Goal: Task Accomplishment & Management: Manage account settings

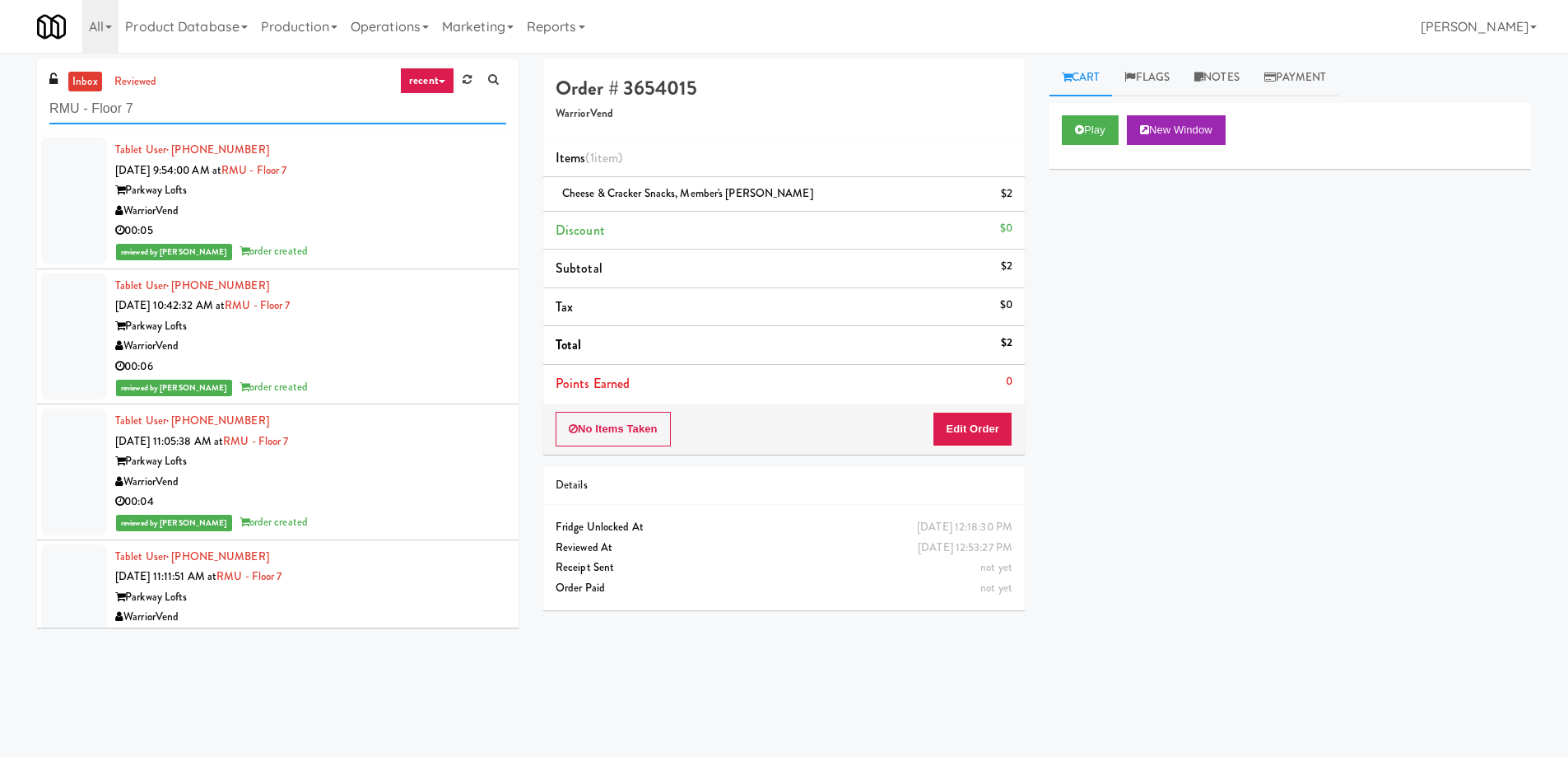
drag, startPoint x: 181, startPoint y: 101, endPoint x: 0, endPoint y: 84, distance: 181.8
click at [0, 84] on div "inbox reviewed recent all unclear take inventory issue suspicious failed recent…" at bounding box center [784, 390] width 1568 height 661
paste input "Cirrus - Cooler - Right"
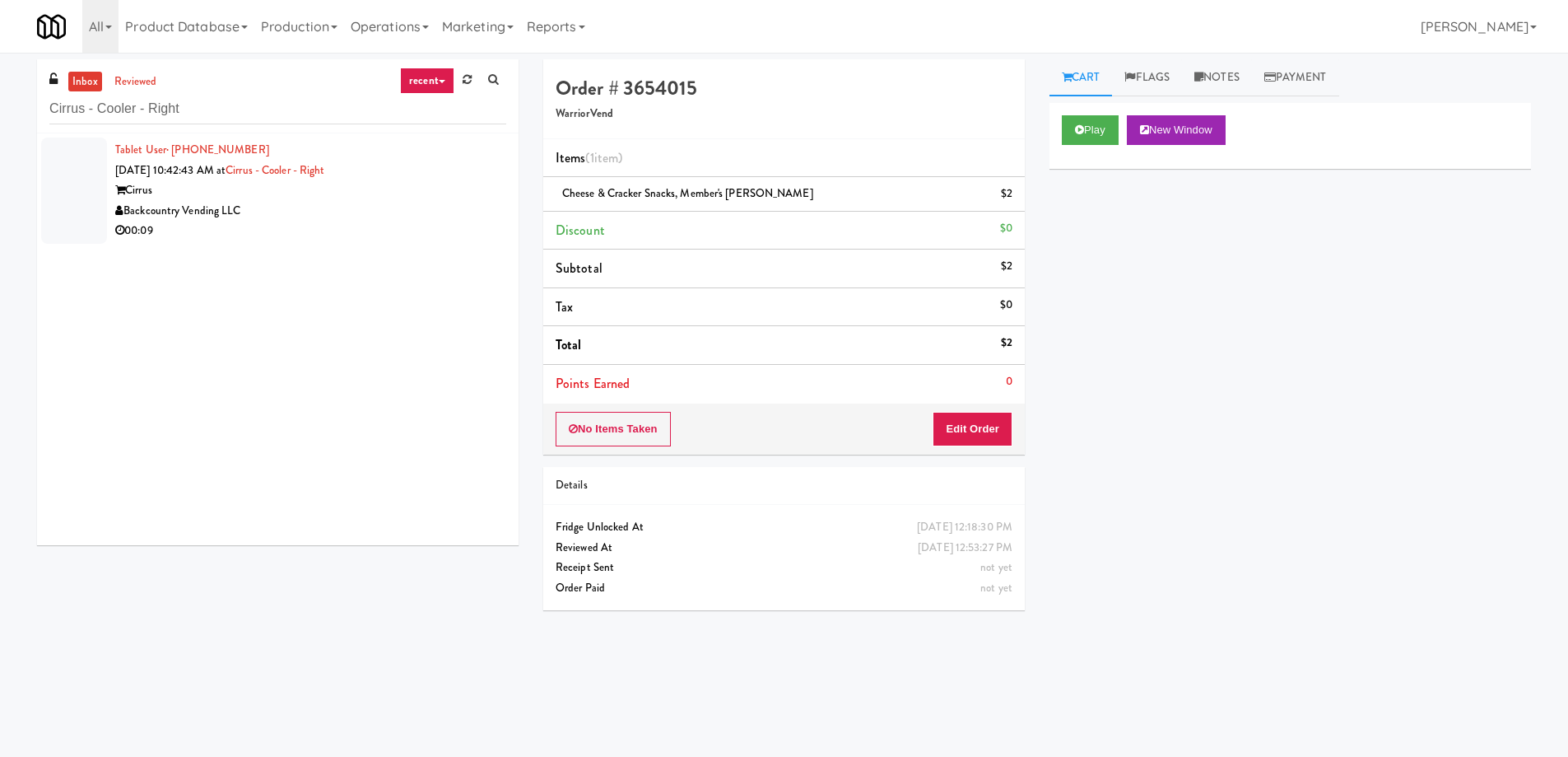
drag, startPoint x: 428, startPoint y: 196, endPoint x: 437, endPoint y: 184, distance: 15.0
click at [429, 192] on div "Cirrus" at bounding box center [310, 190] width 391 height 21
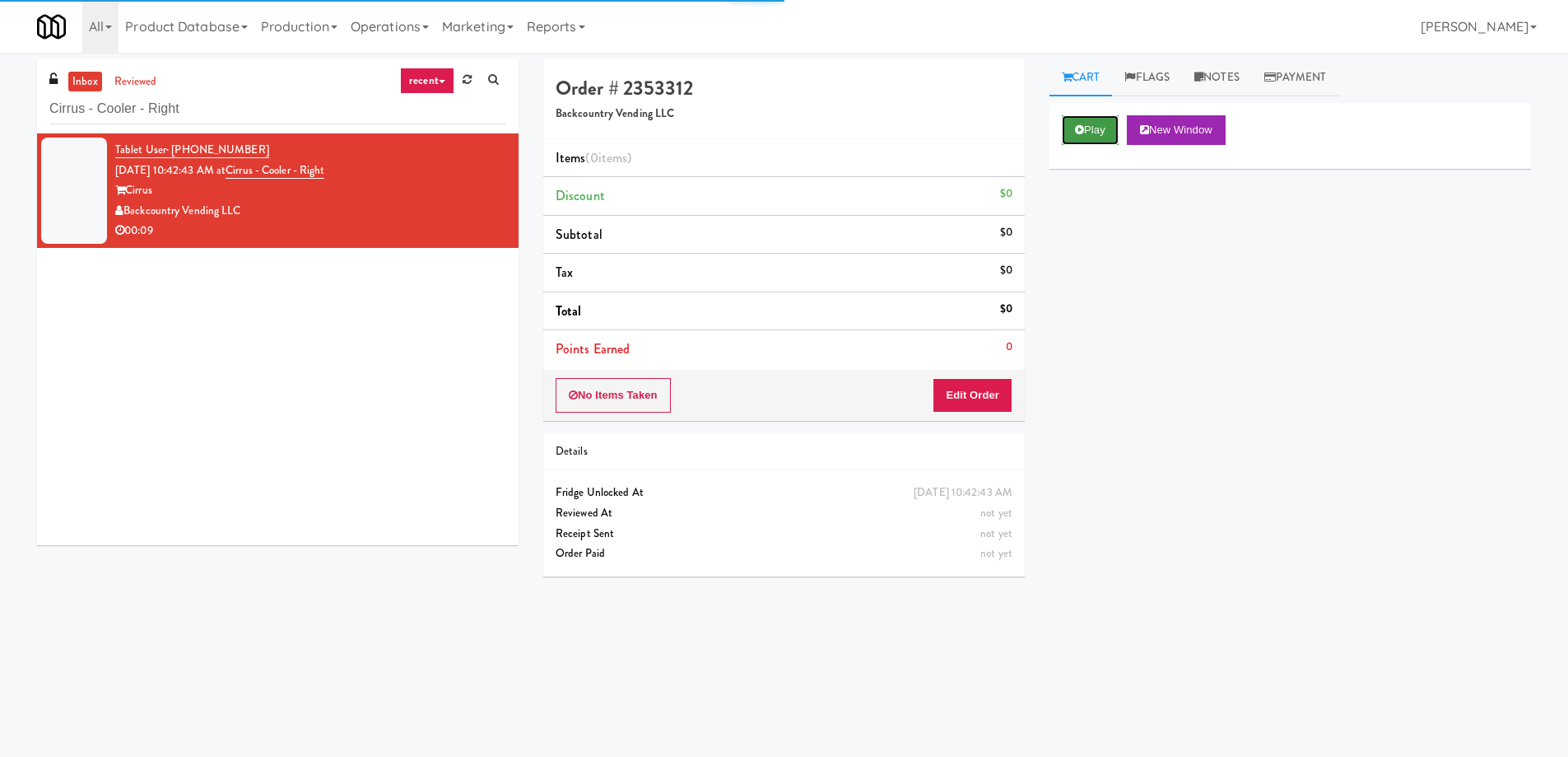
click at [1092, 122] on button "Play" at bounding box center [1090, 130] width 57 height 30
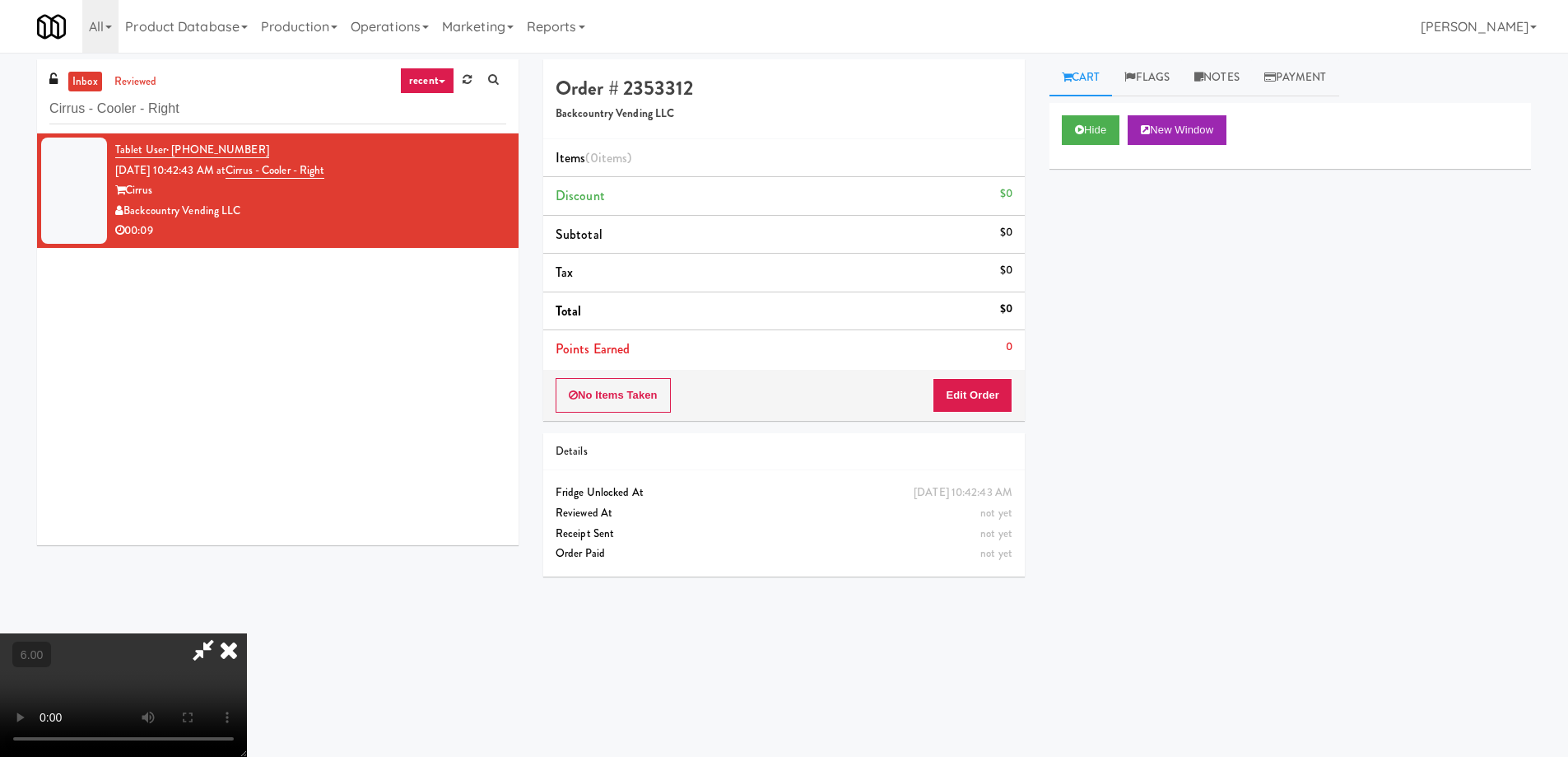
click at [247, 633] on video at bounding box center [123, 694] width 247 height 123
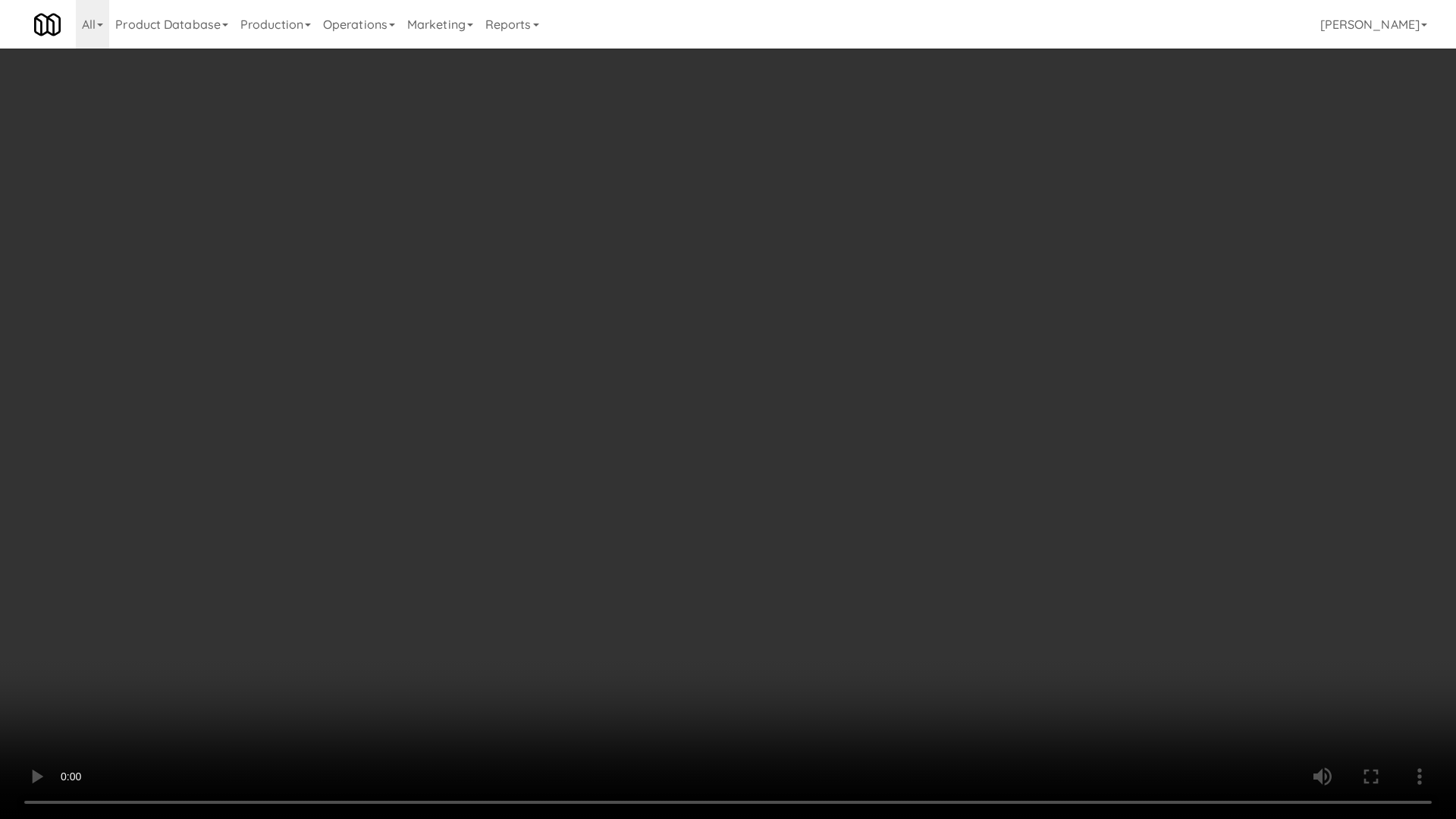
drag, startPoint x: 312, startPoint y: 654, endPoint x: 316, endPoint y: 644, distance: 10.8
click at [312, 654] on video at bounding box center [728, 409] width 1456 height 819
click at [318, 642] on video at bounding box center [728, 409] width 1456 height 819
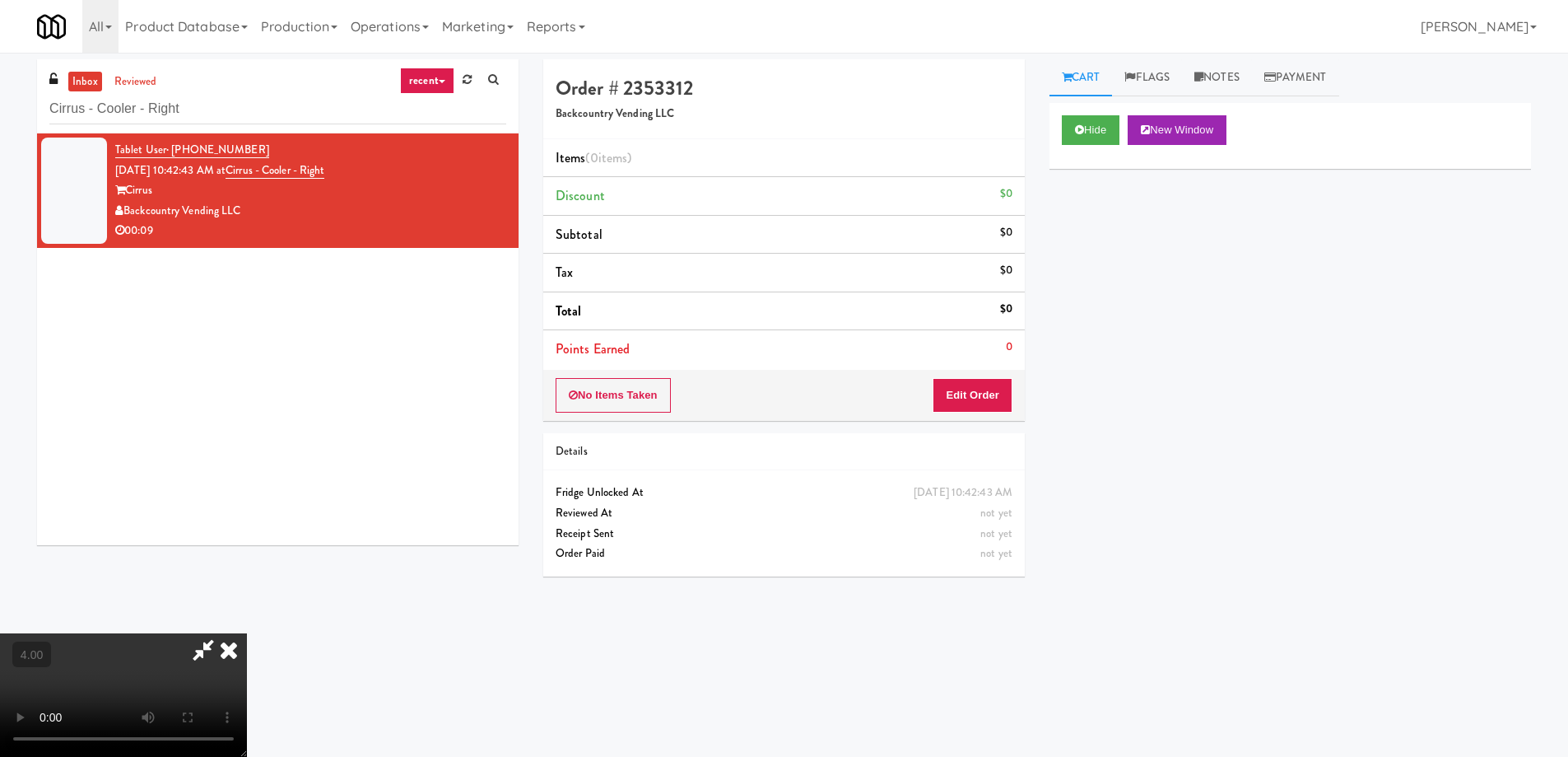
click at [1007, 374] on div "No Items Taken Edit Order" at bounding box center [784, 395] width 481 height 51
click at [984, 388] on button "Edit Order" at bounding box center [973, 395] width 80 height 35
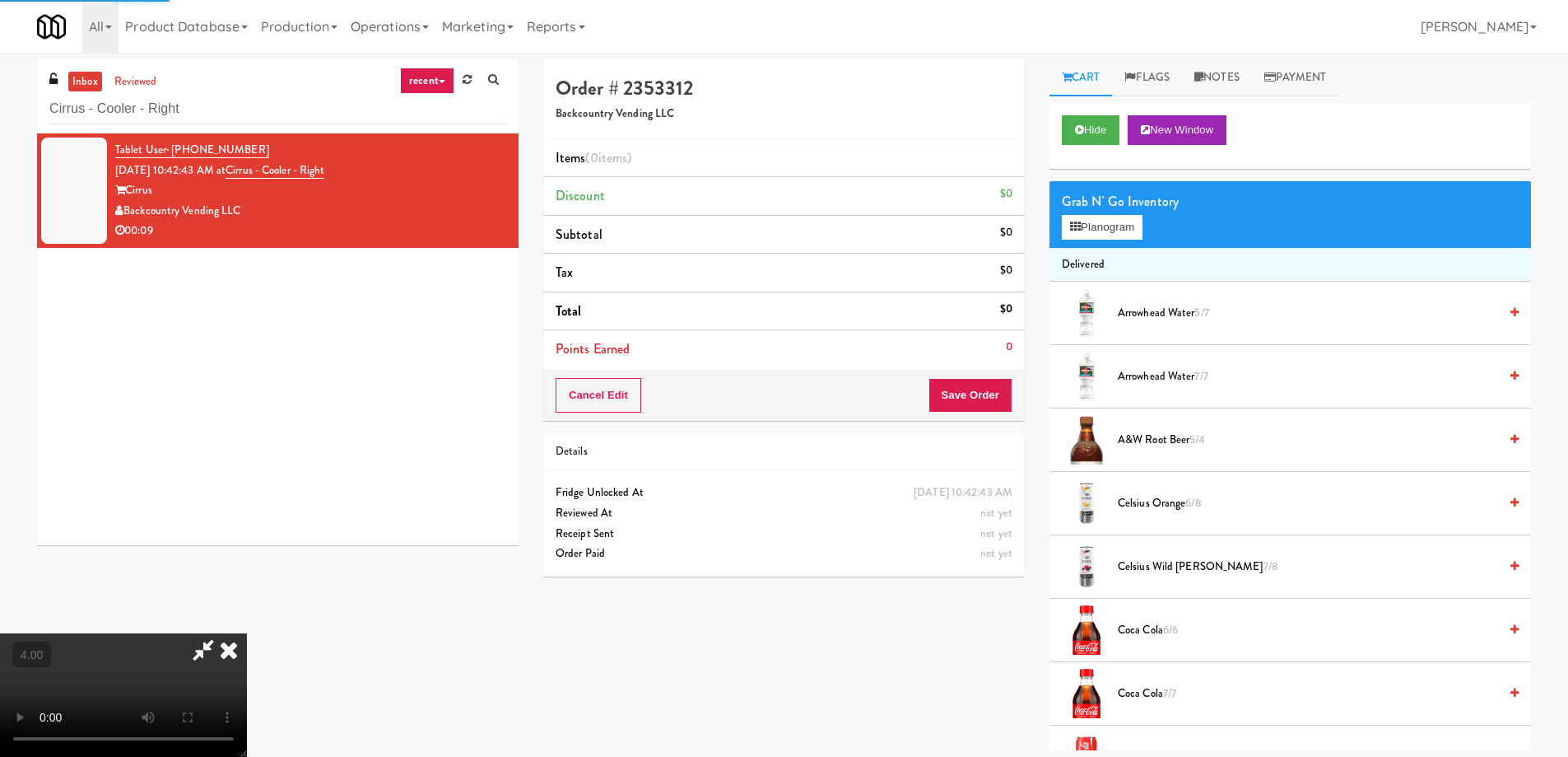
drag, startPoint x: 1106, startPoint y: 205, endPoint x: 1108, endPoint y: 218, distance: 13.2
click at [1106, 206] on div "Grab N' Go Inventory" at bounding box center [1290, 202] width 457 height 25
click at [1109, 218] on button "Planogram" at bounding box center [1102, 228] width 81 height 25
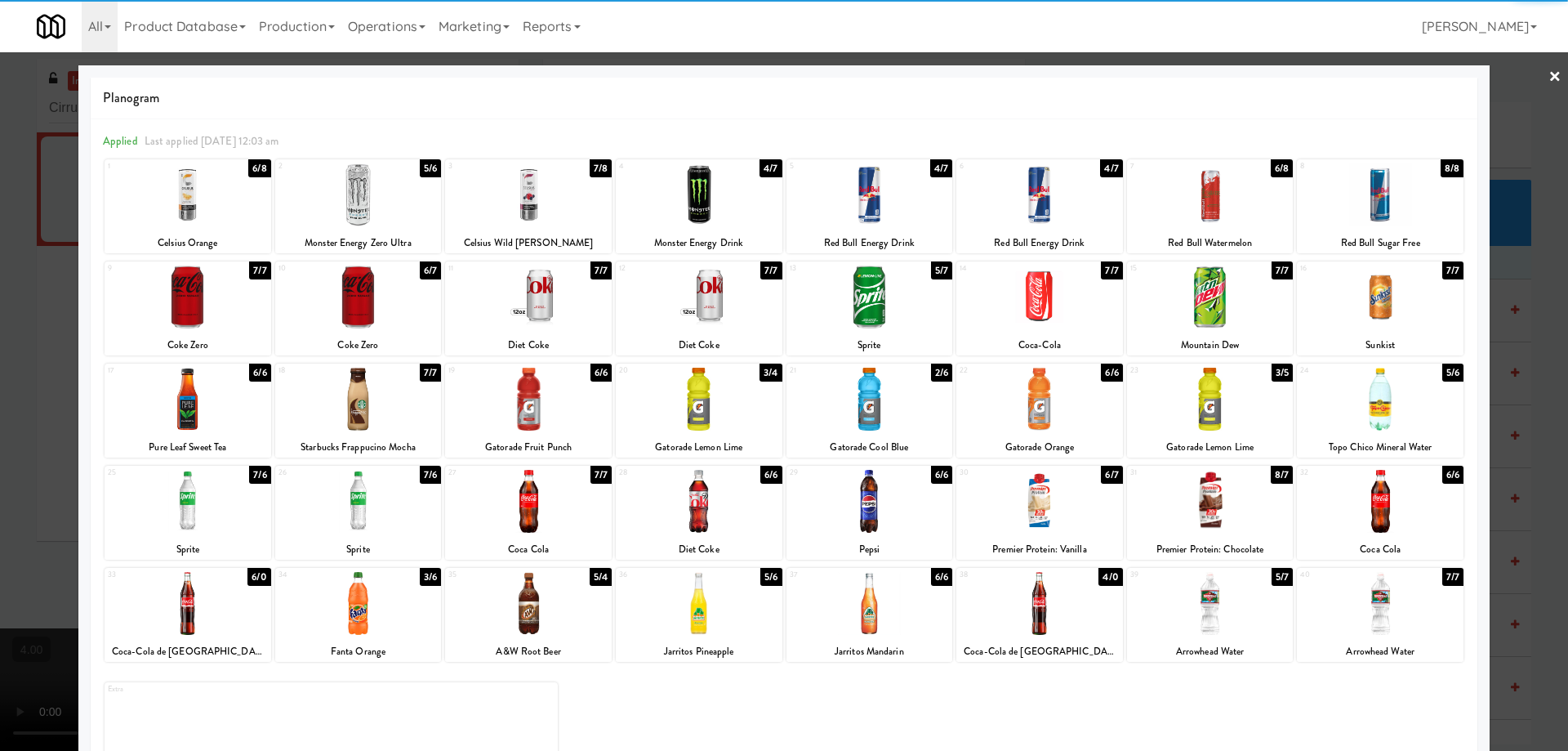
click at [199, 206] on div at bounding box center [187, 195] width 167 height 63
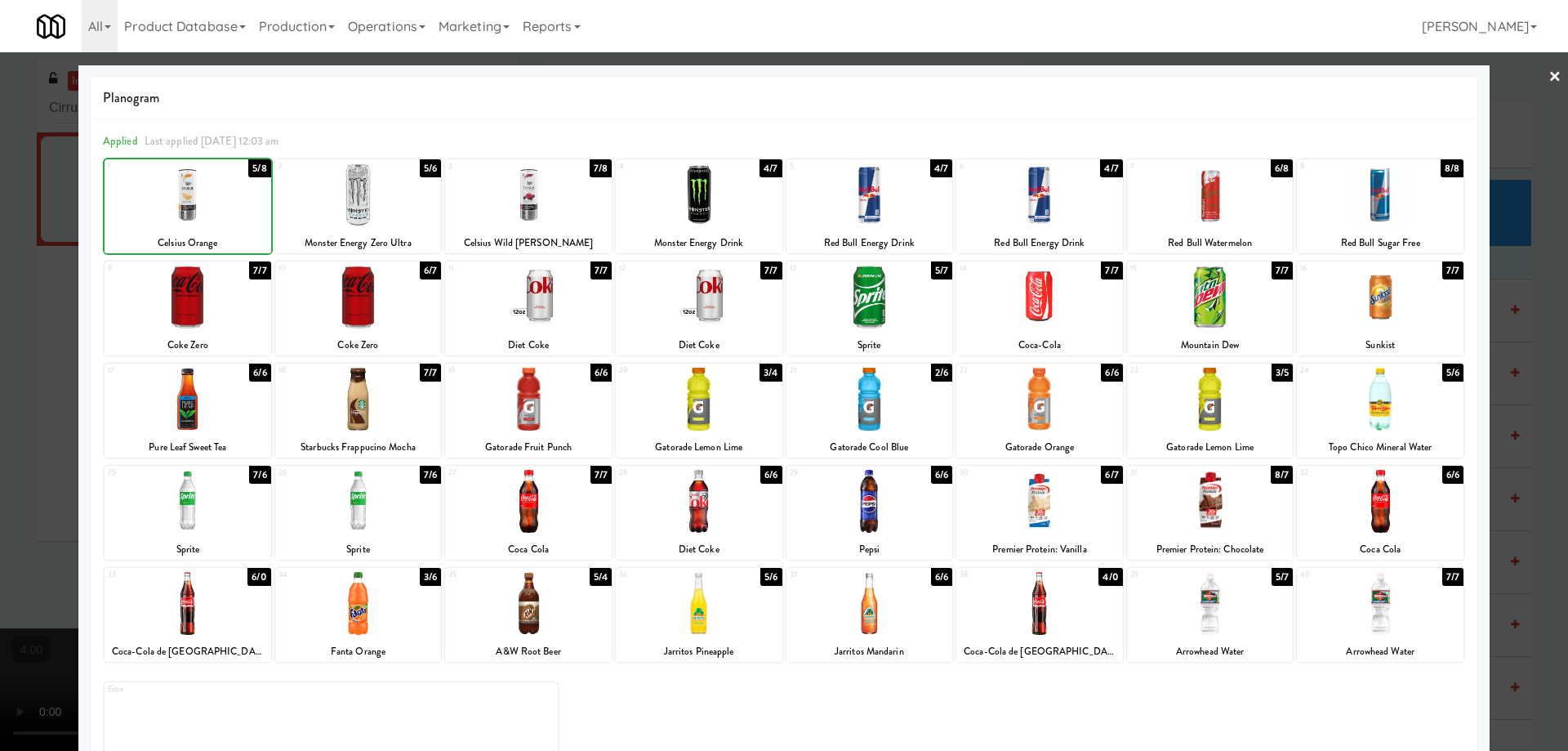
drag, startPoint x: 0, startPoint y: 126, endPoint x: 267, endPoint y: 175, distance: 271.5
click at [4, 130] on div at bounding box center [784, 375] width 1568 height 751
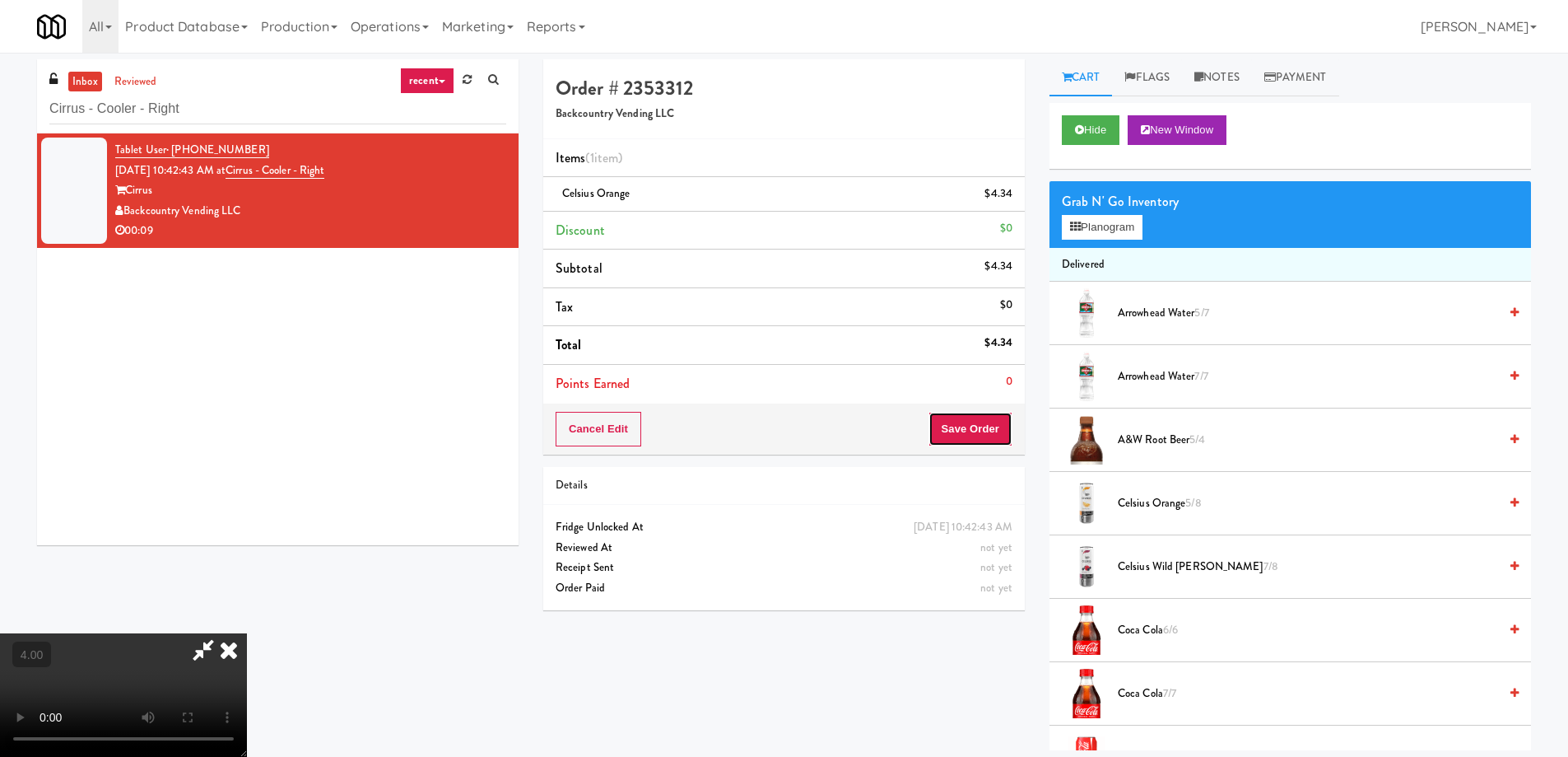
click at [967, 438] on button "Save Order" at bounding box center [971, 429] width 84 height 35
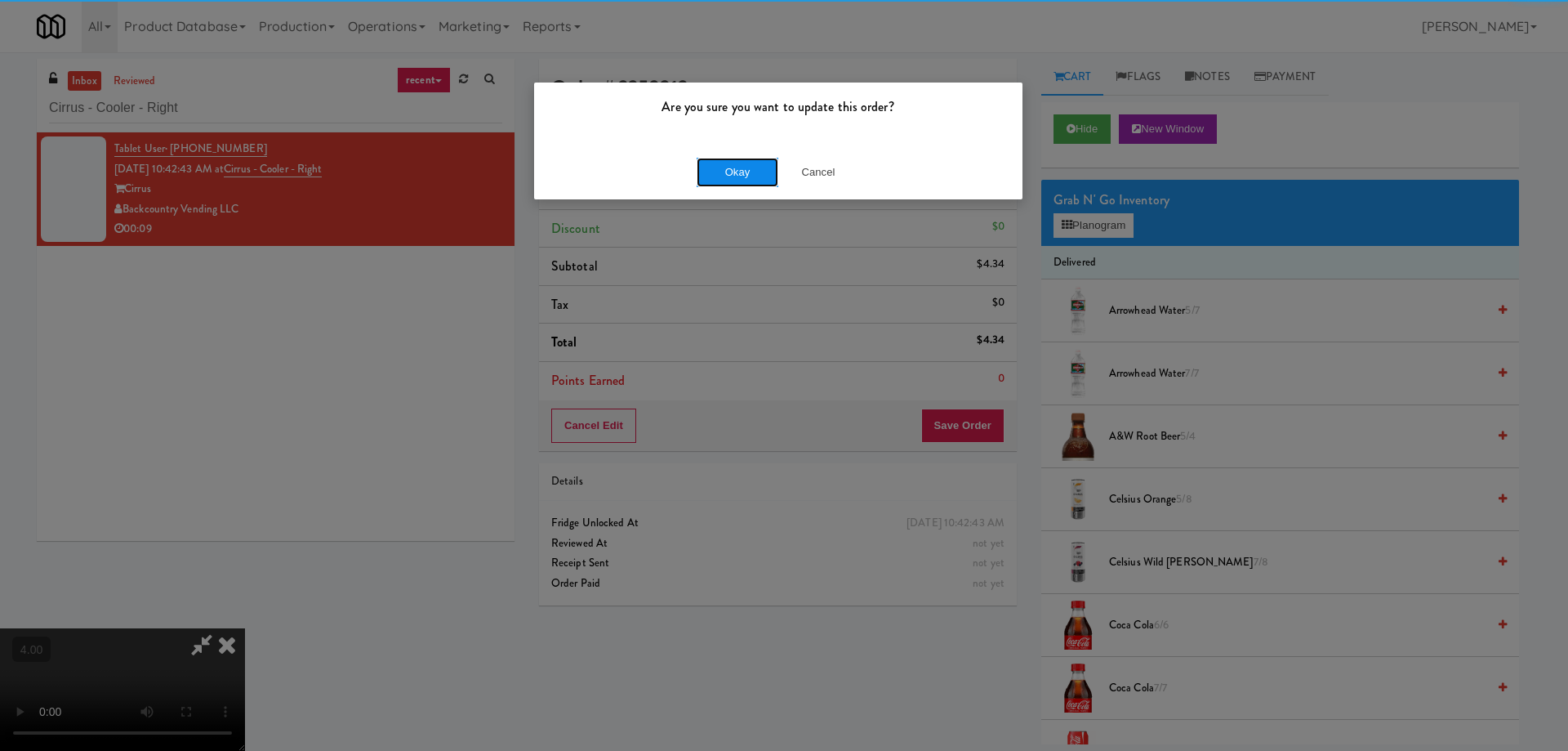
click at [705, 168] on button "Okay" at bounding box center [738, 172] width 82 height 30
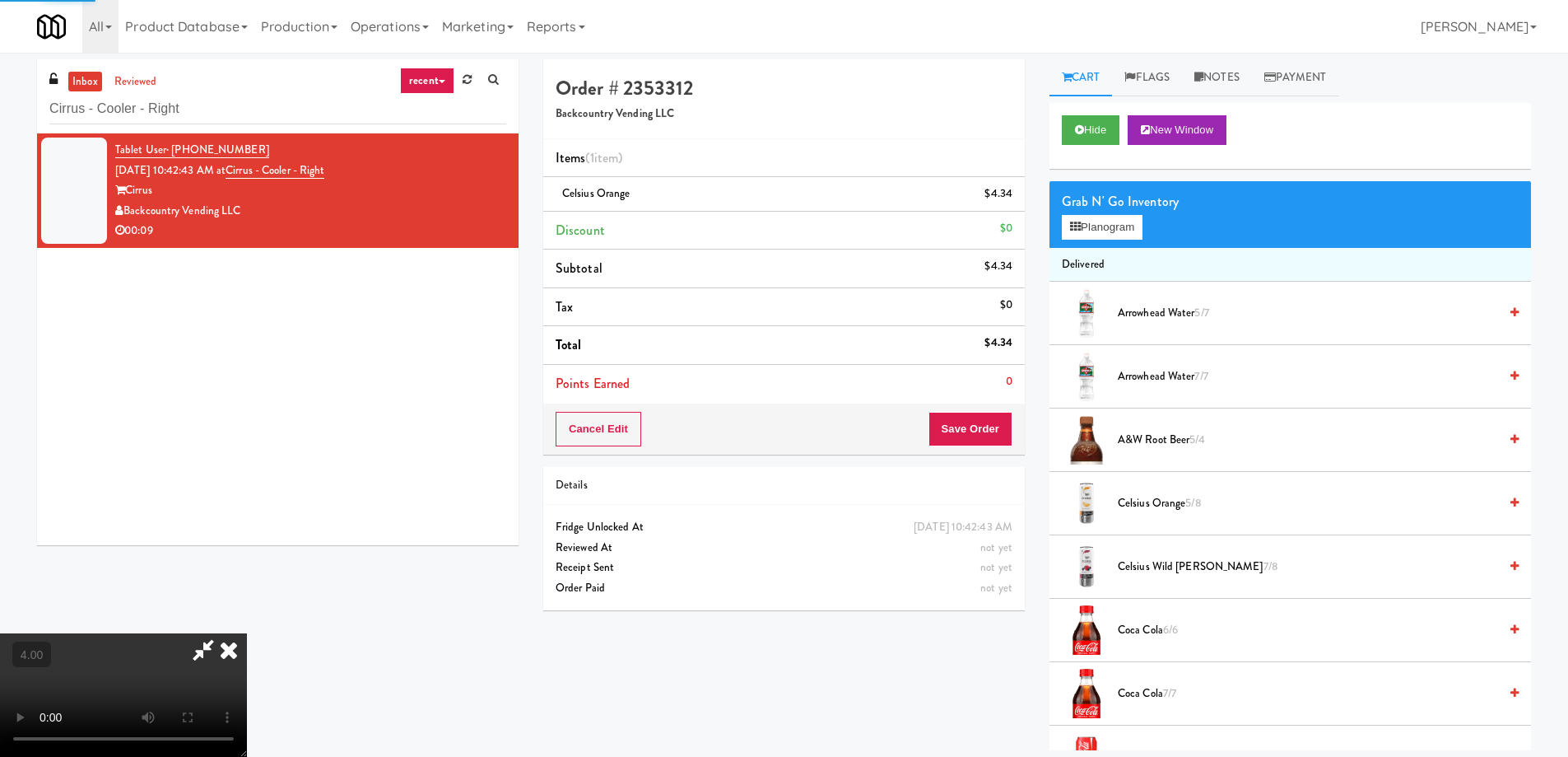
click at [247, 633] on icon at bounding box center [229, 649] width 36 height 33
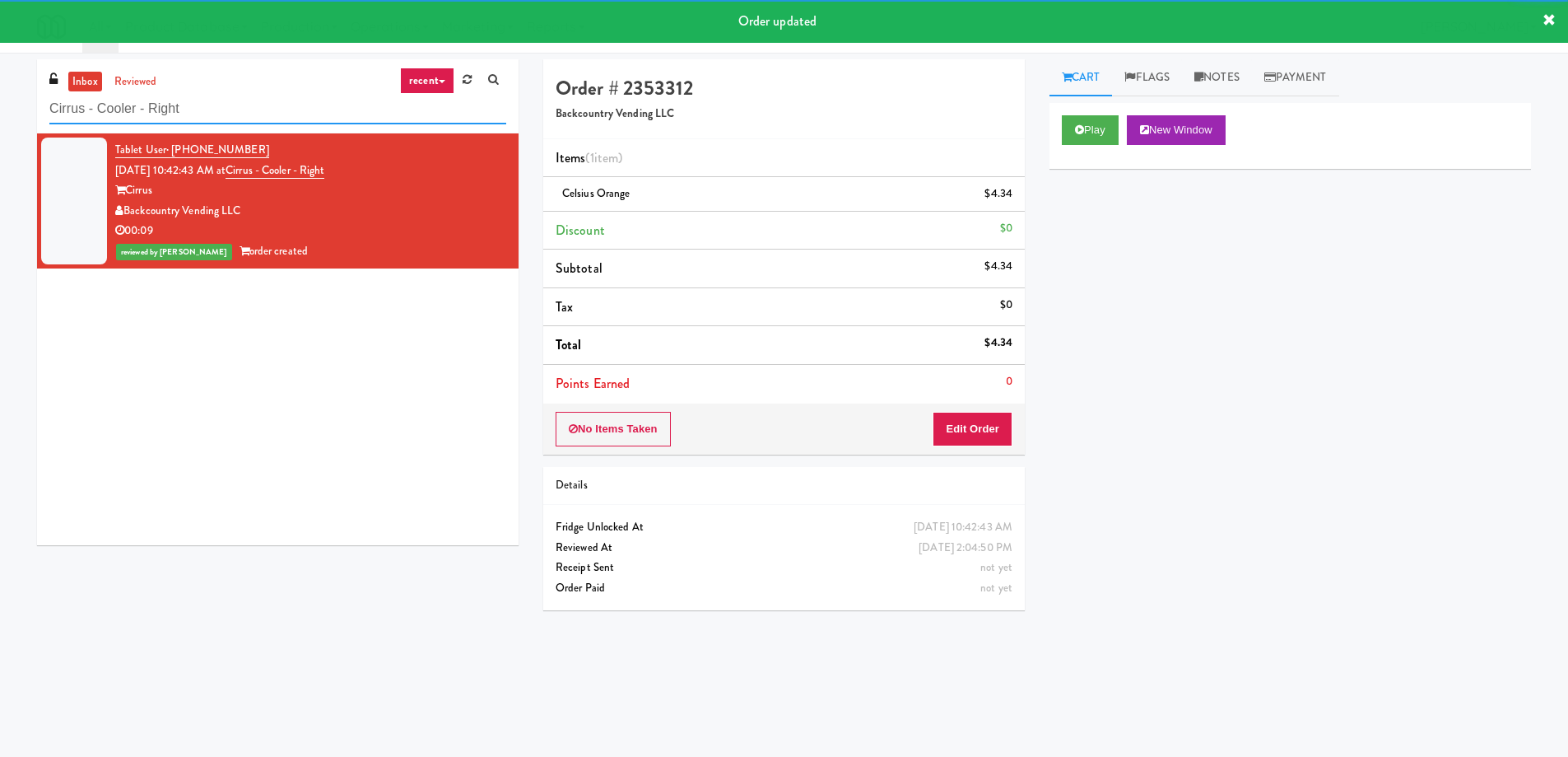
paste input "Premier Combo"
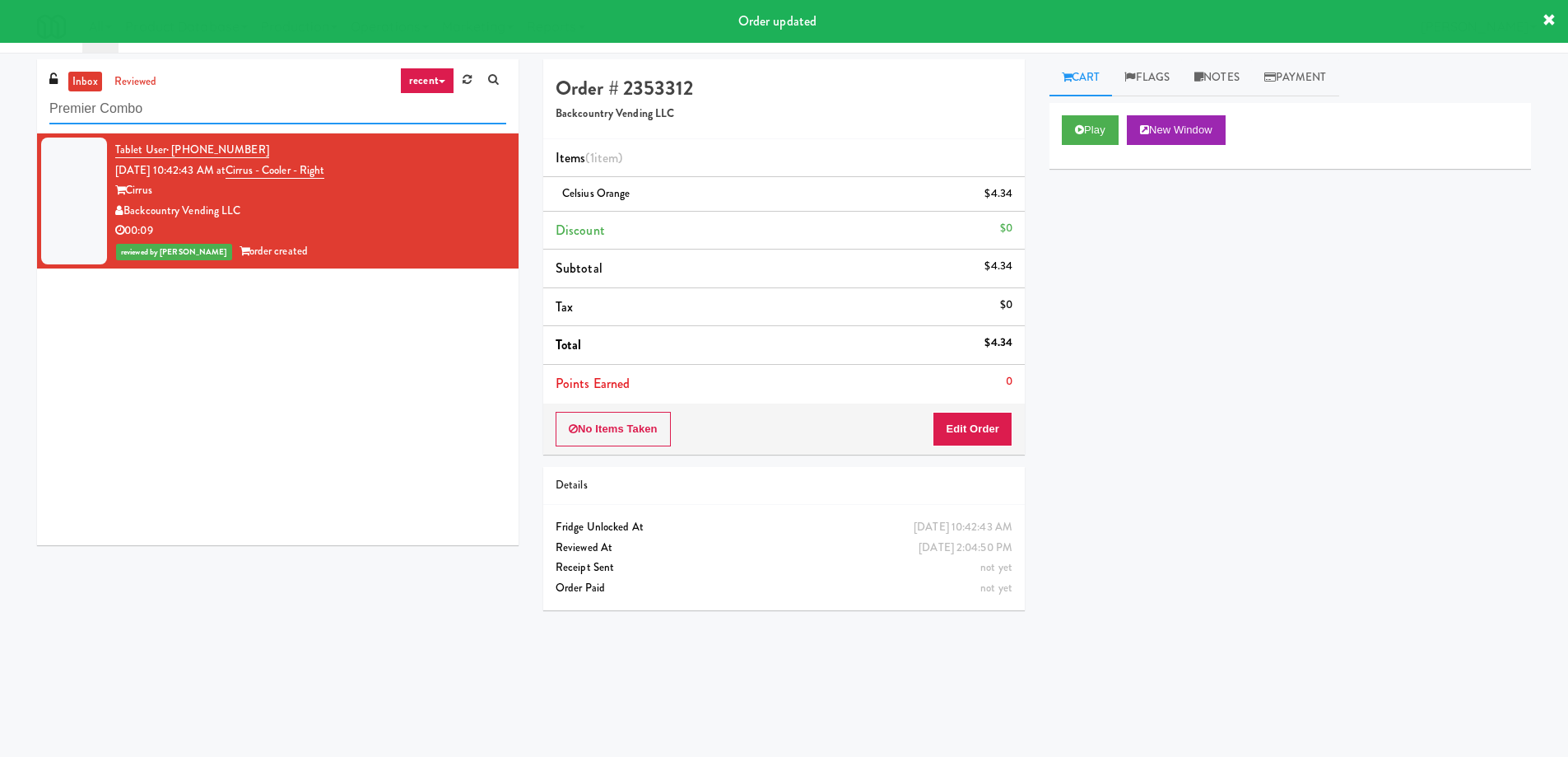
drag, startPoint x: 241, startPoint y: 108, endPoint x: 0, endPoint y: 103, distance: 241.1
click at [0, 103] on div "inbox reviewed recent all unclear take inventory issue suspicious failed recent…" at bounding box center [784, 390] width 1568 height 661
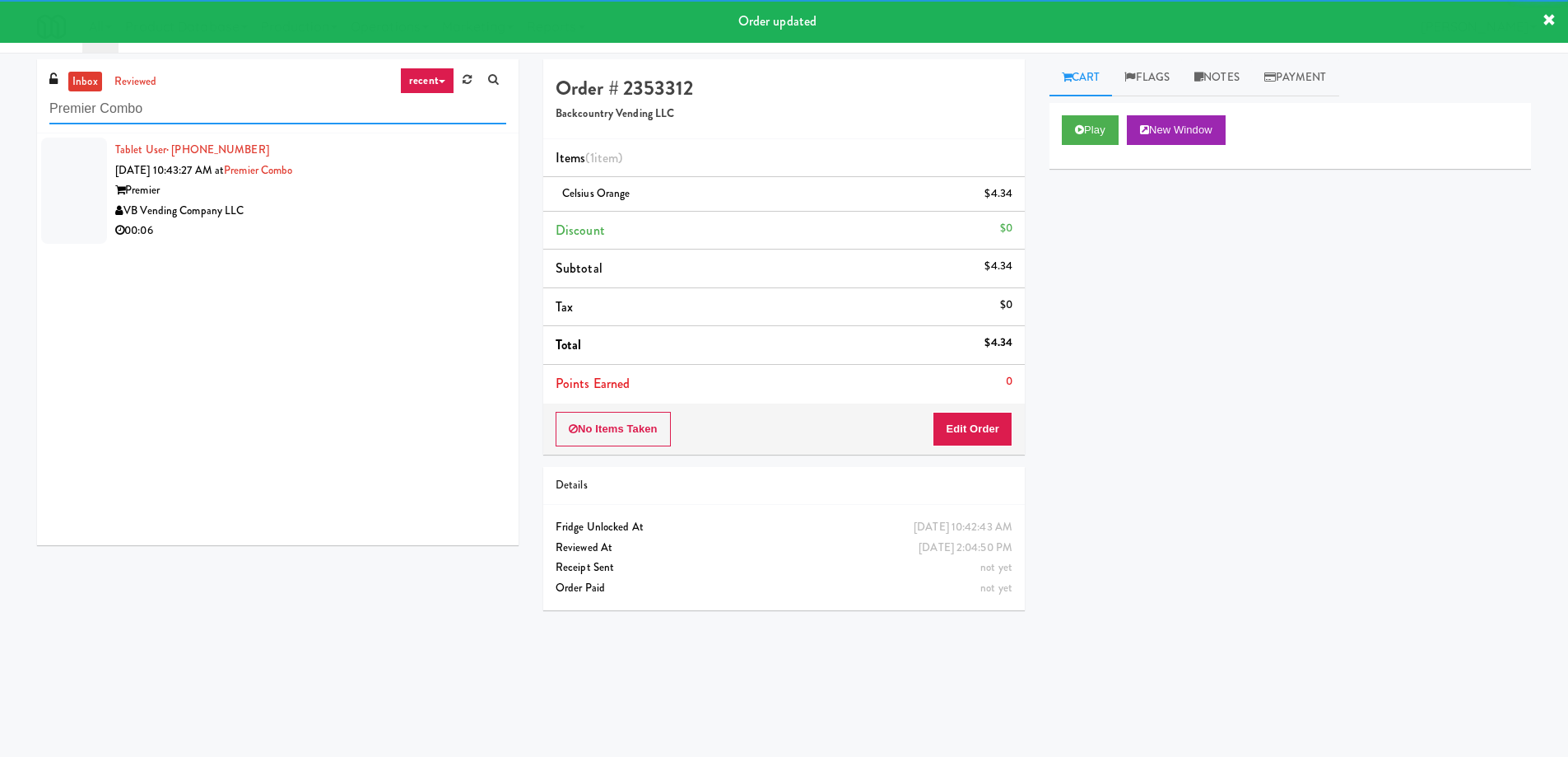
type input "Premier Combo"
click at [409, 209] on div "VB Vending Company LLC" at bounding box center [310, 211] width 391 height 21
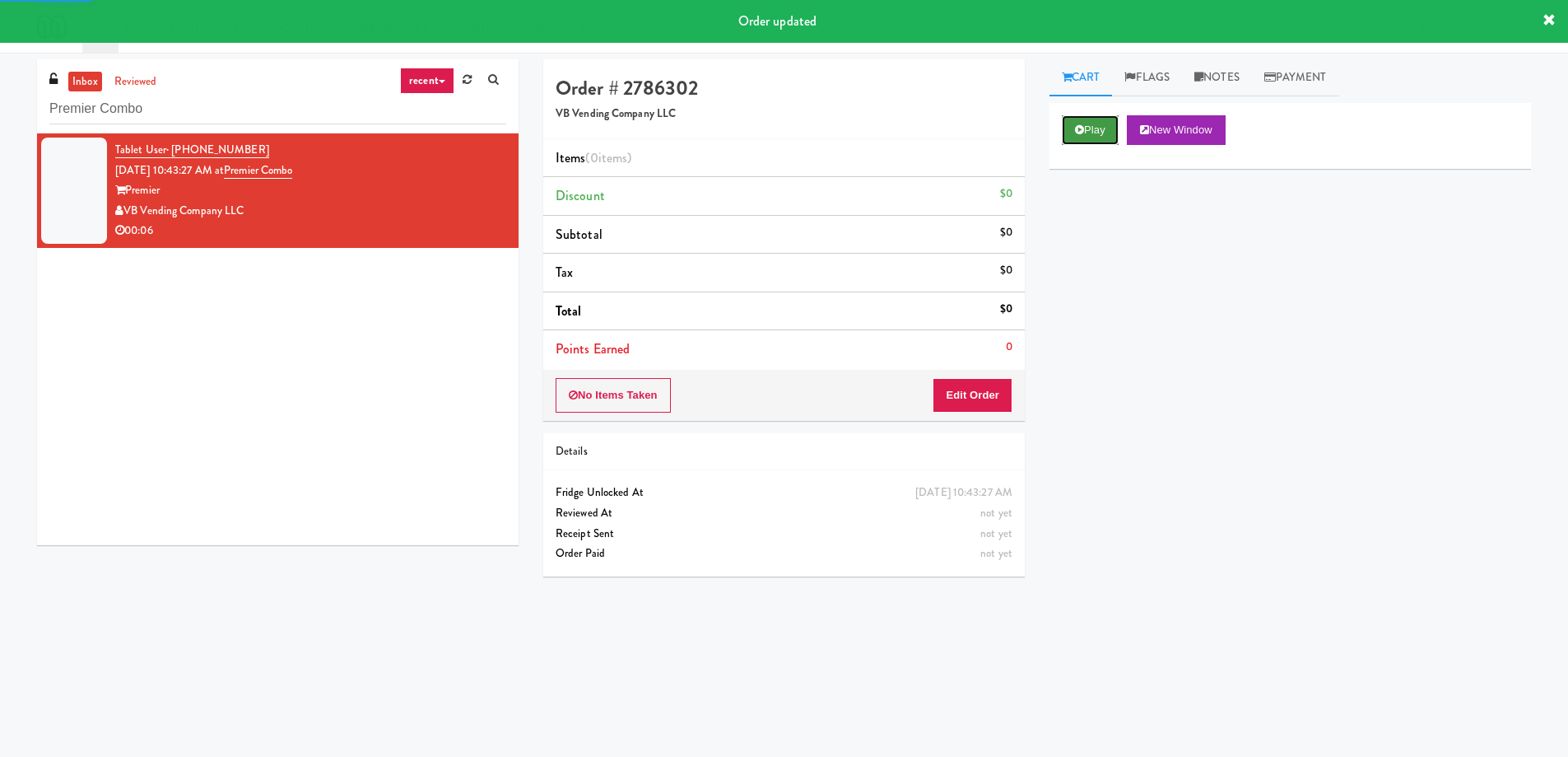
click at [1113, 122] on button "Play" at bounding box center [1090, 130] width 57 height 30
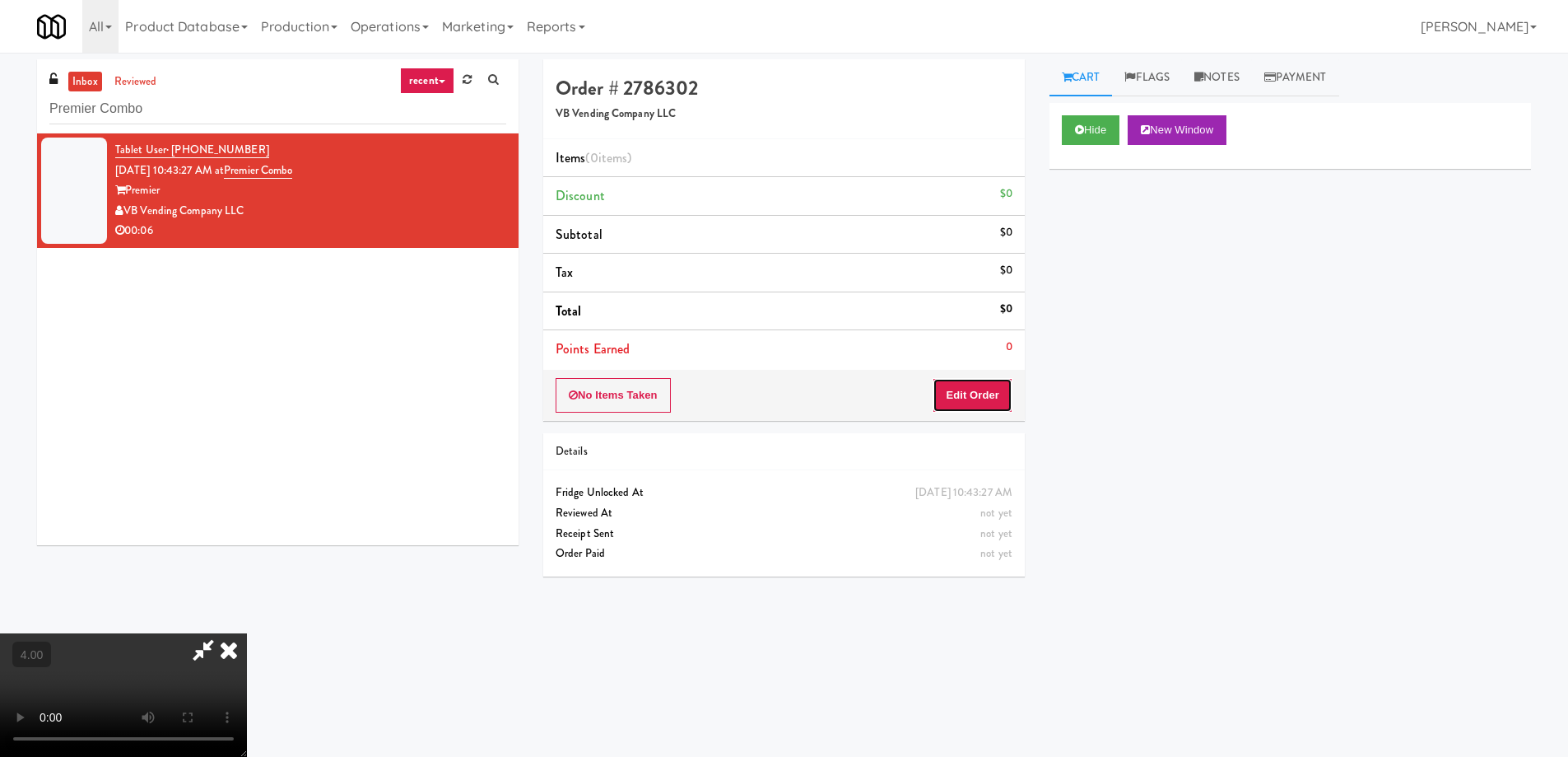
click at [996, 390] on button "Edit Order" at bounding box center [973, 395] width 80 height 35
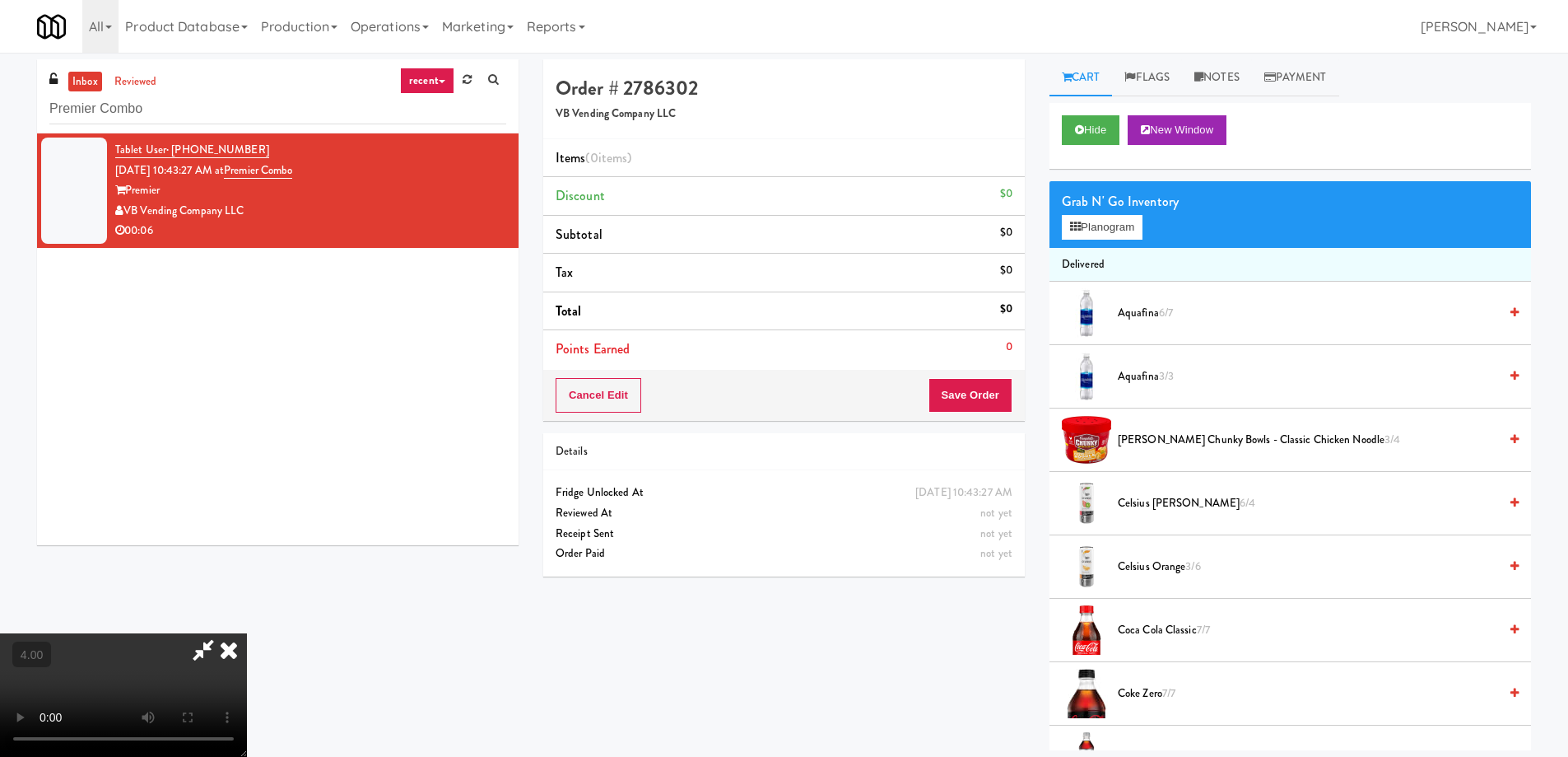
click at [16, 736] on video at bounding box center [123, 694] width 247 height 123
click at [125, 633] on video at bounding box center [123, 694] width 247 height 123
click at [153, 633] on video at bounding box center [123, 694] width 247 height 123
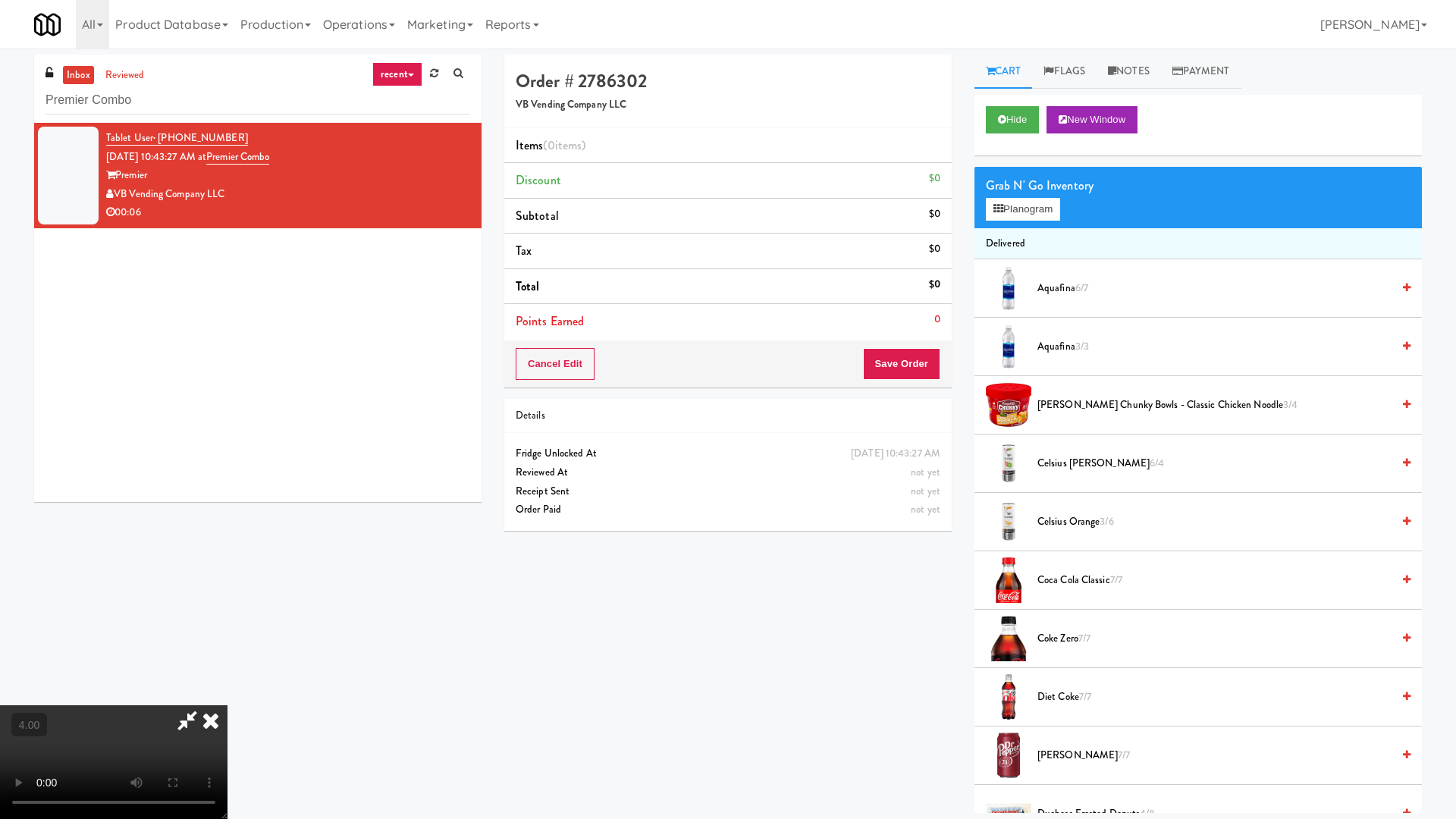
click at [161, 696] on video at bounding box center [114, 762] width 228 height 114
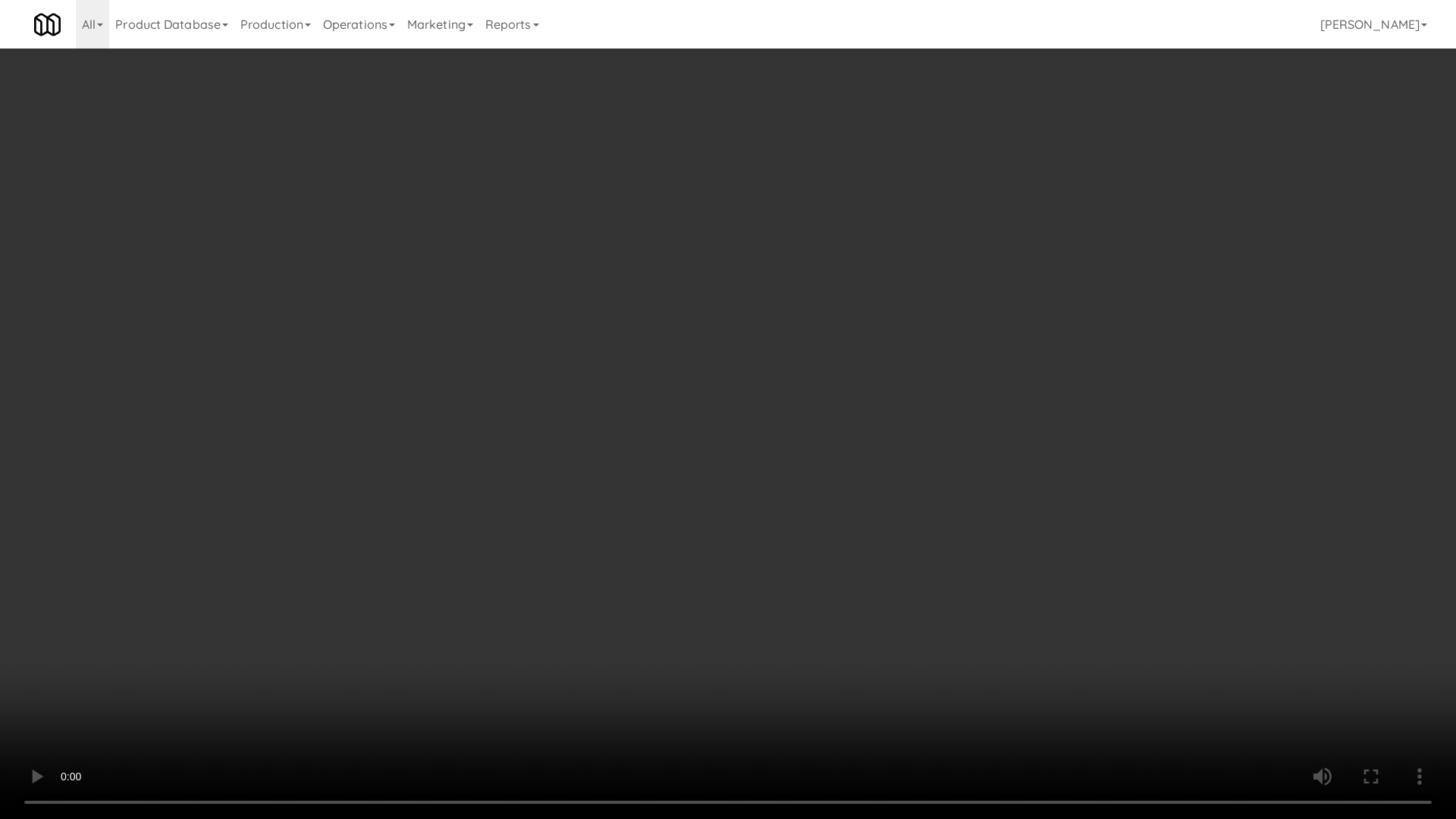
click at [544, 585] on video at bounding box center [728, 409] width 1456 height 819
click at [543, 585] on video at bounding box center [728, 409] width 1456 height 819
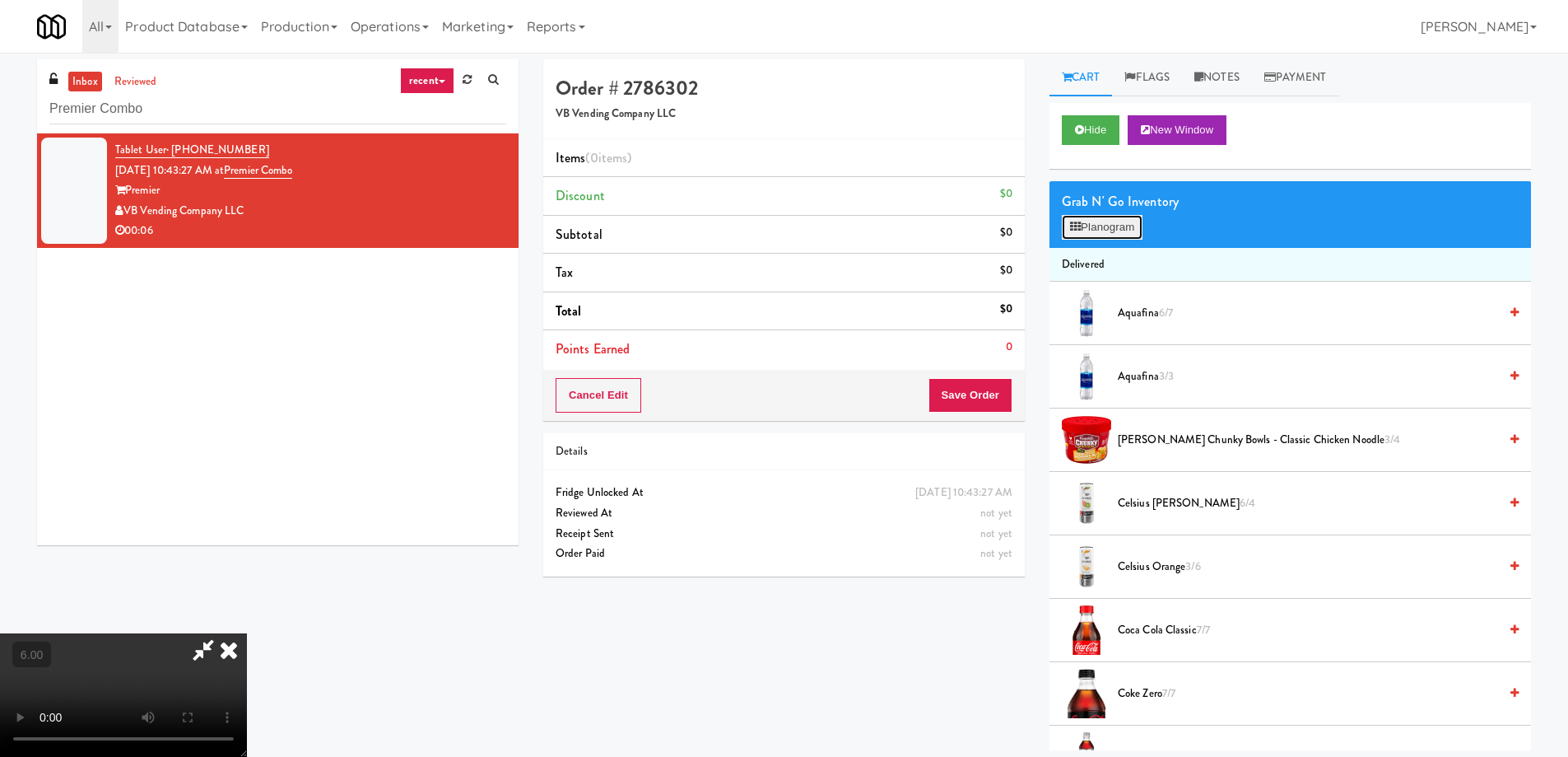
click at [1110, 217] on button "Planogram" at bounding box center [1102, 228] width 81 height 25
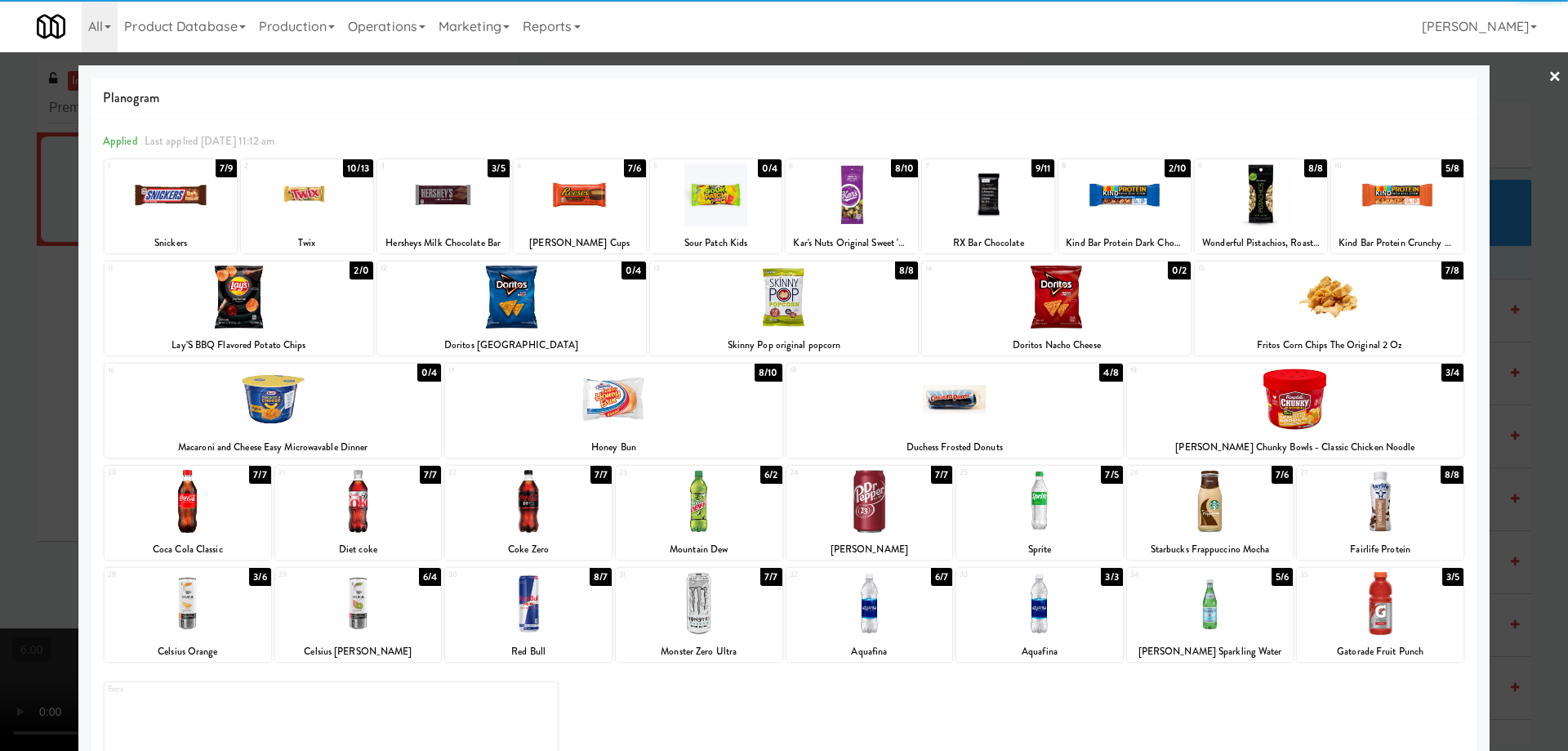
click at [333, 206] on div at bounding box center [307, 195] width 132 height 63
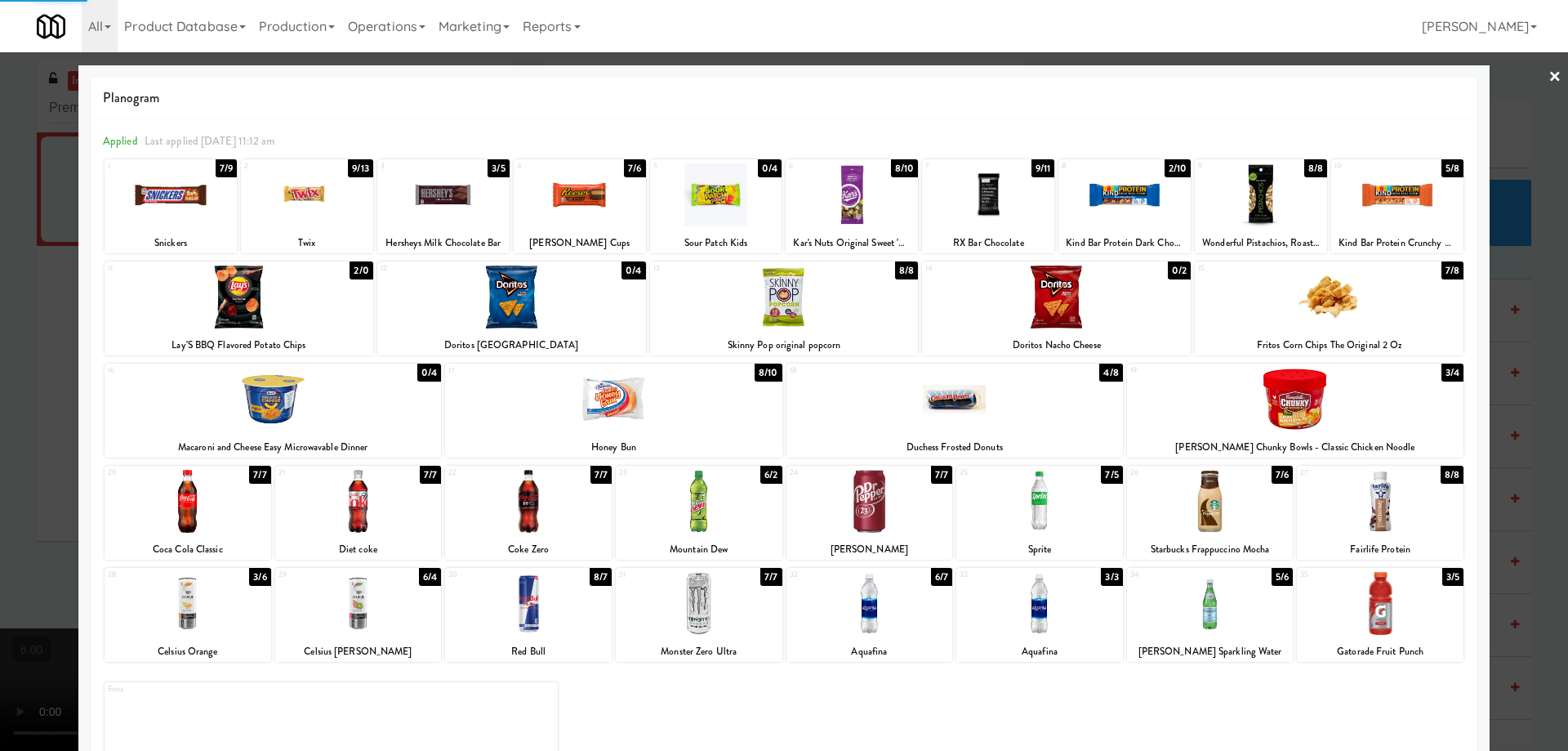
drag, startPoint x: 3, startPoint y: 229, endPoint x: 78, endPoint y: 234, distance: 75.2
click at [34, 225] on div at bounding box center [784, 375] width 1568 height 751
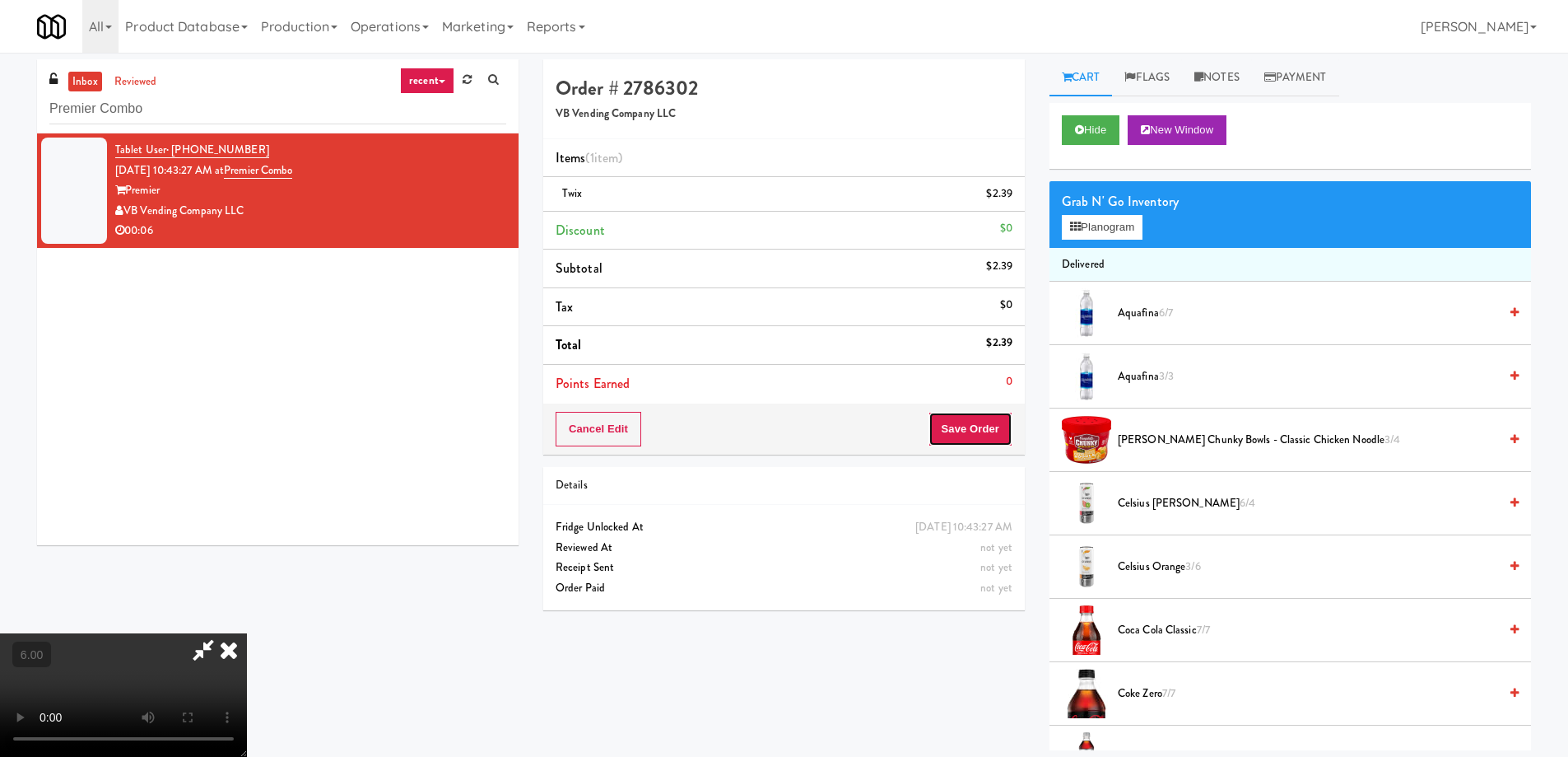
click at [961, 437] on button "Save Order" at bounding box center [971, 429] width 84 height 35
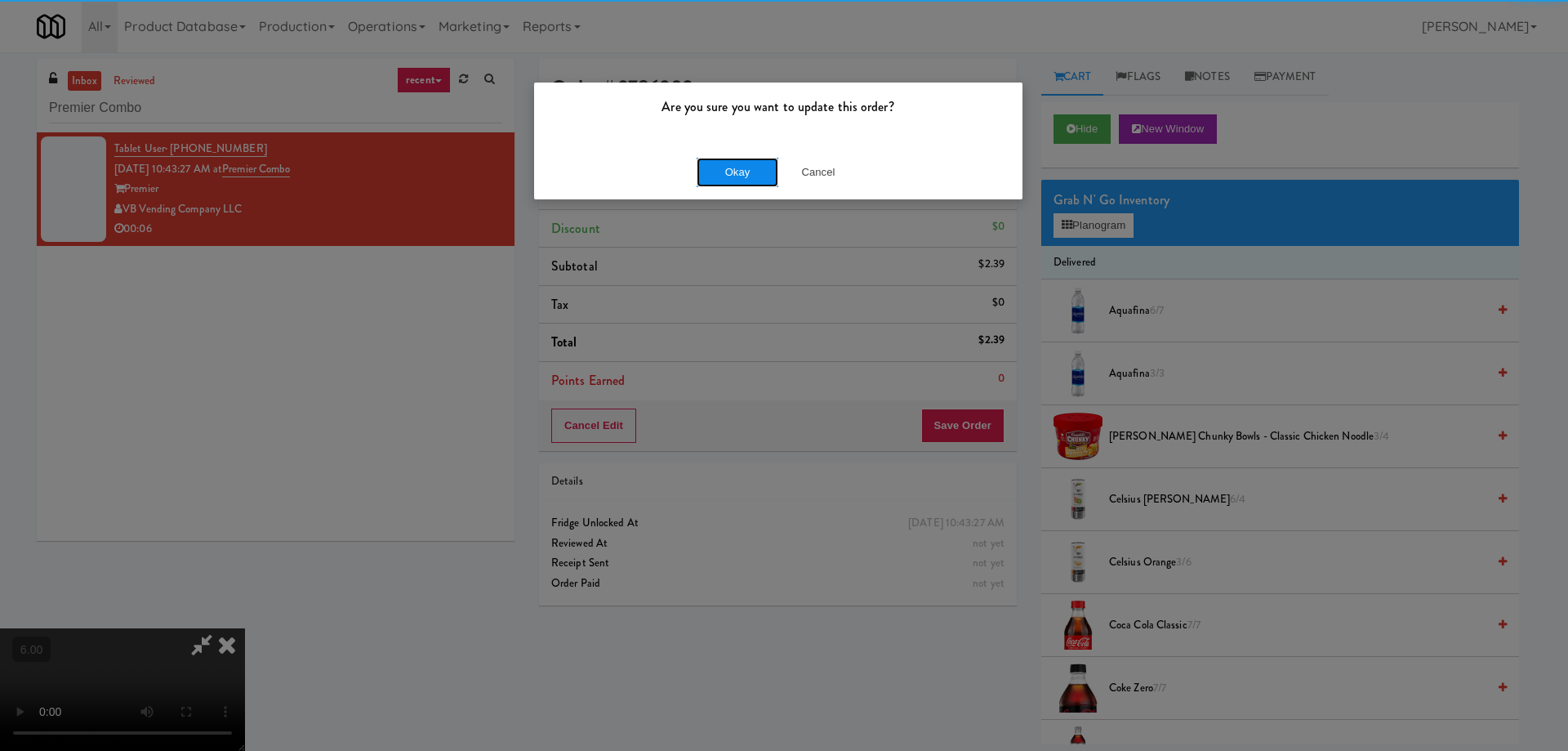
click at [735, 173] on button "Okay" at bounding box center [738, 172] width 82 height 30
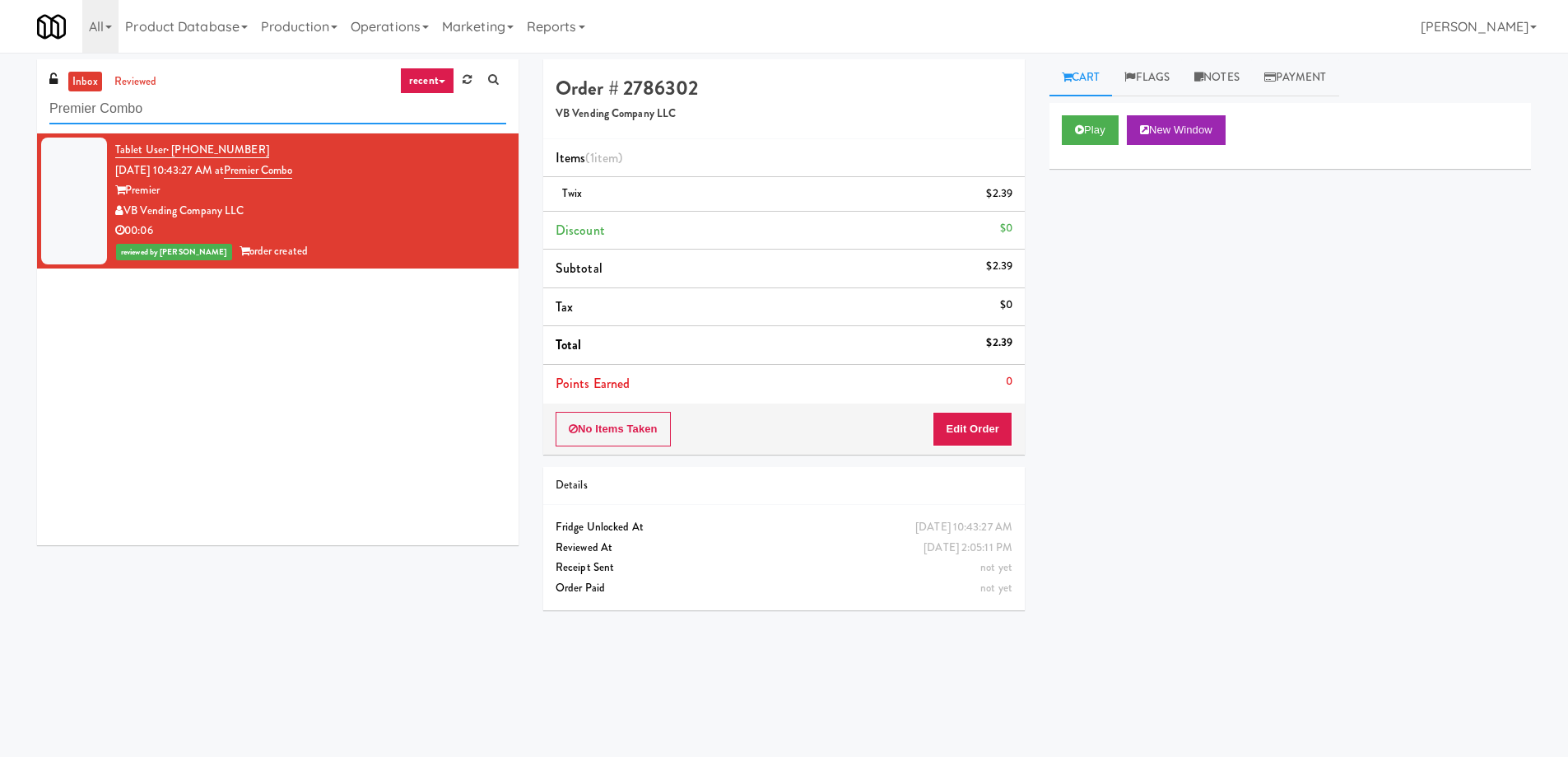
paste input "Railside-Pantry-Right"
drag, startPoint x: 177, startPoint y: 104, endPoint x: 0, endPoint y: 95, distance: 177.2
click at [0, 95] on div "inbox reviewed recent all unclear take inventory issue suspicious failed recent…" at bounding box center [784, 390] width 1568 height 661
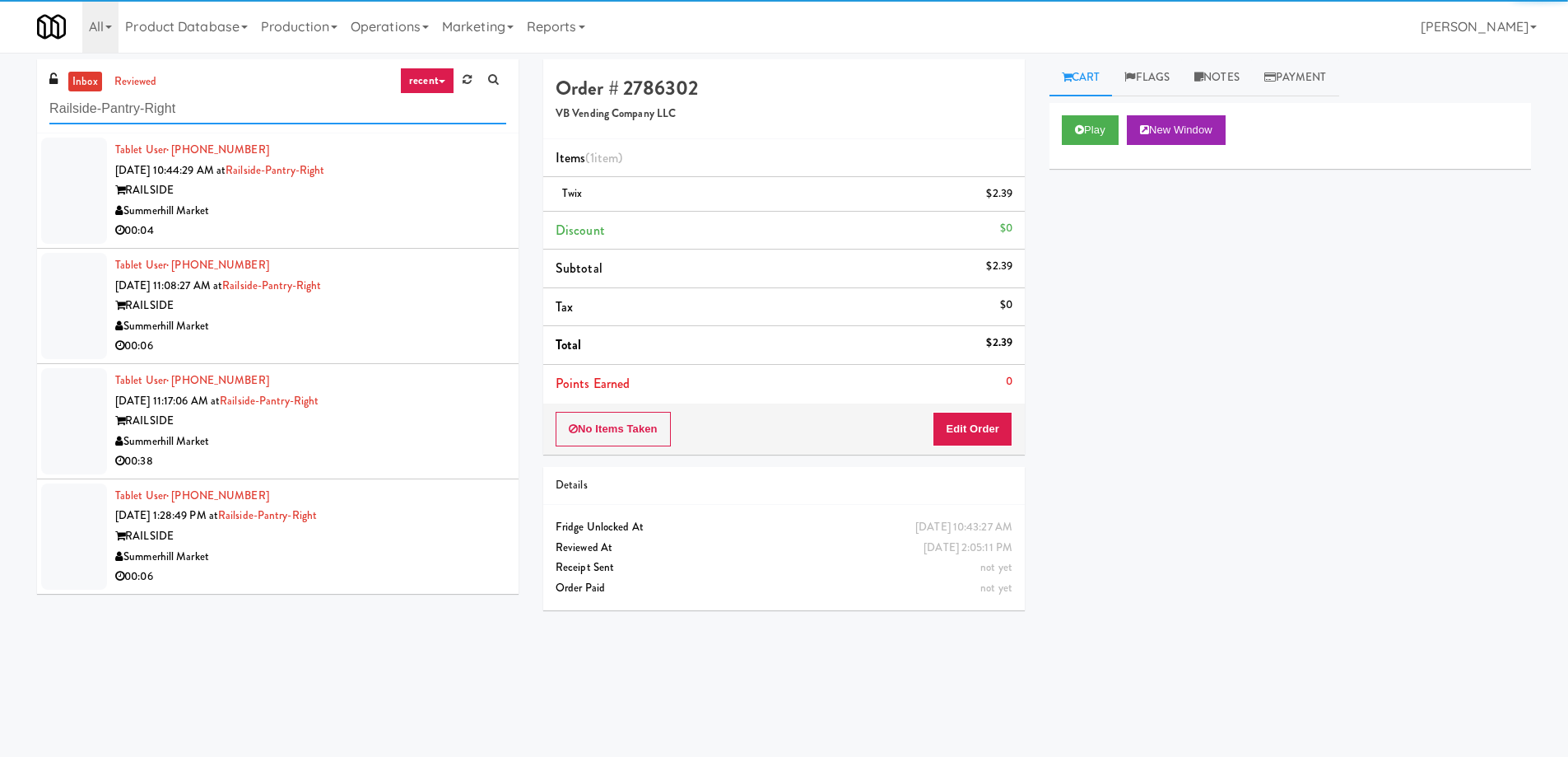
type input "Railside-Pantry-Right"
click at [452, 212] on div "Summerhill Market" at bounding box center [310, 211] width 391 height 21
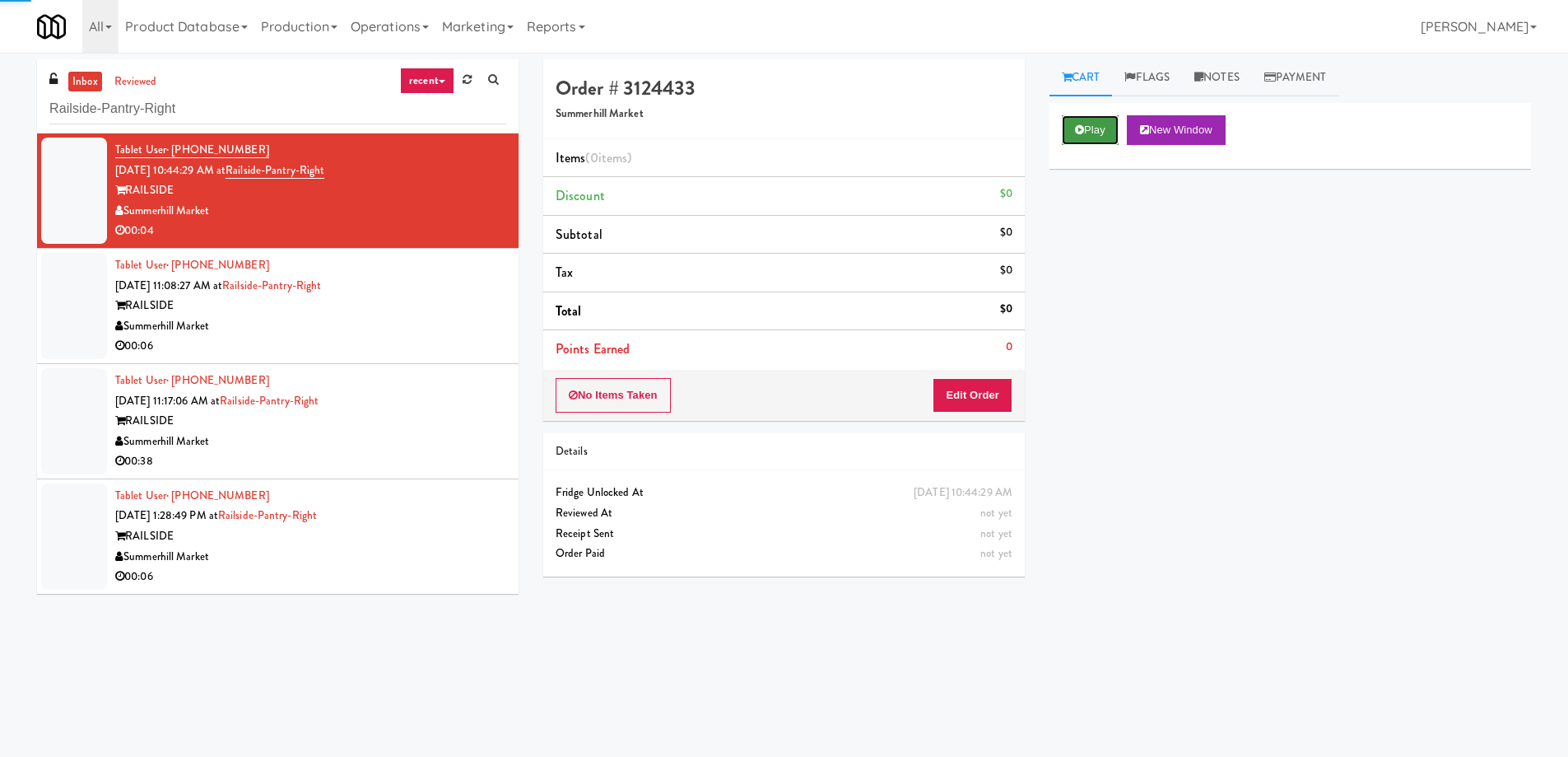
click at [1089, 128] on button "Play" at bounding box center [1090, 130] width 57 height 30
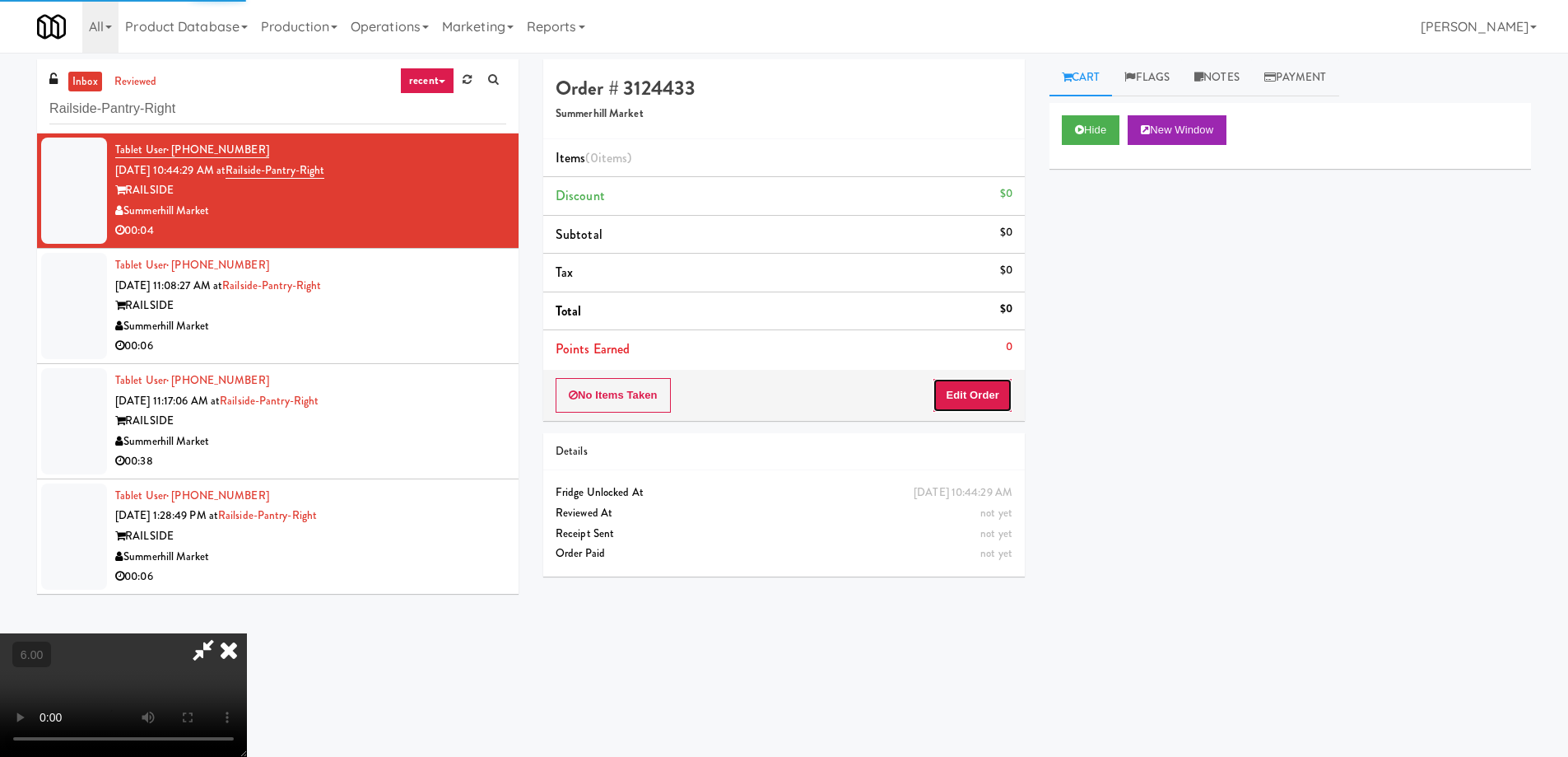
click at [987, 400] on button "Edit Order" at bounding box center [973, 395] width 80 height 35
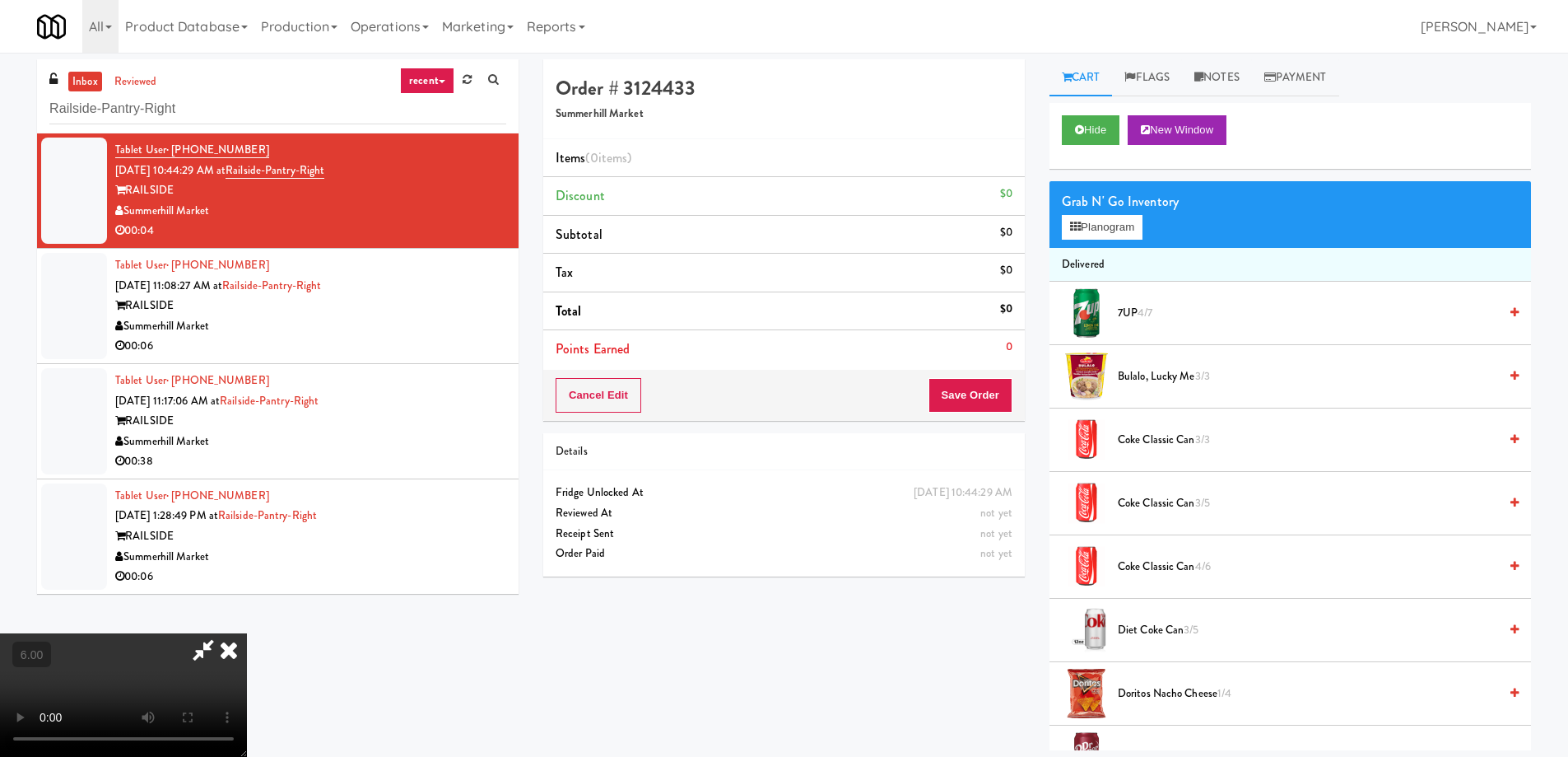
click at [247, 633] on video at bounding box center [123, 694] width 247 height 123
click at [1116, 223] on button "Planogram" at bounding box center [1102, 228] width 81 height 25
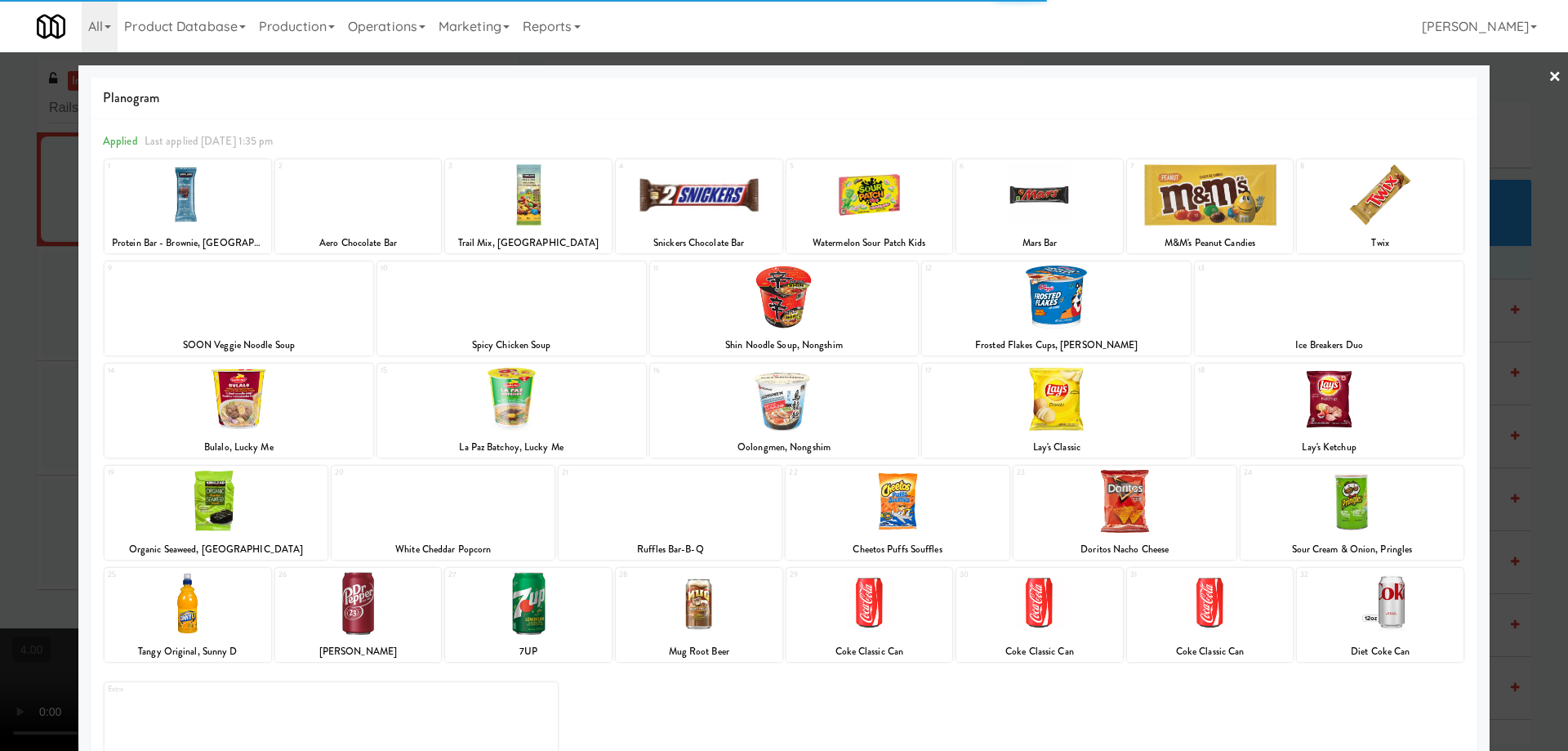
click at [696, 197] on div at bounding box center [698, 195] width 167 height 63
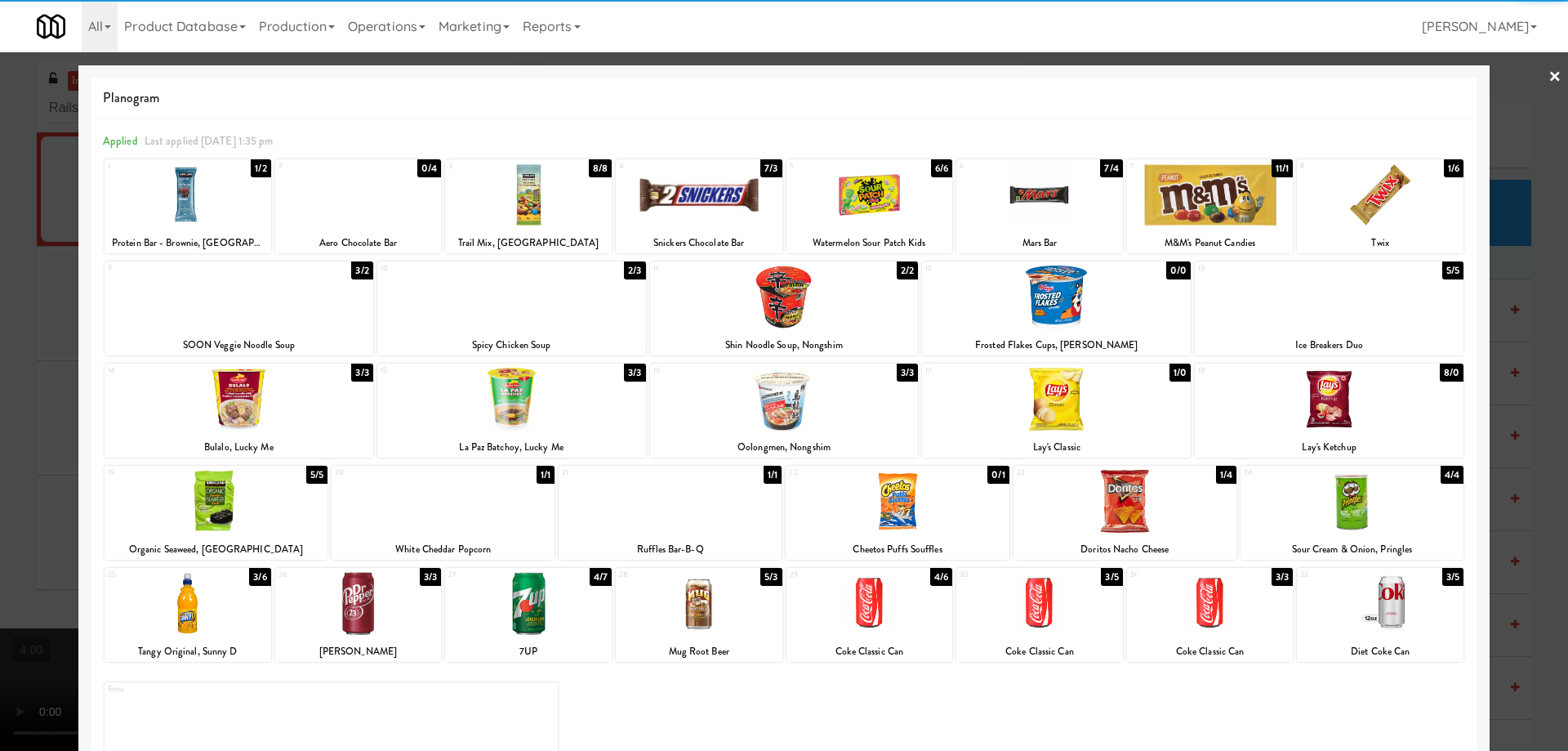
click at [688, 211] on div at bounding box center [698, 195] width 167 height 63
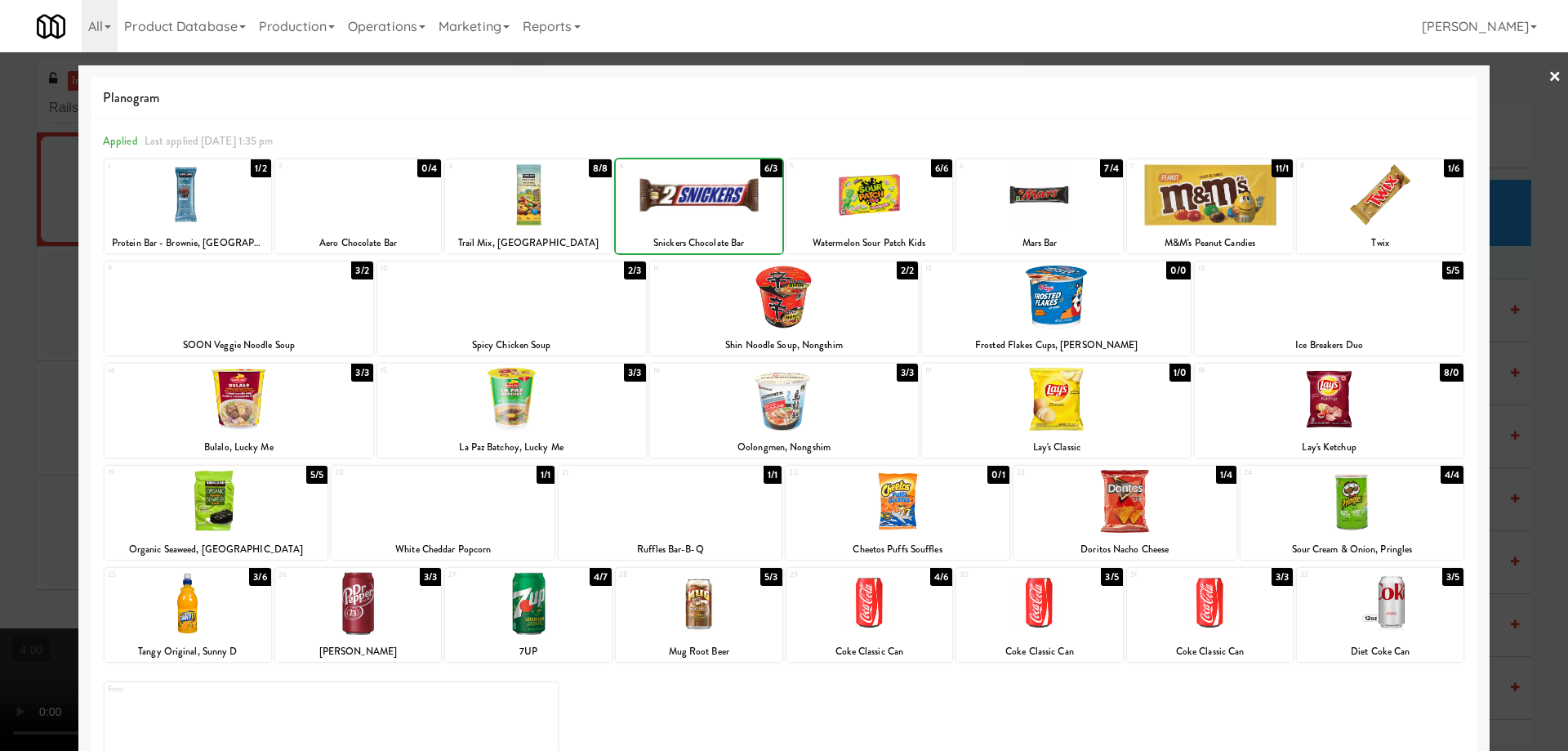
click at [16, 266] on div at bounding box center [784, 375] width 1568 height 751
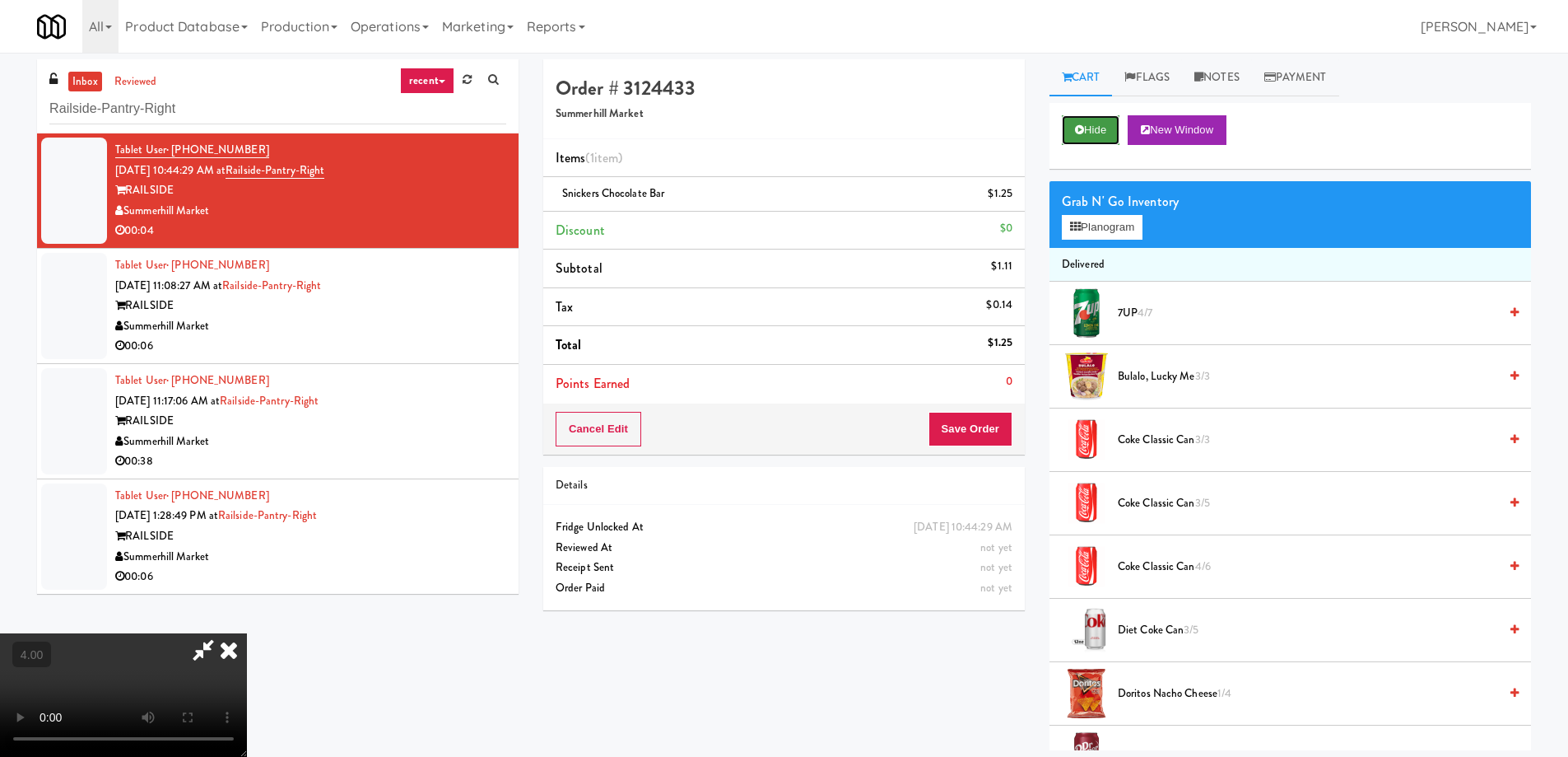
click at [1094, 141] on button "Hide" at bounding box center [1091, 130] width 58 height 30
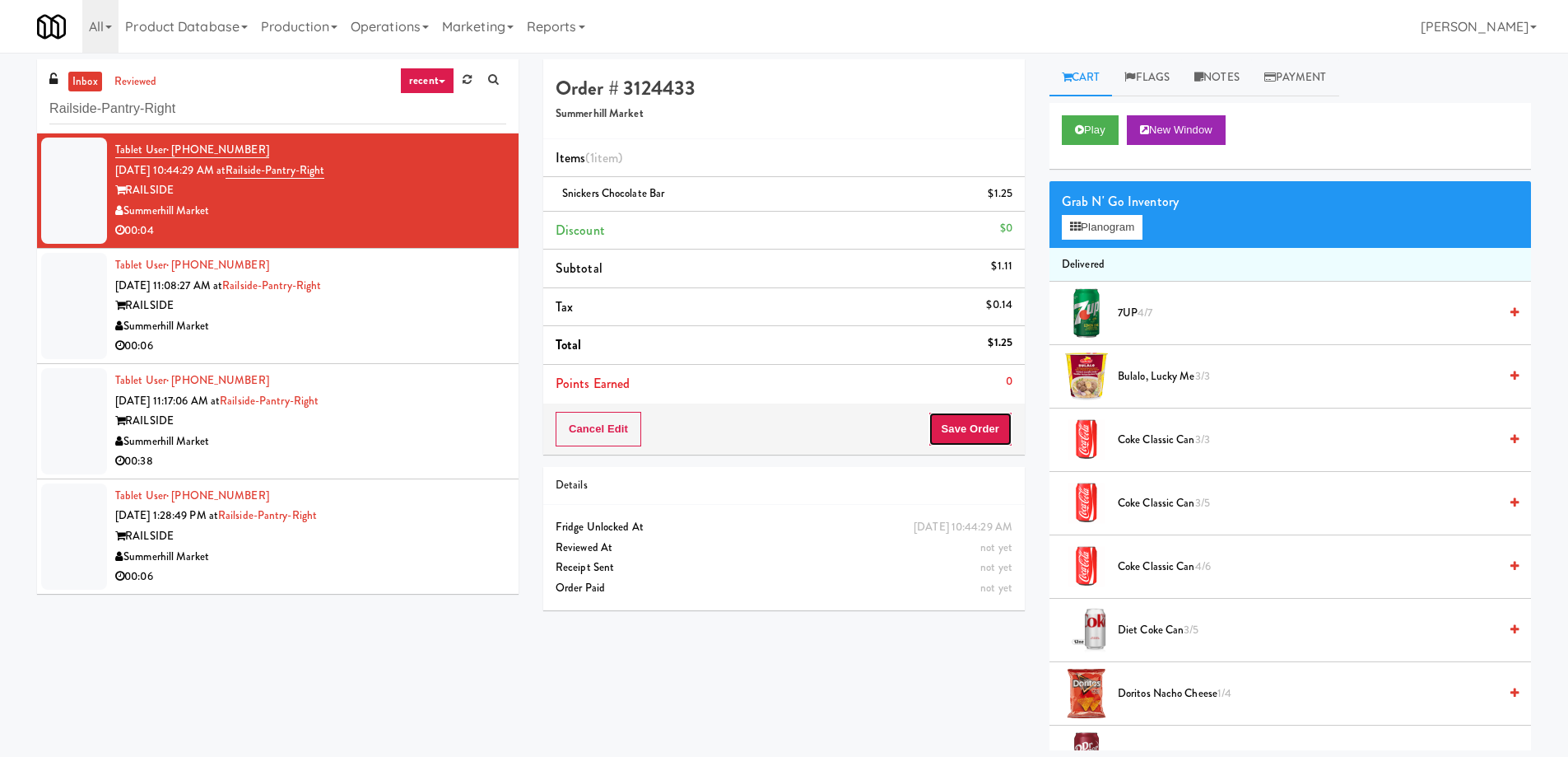
click at [947, 417] on button "Save Order" at bounding box center [971, 429] width 84 height 35
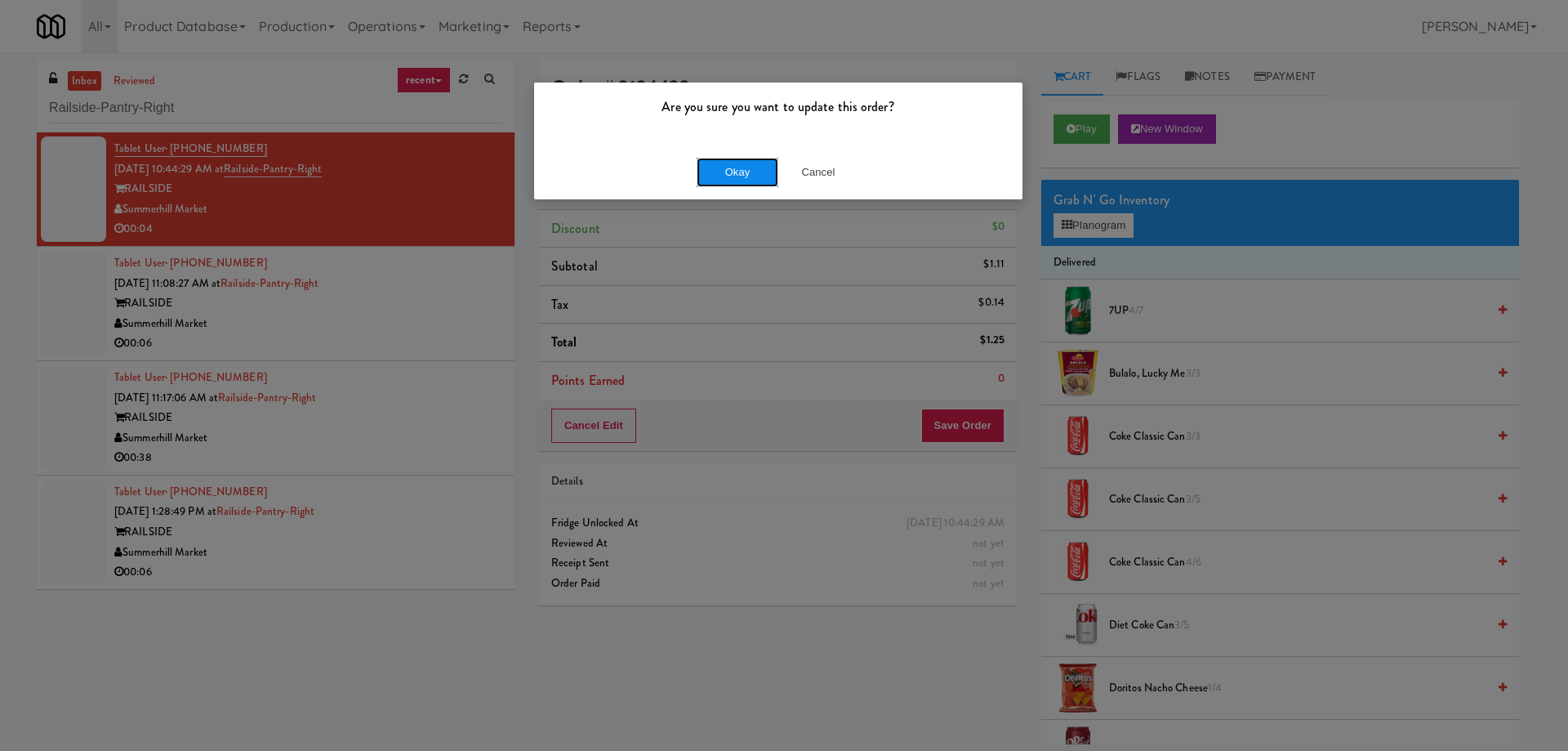
click at [738, 171] on button "Okay" at bounding box center [738, 172] width 82 height 30
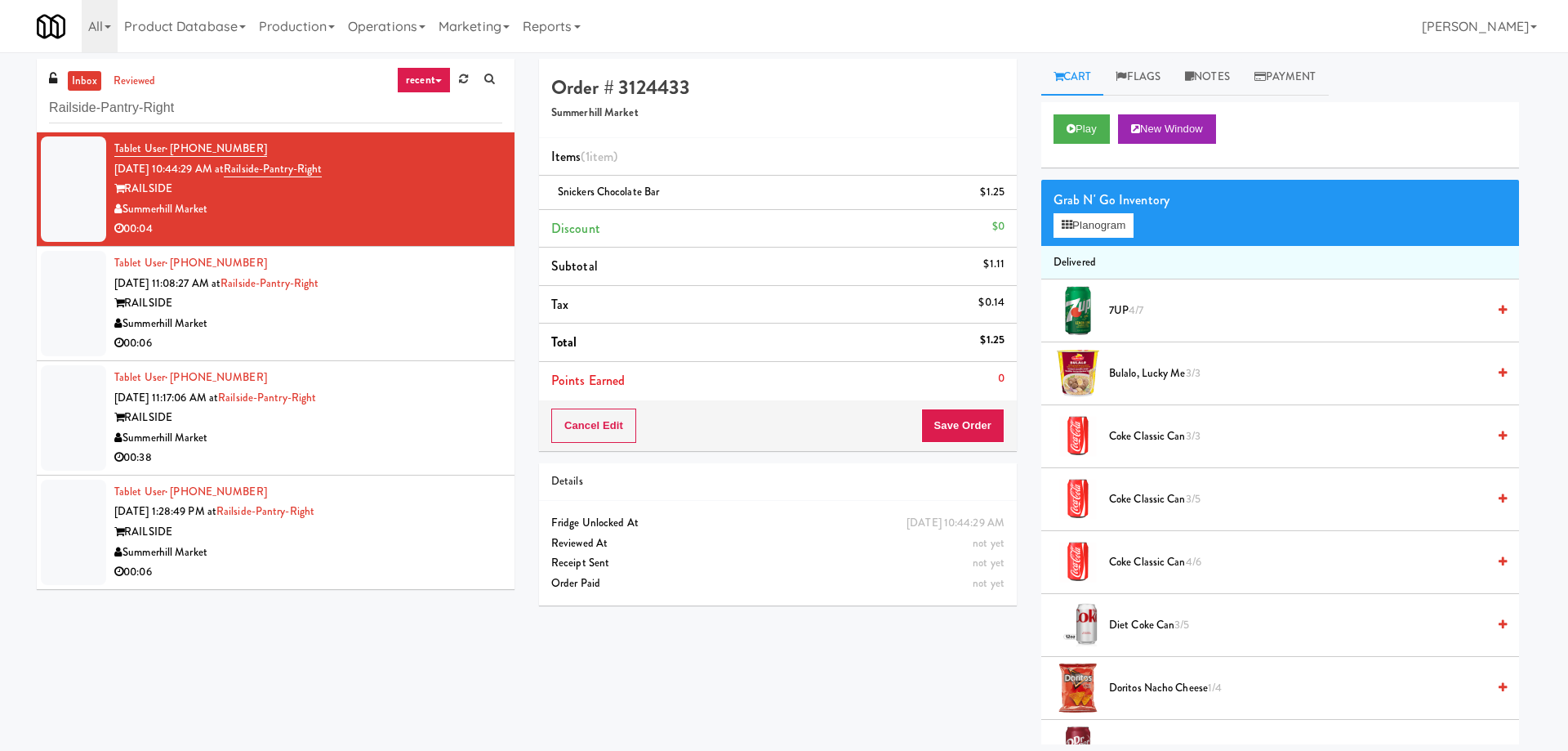
click at [387, 322] on div "Summerhill Market" at bounding box center [308, 323] width 388 height 21
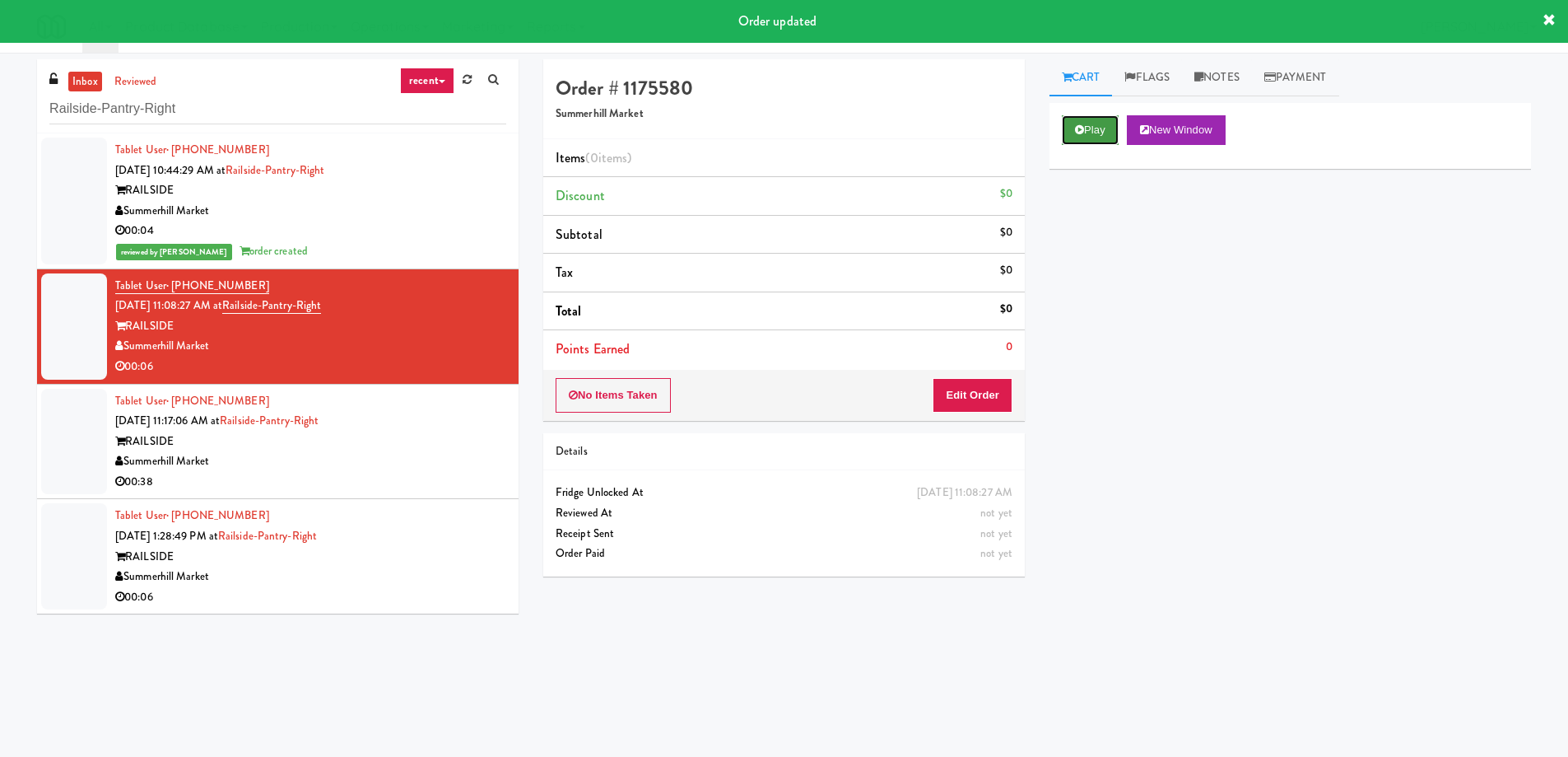
click at [1091, 126] on button "Play" at bounding box center [1090, 130] width 57 height 30
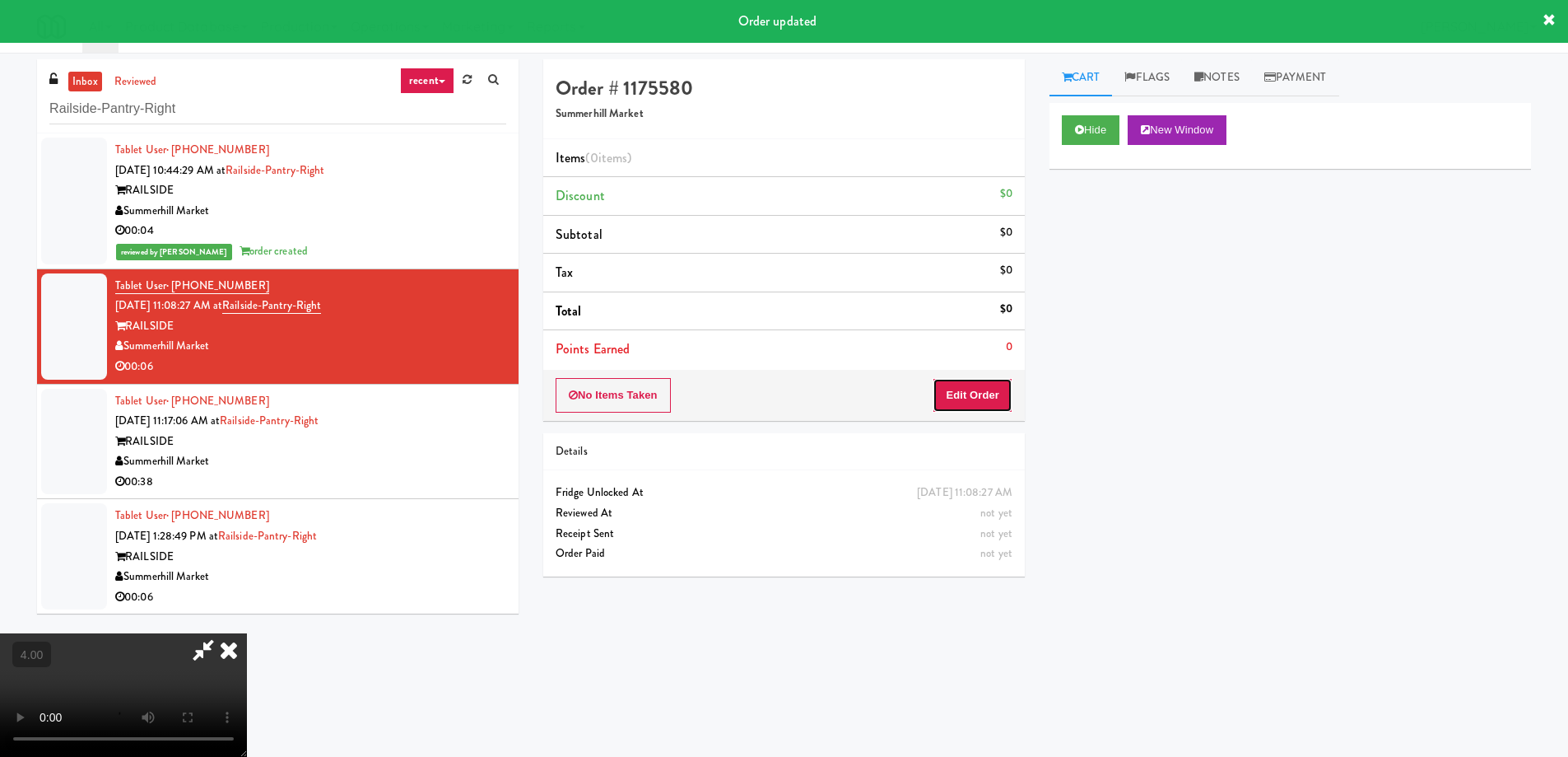
click at [970, 411] on button "Edit Order" at bounding box center [973, 395] width 80 height 35
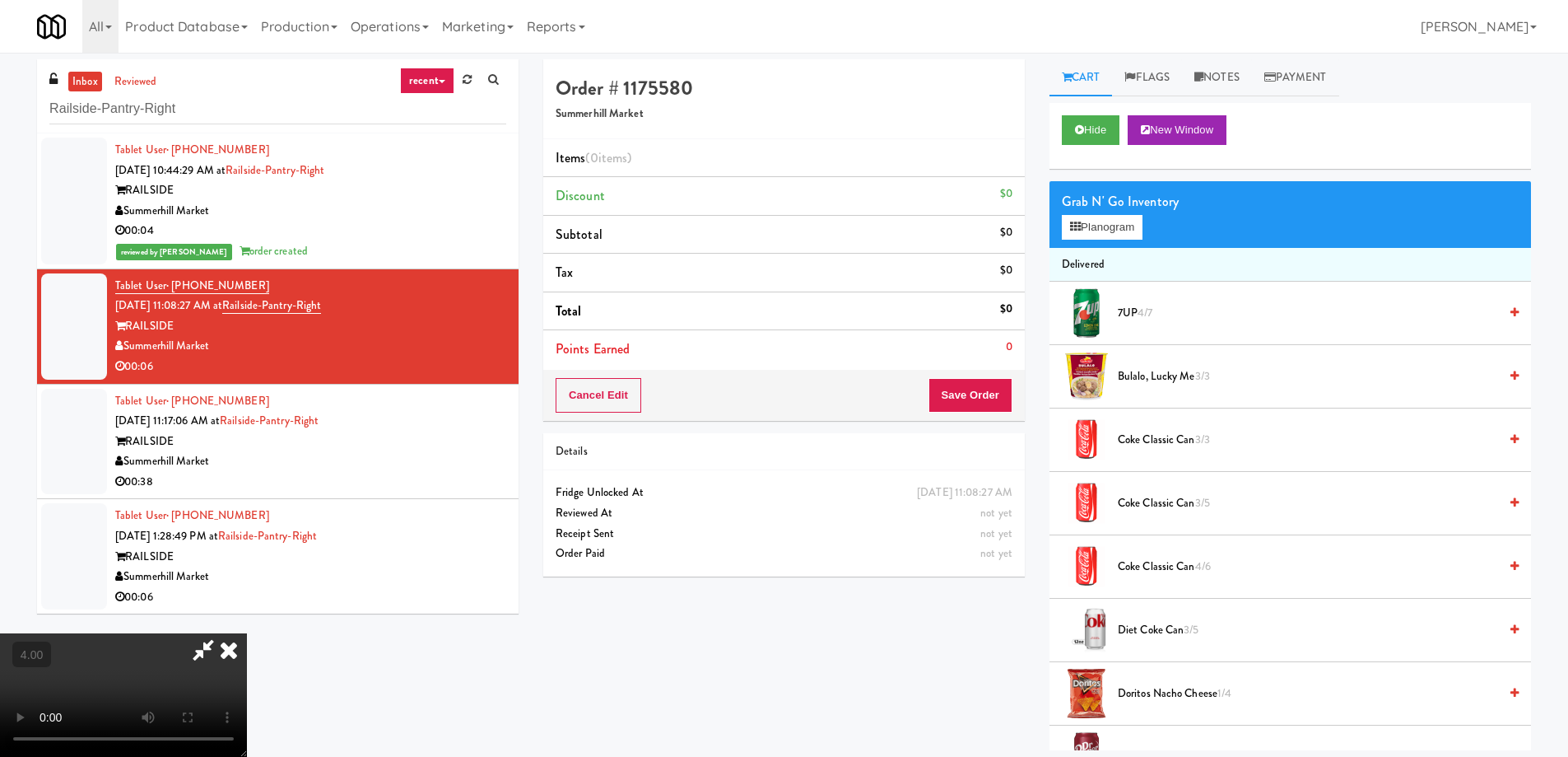
click at [247, 633] on video at bounding box center [123, 694] width 247 height 123
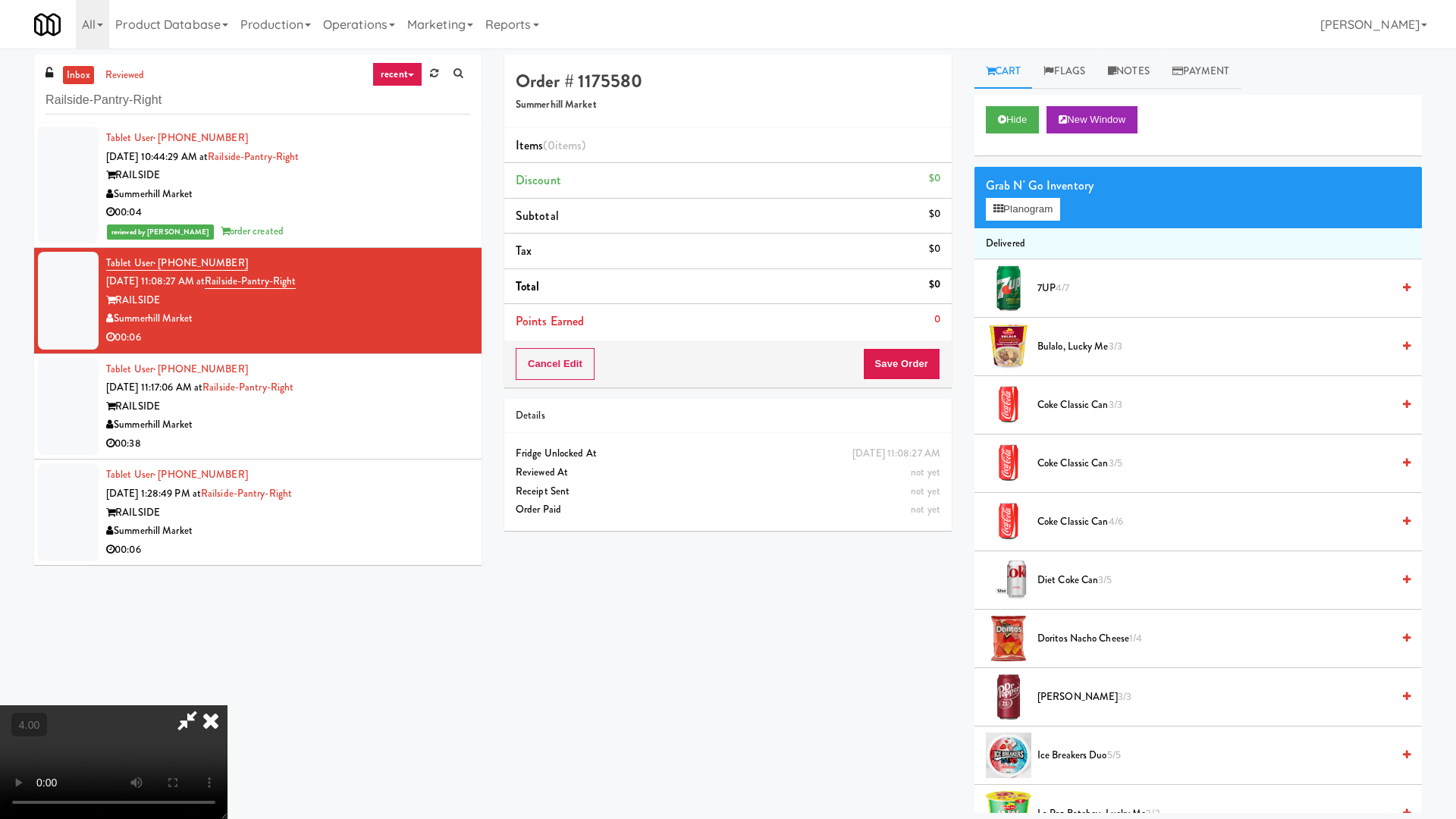
click at [228, 696] on video at bounding box center [114, 762] width 228 height 114
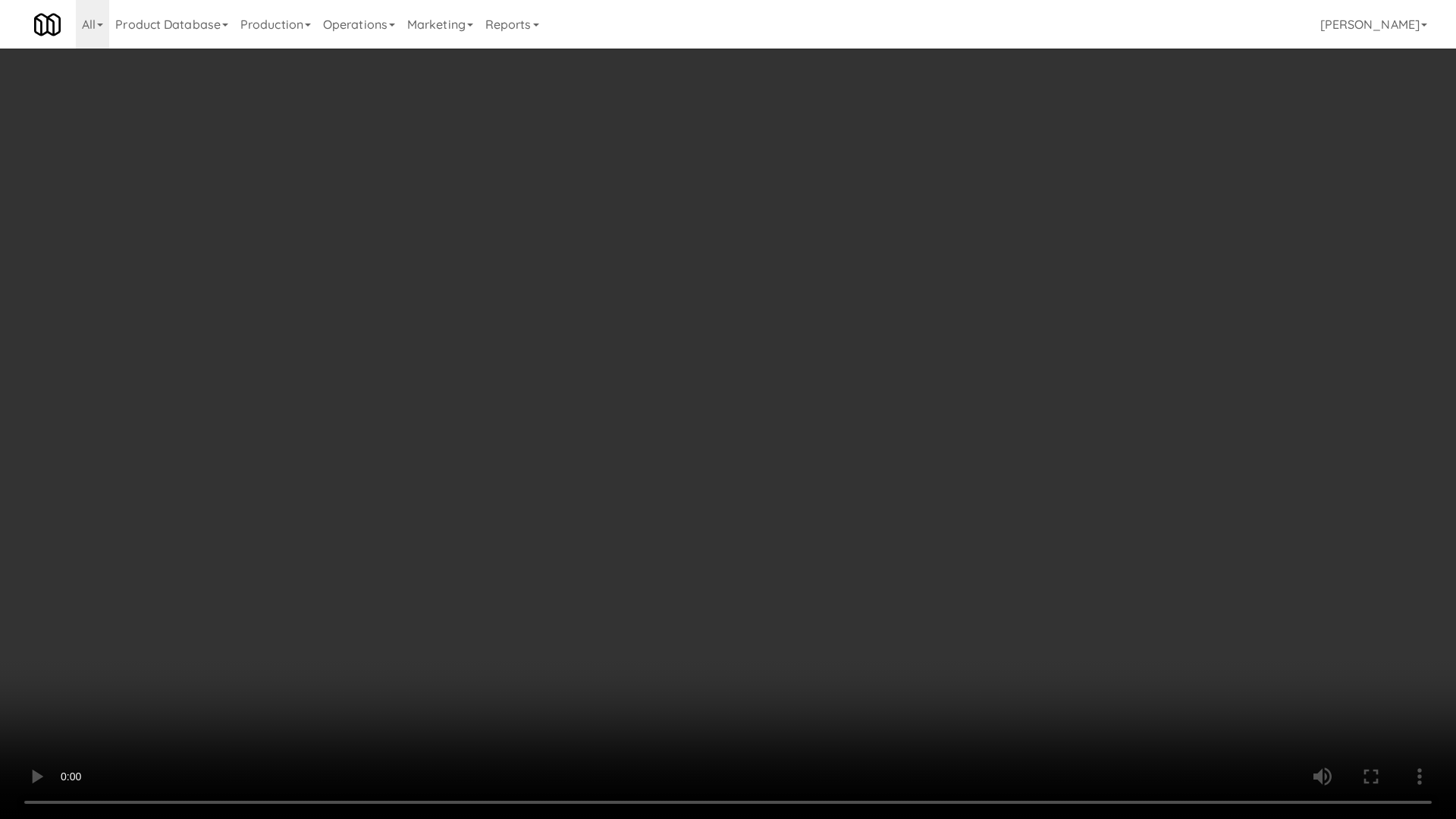
click at [667, 536] on video at bounding box center [728, 409] width 1456 height 819
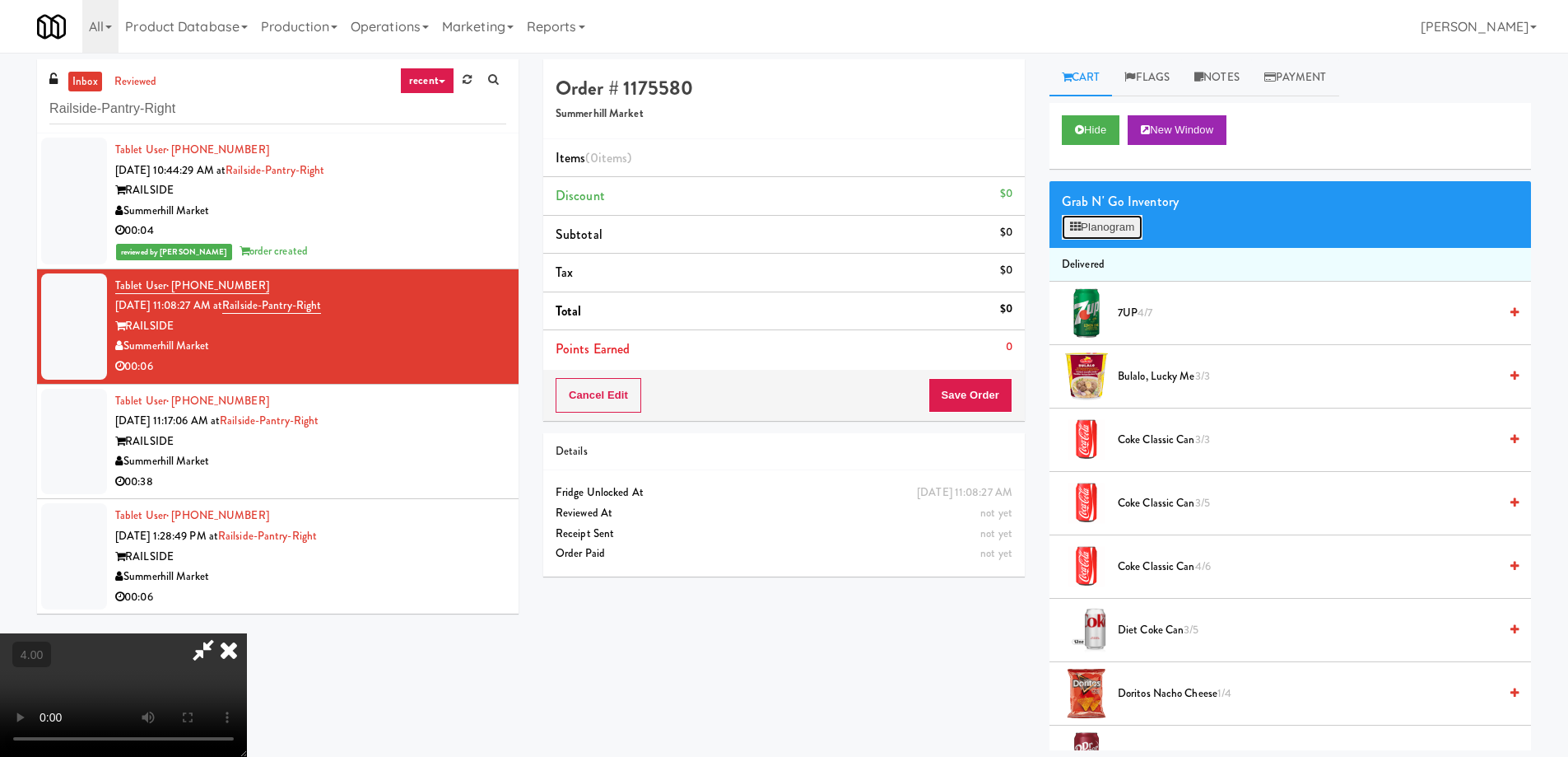
click at [1099, 239] on button "Planogram" at bounding box center [1102, 228] width 81 height 25
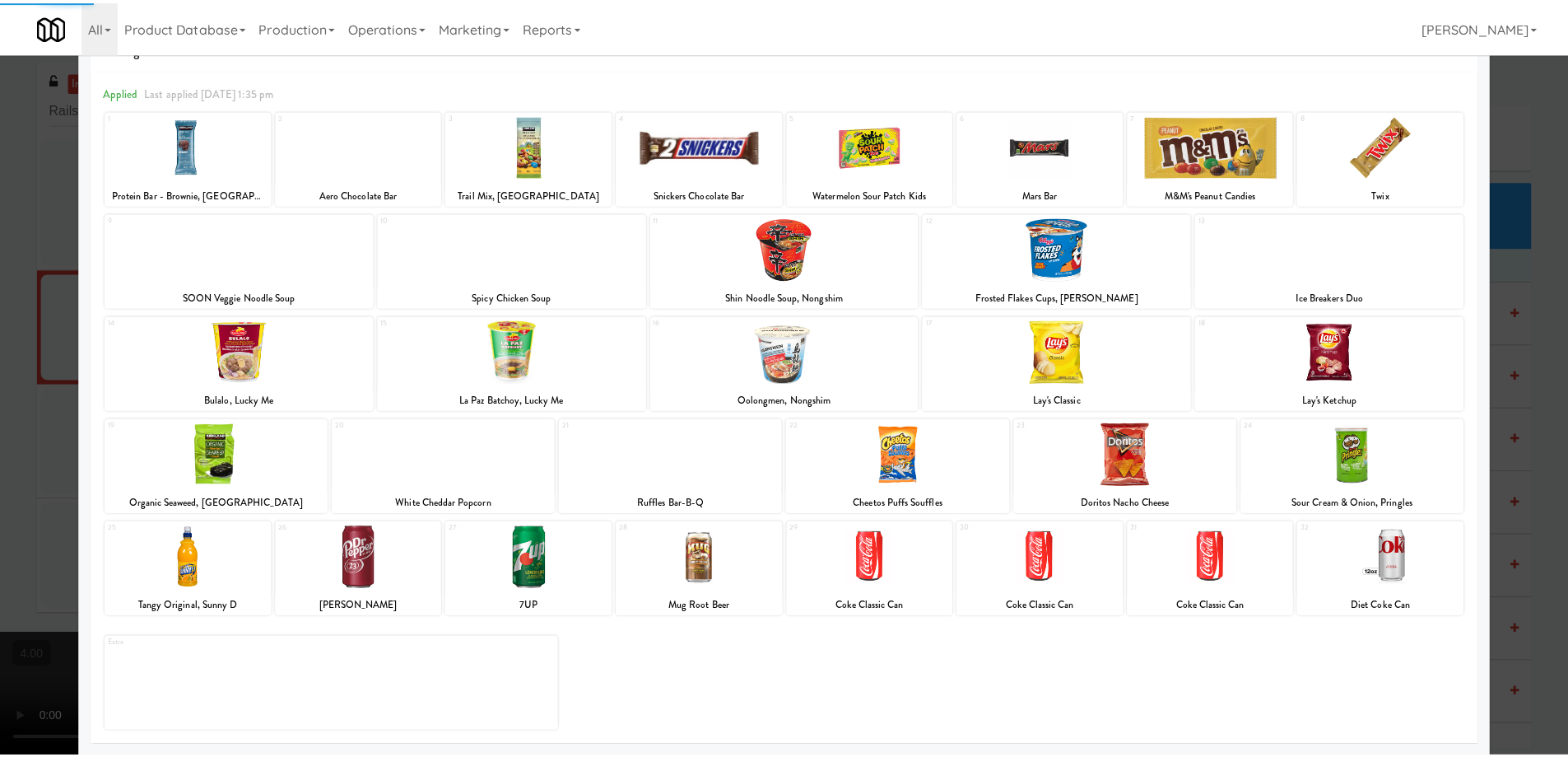
scroll to position [52, 0]
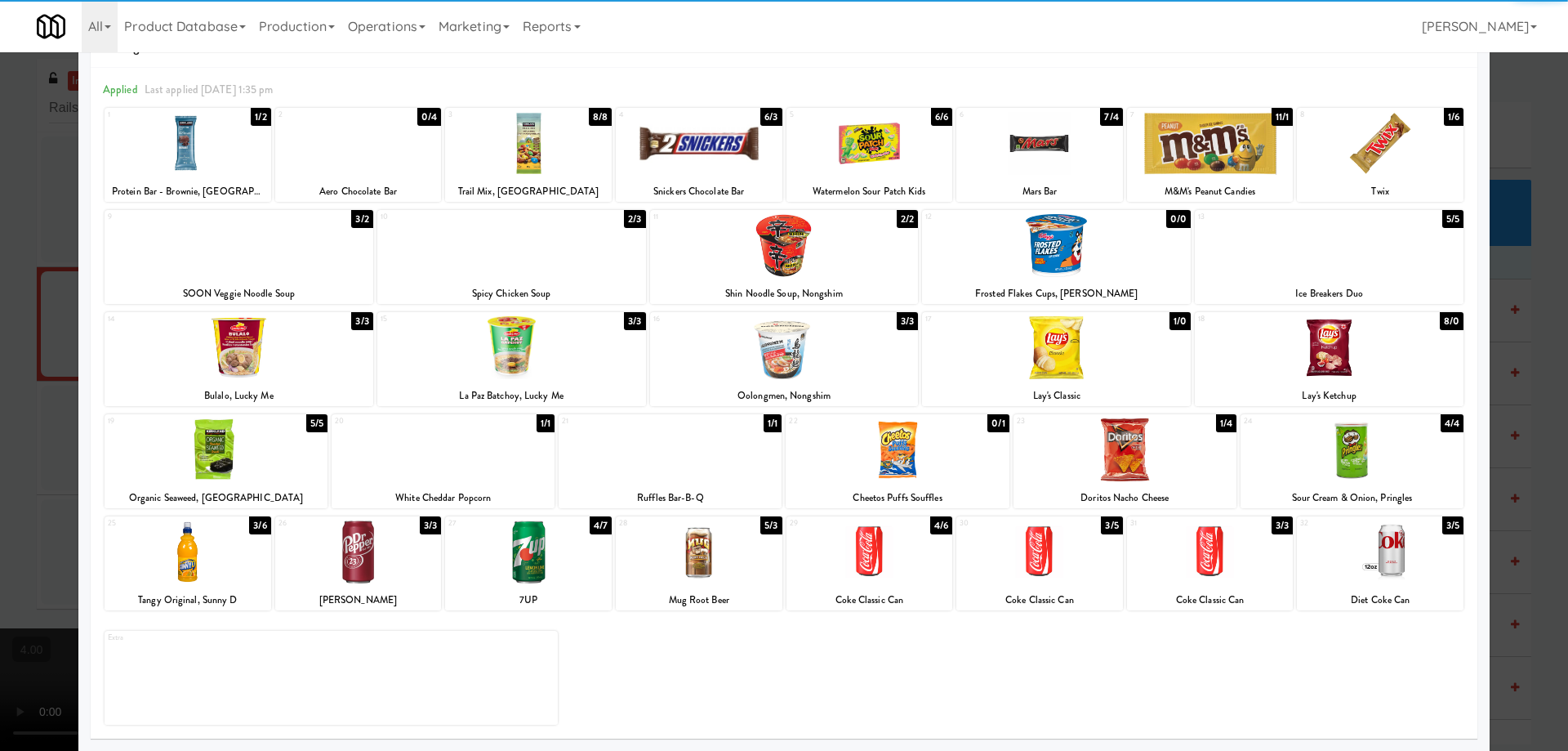
click at [1378, 469] on div at bounding box center [1352, 450] width 223 height 63
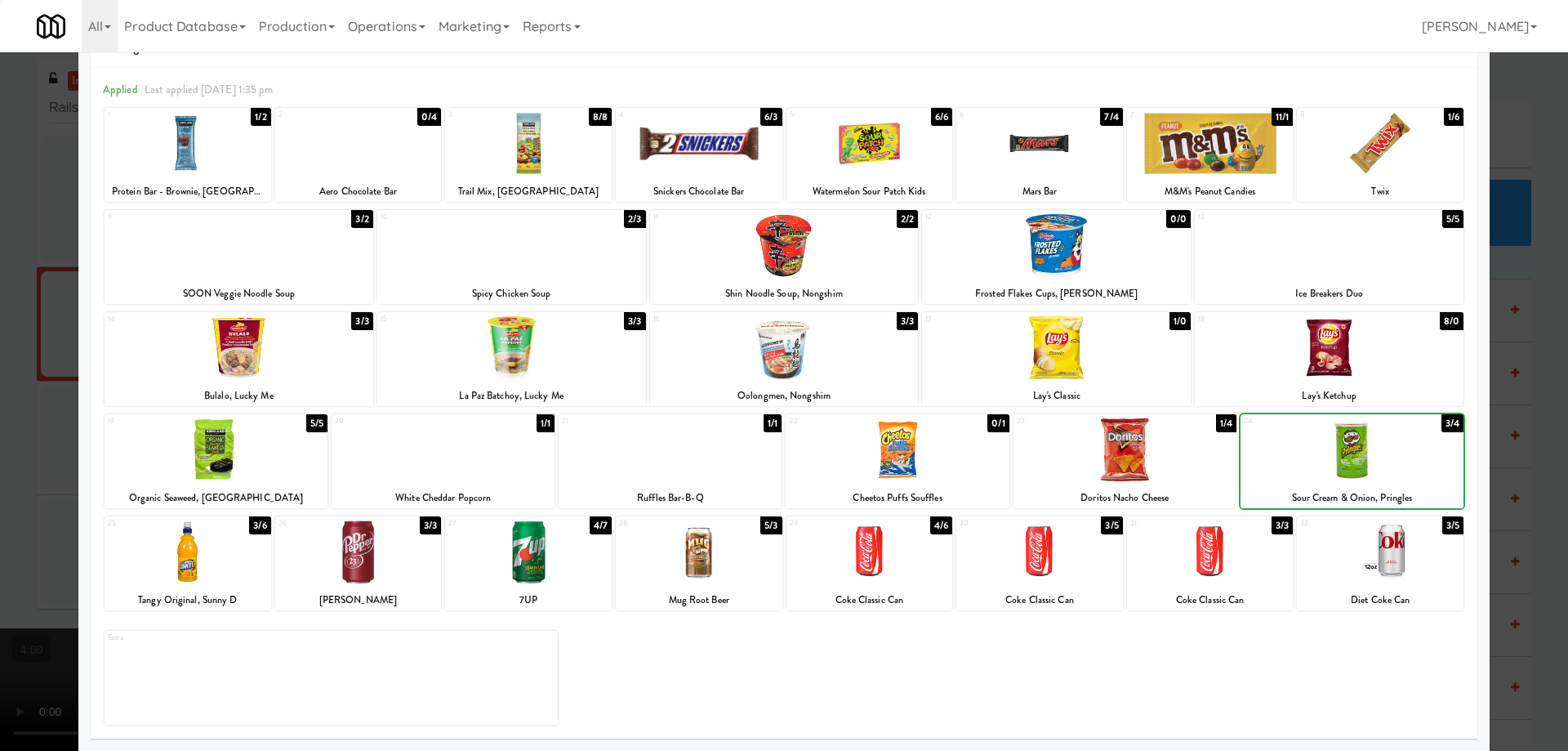
click at [1507, 354] on div at bounding box center [784, 375] width 1568 height 751
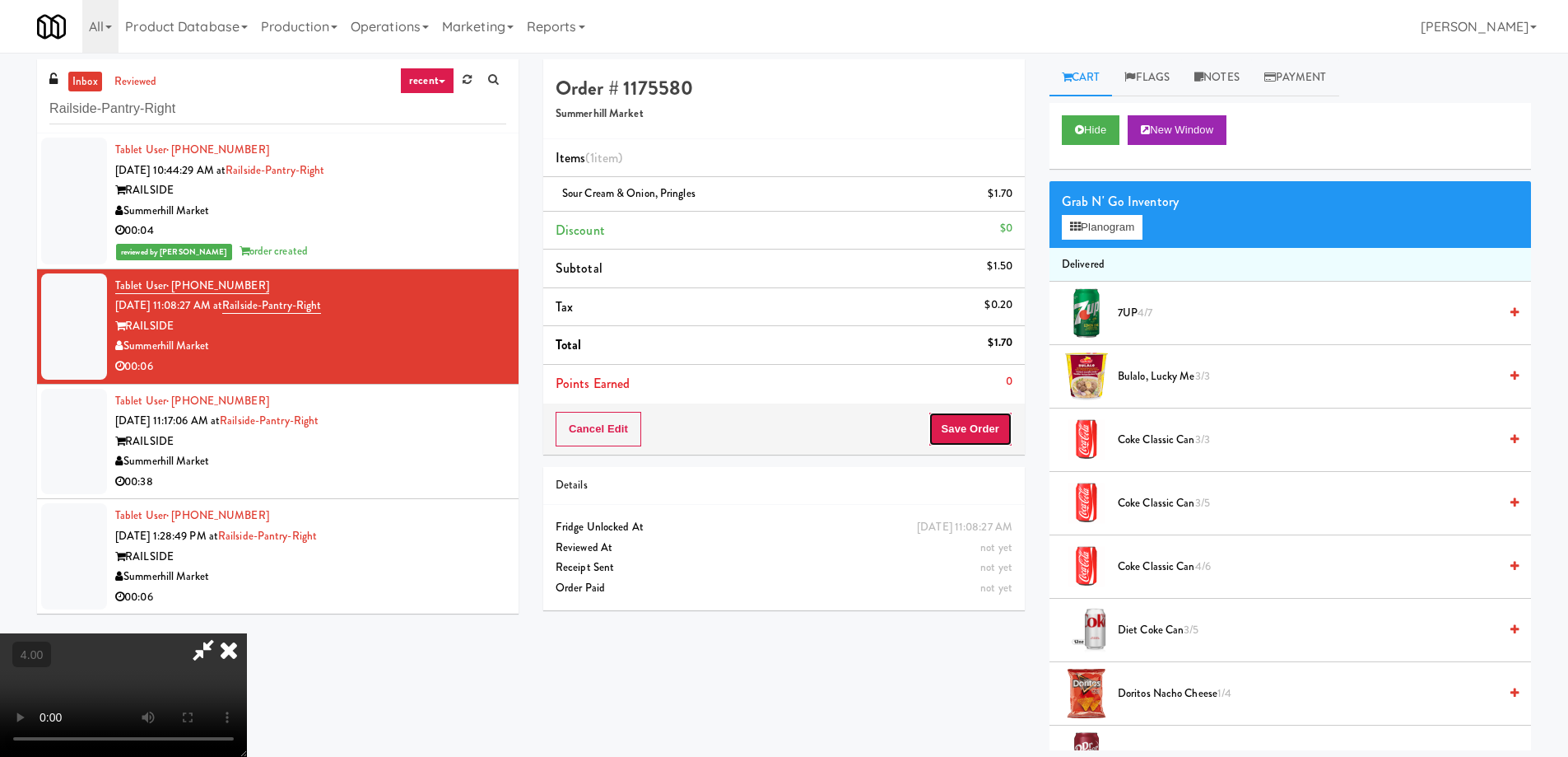
click at [983, 438] on button "Save Order" at bounding box center [971, 429] width 84 height 35
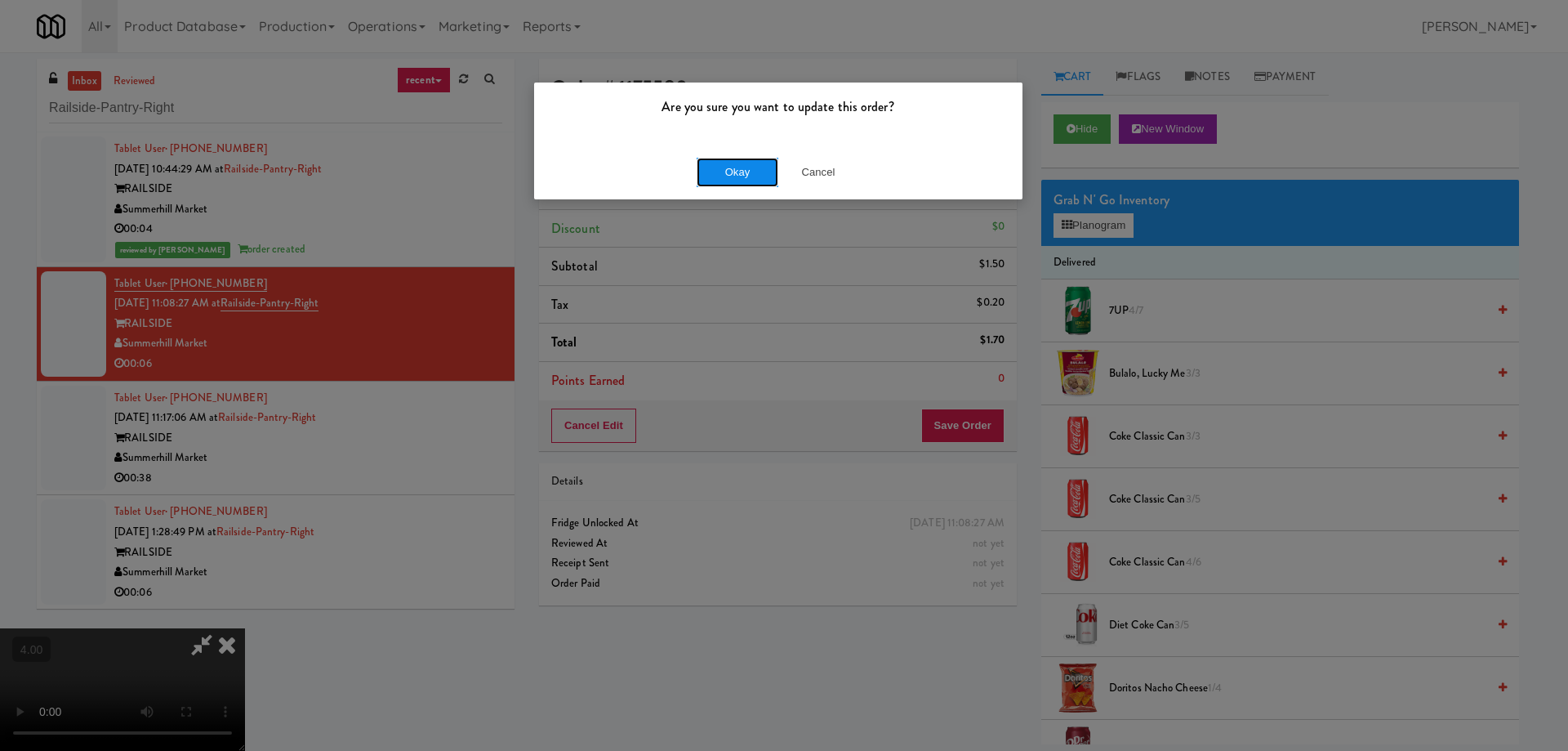
click at [754, 178] on button "Okay" at bounding box center [738, 172] width 82 height 30
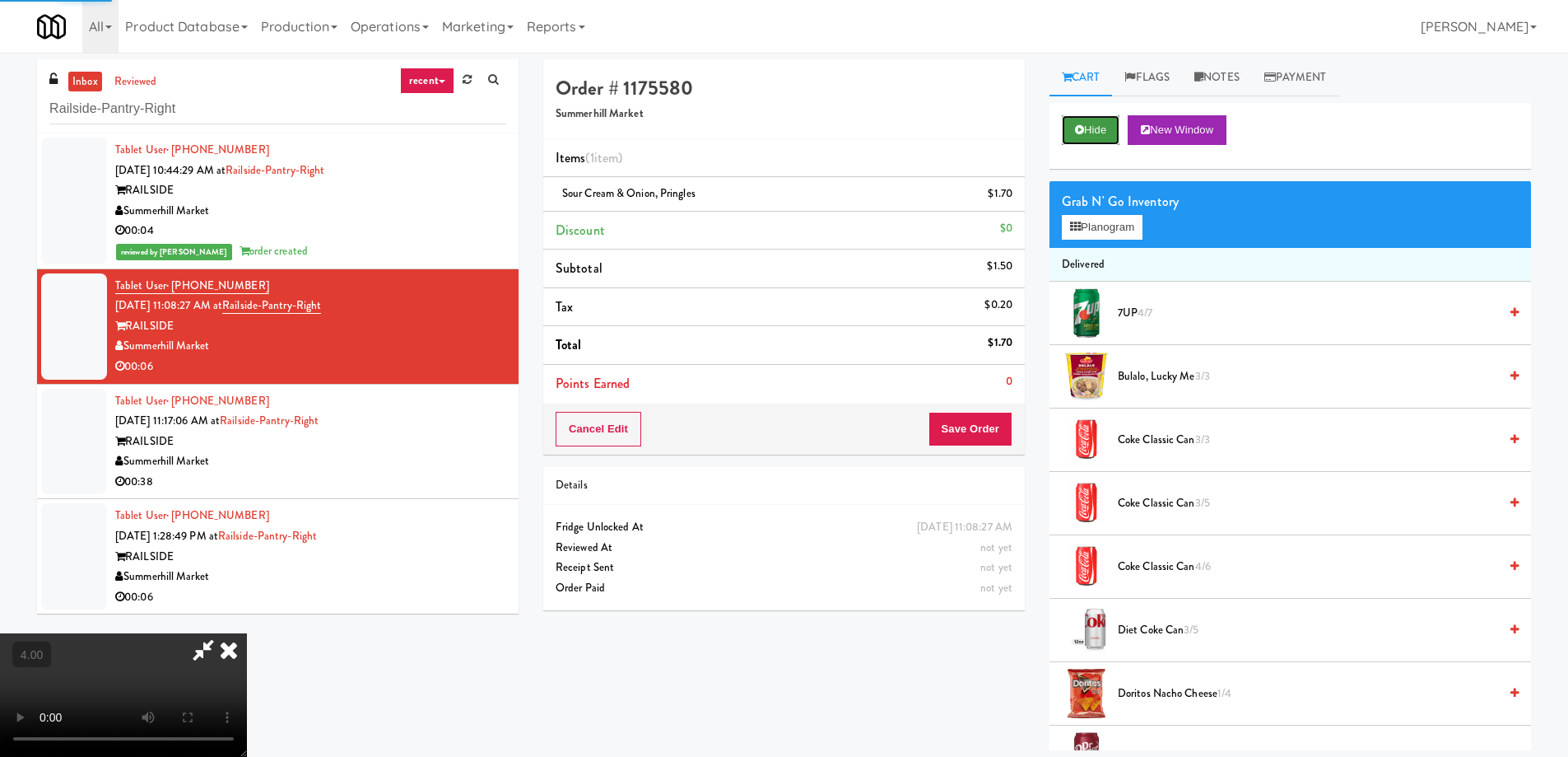
click at [1108, 124] on button "Hide" at bounding box center [1091, 130] width 58 height 30
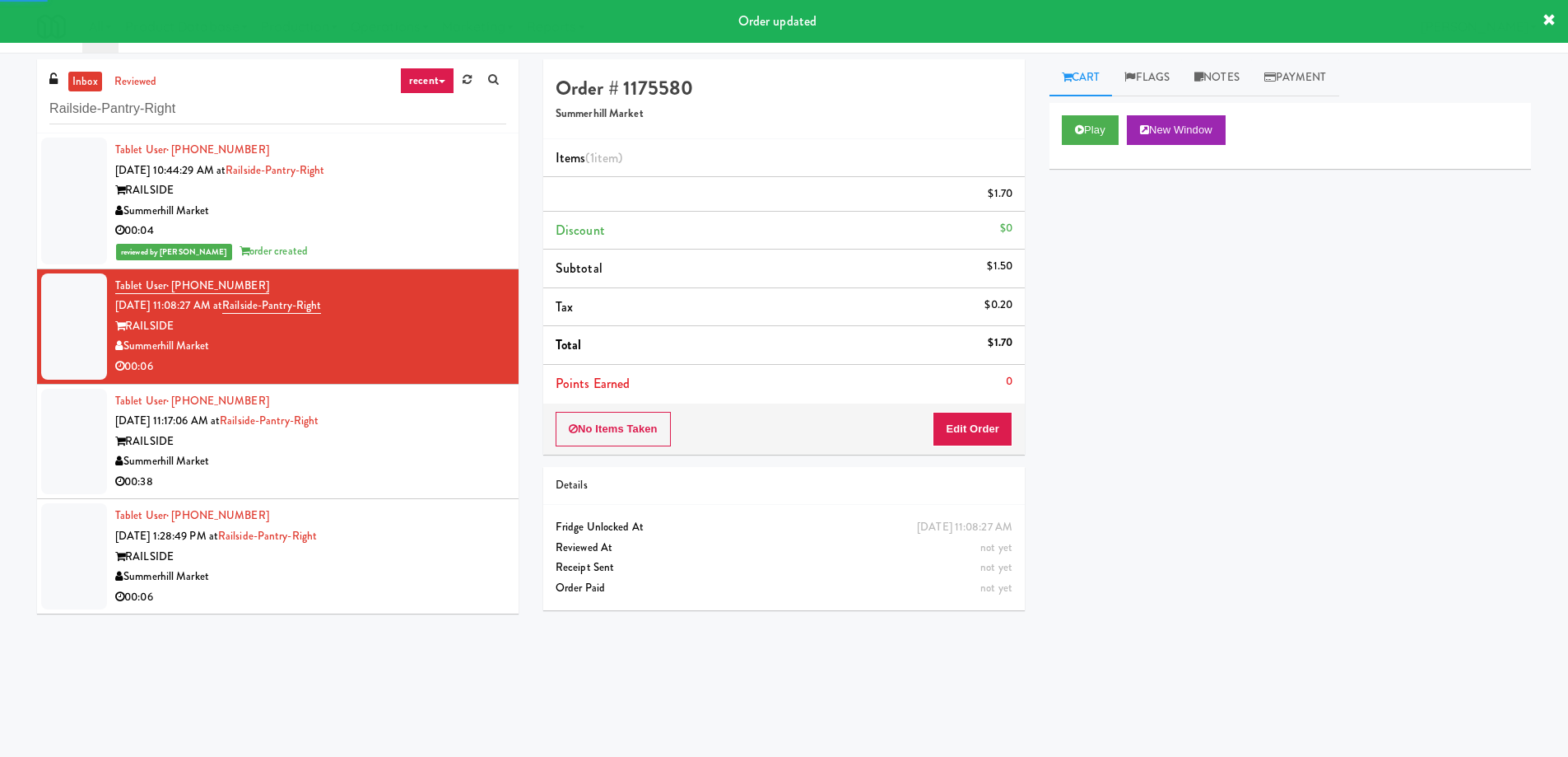
click at [393, 500] on li "Tablet User · (416) 797-9961 Oct 9, 2025 1:28:49 PM at Railside-Pantry-Right RA…" at bounding box center [278, 556] width 481 height 114
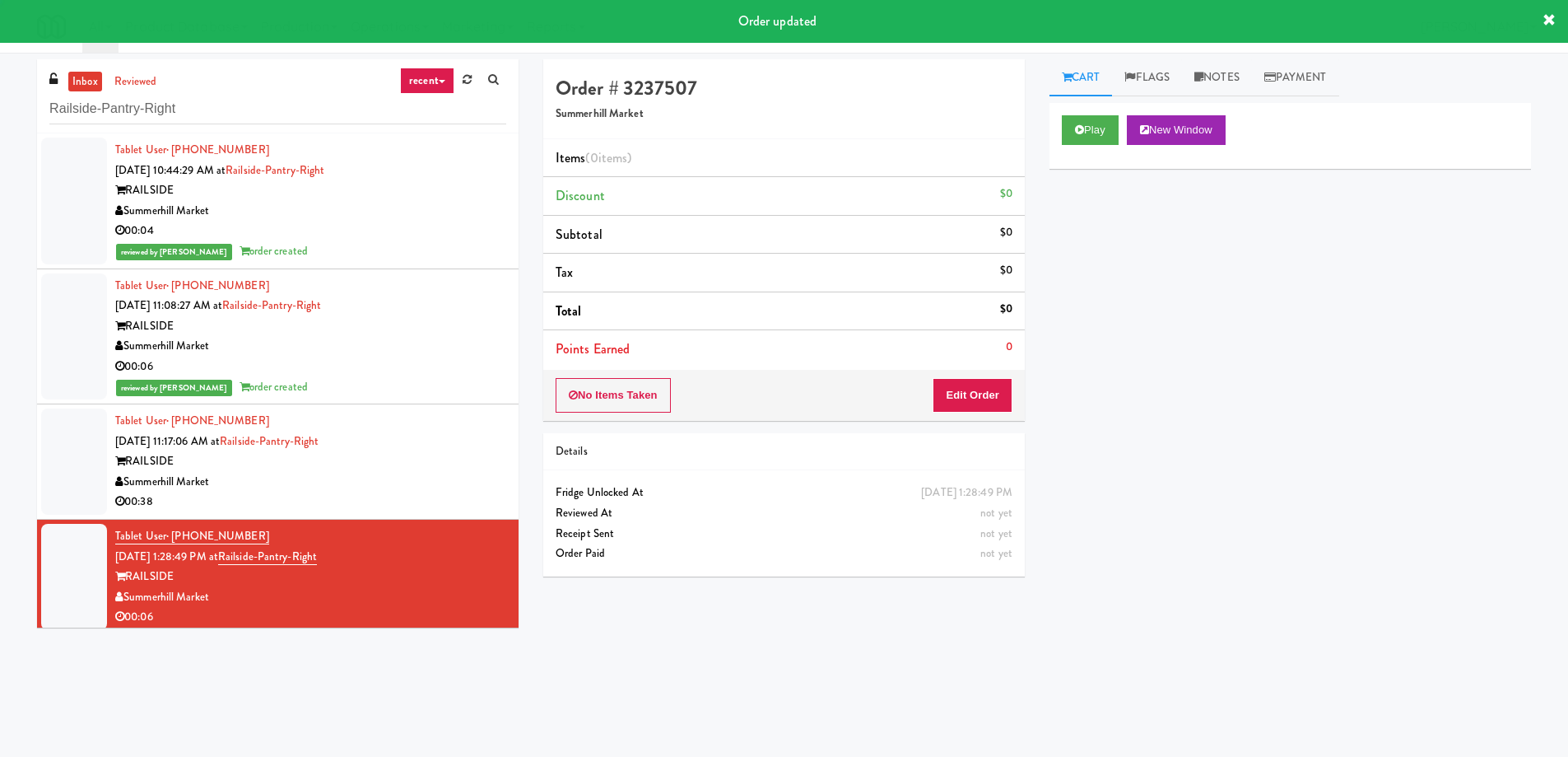
click at [417, 424] on div "Tablet User · (437) 860-4266 Oct 9, 2025 11:17:06 AM at Railside-Pantry-Right R…" at bounding box center [310, 462] width 391 height 101
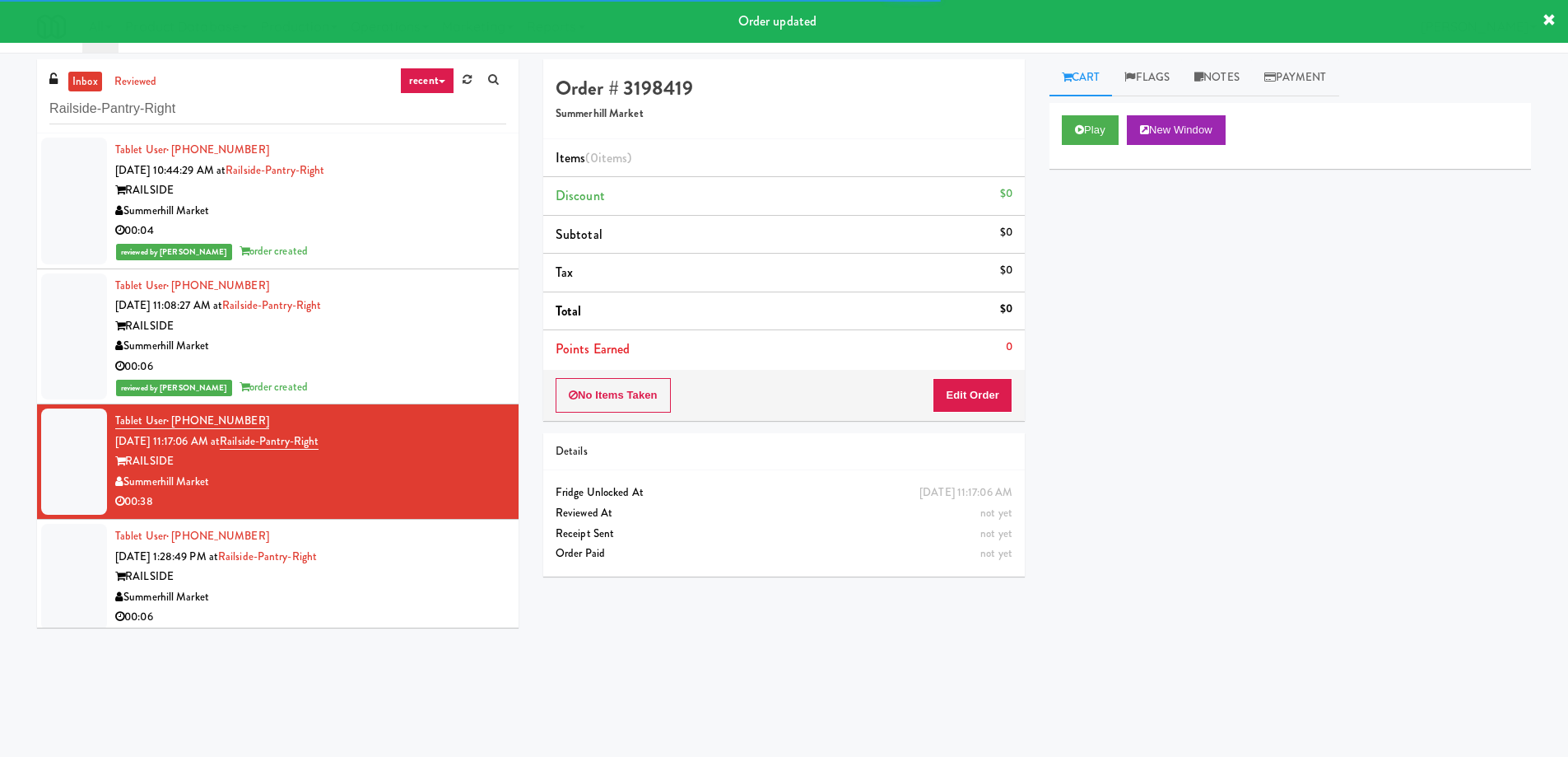
scroll to position [7, 0]
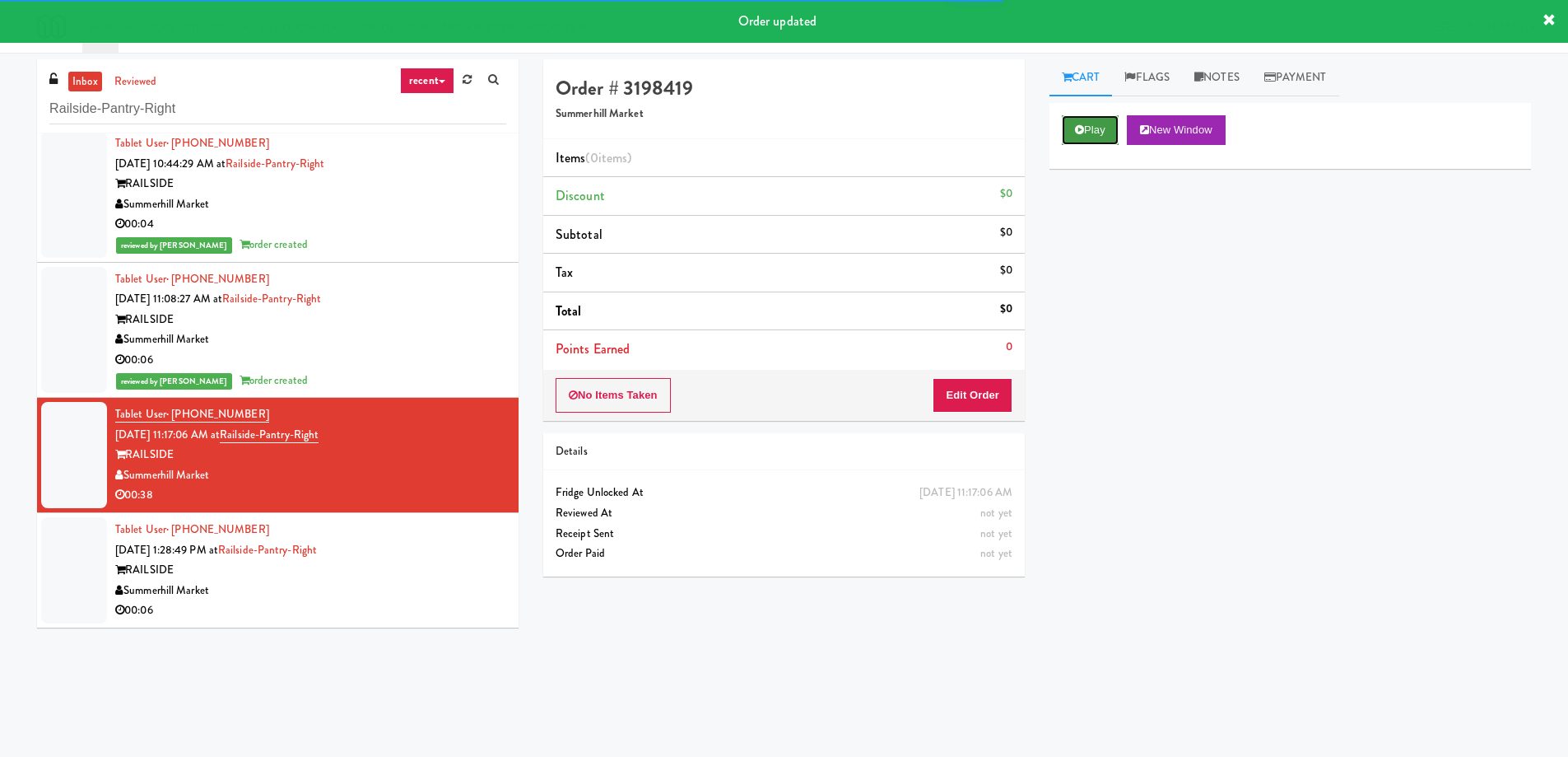
click at [1094, 144] on button "Play" at bounding box center [1090, 130] width 57 height 30
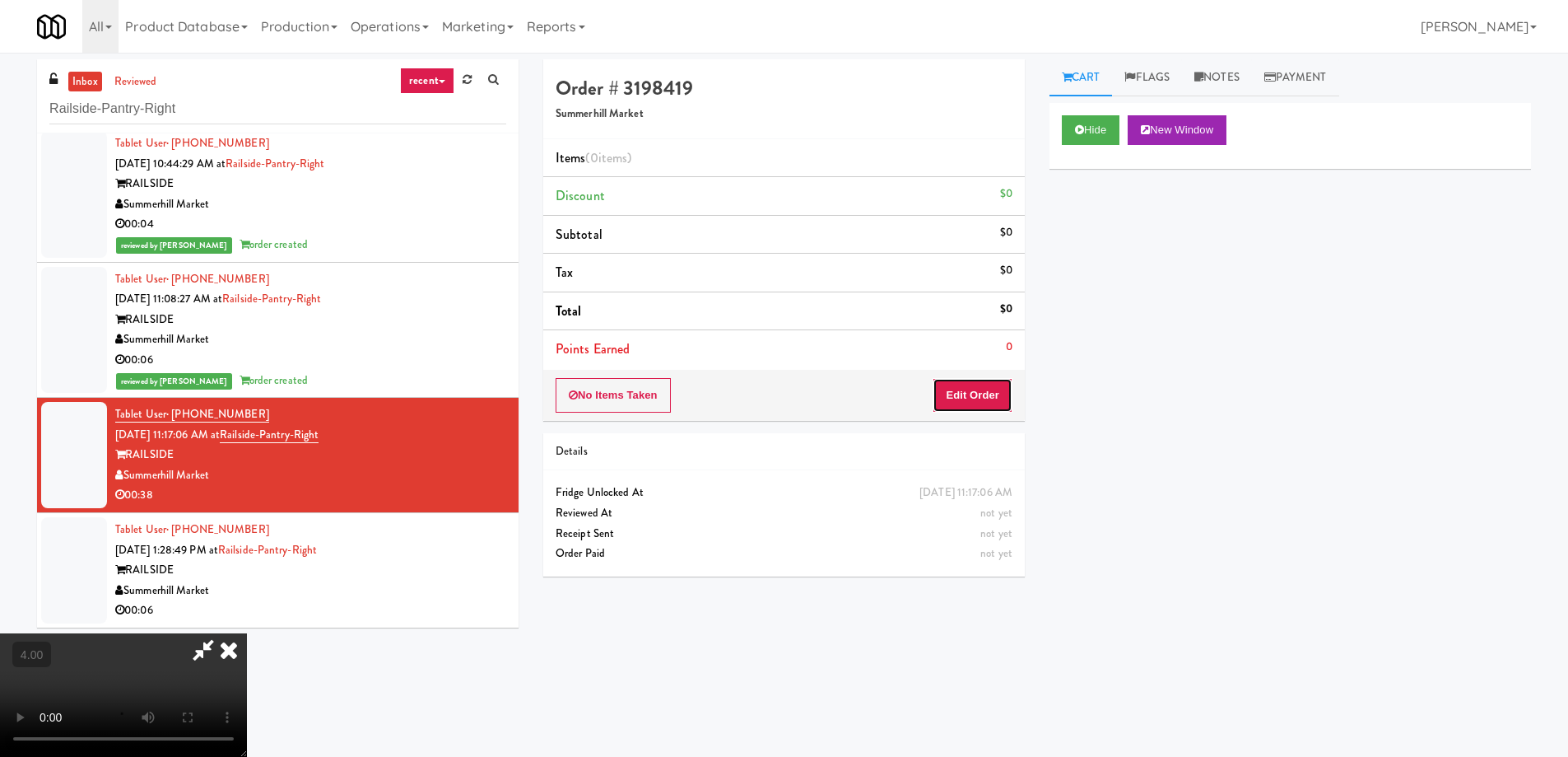
click at [993, 404] on button "Edit Order" at bounding box center [973, 395] width 80 height 35
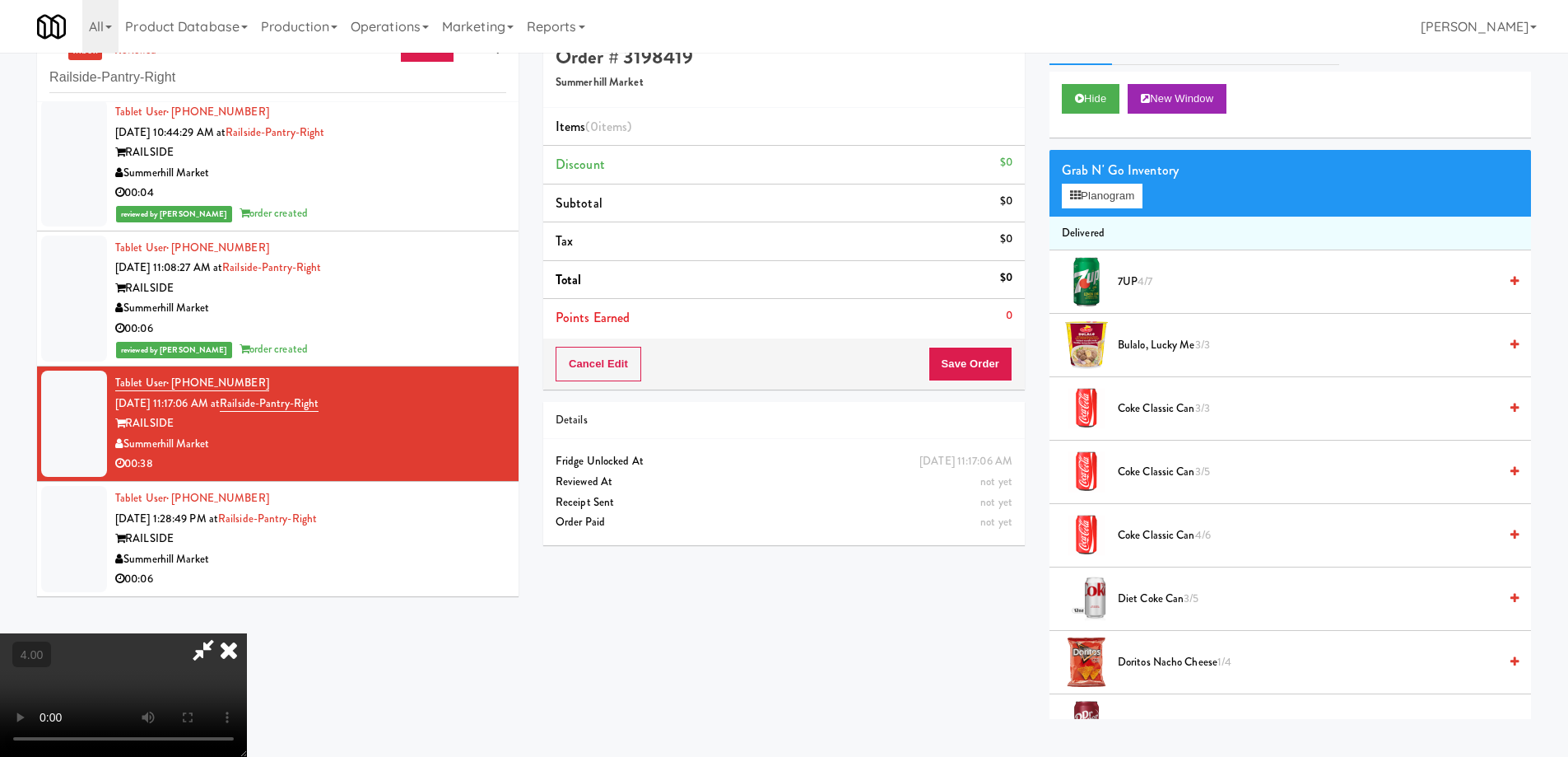
scroll to position [53, 0]
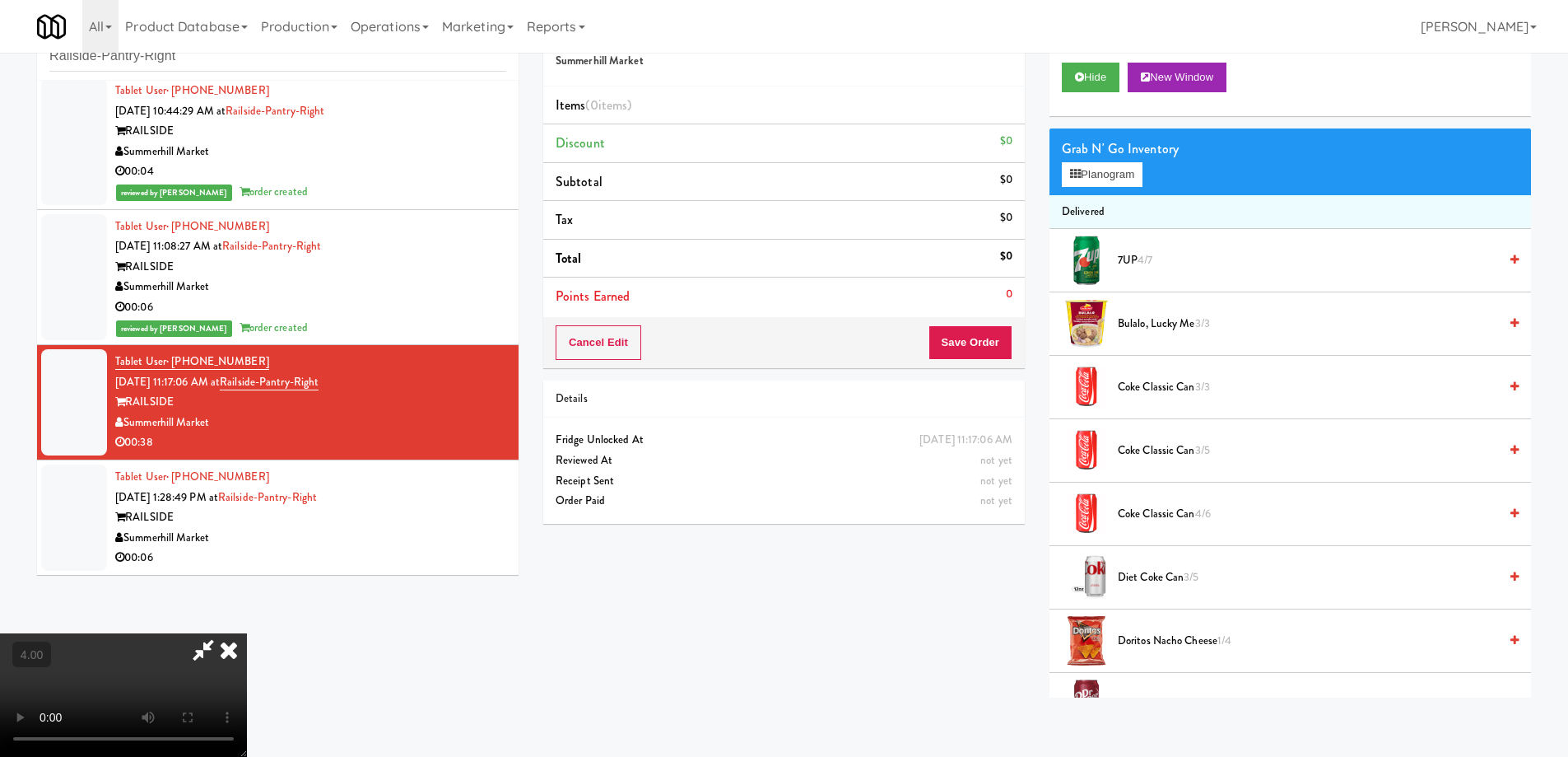
click at [247, 633] on video at bounding box center [123, 694] width 247 height 123
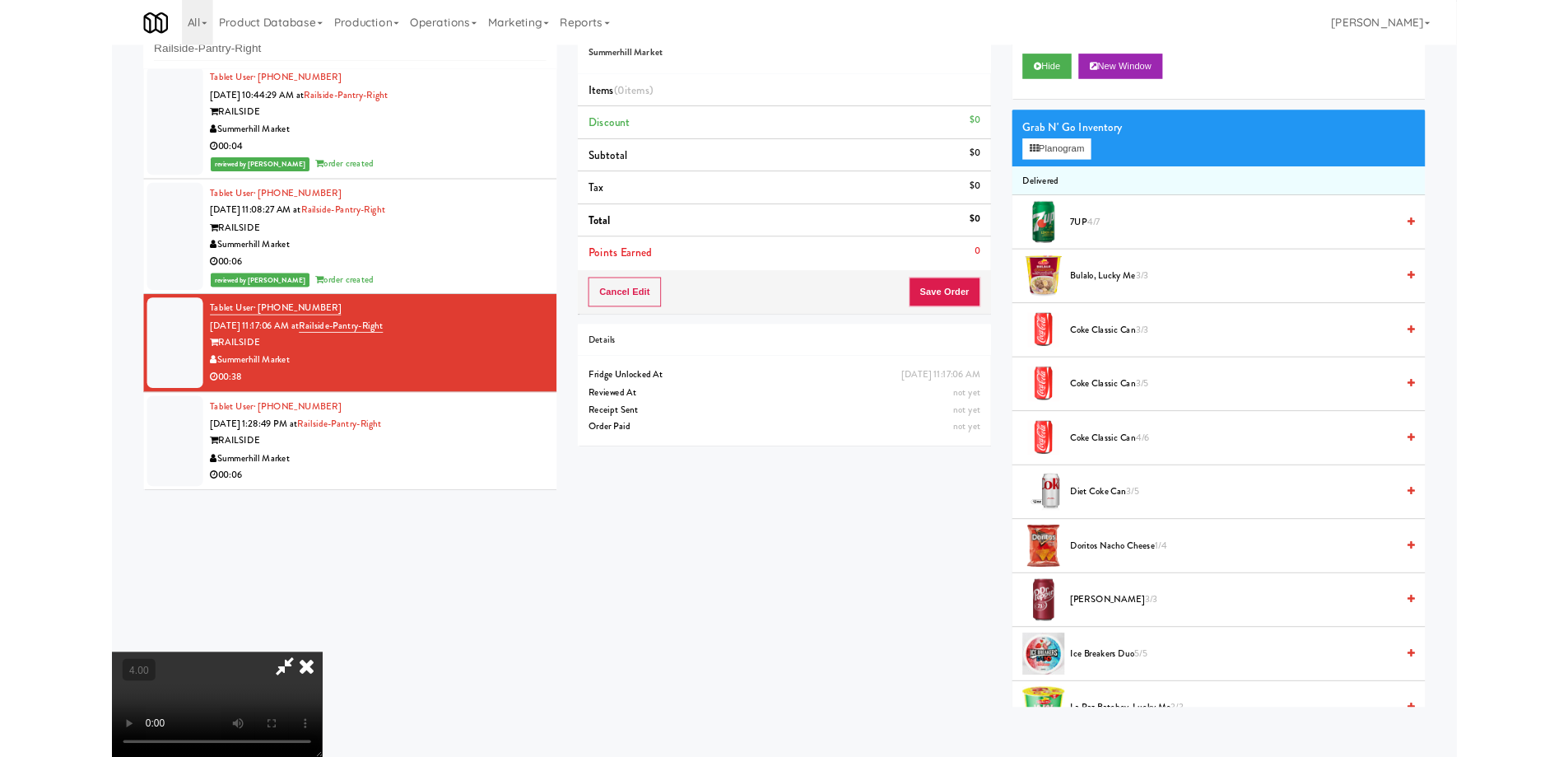
scroll to position [34, 0]
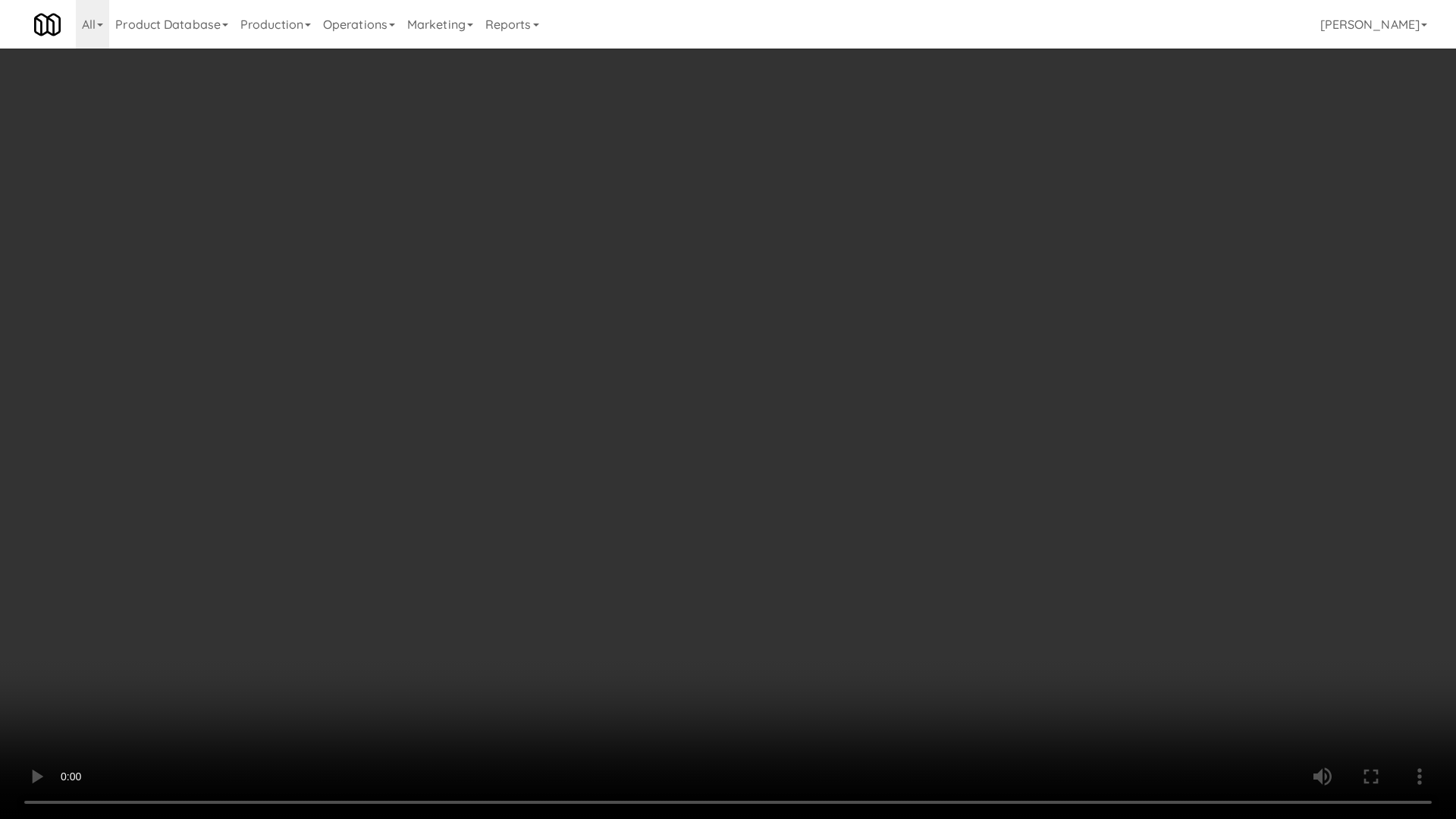
click at [296, 597] on video at bounding box center [728, 409] width 1456 height 819
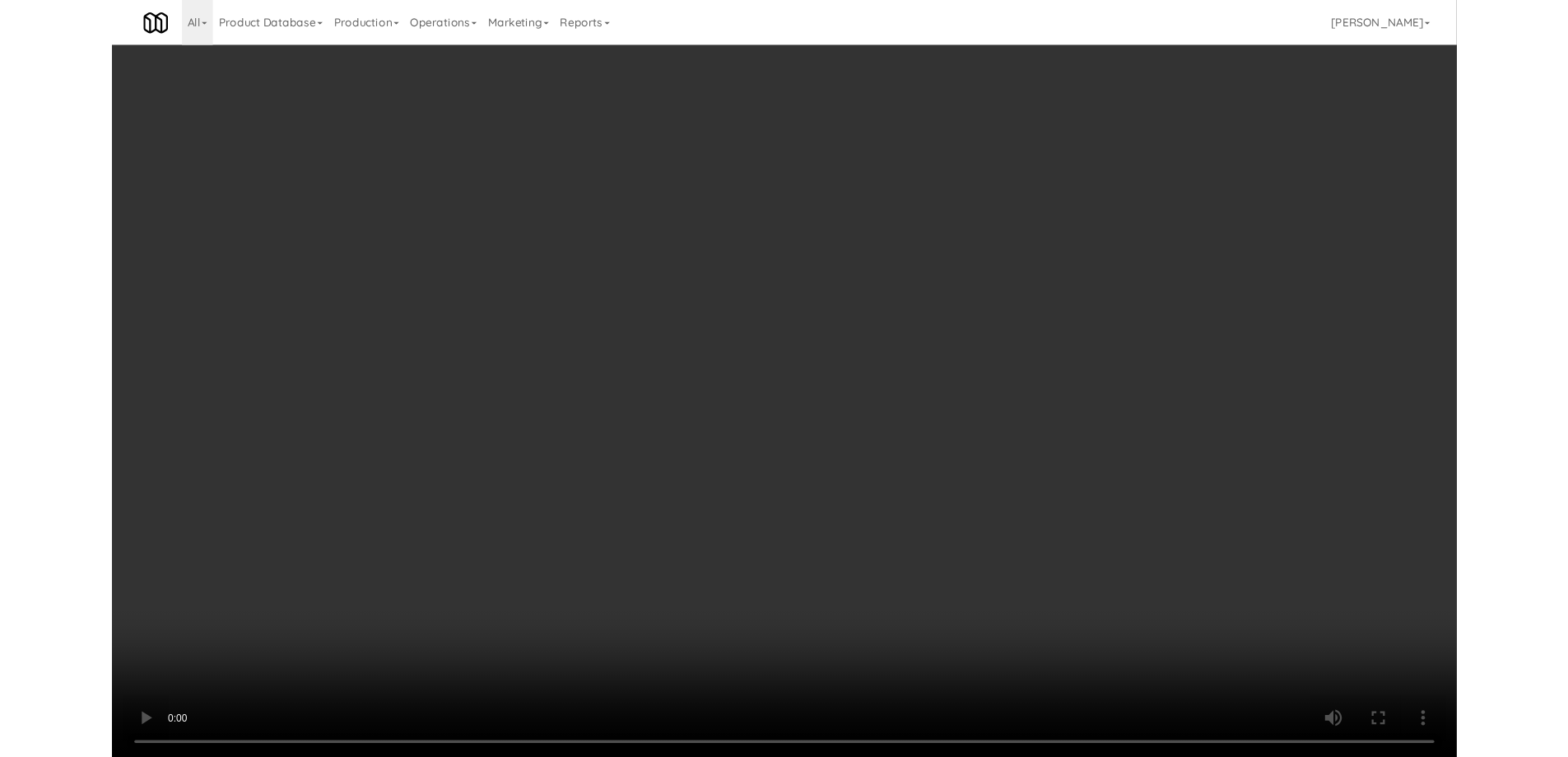
scroll to position [30, 0]
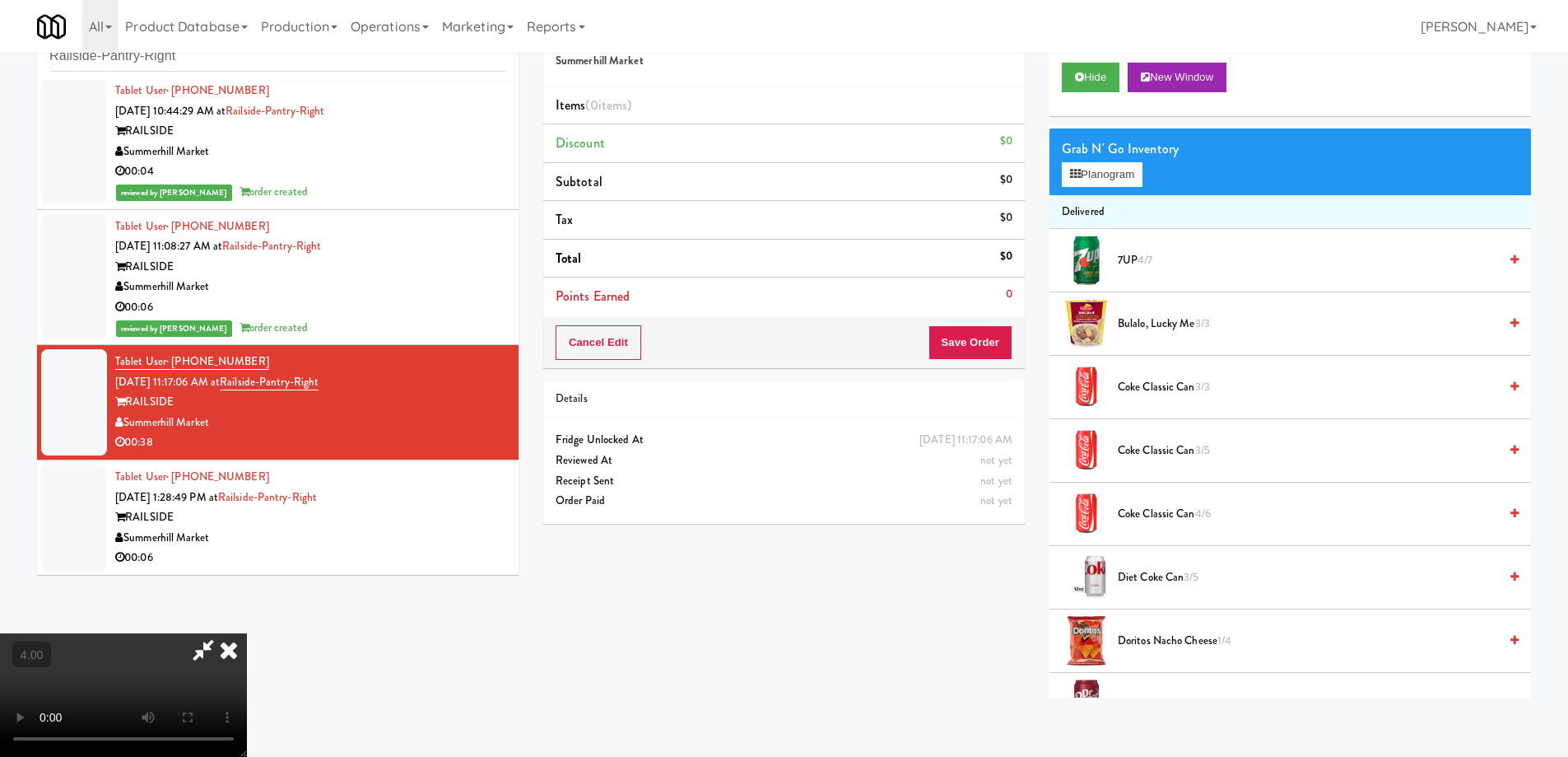
click at [247, 633] on video at bounding box center [123, 694] width 247 height 123
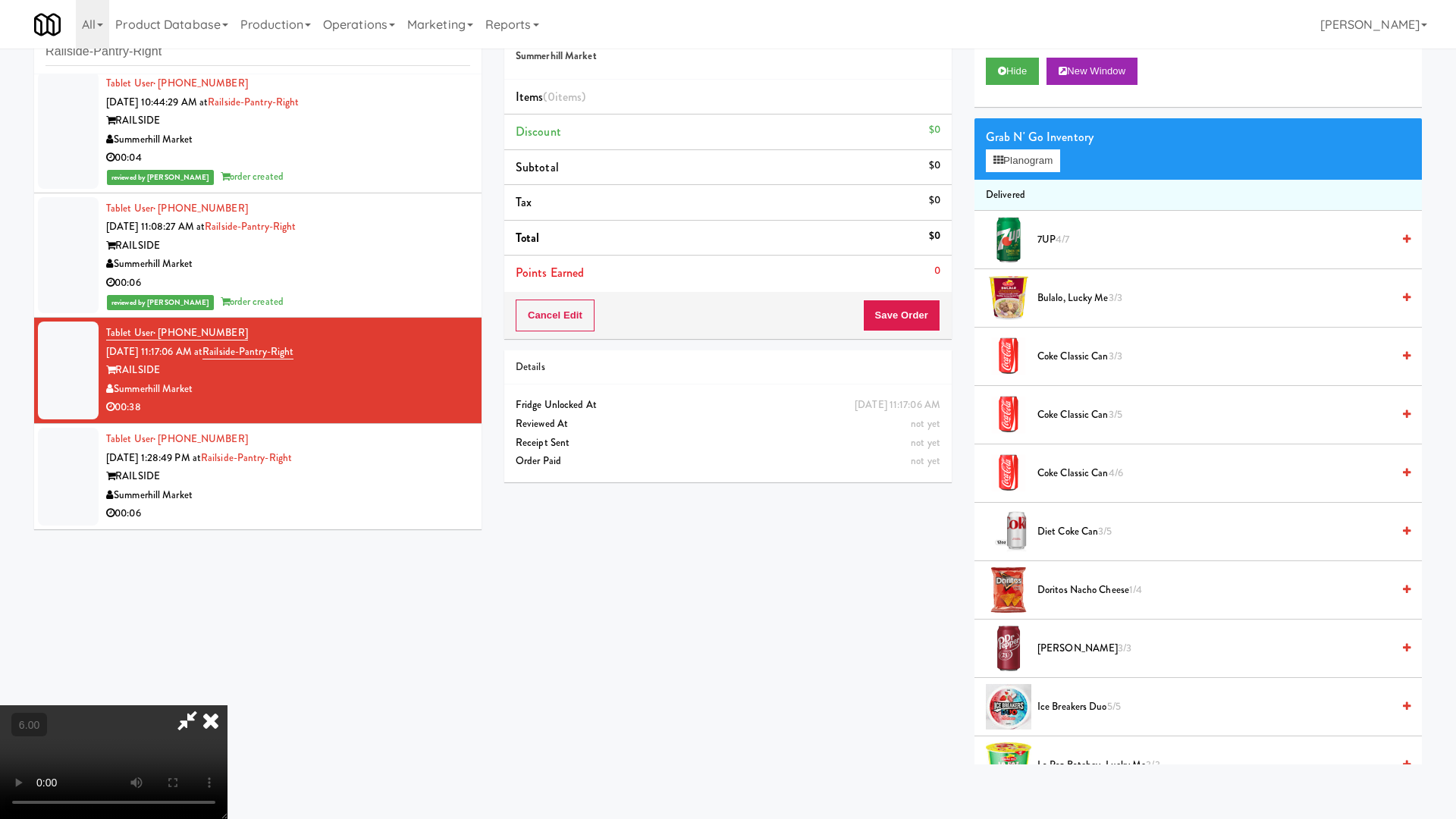
click at [228, 696] on video at bounding box center [114, 762] width 228 height 114
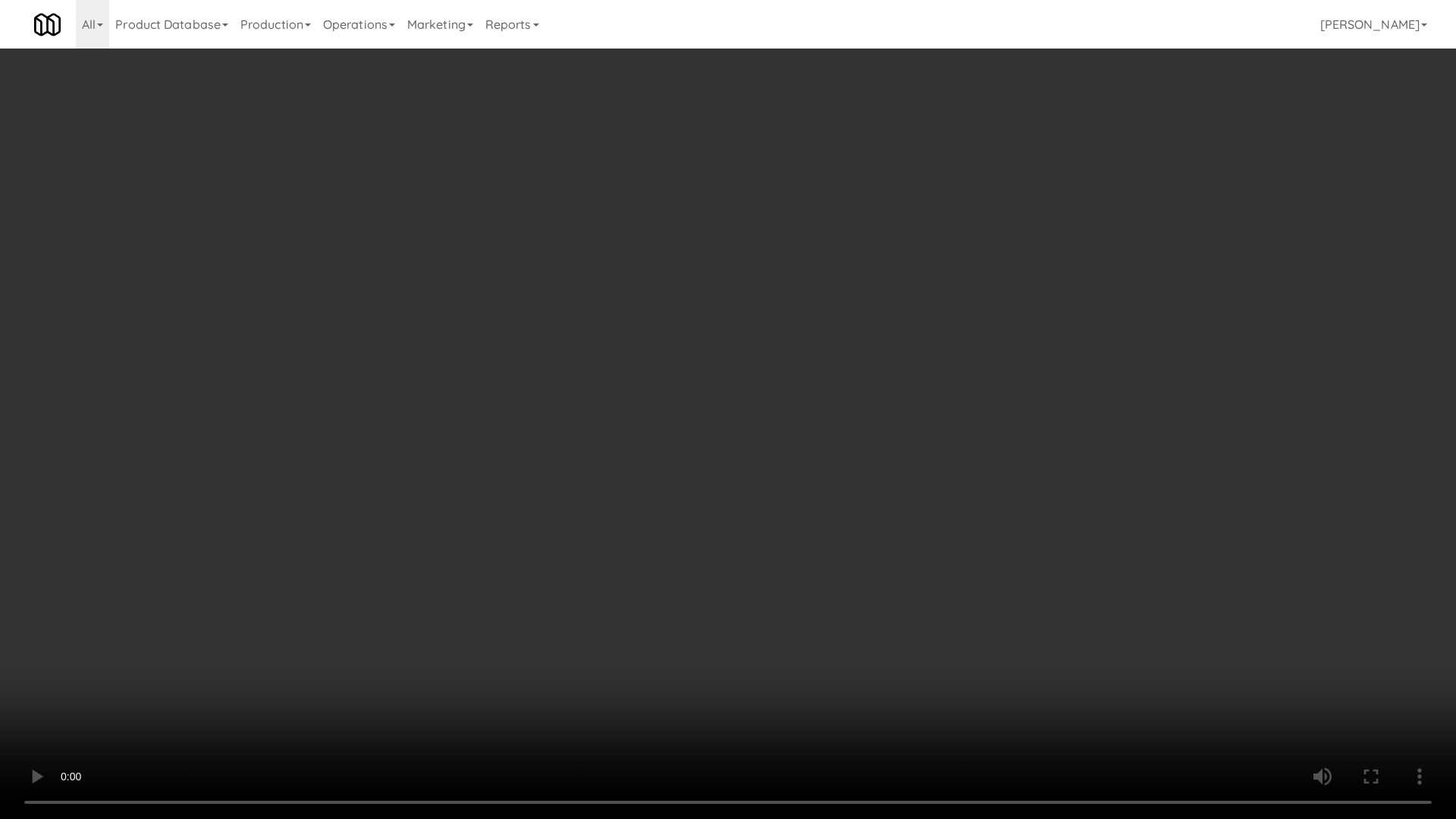
click at [305, 592] on video at bounding box center [728, 409] width 1456 height 819
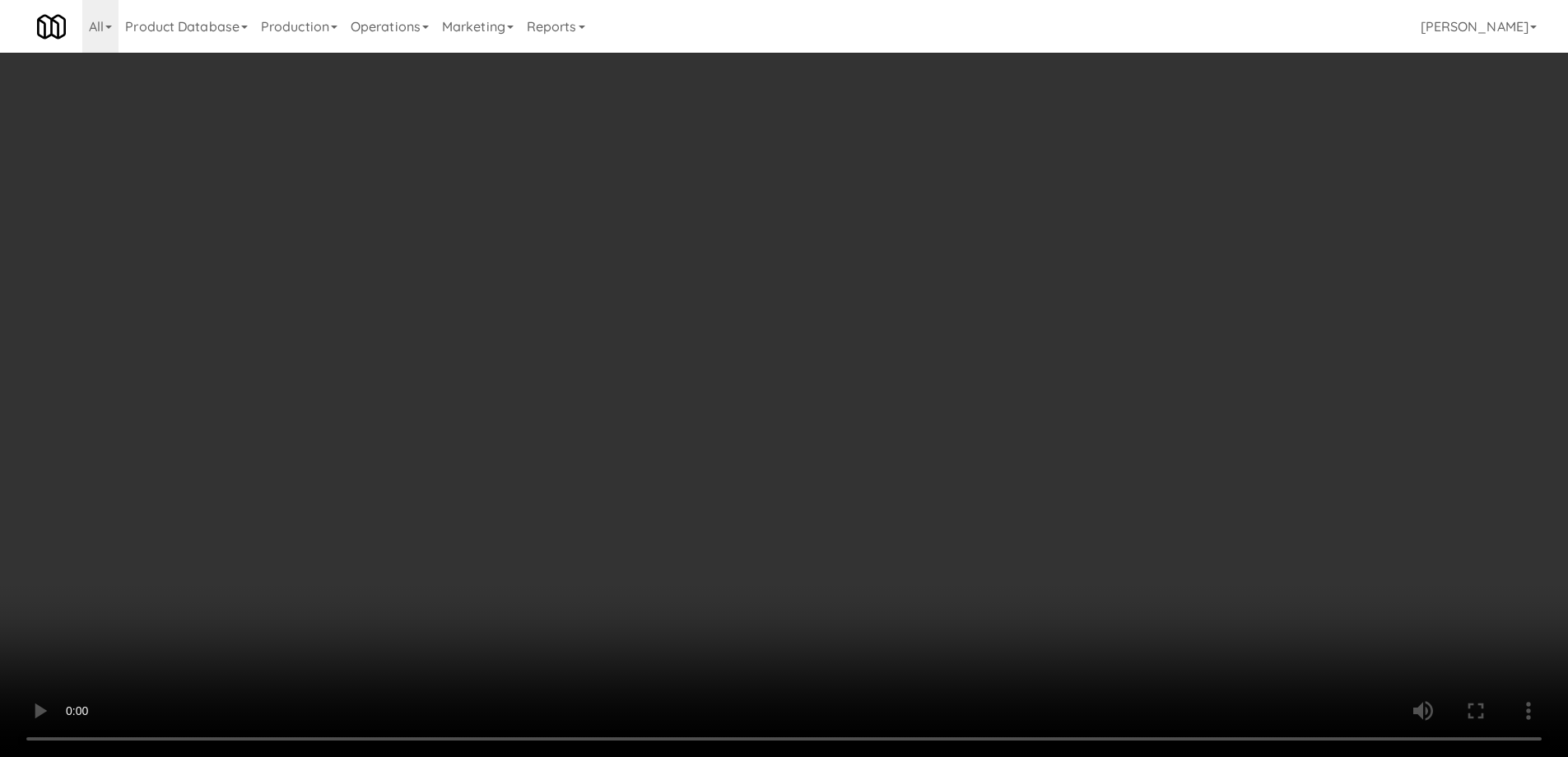
click at [812, 379] on video at bounding box center [784, 378] width 1568 height 757
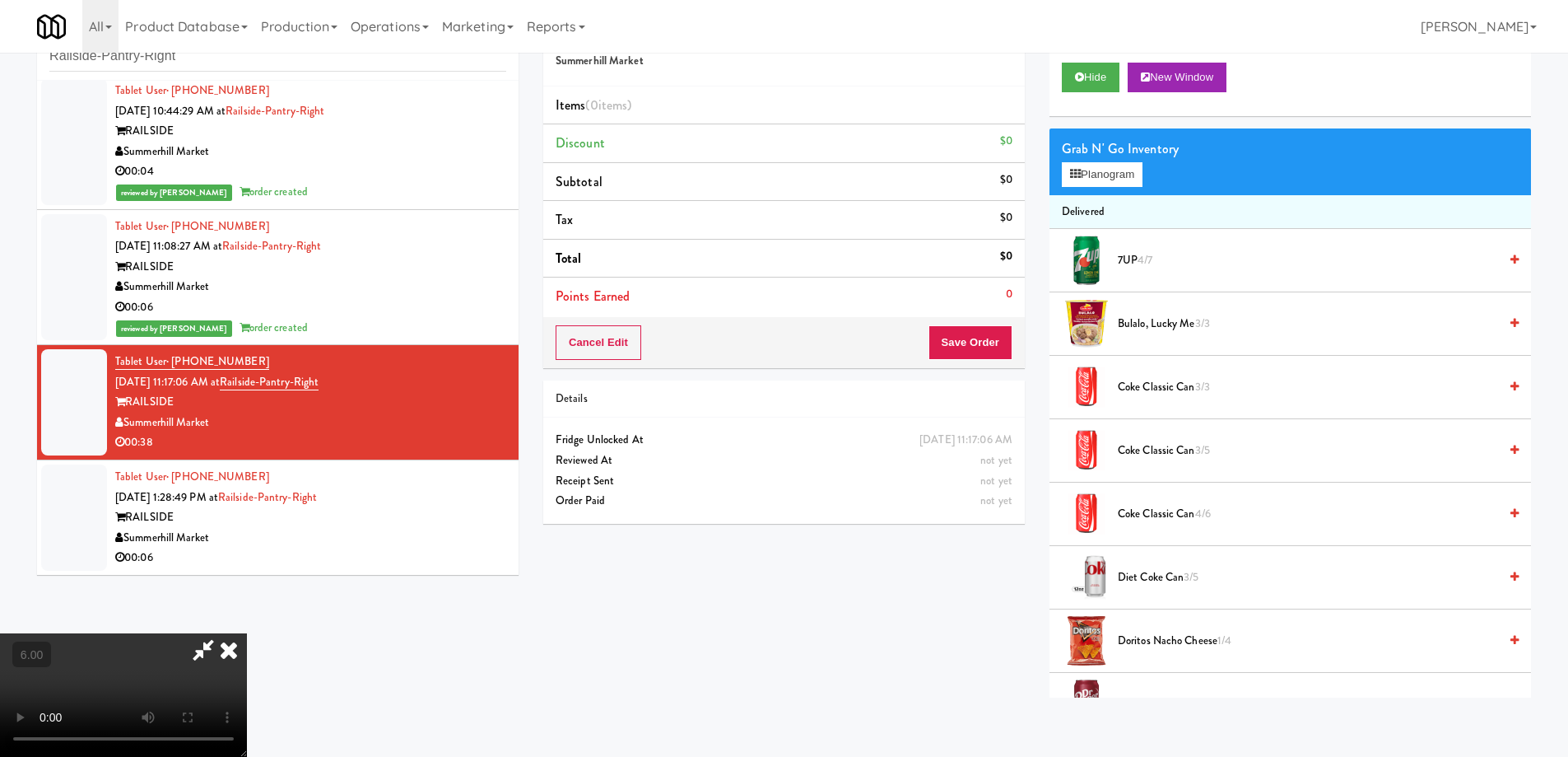
click at [247, 633] on video at bounding box center [123, 694] width 247 height 123
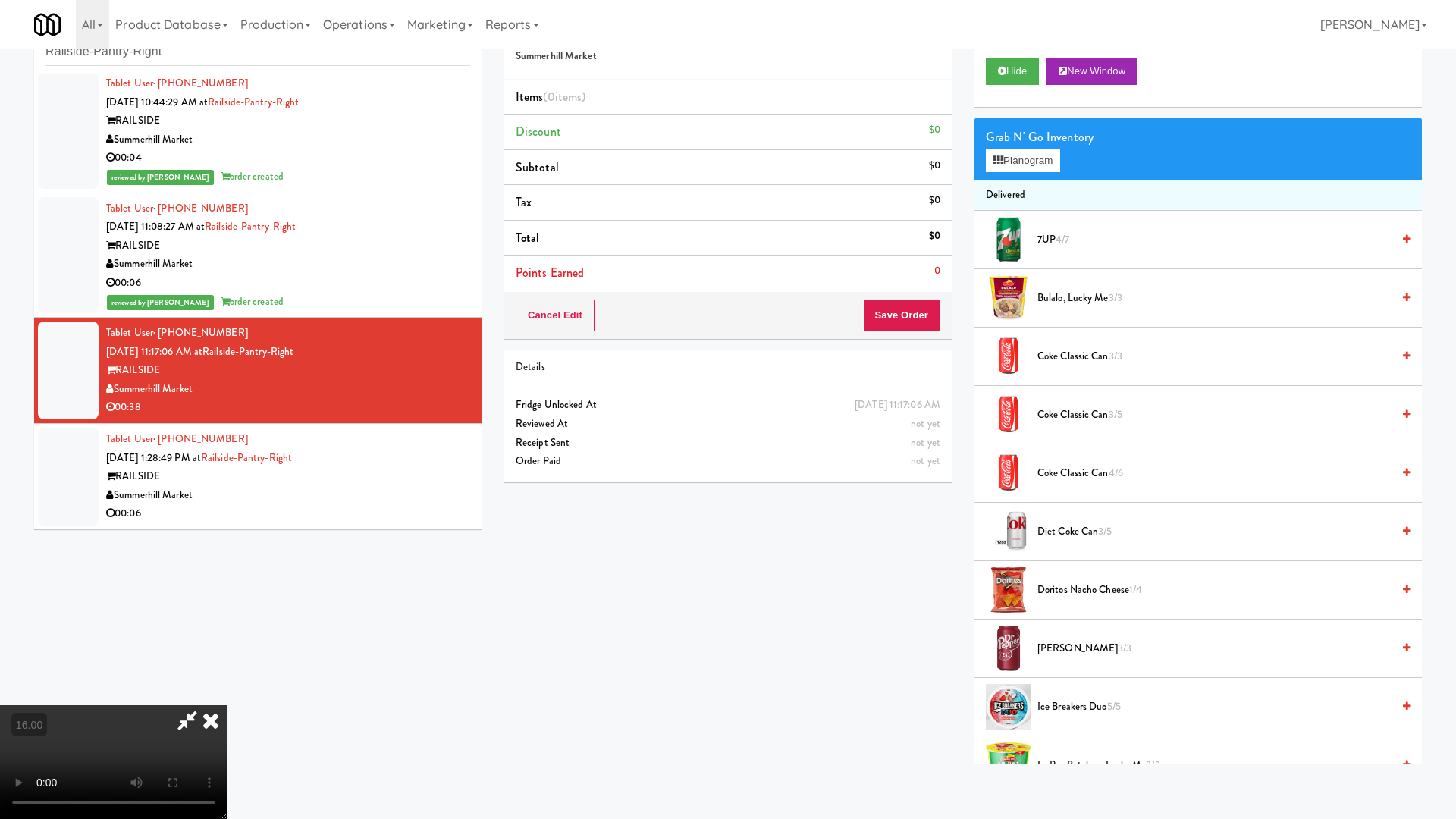
click at [228, 696] on video at bounding box center [114, 762] width 228 height 114
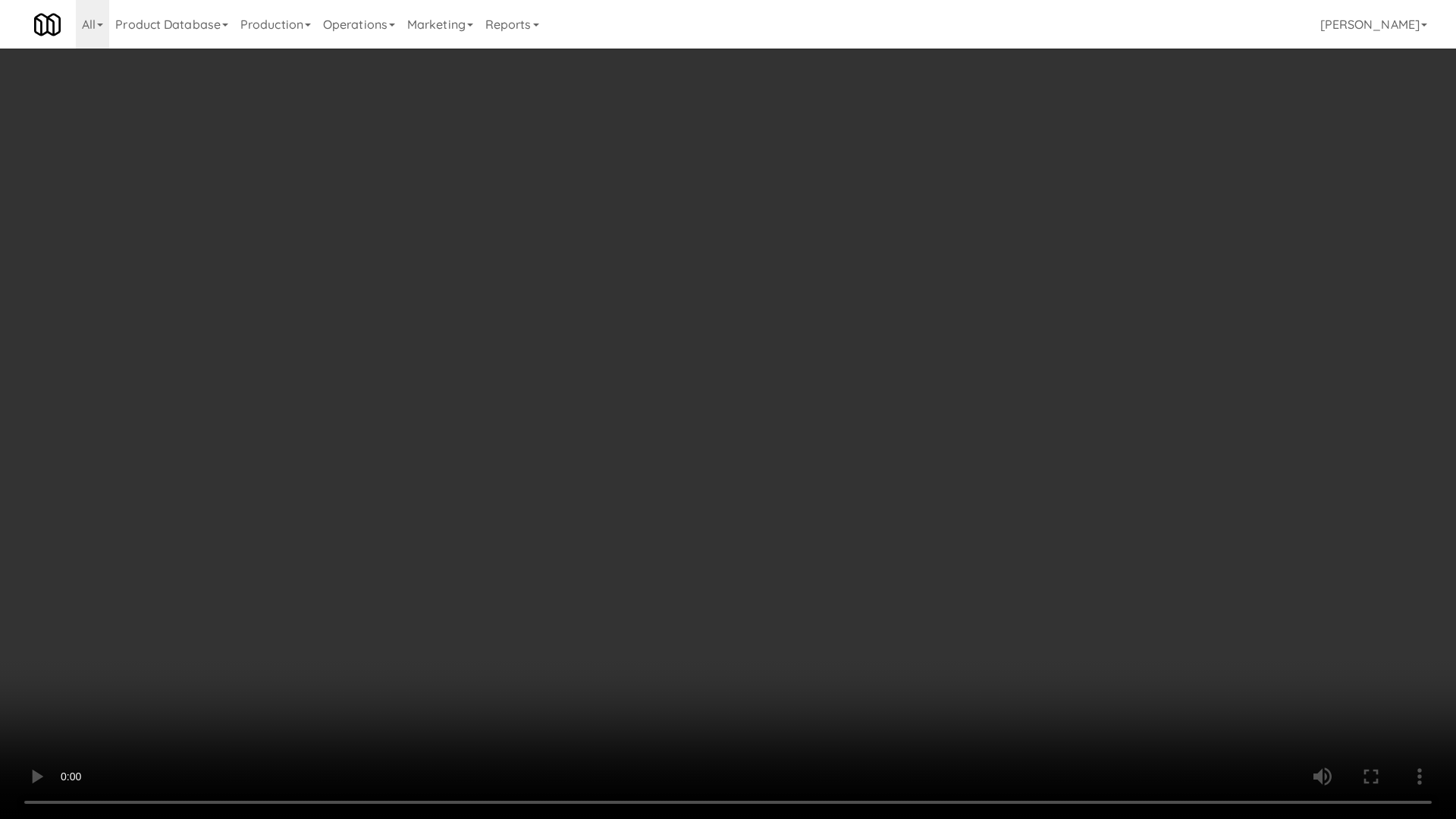
click at [750, 445] on video at bounding box center [728, 409] width 1456 height 819
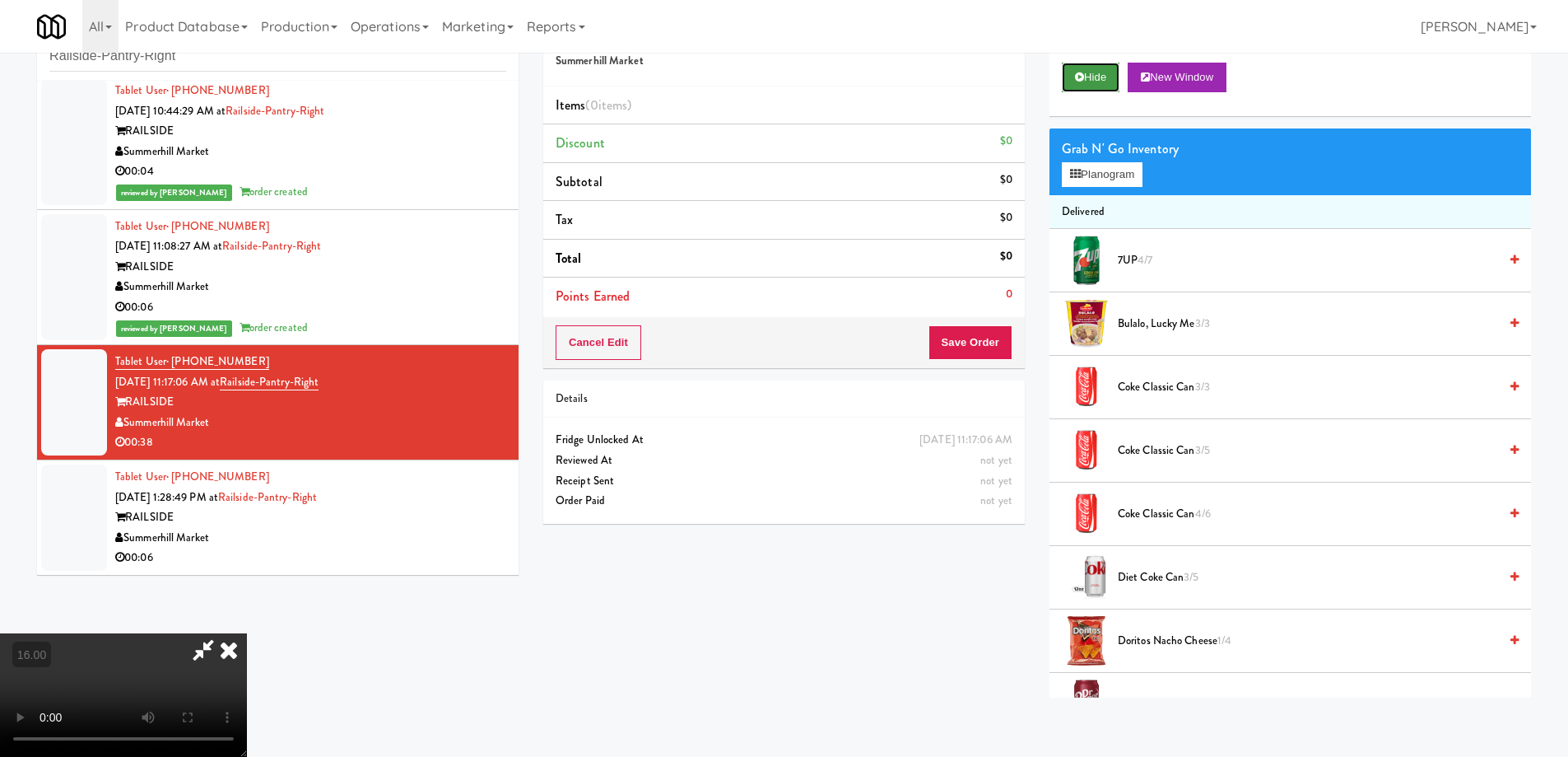
click at [1080, 66] on button "Hide" at bounding box center [1091, 78] width 58 height 30
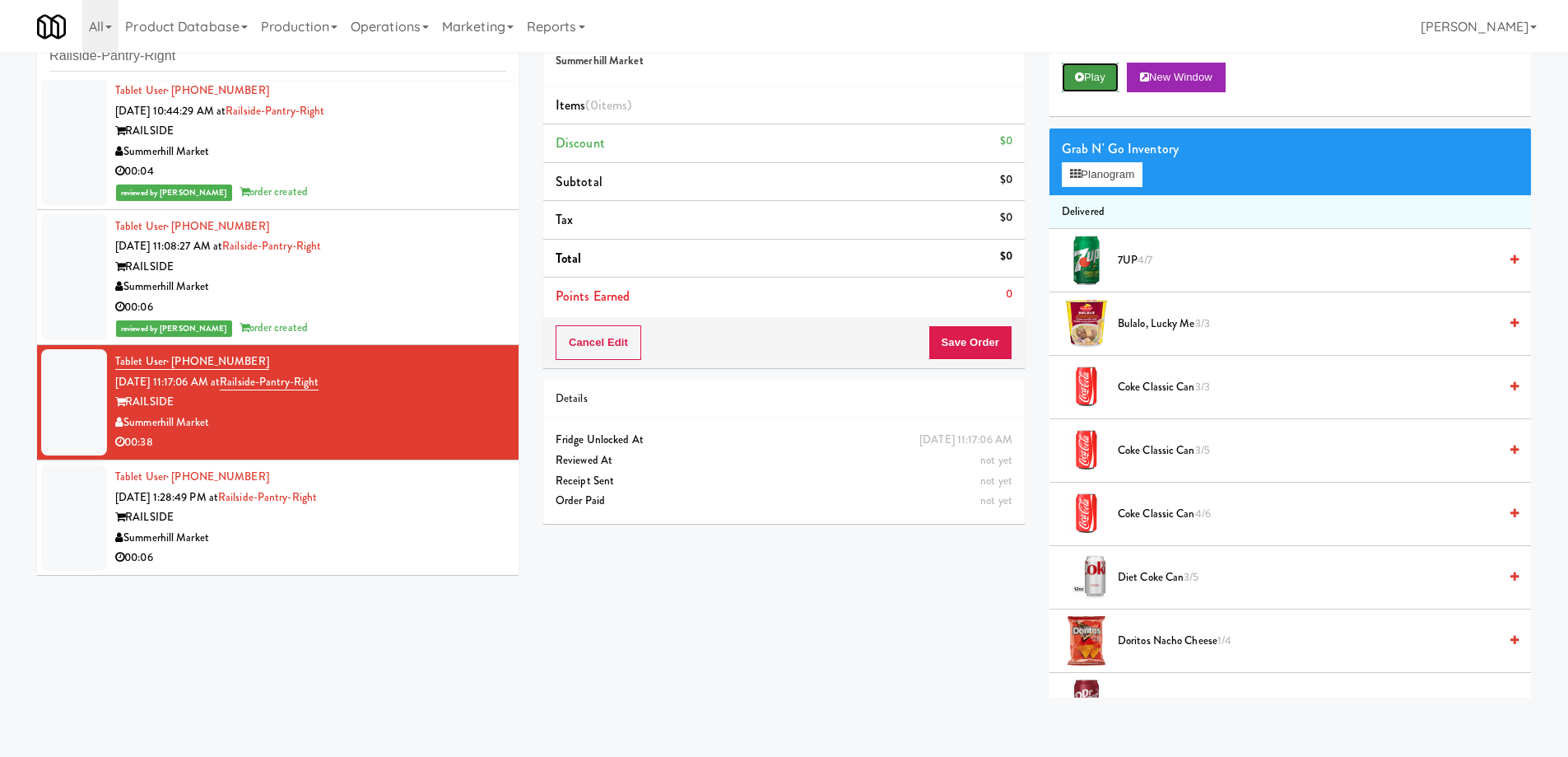
click at [1080, 66] on button "Play" at bounding box center [1090, 78] width 57 height 30
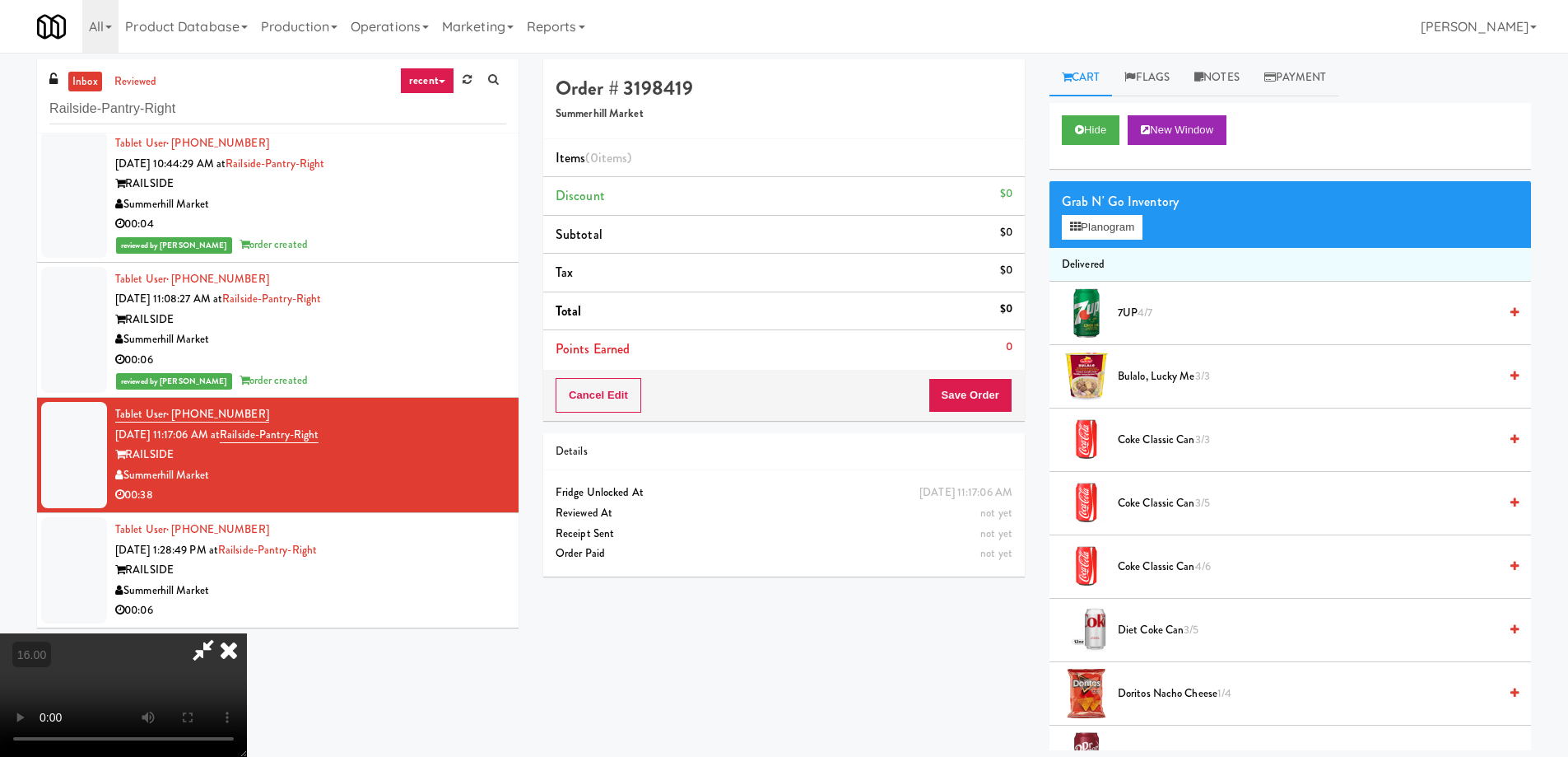
click at [247, 633] on video at bounding box center [123, 694] width 247 height 123
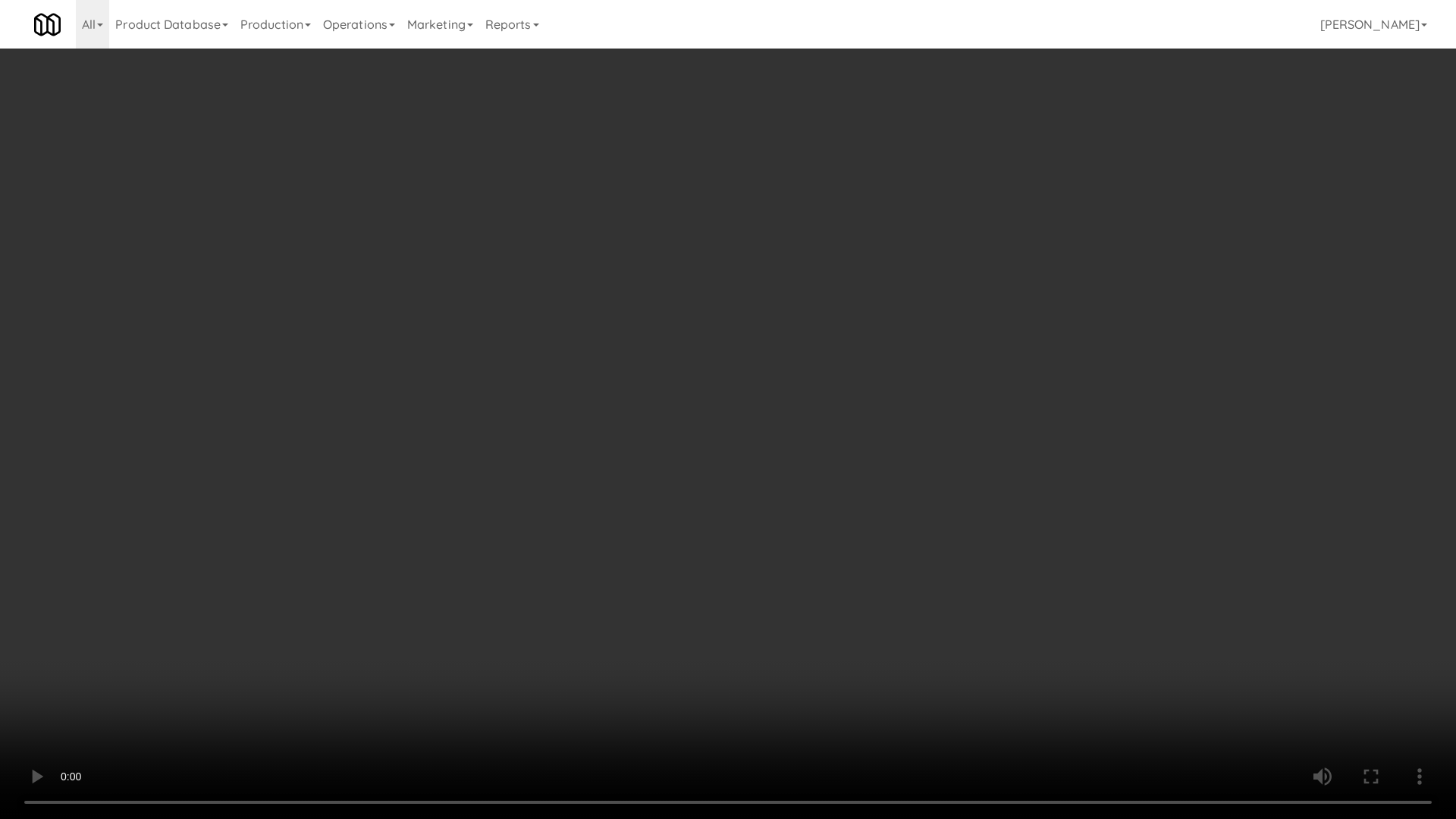
click at [779, 581] on video at bounding box center [728, 409] width 1456 height 819
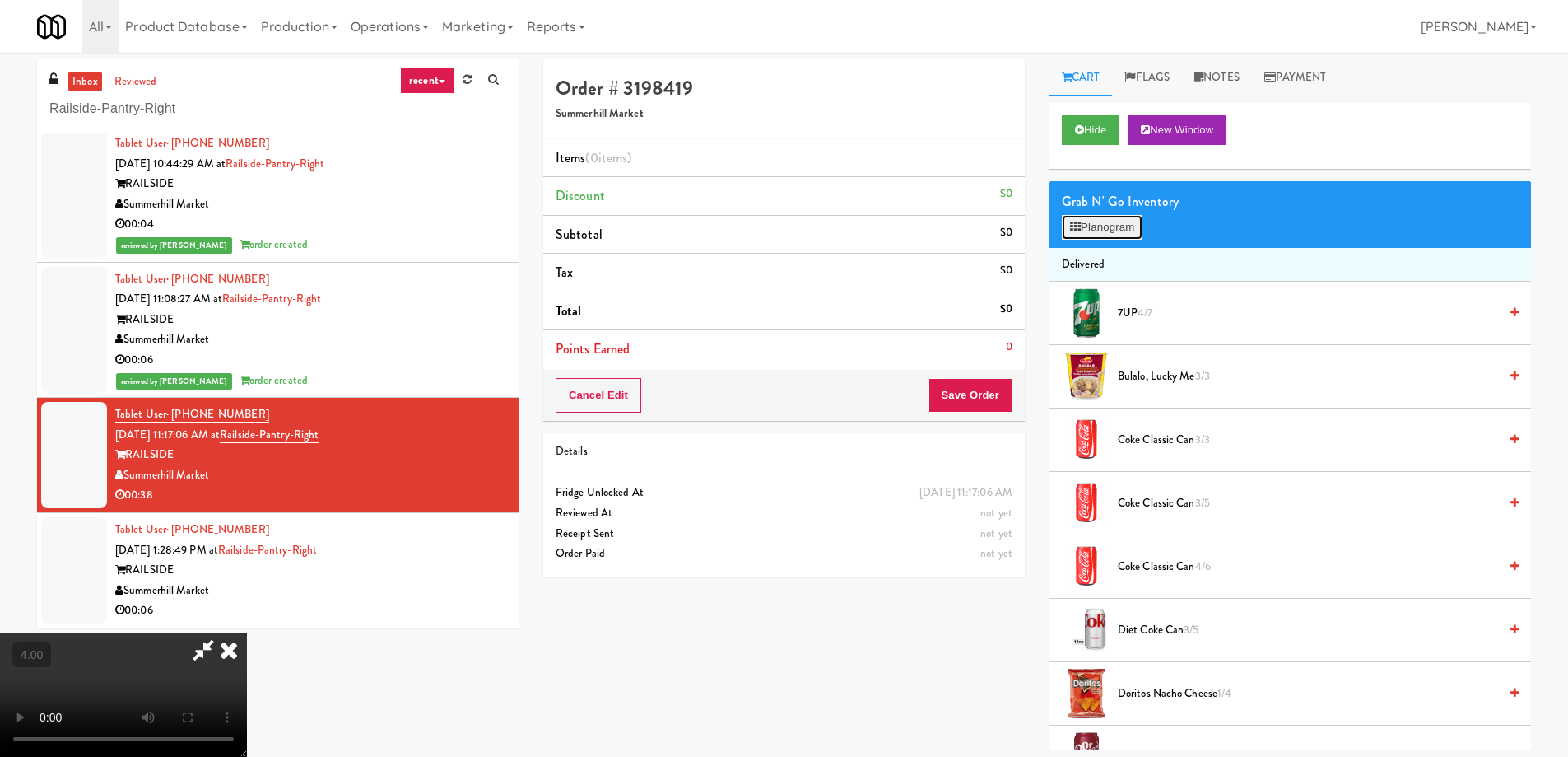
click at [1084, 217] on button "Planogram" at bounding box center [1102, 228] width 81 height 25
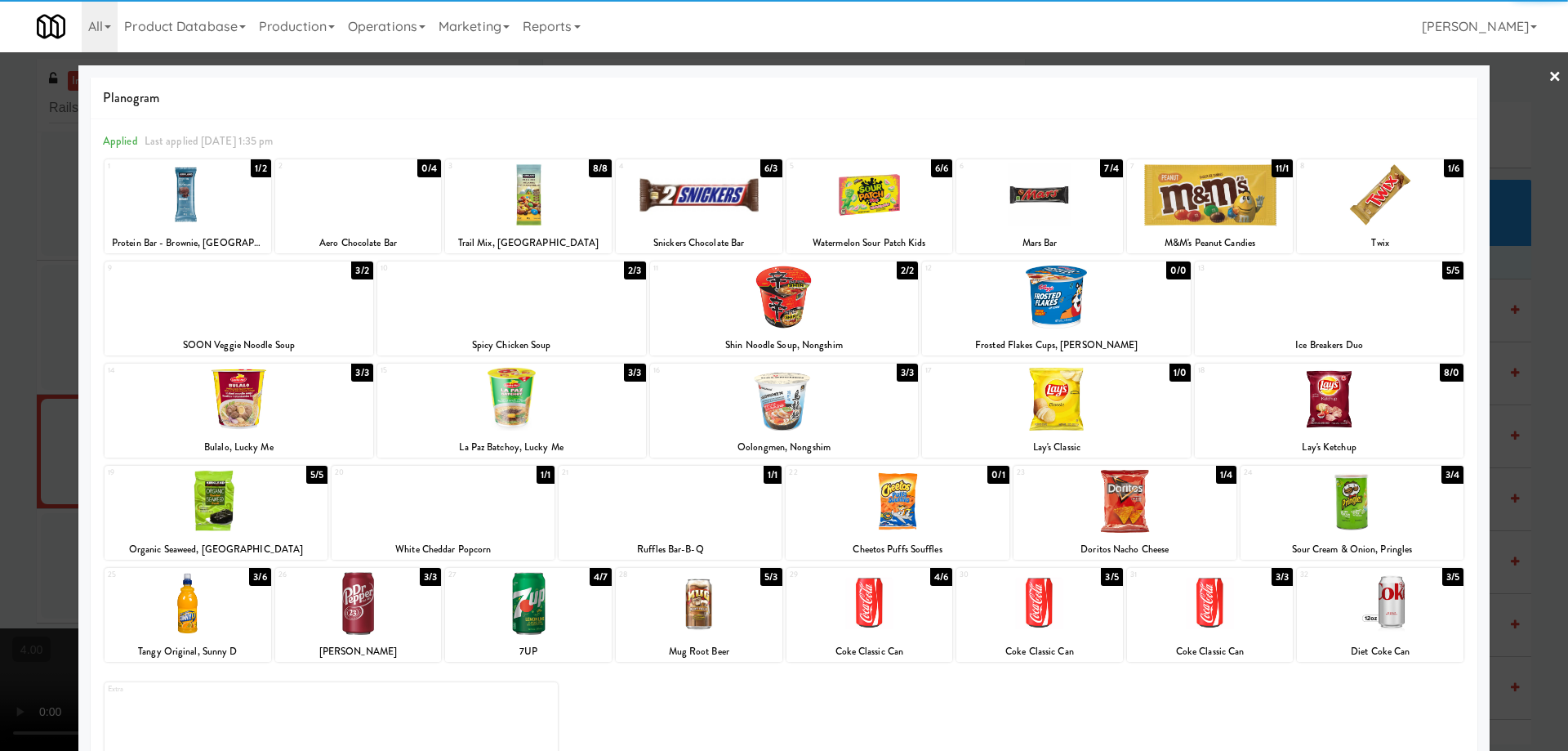
click at [1086, 409] on div at bounding box center [1056, 399] width 268 height 63
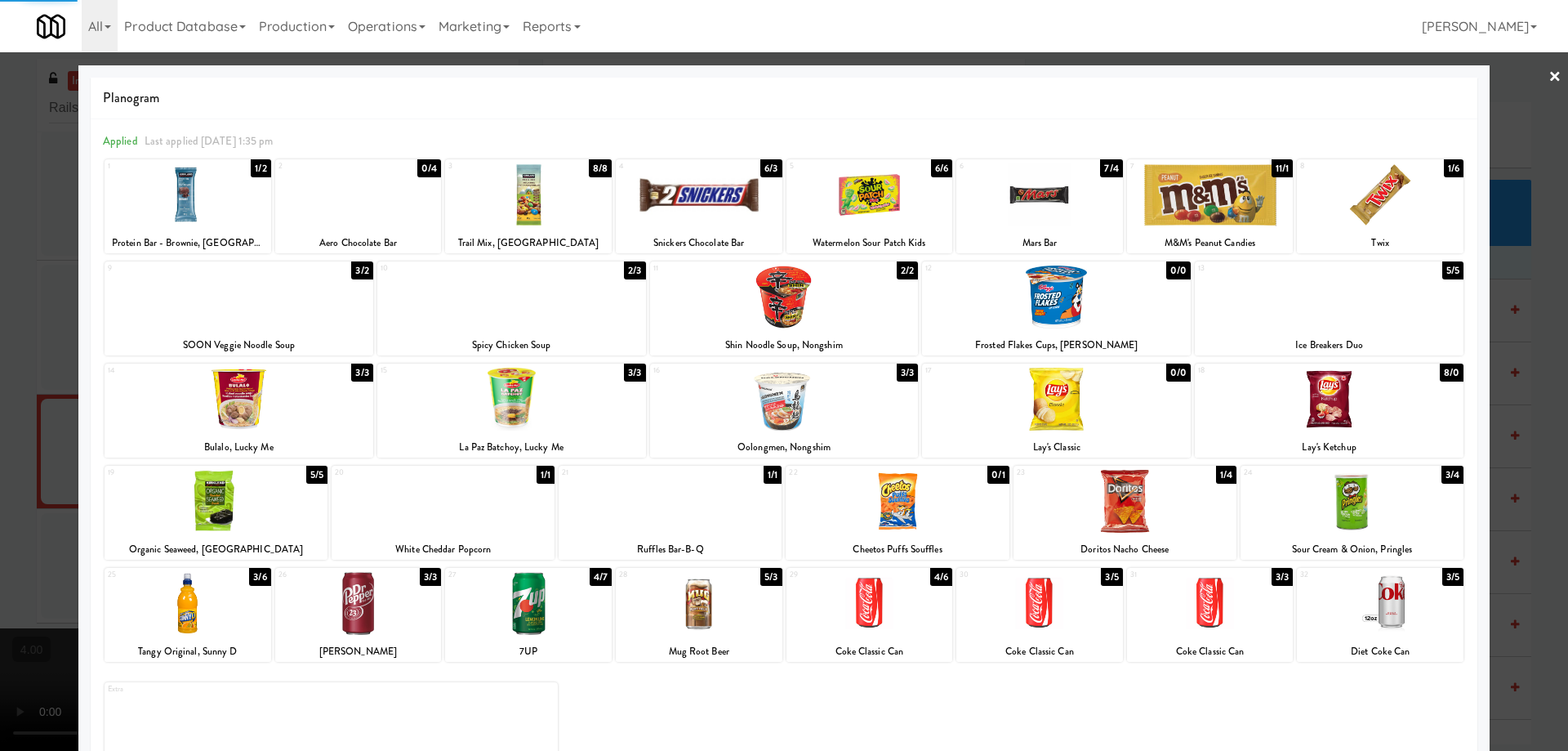
click at [1416, 141] on div "Applied Last applied Thursday 1:35 pm" at bounding box center [784, 141] width 1362 height 21
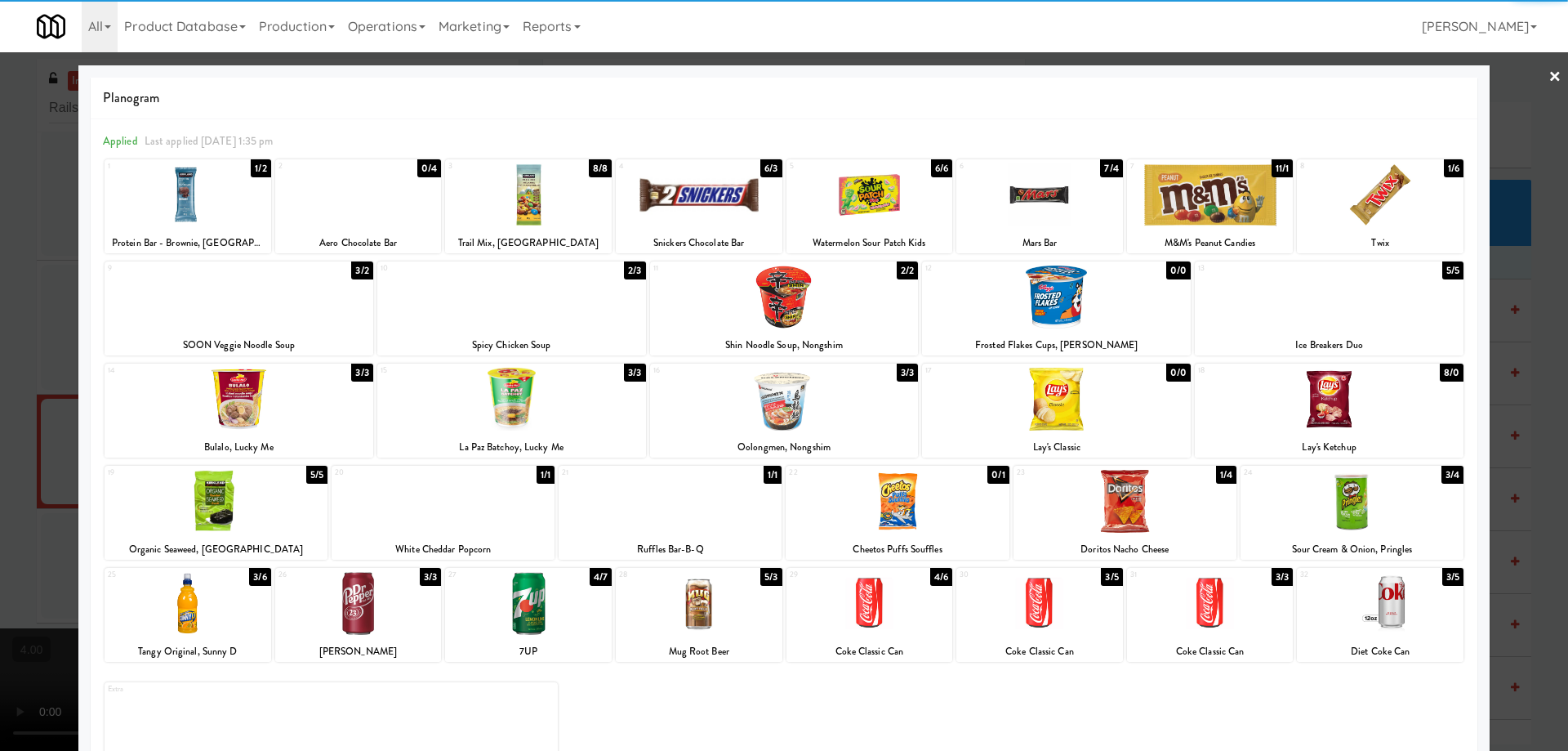
click at [1444, 169] on div "1/6" at bounding box center [1454, 168] width 20 height 18
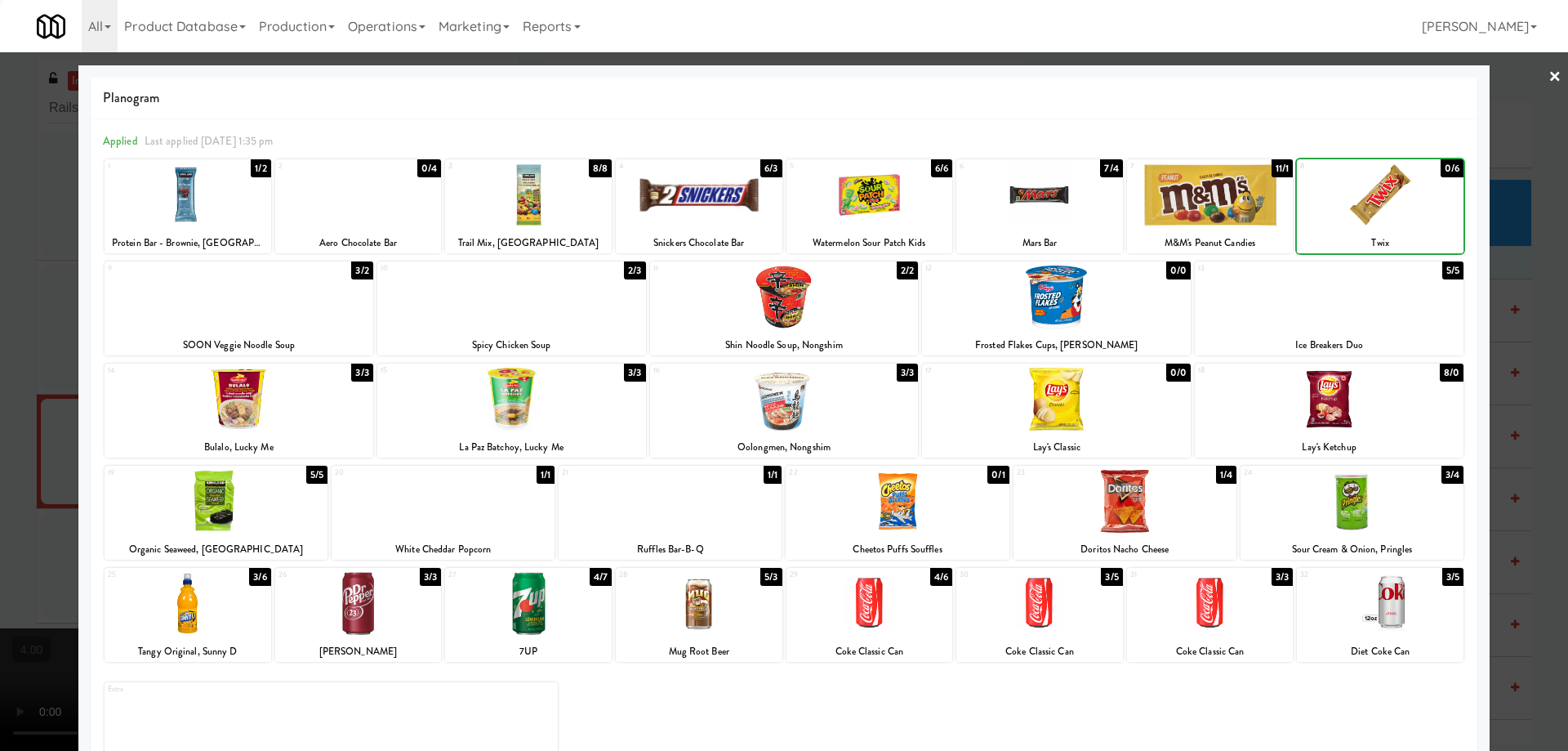
click at [1510, 157] on div at bounding box center [784, 375] width 1568 height 751
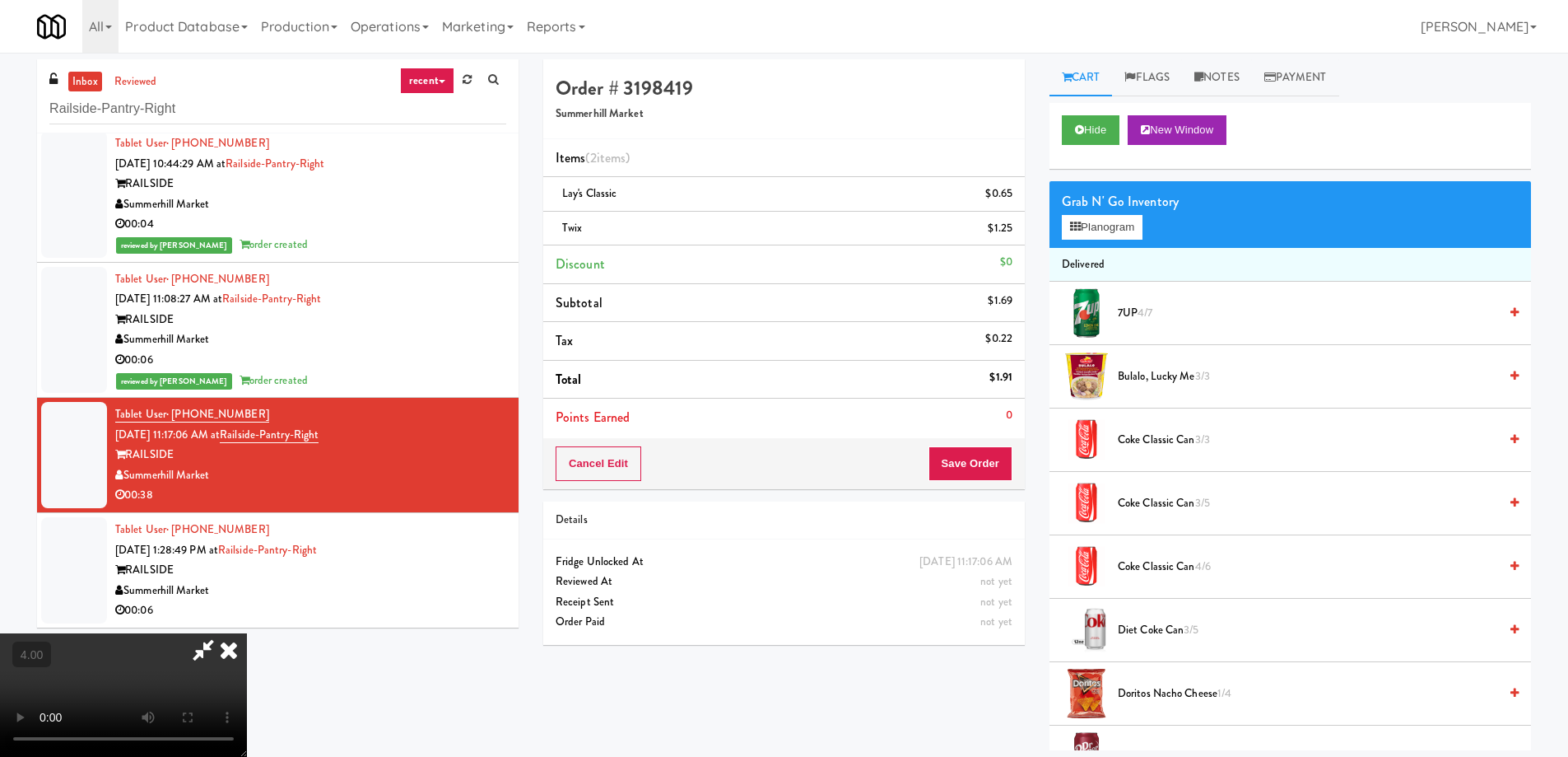
click at [247, 633] on icon at bounding box center [229, 649] width 36 height 33
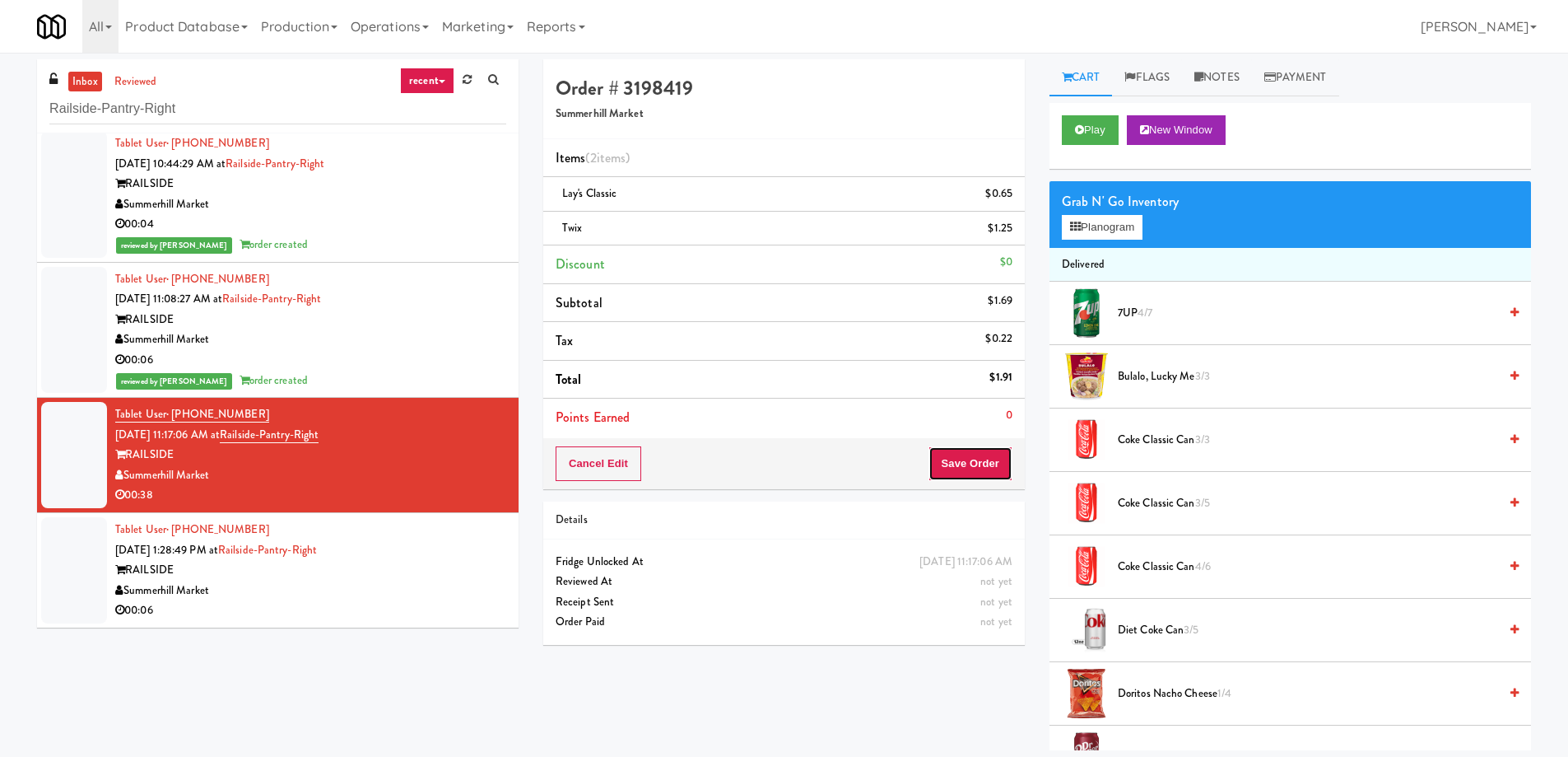
click at [985, 466] on button "Save Order" at bounding box center [971, 463] width 84 height 35
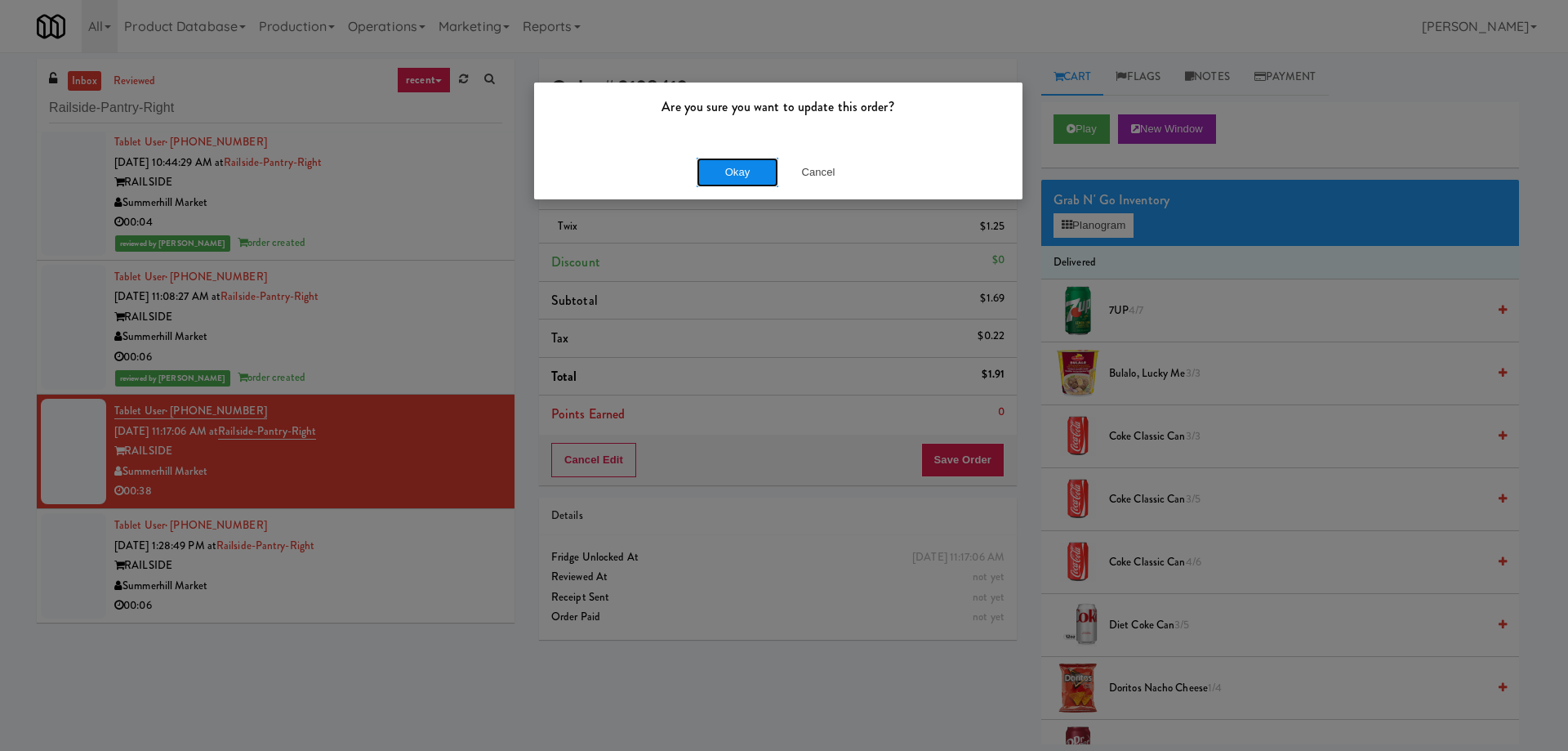
click at [749, 176] on button "Okay" at bounding box center [738, 172] width 82 height 30
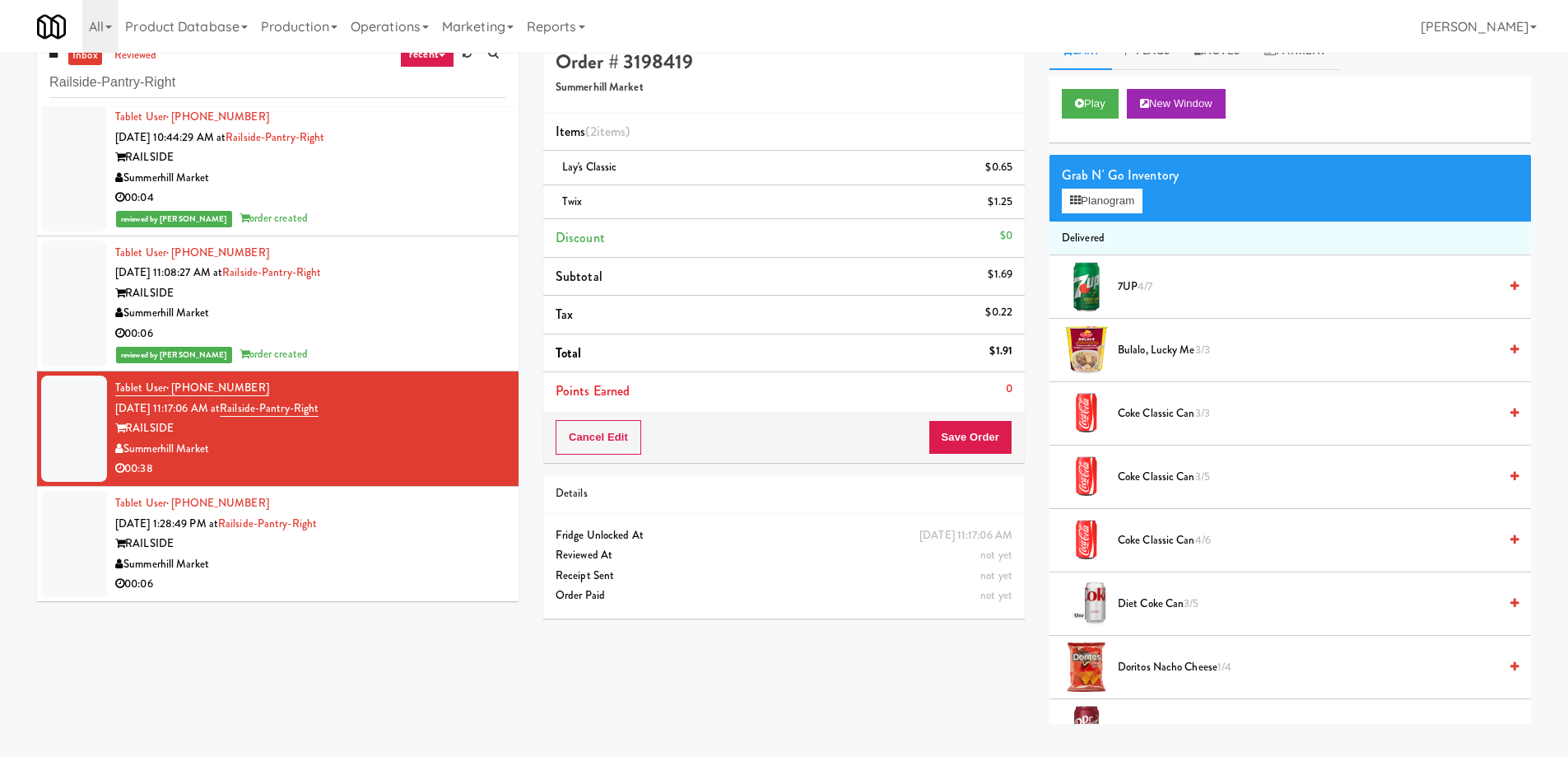
scroll to position [53, 0]
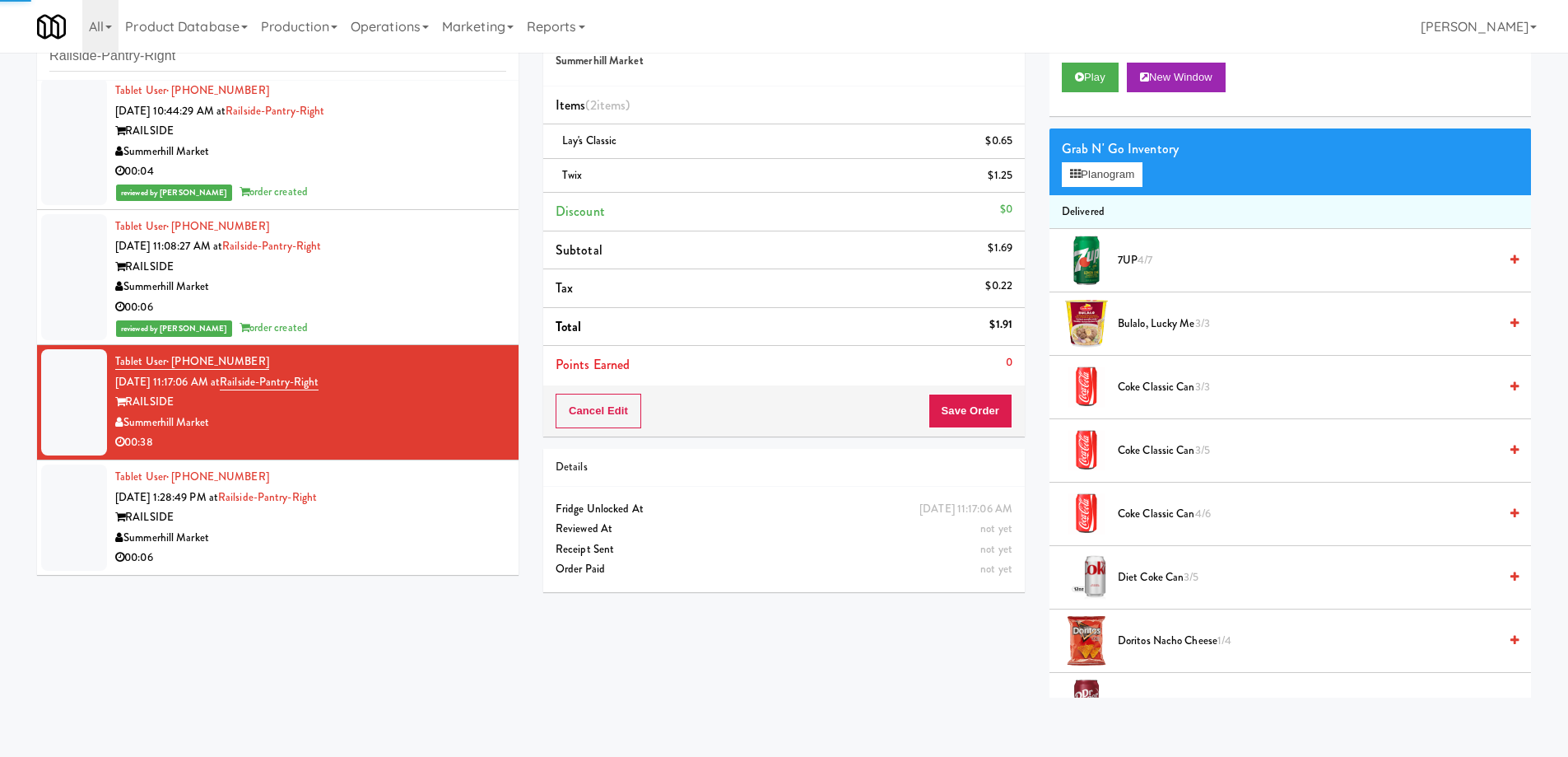
click at [413, 534] on div "Summerhill Market" at bounding box center [310, 538] width 391 height 21
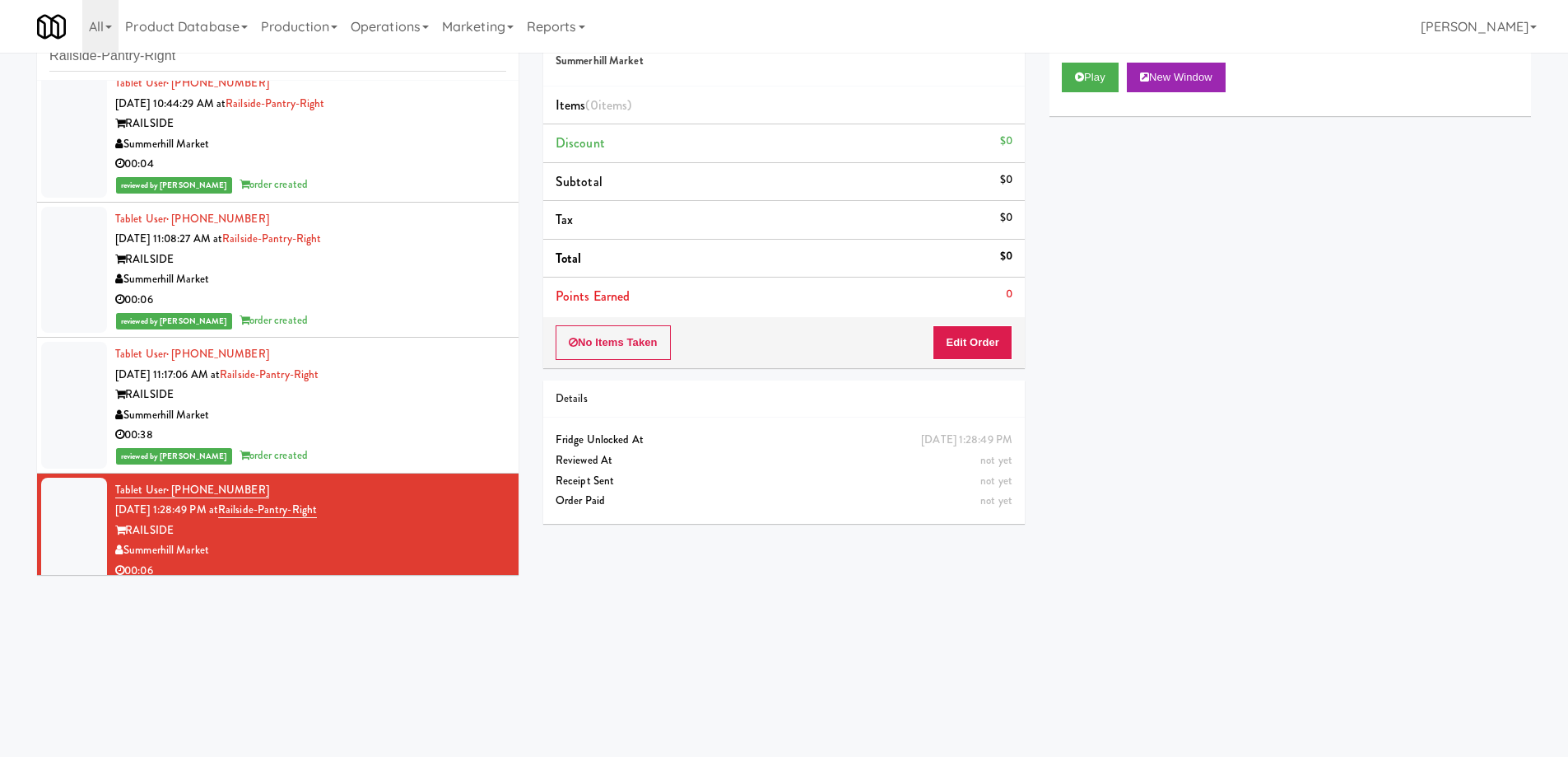
scroll to position [27, 0]
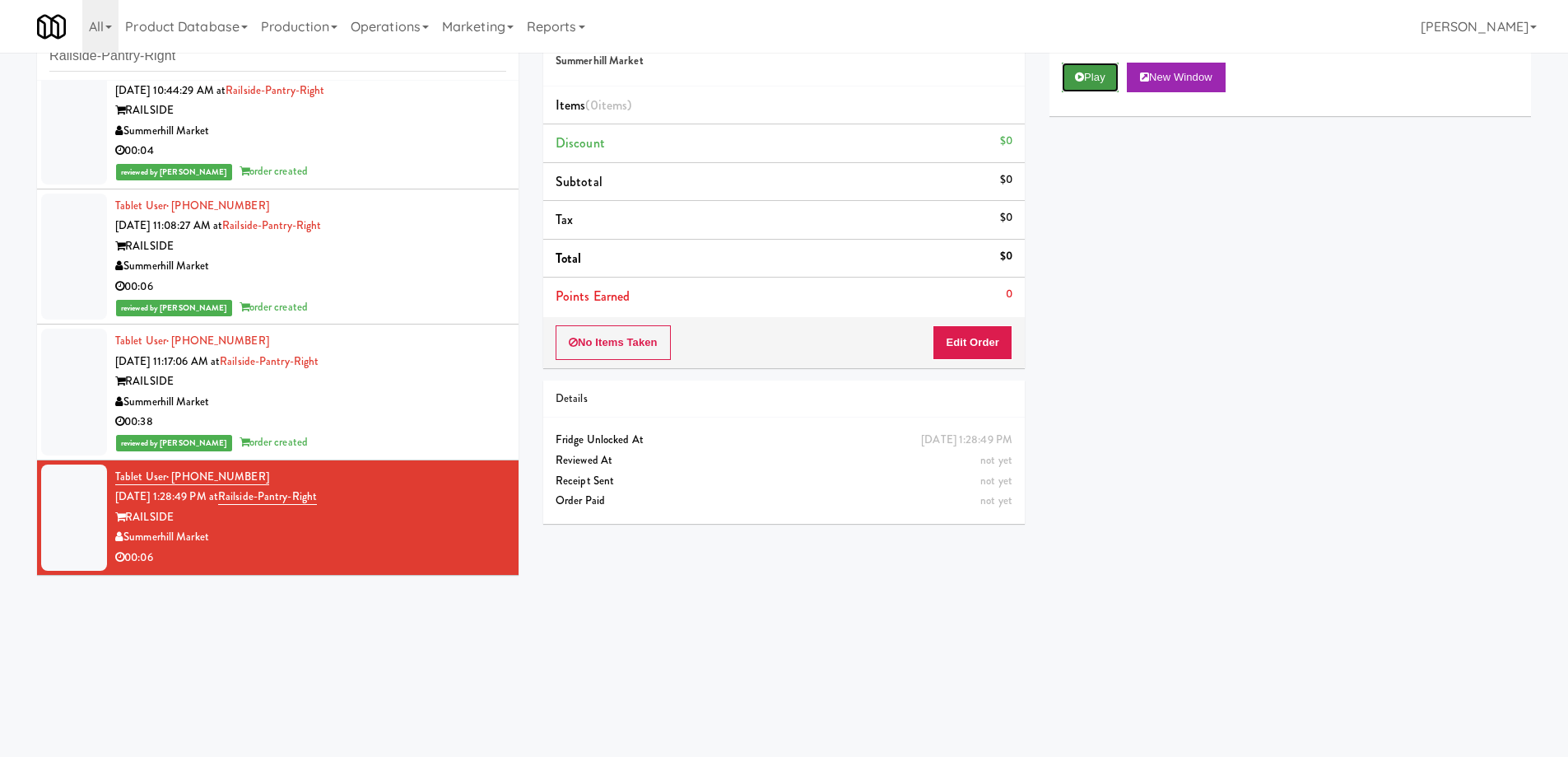
click at [1088, 74] on button "Play" at bounding box center [1090, 78] width 57 height 30
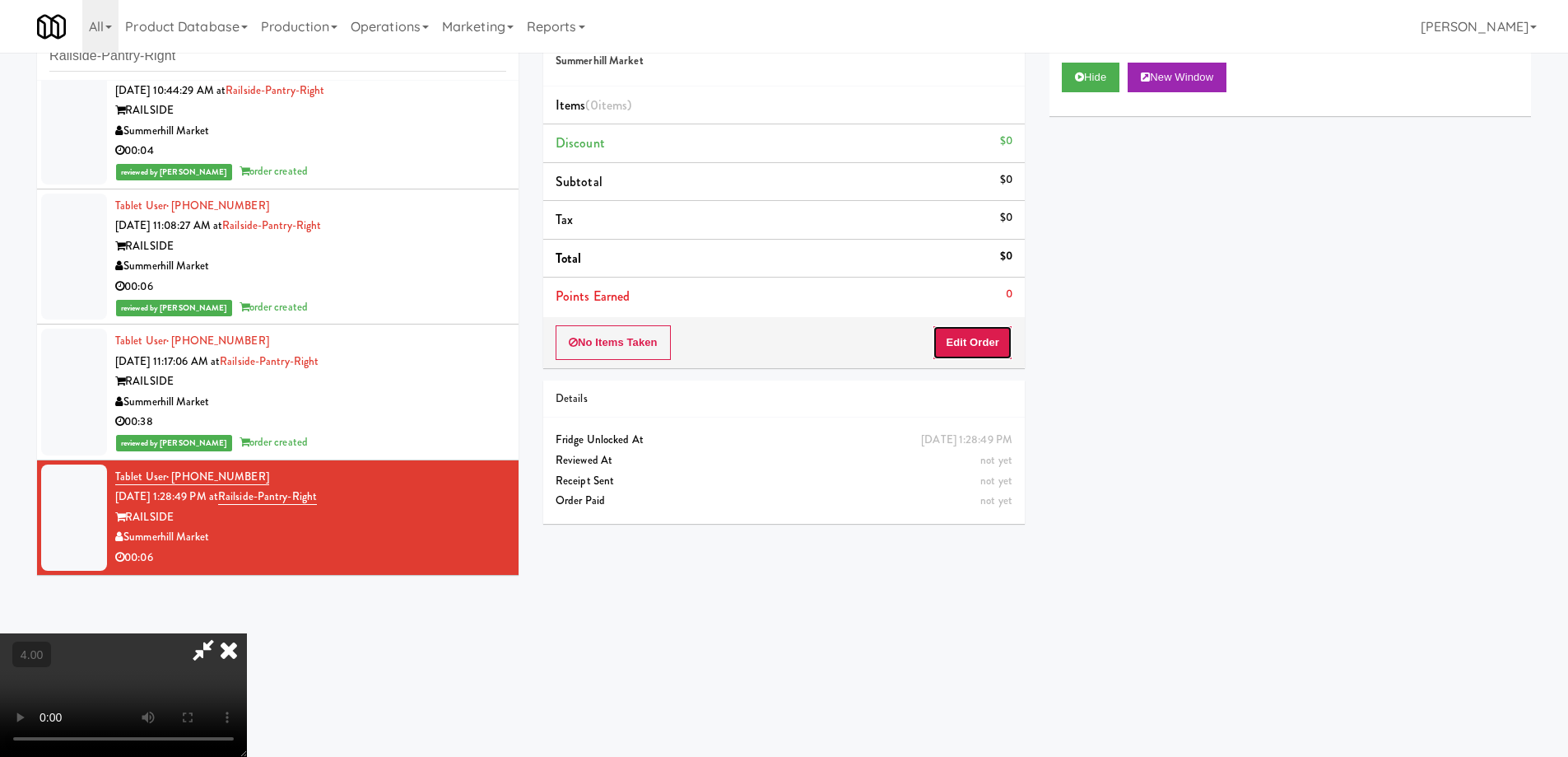
click at [993, 338] on button "Edit Order" at bounding box center [973, 343] width 80 height 35
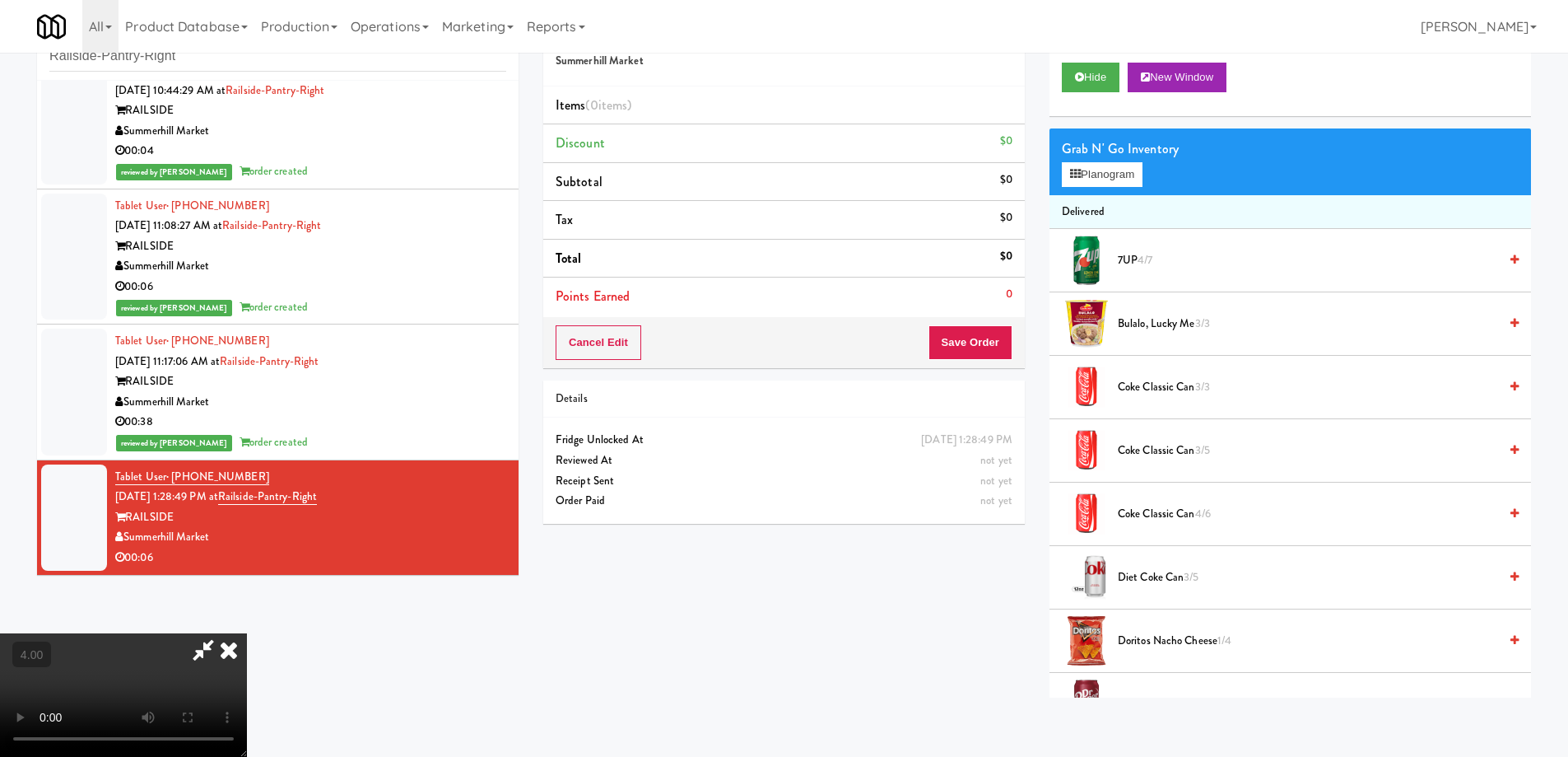
click at [247, 633] on video at bounding box center [123, 694] width 247 height 123
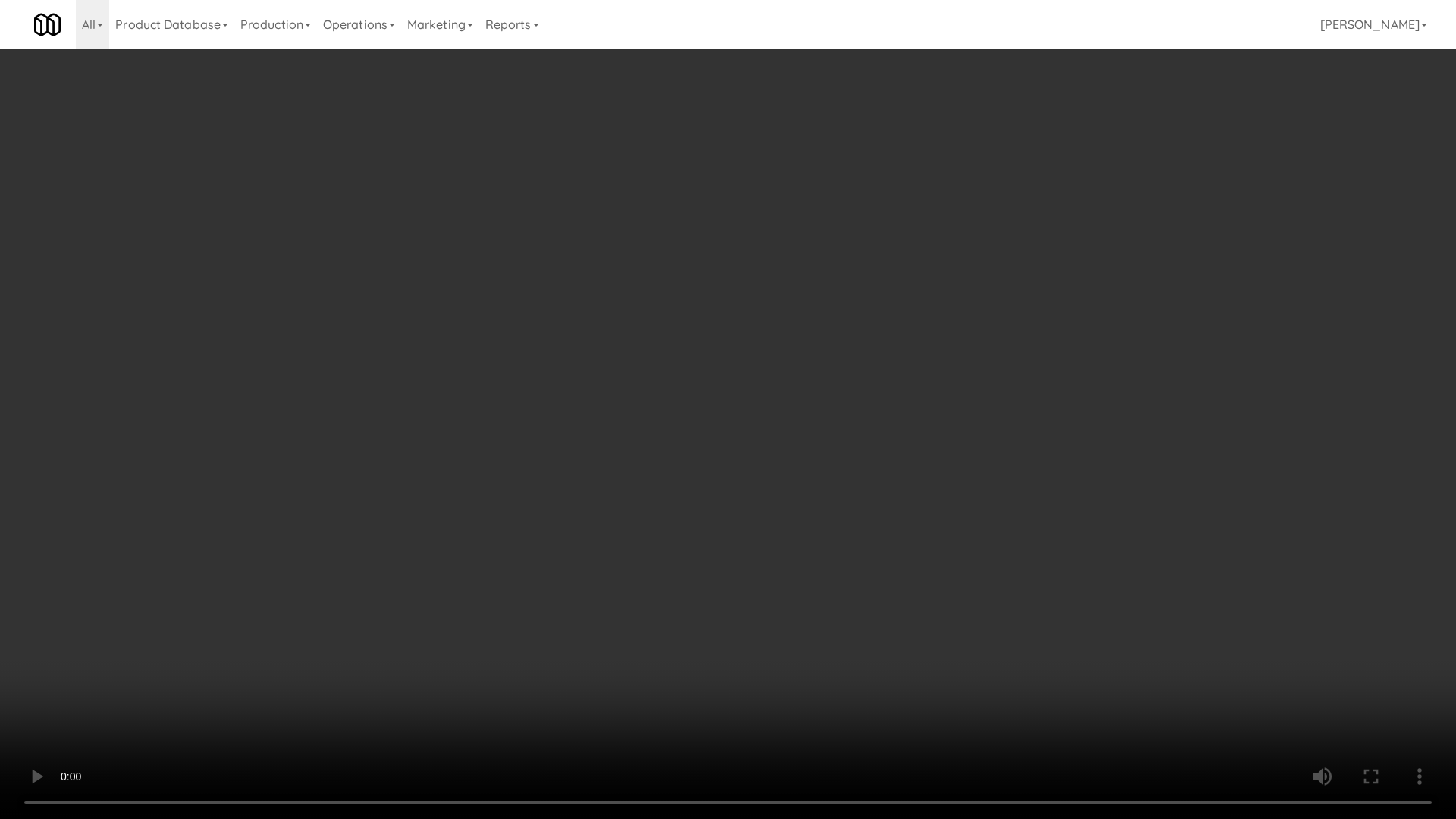
click at [479, 485] on video at bounding box center [728, 409] width 1456 height 819
click at [512, 501] on video at bounding box center [728, 409] width 1456 height 819
click at [386, 669] on video at bounding box center [728, 409] width 1456 height 819
click at [385, 663] on video at bounding box center [728, 409] width 1456 height 819
click at [607, 581] on video at bounding box center [728, 409] width 1456 height 819
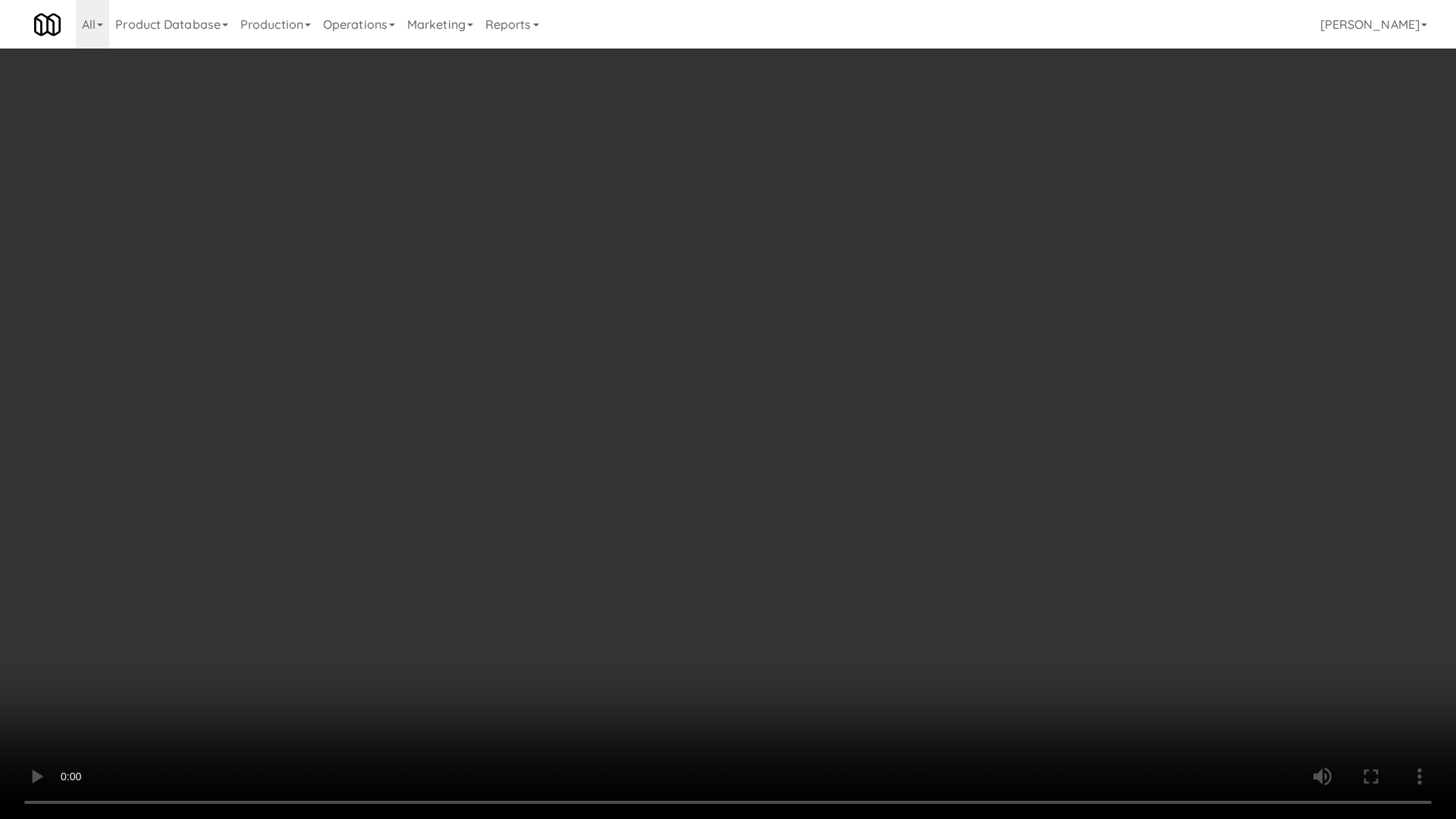
click at [607, 581] on video at bounding box center [728, 409] width 1456 height 819
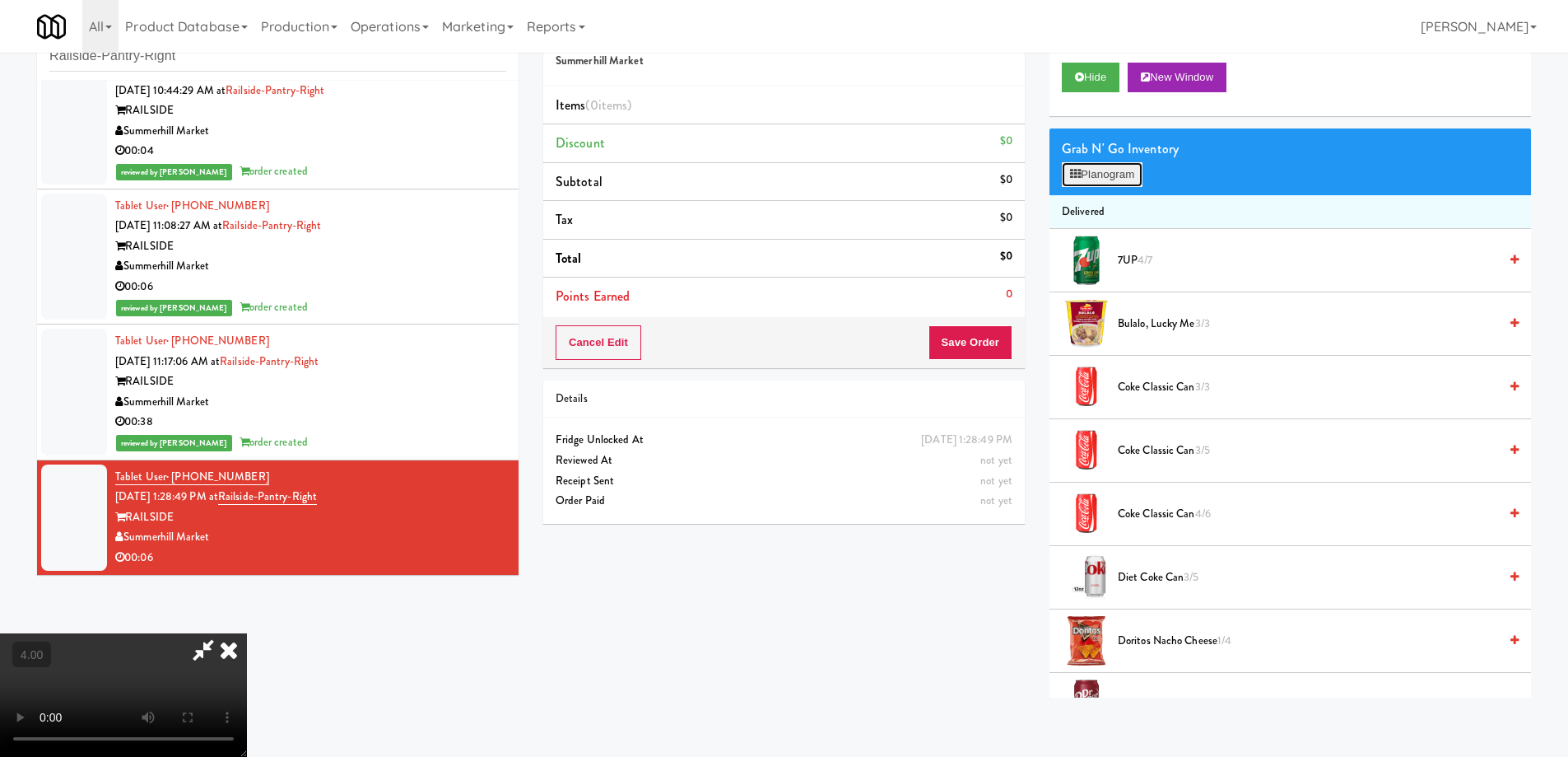
click at [1081, 163] on button "Planogram" at bounding box center [1102, 175] width 81 height 25
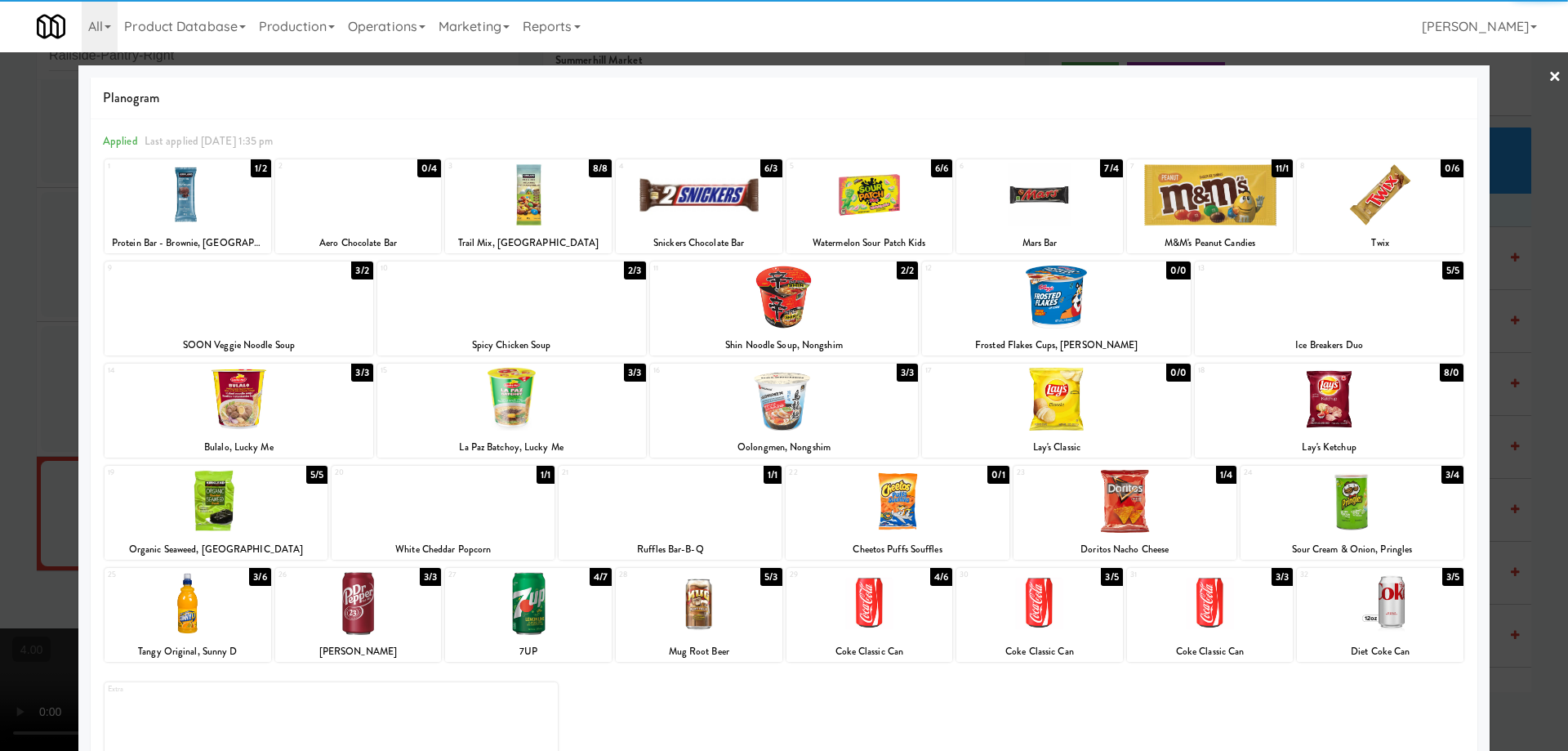
click at [1010, 207] on div at bounding box center [1039, 195] width 167 height 63
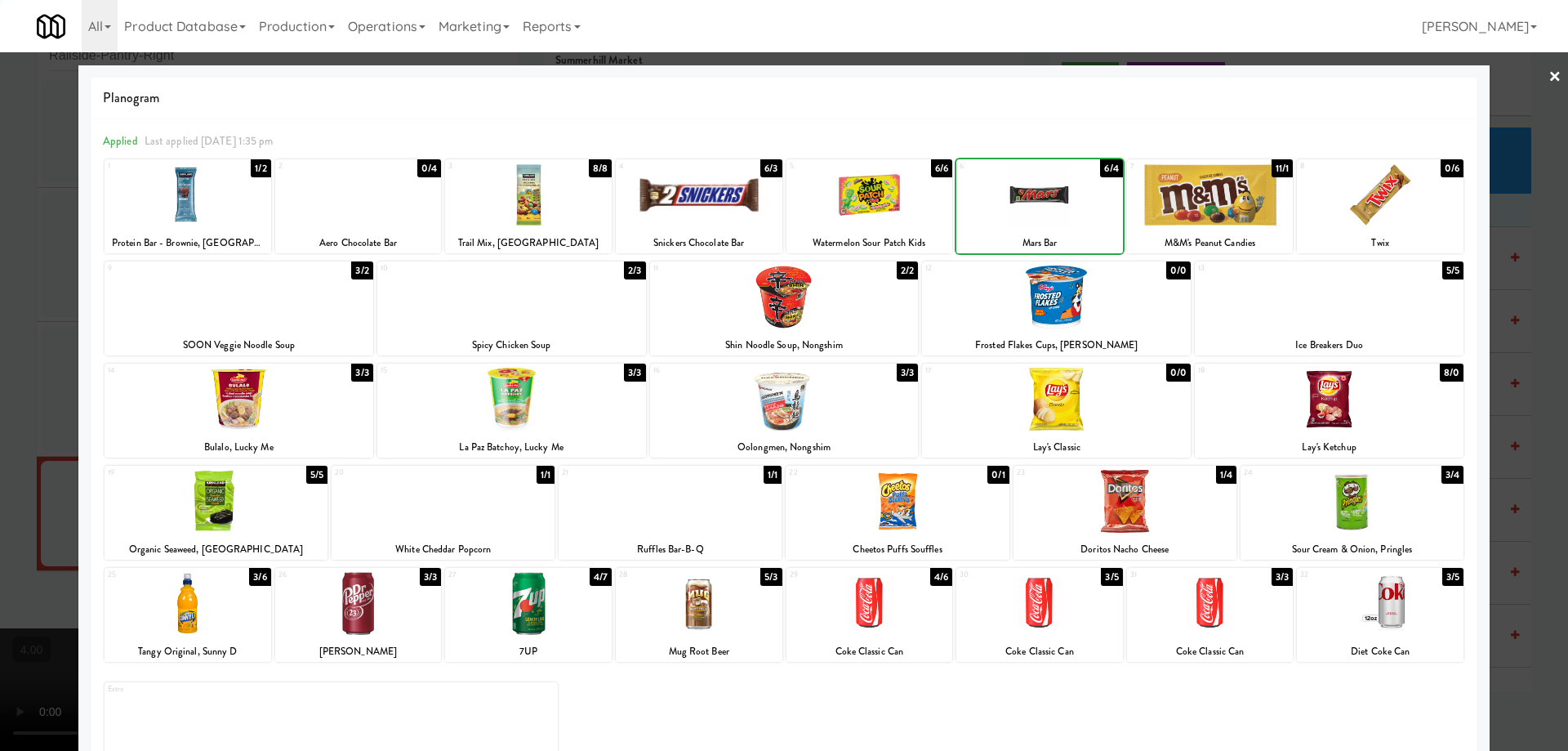
click at [0, 271] on div at bounding box center [784, 375] width 1568 height 751
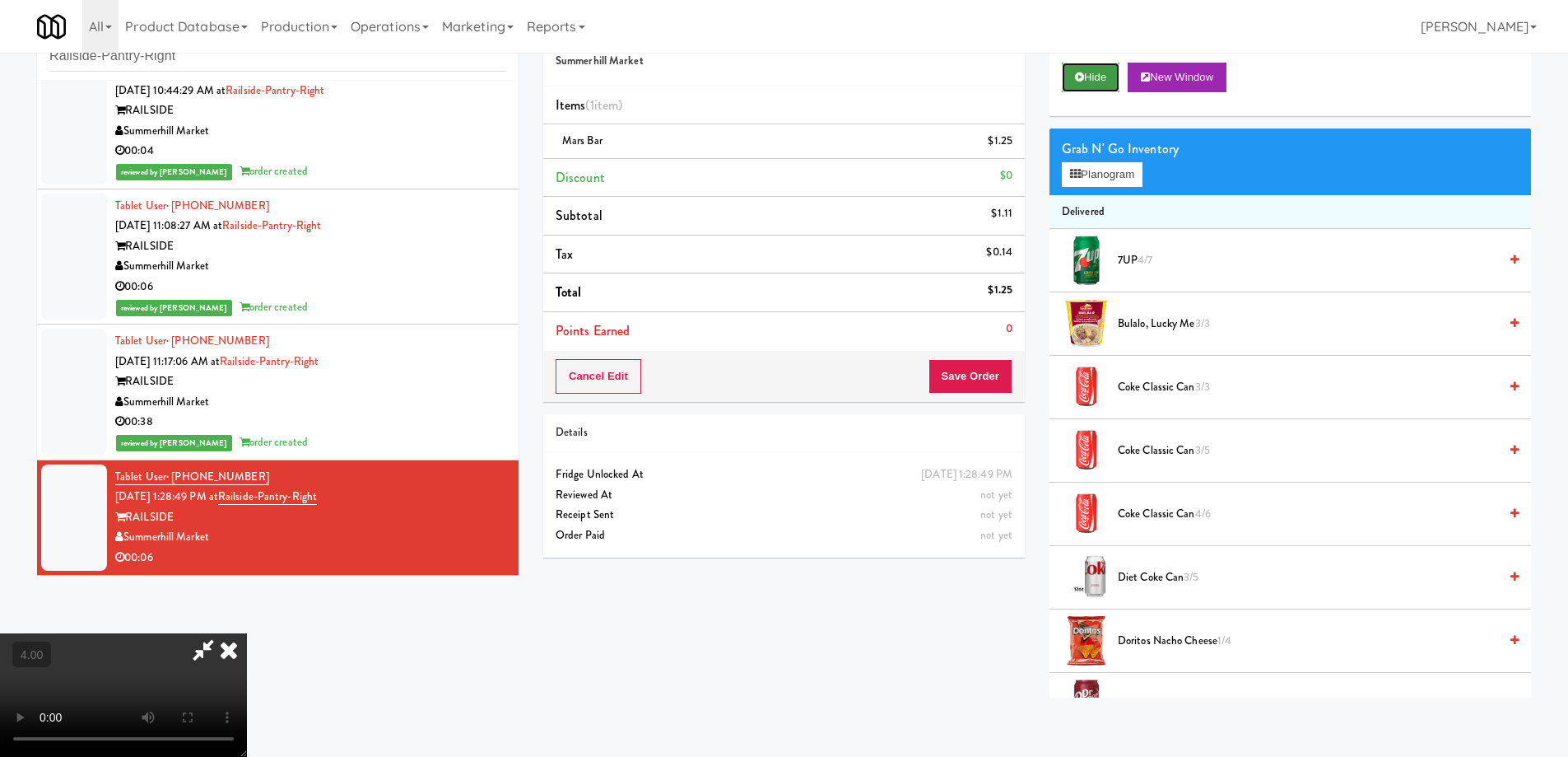
click at [1078, 88] on button "Hide" at bounding box center [1091, 78] width 58 height 30
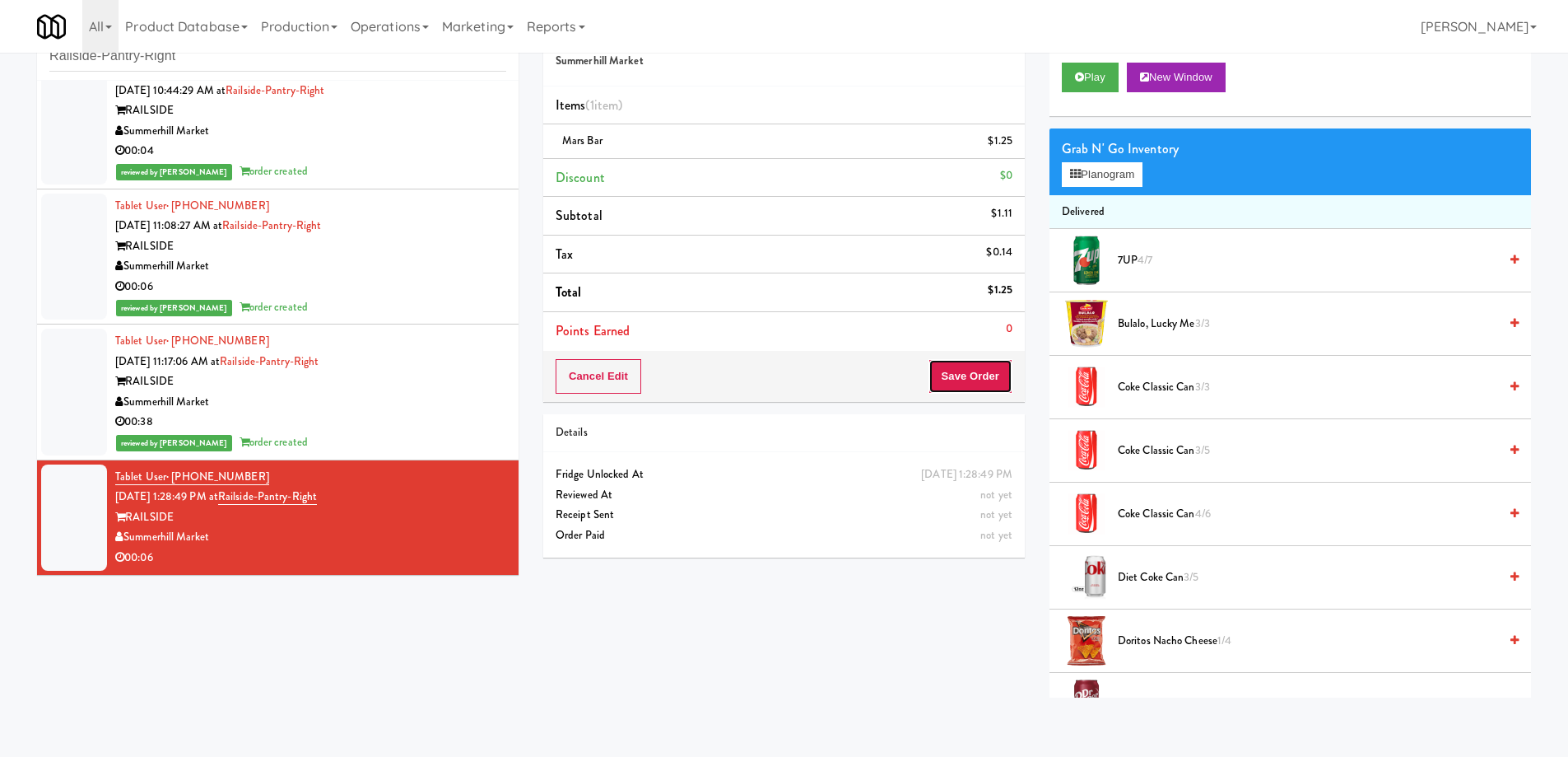
click at [939, 370] on button "Save Order" at bounding box center [971, 376] width 84 height 35
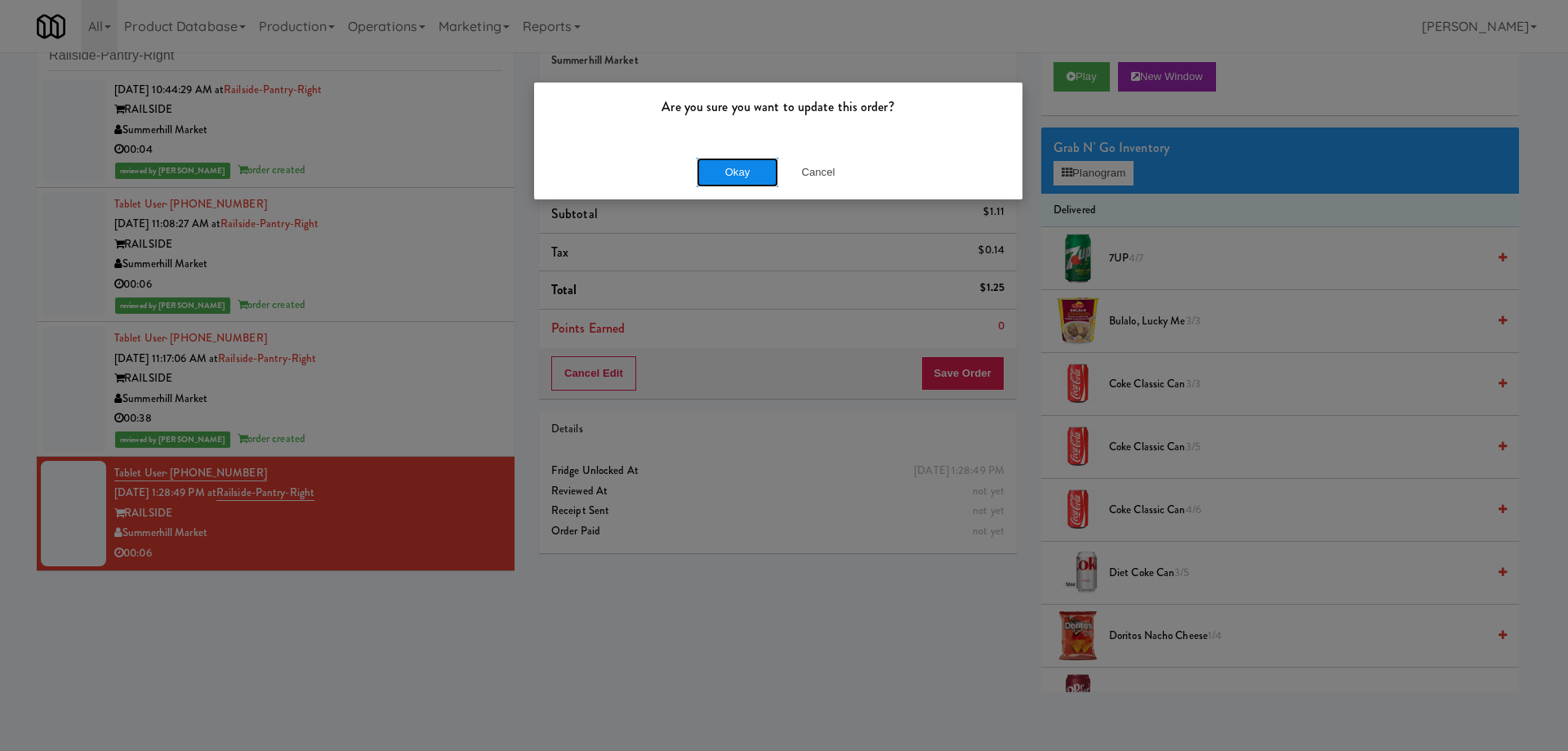
click at [709, 183] on button "Okay" at bounding box center [738, 172] width 82 height 30
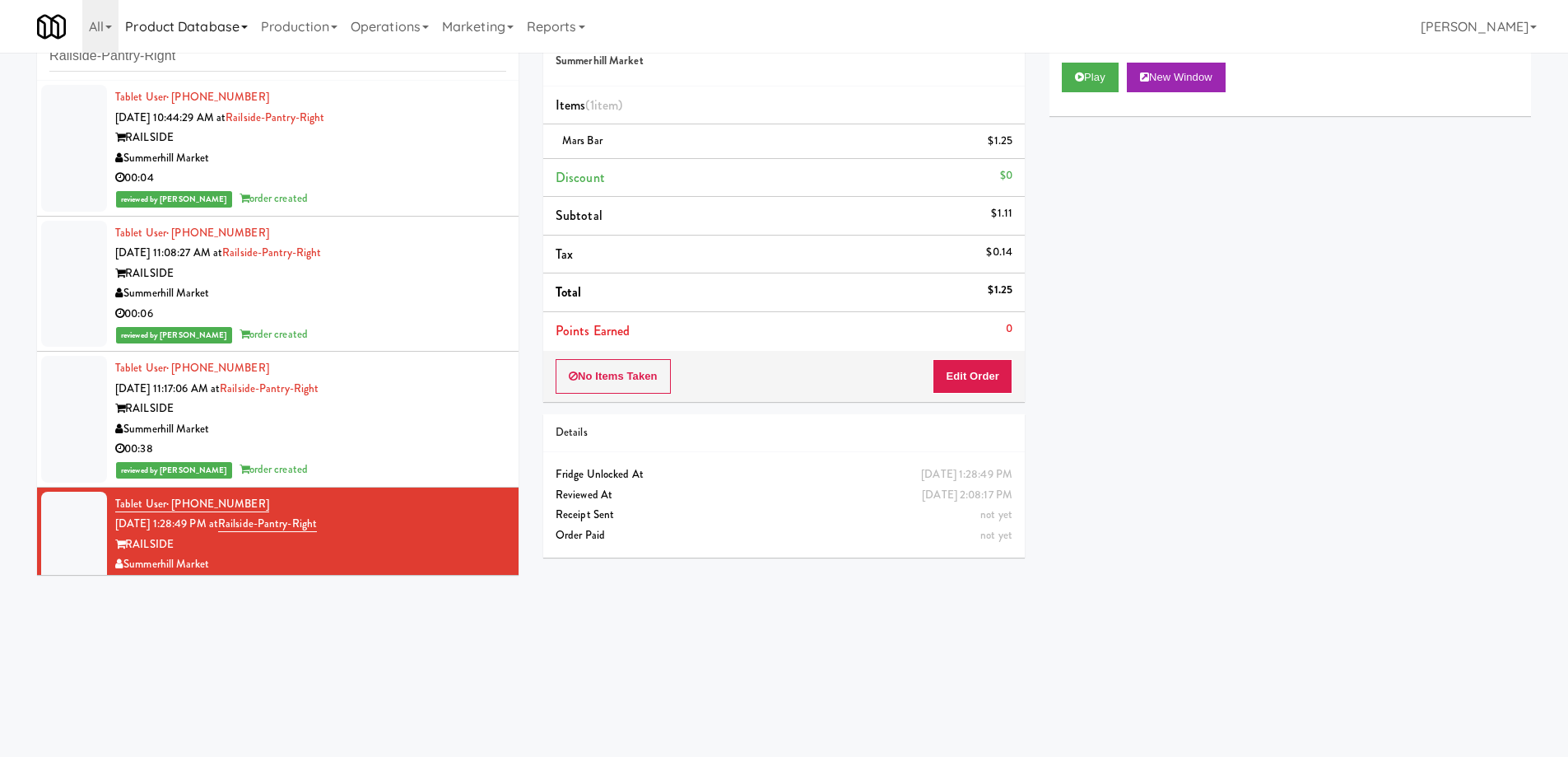
click at [209, 50] on link "Product Database" at bounding box center [186, 26] width 136 height 53
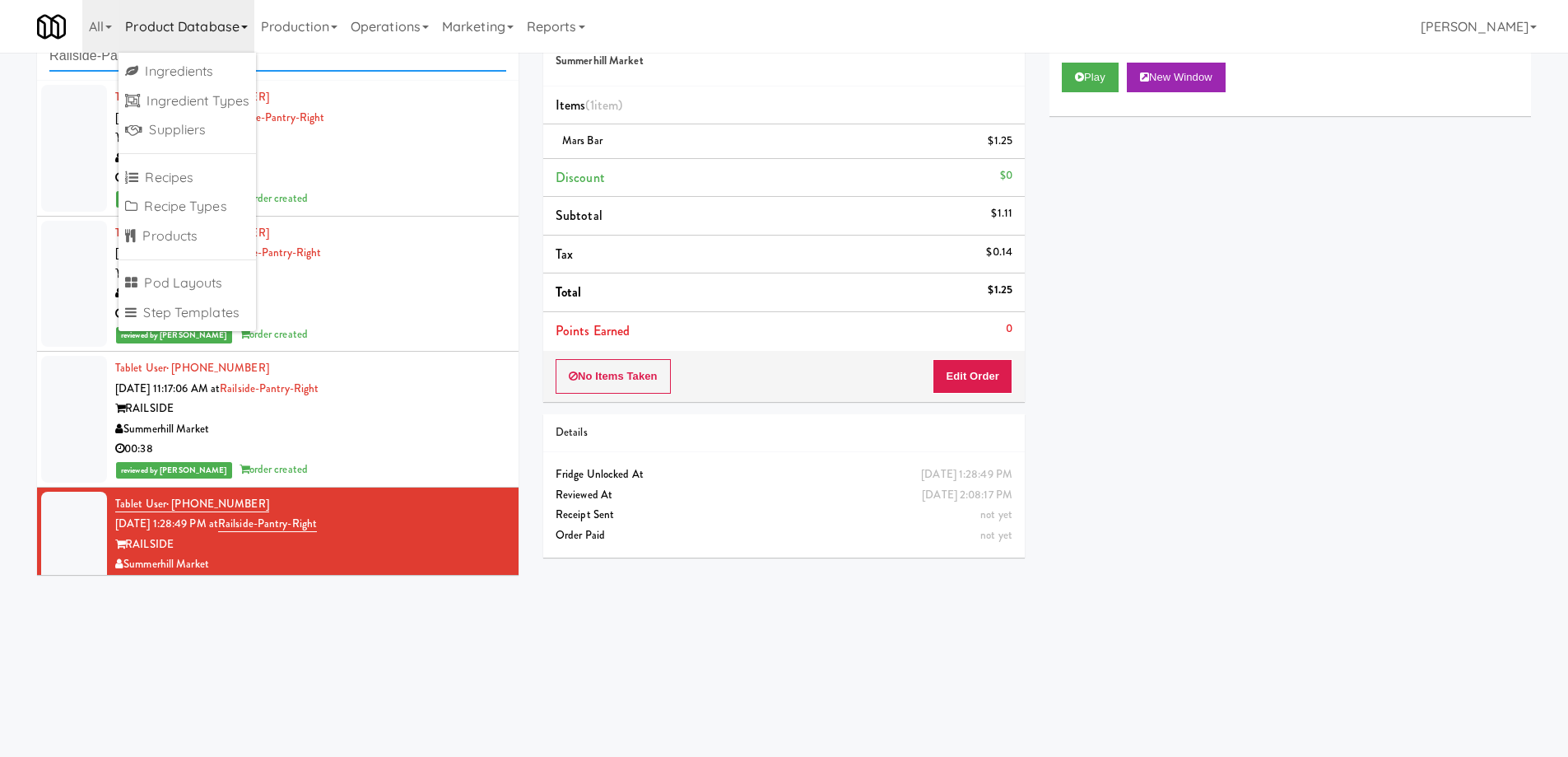
click at [267, 59] on input "Railside-Pantry-Right" at bounding box center [278, 56] width 457 height 31
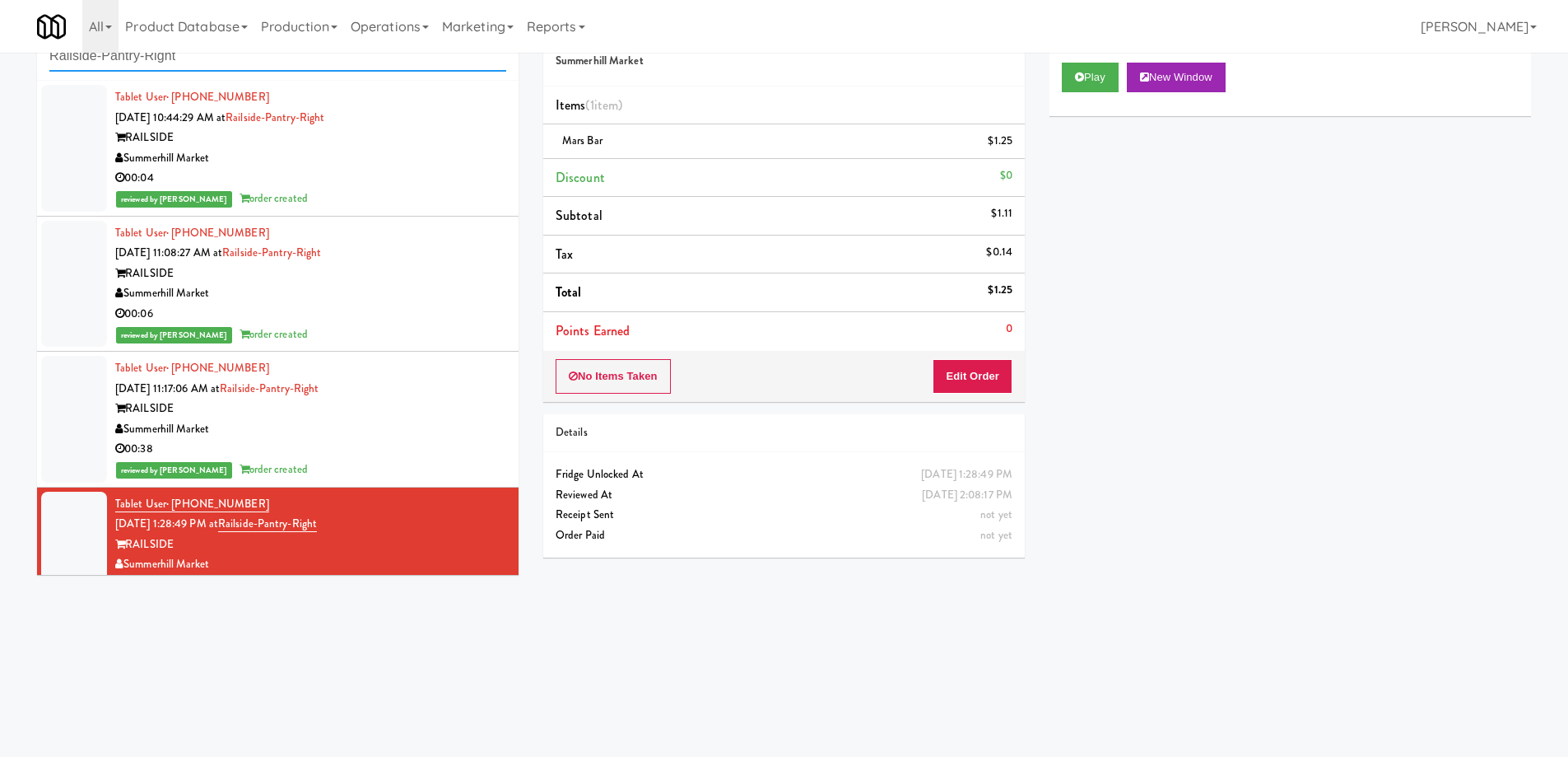
drag, startPoint x: 272, startPoint y: 59, endPoint x: 0, endPoint y: 41, distance: 272.6
click at [0, 41] on body "Are you sure you want to update this order? Okay Cancel Okay Are you sure you w…" at bounding box center [784, 378] width 1568 height 757
paste input "315 Front St - Pantry"
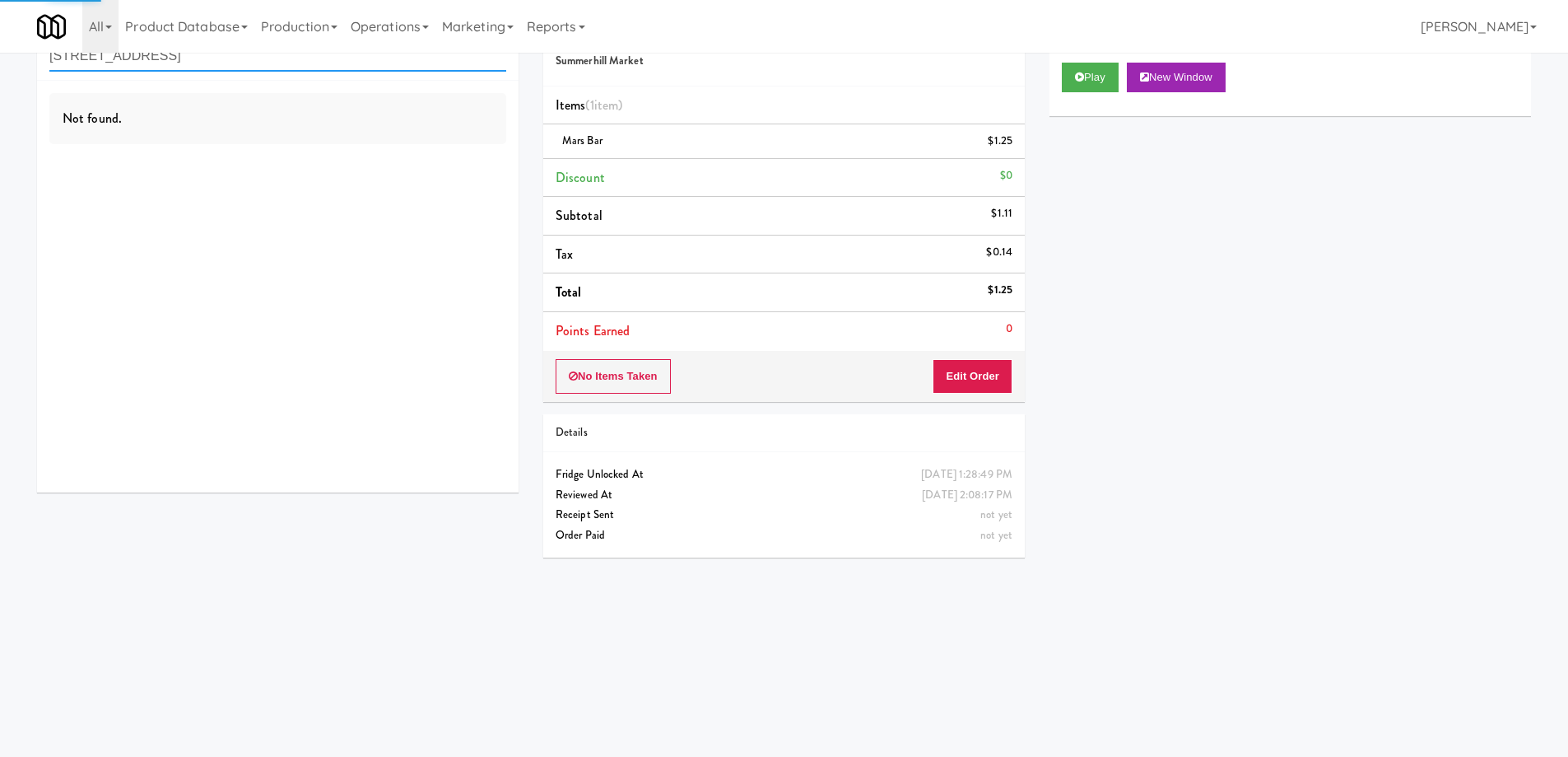
type input "315 Front St - Pantry"
click at [434, 158] on div "Not found." at bounding box center [278, 287] width 481 height 412
click at [435, 155] on div "Not found." at bounding box center [278, 287] width 481 height 412
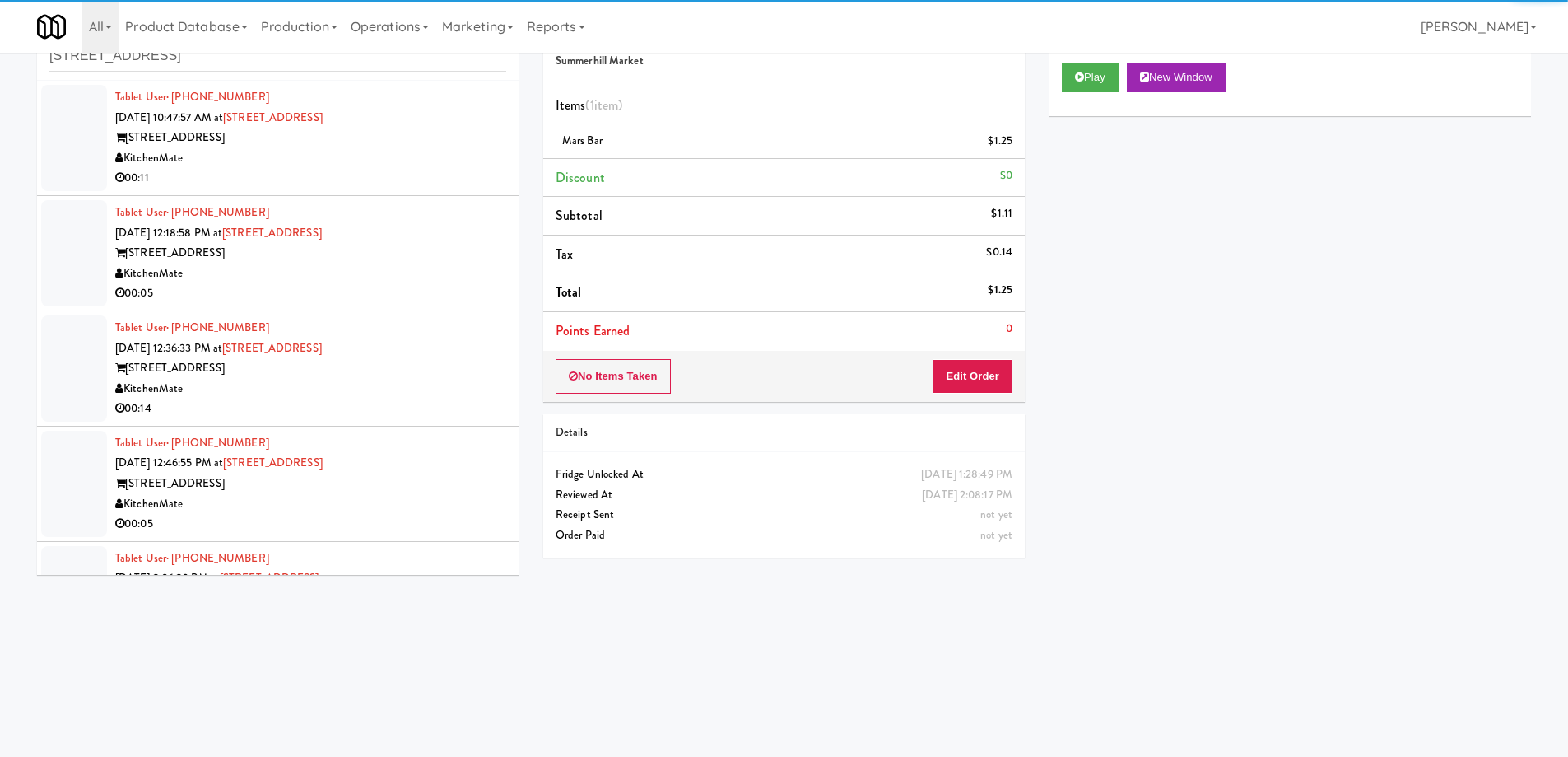
click at [426, 143] on div "315 Front St" at bounding box center [310, 137] width 391 height 21
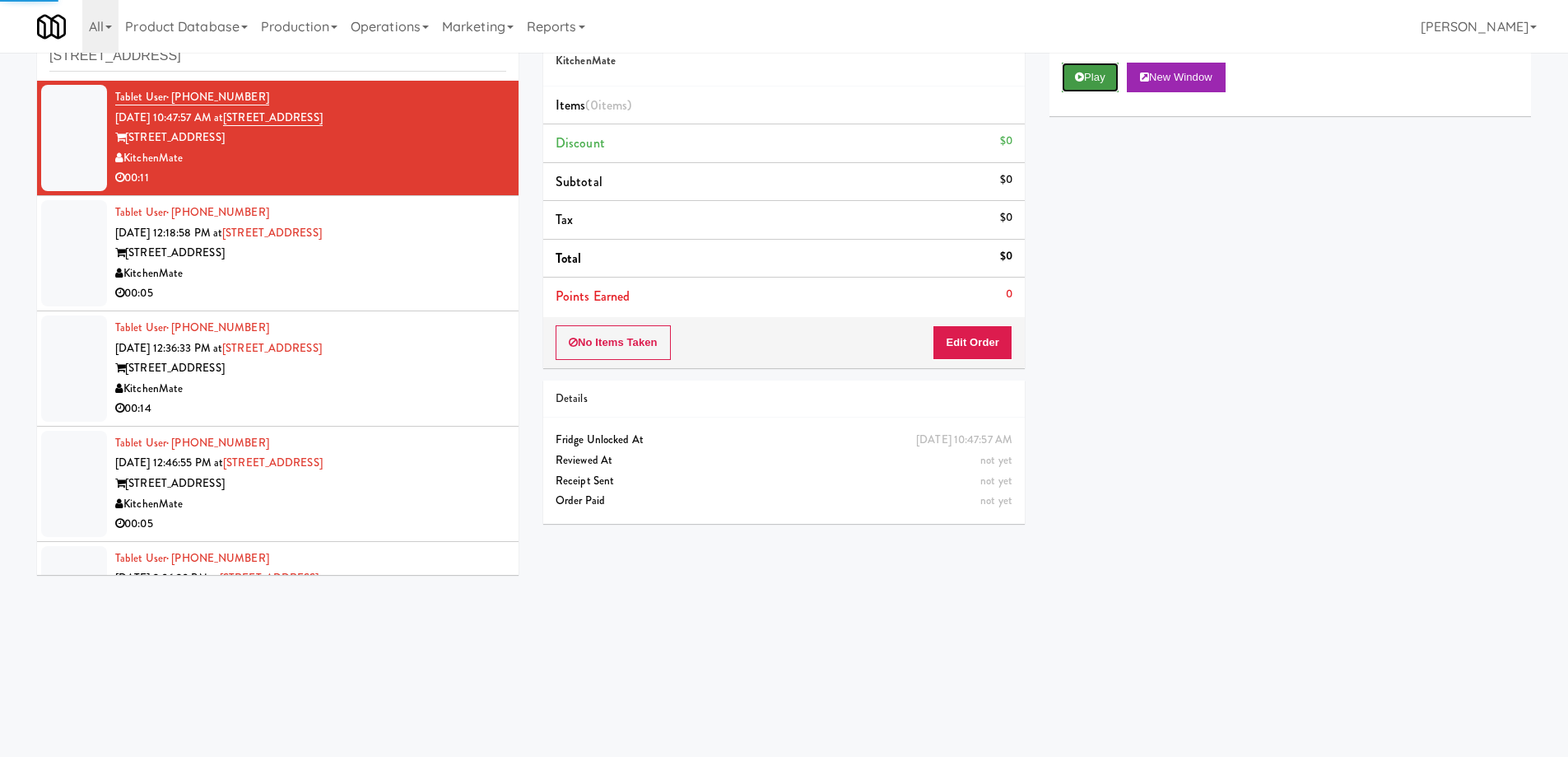
click at [1107, 79] on button "Play" at bounding box center [1090, 78] width 57 height 30
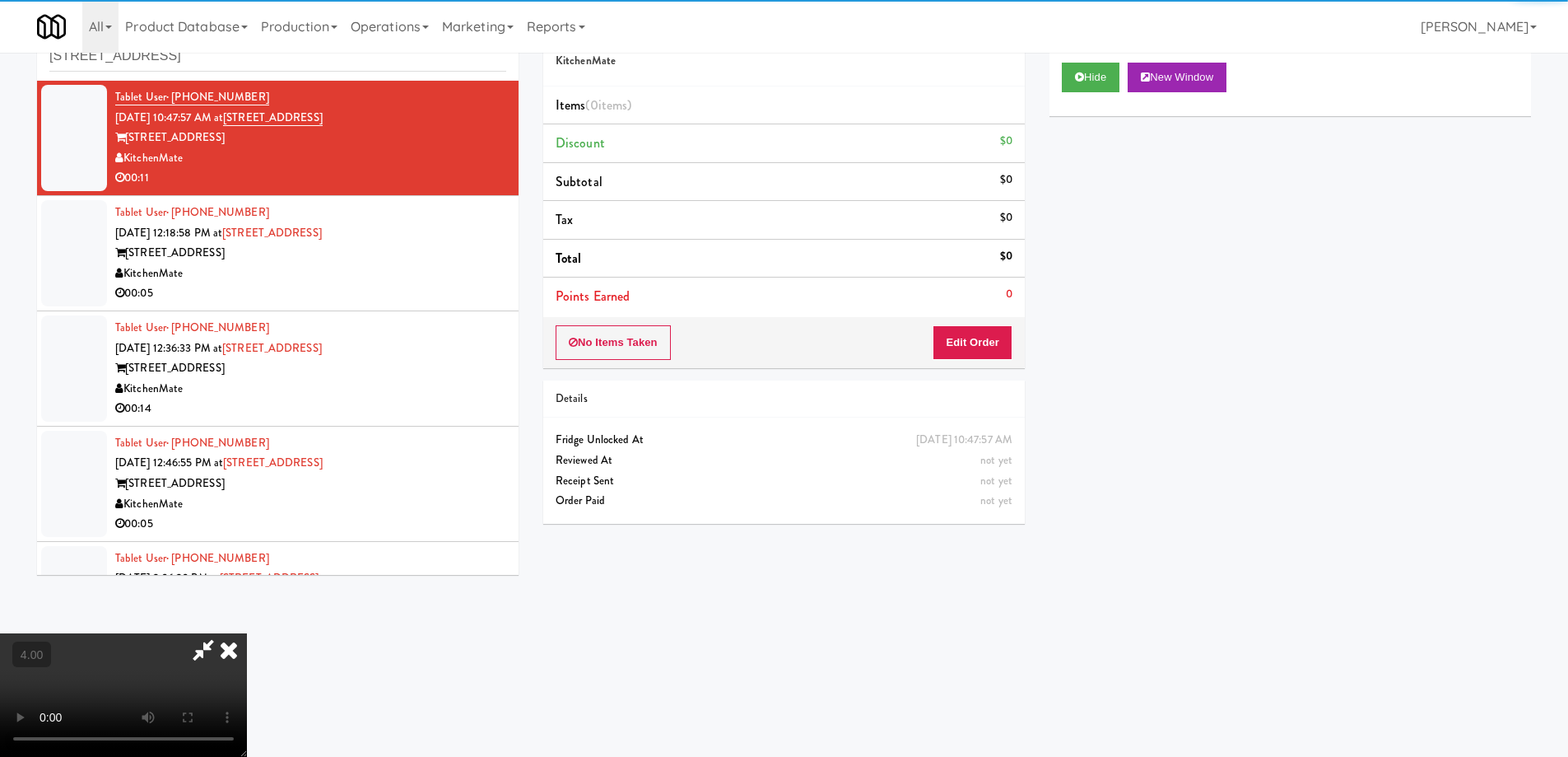
click at [985, 323] on div "No Items Taken Edit Order" at bounding box center [784, 343] width 481 height 51
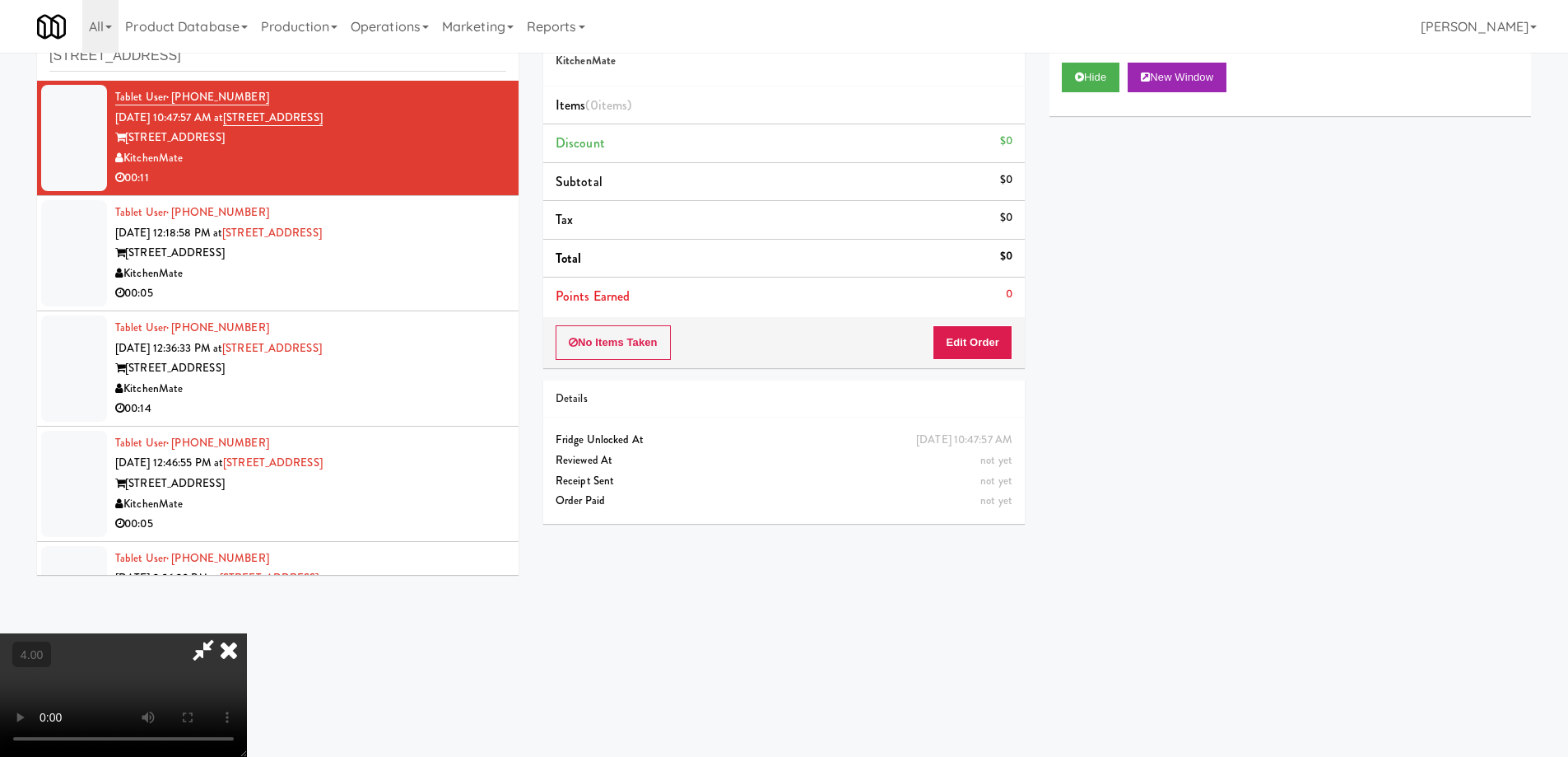
scroll to position [82, 0]
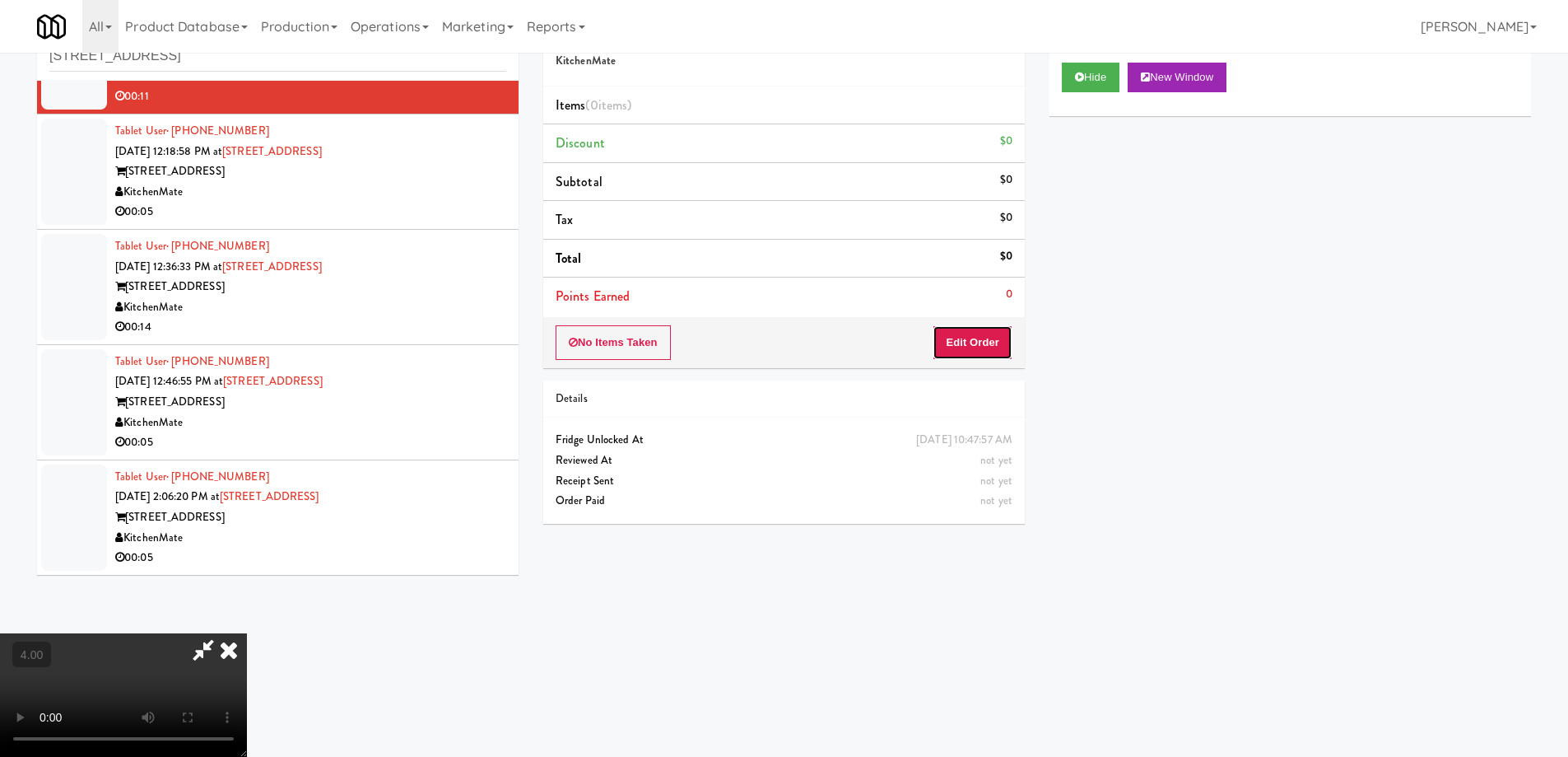
click at [972, 340] on button "Edit Order" at bounding box center [973, 343] width 80 height 35
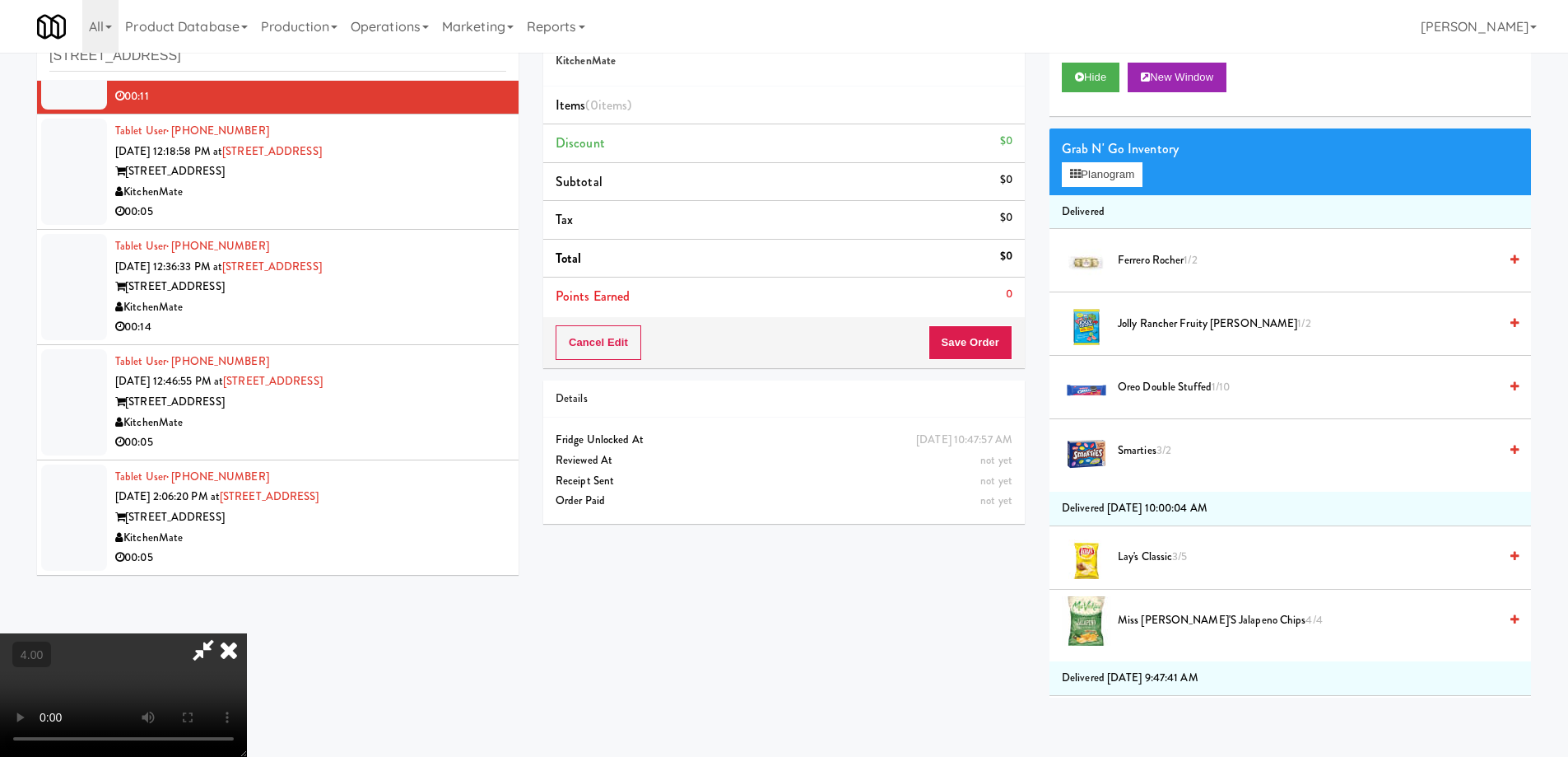
click at [247, 633] on video at bounding box center [123, 694] width 247 height 123
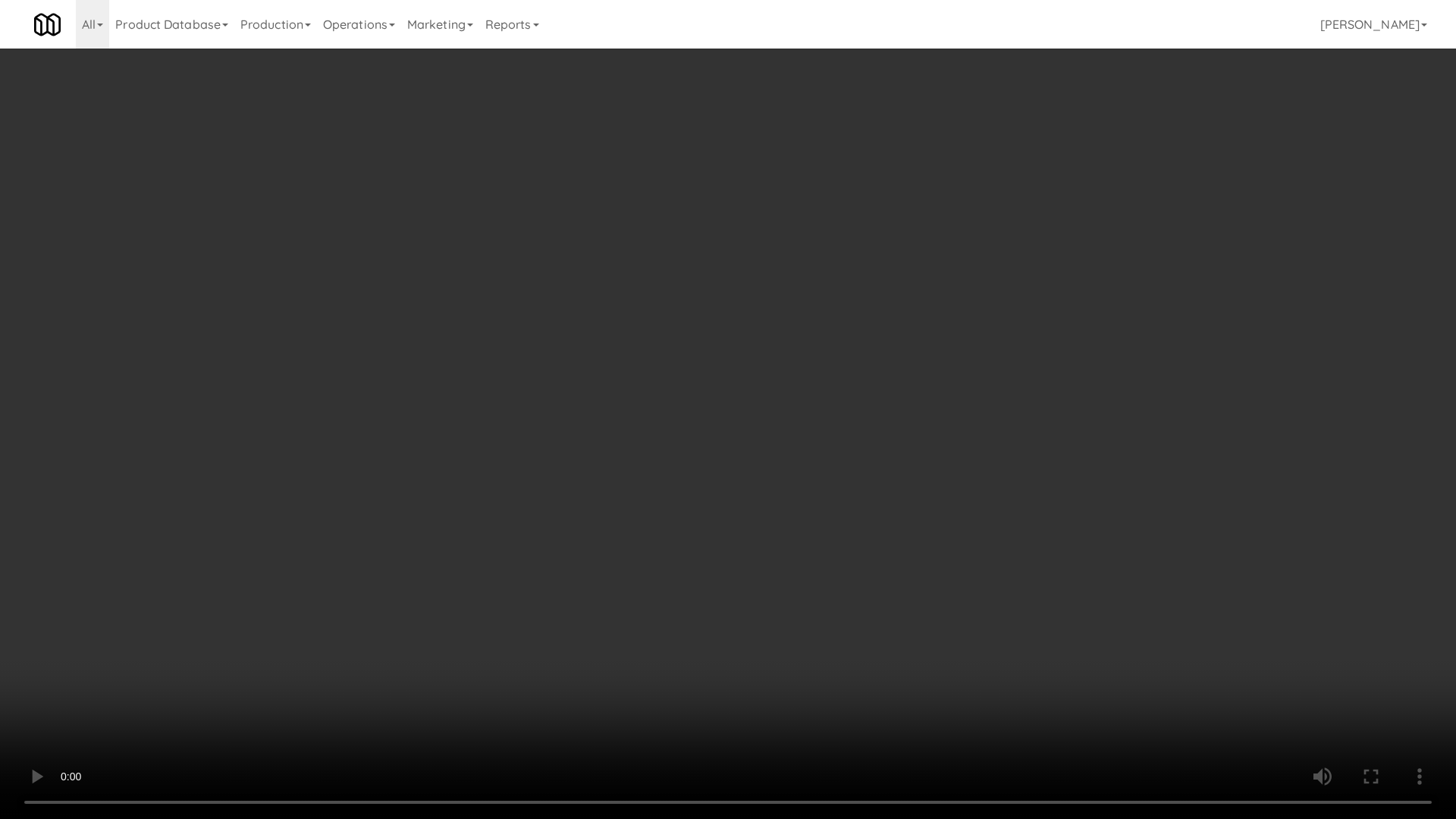
click at [661, 324] on video at bounding box center [728, 409] width 1456 height 819
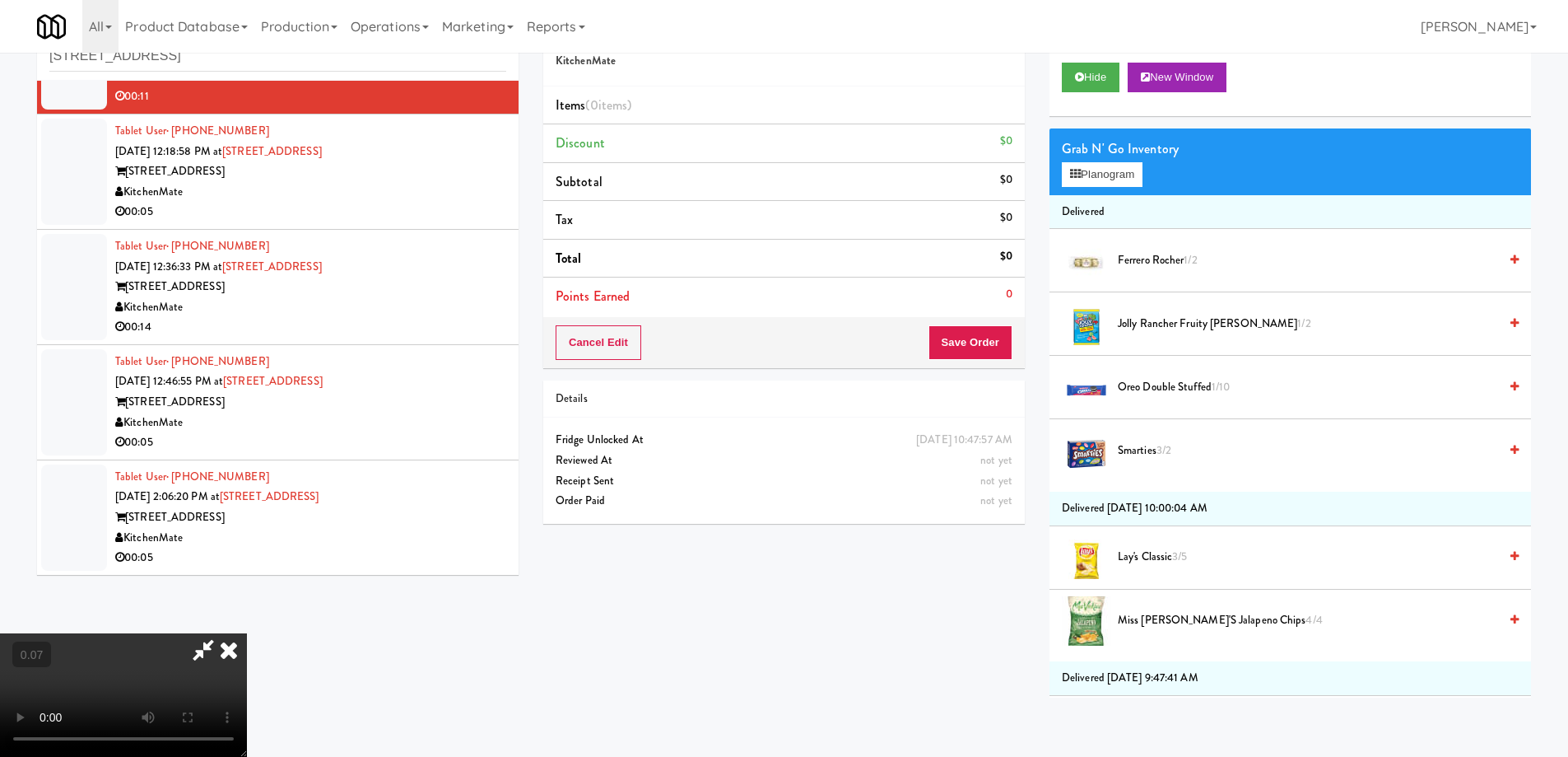
click at [140, 661] on video at bounding box center [123, 694] width 247 height 123
click at [154, 661] on video at bounding box center [123, 694] width 247 height 123
click at [155, 660] on video at bounding box center [123, 694] width 247 height 123
click at [159, 656] on video at bounding box center [123, 694] width 247 height 123
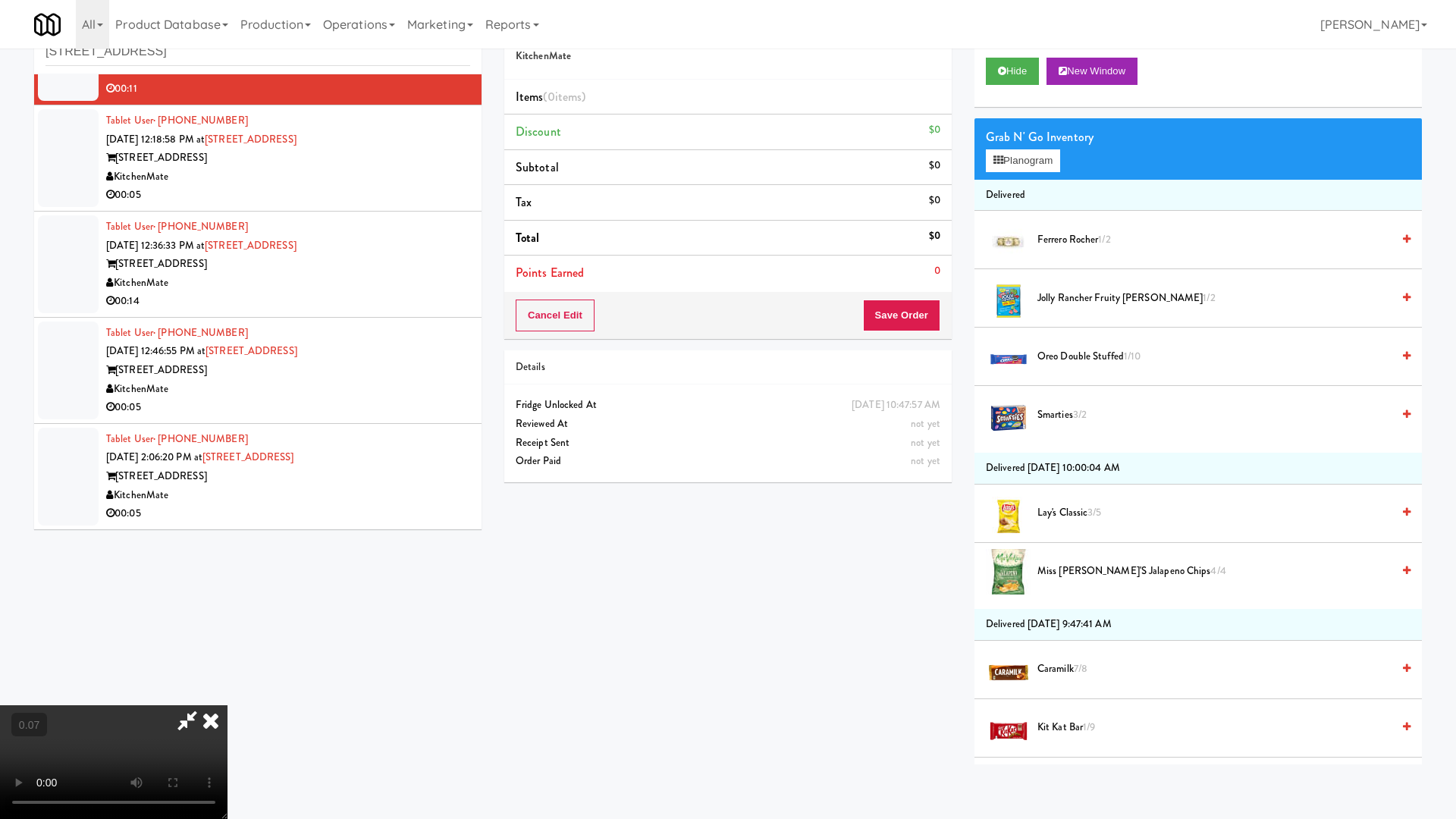
click at [209, 696] on video at bounding box center [114, 762] width 228 height 114
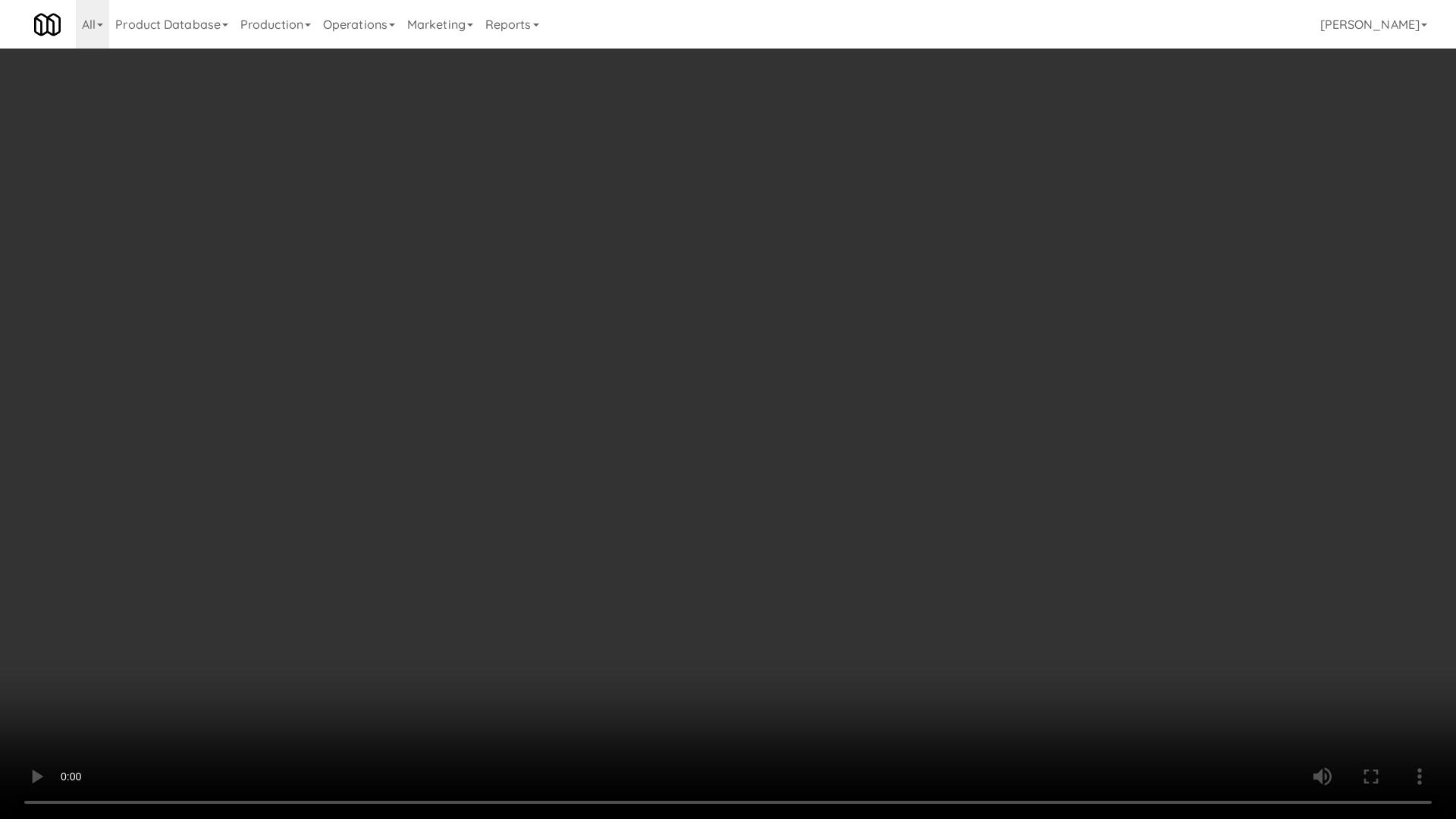
click at [428, 681] on video at bounding box center [728, 409] width 1456 height 819
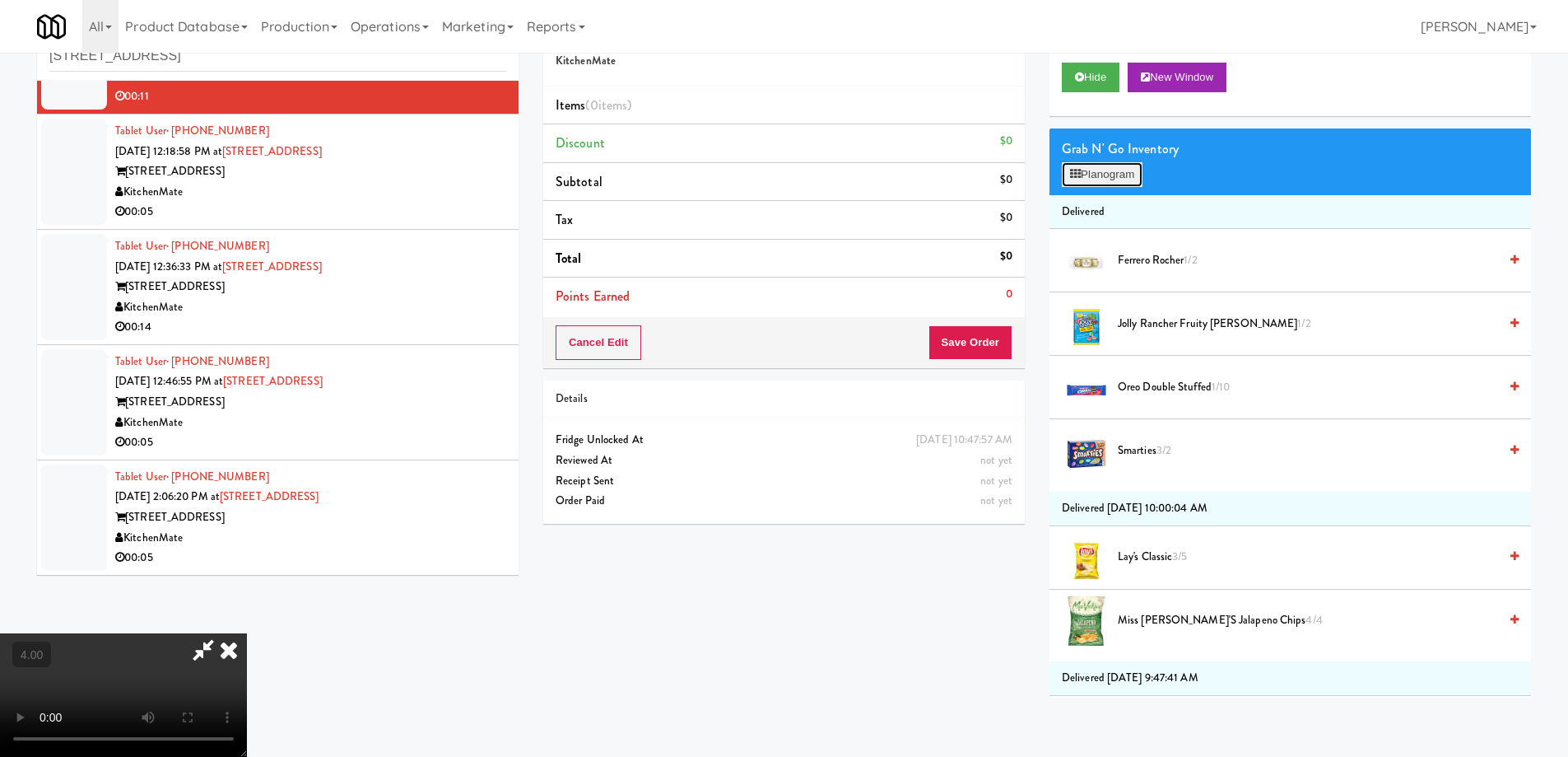
click at [1131, 176] on button "Planogram" at bounding box center [1102, 175] width 81 height 25
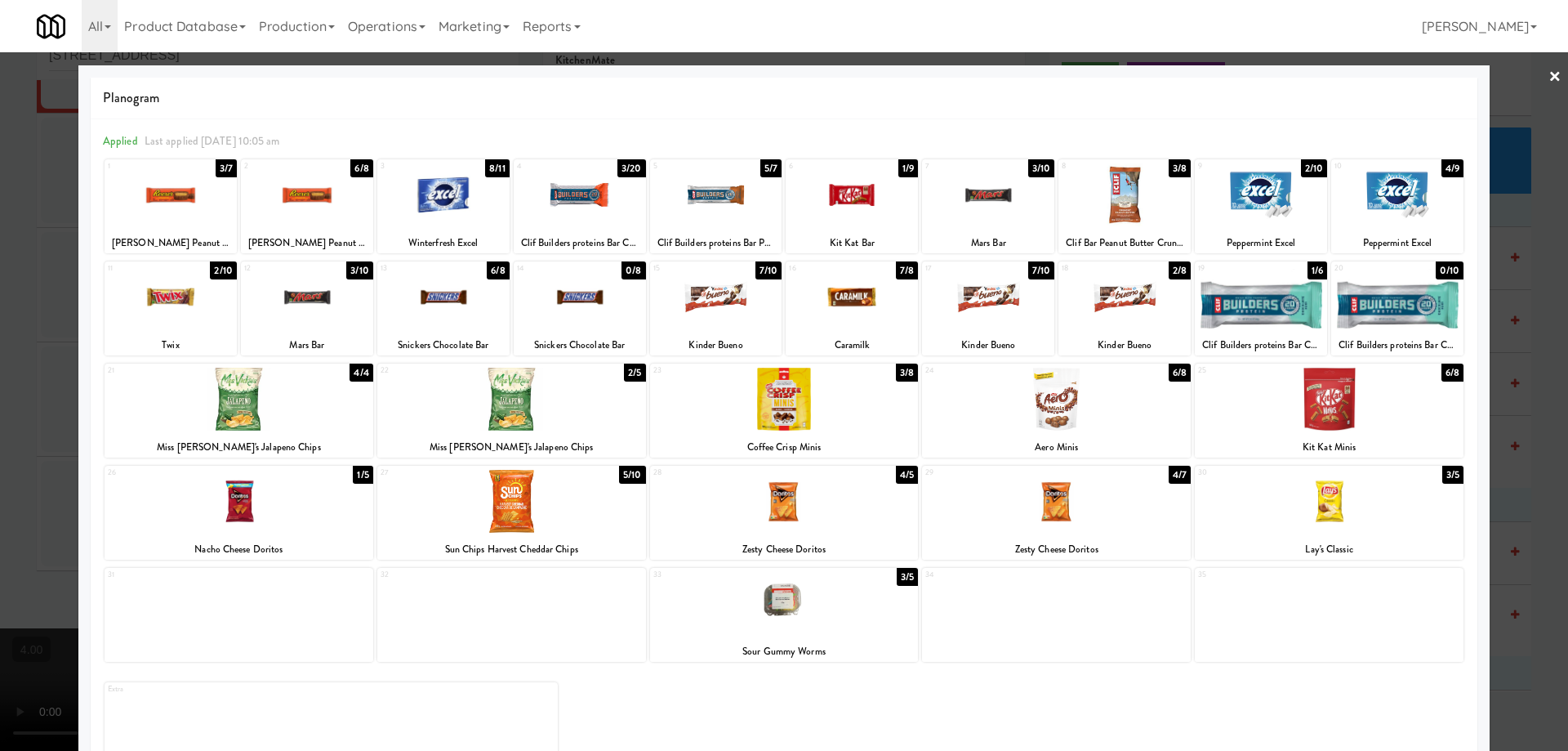
click at [468, 296] on div at bounding box center [443, 296] width 132 height 63
click at [697, 191] on div at bounding box center [715, 195] width 132 height 63
click at [0, 297] on div at bounding box center [784, 375] width 1568 height 751
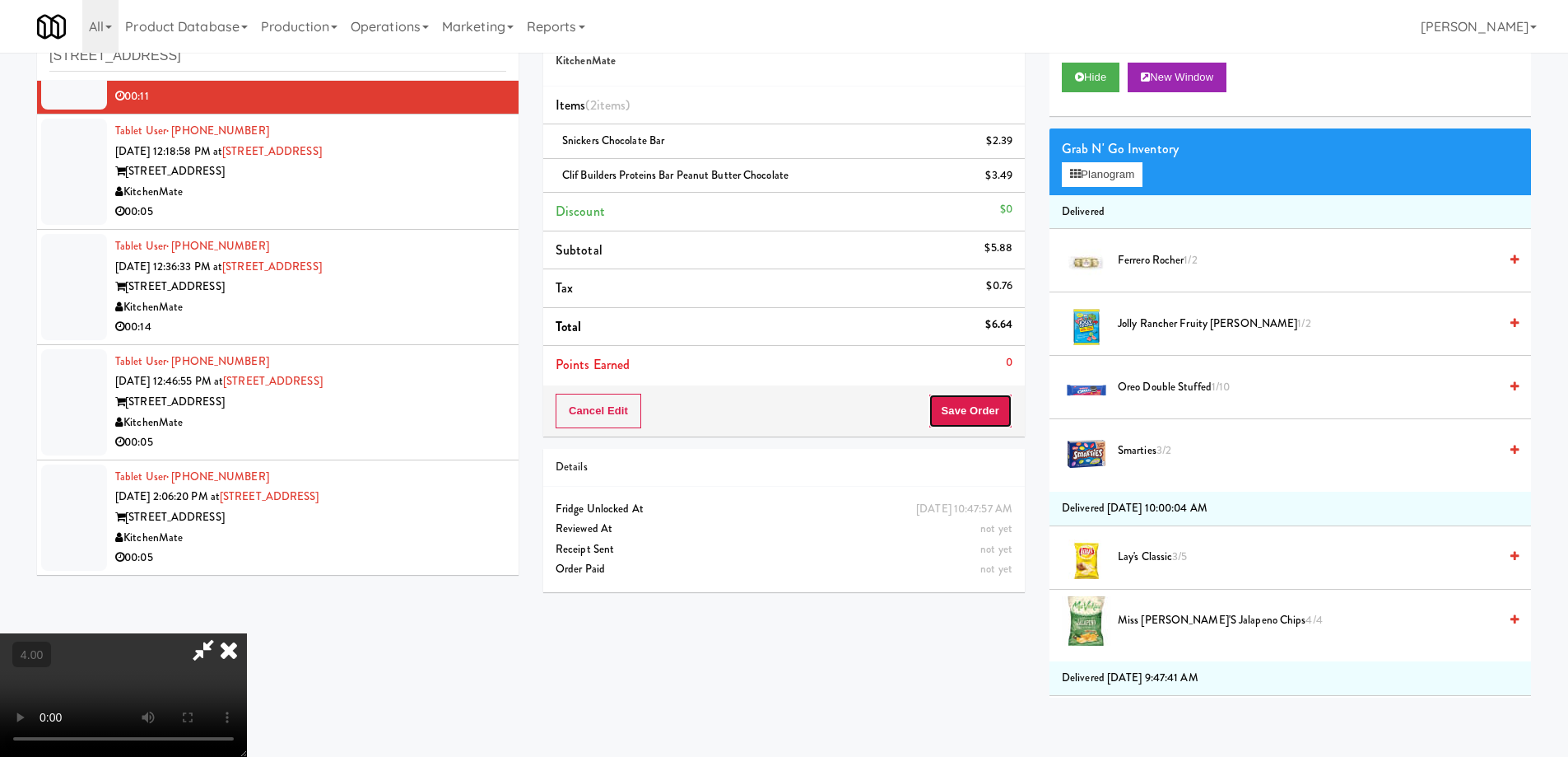
click at [988, 400] on button "Save Order" at bounding box center [971, 411] width 84 height 35
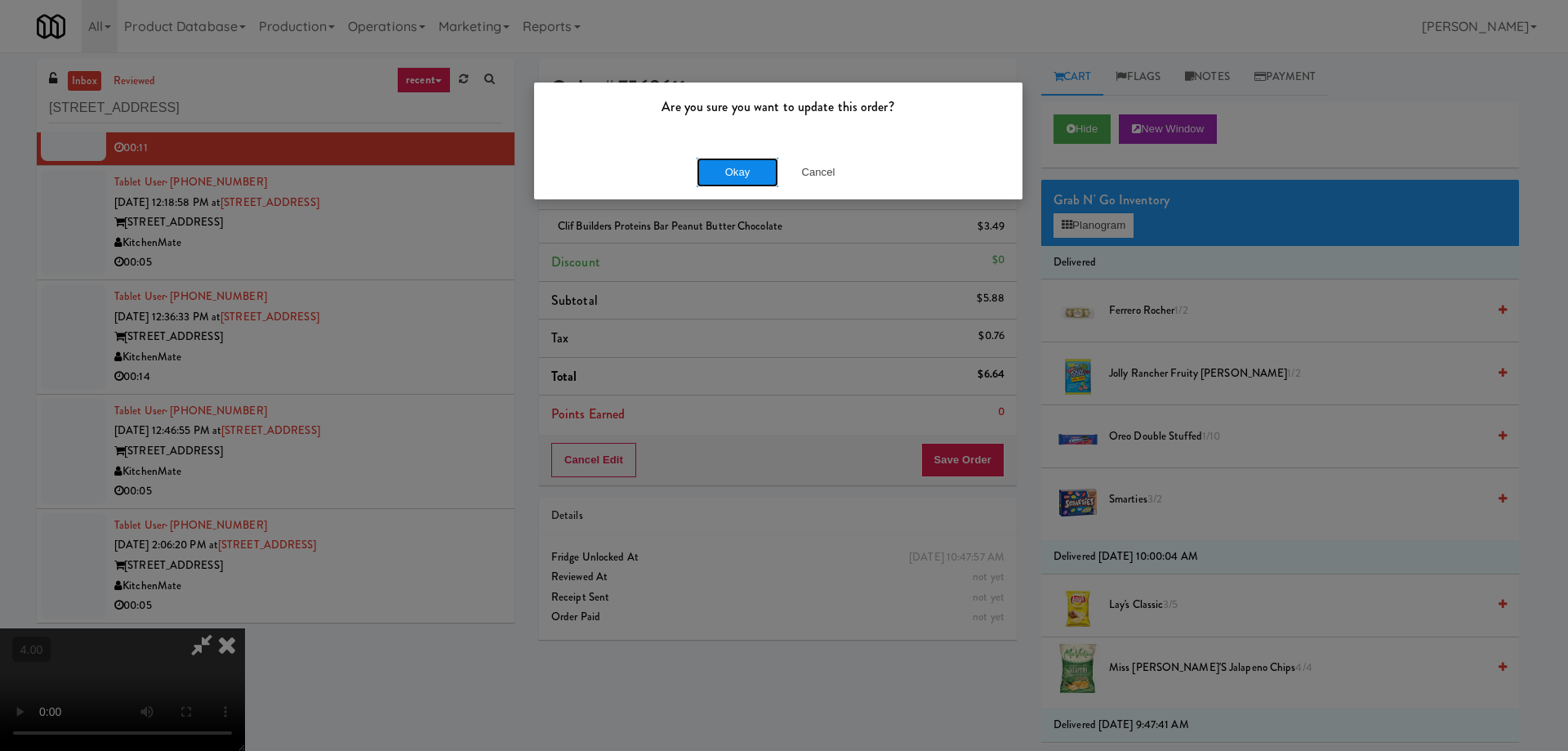
click at [738, 162] on button "Okay" at bounding box center [738, 172] width 82 height 30
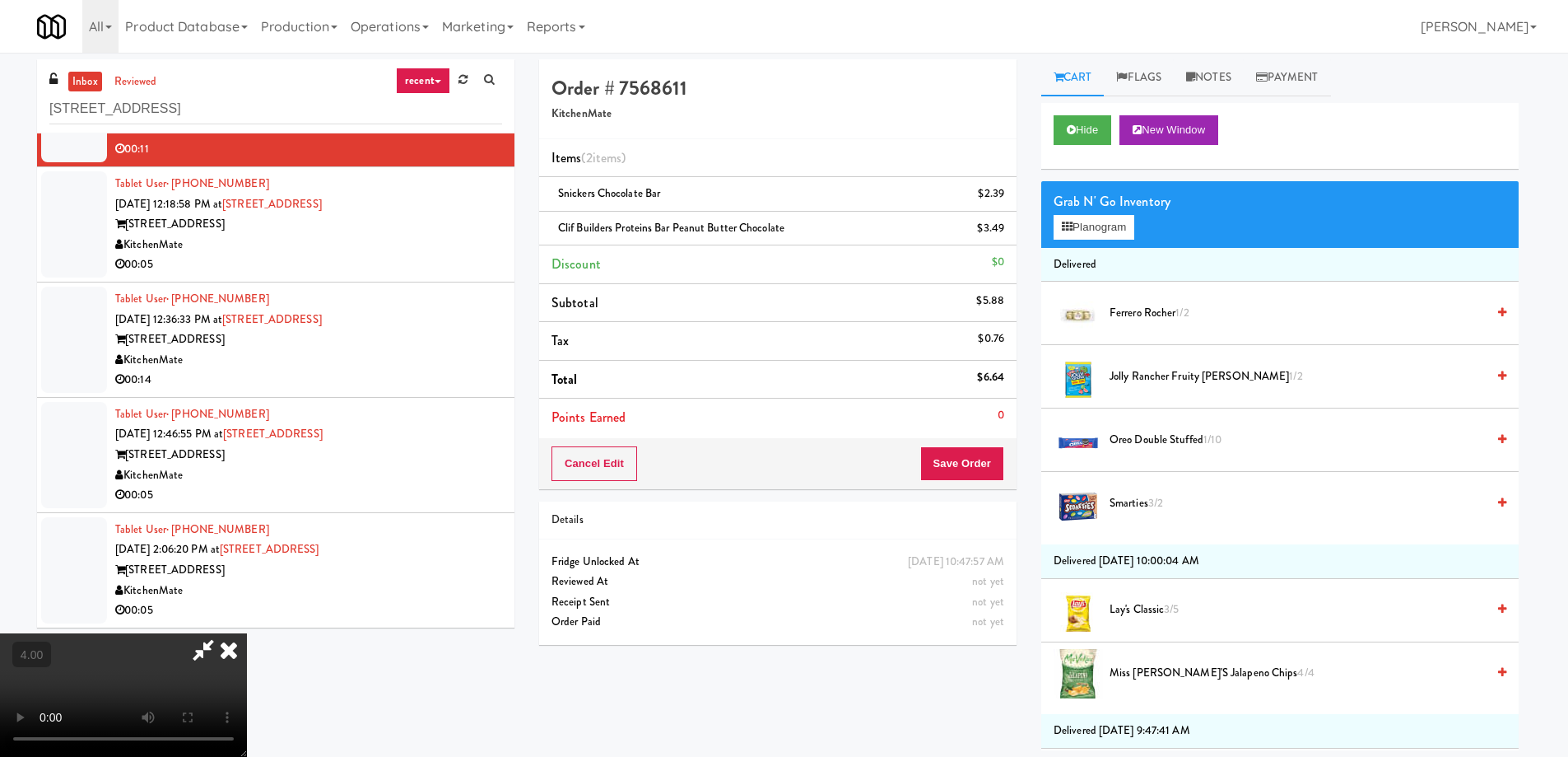
click at [247, 633] on icon at bounding box center [229, 649] width 36 height 33
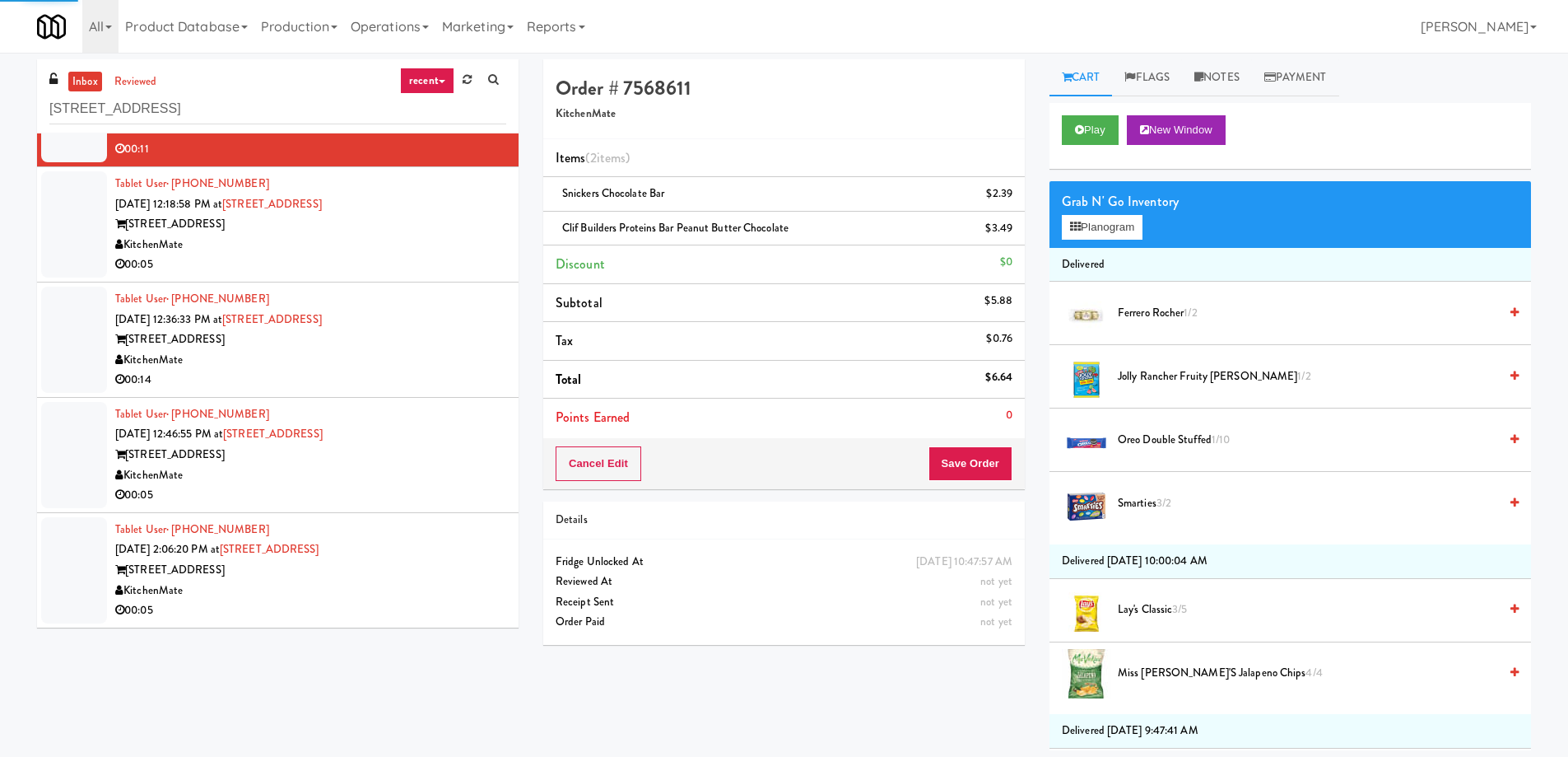
click at [364, 212] on div "Tablet User · (647) 938-5149 Oct 9, 2025 12:18:58 PM at 315 Front St - Pantry 3…" at bounding box center [310, 224] width 391 height 101
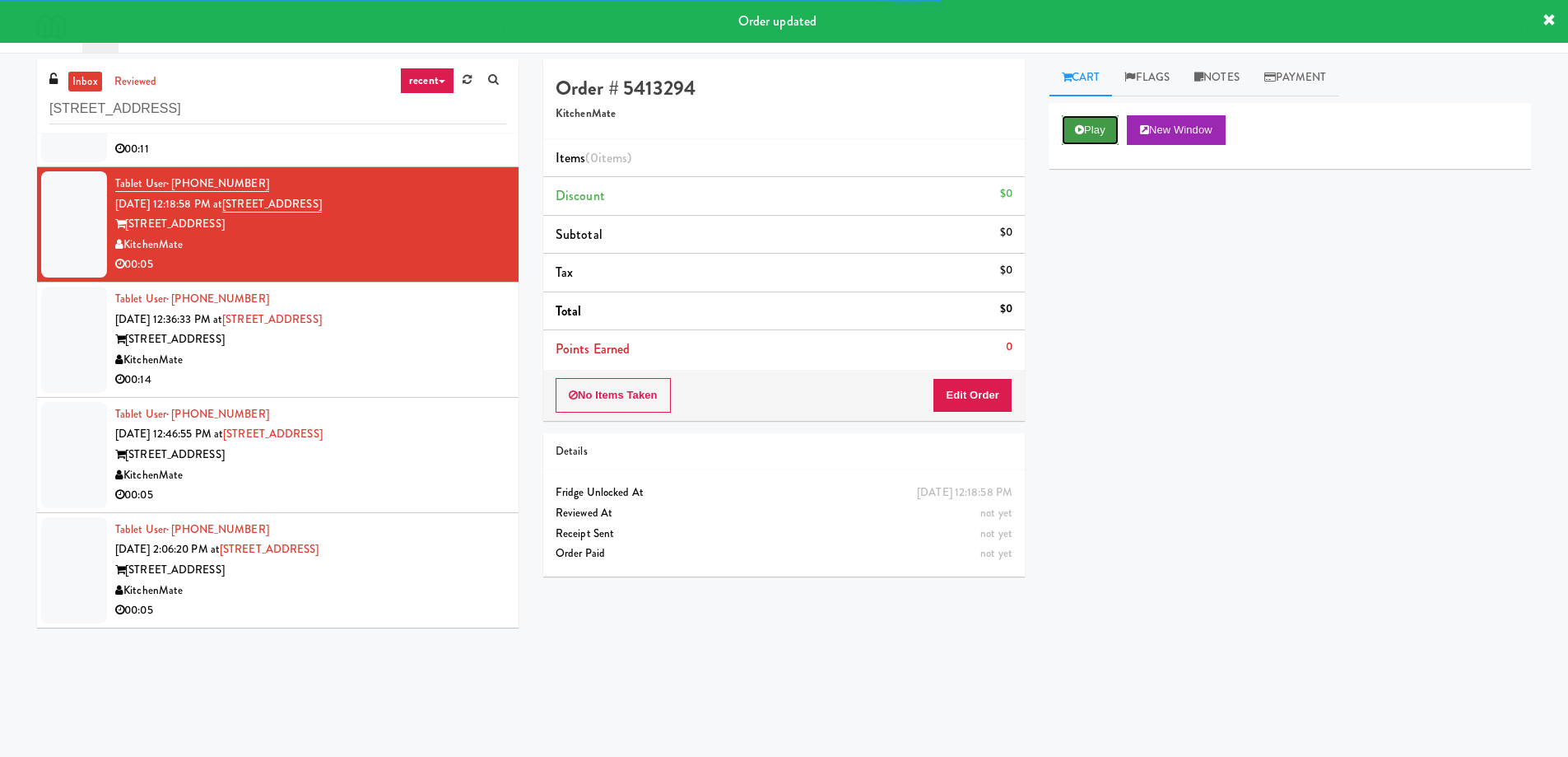
drag, startPoint x: 1105, startPoint y: 121, endPoint x: 1097, endPoint y: 137, distance: 17.9
click at [1106, 122] on button "Play" at bounding box center [1090, 130] width 57 height 30
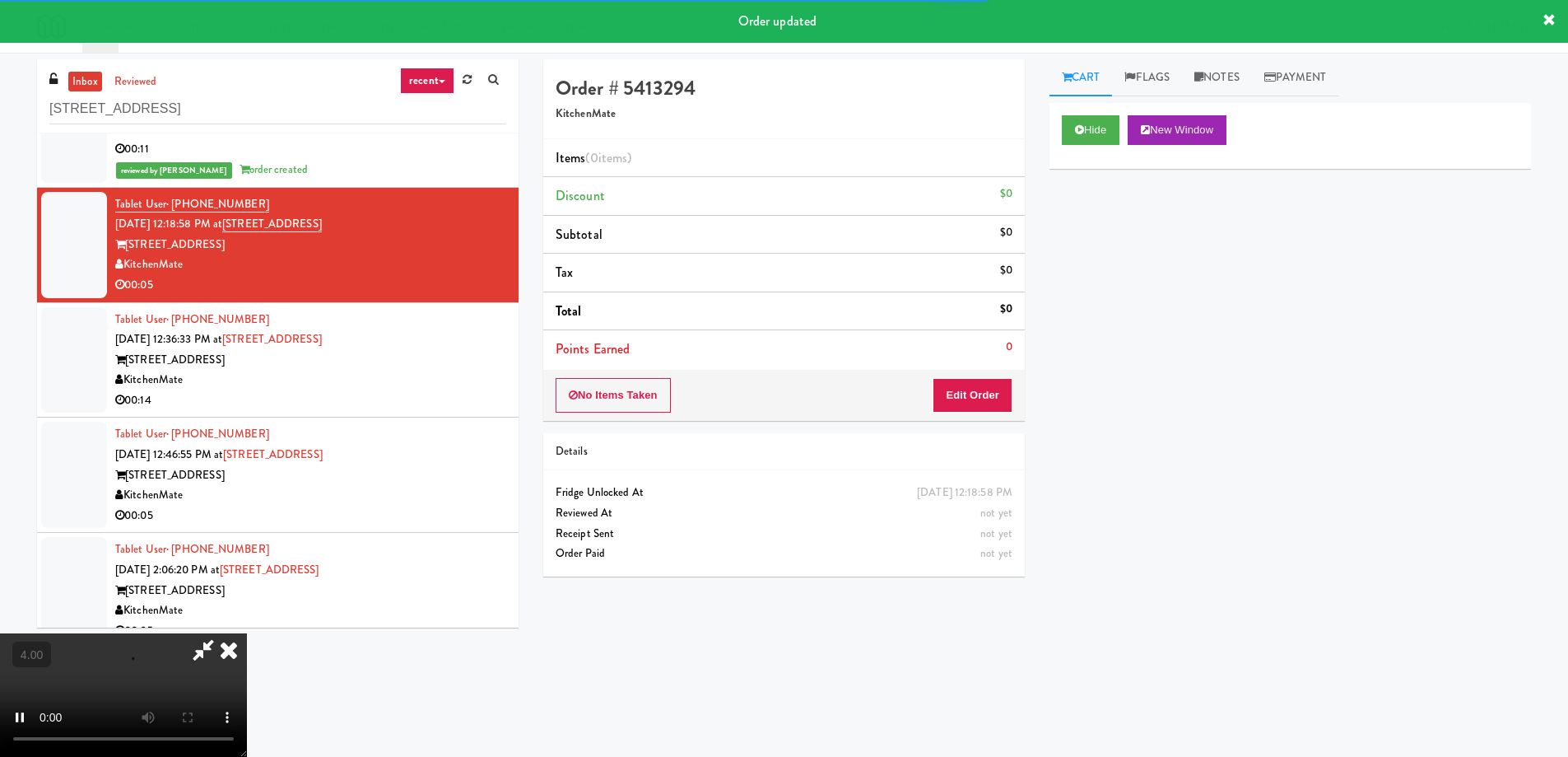
click at [961, 416] on div "No Items Taken Edit Order" at bounding box center [784, 395] width 481 height 51
click at [955, 402] on button "Edit Order" at bounding box center [973, 395] width 80 height 35
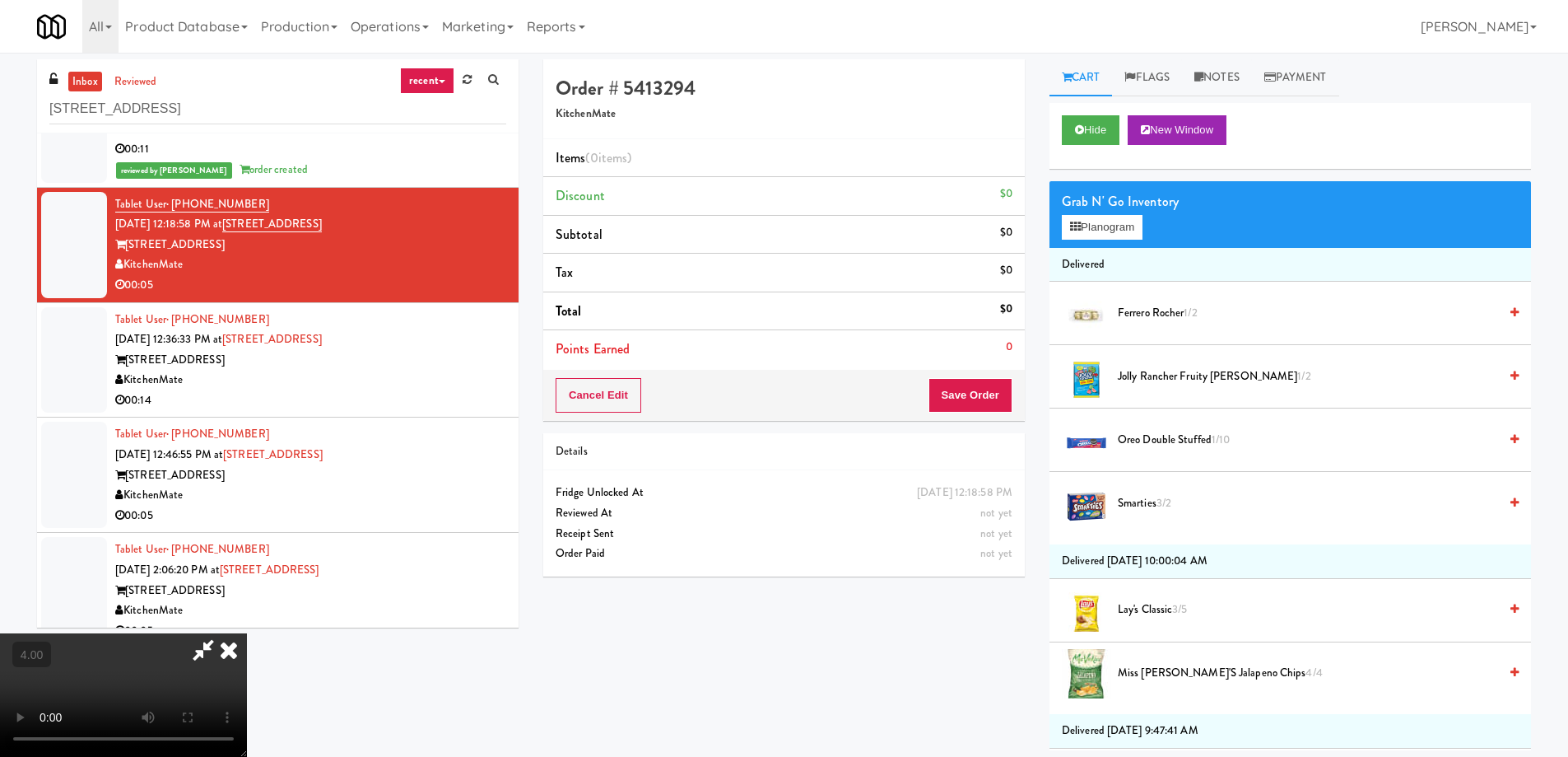
click at [247, 633] on video at bounding box center [123, 694] width 247 height 123
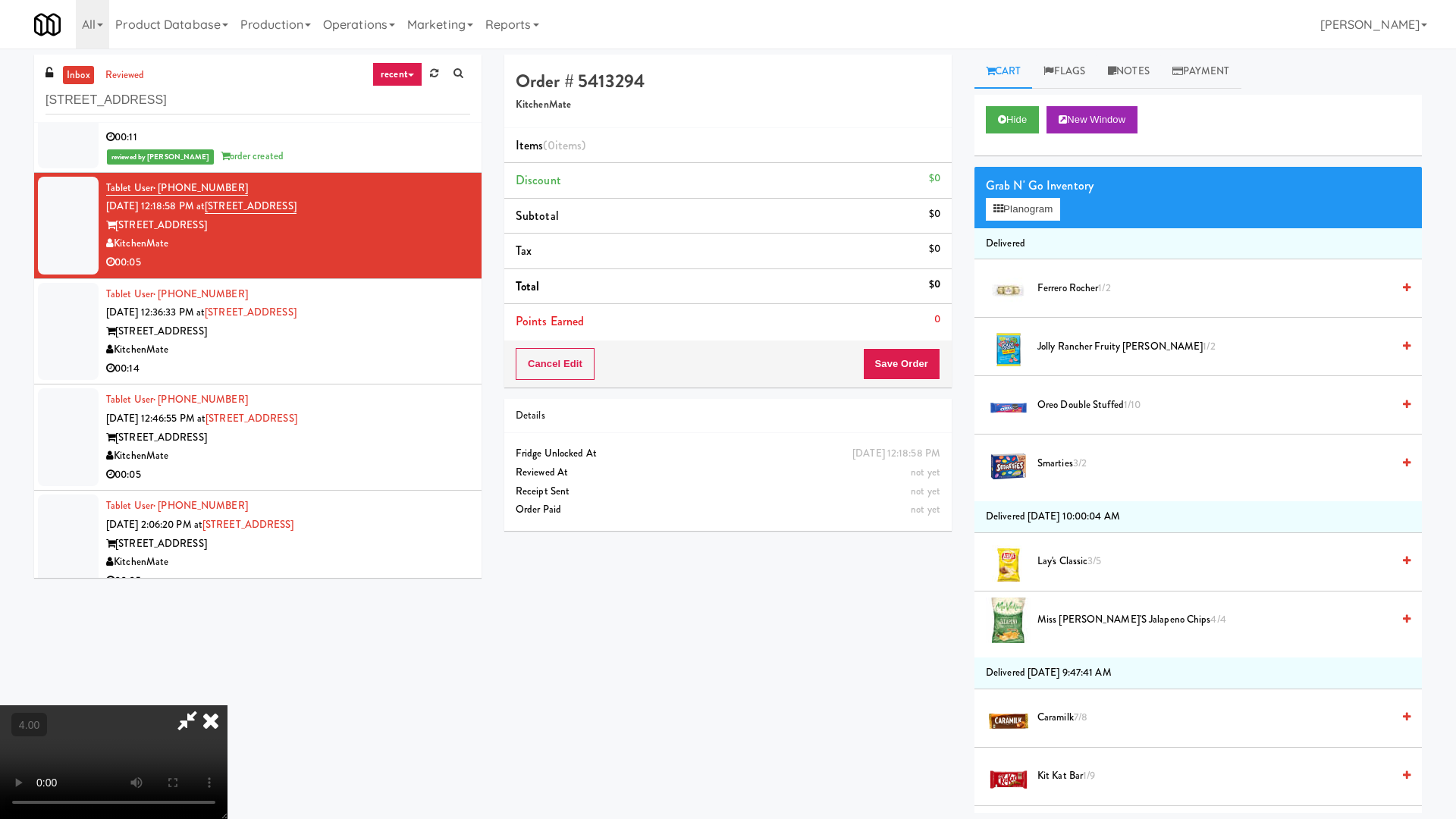
click at [228, 696] on video at bounding box center [114, 762] width 228 height 114
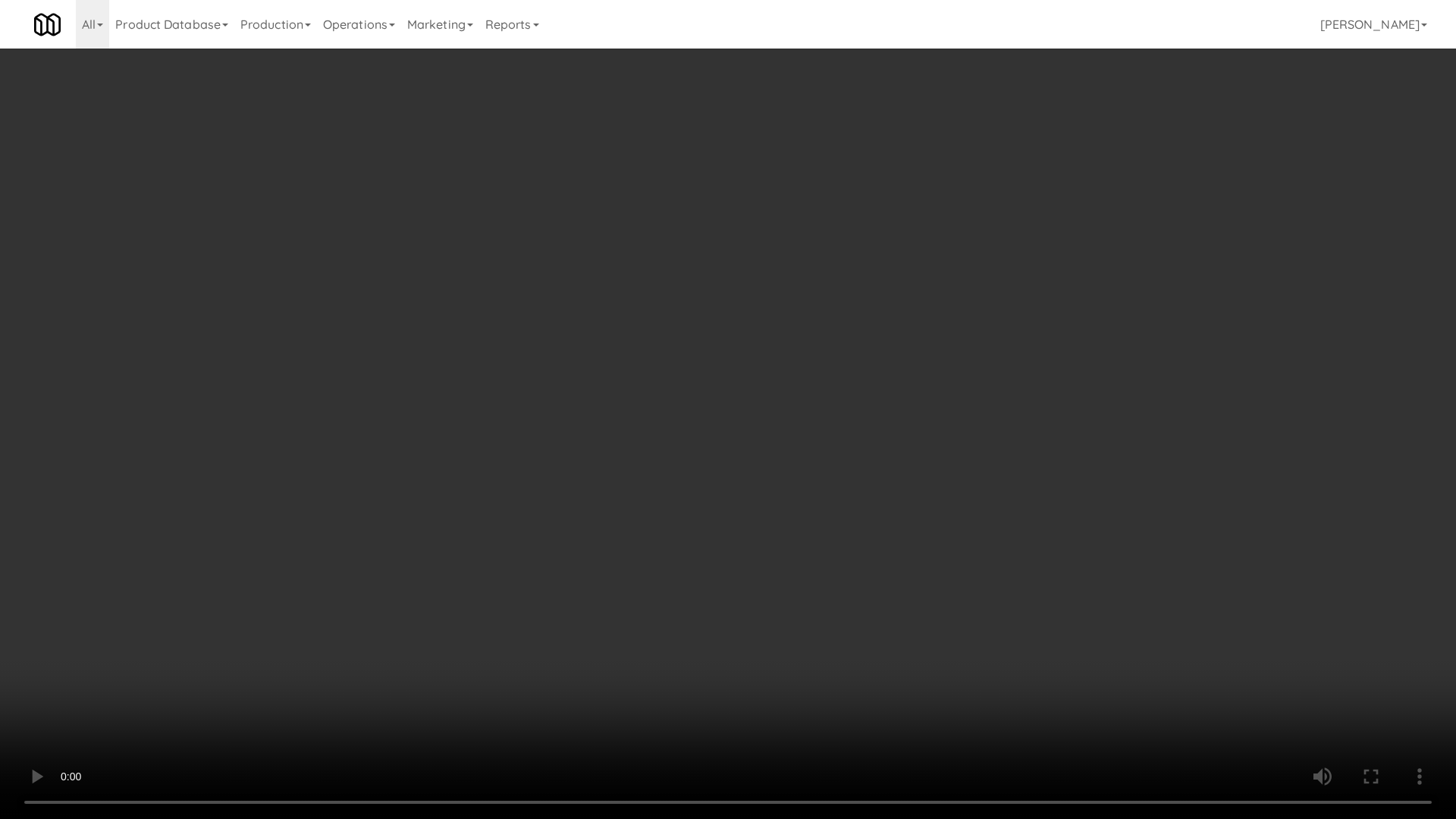
click at [594, 609] on video at bounding box center [728, 409] width 1456 height 819
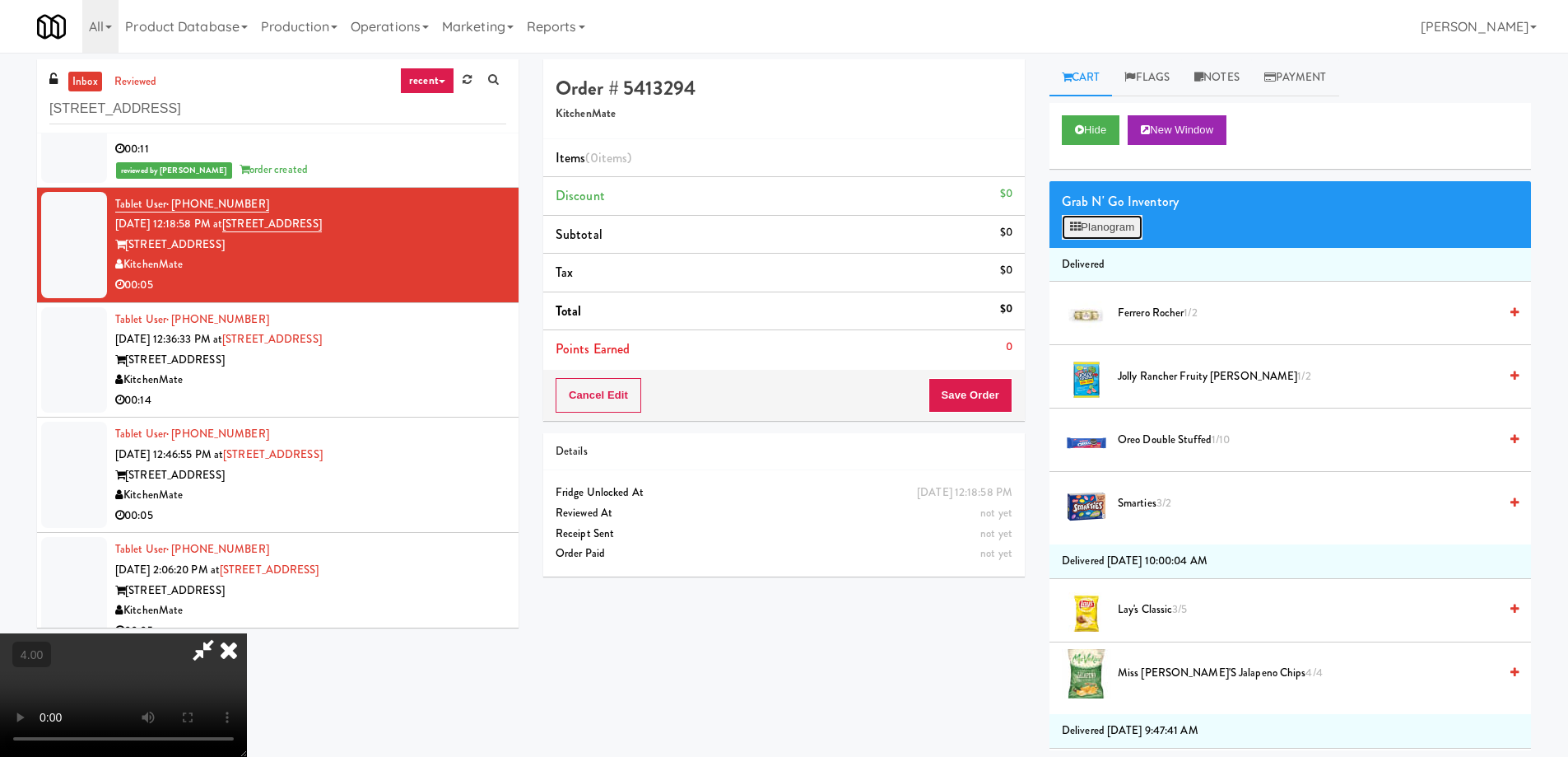
click at [1114, 234] on button "Planogram" at bounding box center [1102, 228] width 81 height 25
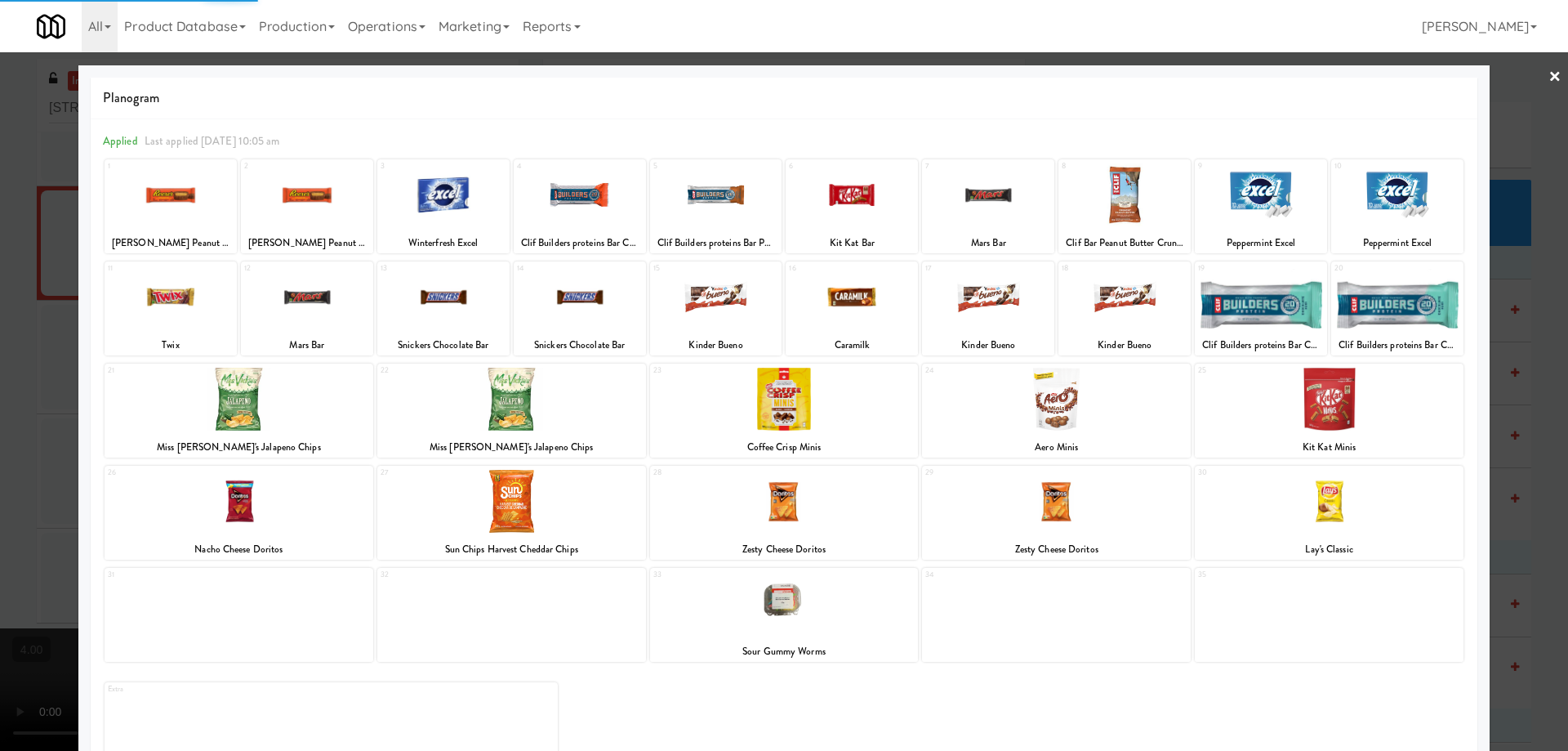
click at [871, 207] on div at bounding box center [851, 195] width 132 height 63
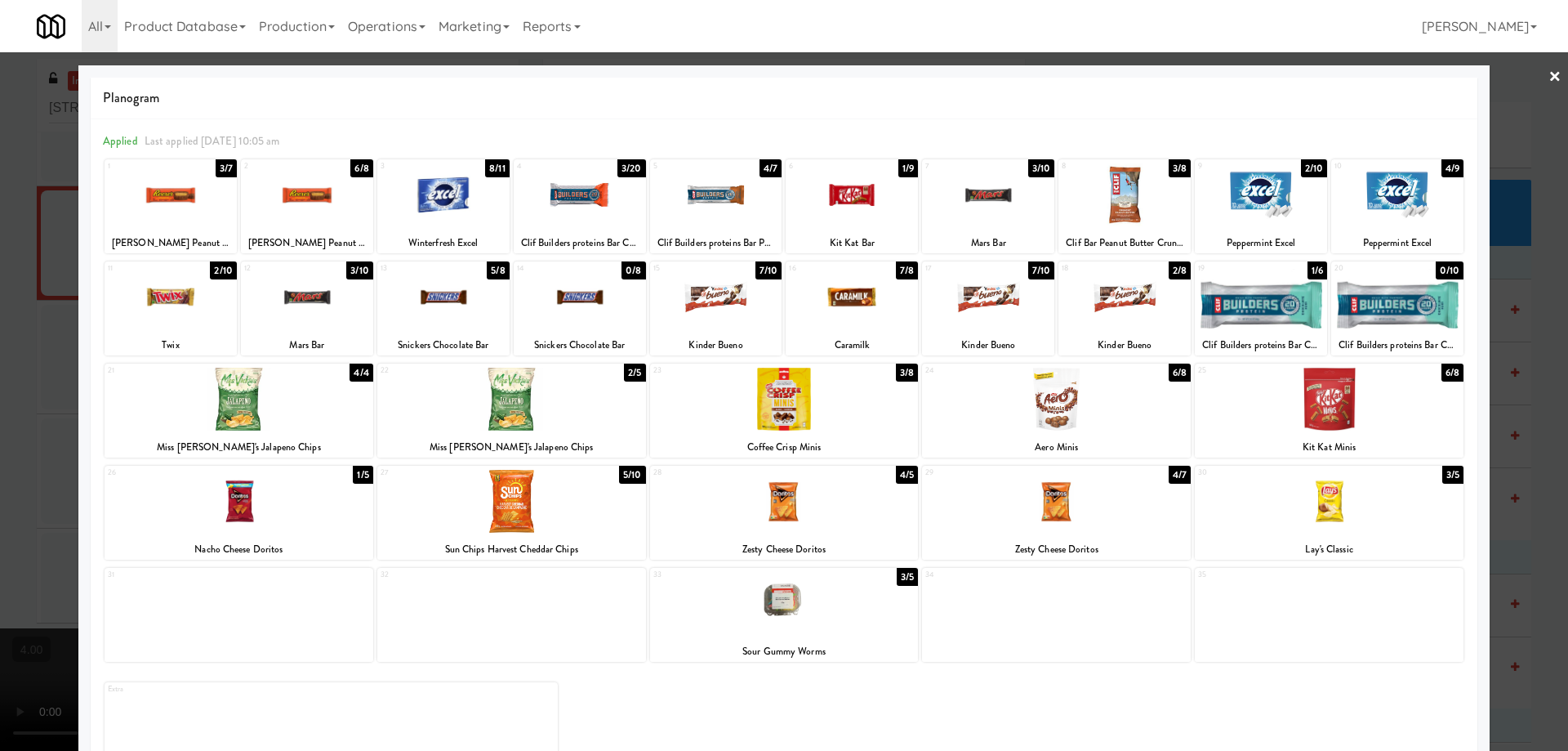
click at [856, 214] on div at bounding box center [851, 195] width 132 height 63
click at [2, 286] on div at bounding box center [784, 375] width 1568 height 751
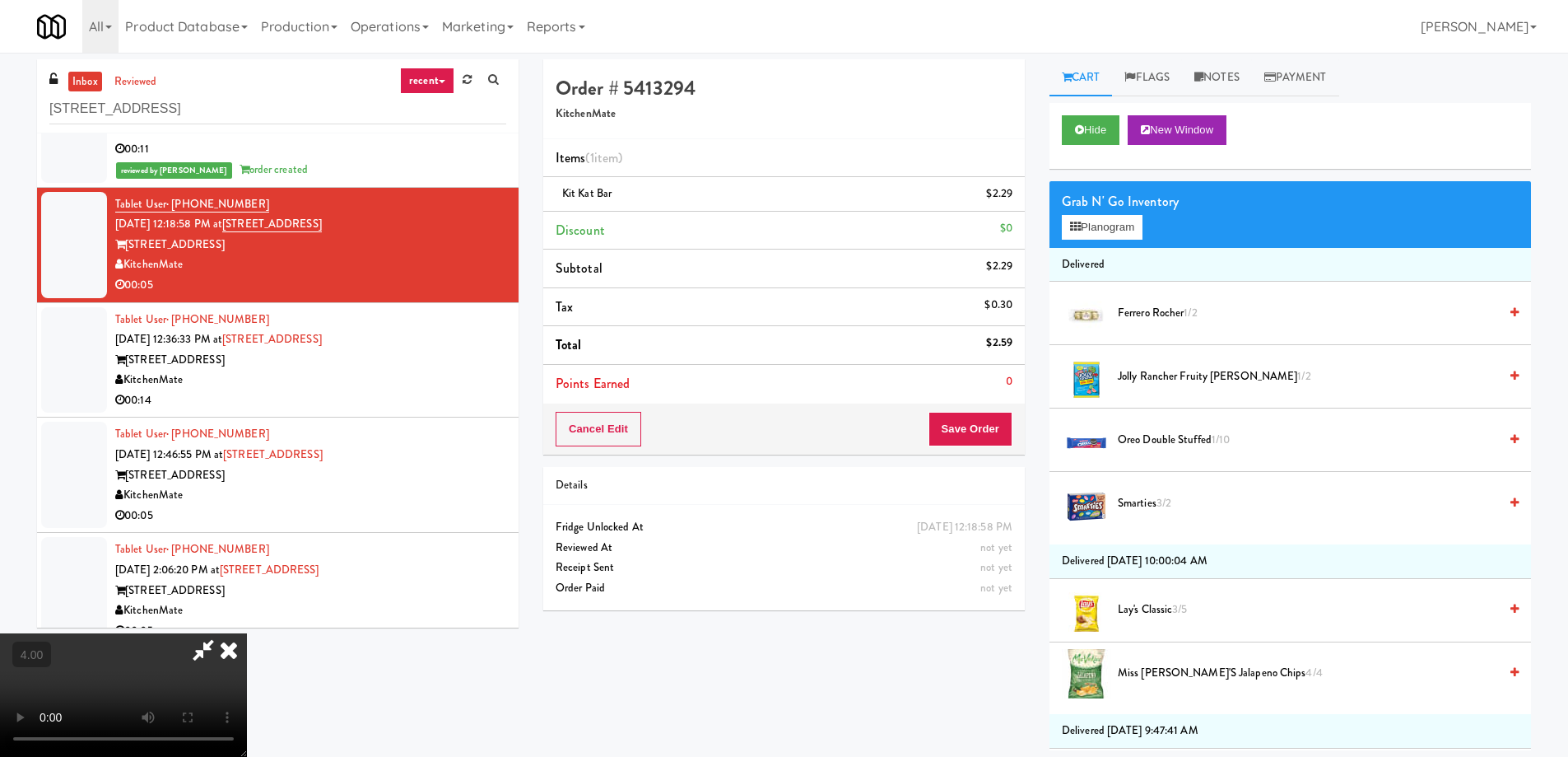
click at [247, 633] on icon at bounding box center [229, 649] width 36 height 33
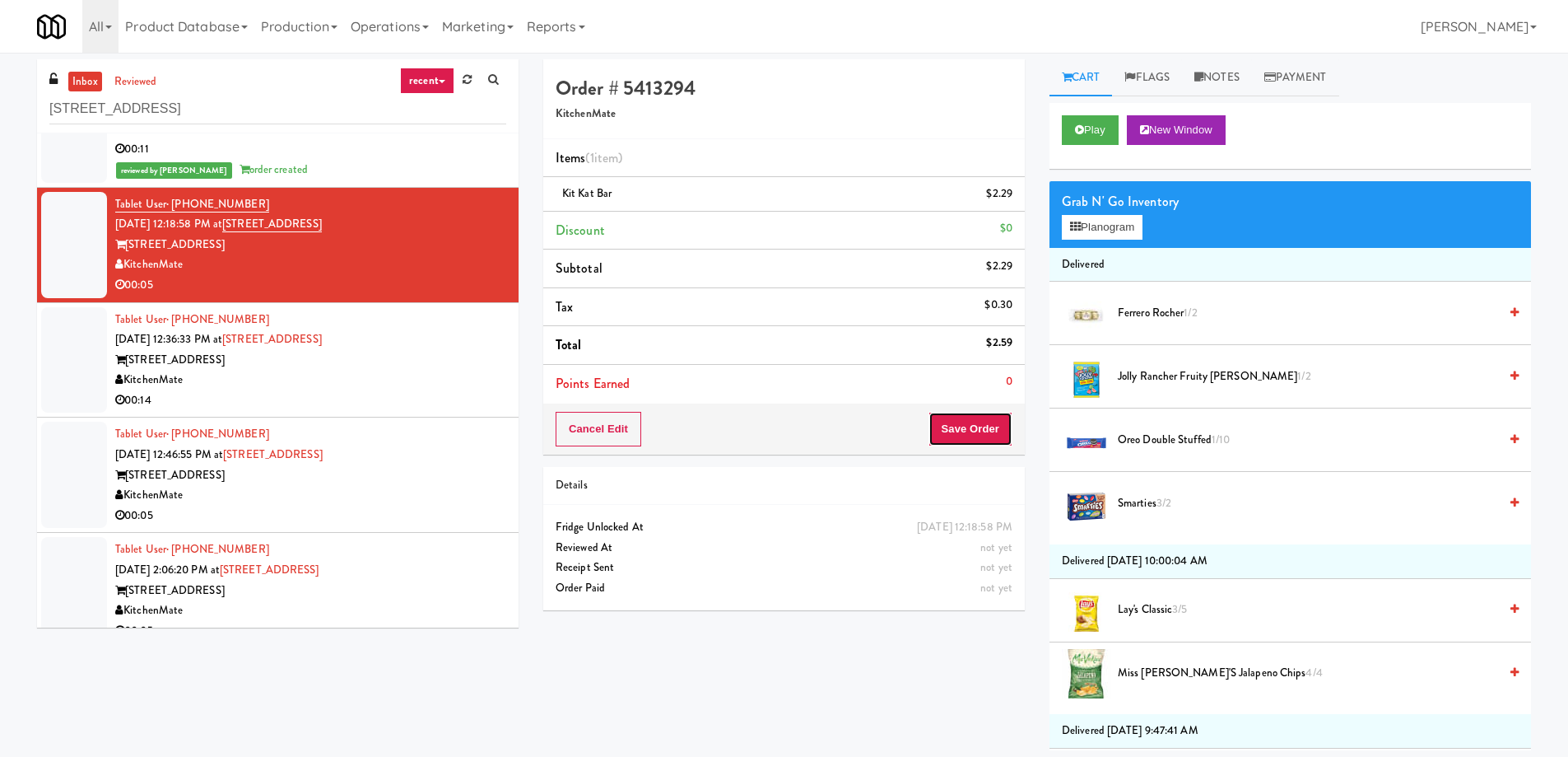
click at [970, 419] on button "Save Order" at bounding box center [971, 429] width 84 height 35
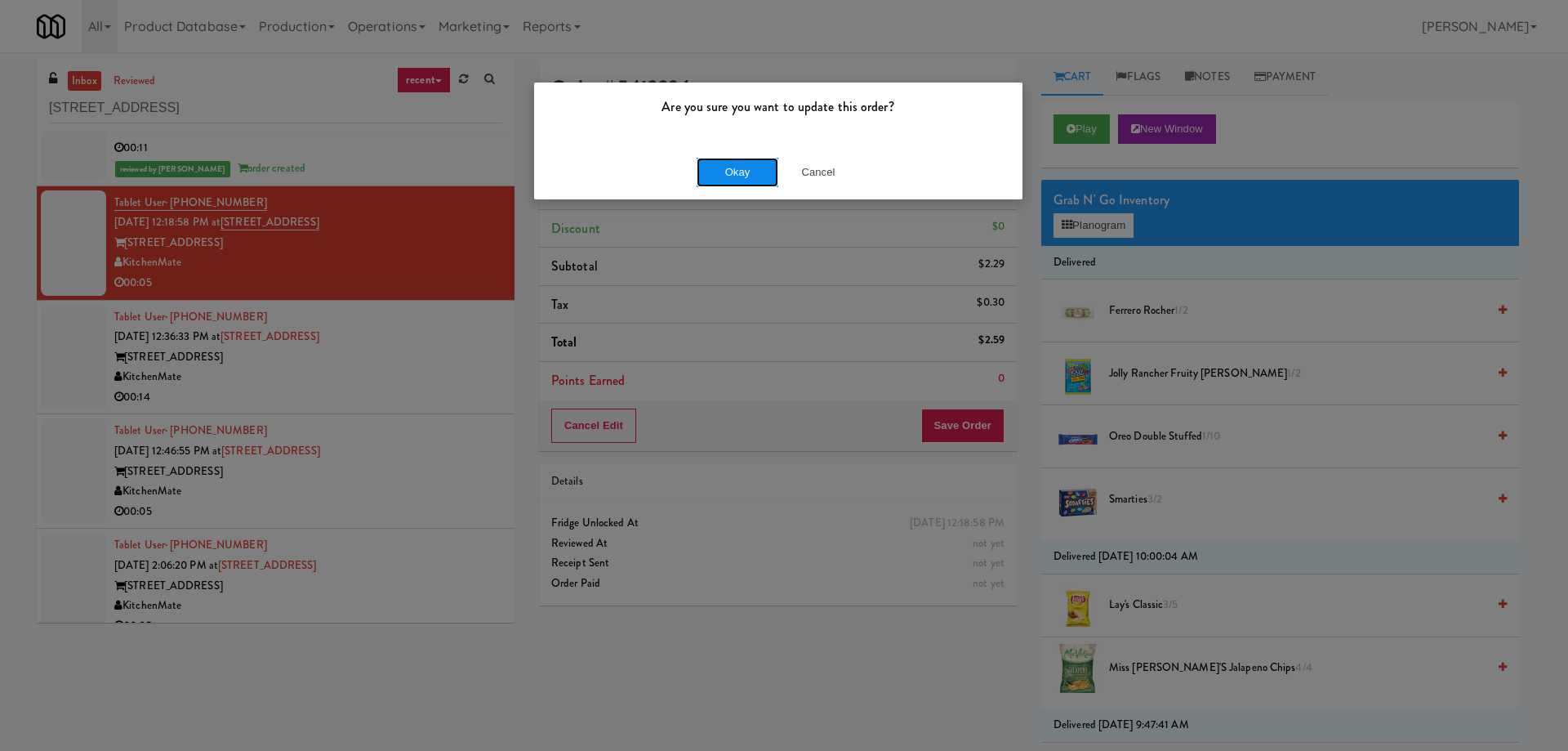
click at [723, 181] on button "Okay" at bounding box center [738, 172] width 82 height 30
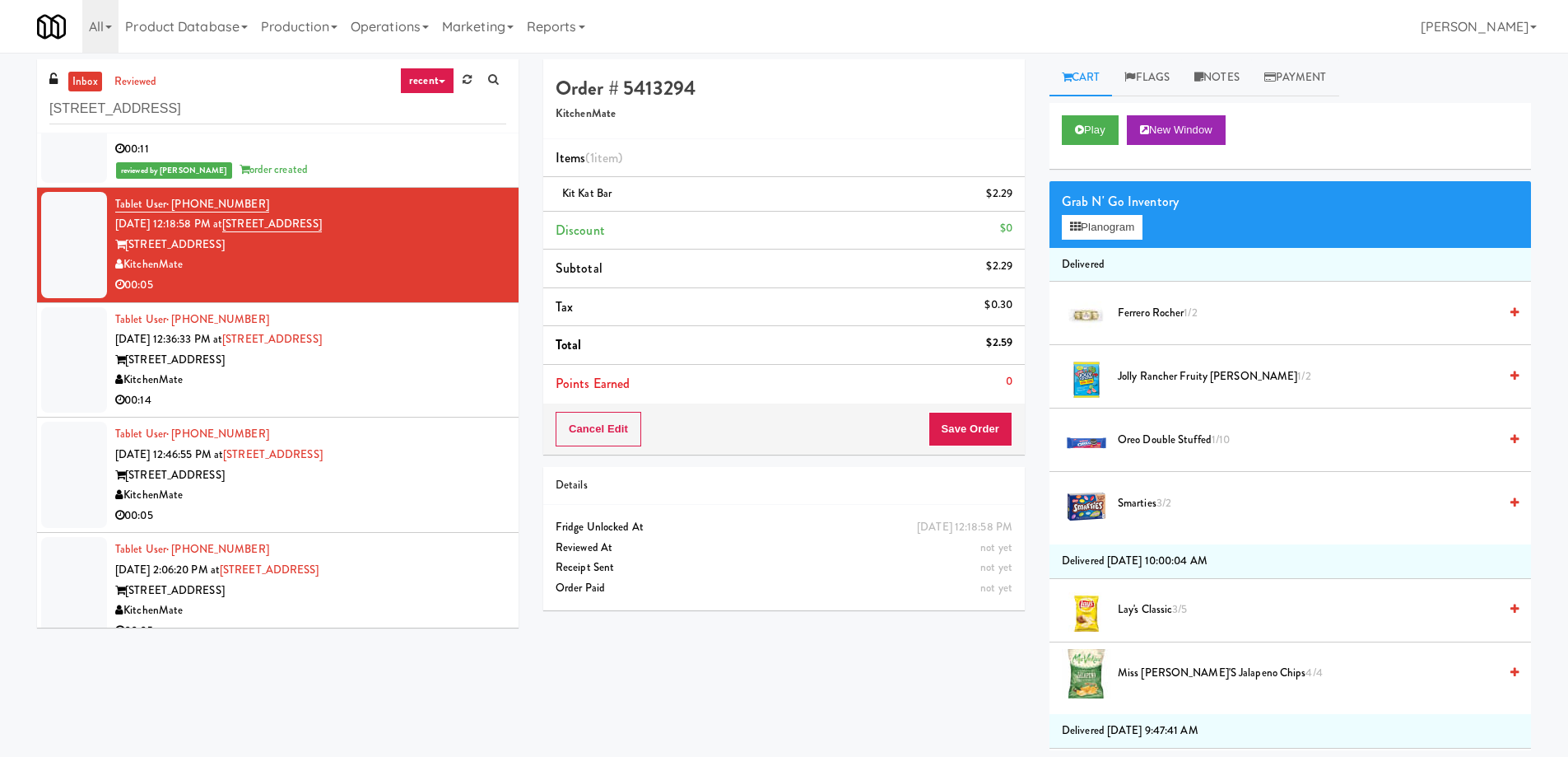
click at [424, 367] on div "315 Front St" at bounding box center [310, 360] width 391 height 21
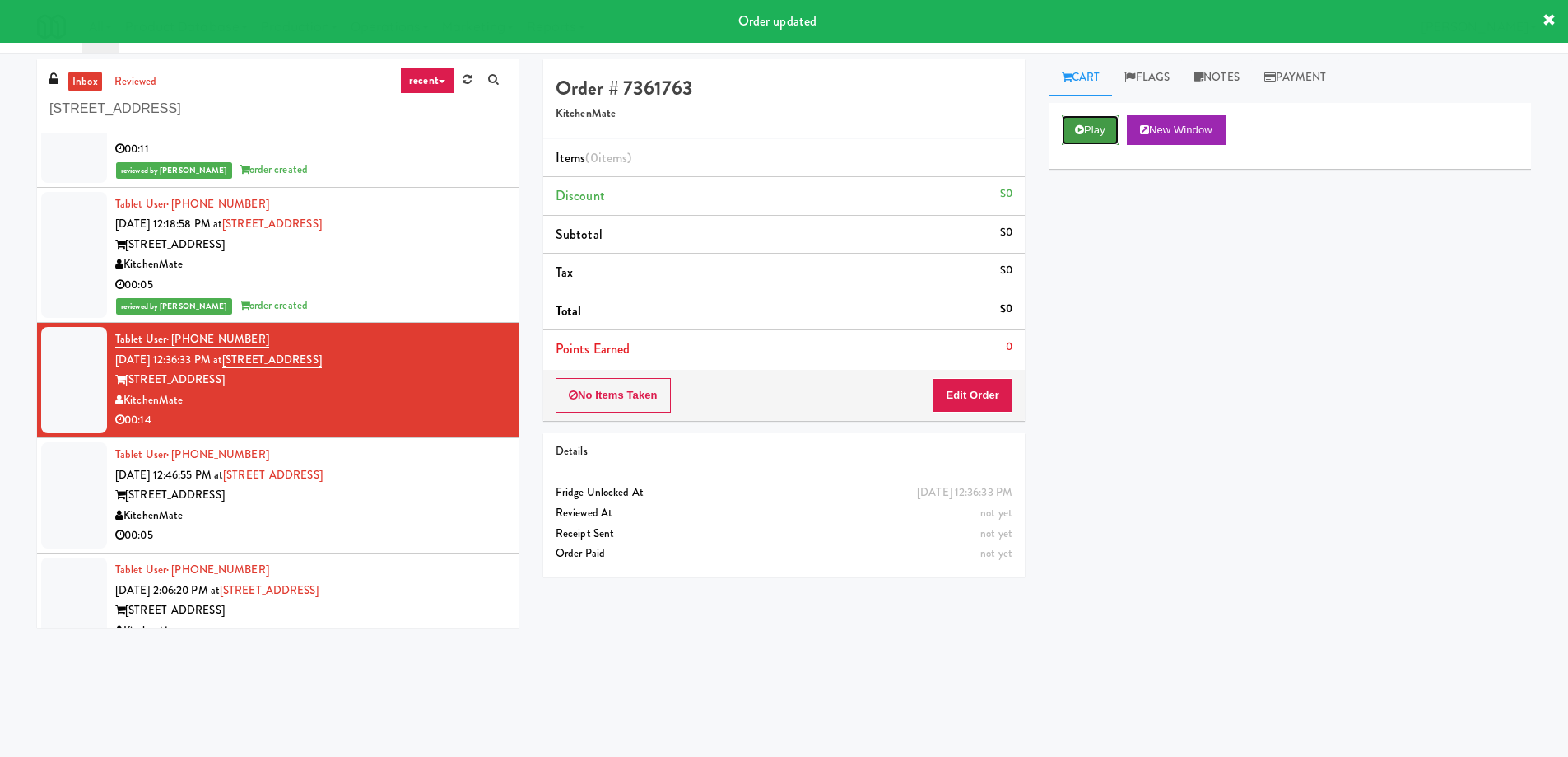
click at [1116, 137] on button "Play" at bounding box center [1090, 130] width 57 height 30
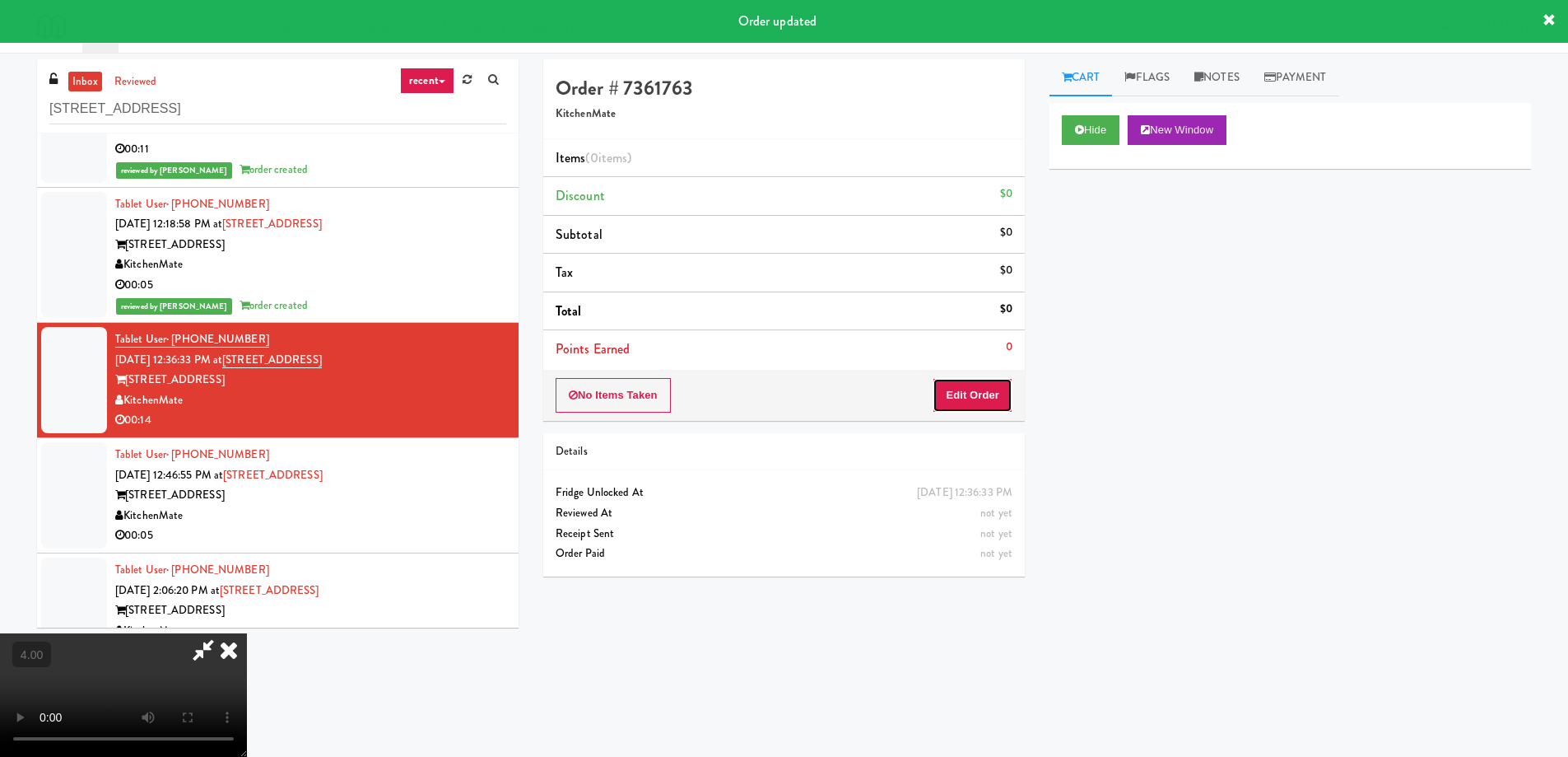
click at [968, 391] on button "Edit Order" at bounding box center [973, 395] width 80 height 35
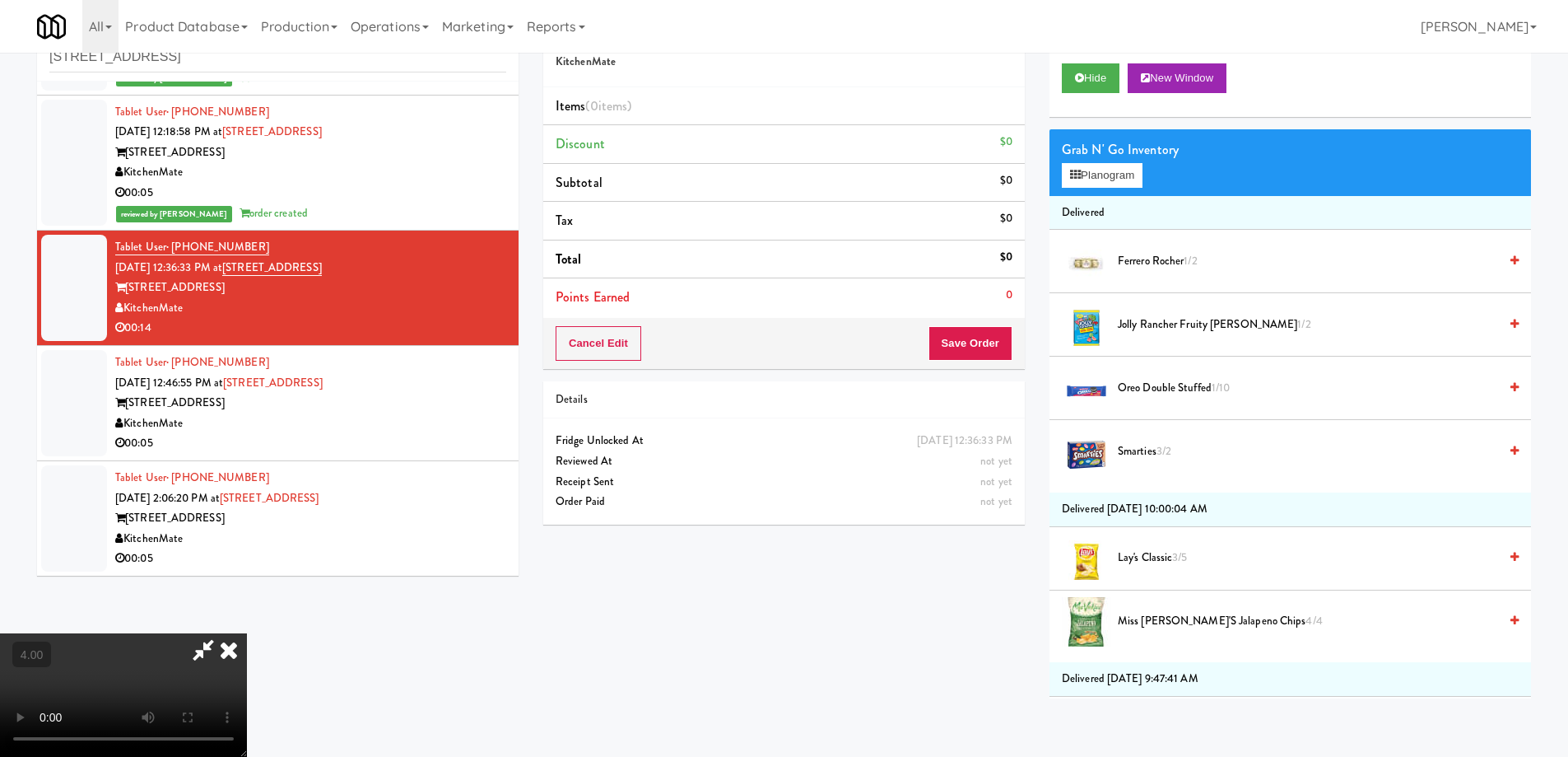
scroll to position [53, 0]
click at [247, 676] on video at bounding box center [123, 694] width 247 height 123
drag, startPoint x: 402, startPoint y: 668, endPoint x: 390, endPoint y: 749, distance: 81.9
click at [247, 664] on video at bounding box center [123, 694] width 247 height 123
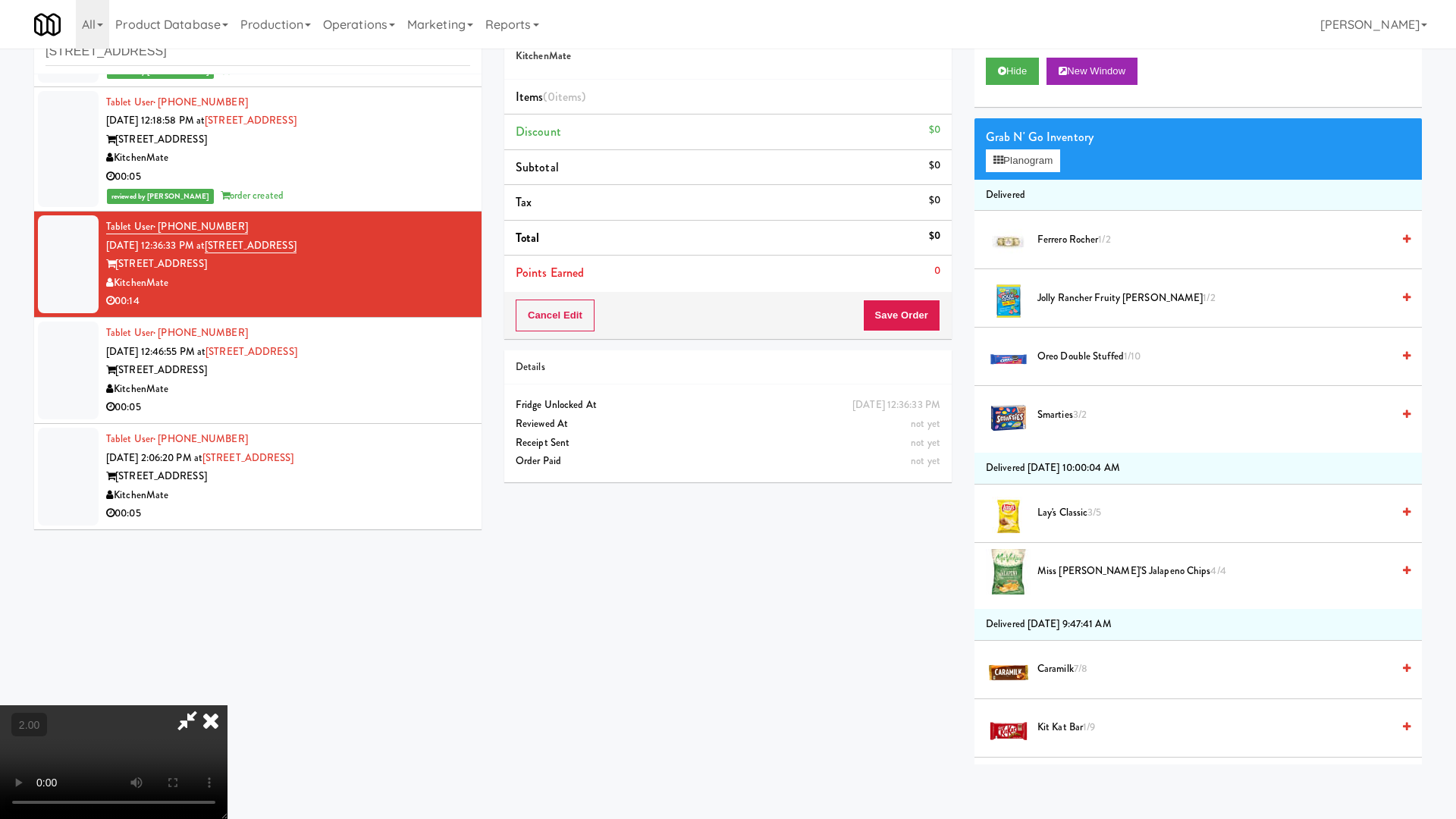
click at [228, 696] on video at bounding box center [114, 762] width 228 height 114
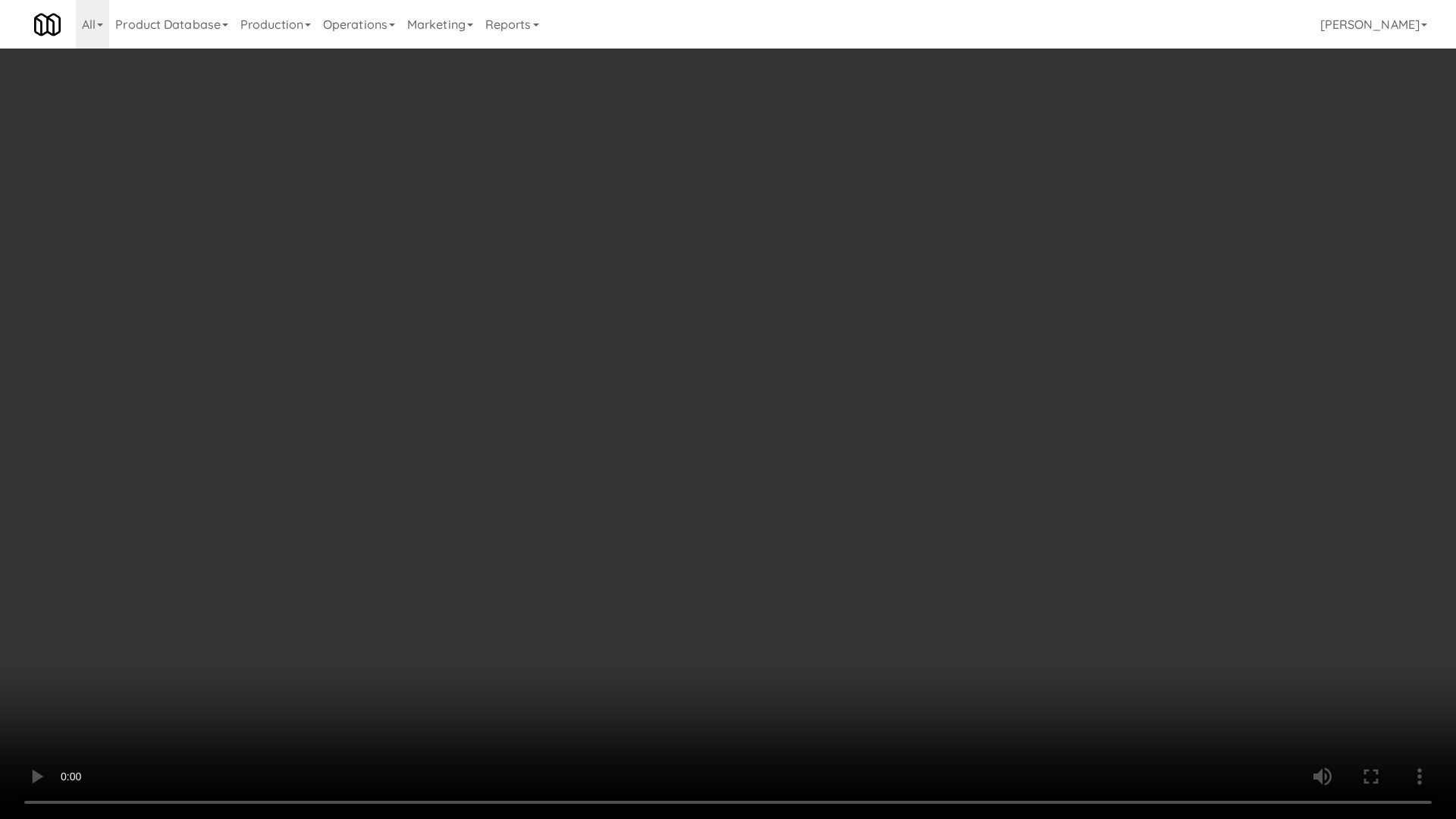
drag, startPoint x: 640, startPoint y: 556, endPoint x: 920, endPoint y: 328, distance: 361.1
click at [642, 556] on video at bounding box center [728, 409] width 1456 height 819
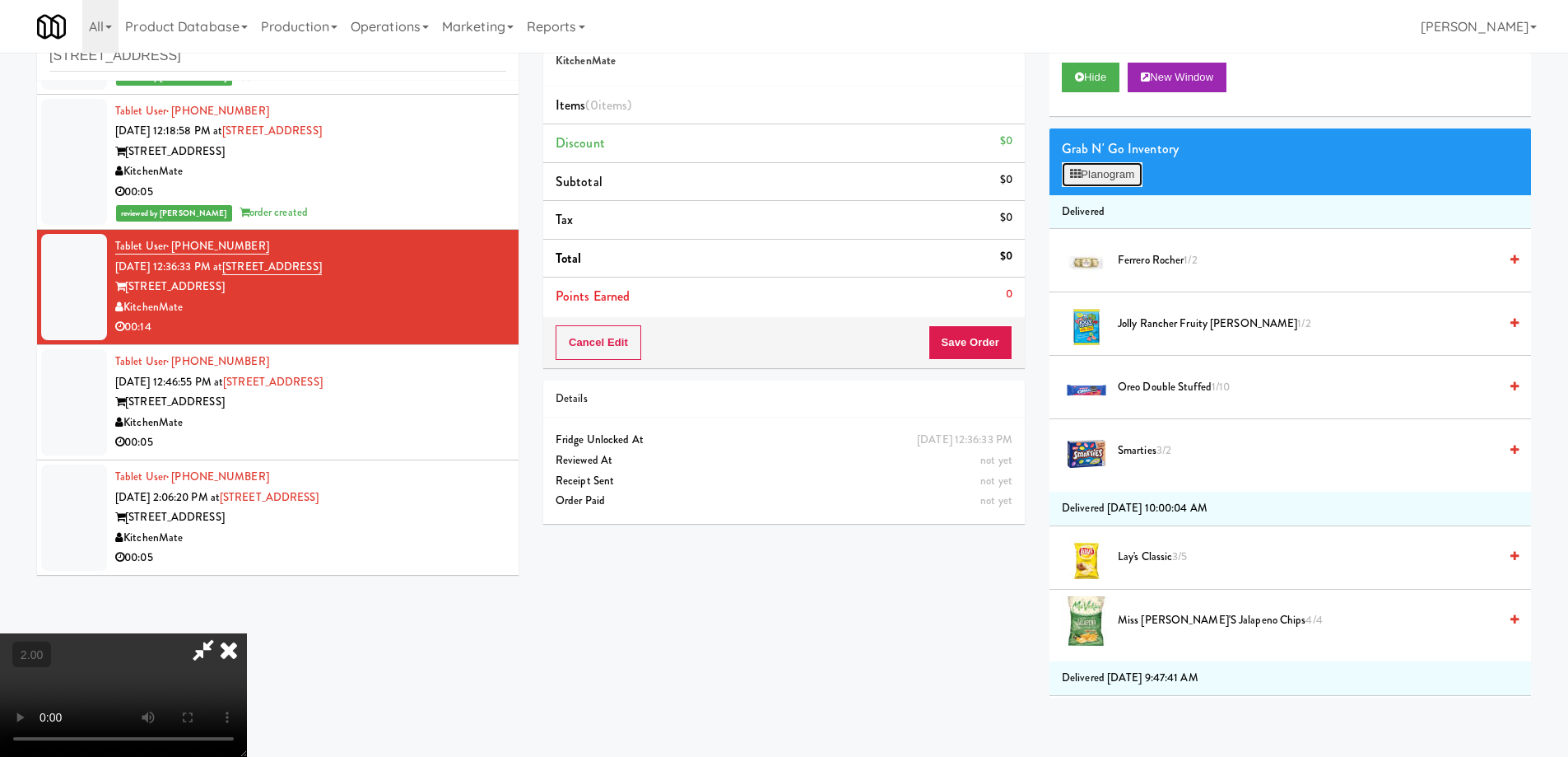
click at [1107, 175] on button "Planogram" at bounding box center [1102, 175] width 81 height 25
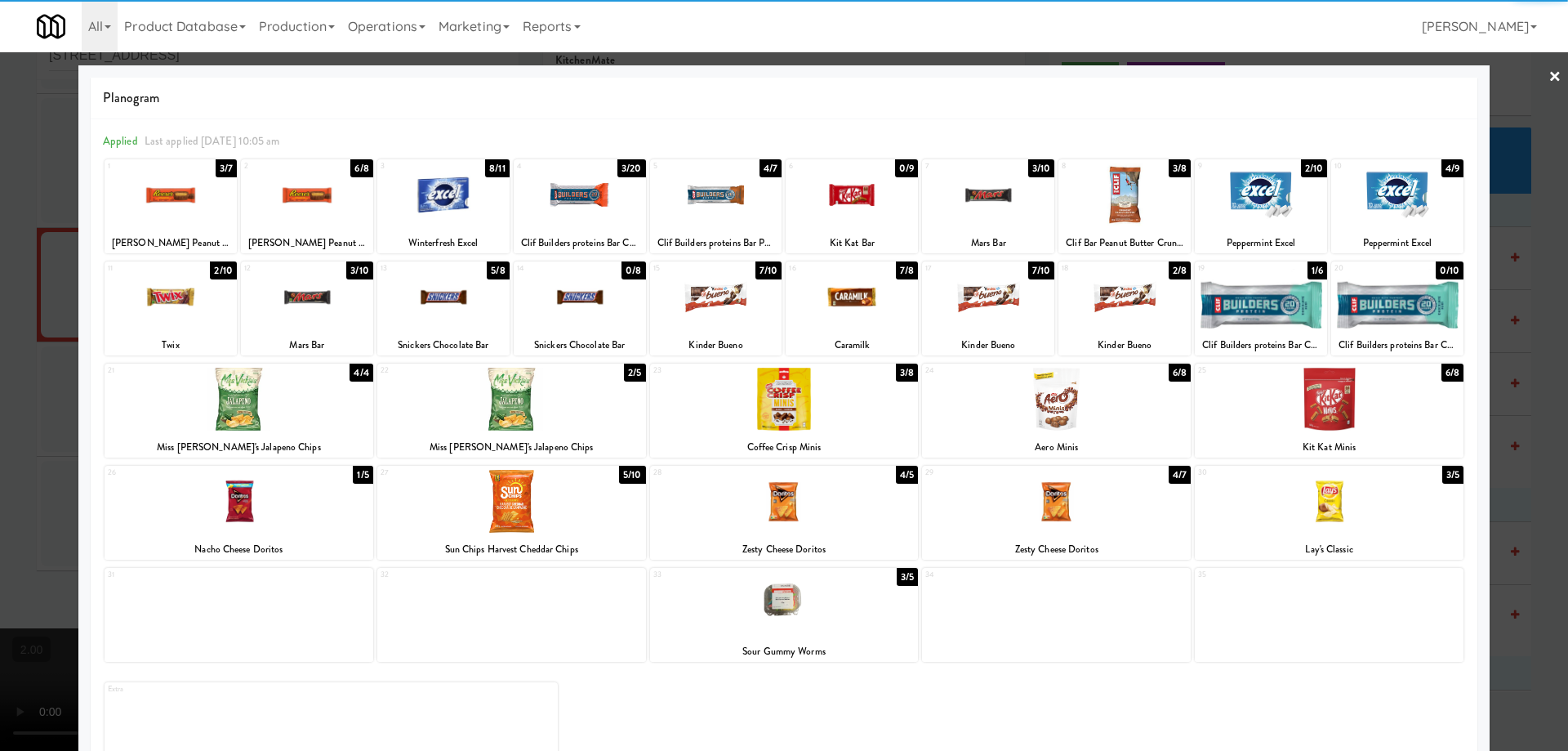
drag, startPoint x: 301, startPoint y: 222, endPoint x: 0, endPoint y: 250, distance: 302.3
click at [301, 220] on div at bounding box center [307, 195] width 132 height 63
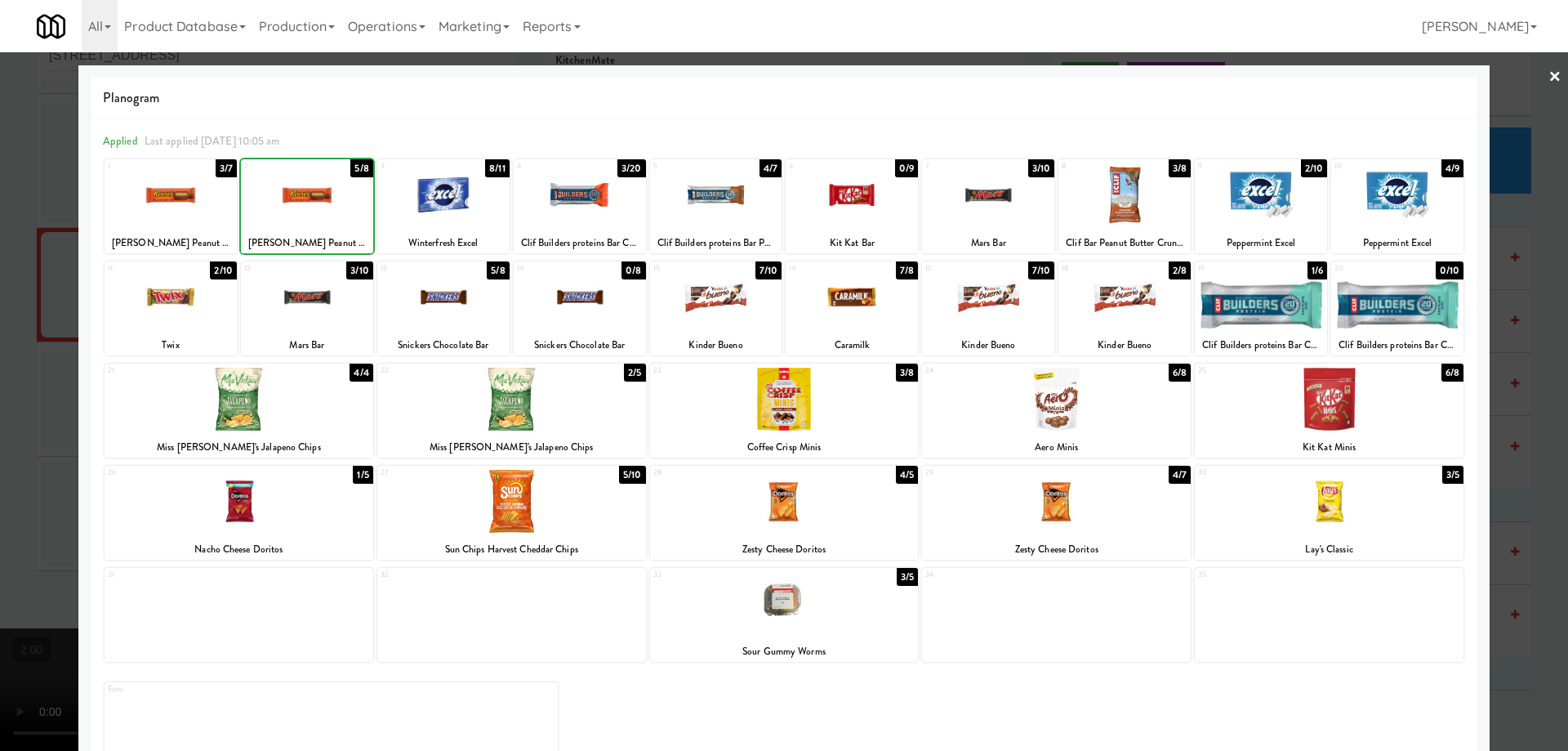
click at [0, 252] on div at bounding box center [784, 375] width 1568 height 751
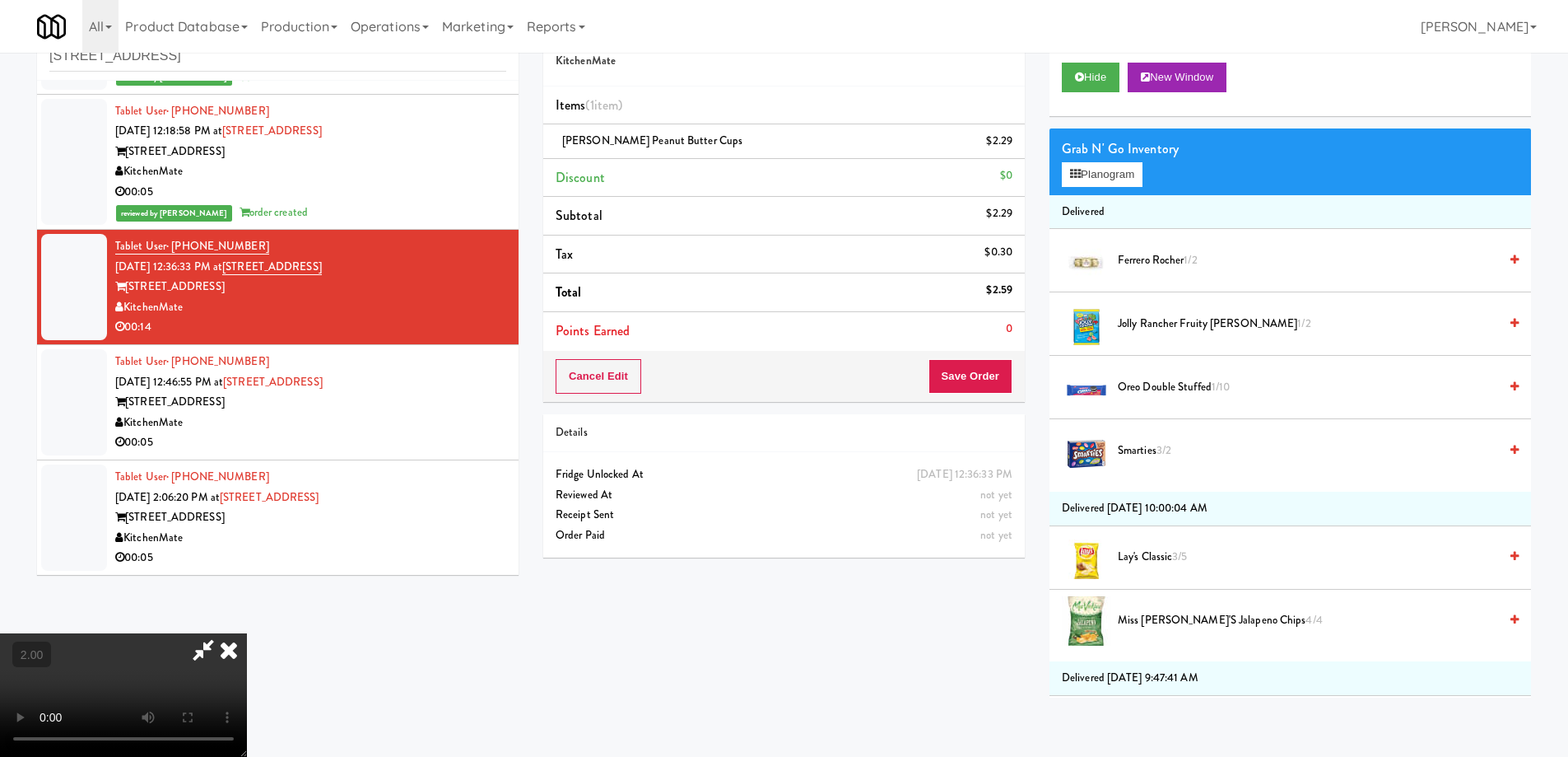
click at [247, 633] on icon at bounding box center [229, 649] width 36 height 33
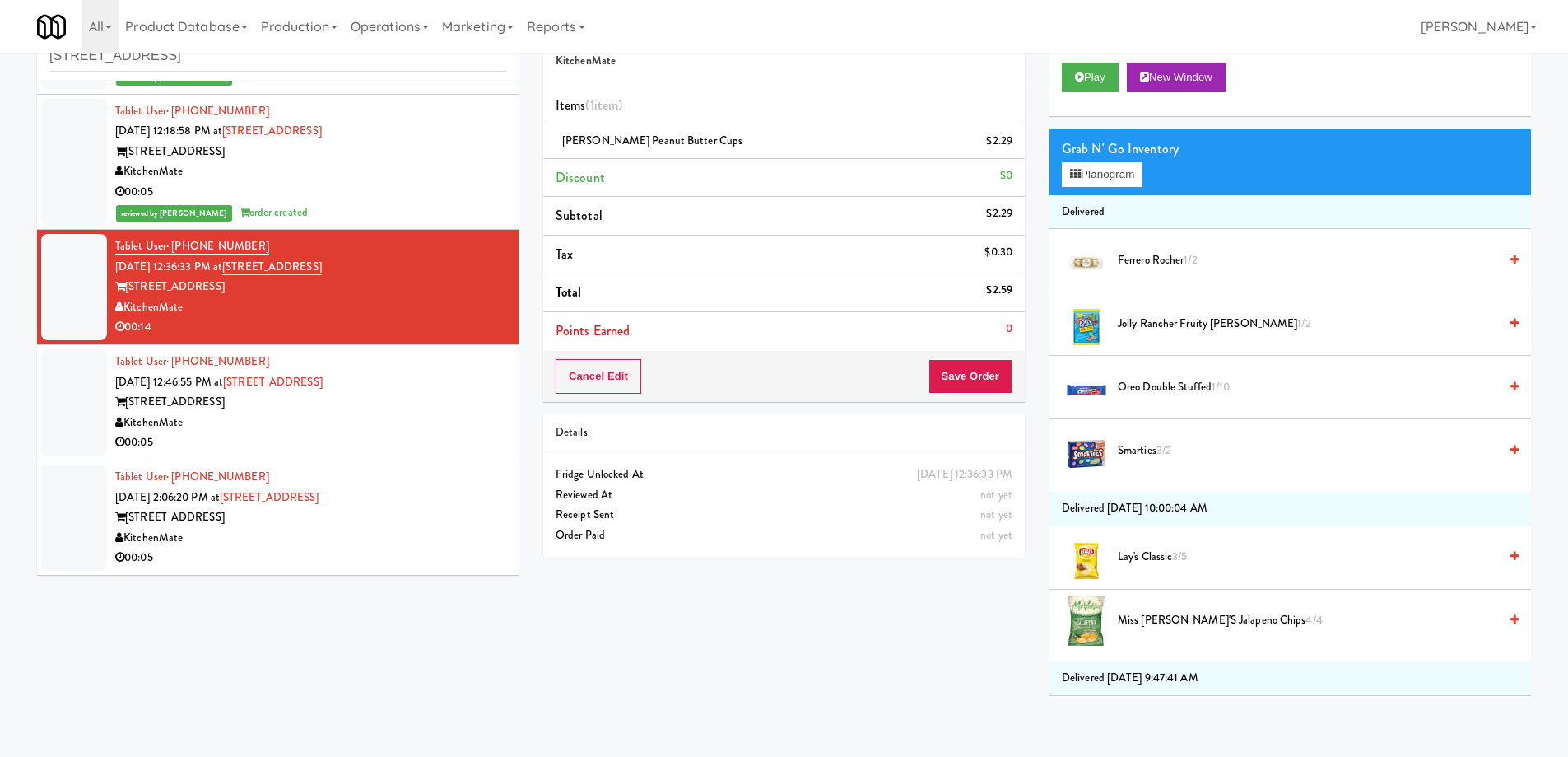
click at [975, 352] on div "Order # 7361763 KitchenMate Items (1 item ) Reese's Peanut Butter Cups $2.29 Di…" at bounding box center [784, 204] width 481 height 395
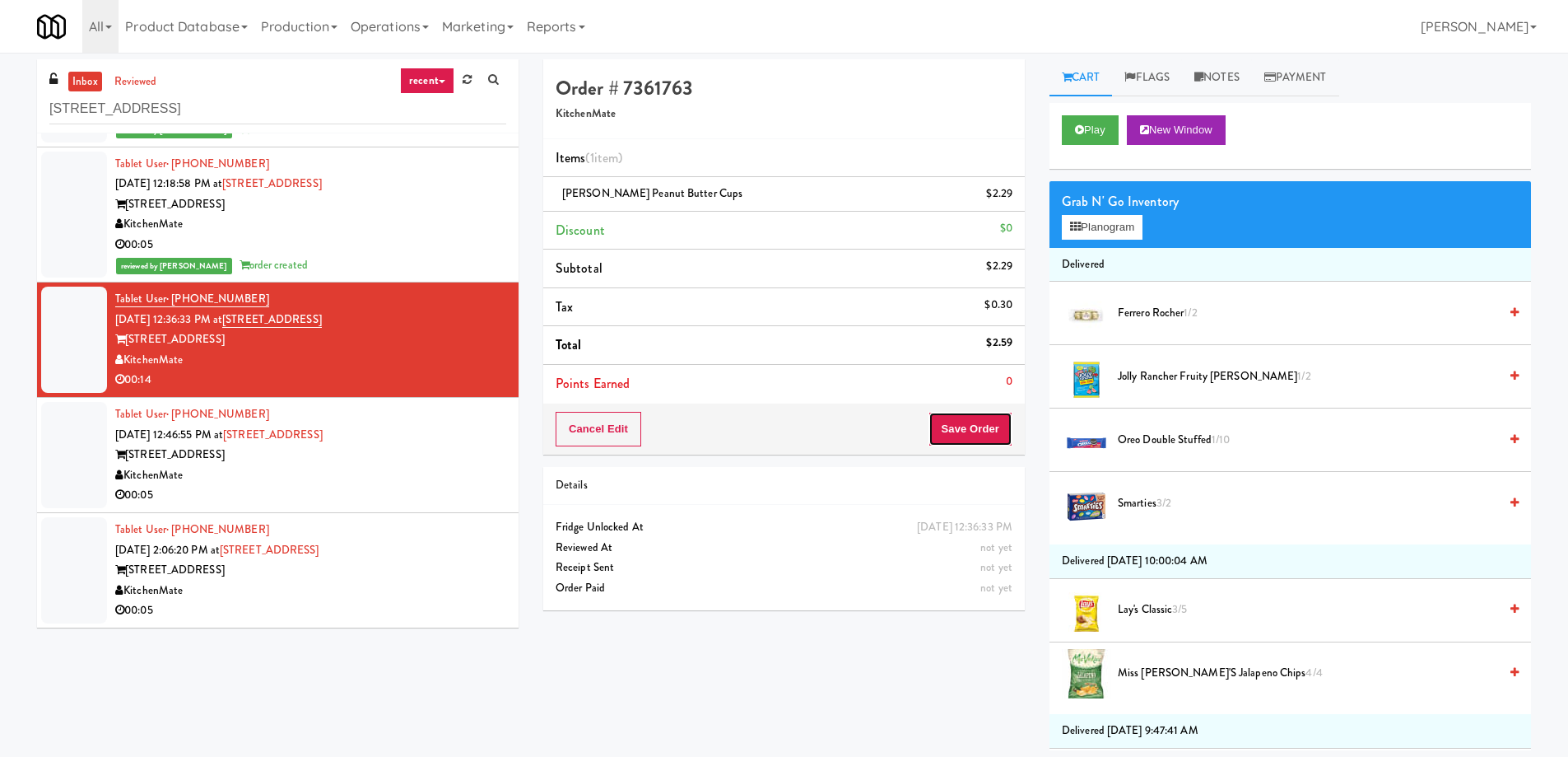
click at [978, 434] on button "Save Order" at bounding box center [971, 429] width 84 height 35
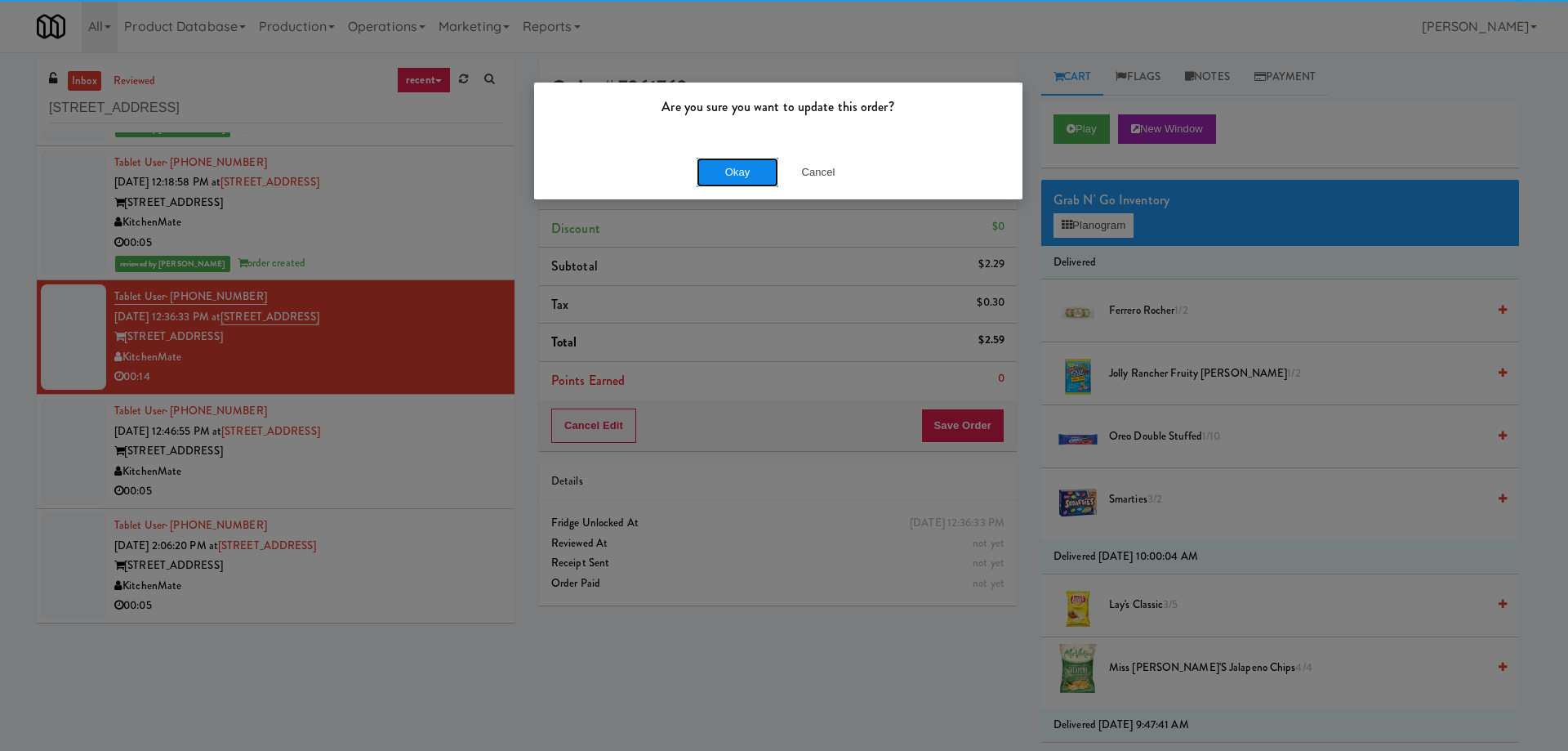
click at [751, 170] on button "Okay" at bounding box center [738, 172] width 82 height 30
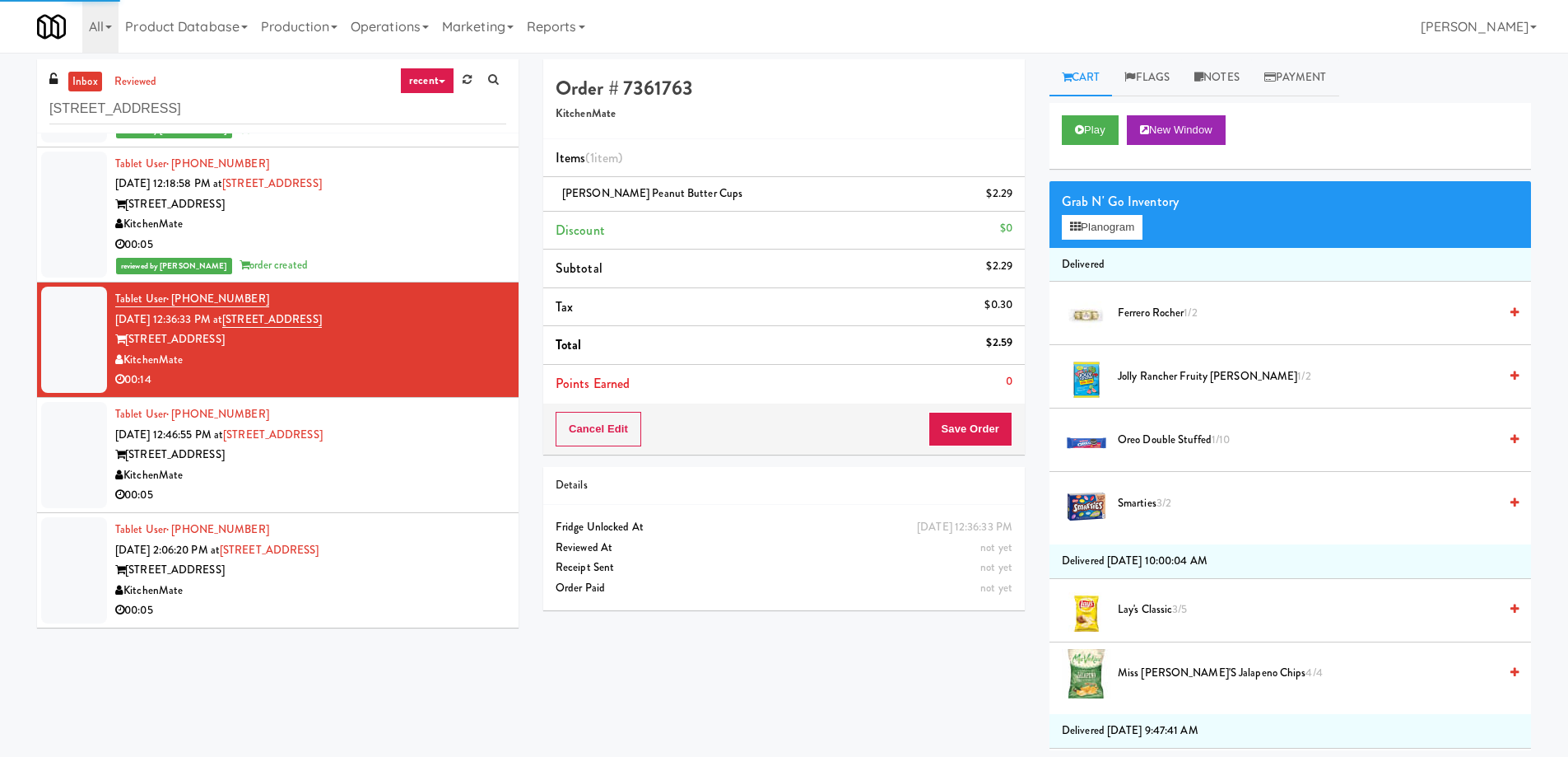
click at [399, 462] on div "315 Front St" at bounding box center [310, 454] width 391 height 21
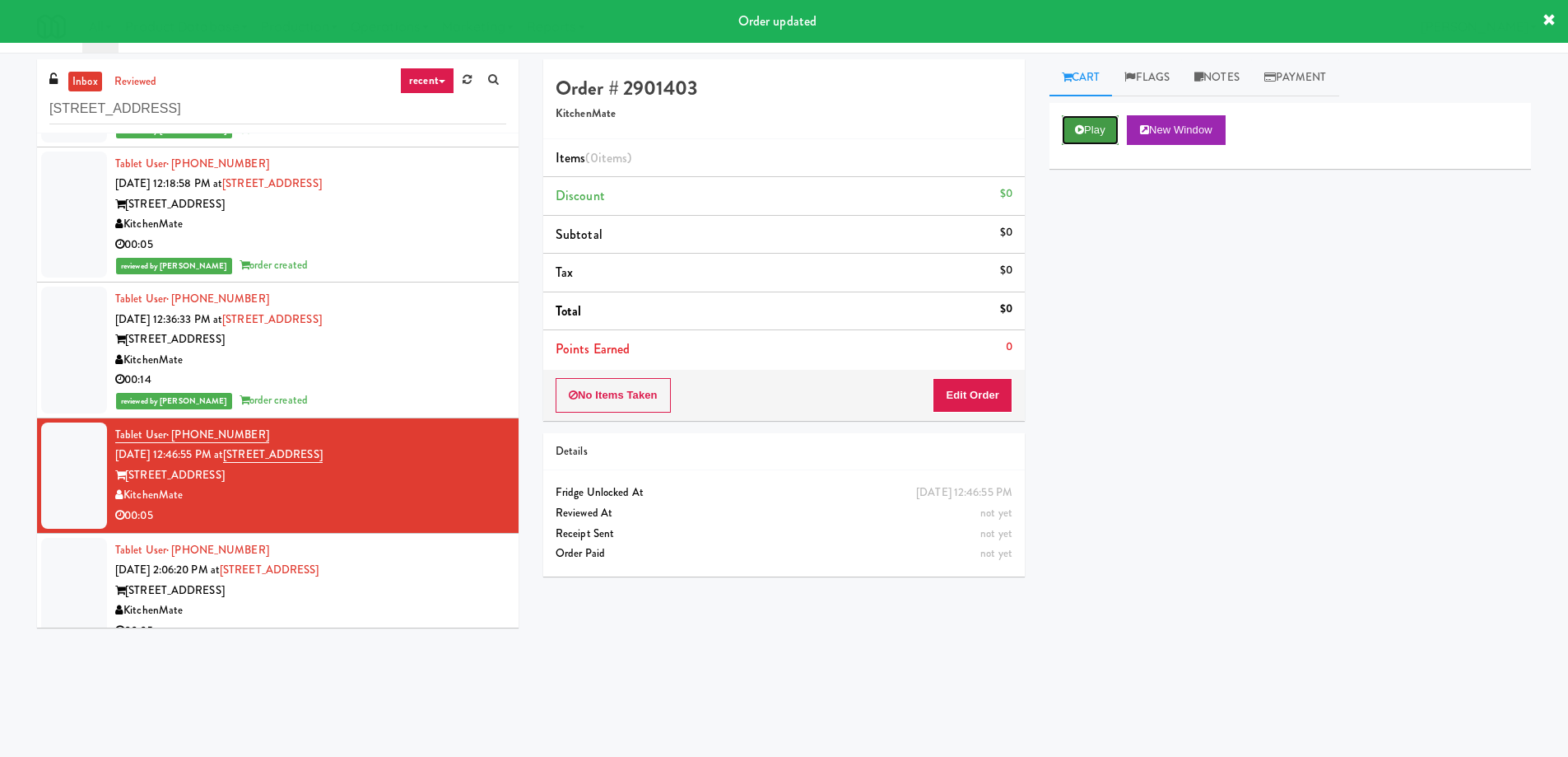
click at [1066, 134] on button "Play" at bounding box center [1090, 130] width 57 height 30
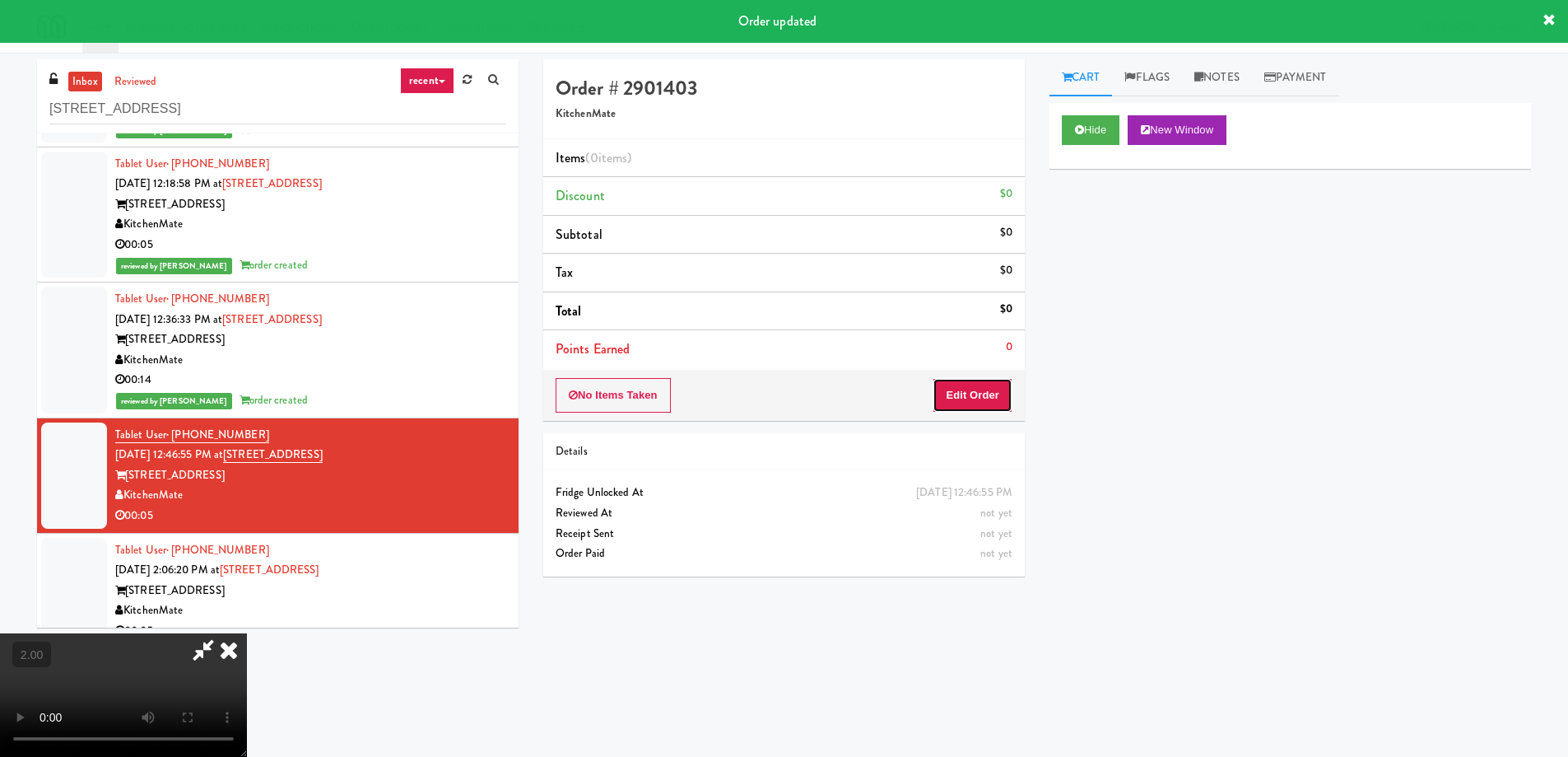
click at [978, 405] on button "Edit Order" at bounding box center [973, 395] width 80 height 35
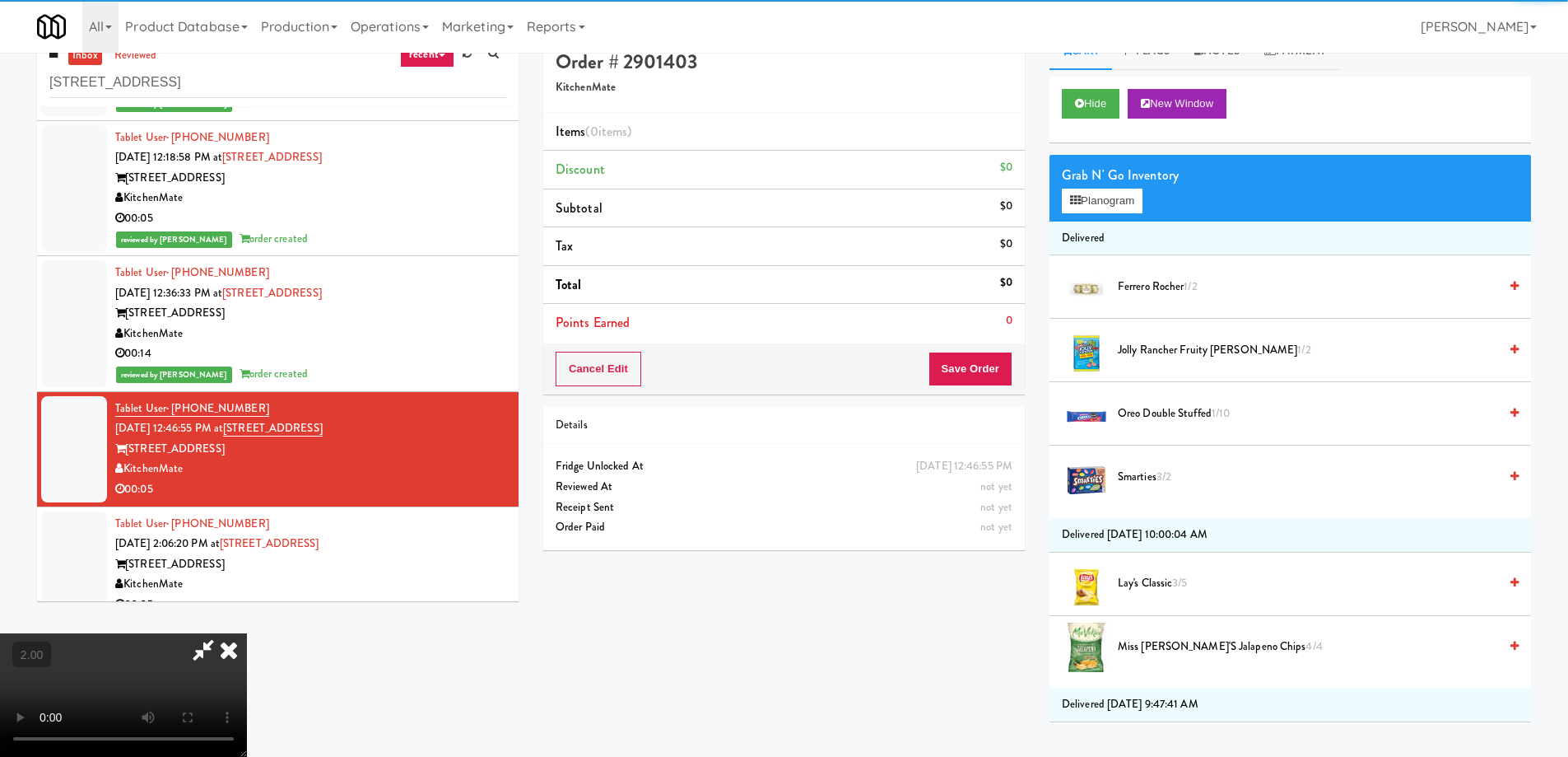
scroll to position [53, 0]
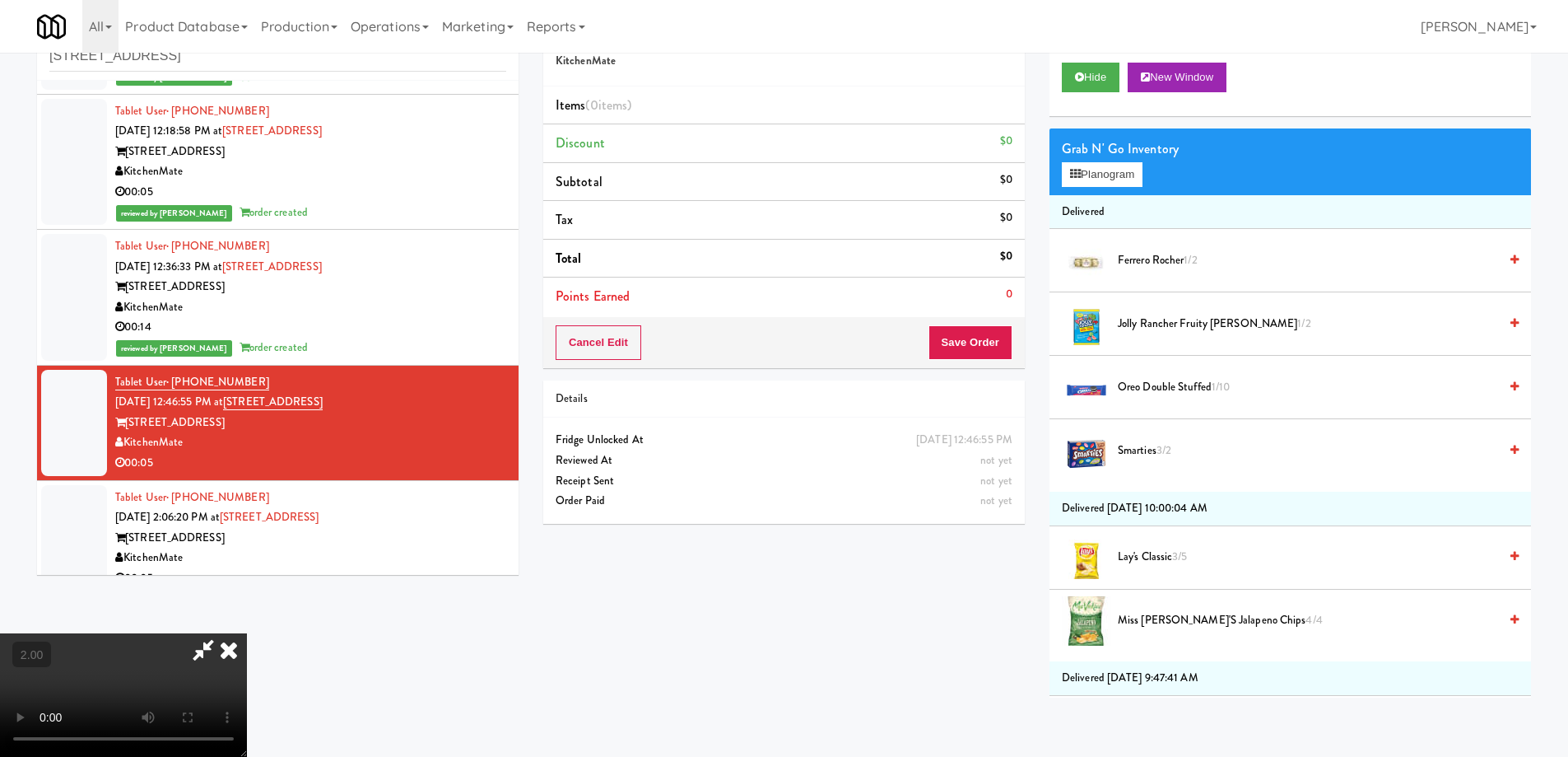
click at [247, 633] on video at bounding box center [123, 694] width 247 height 123
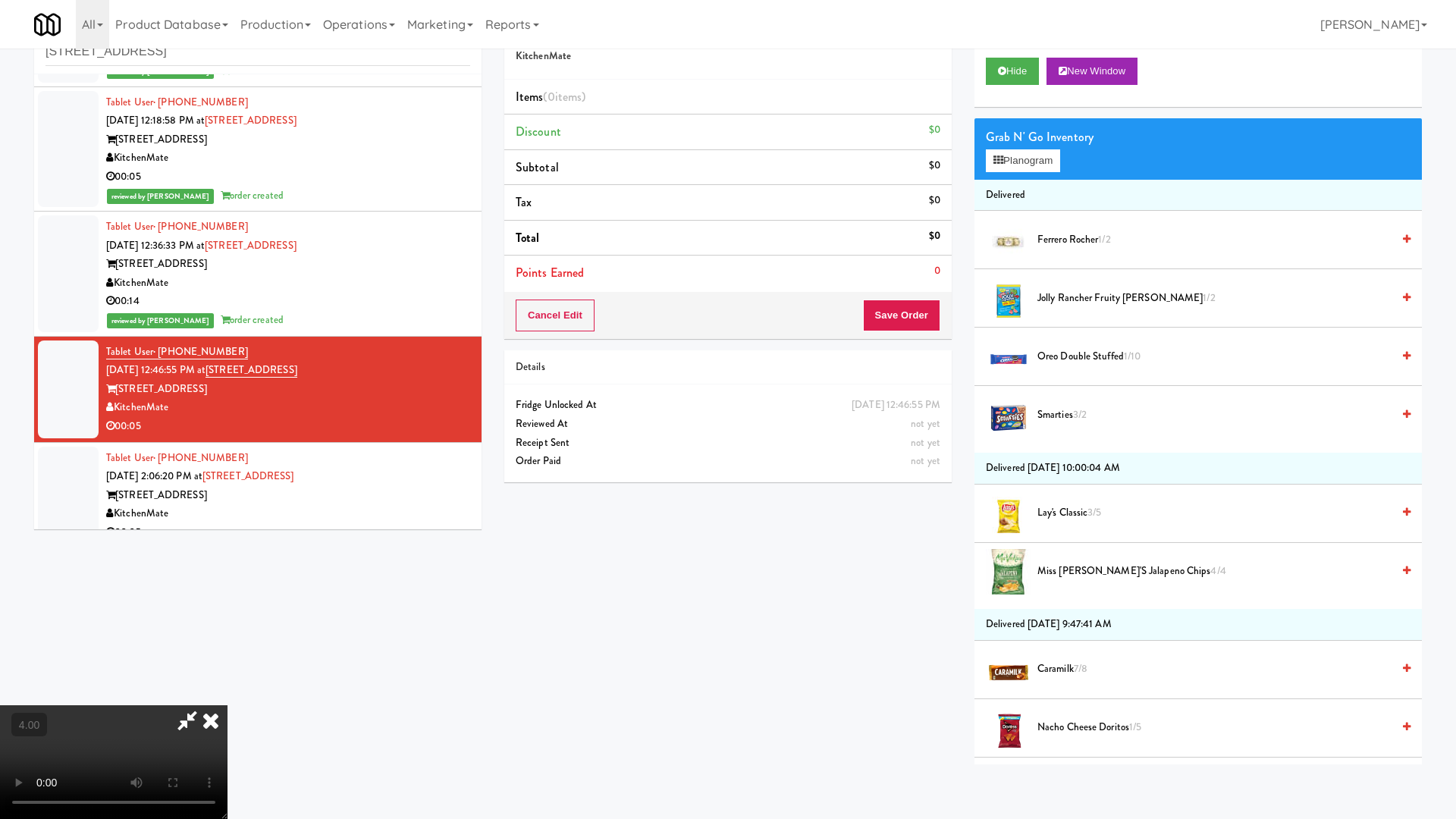
click at [228, 696] on video at bounding box center [114, 762] width 228 height 114
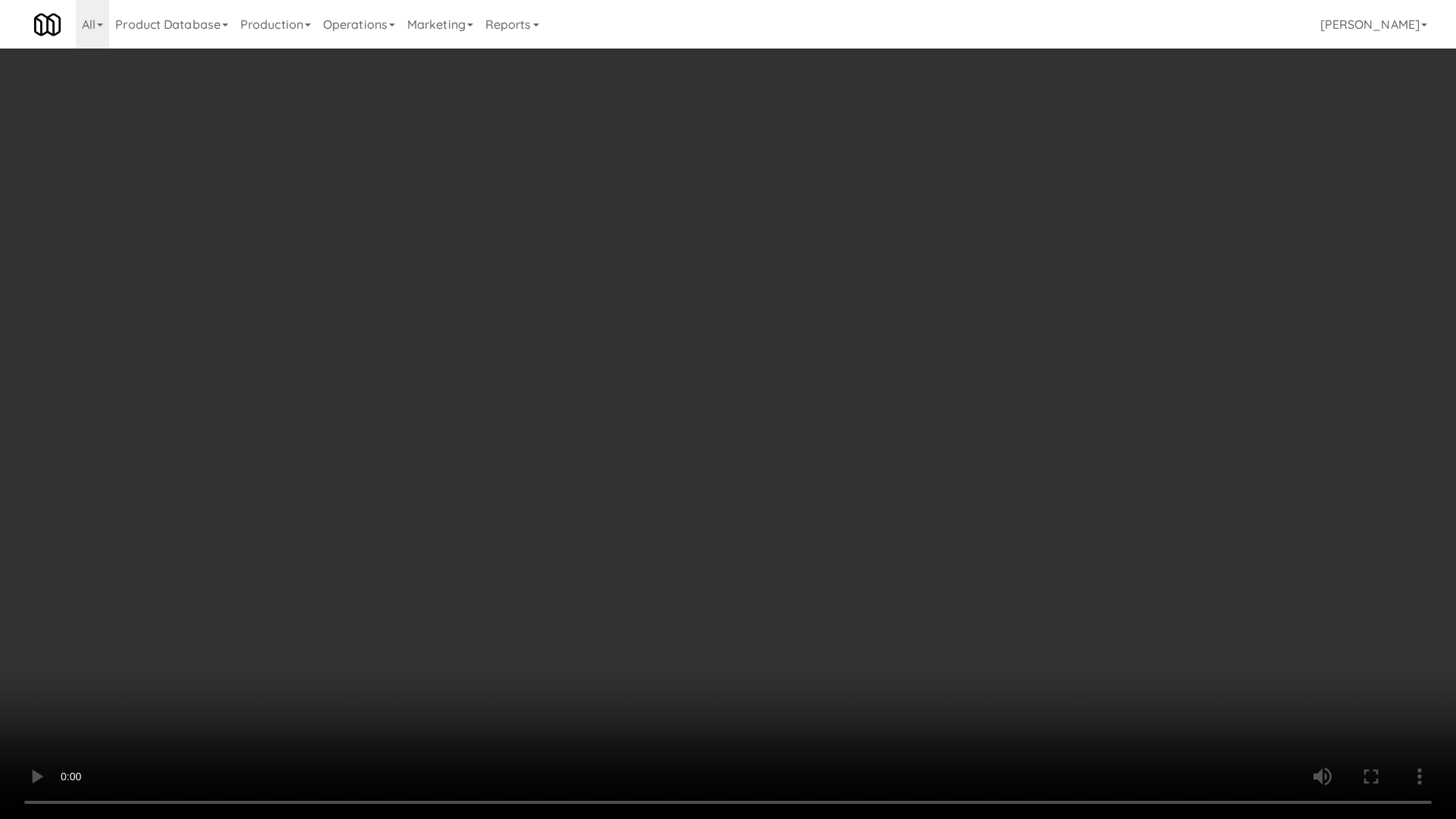
click at [751, 525] on video at bounding box center [728, 409] width 1456 height 819
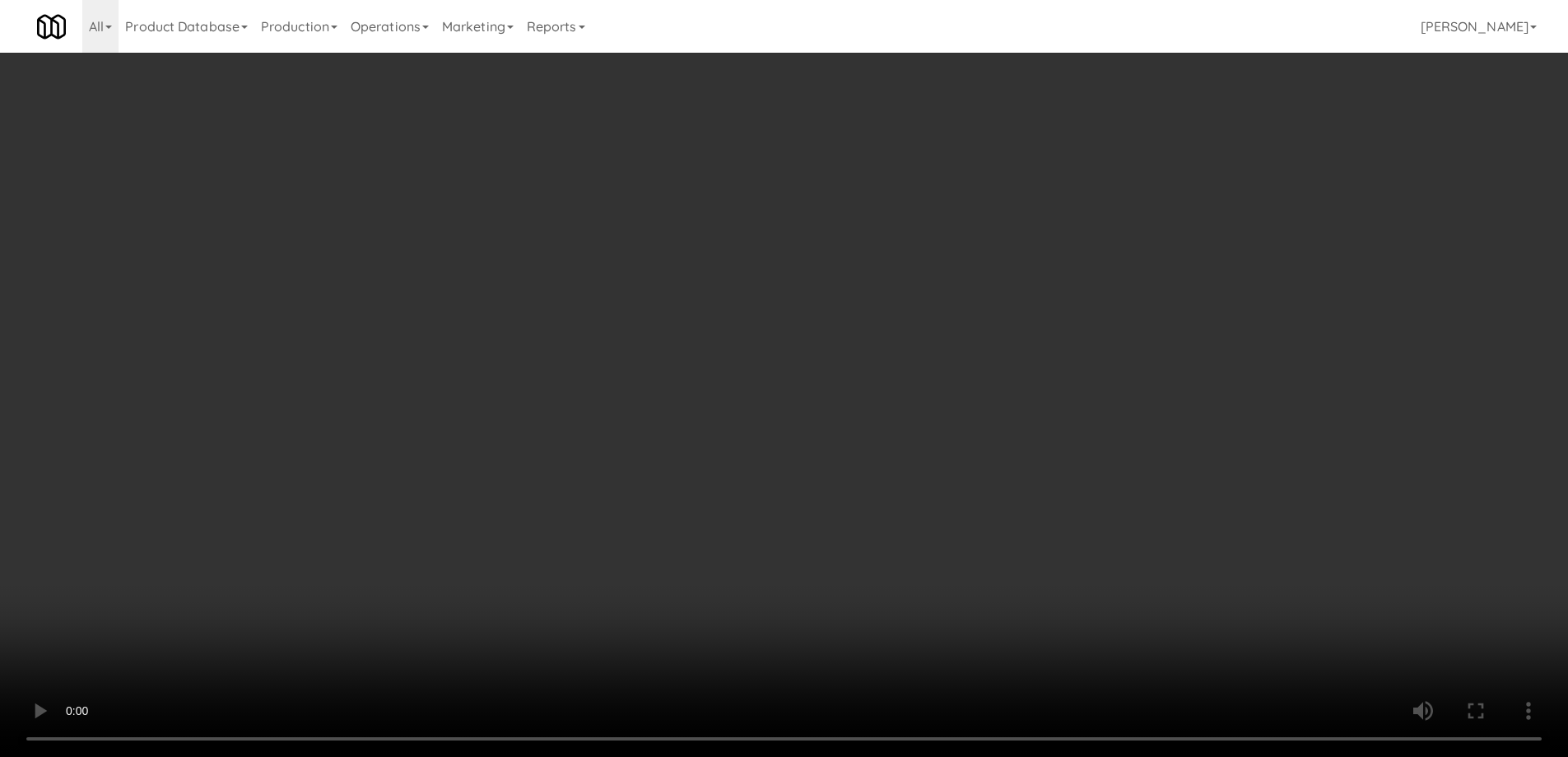
click at [1088, 165] on button "Planogram" at bounding box center [1102, 175] width 81 height 25
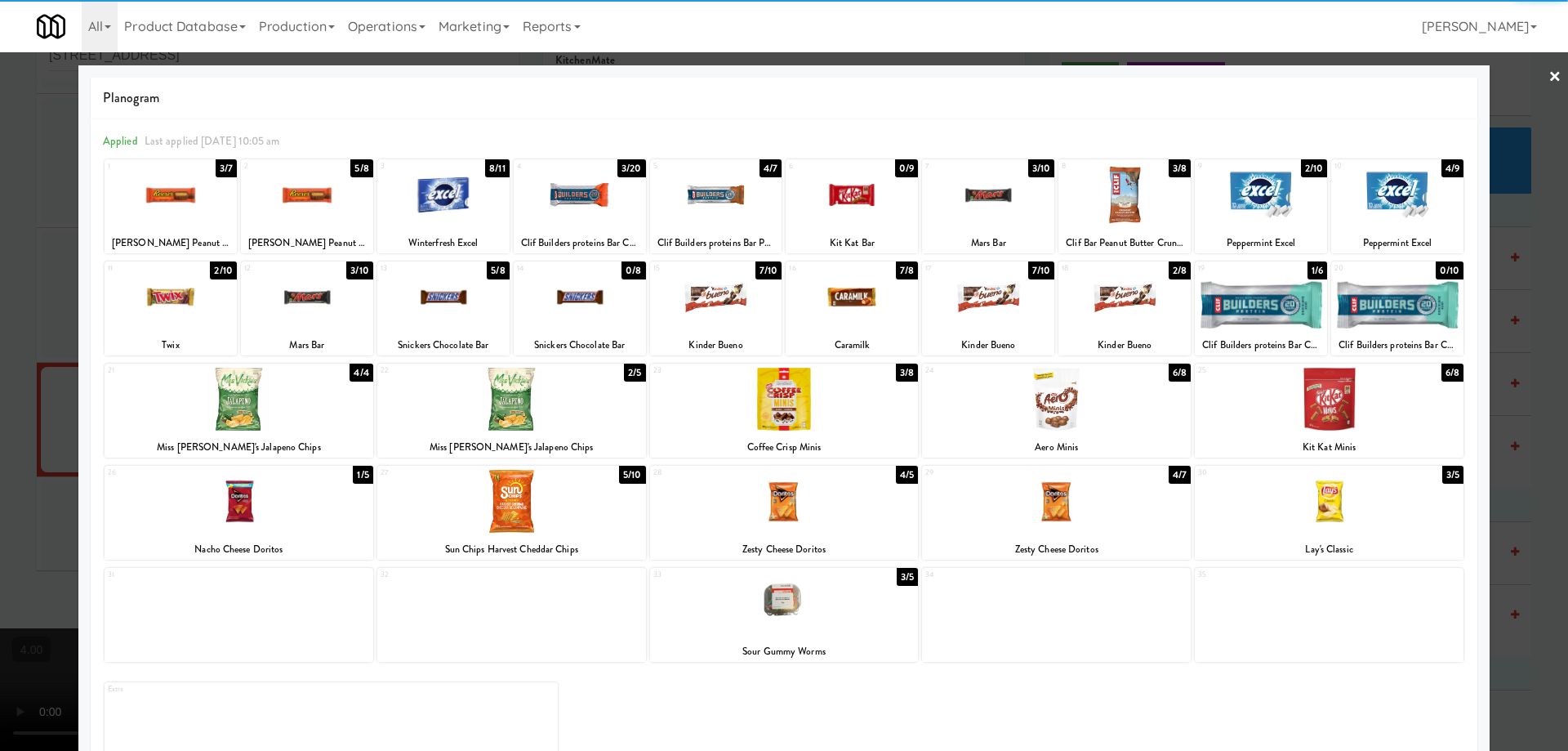
click at [322, 202] on div at bounding box center [307, 195] width 132 height 63
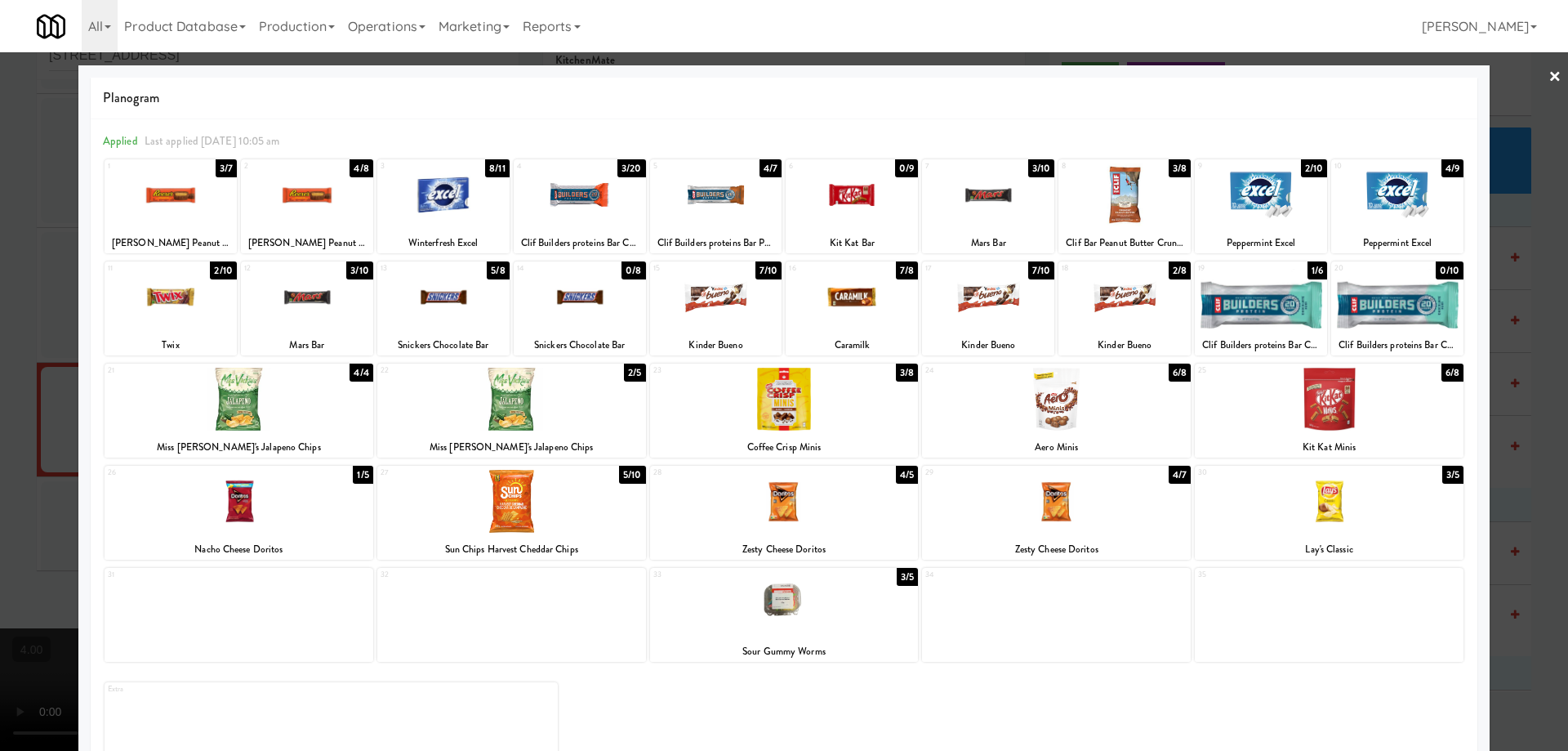
click at [0, 254] on div at bounding box center [784, 375] width 1568 height 751
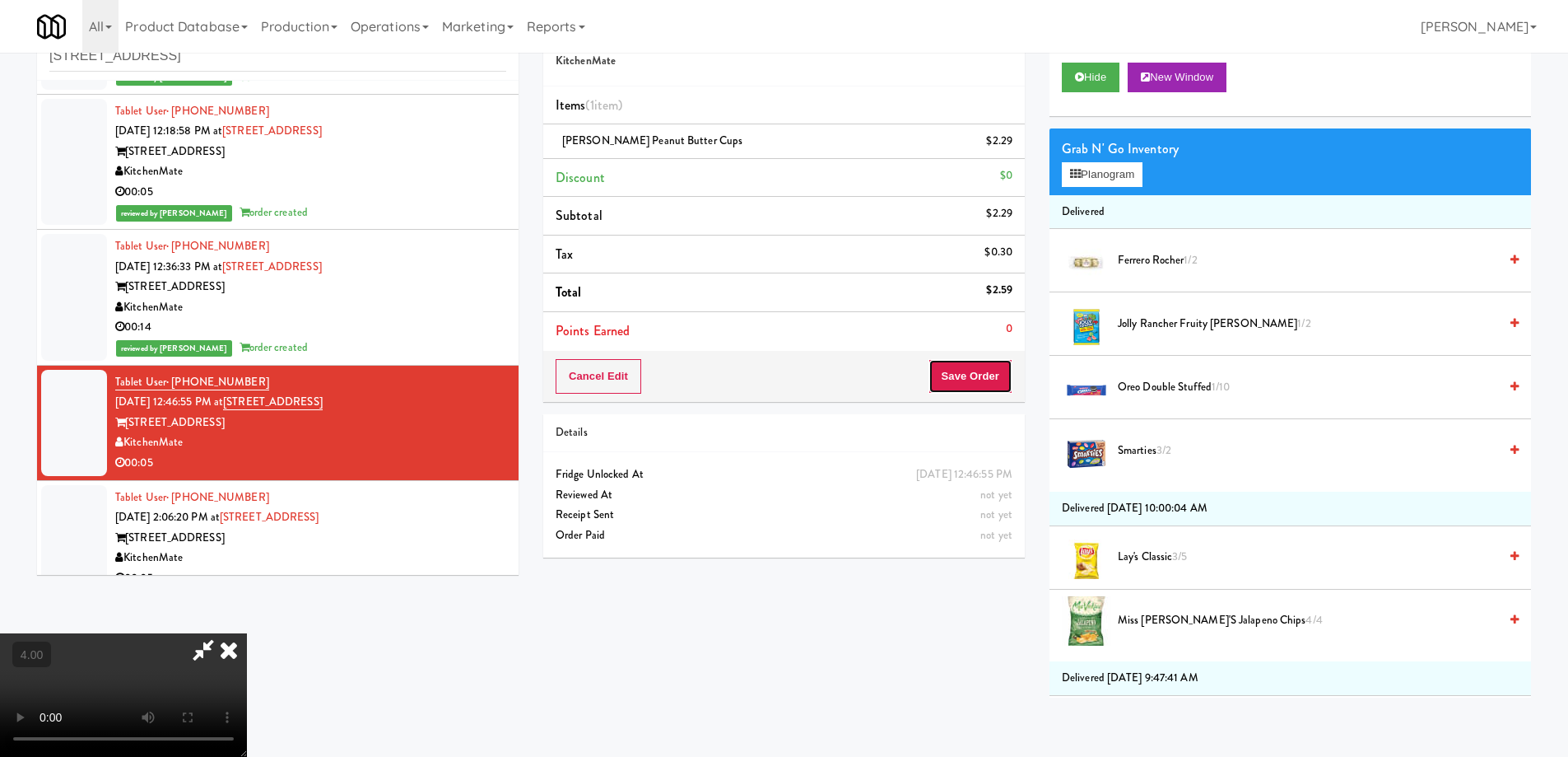
drag, startPoint x: 1004, startPoint y: 367, endPoint x: 967, endPoint y: 370, distance: 37.1
click at [1004, 367] on button "Save Order" at bounding box center [971, 376] width 84 height 35
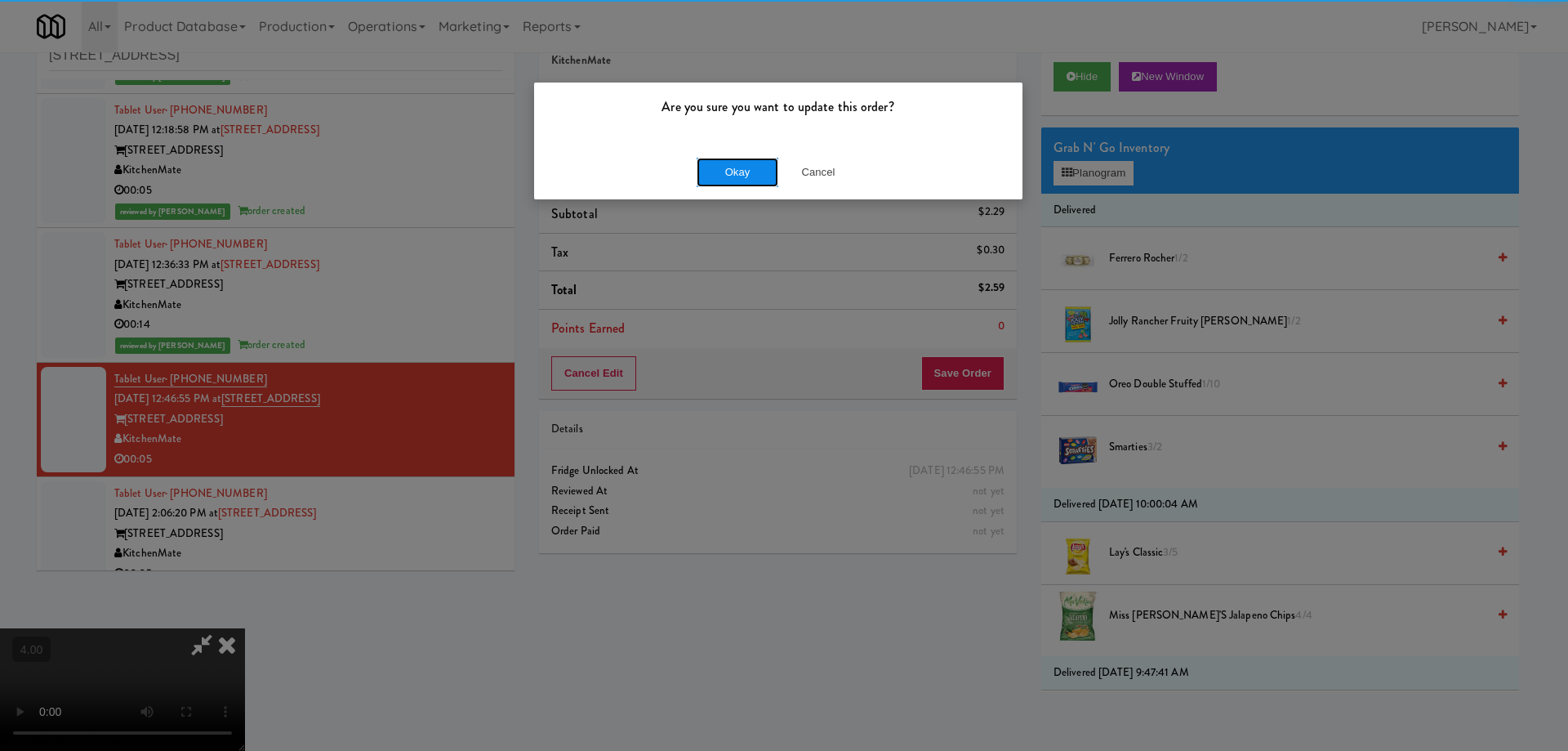
click at [742, 165] on button "Okay" at bounding box center [738, 172] width 82 height 30
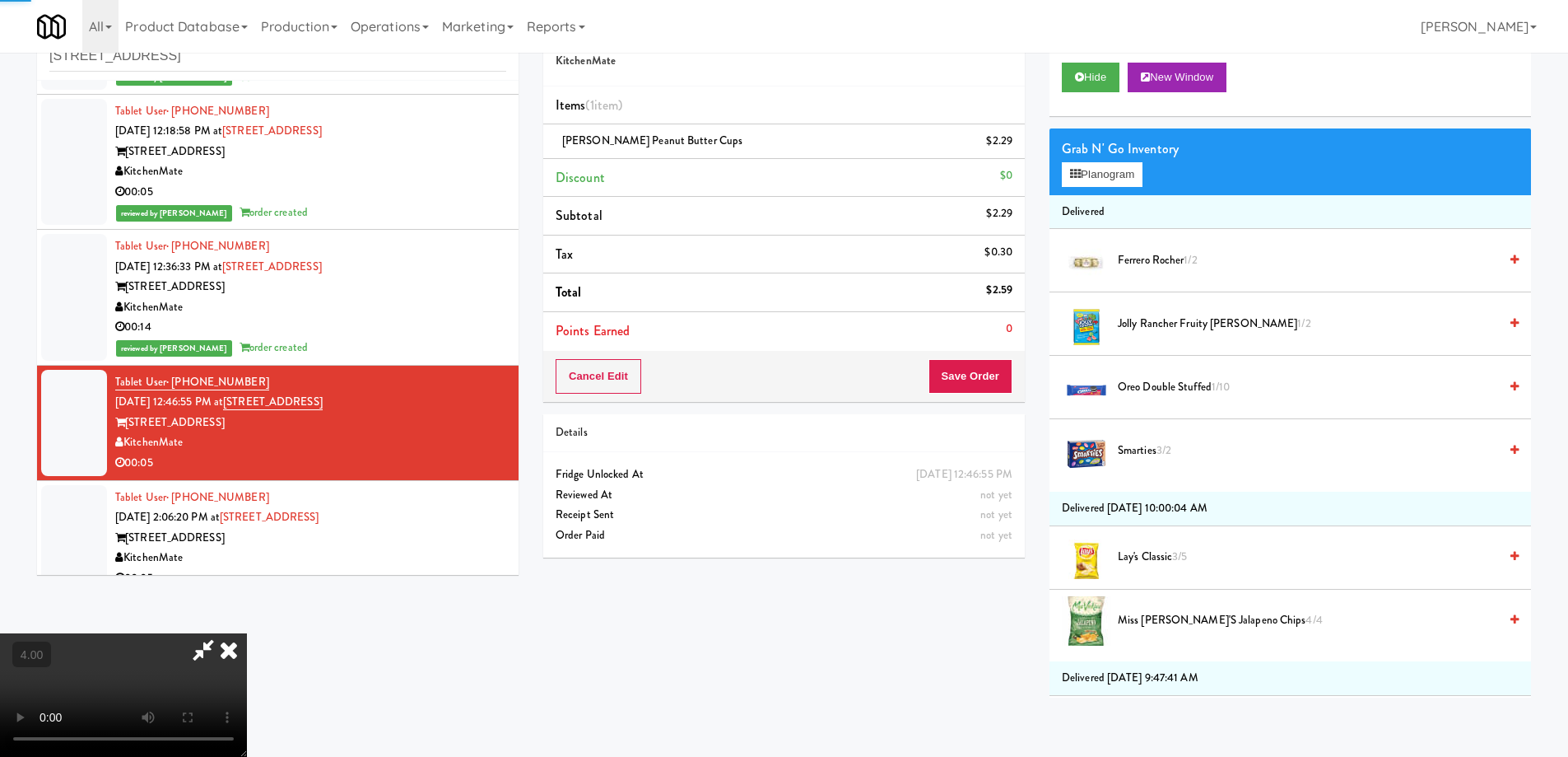
click at [247, 633] on icon at bounding box center [229, 649] width 36 height 33
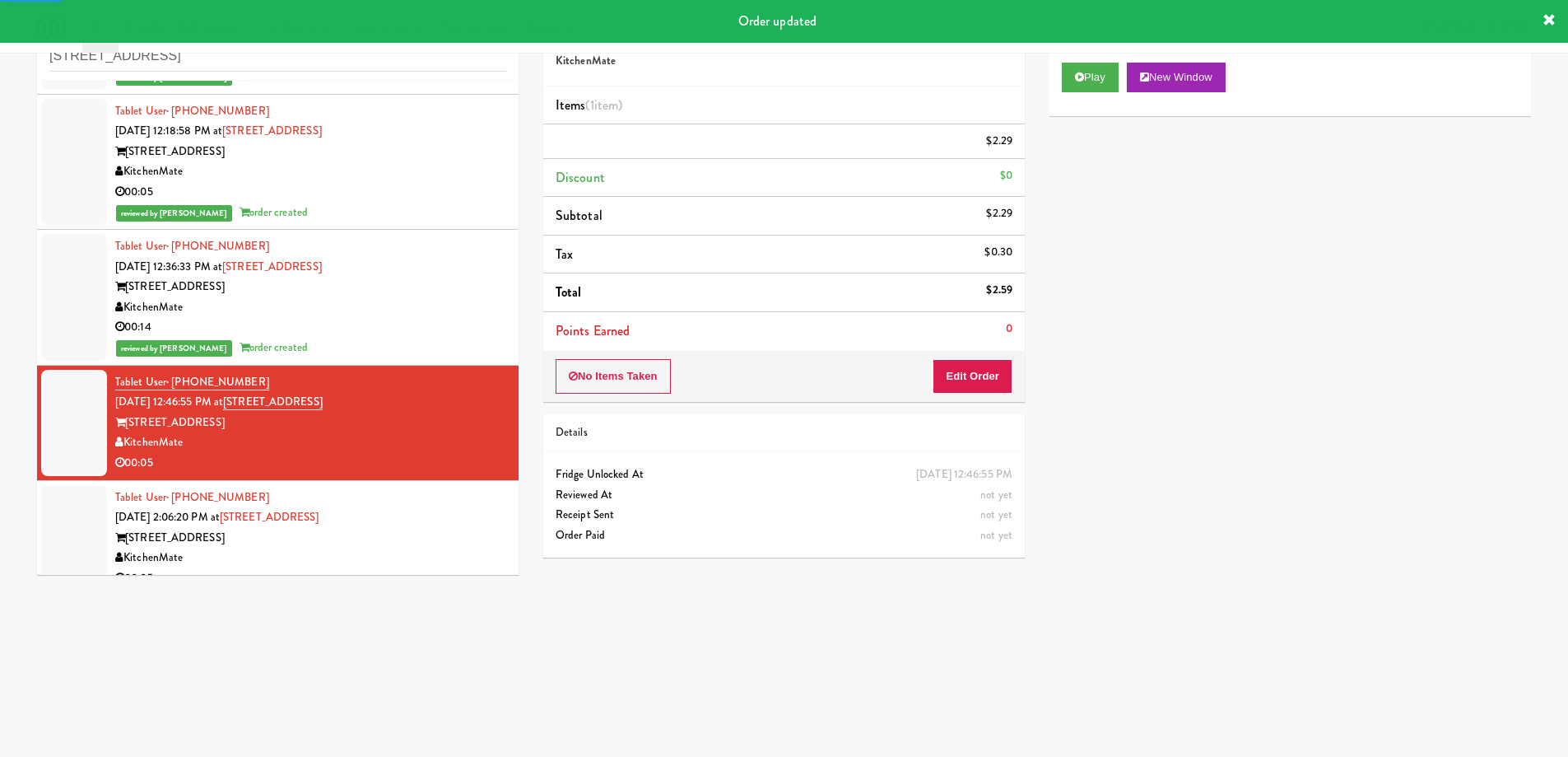
click at [376, 548] on div "KitchenMate" at bounding box center [310, 558] width 391 height 21
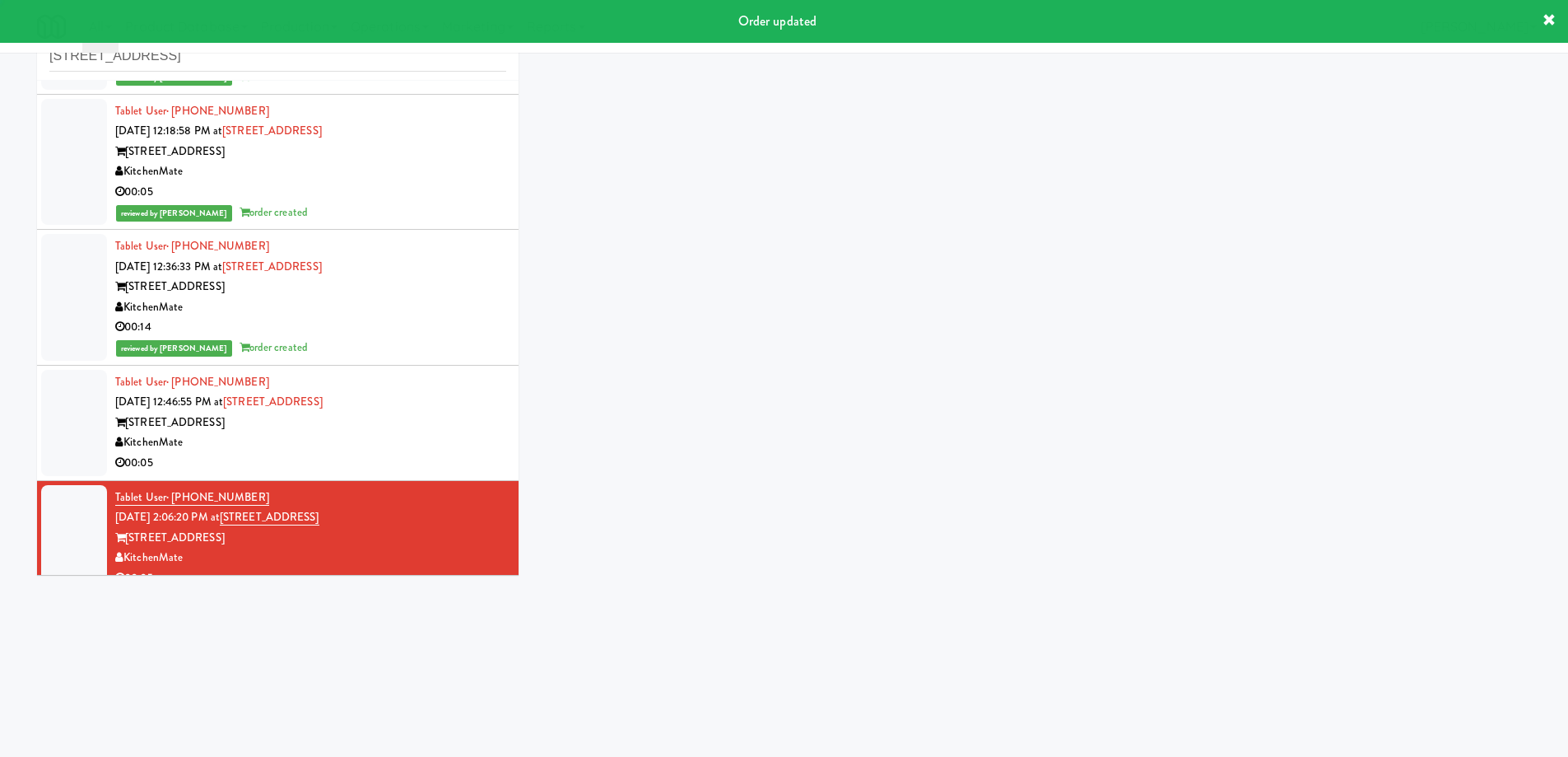
scroll to position [142, 0]
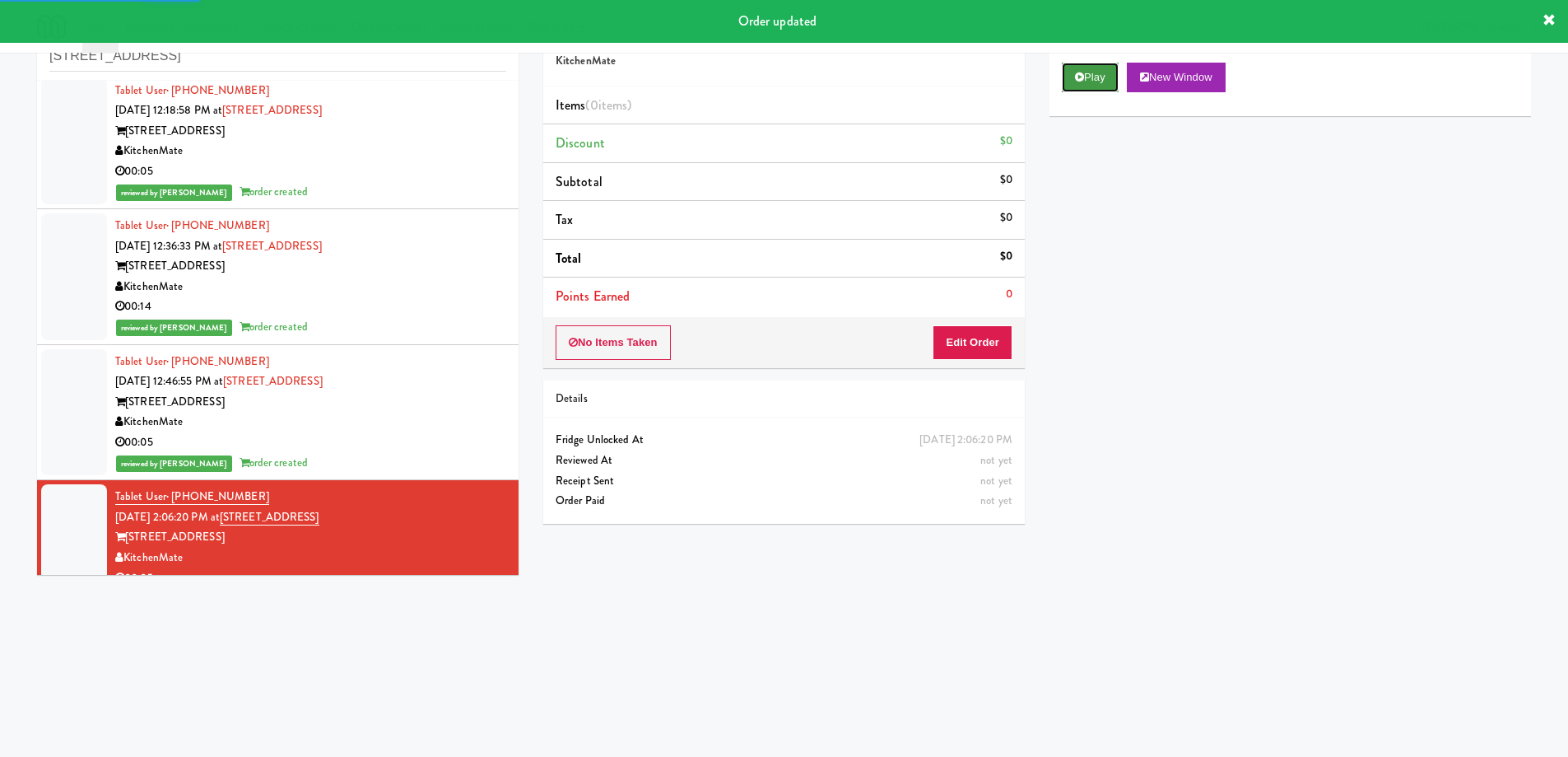
click at [1109, 76] on button "Play" at bounding box center [1090, 78] width 57 height 30
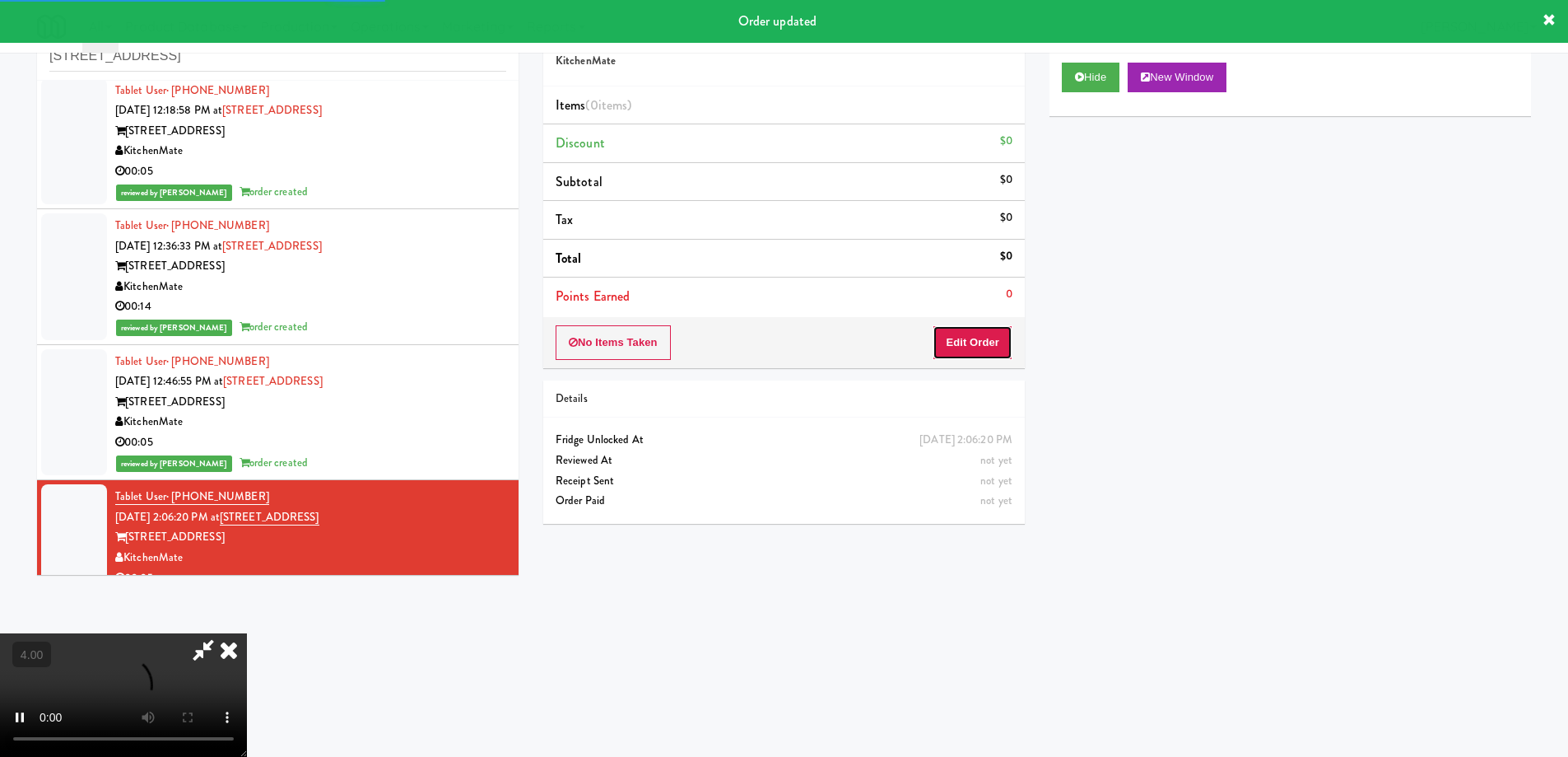
click at [984, 357] on button "Edit Order" at bounding box center [973, 343] width 80 height 35
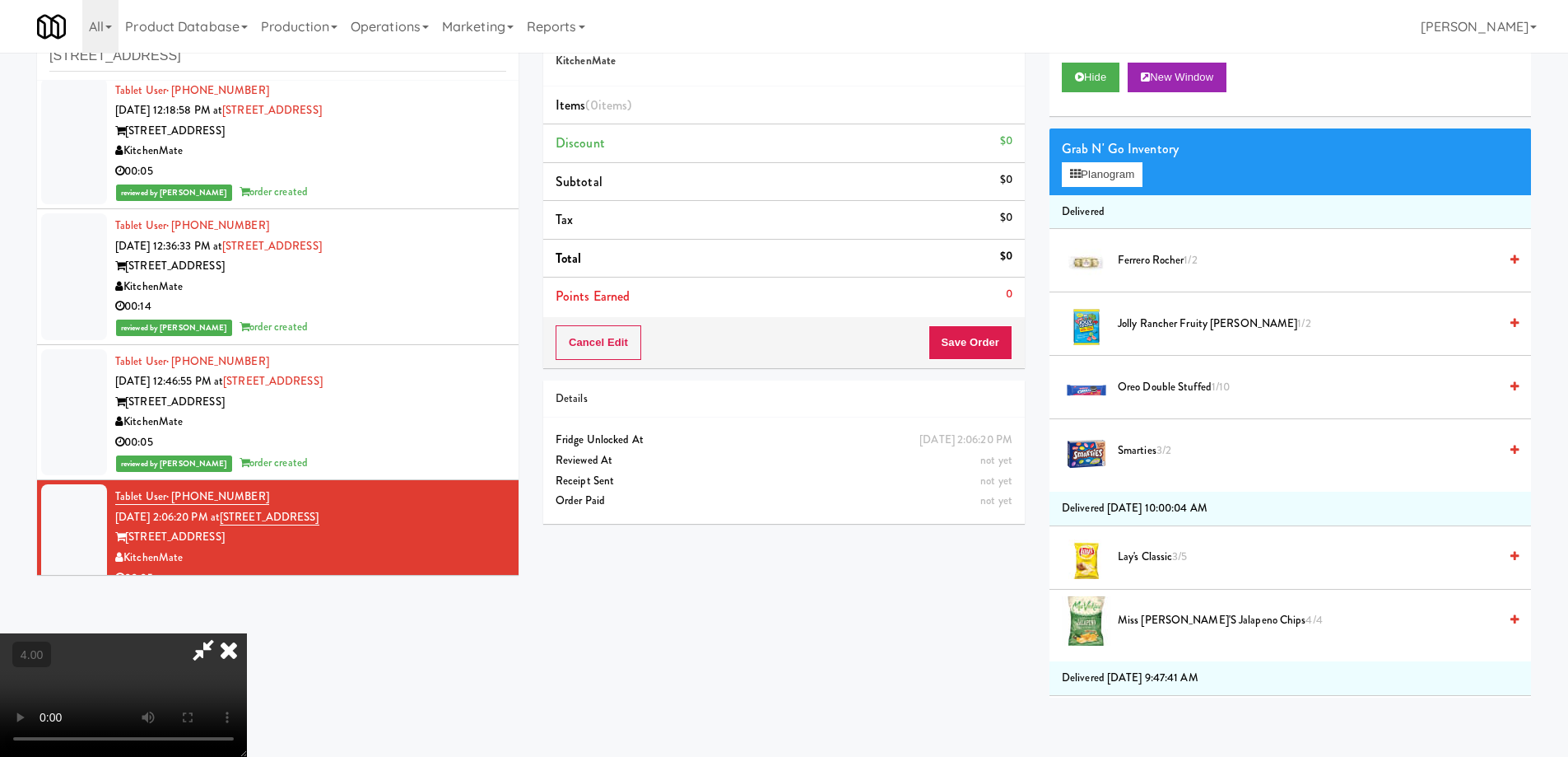
click at [247, 633] on video at bounding box center [123, 694] width 247 height 123
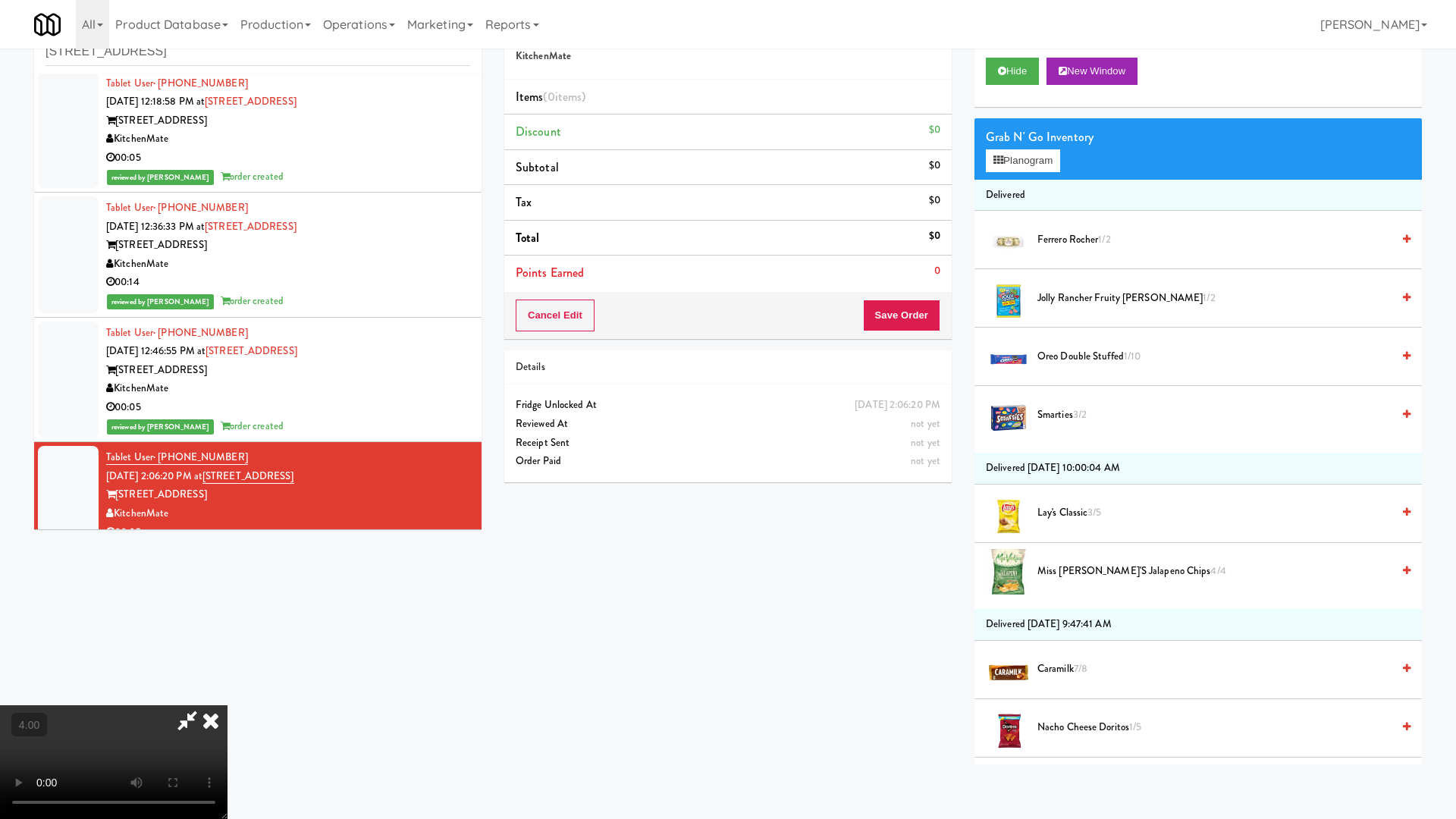
click at [228, 696] on video at bounding box center [114, 762] width 228 height 114
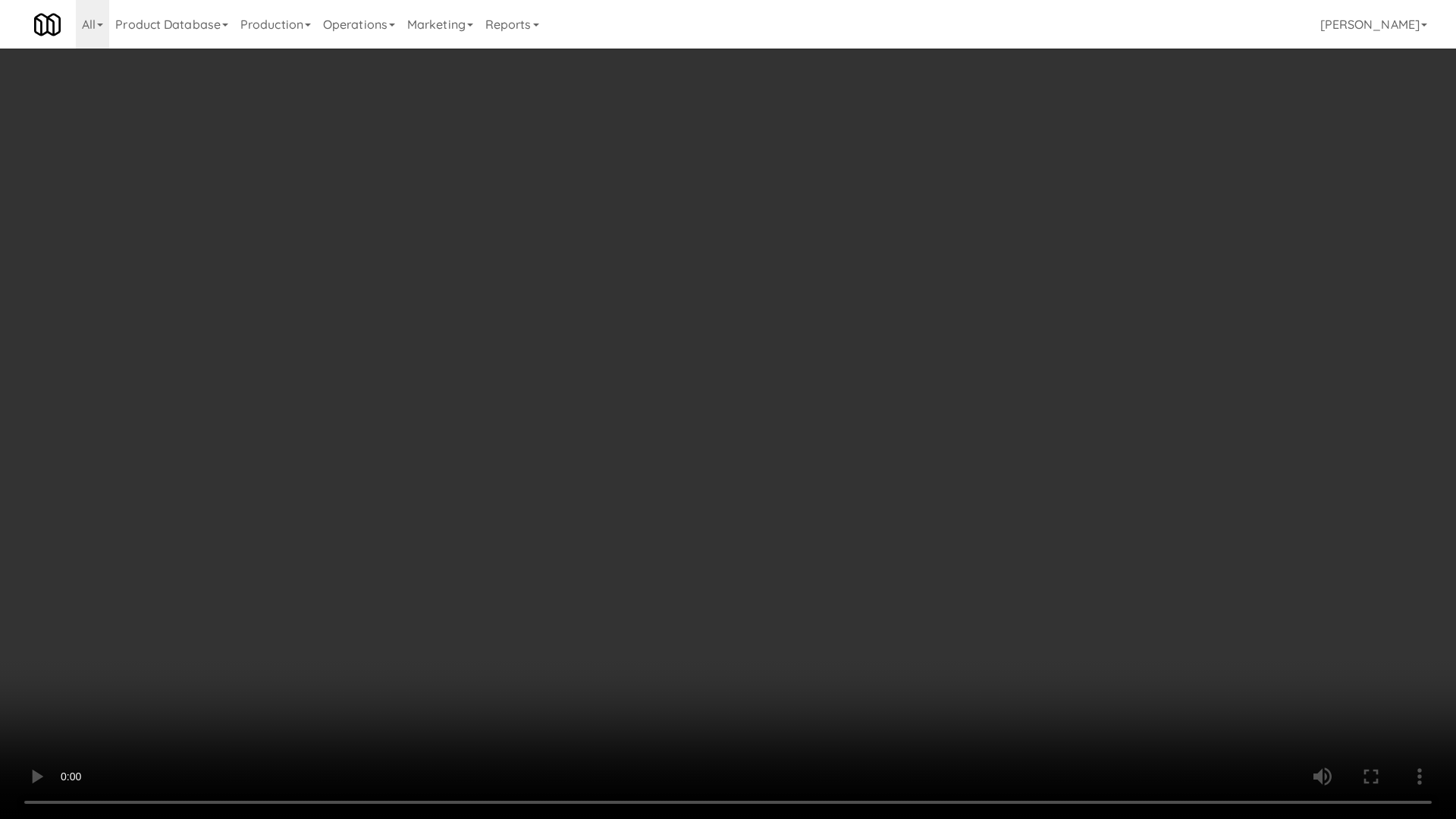
drag, startPoint x: 719, startPoint y: 611, endPoint x: 843, endPoint y: 437, distance: 213.7
click at [719, 611] on video at bounding box center [728, 409] width 1456 height 819
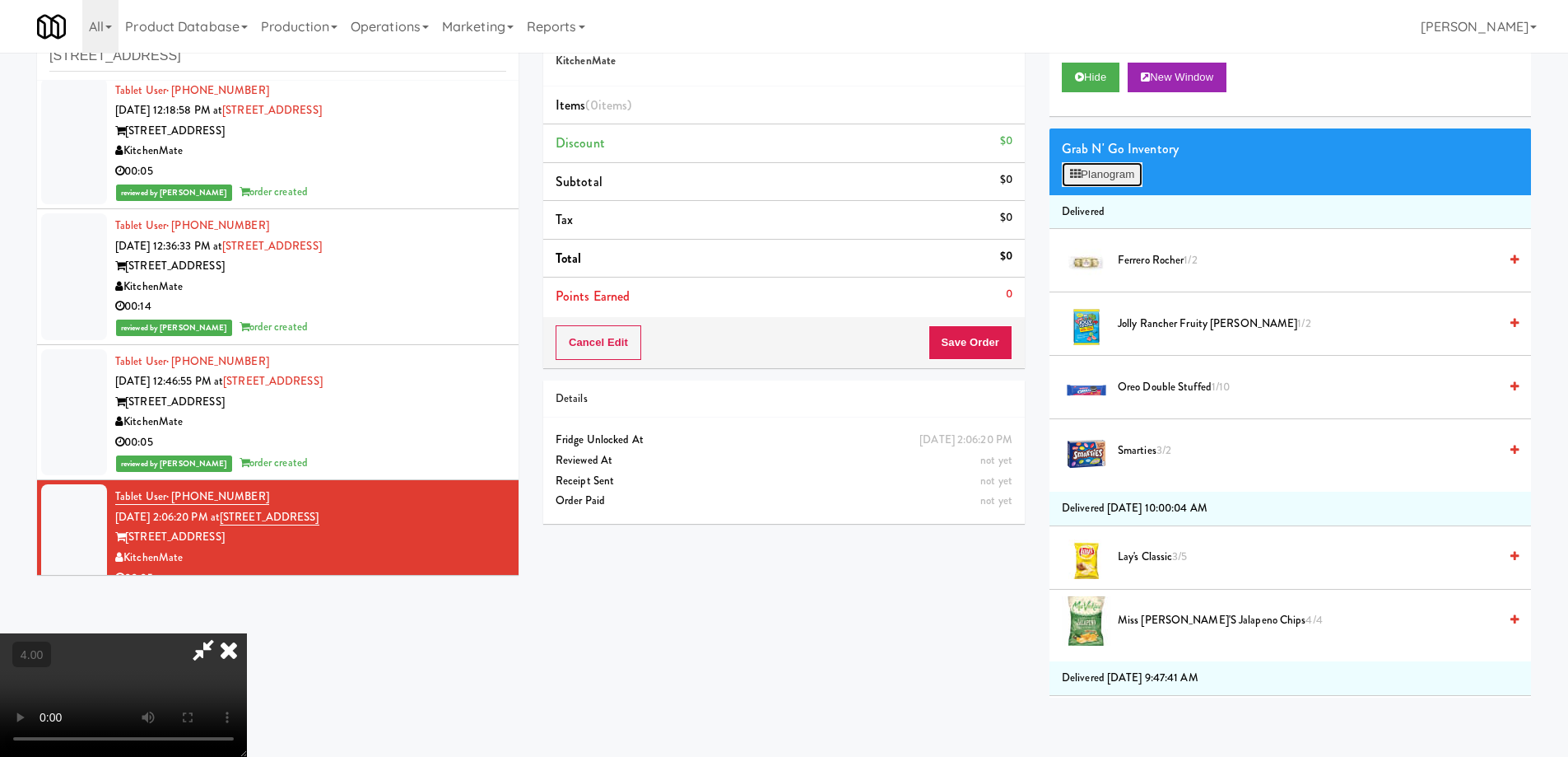
click at [1088, 184] on button "Planogram" at bounding box center [1102, 175] width 81 height 25
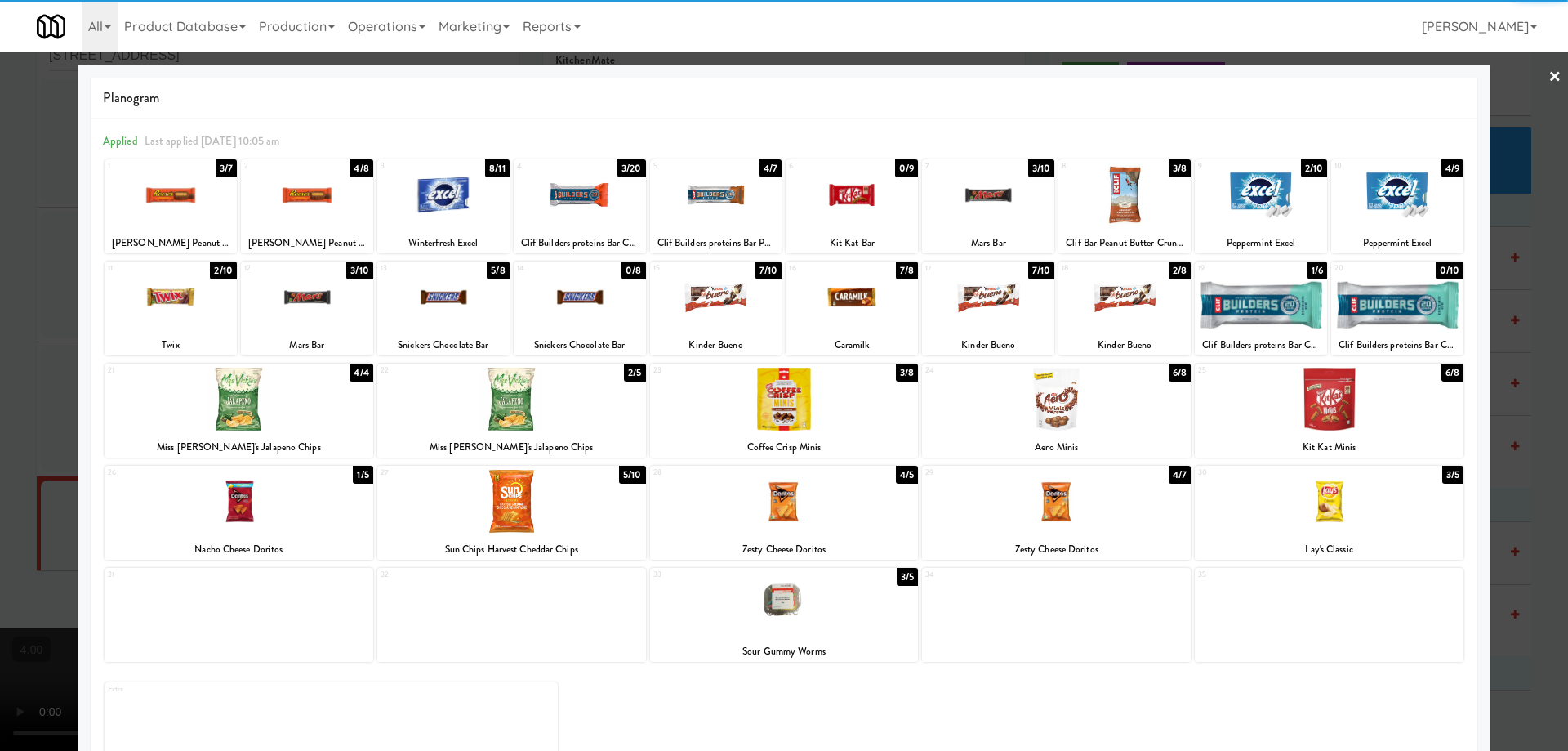
click at [1018, 212] on div at bounding box center [988, 195] width 132 height 63
drag, startPoint x: 0, startPoint y: 567, endPoint x: 61, endPoint y: 556, distance: 62.0
click at [30, 559] on div at bounding box center [784, 375] width 1568 height 751
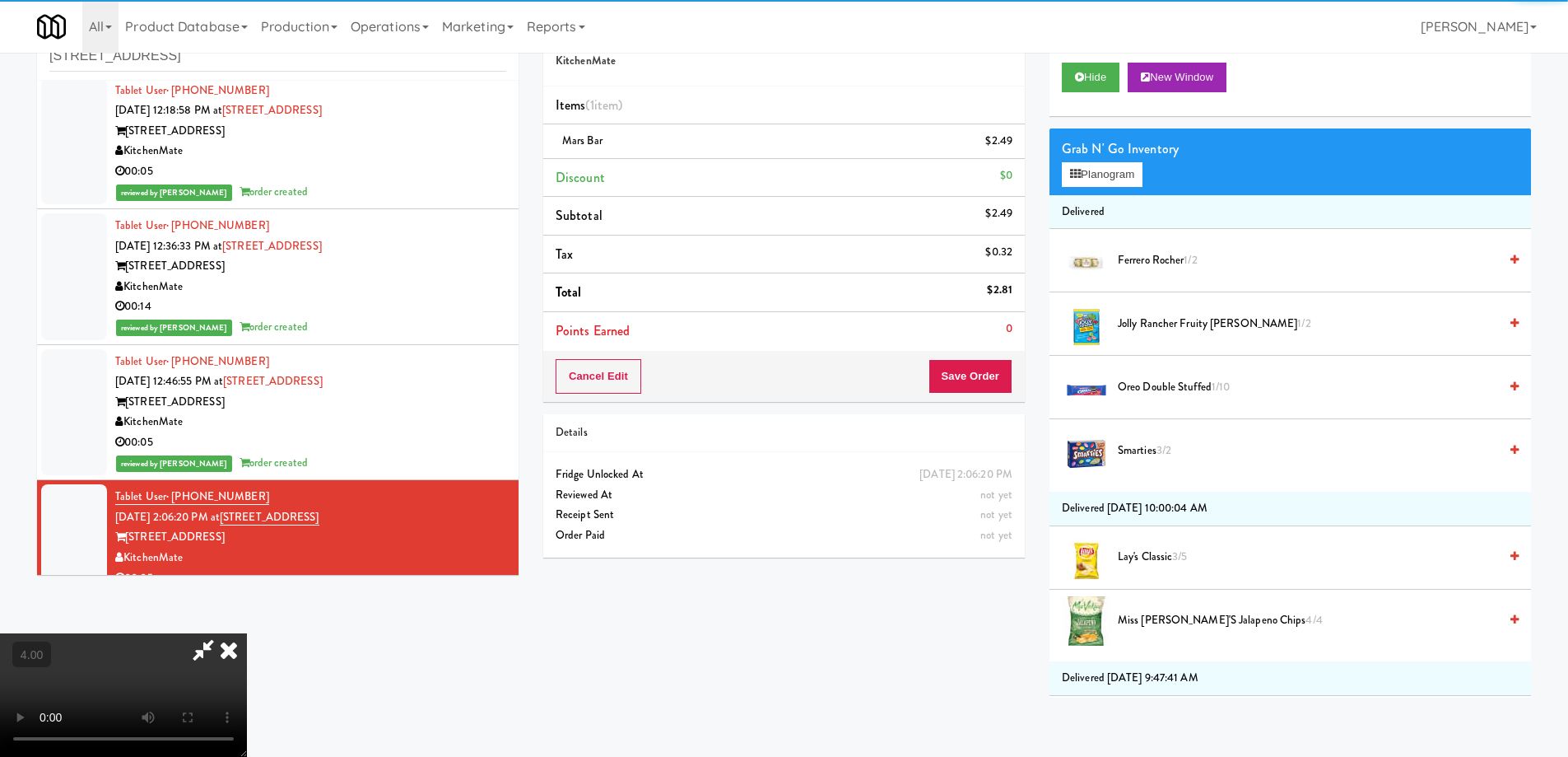
click at [247, 633] on video at bounding box center [123, 694] width 247 height 123
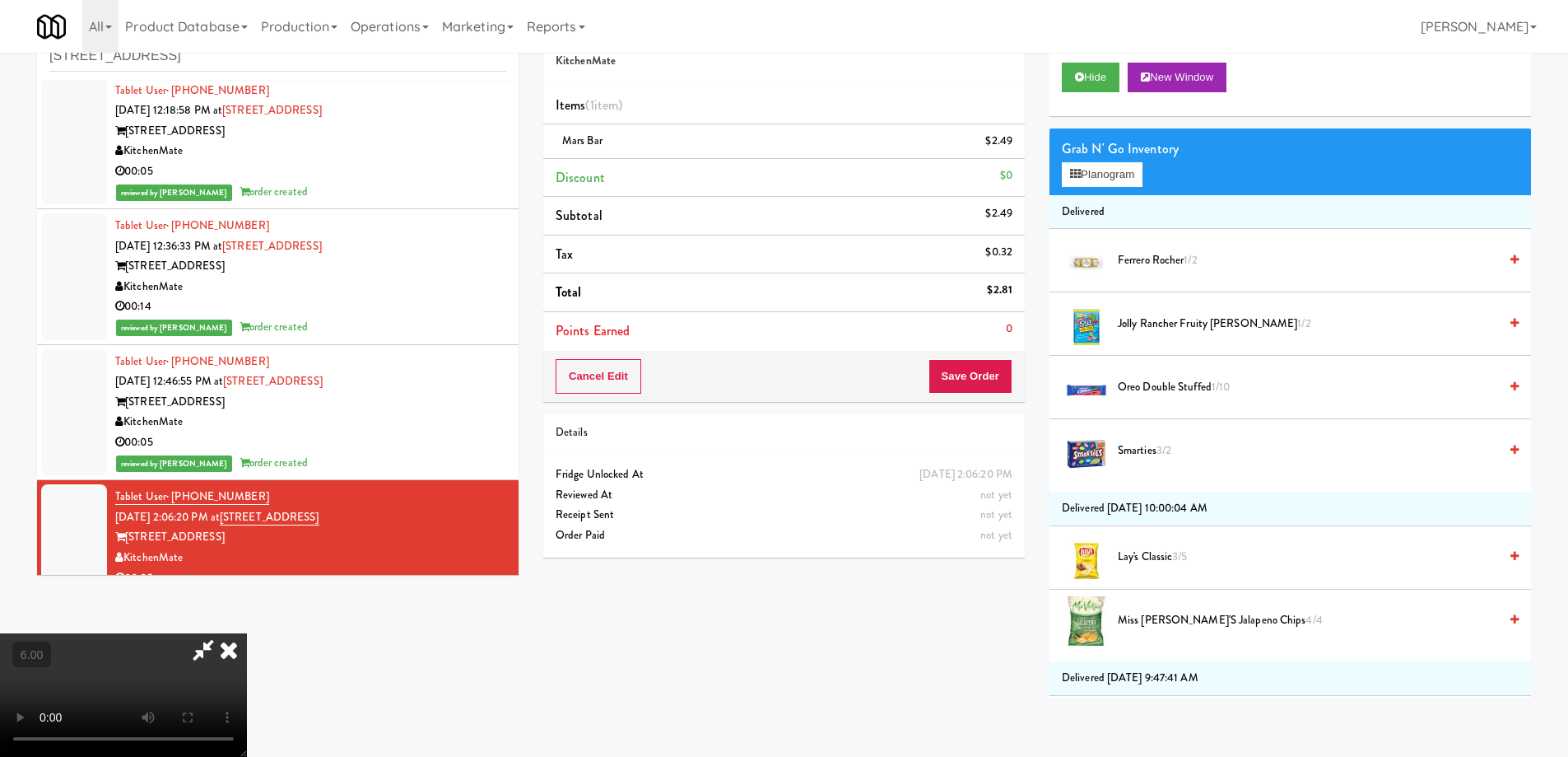
click at [247, 633] on icon at bounding box center [229, 649] width 36 height 33
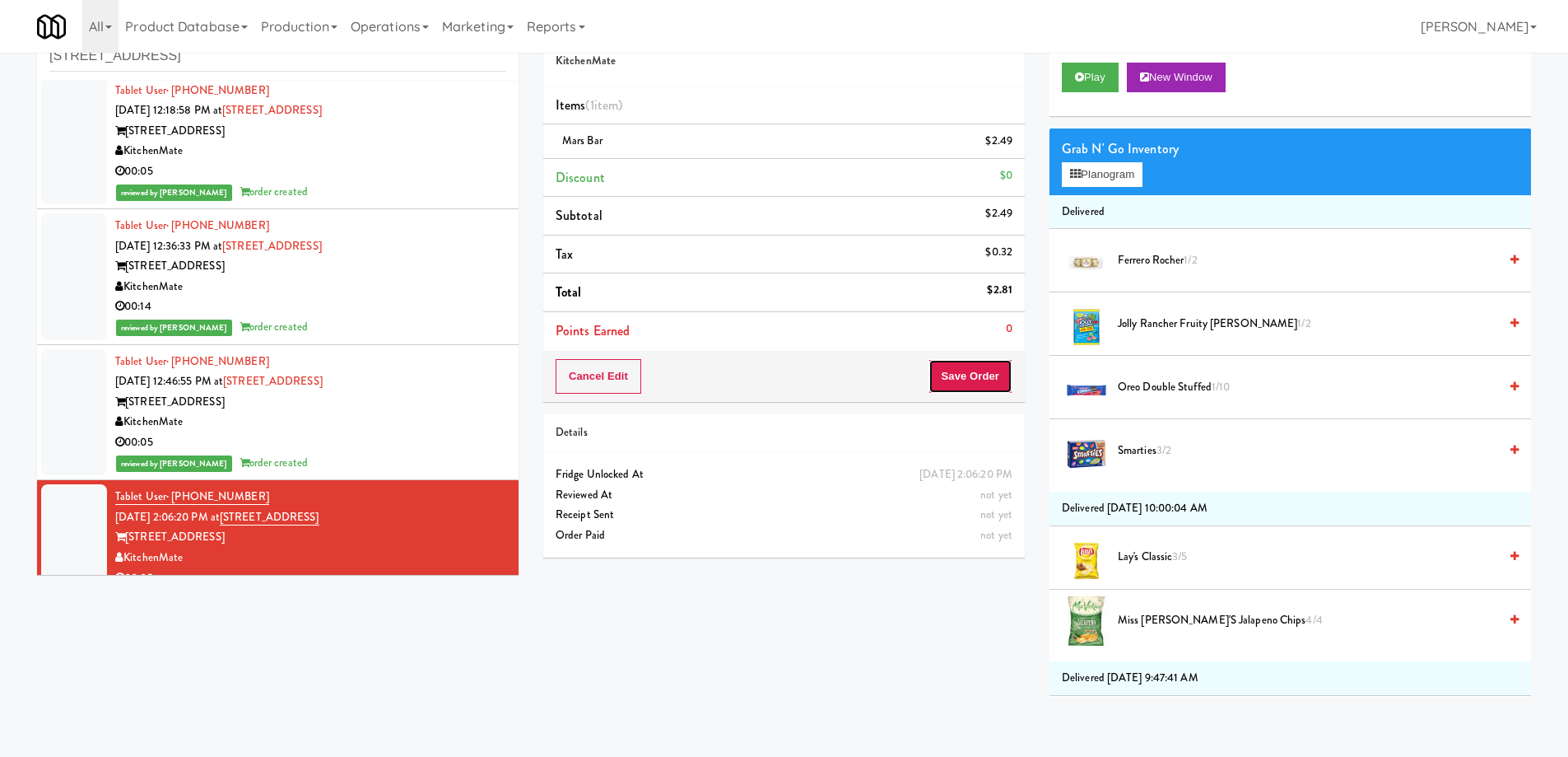
drag, startPoint x: 964, startPoint y: 377, endPoint x: 948, endPoint y: 371, distance: 17.1
click at [964, 378] on button "Save Order" at bounding box center [971, 376] width 84 height 35
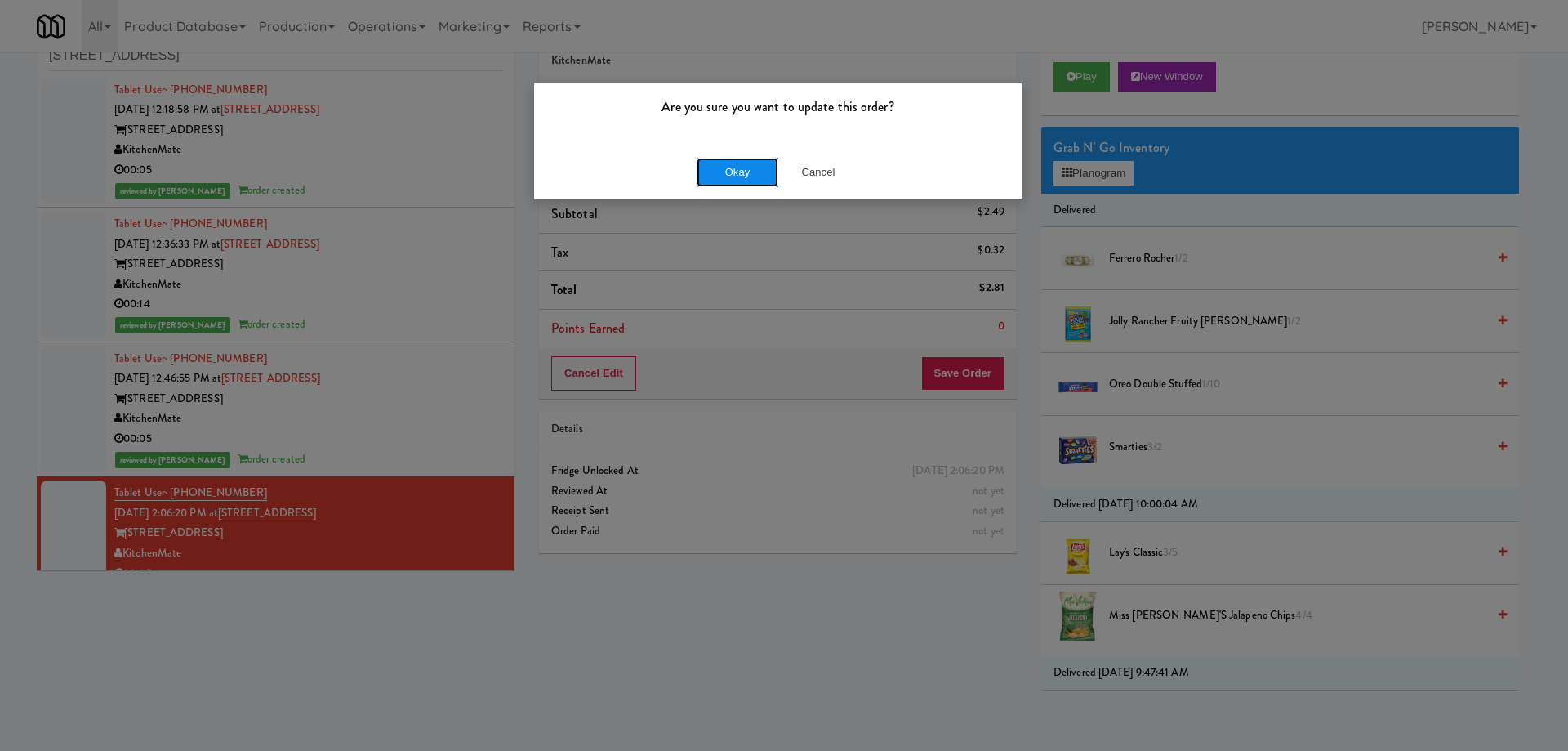
click at [716, 181] on button "Okay" at bounding box center [738, 172] width 82 height 30
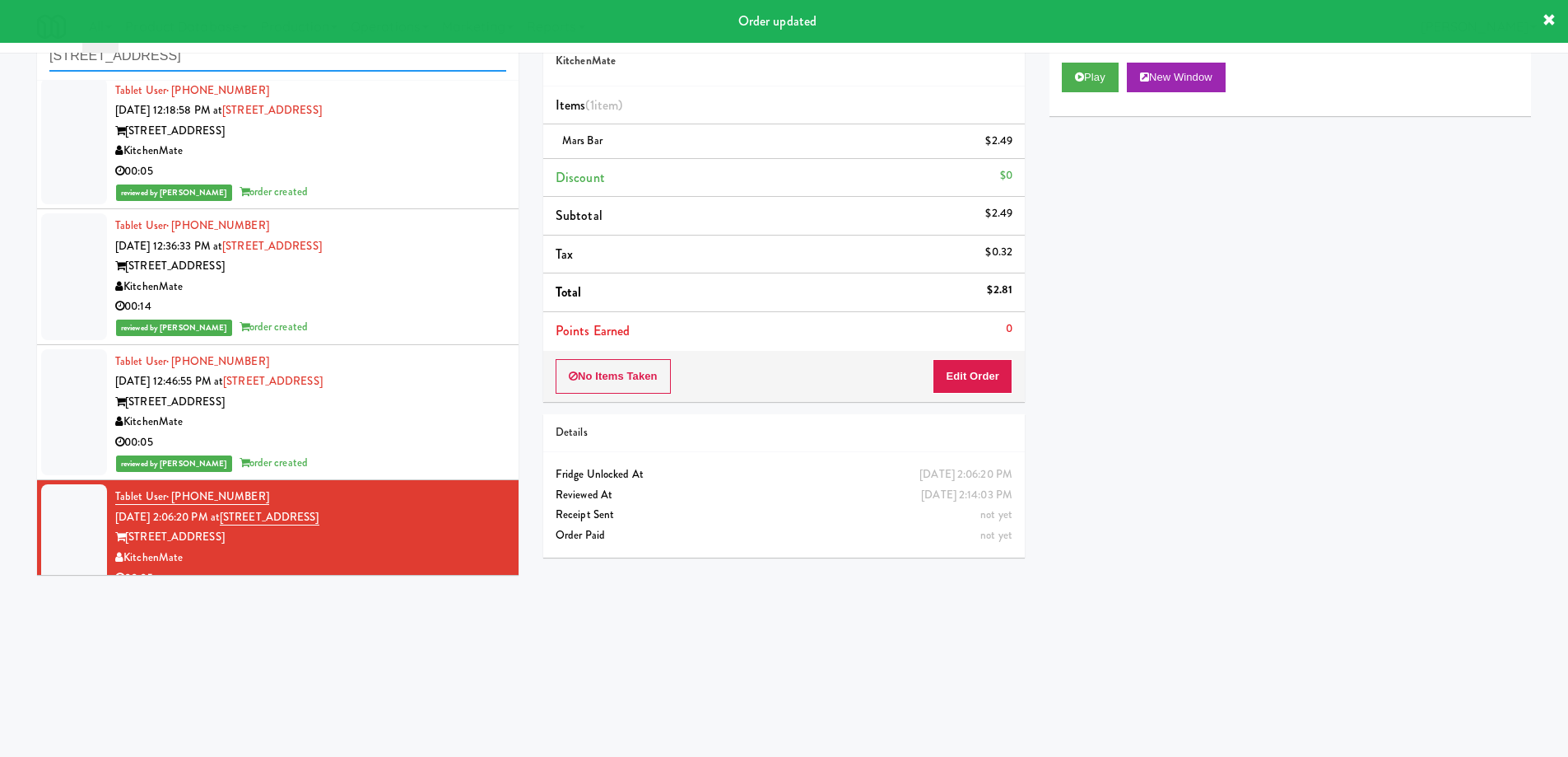
drag, startPoint x: 197, startPoint y: 60, endPoint x: 0, endPoint y: 57, distance: 197.0
click at [0, 57] on div "inbox reviewed recent all unclear take inventory issue suspicious failed recent…" at bounding box center [784, 337] width 1568 height 661
paste input "Healthtrax Gym"
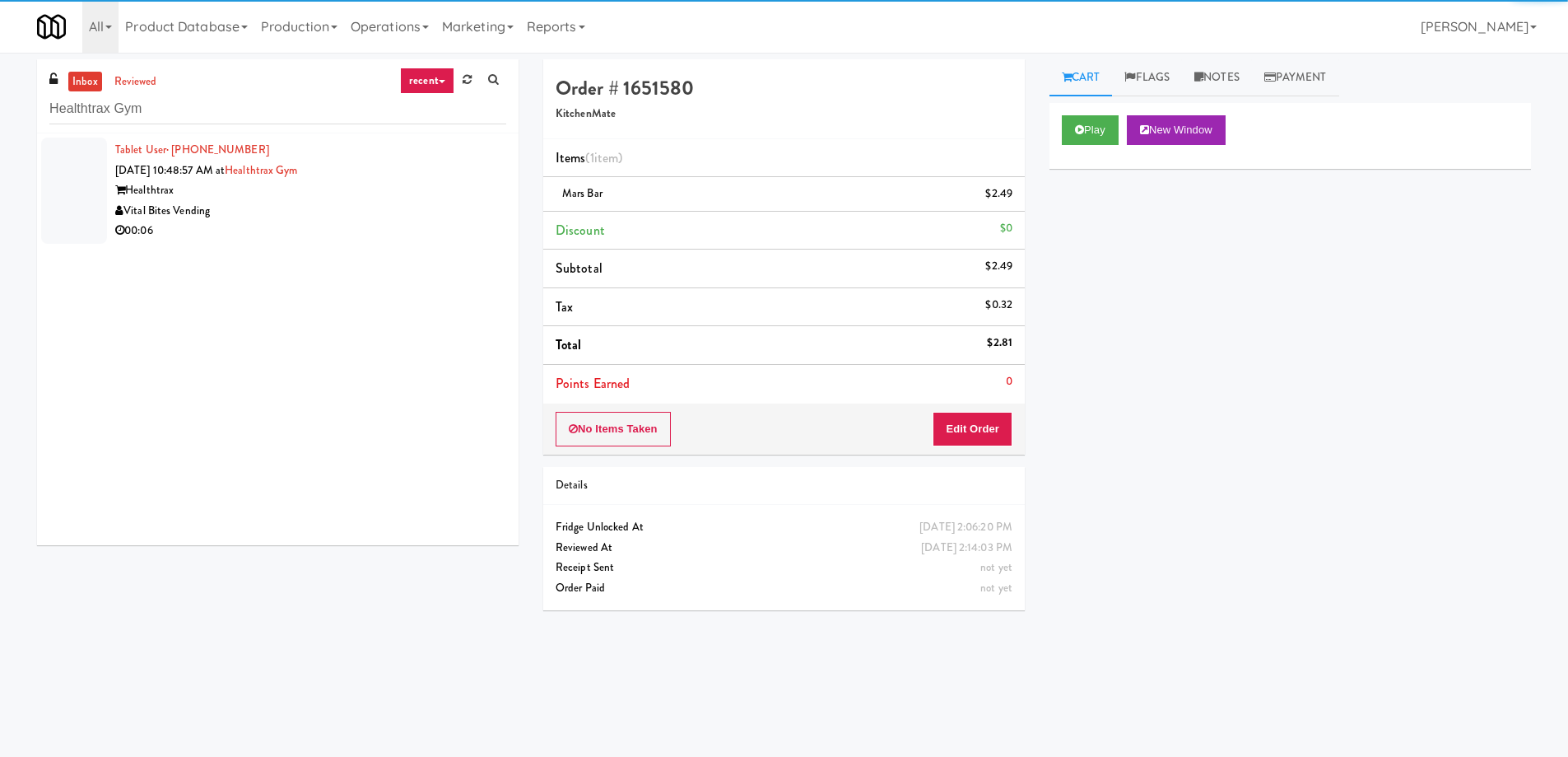
click at [404, 208] on div "Vital Bites Vending" at bounding box center [310, 211] width 391 height 21
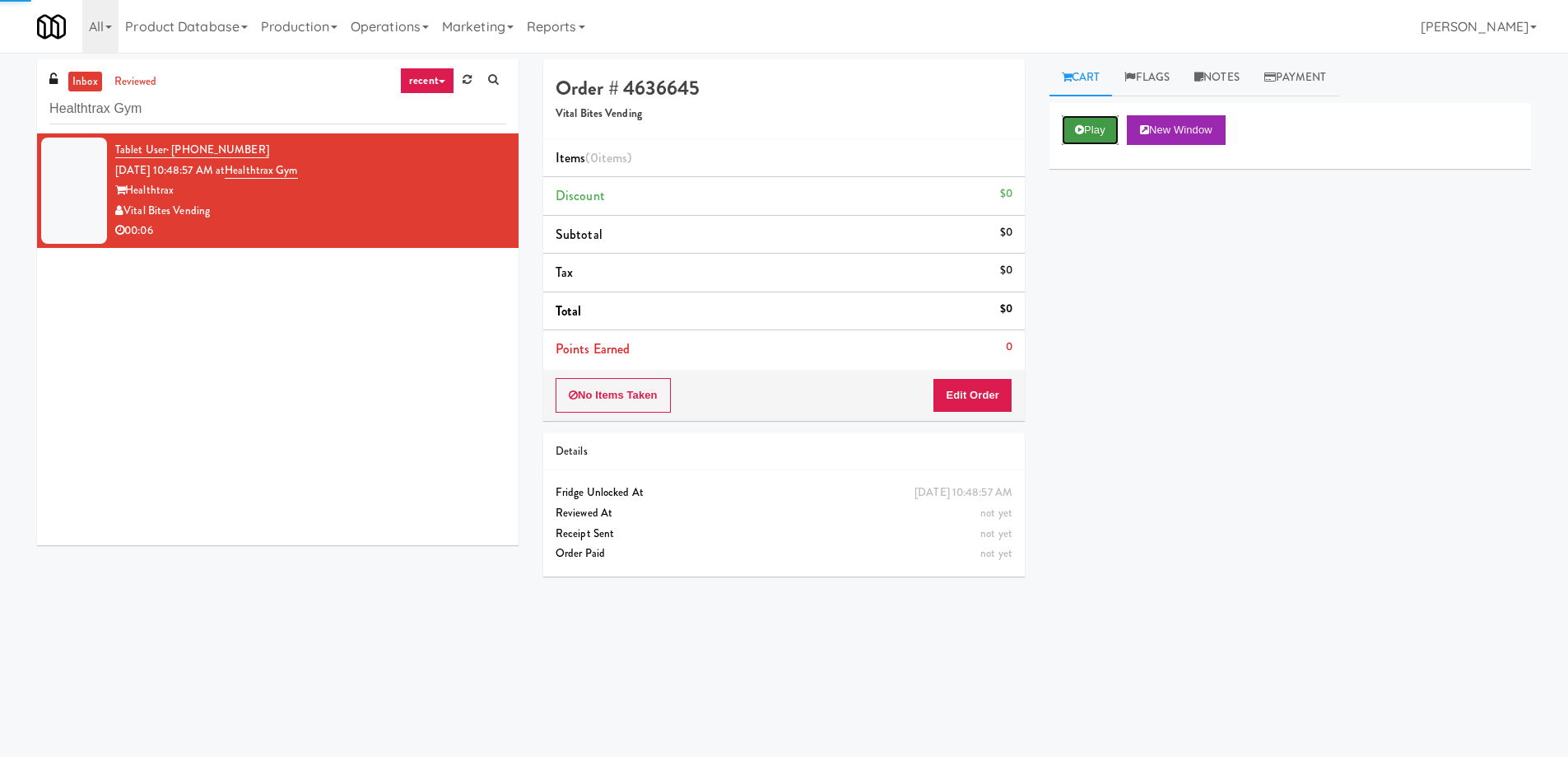
click at [1080, 140] on button "Play" at bounding box center [1090, 130] width 57 height 30
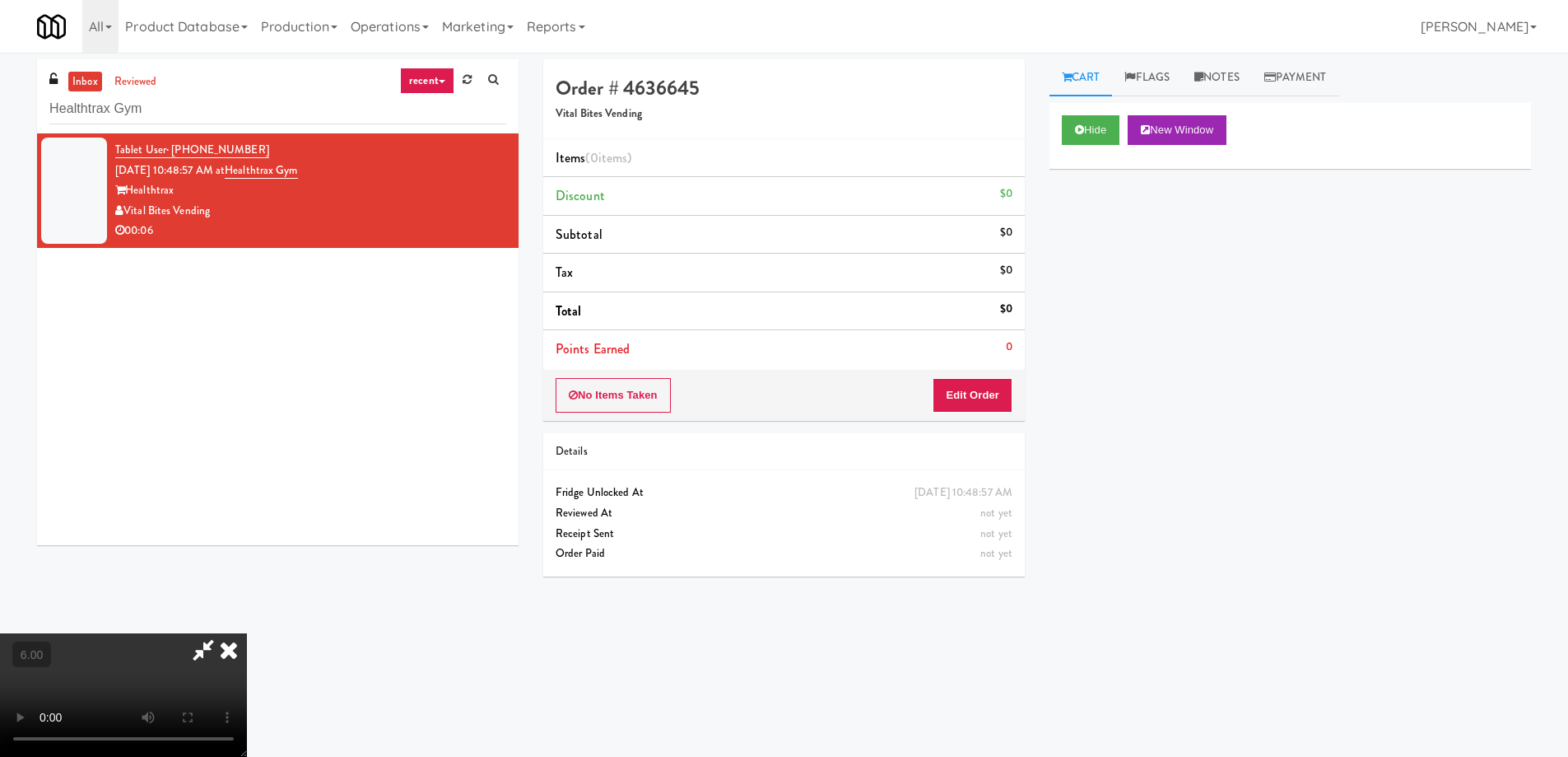
click at [247, 683] on video at bounding box center [123, 694] width 247 height 123
drag, startPoint x: 374, startPoint y: 685, endPoint x: 378, endPoint y: 781, distance: 96.1
click at [247, 683] on video at bounding box center [123, 694] width 247 height 123
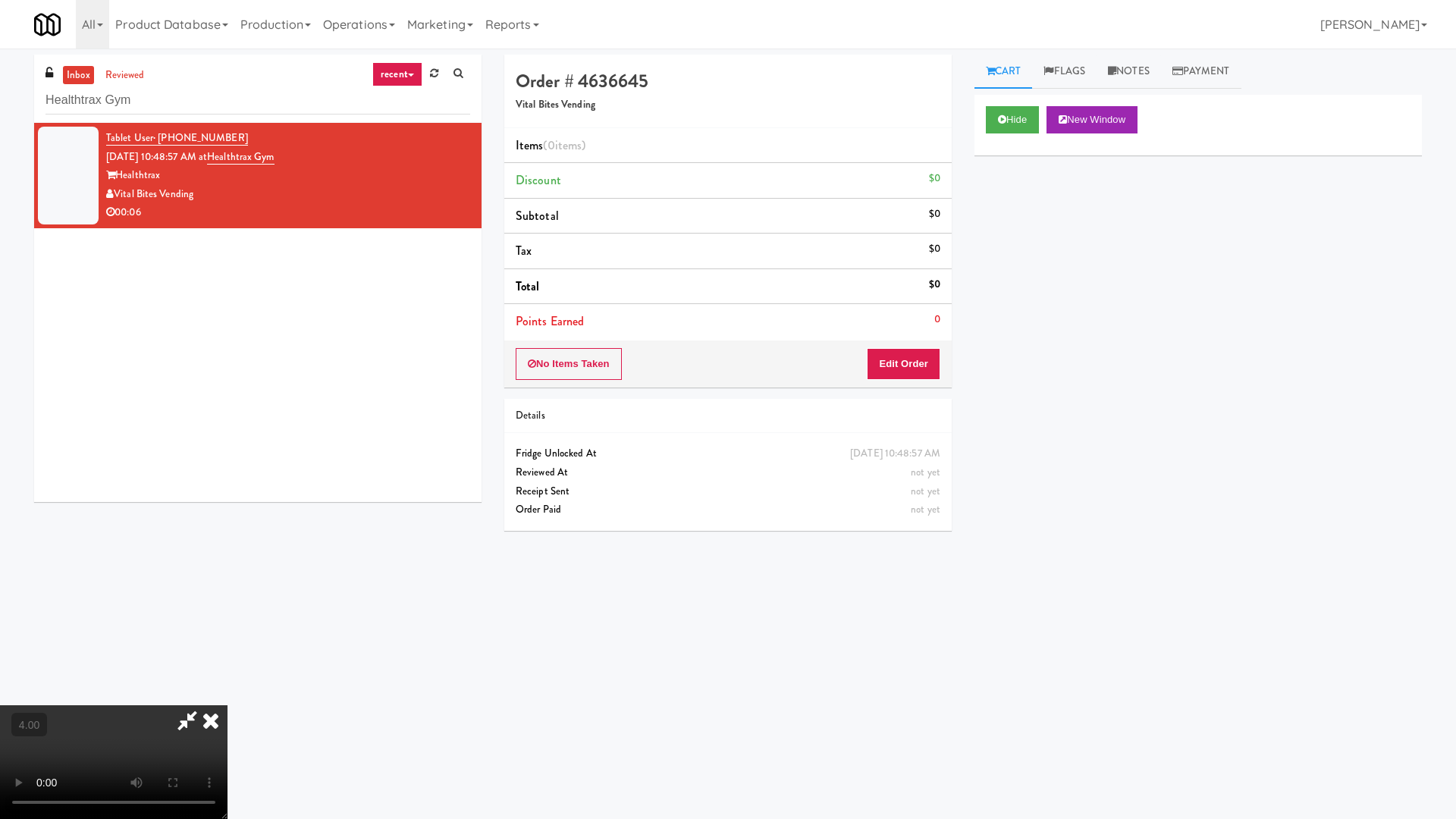
click at [228, 696] on video at bounding box center [114, 762] width 228 height 114
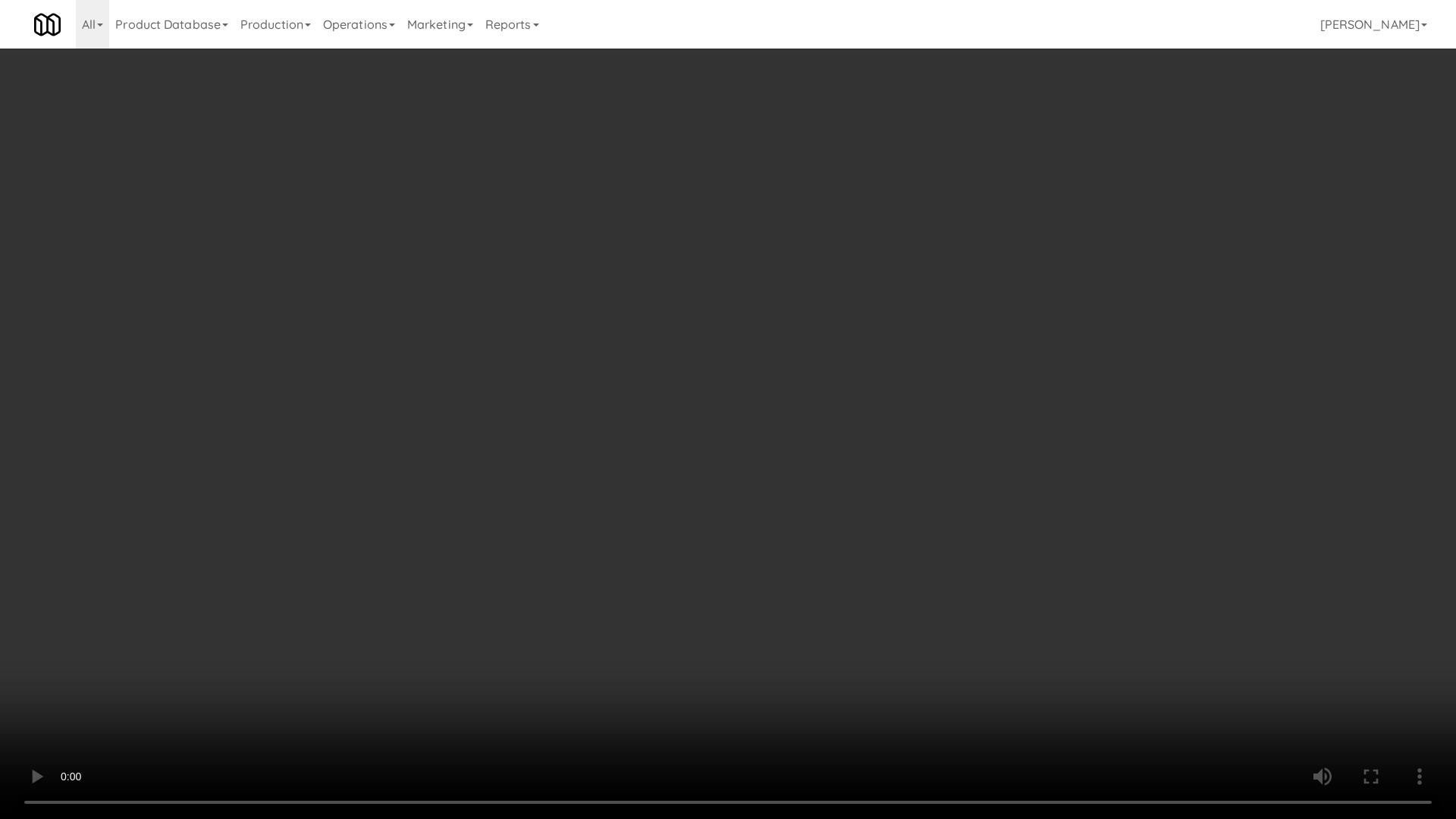
click at [504, 636] on video at bounding box center [728, 409] width 1456 height 819
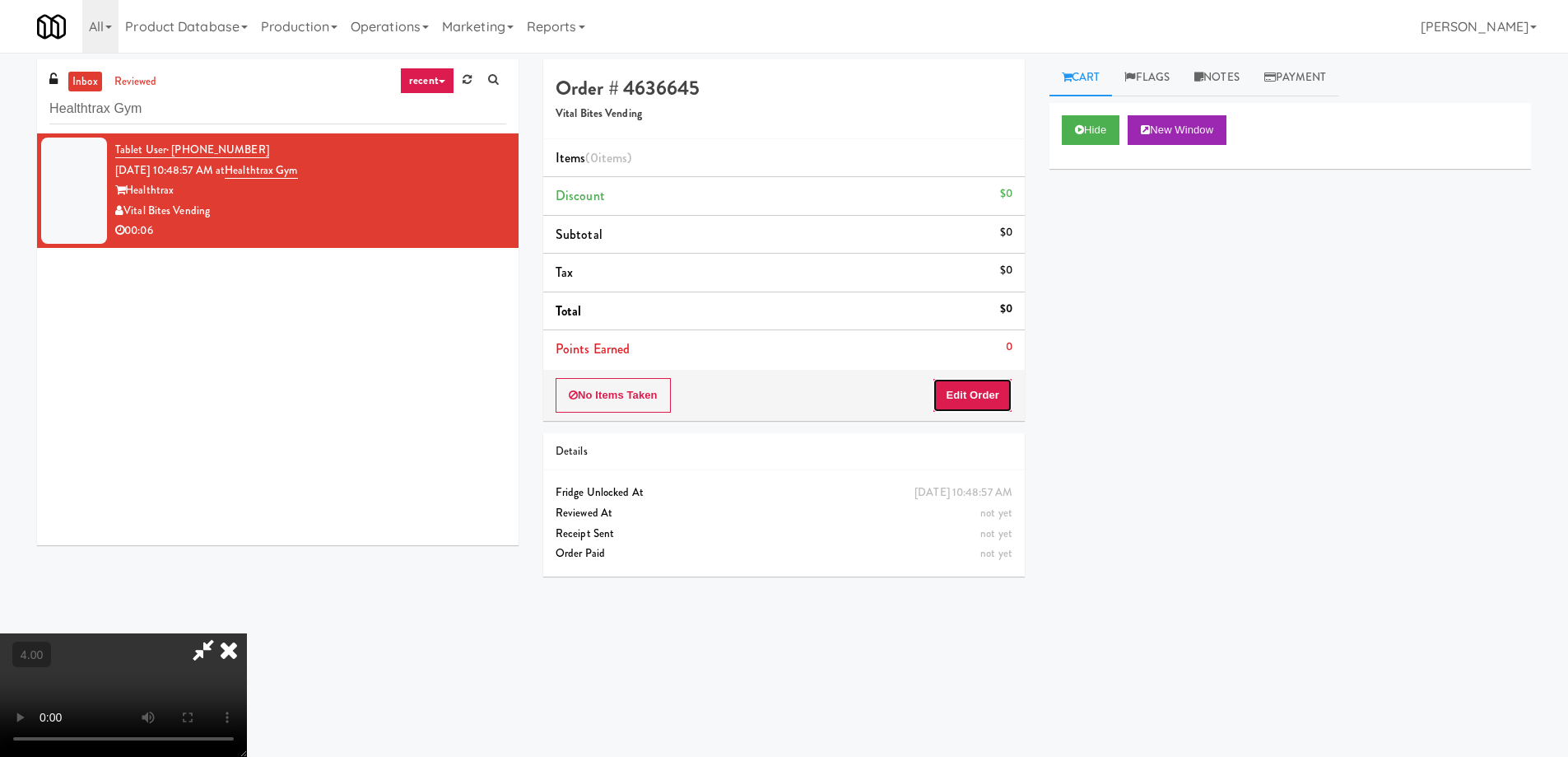
click at [993, 390] on button "Edit Order" at bounding box center [973, 395] width 80 height 35
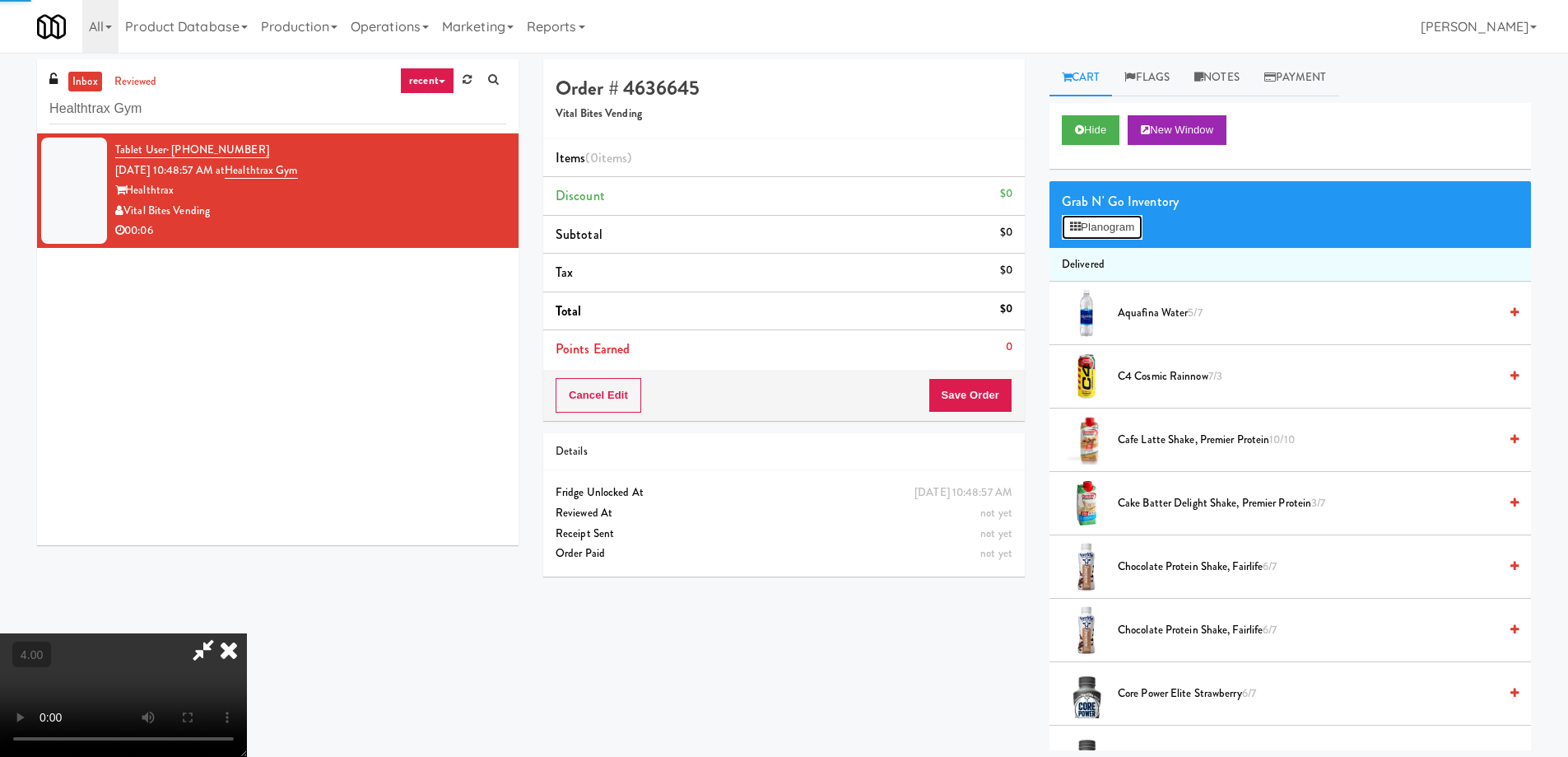
click at [1088, 228] on button "Planogram" at bounding box center [1102, 228] width 81 height 25
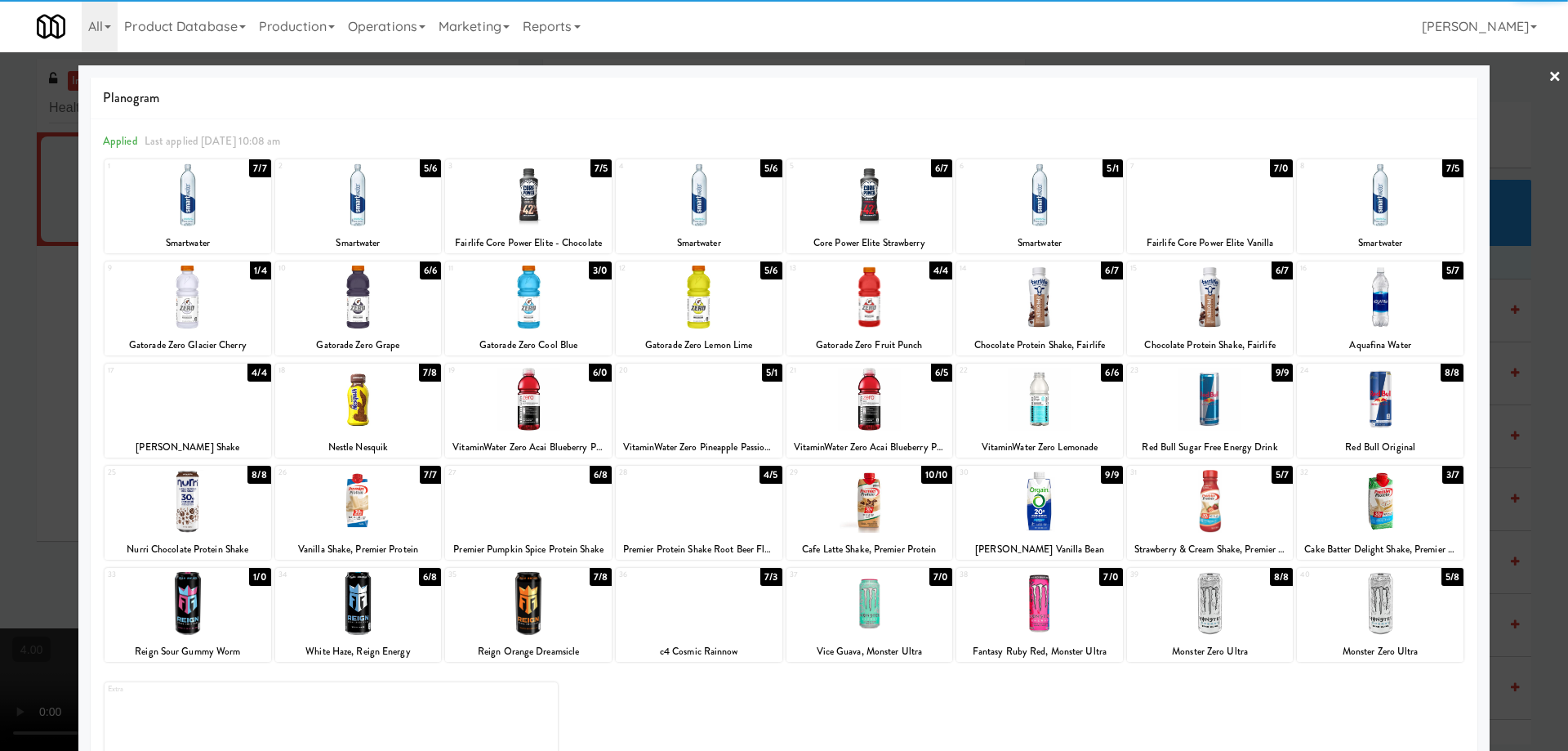
click at [355, 213] on div at bounding box center [358, 195] width 167 height 63
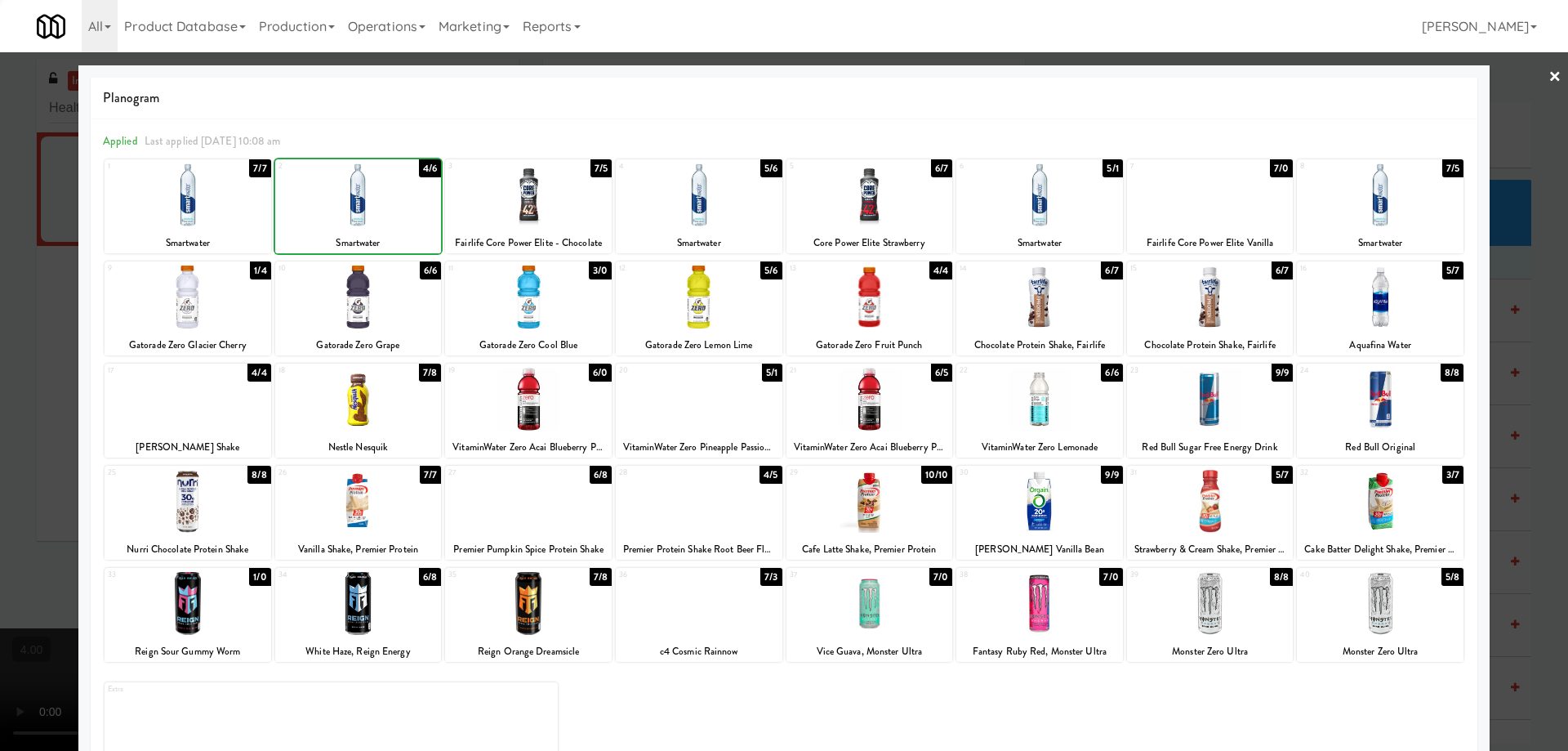
click at [0, 205] on div at bounding box center [784, 375] width 1568 height 751
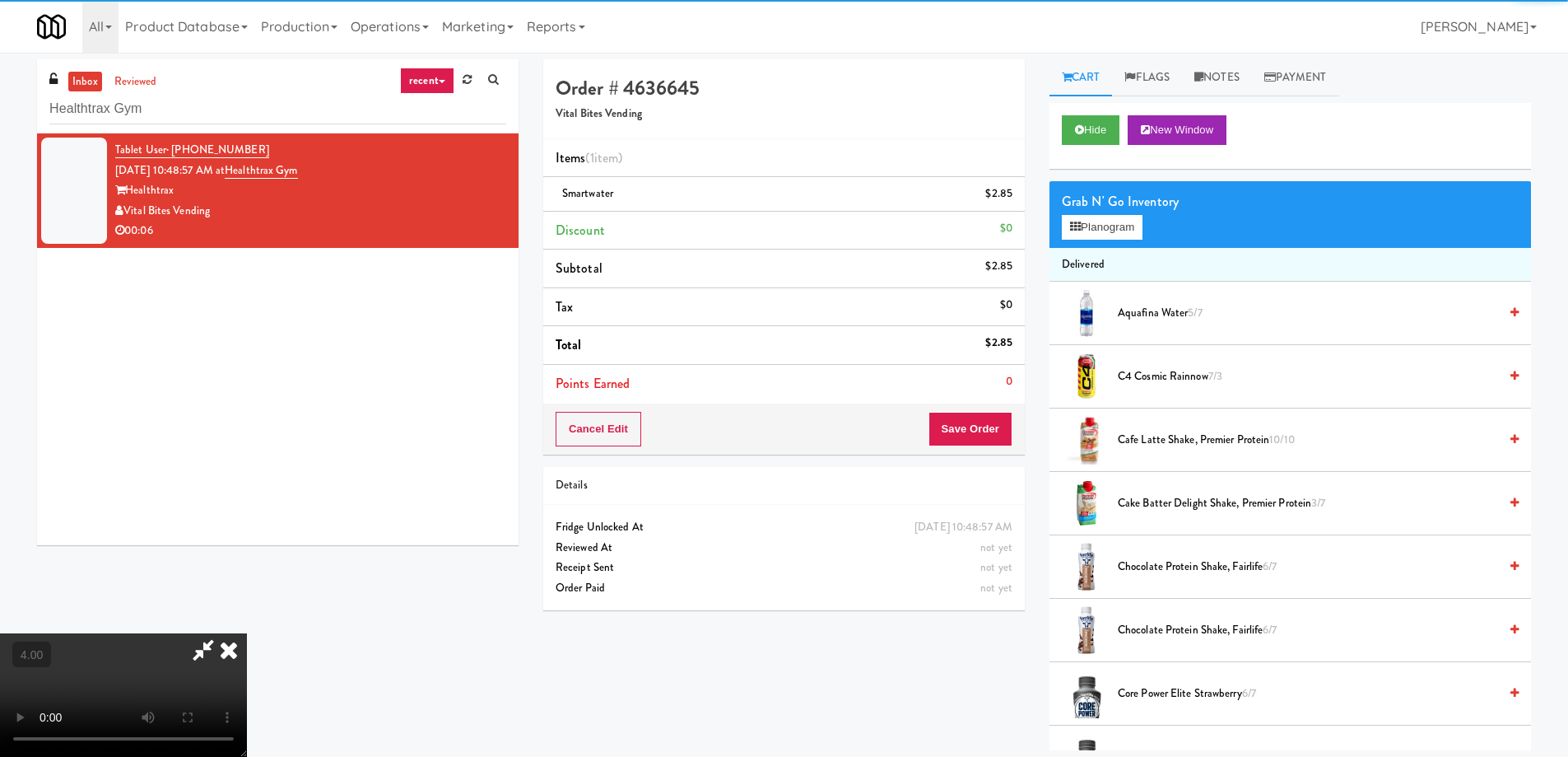
click at [247, 633] on video at bounding box center [123, 694] width 247 height 123
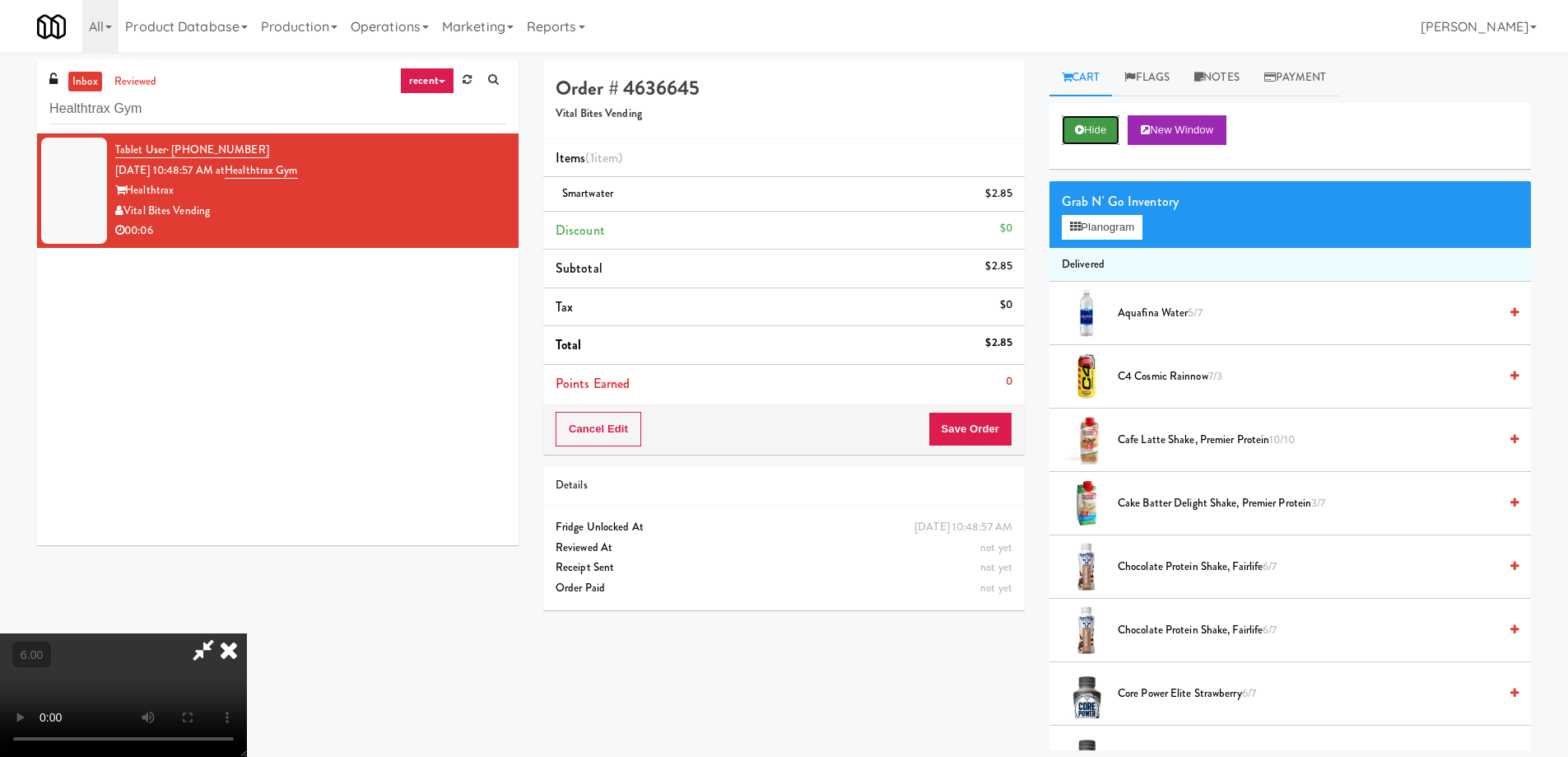
drag, startPoint x: 1120, startPoint y: 115, endPoint x: 1111, endPoint y: 120, distance: 10.3
click at [1116, 116] on button "Hide" at bounding box center [1091, 130] width 58 height 30
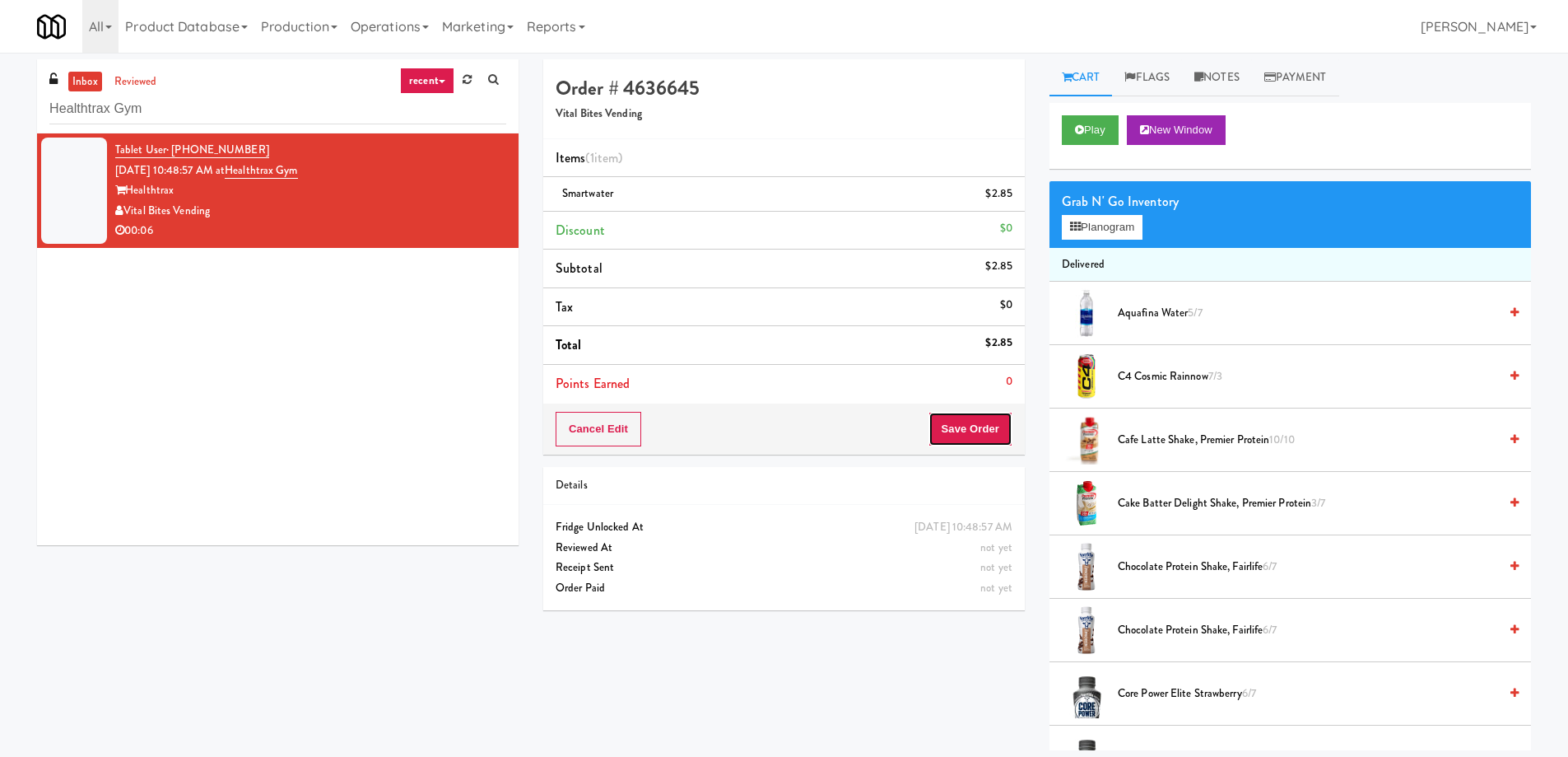
click at [959, 436] on button "Save Order" at bounding box center [971, 429] width 84 height 35
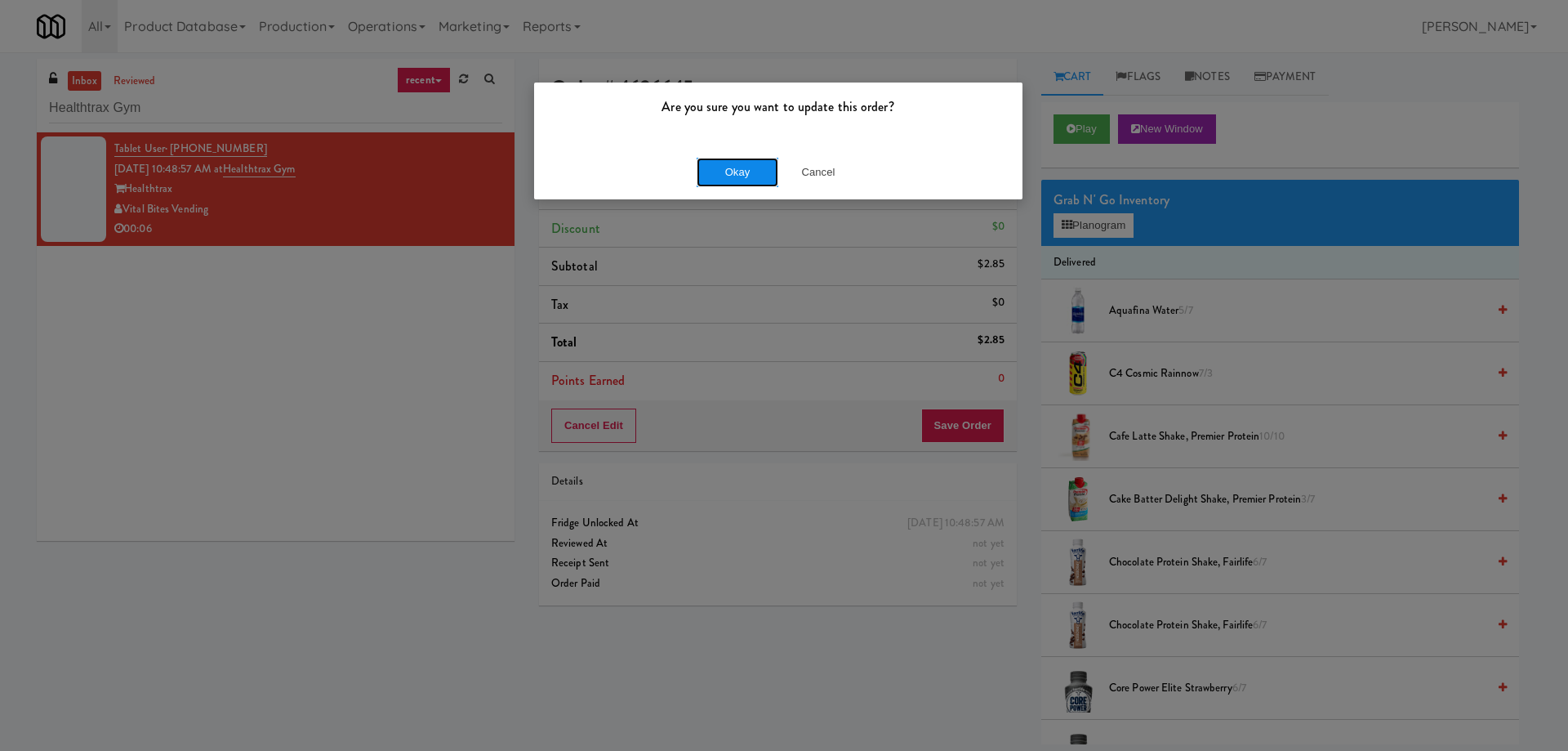
click at [740, 172] on button "Okay" at bounding box center [738, 172] width 82 height 30
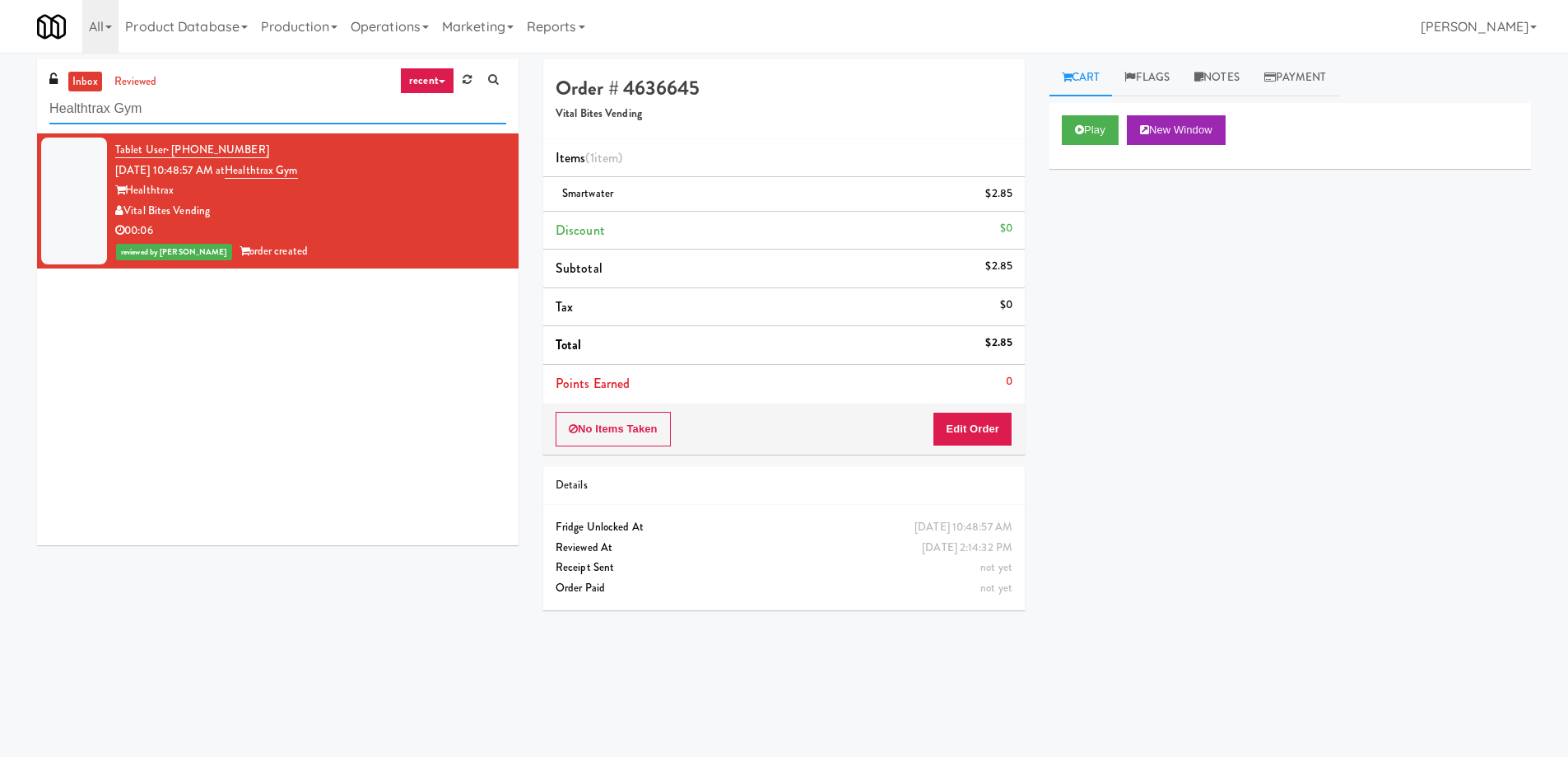
paste input "CC1 Drinks Cooler"
drag, startPoint x: 174, startPoint y: 115, endPoint x: 0, endPoint y: 121, distance: 174.1
click at [0, 121] on div "inbox reviewed recent all unclear take inventory issue suspicious failed recent…" at bounding box center [784, 390] width 1568 height 661
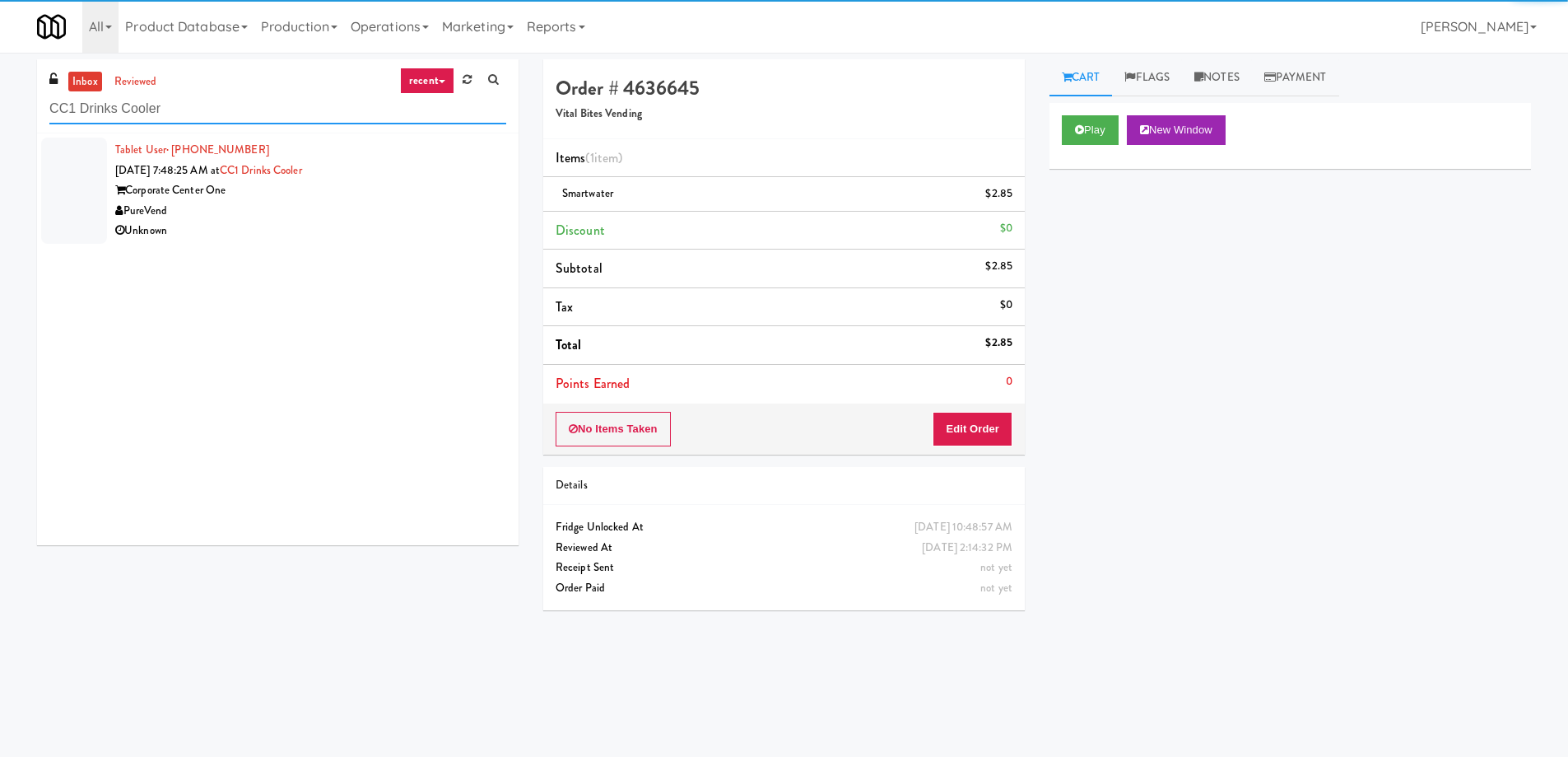
type input "CC1 Drinks Cooler"
click at [401, 224] on div "Unknown" at bounding box center [310, 231] width 391 height 21
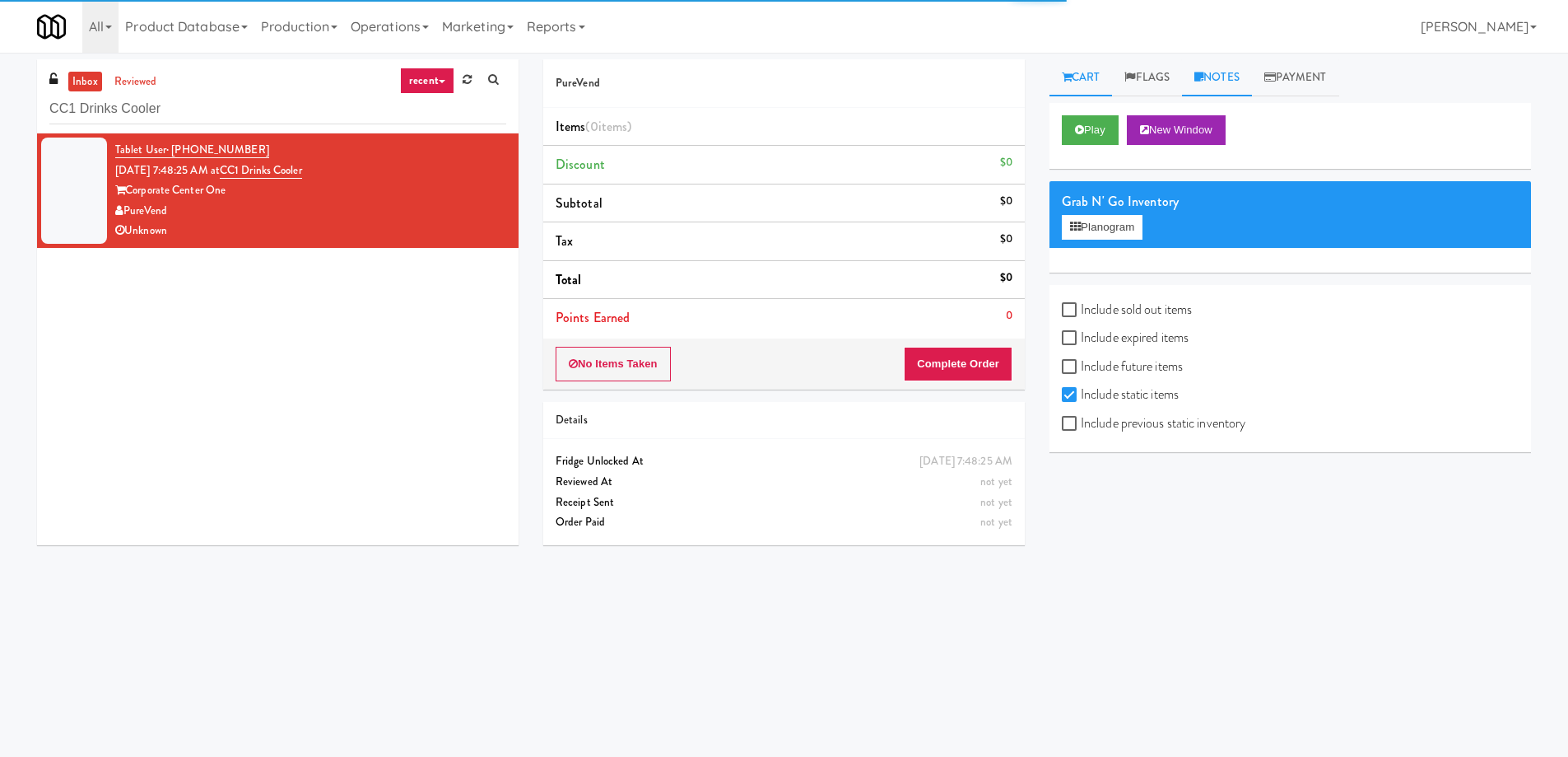
click at [1231, 78] on link "Notes" at bounding box center [1217, 78] width 70 height 37
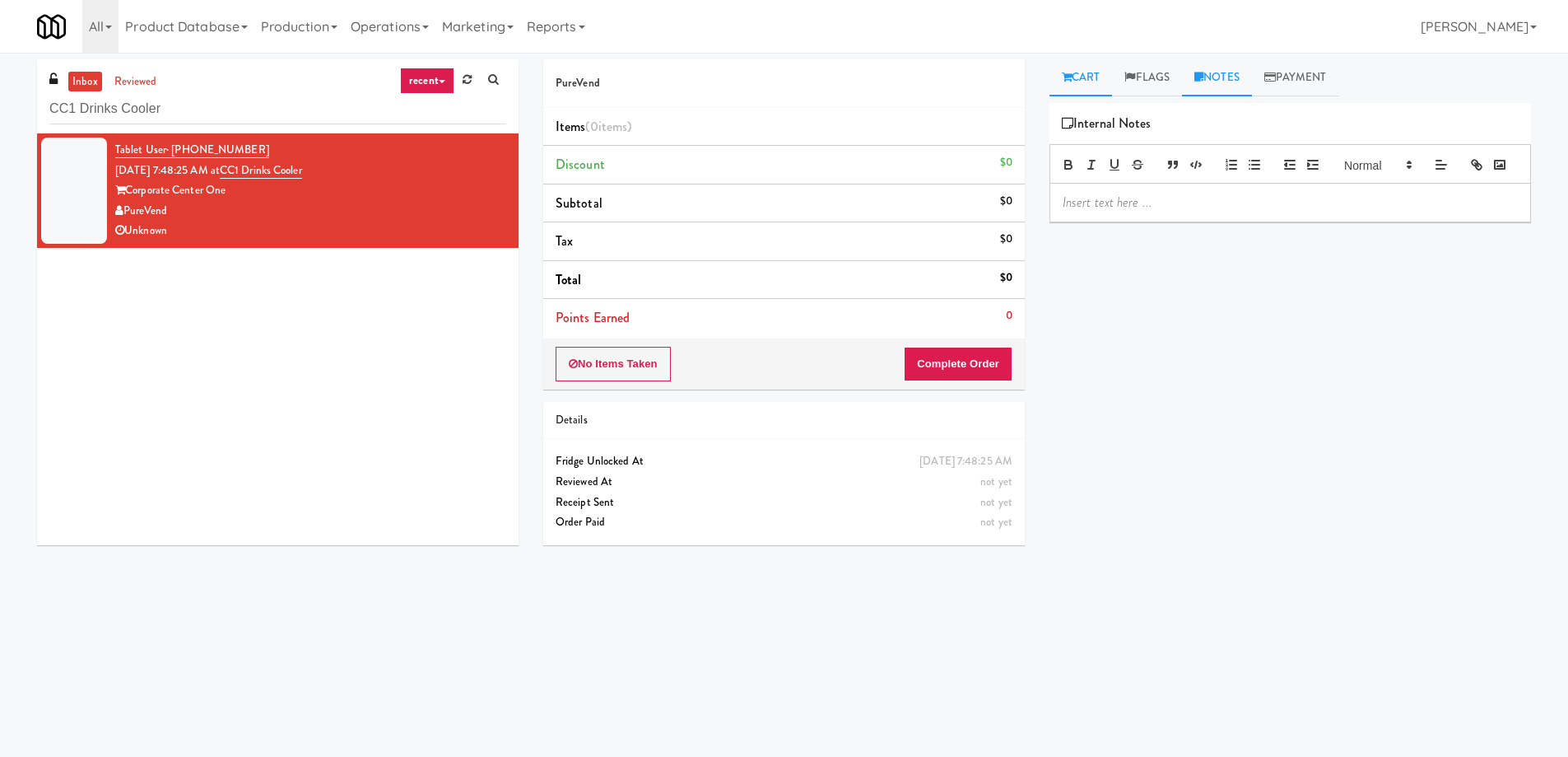
drag, startPoint x: 1089, startPoint y: 61, endPoint x: 1091, endPoint y: 84, distance: 23.1
click at [1089, 63] on link "Cart" at bounding box center [1081, 78] width 64 height 37
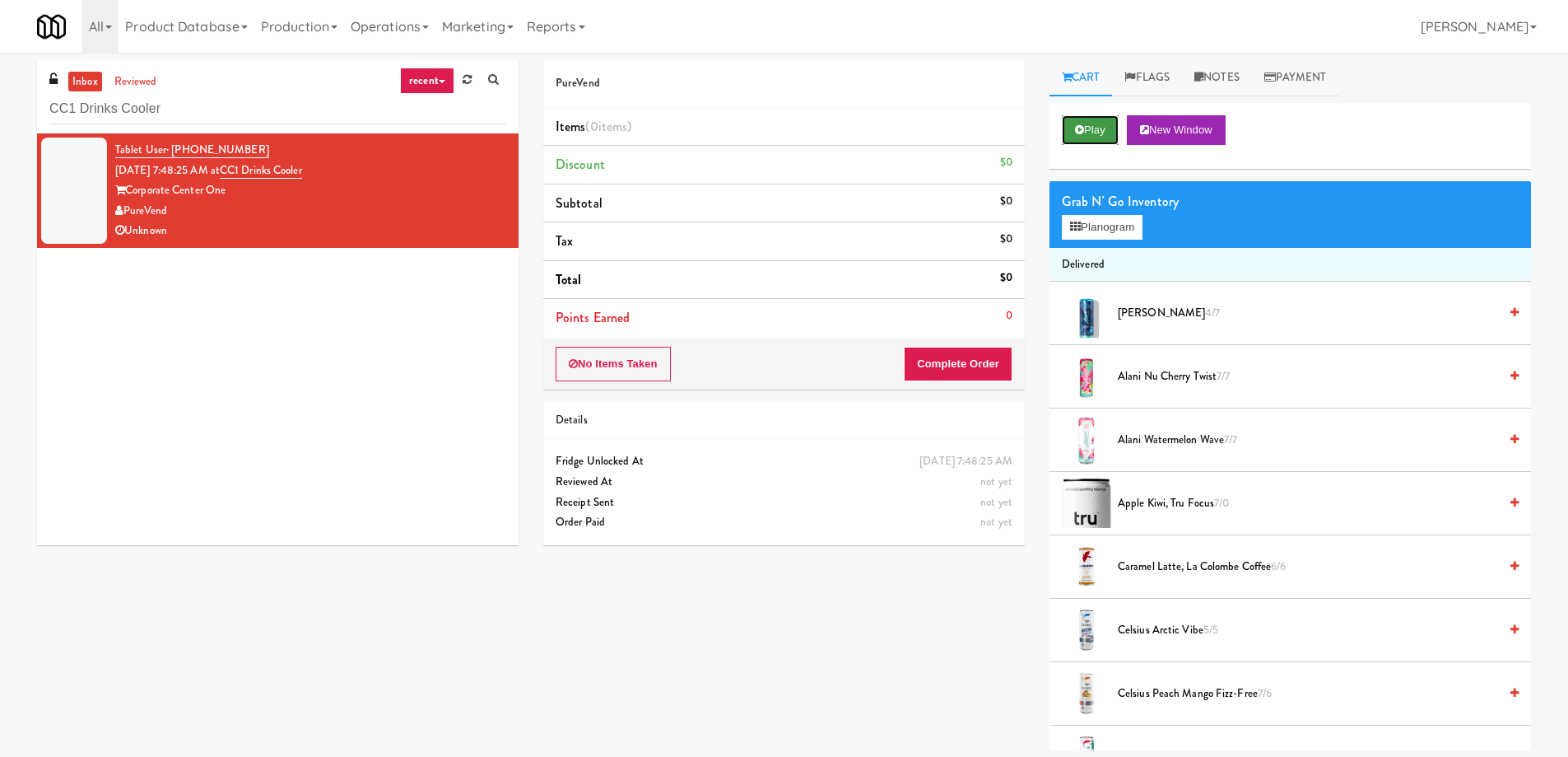
click at [1092, 119] on button "Play" at bounding box center [1090, 130] width 57 height 30
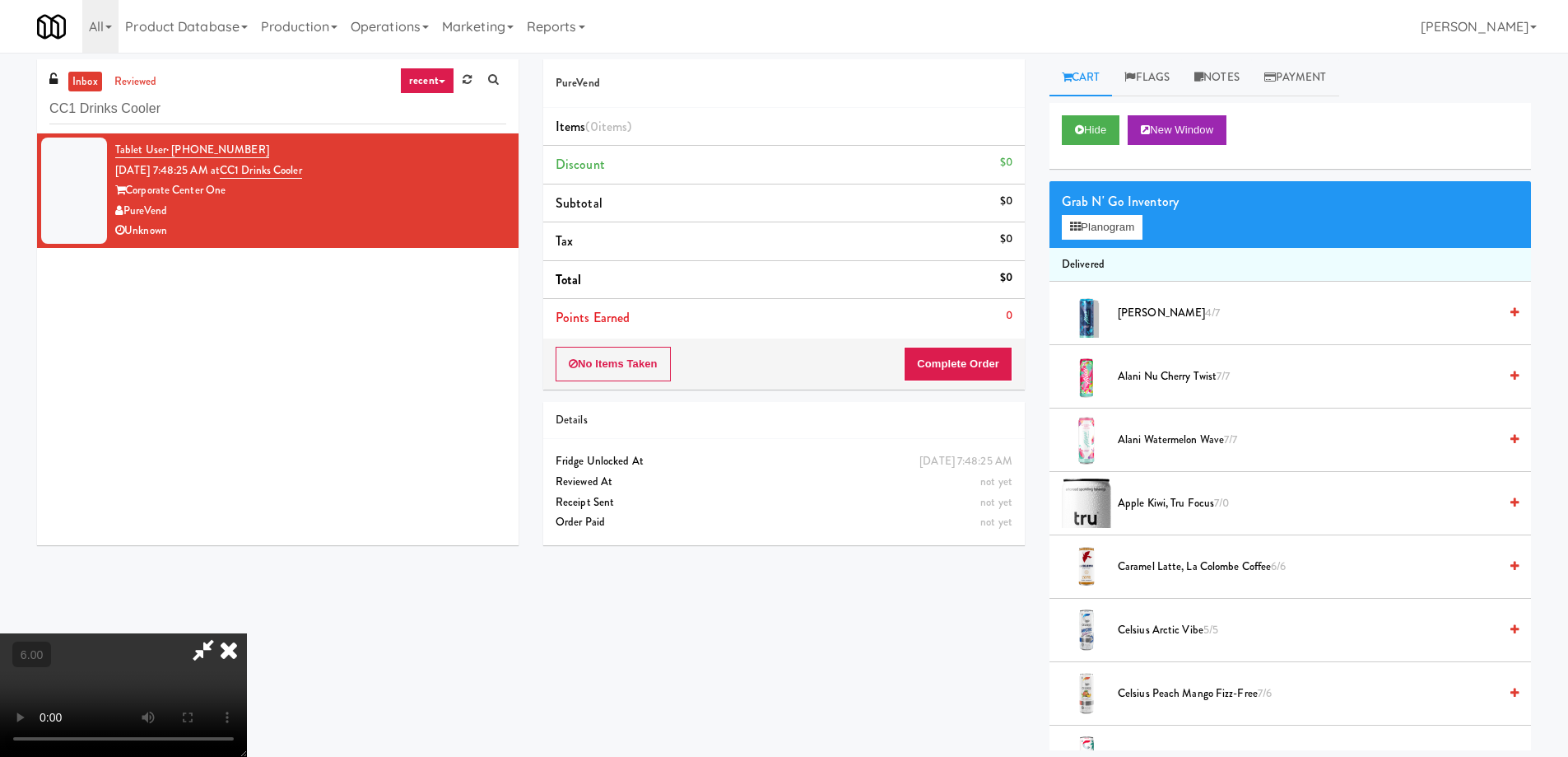
click at [247, 633] on icon at bounding box center [229, 649] width 36 height 33
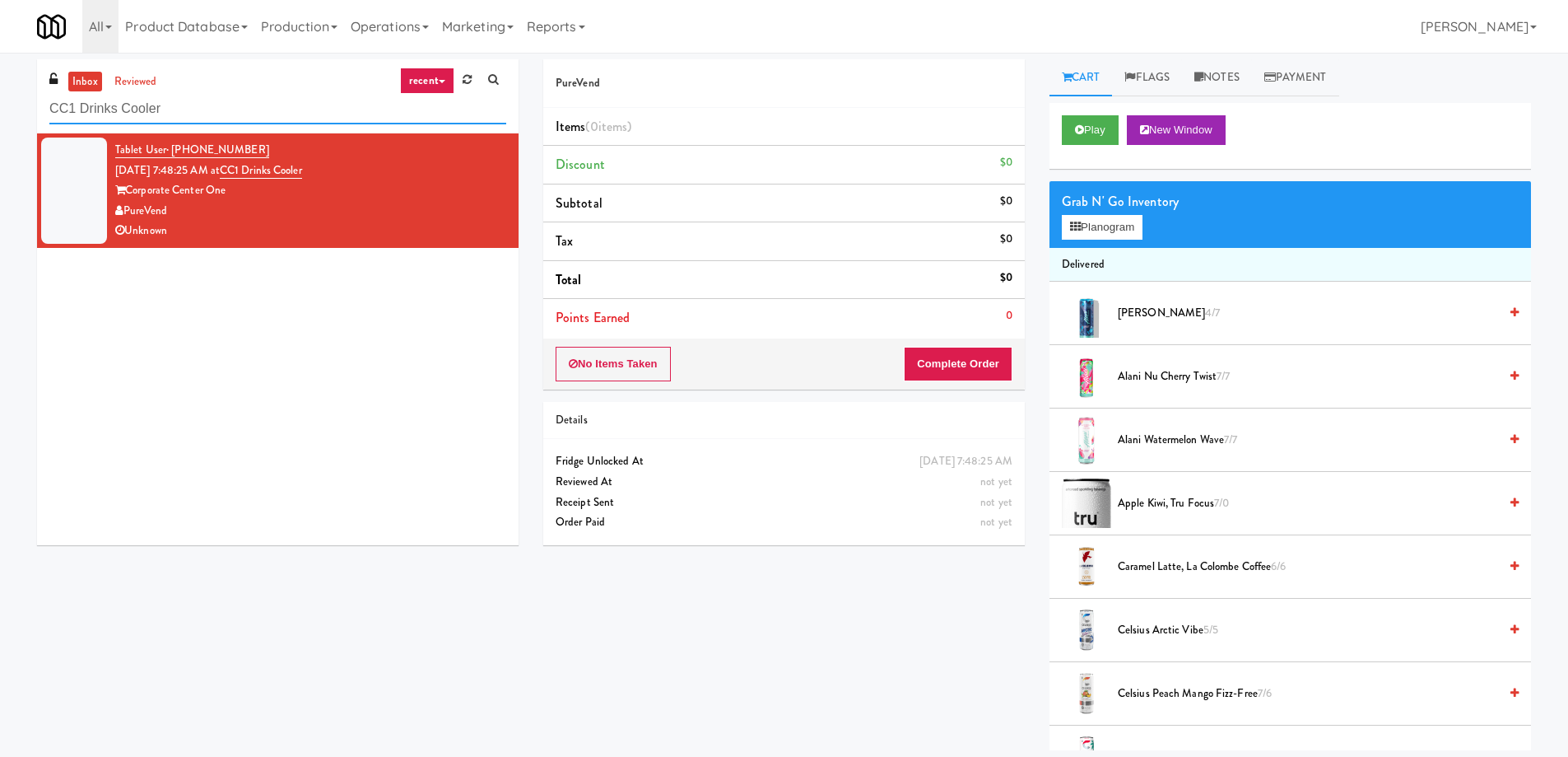
drag, startPoint x: 215, startPoint y: 109, endPoint x: 487, endPoint y: 60, distance: 276.4
click at [472, 60] on div "inbox reviewed recent all unclear take inventory issue suspicious failed recent…" at bounding box center [278, 97] width 481 height 74
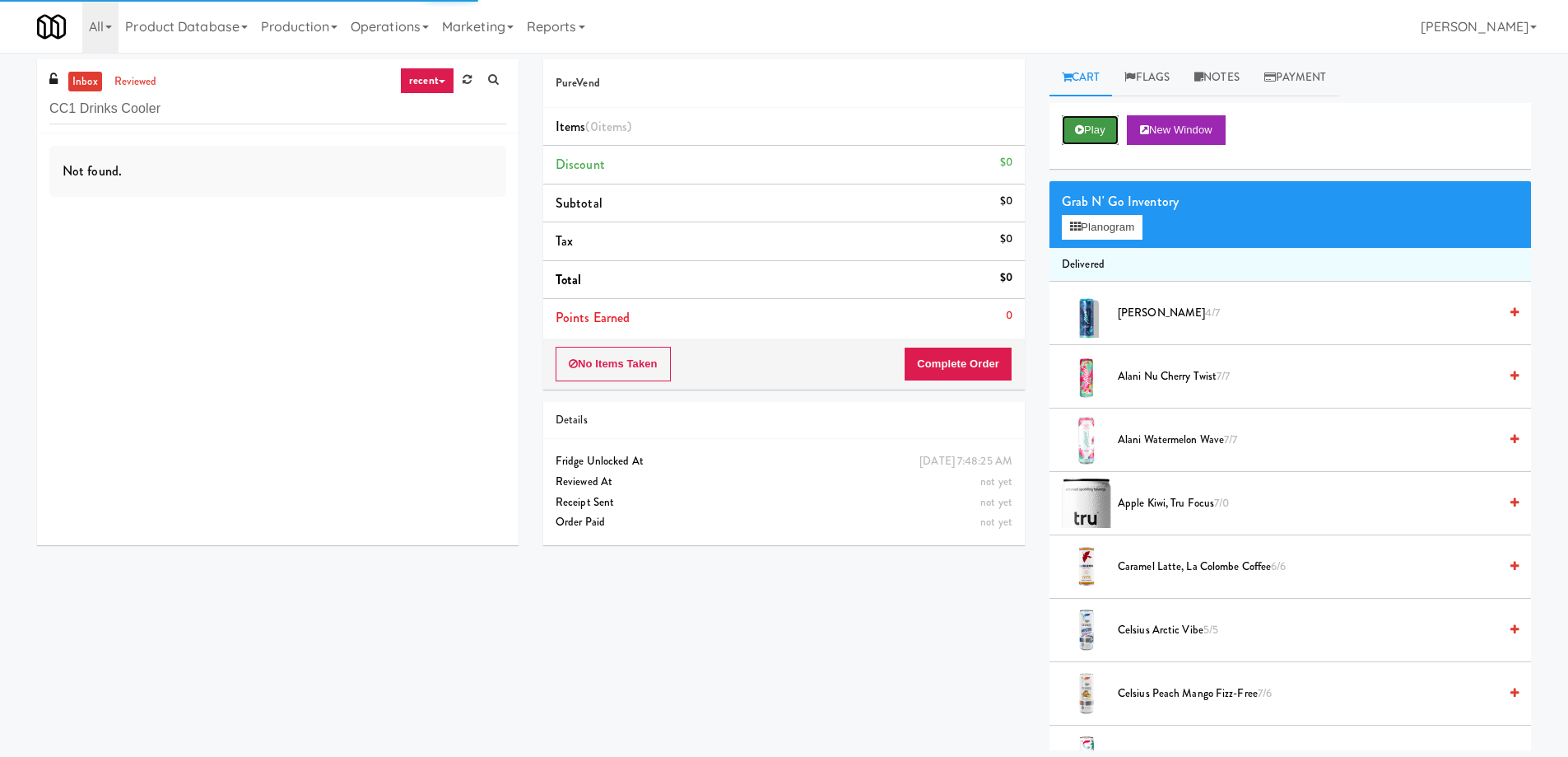
click at [1085, 124] on button "Play" at bounding box center [1090, 130] width 57 height 30
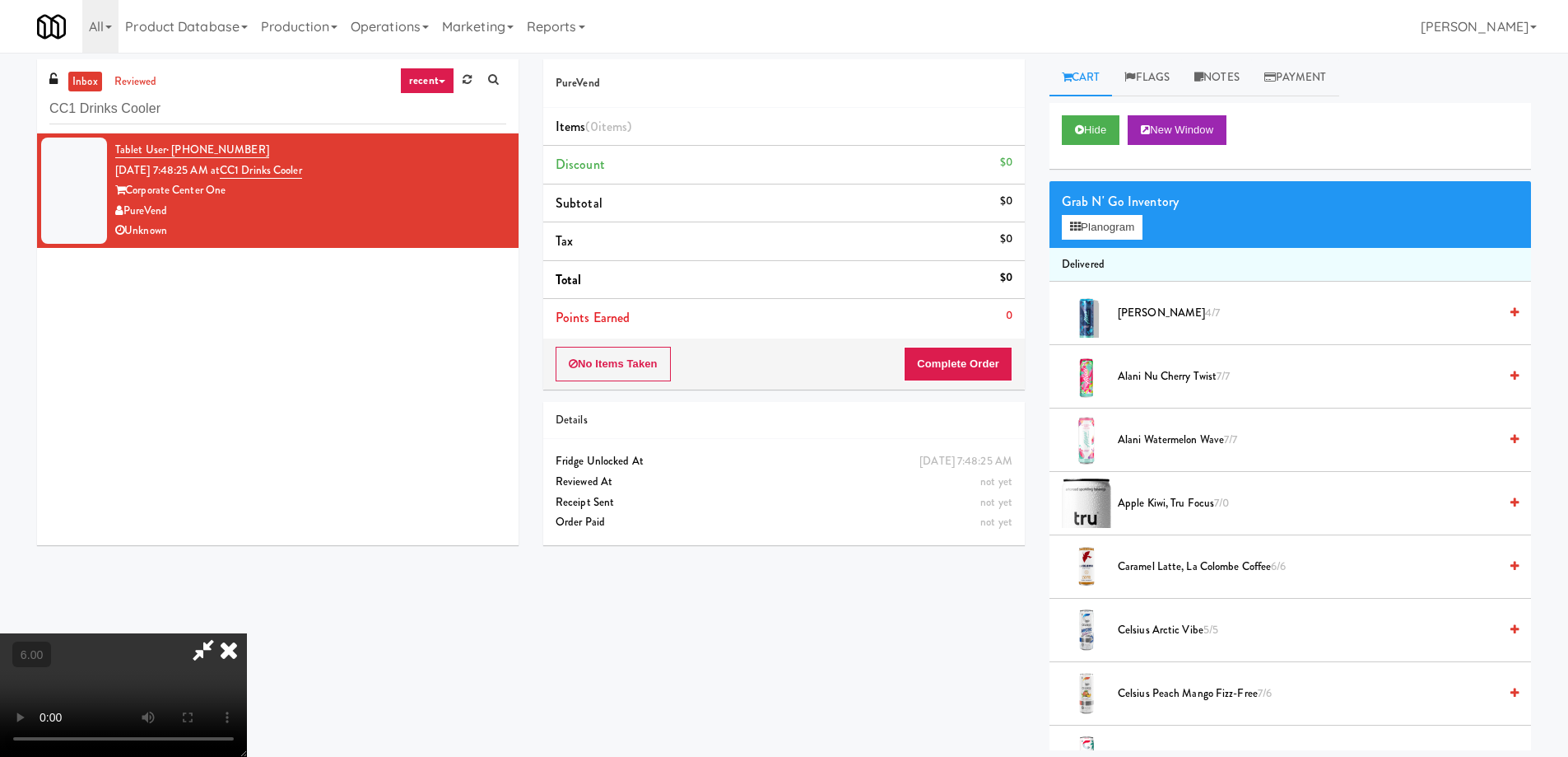
click at [247, 633] on icon at bounding box center [229, 649] width 36 height 33
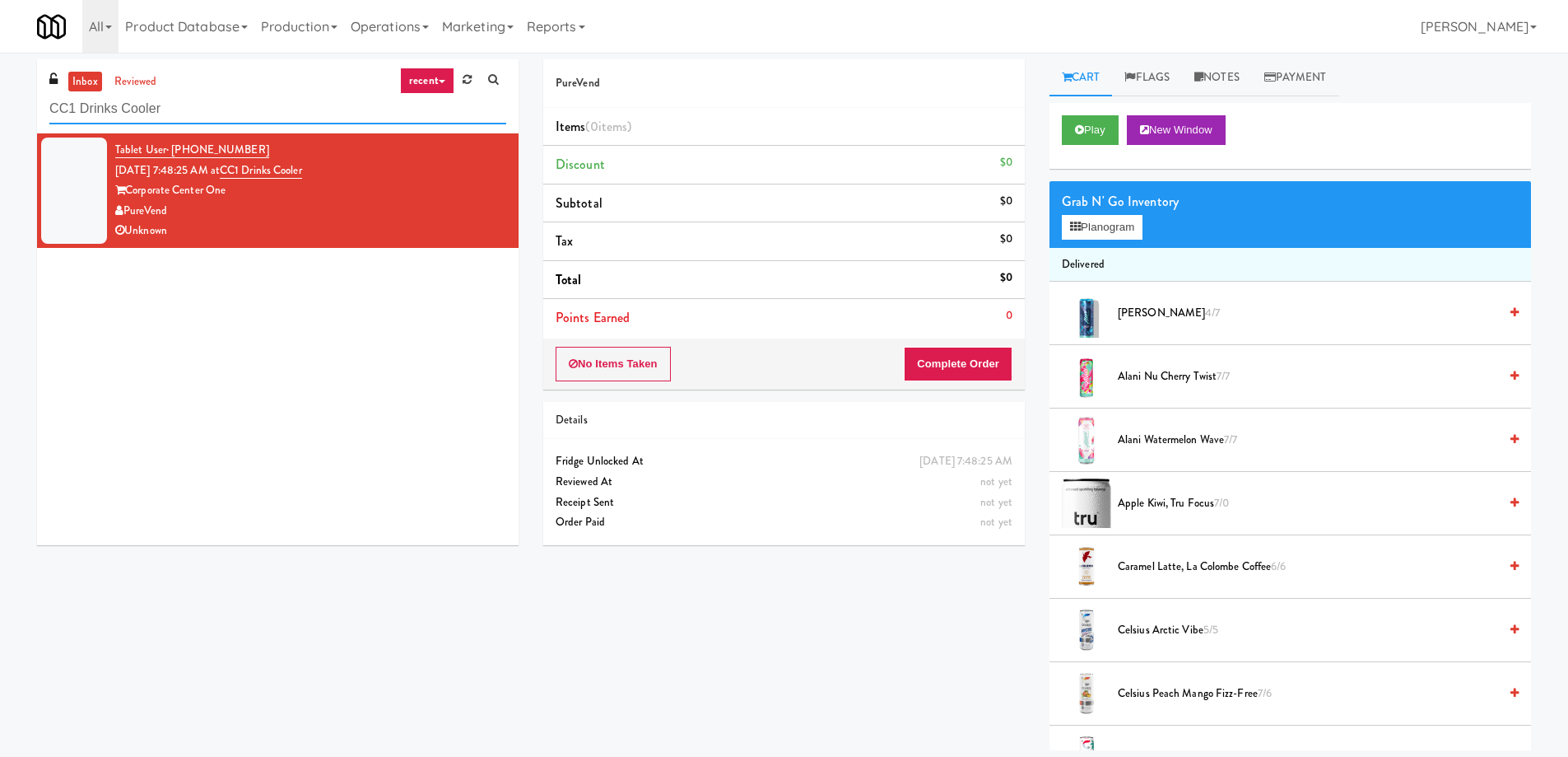
drag, startPoint x: 21, startPoint y: 98, endPoint x: 0, endPoint y: 98, distance: 21.0
click at [0, 98] on div "inbox reviewed recent all unclear take inventory issue suspicious failed recent…" at bounding box center [784, 405] width 1568 height 691
paste input "Guild - Pantry - Right"
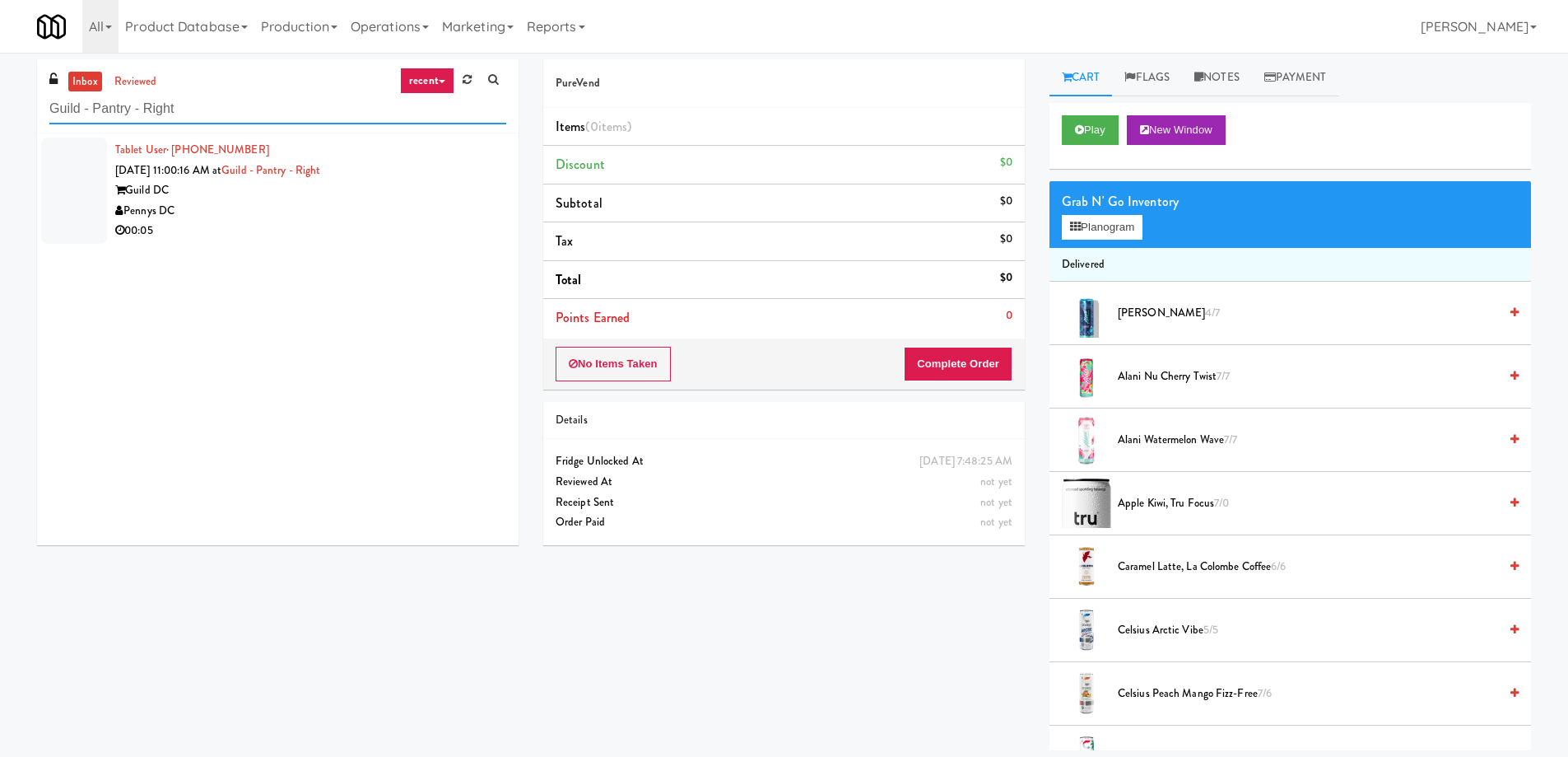
click at [253, 107] on input "Guild - Pantry - Right" at bounding box center [278, 108] width 457 height 31
drag, startPoint x: 253, startPoint y: 107, endPoint x: 387, endPoint y: 141, distance: 138.2
click at [316, 99] on input "Guild - Pantry - Right" at bounding box center [278, 108] width 457 height 31
type input "Guild - Pantry - Right"
click at [378, 242] on li "Tablet User · (252) 955-9674 Oct 9, 2025 11:00:16 AM at Guild - Pantry - Right …" at bounding box center [278, 190] width 481 height 114
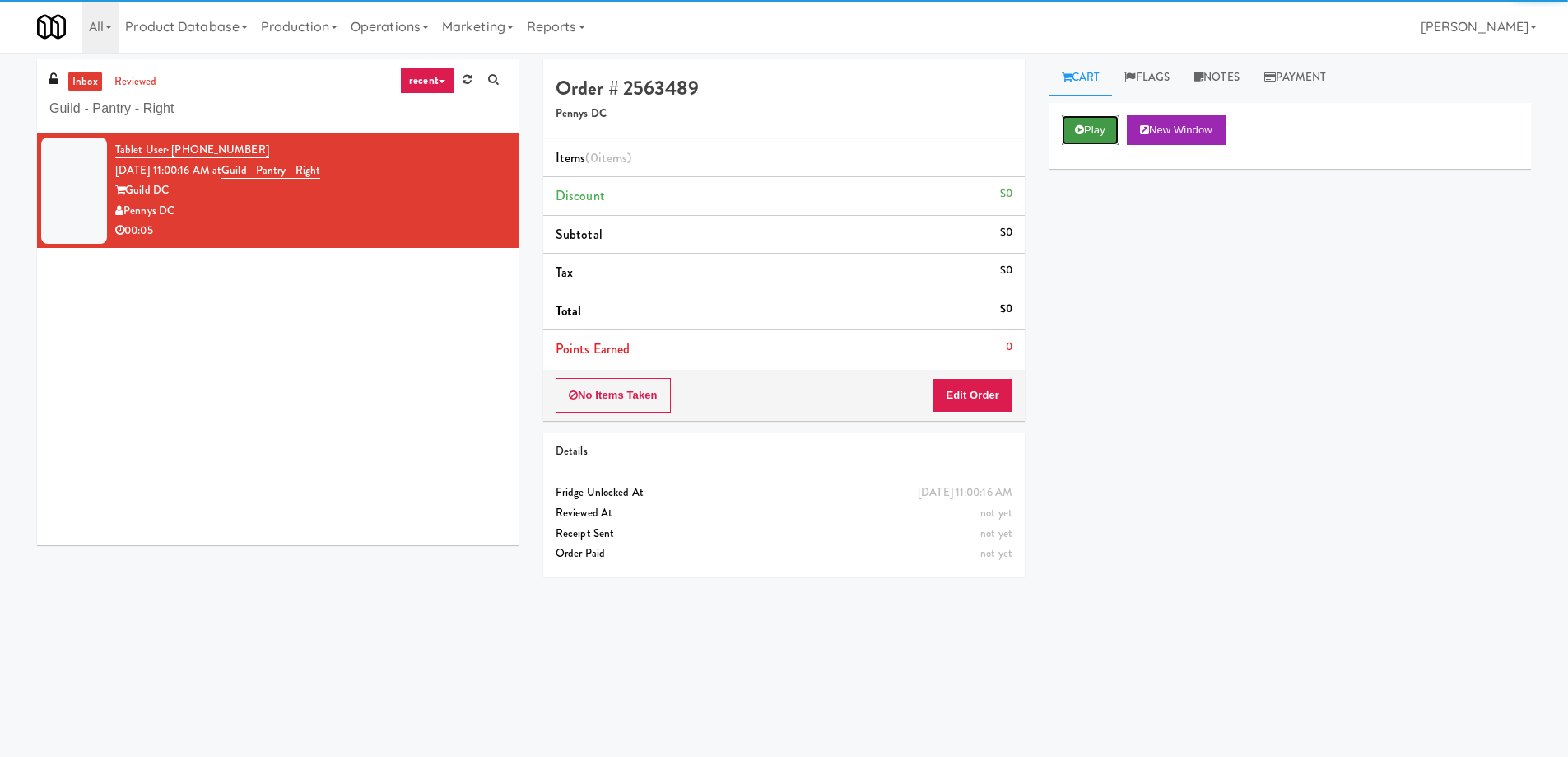
click at [1107, 126] on button "Play" at bounding box center [1090, 130] width 57 height 30
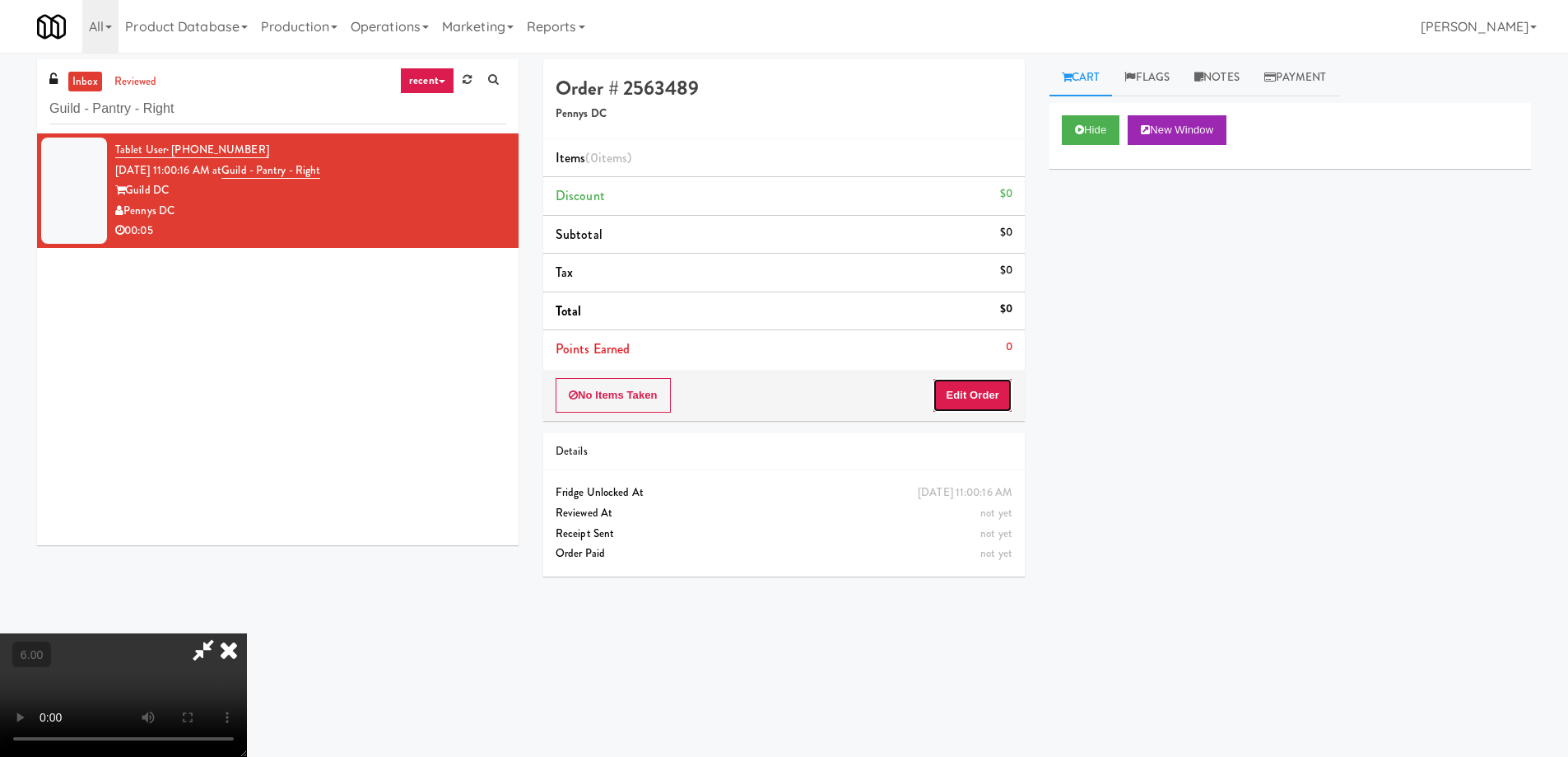
click at [983, 389] on button "Edit Order" at bounding box center [973, 395] width 80 height 35
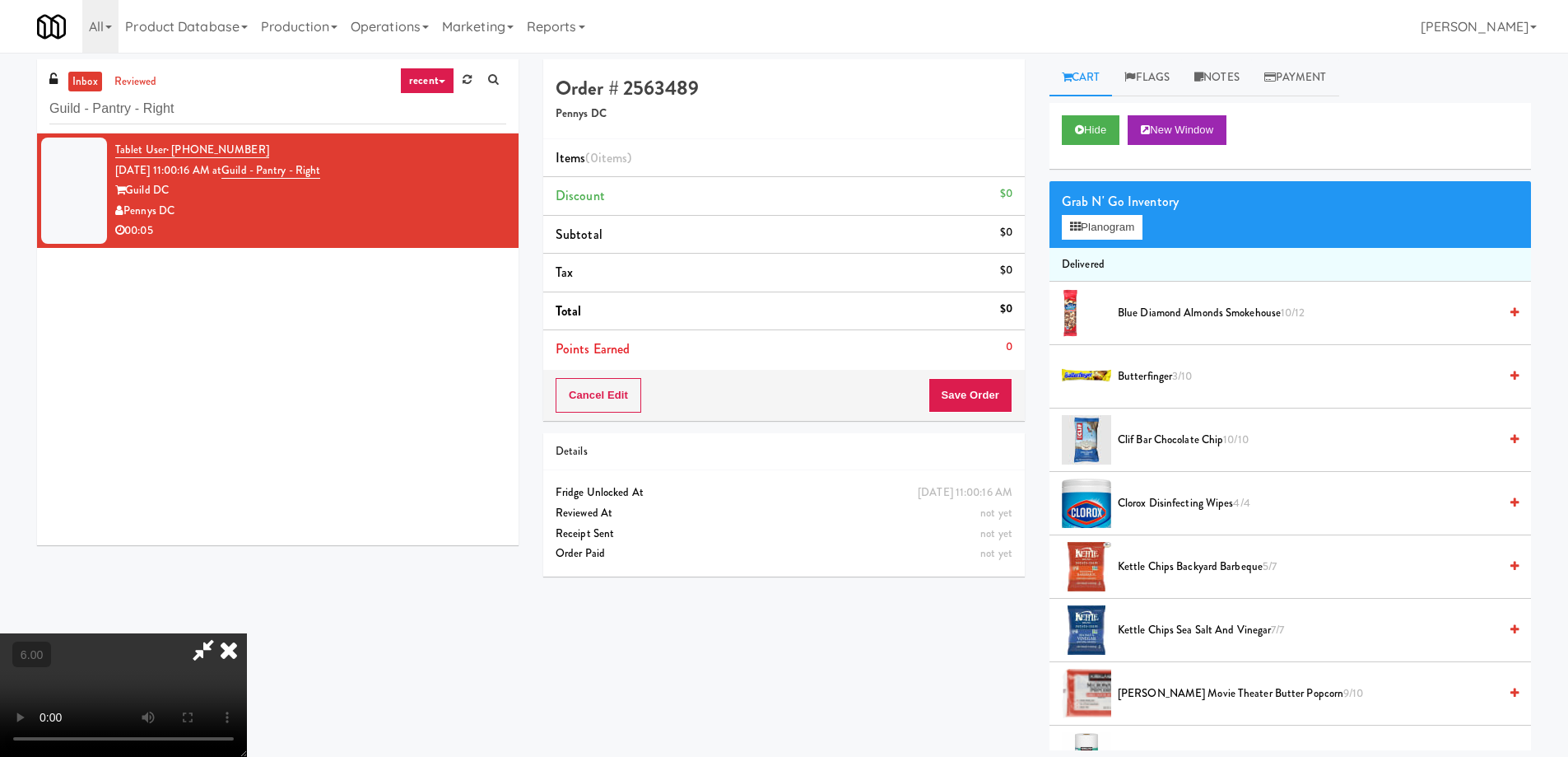
click at [247, 633] on video at bounding box center [123, 694] width 247 height 123
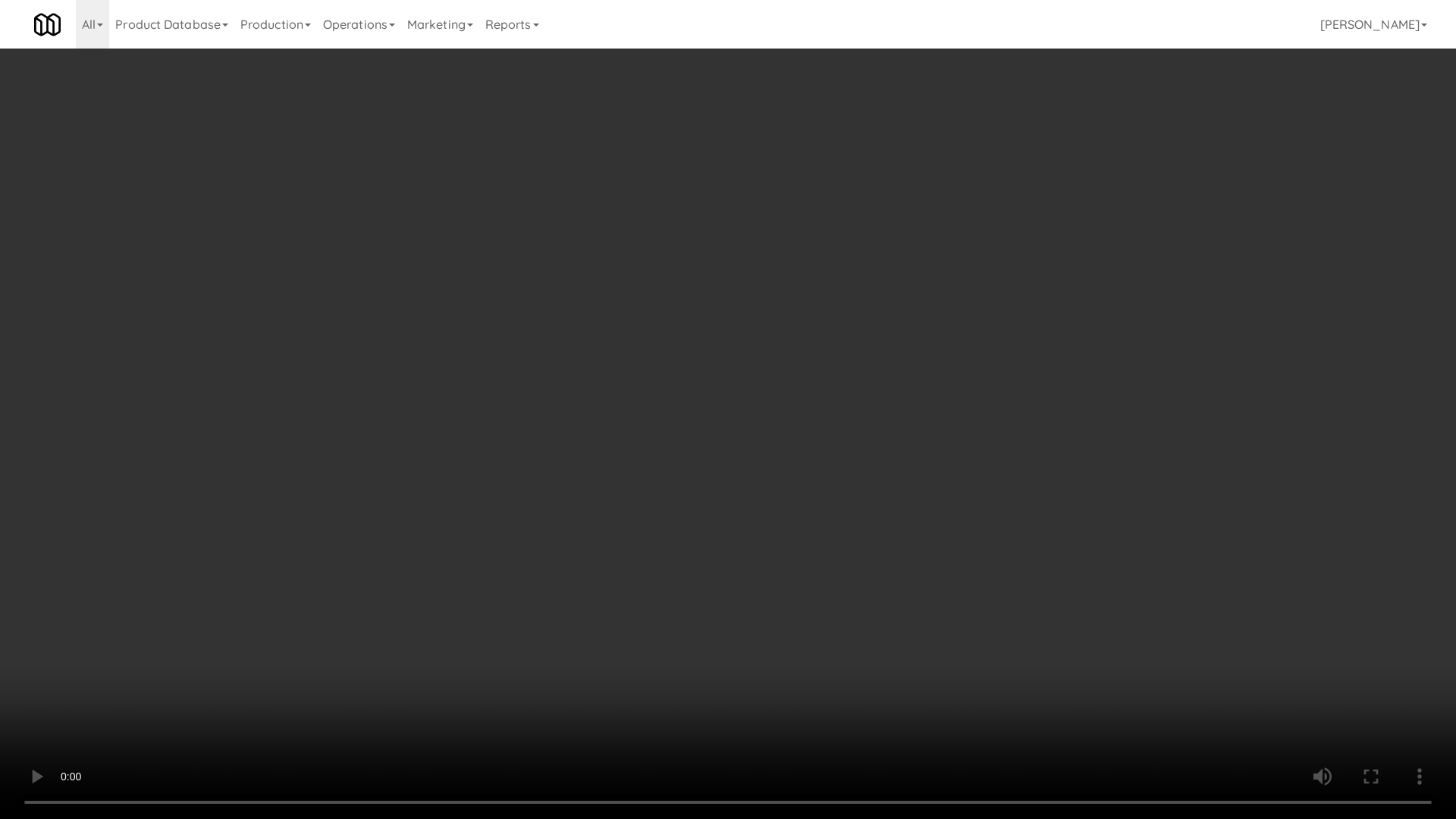
click at [156, 695] on video at bounding box center [728, 409] width 1456 height 819
click at [533, 563] on video at bounding box center [728, 409] width 1456 height 819
click at [522, 554] on video at bounding box center [728, 409] width 1456 height 819
click at [633, 554] on video at bounding box center [728, 409] width 1456 height 819
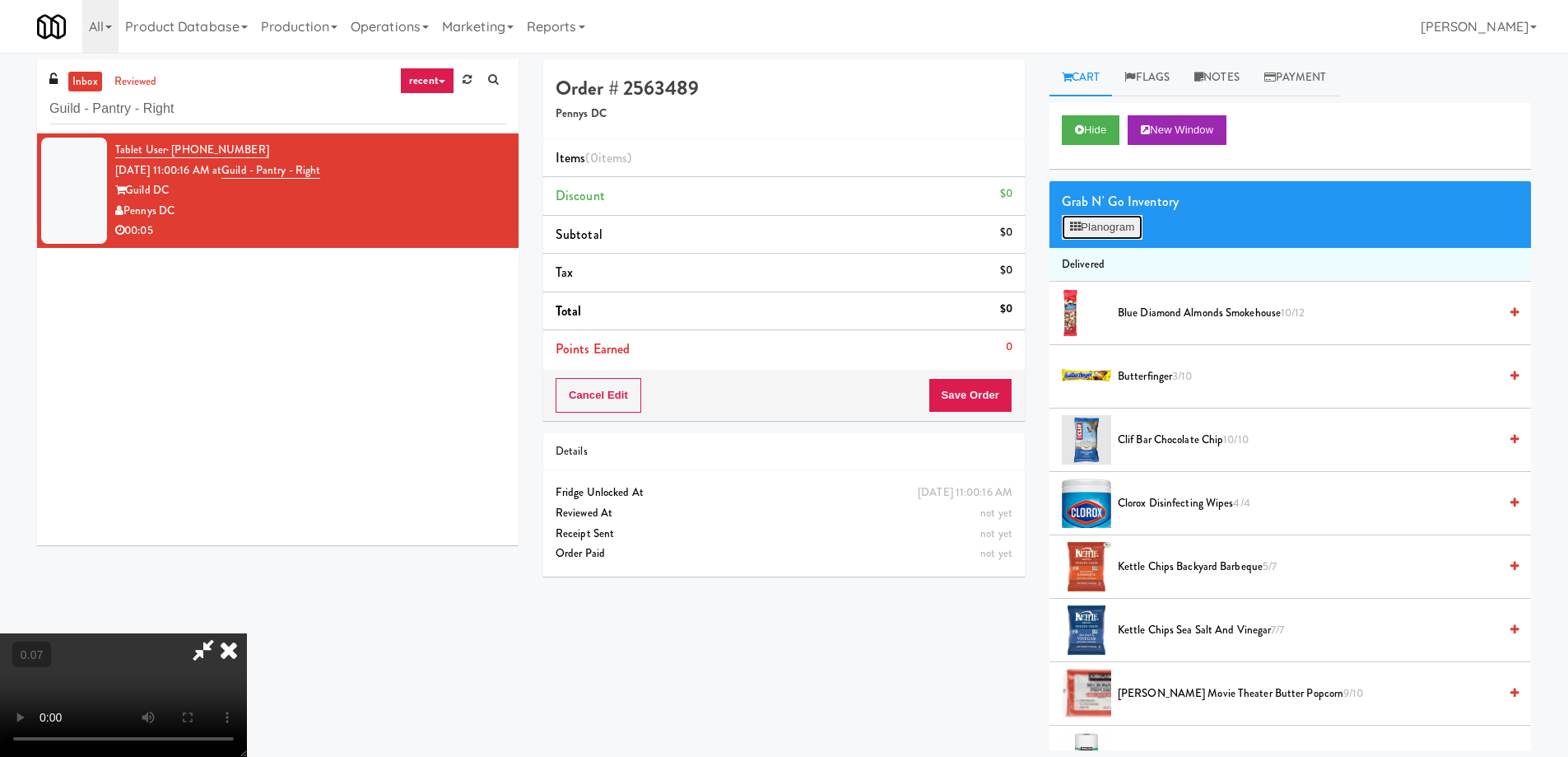
click at [1103, 228] on button "Planogram" at bounding box center [1102, 228] width 81 height 25
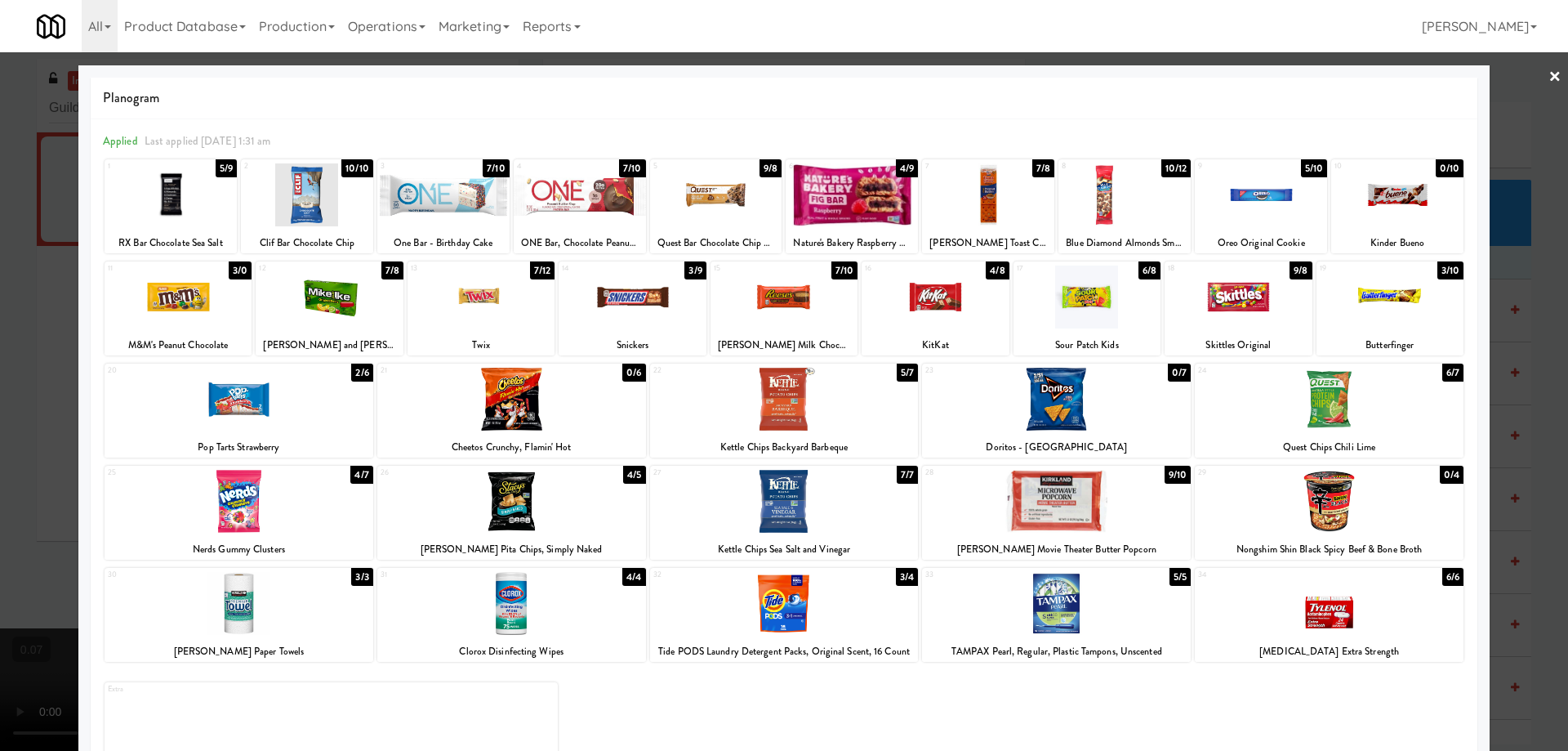
click at [744, 403] on div at bounding box center [784, 399] width 268 height 63
drag, startPoint x: 583, startPoint y: 495, endPoint x: 574, endPoint y: 500, distance: 10.3
click at [579, 497] on div at bounding box center [511, 501] width 268 height 63
click at [0, 435] on div at bounding box center [784, 375] width 1568 height 751
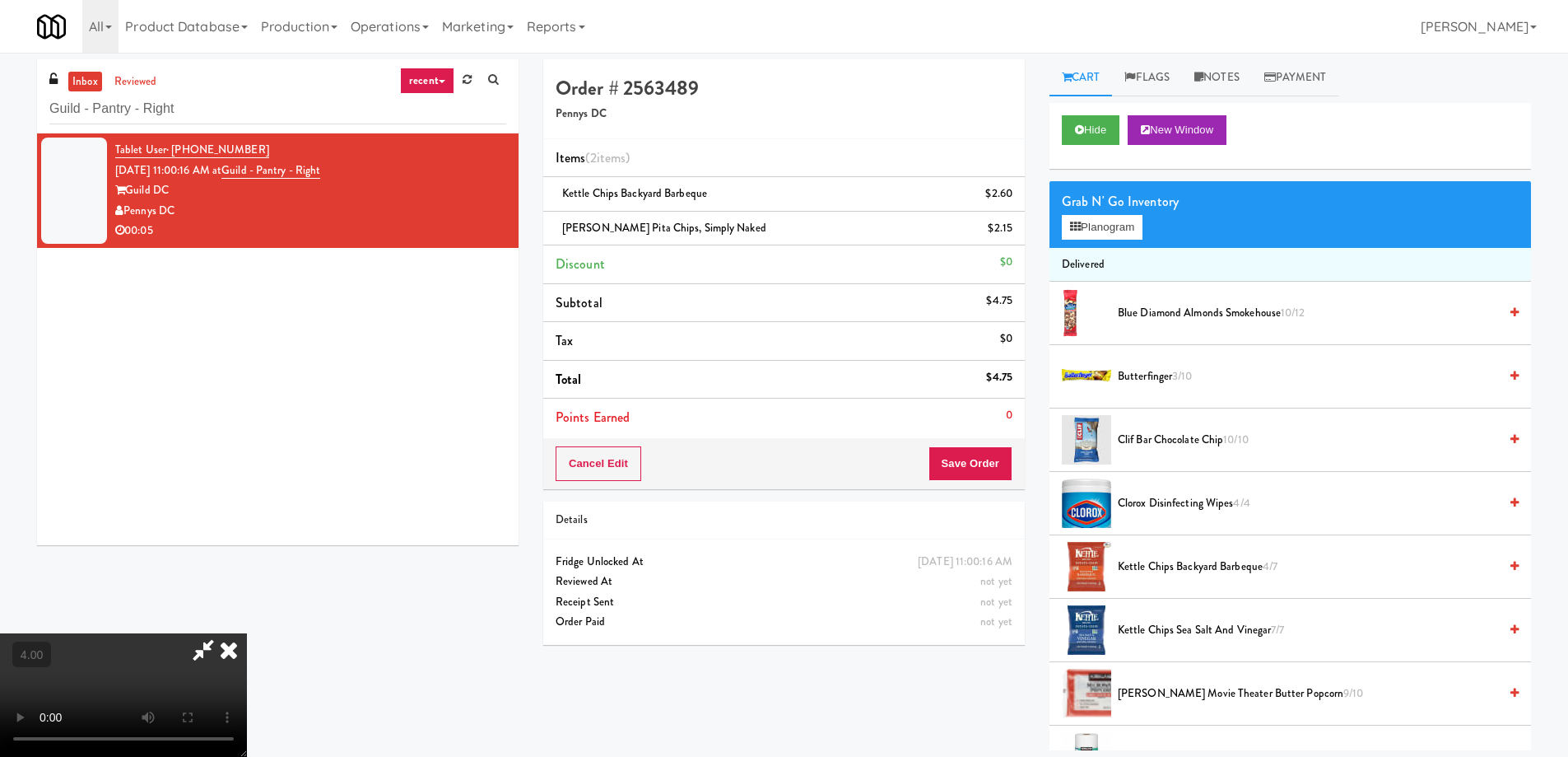
click at [247, 633] on icon at bounding box center [229, 649] width 36 height 33
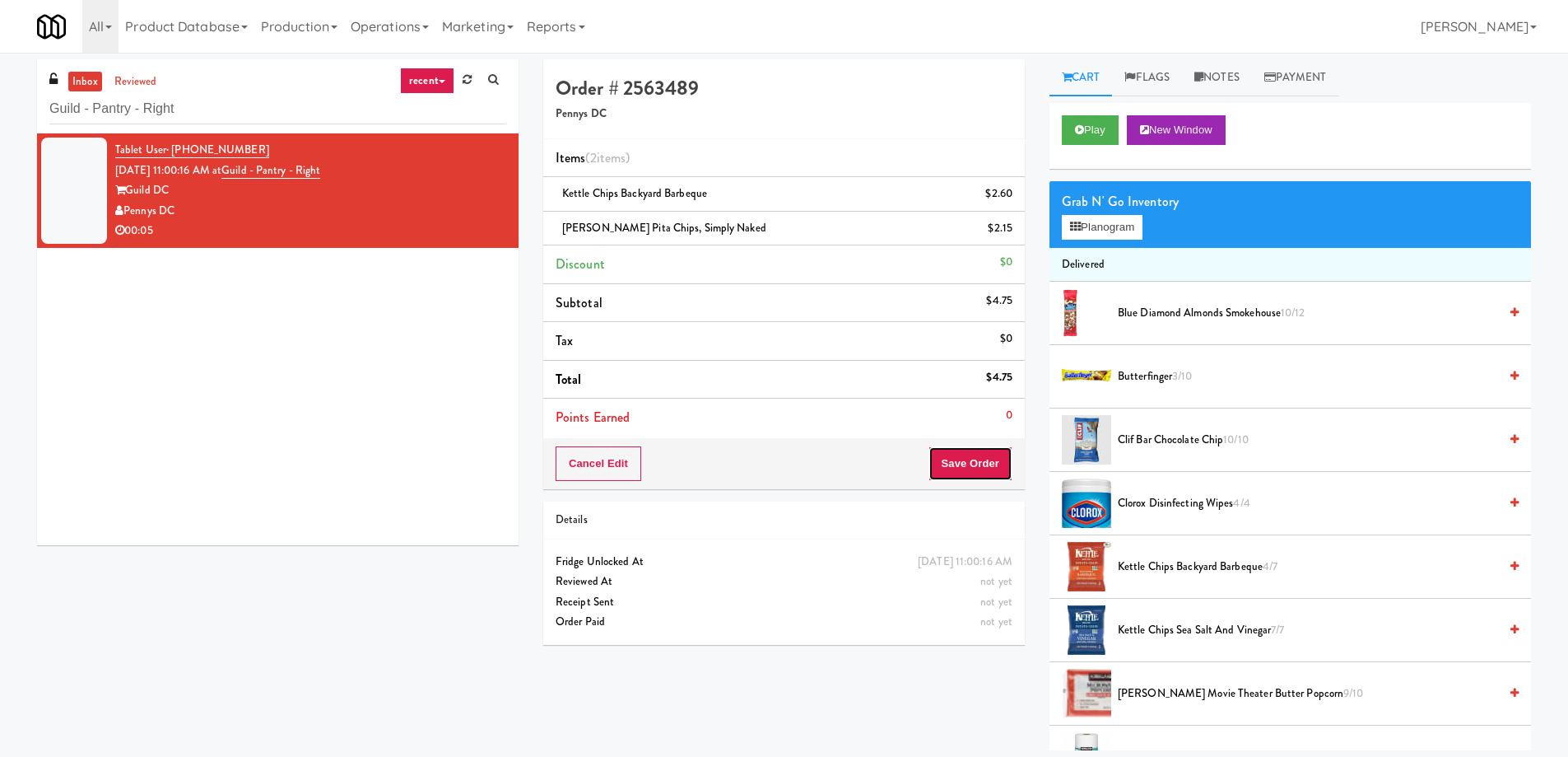
click at [971, 467] on button "Save Order" at bounding box center [971, 463] width 84 height 35
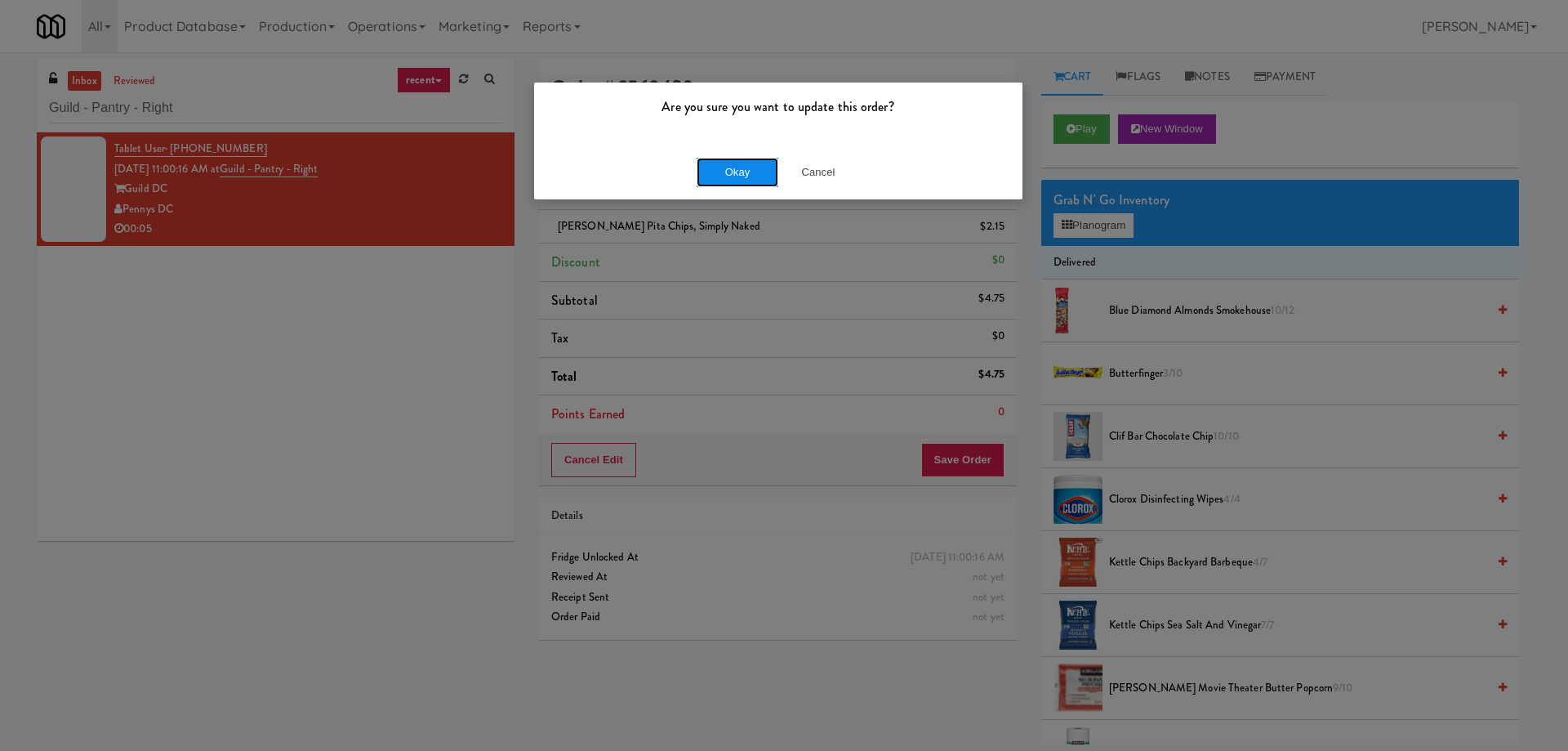
click at [740, 175] on button "Okay" at bounding box center [738, 172] width 82 height 30
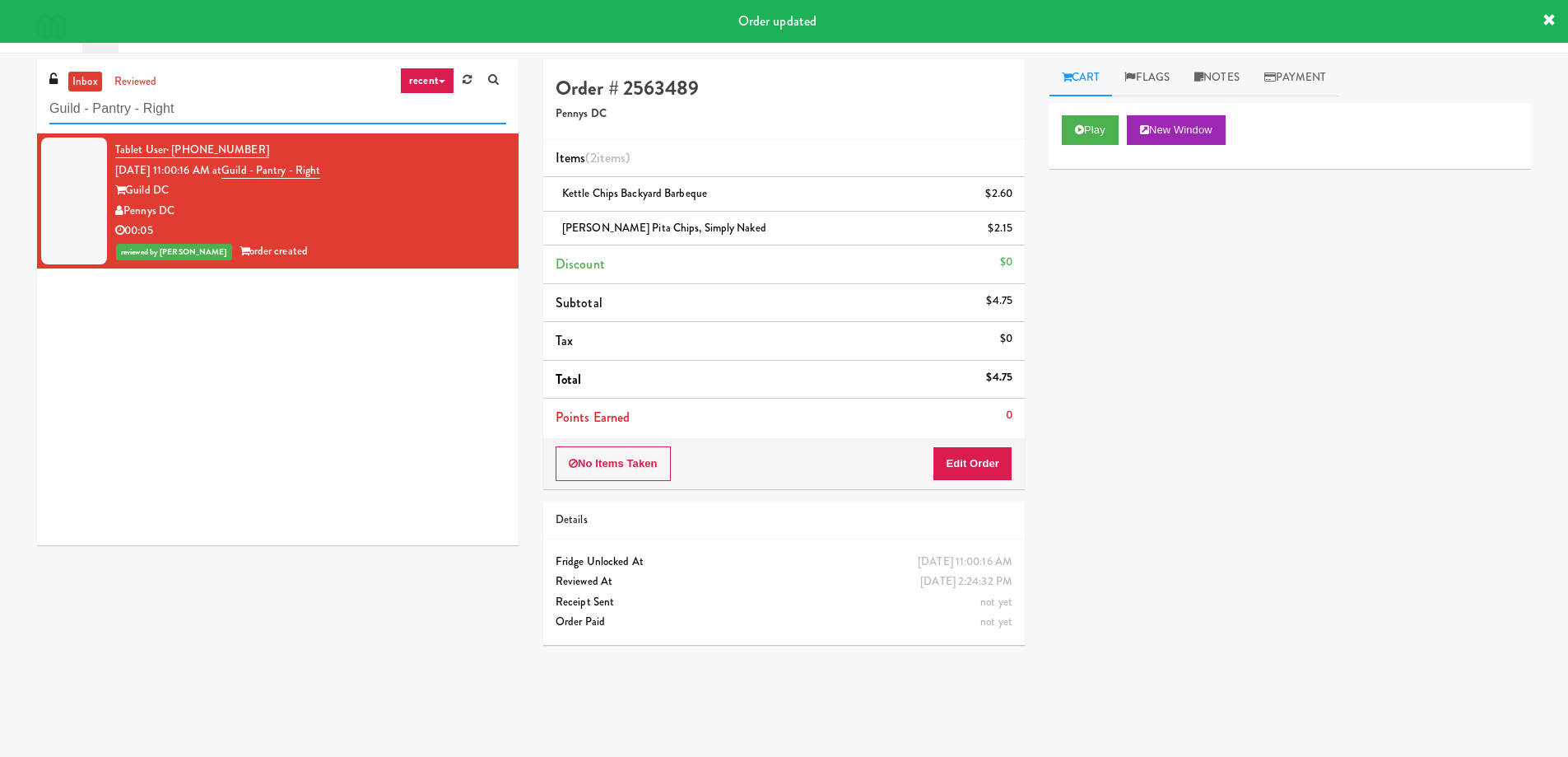
drag, startPoint x: 167, startPoint y: 116, endPoint x: 0, endPoint y: 103, distance: 167.5
click at [0, 103] on div "inbox reviewed recent all unclear take inventory issue suspicious failed recent…" at bounding box center [784, 390] width 1568 height 661
paste input "Centra - Main Floor"
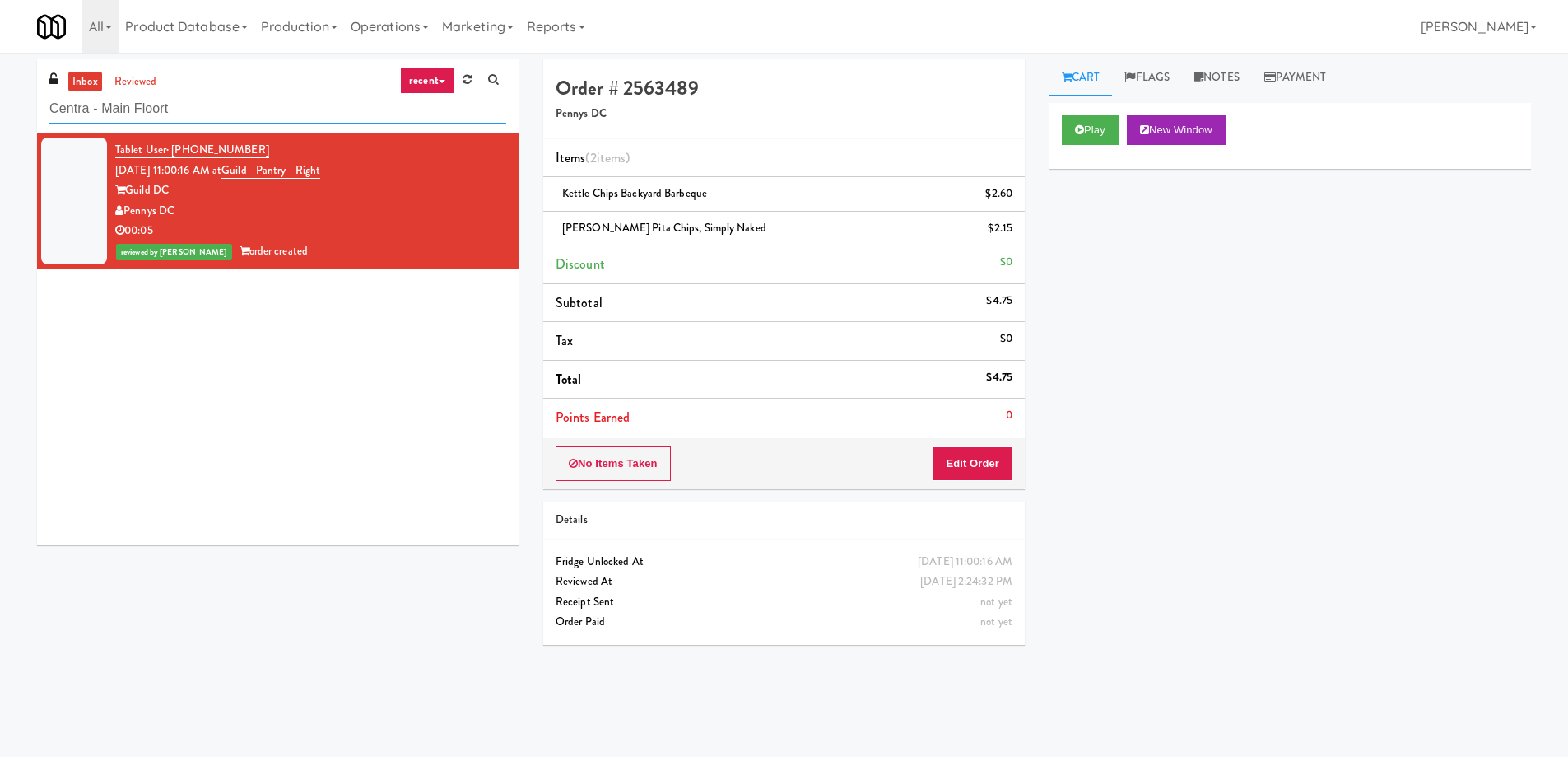
paste input "text"
drag, startPoint x: 175, startPoint y: 107, endPoint x: 0, endPoint y: 98, distance: 175.2
click at [0, 98] on div "inbox reviewed recent all unclear take inventory issue suspicious failed recent…" at bounding box center [784, 390] width 1568 height 661
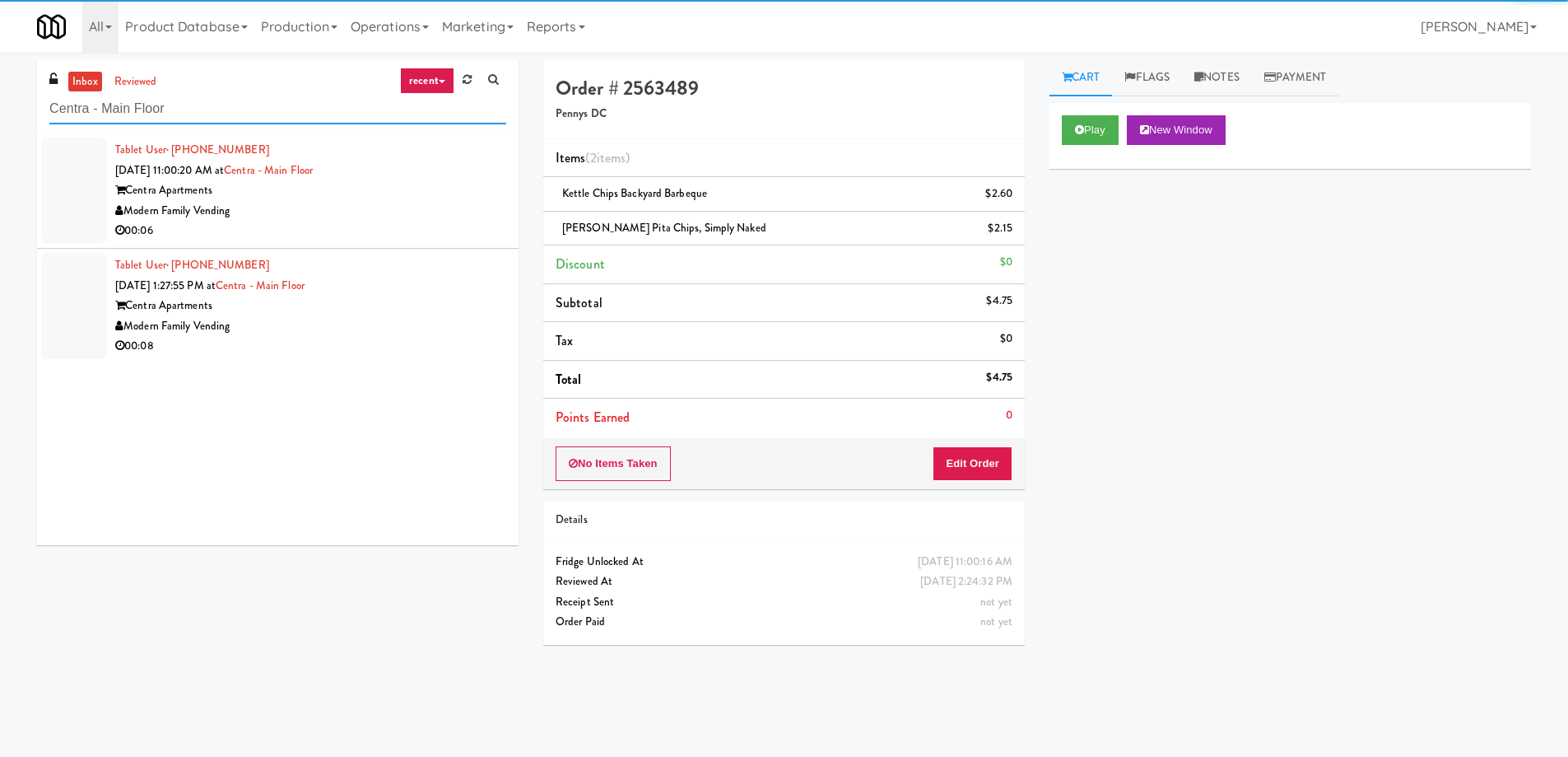
type input "Centra - Main Floor"
click at [355, 217] on div "Modern Family Vending" at bounding box center [310, 211] width 391 height 21
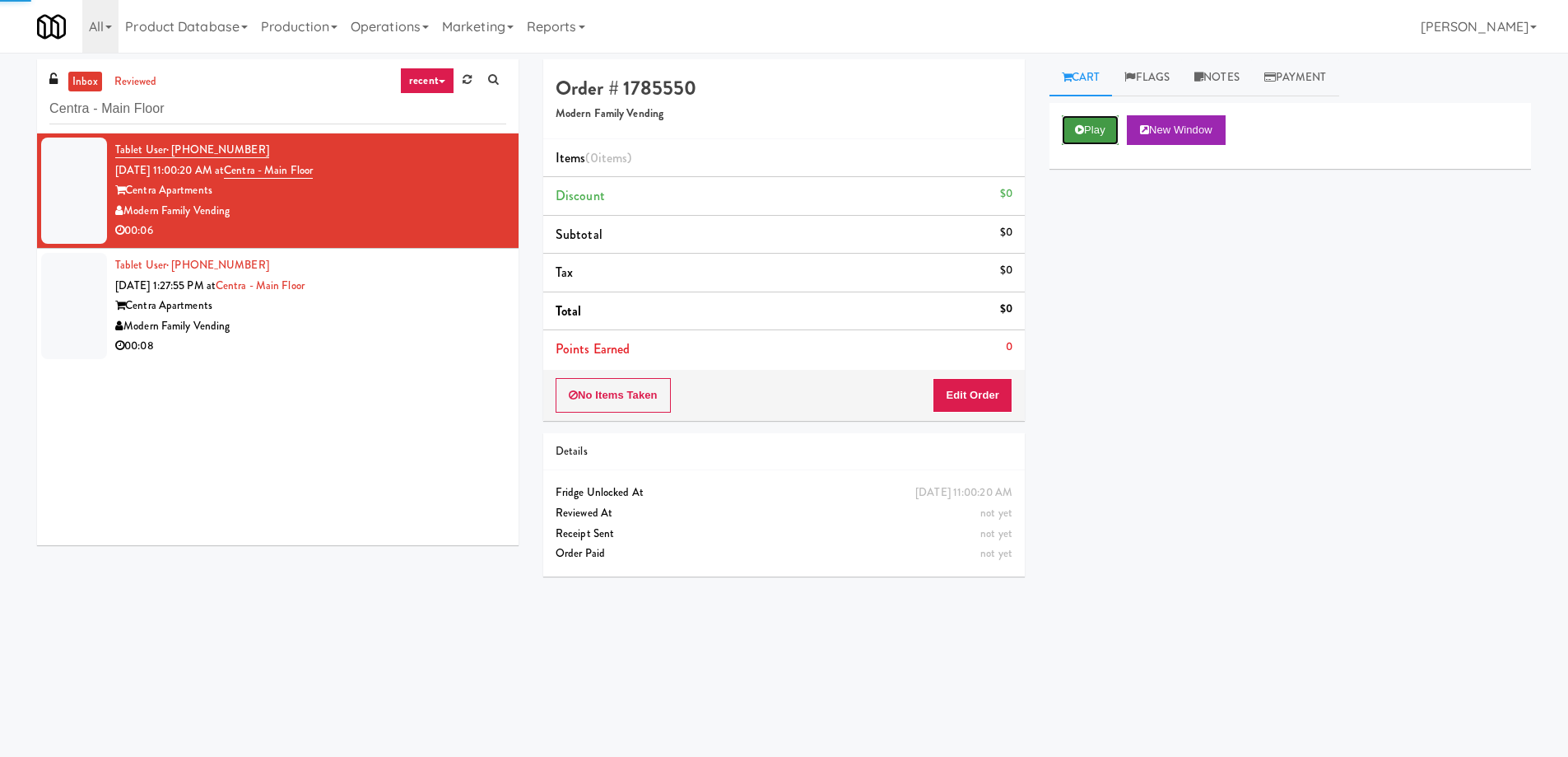
click at [1109, 133] on button "Play" at bounding box center [1090, 130] width 57 height 30
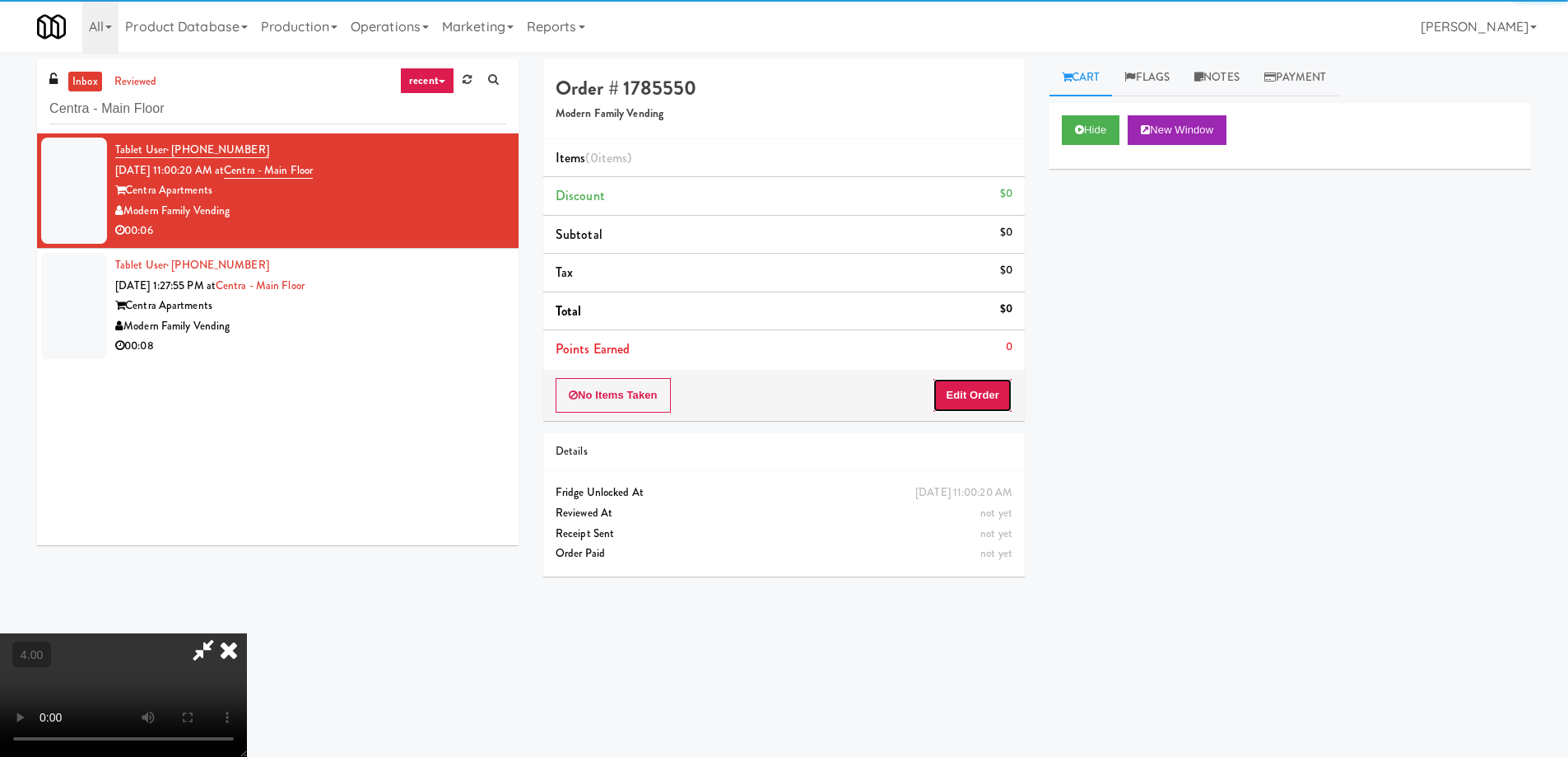
click at [982, 396] on button "Edit Order" at bounding box center [973, 395] width 80 height 35
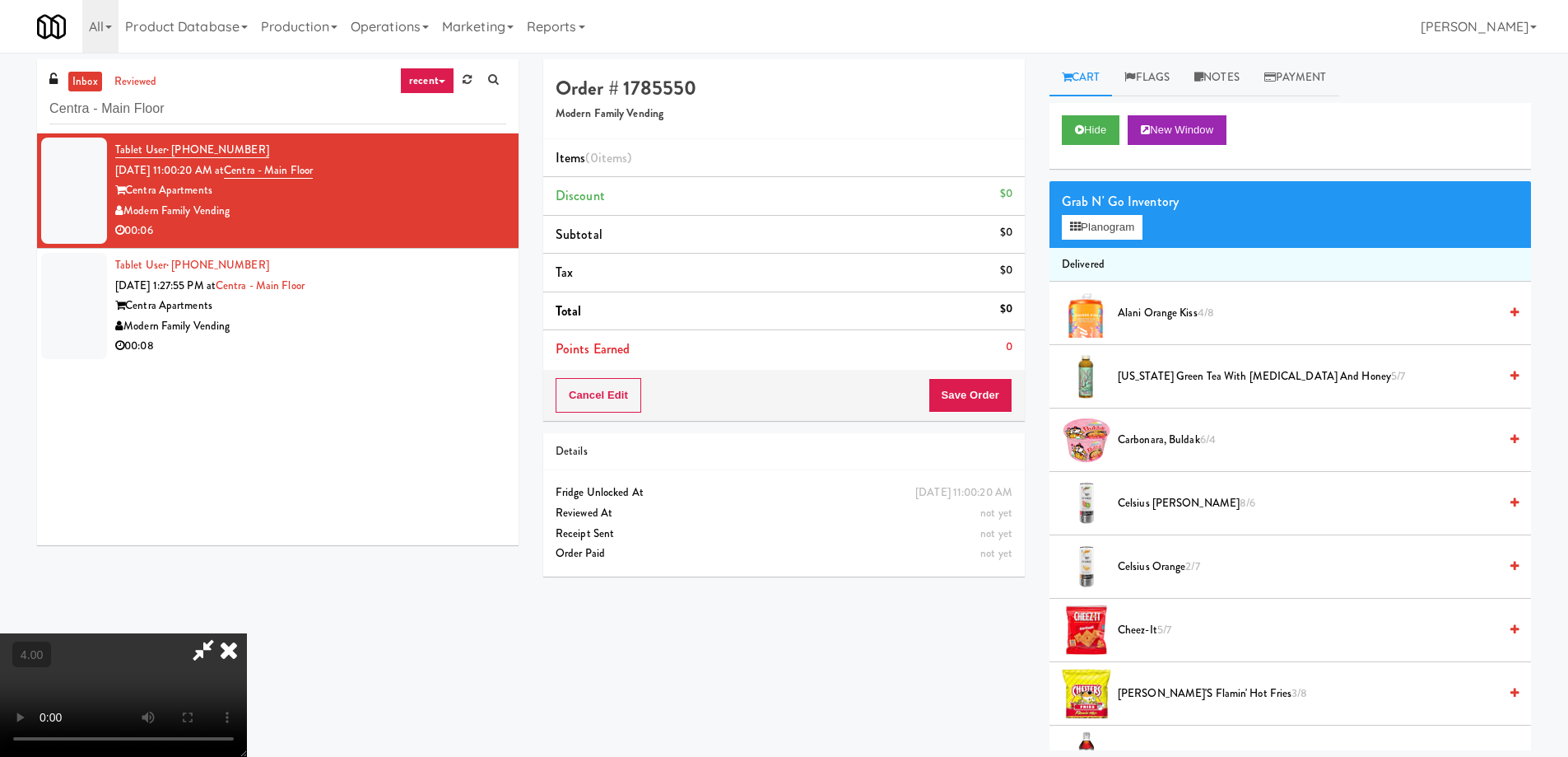
click at [247, 633] on video at bounding box center [123, 694] width 247 height 123
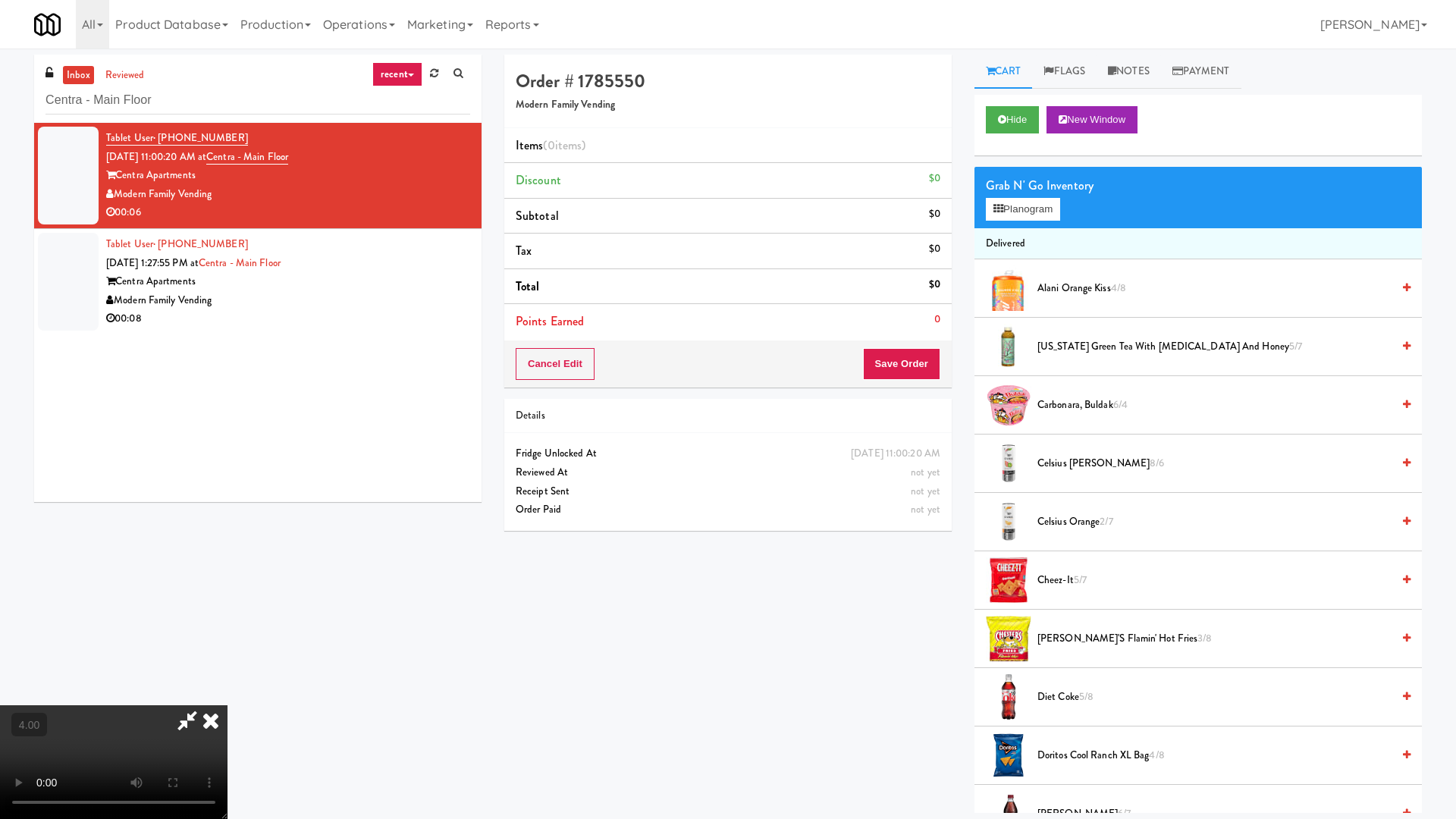
click at [228, 696] on video at bounding box center [114, 762] width 228 height 114
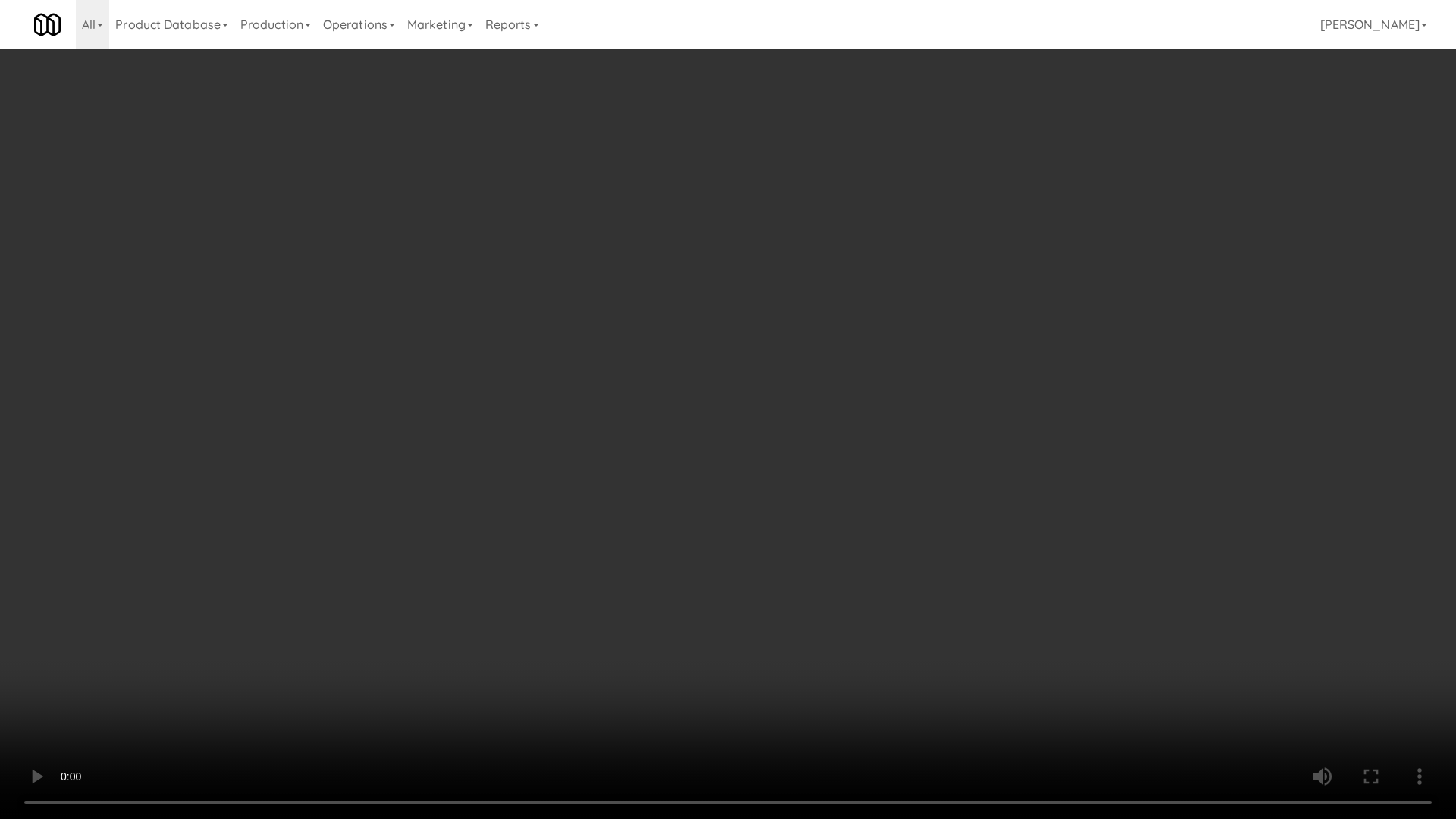
click at [584, 530] on video at bounding box center [728, 409] width 1456 height 819
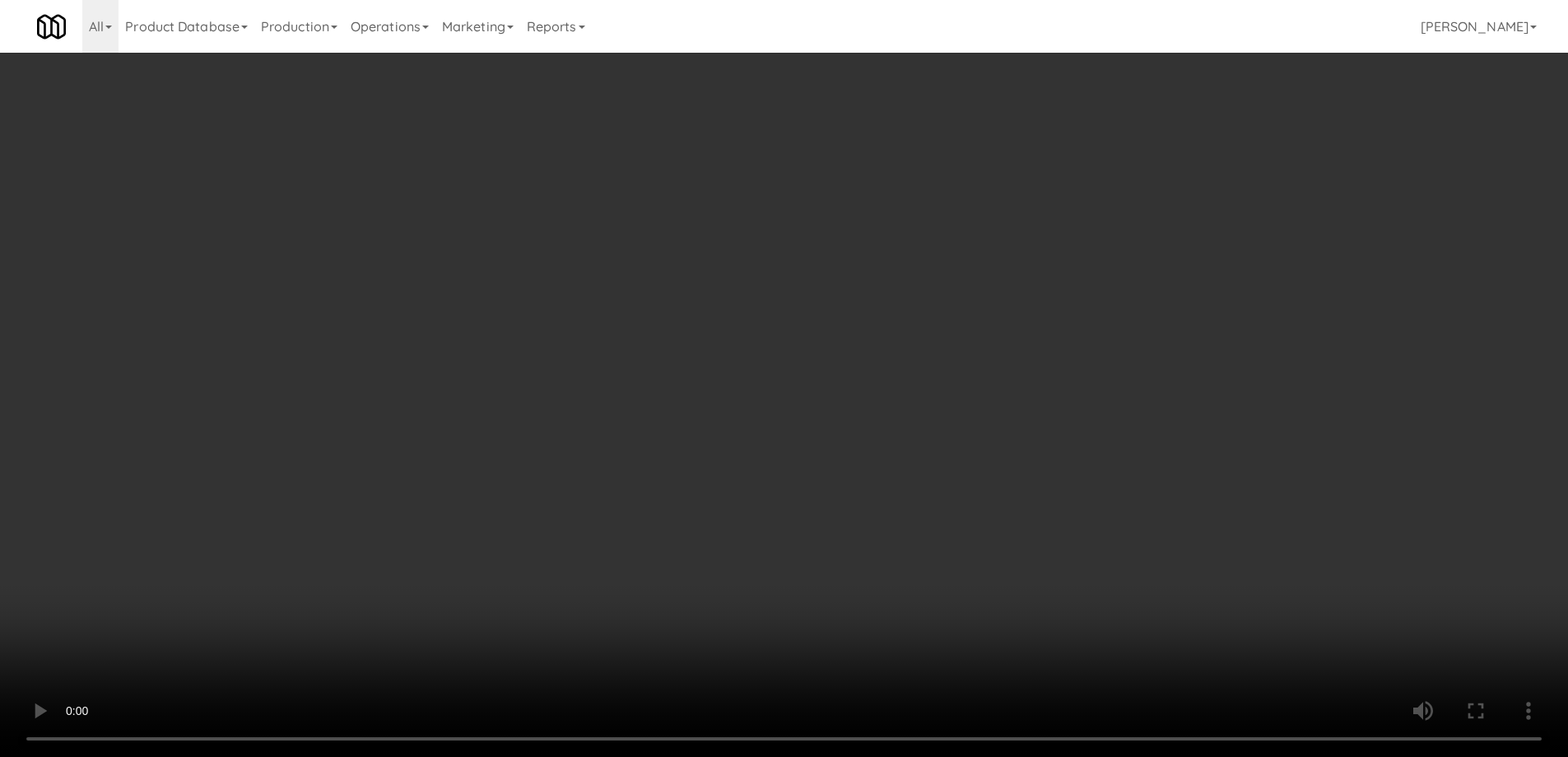
click at [1110, 240] on div "Grab N' Go Inventory Planogram" at bounding box center [1290, 214] width 481 height 67
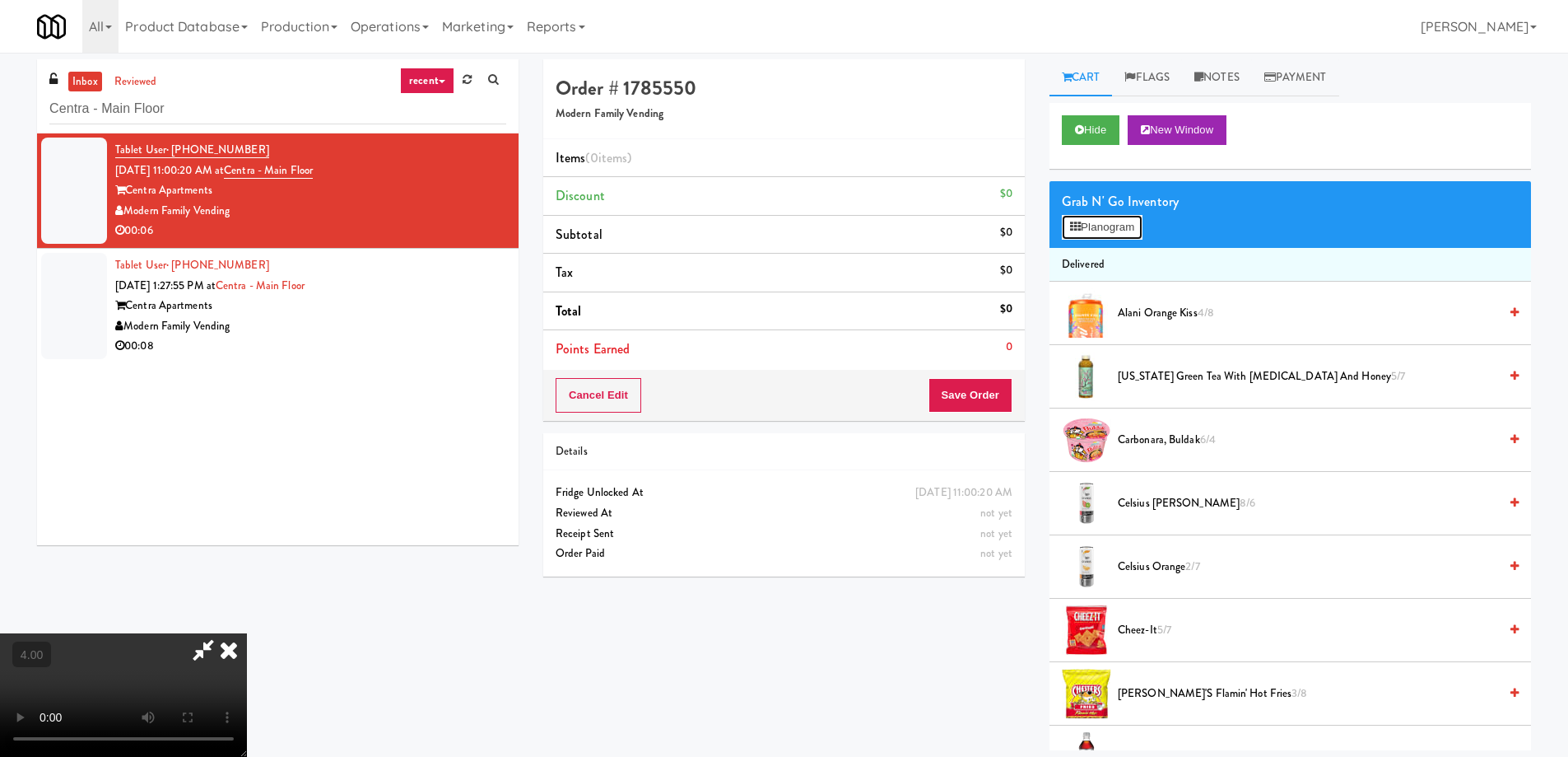
click at [1111, 233] on button "Planogram" at bounding box center [1102, 228] width 81 height 25
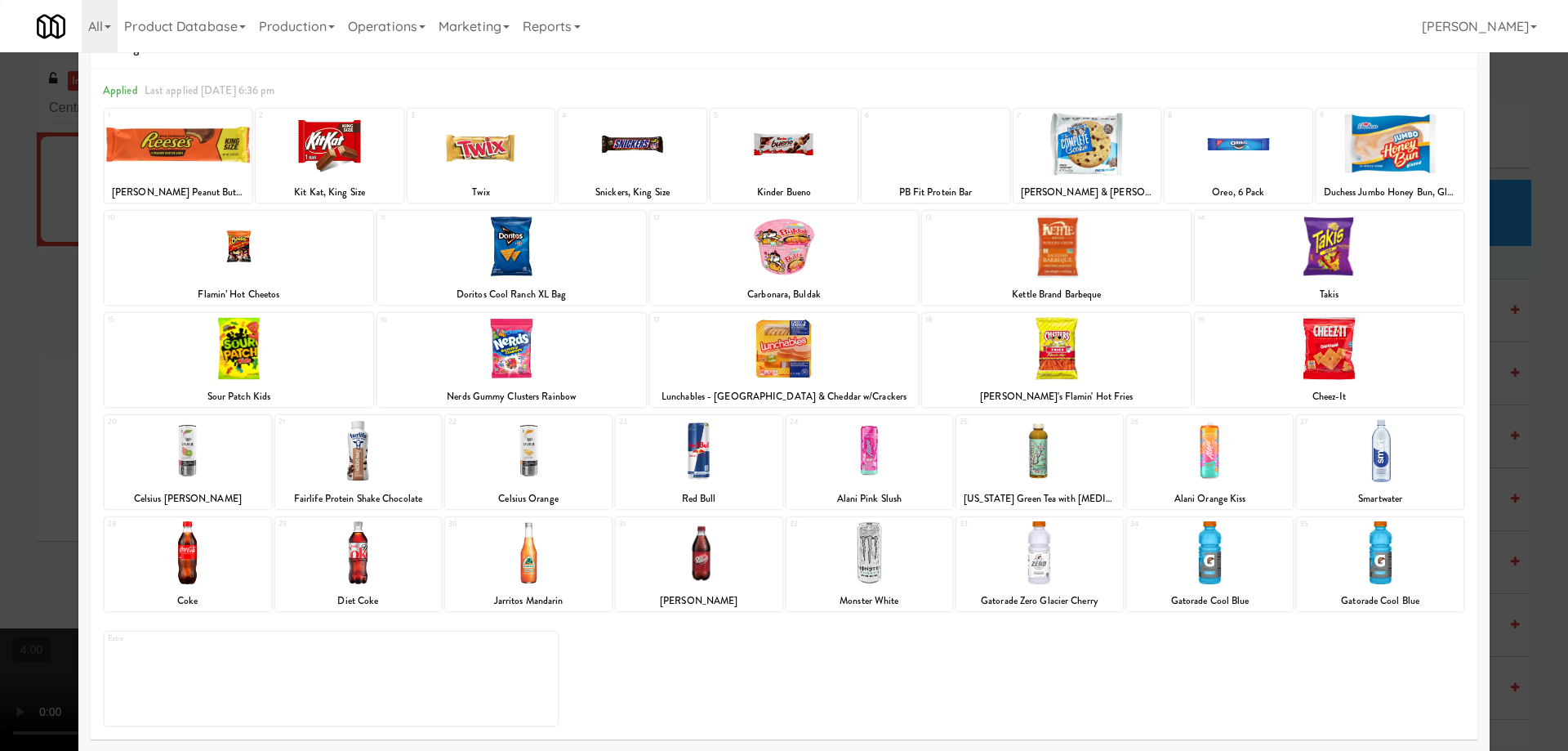
scroll to position [52, 0]
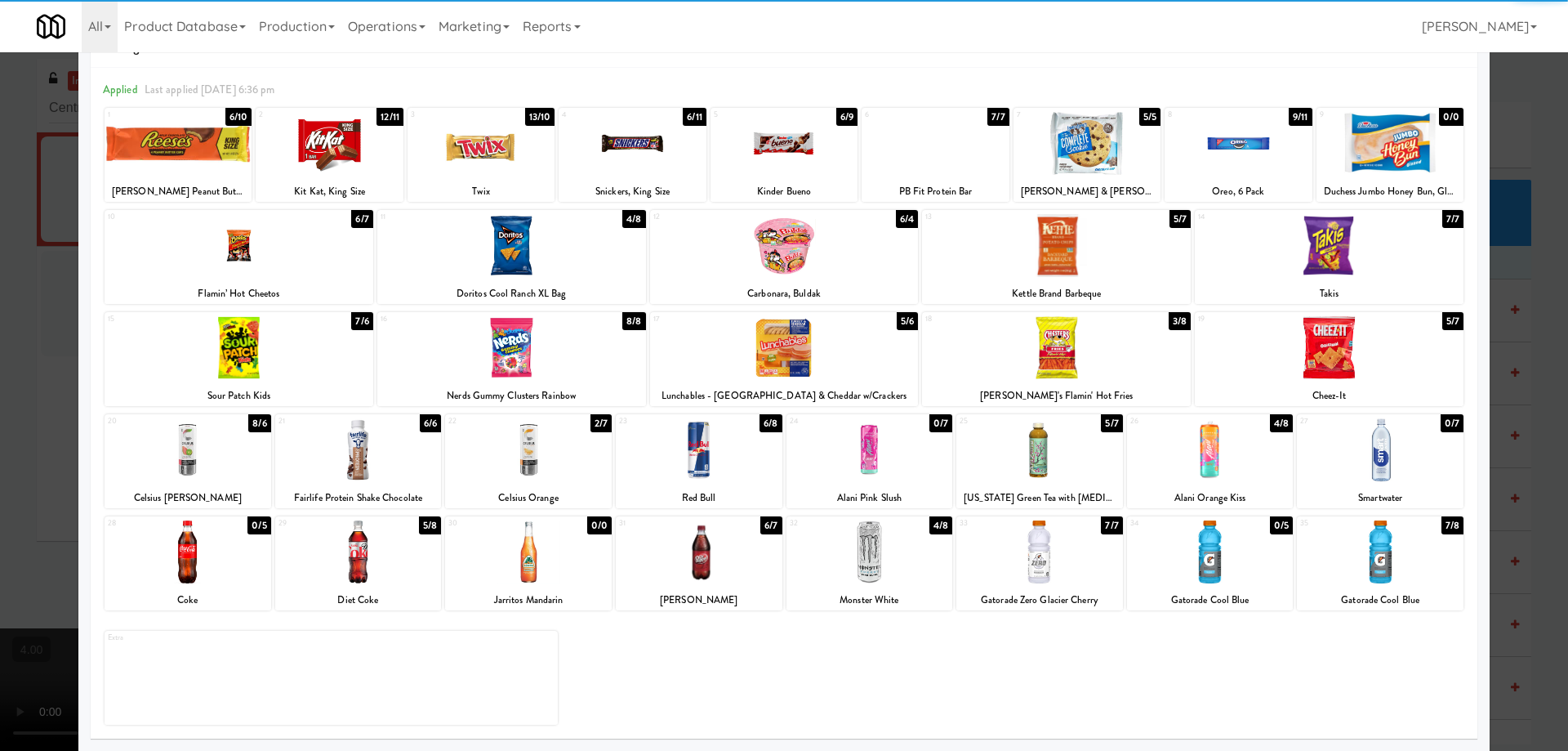
click at [690, 464] on div at bounding box center [698, 450] width 167 height 63
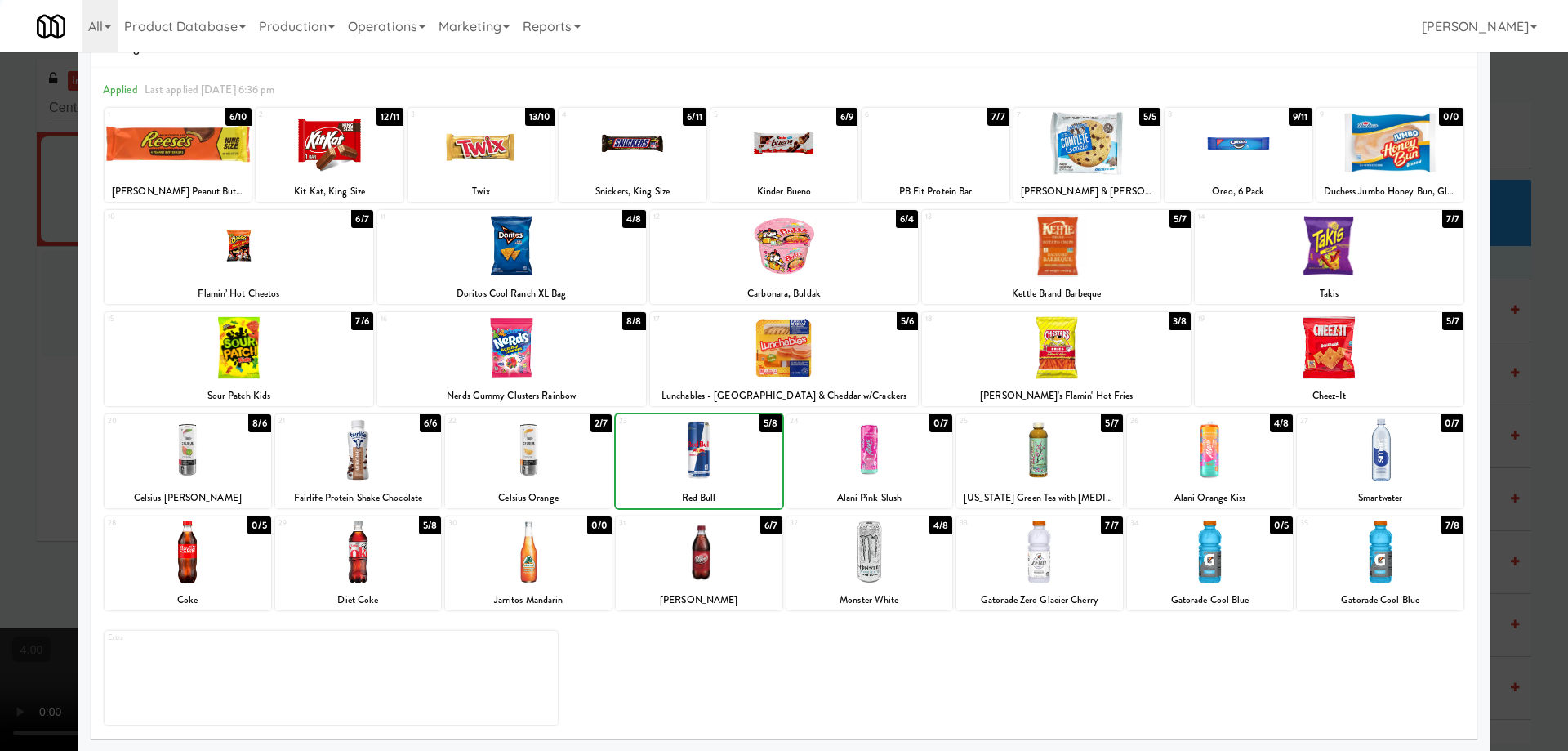
click at [21, 283] on div at bounding box center [784, 375] width 1568 height 751
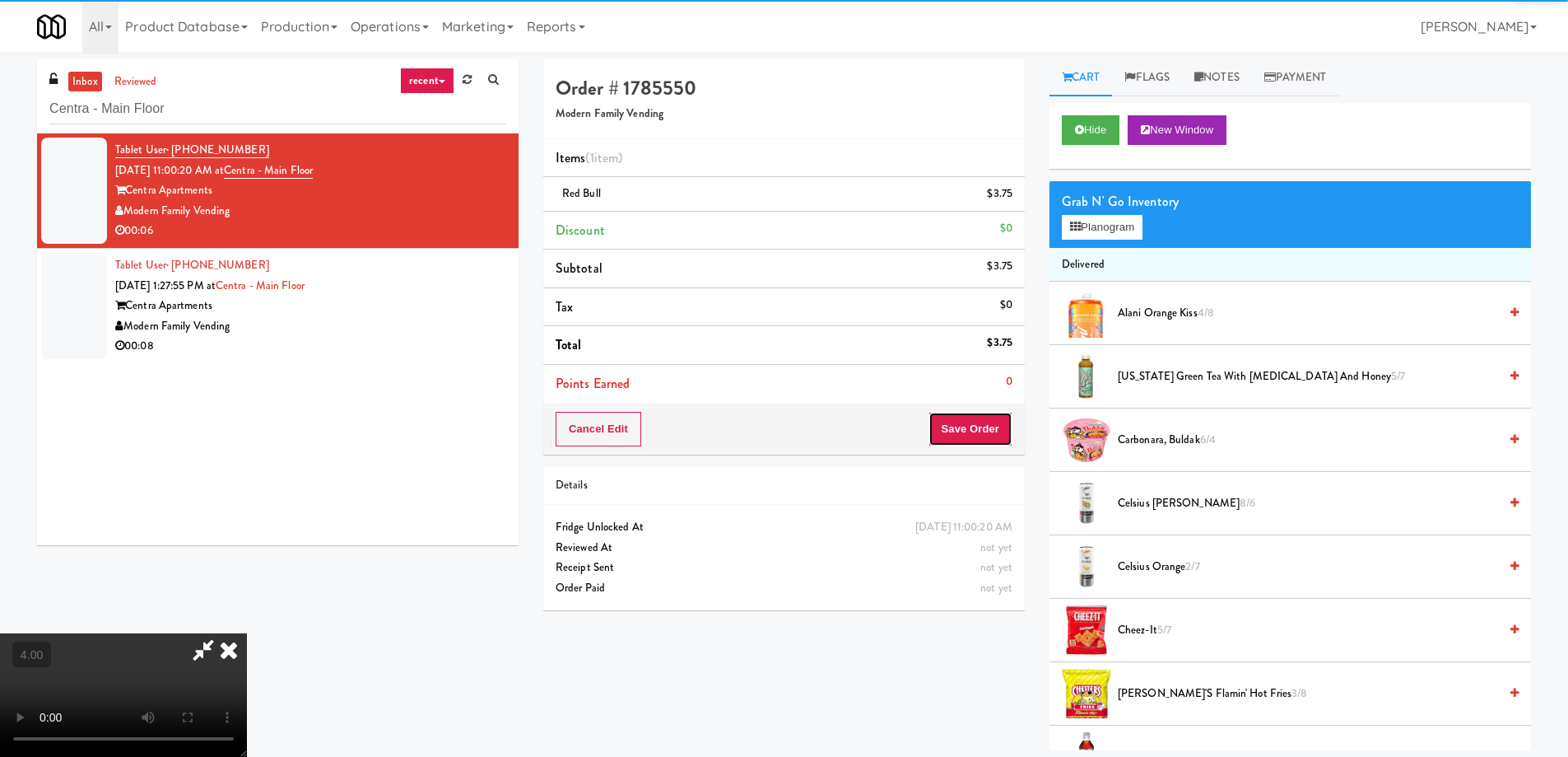
click at [987, 421] on button "Save Order" at bounding box center [971, 429] width 84 height 35
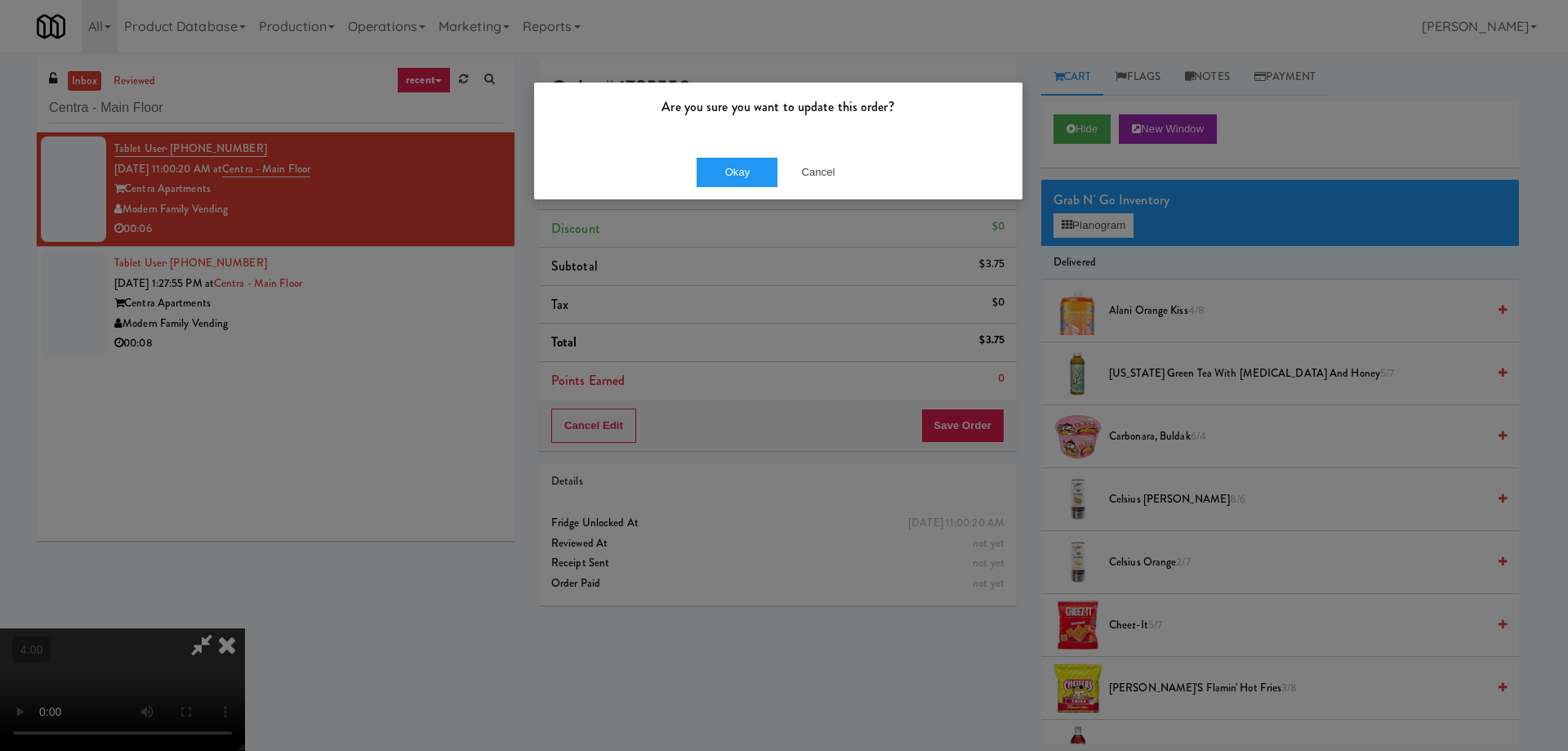
click at [702, 189] on div "Okay Cancel" at bounding box center [778, 172] width 488 height 55
click at [703, 181] on button "Okay" at bounding box center [738, 172] width 82 height 30
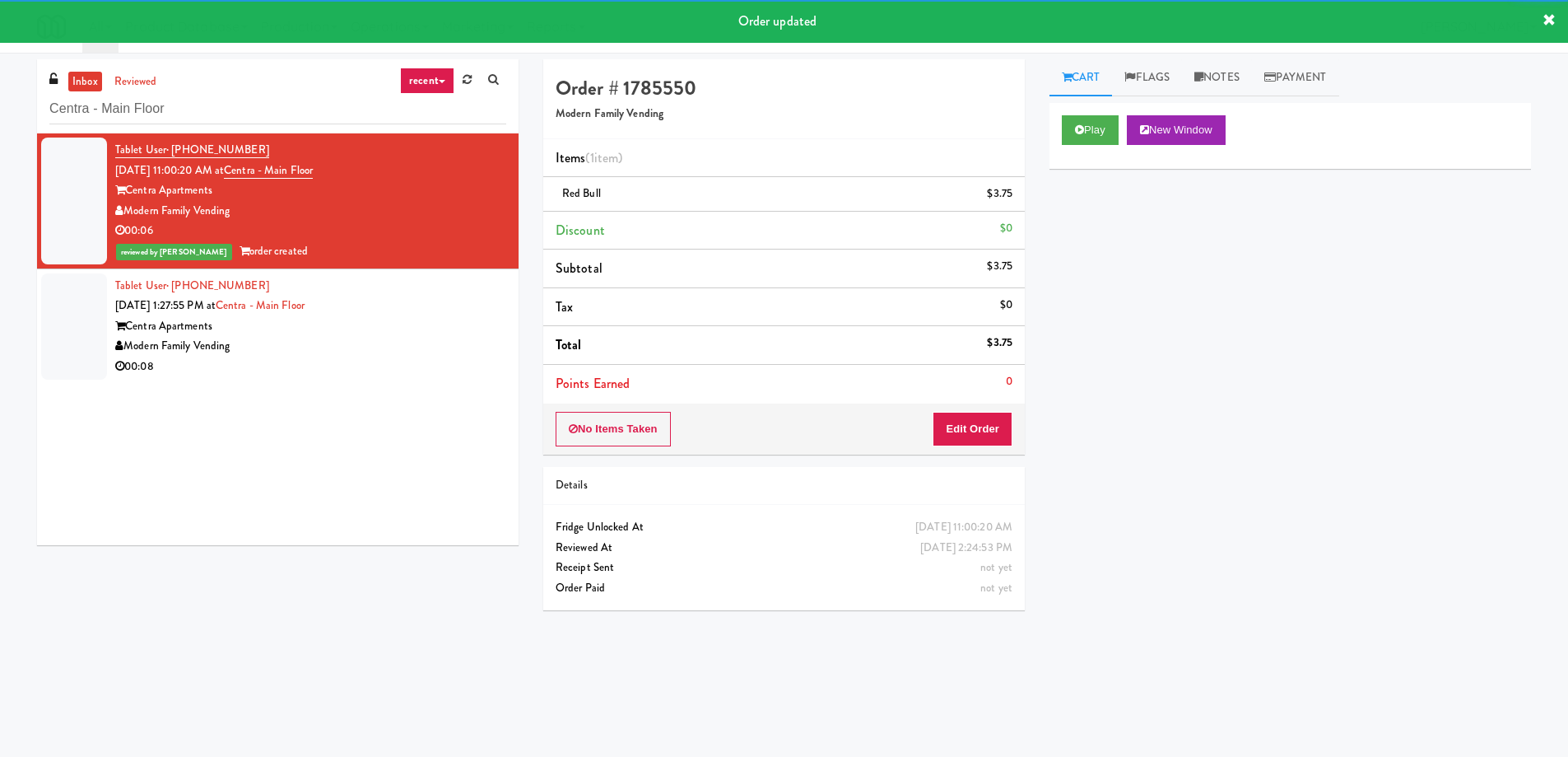
click at [406, 322] on div "Centra Apartments" at bounding box center [310, 326] width 391 height 21
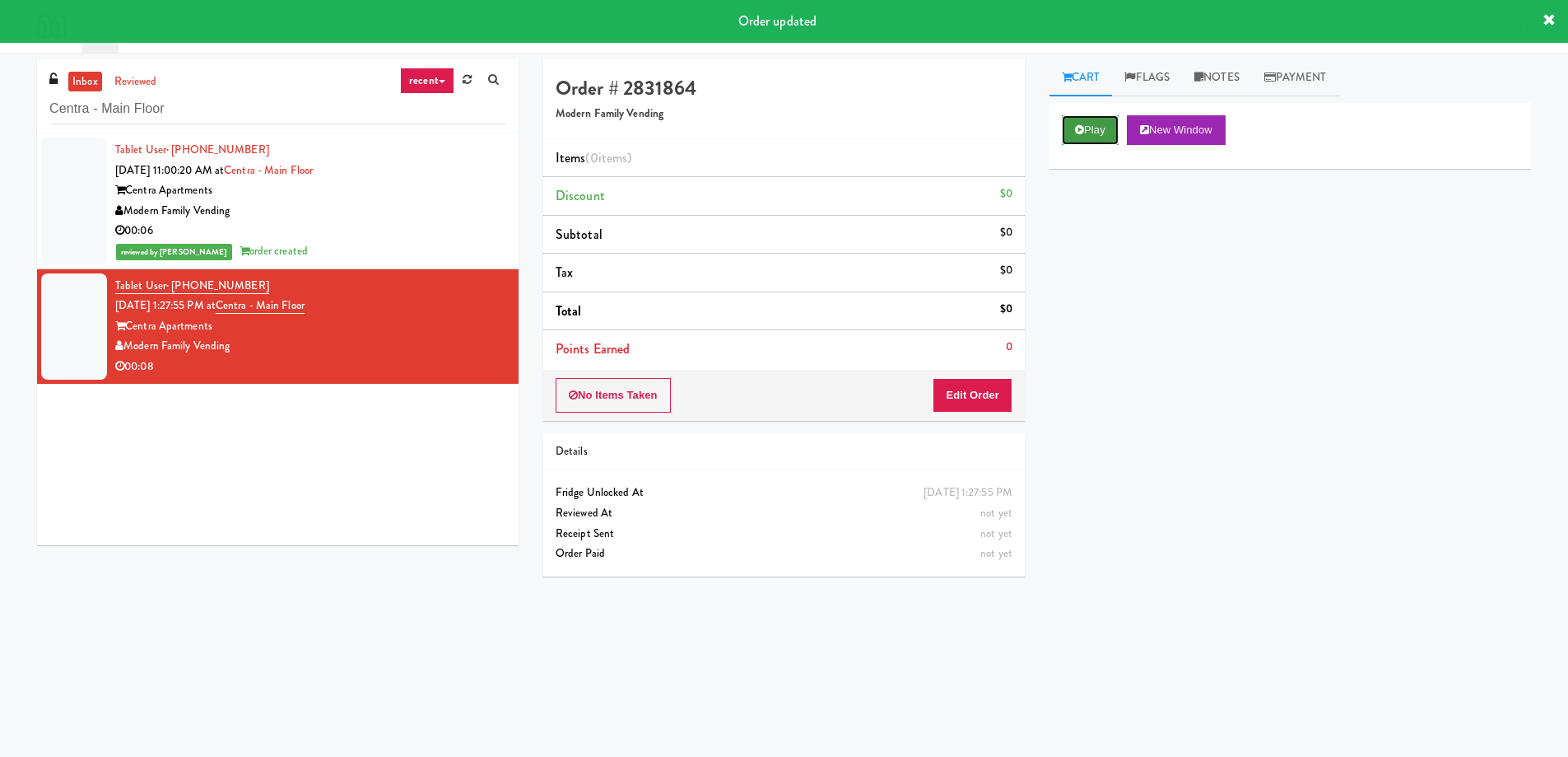
click at [1063, 127] on button "Play" at bounding box center [1090, 130] width 57 height 30
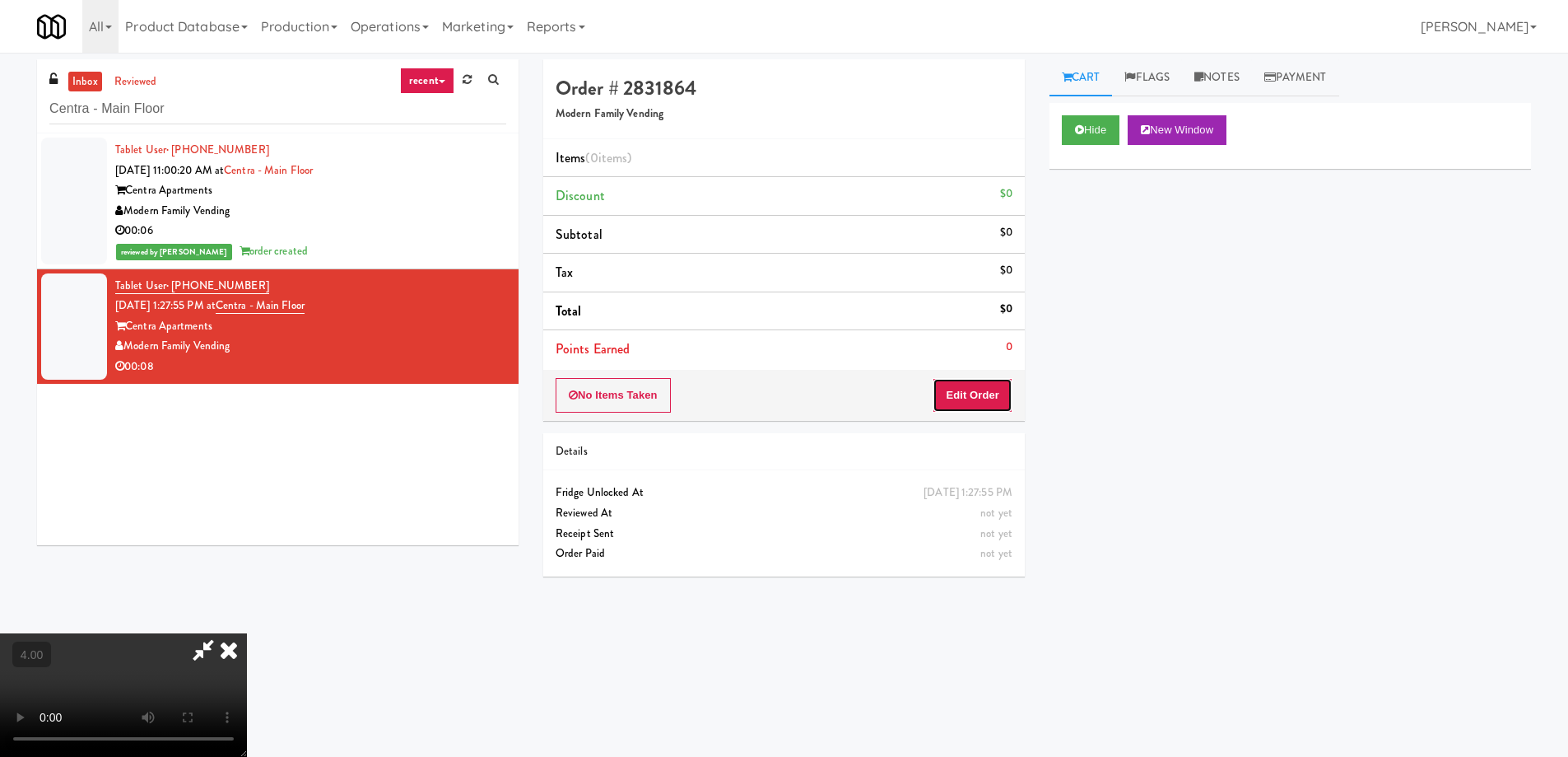
click at [975, 393] on button "Edit Order" at bounding box center [973, 395] width 80 height 35
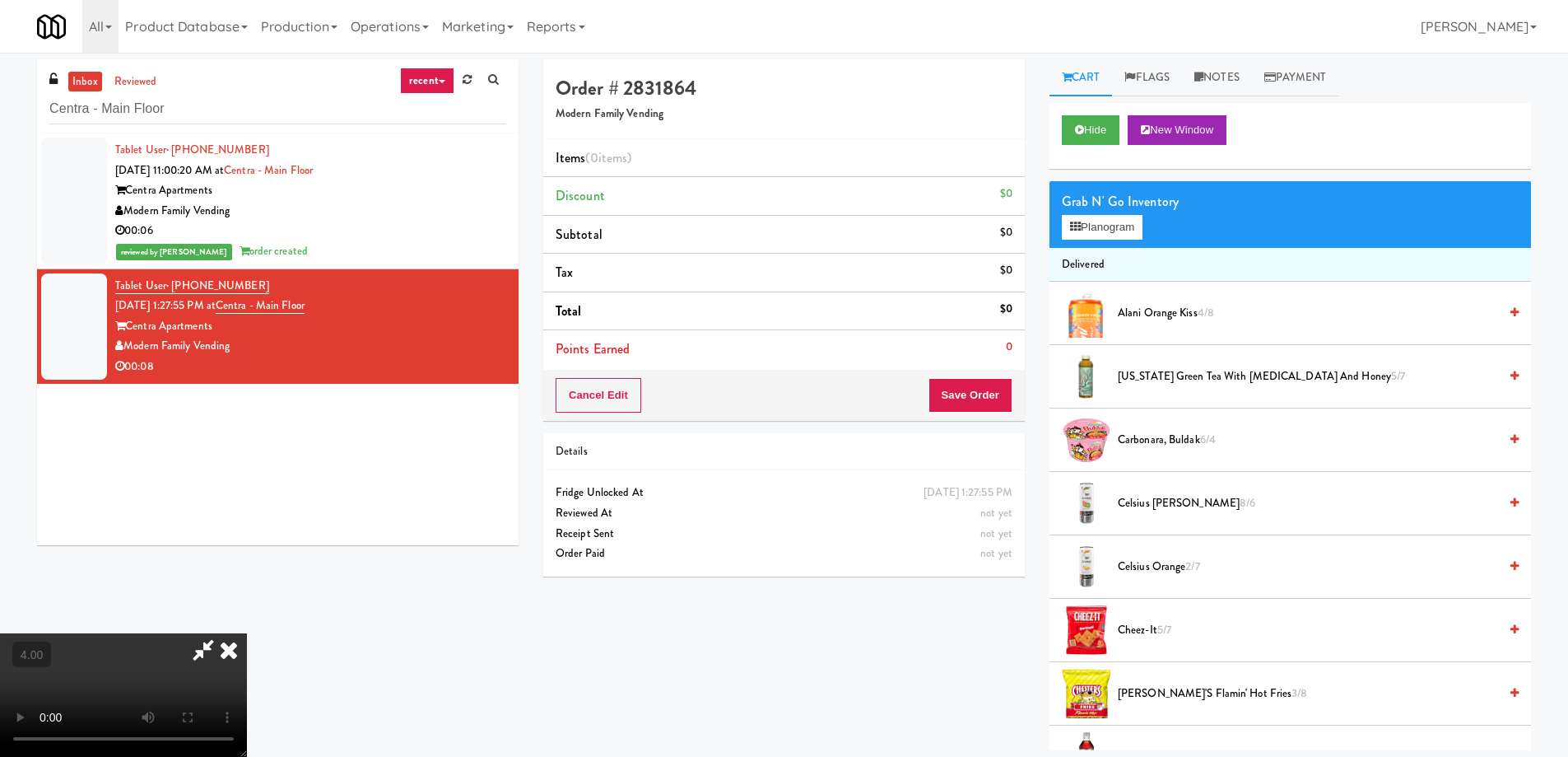
click at [247, 633] on video at bounding box center [123, 694] width 247 height 123
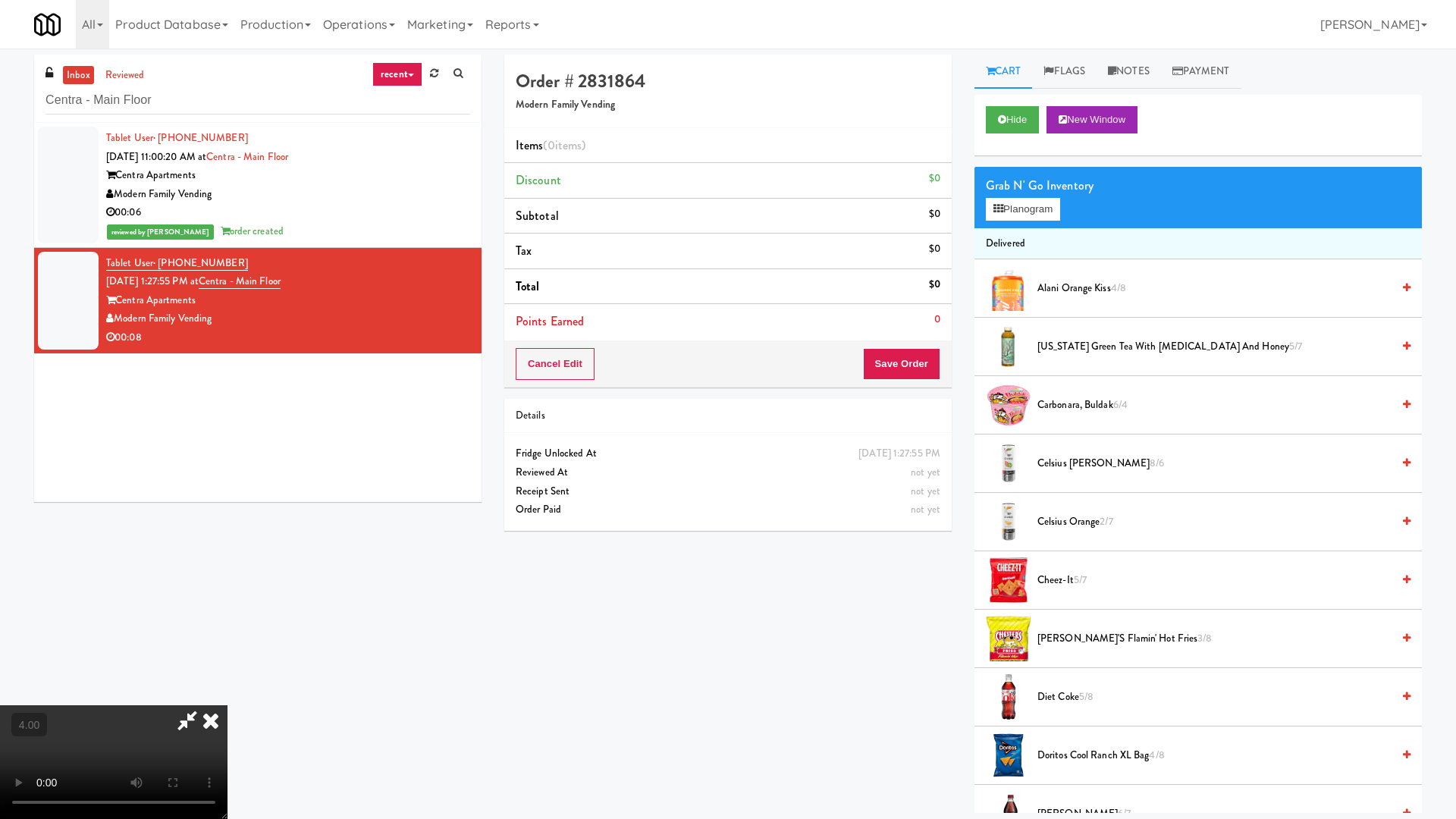
click at [228, 696] on video at bounding box center [114, 762] width 228 height 114
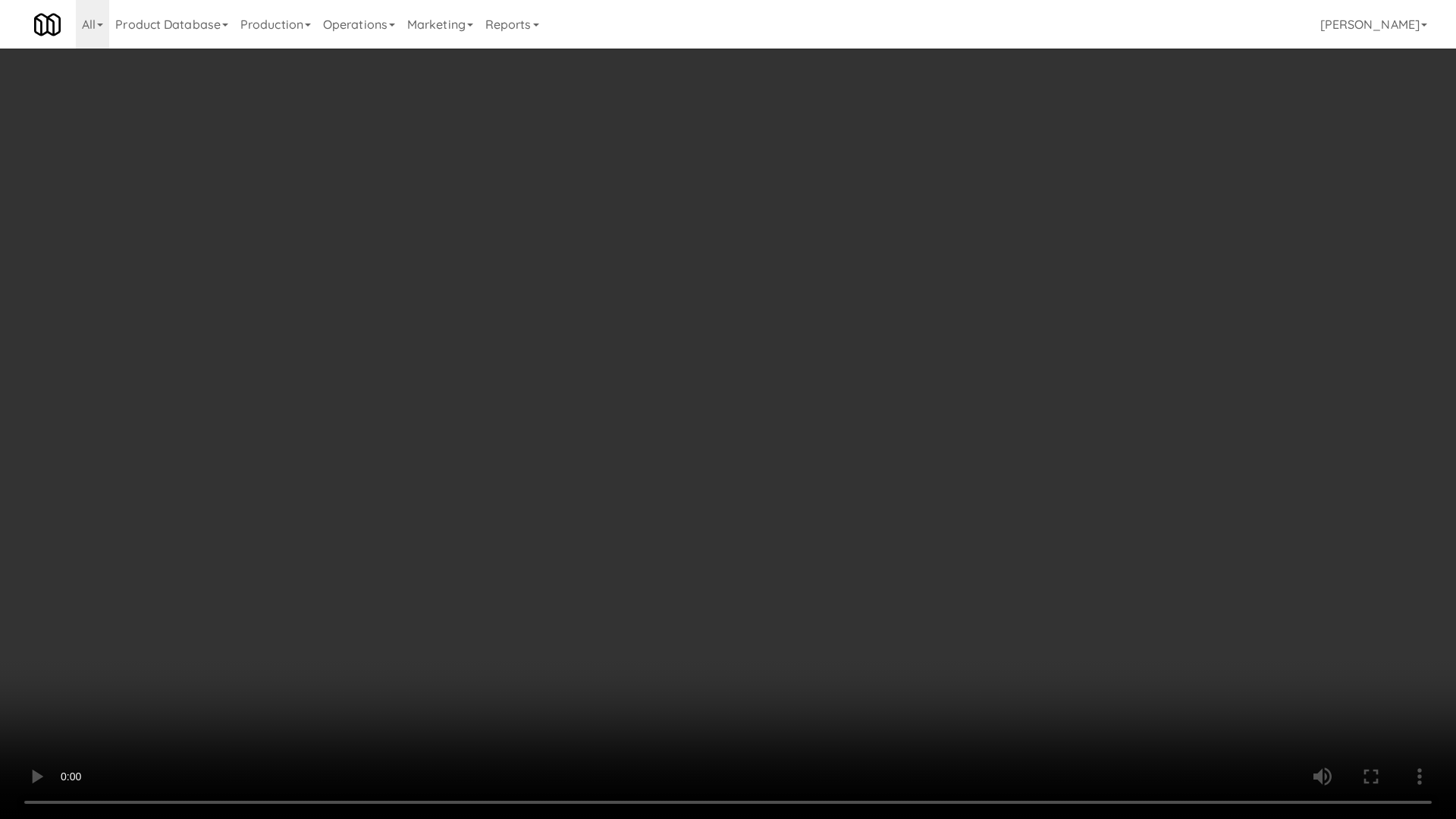
click at [522, 564] on video at bounding box center [728, 409] width 1456 height 819
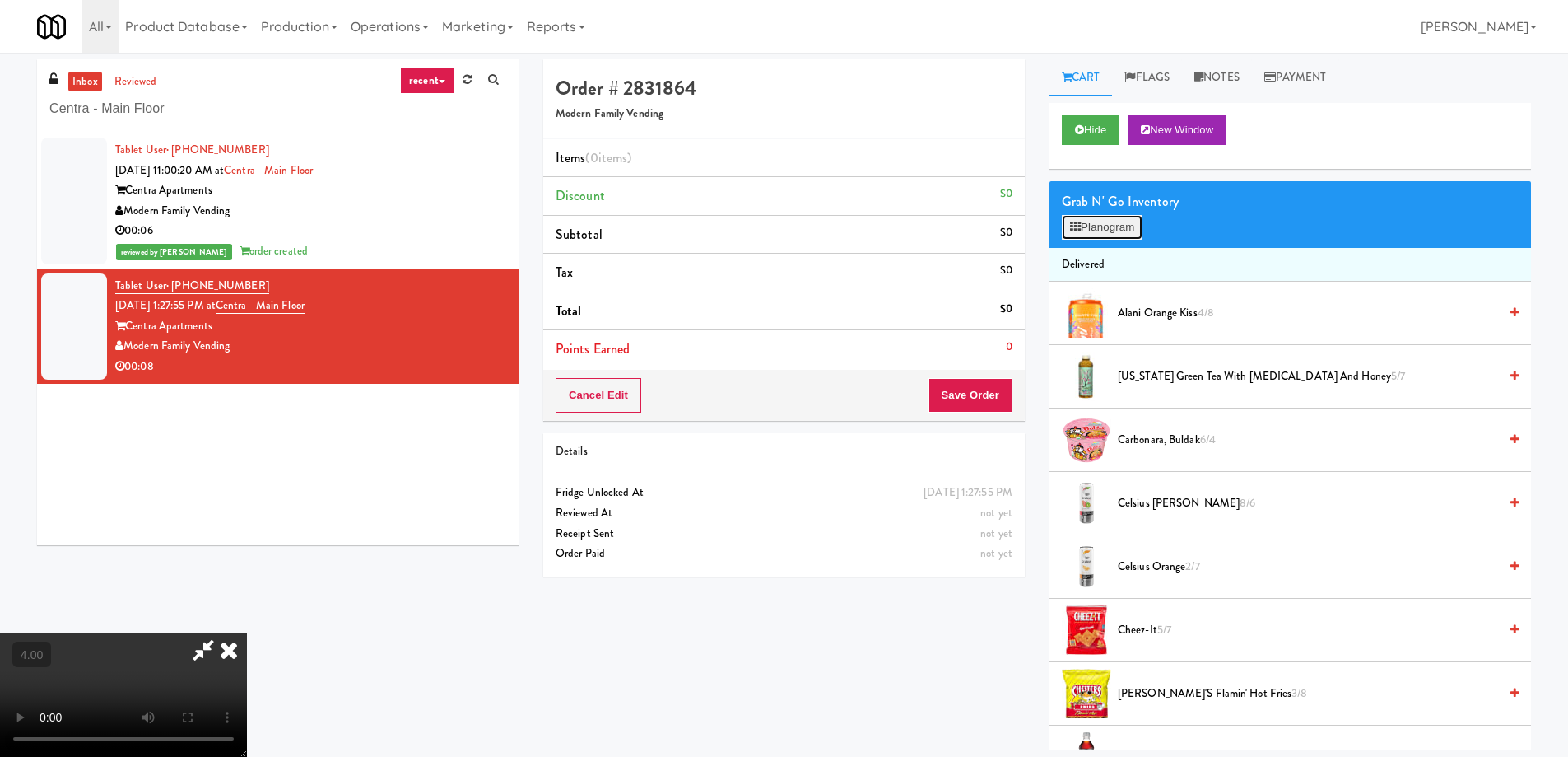
click at [1102, 217] on button "Planogram" at bounding box center [1102, 228] width 81 height 25
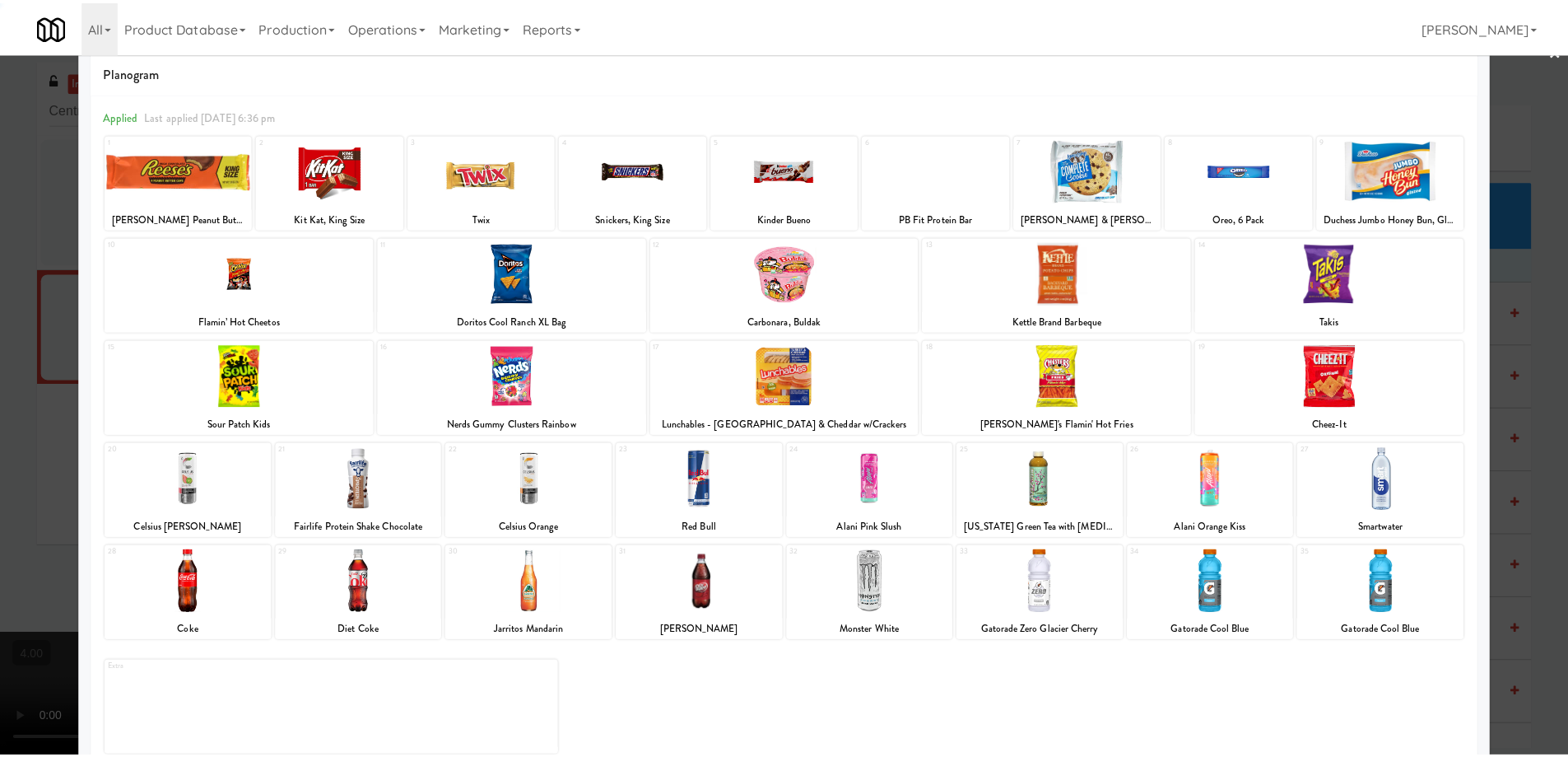
scroll to position [52, 0]
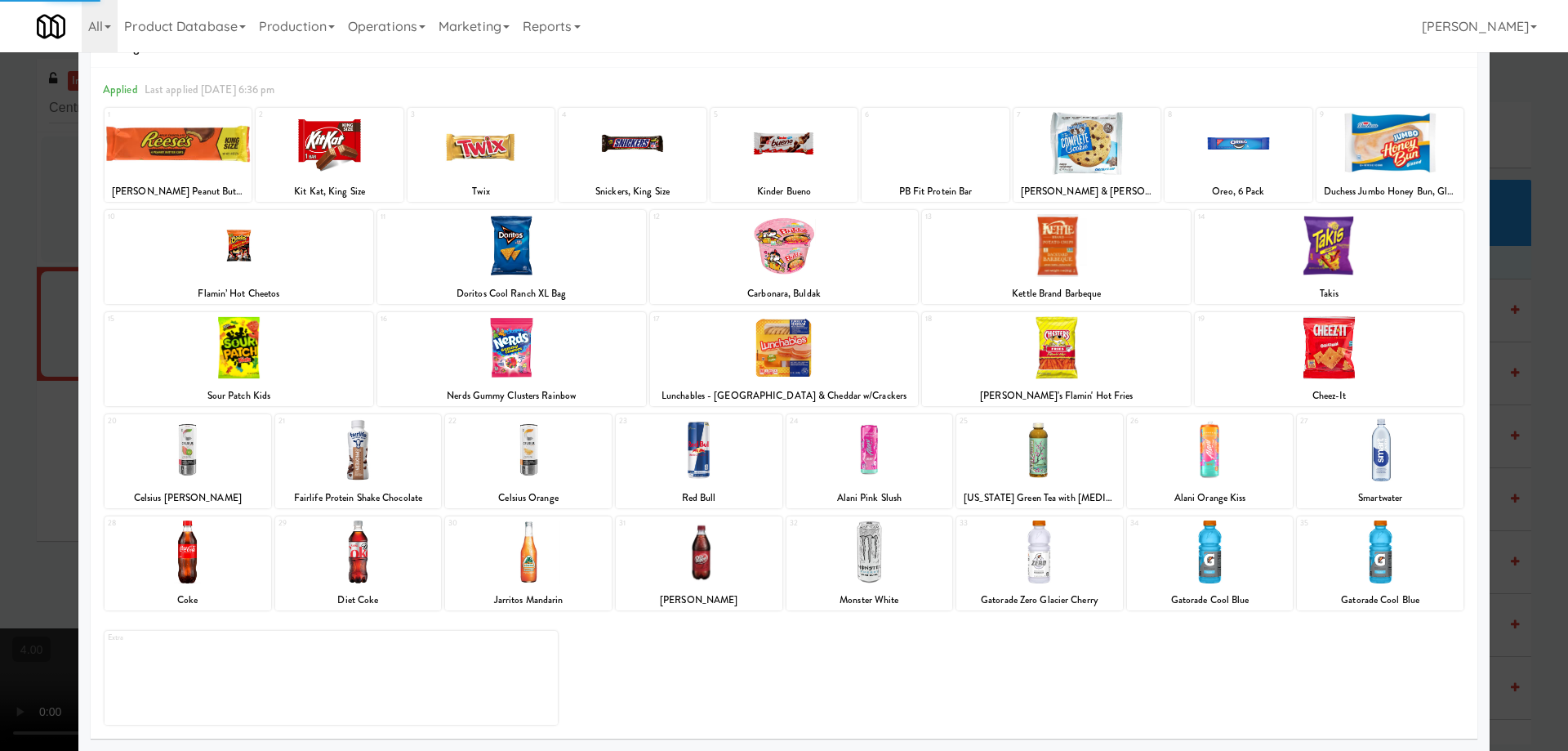
click at [561, 471] on div at bounding box center [528, 450] width 167 height 63
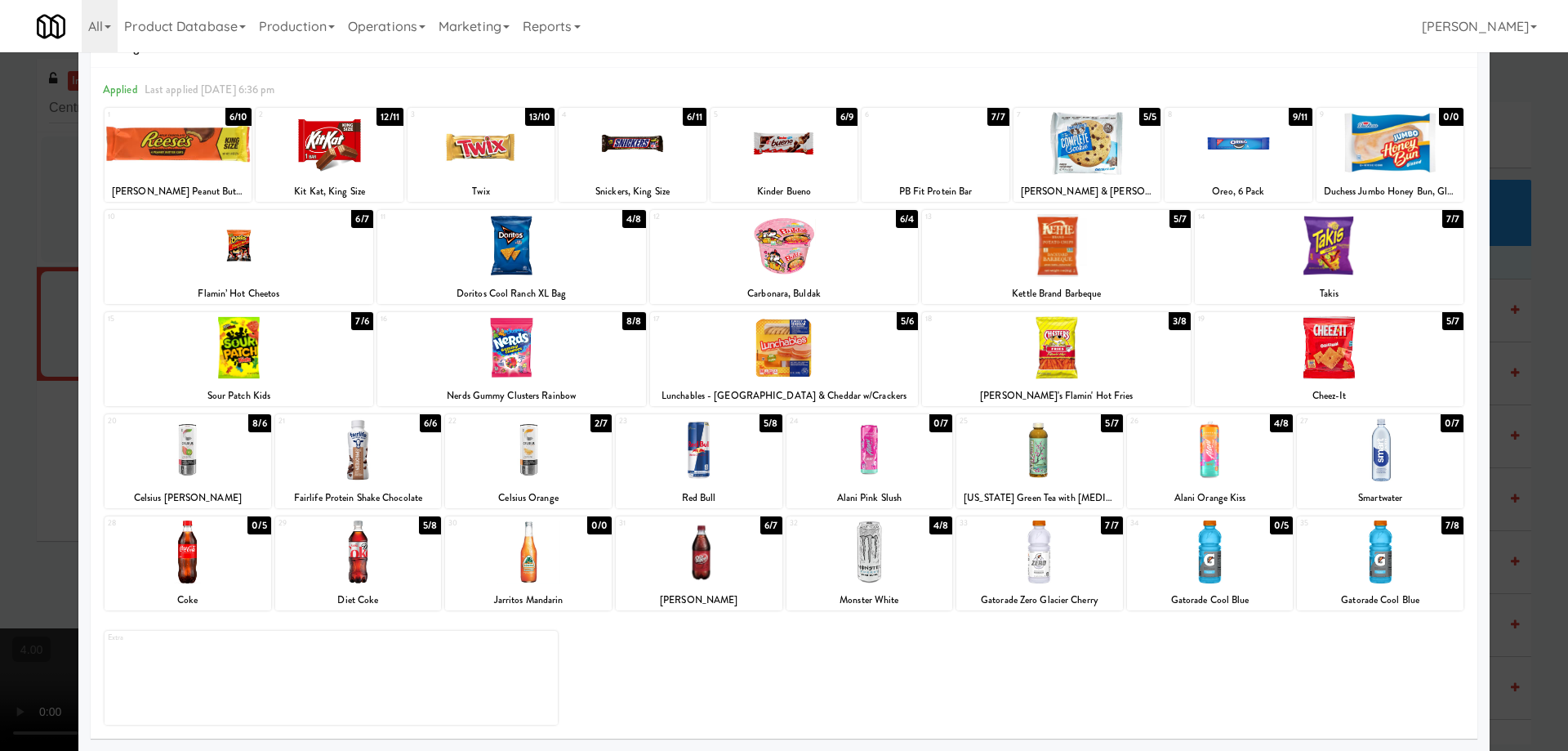
click at [555, 460] on div at bounding box center [528, 450] width 167 height 63
click at [1174, 552] on div at bounding box center [1210, 552] width 167 height 63
click at [1063, 553] on div at bounding box center [1039, 552] width 167 height 63
click at [0, 271] on div at bounding box center [784, 375] width 1568 height 751
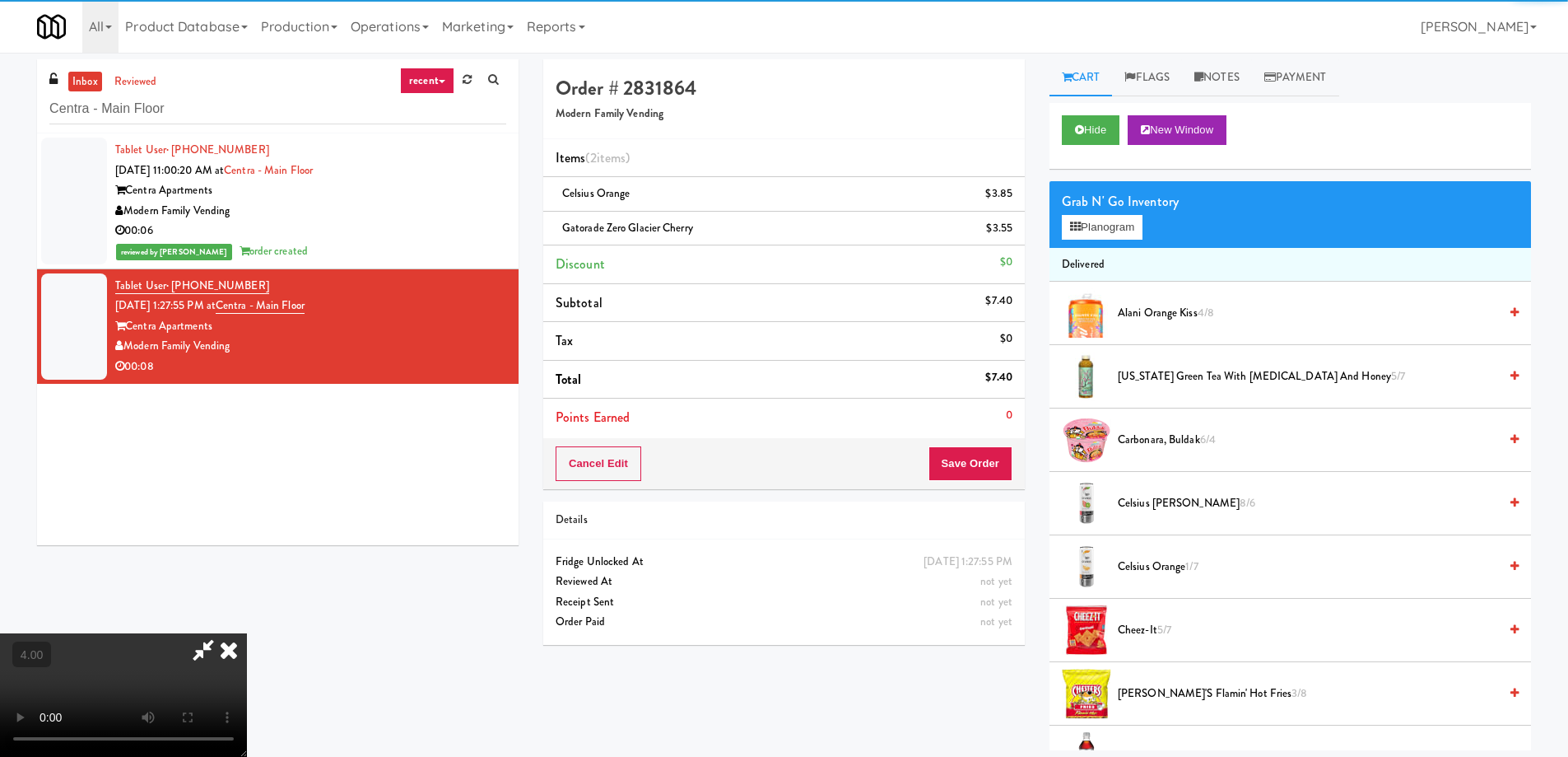
click at [247, 633] on video at bounding box center [123, 694] width 247 height 123
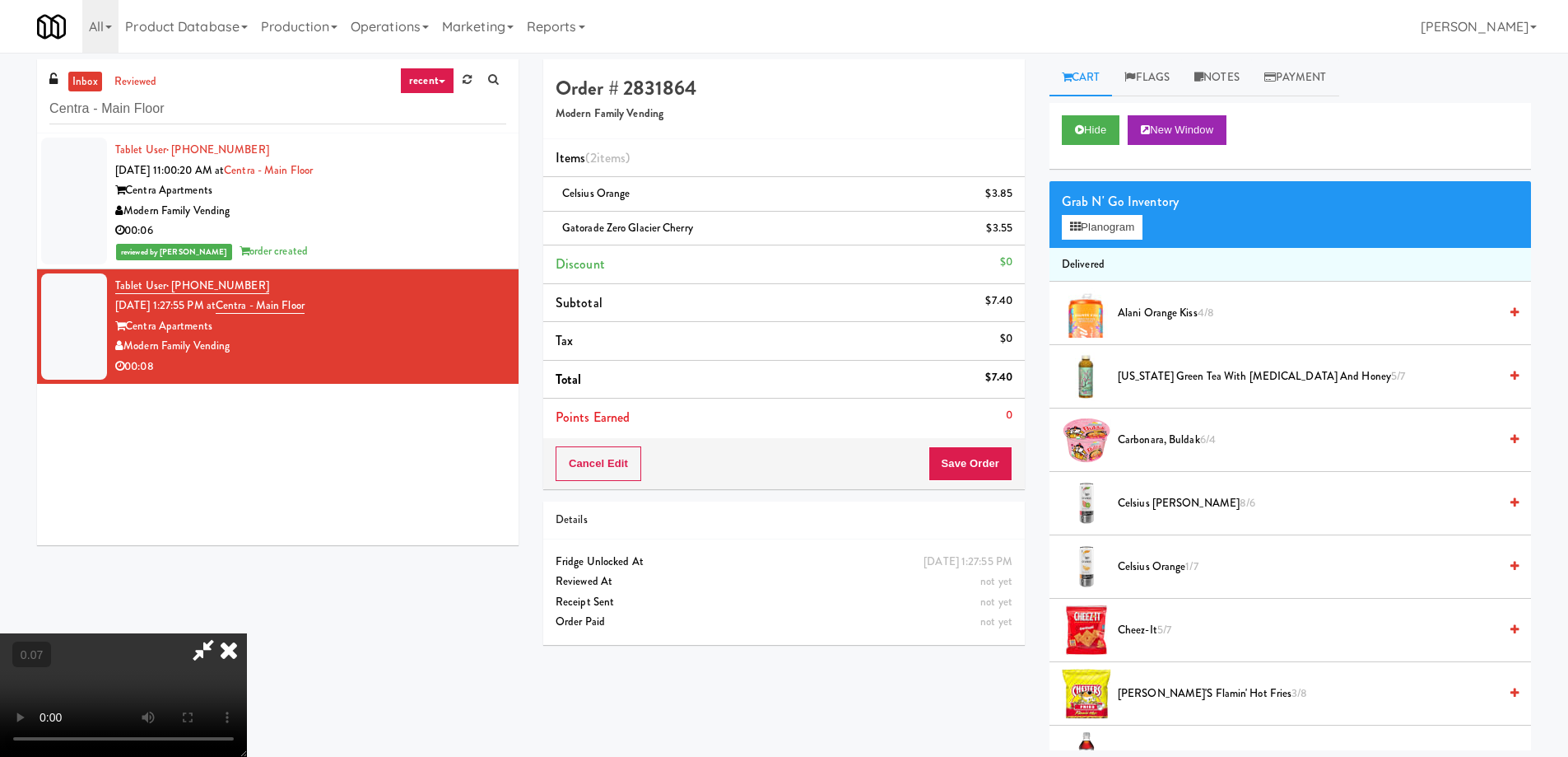
click at [247, 633] on video at bounding box center [123, 694] width 247 height 123
click at [1012, 201] on icon at bounding box center [1014, 199] width 8 height 11
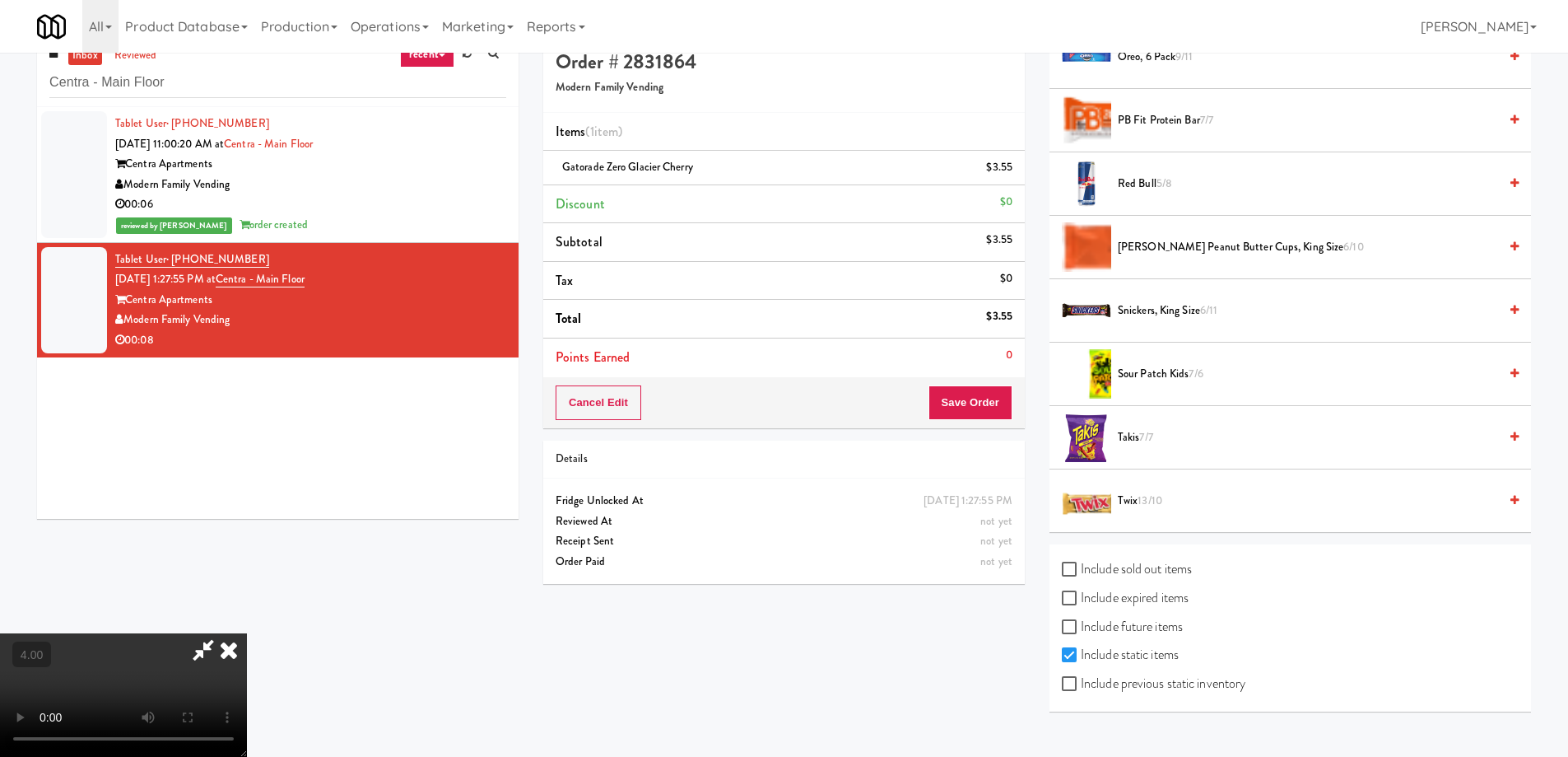
scroll to position [53, 0]
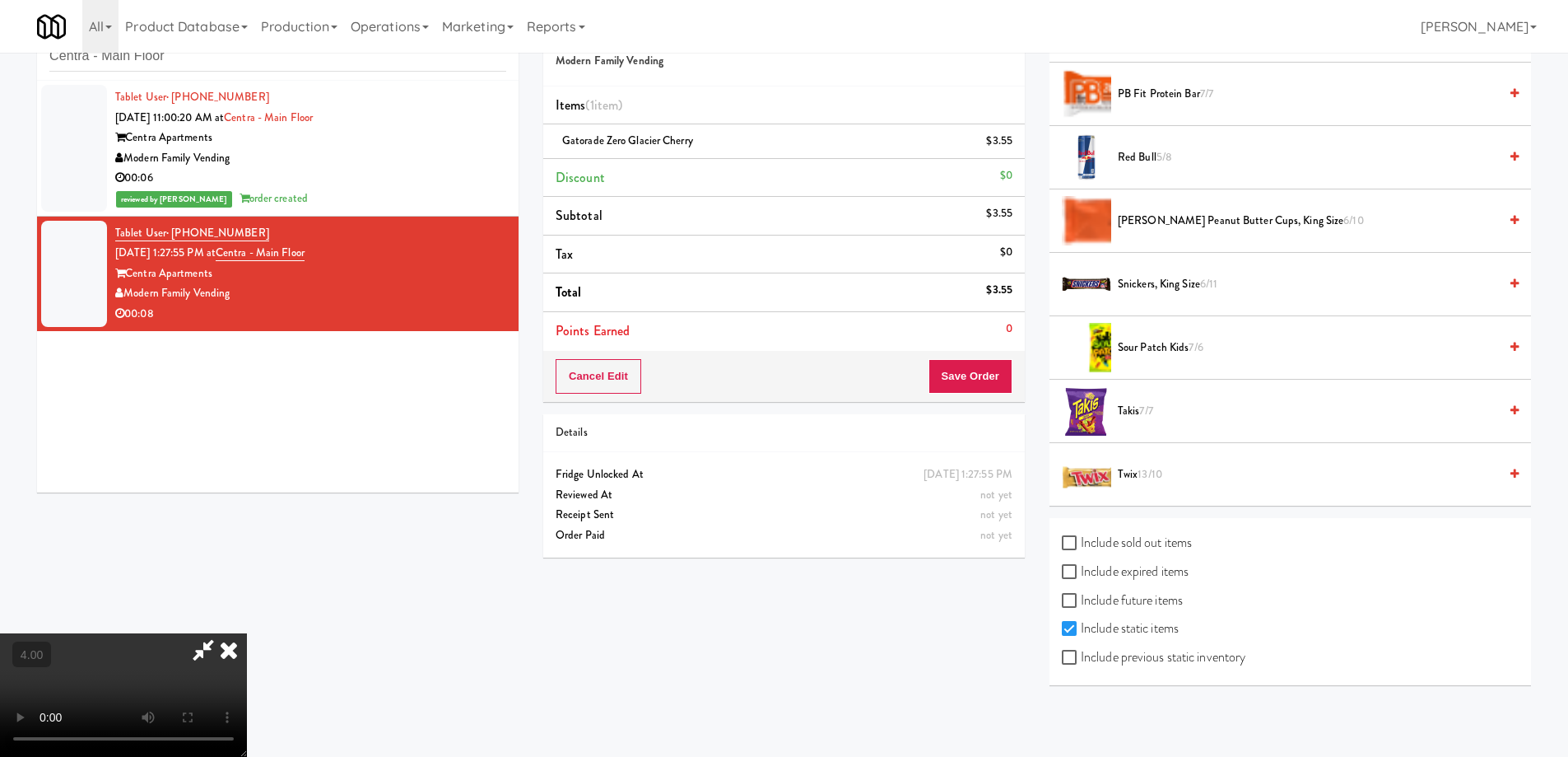
click at [1133, 553] on label "Include sold out items" at bounding box center [1126, 543] width 130 height 25
click at [1081, 550] on input "Include sold out items" at bounding box center [1071, 544] width 19 height 13
checkbox input "true"
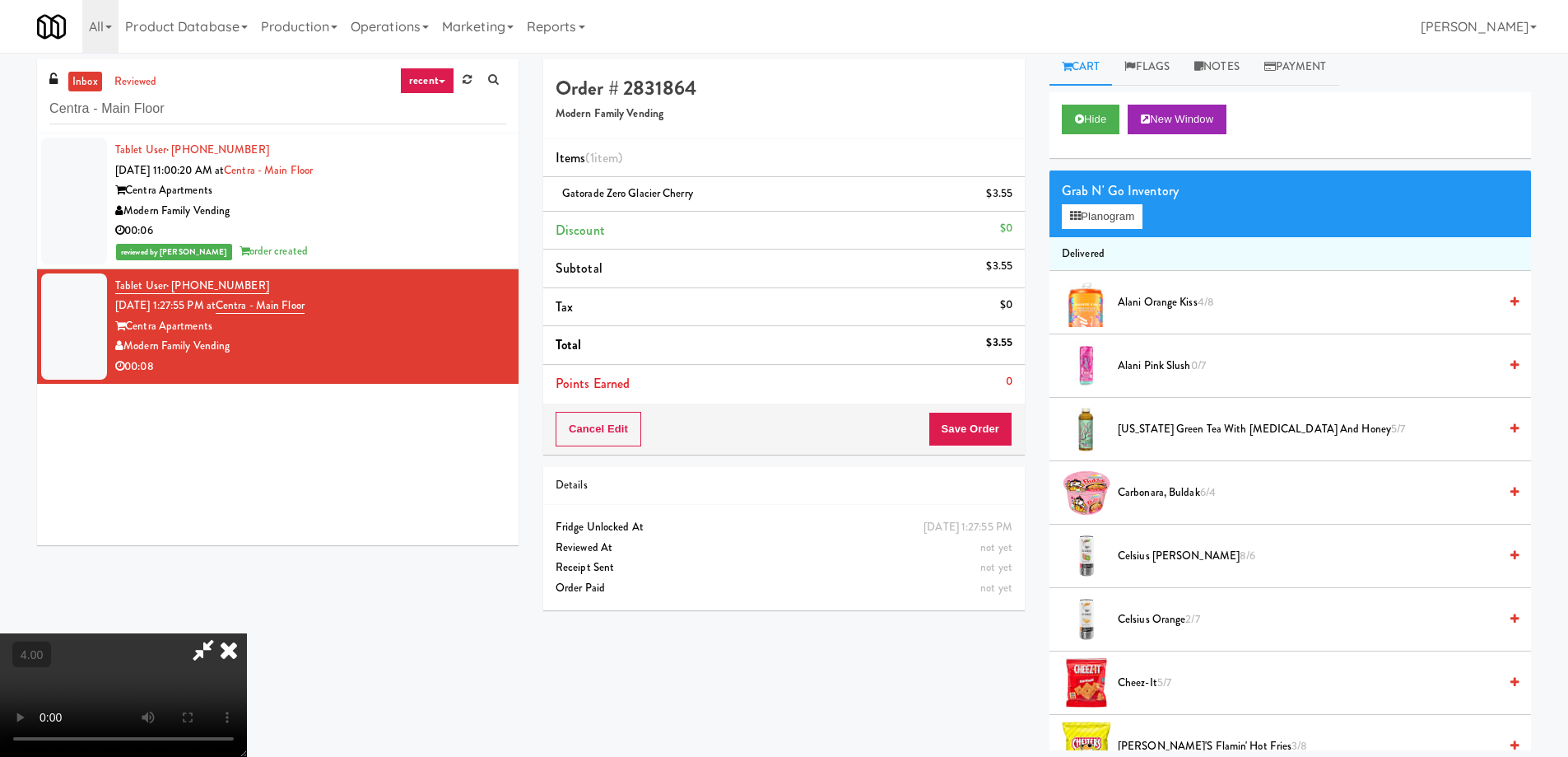
scroll to position [0, 0]
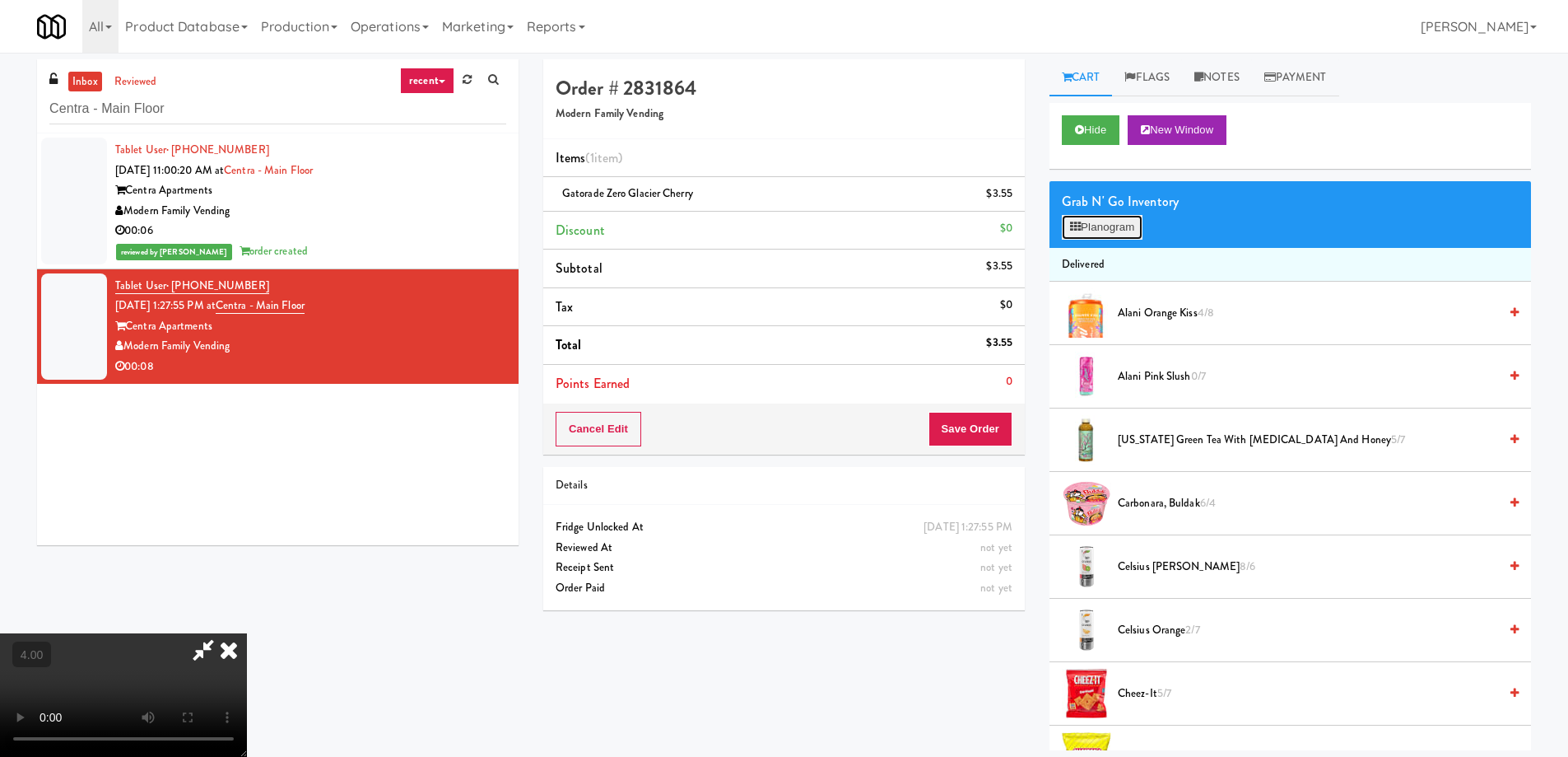
click at [1097, 233] on button "Planogram" at bounding box center [1102, 228] width 81 height 25
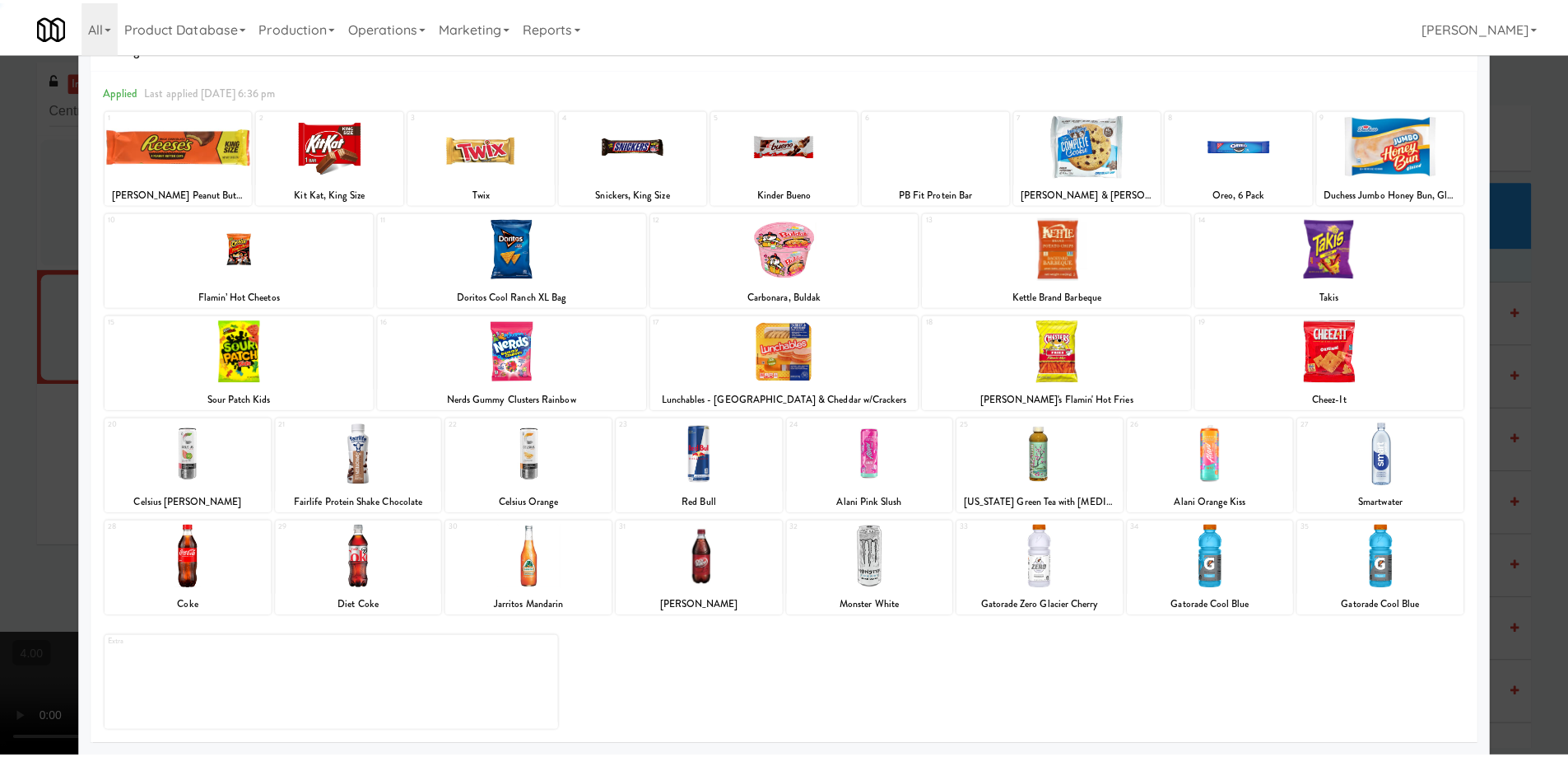
scroll to position [52, 0]
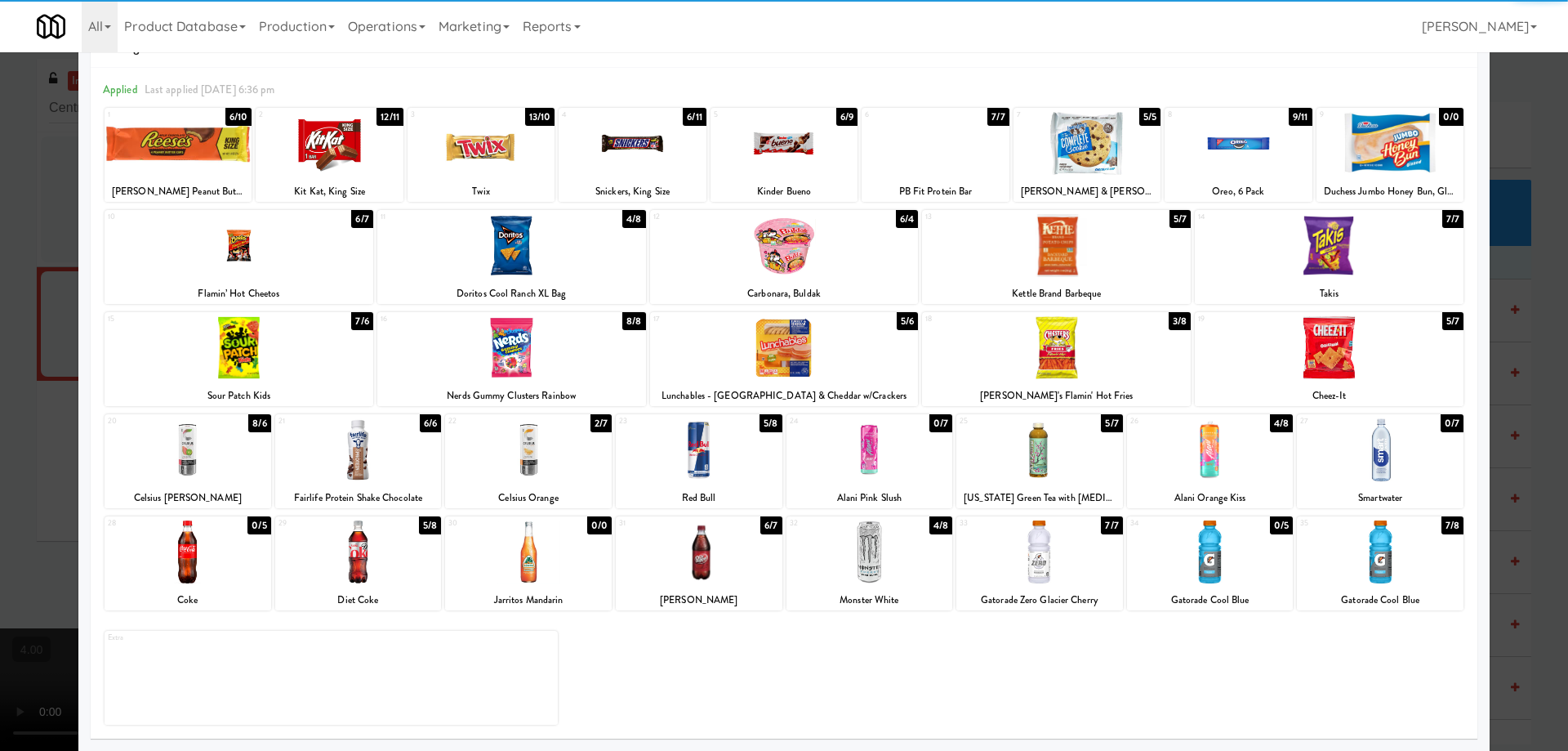
click at [1232, 555] on div at bounding box center [1210, 552] width 167 height 63
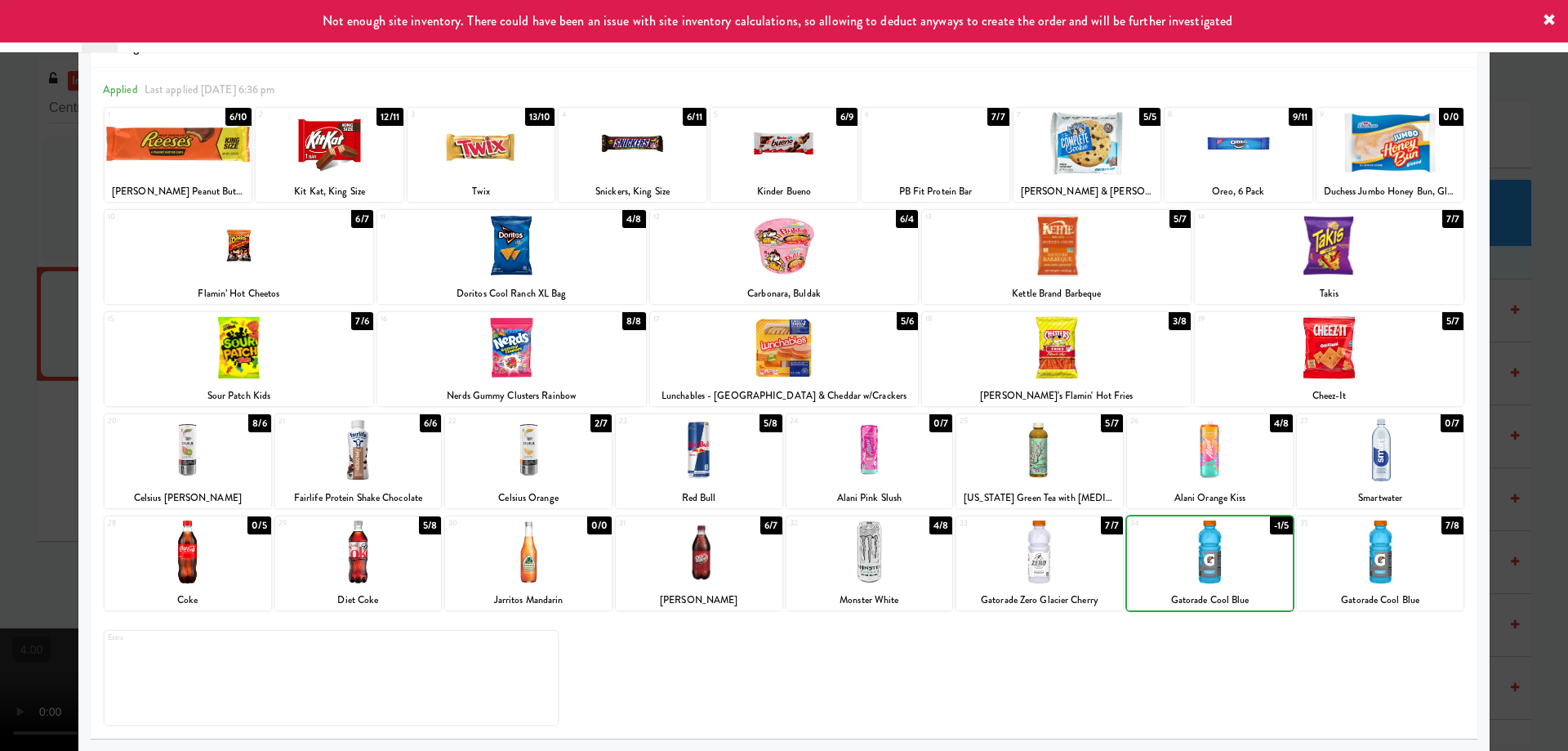
click at [0, 327] on div at bounding box center [784, 375] width 1568 height 751
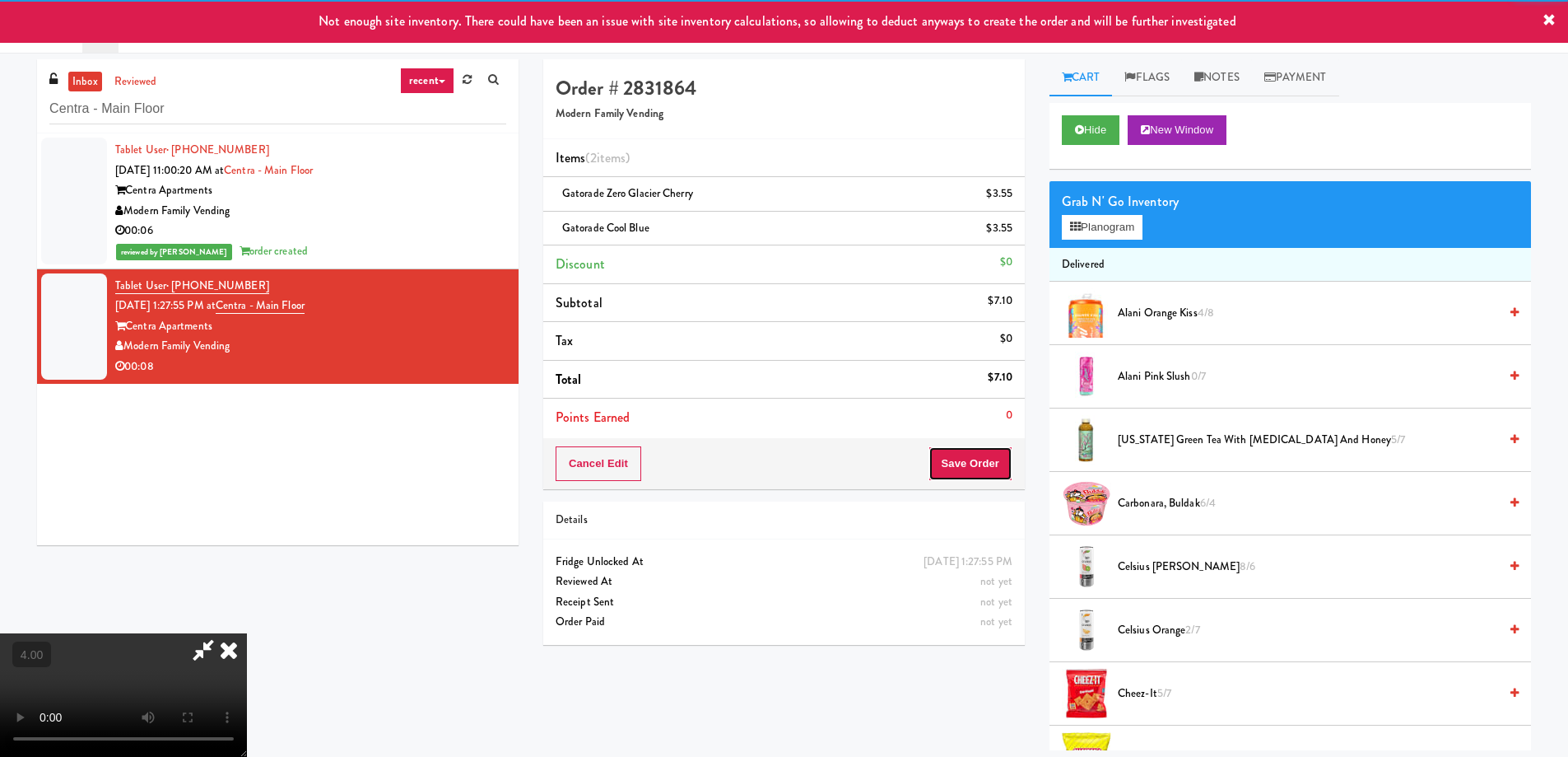
click at [972, 468] on button "Save Order" at bounding box center [971, 463] width 84 height 35
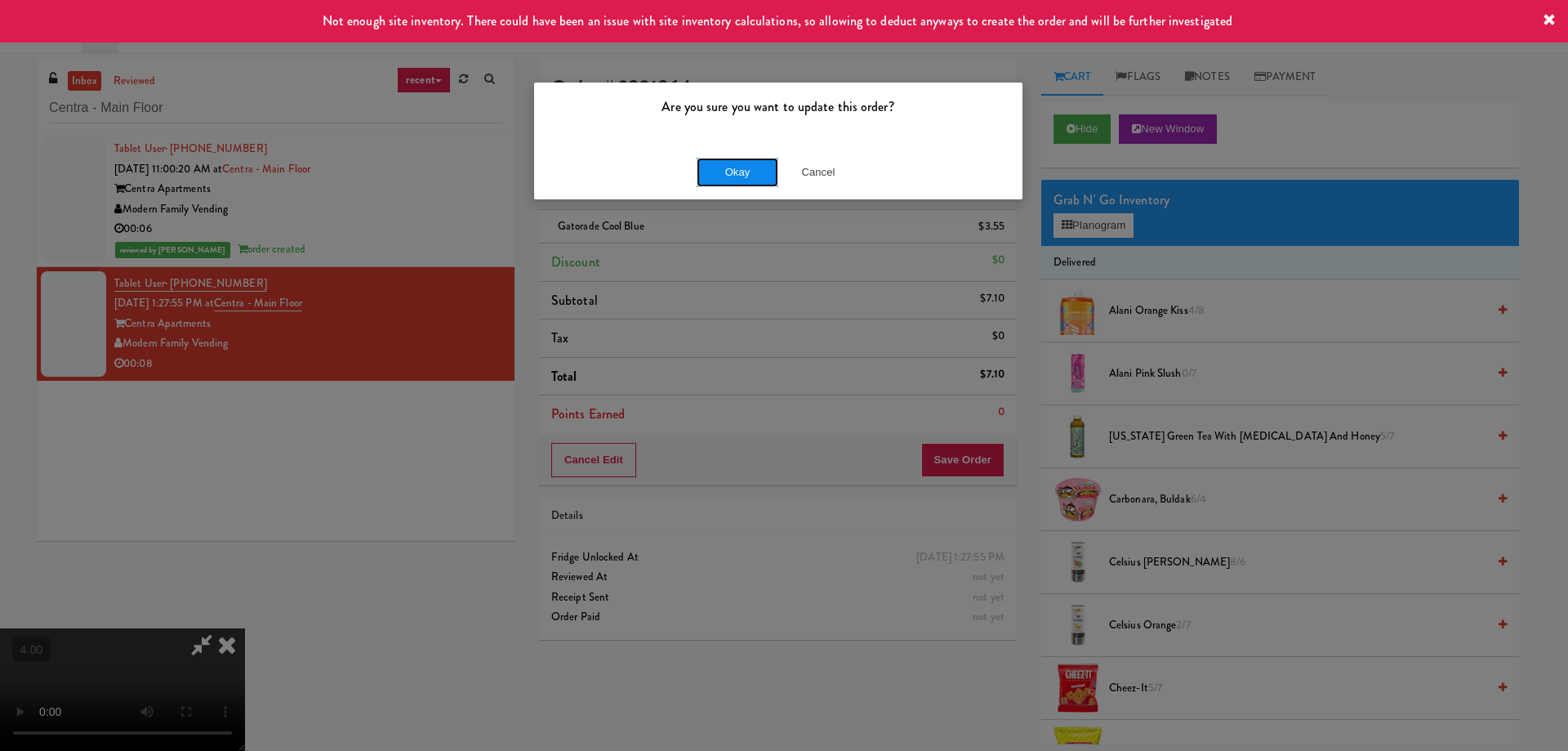
click at [718, 181] on button "Okay" at bounding box center [738, 172] width 82 height 30
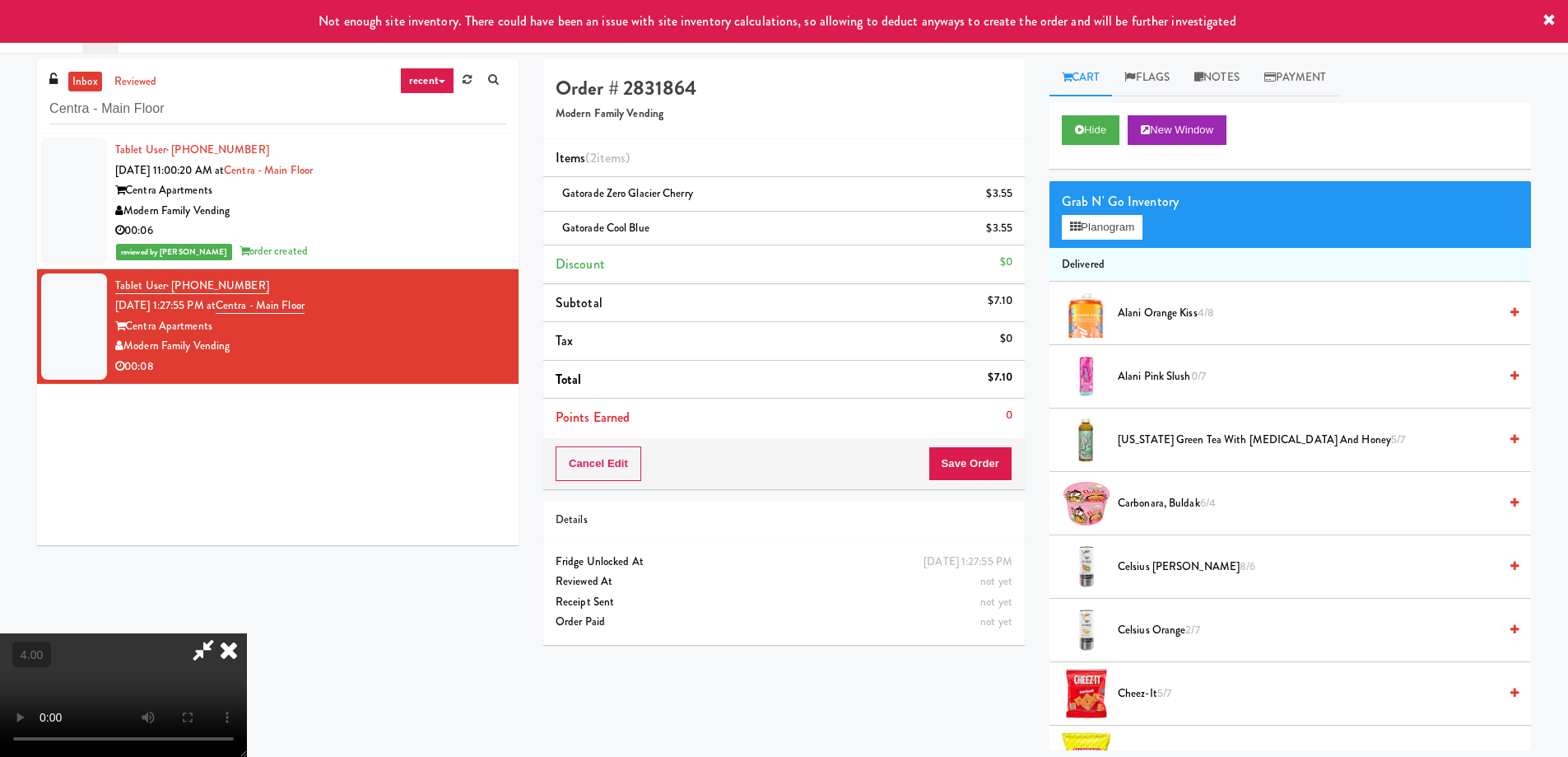
click at [941, 248] on li "Discount $0" at bounding box center [784, 265] width 481 height 39
click at [247, 633] on icon at bounding box center [229, 649] width 36 height 33
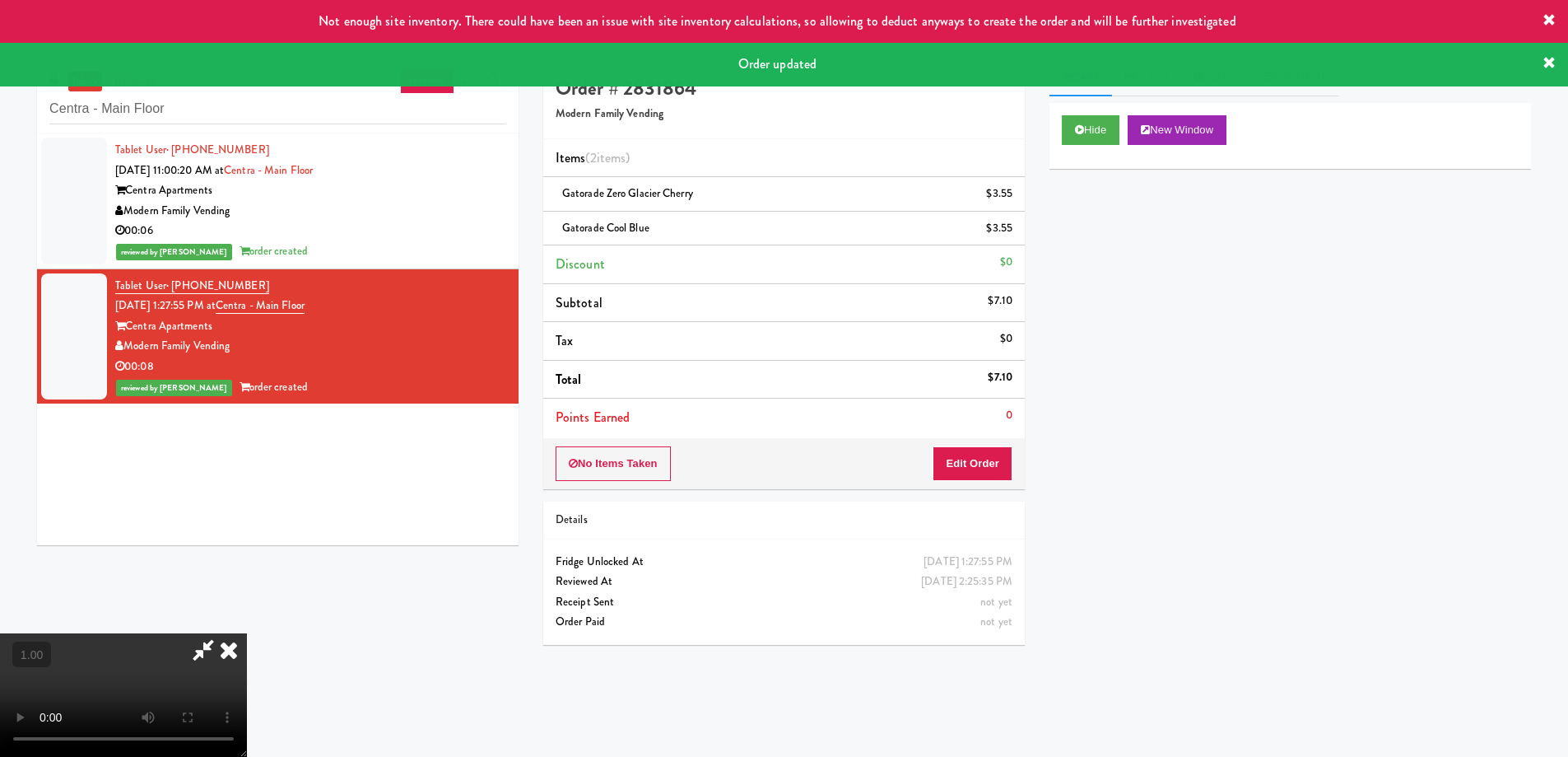
click at [247, 633] on icon at bounding box center [229, 649] width 36 height 33
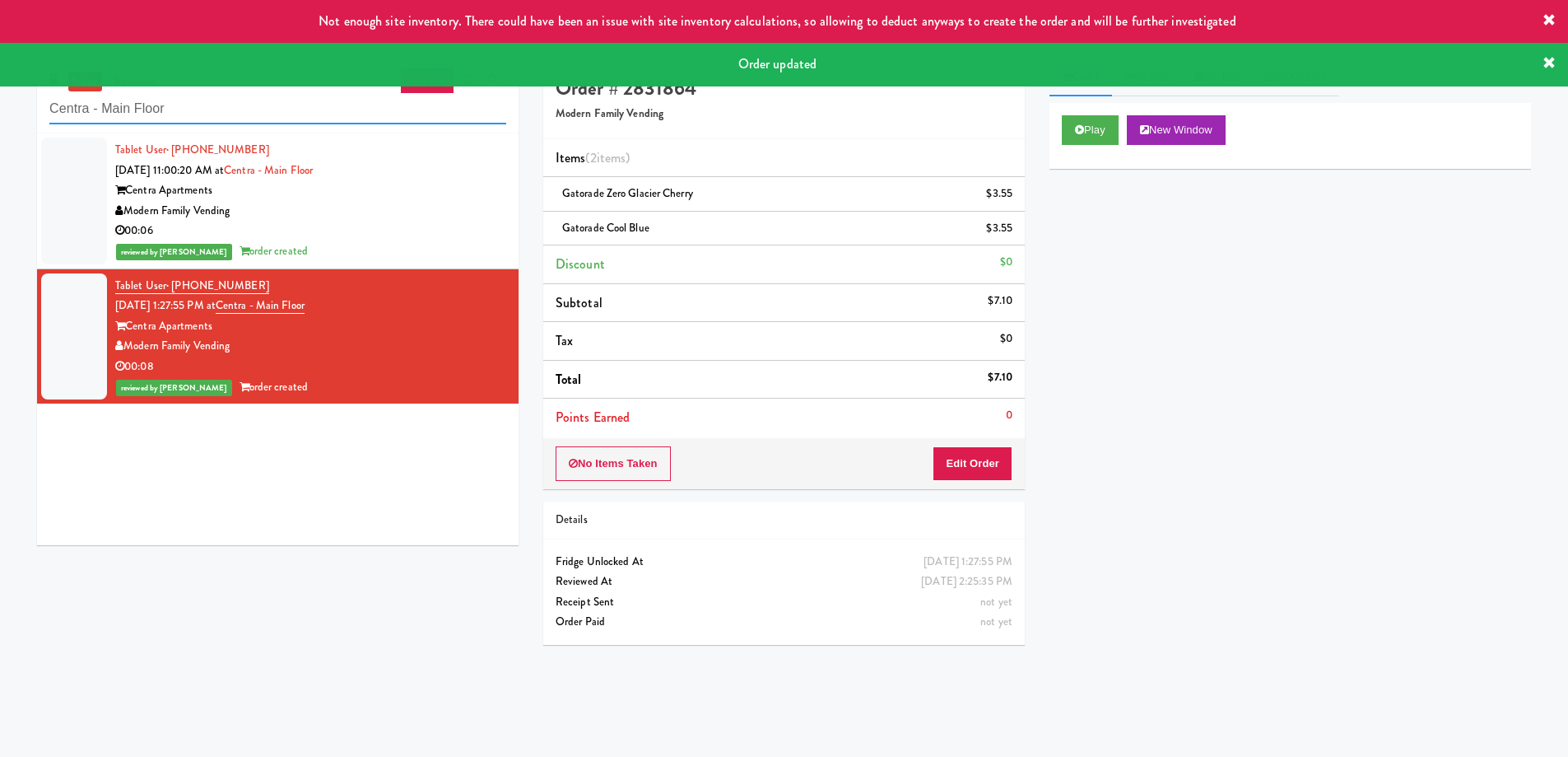
paste input "Kaseya 2nd Breakroom"
drag, startPoint x: 217, startPoint y: 103, endPoint x: 0, endPoint y: 86, distance: 217.7
click at [0, 86] on div "inbox reviewed recent all unclear take inventory issue suspicious failed recent…" at bounding box center [784, 390] width 1568 height 661
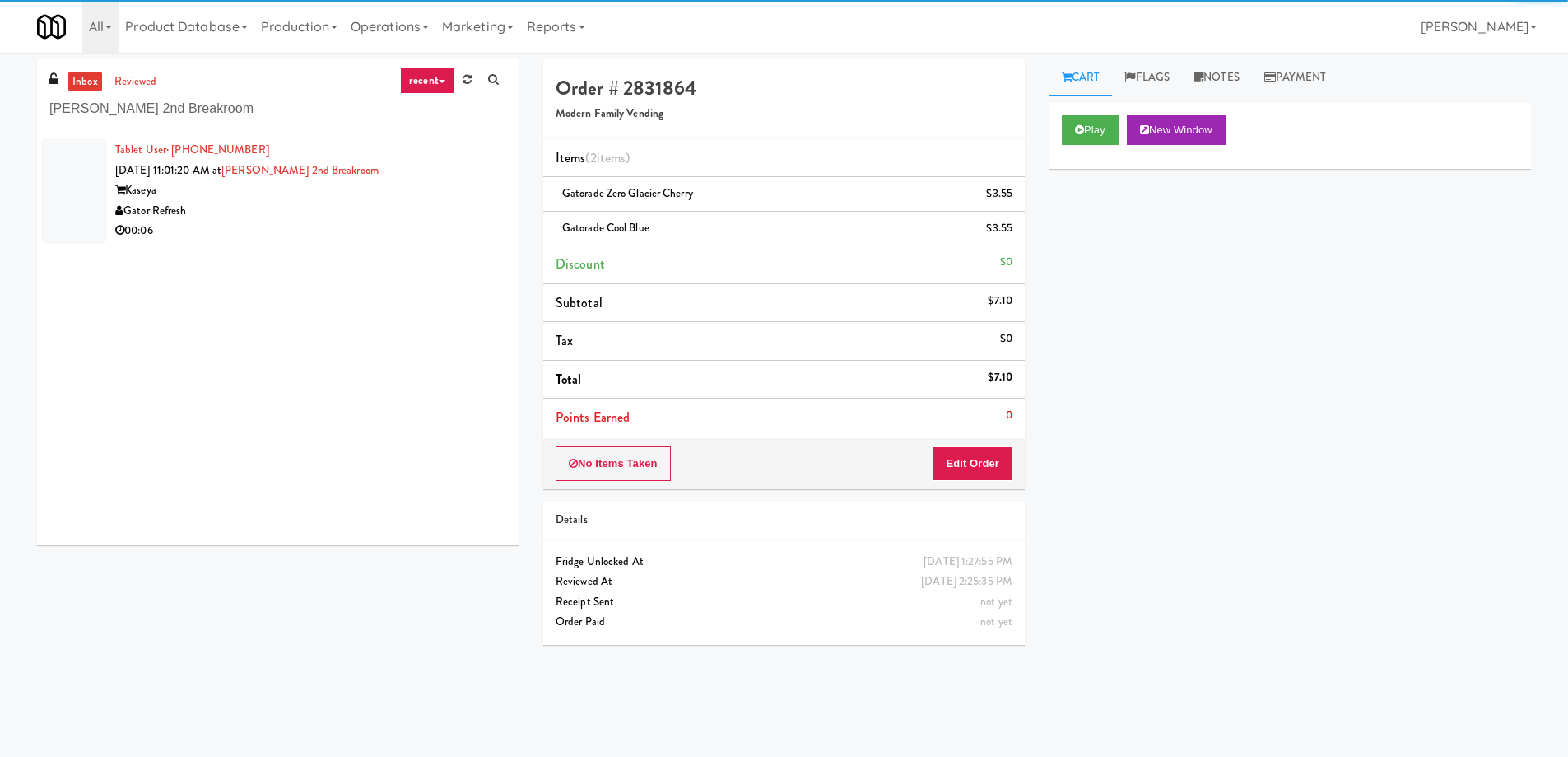
click at [453, 204] on div "Gator Refresh" at bounding box center [310, 211] width 391 height 21
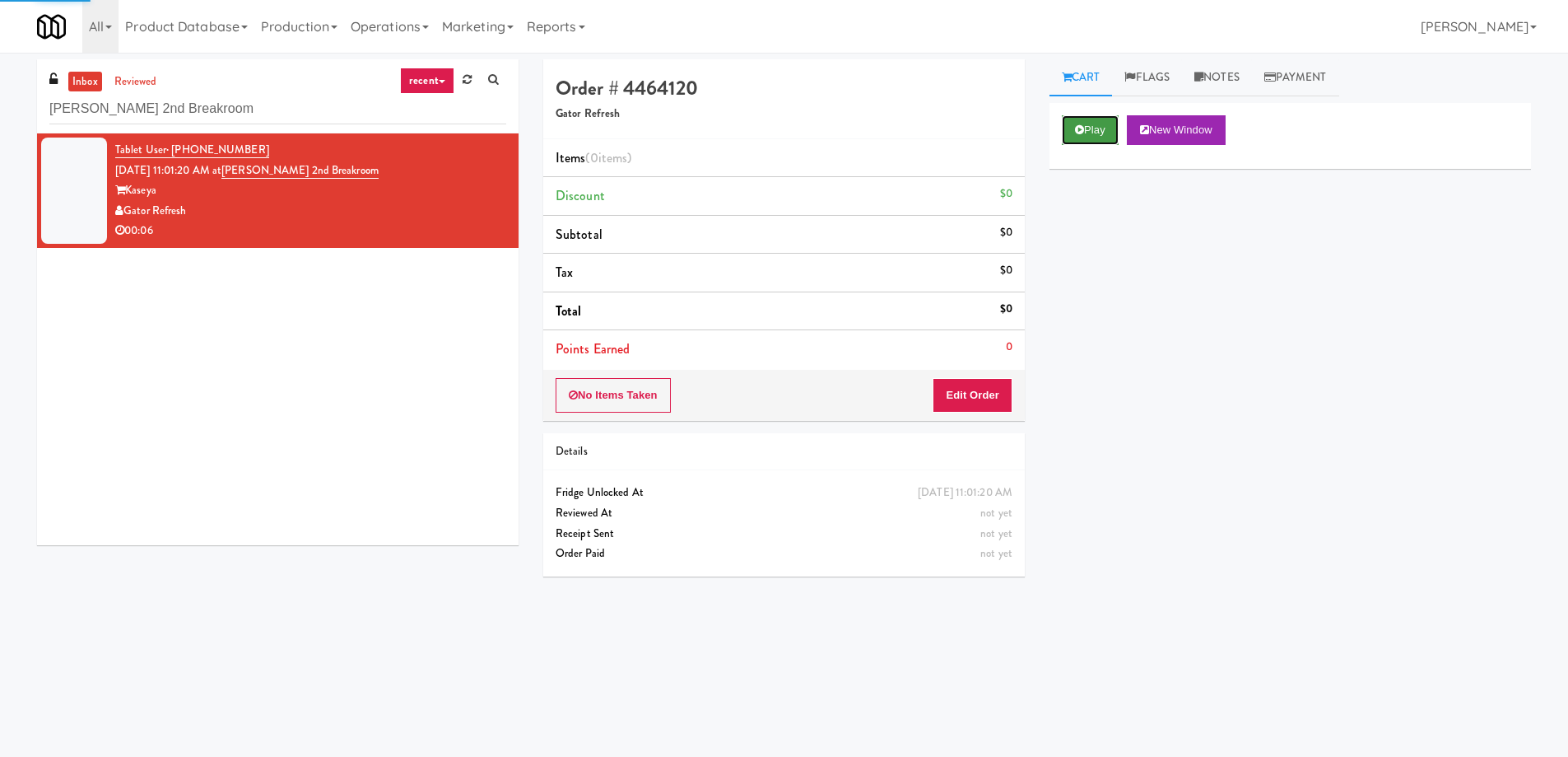
click at [1093, 133] on button "Play" at bounding box center [1090, 130] width 57 height 30
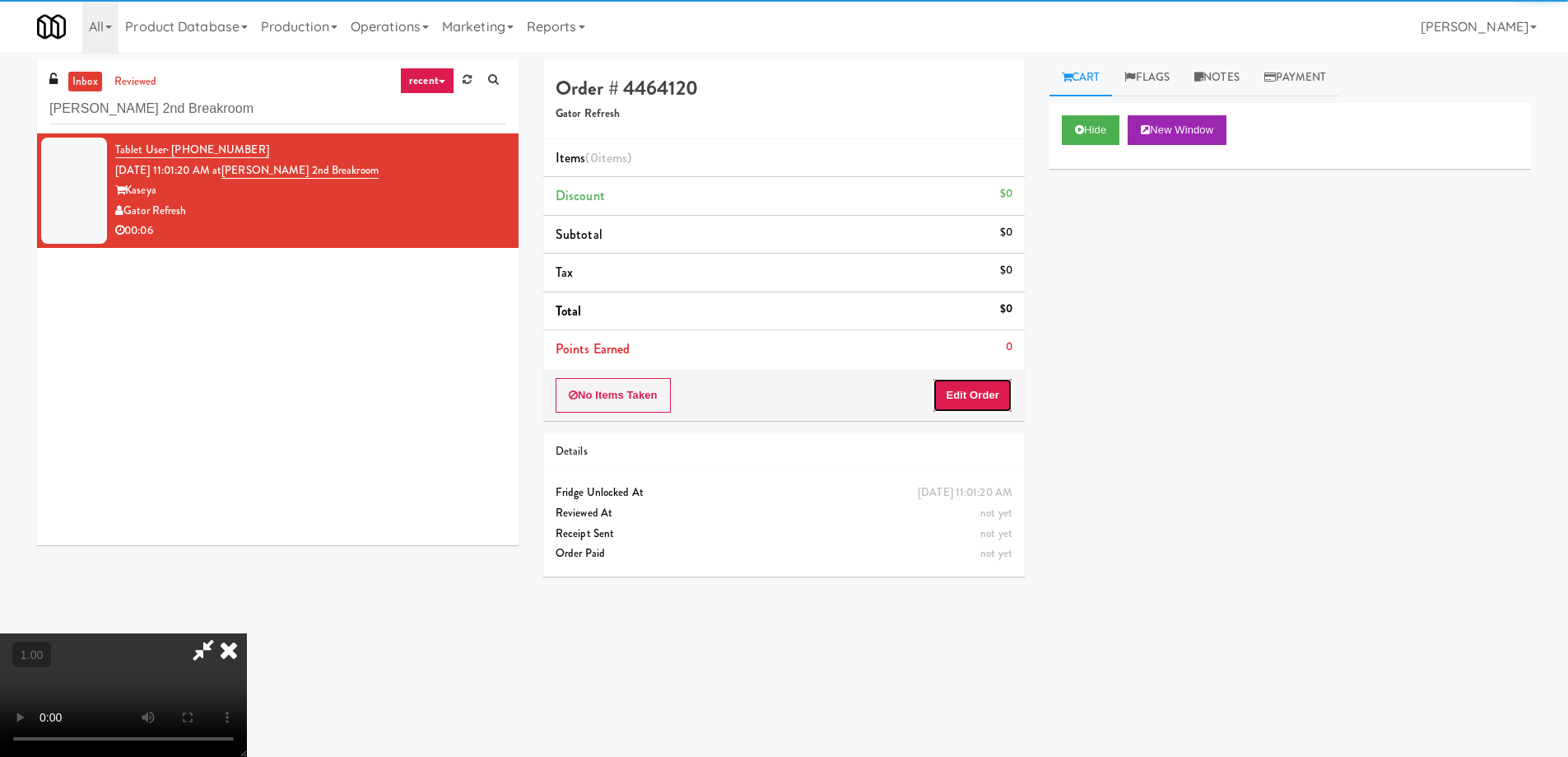
click at [968, 388] on button "Edit Order" at bounding box center [973, 395] width 80 height 35
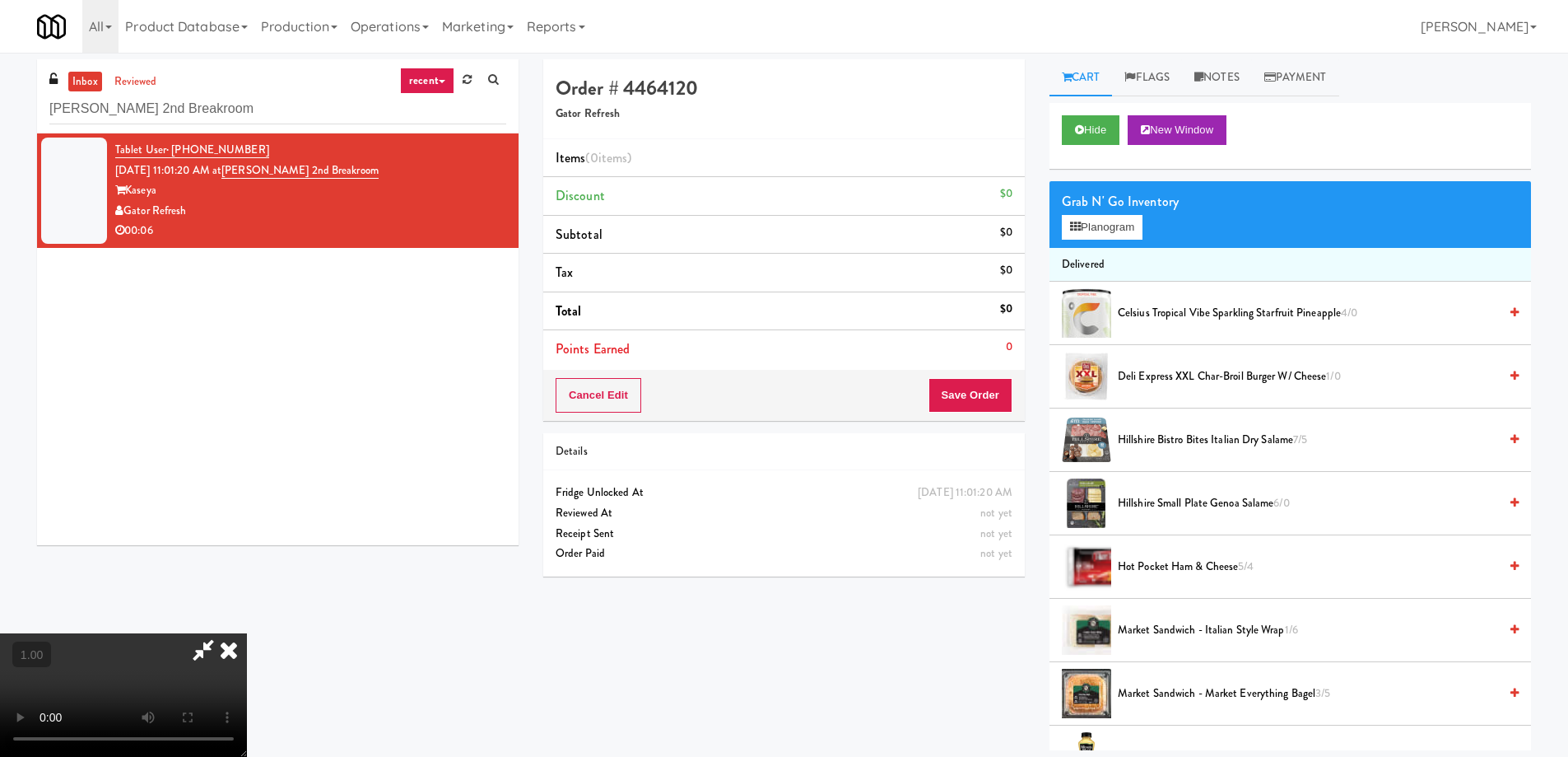
click at [247, 633] on video at bounding box center [123, 694] width 247 height 123
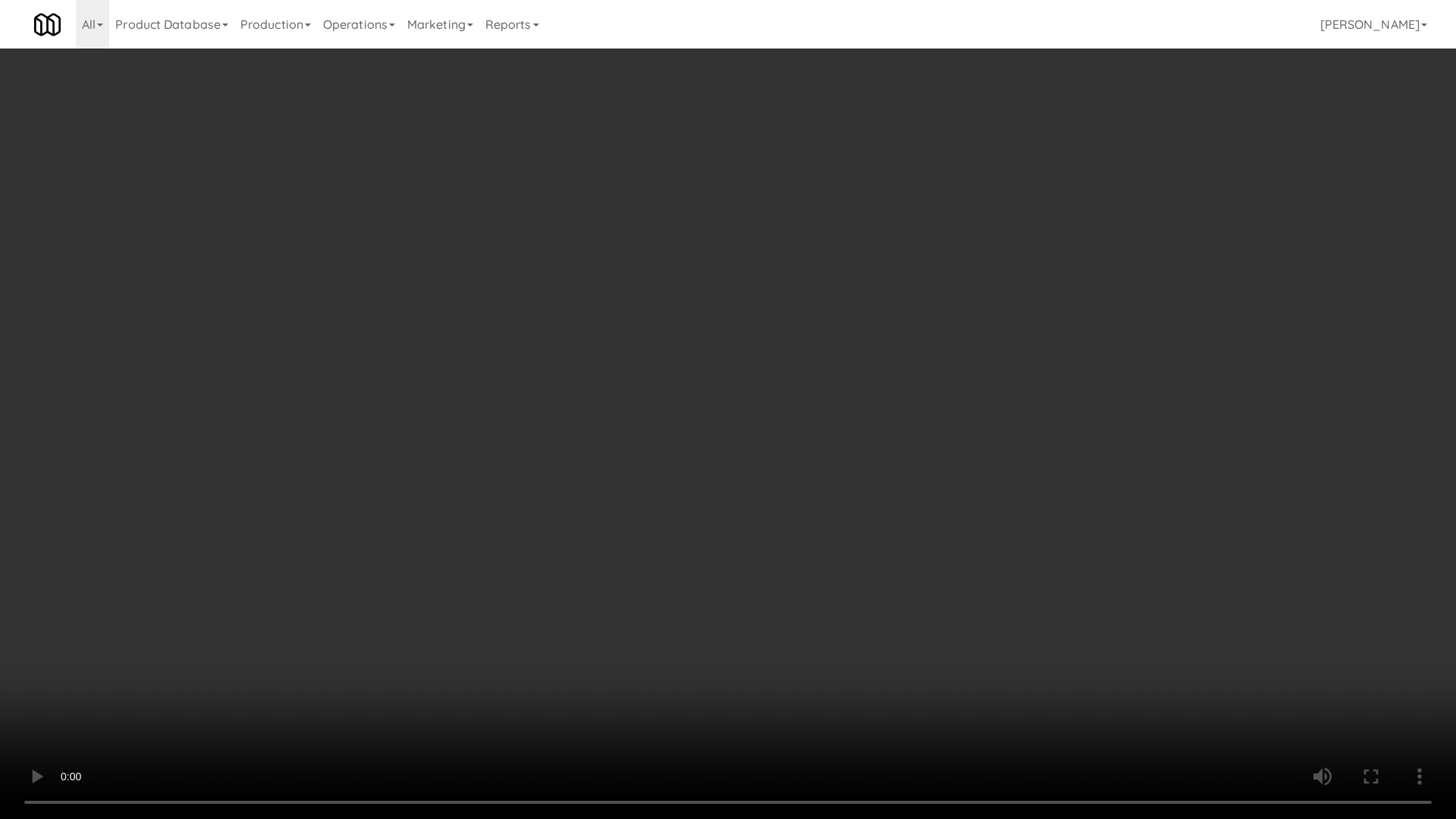
click at [518, 538] on video at bounding box center [728, 409] width 1456 height 819
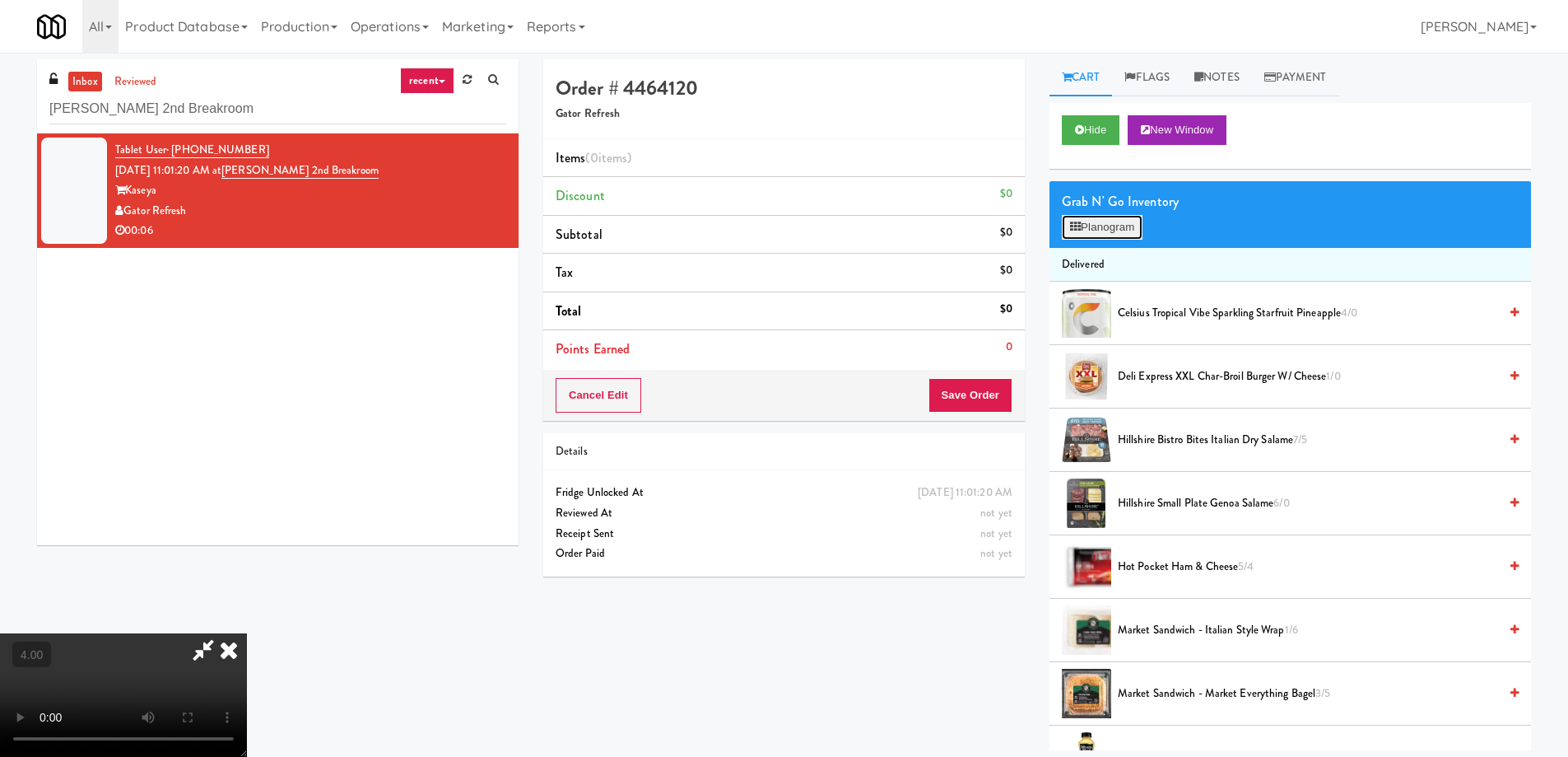
click at [1115, 232] on button "Planogram" at bounding box center [1102, 228] width 81 height 25
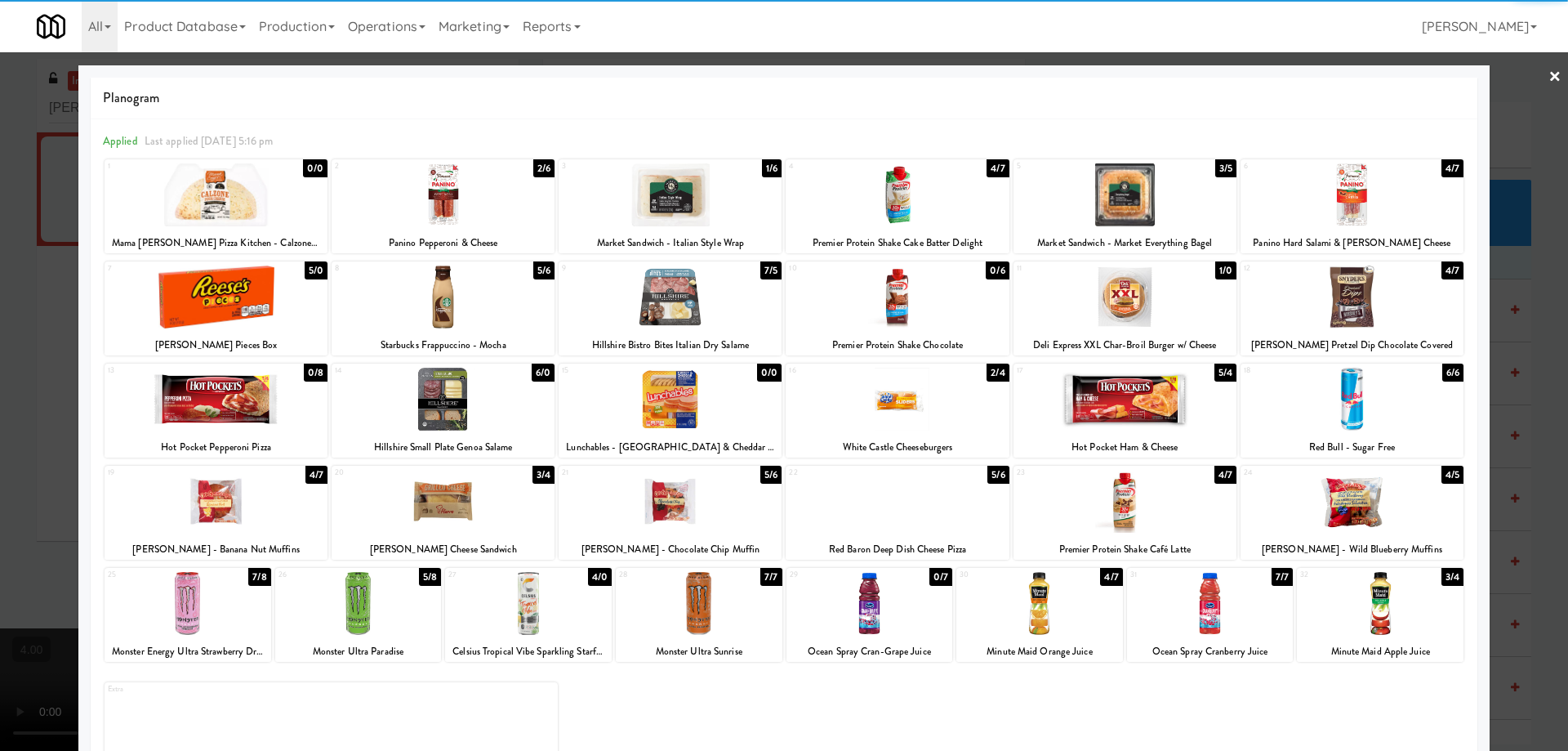
click at [876, 214] on div at bounding box center [897, 195] width 223 height 63
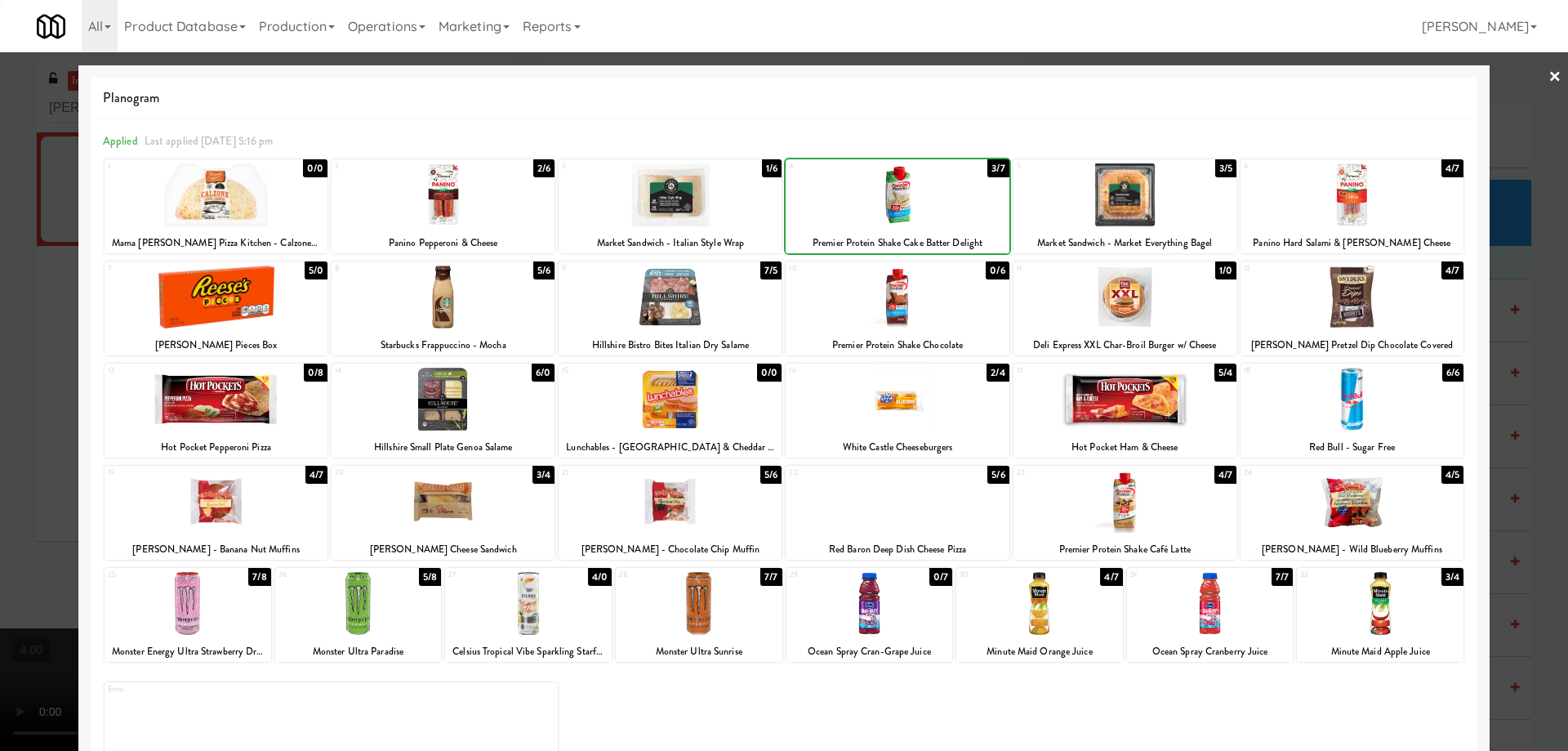
click at [1, 142] on div at bounding box center [784, 375] width 1568 height 751
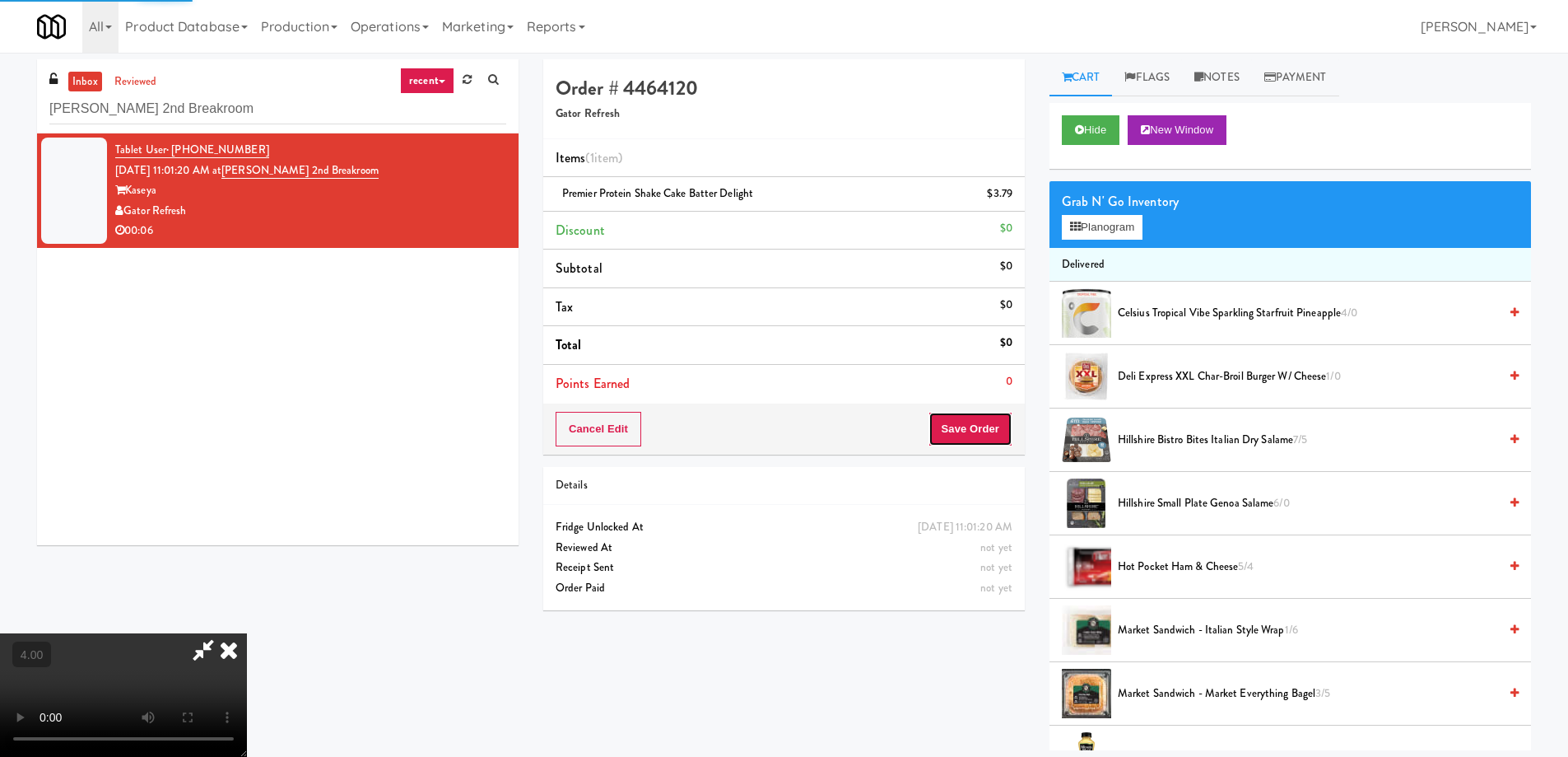
click at [999, 440] on button "Save Order" at bounding box center [971, 429] width 84 height 35
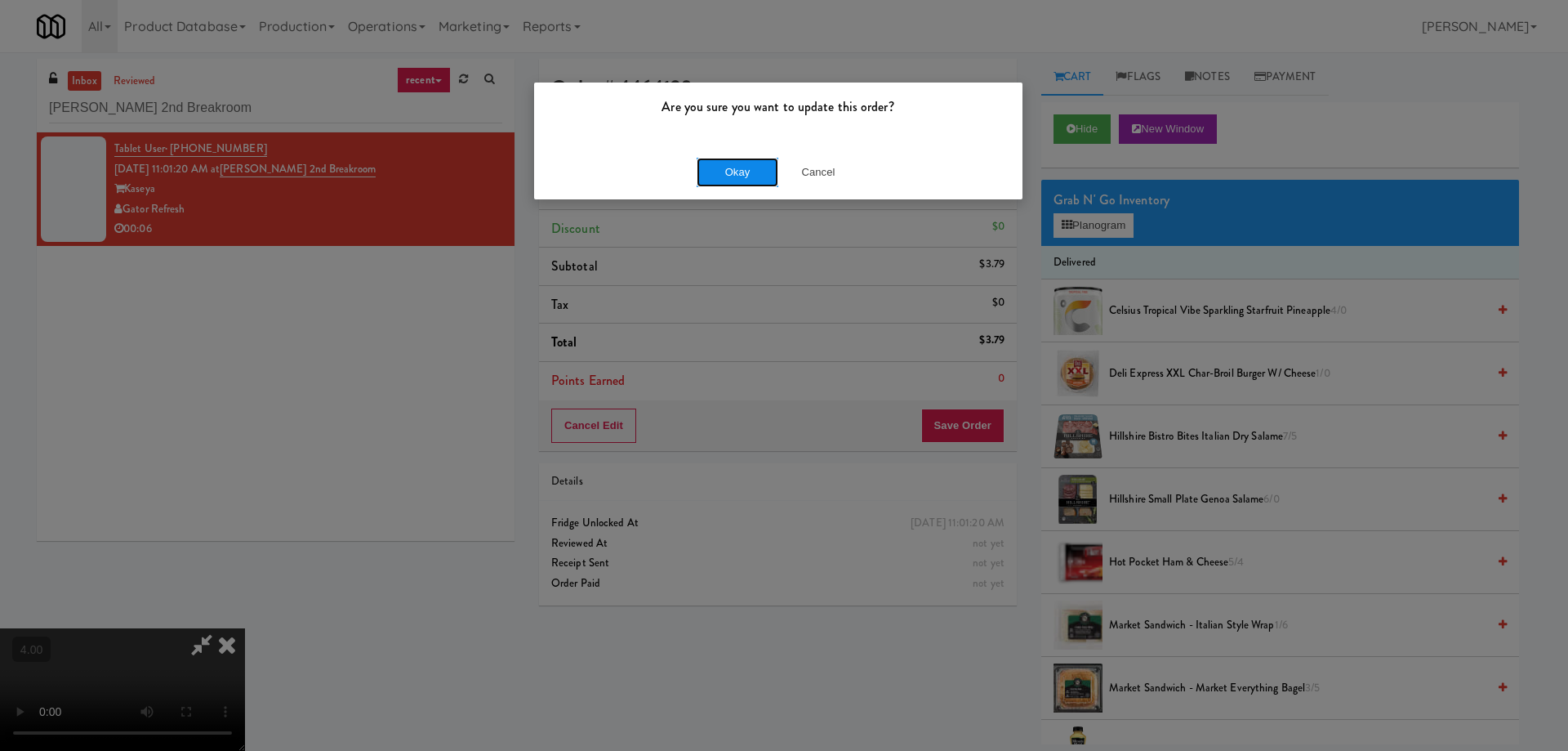
click at [758, 161] on button "Okay" at bounding box center [738, 172] width 82 height 30
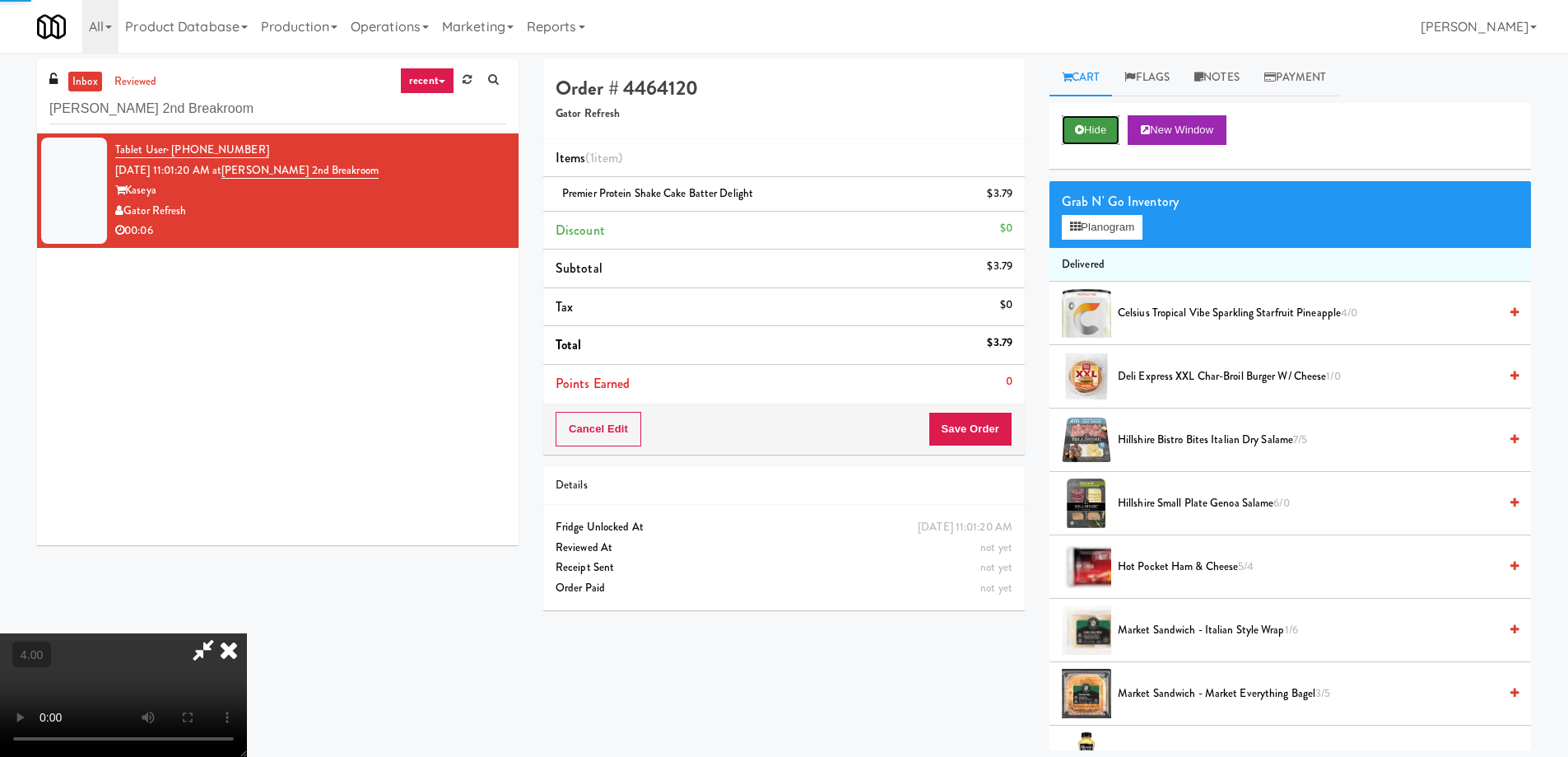
click at [1105, 127] on button "Hide" at bounding box center [1091, 130] width 58 height 30
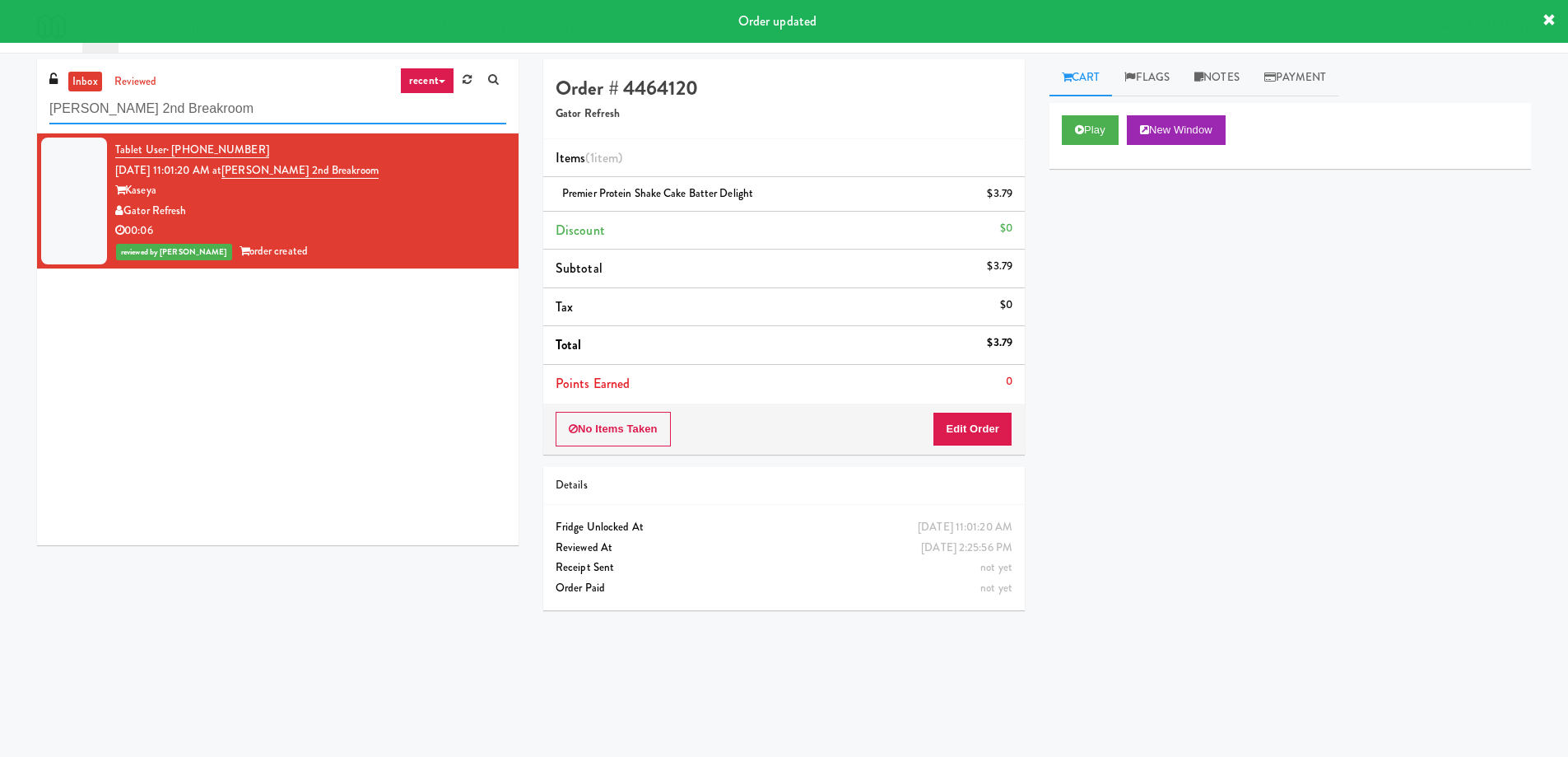
drag, startPoint x: 222, startPoint y: 103, endPoint x: 85, endPoint y: 161, distance: 148.8
click at [84, 153] on div "inbox reviewed recent all unclear take inventory issue suspicious failed recent…" at bounding box center [278, 302] width 481 height 486
click at [256, 103] on input "Kaseya 2nd Breakroom" at bounding box center [278, 108] width 457 height 31
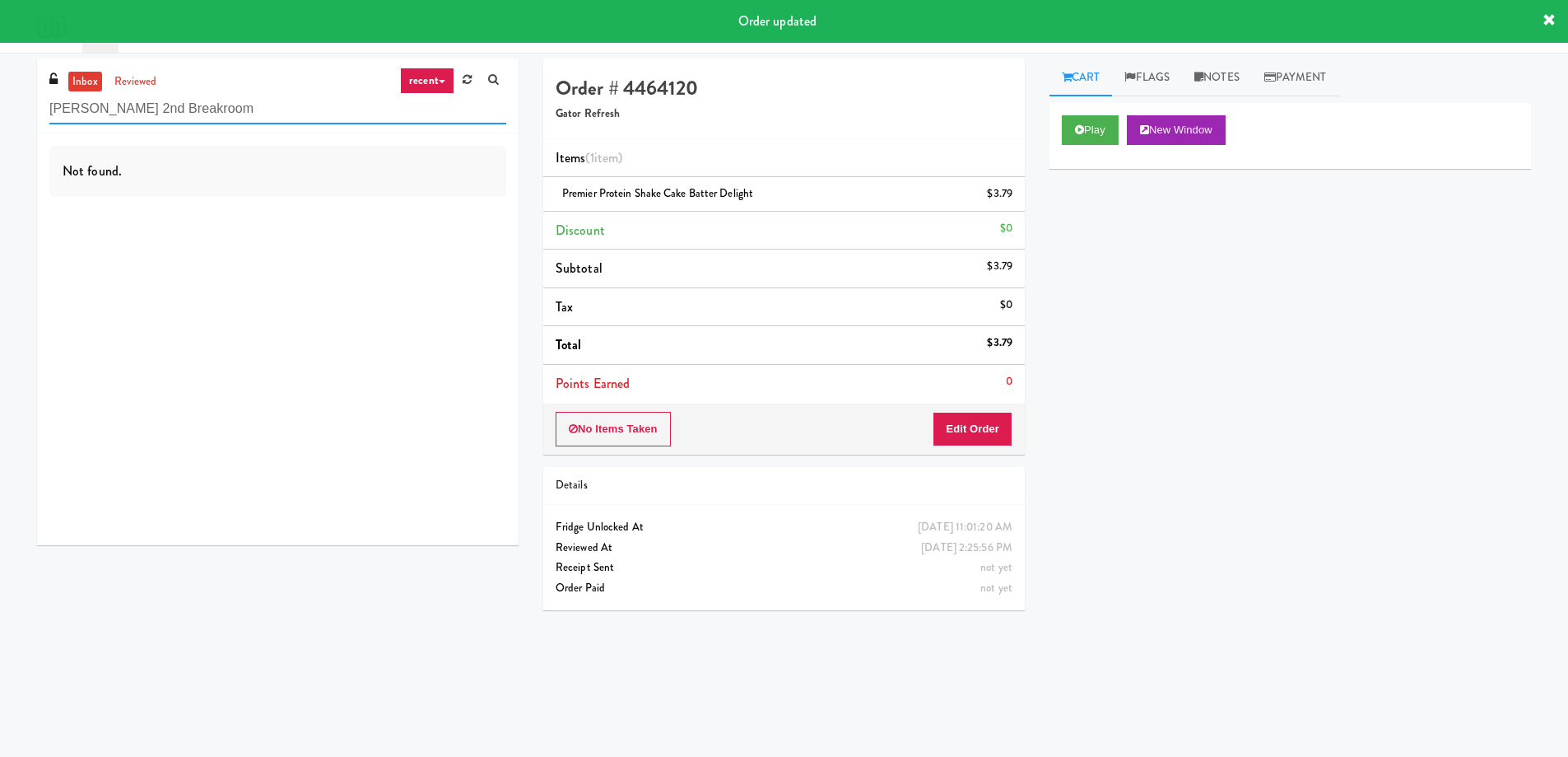
click at [256, 103] on input "Kaseya 2nd Breakroom" at bounding box center [278, 108] width 457 height 31
paste input "Icon - Ambient - Left"
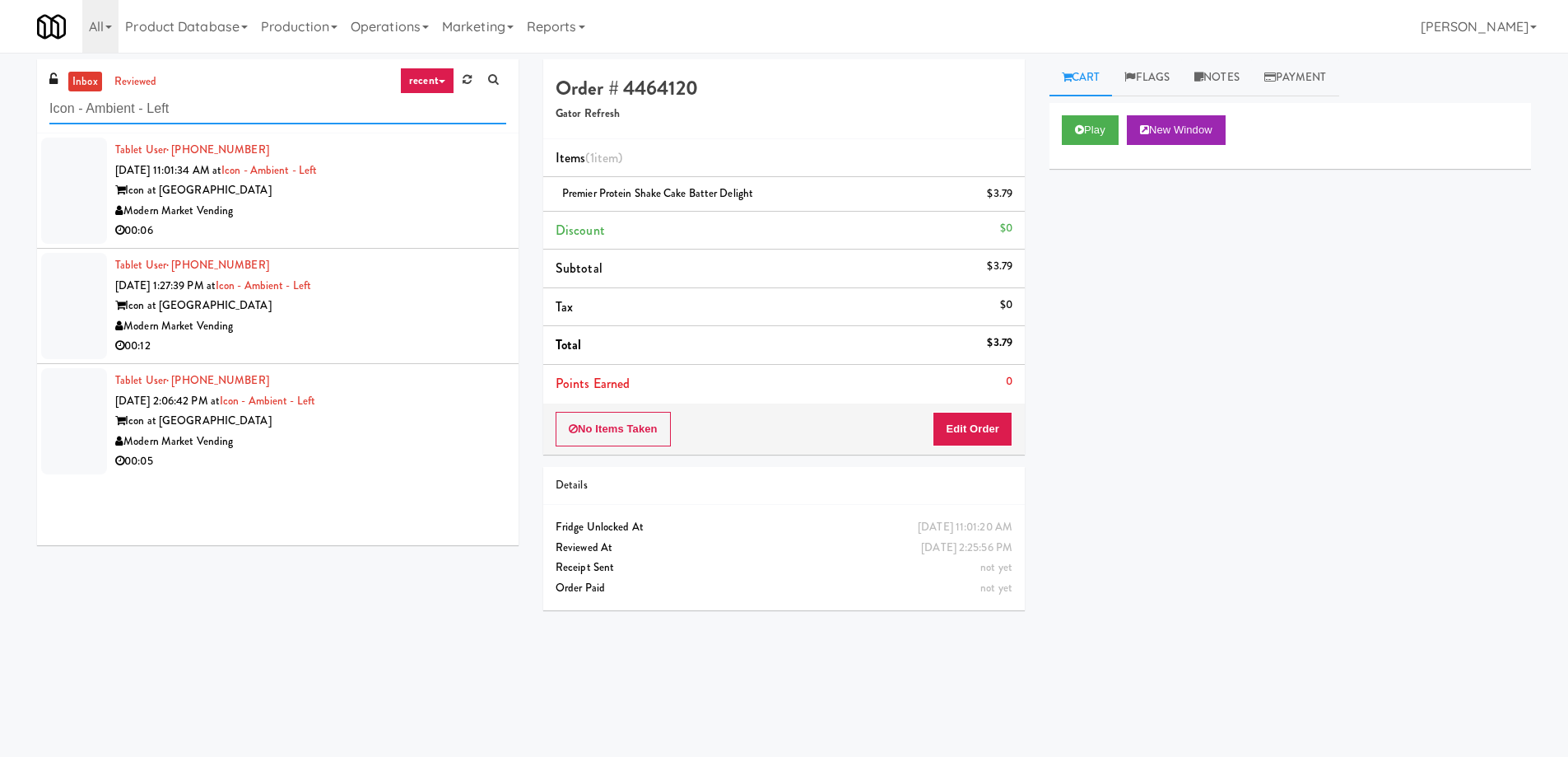
type input "Icon - Ambient - Left"
click at [425, 208] on div "Modern Market Vending" at bounding box center [310, 211] width 391 height 21
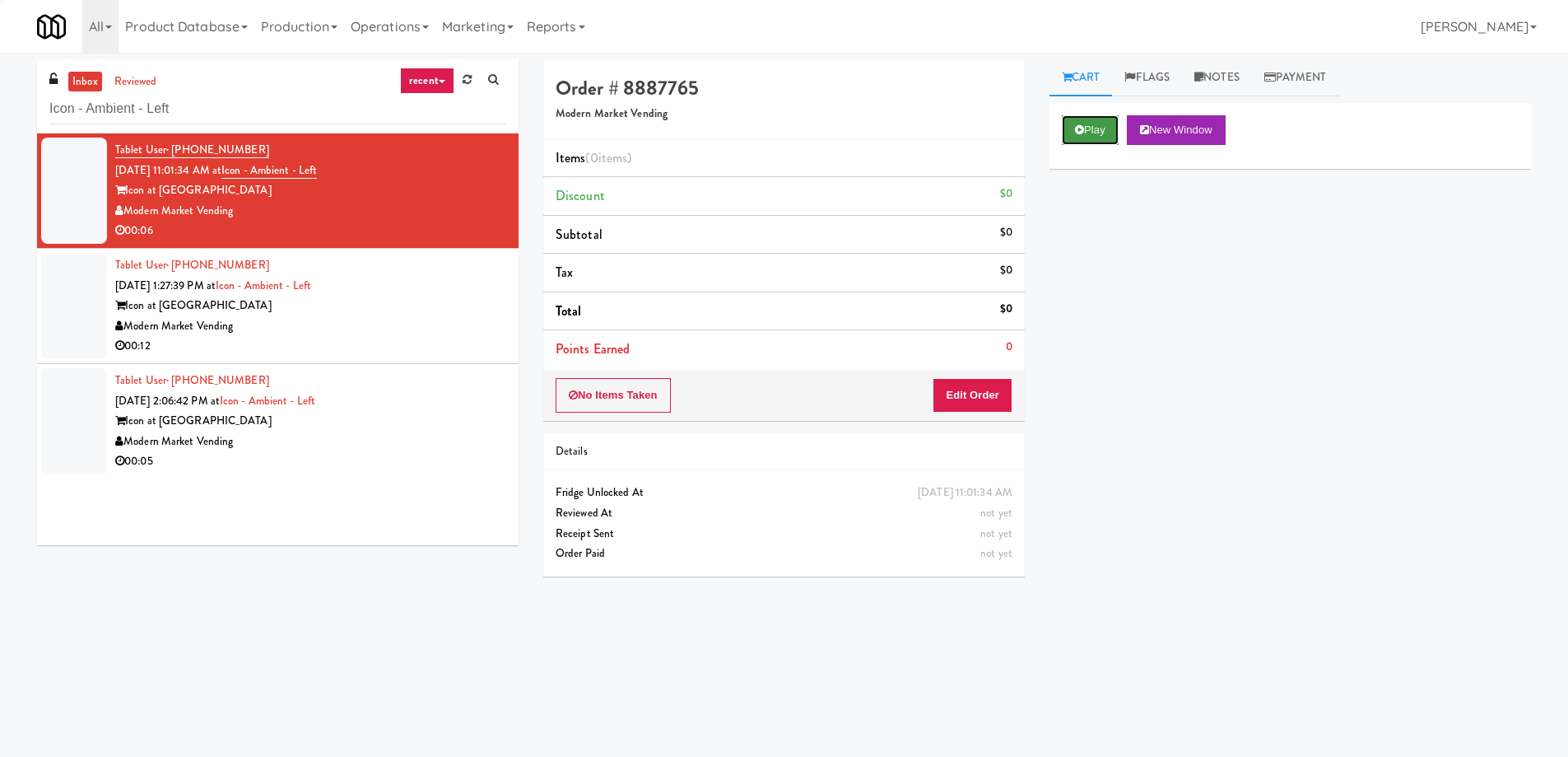
click at [1103, 124] on button "Play" at bounding box center [1090, 130] width 57 height 30
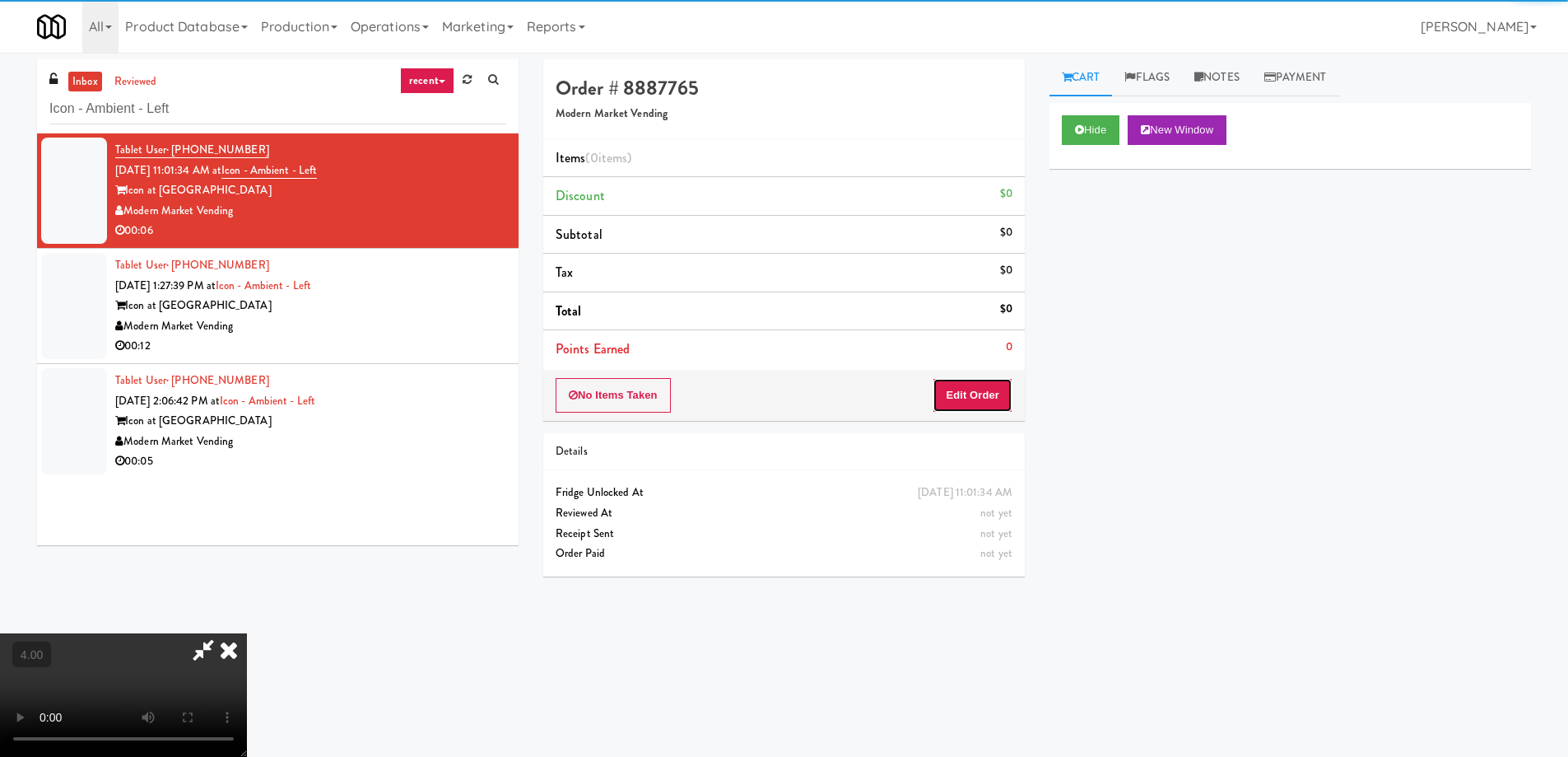
click at [991, 409] on button "Edit Order" at bounding box center [973, 395] width 80 height 35
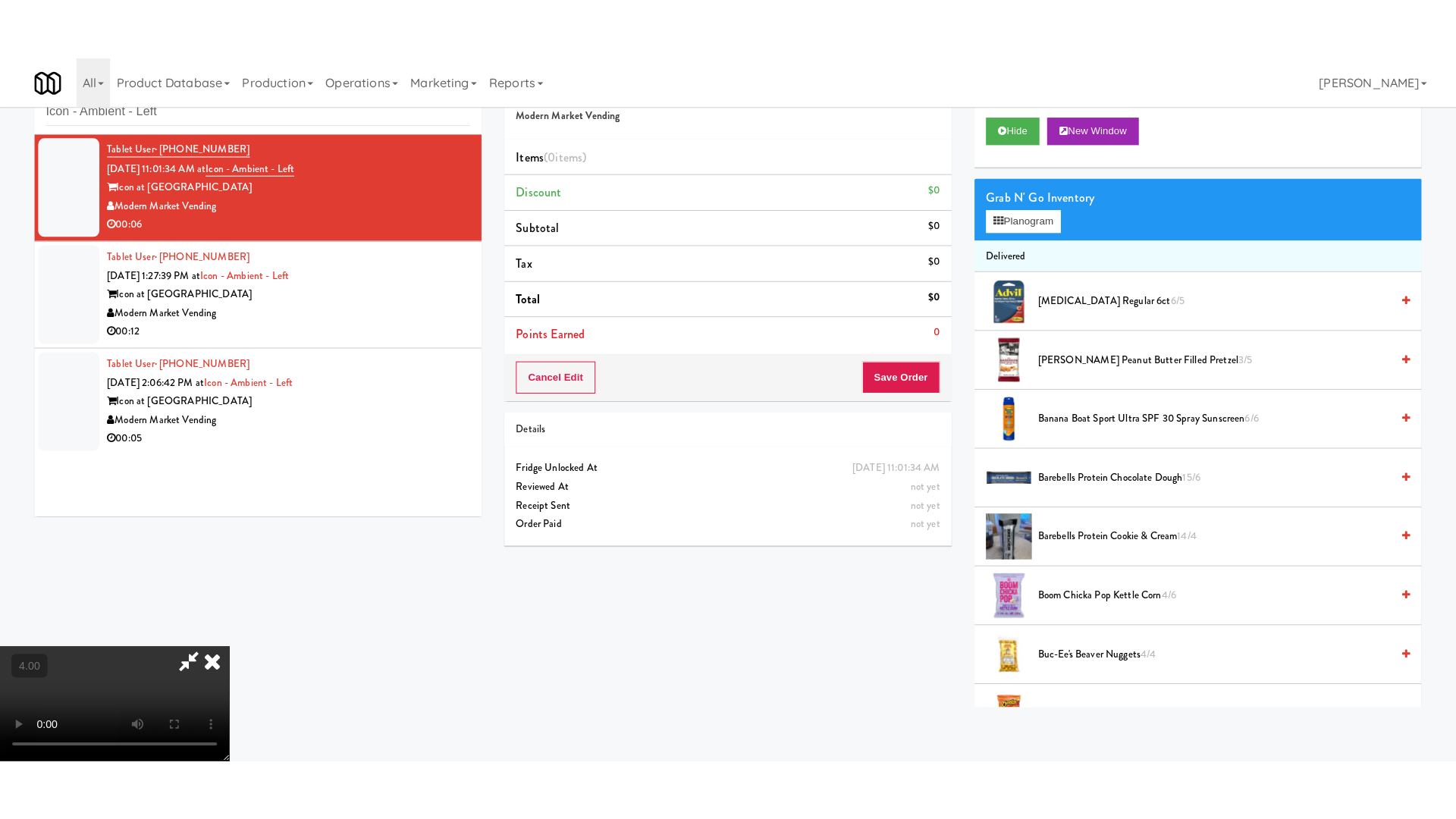
scroll to position [49, 0]
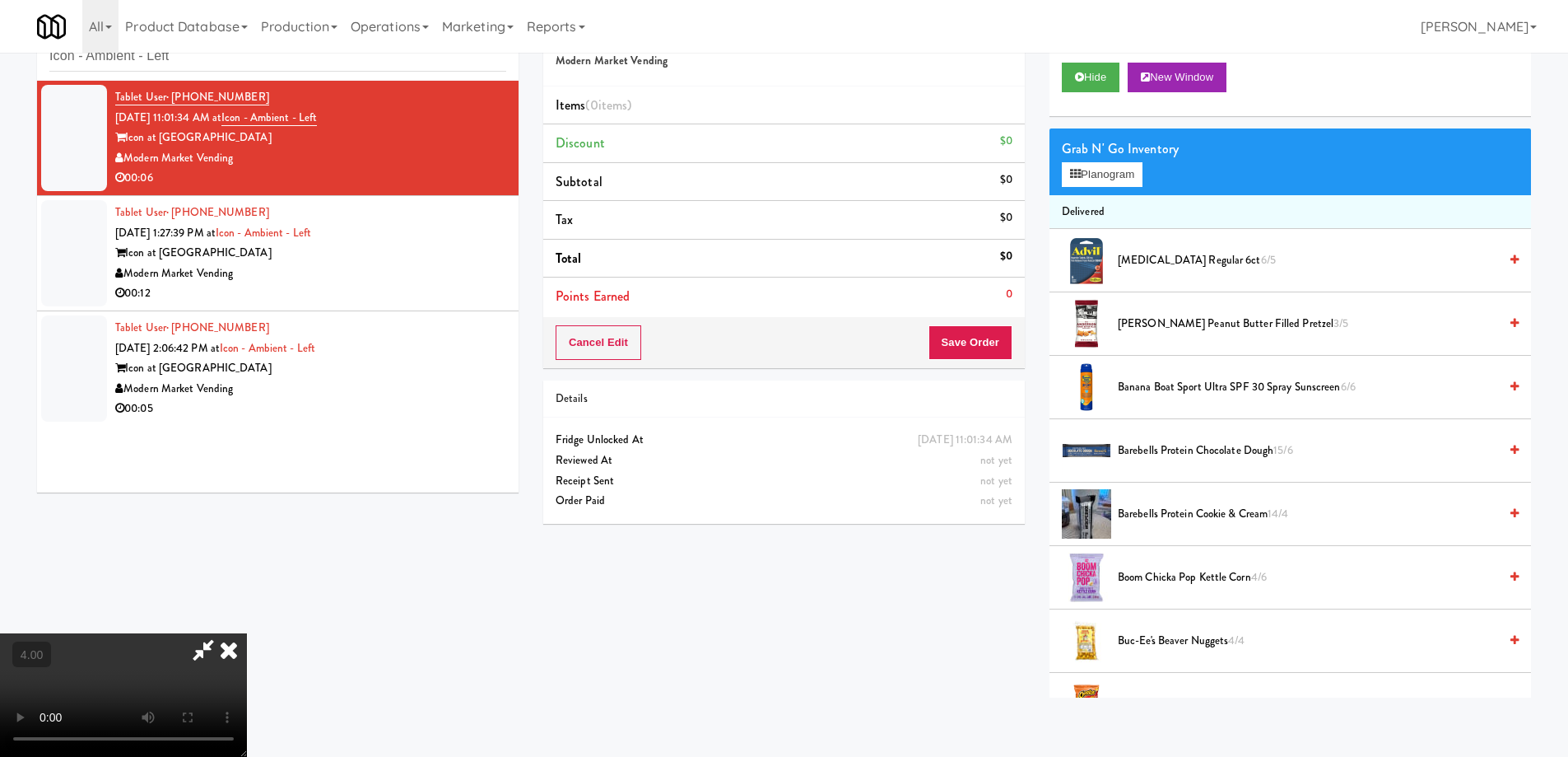
click at [247, 633] on video at bounding box center [123, 694] width 247 height 123
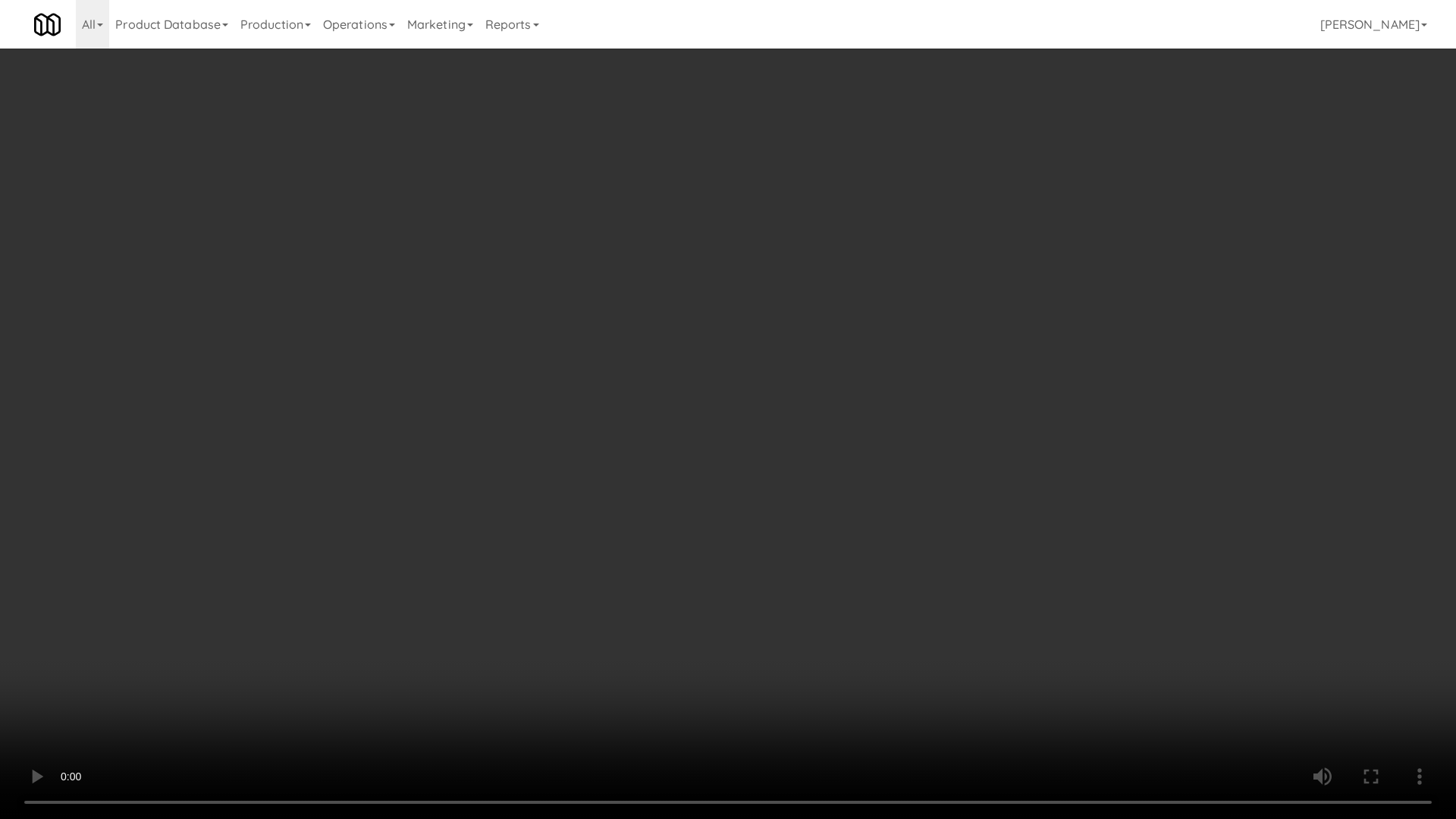
click at [552, 495] on video at bounding box center [728, 409] width 1456 height 819
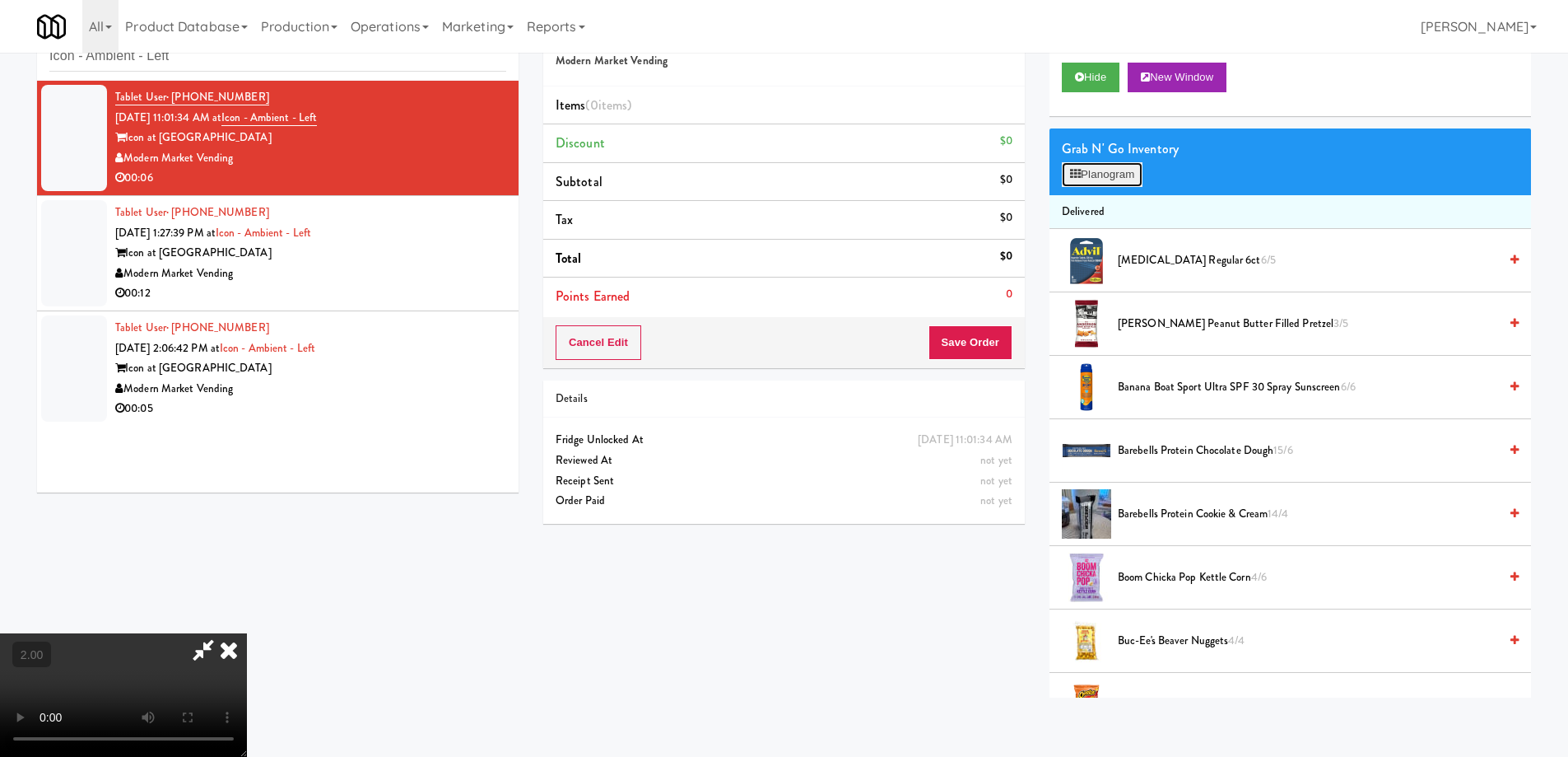
click at [1080, 171] on icon at bounding box center [1075, 174] width 11 height 11
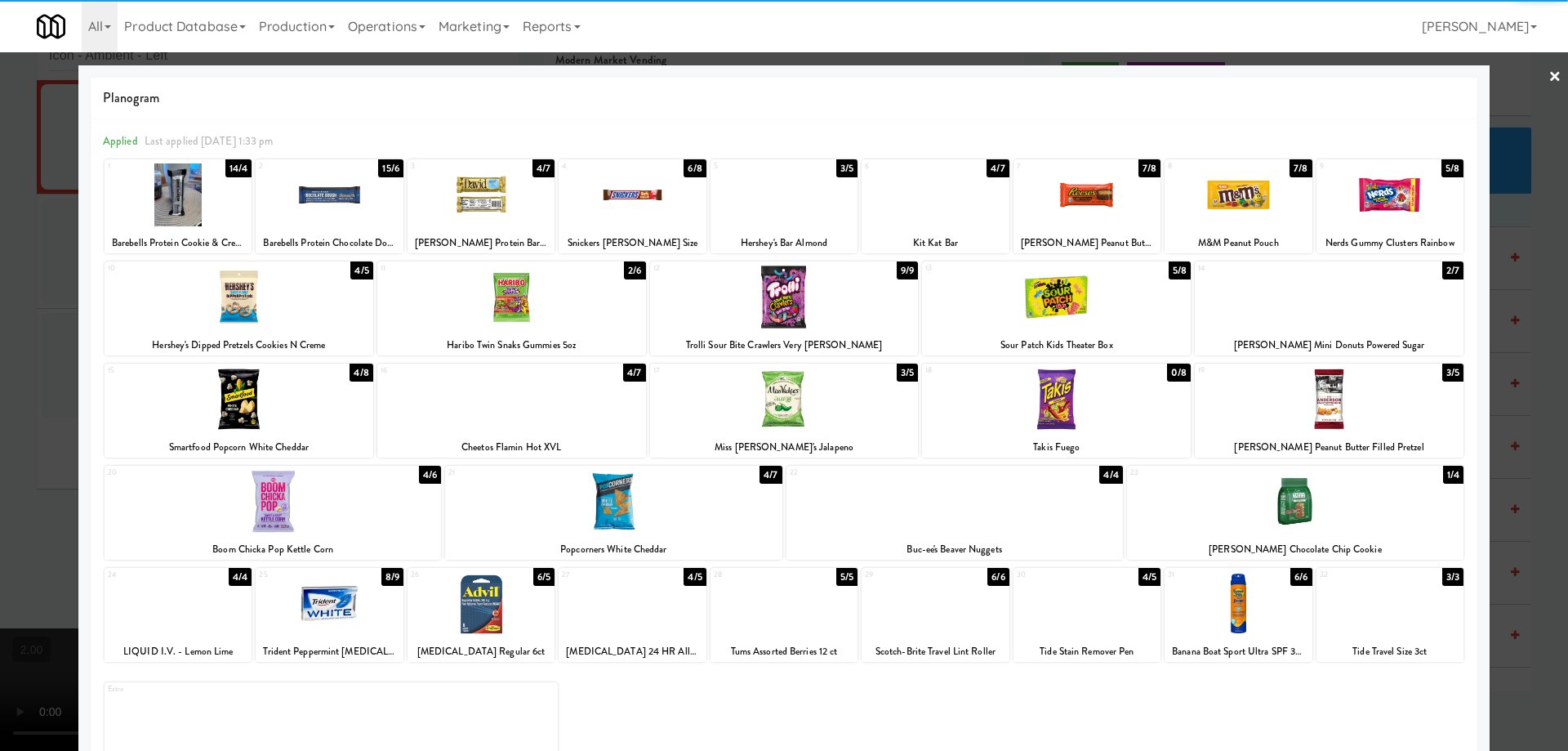
click at [478, 204] on div at bounding box center [481, 195] width 147 height 63
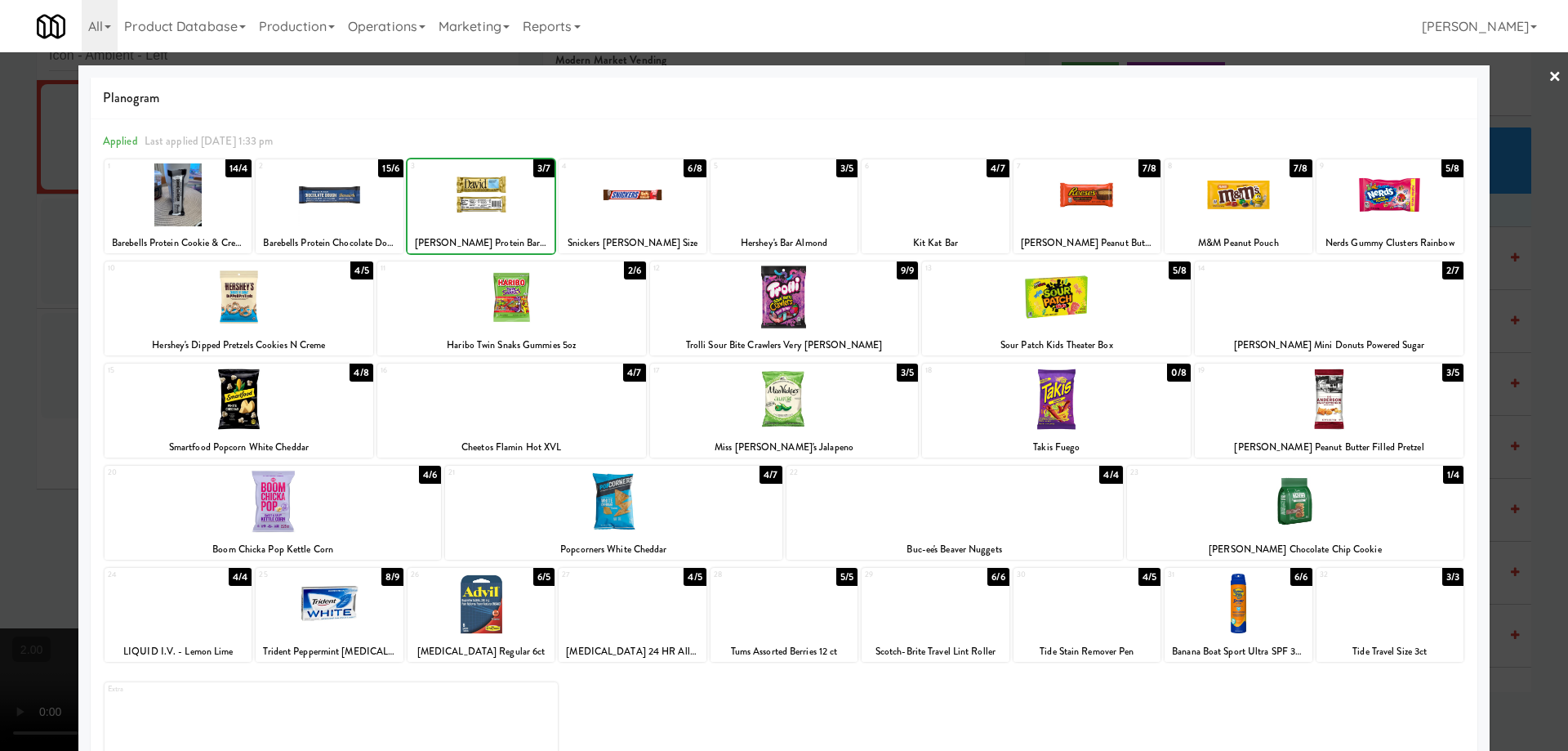
click at [0, 217] on div at bounding box center [784, 375] width 1568 height 751
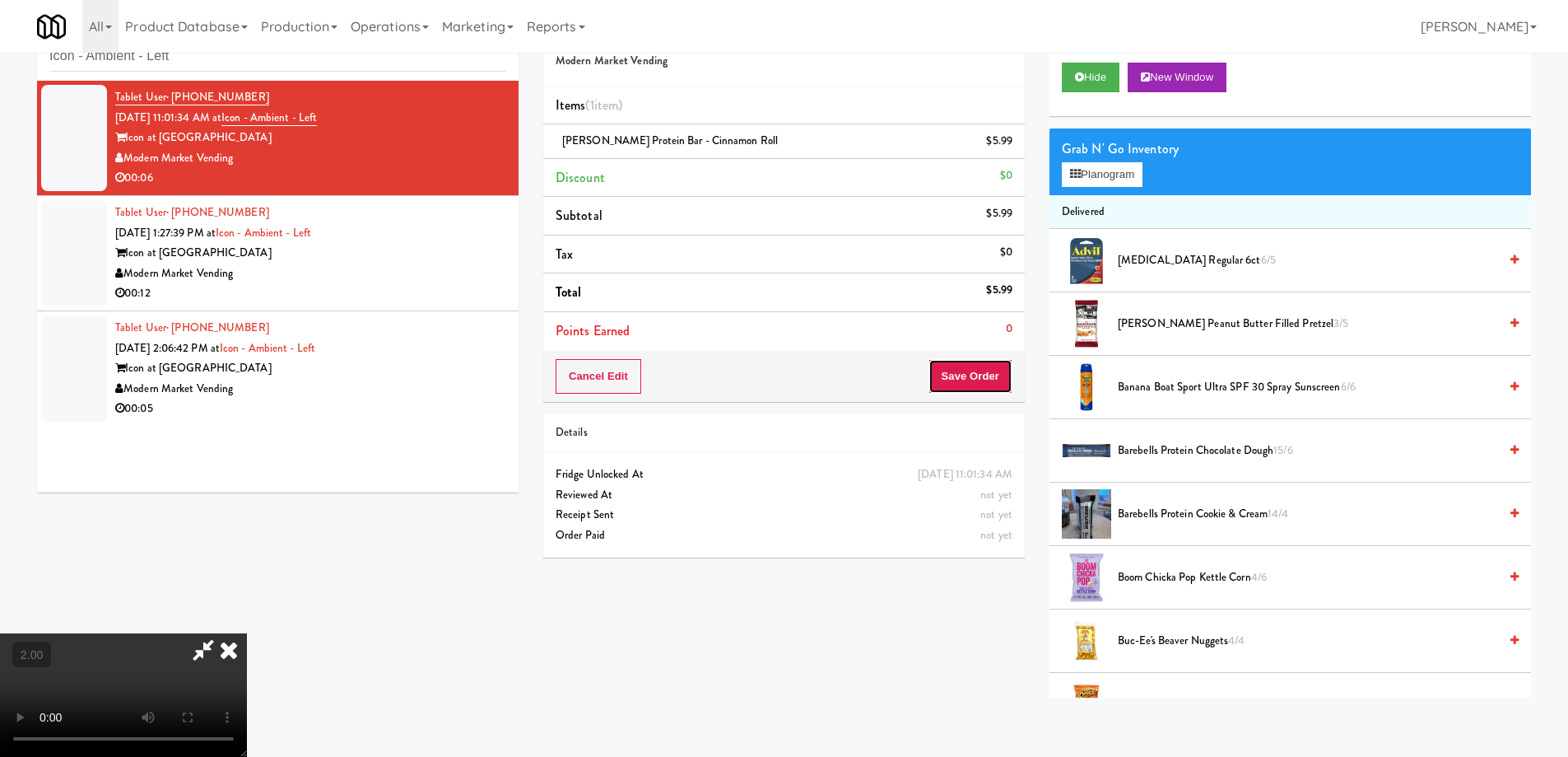
click at [992, 377] on button "Save Order" at bounding box center [971, 376] width 84 height 35
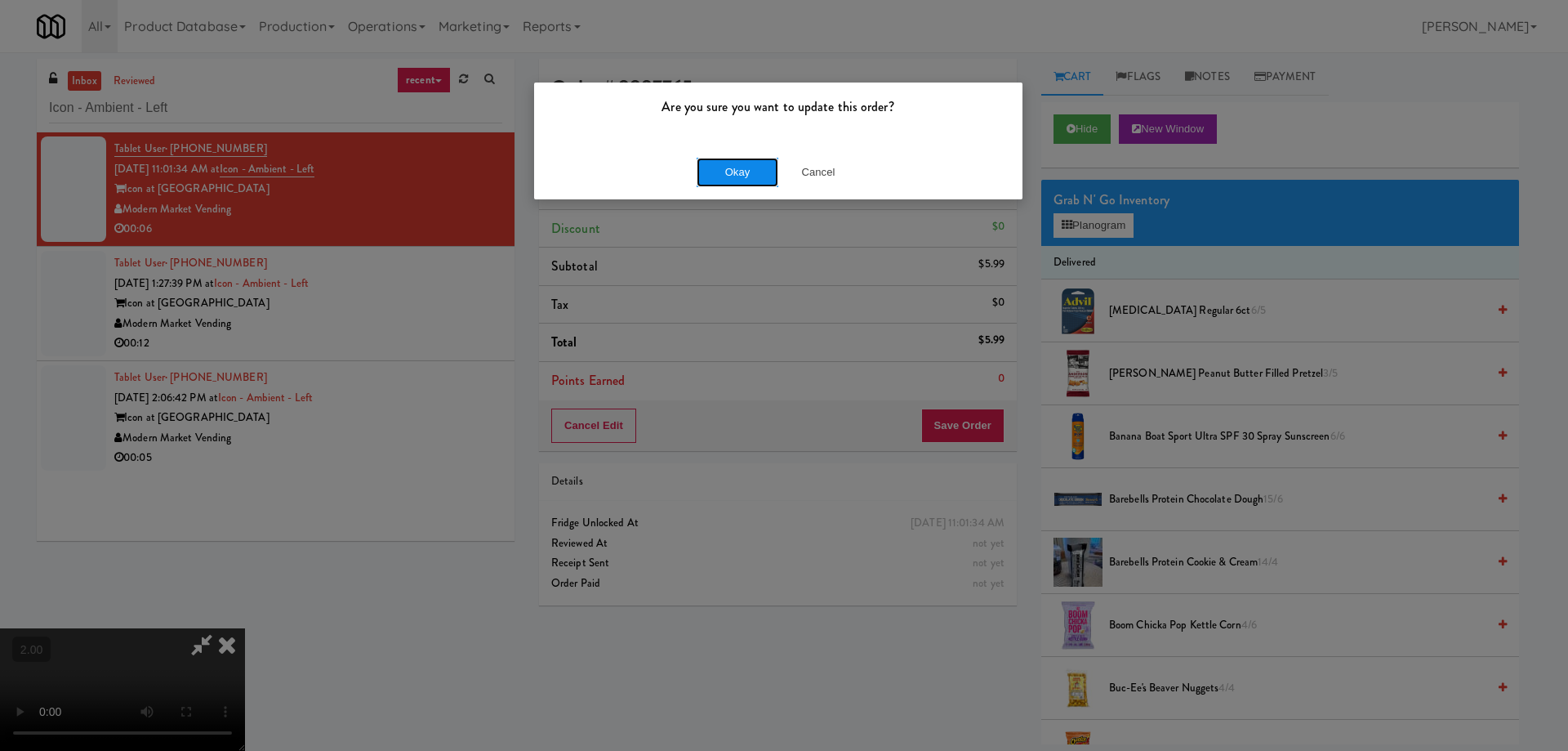
click at [746, 161] on button "Okay" at bounding box center [738, 172] width 82 height 30
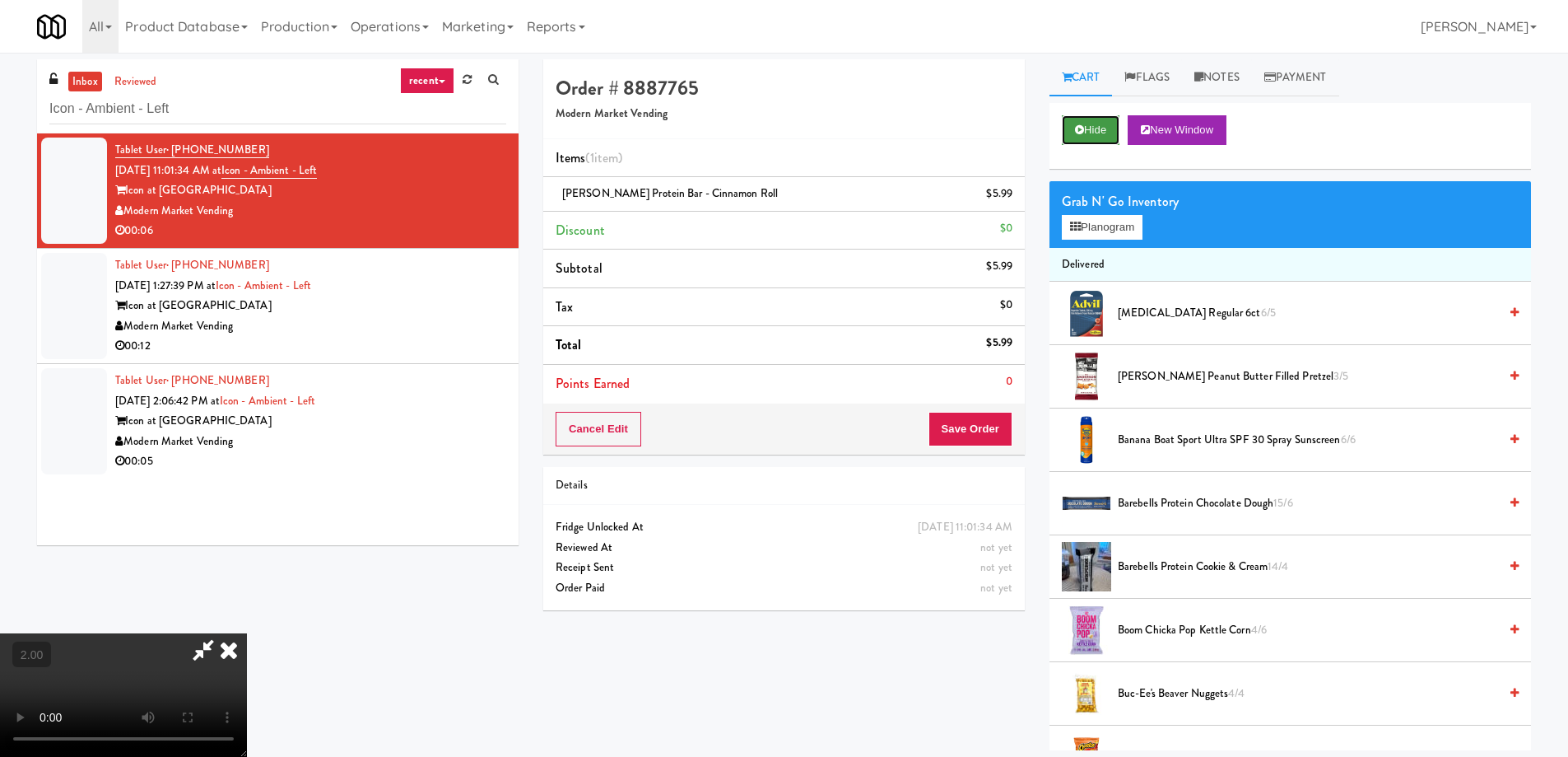
click at [1110, 127] on button "Hide" at bounding box center [1091, 130] width 58 height 30
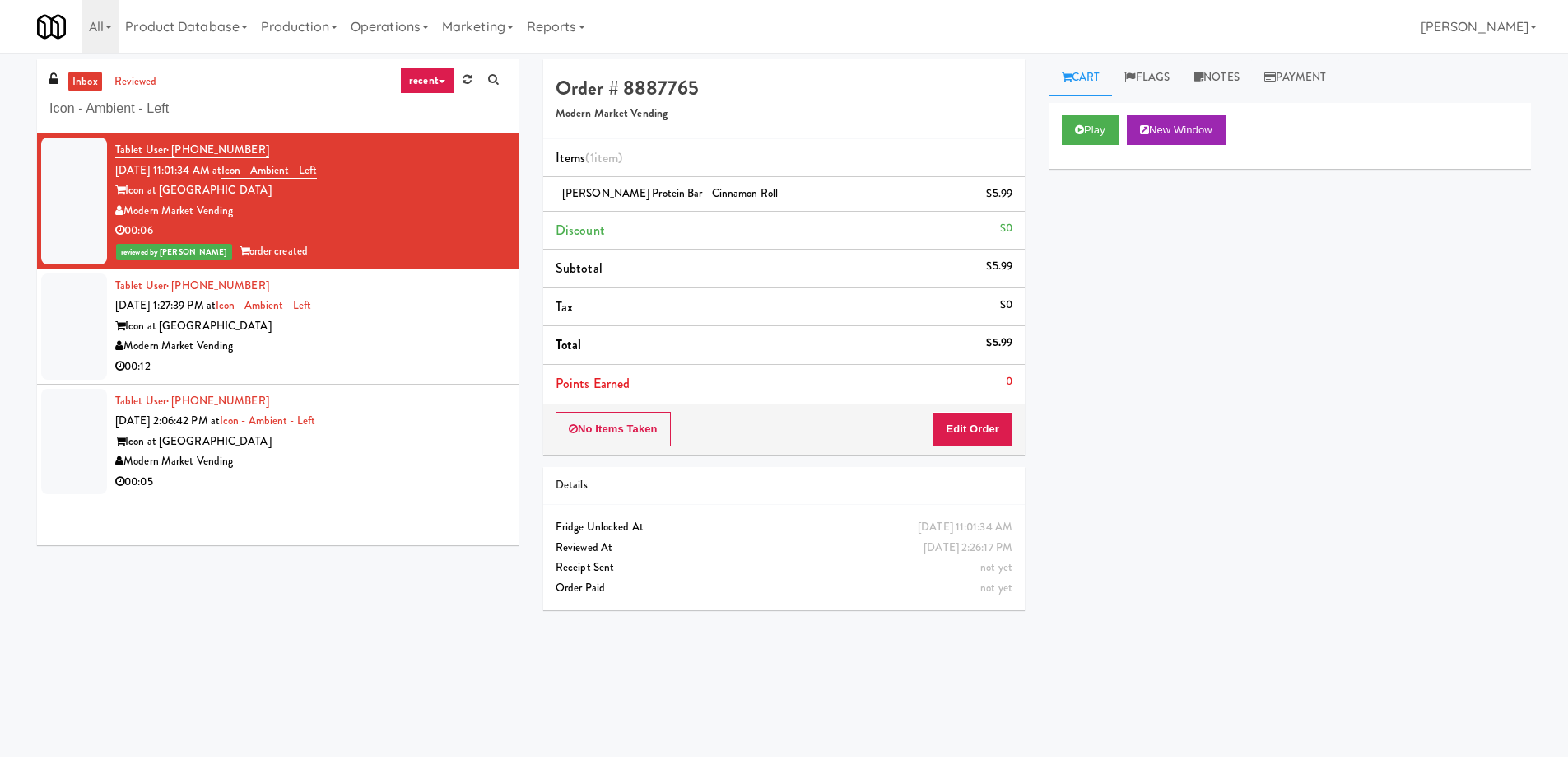
click at [372, 349] on div "Modern Market Vending" at bounding box center [310, 346] width 391 height 21
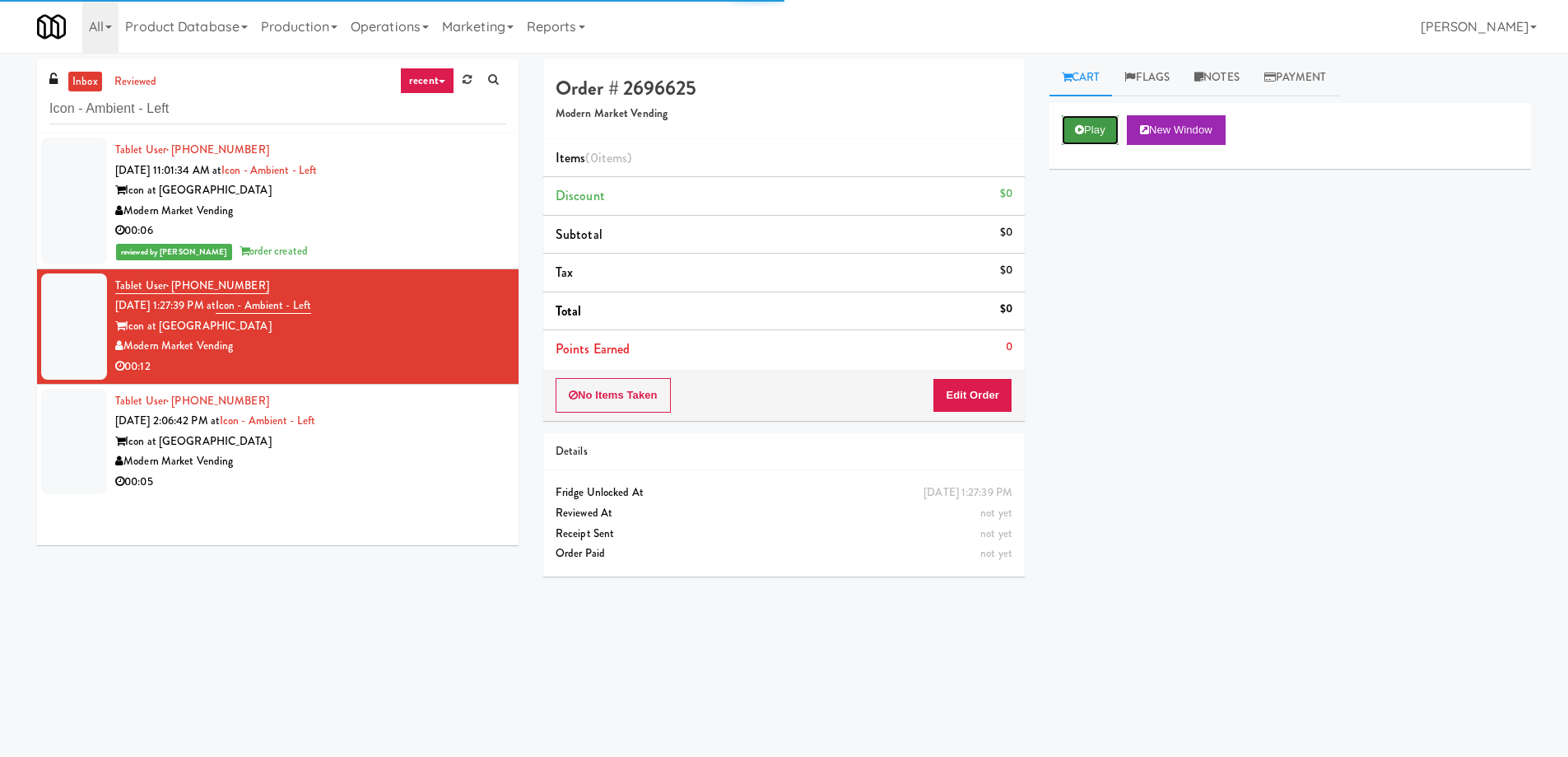
click at [1097, 129] on button "Play" at bounding box center [1090, 130] width 57 height 30
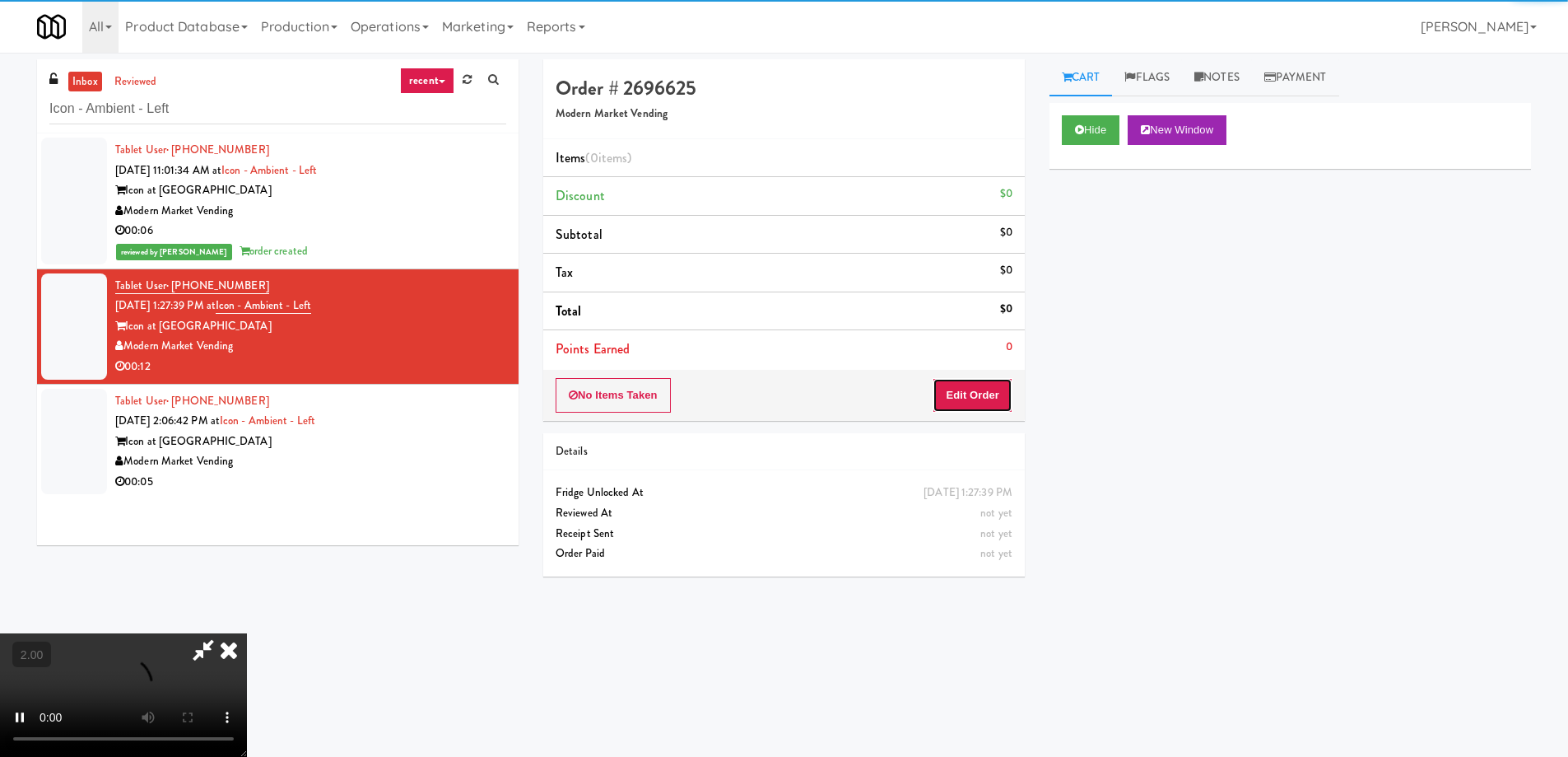
click at [986, 407] on button "Edit Order" at bounding box center [973, 395] width 80 height 35
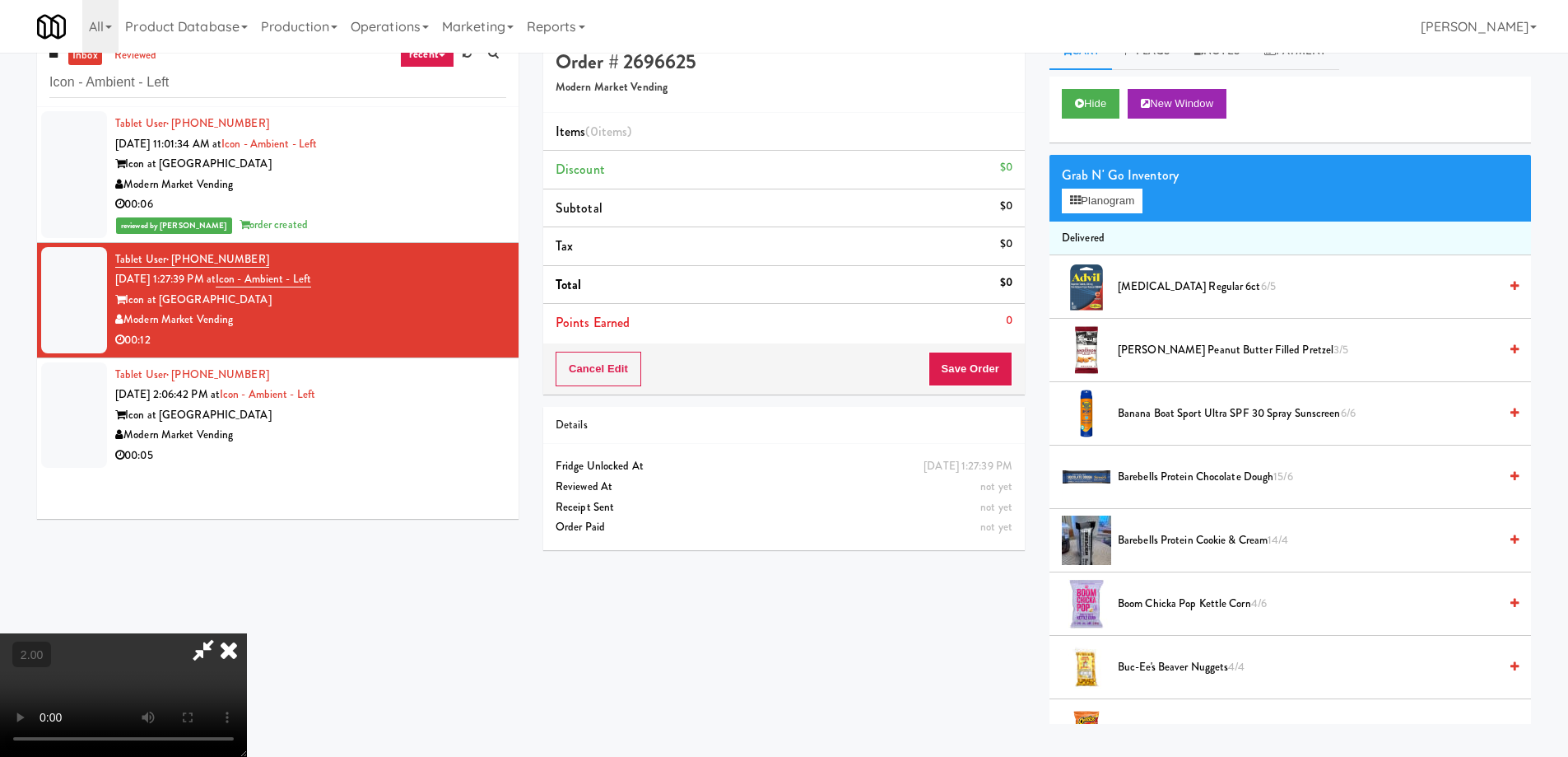
scroll to position [53, 0]
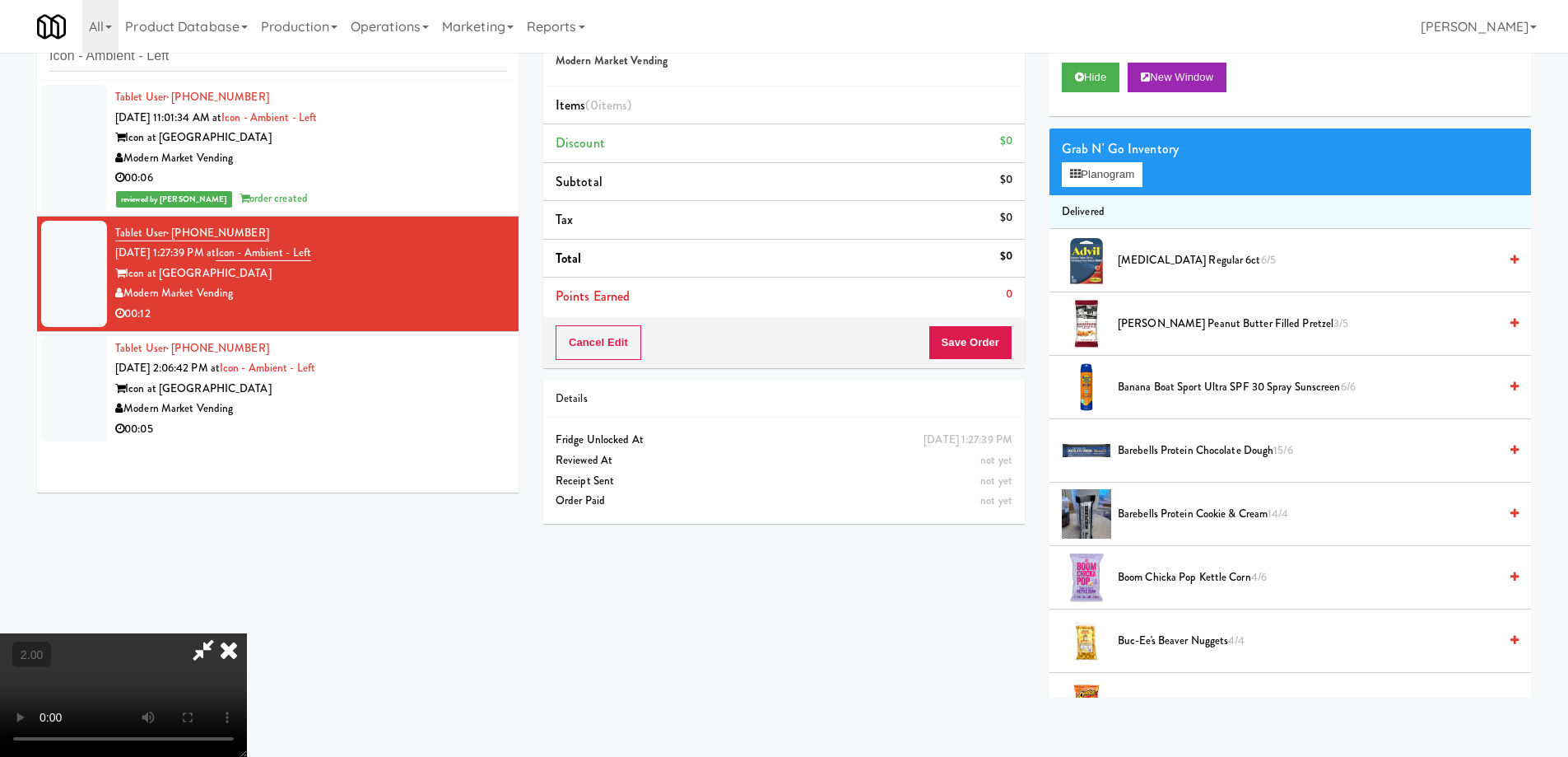
click at [247, 633] on video at bounding box center [123, 694] width 247 height 123
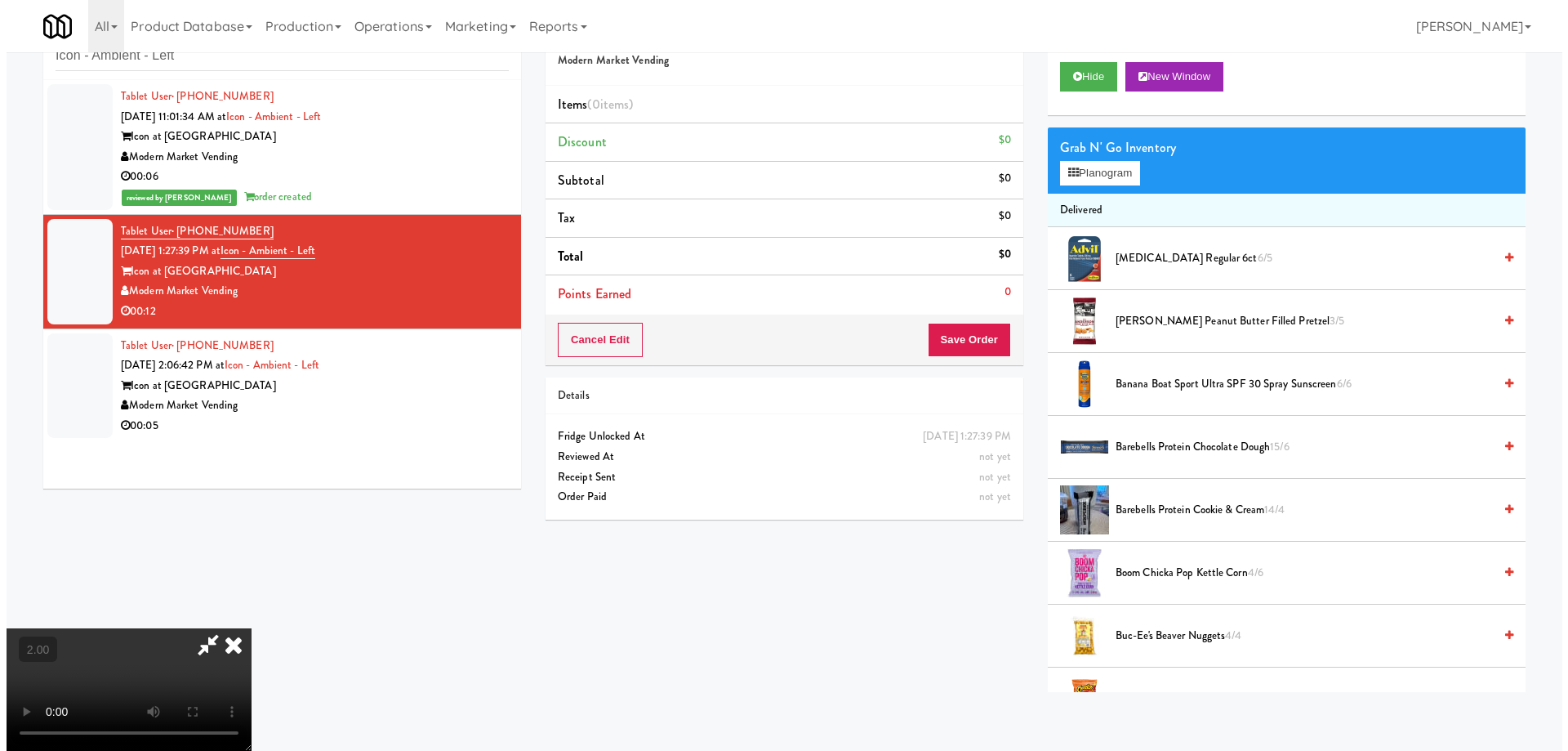
scroll to position [34, 0]
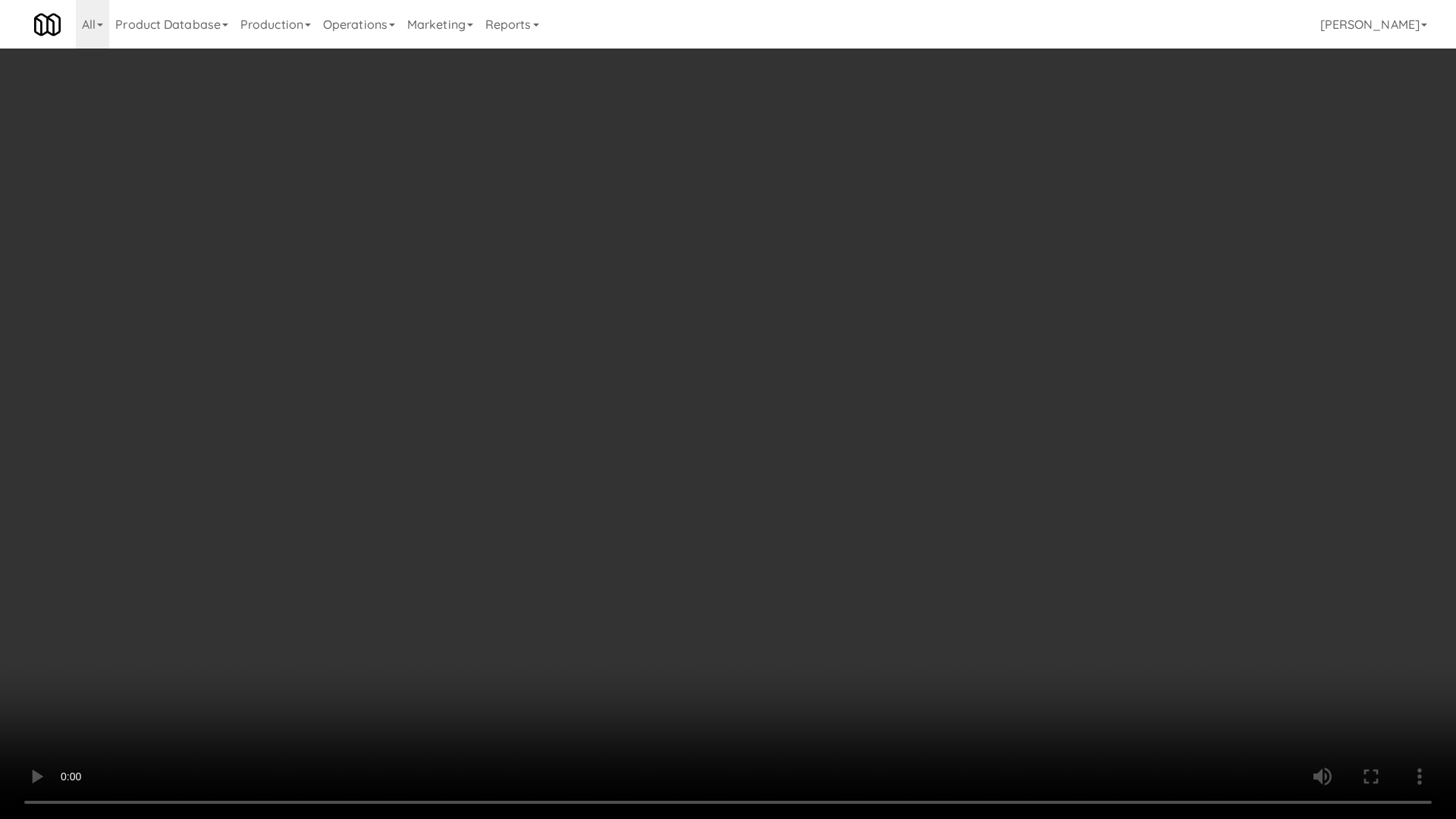
click at [712, 417] on video at bounding box center [728, 409] width 1456 height 819
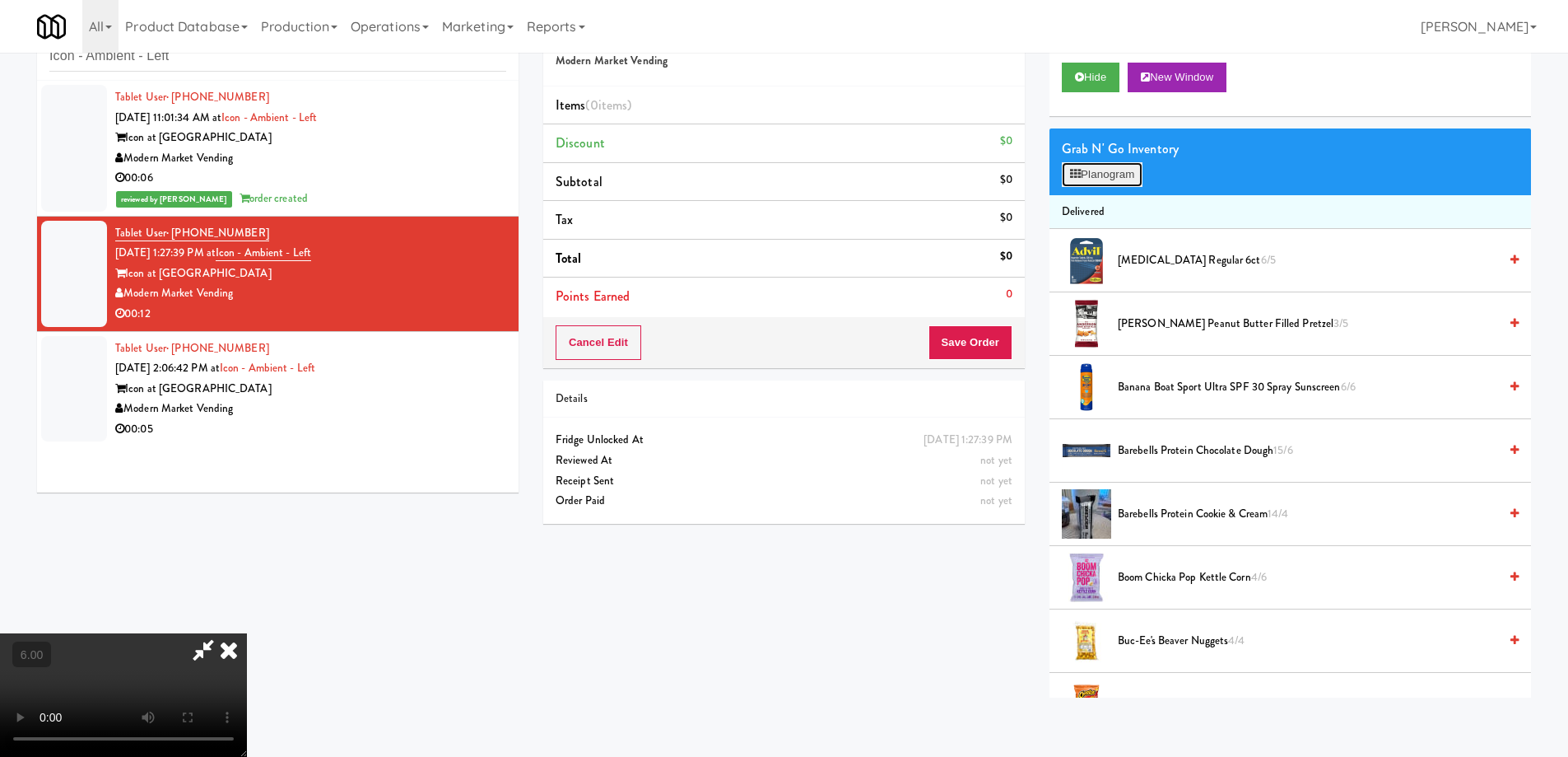
click at [1101, 168] on button "Planogram" at bounding box center [1102, 175] width 81 height 25
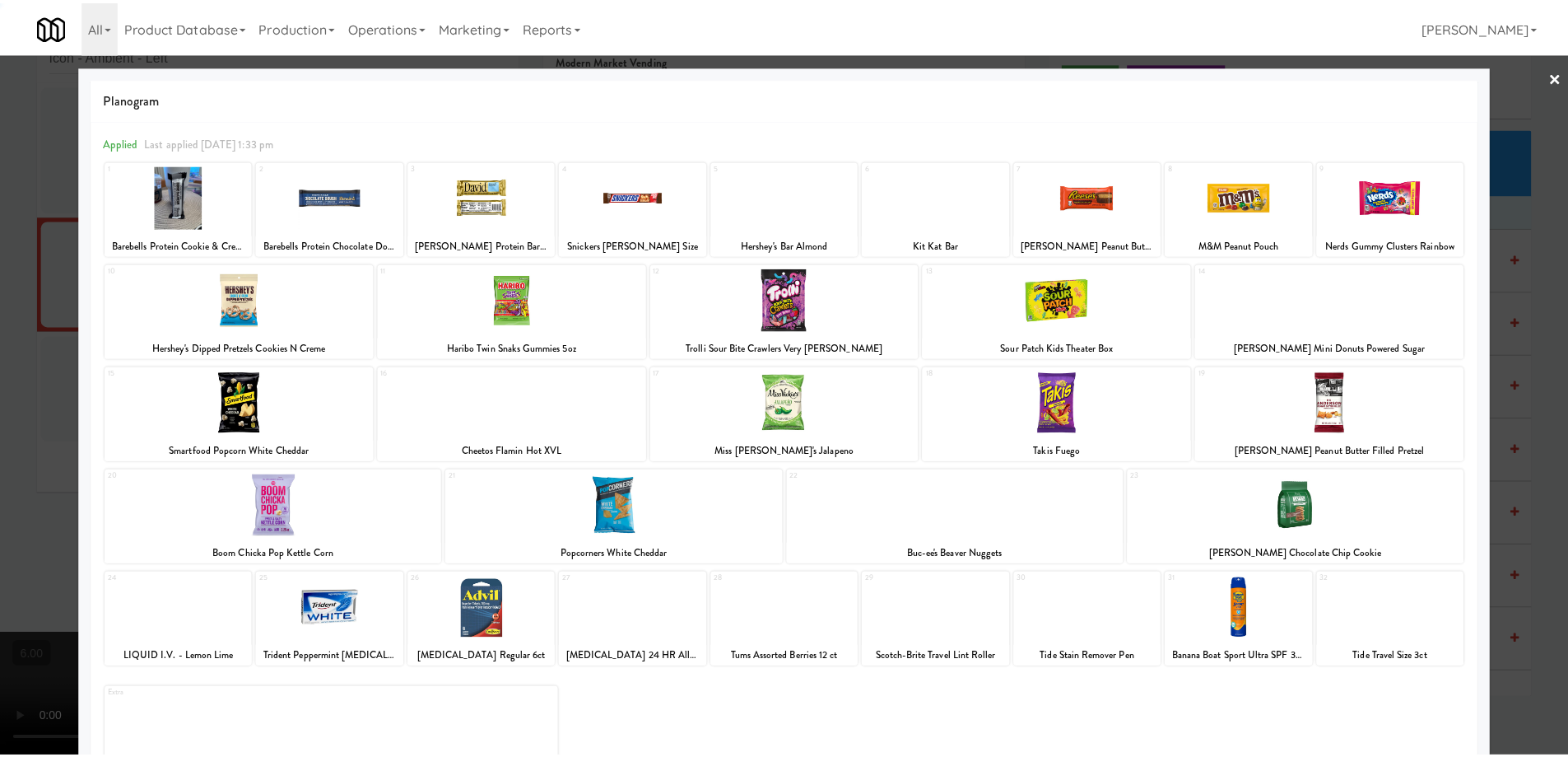
scroll to position [52, 0]
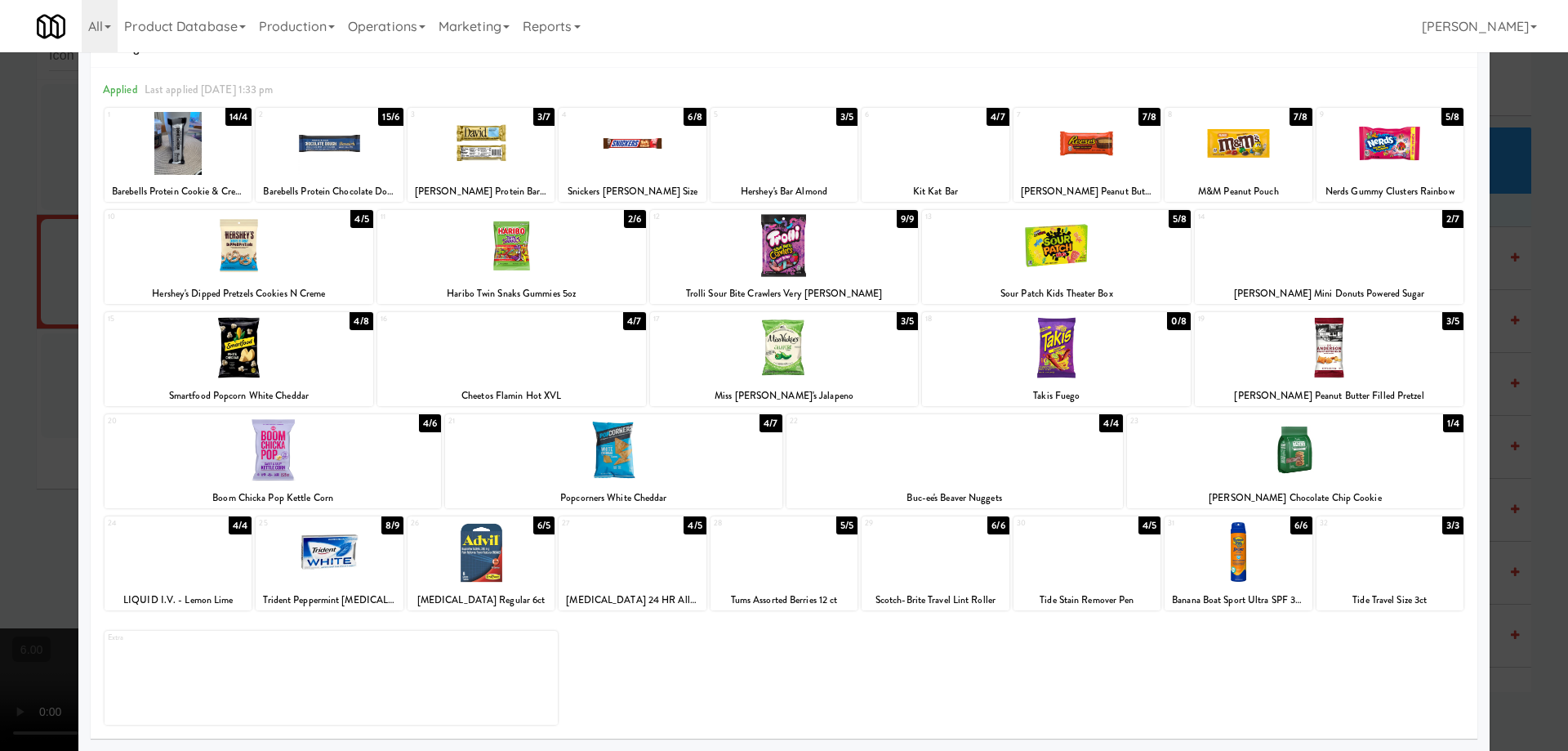
click at [809, 360] on div at bounding box center [784, 347] width 268 height 63
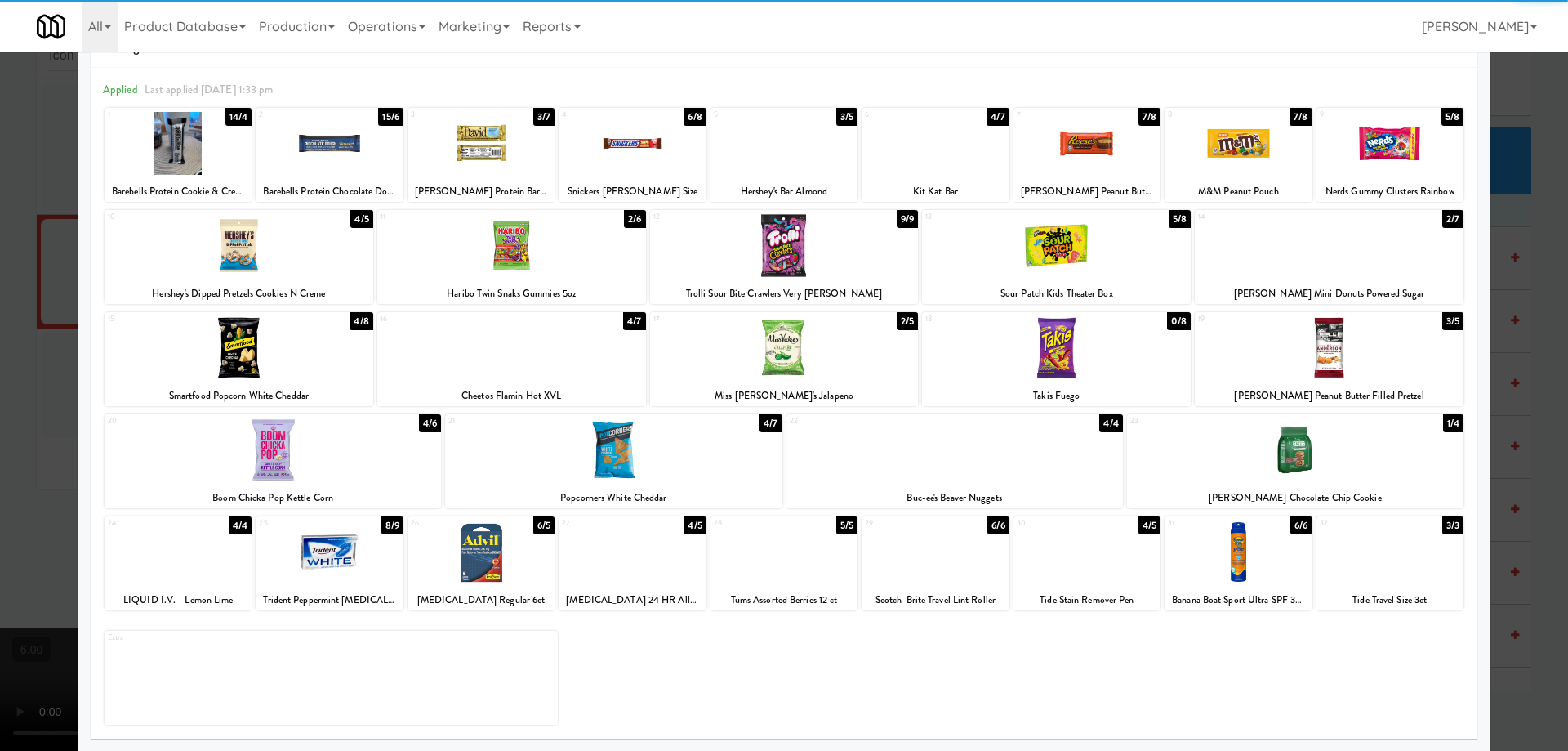
click at [1, 208] on div at bounding box center [784, 375] width 1568 height 751
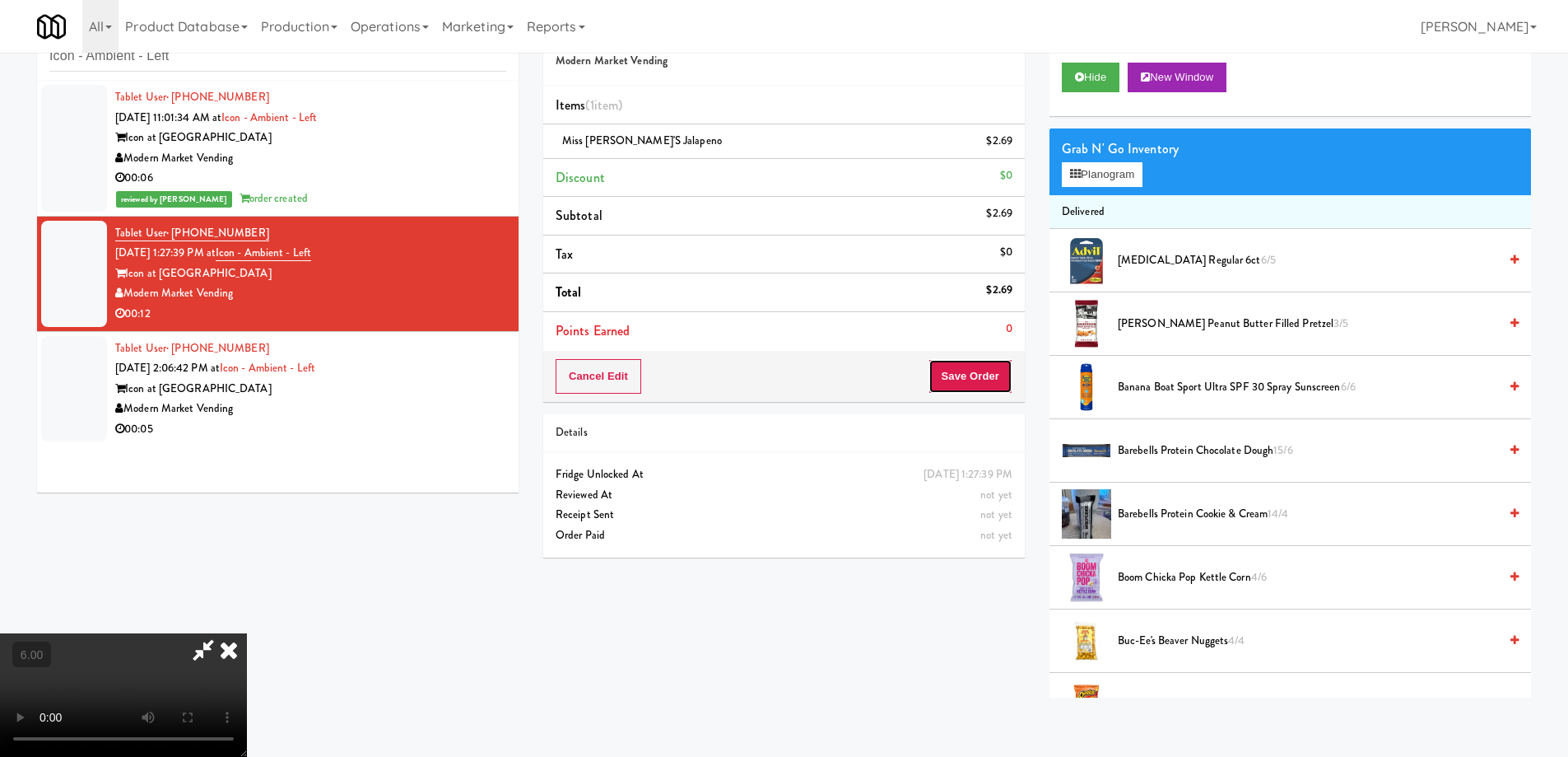
drag, startPoint x: 958, startPoint y: 376, endPoint x: 938, endPoint y: 376, distance: 20.0
click at [960, 376] on button "Save Order" at bounding box center [971, 376] width 84 height 35
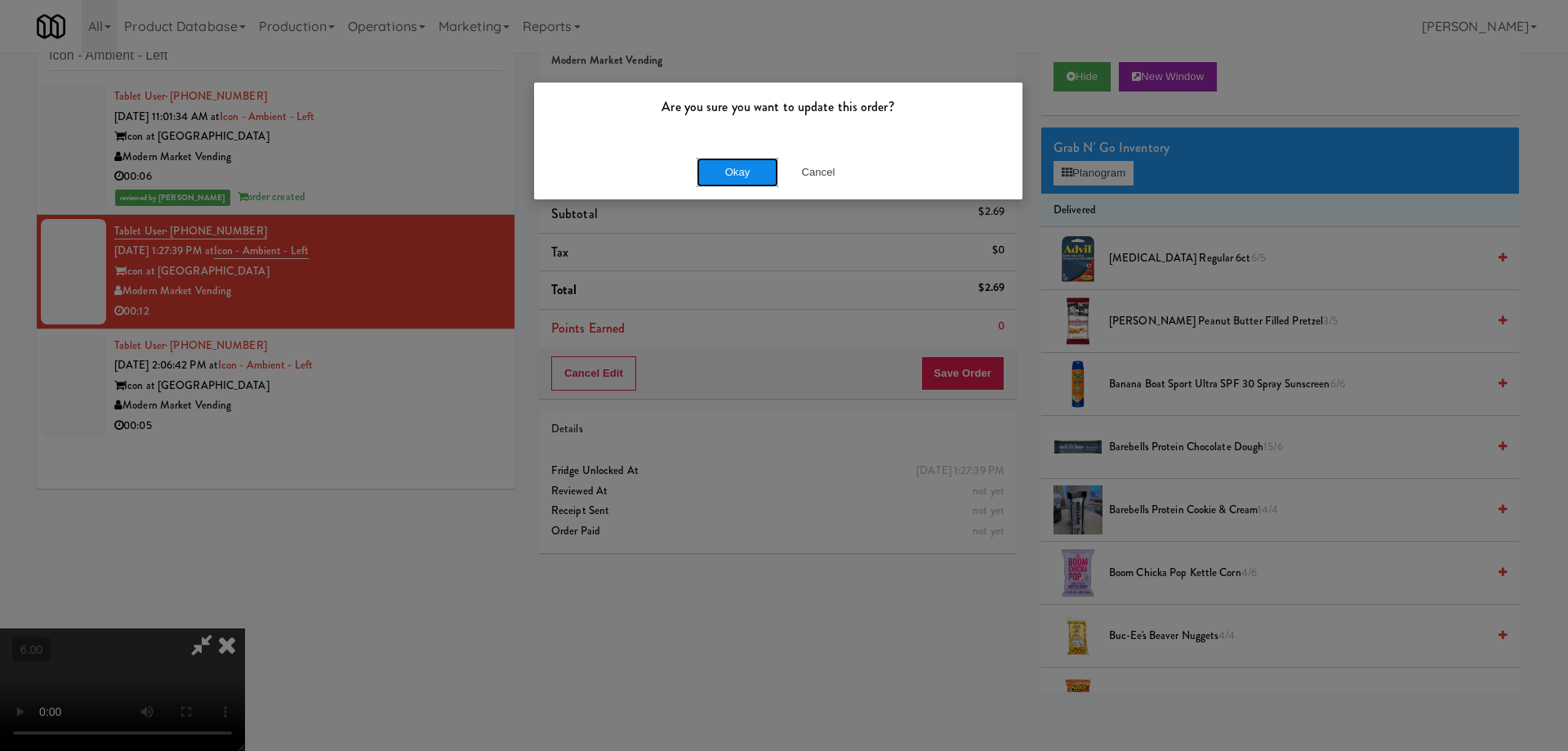
click at [752, 175] on button "Okay" at bounding box center [738, 172] width 82 height 30
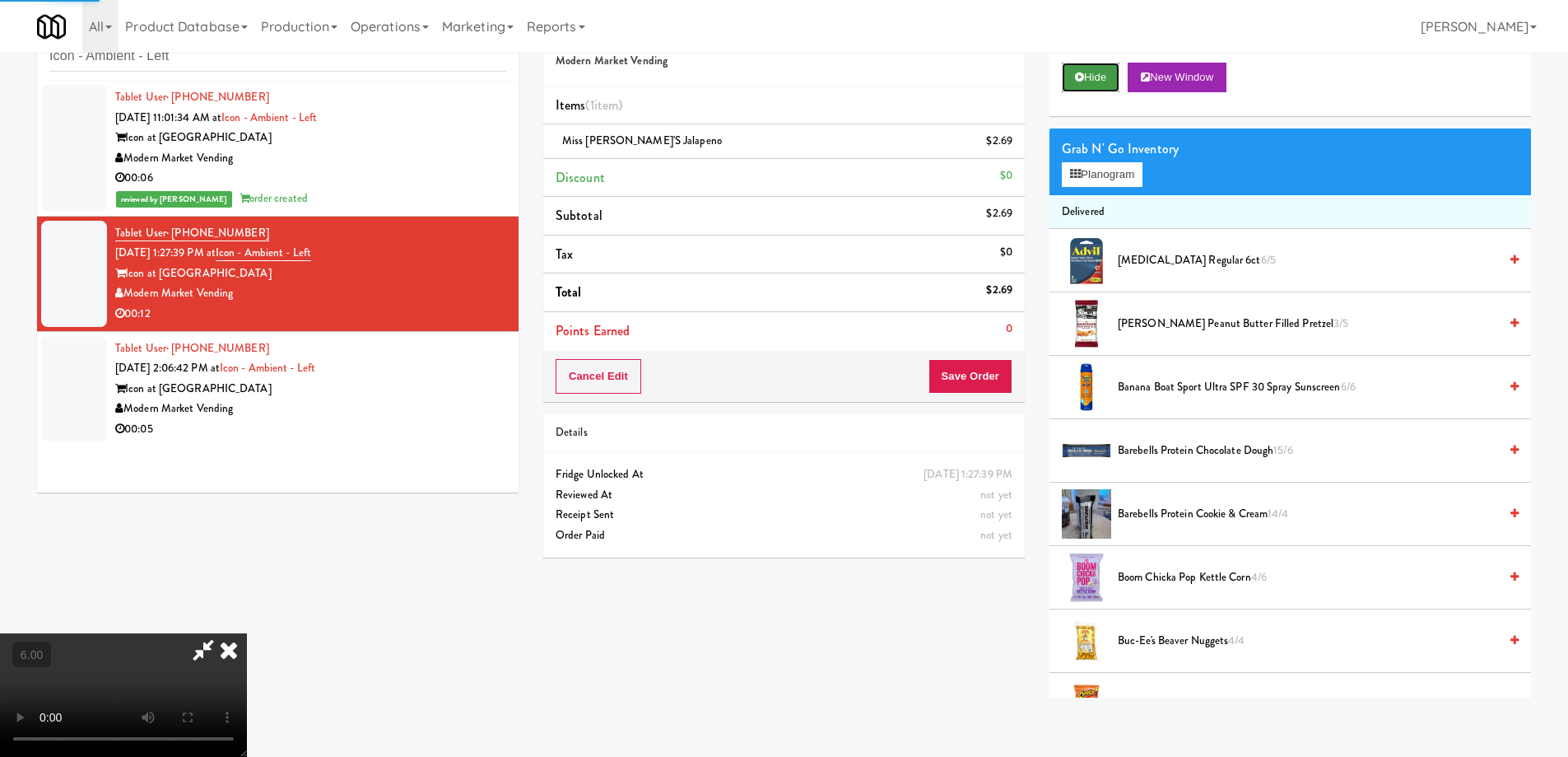
click at [1083, 83] on button "Hide" at bounding box center [1091, 78] width 58 height 30
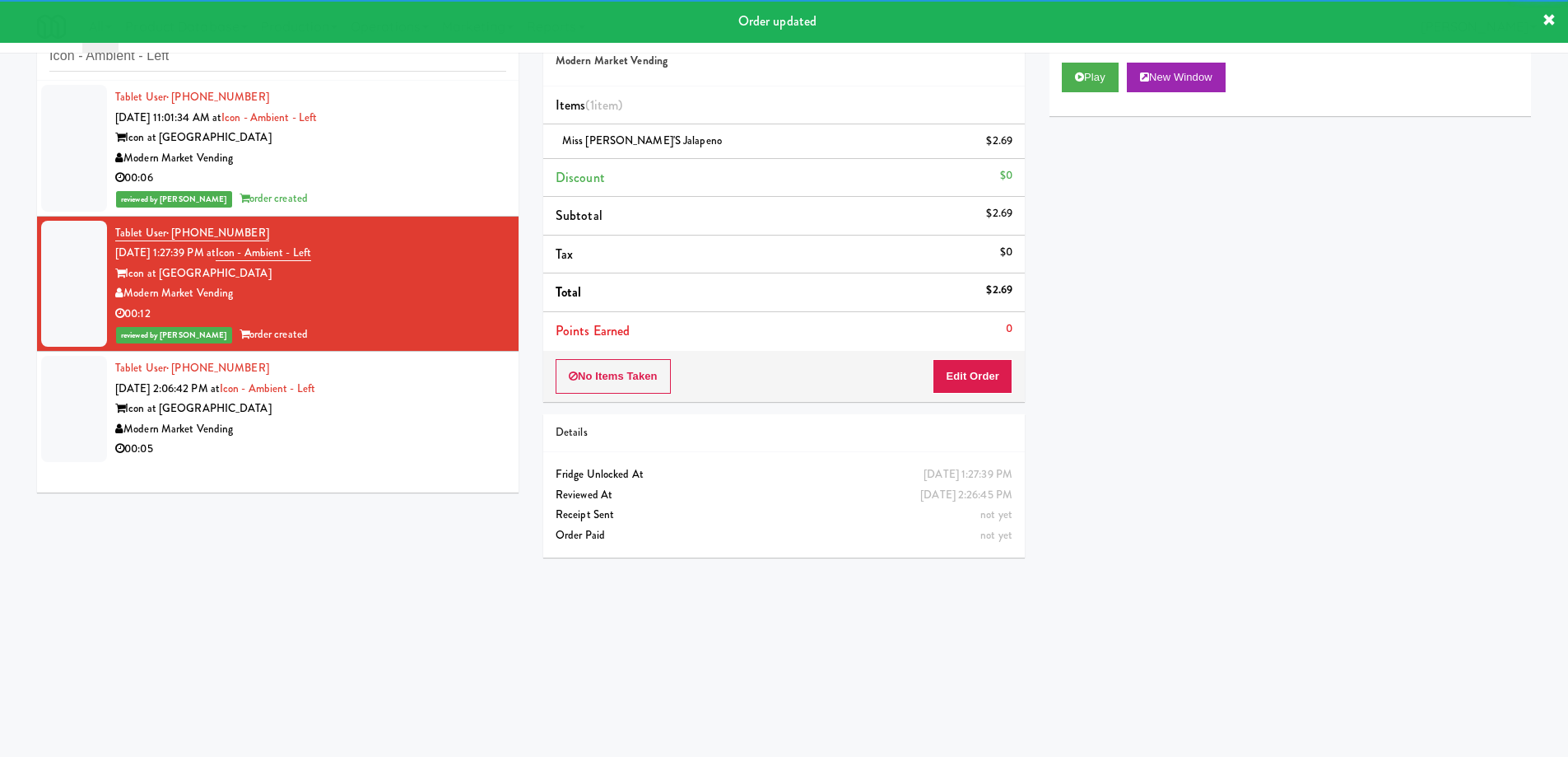
click at [449, 390] on div "Tablet User · (323) 977-0346 Oct 9, 2025 2:06:42 PM at Icon - Ambient - Left Ic…" at bounding box center [310, 409] width 391 height 101
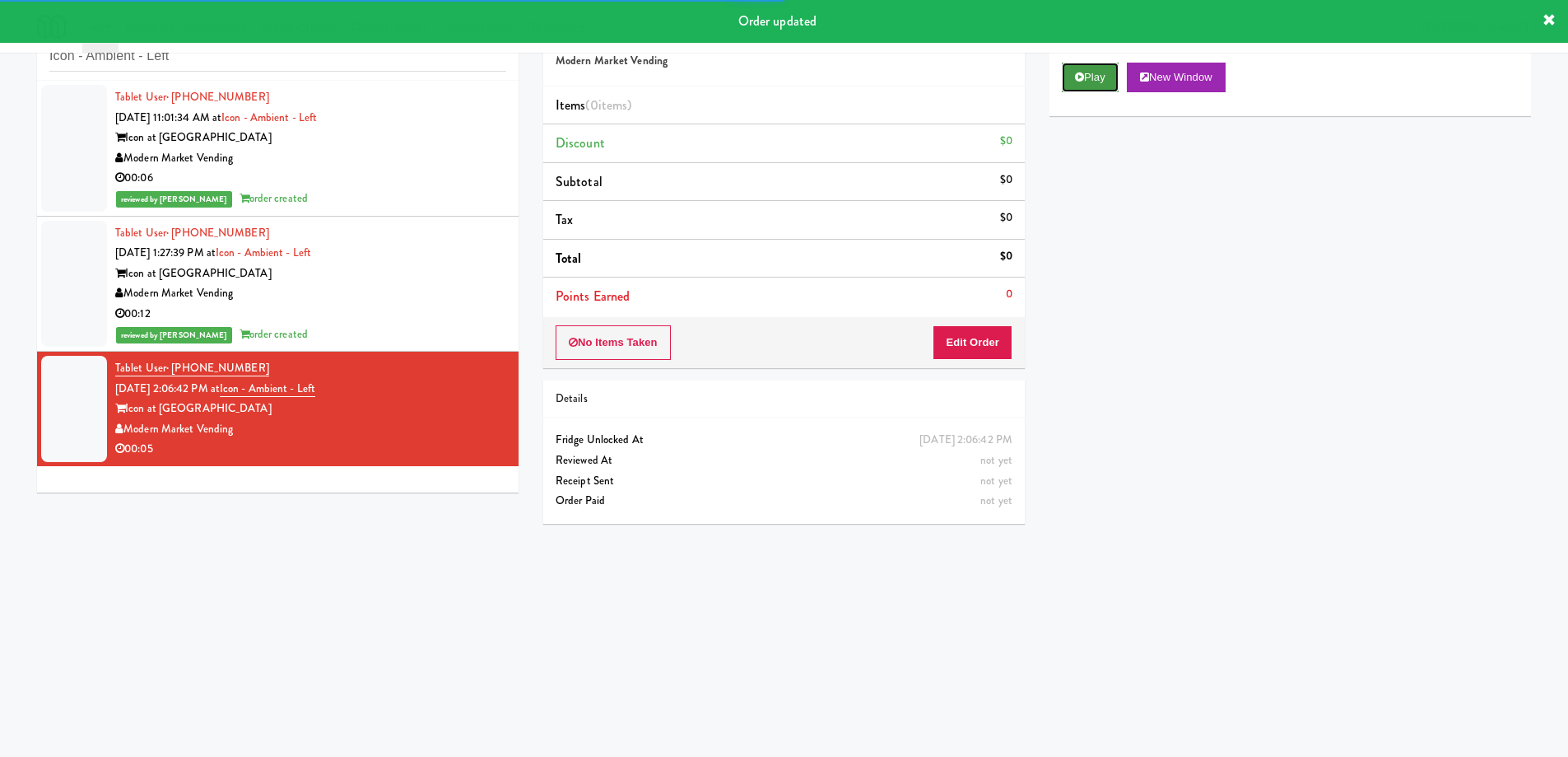
click at [1076, 69] on button "Play" at bounding box center [1090, 78] width 57 height 30
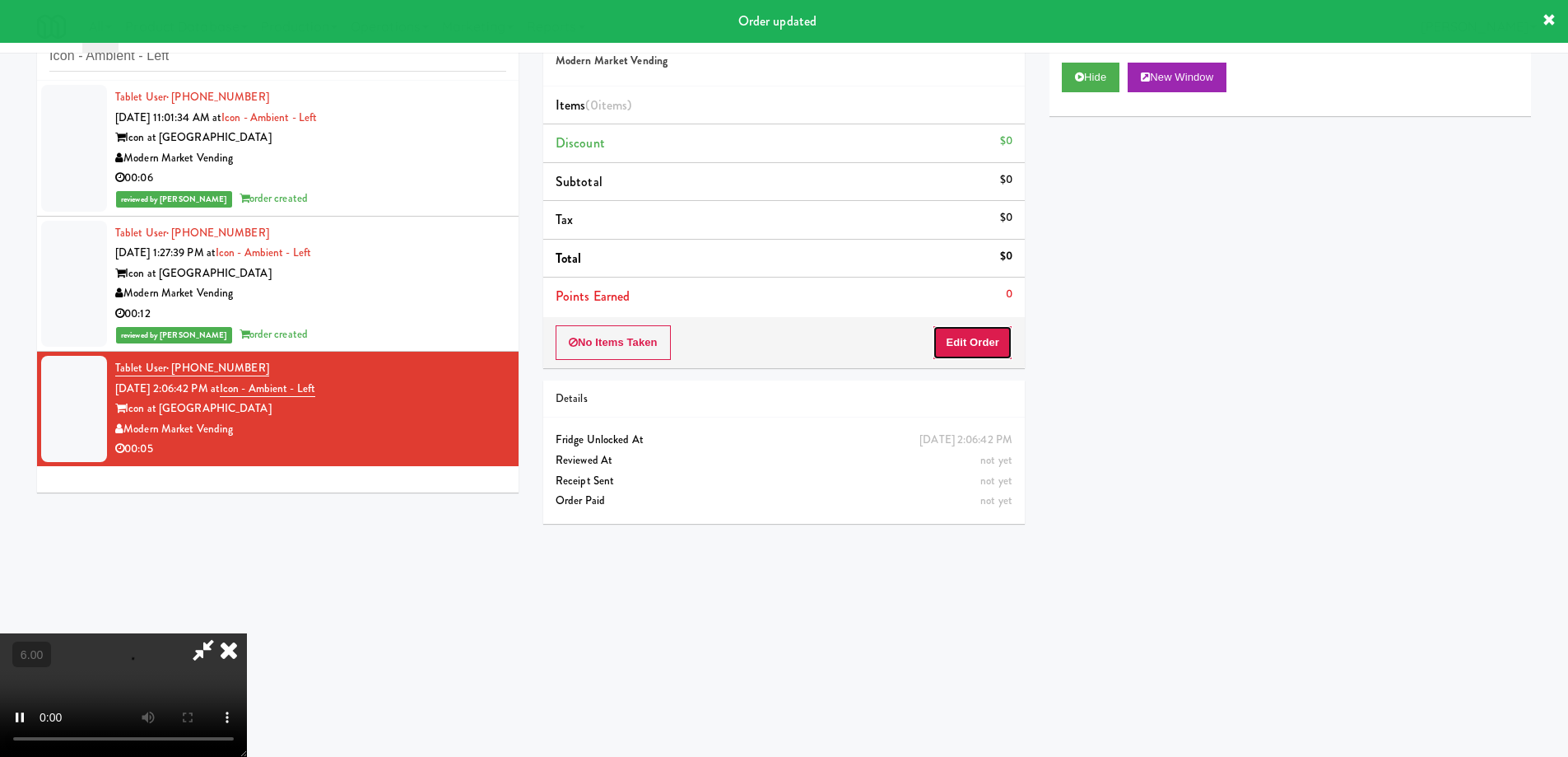
click at [953, 334] on button "Edit Order" at bounding box center [973, 343] width 80 height 35
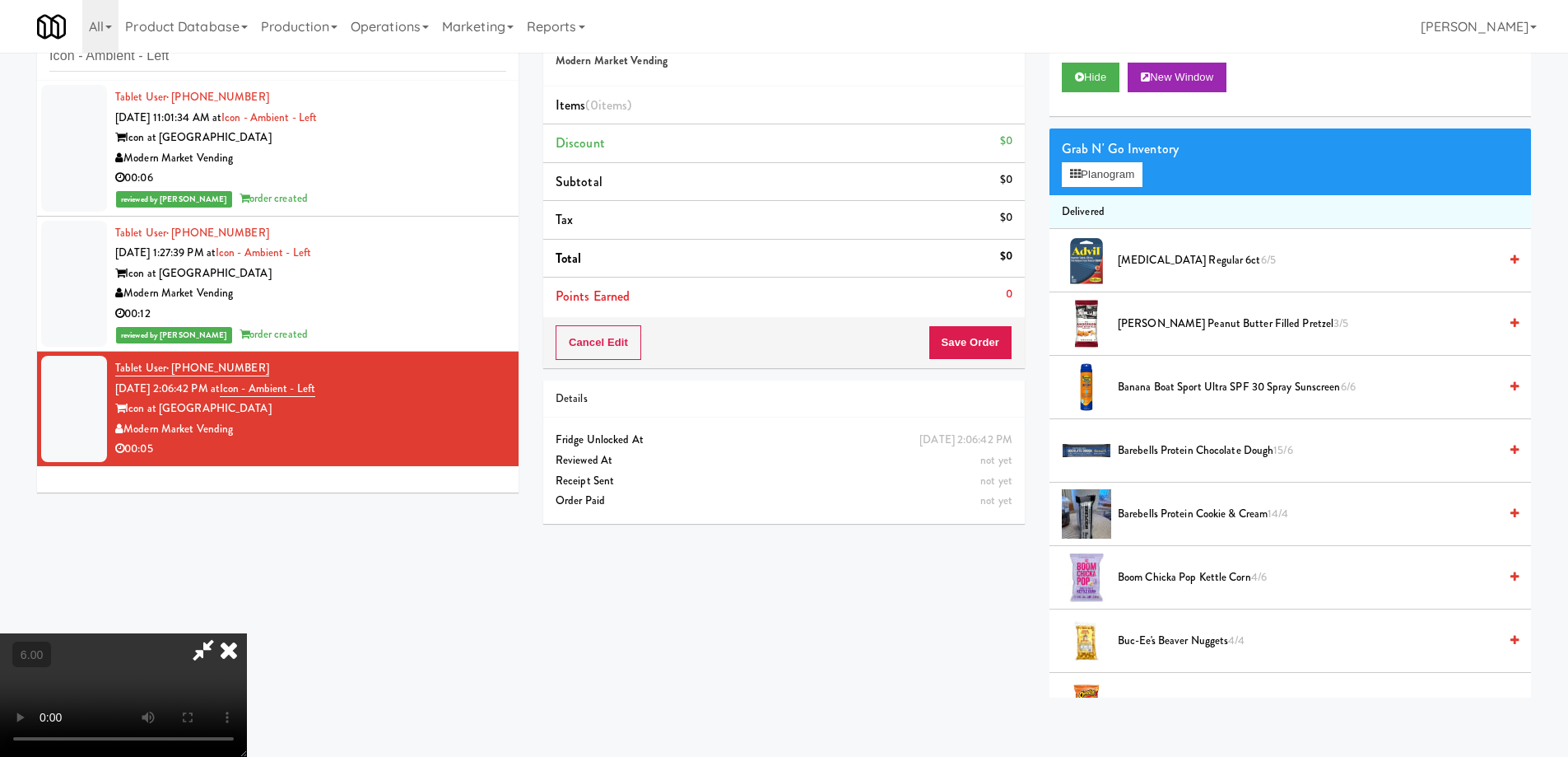
click at [247, 633] on video at bounding box center [123, 694] width 247 height 123
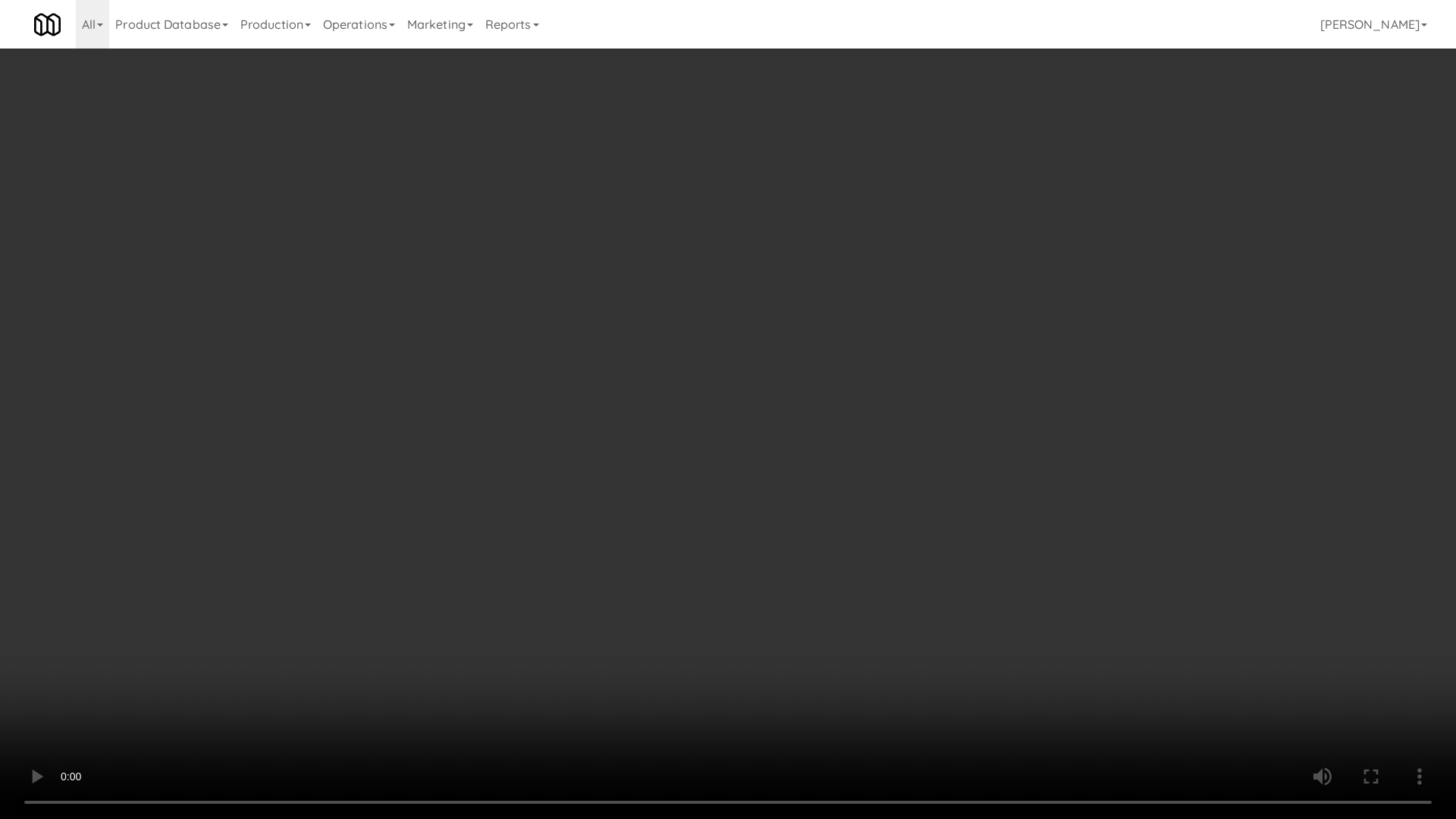
drag, startPoint x: 593, startPoint y: 636, endPoint x: 587, endPoint y: 614, distance: 22.8
click at [592, 627] on video at bounding box center [728, 409] width 1456 height 819
click at [565, 541] on video at bounding box center [728, 409] width 1456 height 819
click at [775, 486] on video at bounding box center [728, 409] width 1456 height 819
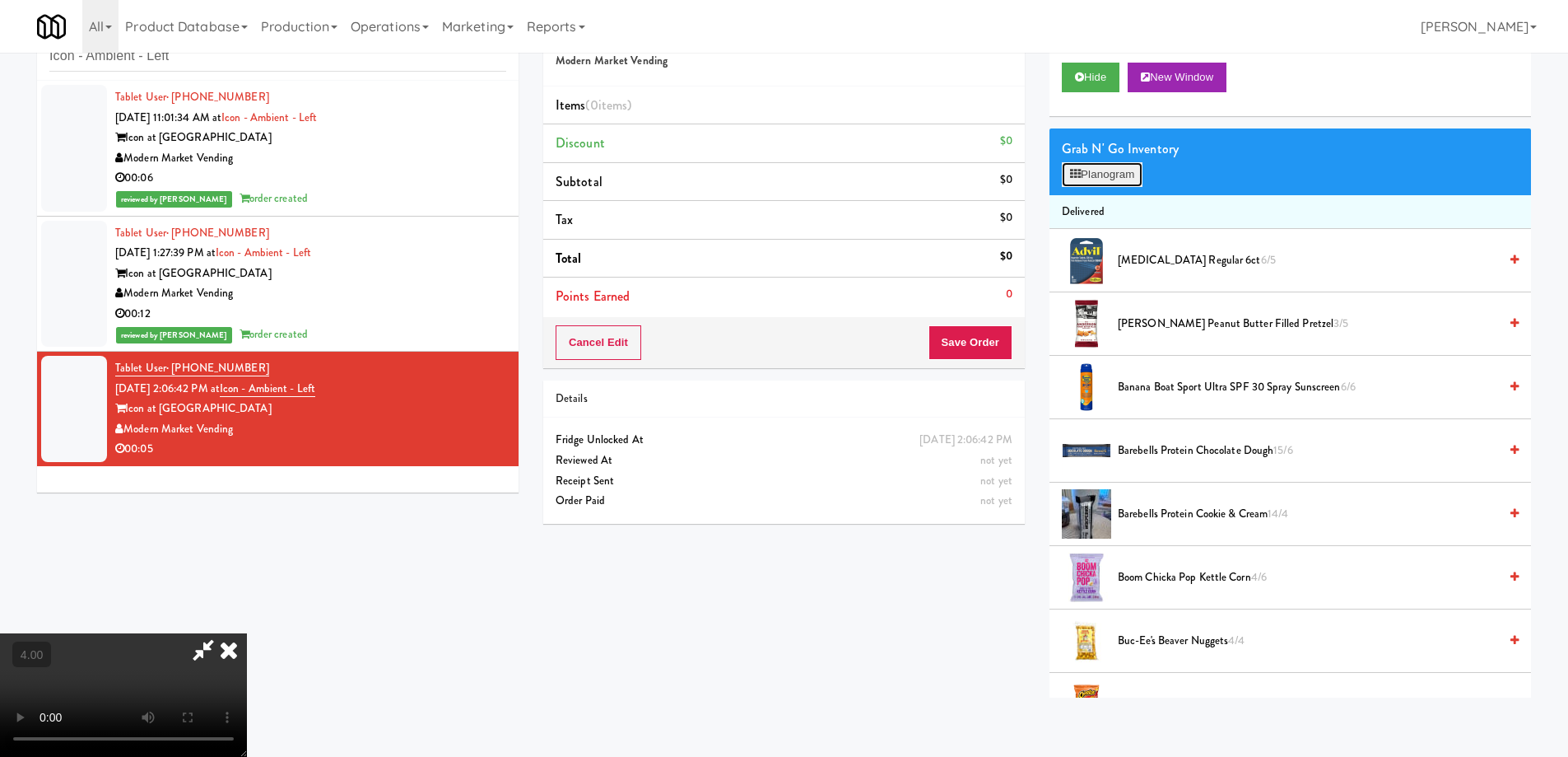
click at [1108, 167] on button "Planogram" at bounding box center [1102, 175] width 81 height 25
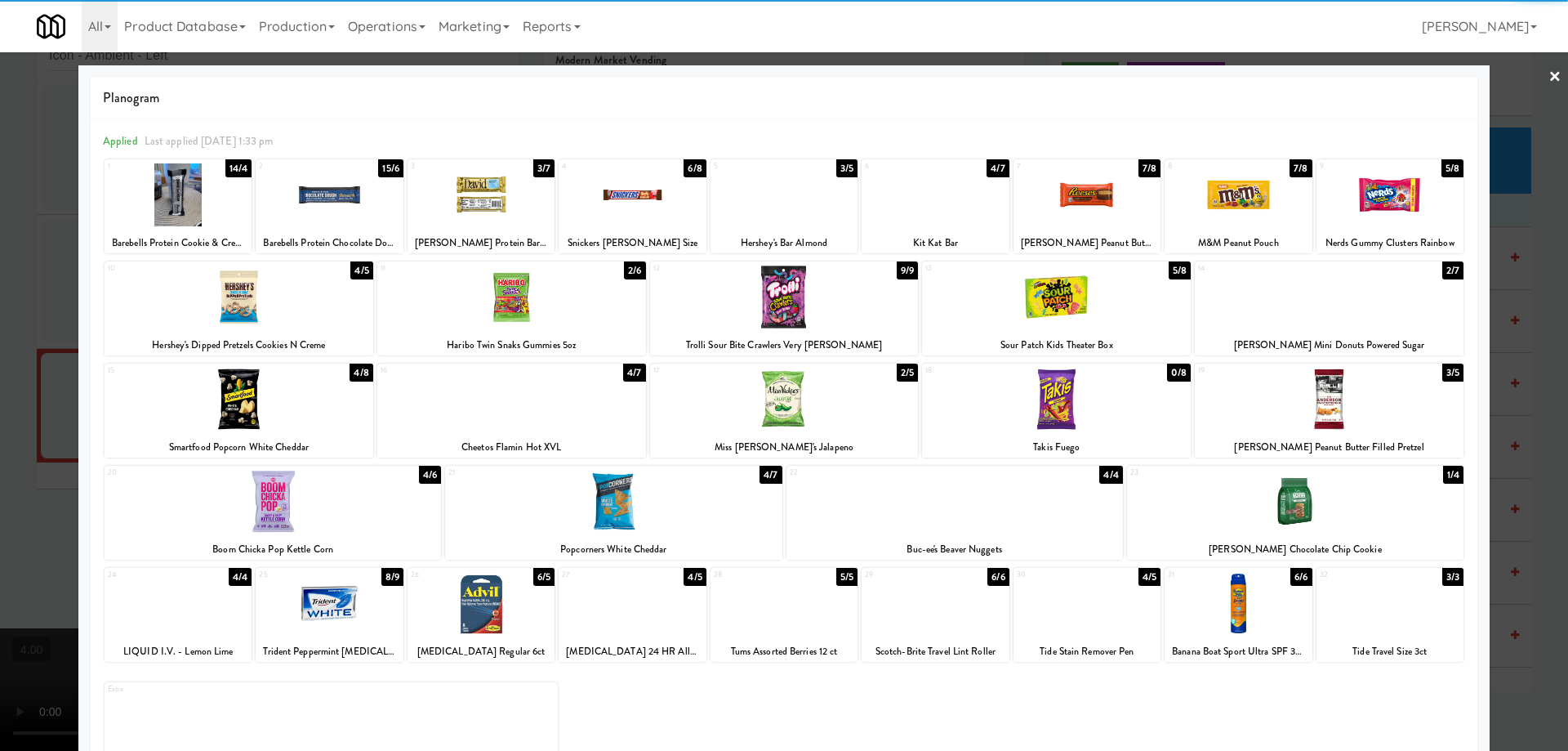
click at [479, 204] on div at bounding box center [481, 195] width 147 height 63
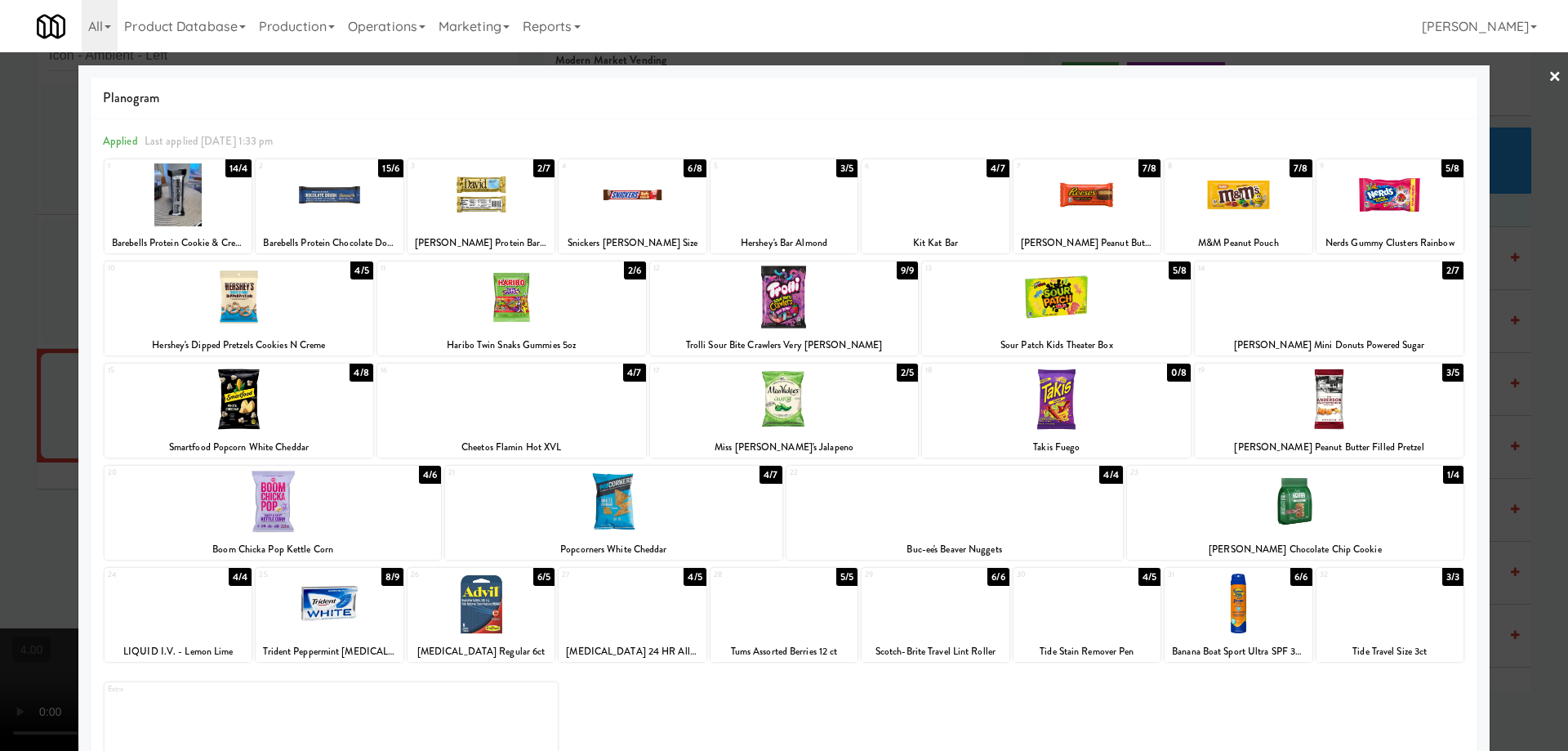
click at [0, 228] on div at bounding box center [784, 375] width 1568 height 751
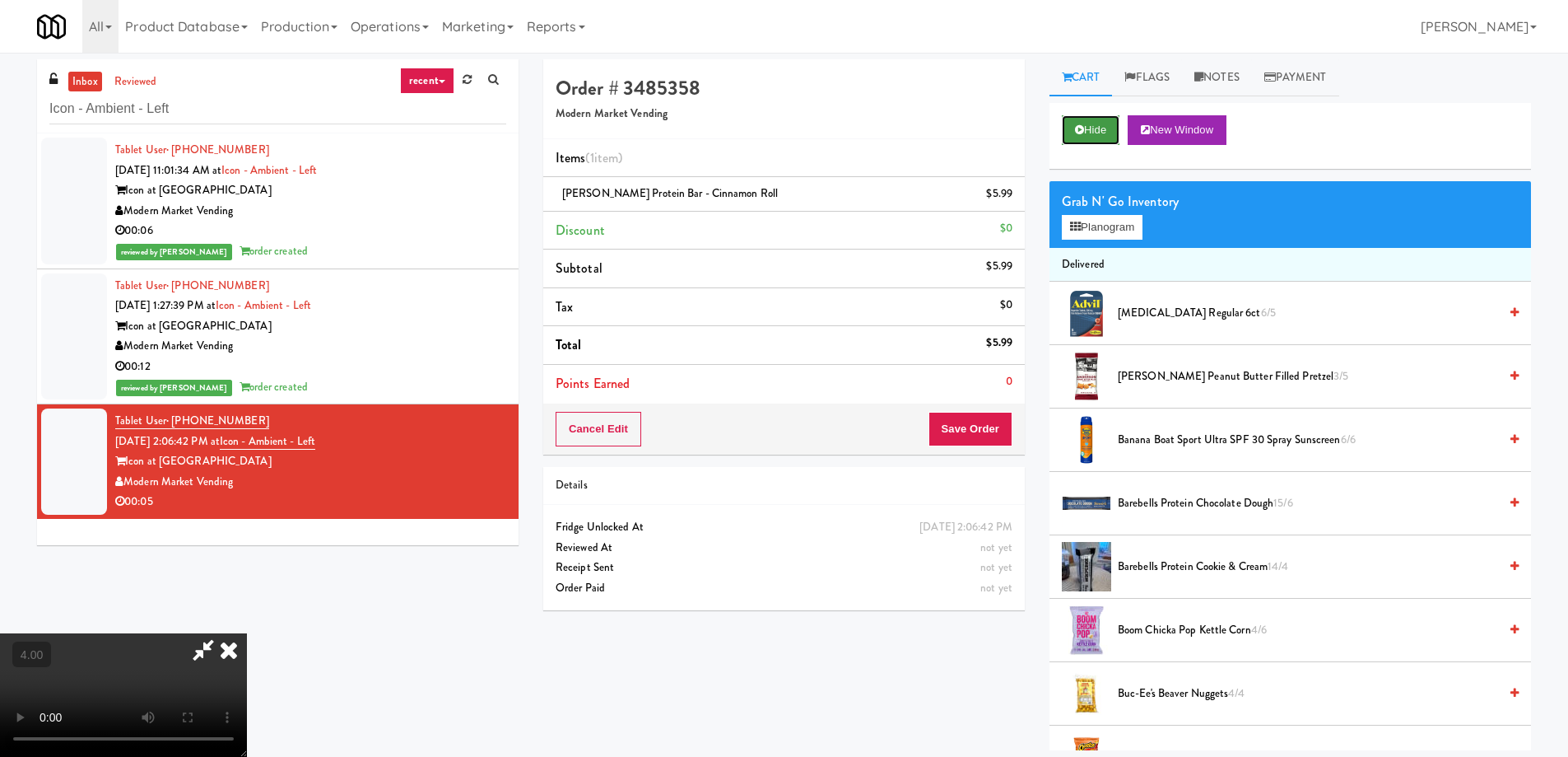
click at [1073, 133] on button "Hide" at bounding box center [1091, 130] width 58 height 30
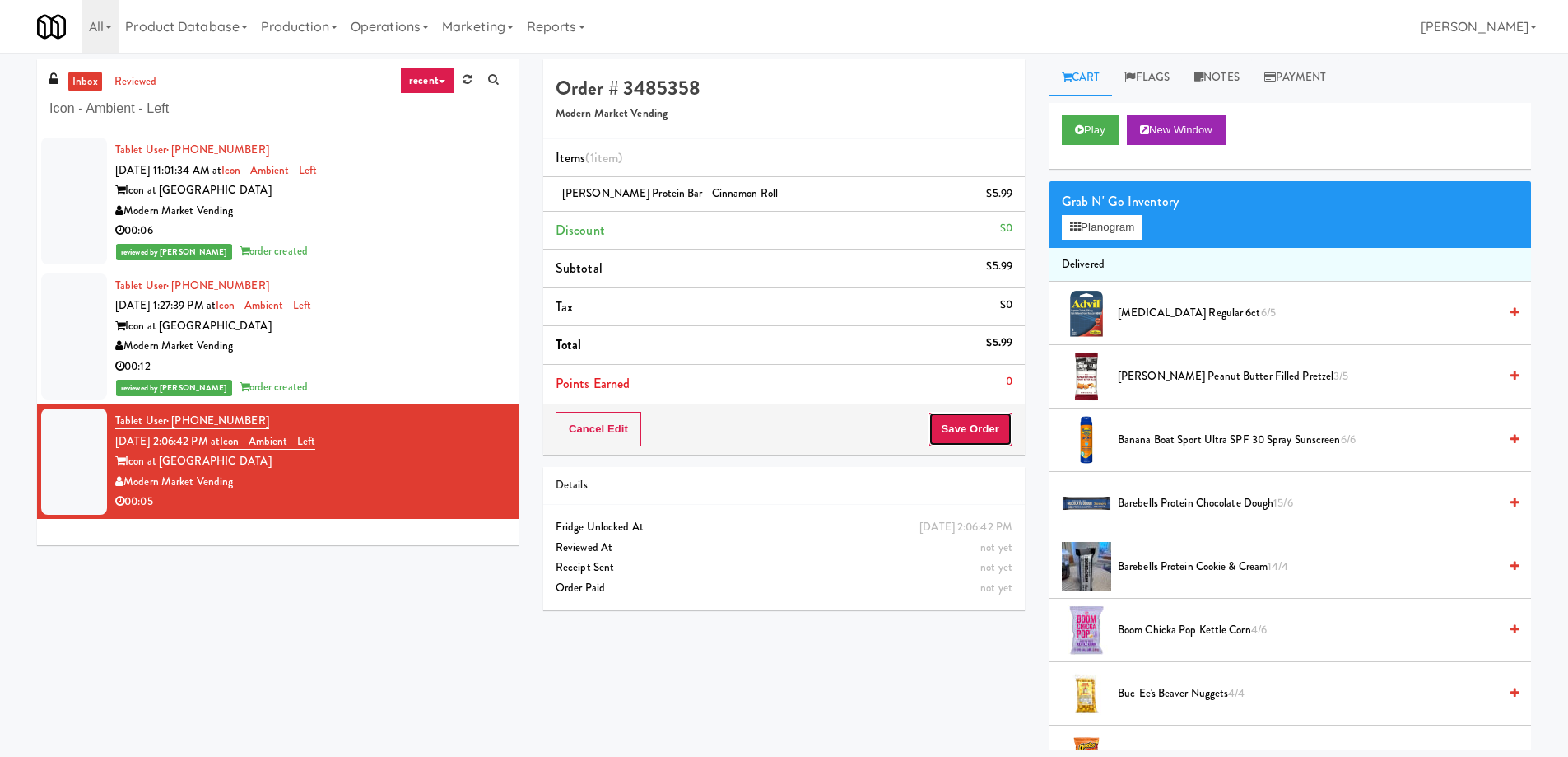
click at [959, 415] on button "Save Order" at bounding box center [971, 429] width 84 height 35
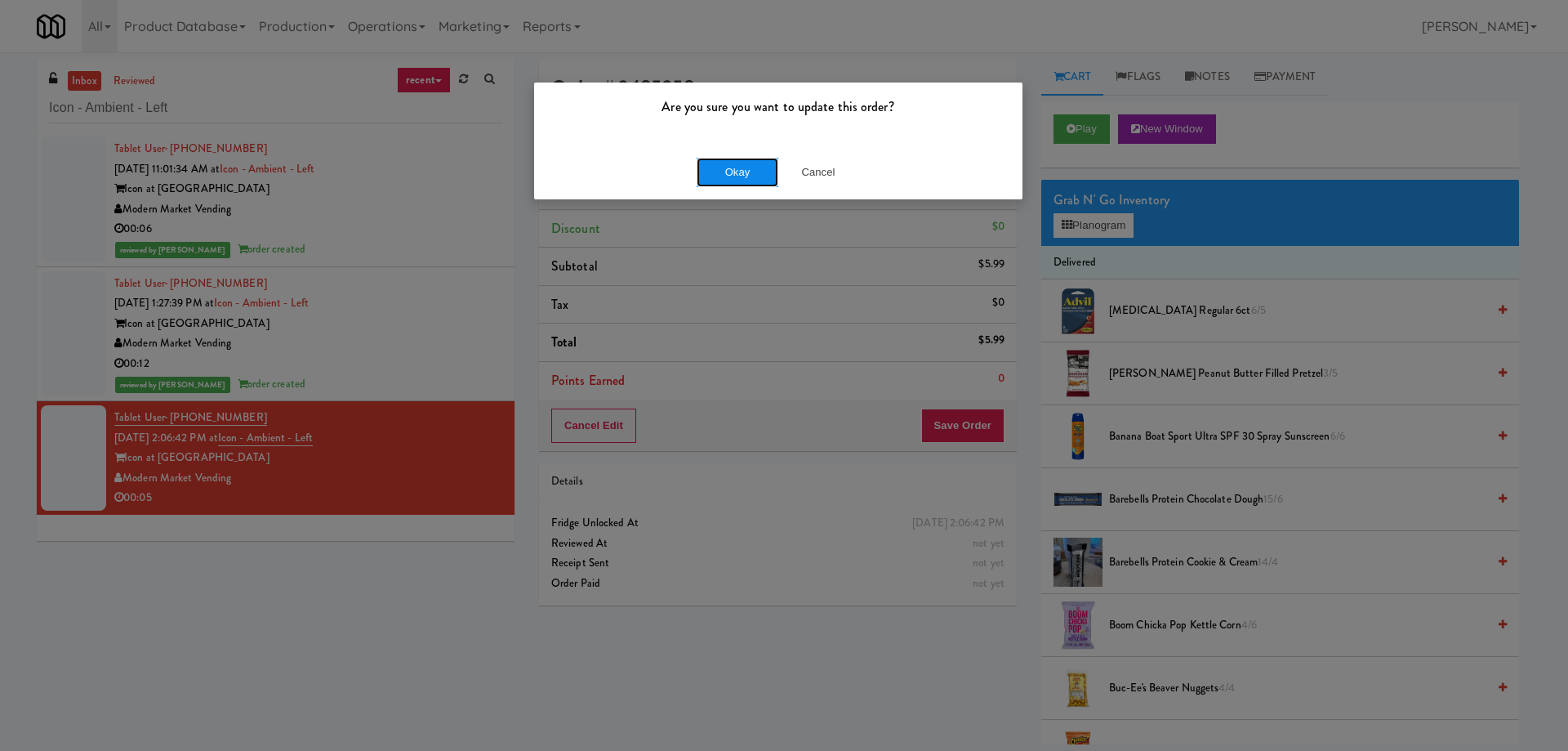
click at [738, 181] on button "Okay" at bounding box center [738, 172] width 82 height 30
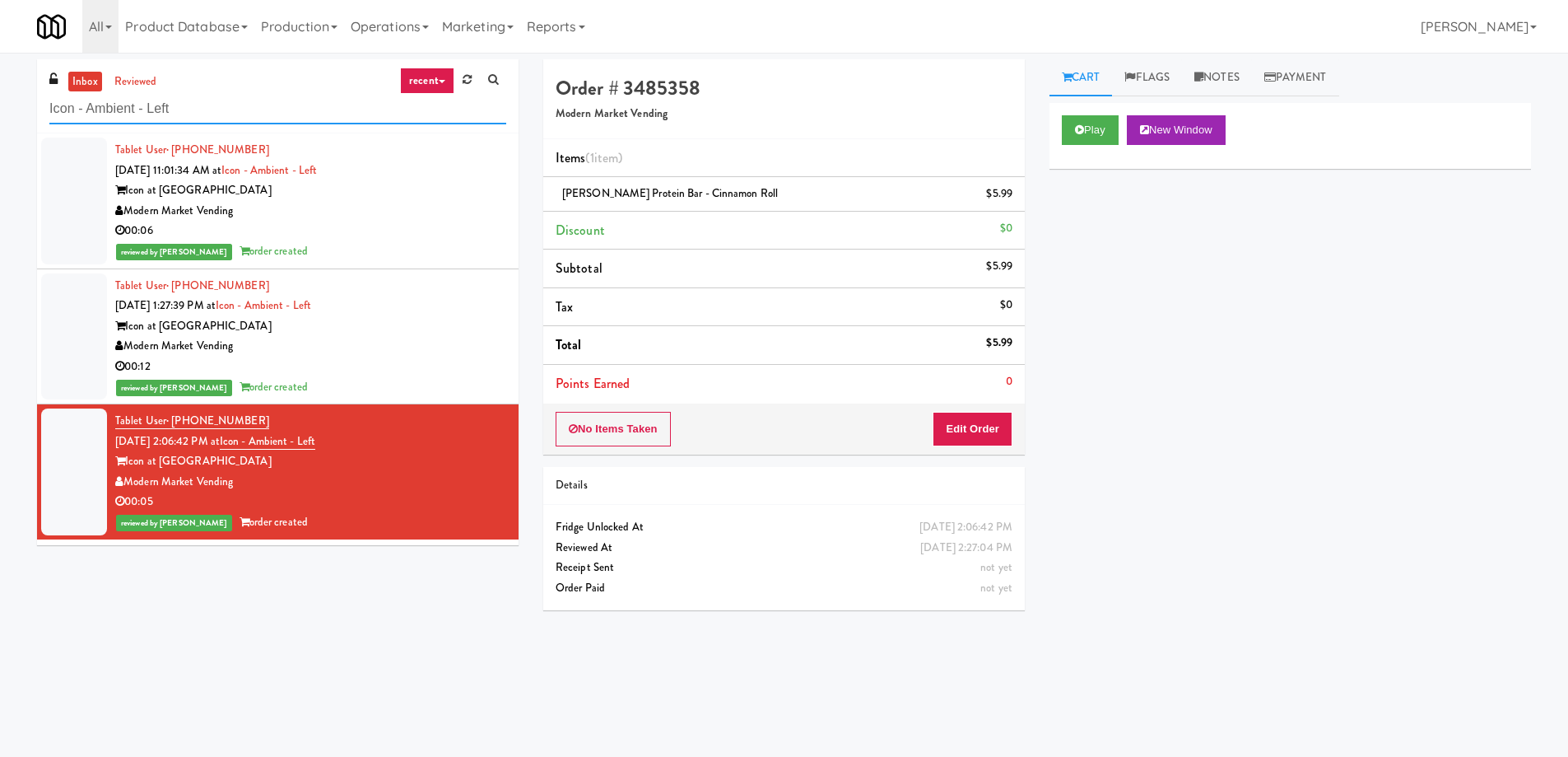
paste input "NED - Cooler"
drag, startPoint x: 260, startPoint y: 96, endPoint x: 0, endPoint y: 76, distance: 260.8
click at [0, 78] on div "inbox reviewed recent all unclear take inventory issue suspicious failed recent…" at bounding box center [784, 390] width 1568 height 661
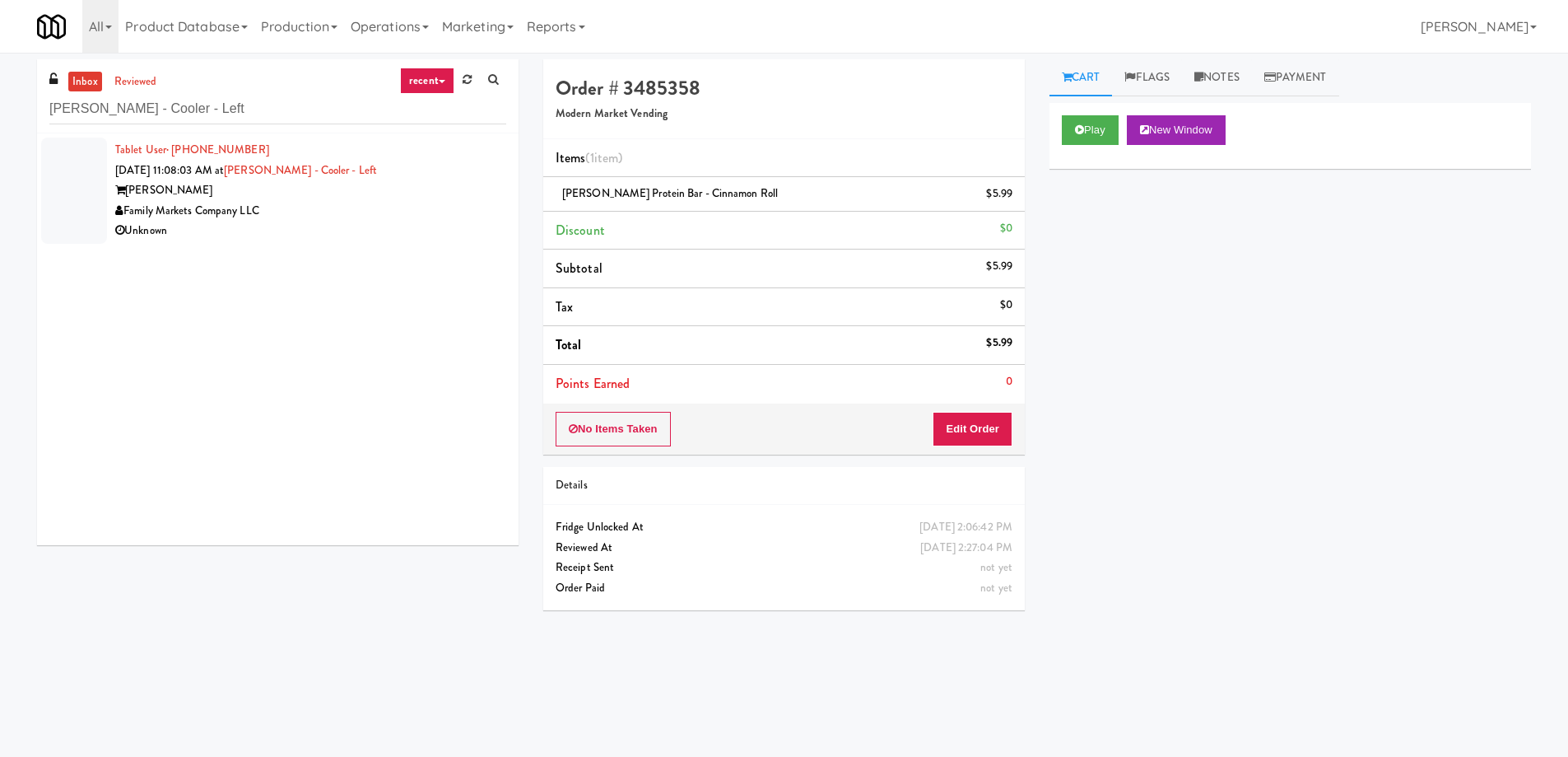
drag, startPoint x: 302, startPoint y: 223, endPoint x: 402, endPoint y: 235, distance: 100.7
click at [313, 225] on div "Unknown" at bounding box center [310, 231] width 391 height 21
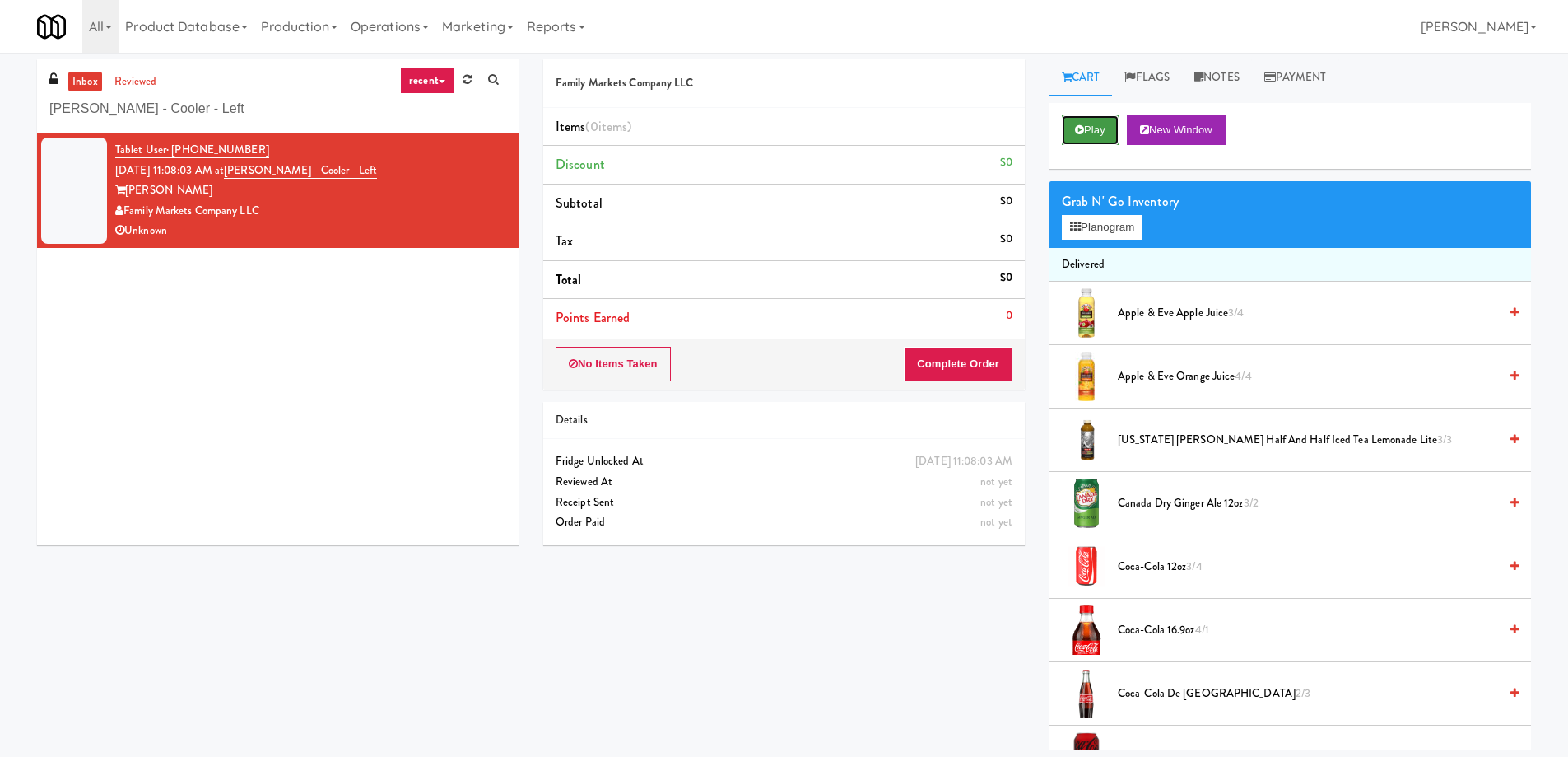
click at [1069, 132] on button "Play" at bounding box center [1090, 130] width 57 height 30
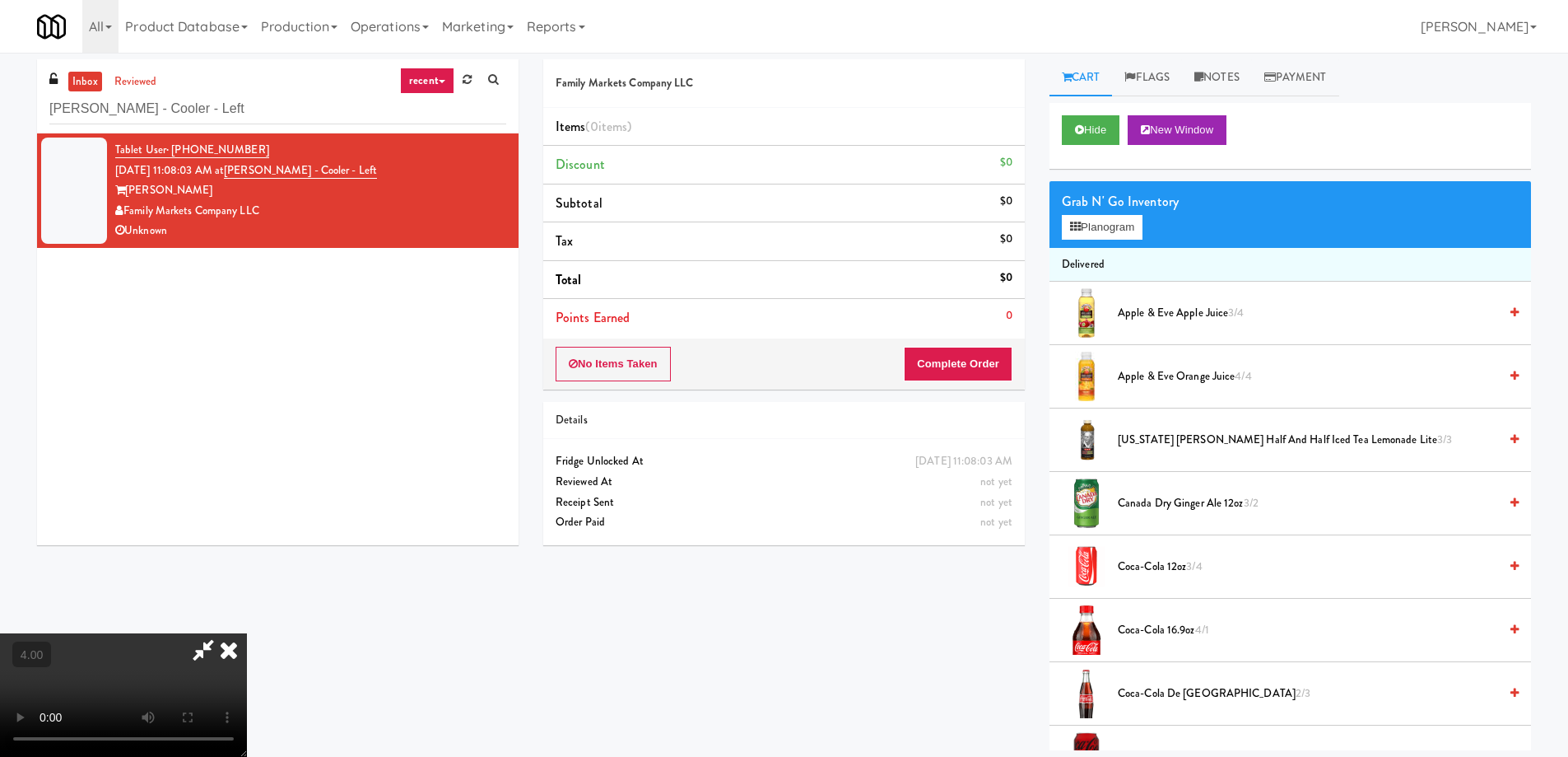
click at [247, 633] on video at bounding box center [123, 694] width 247 height 123
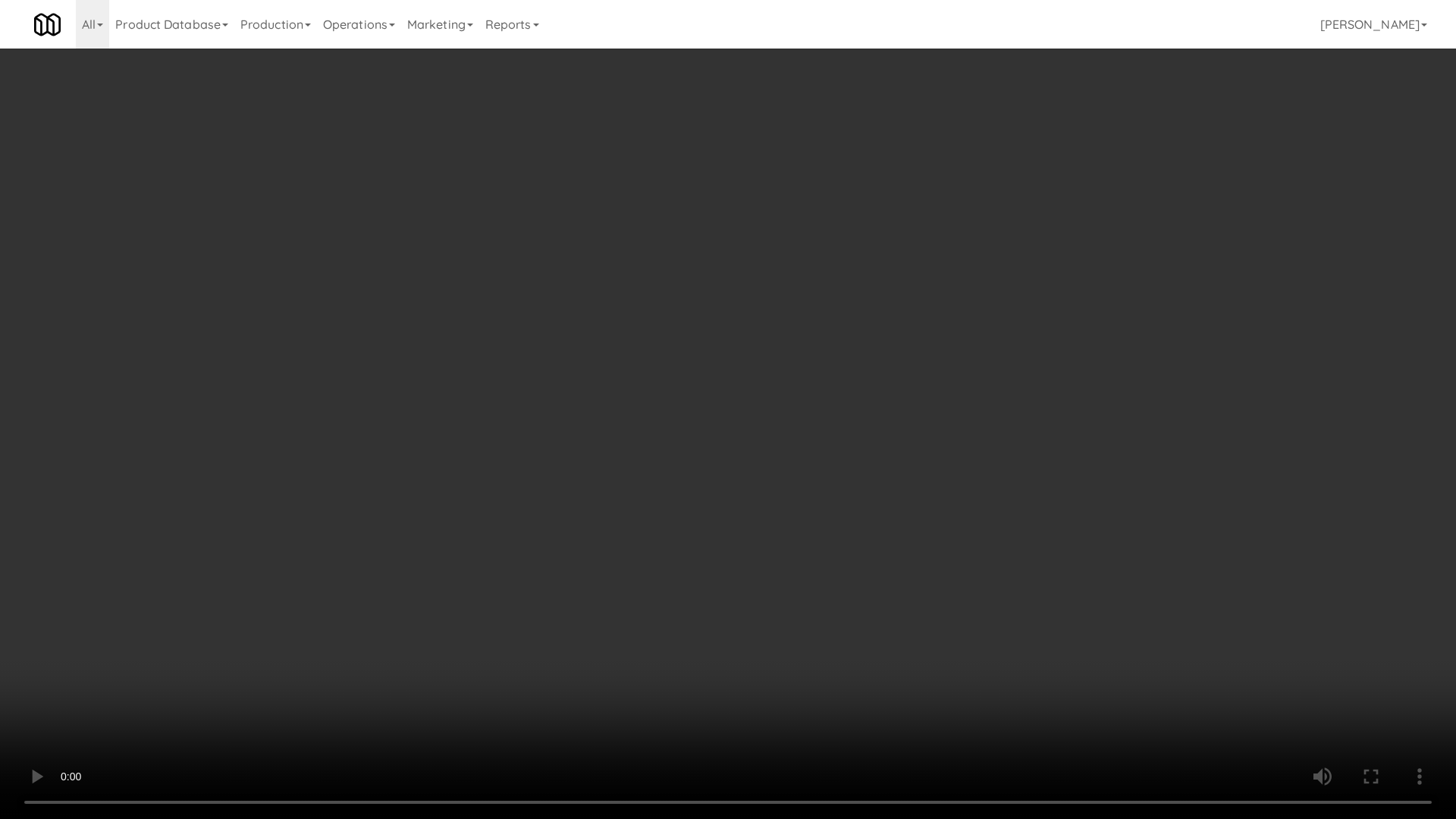
click at [391, 561] on video at bounding box center [728, 409] width 1456 height 819
click at [393, 558] on video at bounding box center [728, 409] width 1456 height 819
click at [674, 553] on video at bounding box center [728, 409] width 1456 height 819
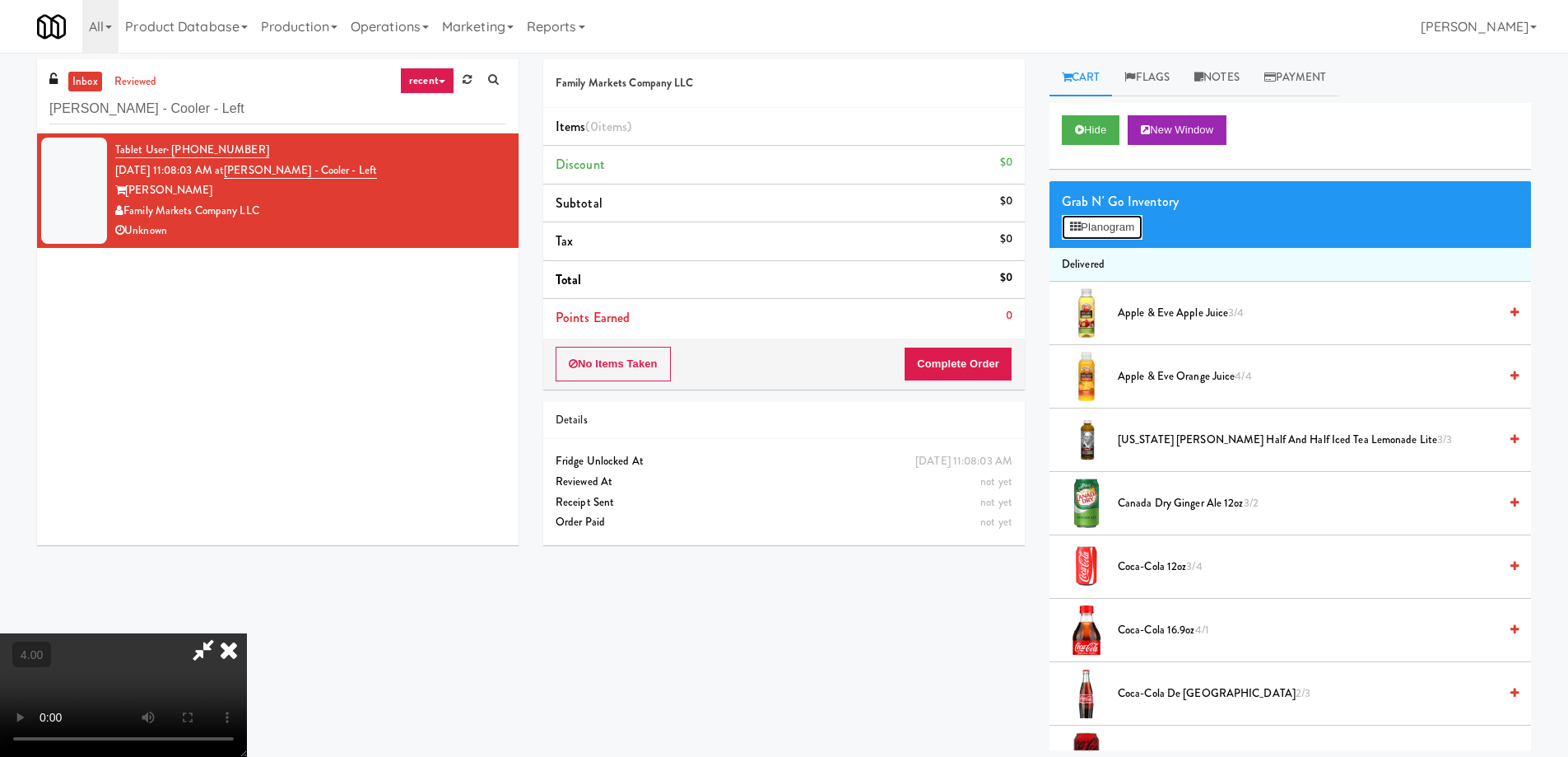
click at [1093, 234] on button "Planogram" at bounding box center [1102, 228] width 81 height 25
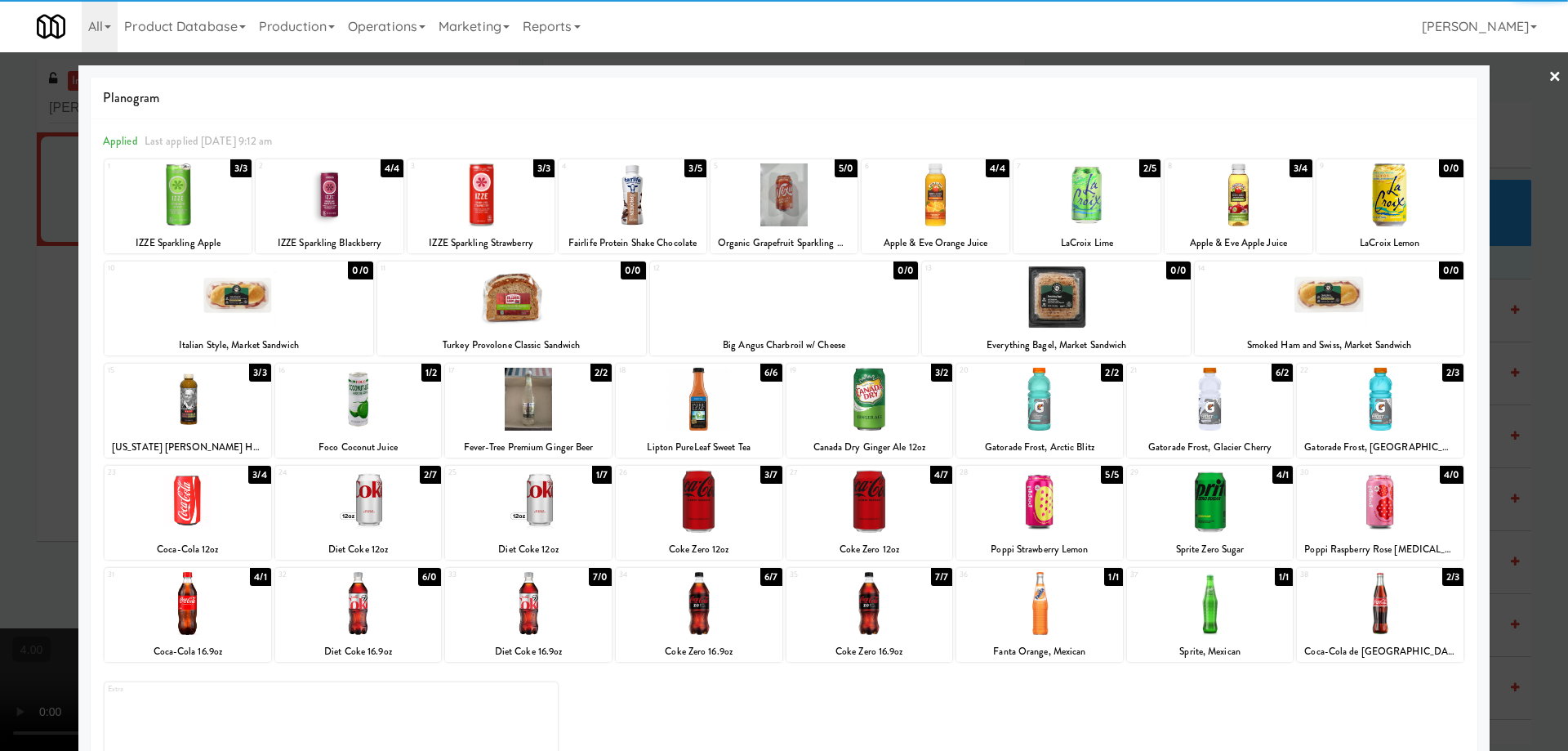
click at [345, 190] on div at bounding box center [329, 195] width 147 height 63
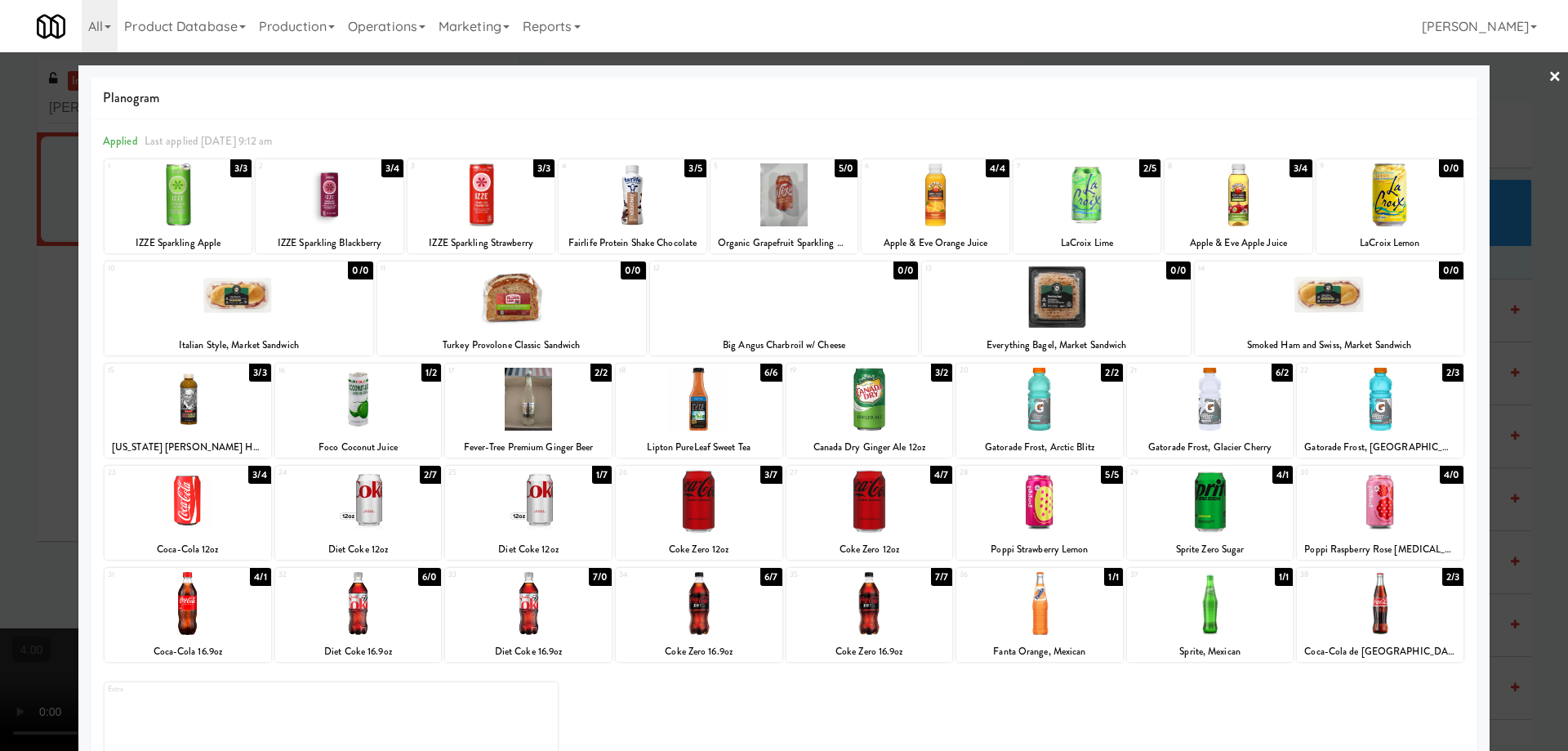
click at [11, 239] on div at bounding box center [784, 375] width 1568 height 751
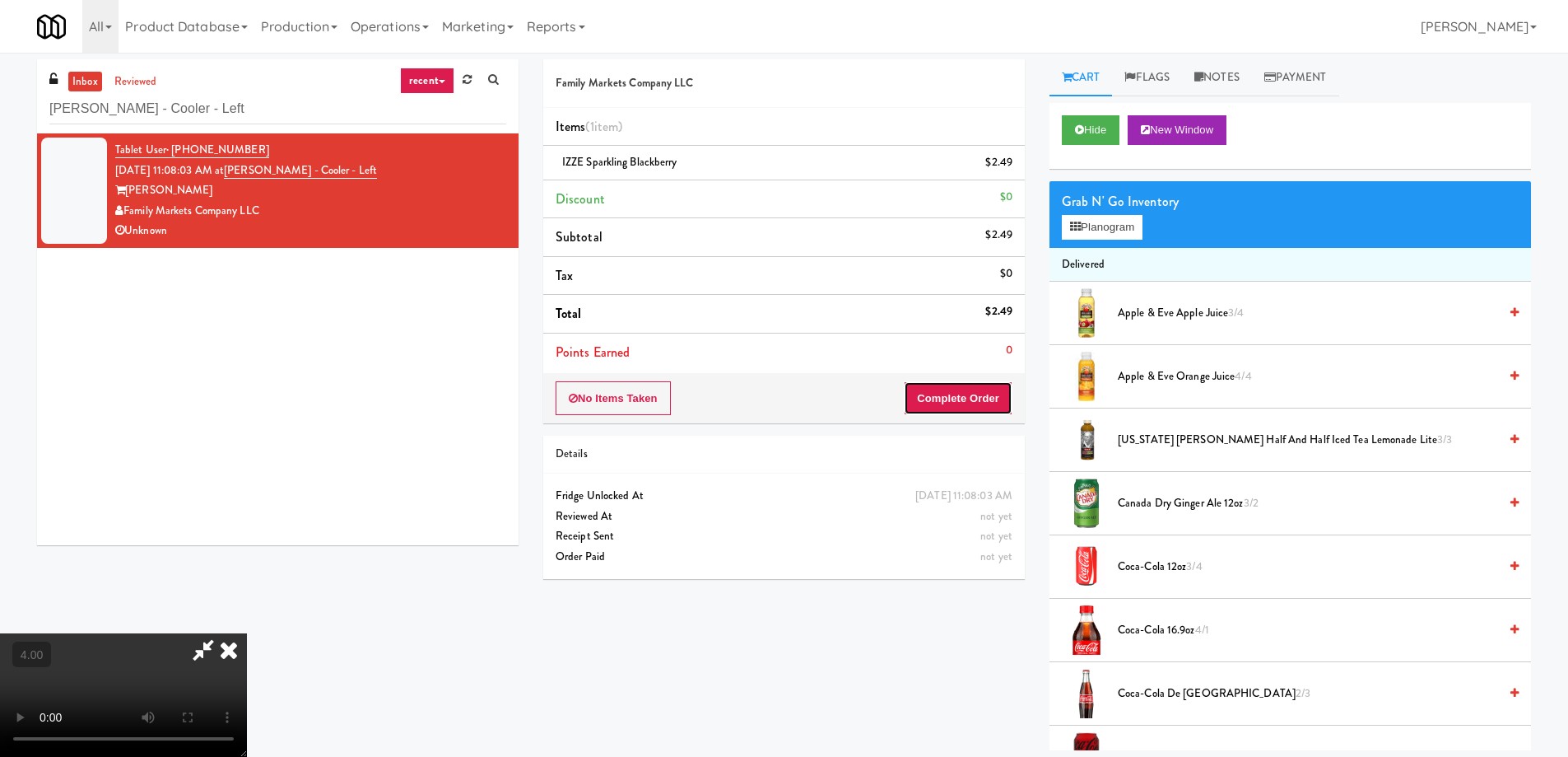
click at [963, 396] on button "Complete Order" at bounding box center [958, 399] width 108 height 35
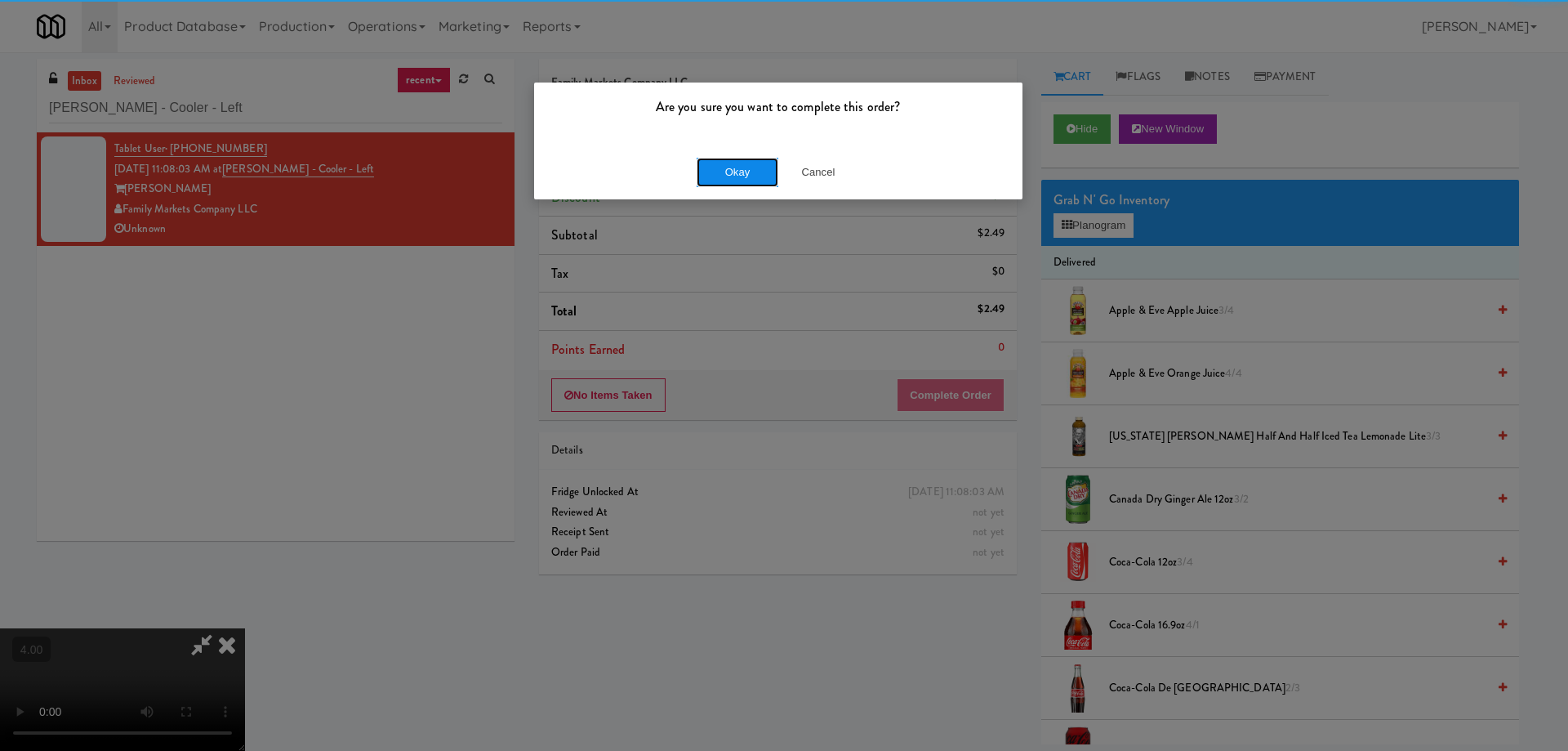
click at [728, 169] on button "Okay" at bounding box center [738, 172] width 82 height 30
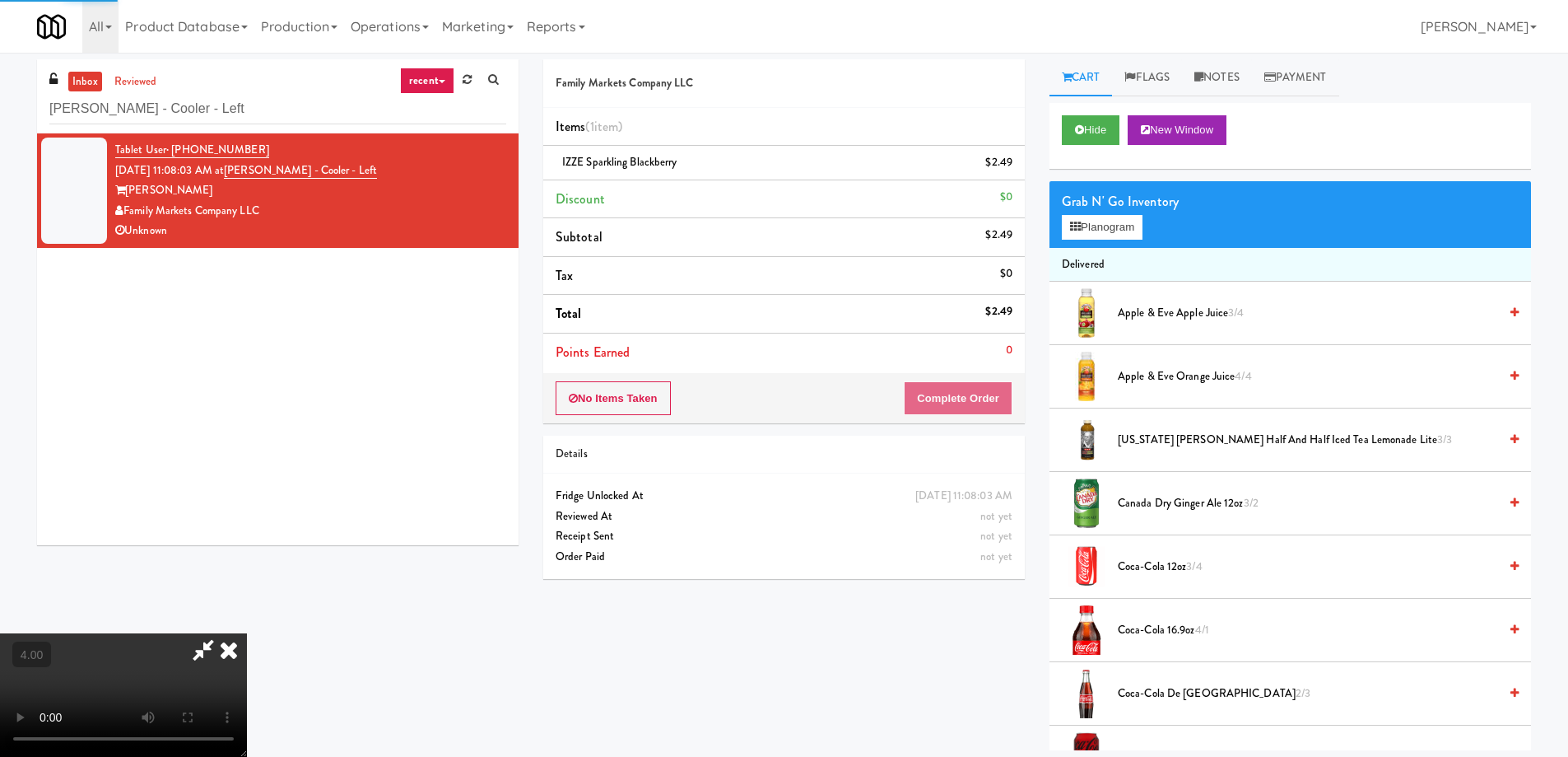
click at [247, 633] on icon at bounding box center [229, 649] width 36 height 33
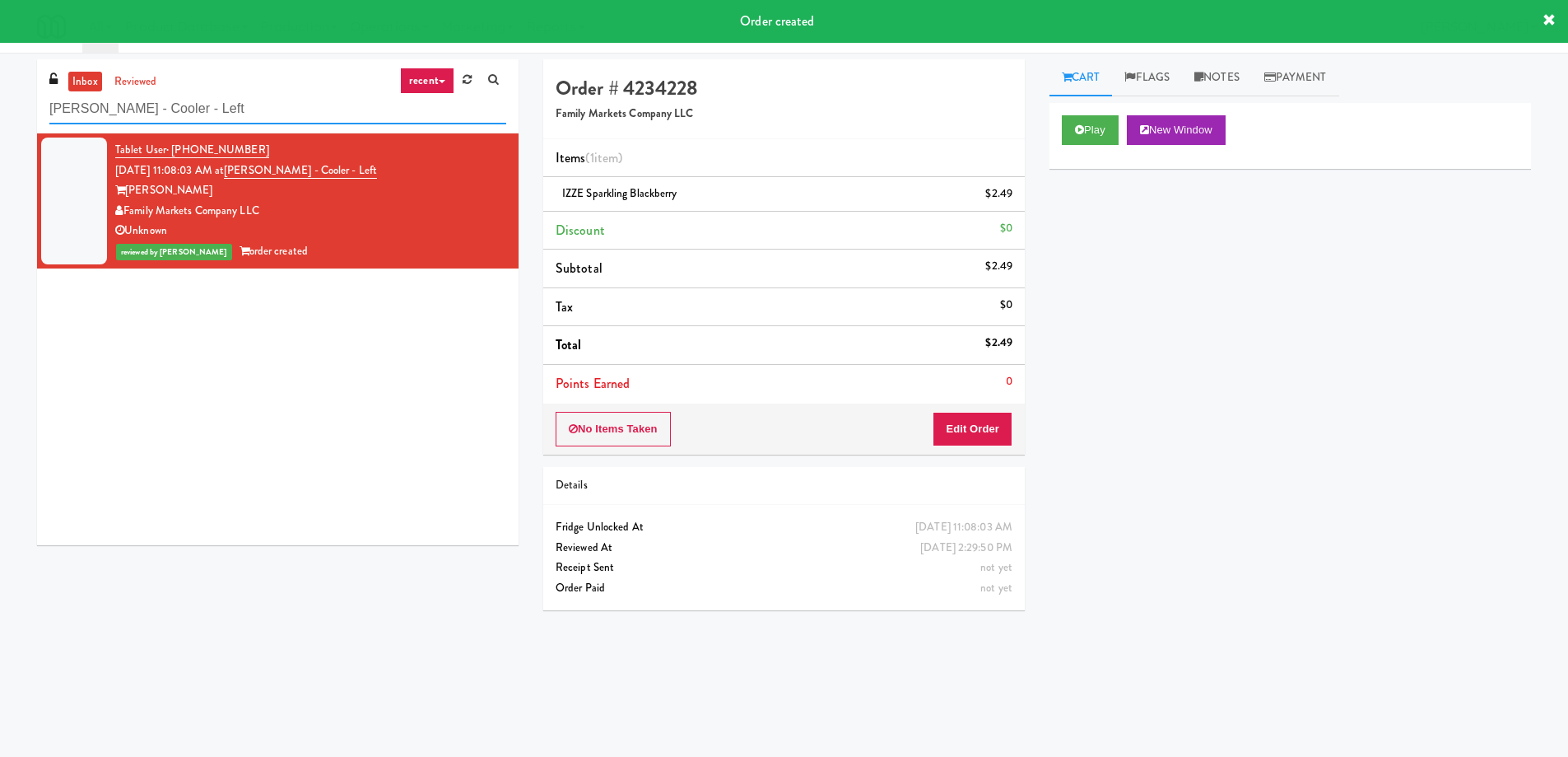
paste input "Crave Cave @ HCA Combo Cooler"
drag, startPoint x: 241, startPoint y: 107, endPoint x: 0, endPoint y: 76, distance: 243.0
click at [0, 76] on div "inbox reviewed recent all unclear take inventory issue suspicious failed recent…" at bounding box center [784, 390] width 1568 height 661
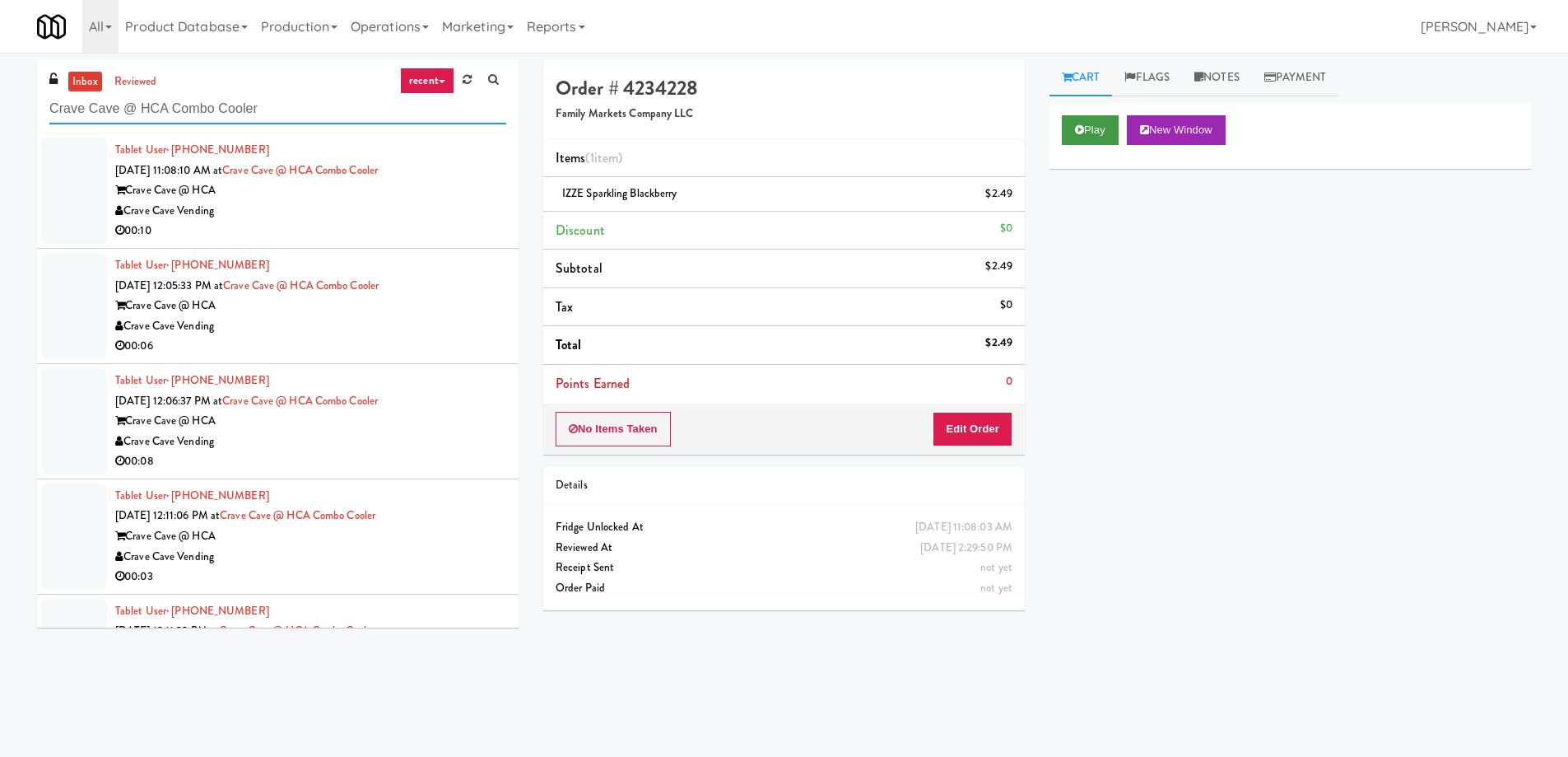
type input "Crave Cave @ HCA Combo Cooler"
click at [1077, 125] on icon at bounding box center [1079, 129] width 9 height 11
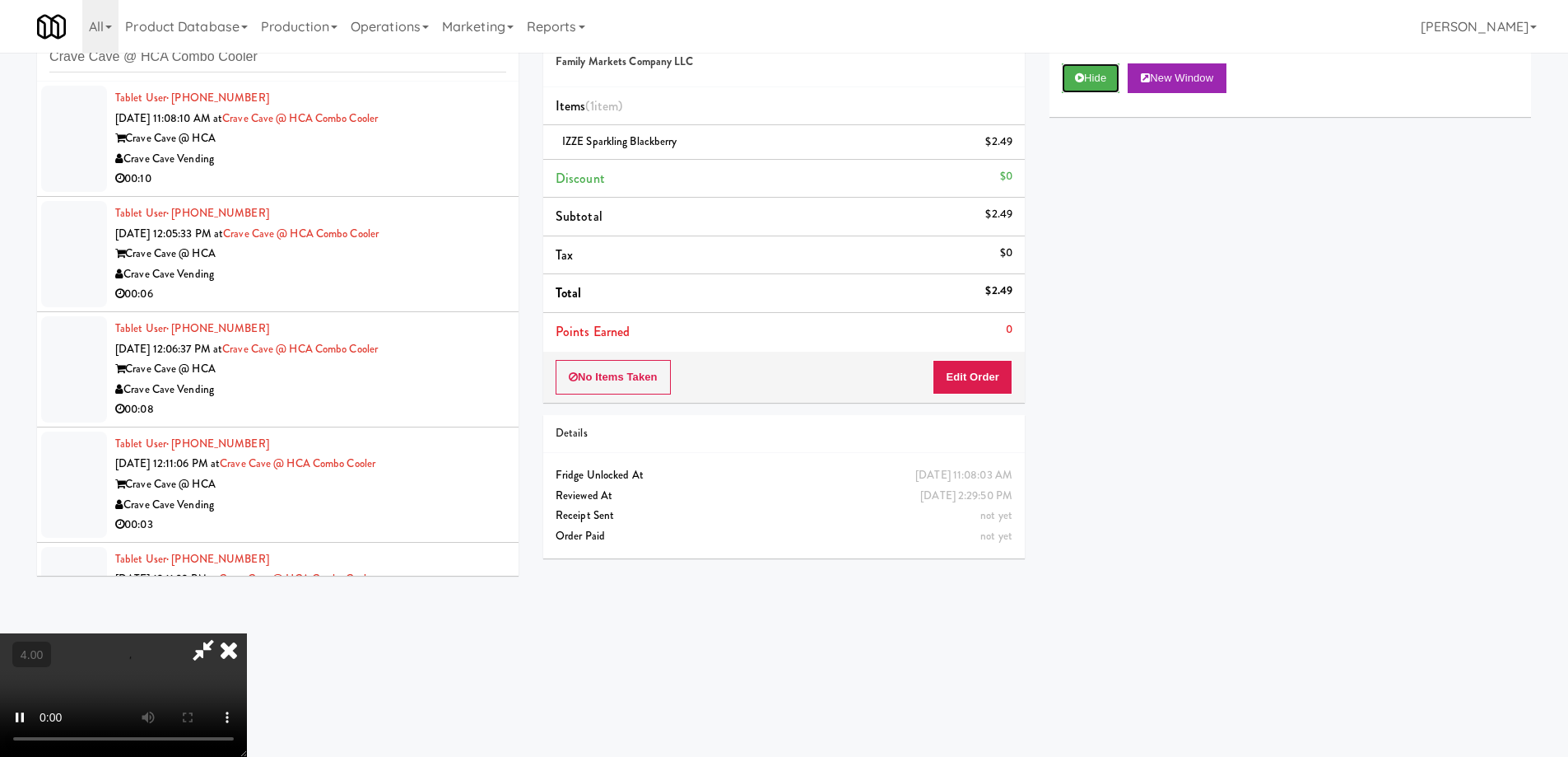
scroll to position [53, 0]
click at [247, 633] on icon at bounding box center [229, 649] width 36 height 33
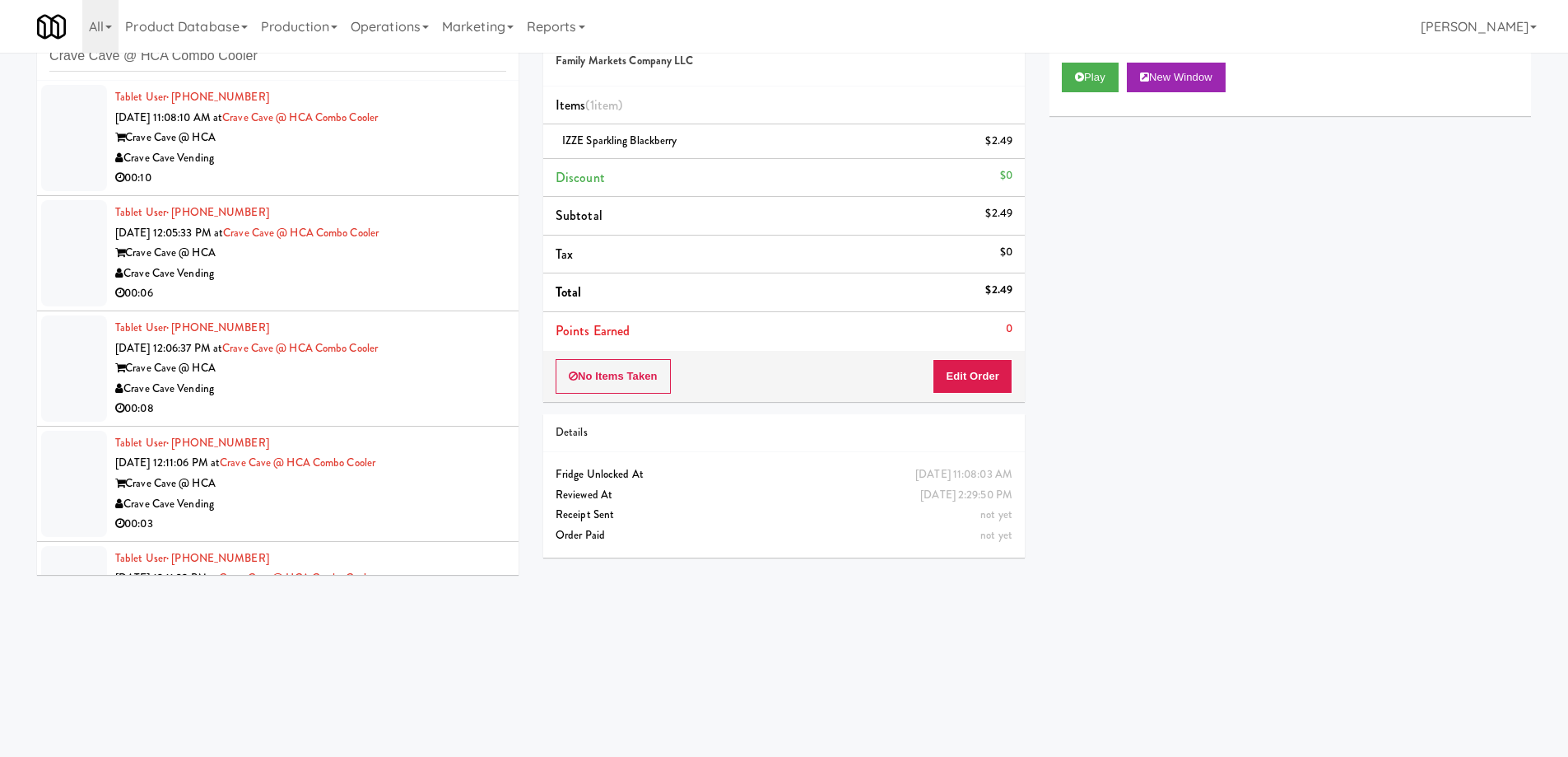
click at [350, 170] on div "00:10" at bounding box center [310, 178] width 391 height 21
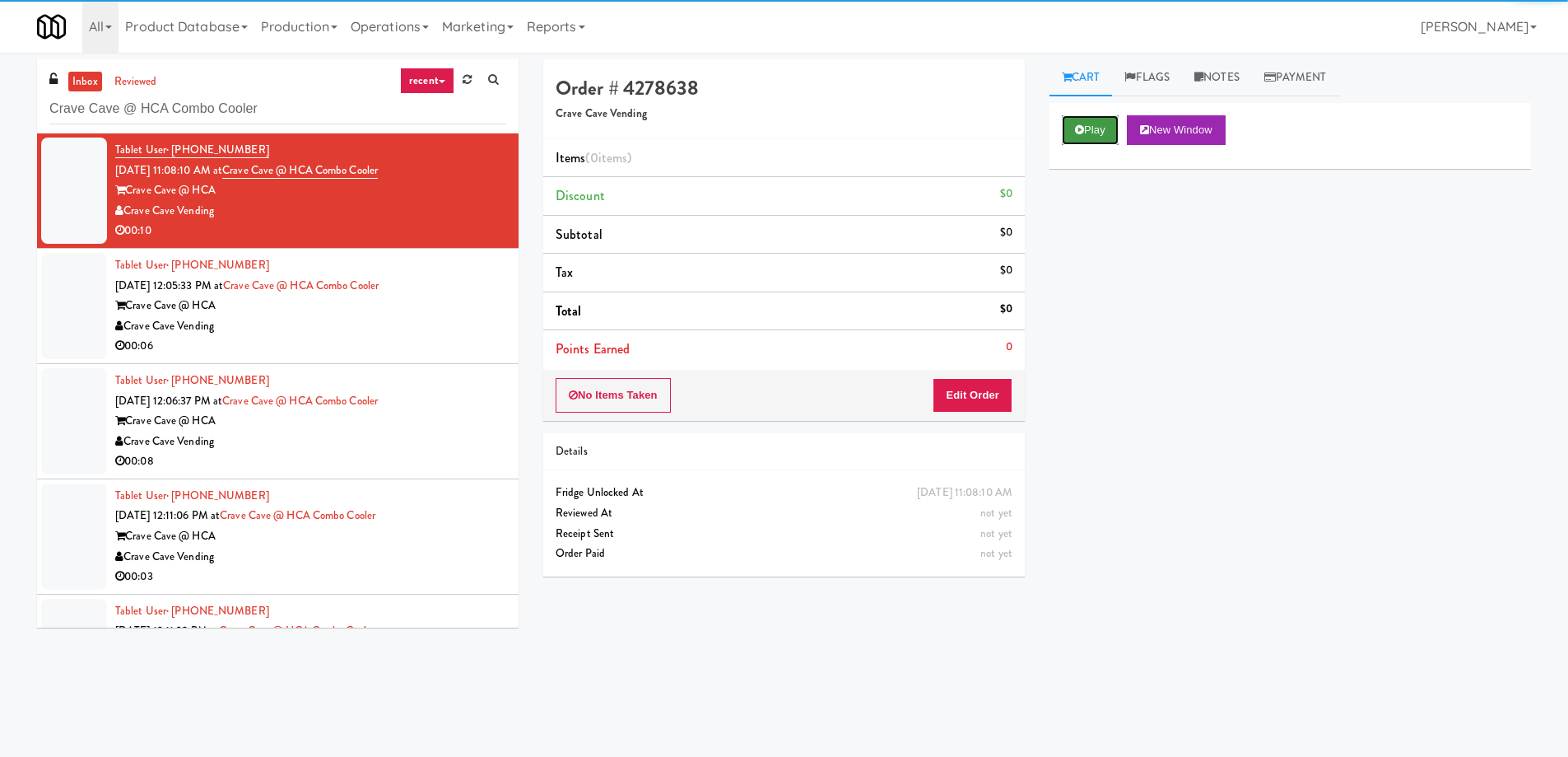
click at [1078, 128] on icon at bounding box center [1079, 129] width 9 height 11
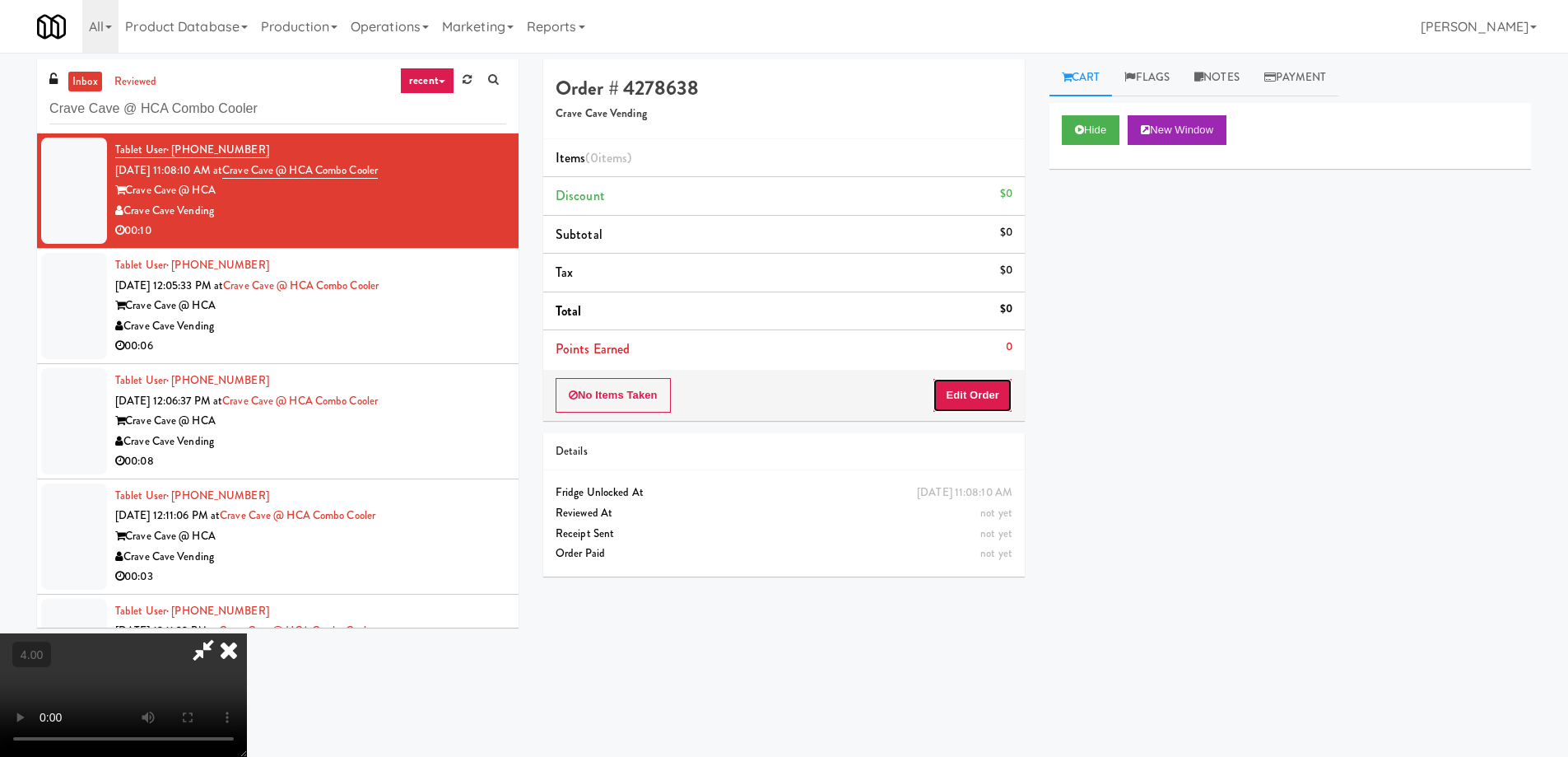
click at [968, 405] on button "Edit Order" at bounding box center [973, 395] width 80 height 35
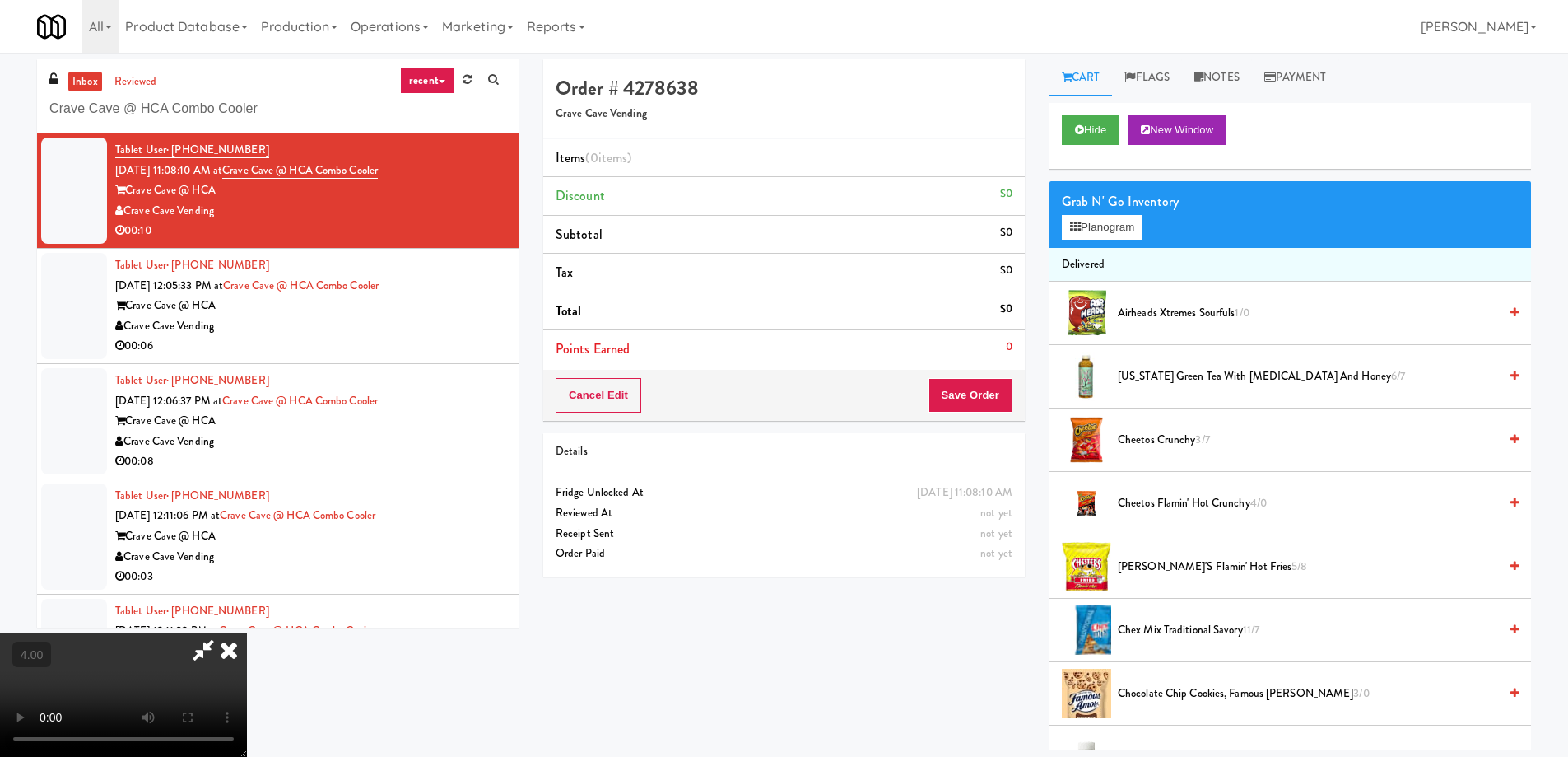
click at [247, 633] on video at bounding box center [123, 694] width 247 height 123
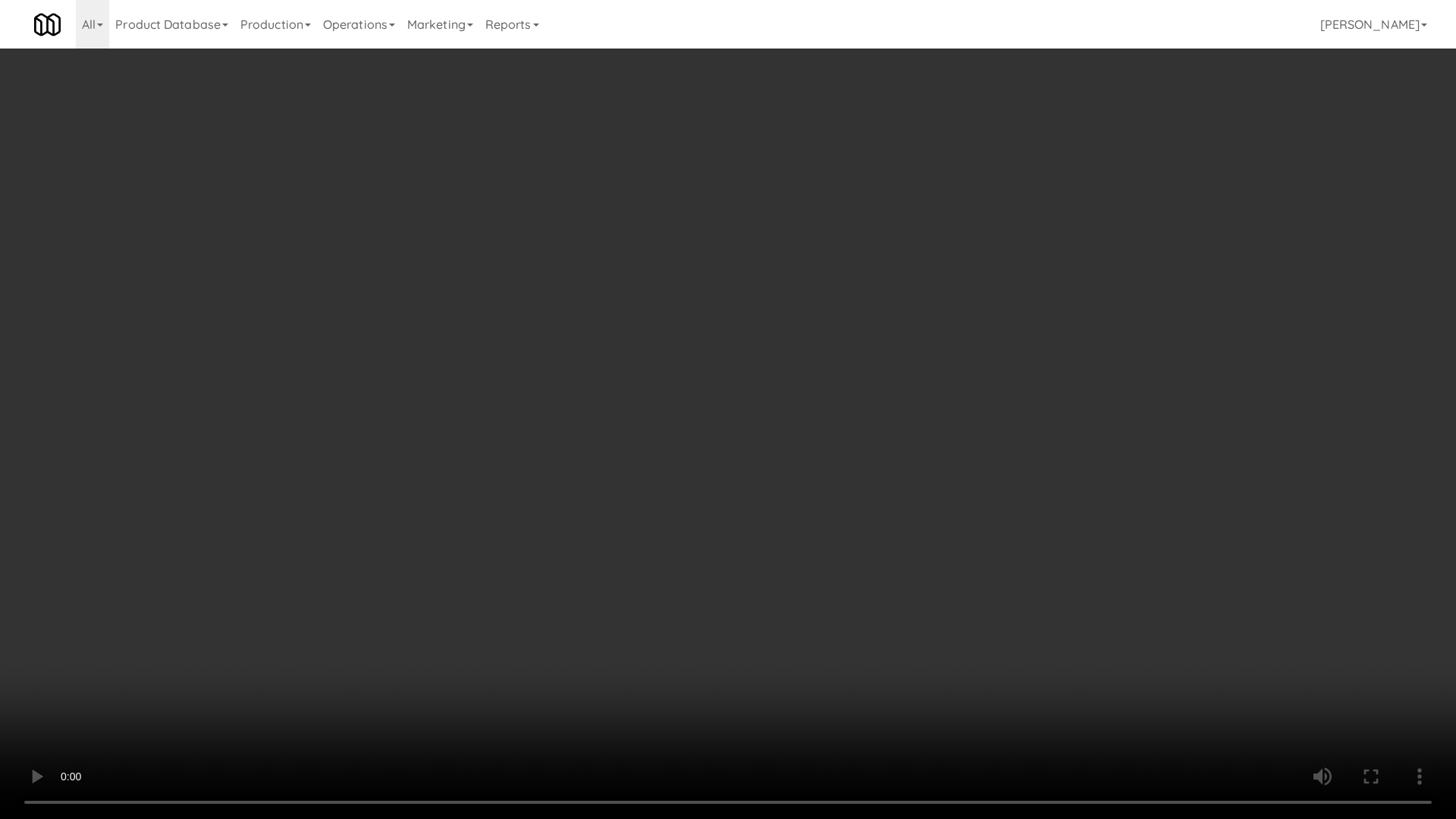
click at [533, 478] on video at bounding box center [728, 409] width 1456 height 819
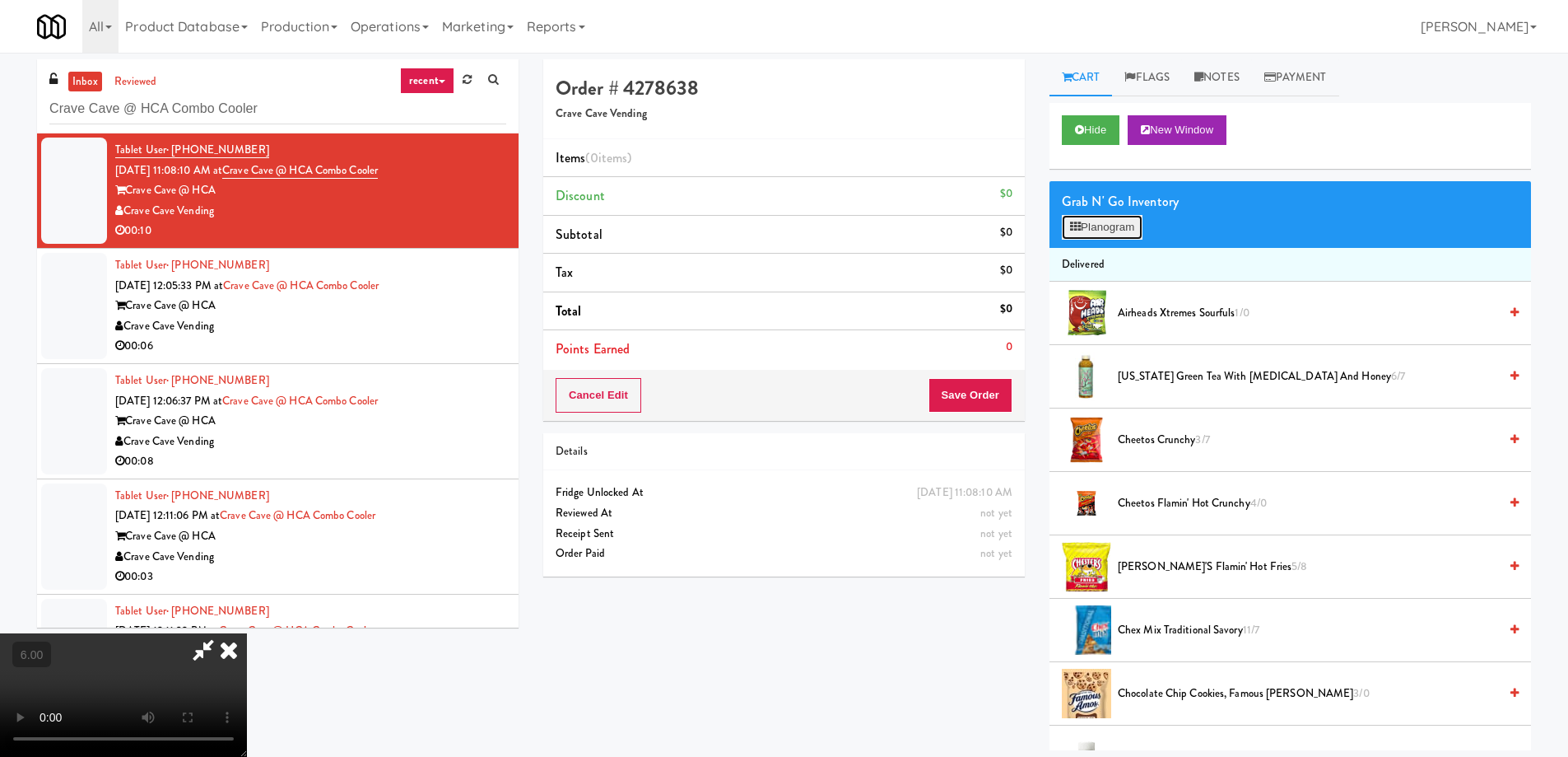
click at [1138, 223] on button "Planogram" at bounding box center [1102, 228] width 81 height 25
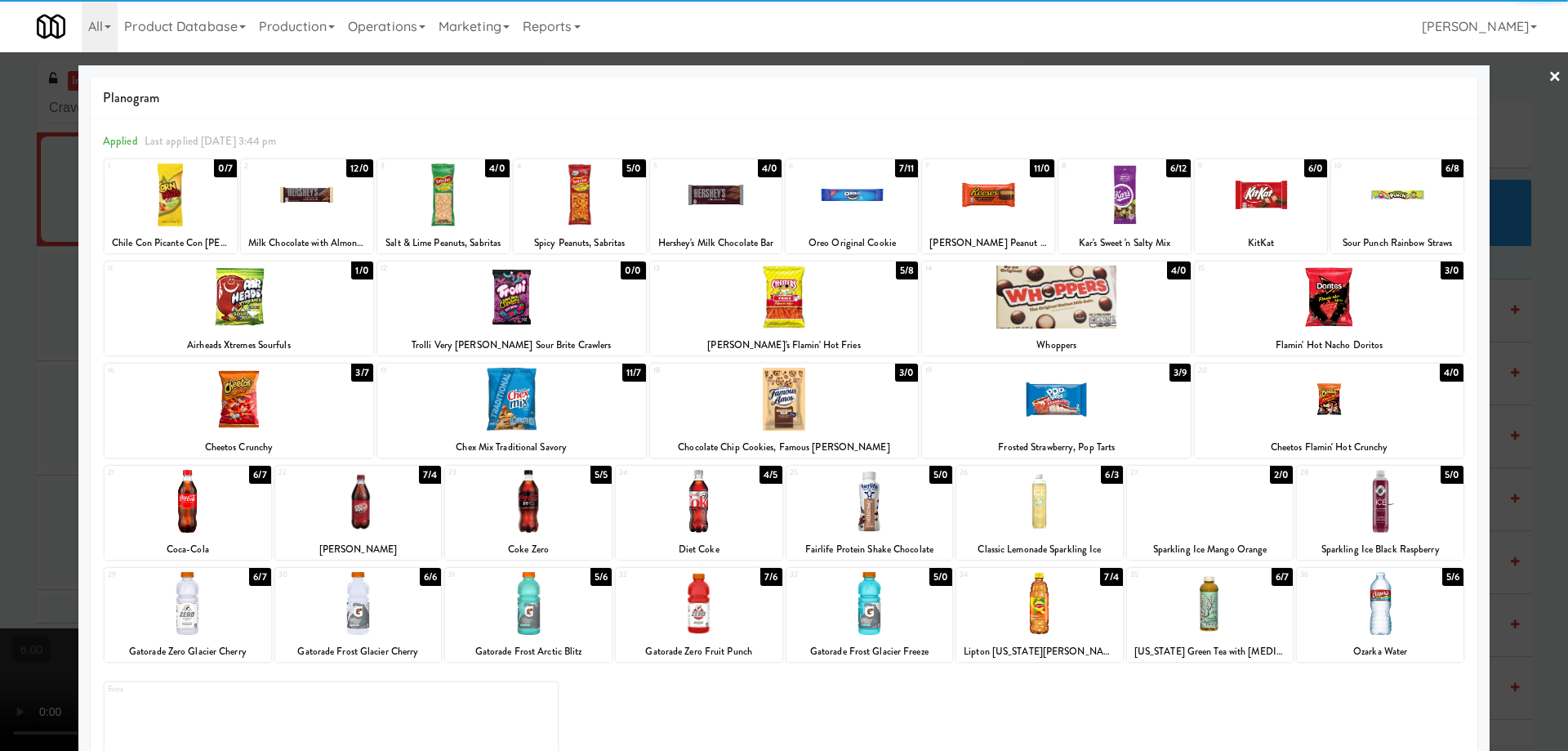
click at [788, 303] on div at bounding box center [784, 296] width 268 height 63
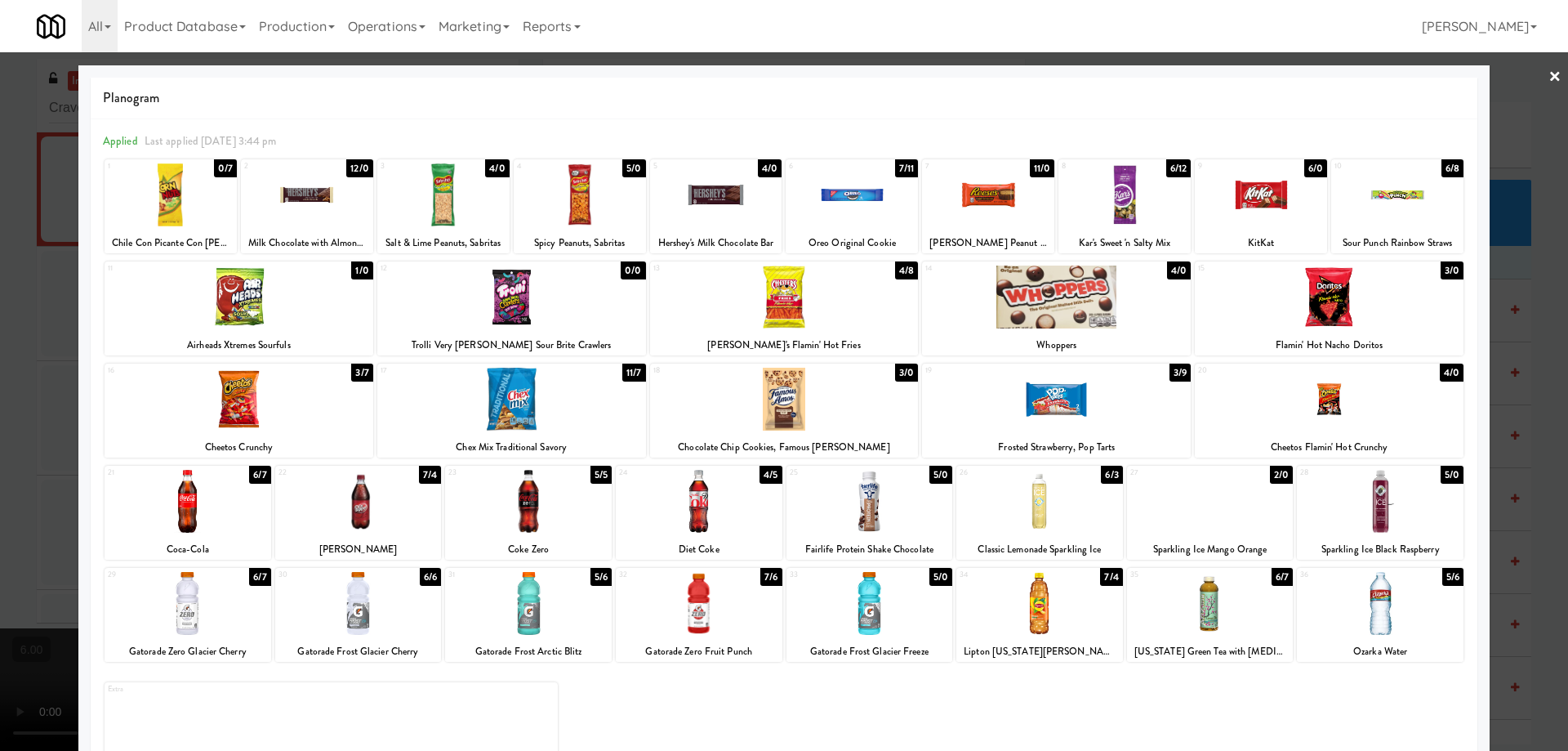
click at [470, 511] on div at bounding box center [528, 501] width 167 height 63
click at [0, 322] on div at bounding box center [784, 375] width 1568 height 751
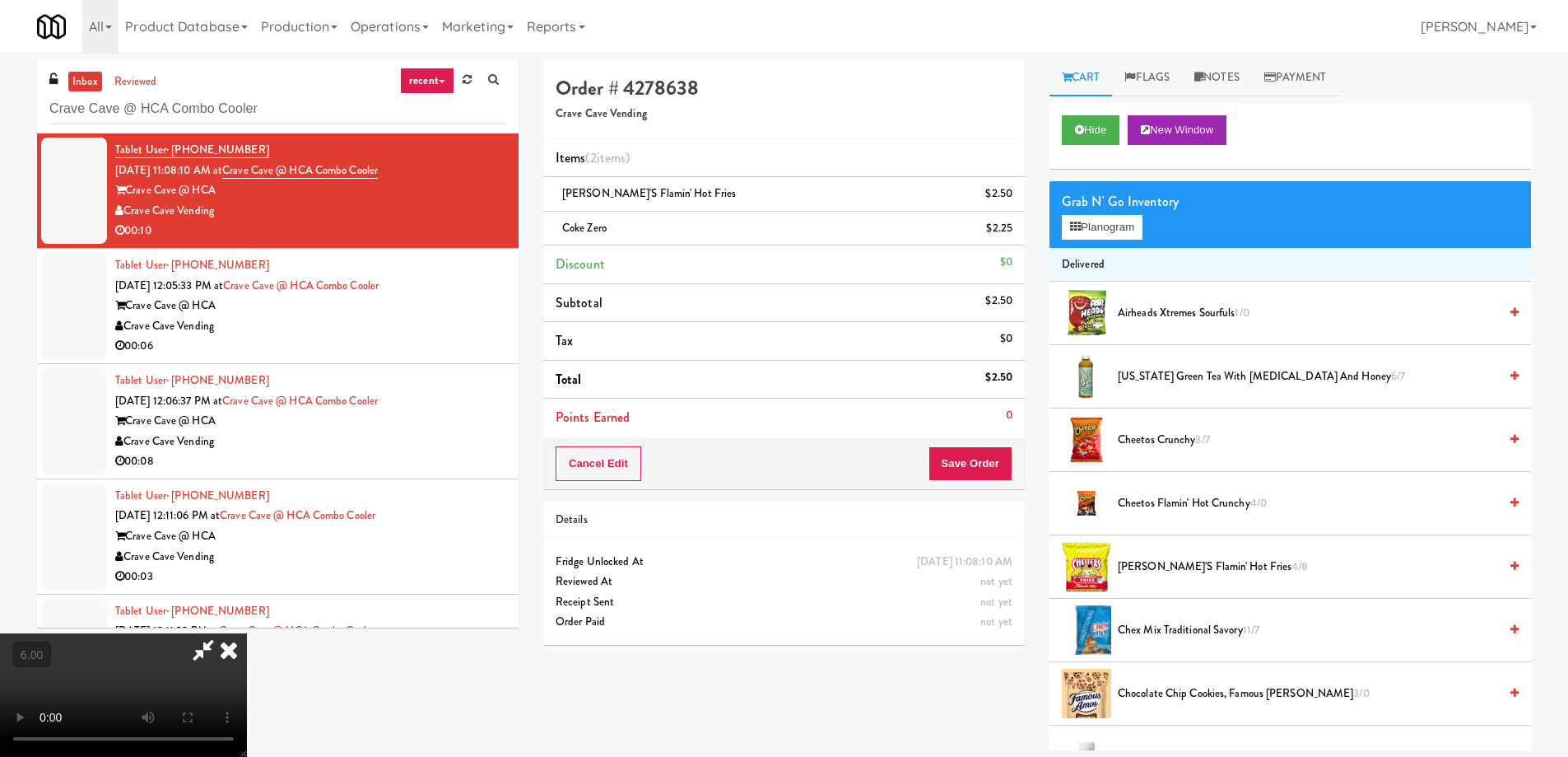
click at [247, 633] on video at bounding box center [123, 694] width 247 height 123
click at [1075, 130] on icon at bounding box center [1079, 129] width 9 height 11
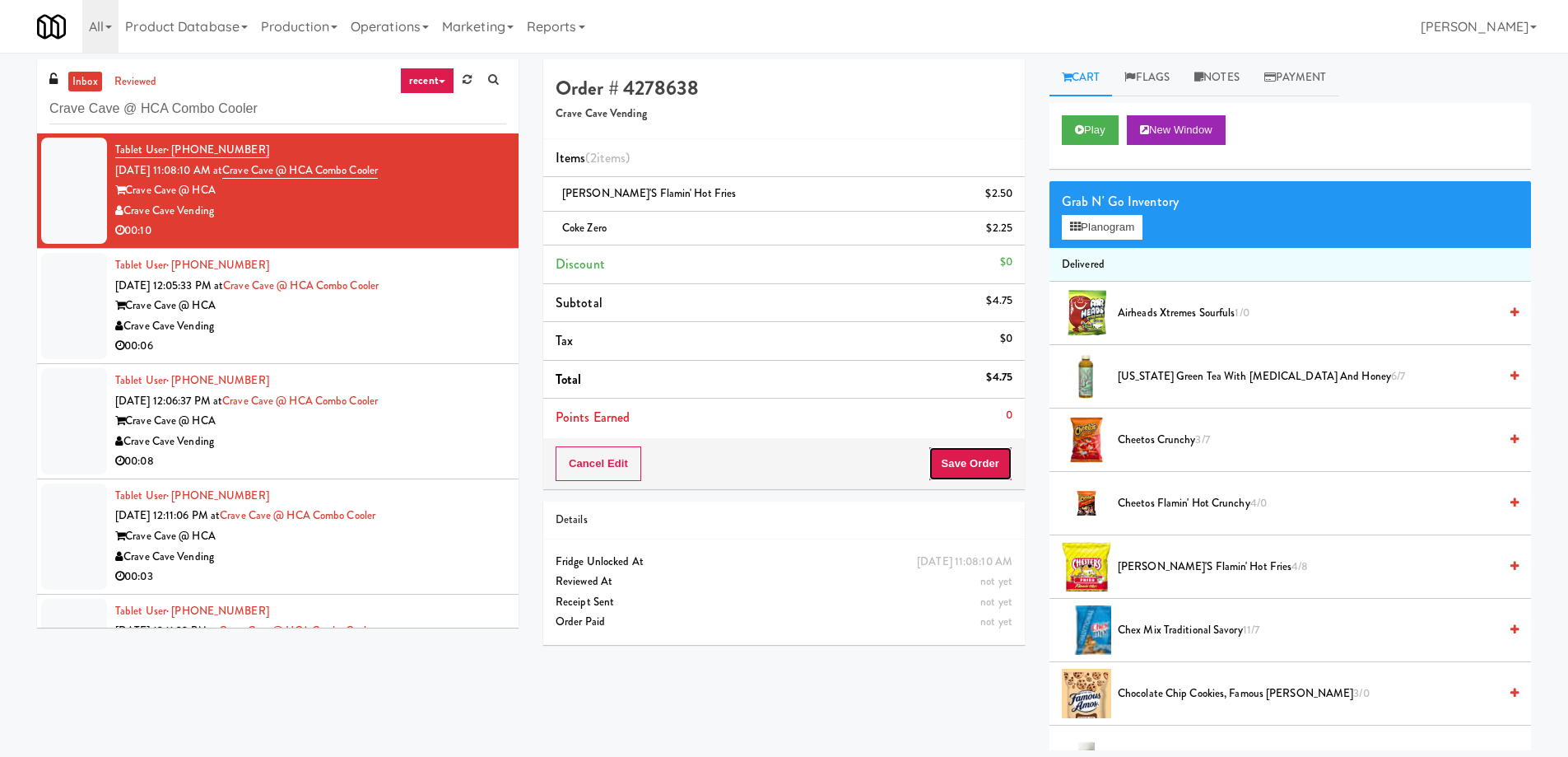
click at [974, 469] on button "Save Order" at bounding box center [971, 463] width 84 height 35
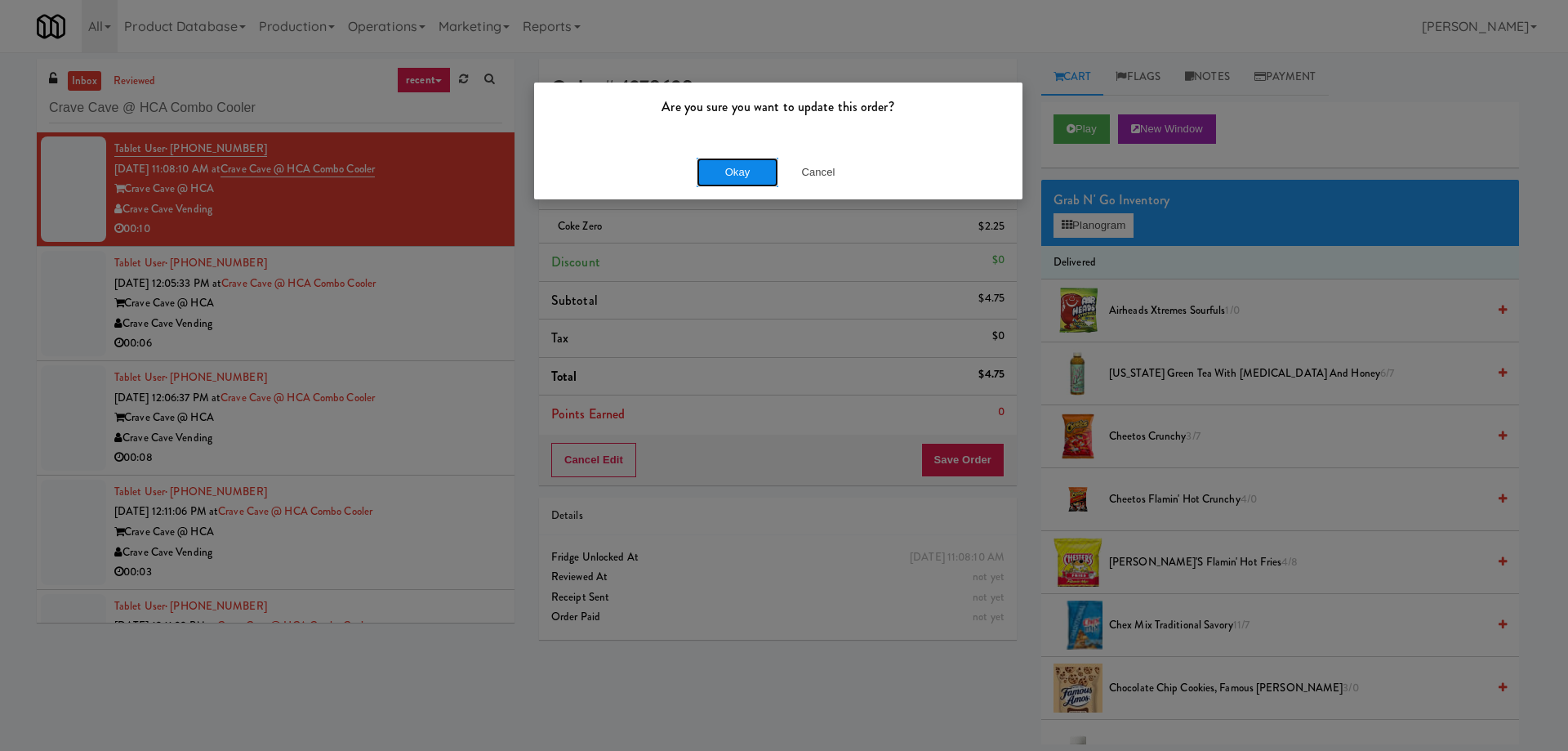
click at [739, 173] on button "Okay" at bounding box center [738, 172] width 82 height 30
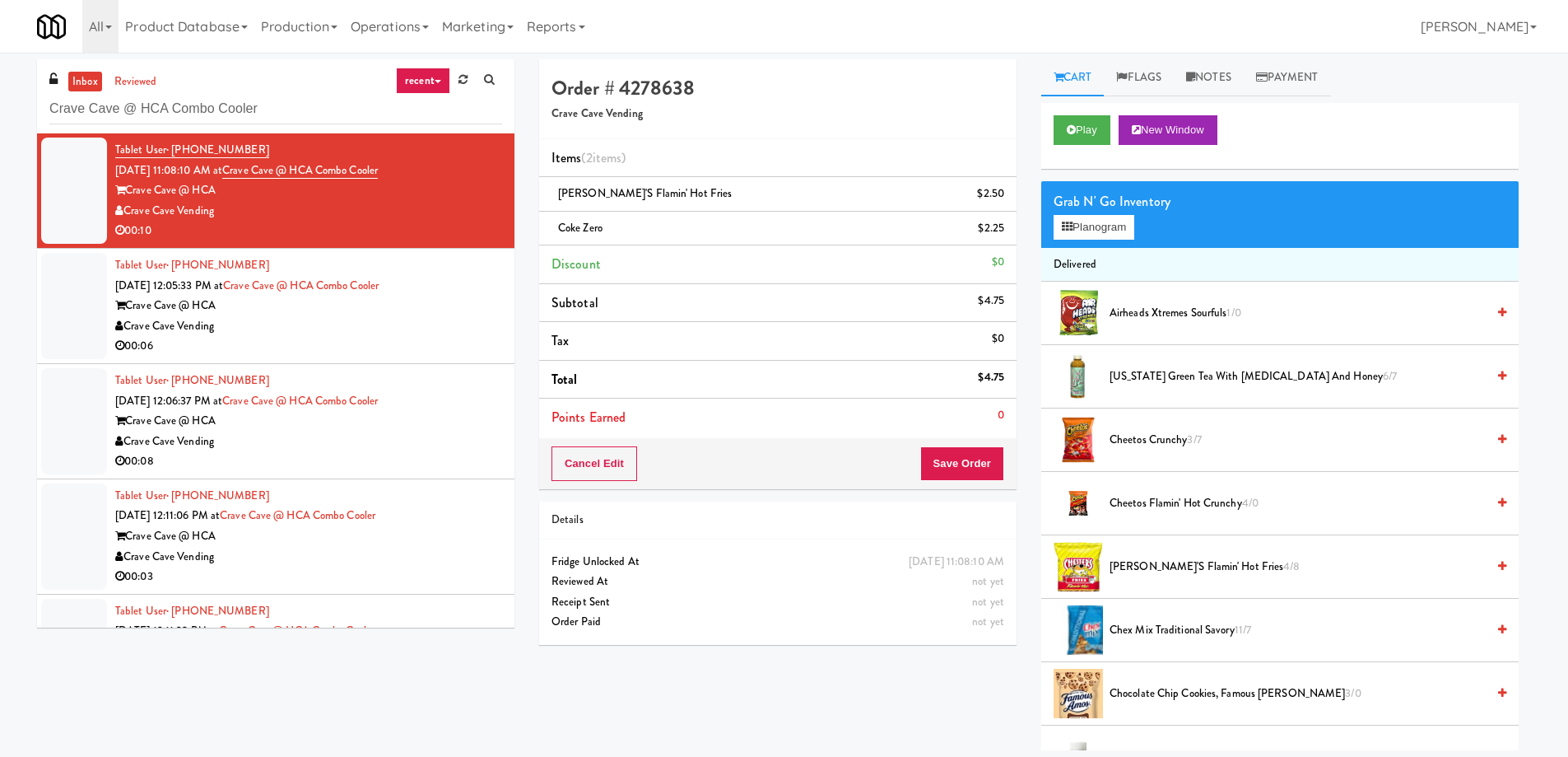
click at [480, 279] on div "Tablet User · (956) 800-8860 Oct 9, 2025 12:05:33 PM at Crave Cave @ HCA Combo …" at bounding box center [308, 306] width 387 height 101
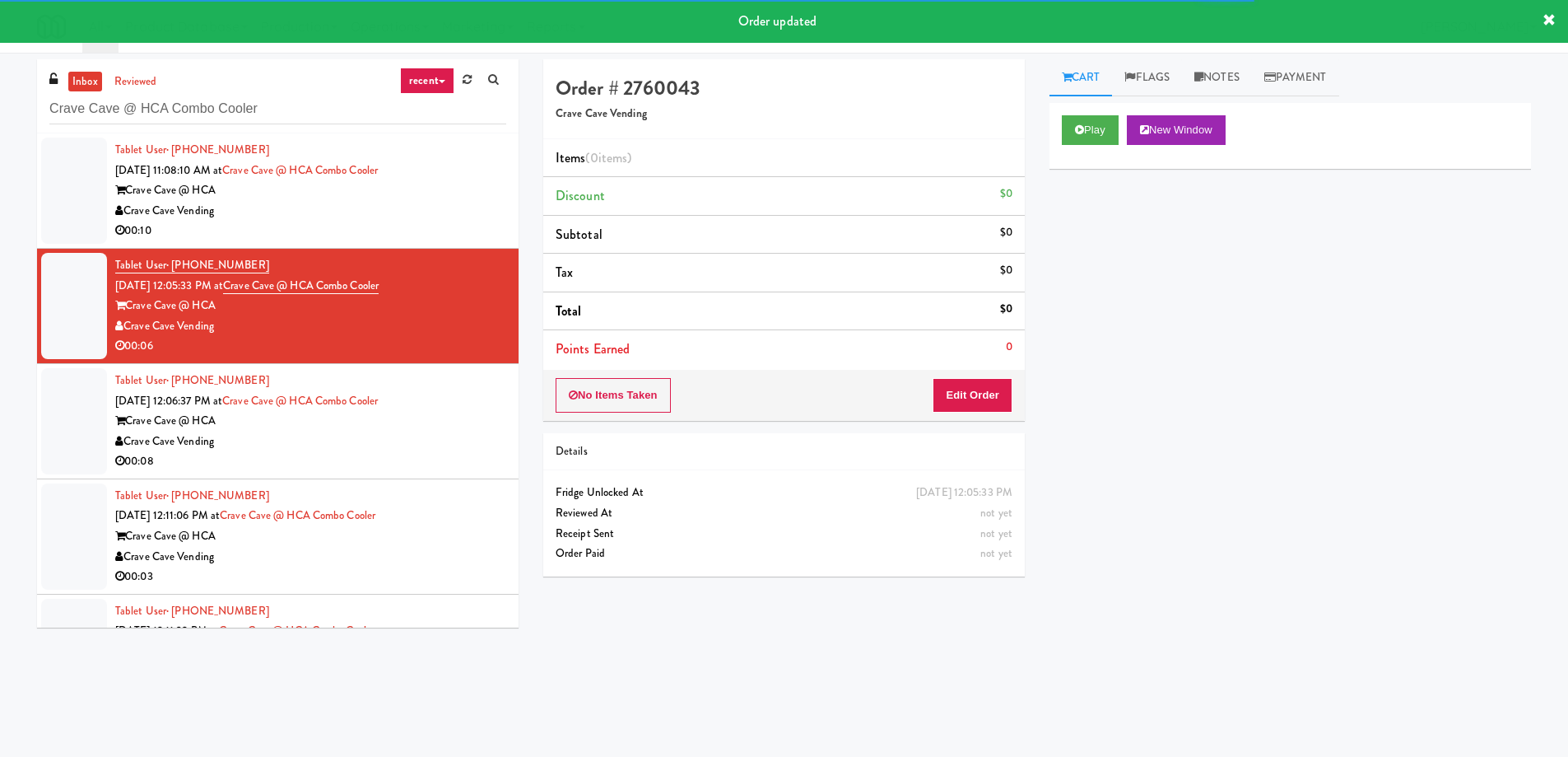
click at [1112, 106] on div "Play New Window" at bounding box center [1290, 136] width 481 height 66
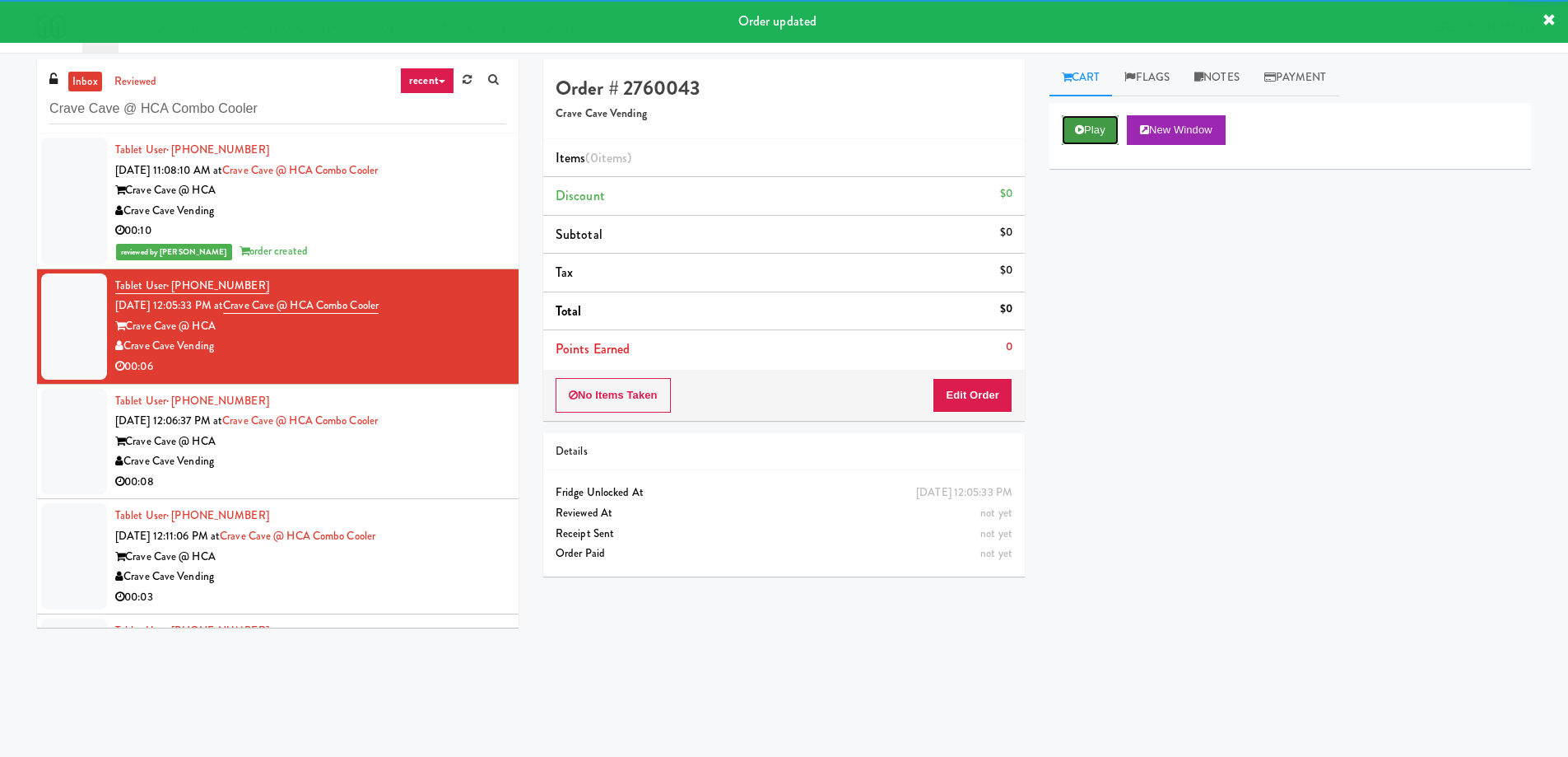
click at [1080, 141] on button "Play" at bounding box center [1090, 130] width 57 height 30
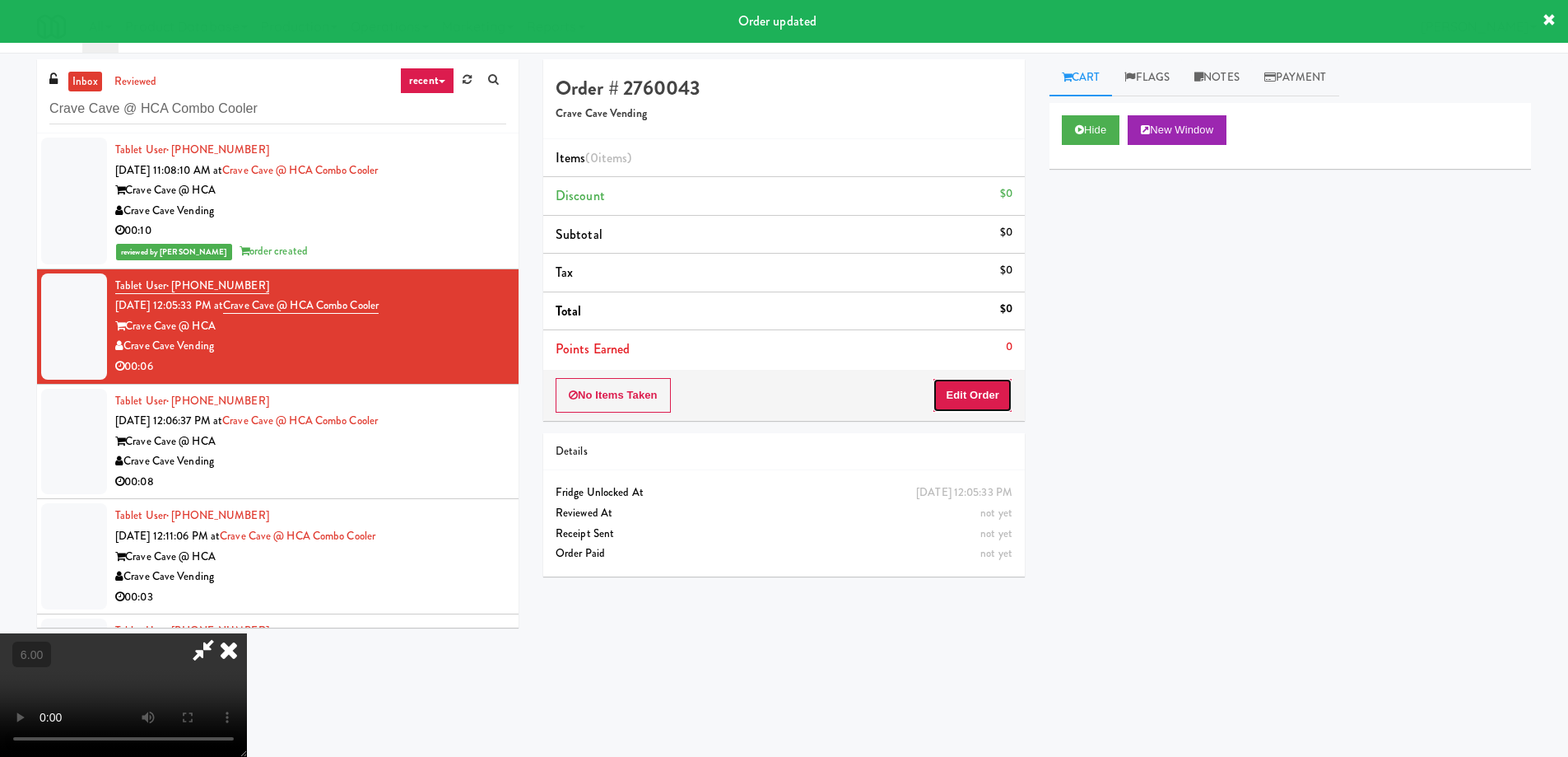
click at [975, 393] on button "Edit Order" at bounding box center [973, 395] width 80 height 35
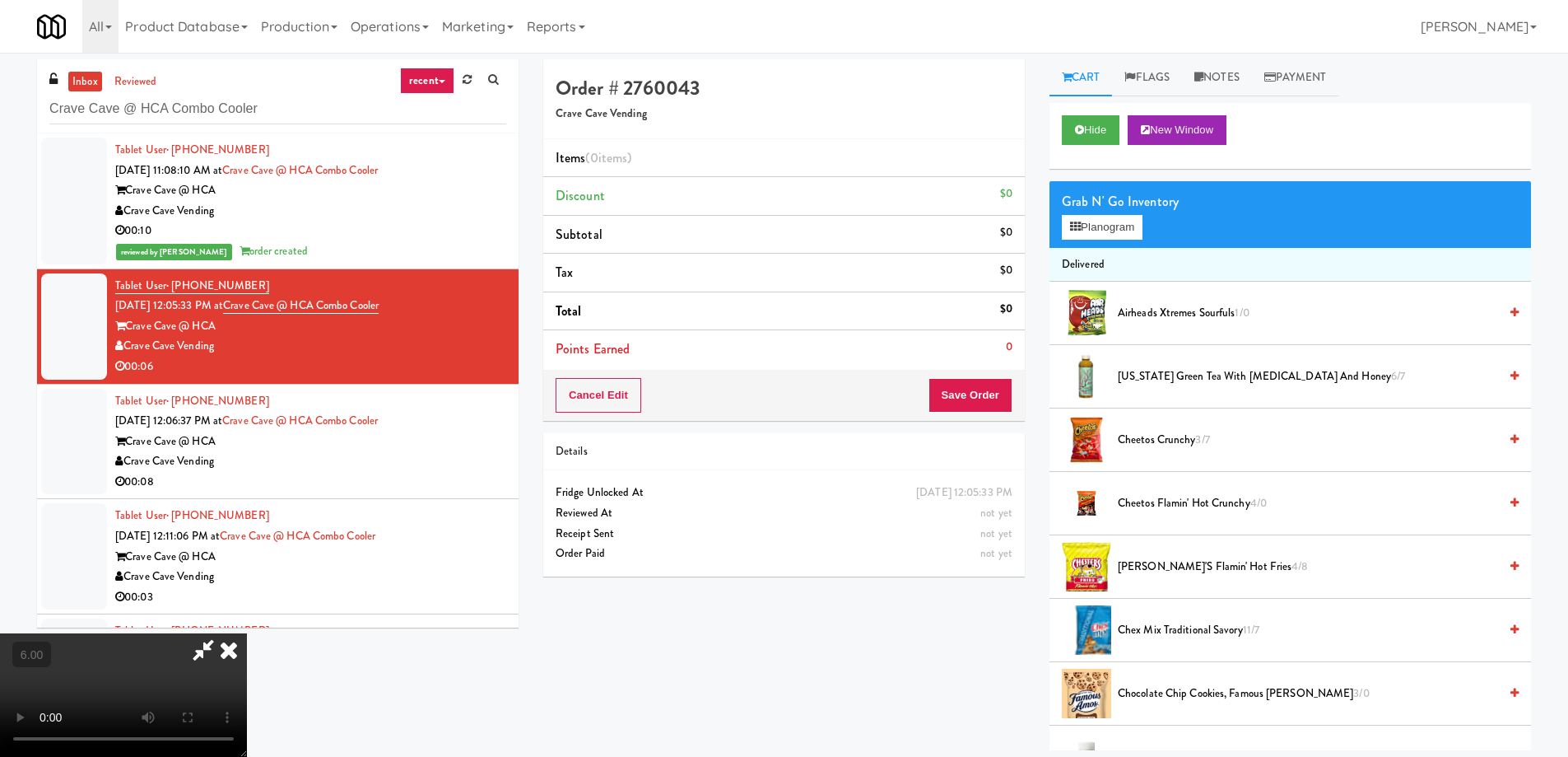
click at [247, 633] on video at bounding box center [123, 694] width 247 height 123
drag, startPoint x: 507, startPoint y: 351, endPoint x: 507, endPoint y: 449, distance: 98.0
click at [247, 633] on video at bounding box center [123, 694] width 247 height 123
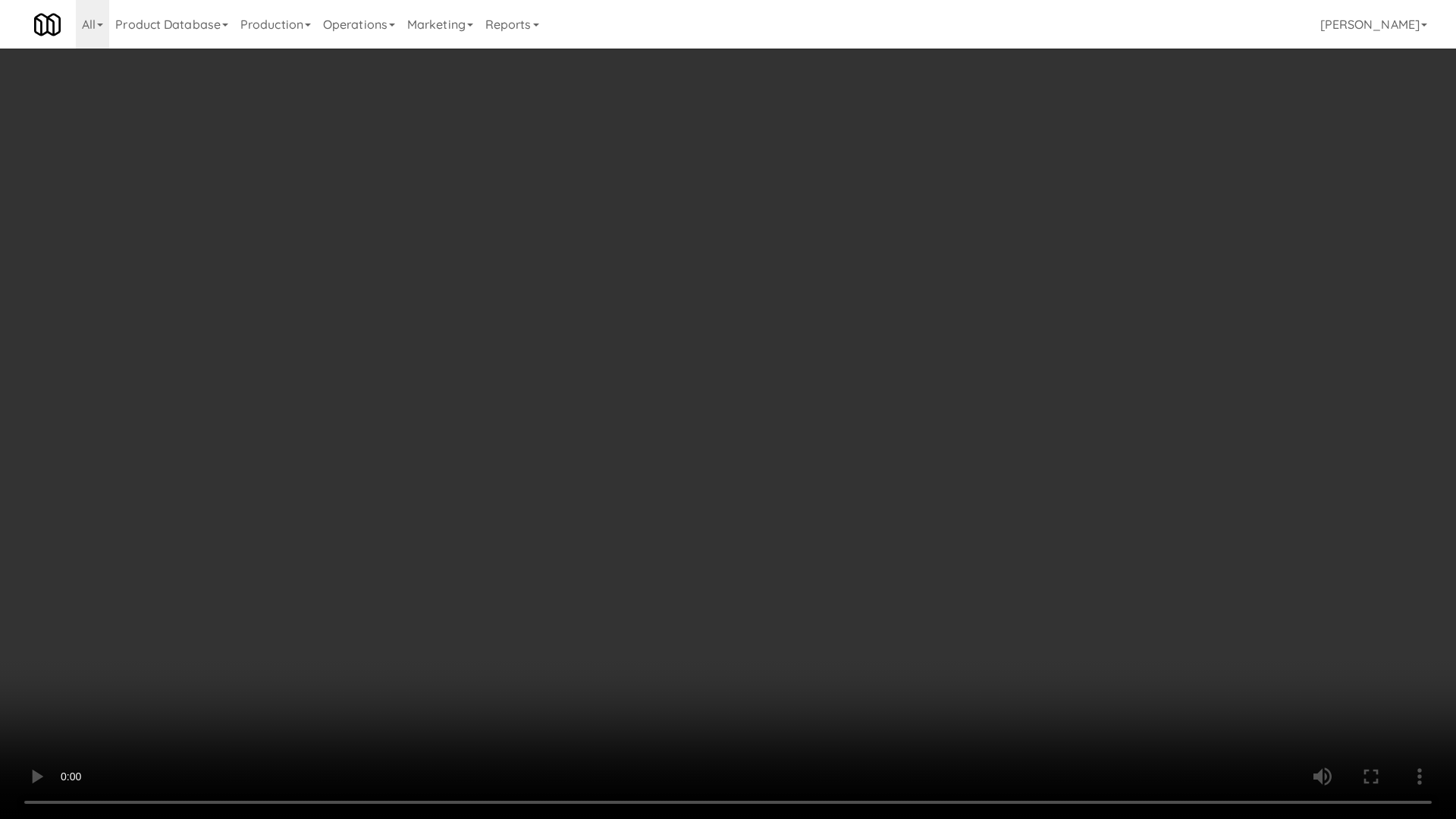
click at [504, 417] on video at bounding box center [728, 409] width 1456 height 819
click at [463, 588] on video at bounding box center [728, 409] width 1456 height 819
click at [485, 551] on video at bounding box center [728, 409] width 1456 height 819
click at [617, 517] on video at bounding box center [728, 409] width 1456 height 819
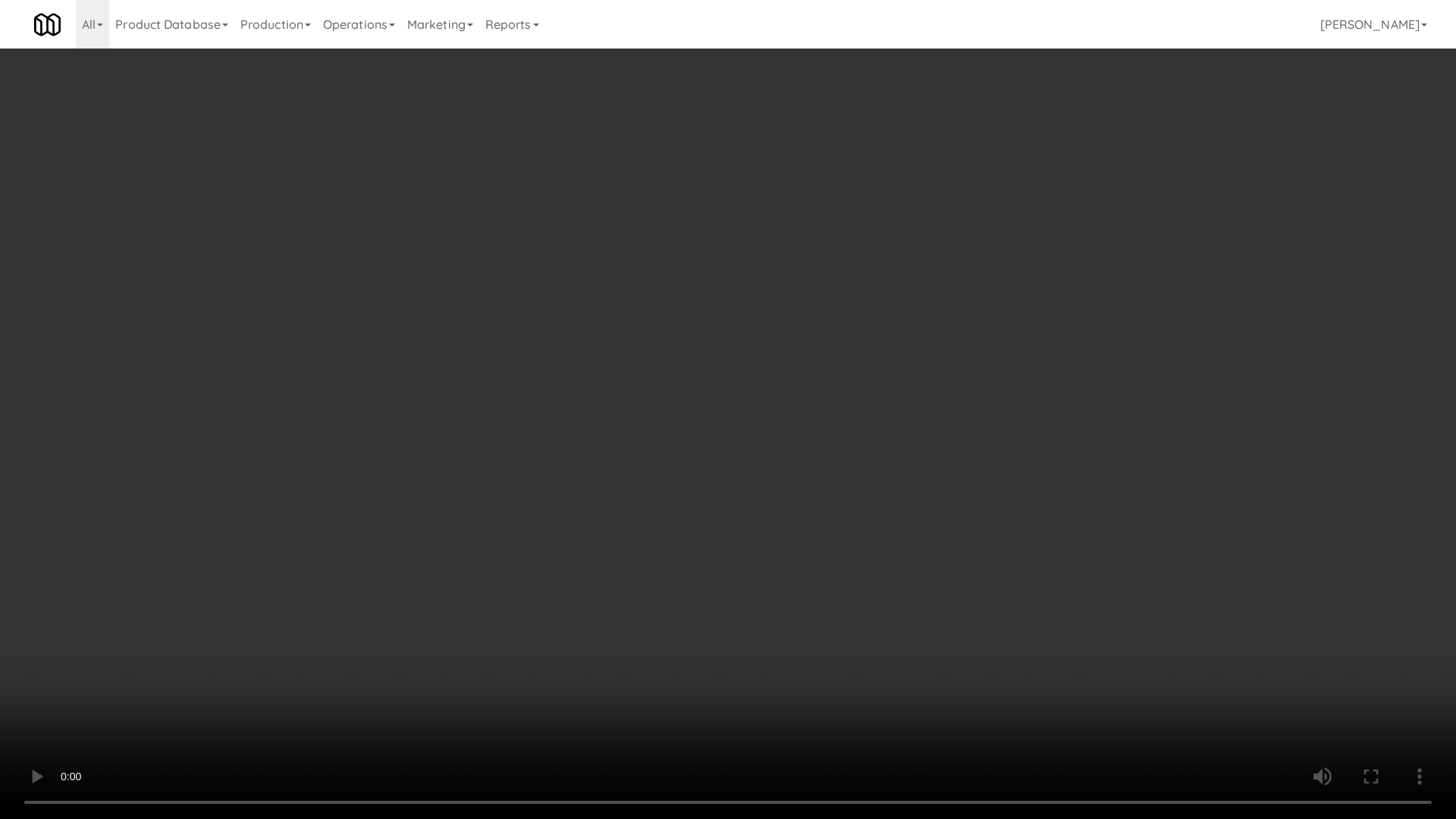
click at [617, 517] on video at bounding box center [728, 409] width 1456 height 819
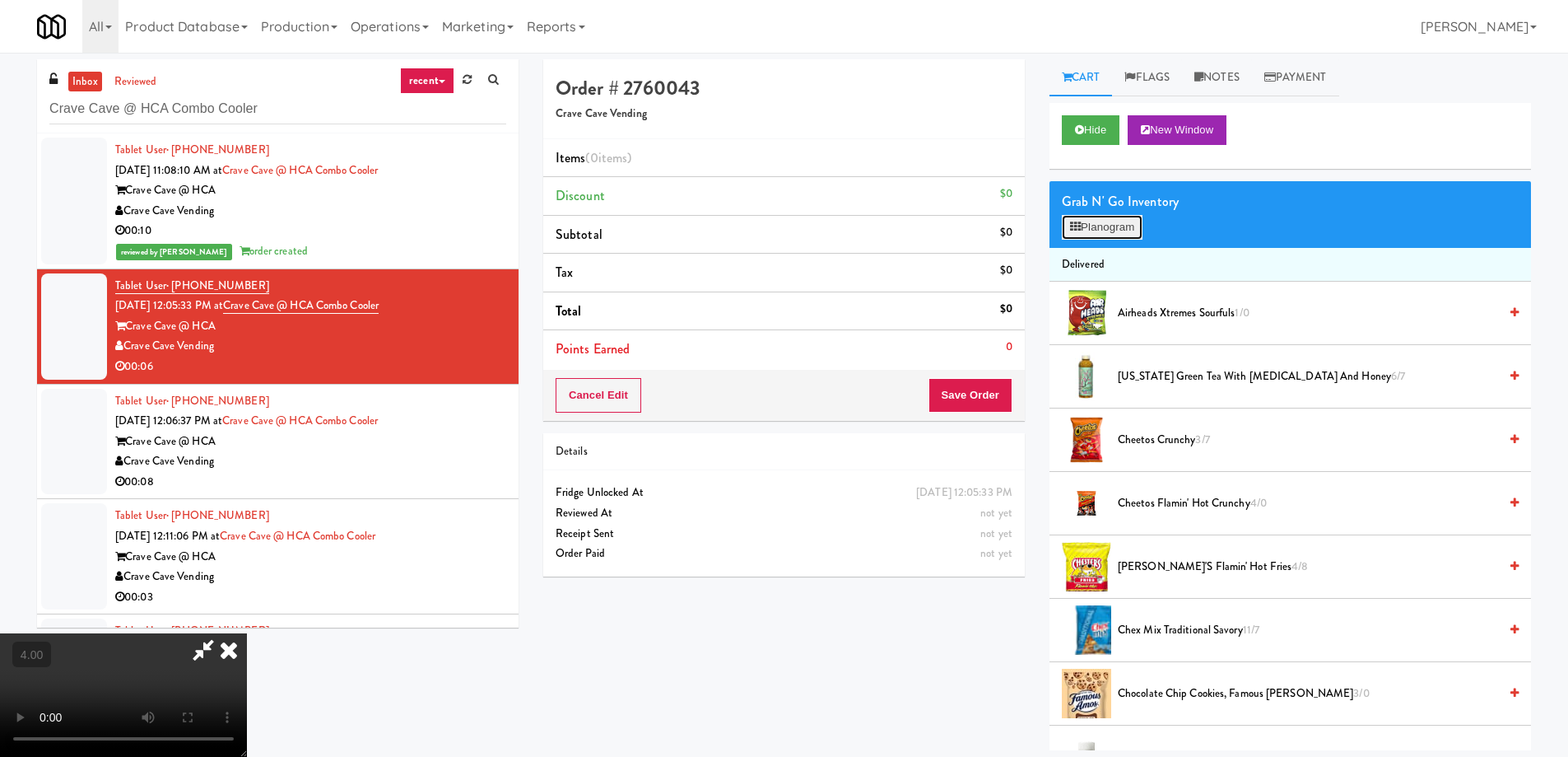
click at [1110, 228] on button "Planogram" at bounding box center [1102, 228] width 81 height 25
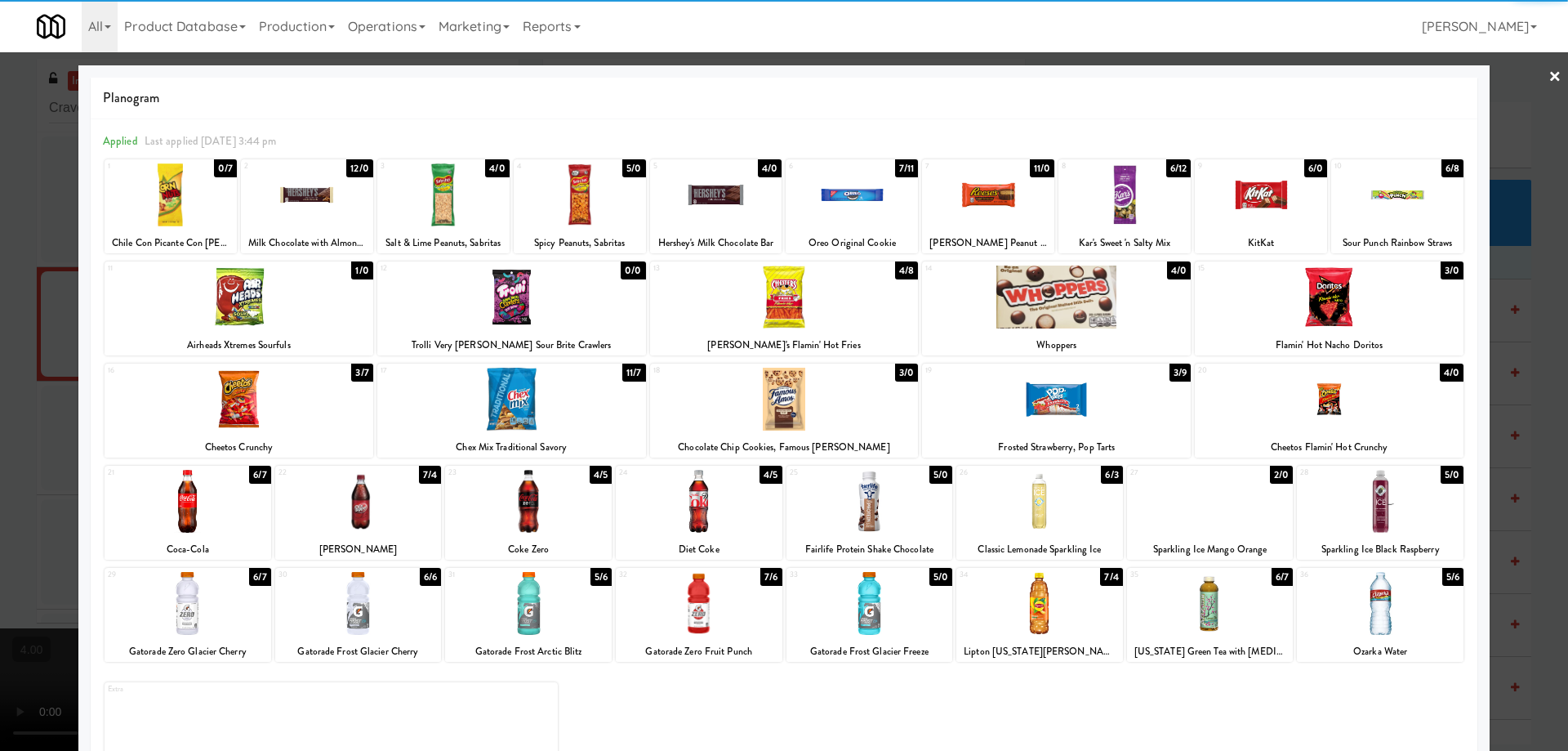
click at [1080, 318] on div at bounding box center [1056, 296] width 268 height 63
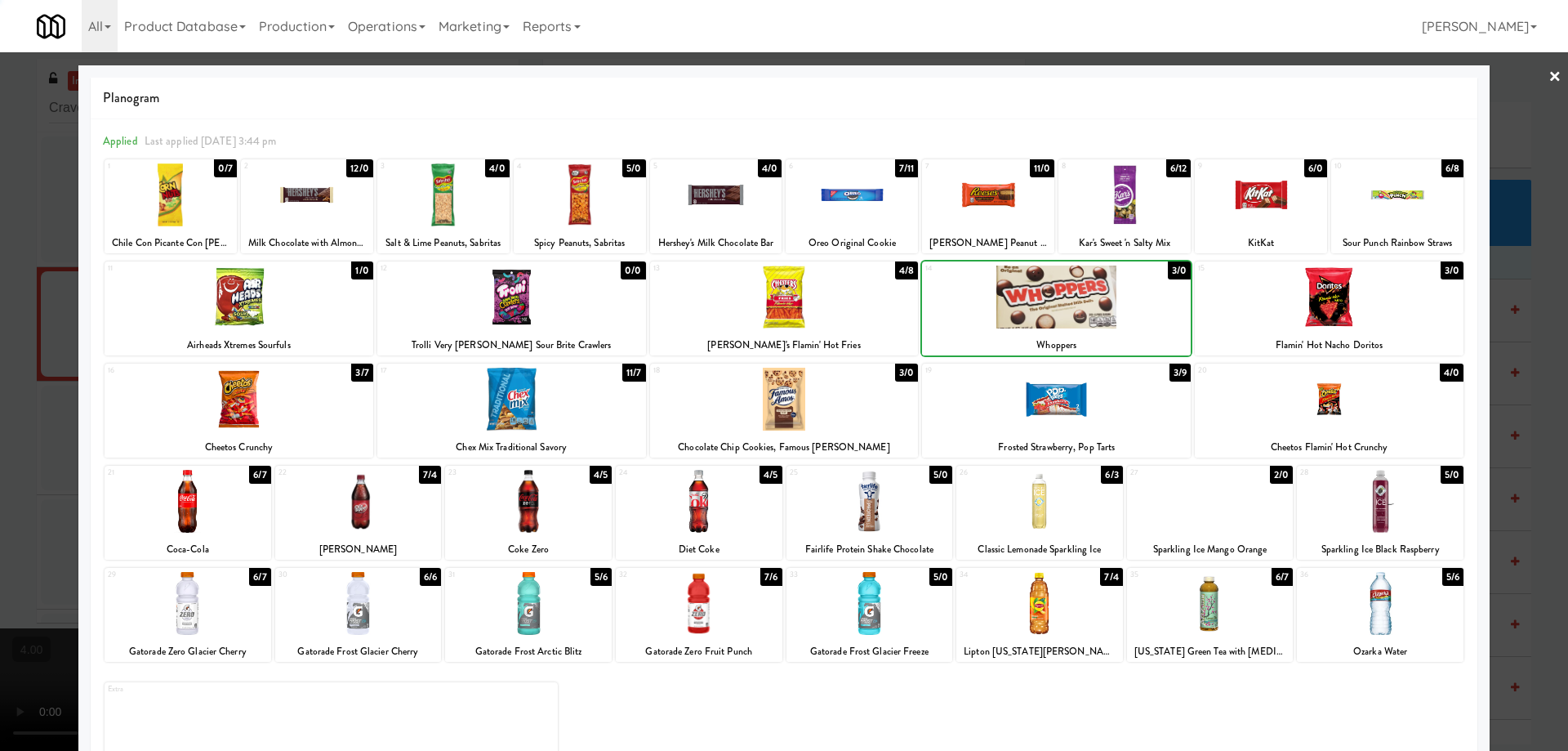
click at [0, 363] on div at bounding box center [784, 375] width 1568 height 751
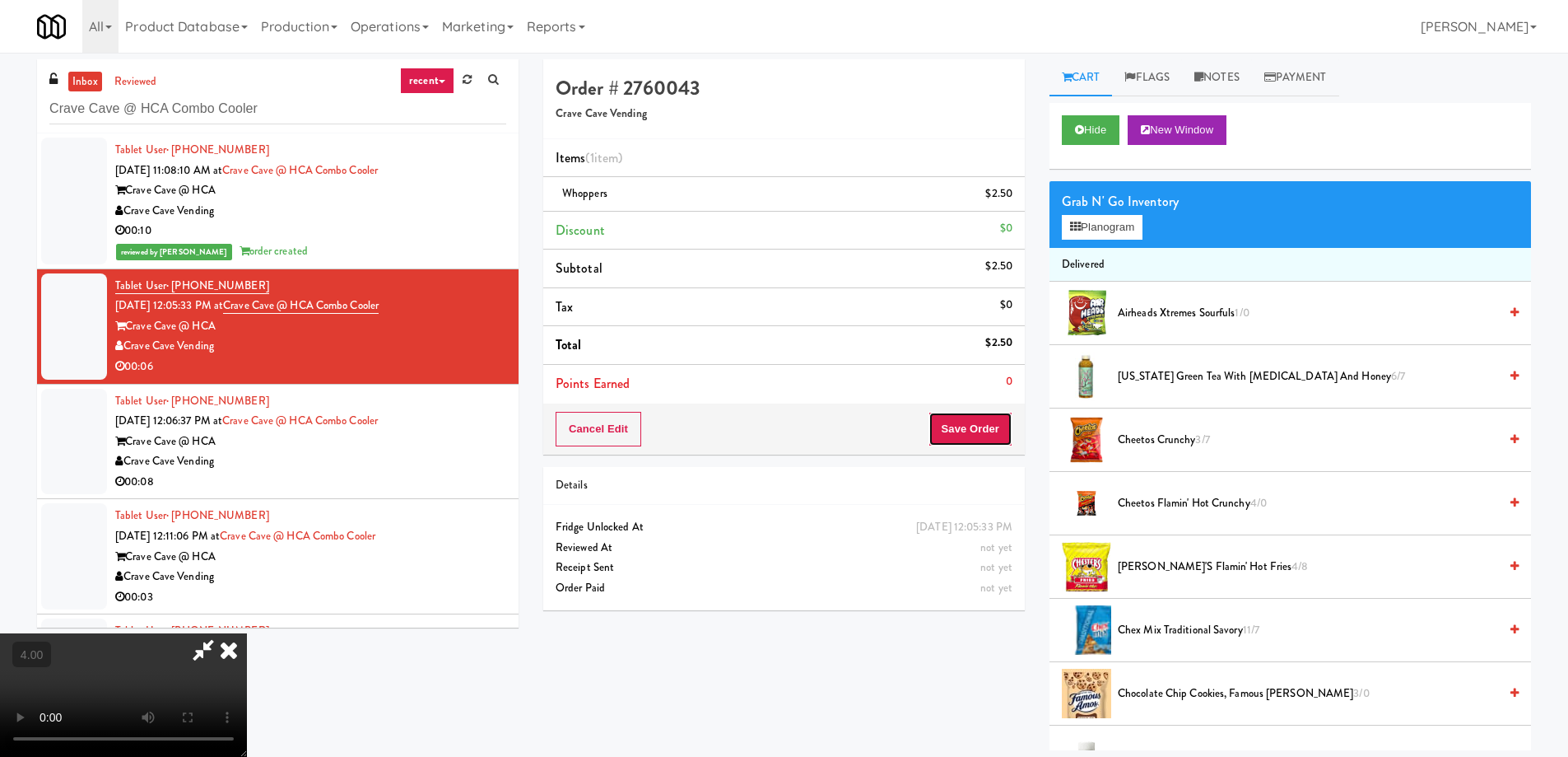
click at [963, 443] on button "Save Order" at bounding box center [971, 429] width 84 height 35
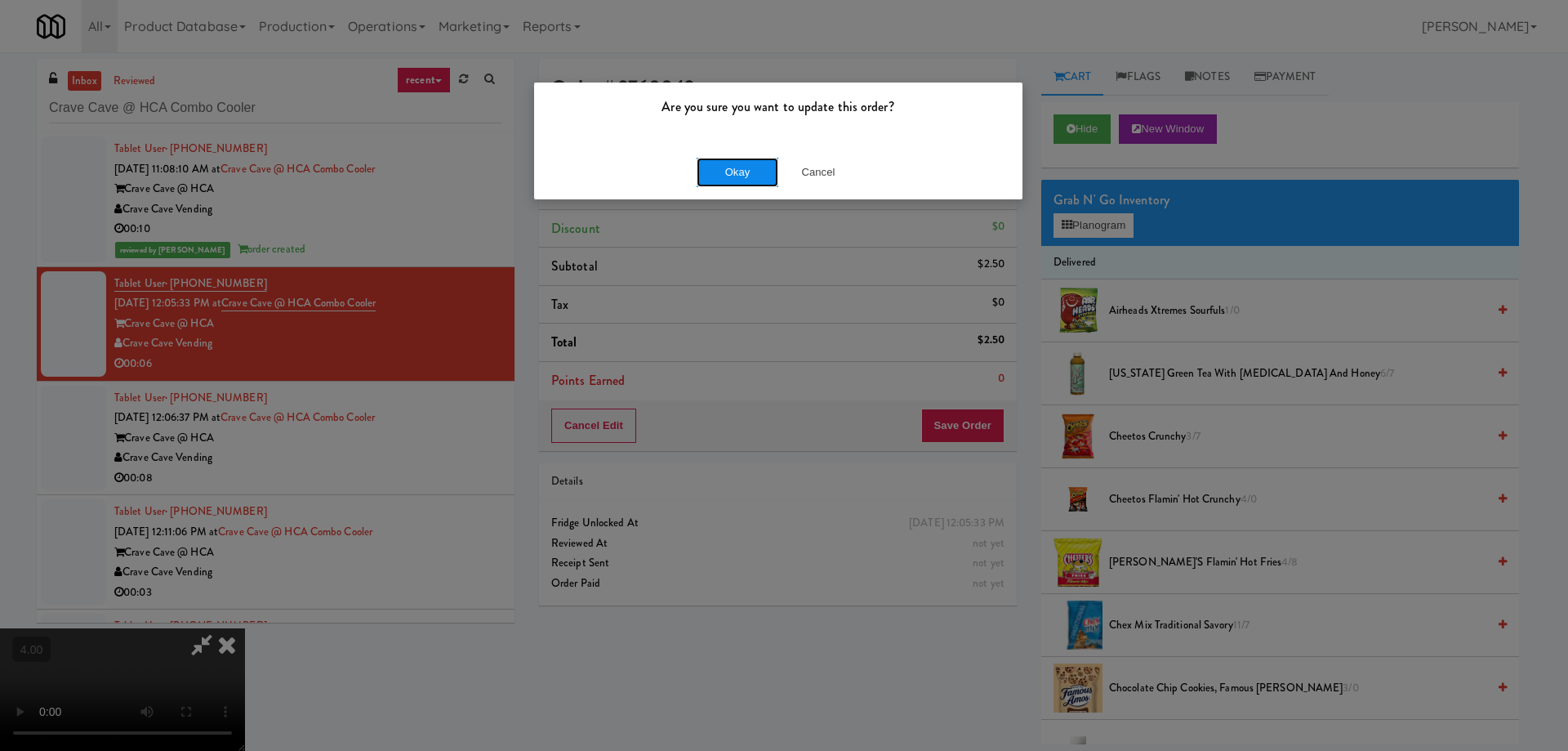
click at [709, 170] on button "Okay" at bounding box center [738, 172] width 82 height 30
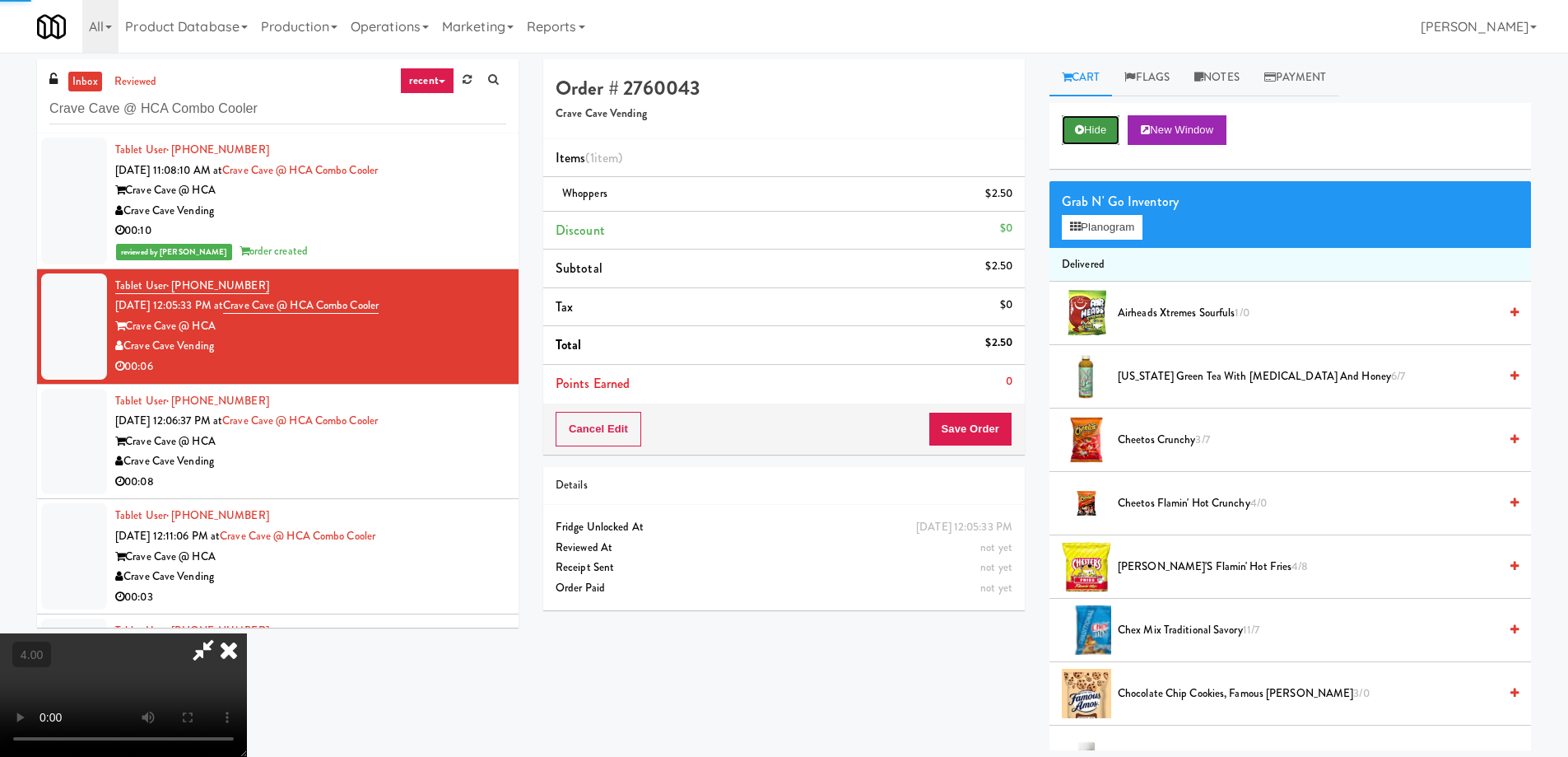
click at [1101, 141] on button "Hide" at bounding box center [1091, 130] width 58 height 30
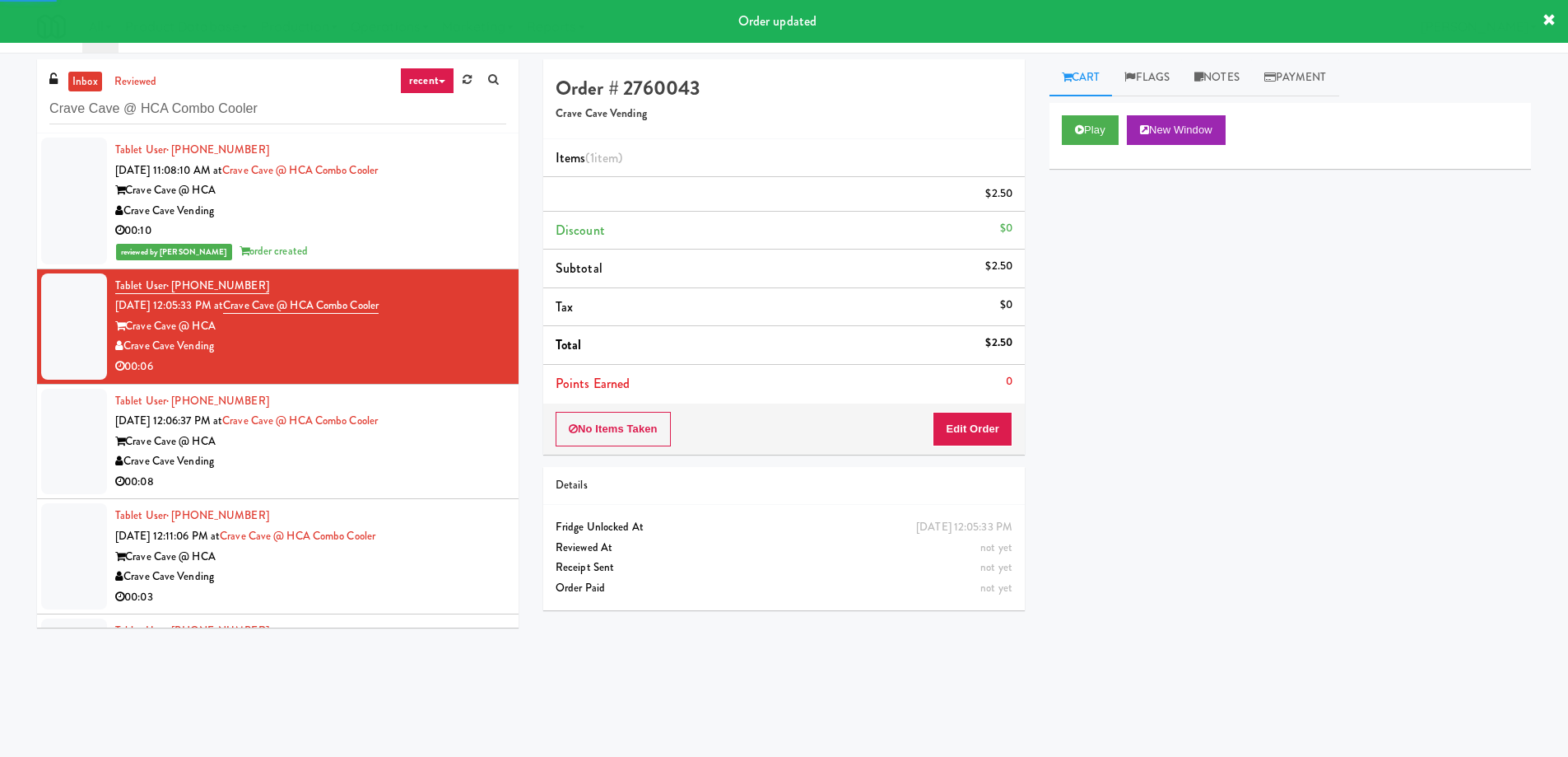
click at [422, 426] on div "Tablet User · (956) 569-9878 Oct 9, 2025 12:06:37 PM at Crave Cave @ HCA Combo …" at bounding box center [310, 442] width 391 height 101
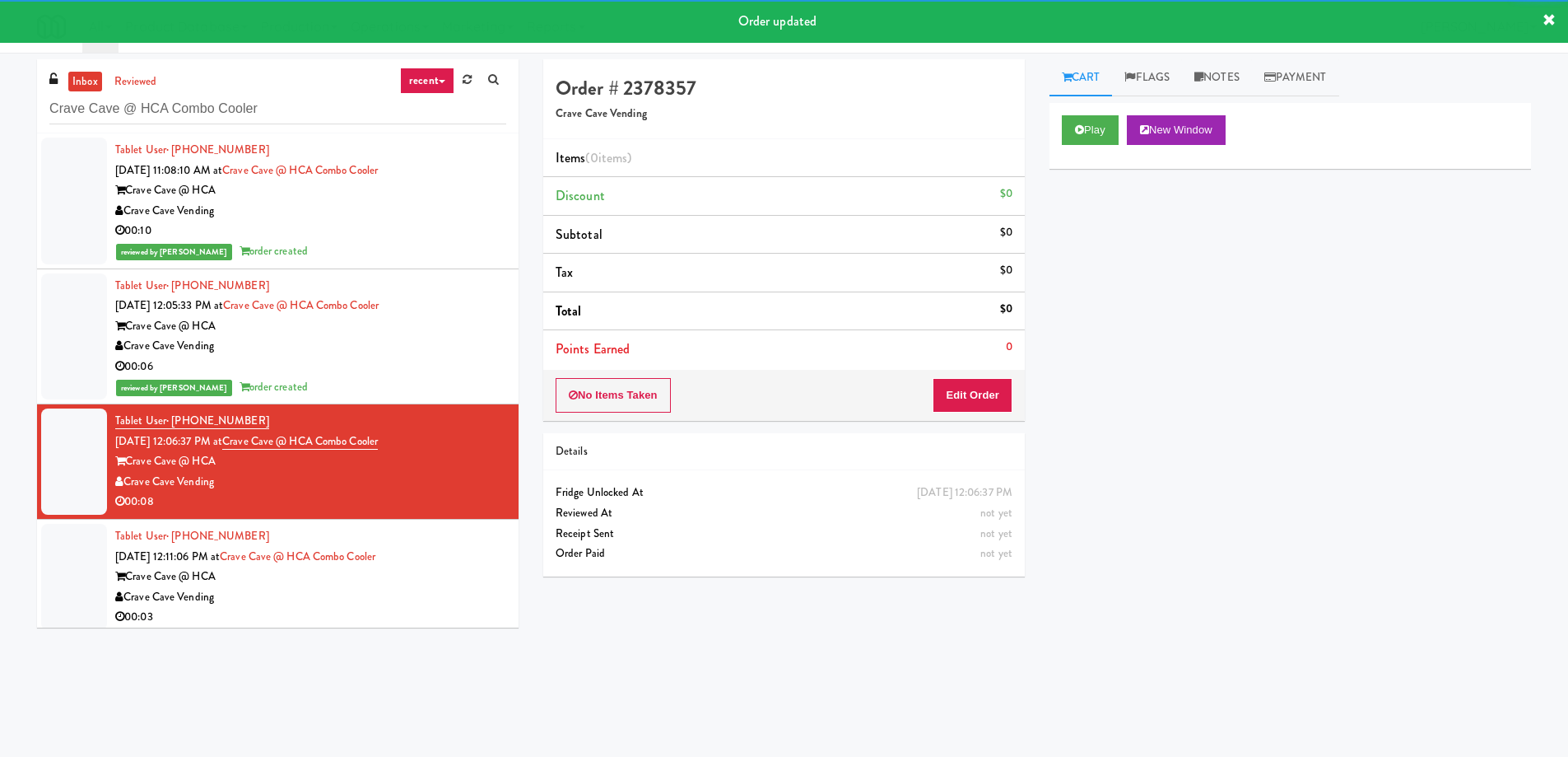
click at [1115, 145] on div "Play New Window" at bounding box center [1290, 136] width 481 height 66
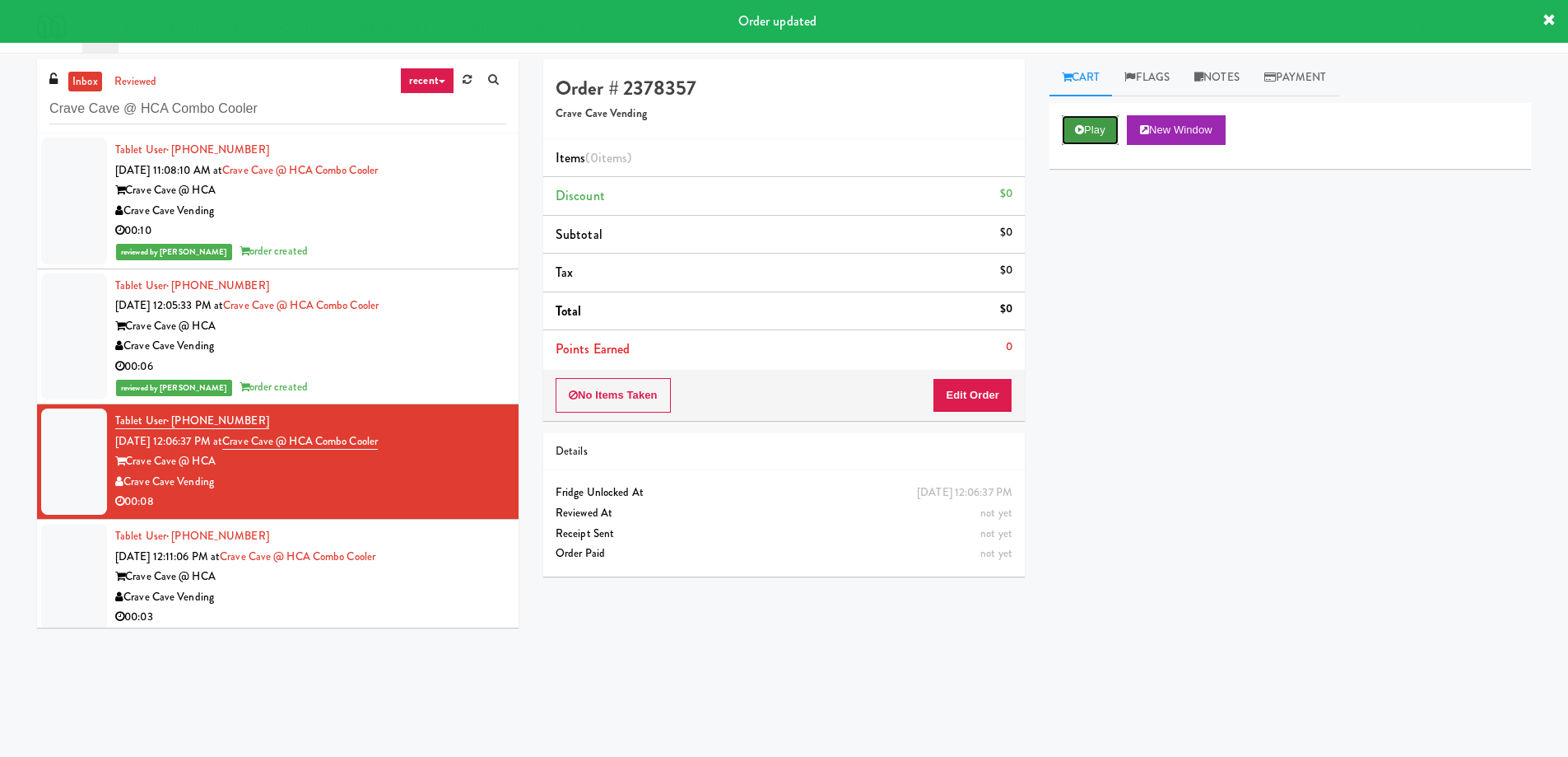
click at [1102, 143] on button "Play" at bounding box center [1090, 130] width 57 height 30
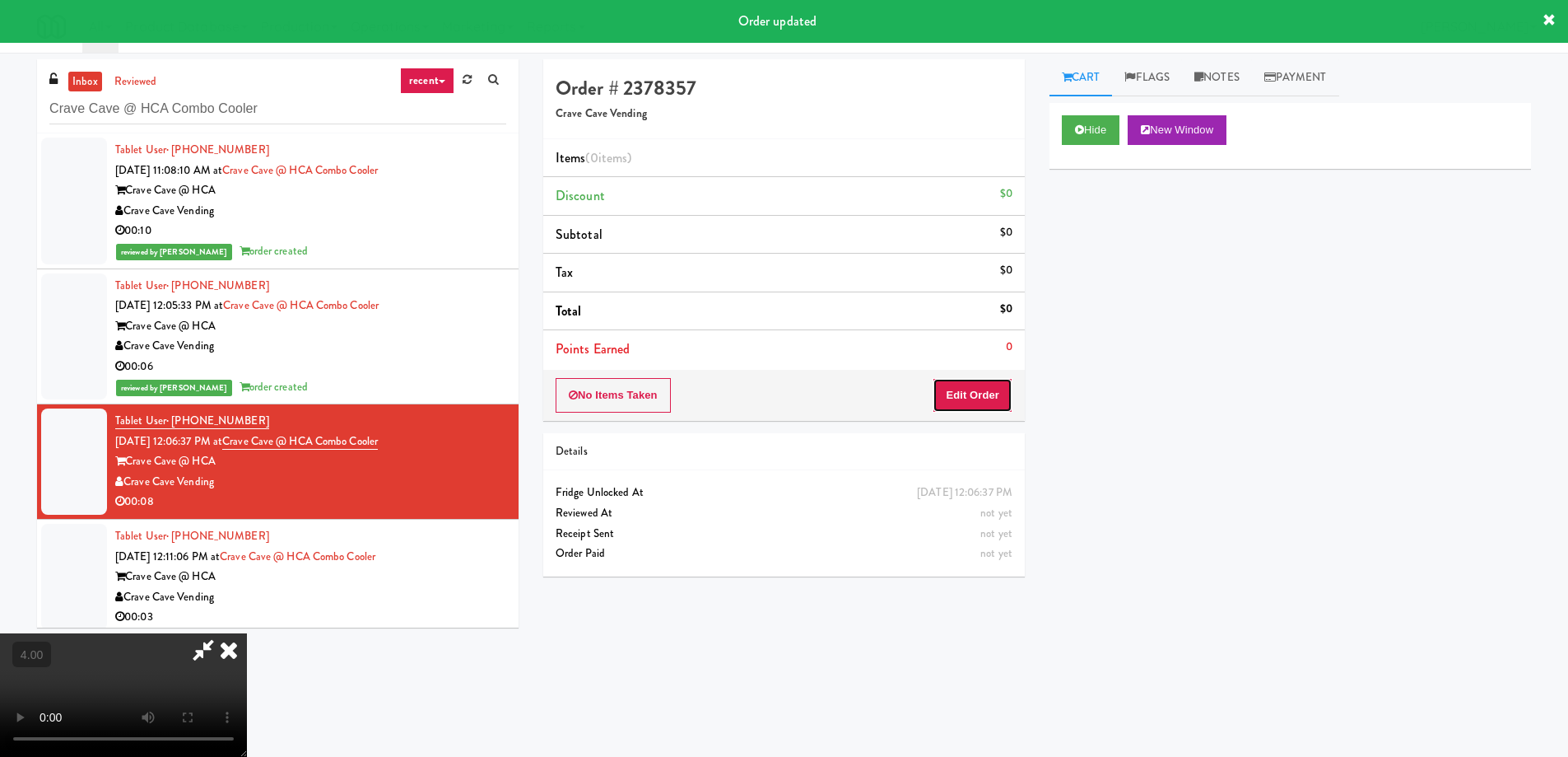
click at [992, 392] on button "Edit Order" at bounding box center [973, 395] width 80 height 35
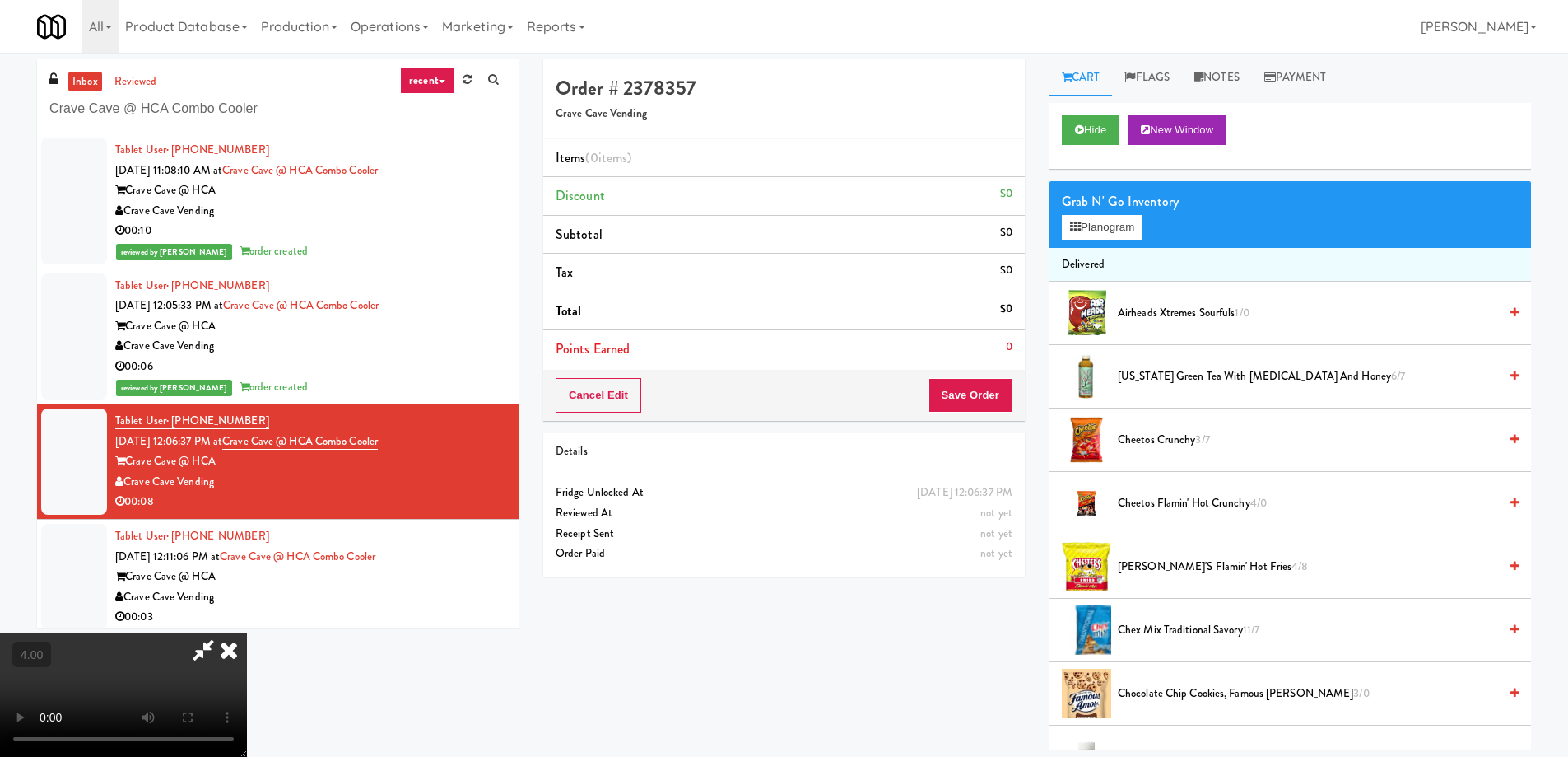
click at [247, 633] on video at bounding box center [123, 694] width 247 height 123
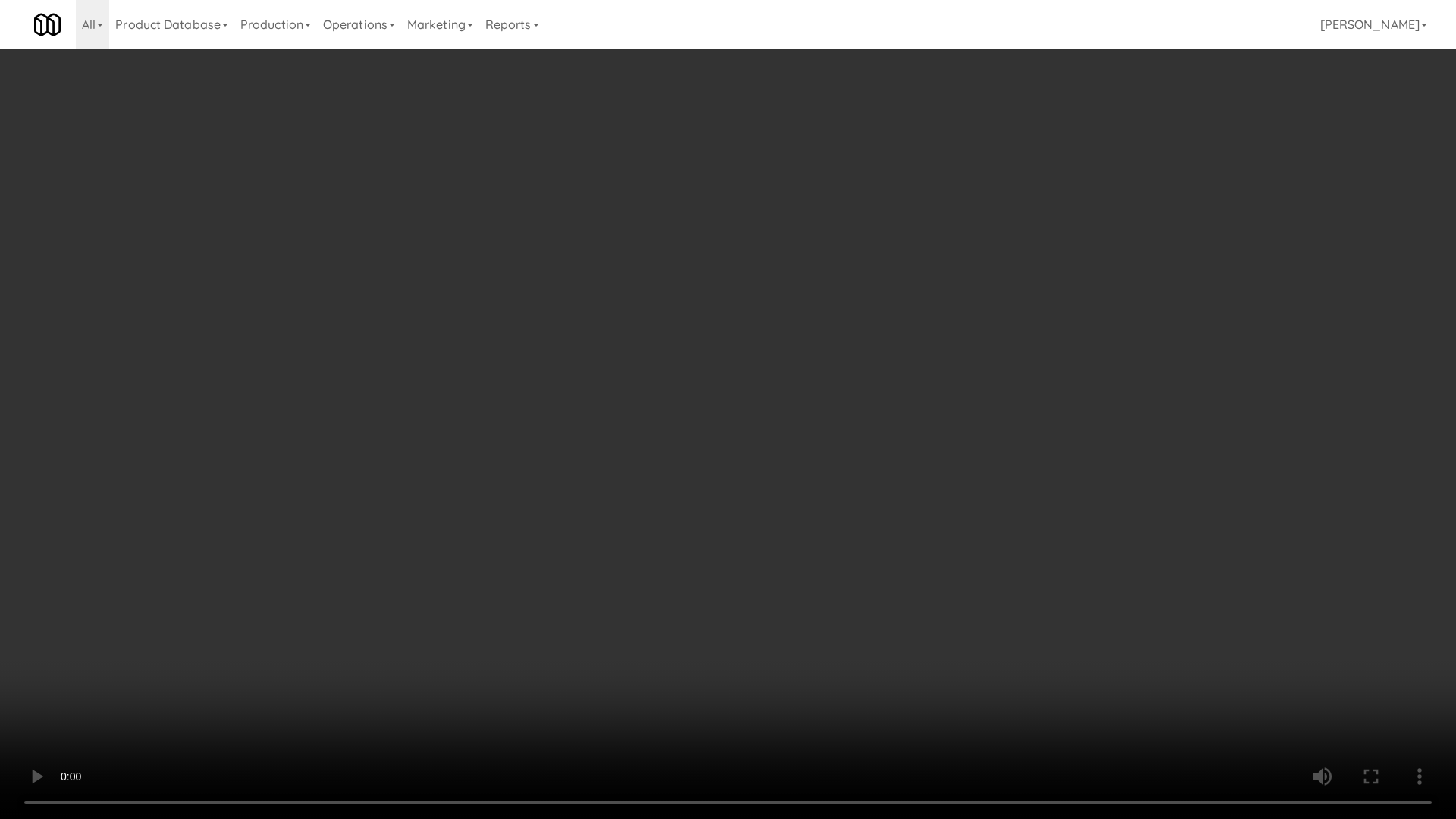
click at [485, 491] on video at bounding box center [728, 409] width 1456 height 819
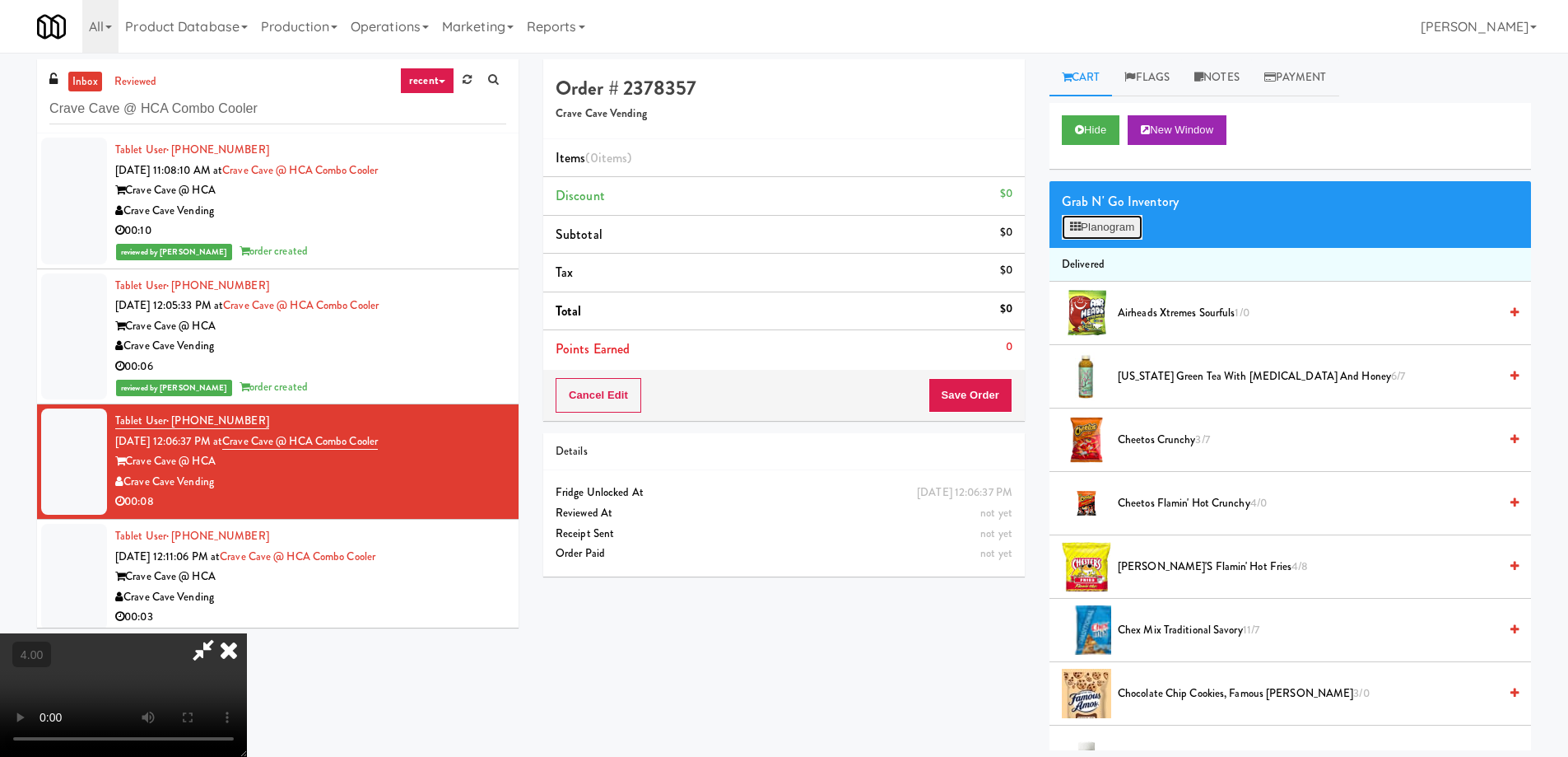
click at [1108, 215] on button "Planogram" at bounding box center [1102, 228] width 81 height 25
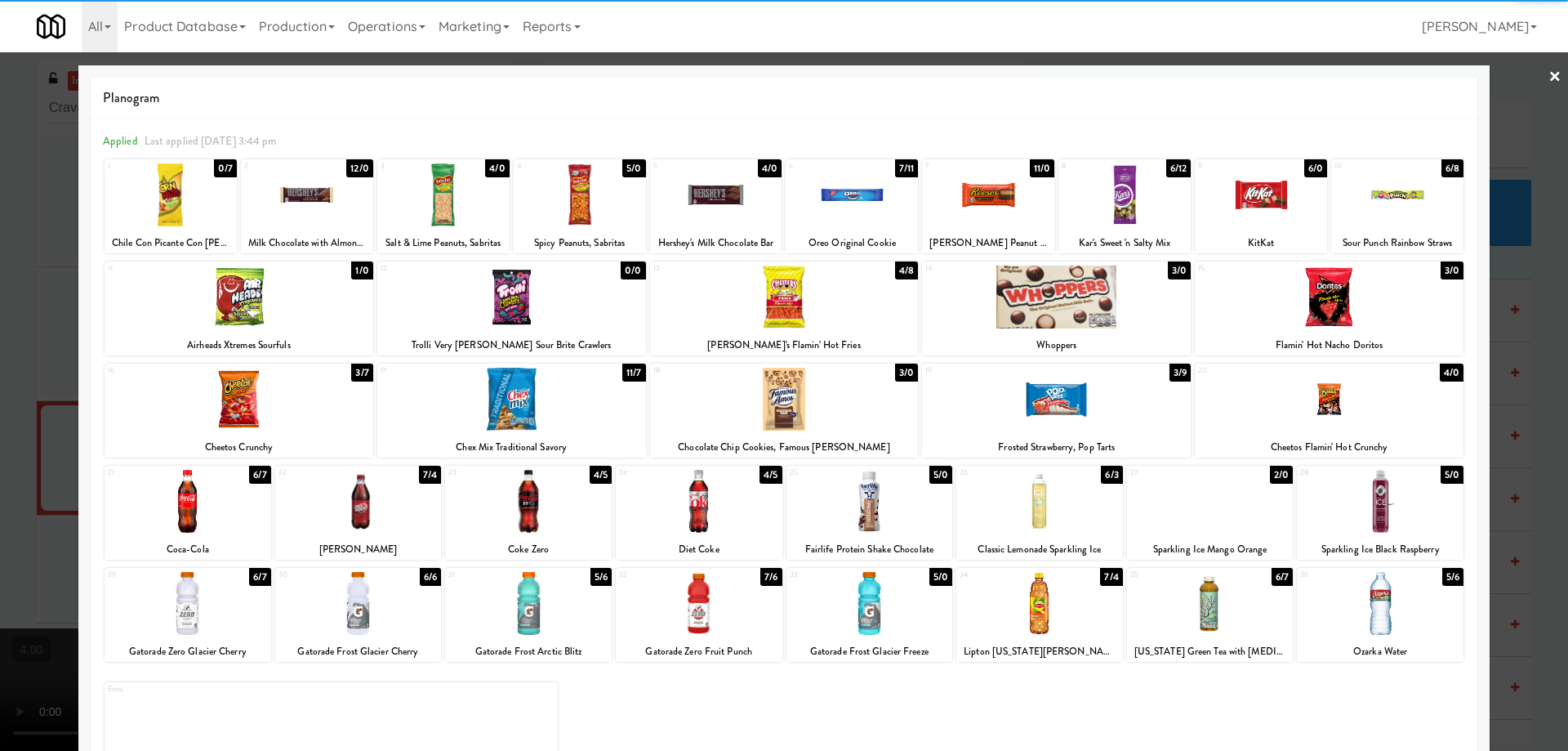
click at [551, 196] on div at bounding box center [579, 195] width 132 height 63
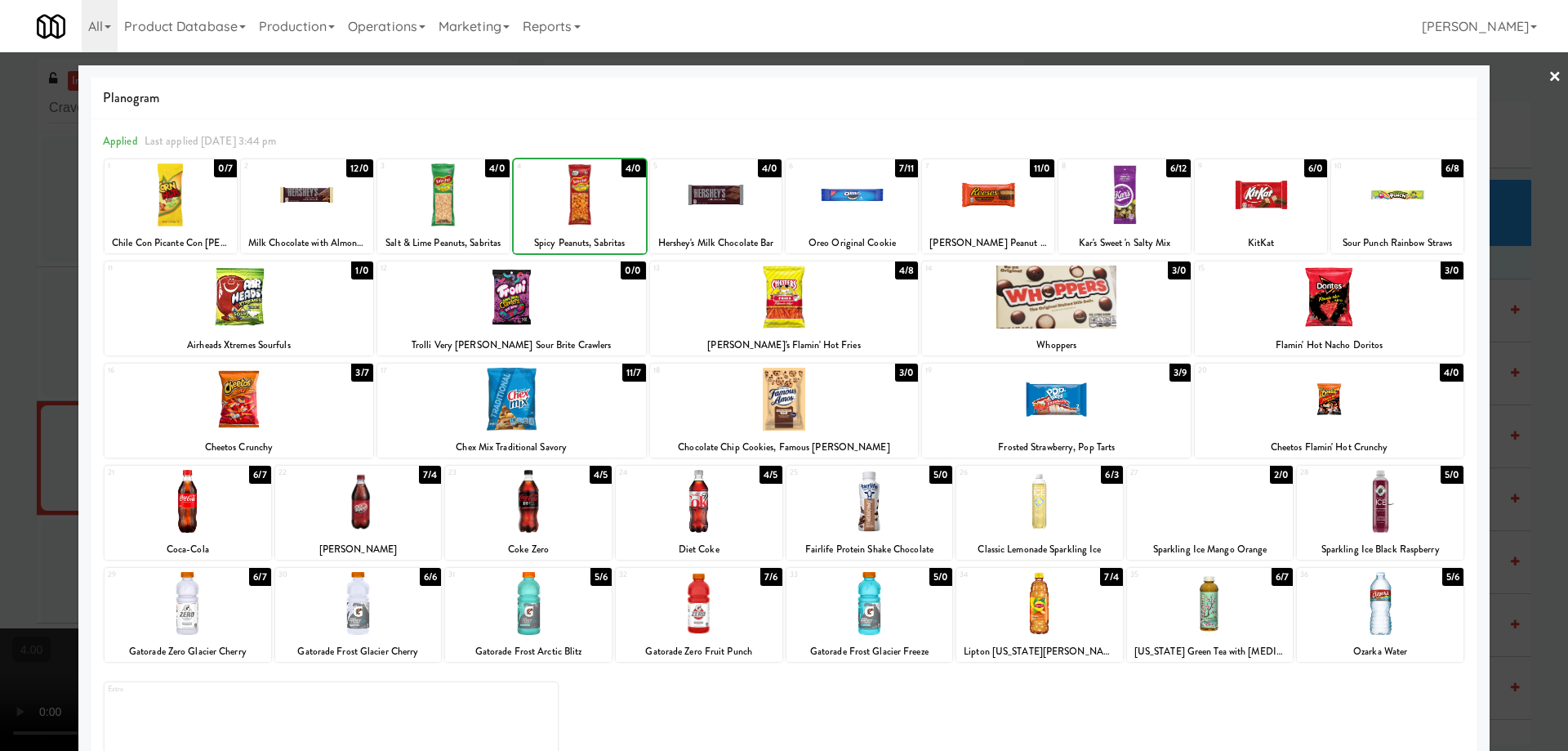
click at [0, 250] on div at bounding box center [784, 375] width 1568 height 751
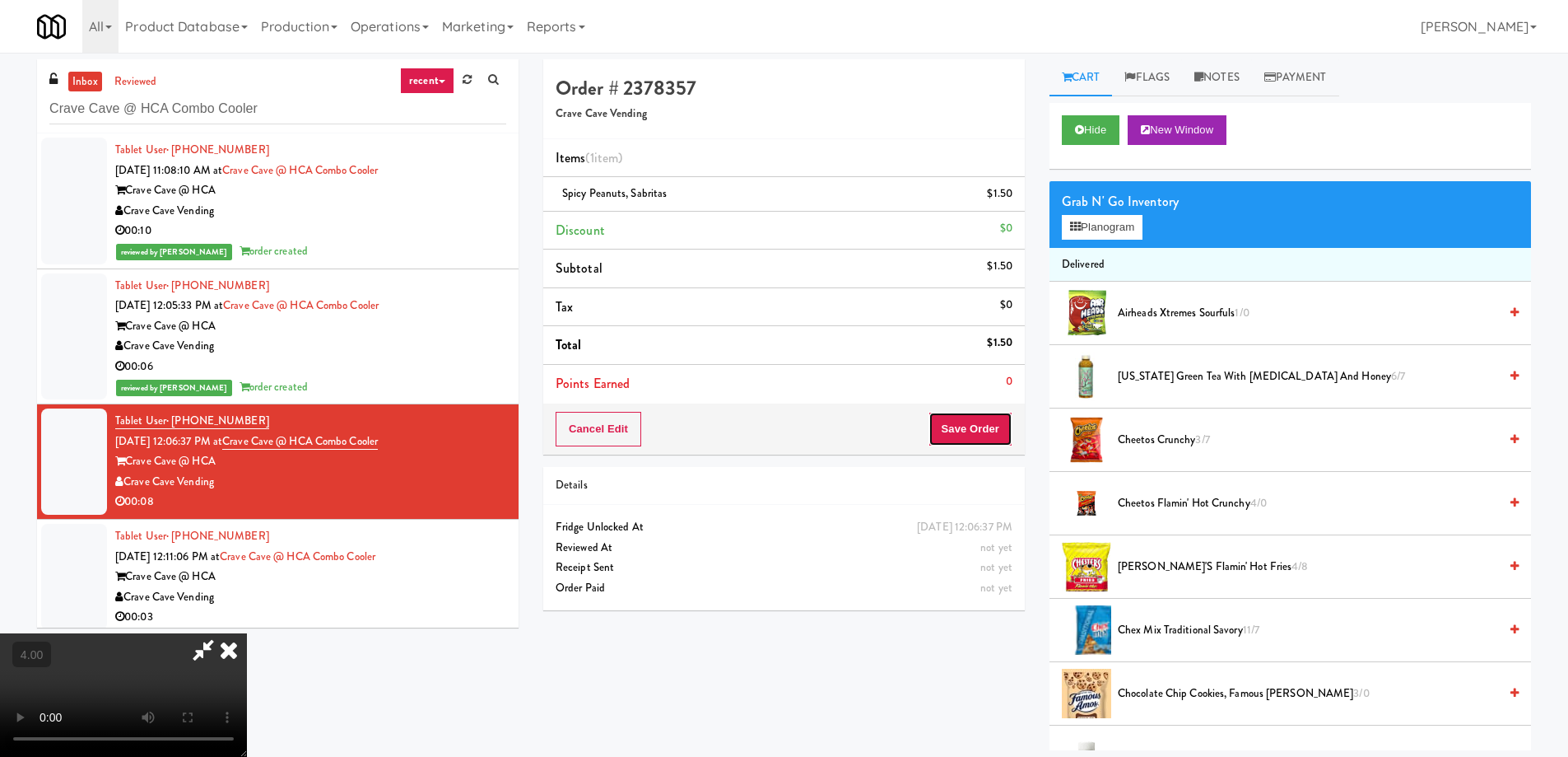
click at [977, 424] on button "Save Order" at bounding box center [971, 429] width 84 height 35
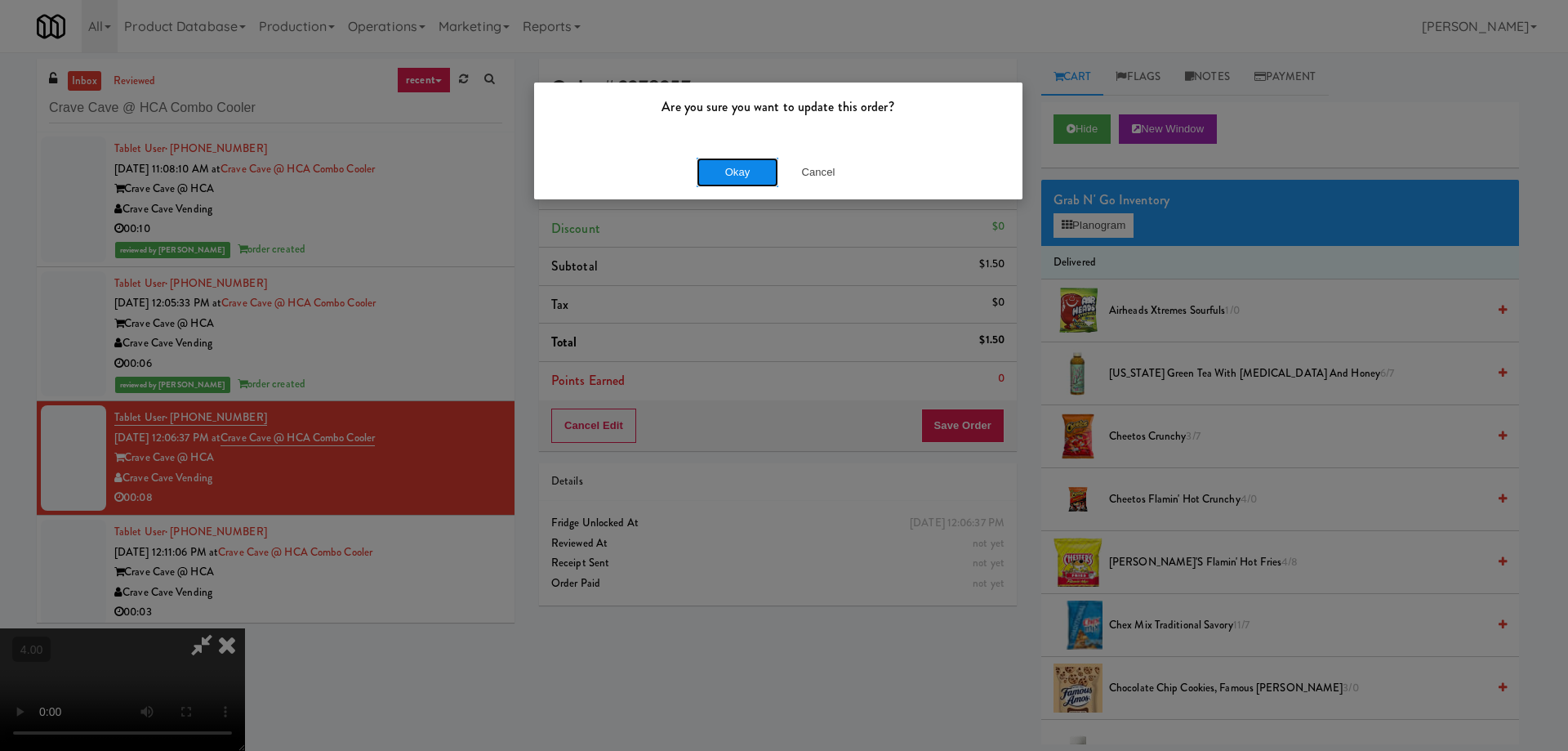
click at [727, 163] on button "Okay" at bounding box center [738, 172] width 82 height 30
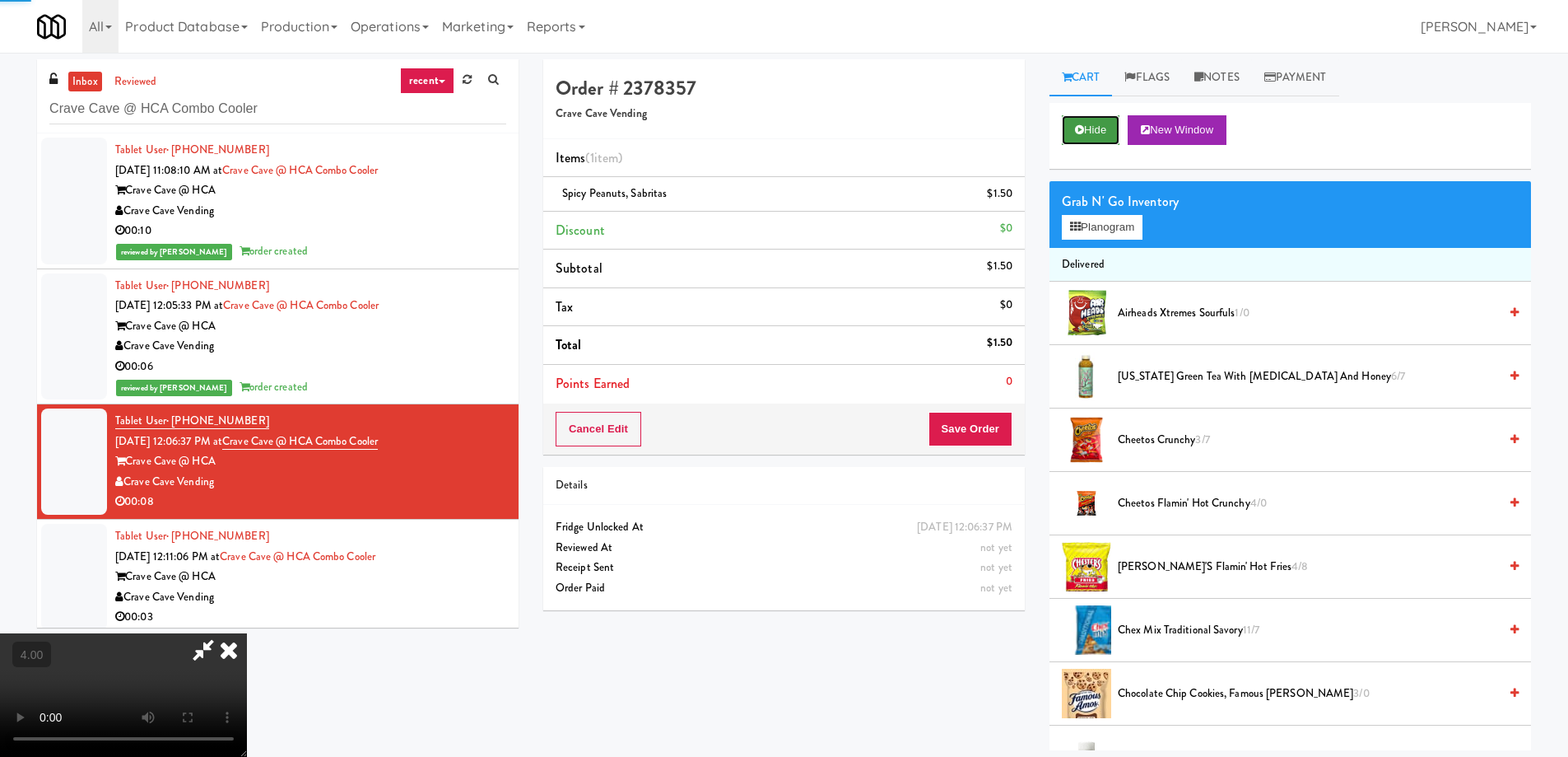
click at [1095, 132] on button "Hide" at bounding box center [1091, 130] width 58 height 30
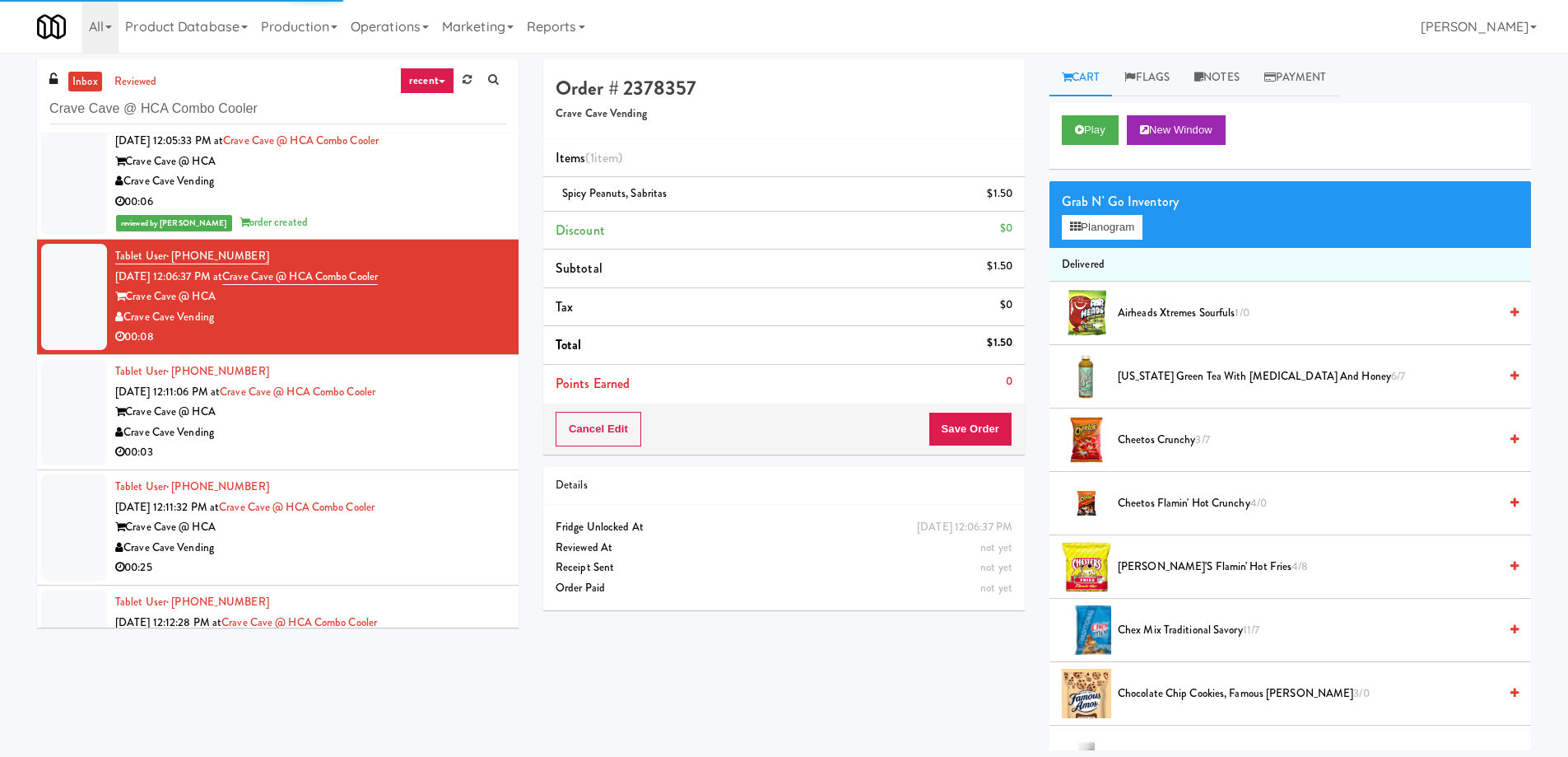
click at [449, 463] on li "Tablet User · (956) 323-0111 Oct 9, 2025 12:11:06 PM at Crave Cave @ HCA Combo …" at bounding box center [278, 412] width 481 height 115
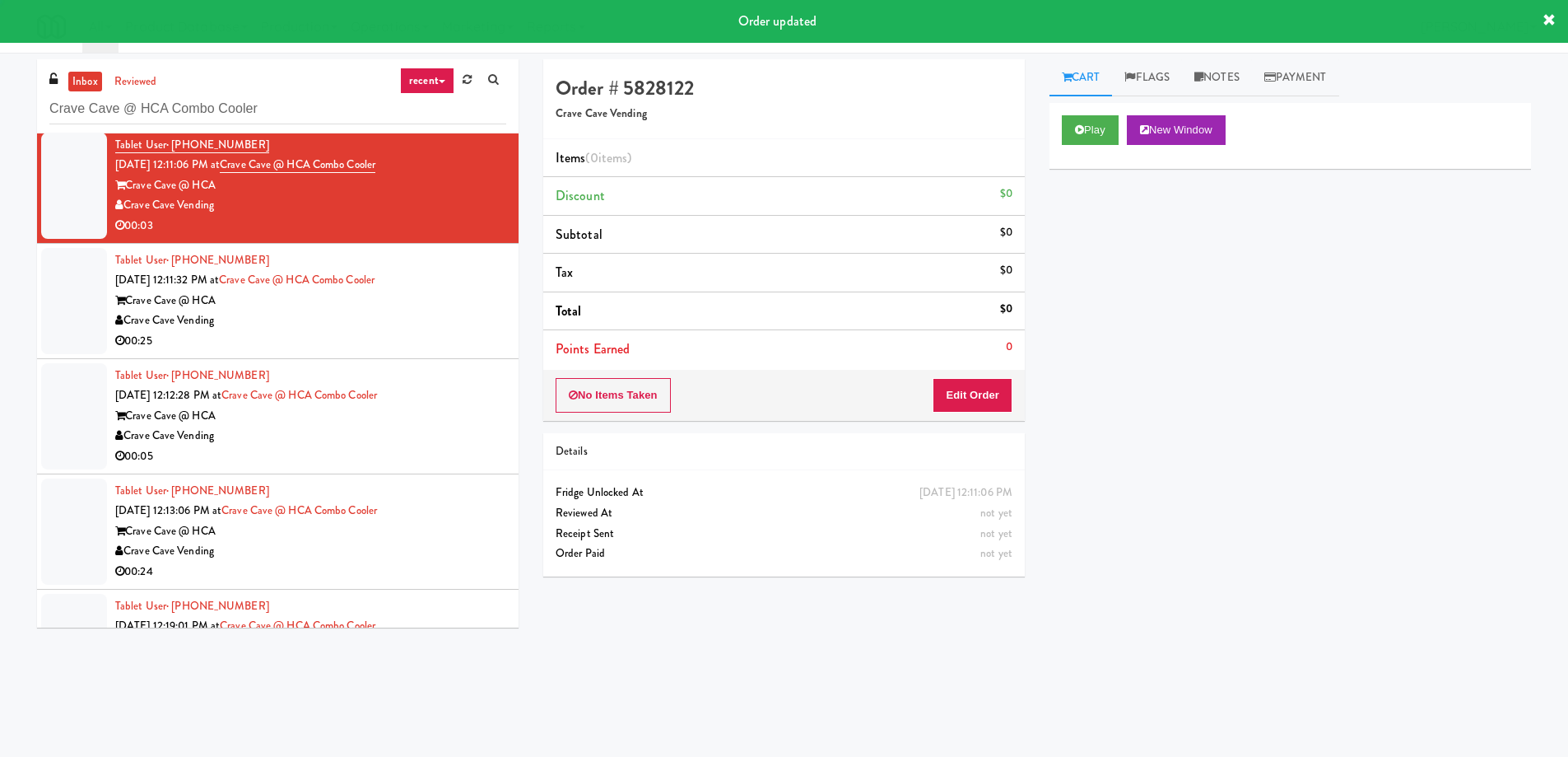
scroll to position [329, 0]
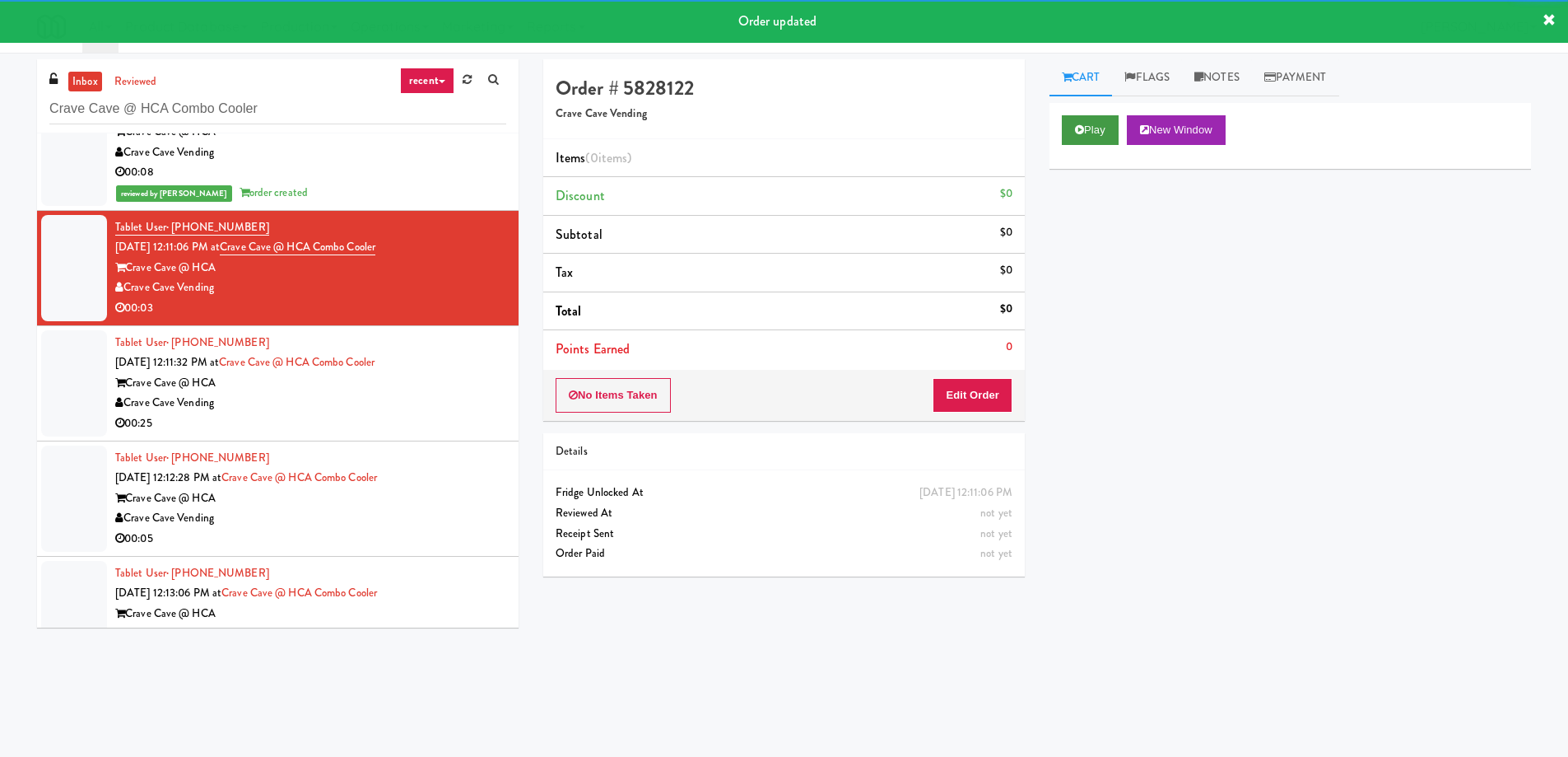
click at [1104, 142] on div "Play New Window" at bounding box center [1290, 136] width 481 height 66
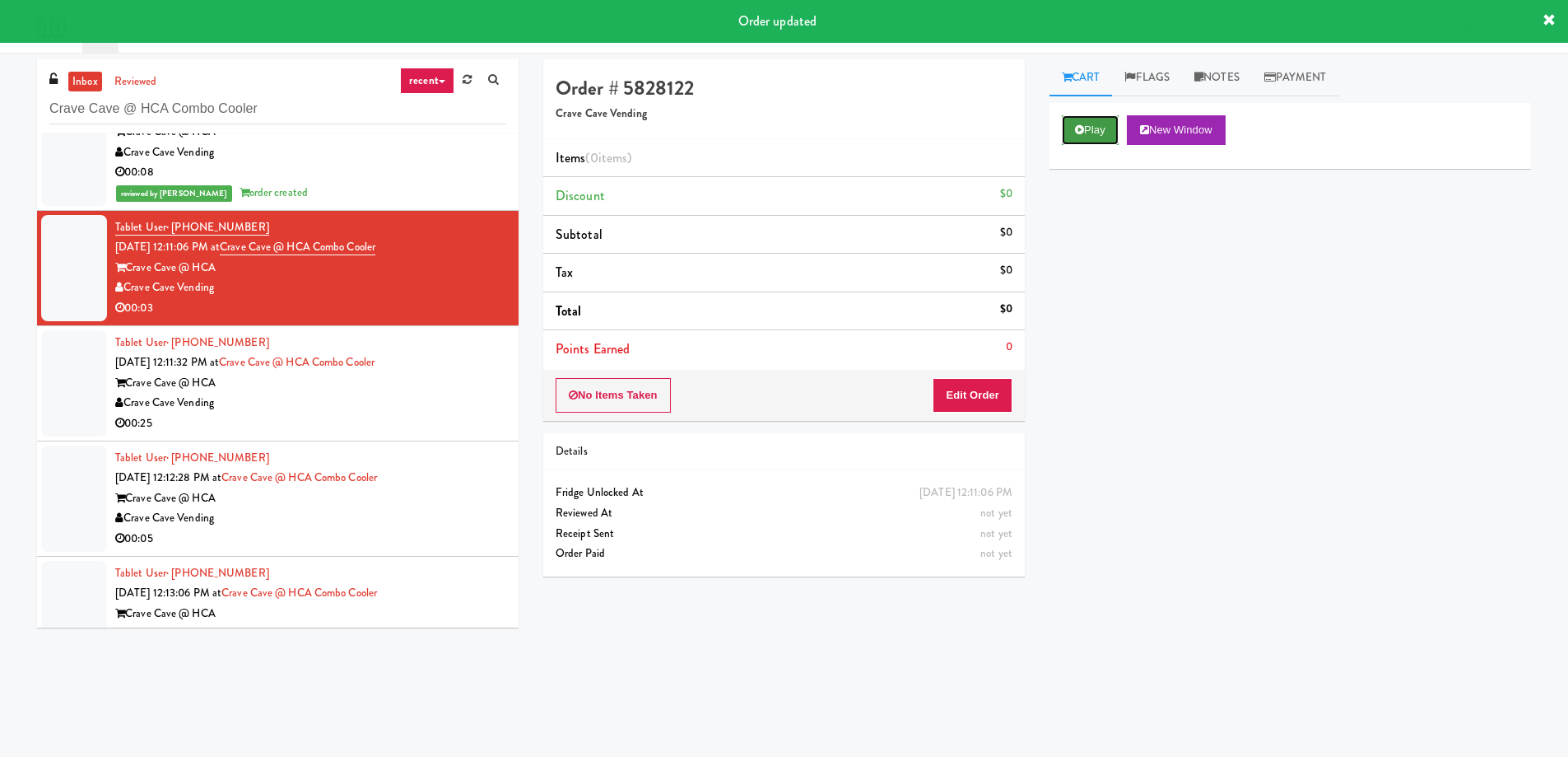
click at [1100, 137] on button "Play" at bounding box center [1090, 130] width 57 height 30
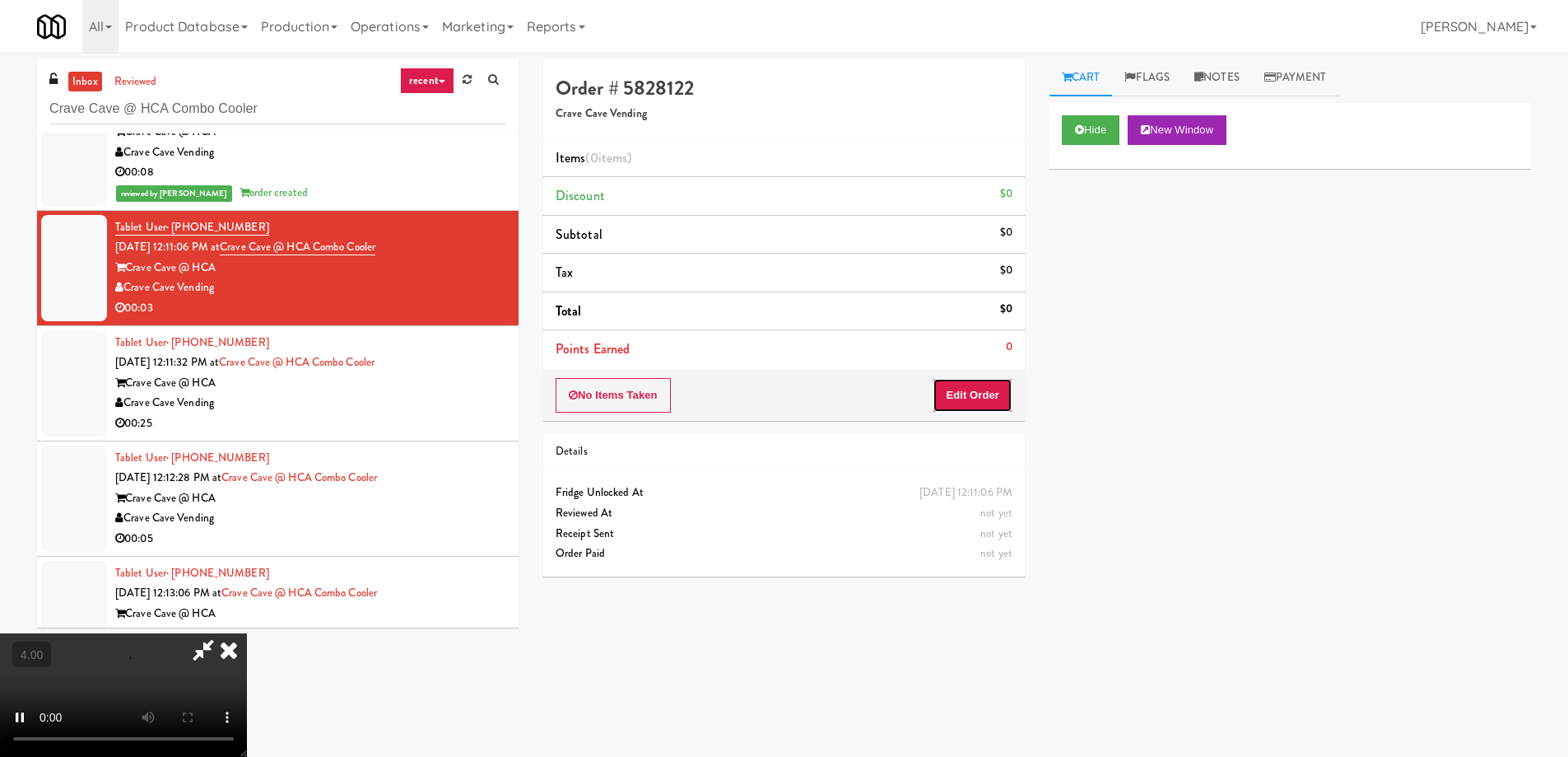
click at [981, 381] on button "Edit Order" at bounding box center [973, 395] width 80 height 35
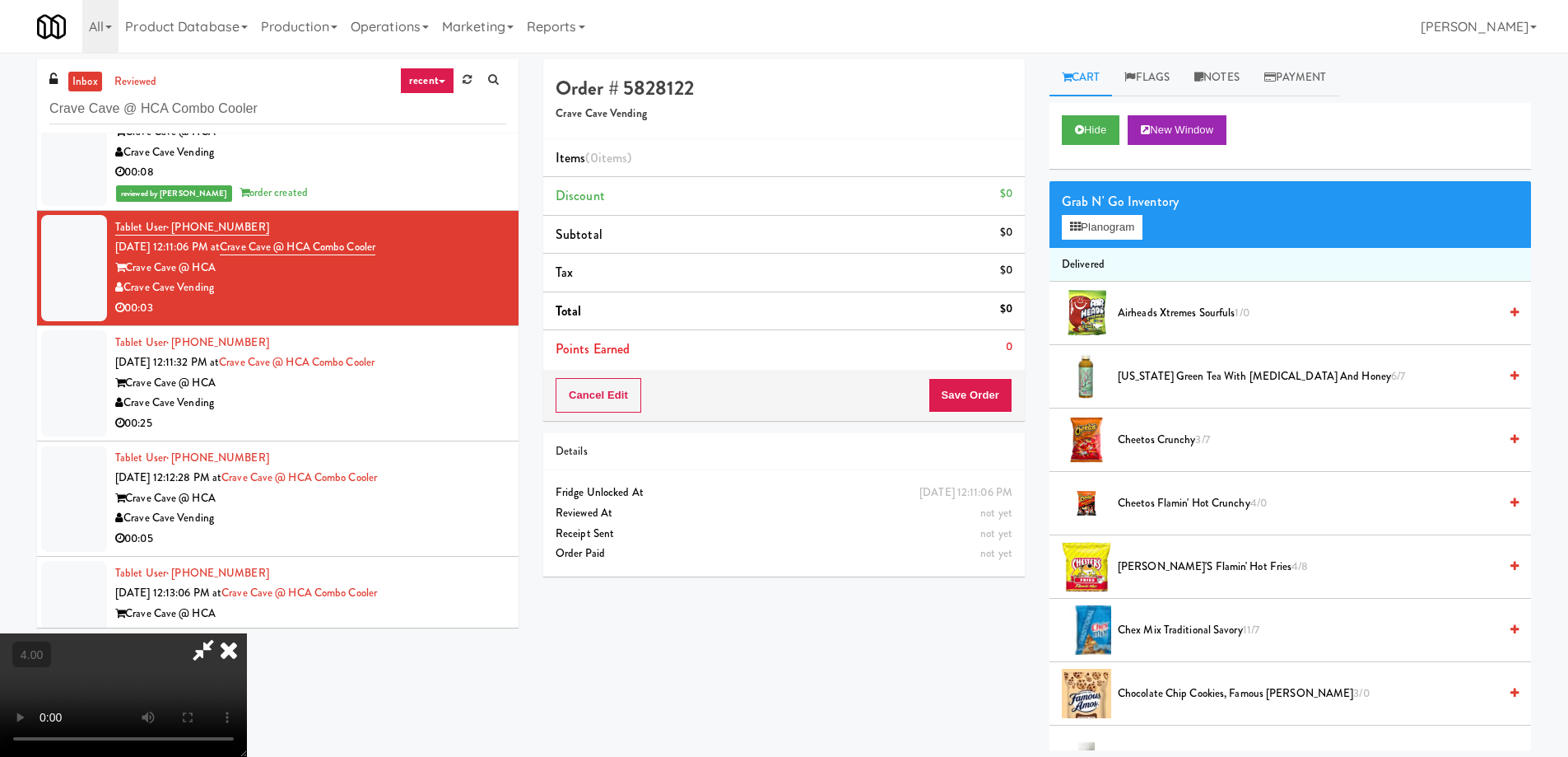
click at [247, 633] on video at bounding box center [123, 694] width 247 height 123
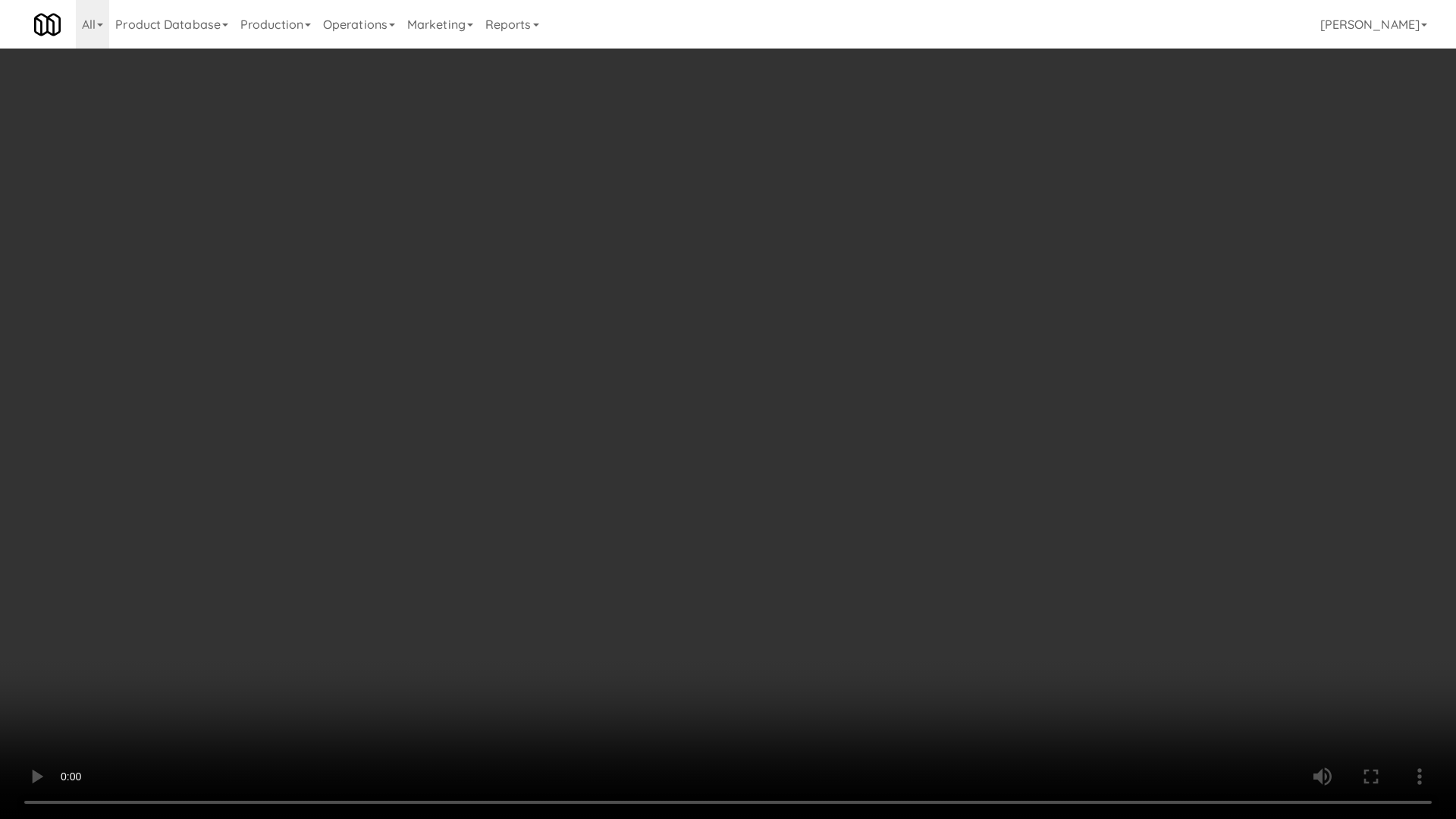
click at [293, 609] on video at bounding box center [728, 409] width 1456 height 819
click at [306, 558] on video at bounding box center [728, 409] width 1456 height 819
click at [494, 536] on video at bounding box center [728, 409] width 1456 height 819
drag, startPoint x: 494, startPoint y: 536, endPoint x: 532, endPoint y: 427, distance: 115.4
click at [494, 535] on video at bounding box center [728, 409] width 1456 height 819
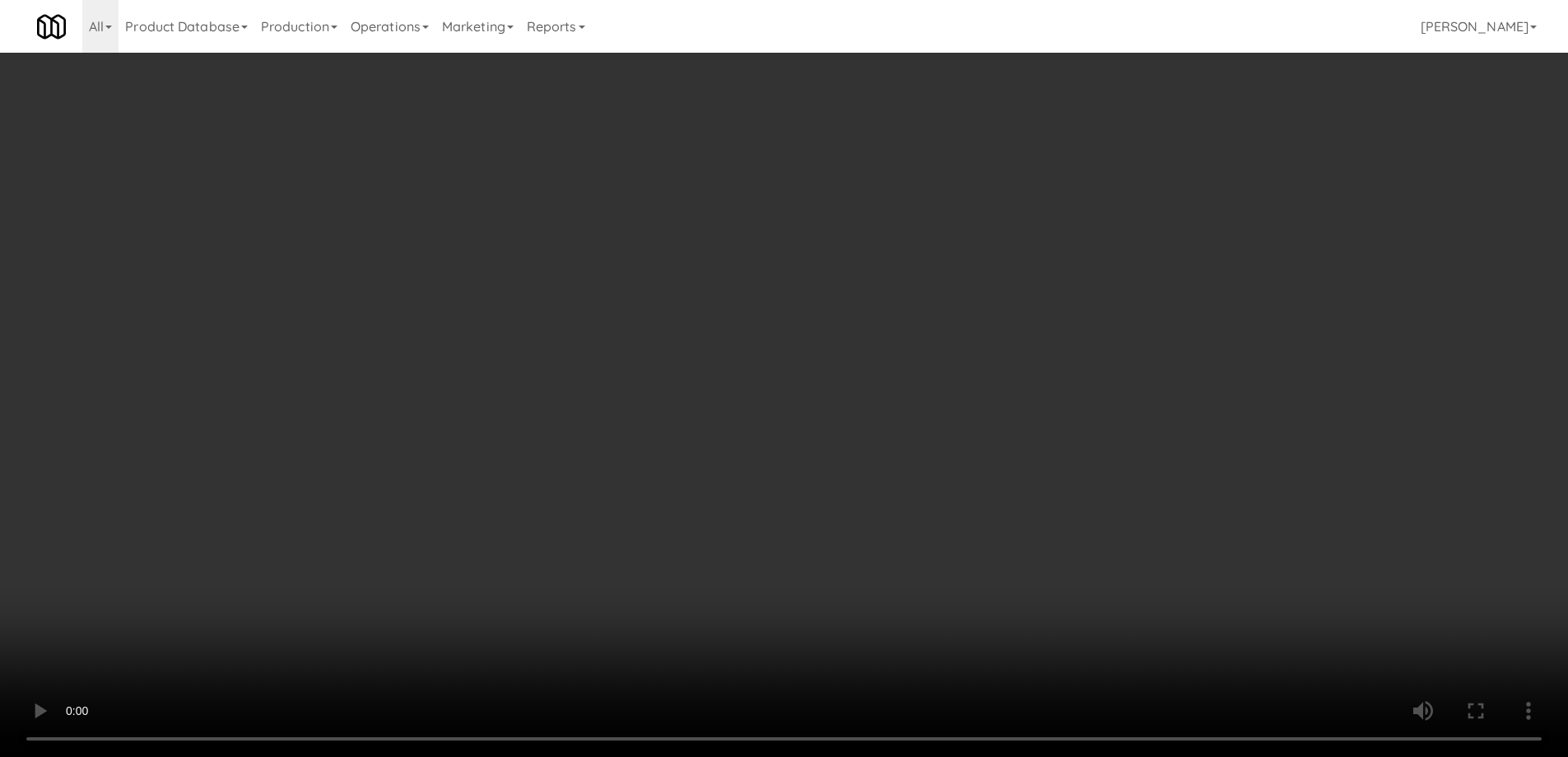
click at [1089, 229] on button "Planogram" at bounding box center [1102, 228] width 81 height 25
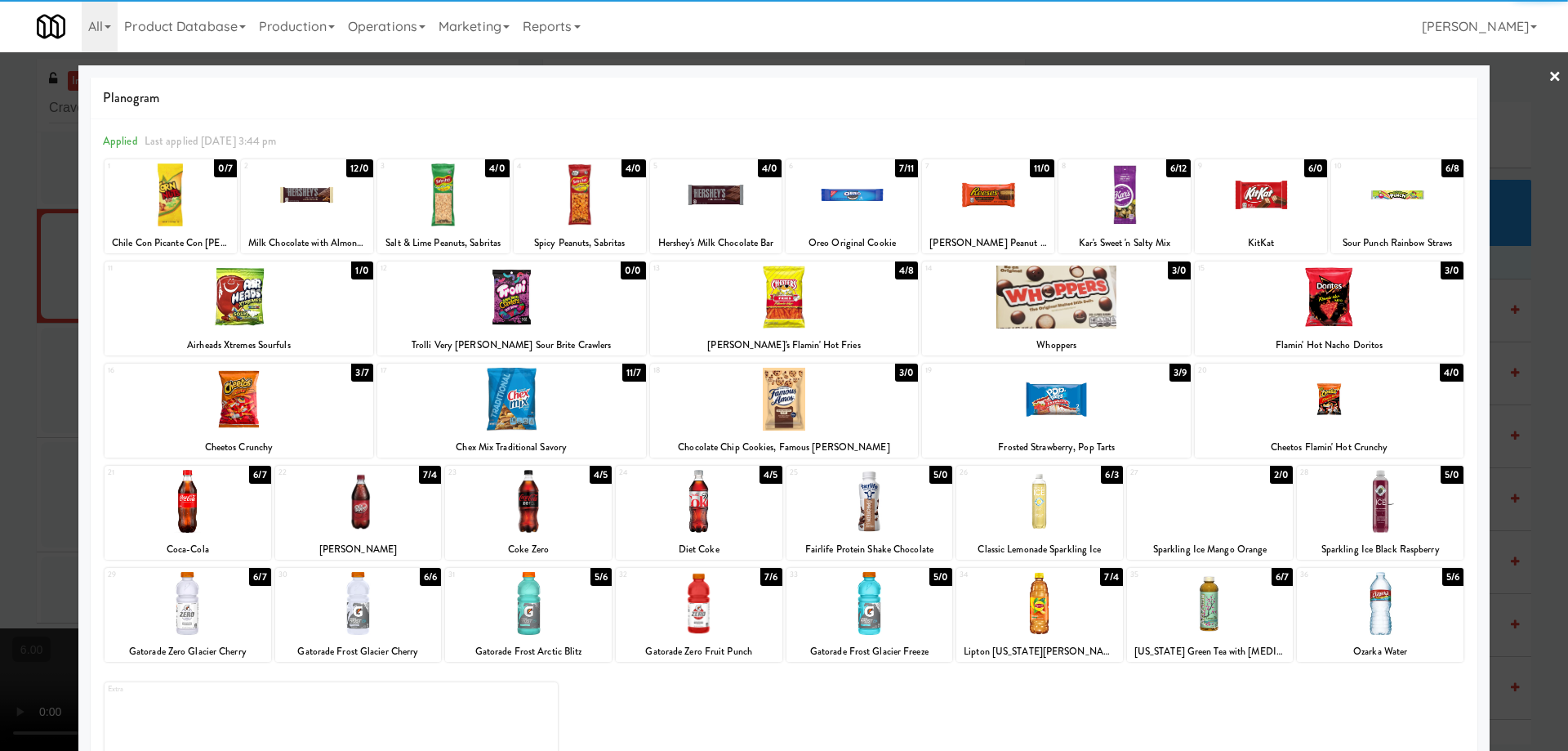
click at [586, 220] on div at bounding box center [579, 195] width 132 height 63
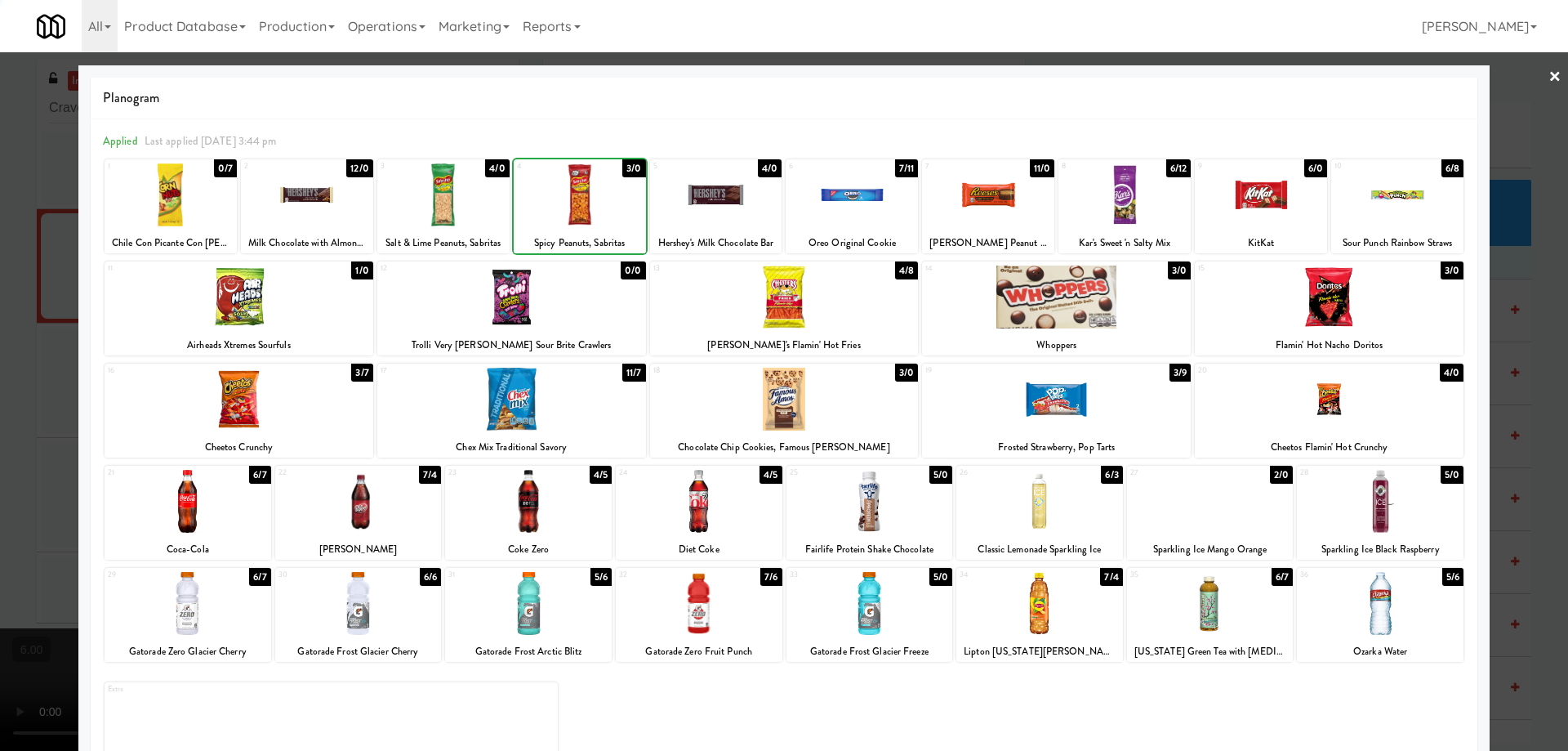
click at [0, 249] on div at bounding box center [784, 375] width 1568 height 751
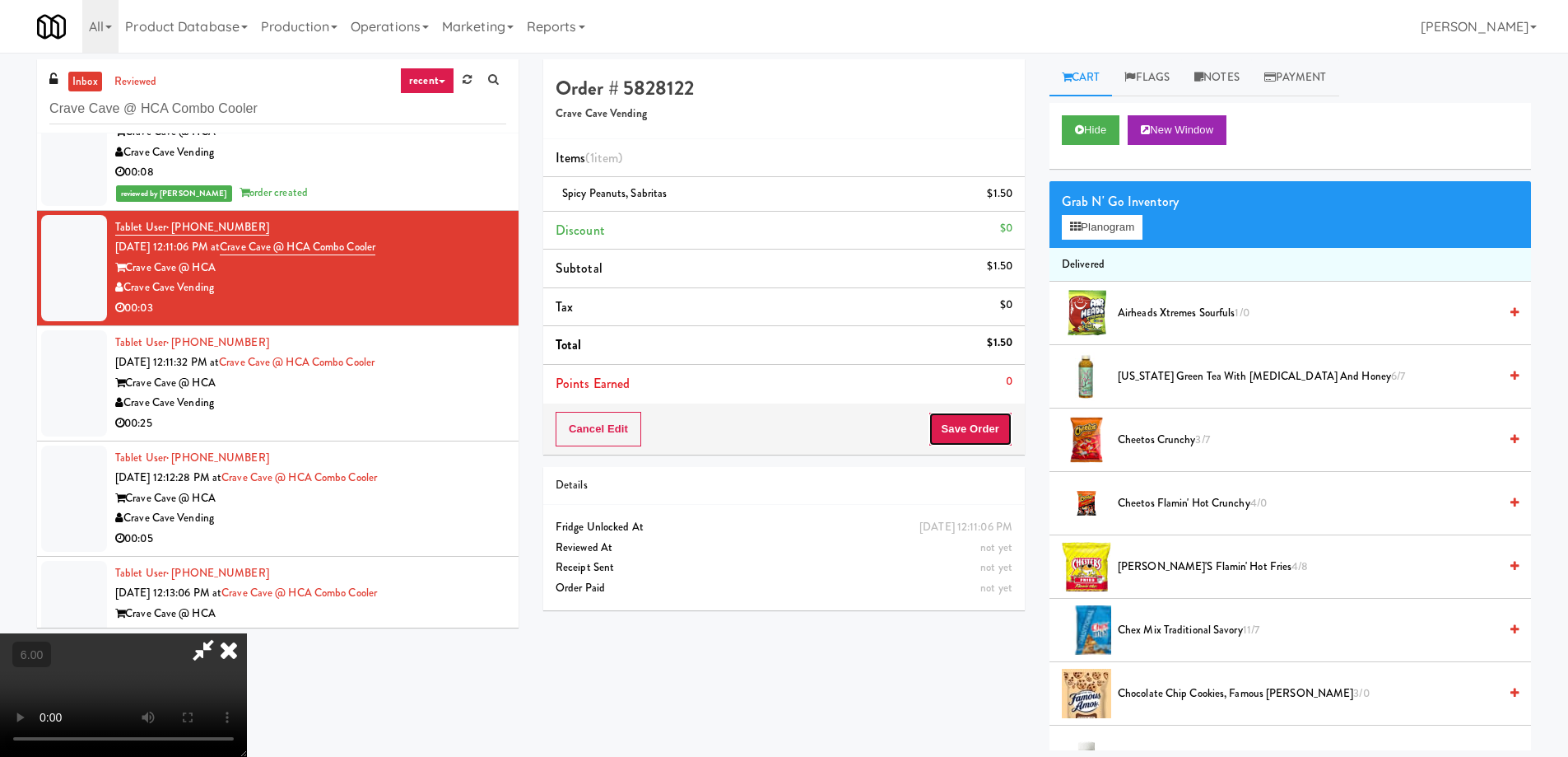
click at [1010, 424] on button "Save Order" at bounding box center [971, 429] width 84 height 35
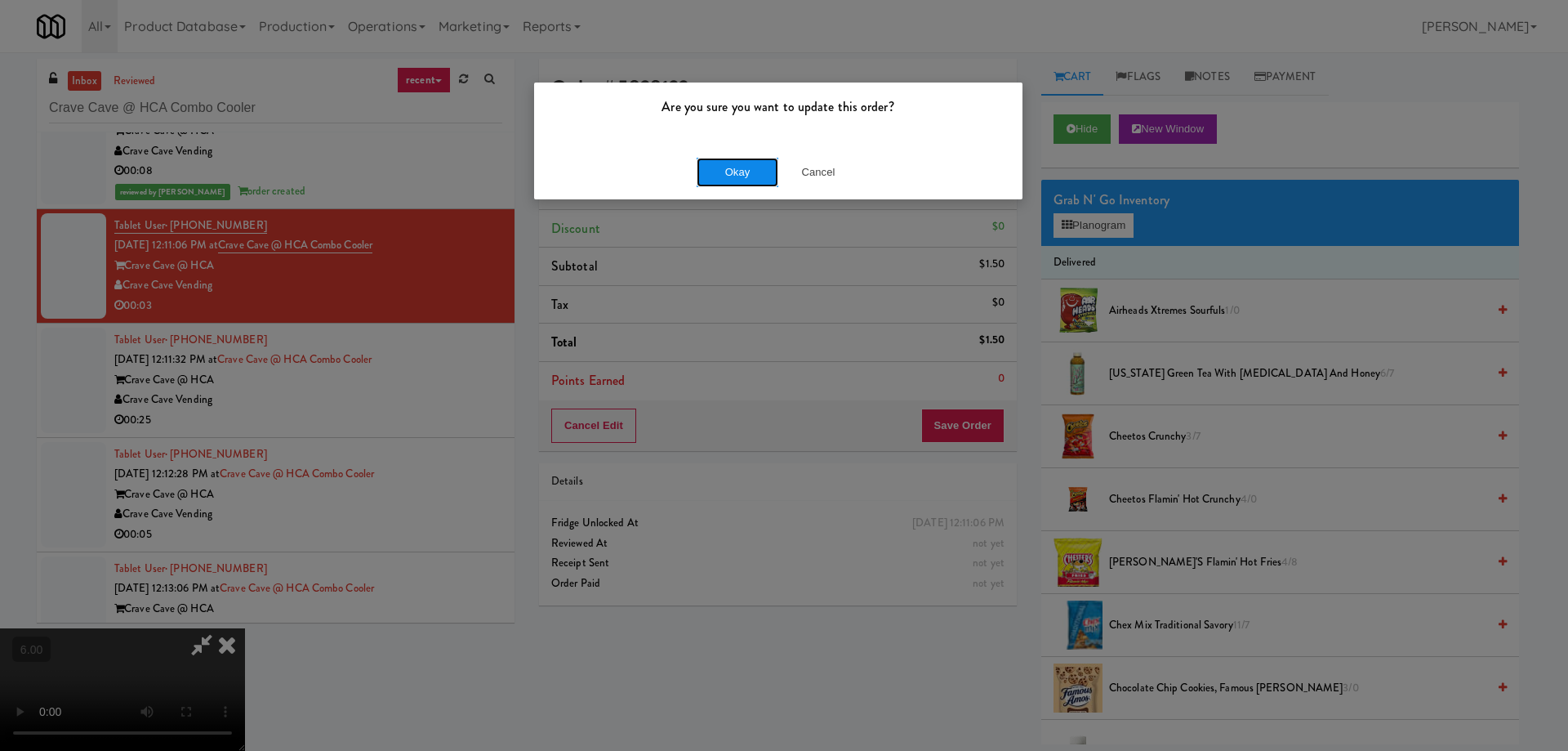
click at [759, 178] on button "Okay" at bounding box center [738, 172] width 82 height 30
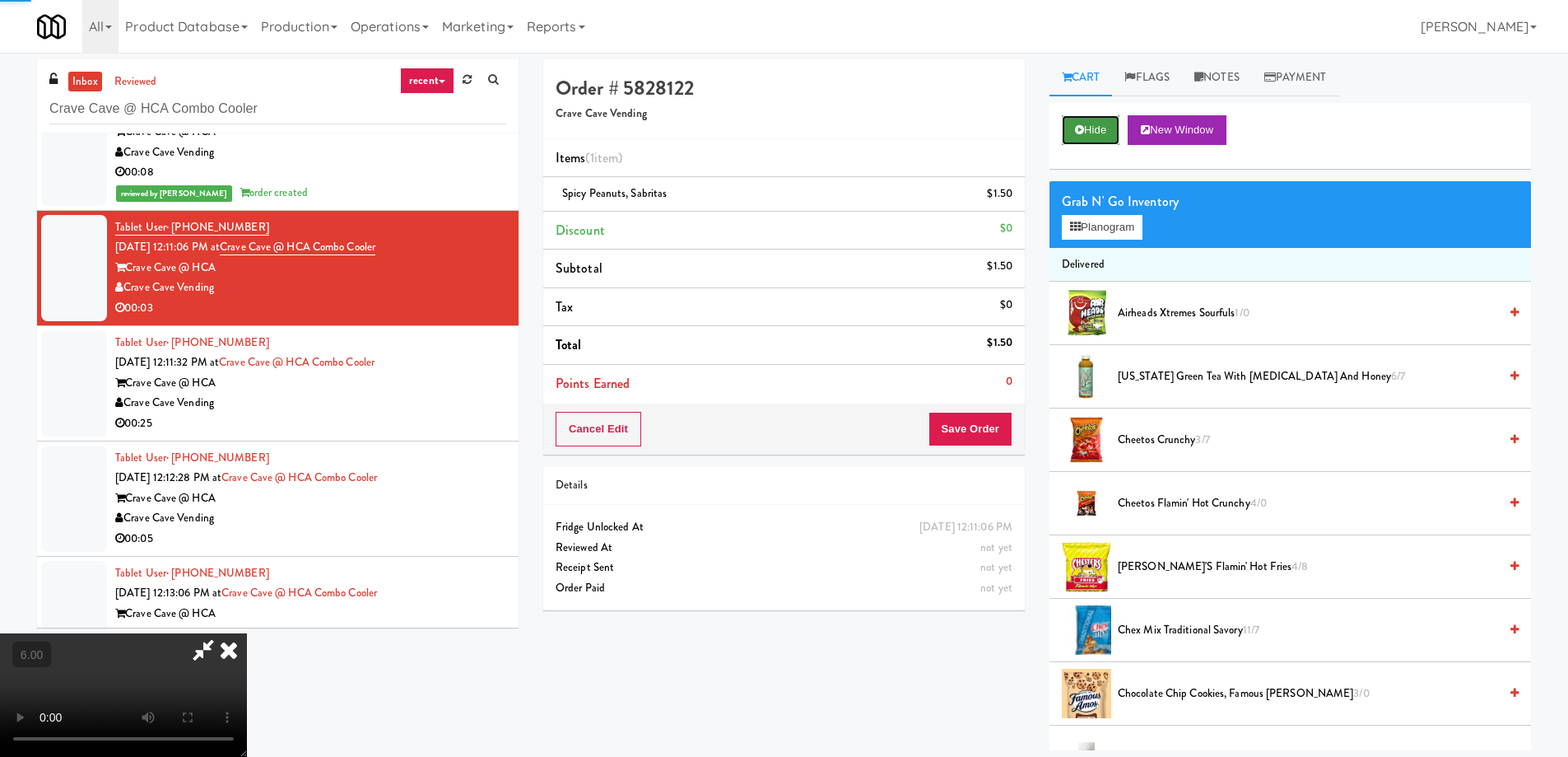
click at [1094, 126] on button "Hide" at bounding box center [1091, 130] width 58 height 30
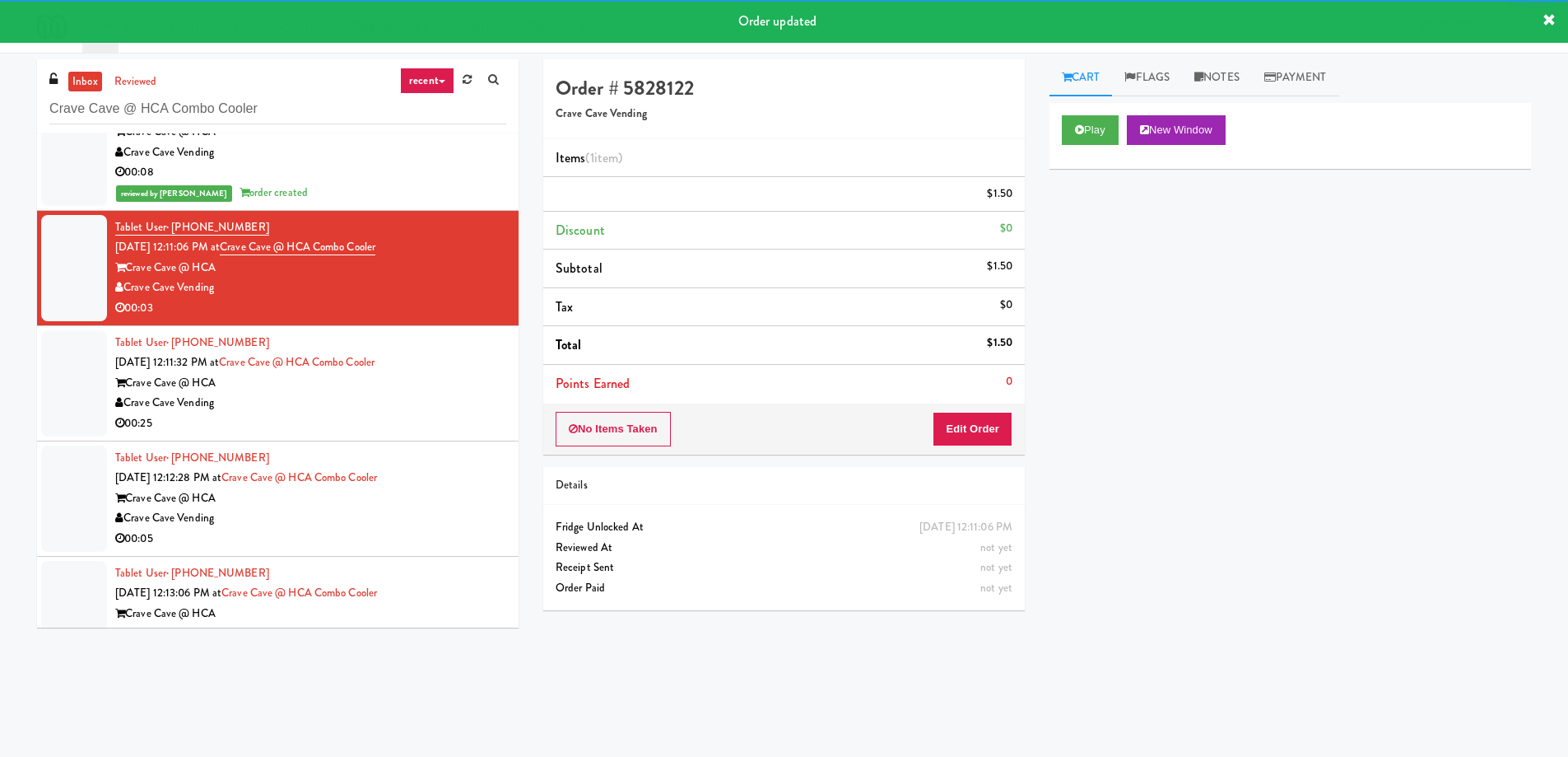
click at [446, 369] on div "Tablet User · (956) 624-5378 Oct 9, 2025 12:11:32 PM at Crave Cave @ HCA Combo …" at bounding box center [310, 383] width 391 height 101
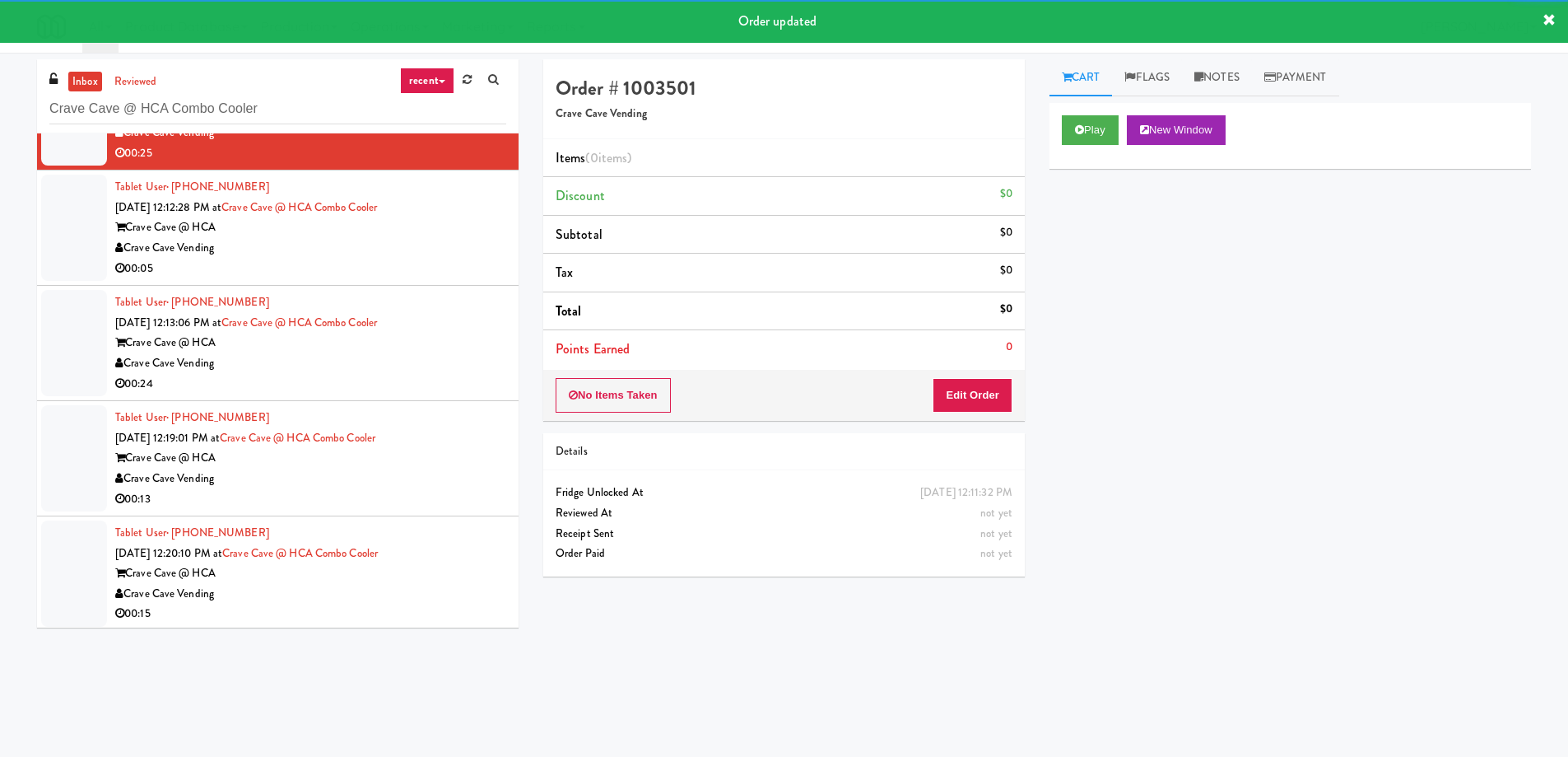
scroll to position [623, 0]
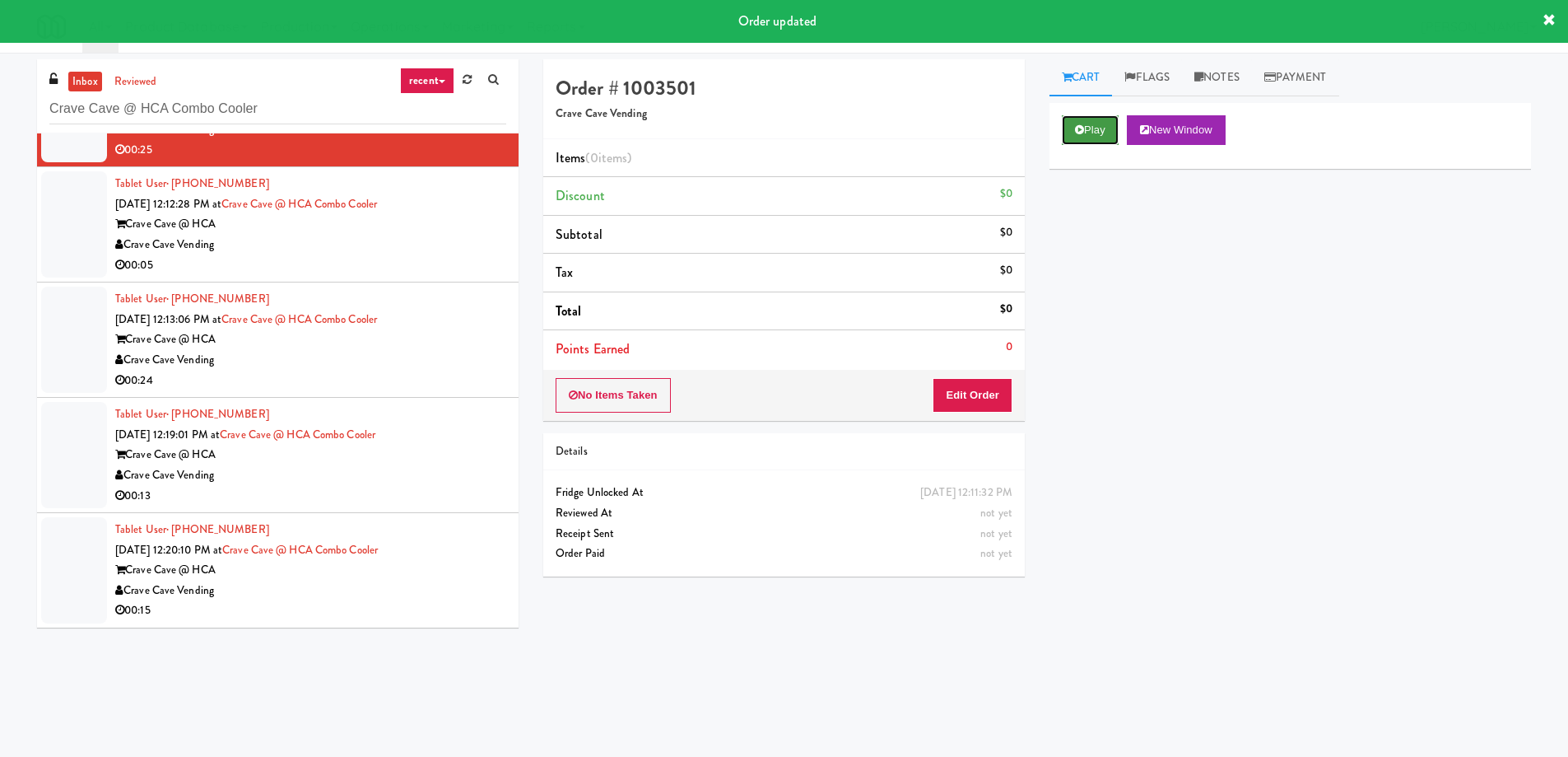
click at [1102, 132] on button "Play" at bounding box center [1090, 130] width 57 height 30
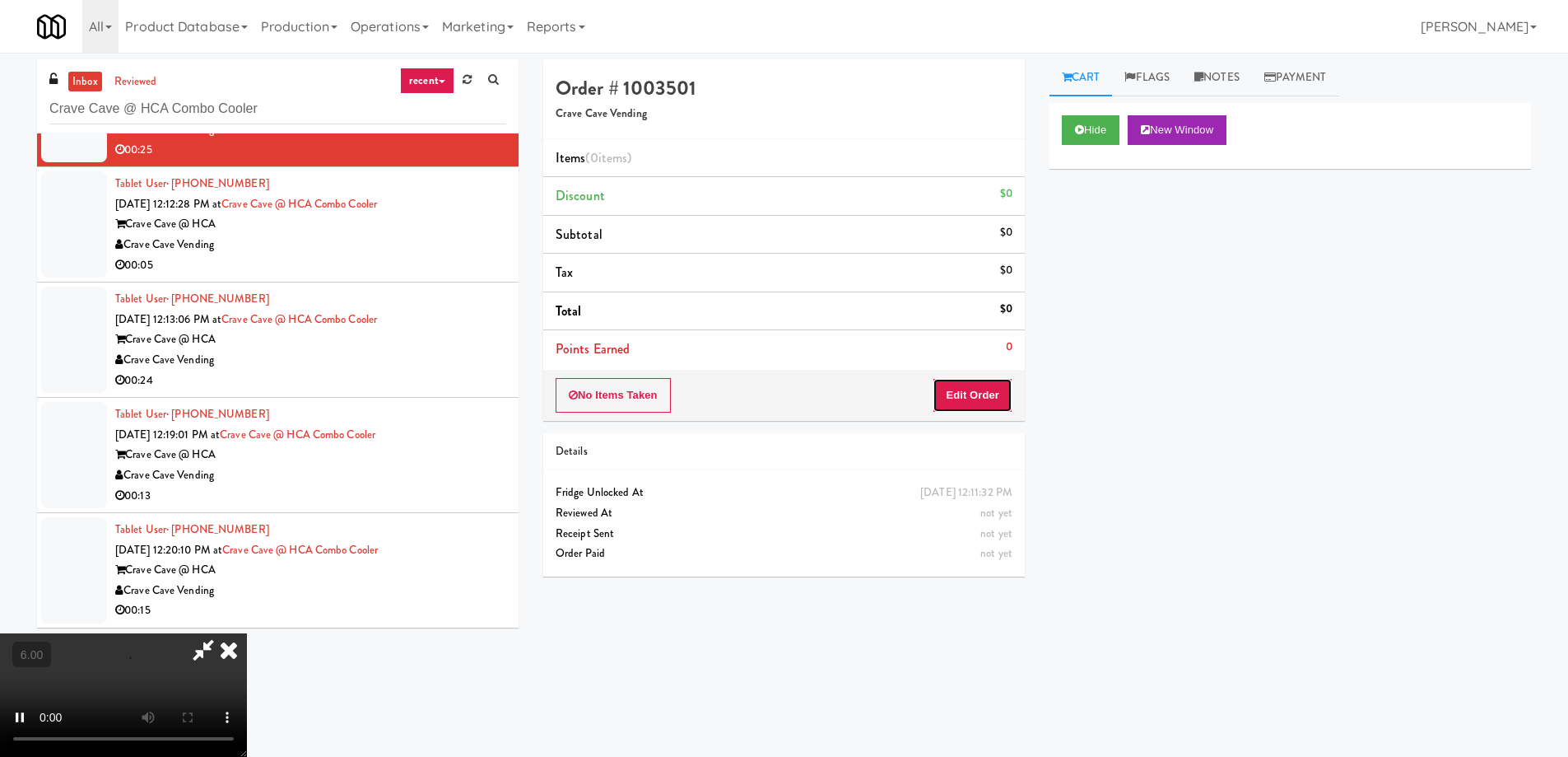
click at [984, 381] on button "Edit Order" at bounding box center [973, 395] width 80 height 35
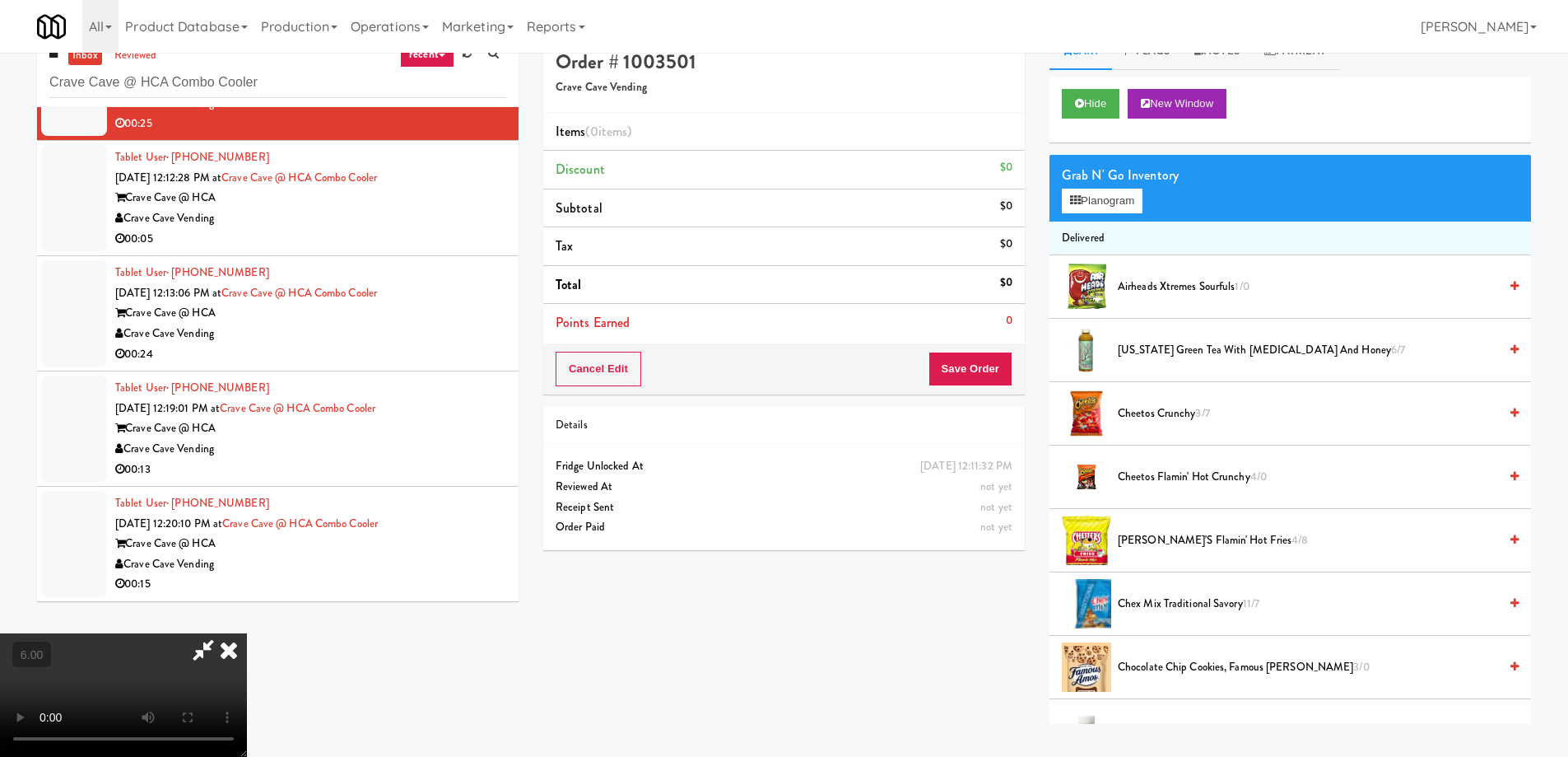
scroll to position [53, 0]
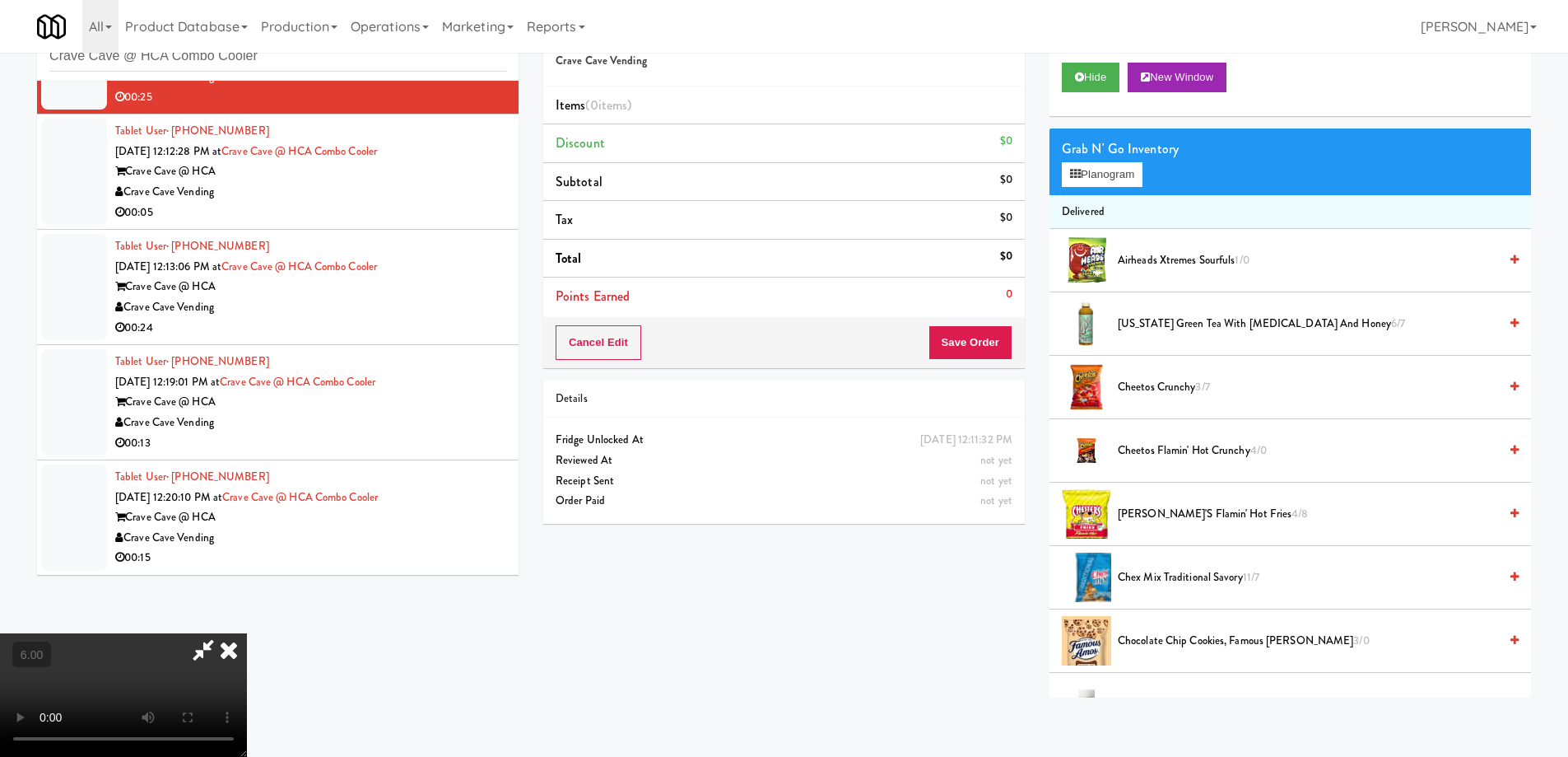
click at [247, 633] on video at bounding box center [123, 694] width 247 height 123
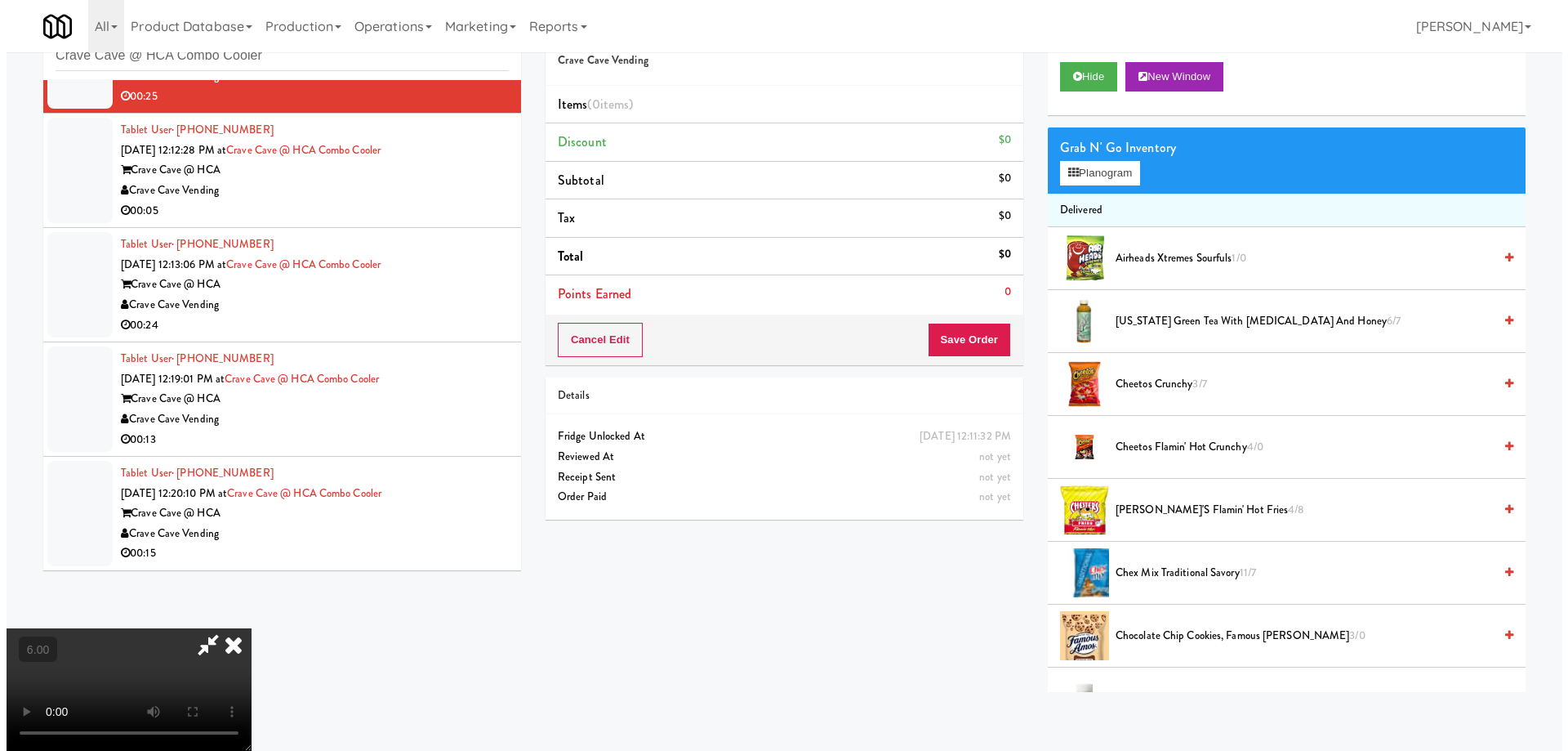
scroll to position [34, 0]
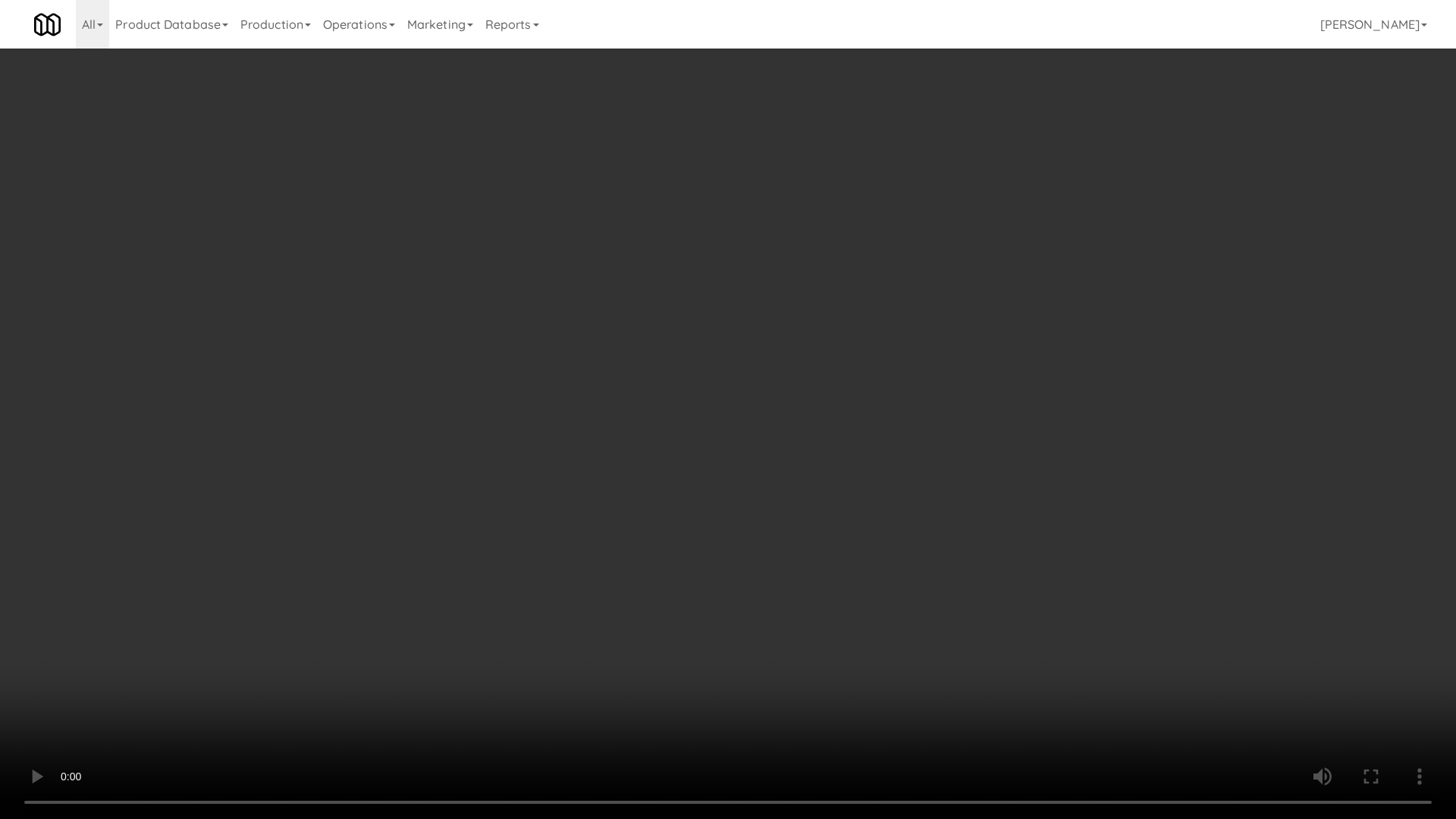
click at [837, 389] on video at bounding box center [728, 409] width 1456 height 819
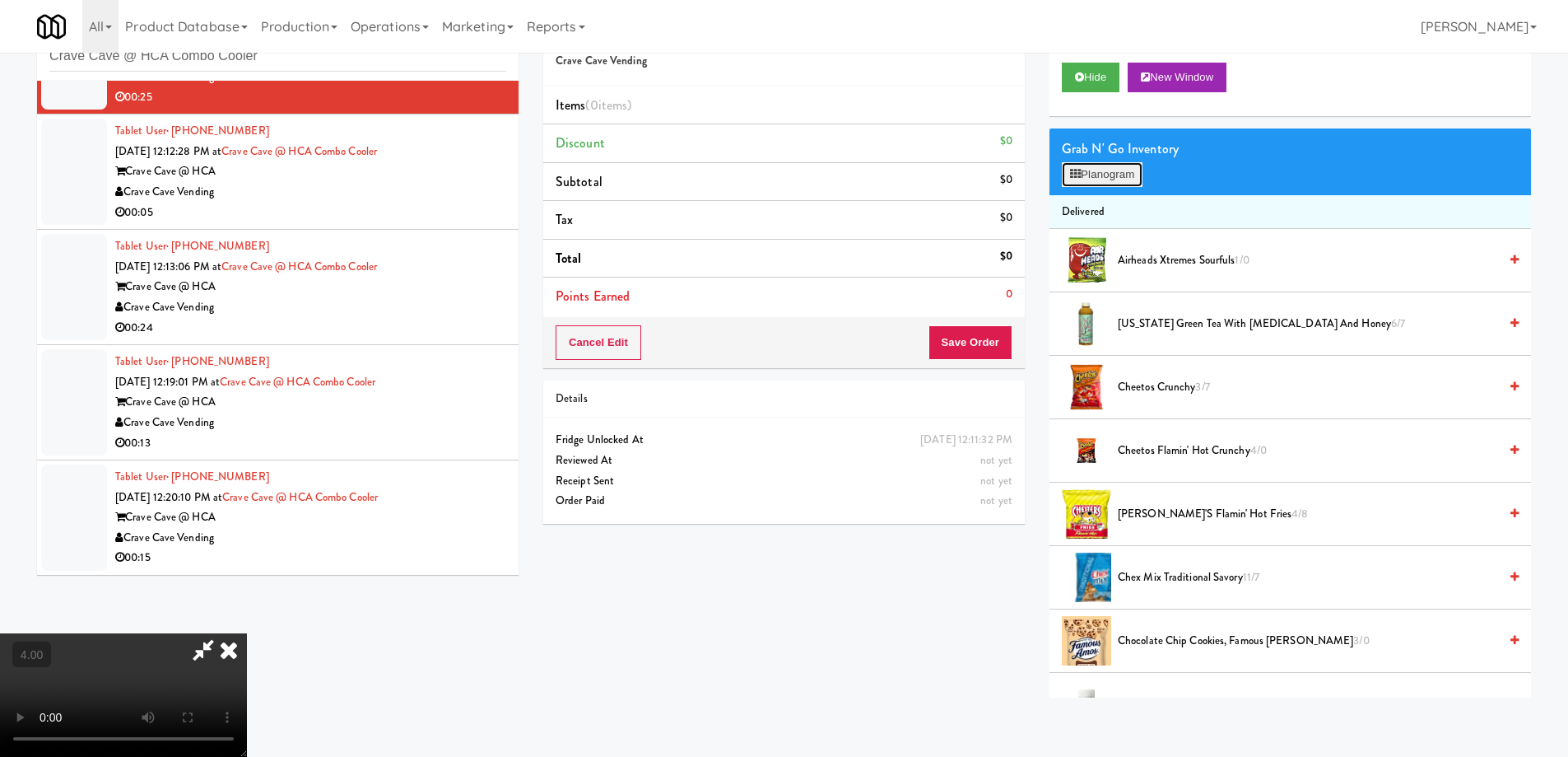
click at [1088, 183] on button "Planogram" at bounding box center [1102, 175] width 81 height 25
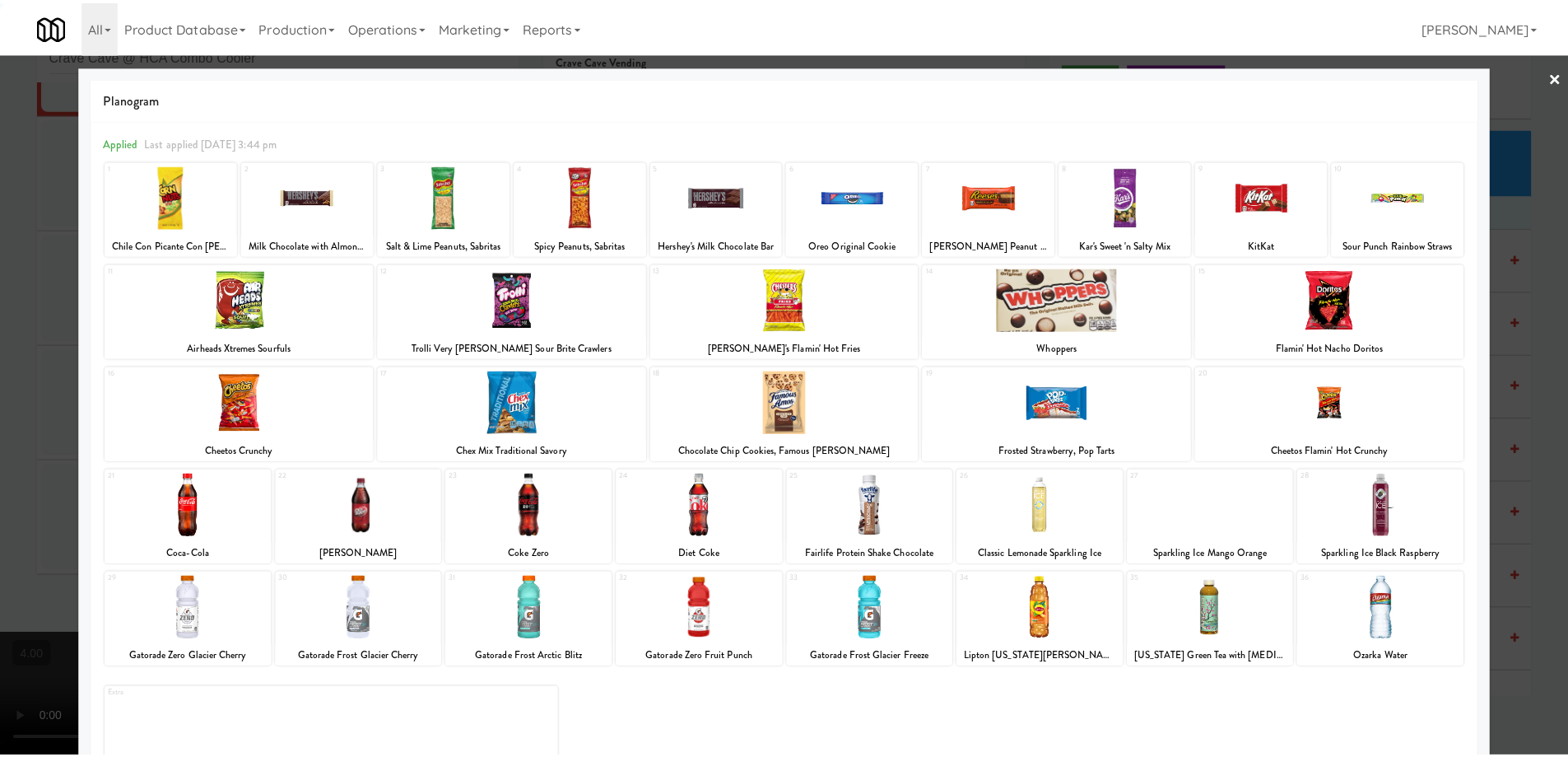
scroll to position [52, 0]
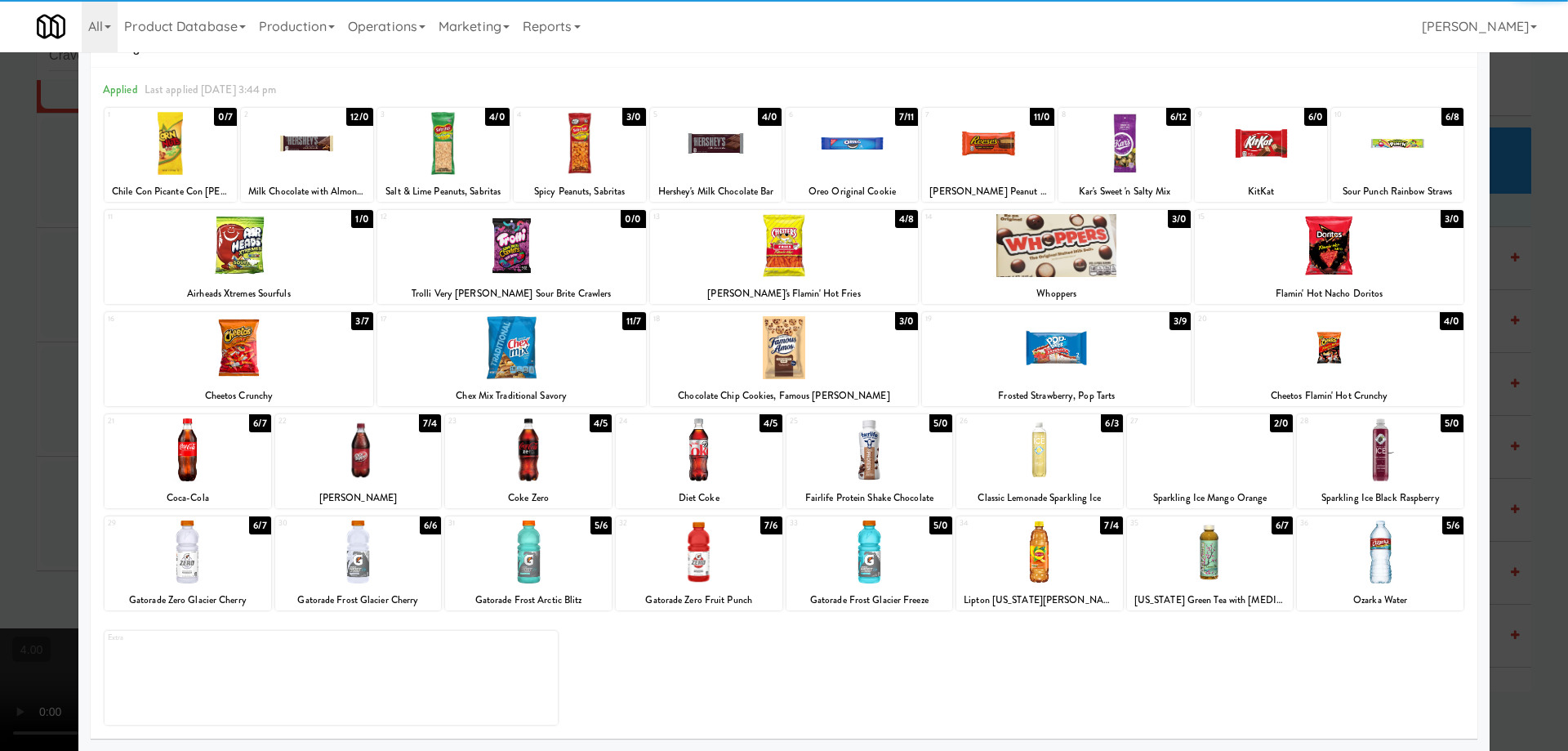
click at [1362, 451] on div at bounding box center [1380, 450] width 167 height 63
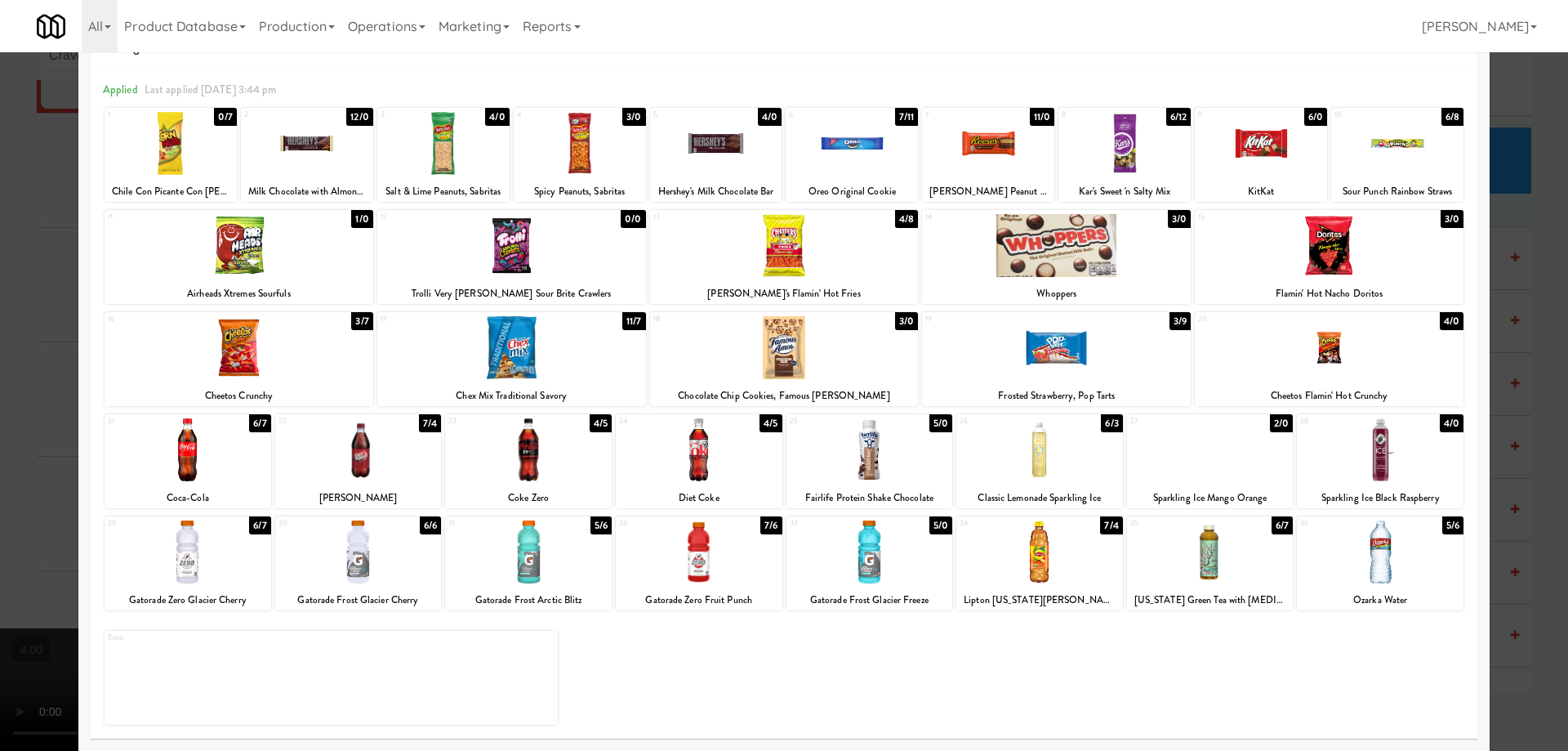
click at [183, 539] on div at bounding box center [187, 552] width 167 height 63
click at [0, 392] on div at bounding box center [784, 375] width 1568 height 751
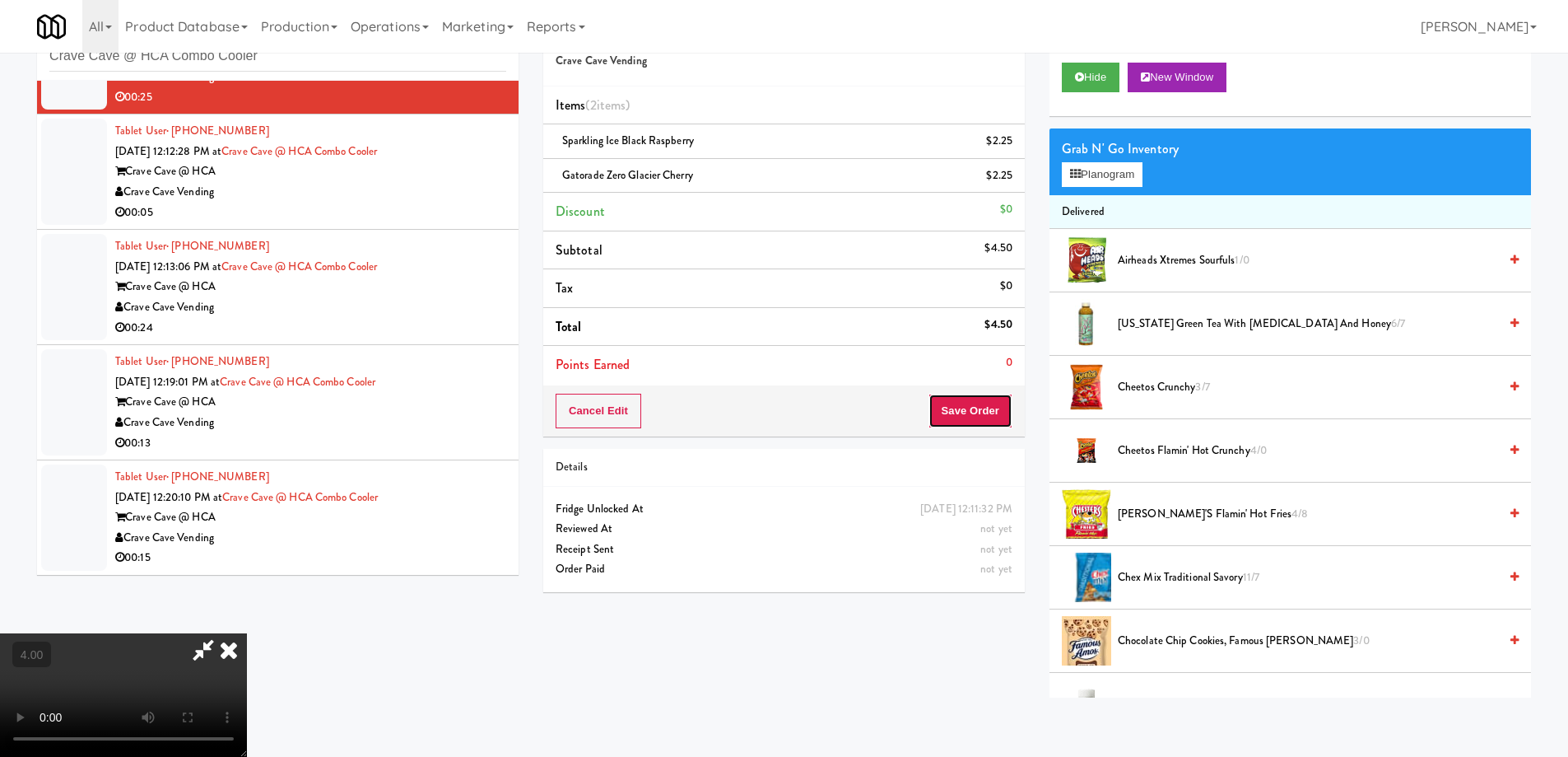
click at [972, 416] on button "Save Order" at bounding box center [971, 411] width 84 height 35
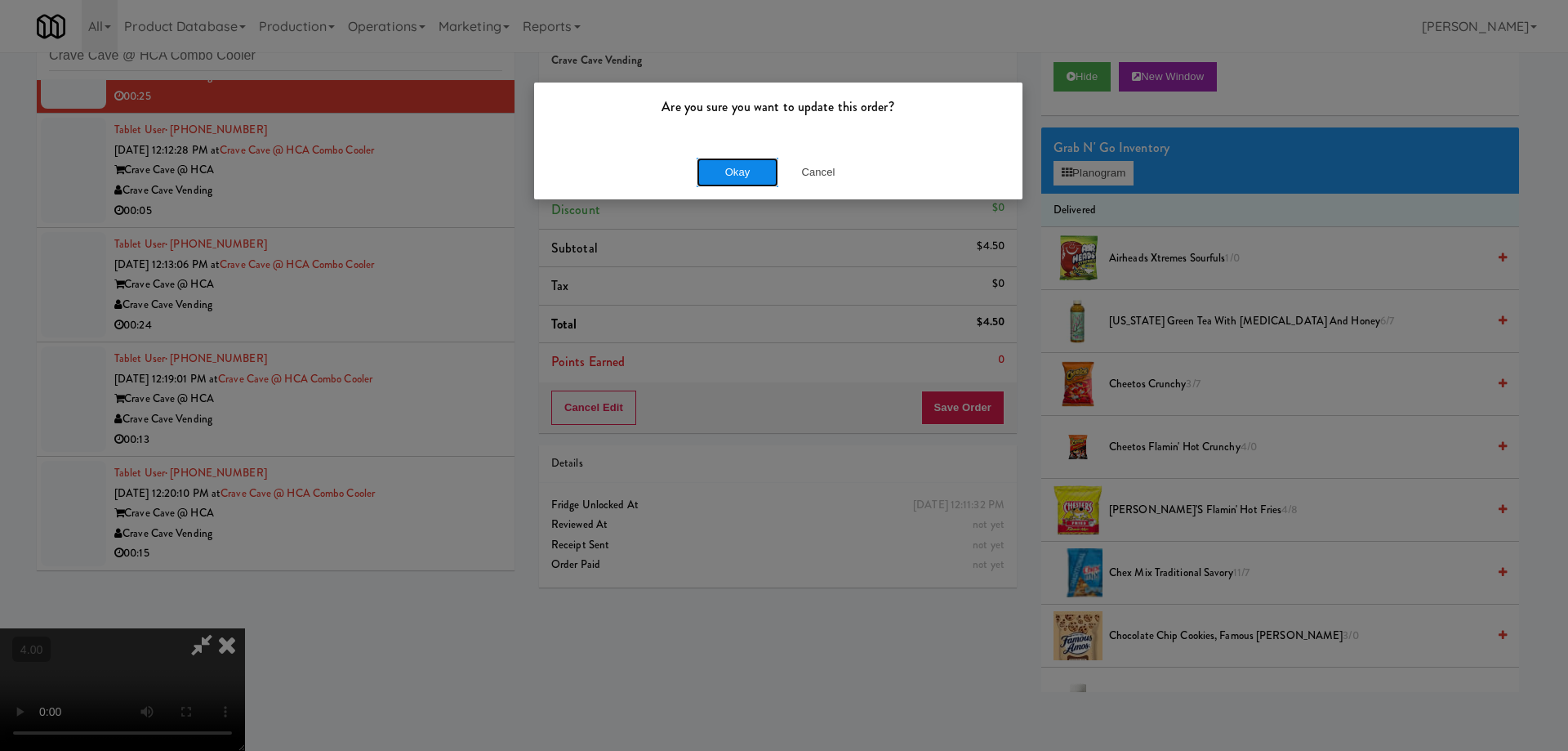
click at [750, 178] on button "Okay" at bounding box center [738, 172] width 82 height 30
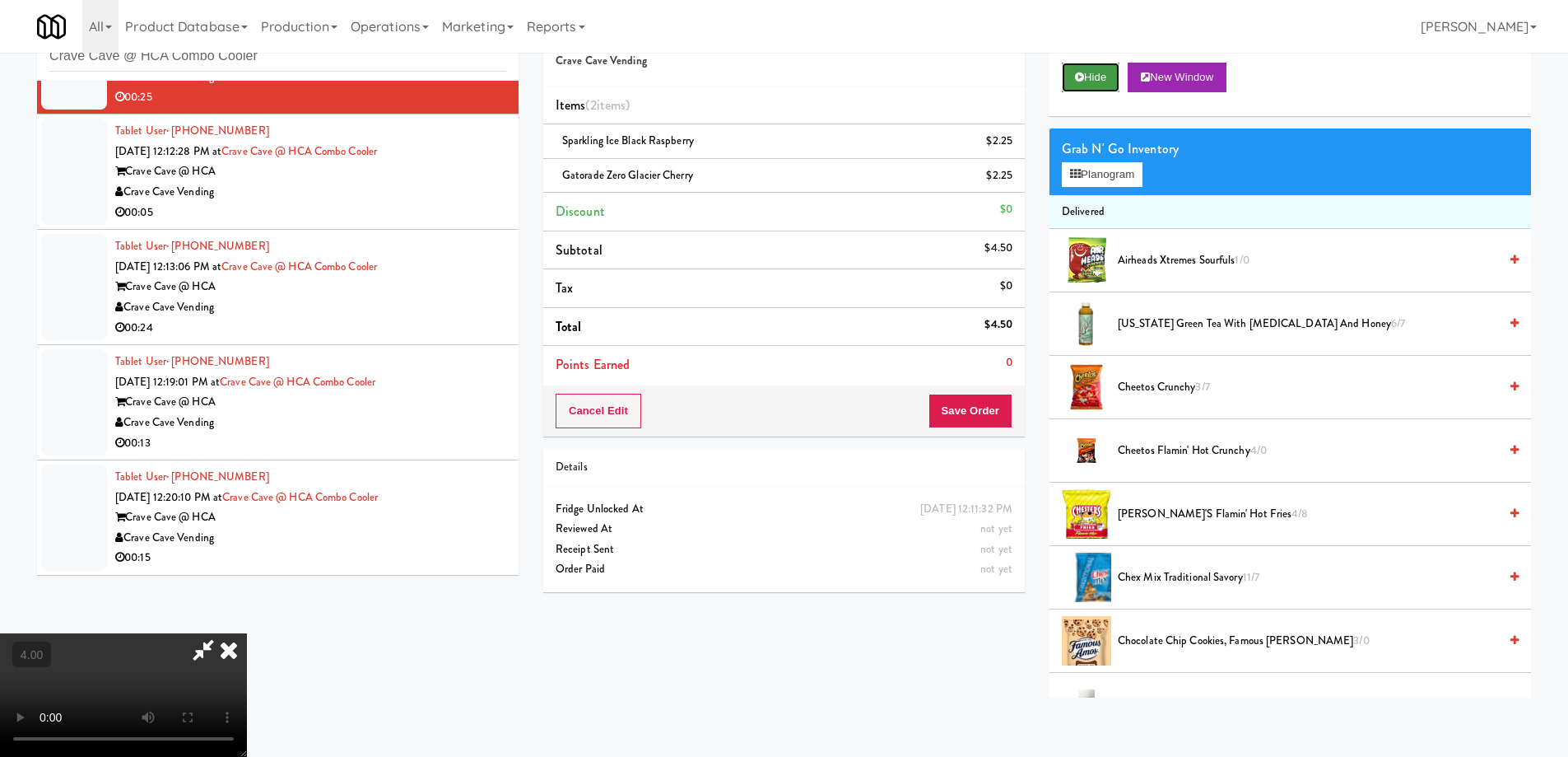
click at [1085, 84] on button "Hide" at bounding box center [1091, 78] width 58 height 30
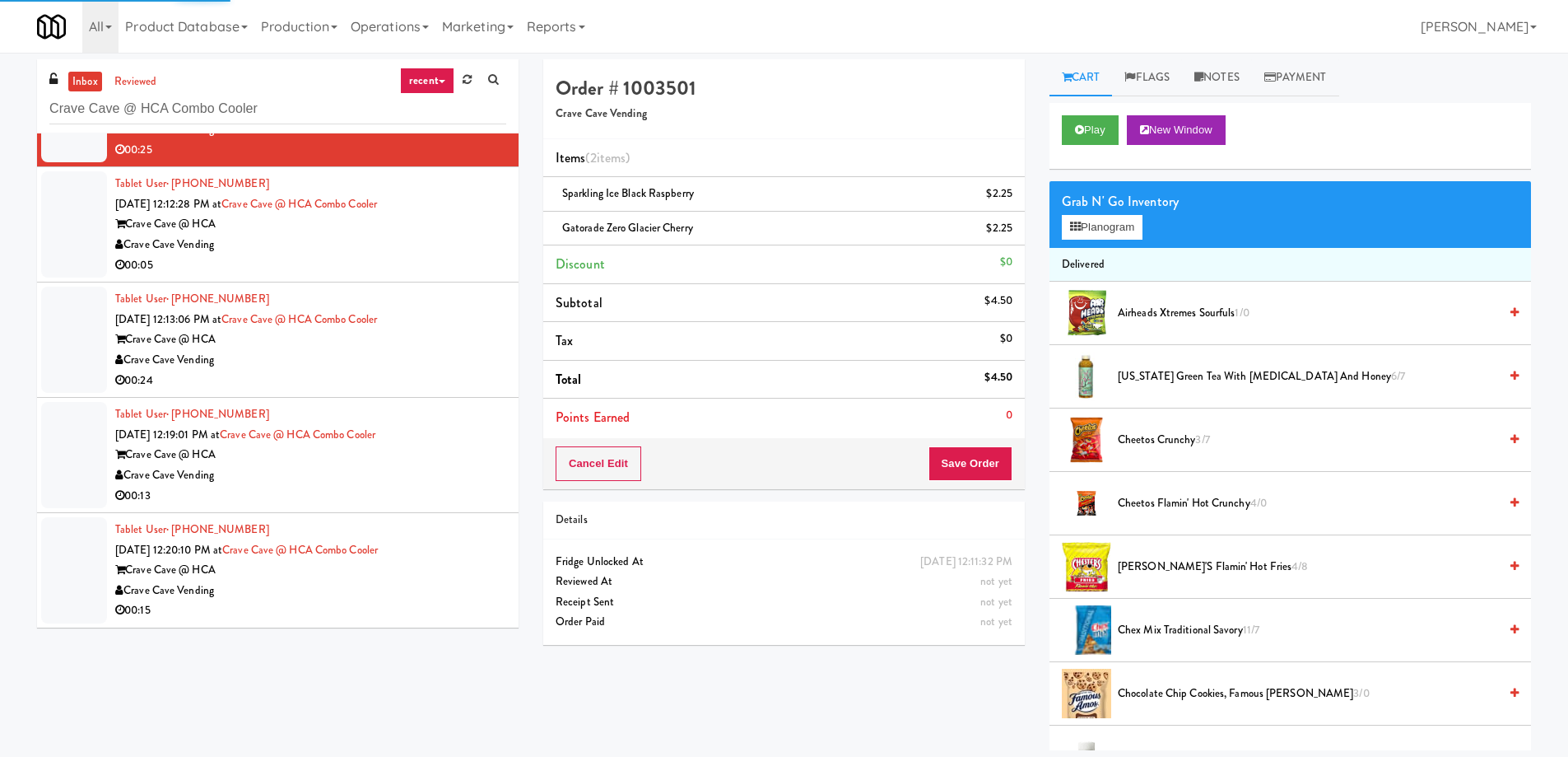
click at [443, 260] on div "00:05" at bounding box center [310, 266] width 391 height 21
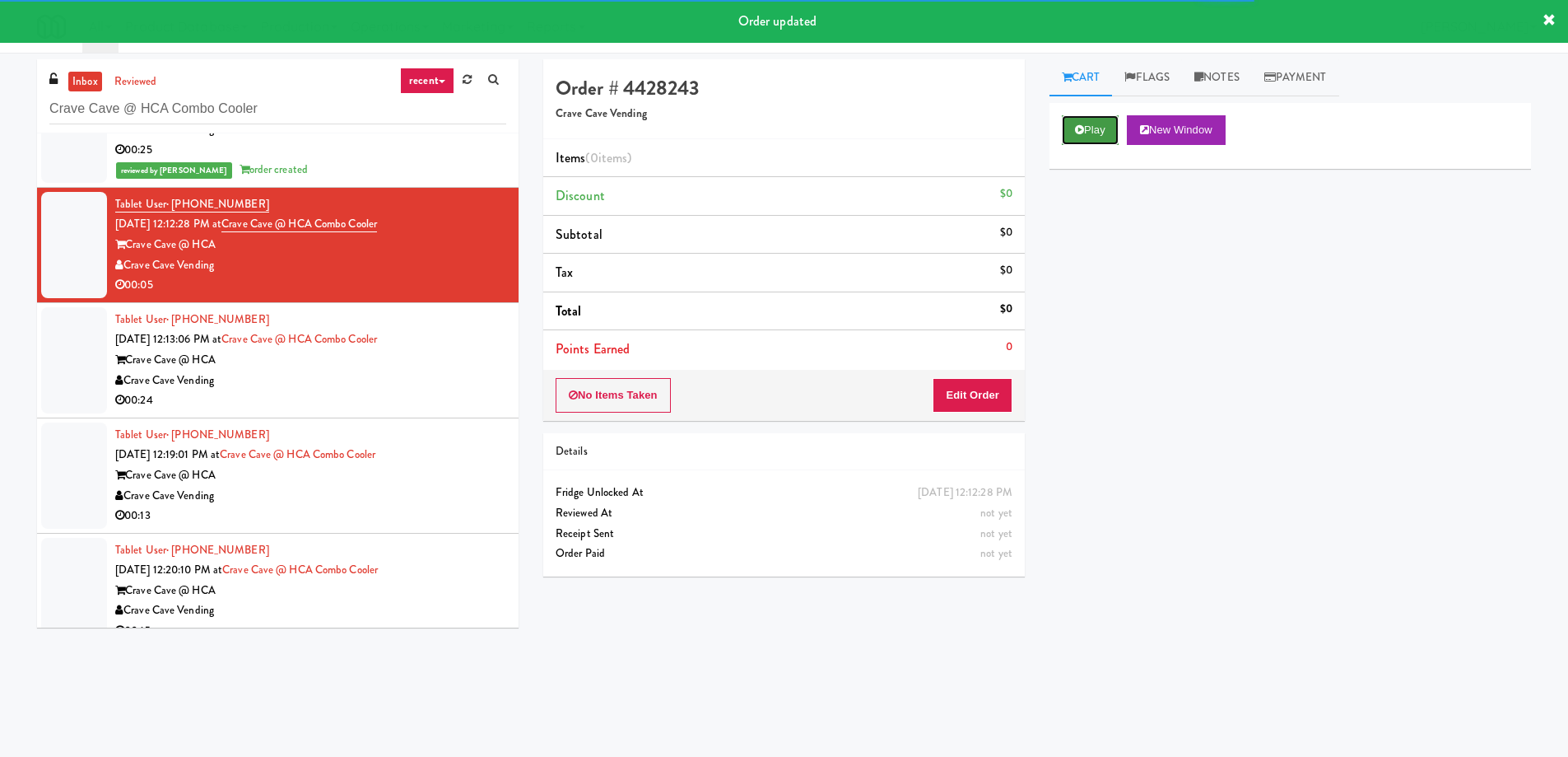
click at [1067, 127] on button "Play" at bounding box center [1090, 130] width 57 height 30
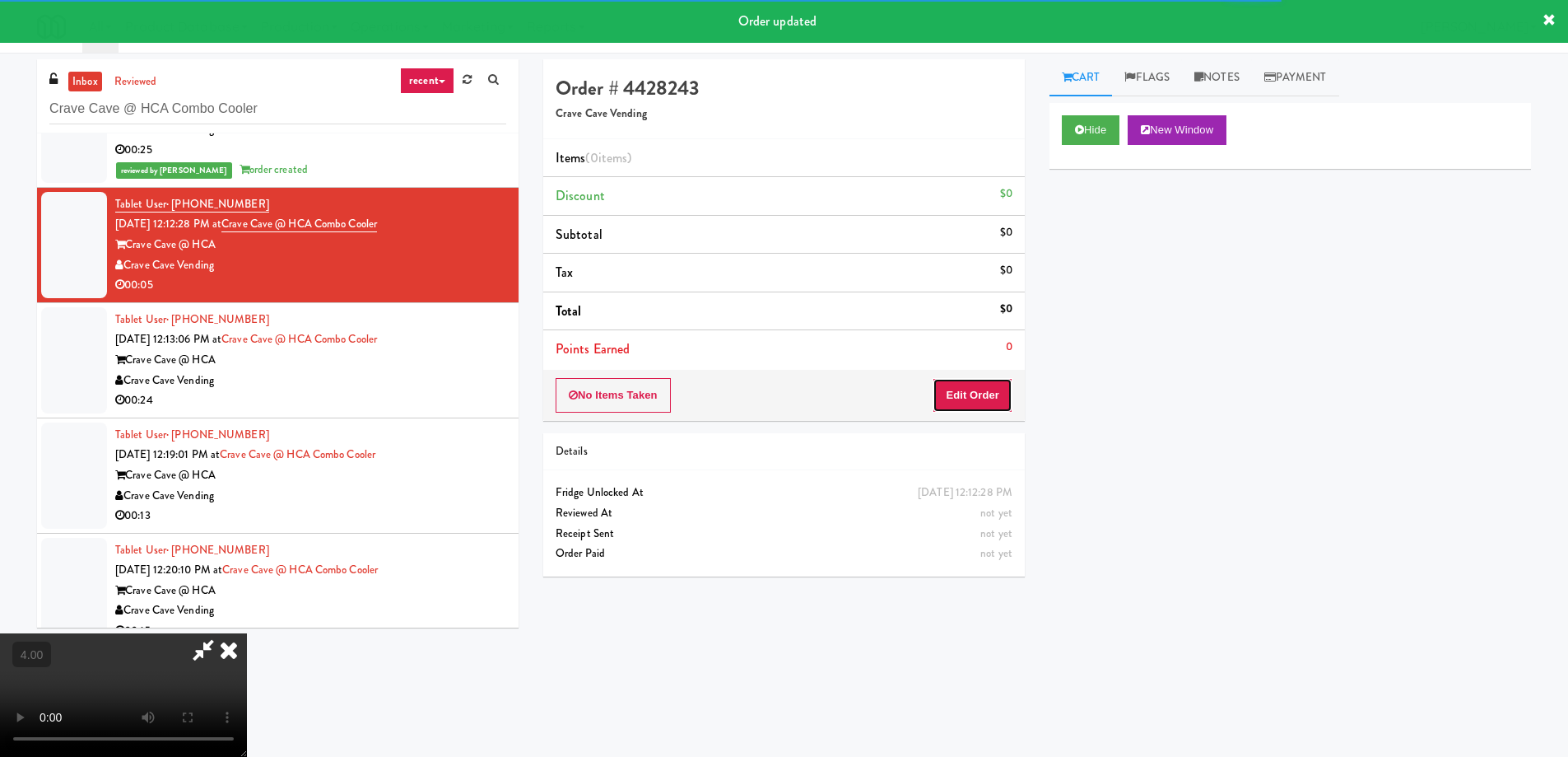
click at [963, 403] on button "Edit Order" at bounding box center [973, 395] width 80 height 35
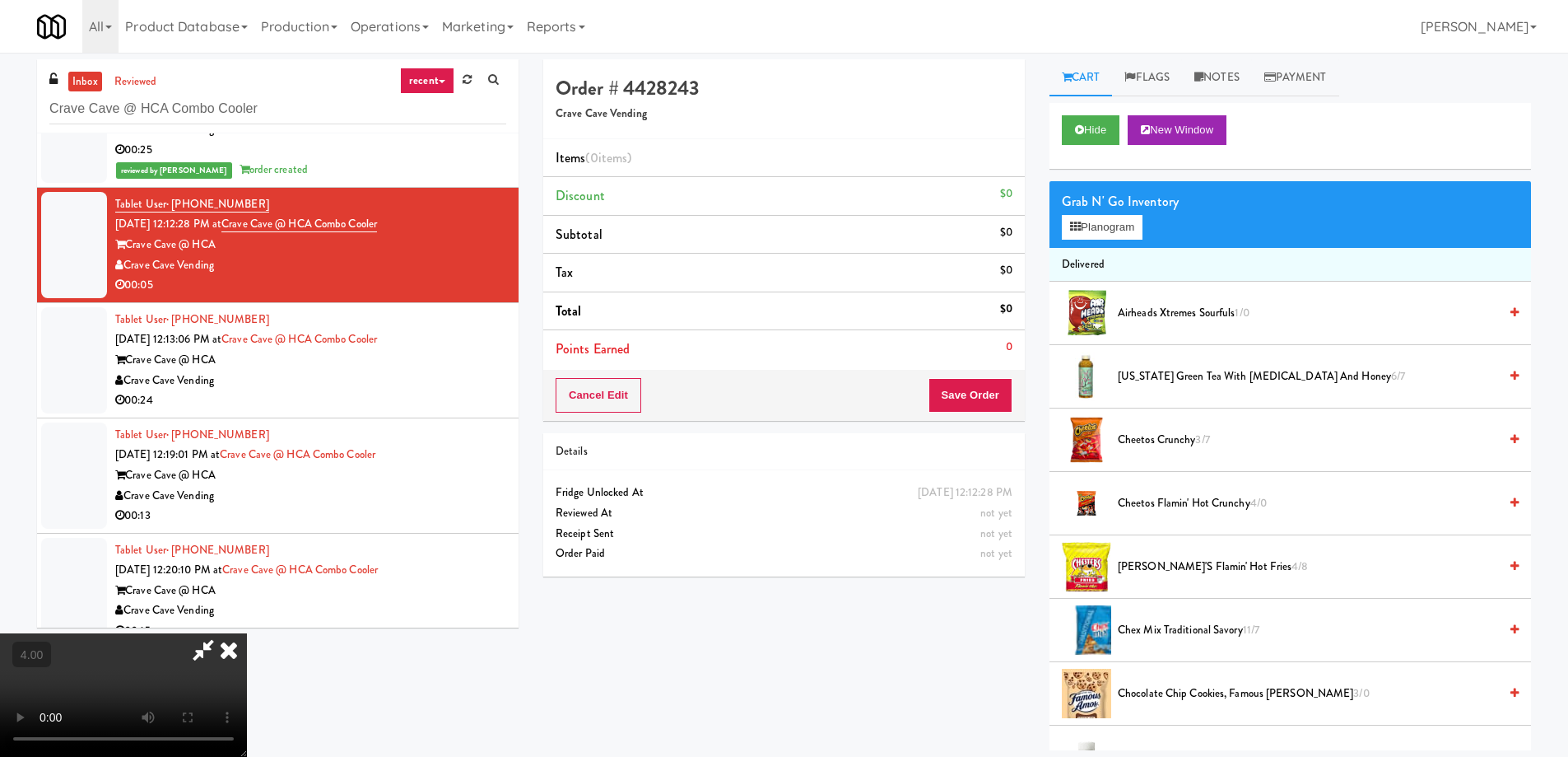
click at [247, 633] on video at bounding box center [123, 694] width 247 height 123
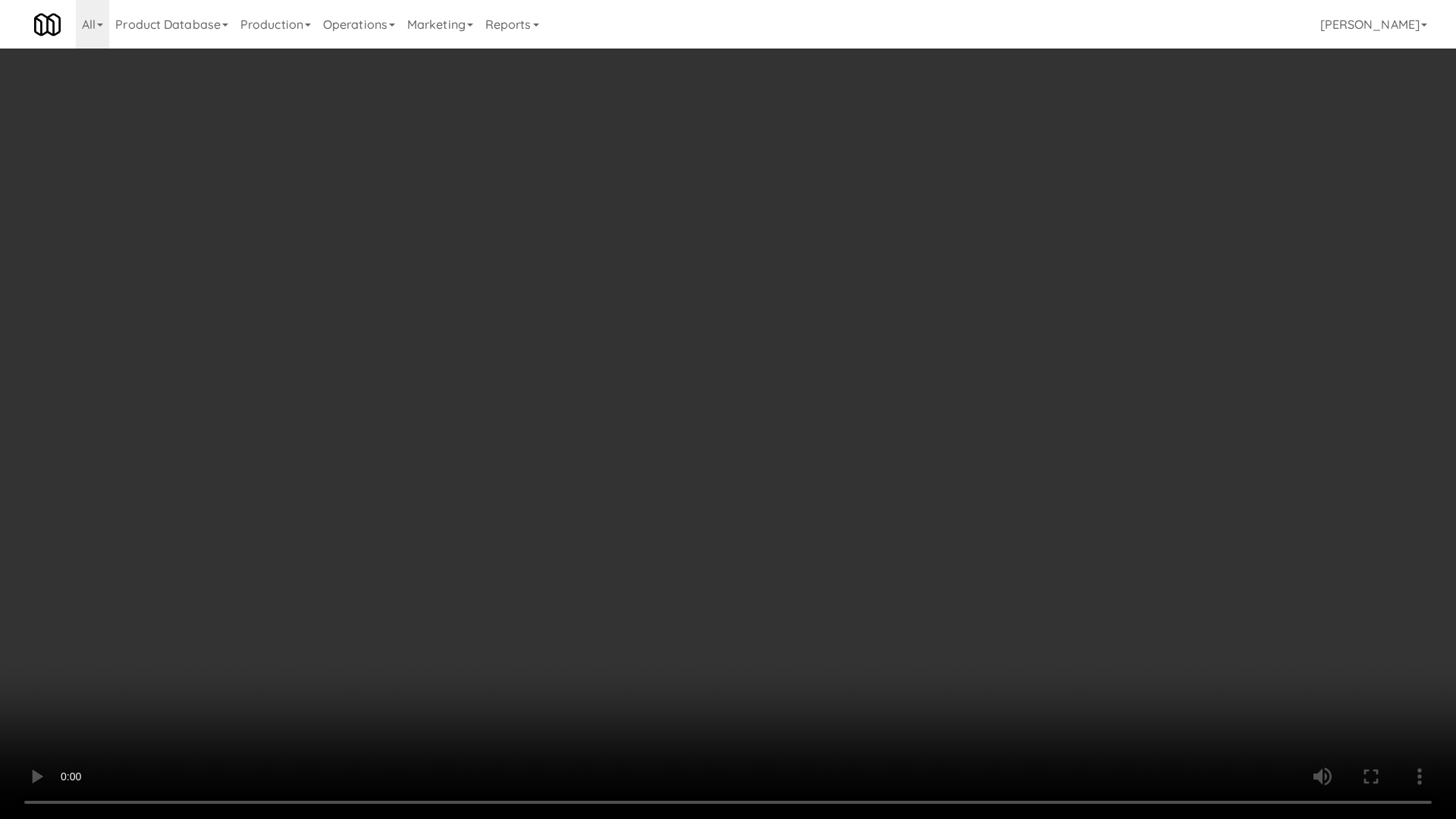
click at [387, 537] on video at bounding box center [728, 409] width 1456 height 819
click at [388, 536] on video at bounding box center [728, 409] width 1456 height 819
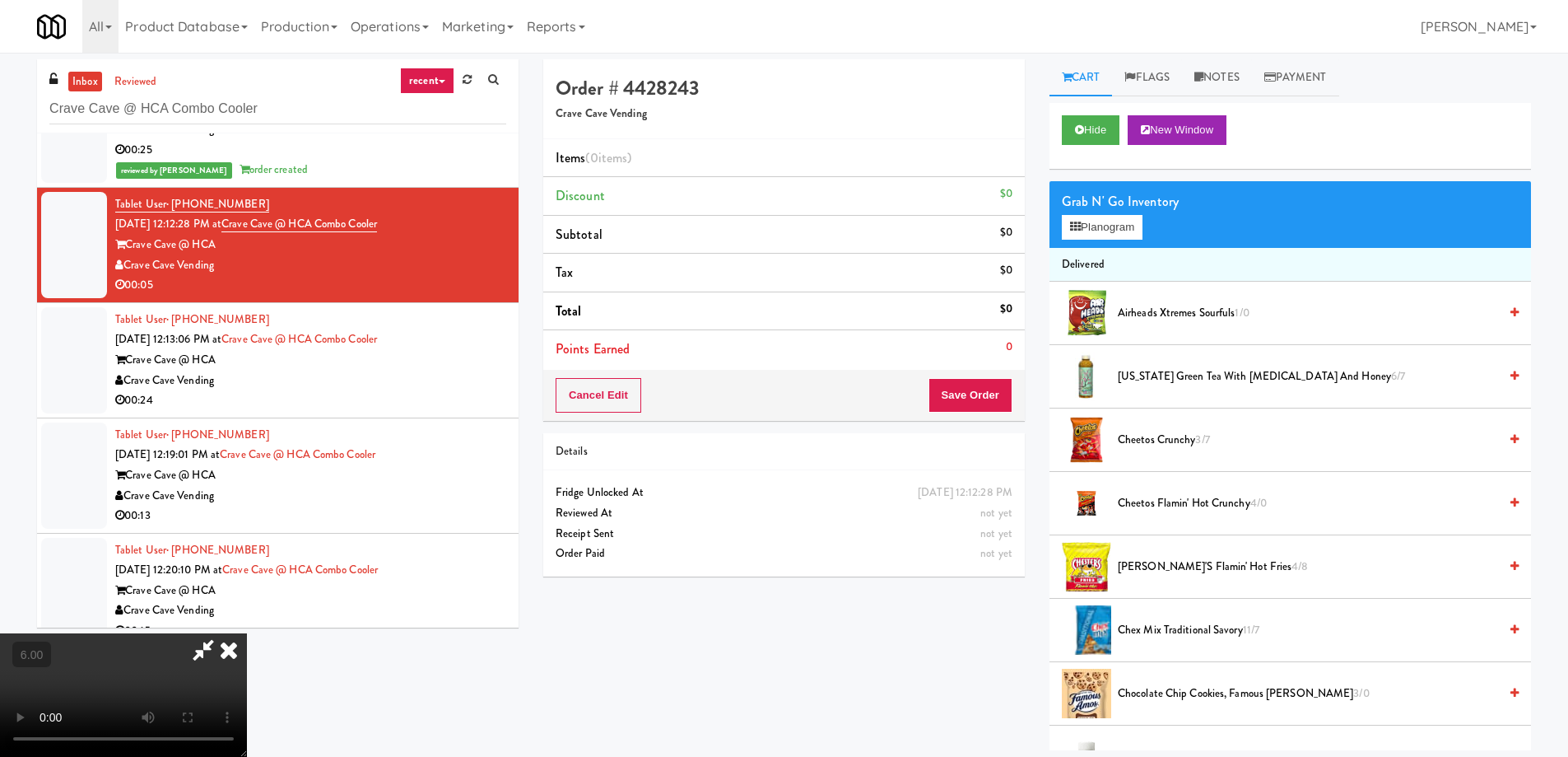
click at [1148, 502] on span "Cheetos Flamin' Hot Crunchy 4/0" at bounding box center [1308, 503] width 380 height 21
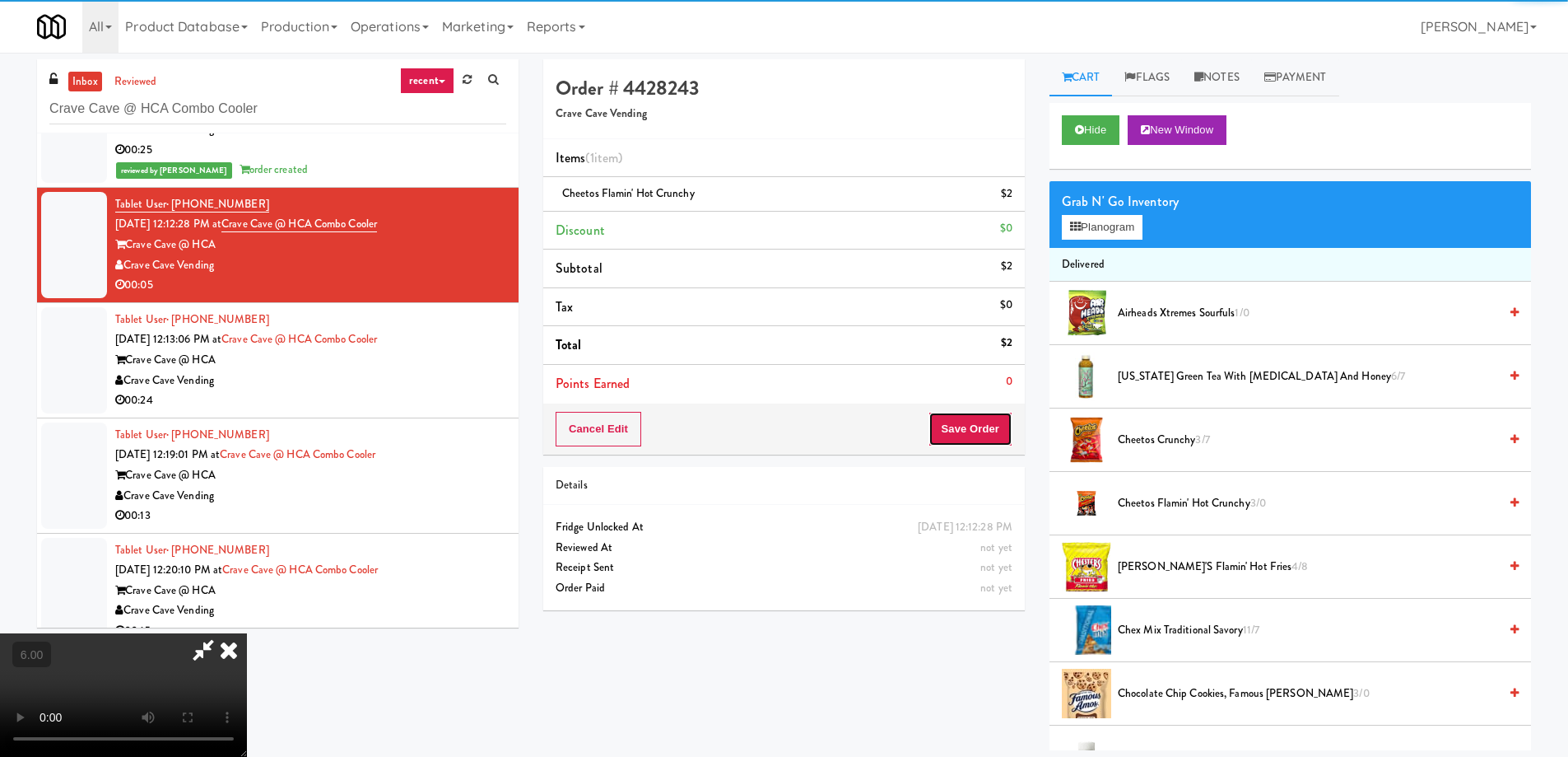
click at [970, 429] on button "Save Order" at bounding box center [971, 429] width 84 height 35
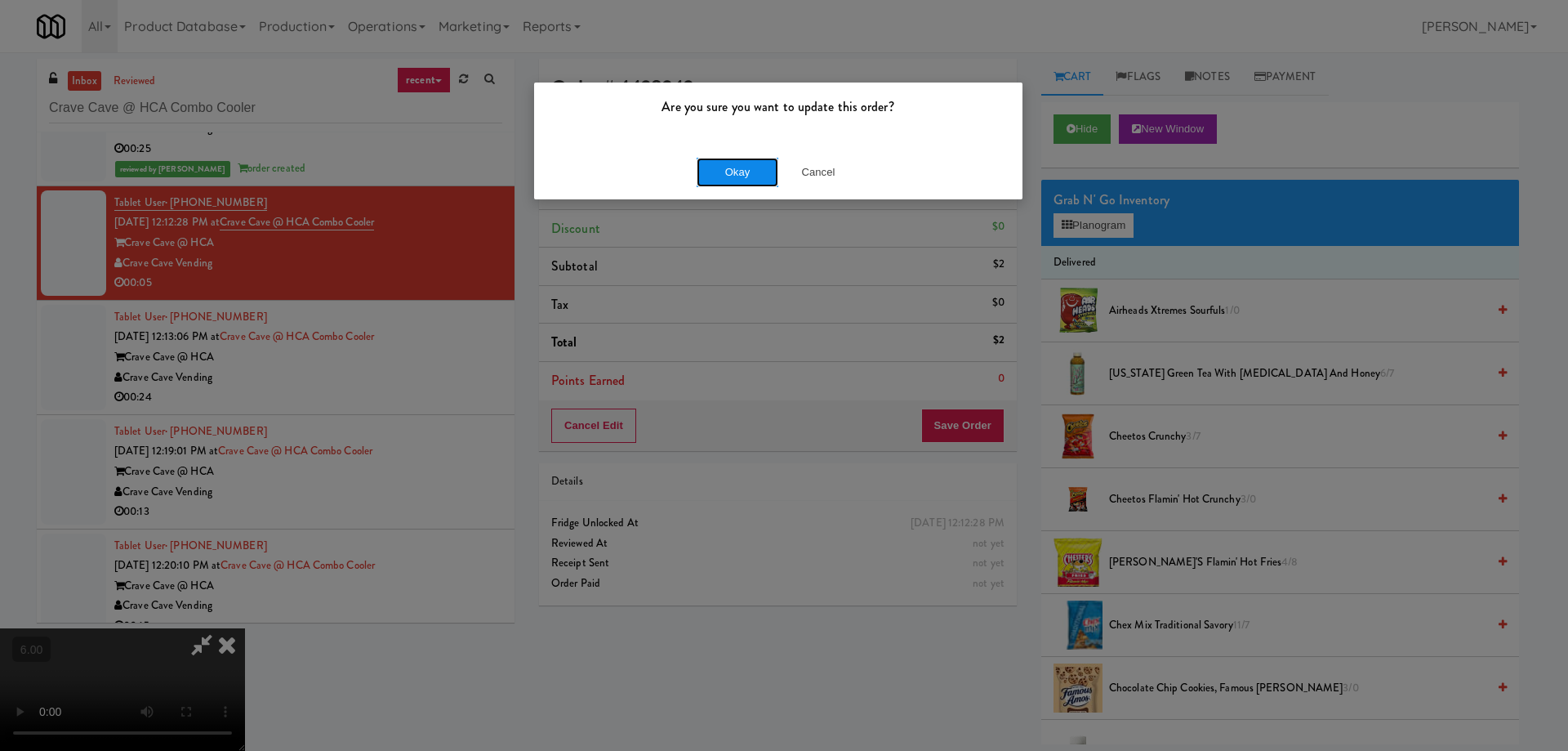
click at [737, 176] on button "Okay" at bounding box center [738, 172] width 82 height 30
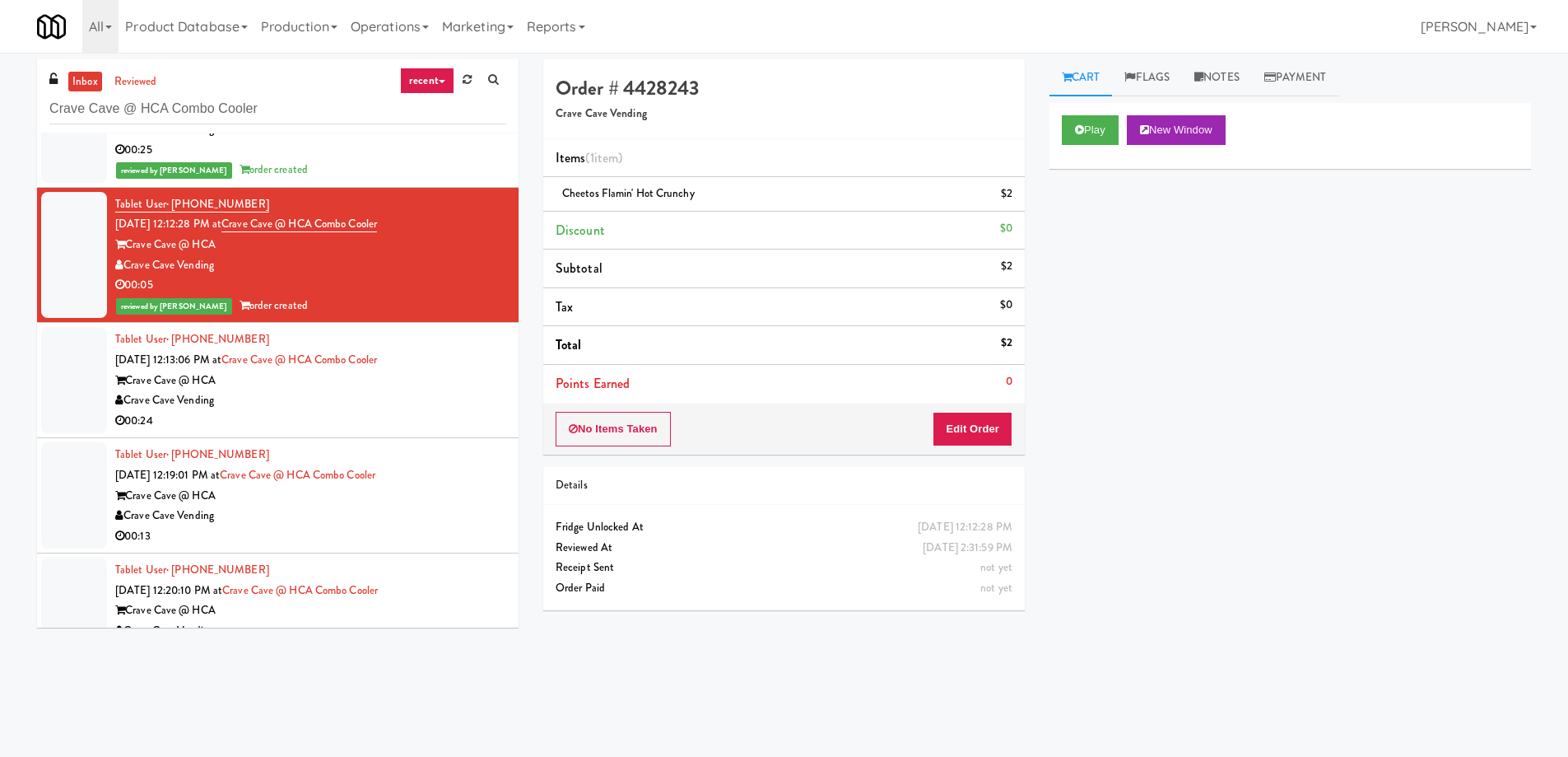
scroll to position [0, 0]
click at [417, 406] on div "Crave Cave Vending" at bounding box center [310, 400] width 391 height 21
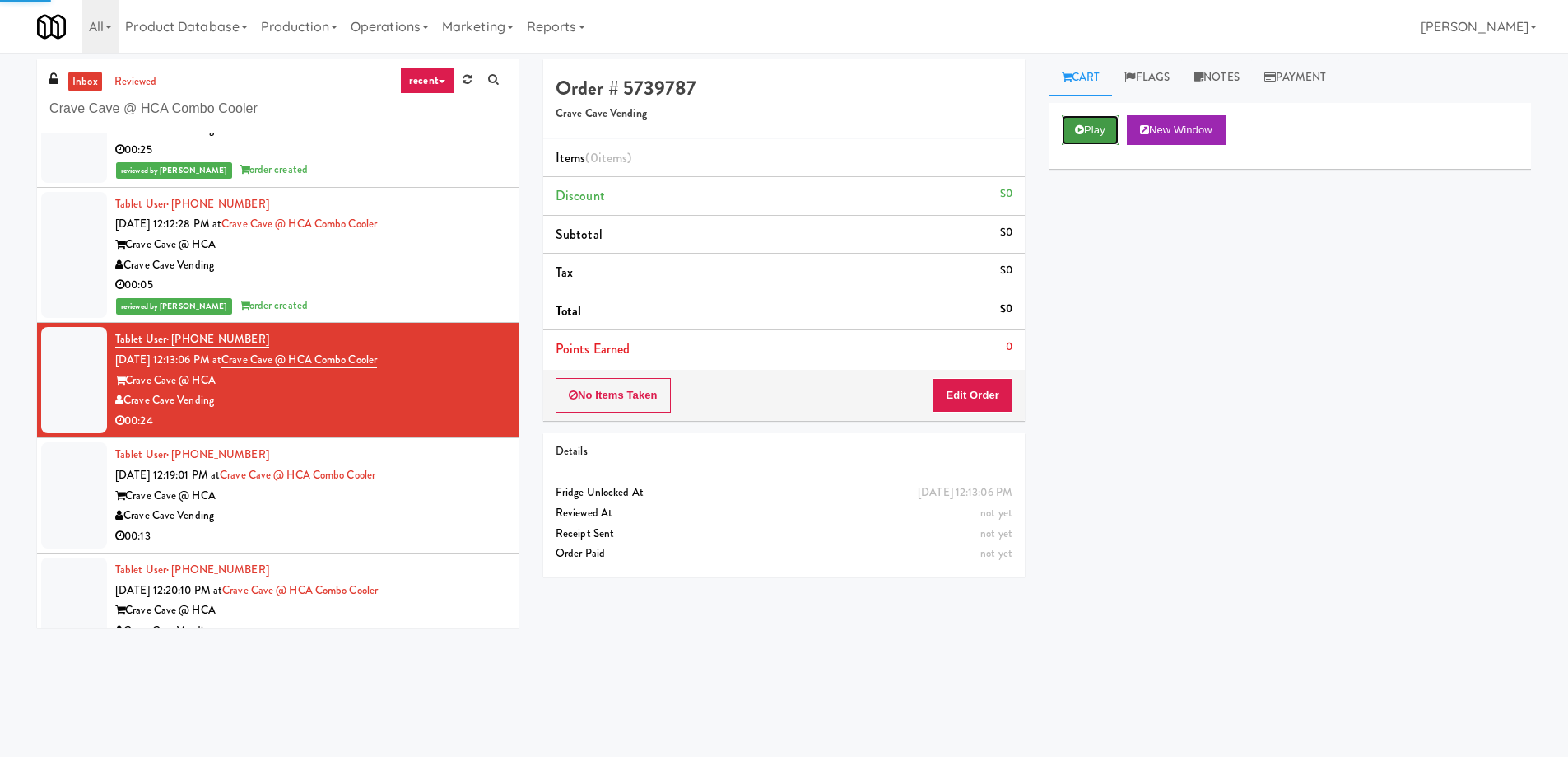
click at [1099, 132] on button "Play" at bounding box center [1090, 130] width 57 height 30
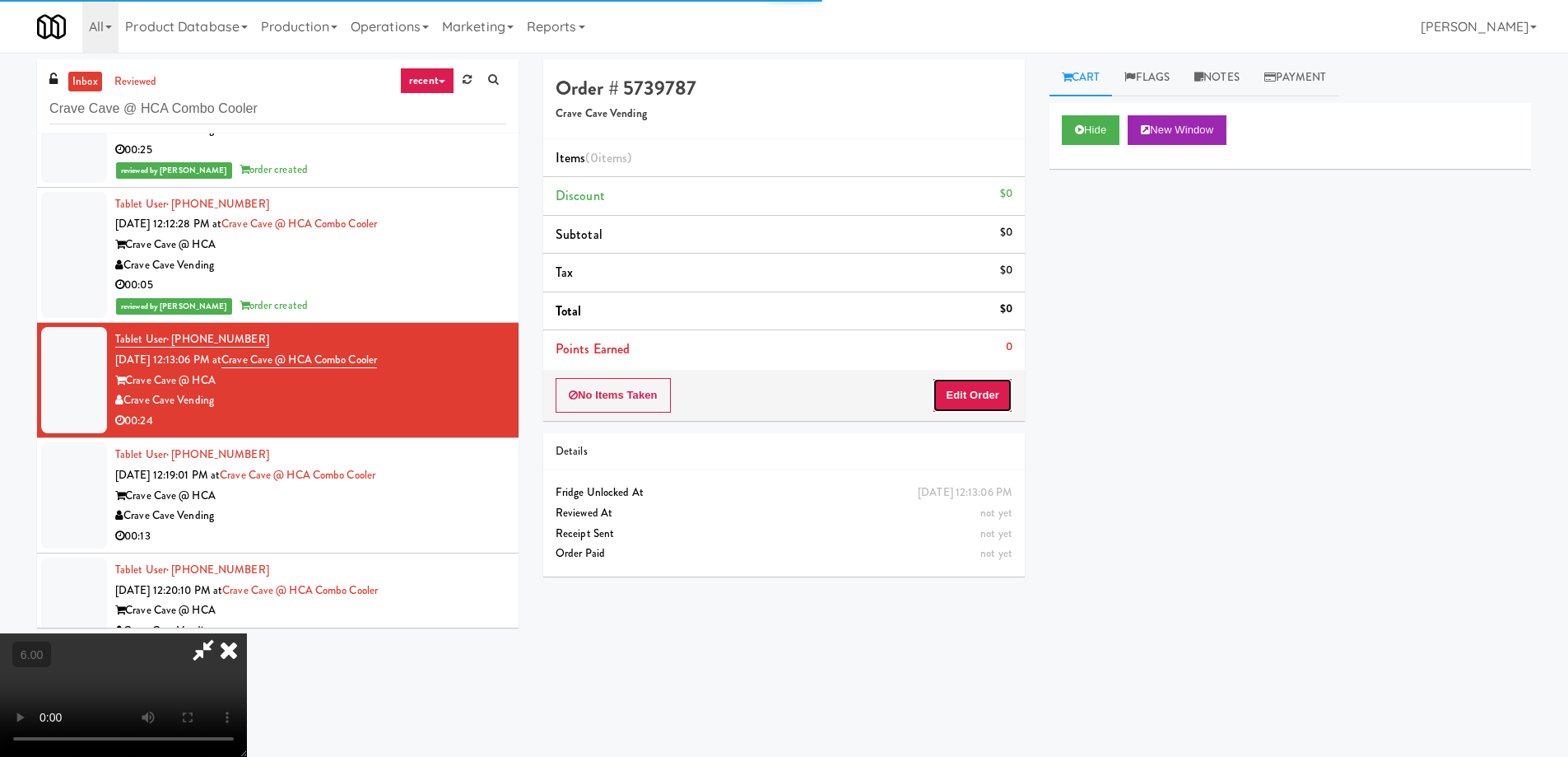
click at [984, 389] on button "Edit Order" at bounding box center [973, 395] width 80 height 35
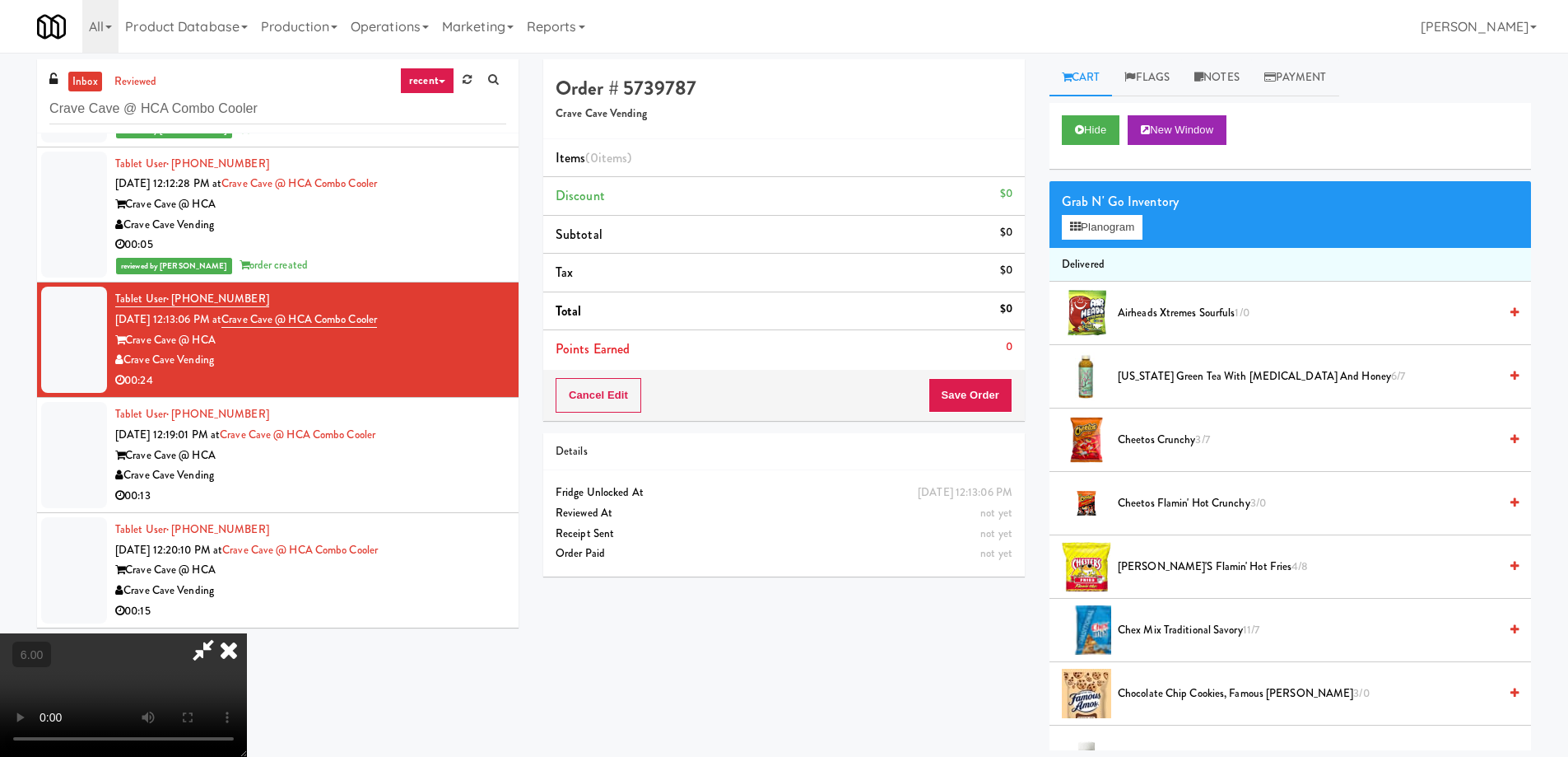
scroll to position [53, 0]
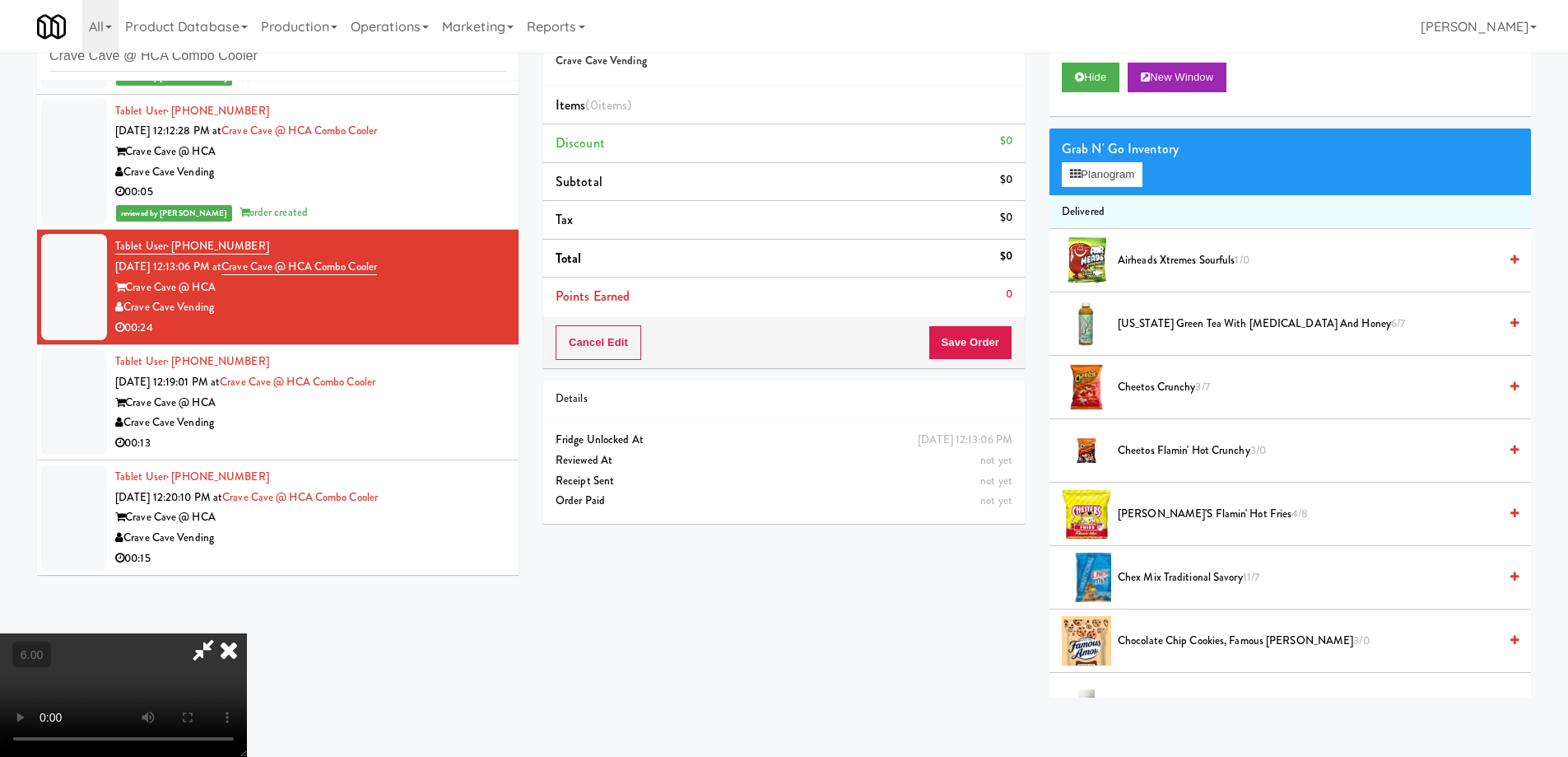
click at [247, 633] on video at bounding box center [123, 694] width 247 height 123
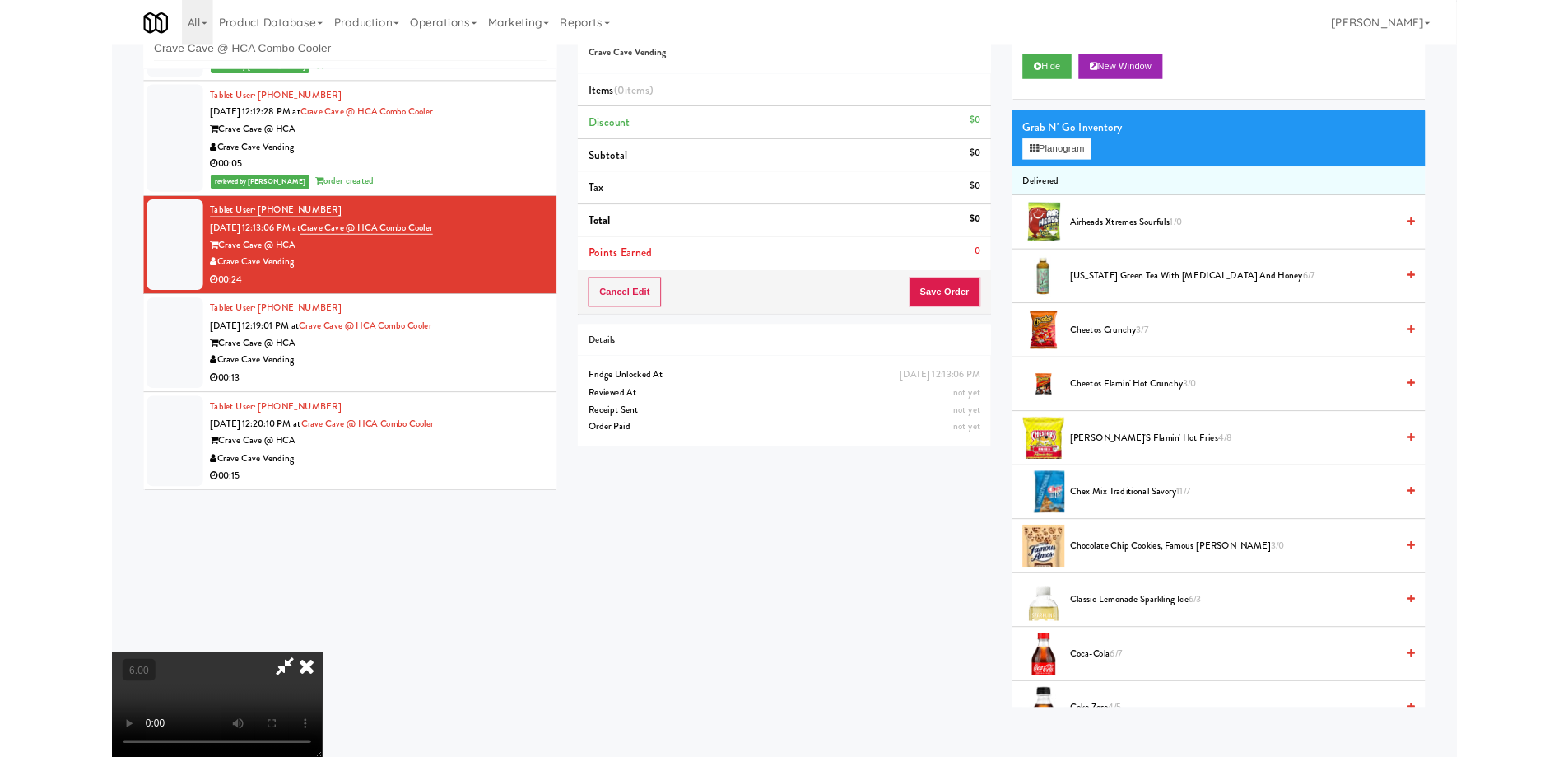
scroll to position [34, 0]
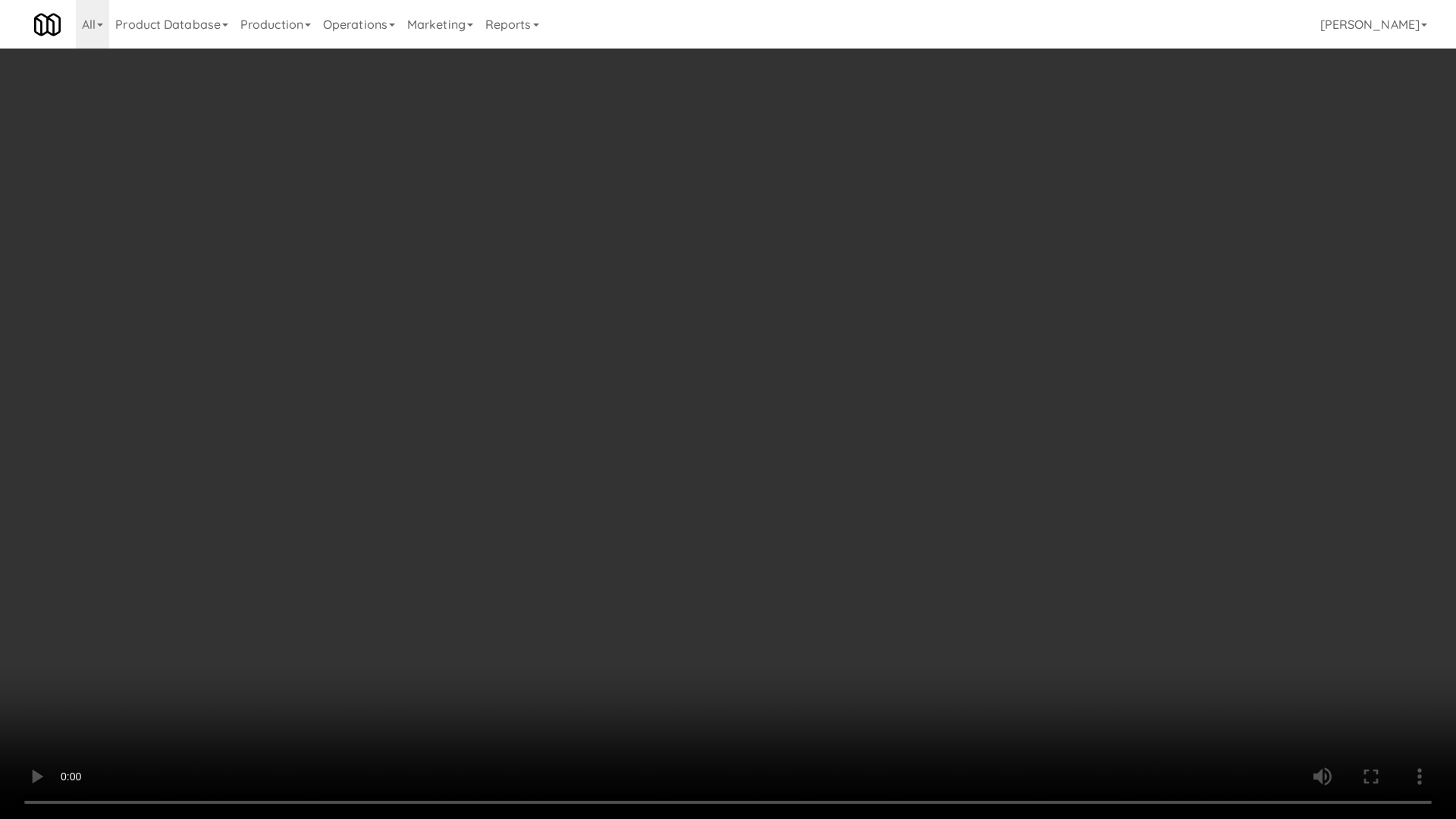
click at [723, 476] on video at bounding box center [728, 409] width 1456 height 819
click at [726, 474] on video at bounding box center [728, 409] width 1456 height 819
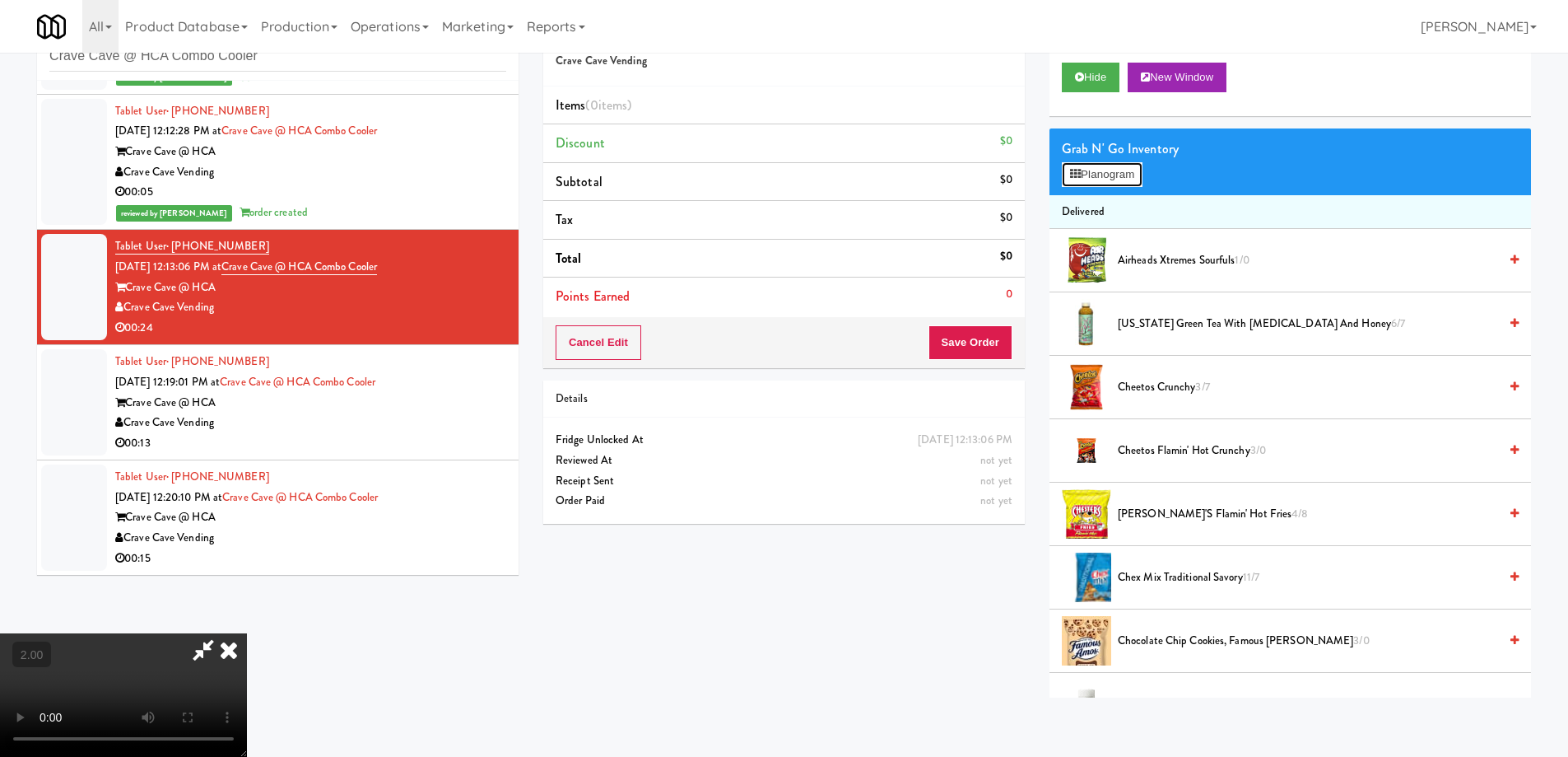
click at [1109, 176] on button "Planogram" at bounding box center [1102, 175] width 81 height 25
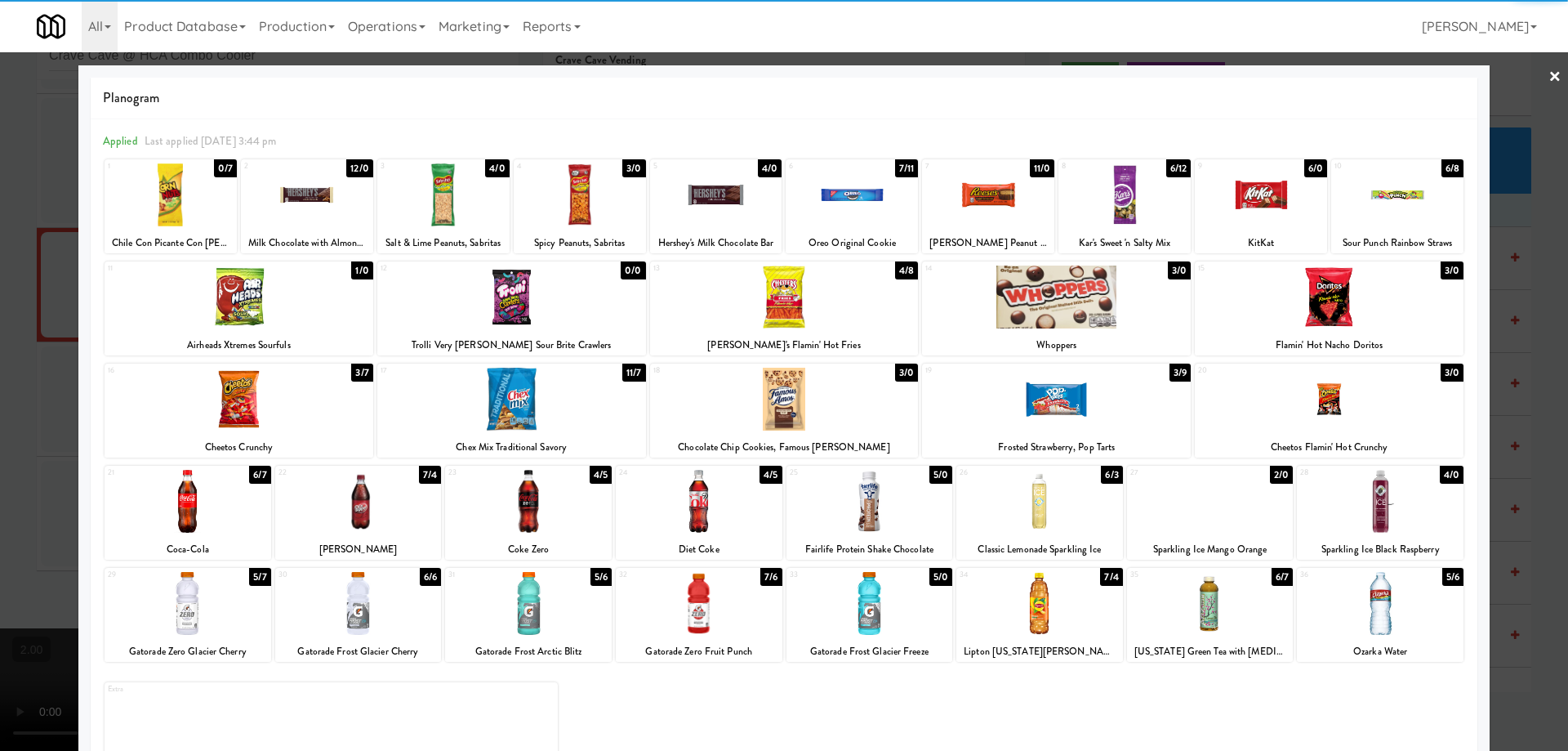
drag, startPoint x: 515, startPoint y: 326, endPoint x: 458, endPoint y: 333, distance: 57.4
click at [514, 325] on div at bounding box center [511, 296] width 268 height 63
click at [0, 327] on div at bounding box center [784, 375] width 1568 height 751
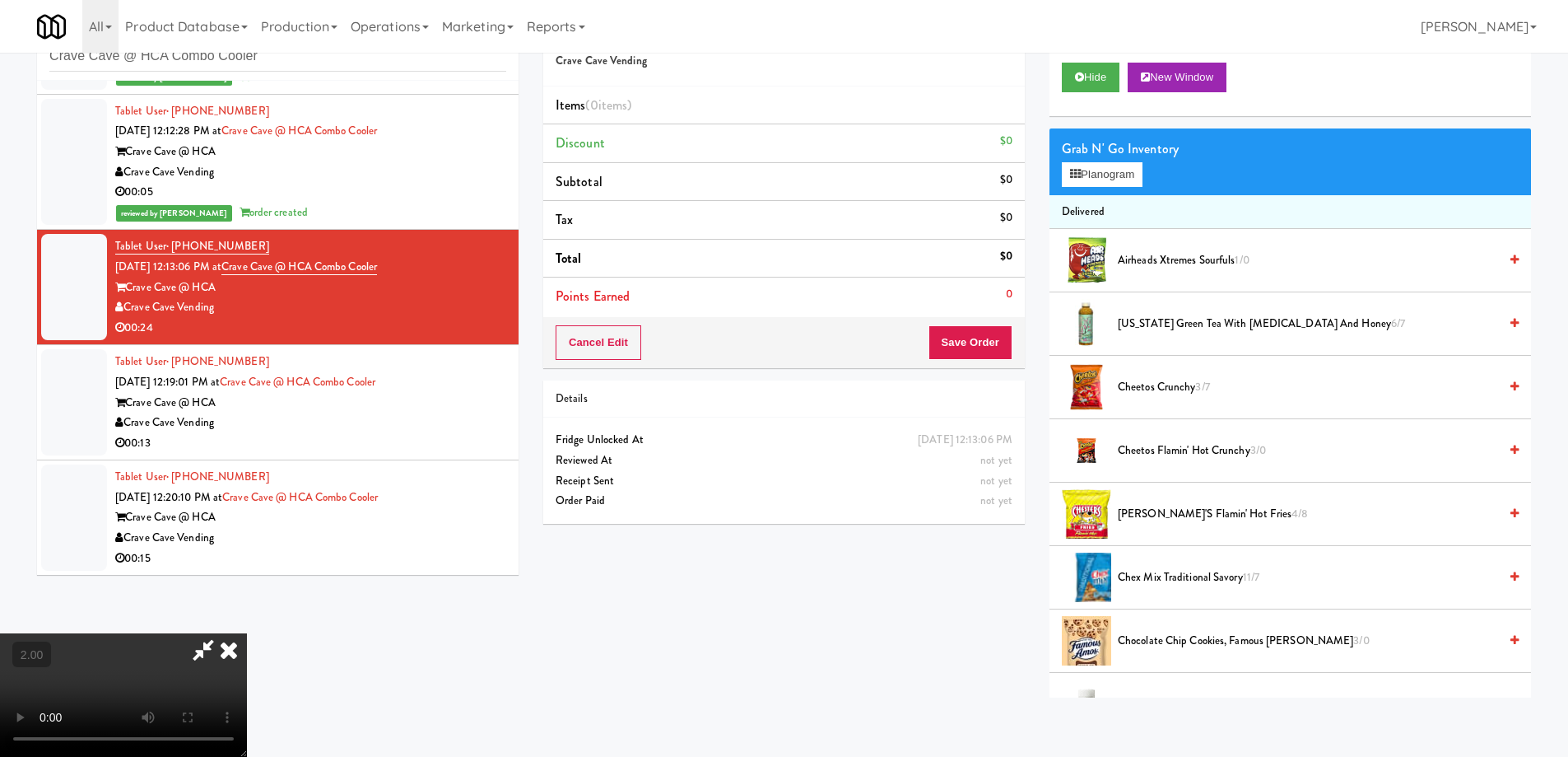
click at [203, 633] on video at bounding box center [123, 694] width 247 height 123
click at [247, 633] on video at bounding box center [123, 694] width 247 height 123
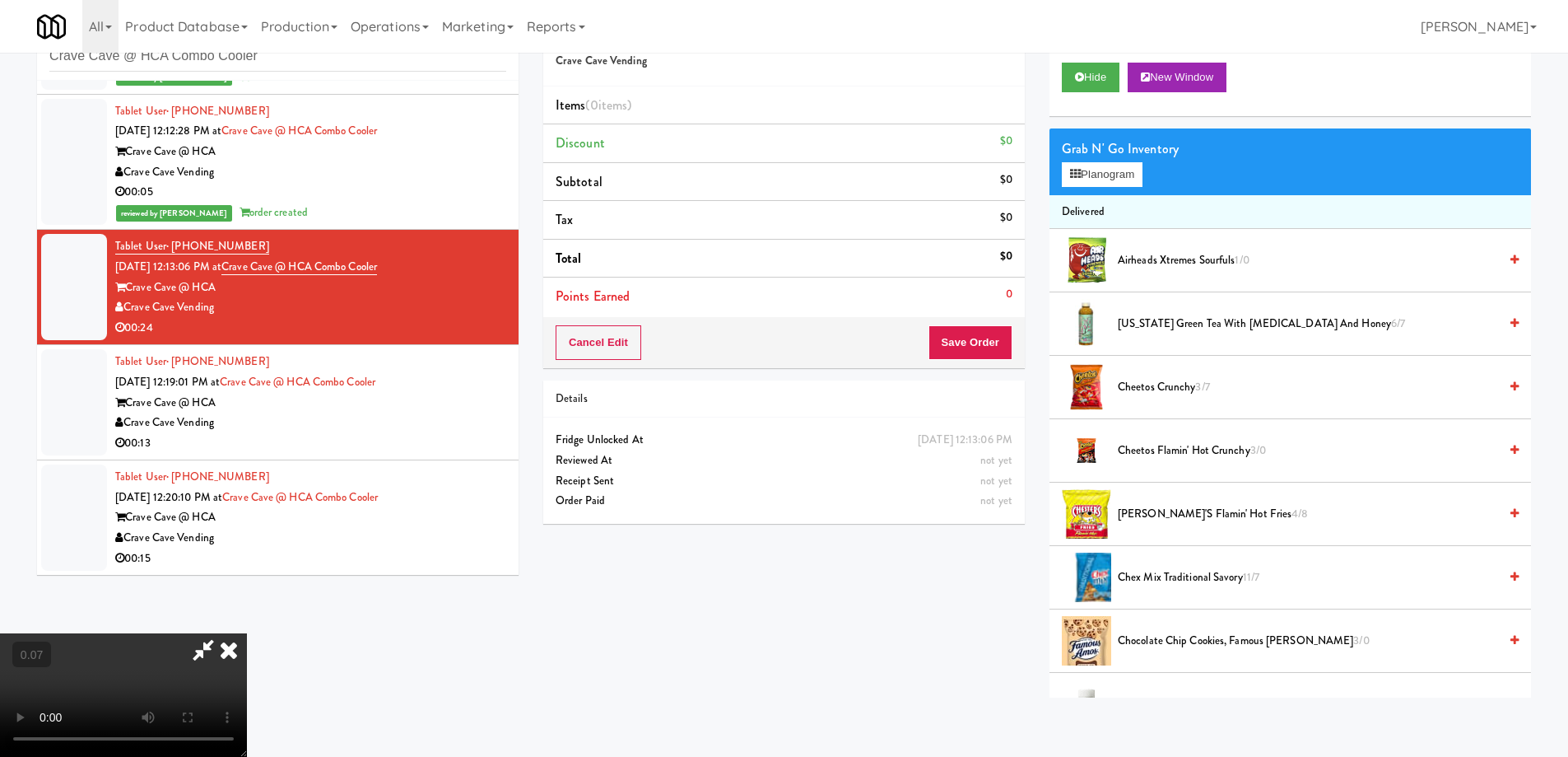
scroll to position [276, 0]
click at [247, 633] on video at bounding box center [123, 694] width 247 height 123
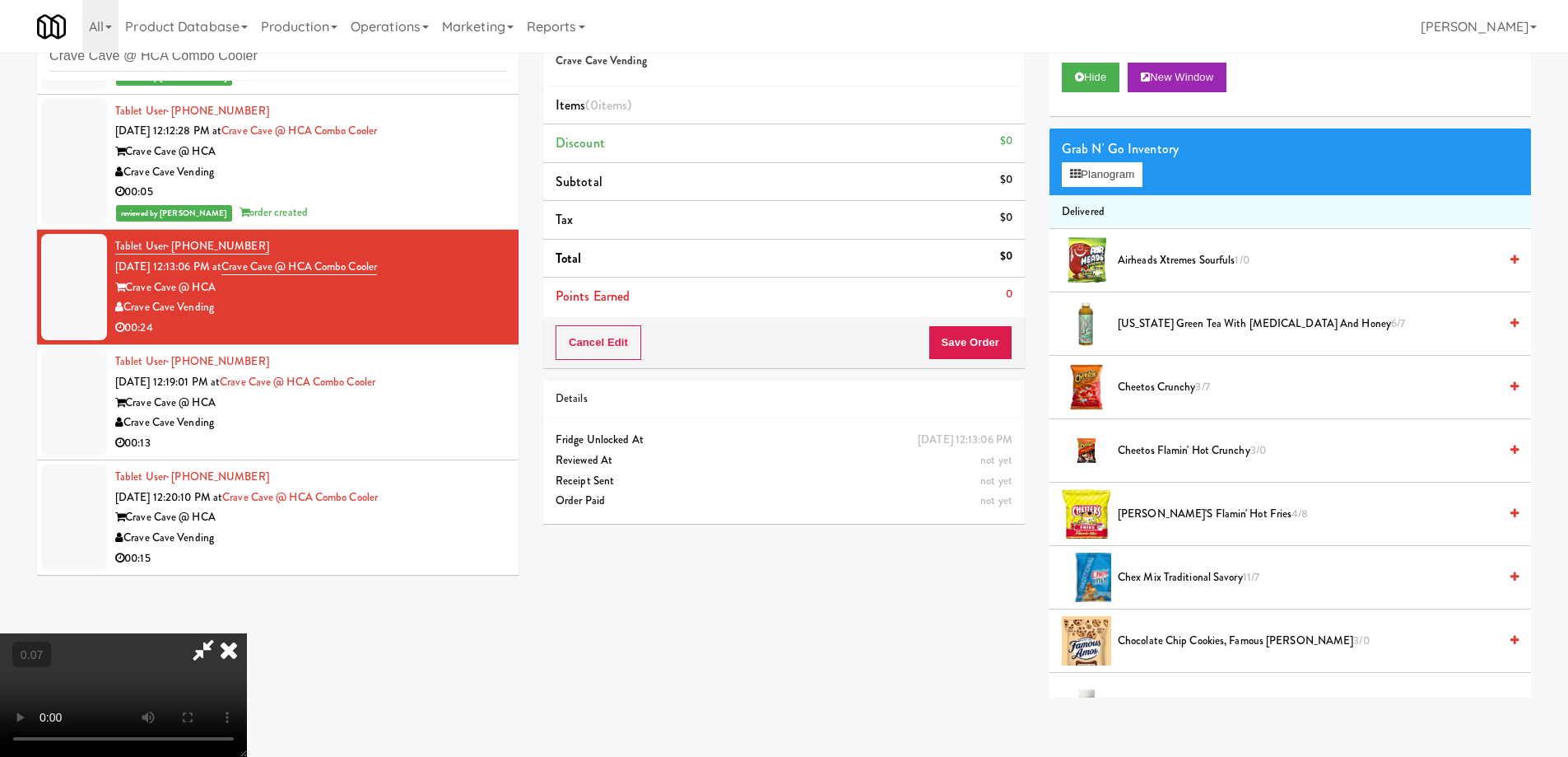
click at [247, 633] on video at bounding box center [123, 694] width 247 height 123
click at [1126, 165] on button "Planogram" at bounding box center [1102, 175] width 81 height 25
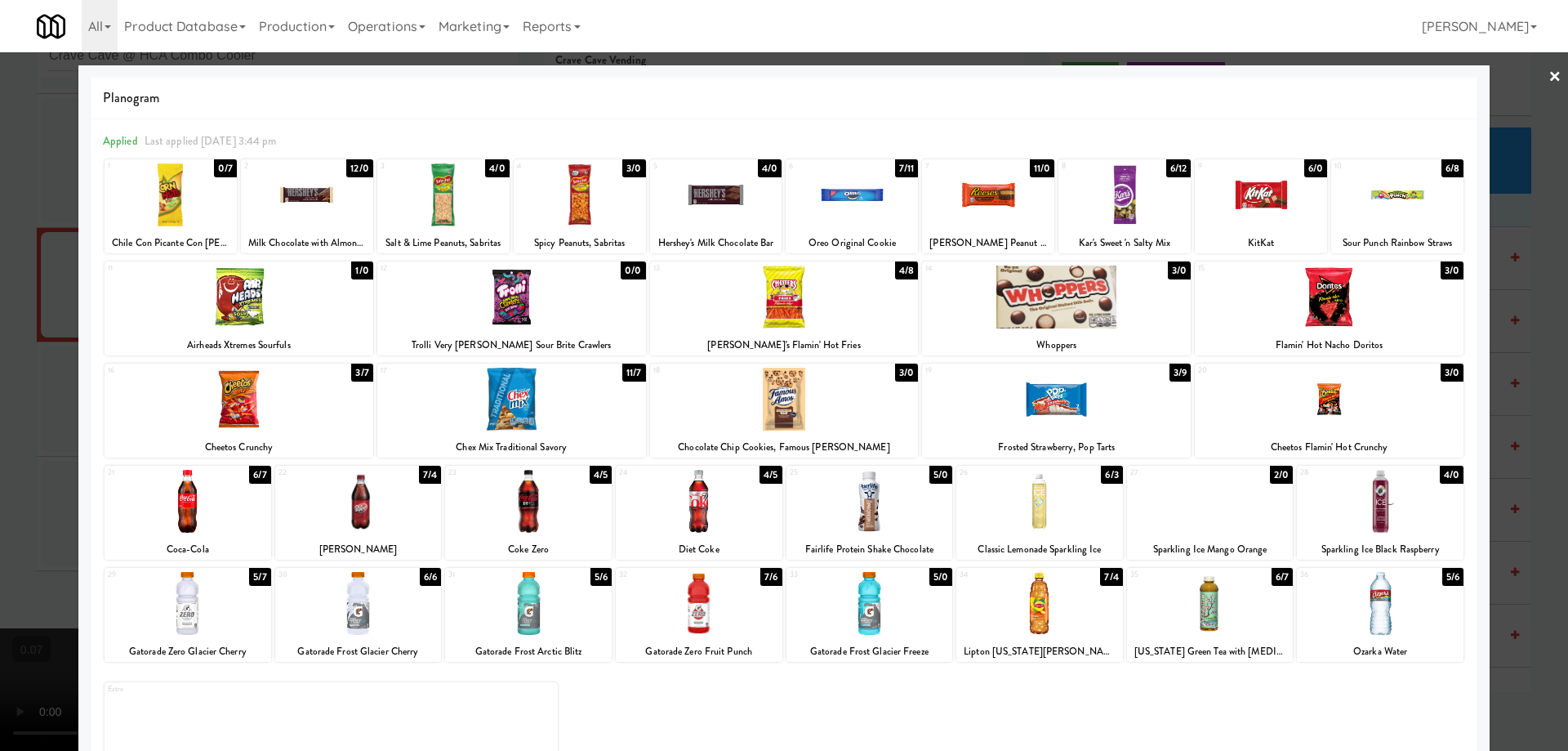
drag, startPoint x: 0, startPoint y: 323, endPoint x: 26, endPoint y: 358, distance: 43.6
click at [0, 324] on div at bounding box center [784, 375] width 1568 height 751
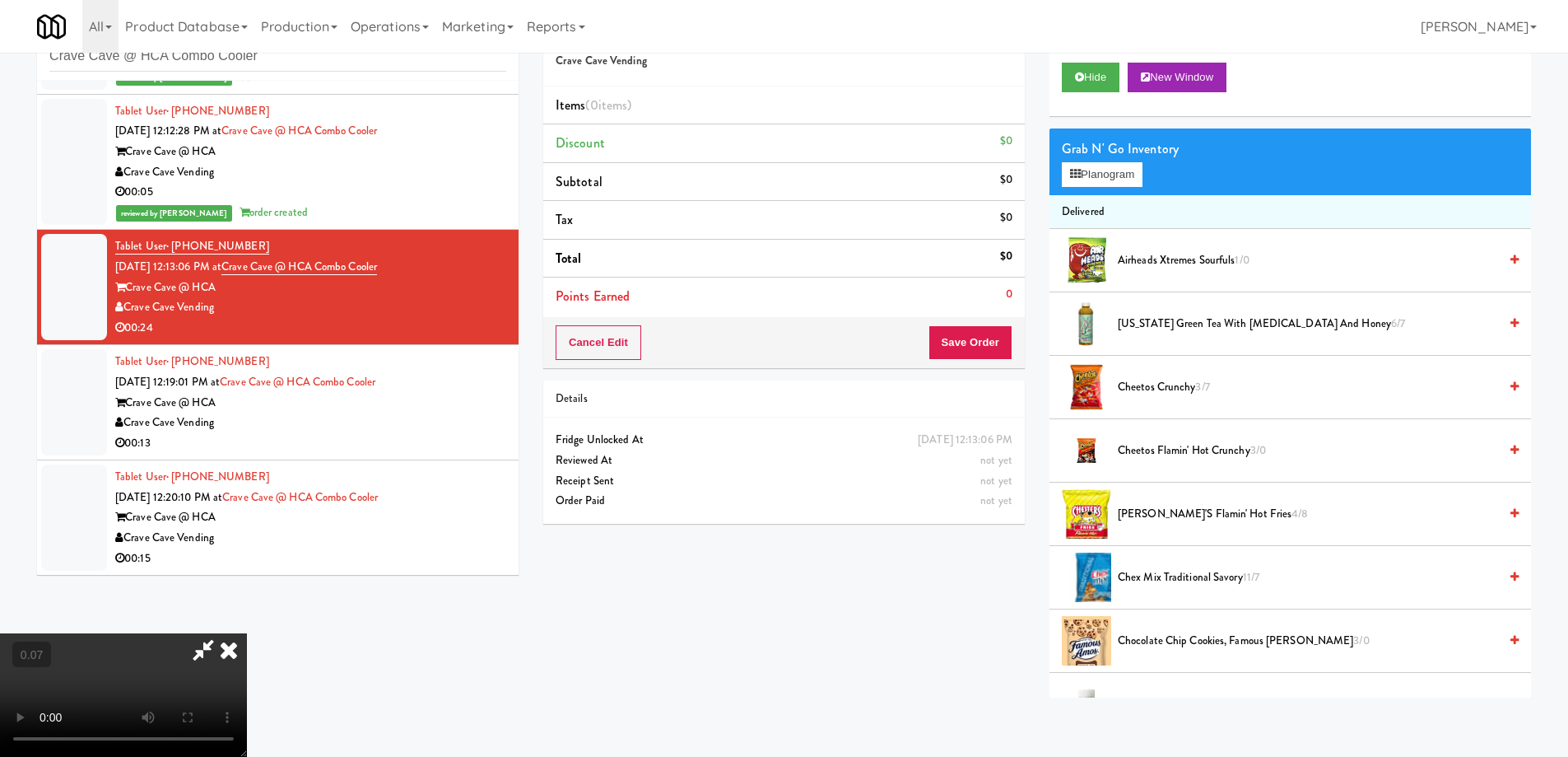
click at [247, 633] on video at bounding box center [123, 694] width 247 height 123
click at [1093, 191] on div "Grab N' Go Inventory Planogram" at bounding box center [1290, 161] width 481 height 67
click at [1085, 177] on button "Planogram" at bounding box center [1102, 175] width 81 height 25
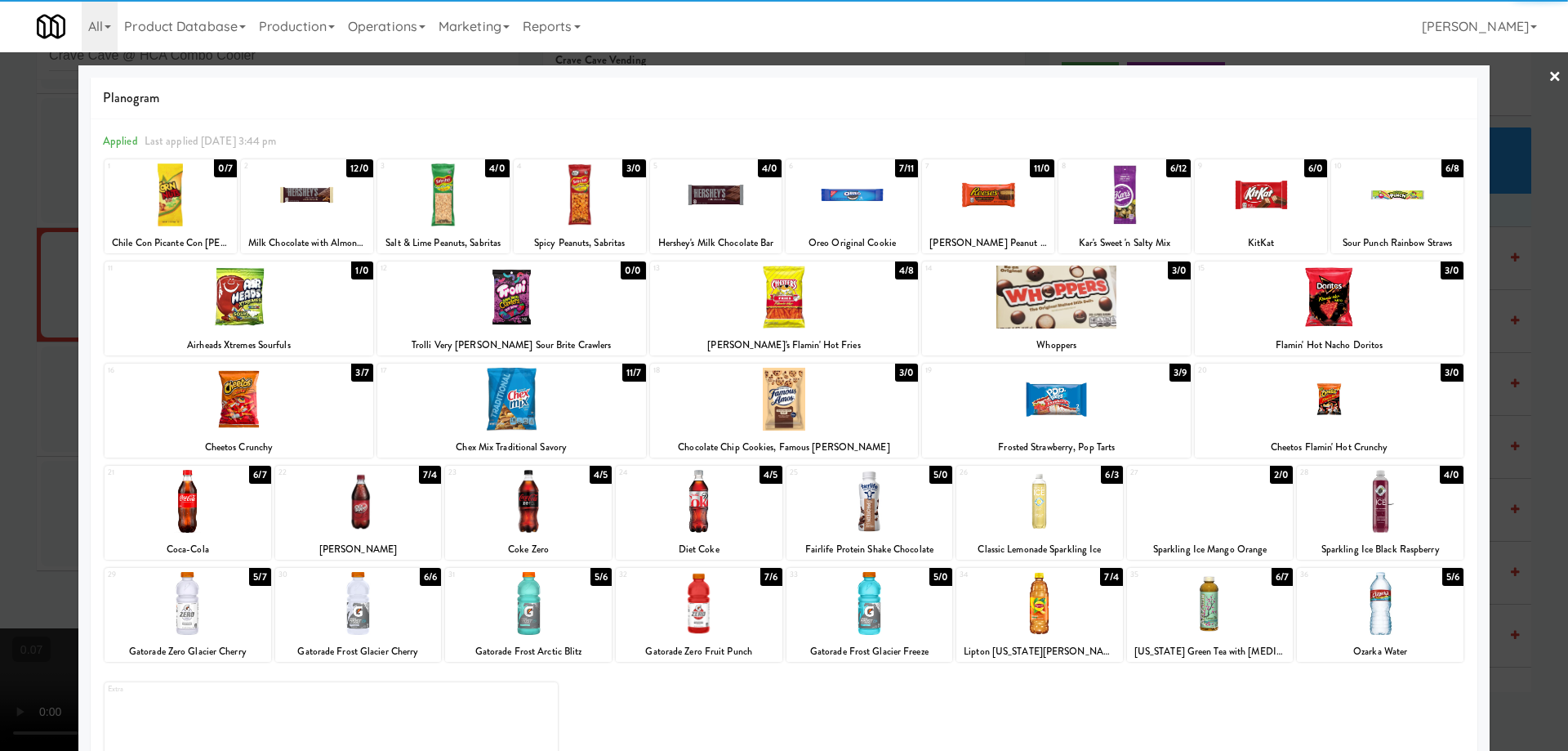
click at [23, 293] on div at bounding box center [784, 375] width 1568 height 751
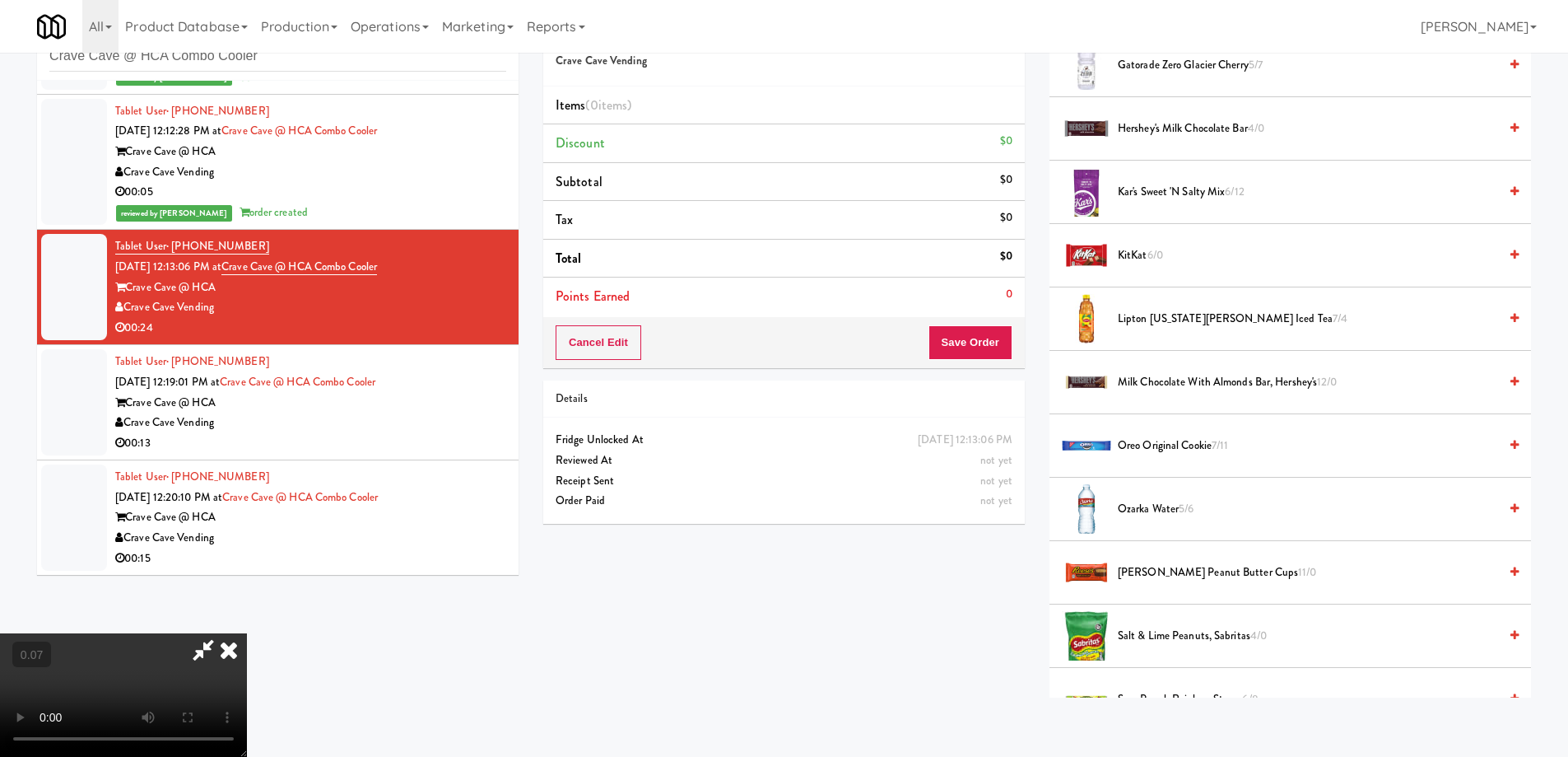
scroll to position [276, 0]
click at [247, 633] on video at bounding box center [123, 694] width 247 height 123
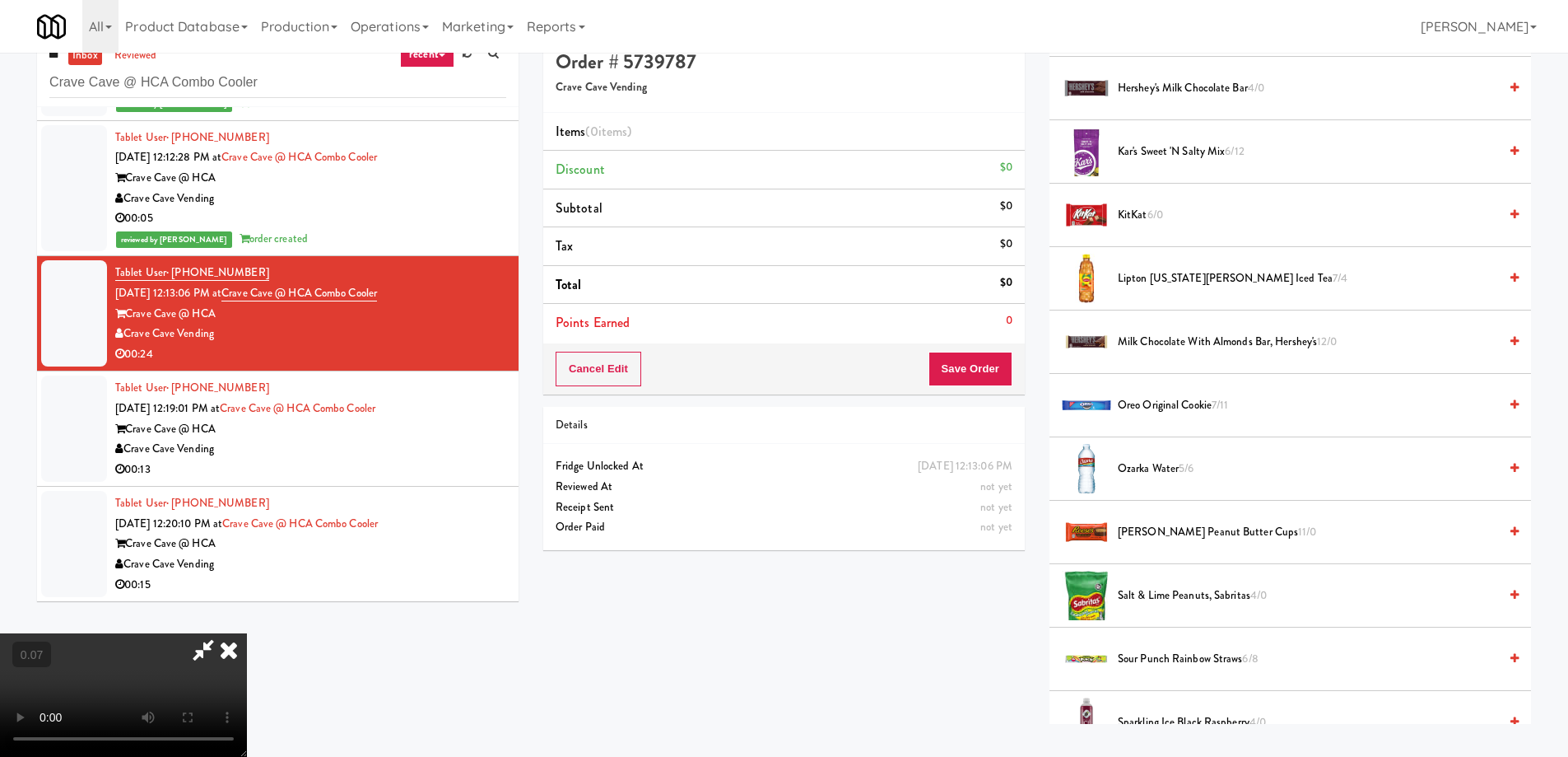
scroll to position [0, 0]
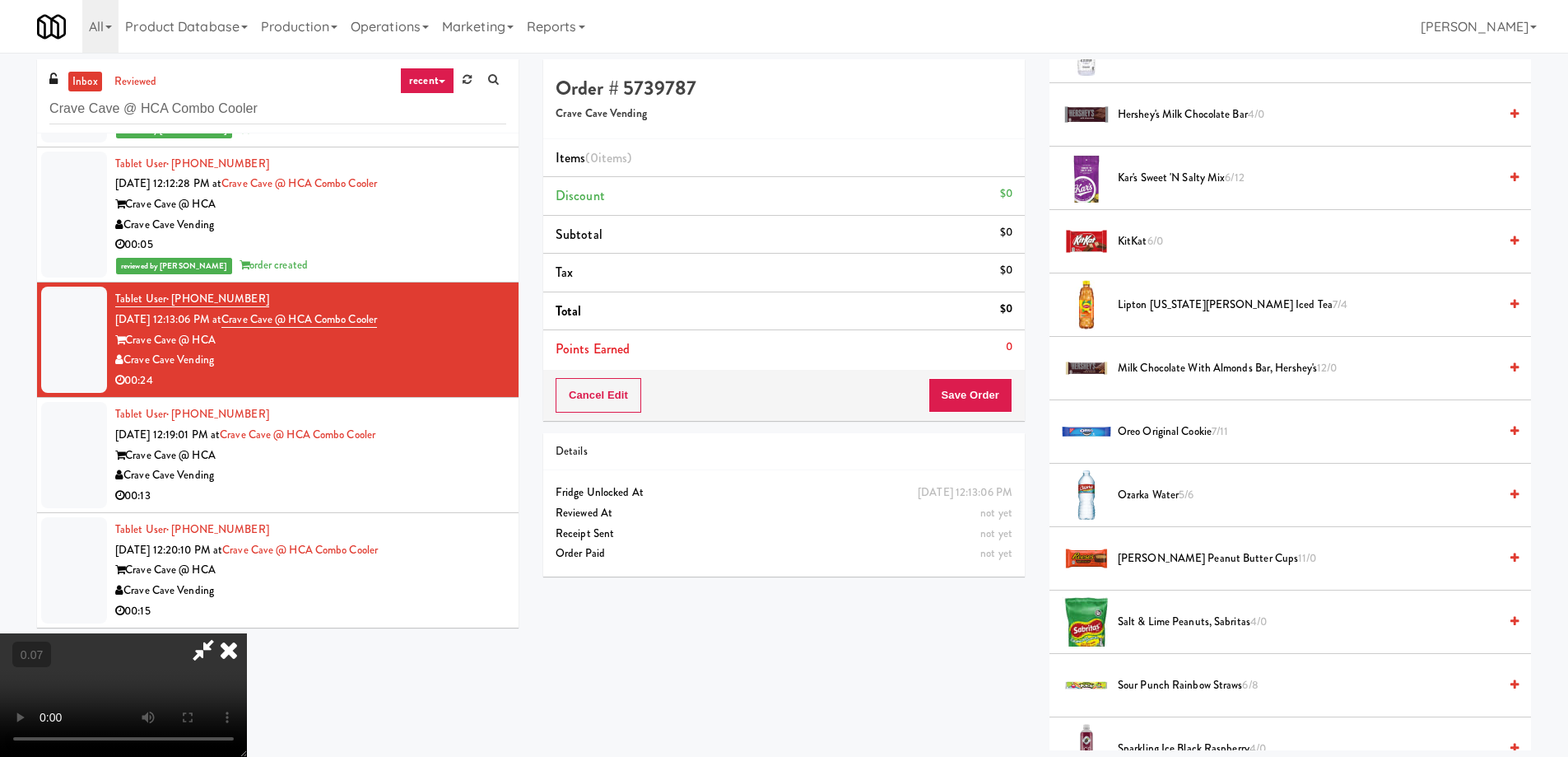
click at [247, 633] on icon at bounding box center [229, 649] width 36 height 33
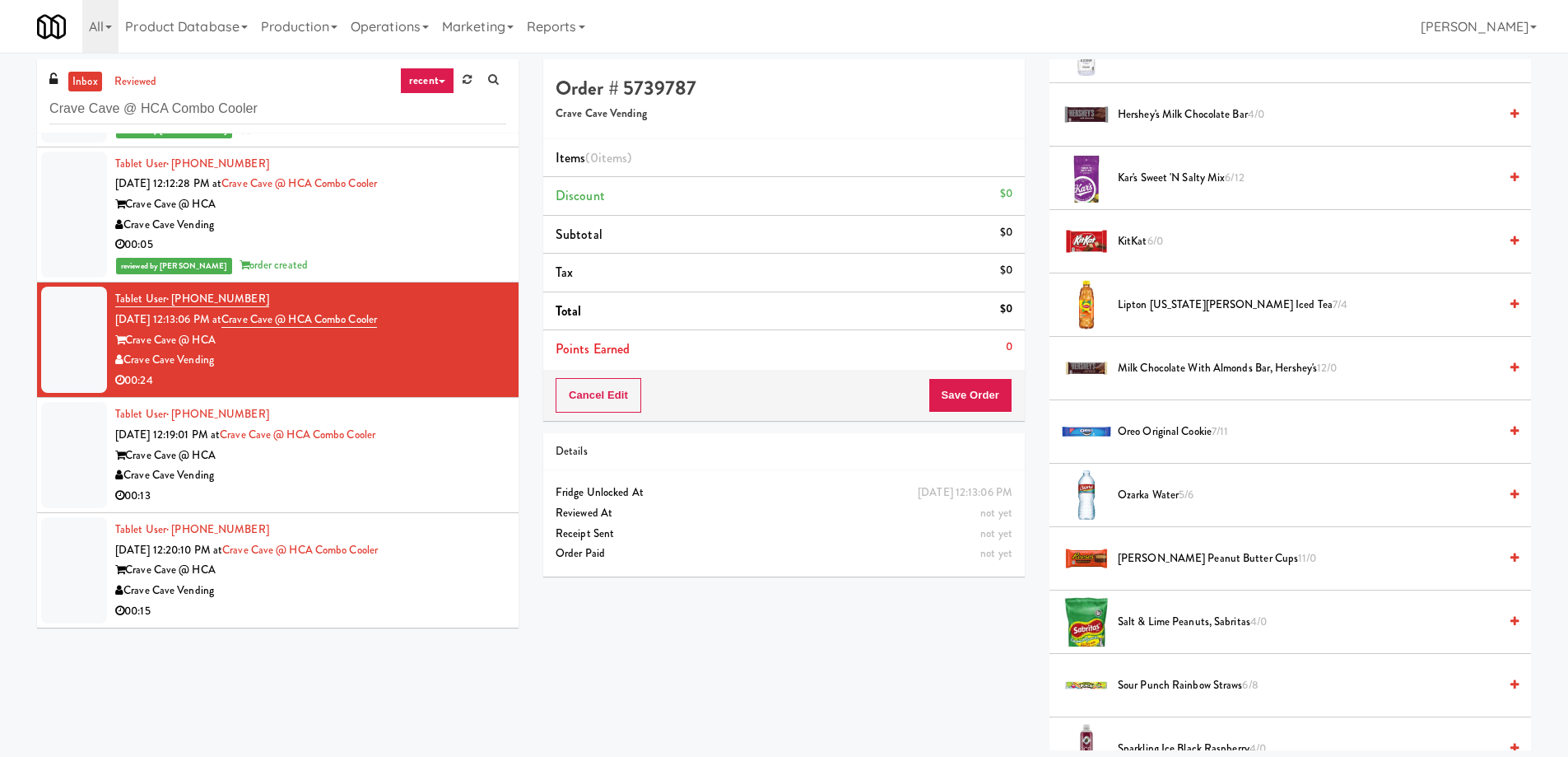
copy div "Crave Cave @ HCA"
drag, startPoint x: 256, startPoint y: 335, endPoint x: 131, endPoint y: 342, distance: 125.2
click at [131, 342] on div "Crave Cave @ HCA" at bounding box center [310, 340] width 391 height 21
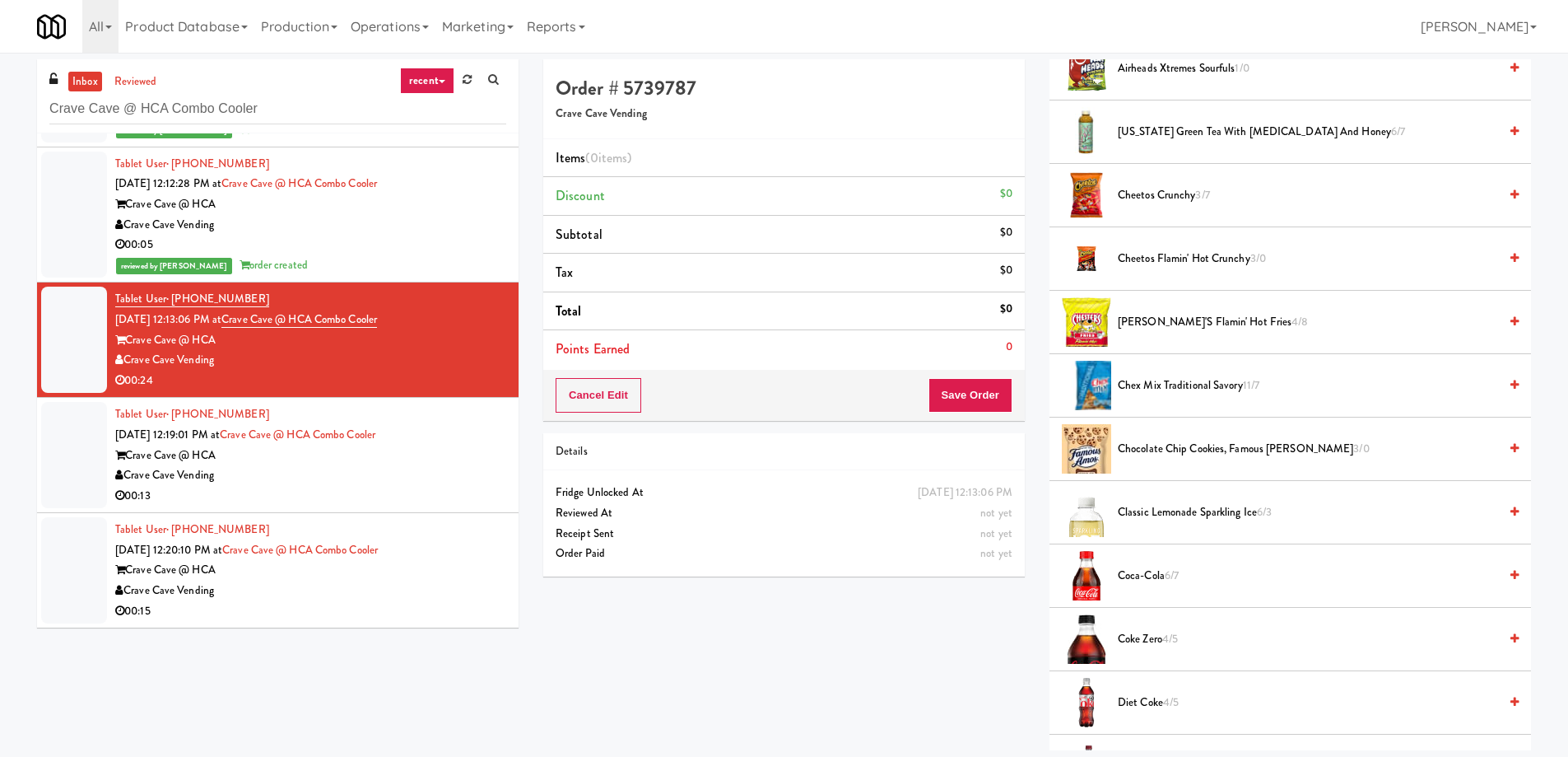
scroll to position [247, 0]
click at [369, 498] on div "00:13" at bounding box center [310, 496] width 391 height 21
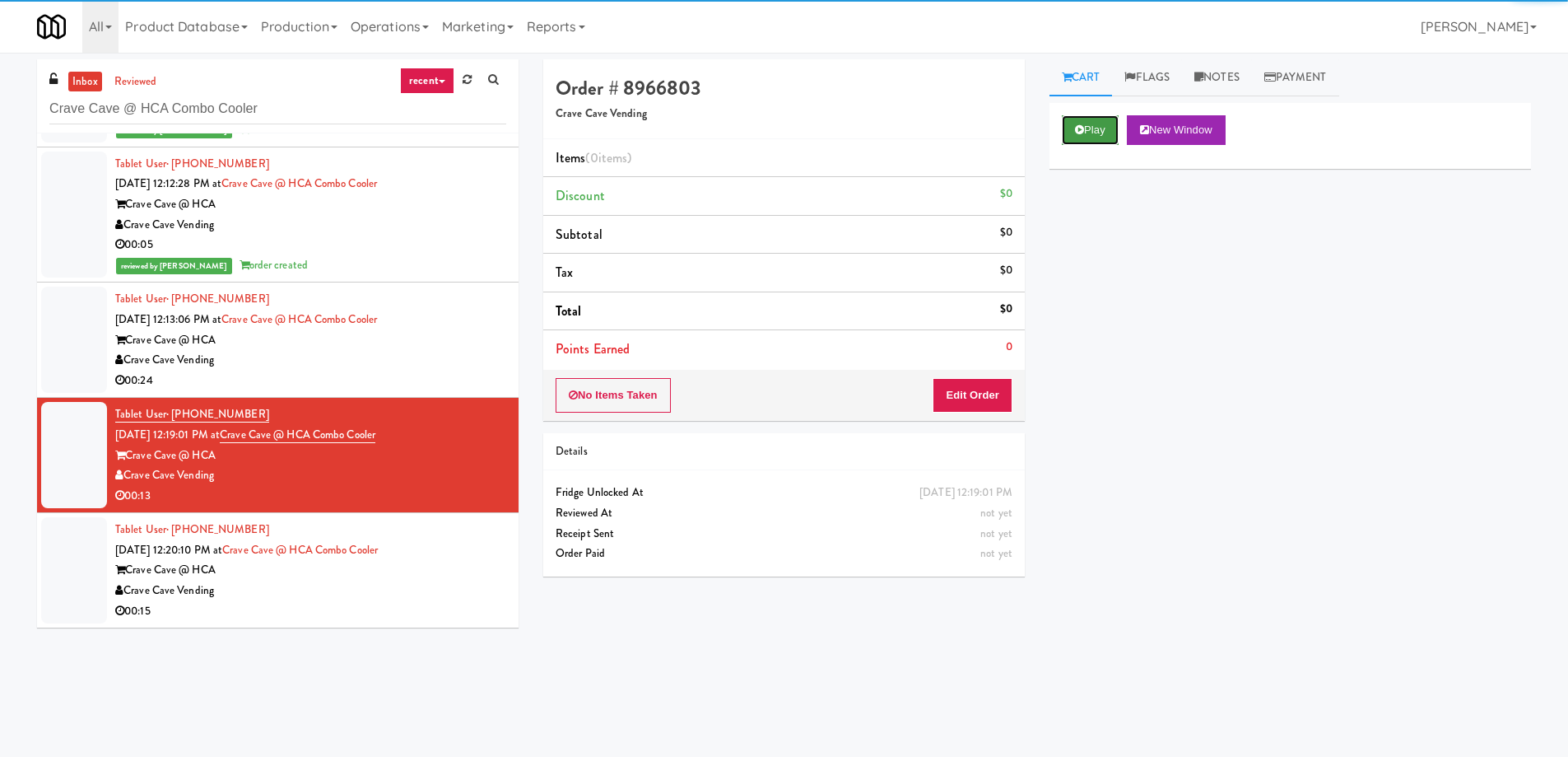
click at [1077, 136] on button "Play" at bounding box center [1090, 130] width 57 height 30
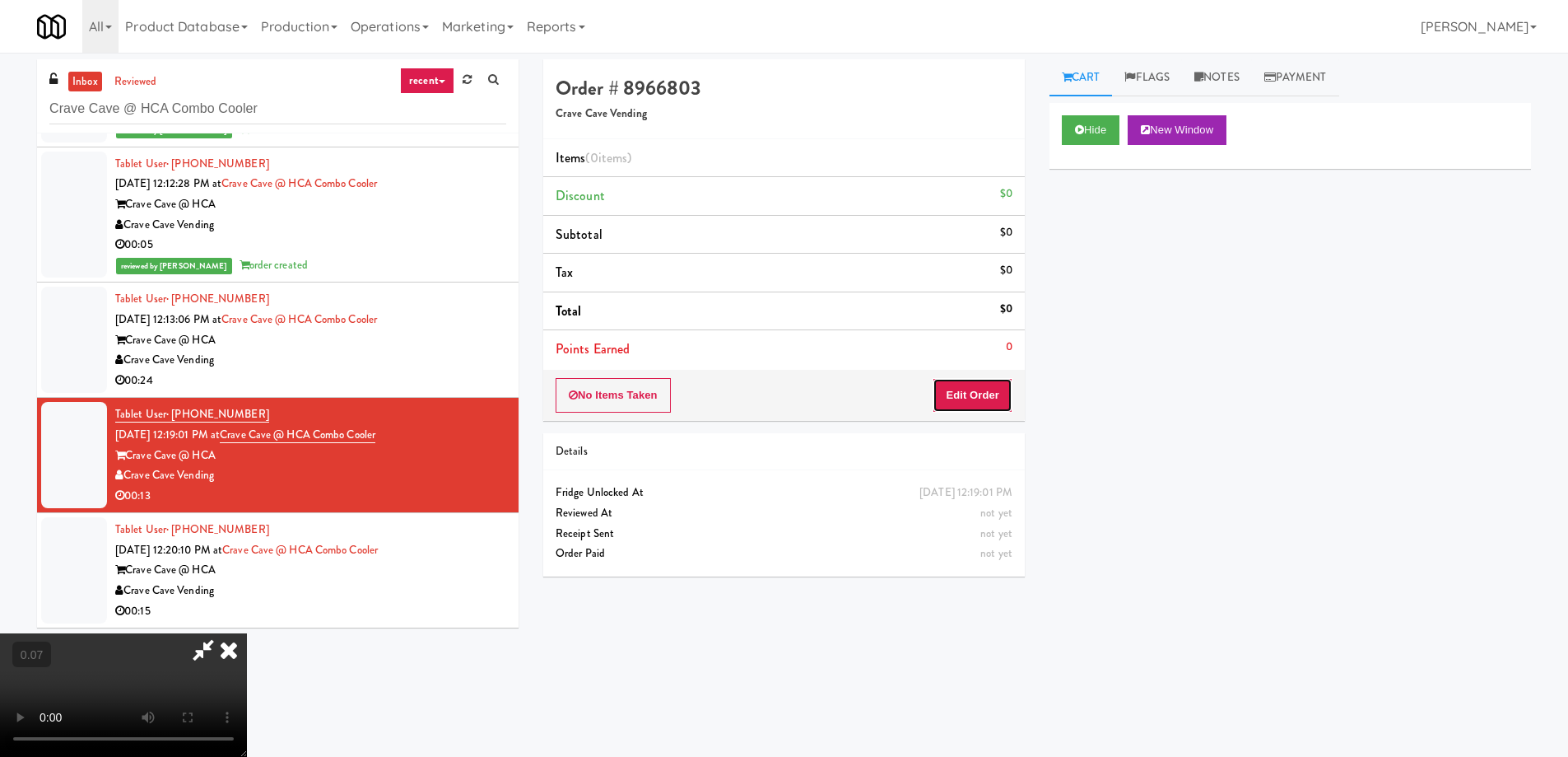
click at [998, 382] on button "Edit Order" at bounding box center [973, 395] width 80 height 35
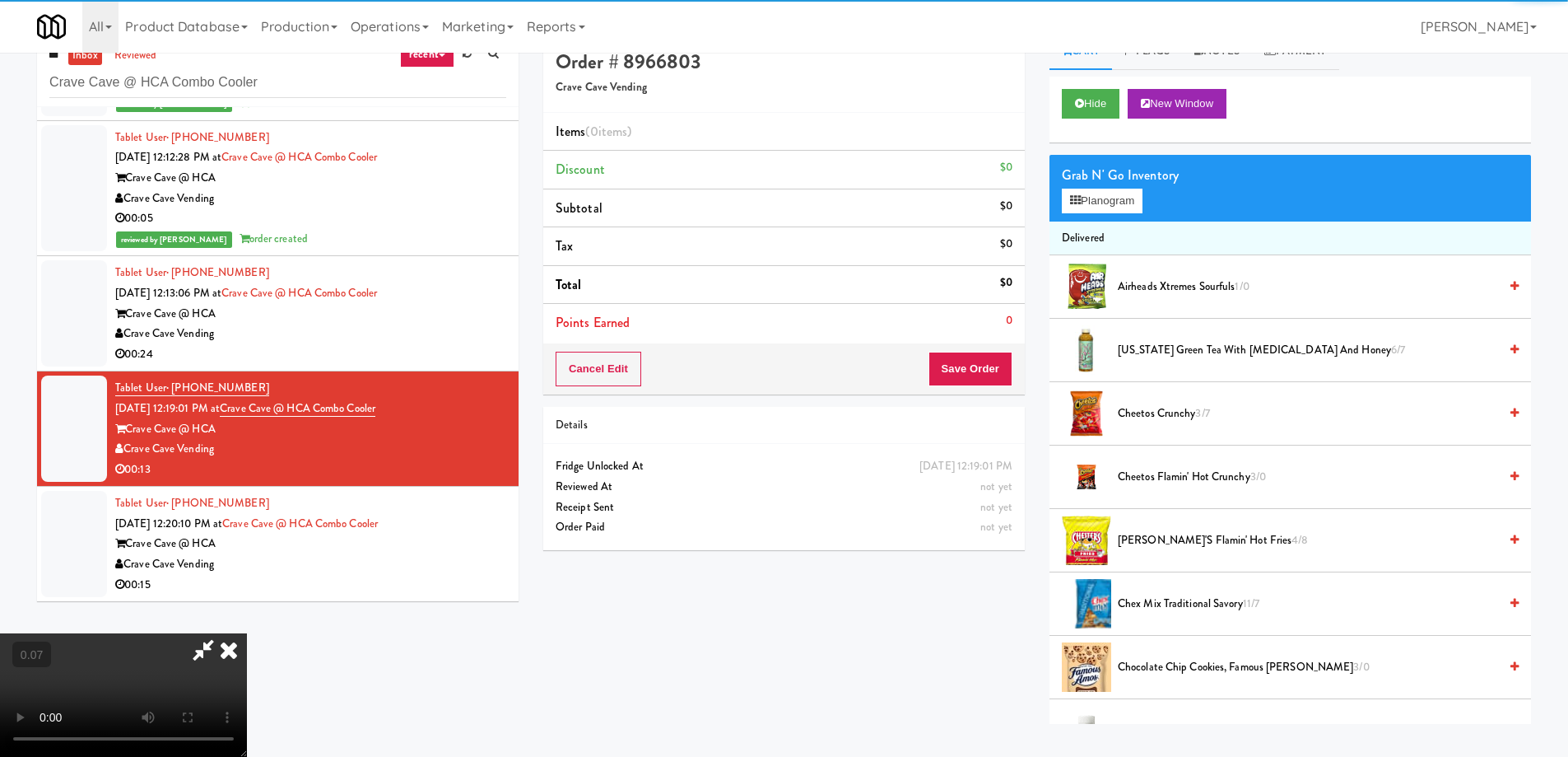
scroll to position [53, 0]
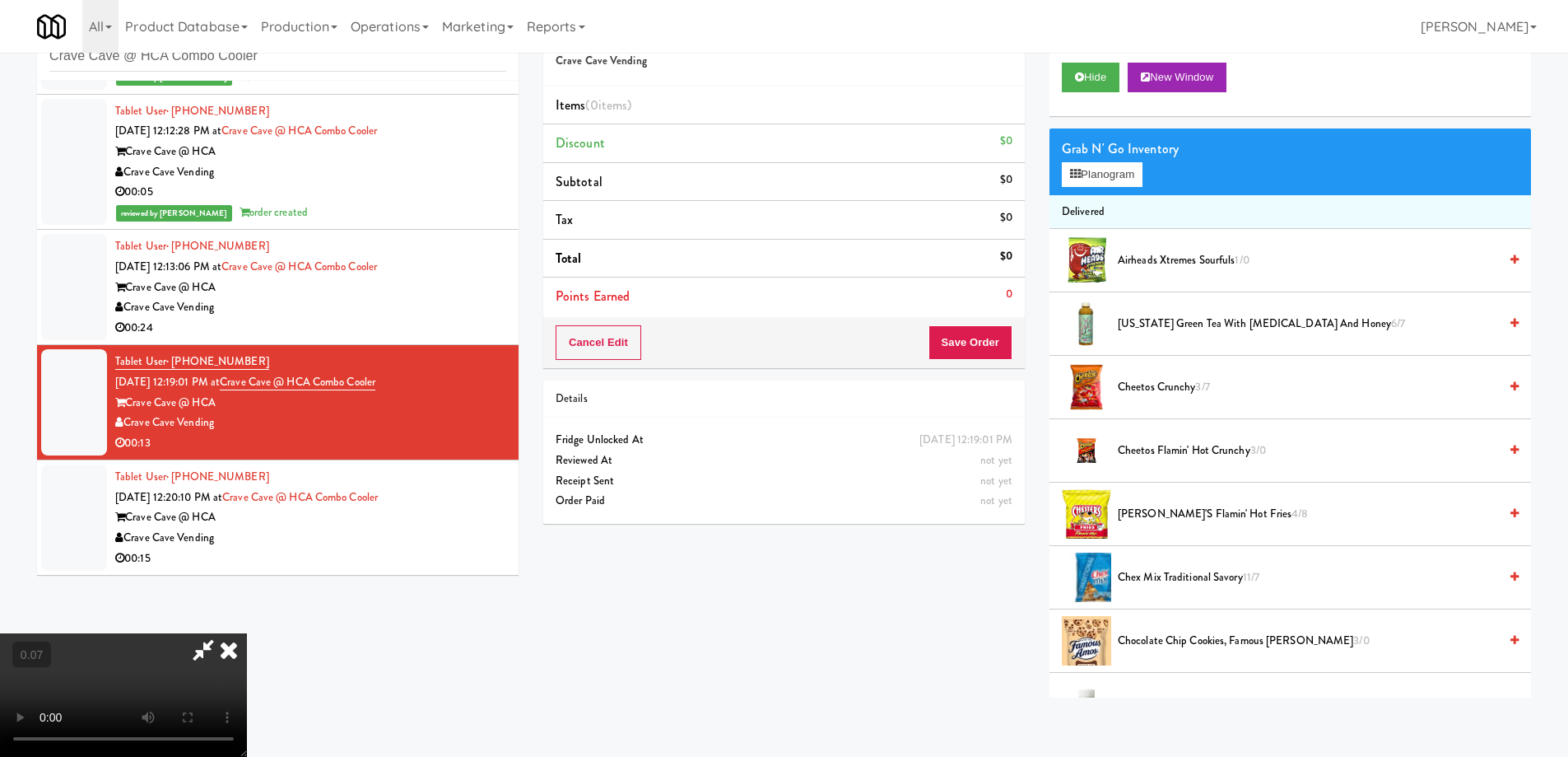
click at [247, 641] on video at bounding box center [123, 694] width 247 height 123
click at [247, 640] on video at bounding box center [123, 694] width 247 height 123
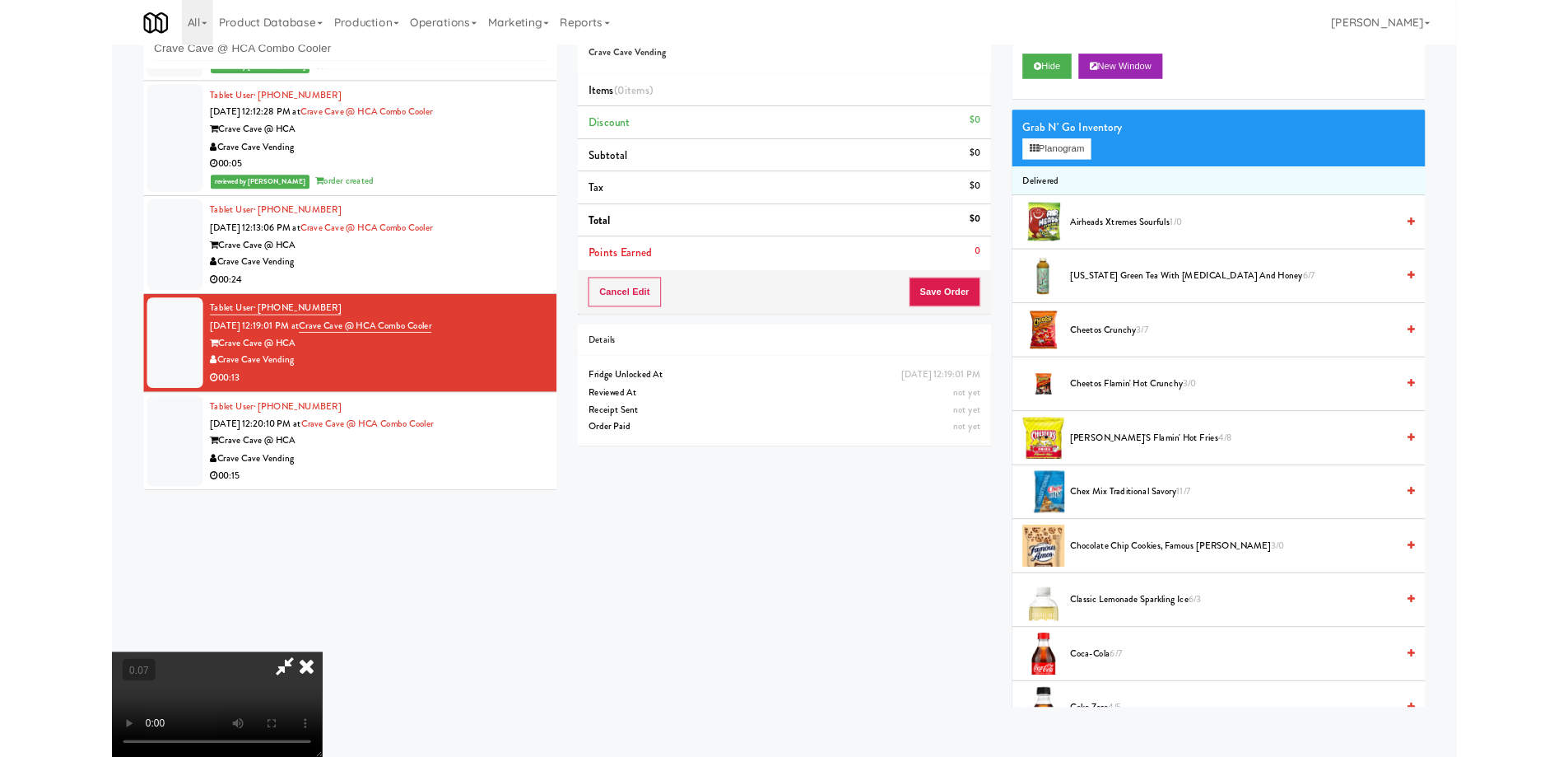
scroll to position [34, 0]
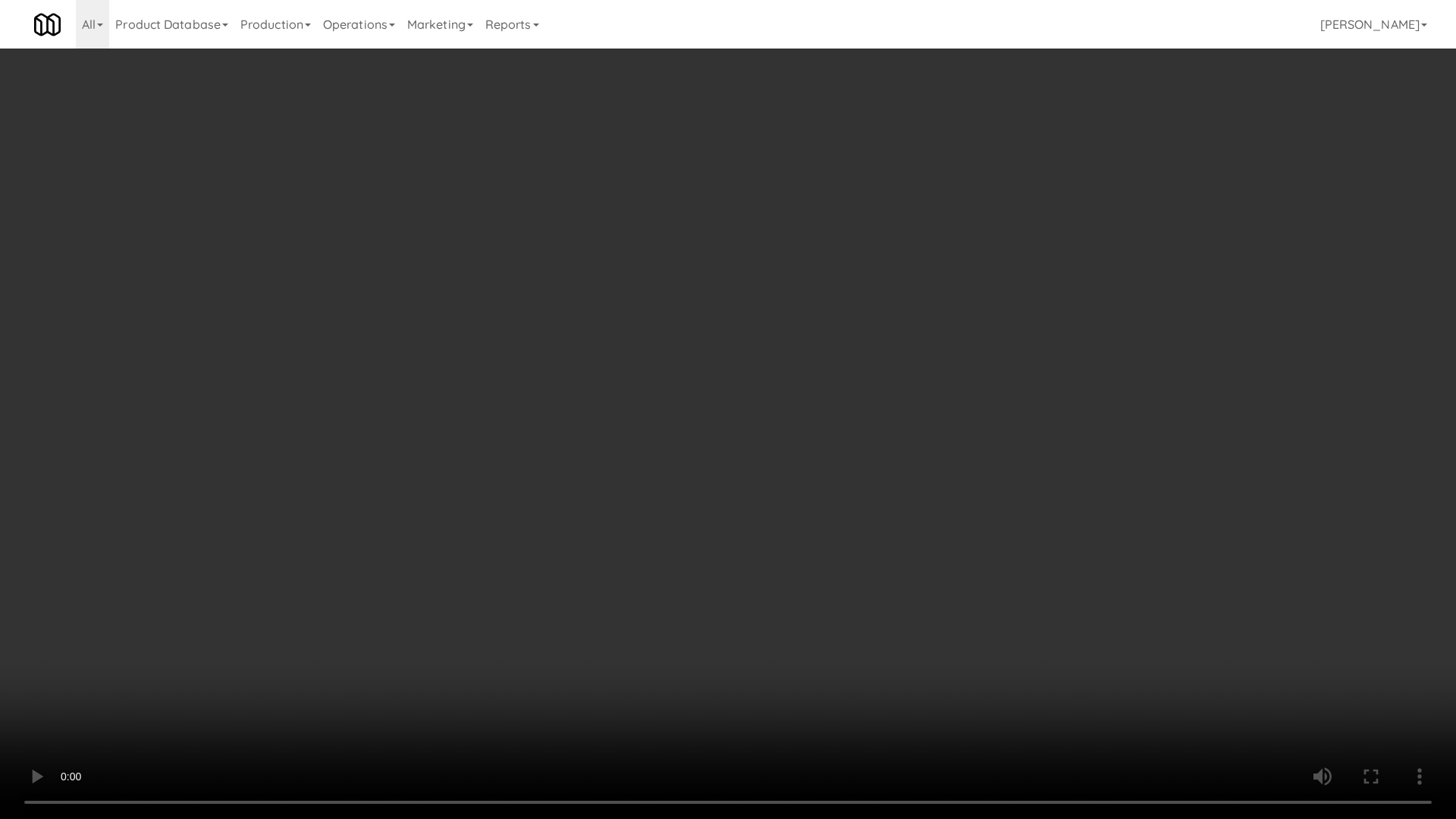
click at [258, 623] on video at bounding box center [728, 409] width 1456 height 819
click at [259, 622] on video at bounding box center [728, 409] width 1456 height 819
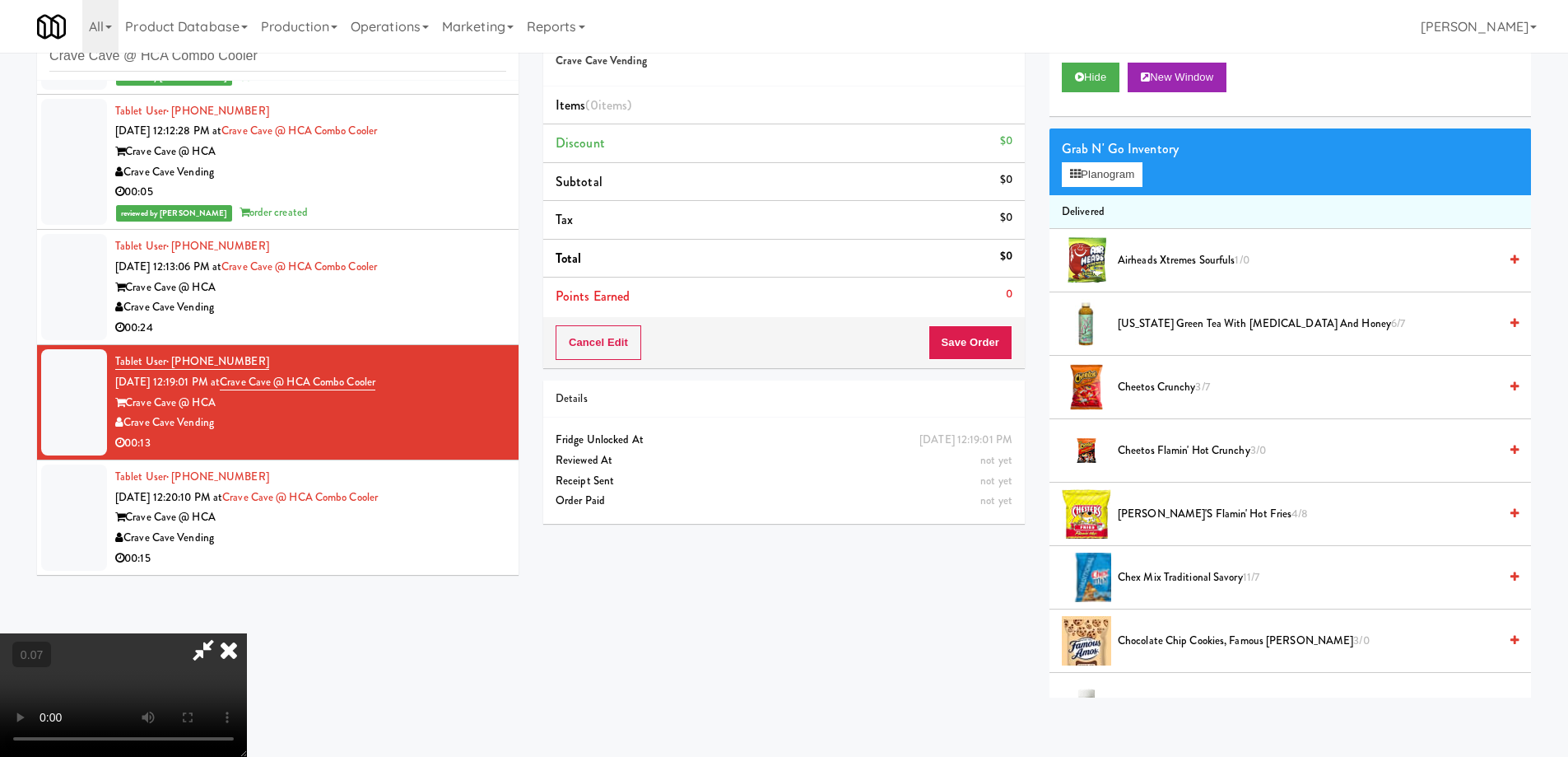
click at [247, 633] on video at bounding box center [123, 694] width 247 height 123
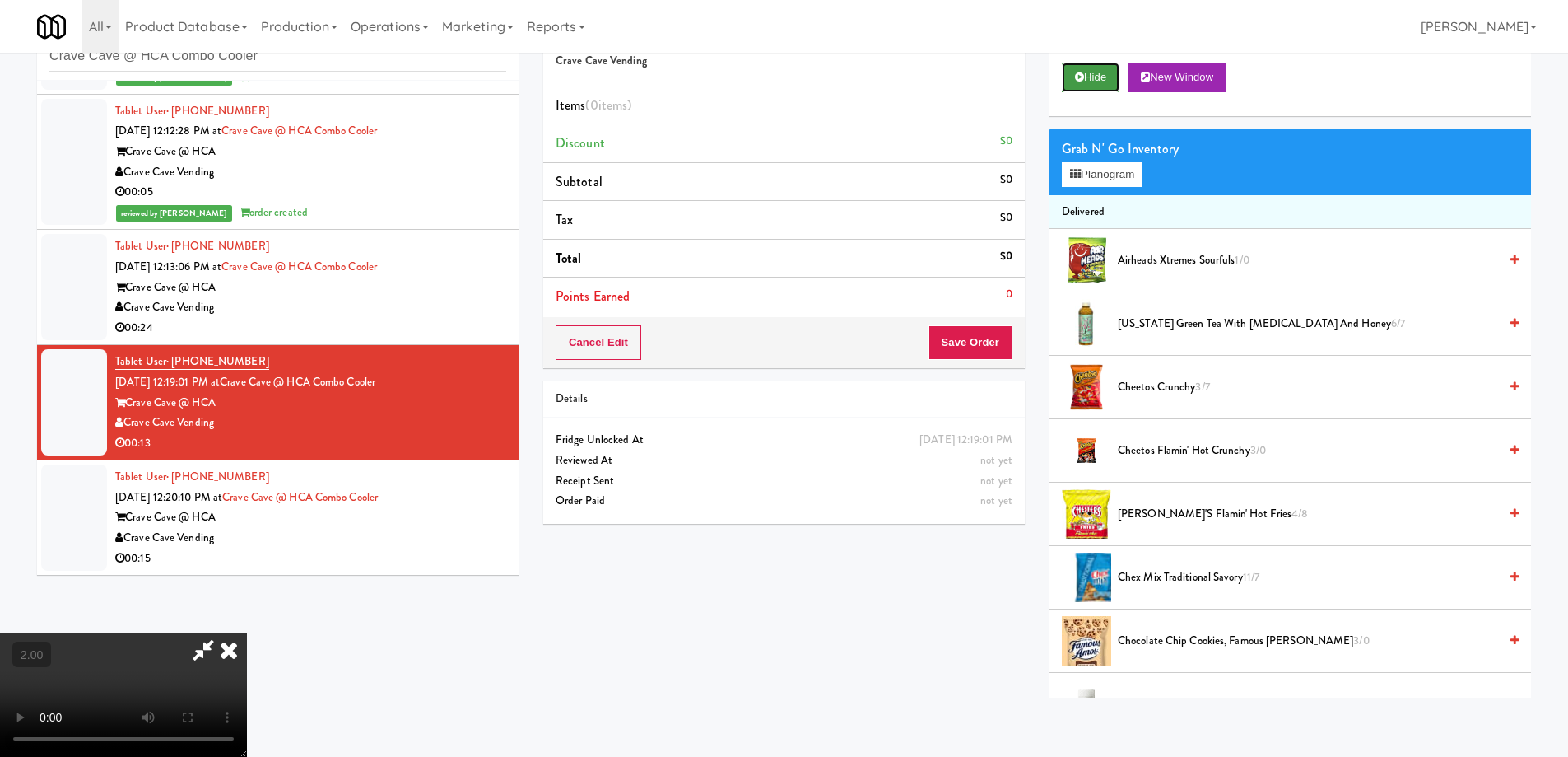
click at [1111, 68] on button "Hide" at bounding box center [1091, 78] width 58 height 30
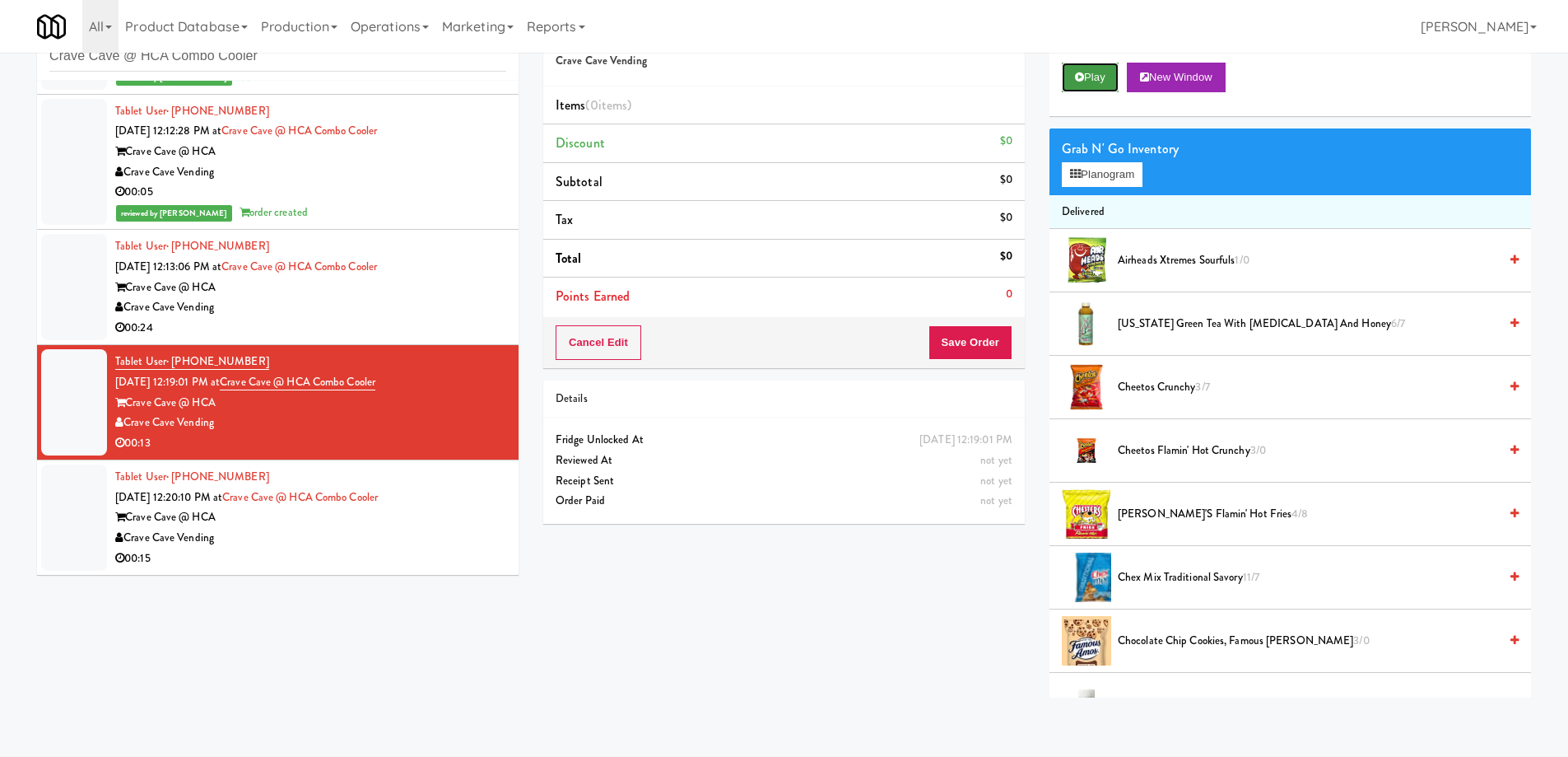
click at [1111, 68] on button "Play" at bounding box center [1090, 78] width 57 height 30
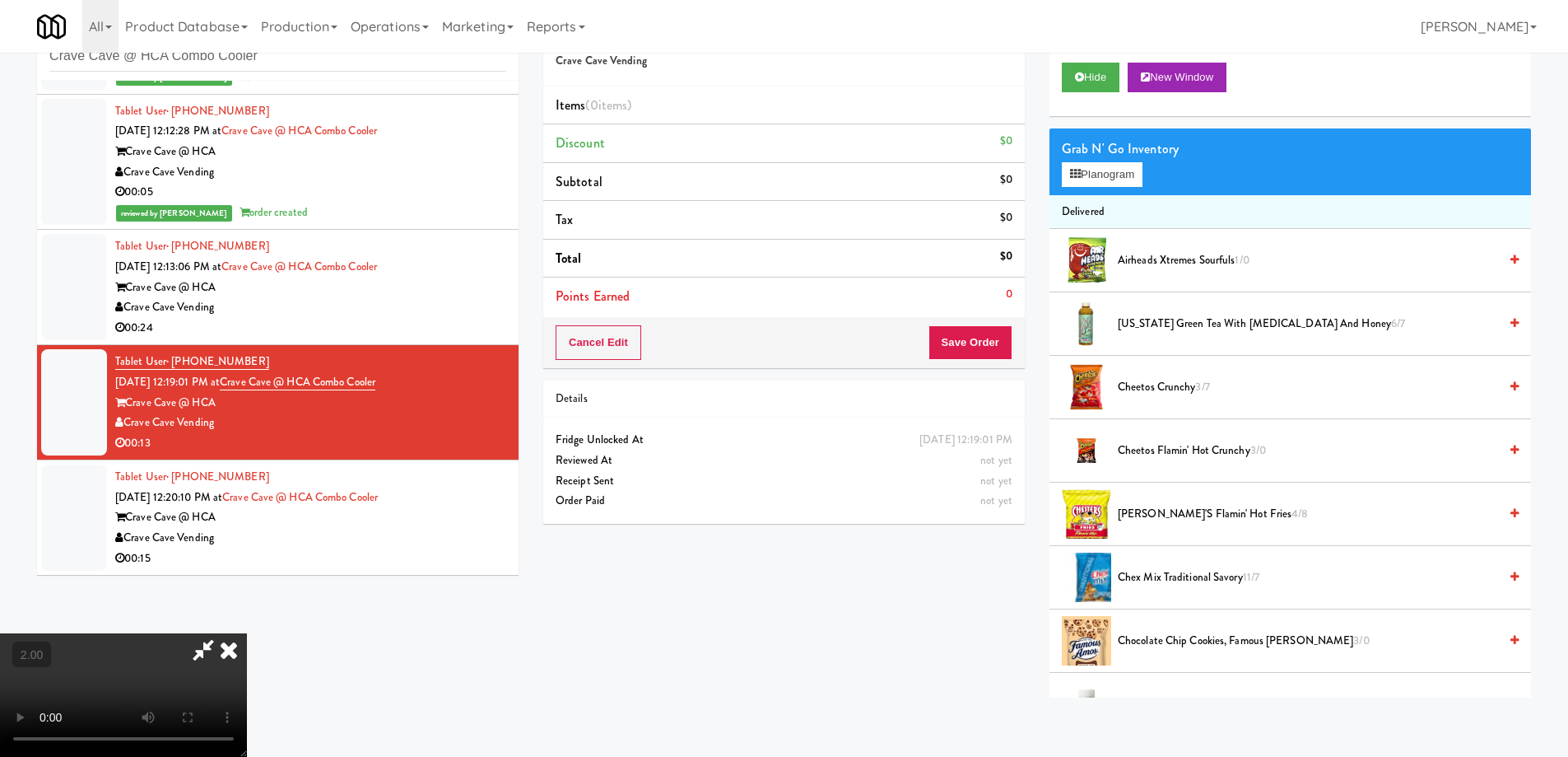
click at [232, 661] on video at bounding box center [123, 694] width 247 height 123
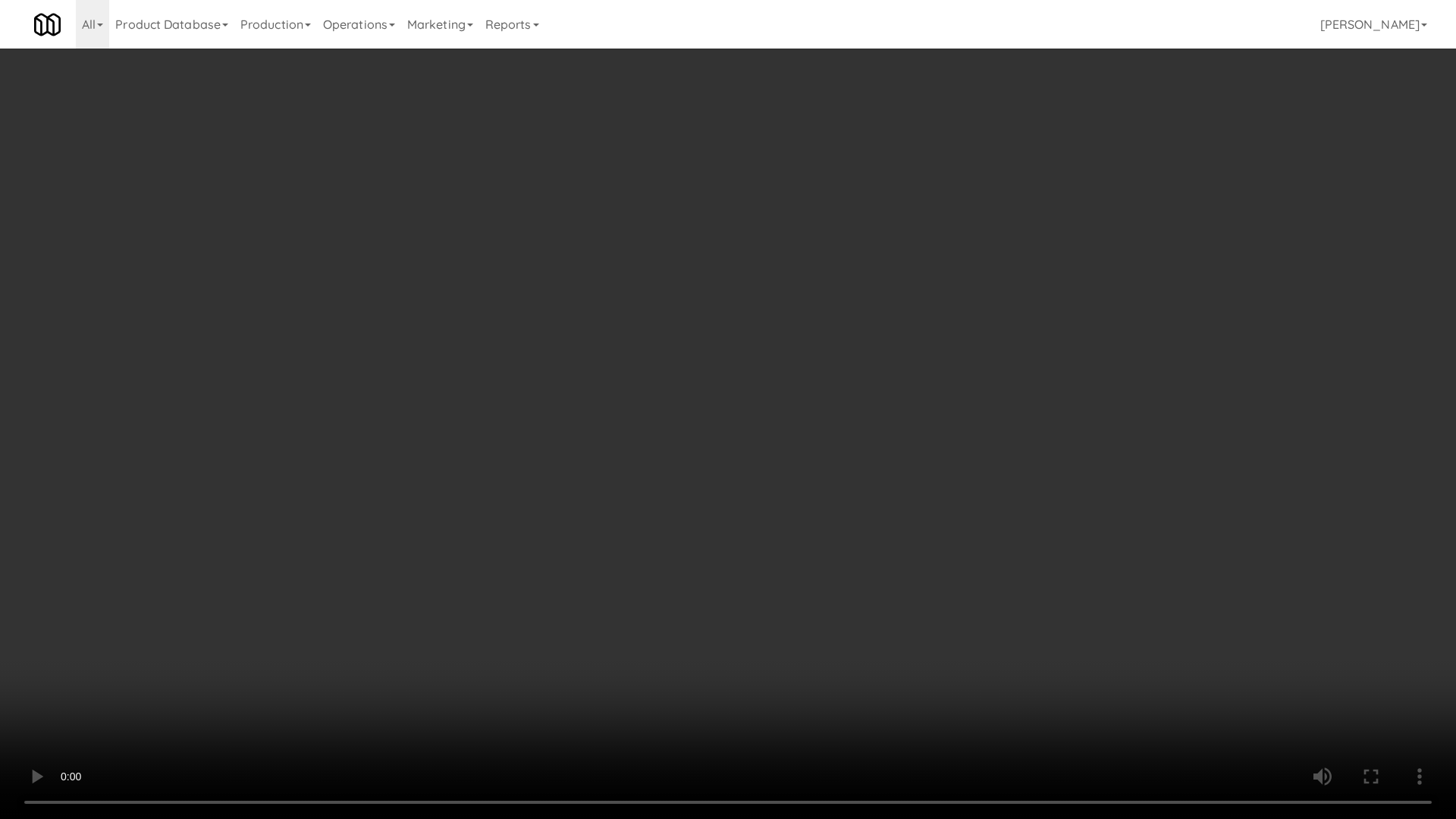
click at [843, 567] on video at bounding box center [728, 409] width 1456 height 819
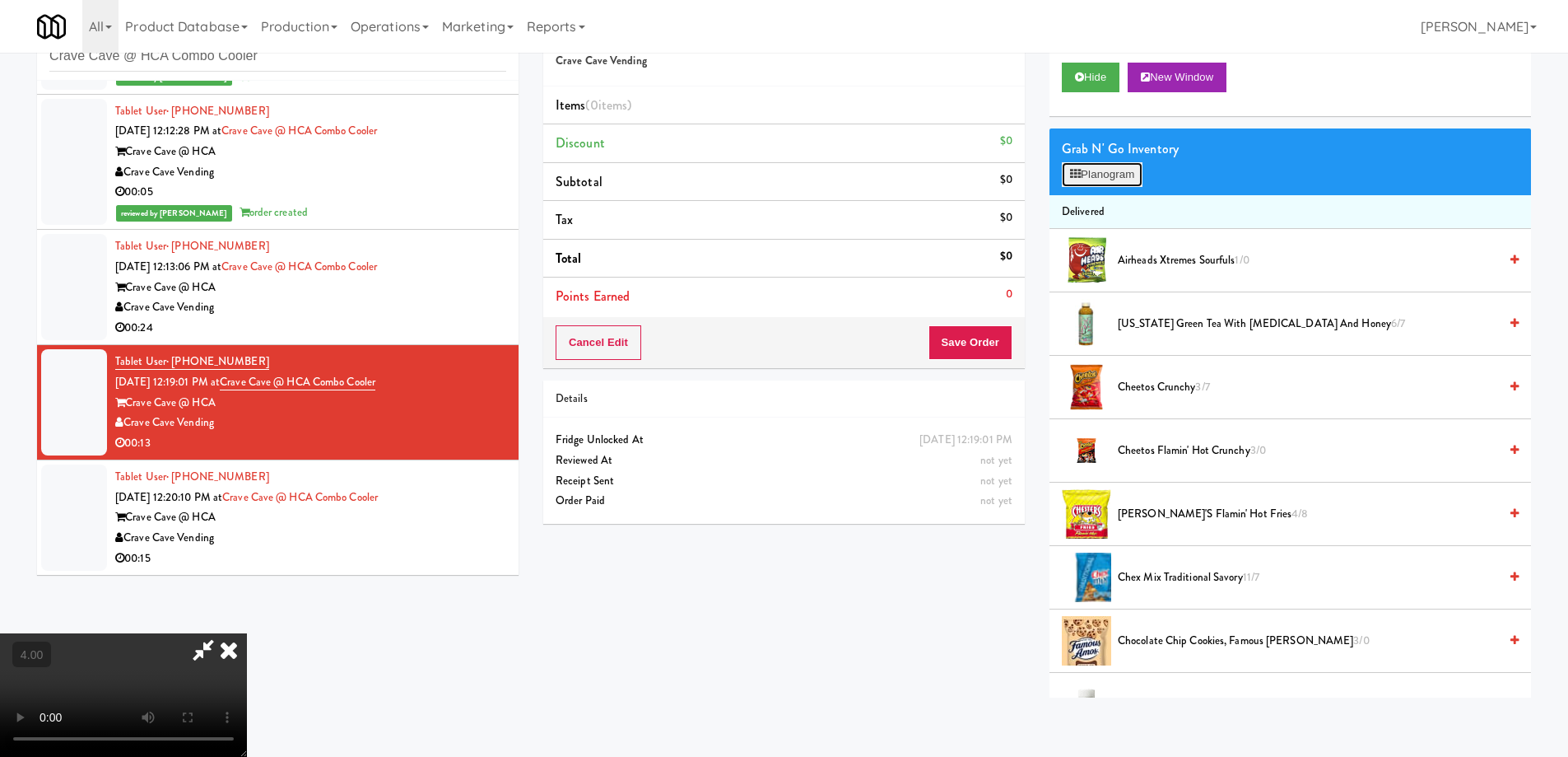
click at [1083, 171] on button "Planogram" at bounding box center [1102, 175] width 81 height 25
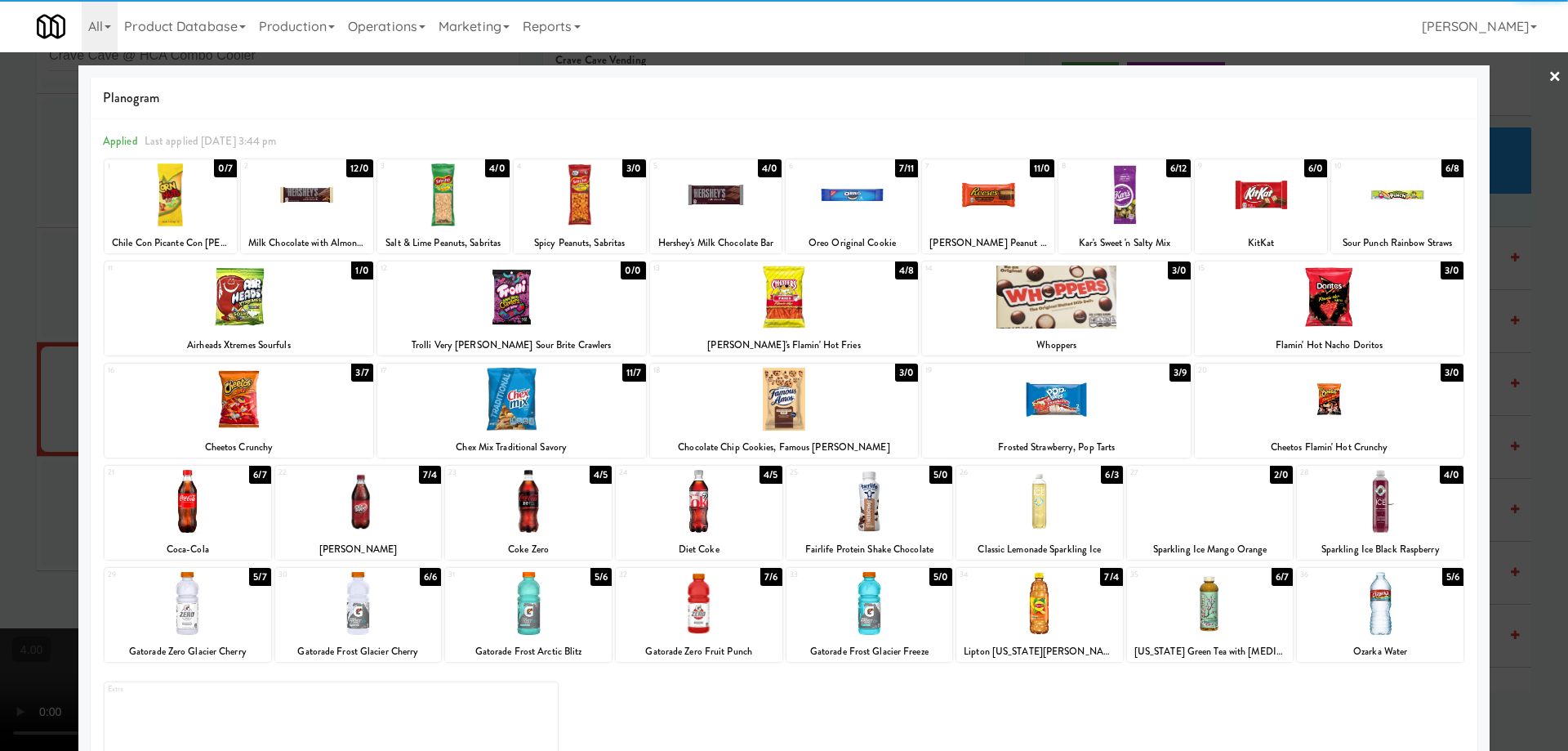
drag, startPoint x: 1063, startPoint y: 315, endPoint x: 1220, endPoint y: 323, distance: 157.2
click at [1073, 317] on div at bounding box center [1056, 296] width 268 height 63
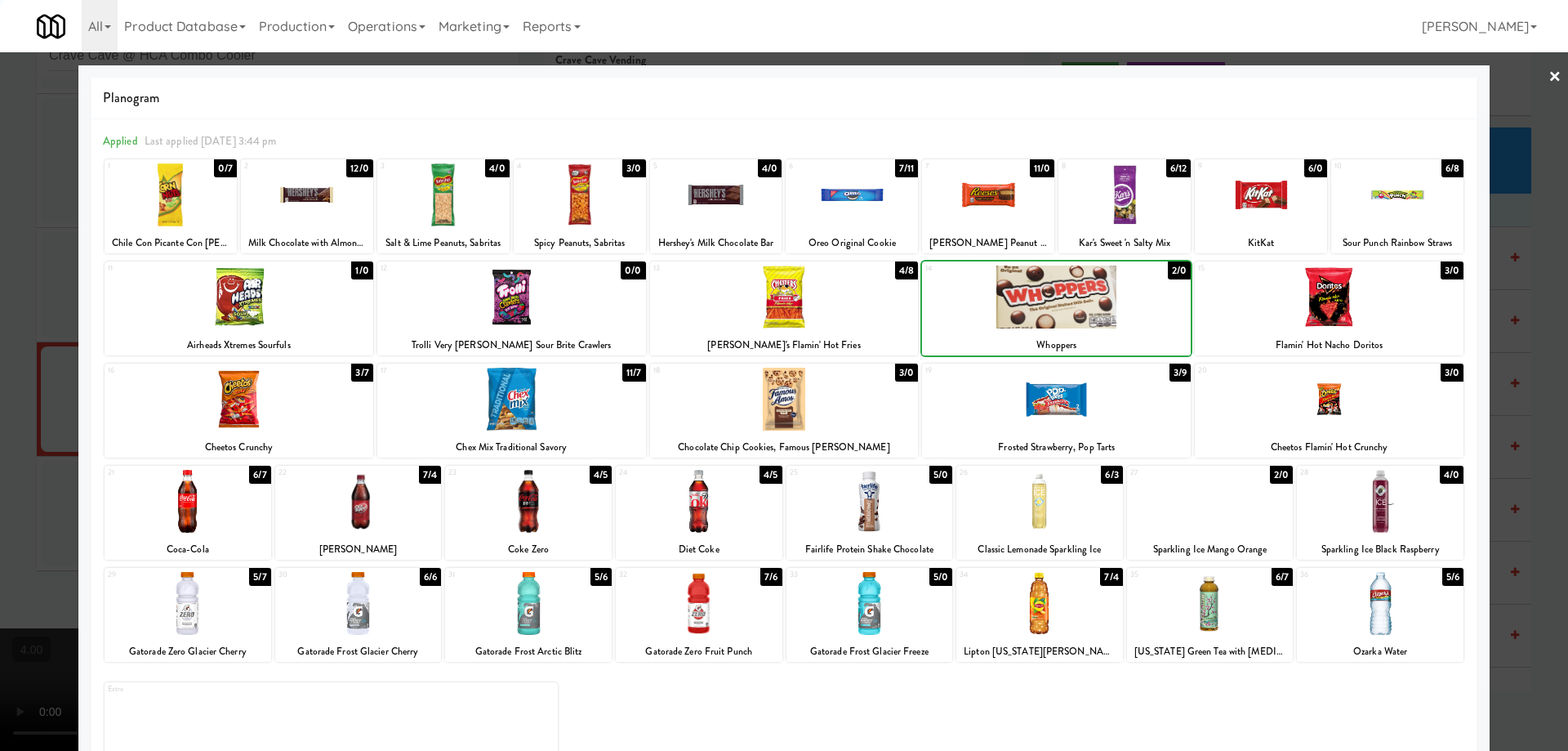
click at [1291, 318] on div at bounding box center [1328, 296] width 268 height 63
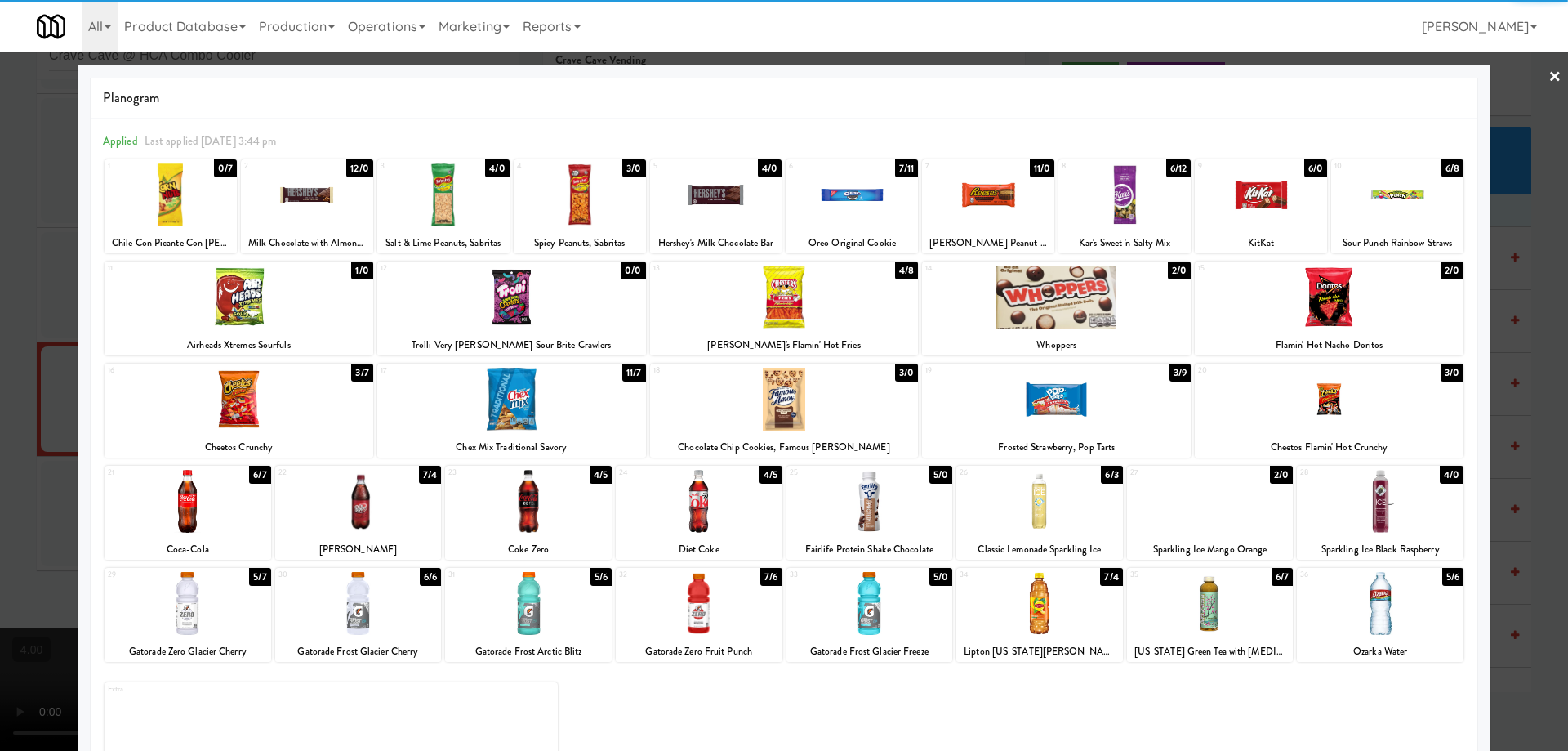
click at [0, 431] on div at bounding box center [784, 375] width 1568 height 751
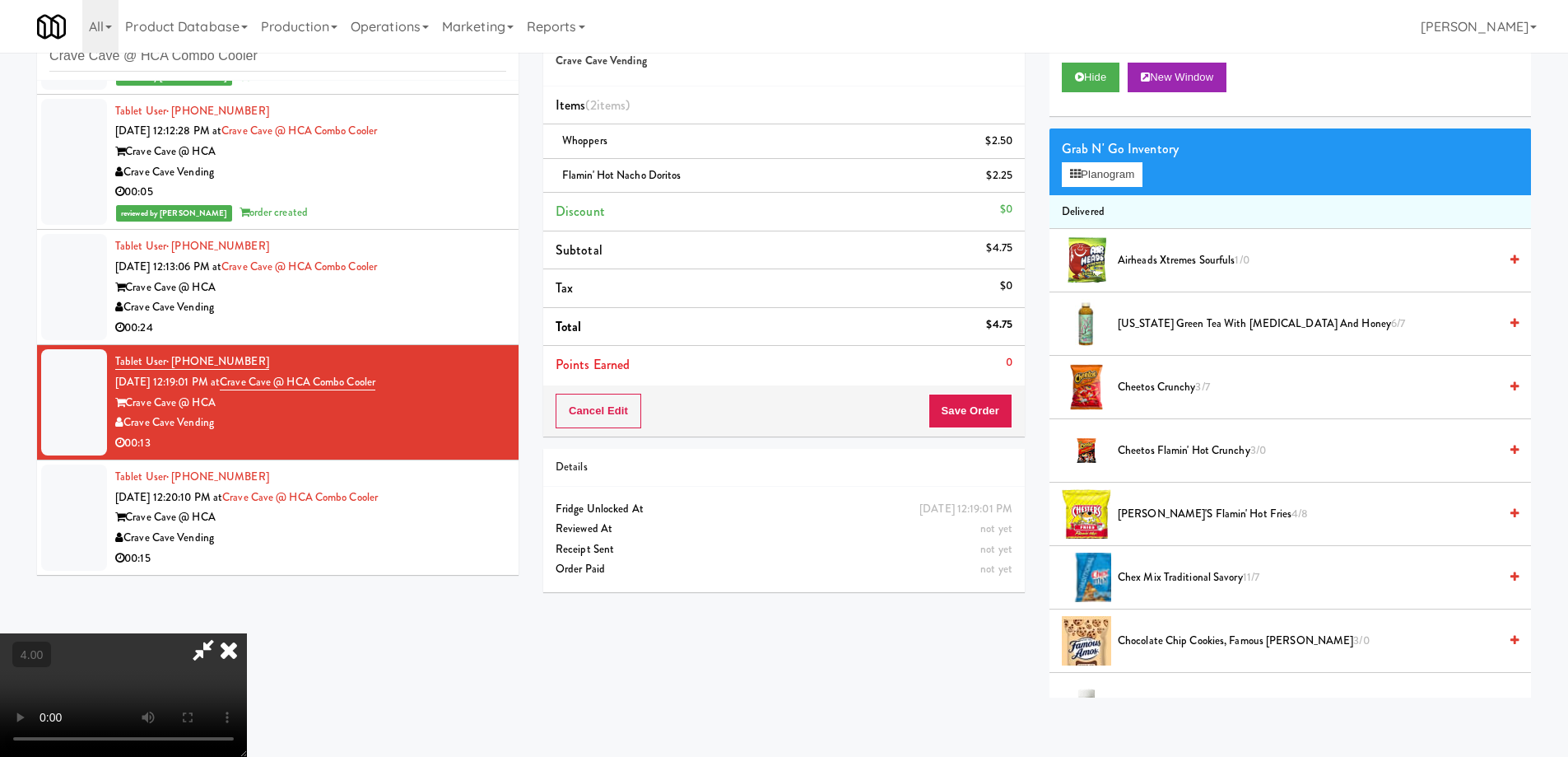
click at [247, 644] on video at bounding box center [123, 694] width 247 height 123
click at [1083, 75] on icon at bounding box center [1079, 77] width 9 height 11
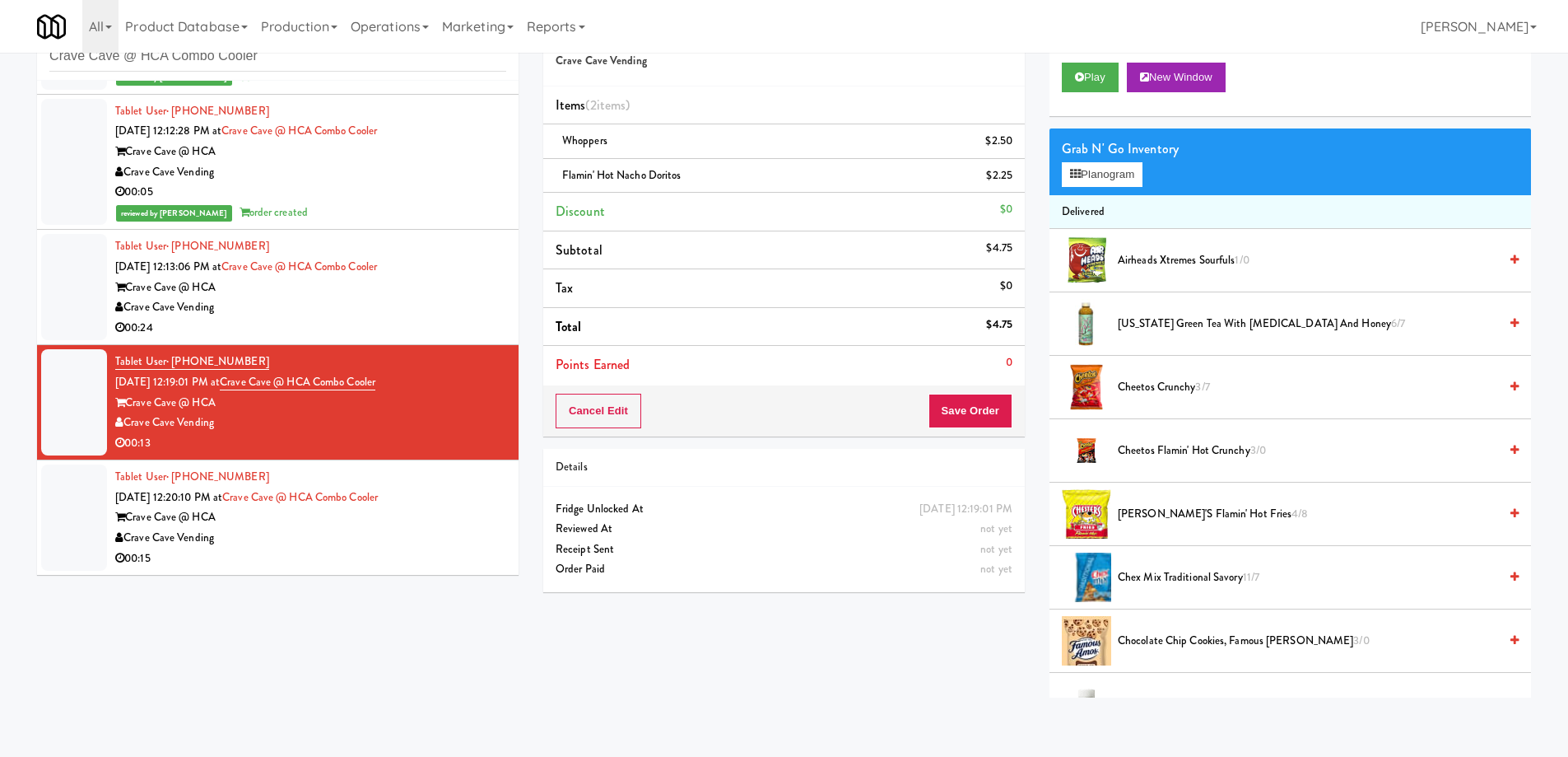
click at [962, 430] on div "Cancel Edit Save Order" at bounding box center [784, 411] width 481 height 51
click at [954, 411] on button "Save Order" at bounding box center [971, 411] width 84 height 35
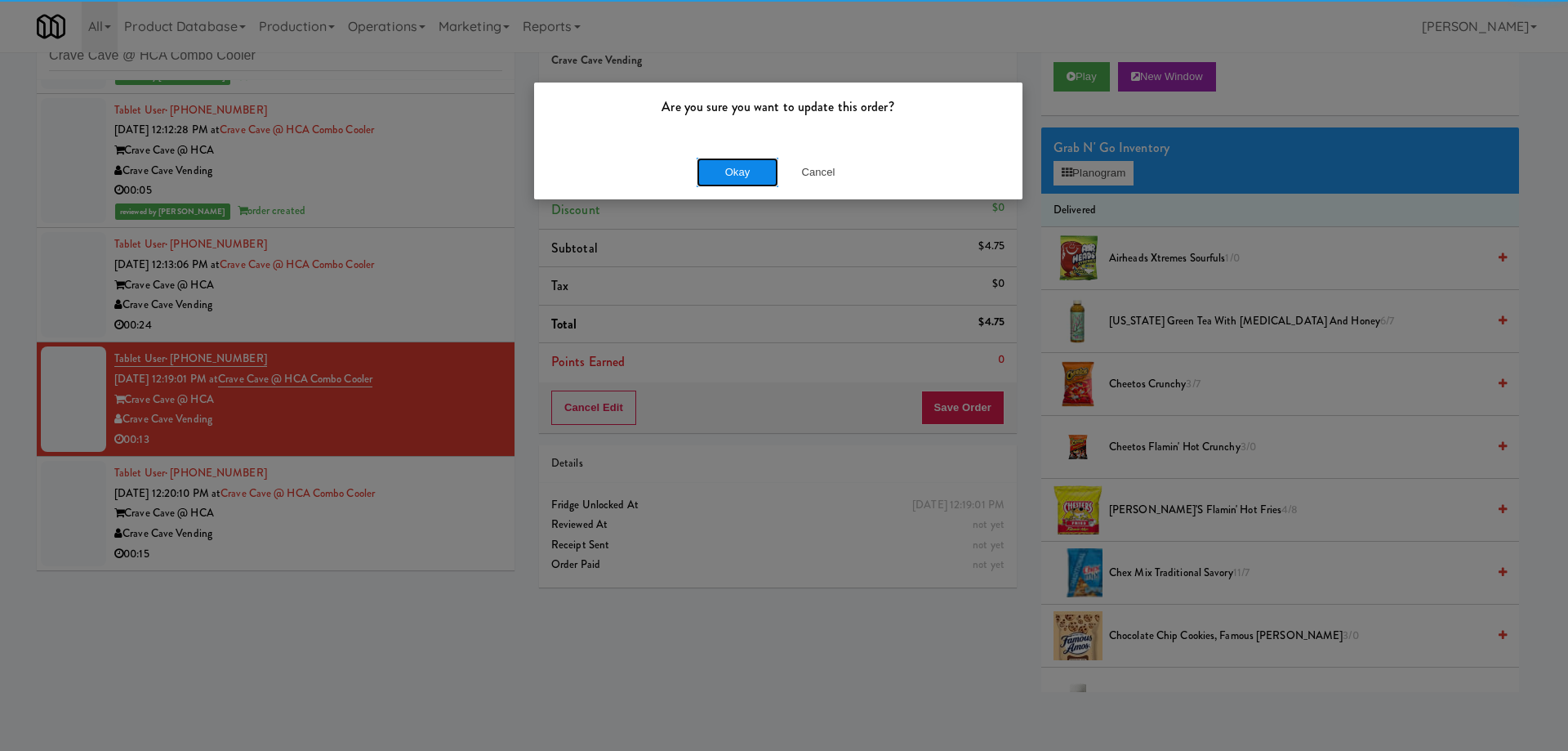
click at [733, 166] on button "Okay" at bounding box center [738, 172] width 82 height 30
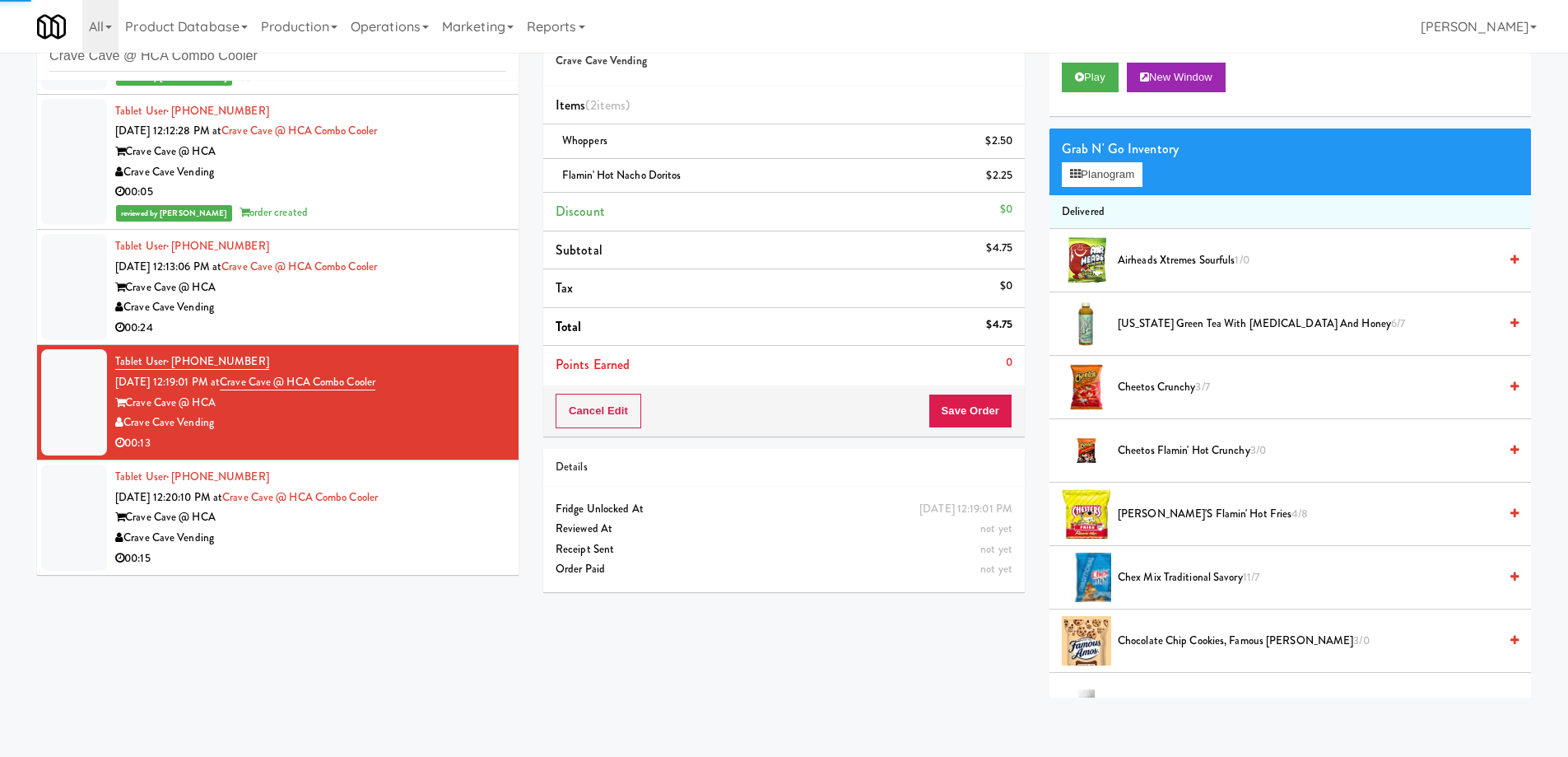
click at [406, 517] on div "Crave Cave @ HCA" at bounding box center [310, 517] width 391 height 21
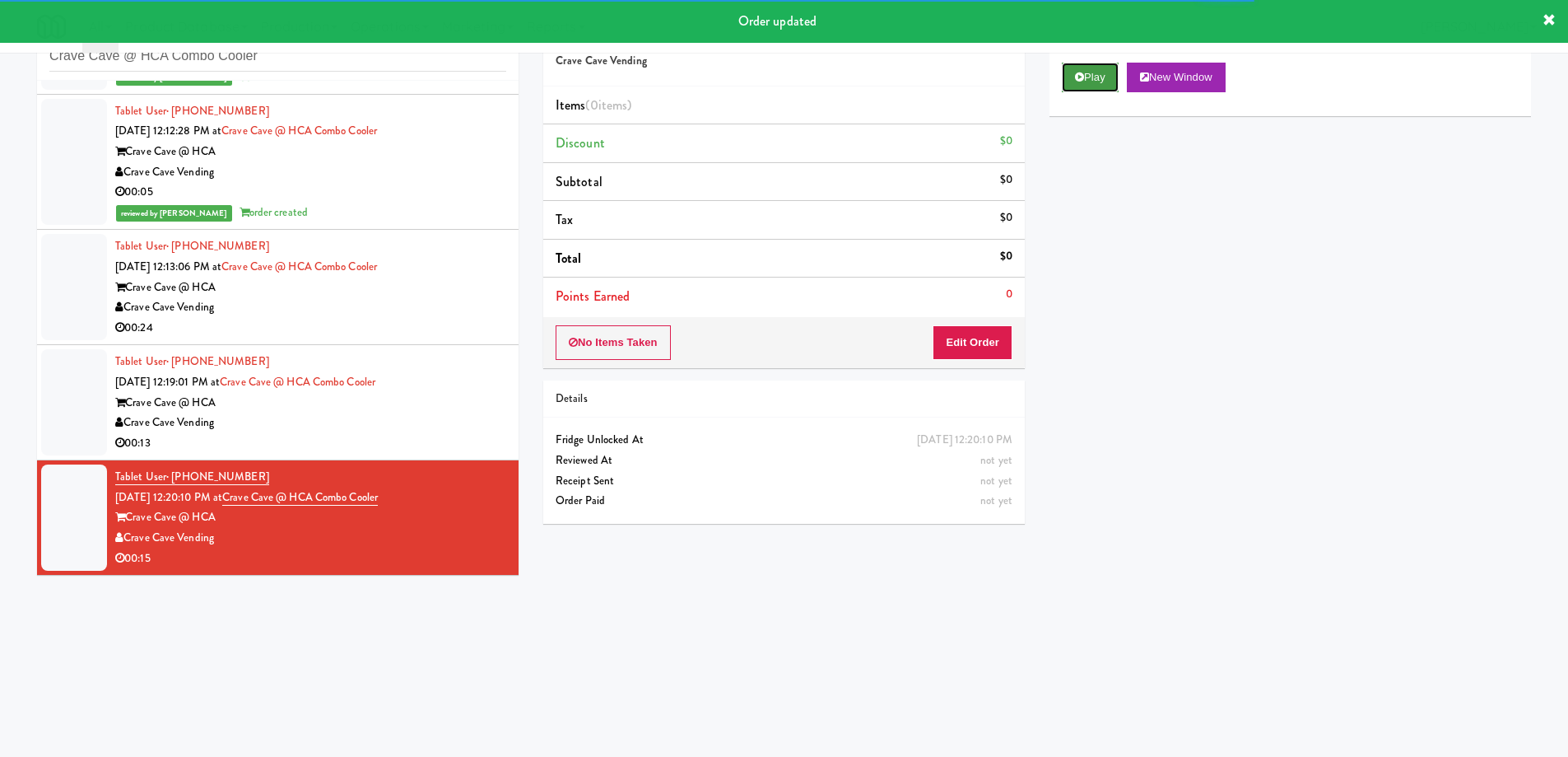
click at [1077, 79] on icon at bounding box center [1079, 77] width 9 height 11
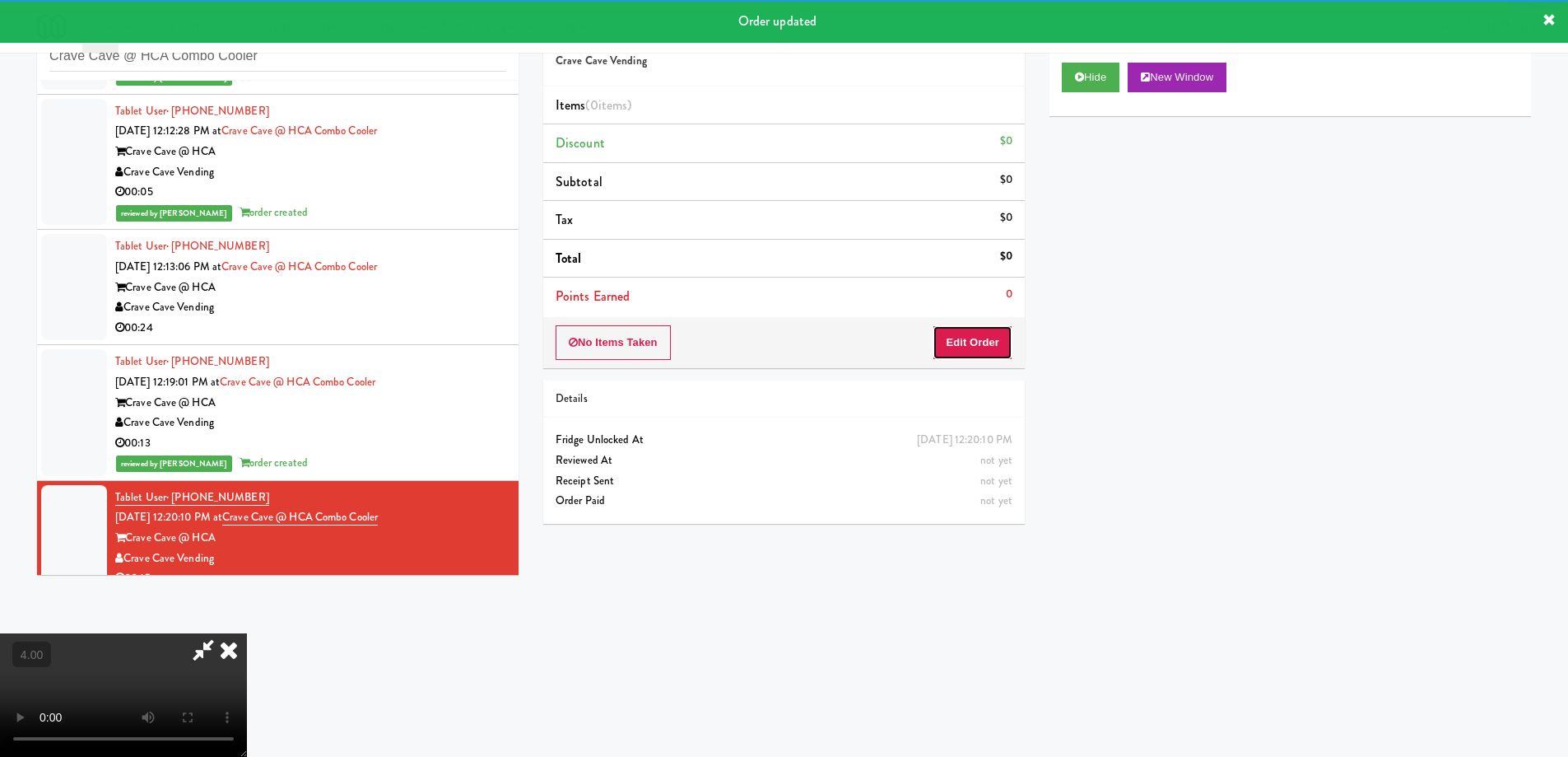
click at [991, 347] on button "Edit Order" at bounding box center [973, 343] width 80 height 35
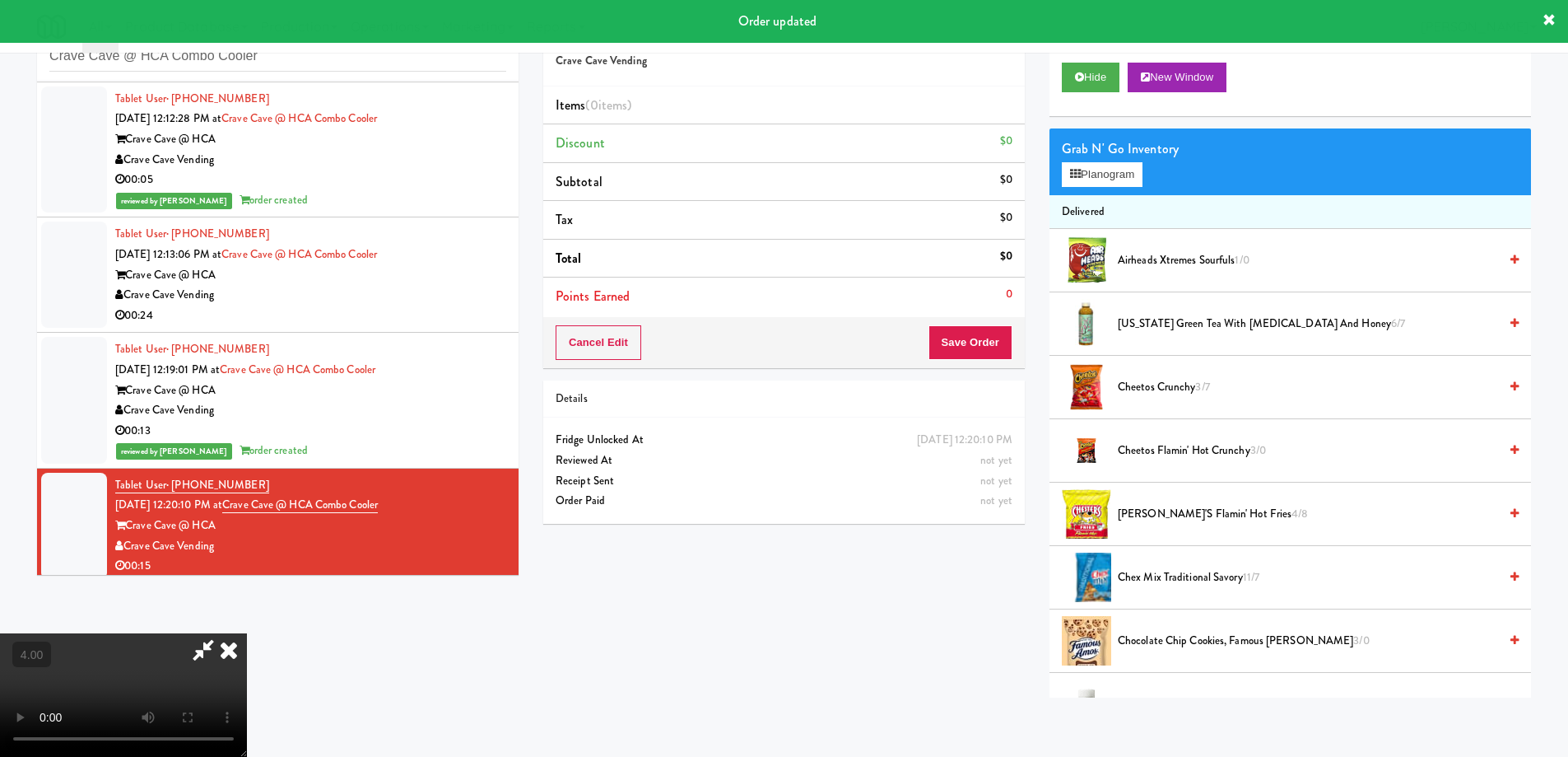
scroll to position [684, 0]
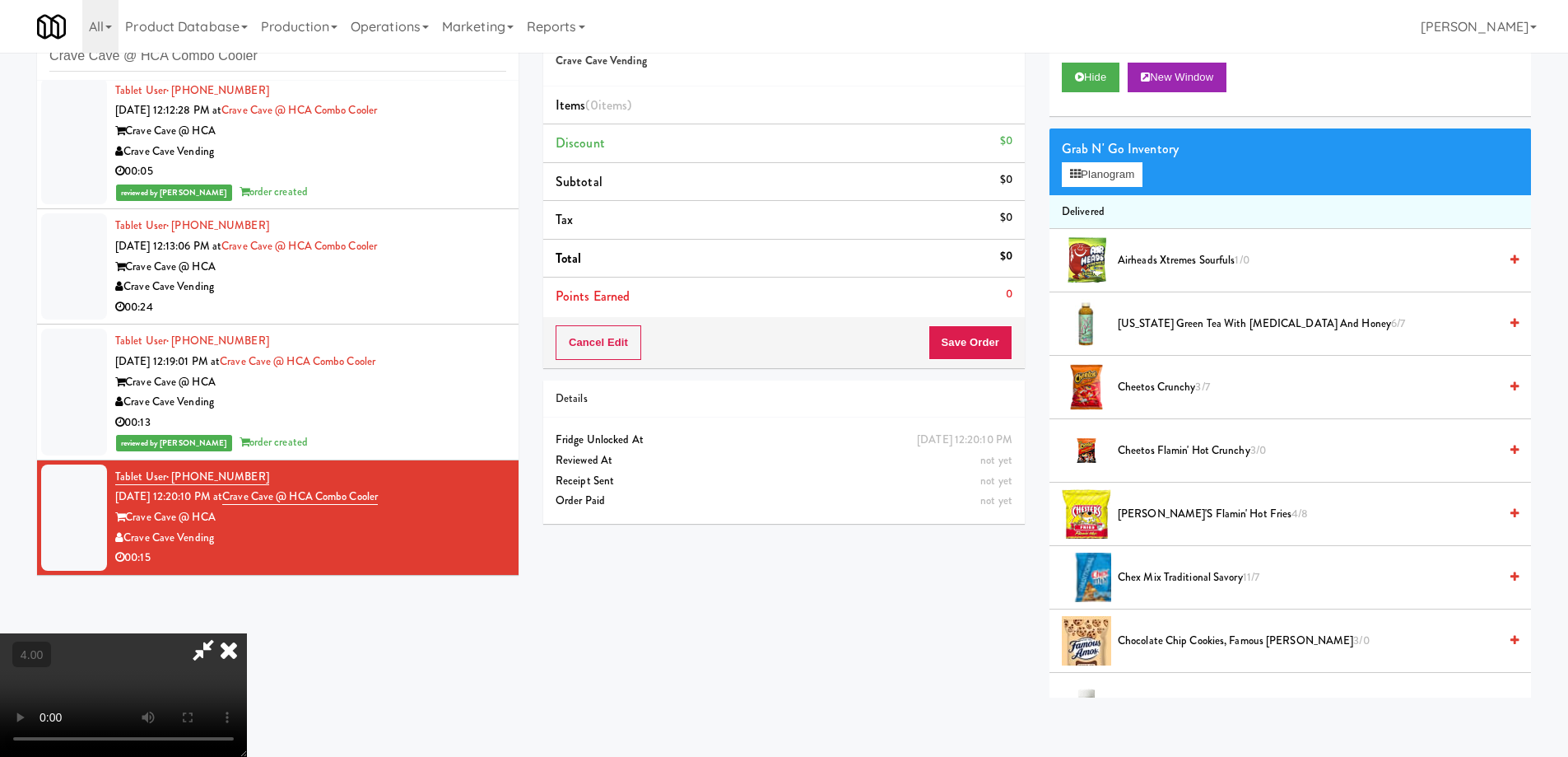
click at [247, 663] on video at bounding box center [123, 694] width 247 height 123
click at [247, 659] on video at bounding box center [123, 694] width 247 height 123
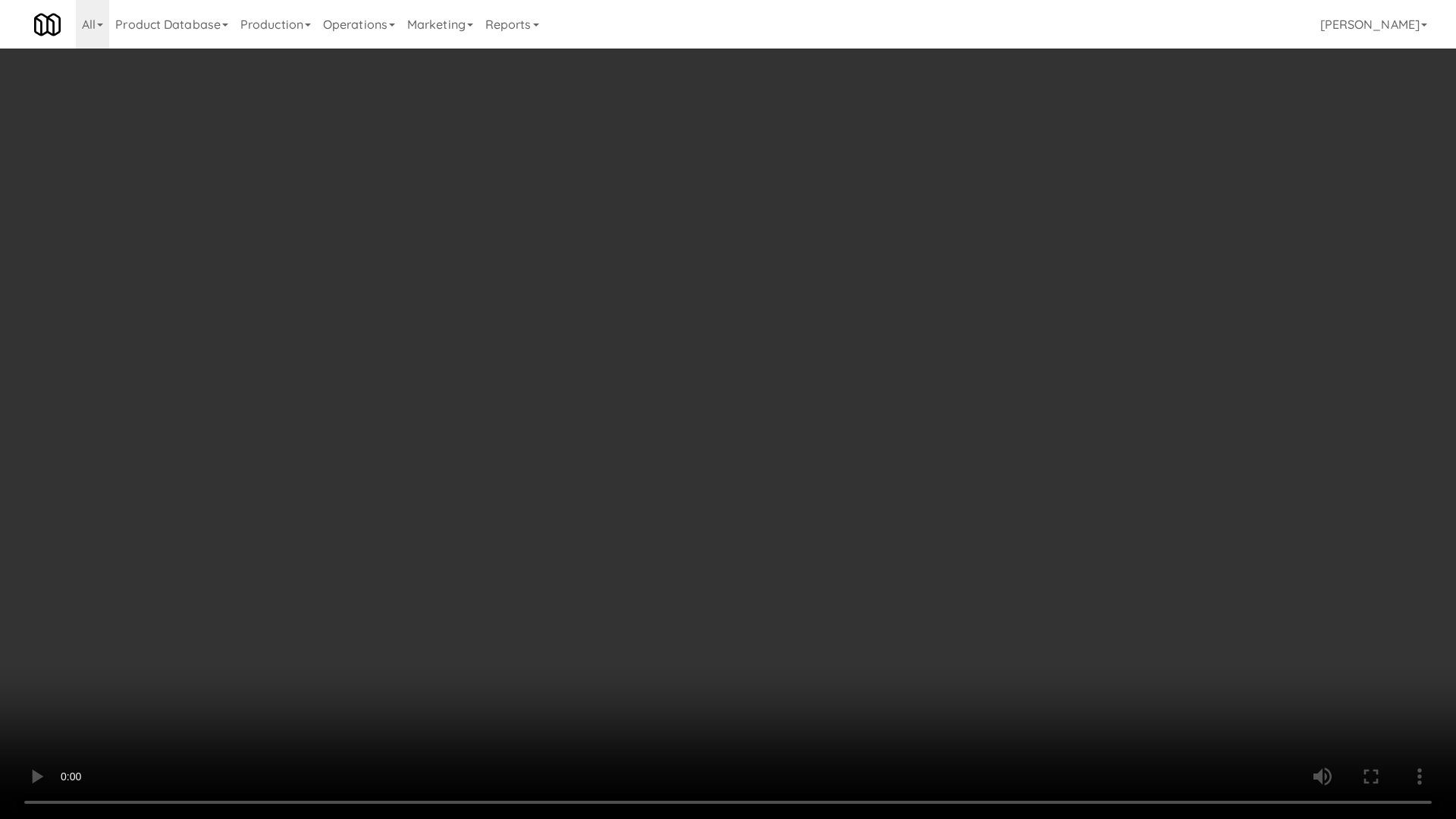
click at [328, 642] on video at bounding box center [728, 409] width 1456 height 819
click at [348, 510] on video at bounding box center [728, 409] width 1456 height 819
click at [349, 511] on video at bounding box center [728, 409] width 1456 height 819
click at [719, 392] on video at bounding box center [728, 409] width 1456 height 819
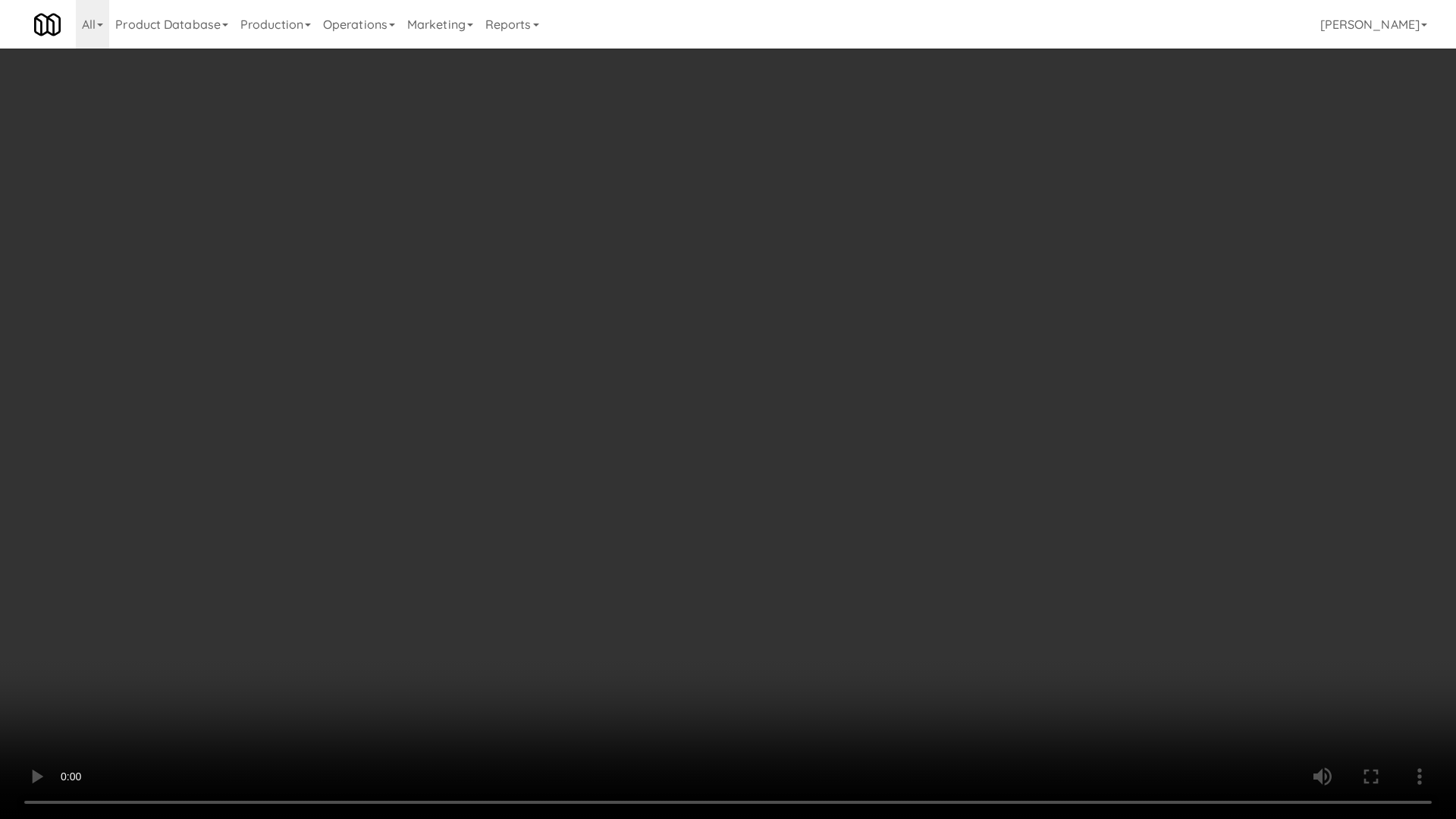
click at [719, 392] on video at bounding box center [728, 409] width 1456 height 819
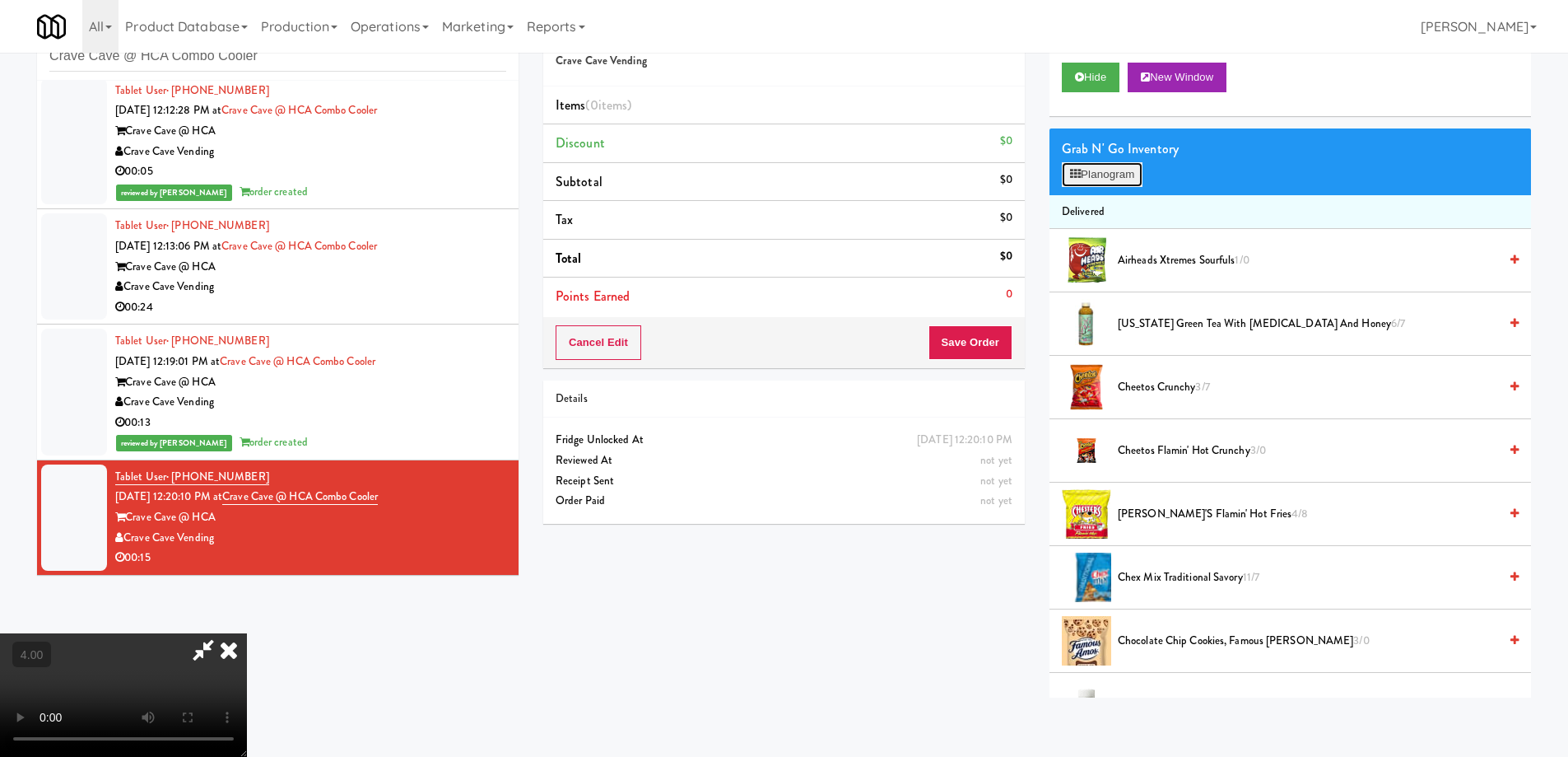
click at [1126, 172] on button "Planogram" at bounding box center [1102, 175] width 81 height 25
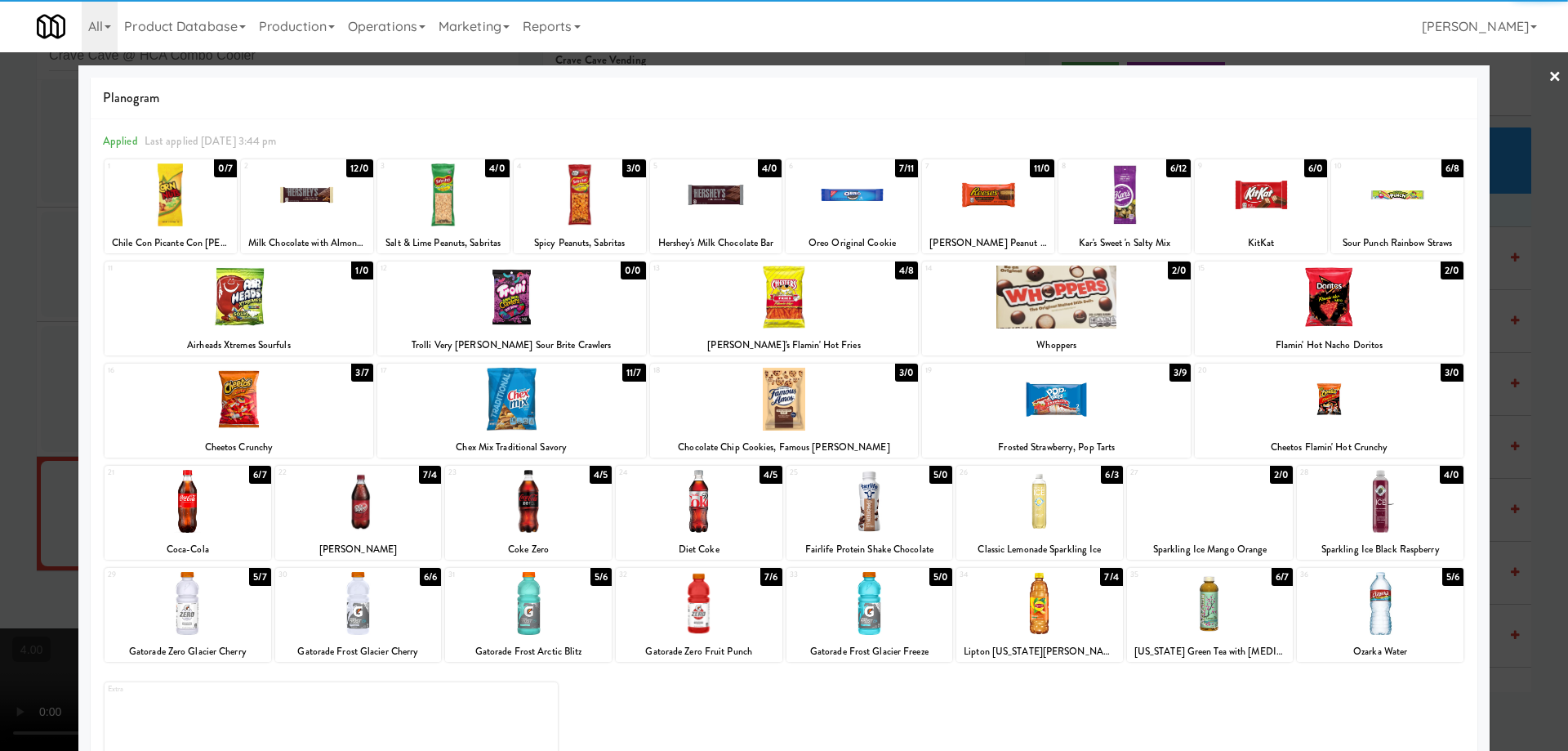
drag, startPoint x: 1378, startPoint y: 346, endPoint x: 1373, endPoint y: 335, distance: 12.1
click at [1378, 342] on div "Flamin' Hot Nacho Doritos" at bounding box center [1328, 345] width 263 height 21
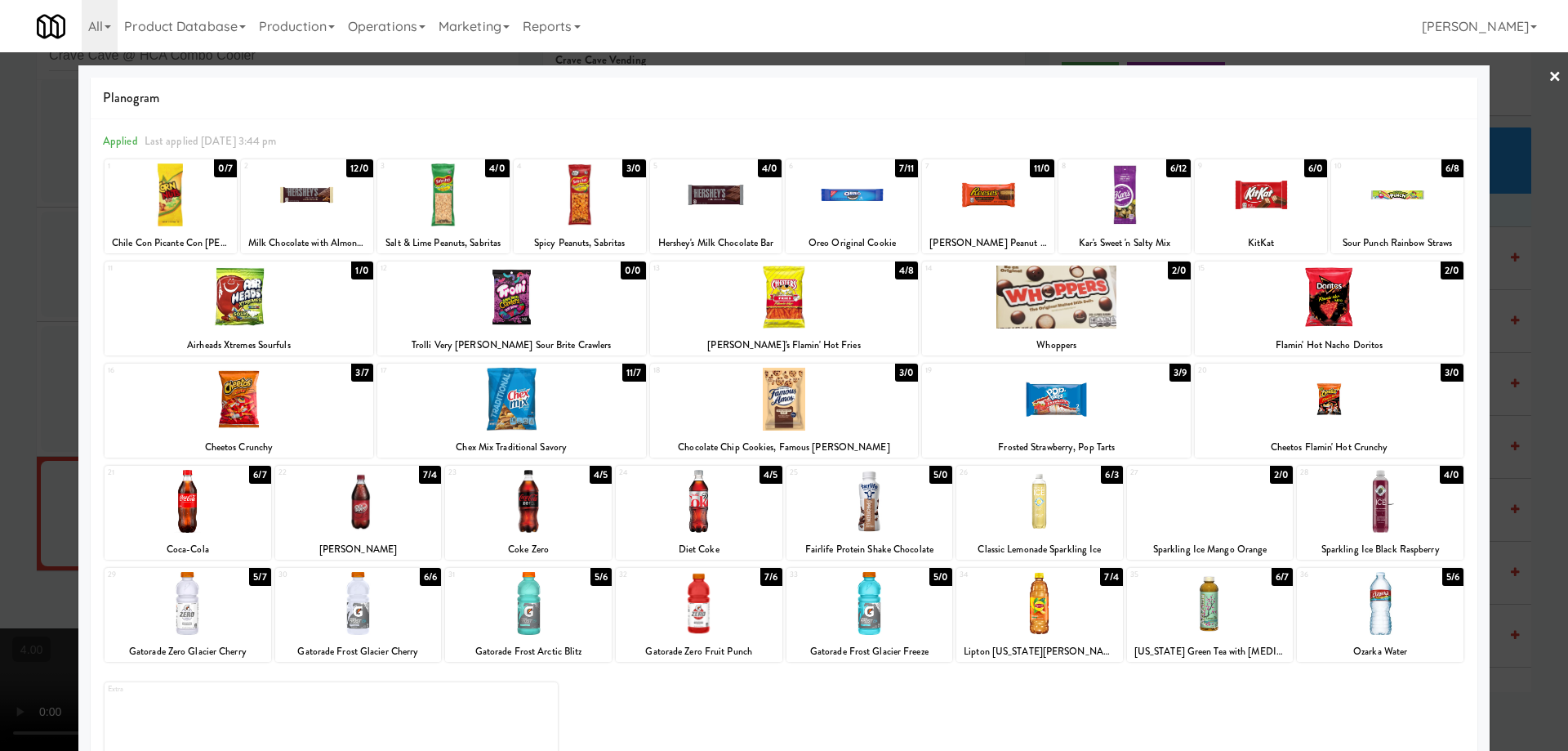
click at [1374, 295] on div at bounding box center [1328, 296] width 268 height 63
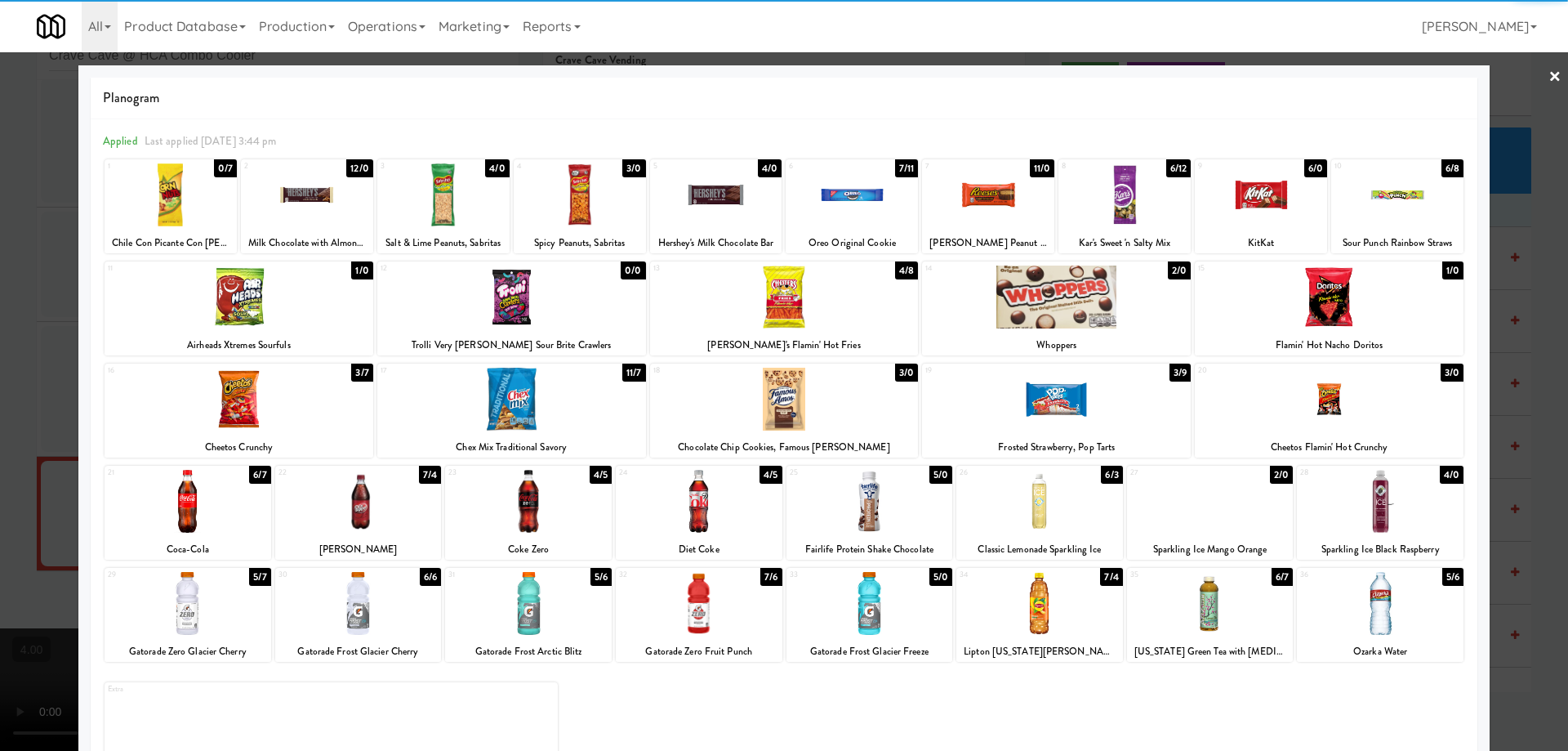
click at [213, 298] on div at bounding box center [238, 296] width 268 height 63
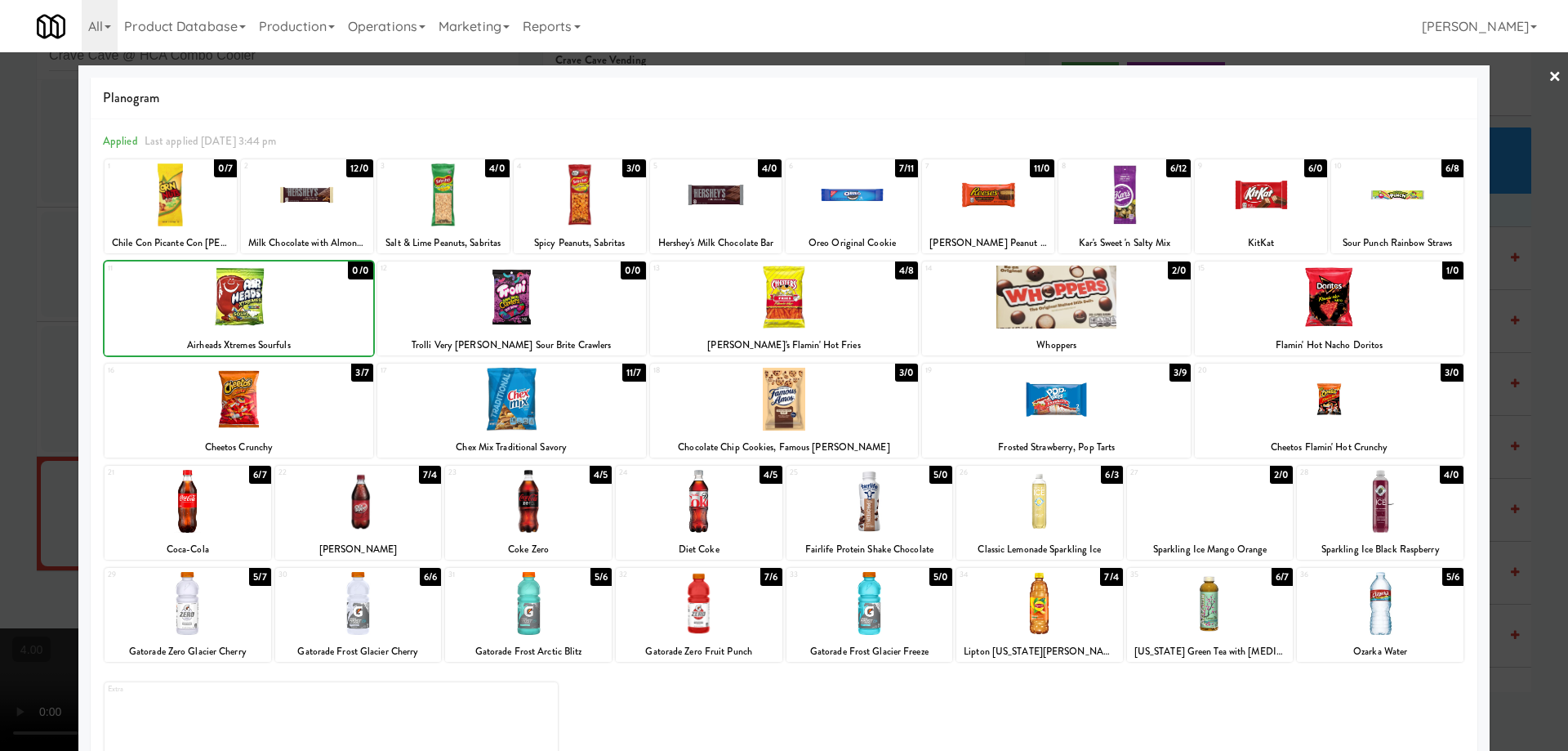
click at [0, 307] on div at bounding box center [784, 375] width 1568 height 751
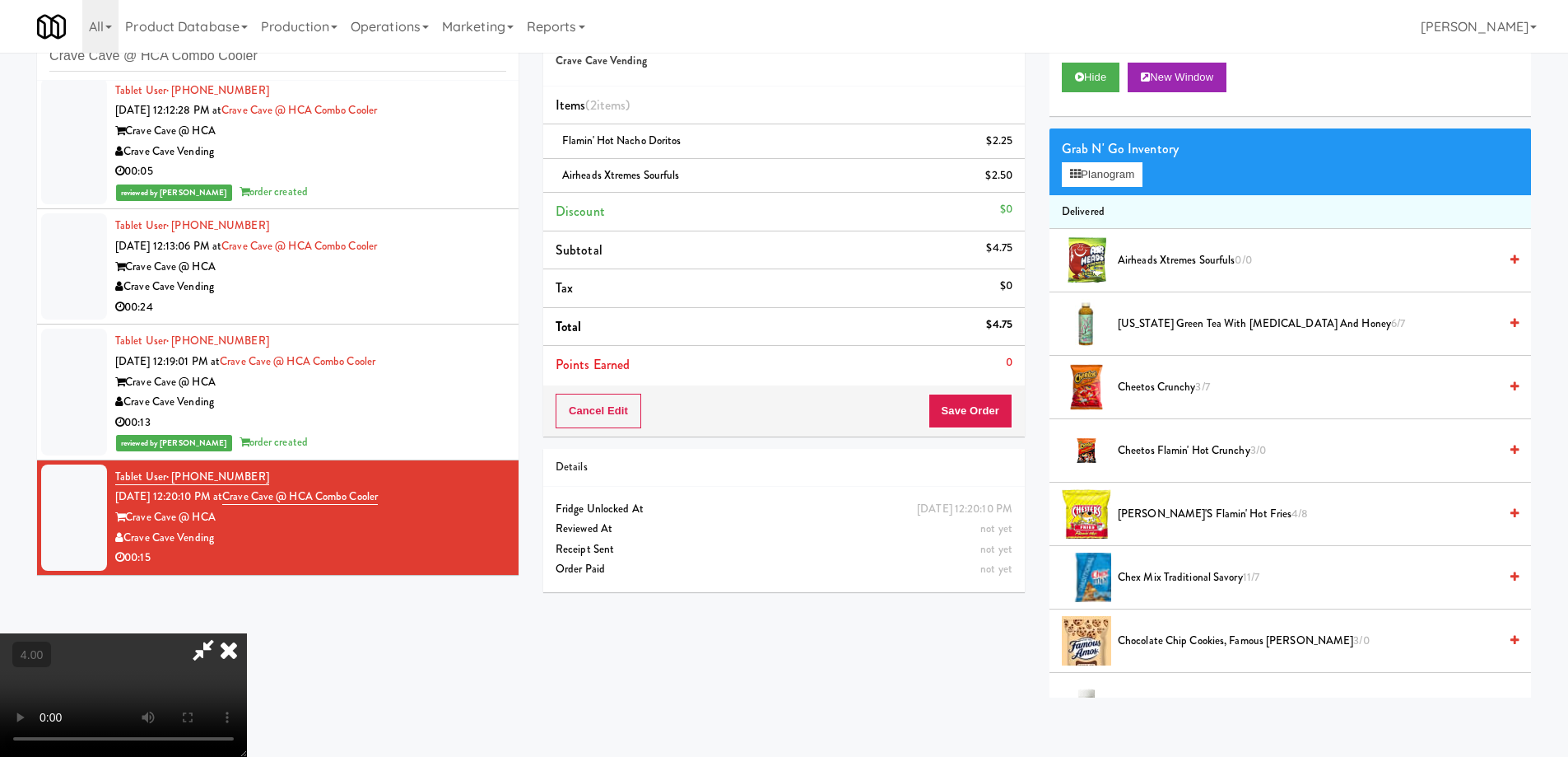
click at [247, 633] on video at bounding box center [123, 694] width 247 height 123
click at [247, 633] on icon at bounding box center [229, 649] width 36 height 33
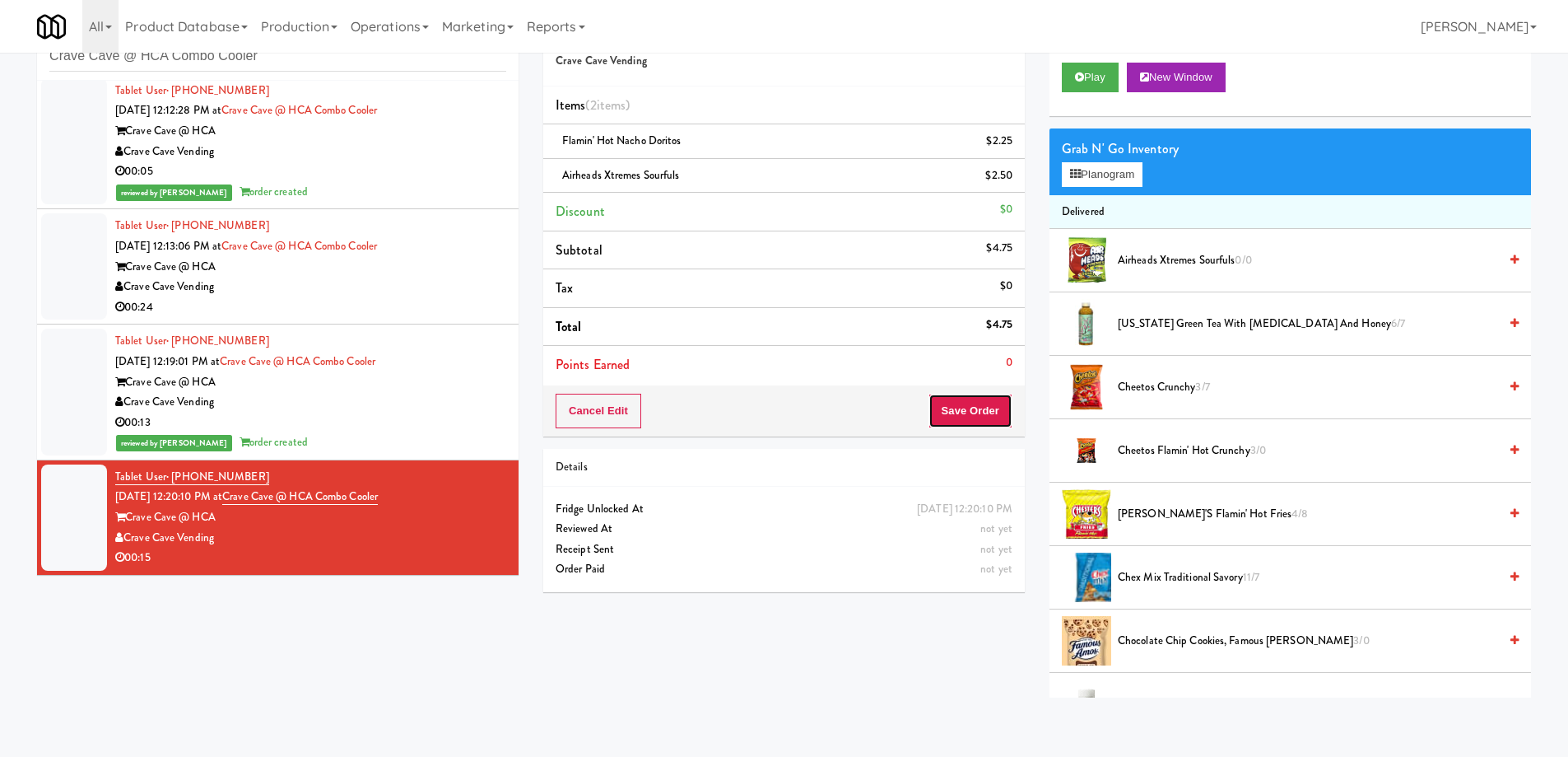
click at [1005, 402] on button "Save Order" at bounding box center [971, 411] width 84 height 35
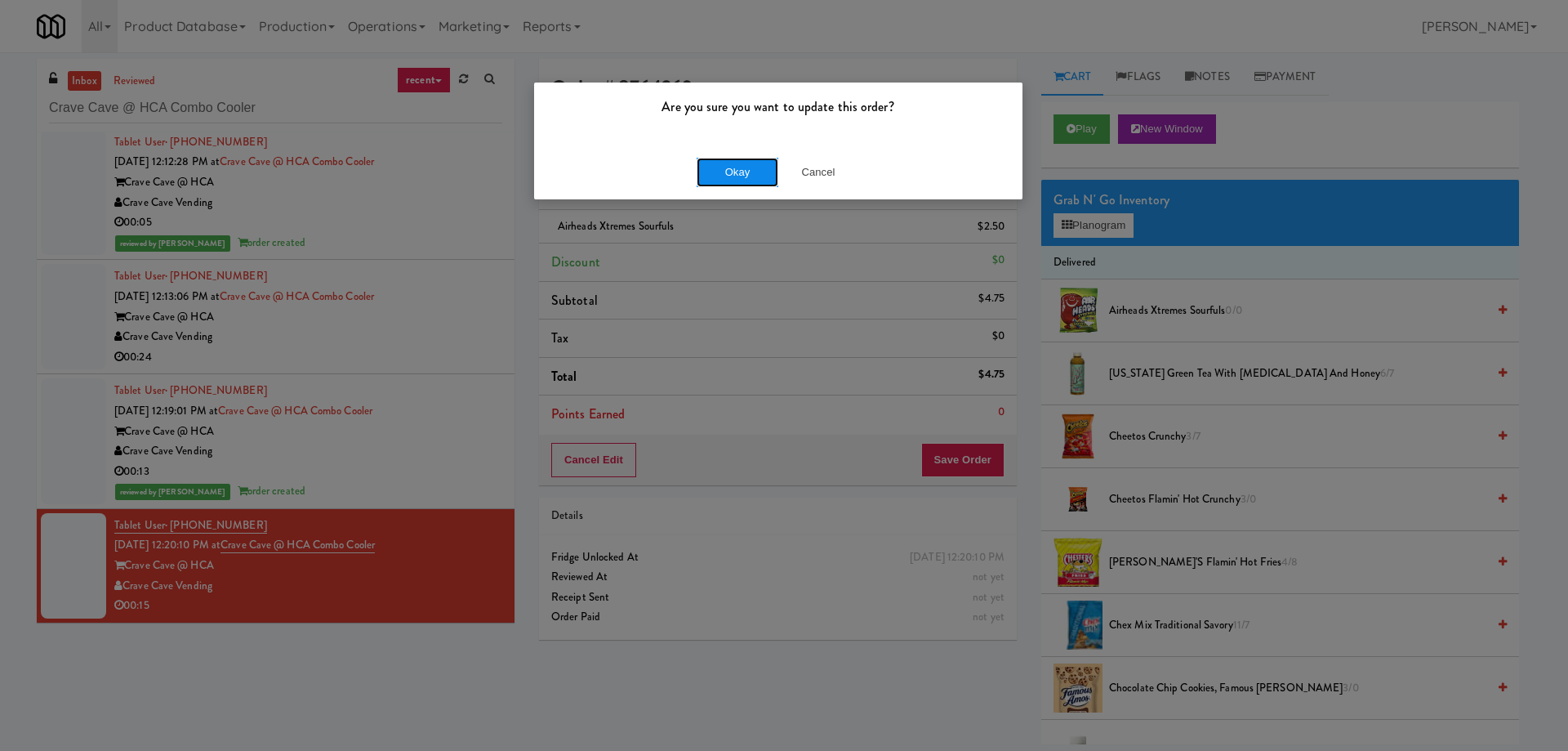
click at [715, 158] on button "Okay" at bounding box center [738, 172] width 82 height 30
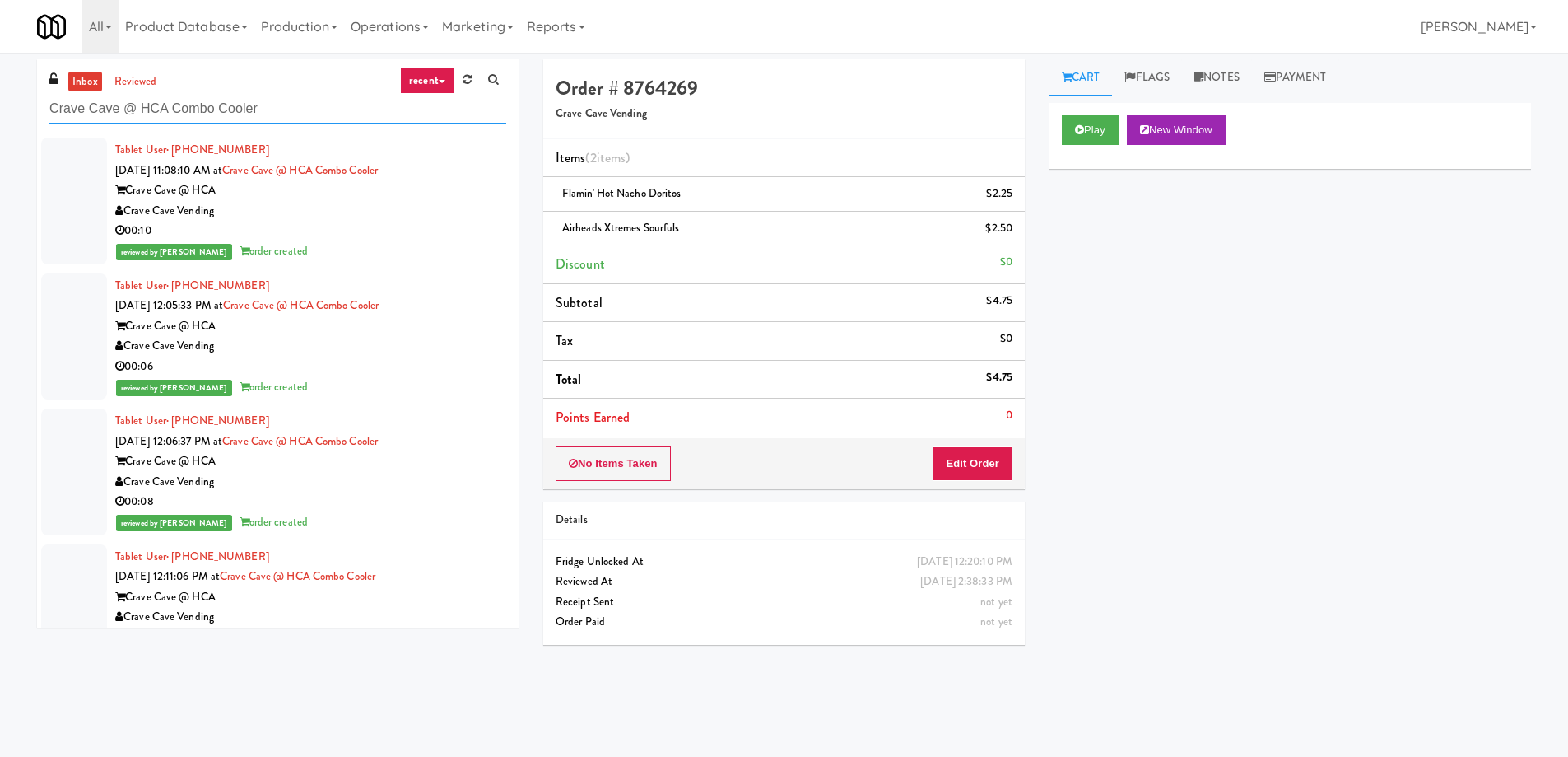
click at [126, 96] on input "Crave Cave @ HCA Combo Cooler" at bounding box center [278, 108] width 457 height 31
click at [128, 75] on link "reviewed" at bounding box center [136, 82] width 51 height 21
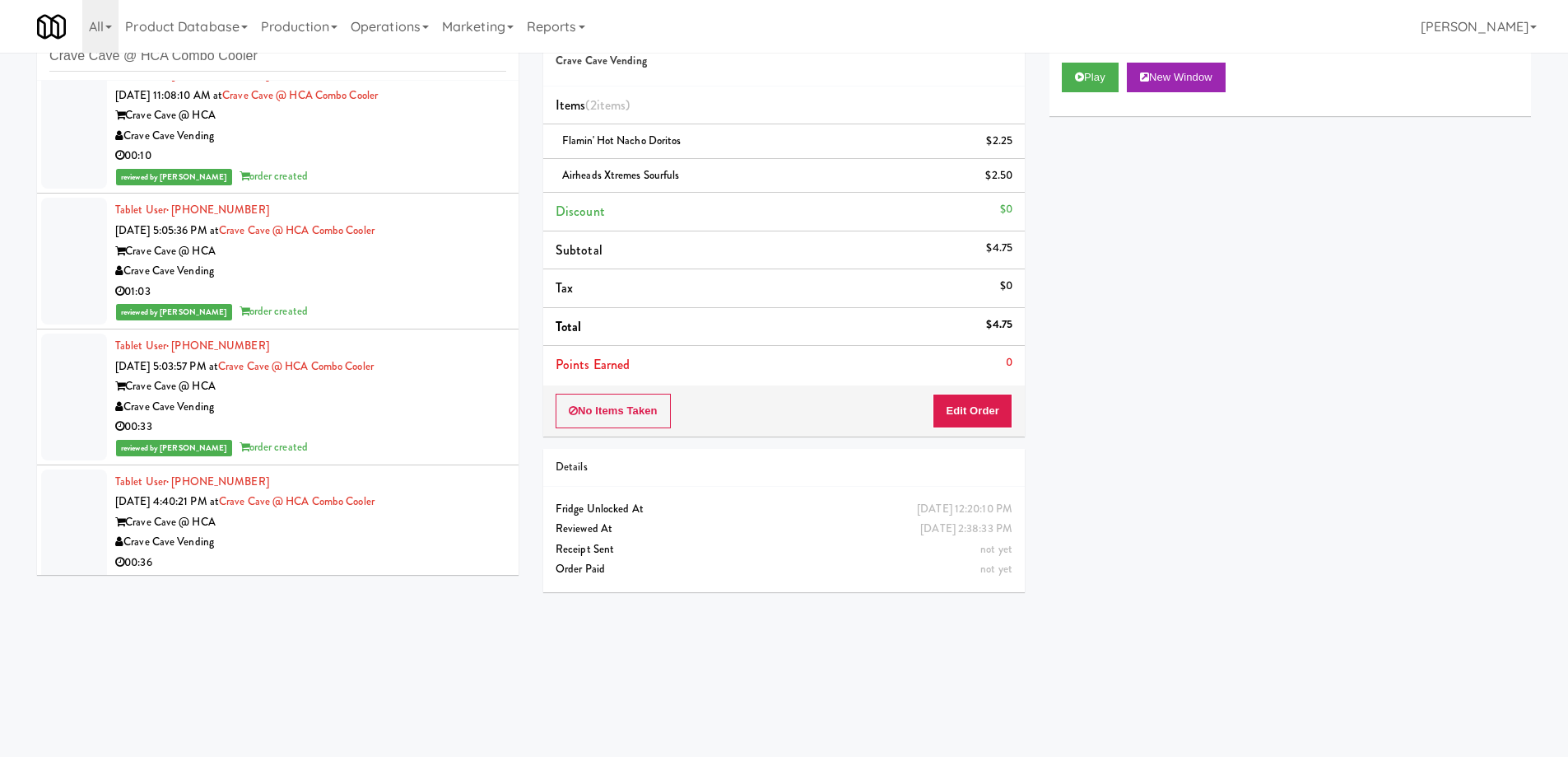
scroll to position [988, 0]
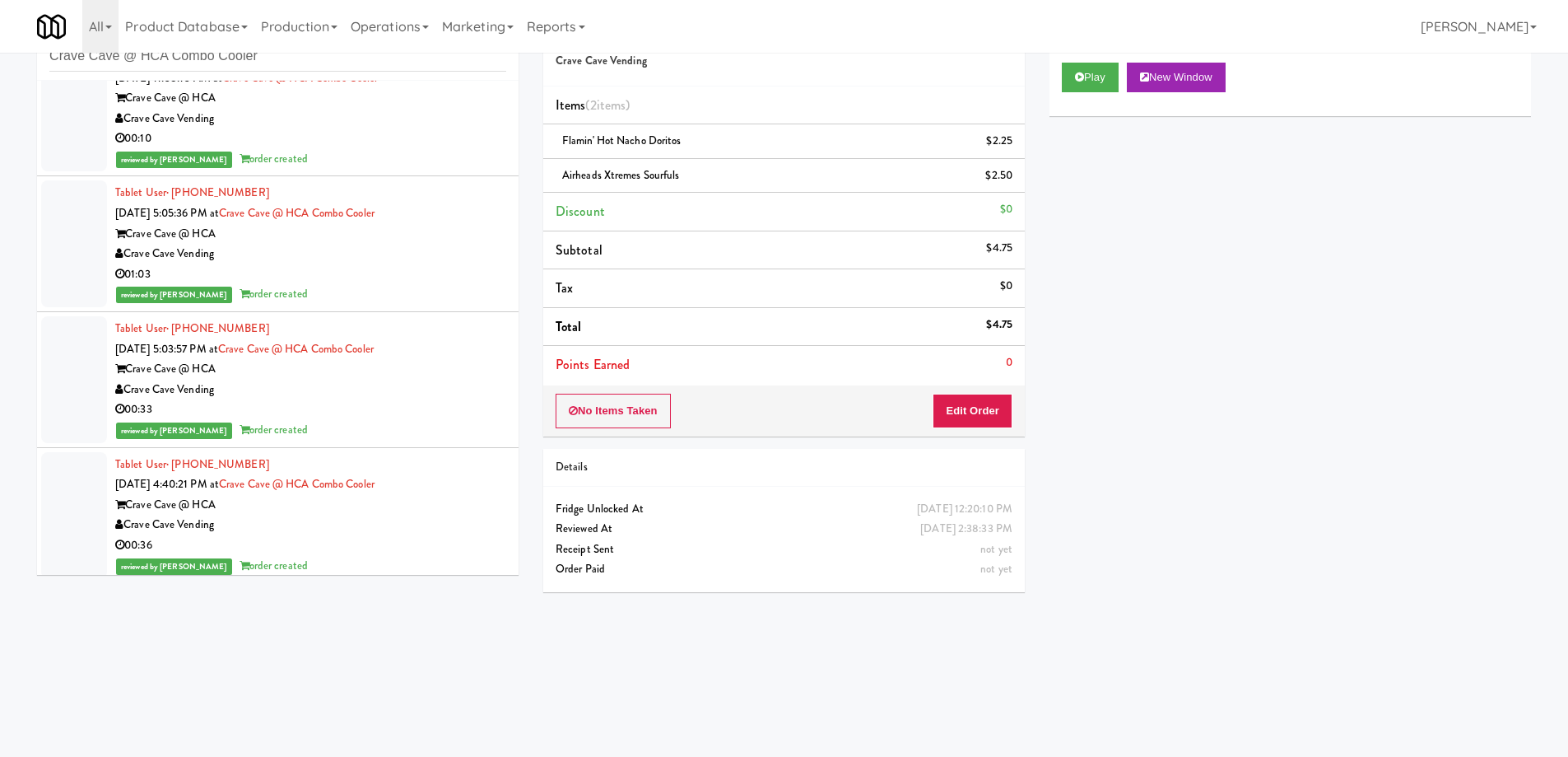
click at [412, 269] on div "01:03" at bounding box center [310, 274] width 391 height 21
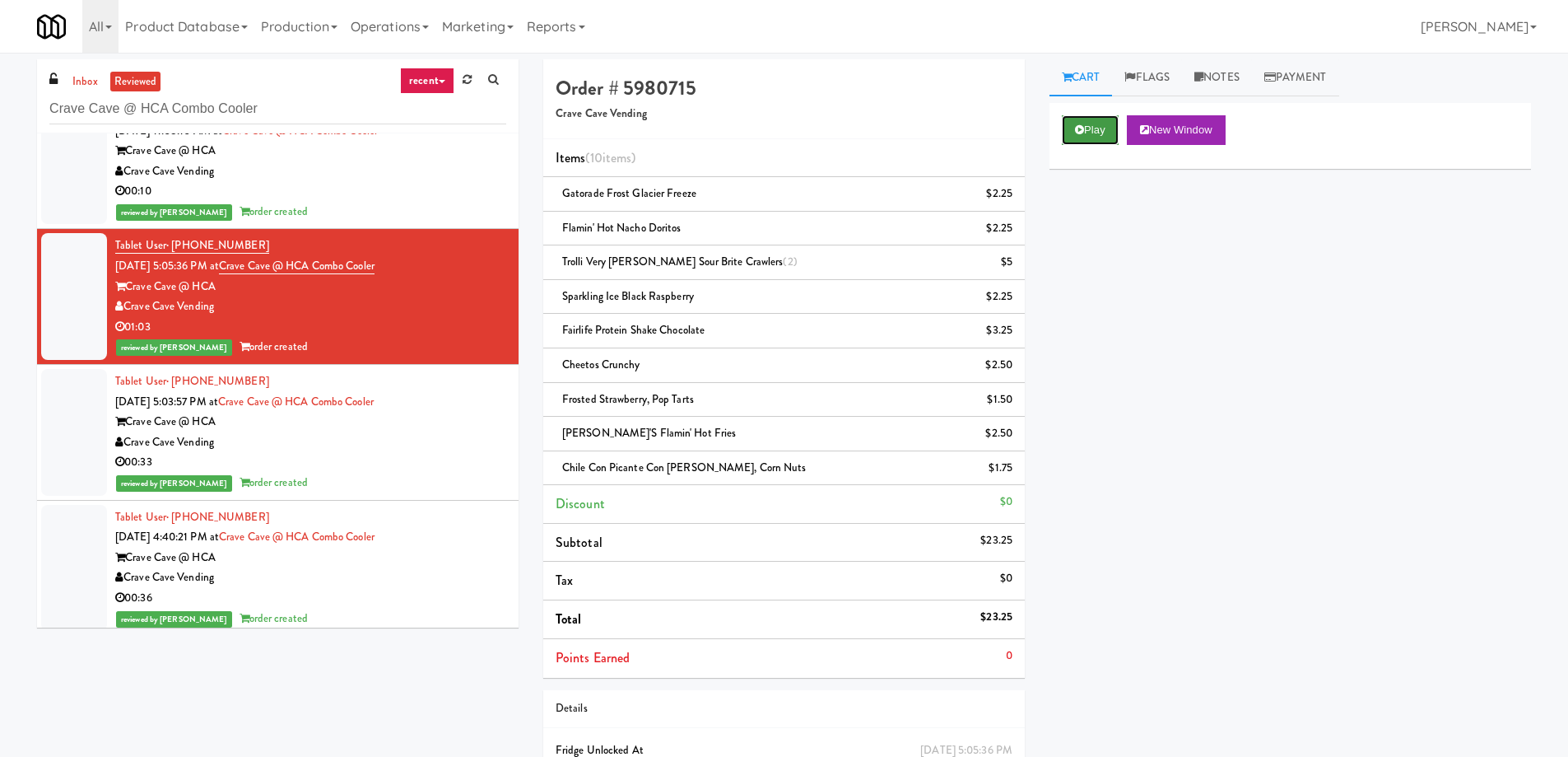
click at [1082, 128] on icon at bounding box center [1079, 129] width 9 height 11
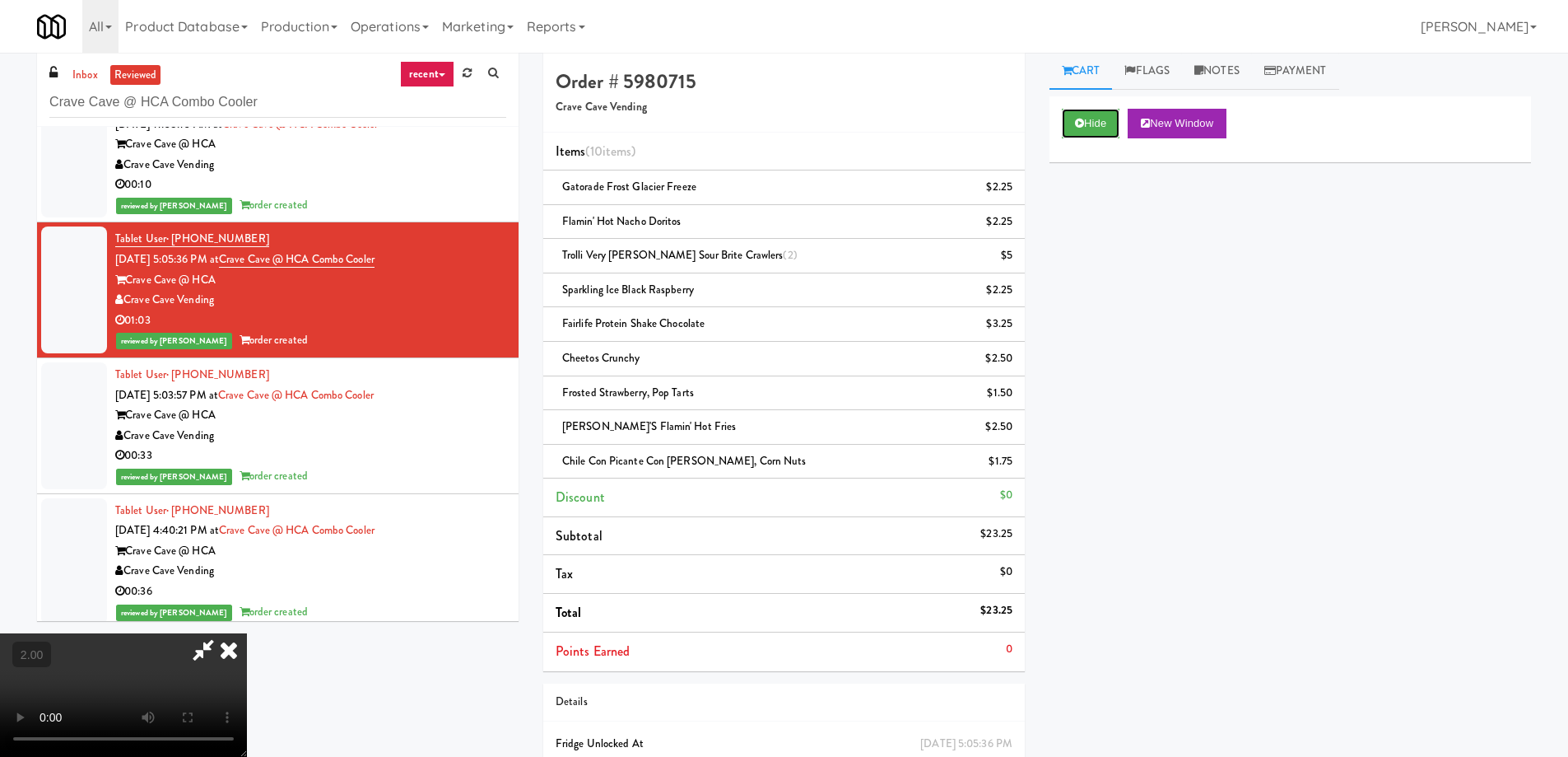
scroll to position [276, 0]
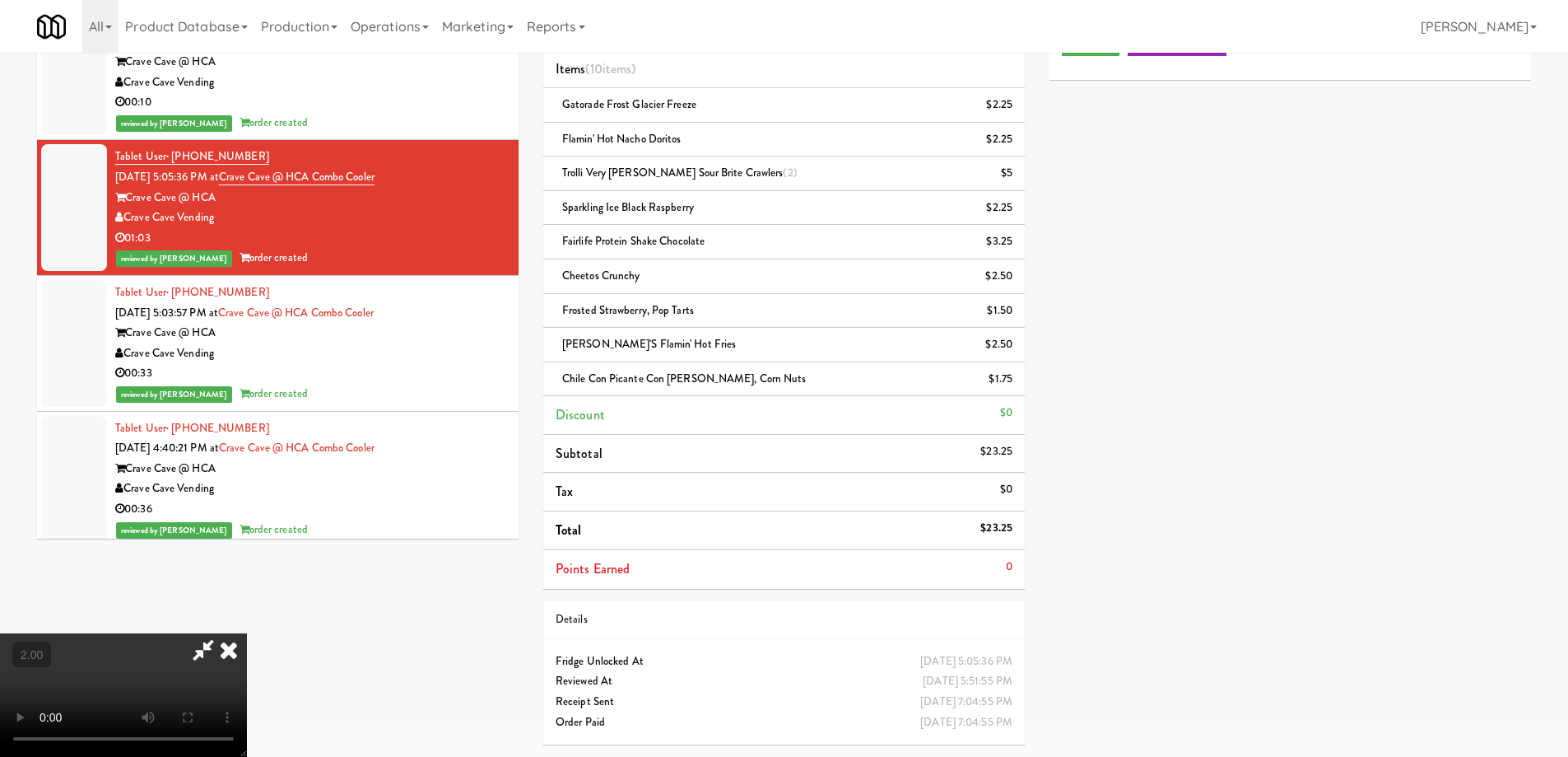
click at [247, 633] on video at bounding box center [123, 694] width 247 height 123
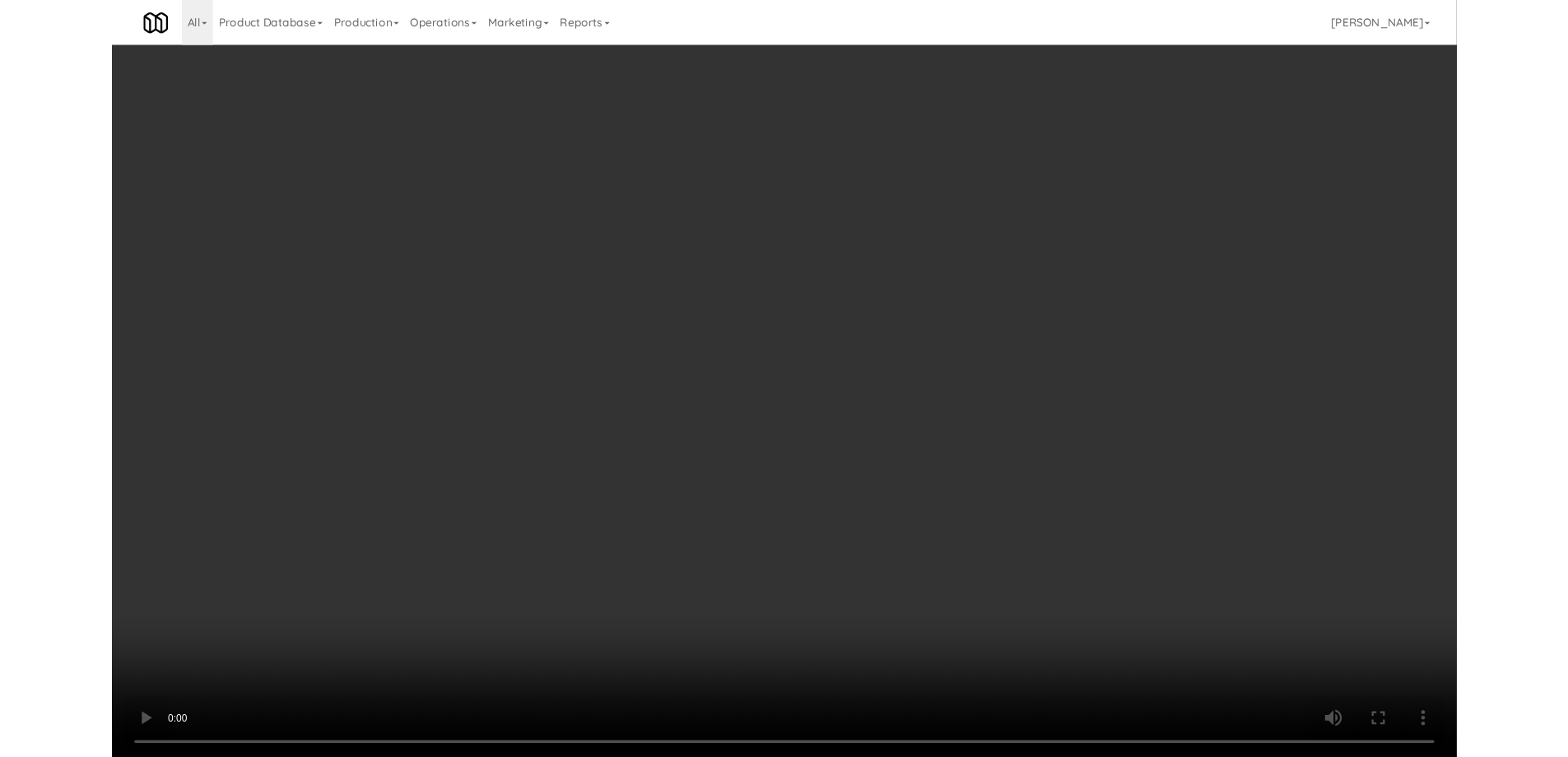
scroll to position [34, 0]
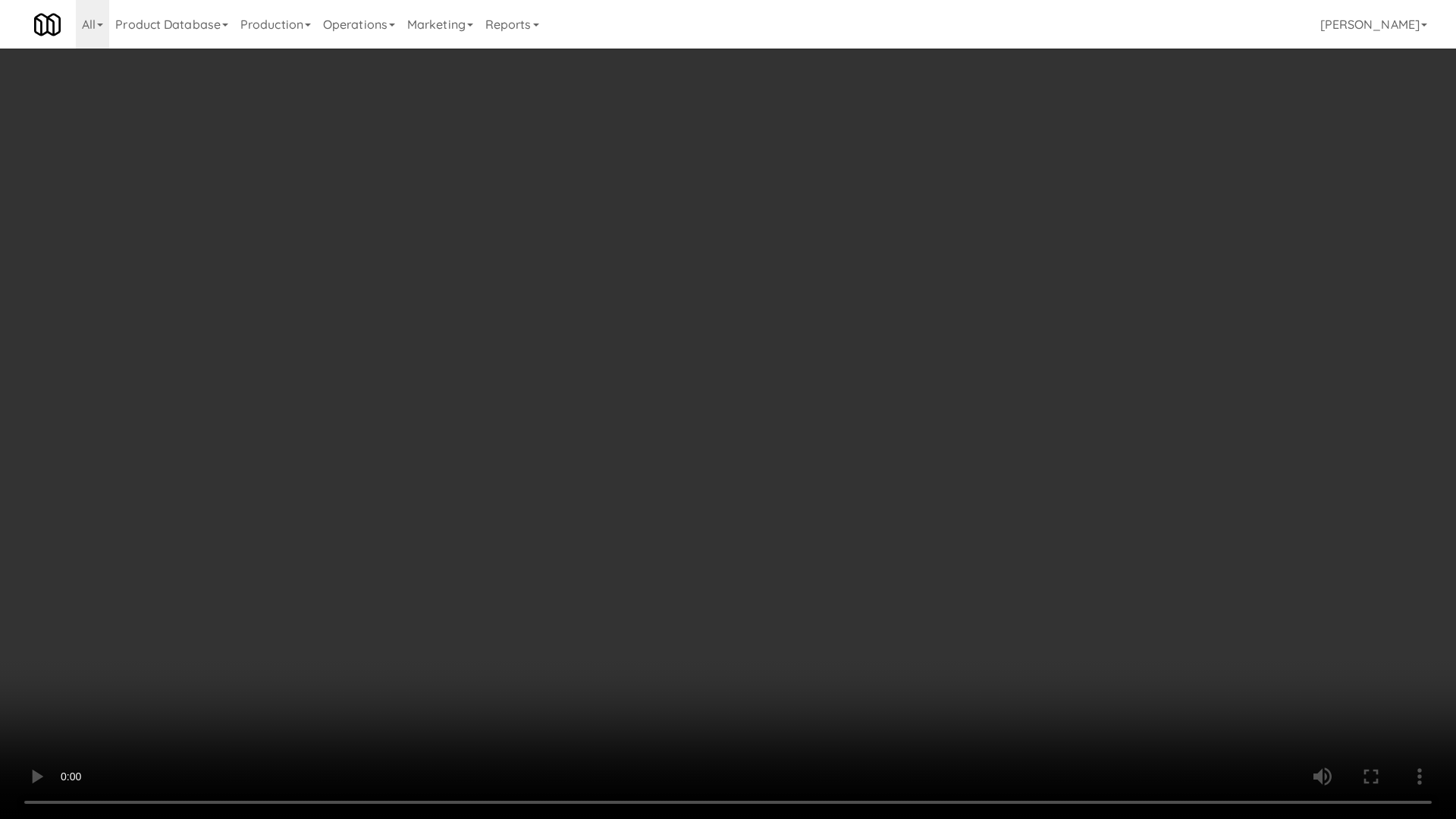
click at [804, 654] on video at bounding box center [728, 409] width 1456 height 819
click at [602, 599] on video at bounding box center [728, 409] width 1456 height 819
click at [652, 398] on video at bounding box center [728, 409] width 1456 height 819
click at [653, 395] on video at bounding box center [728, 409] width 1456 height 819
click at [596, 337] on video at bounding box center [728, 409] width 1456 height 819
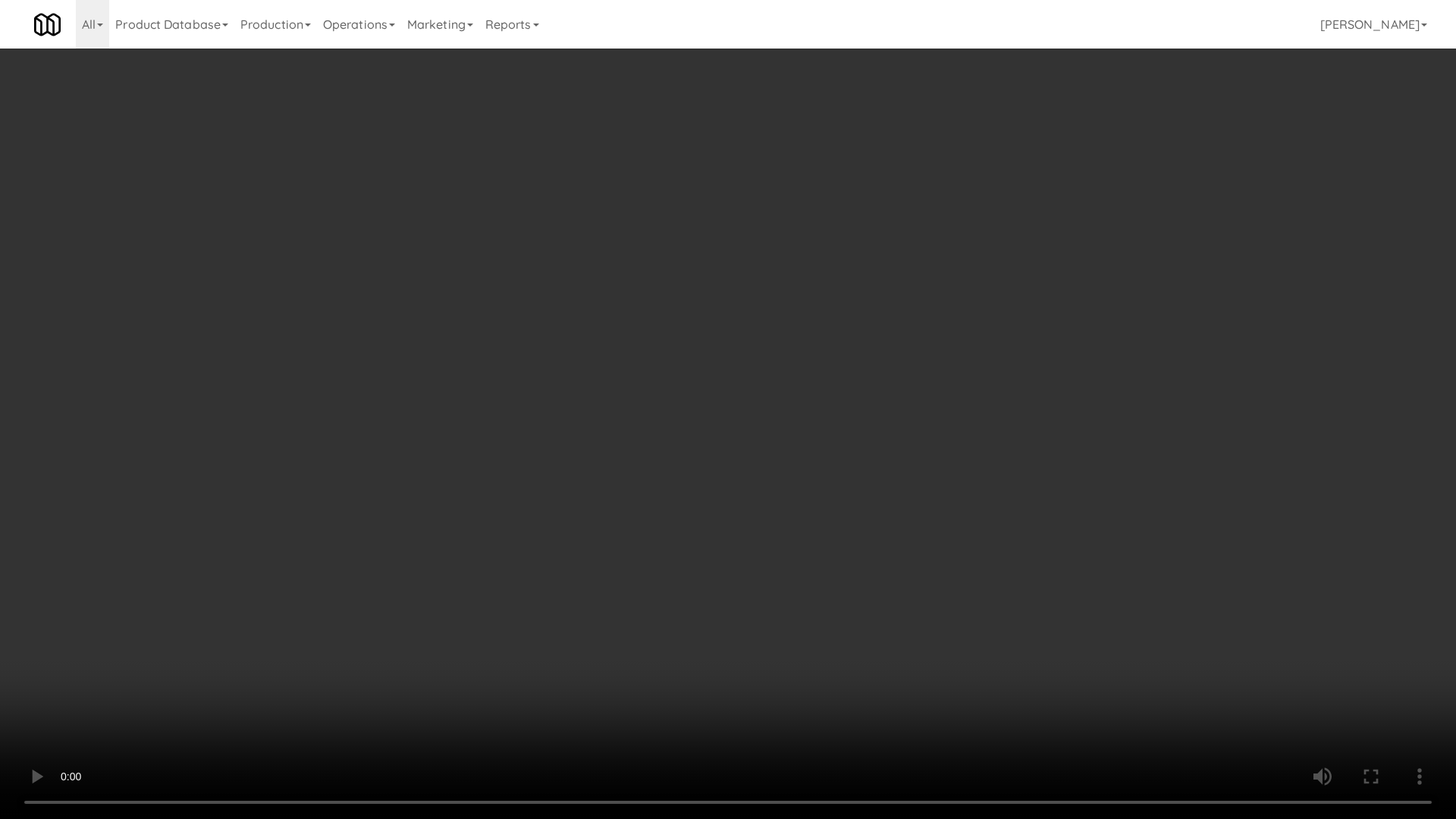
click at [596, 337] on video at bounding box center [728, 409] width 1456 height 819
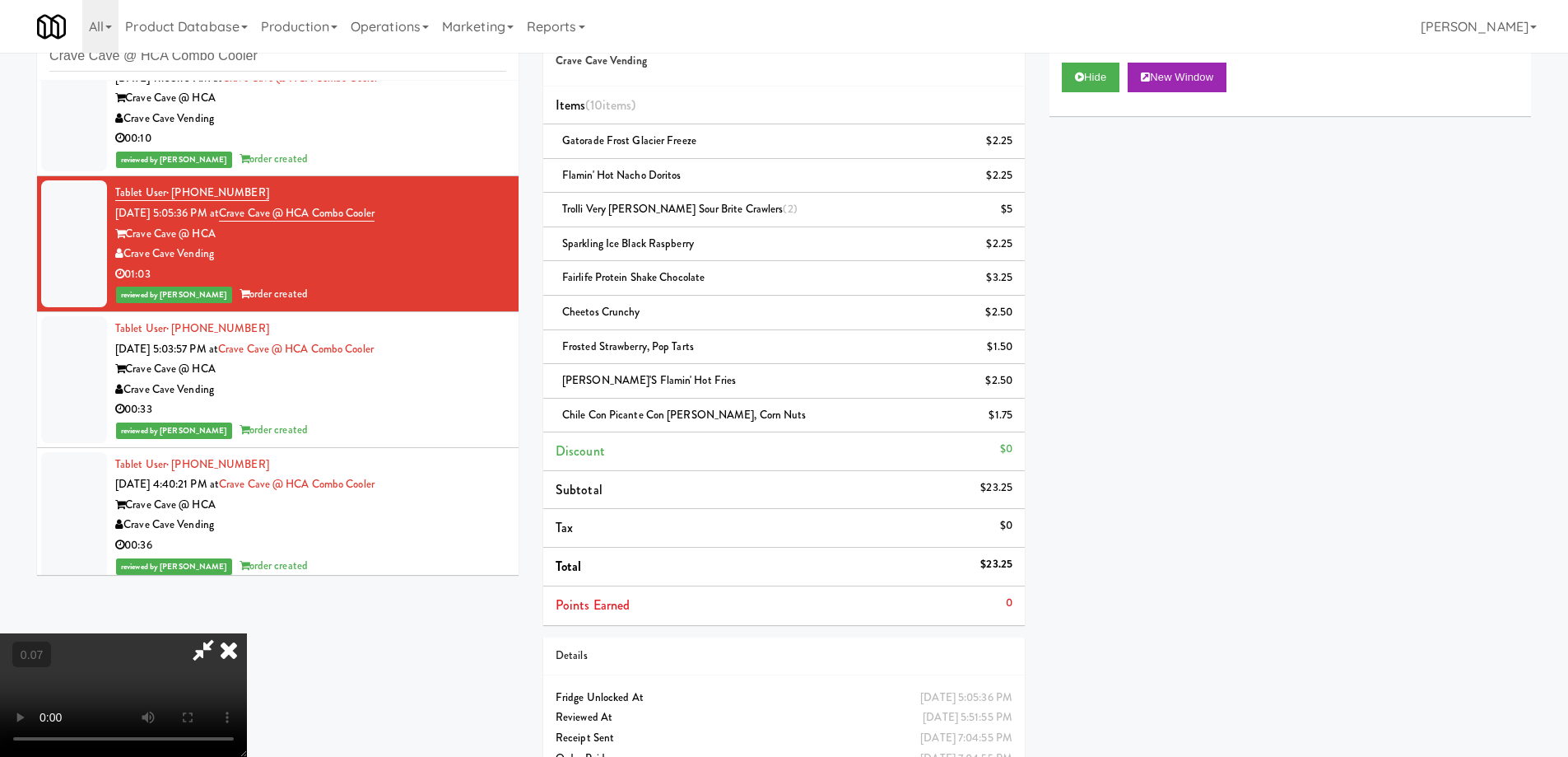
scroll to position [0, 0]
click at [247, 633] on icon at bounding box center [229, 649] width 36 height 33
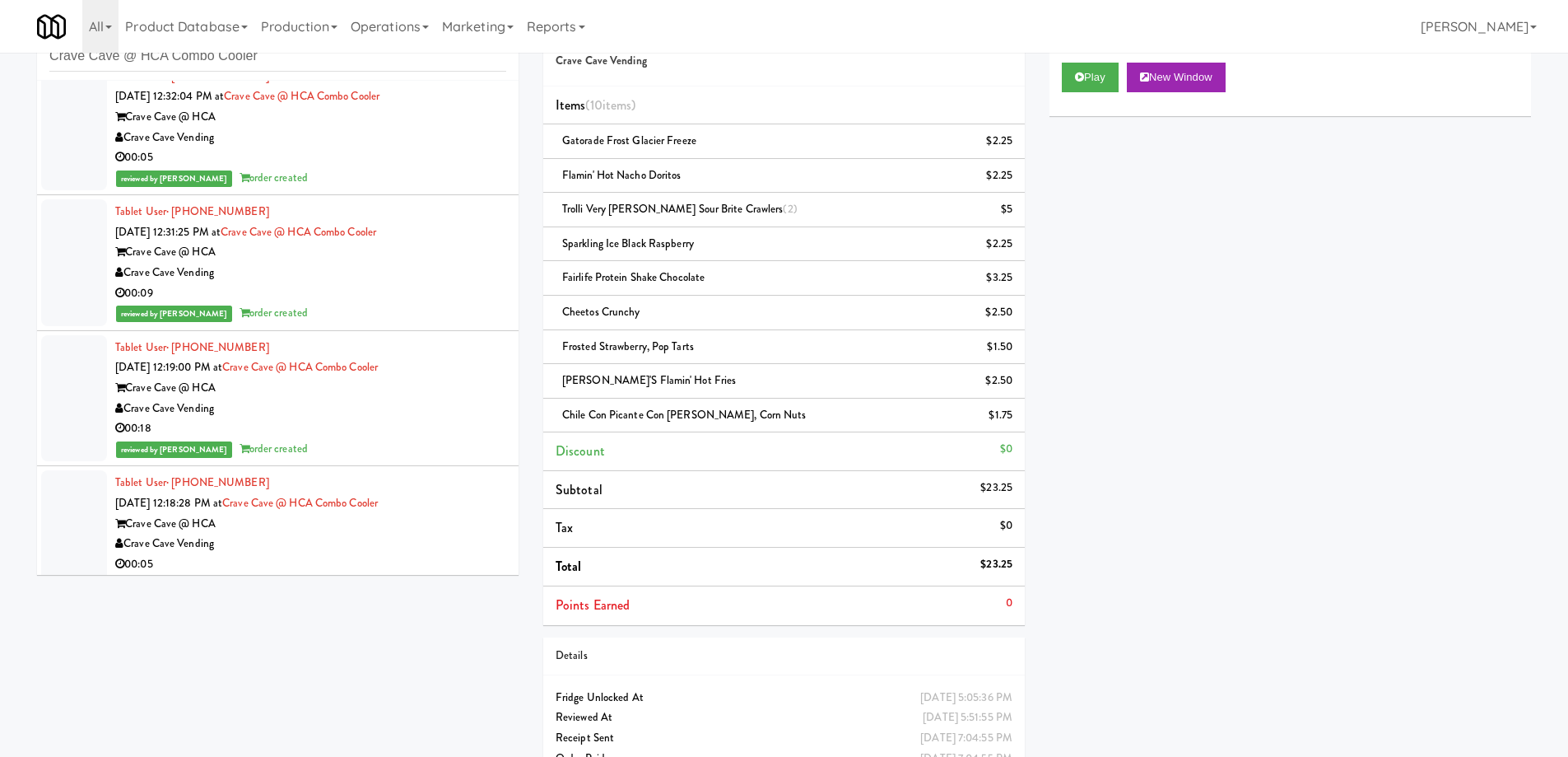
scroll to position [1894, 0]
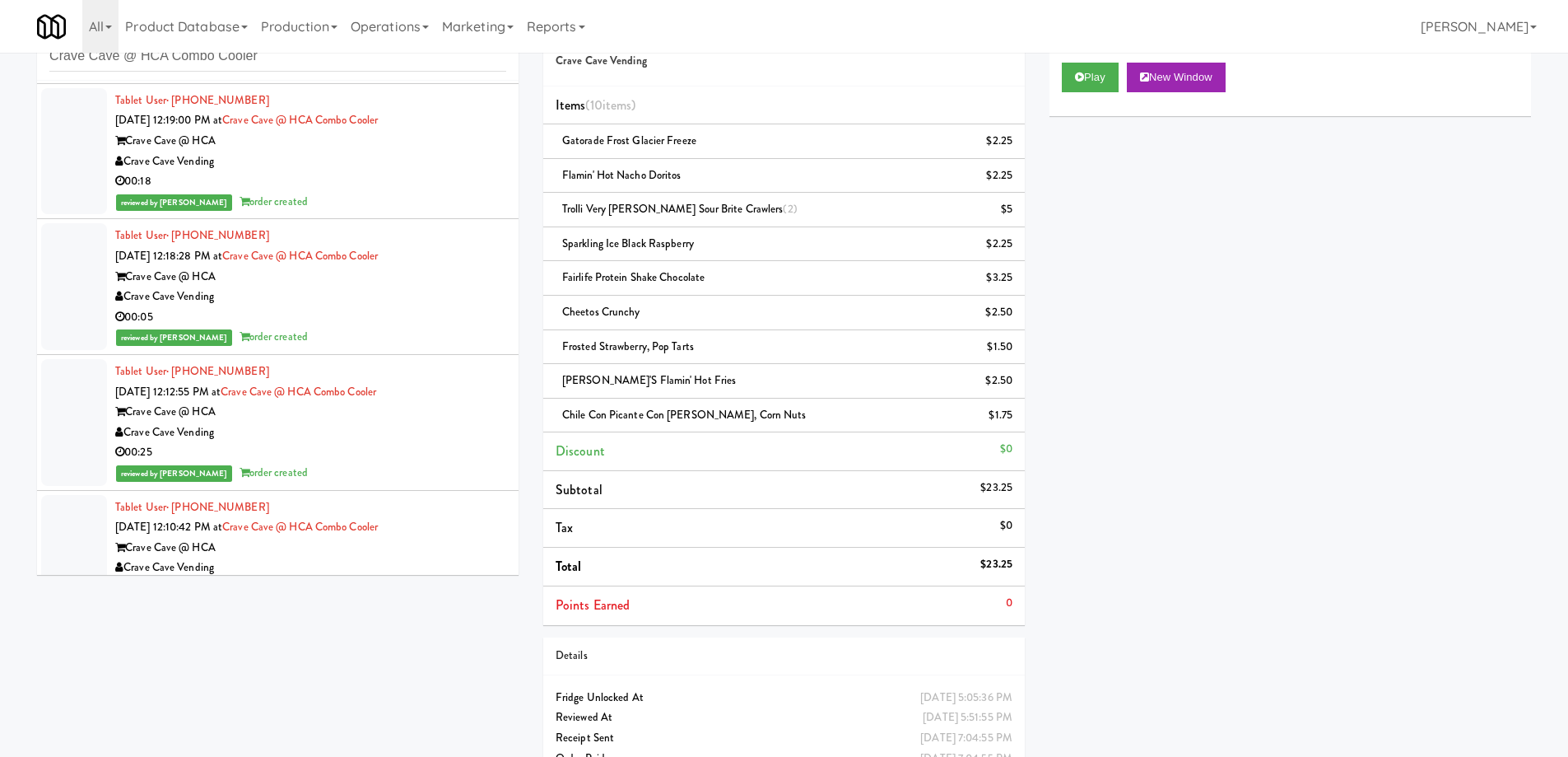
click at [433, 435] on div "Crave Cave Vending" at bounding box center [310, 433] width 391 height 21
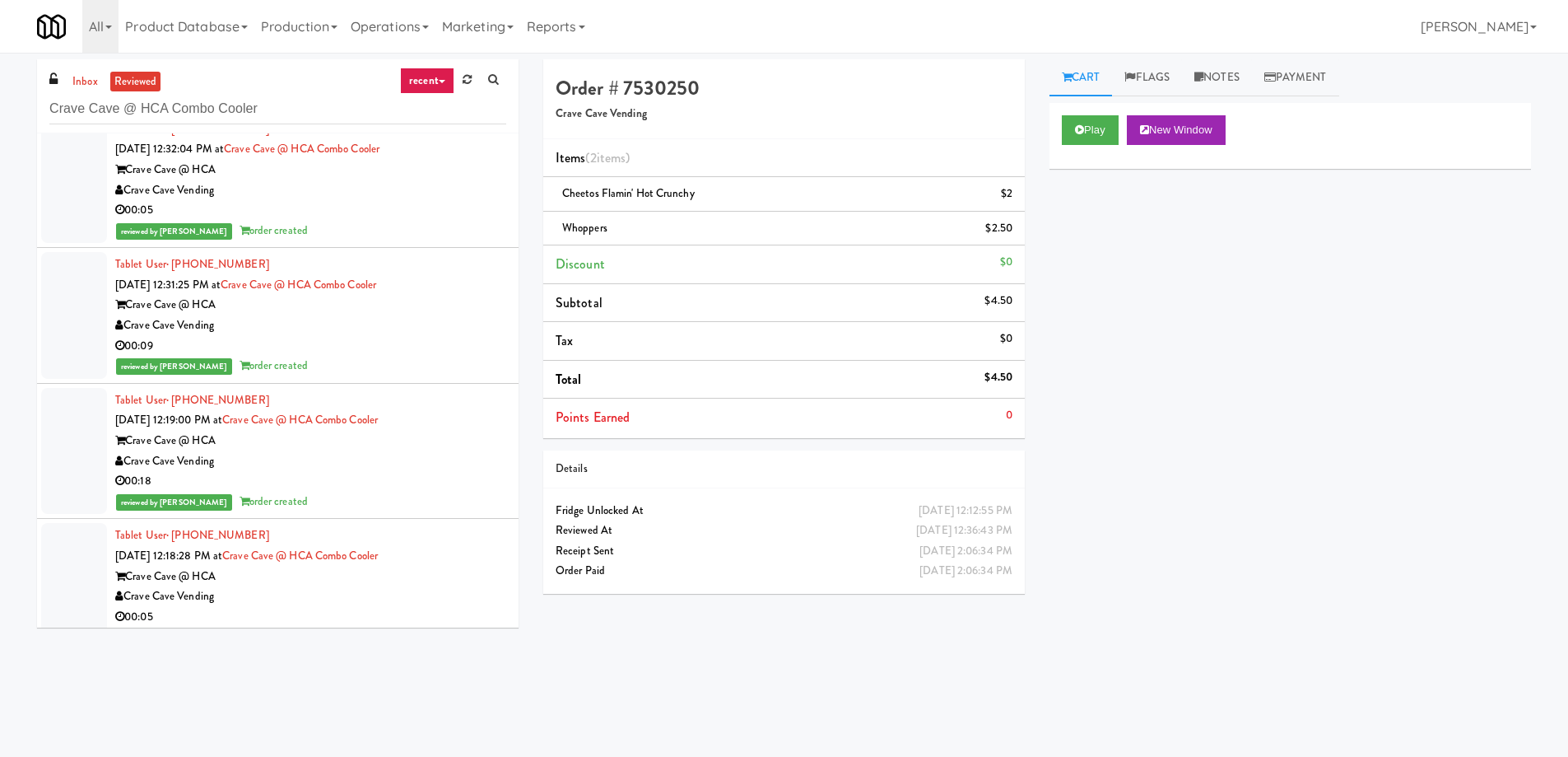
click at [391, 443] on div "Crave Cave @ HCA" at bounding box center [310, 441] width 391 height 21
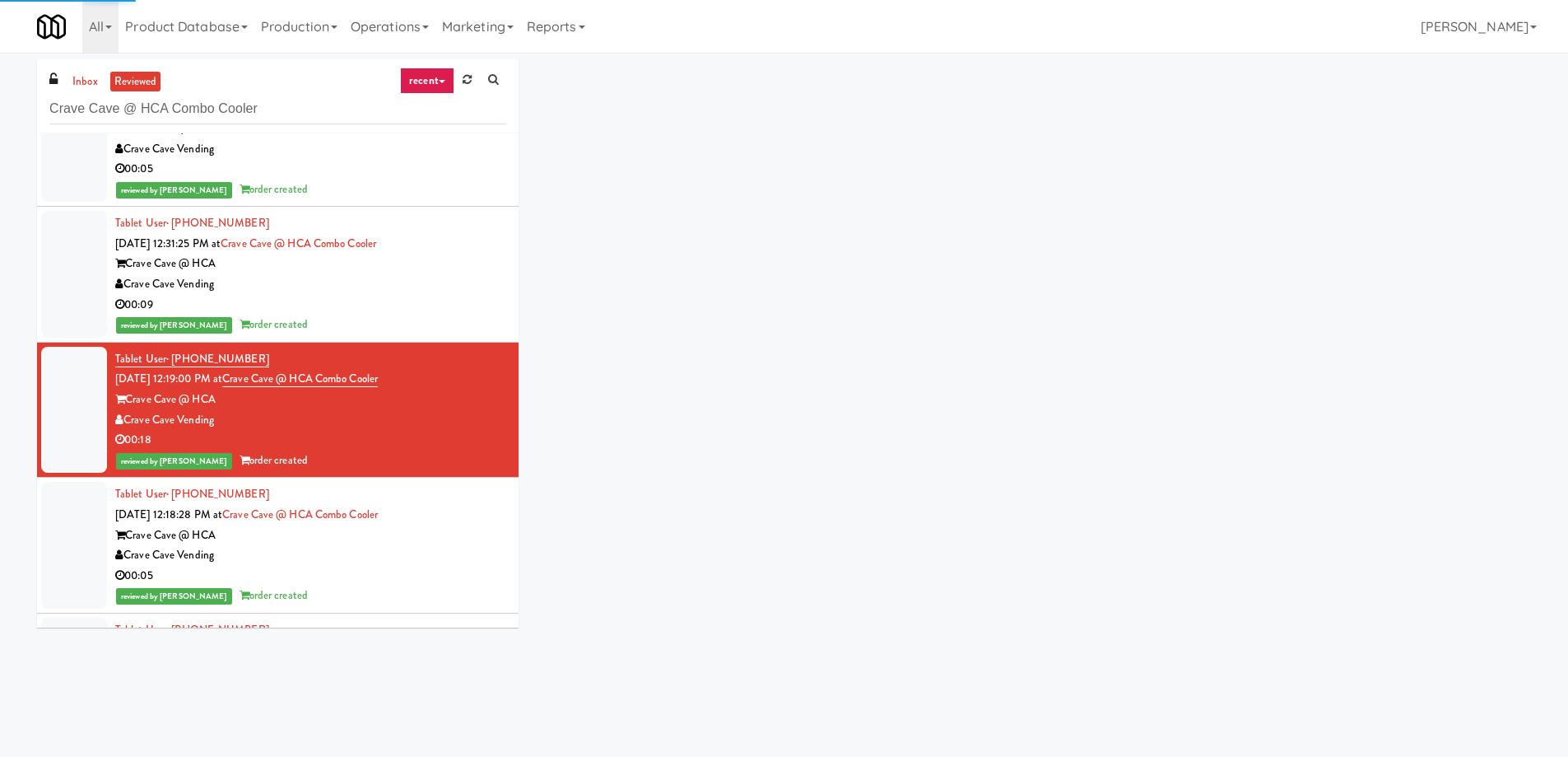
scroll to position [1729, 0]
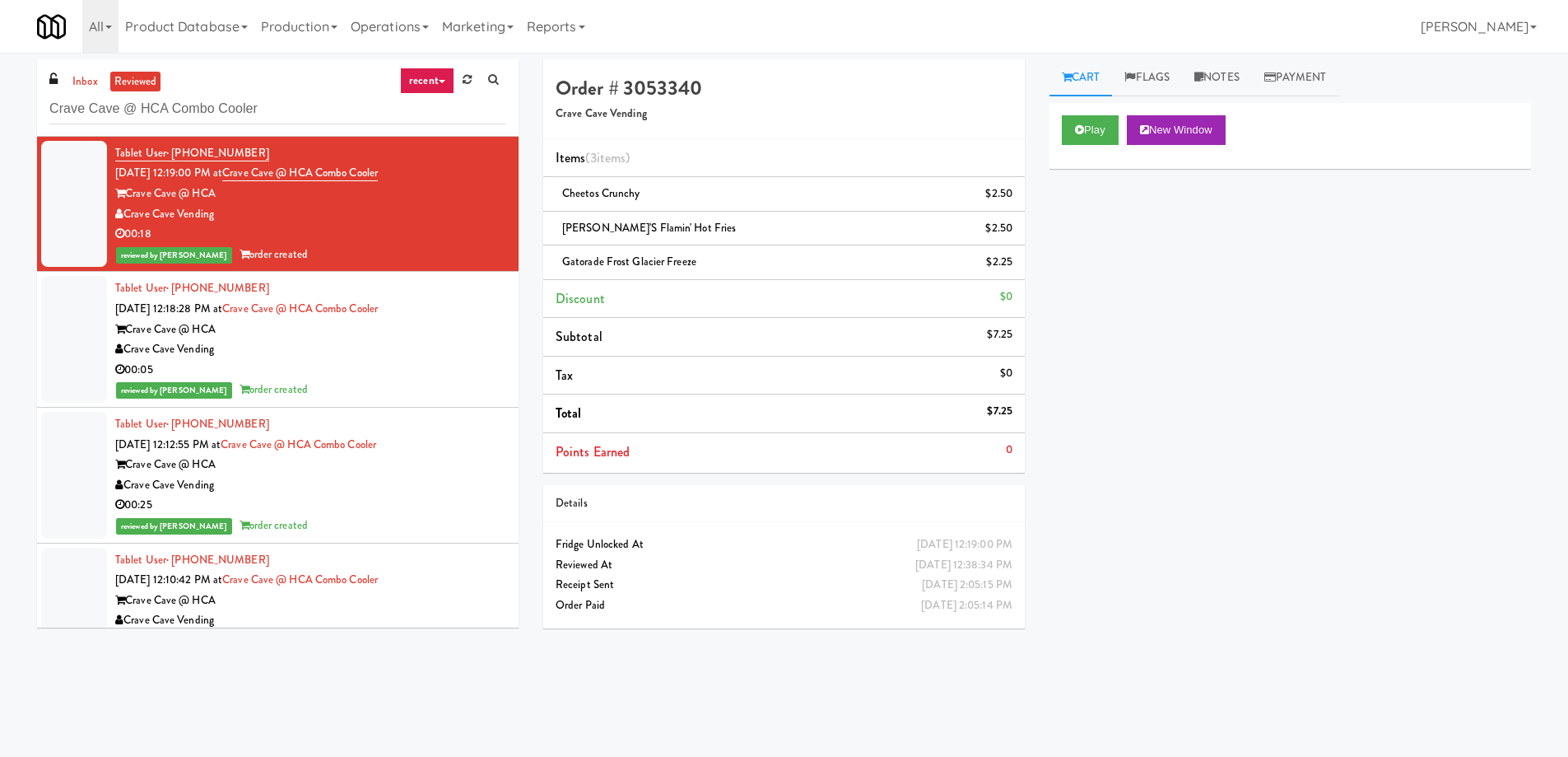
click at [417, 496] on div "00:25" at bounding box center [310, 505] width 391 height 21
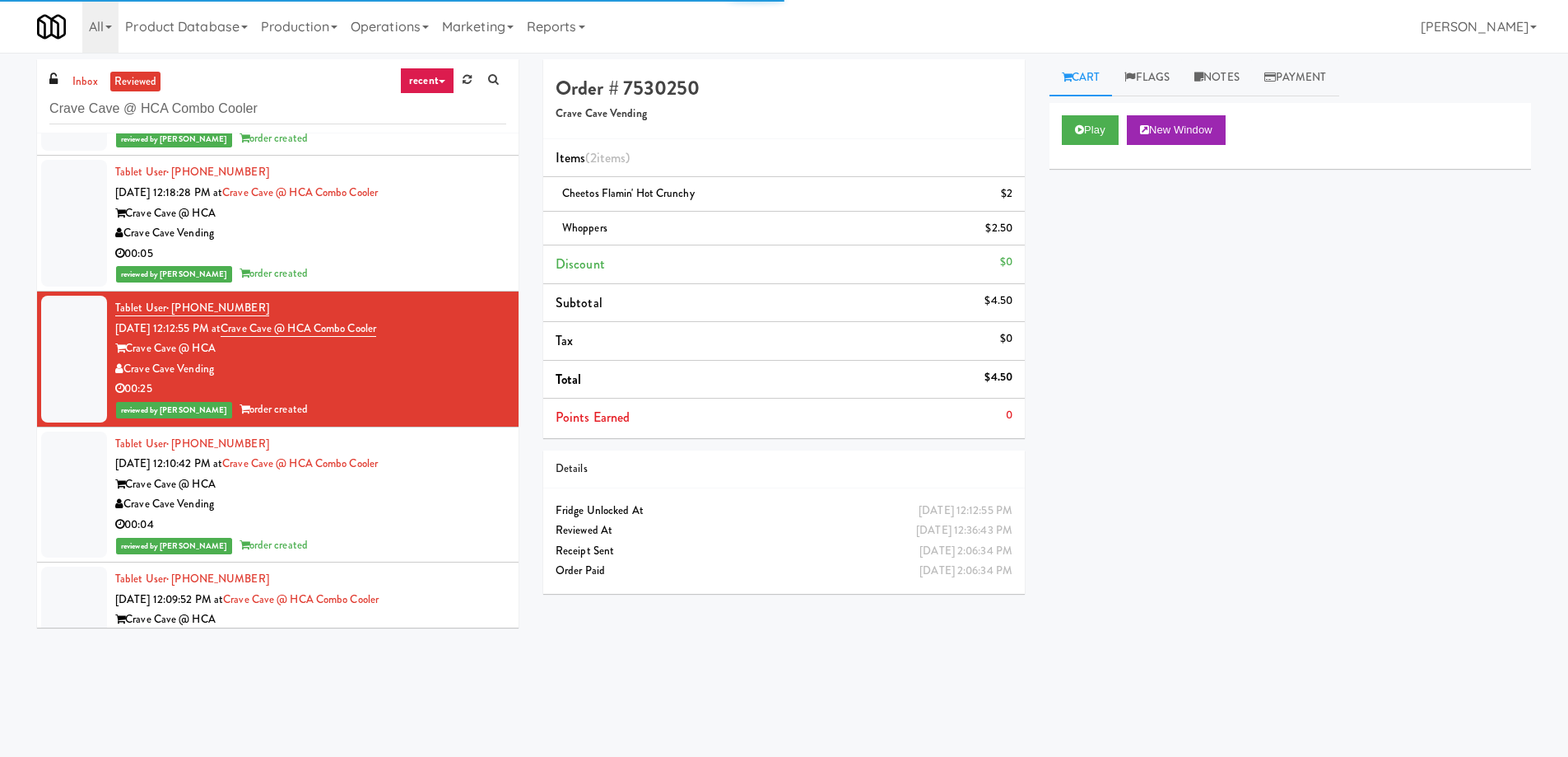
scroll to position [2058, 0]
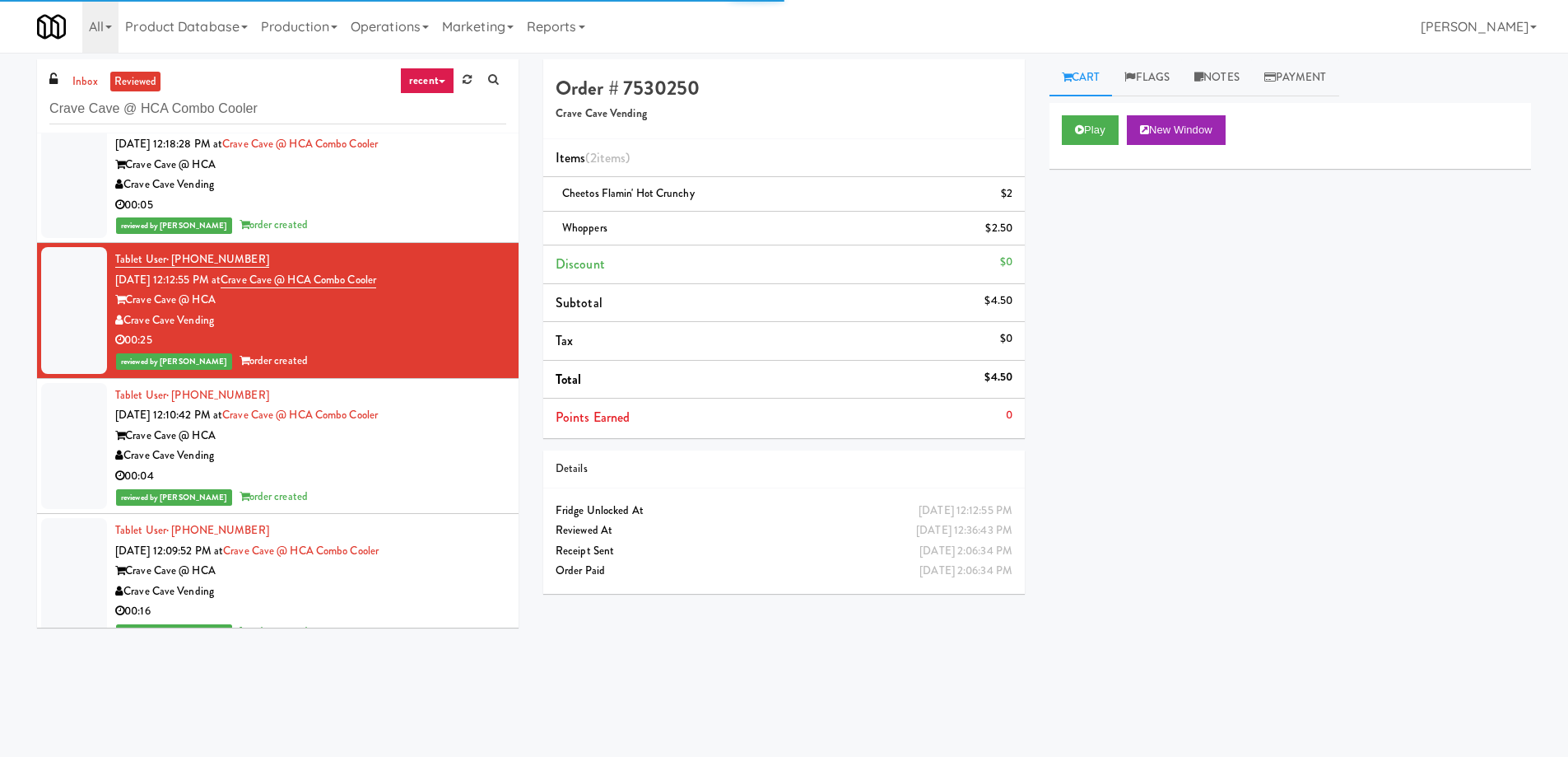
click at [421, 513] on li "Tablet User · (956) 472-8933 Oct 8, 2025 12:10:42 PM at Crave Cave @ HCA Combo …" at bounding box center [278, 447] width 481 height 136
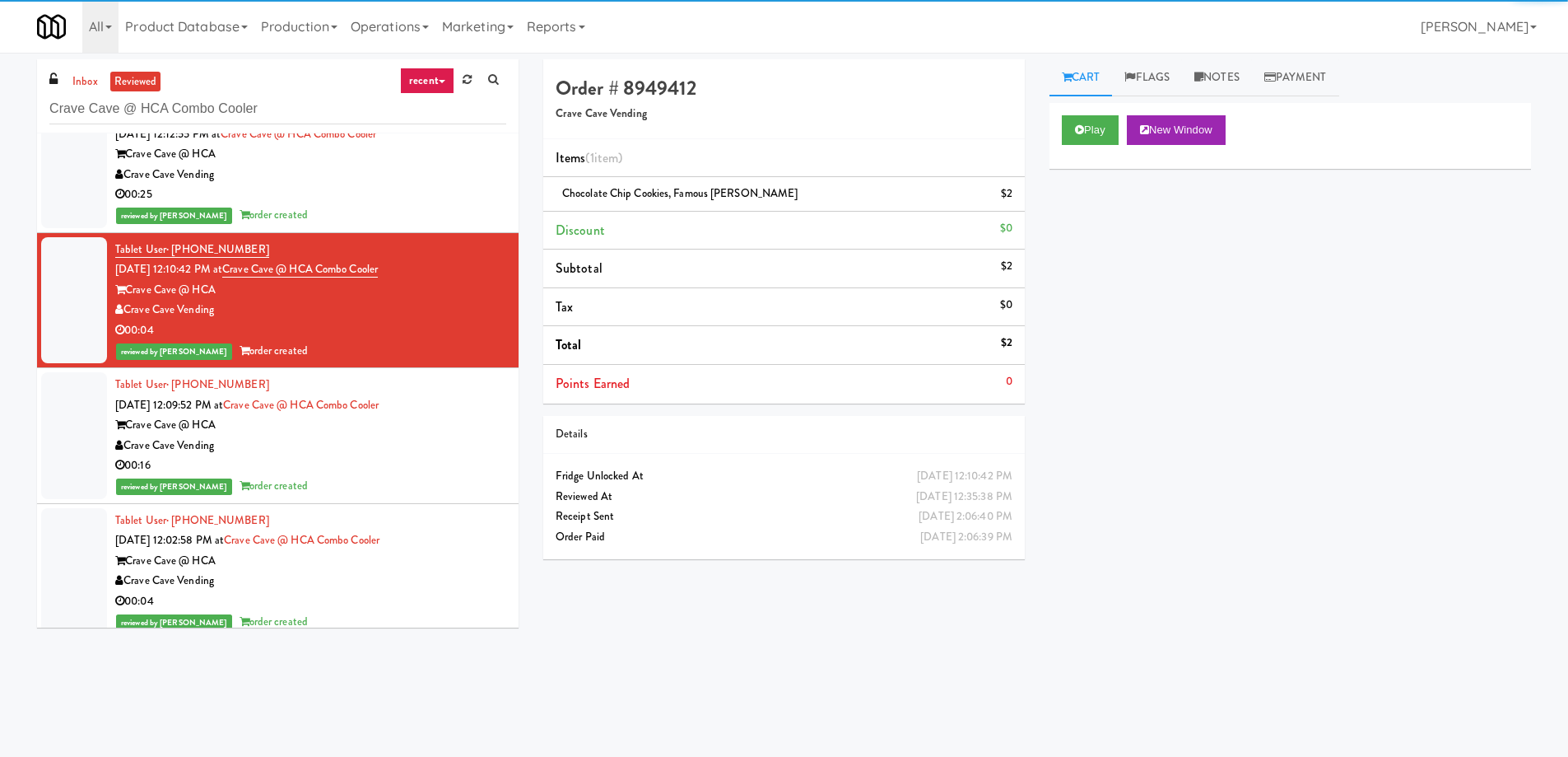
scroll to position [2223, 0]
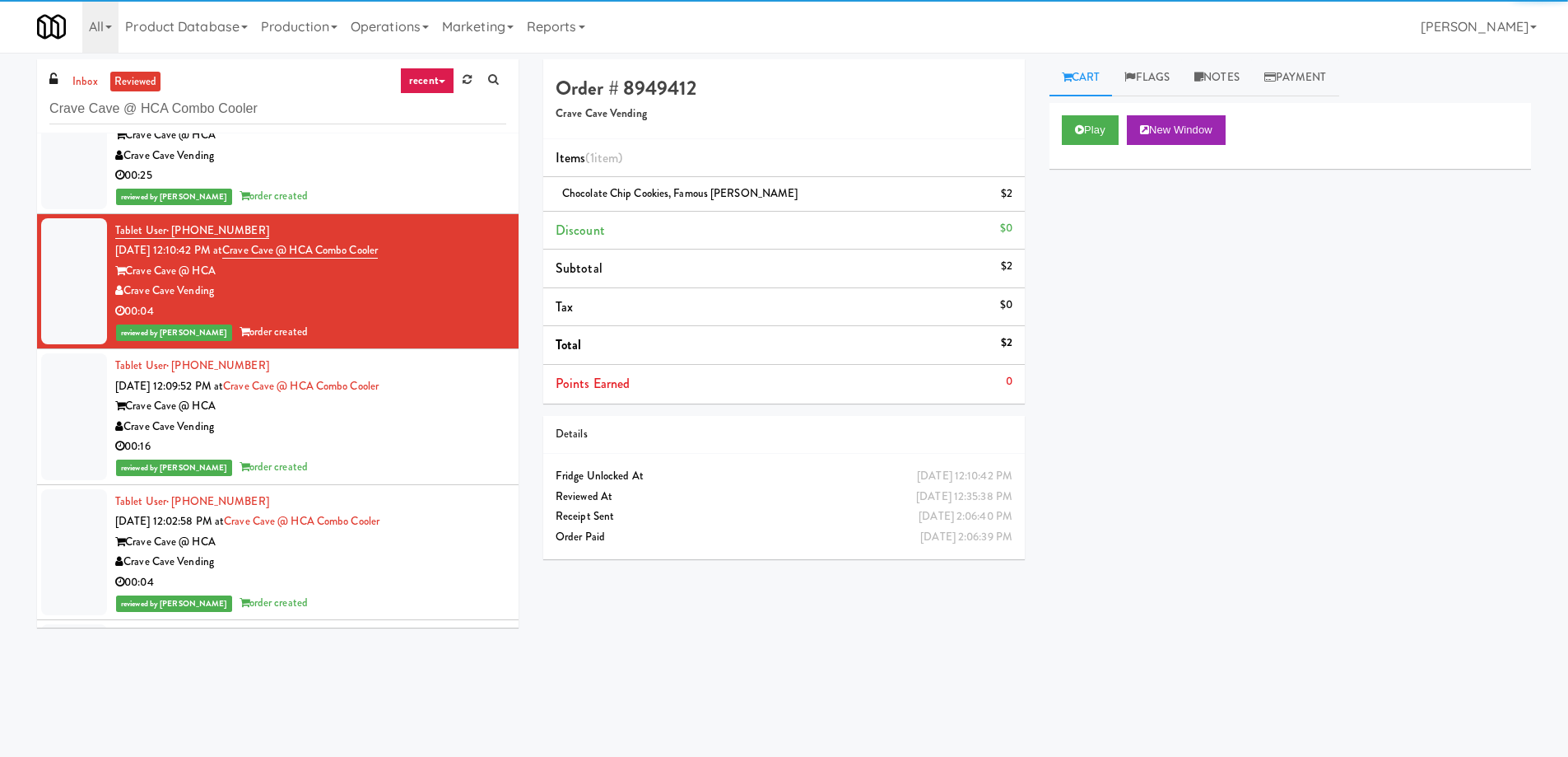
click at [428, 456] on div "00:16" at bounding box center [310, 447] width 391 height 21
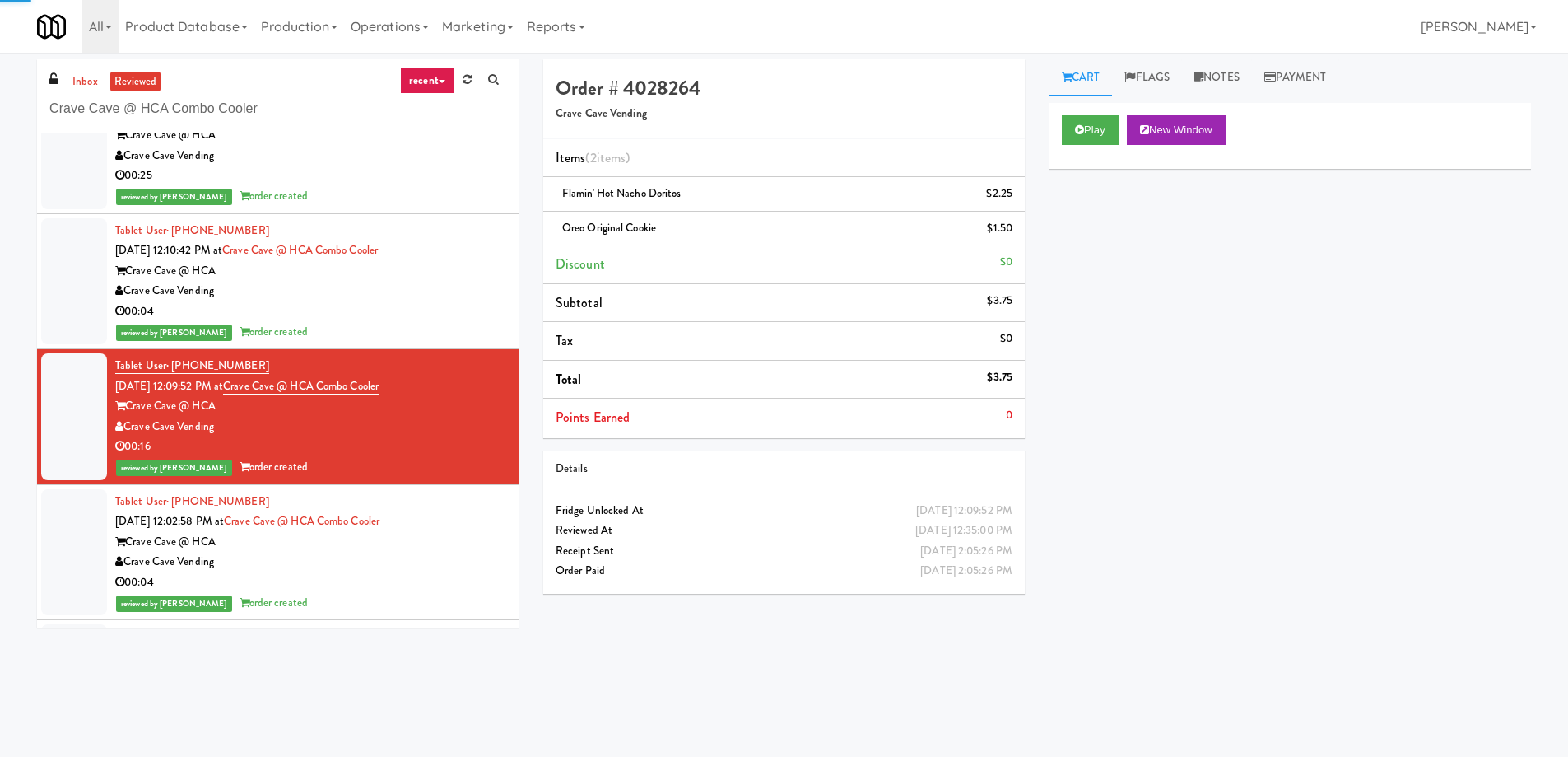
click at [434, 530] on div "Tablet User · (956) 569-9878 Oct 8, 2025 12:02:58 PM at Crave Cave @ HCA Combo …" at bounding box center [310, 552] width 391 height 122
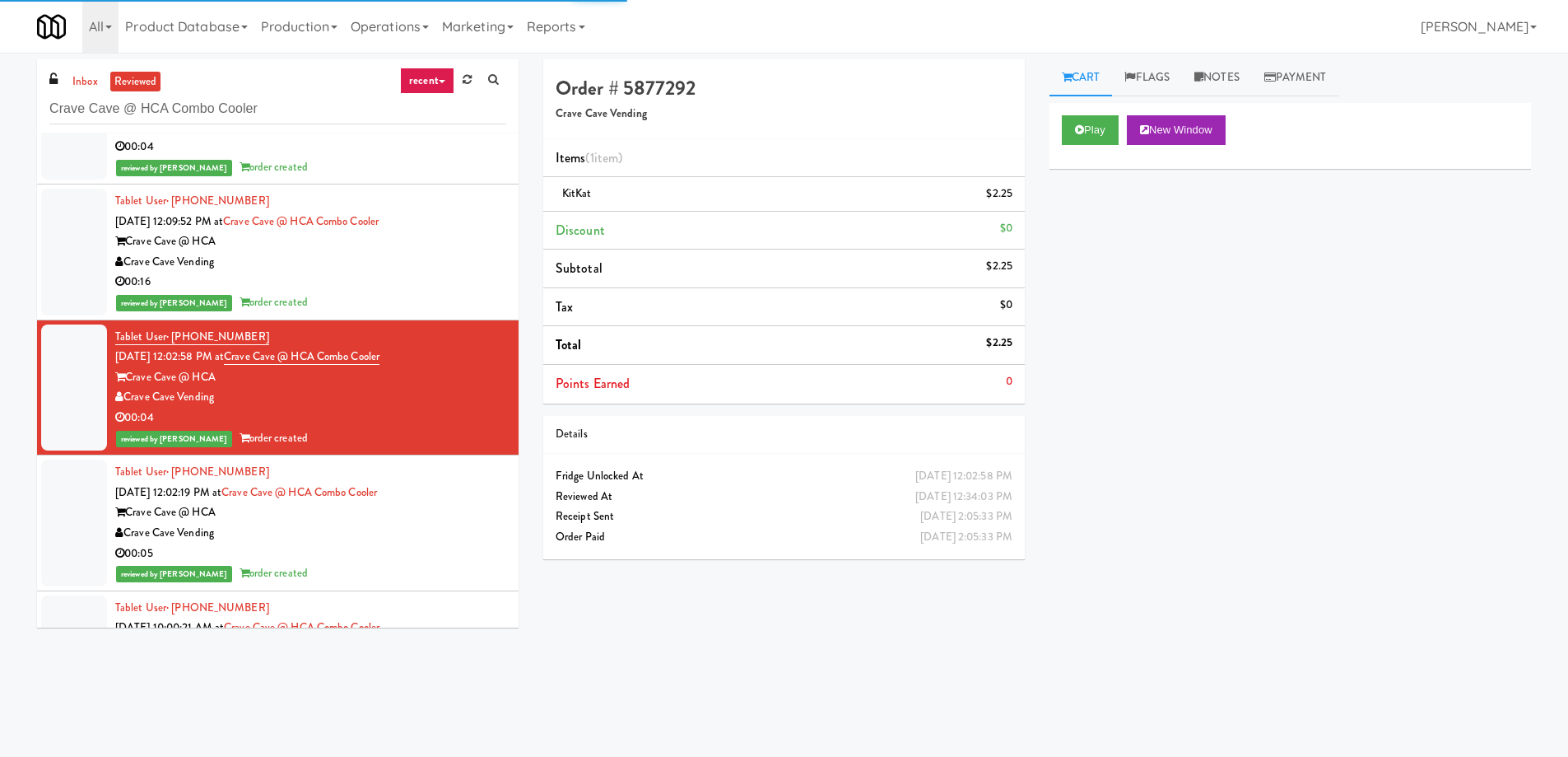
click at [428, 501] on div "Tablet User · (956) 800-8860 Oct 8, 2025 12:02:19 PM at Crave Cave @ HCA Combo …" at bounding box center [310, 522] width 391 height 122
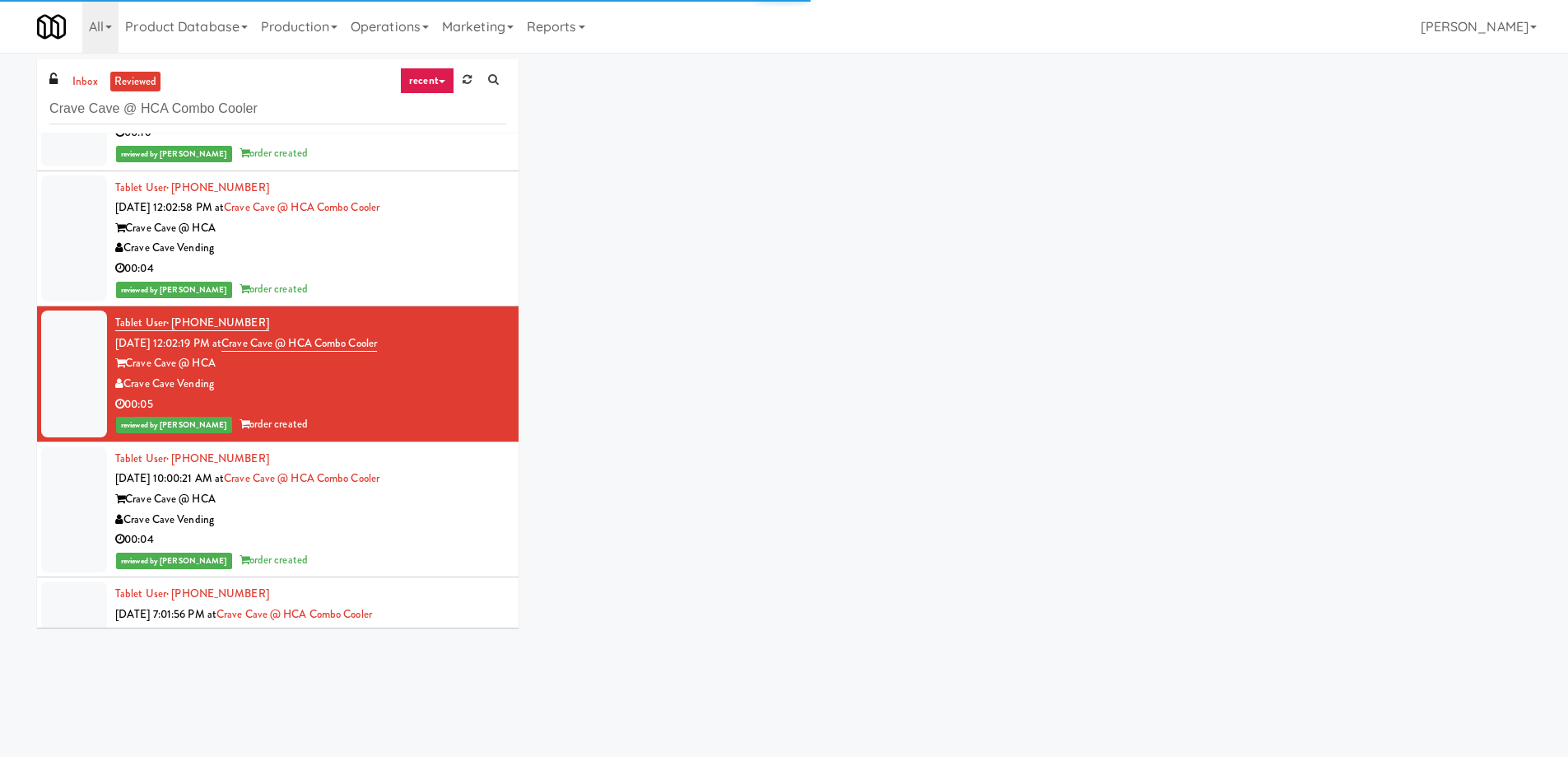
scroll to position [2552, 0]
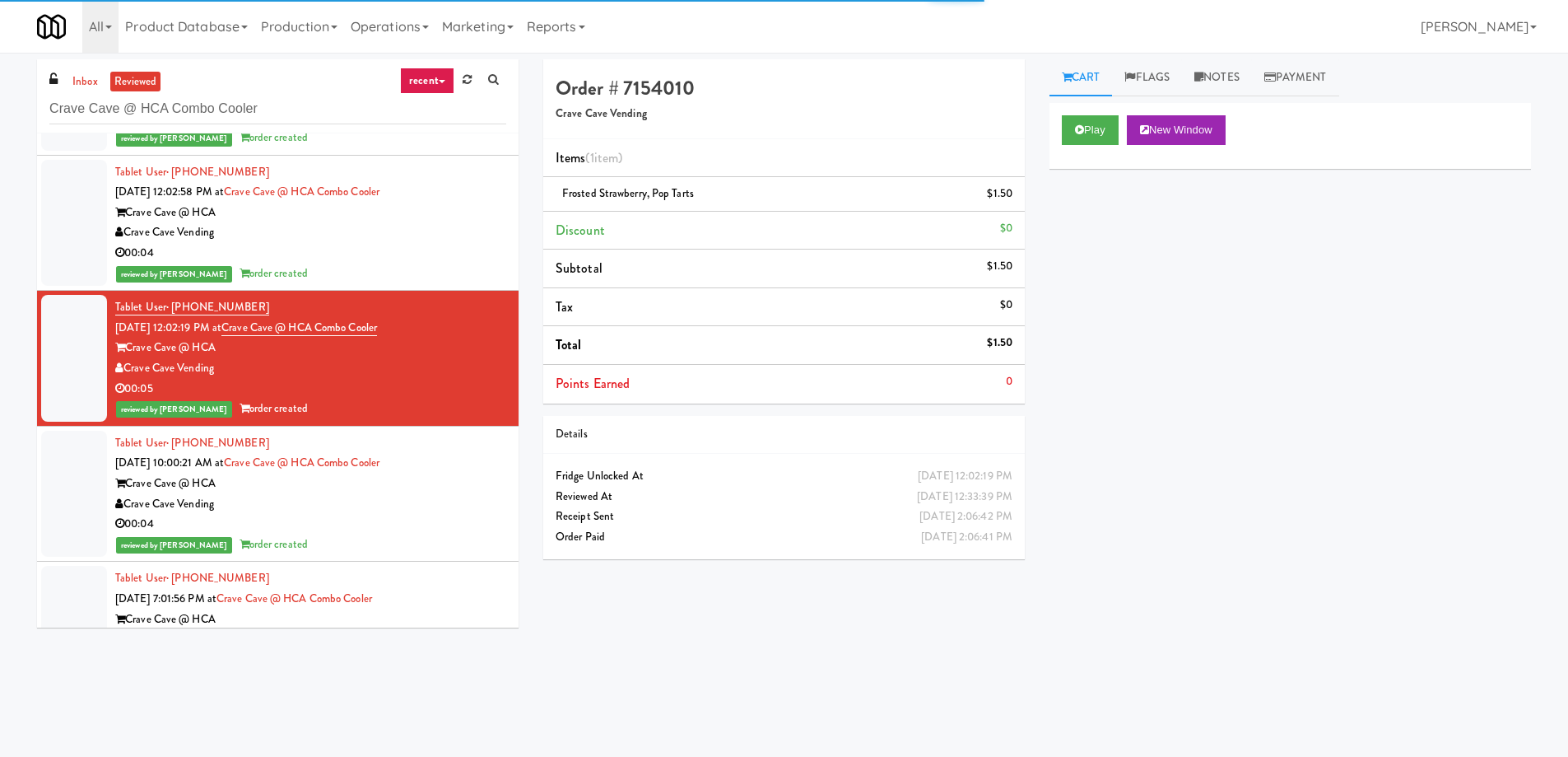
click at [442, 518] on div "00:04" at bounding box center [310, 524] width 391 height 21
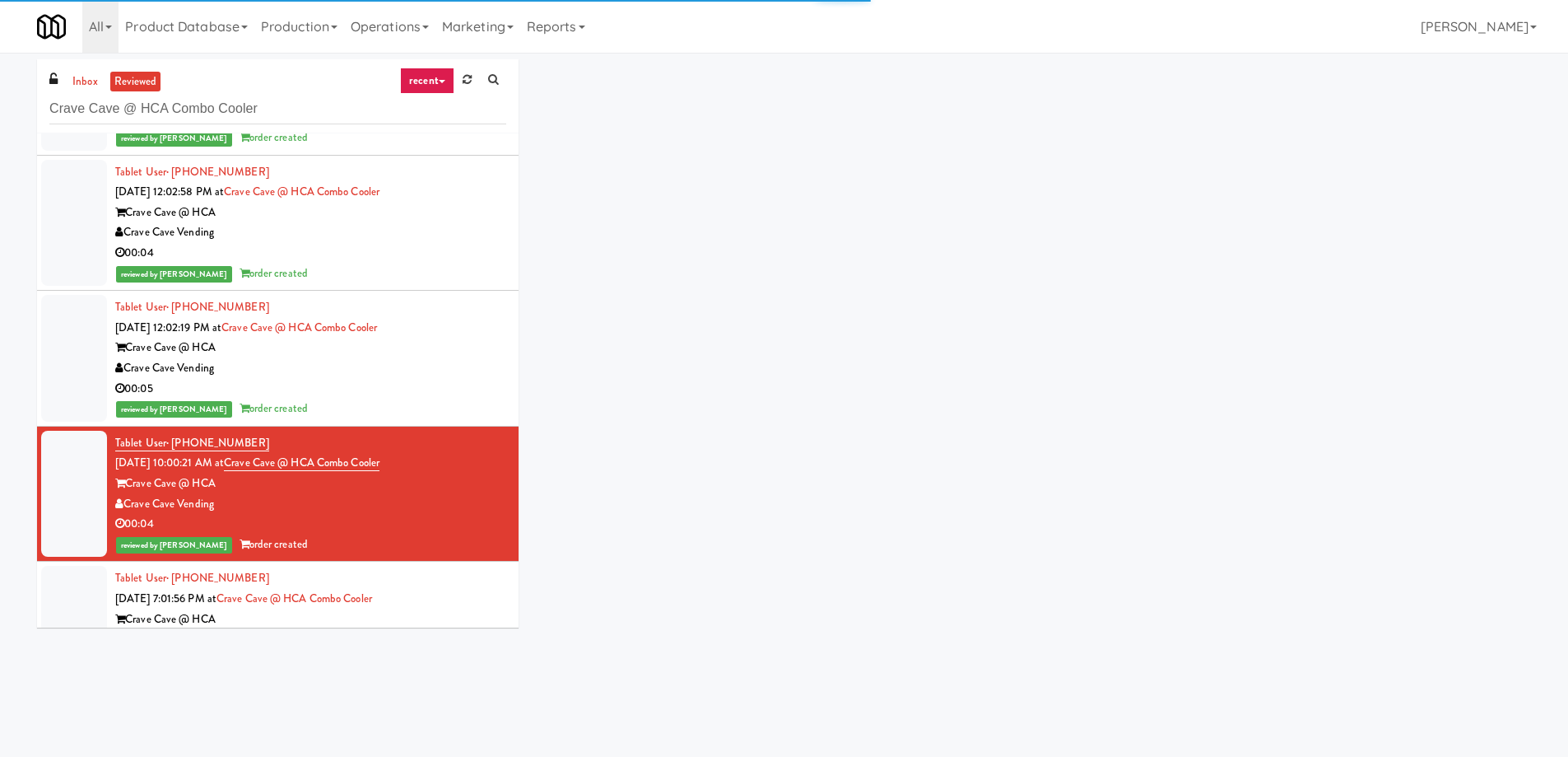
scroll to position [2635, 0]
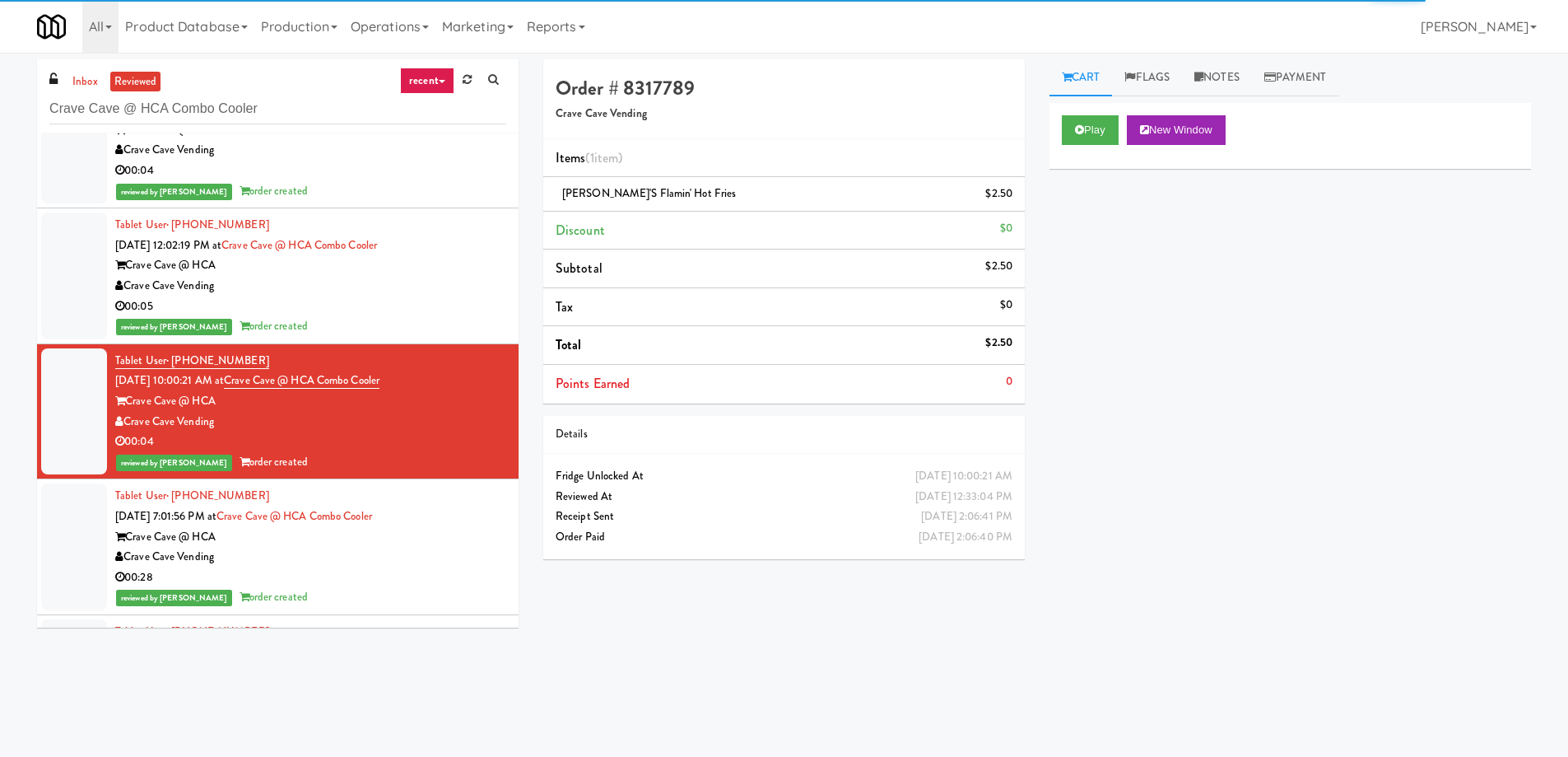
click at [444, 296] on div "00:05" at bounding box center [310, 306] width 391 height 21
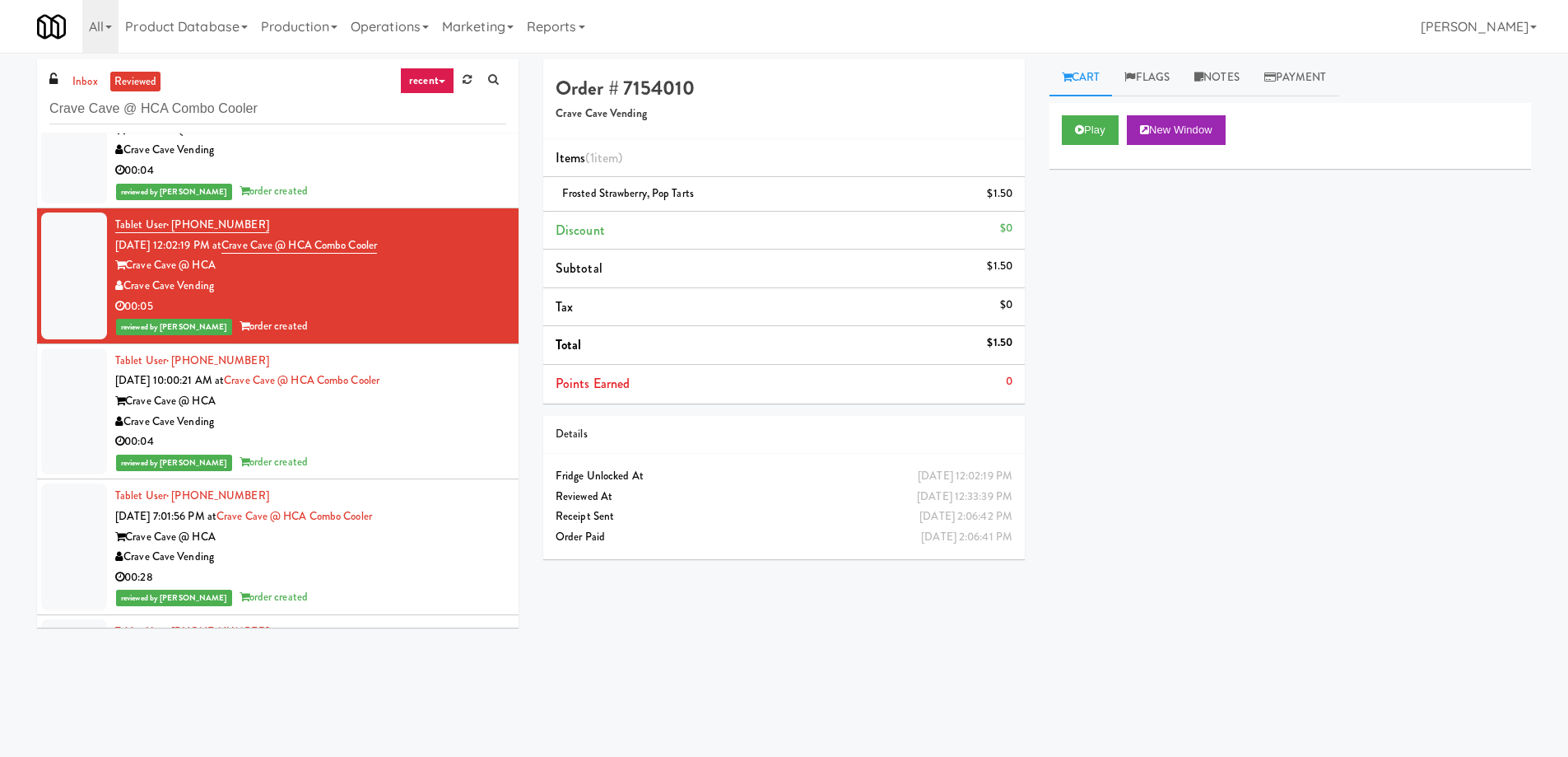
drag, startPoint x: 487, startPoint y: 356, endPoint x: 476, endPoint y: 374, distance: 21.1
click at [487, 357] on div "Tablet User · (956) 907-8470 Oct 8, 2025 10:00:21 AM at Crave Cave @ HCA Combo …" at bounding box center [310, 411] width 391 height 122
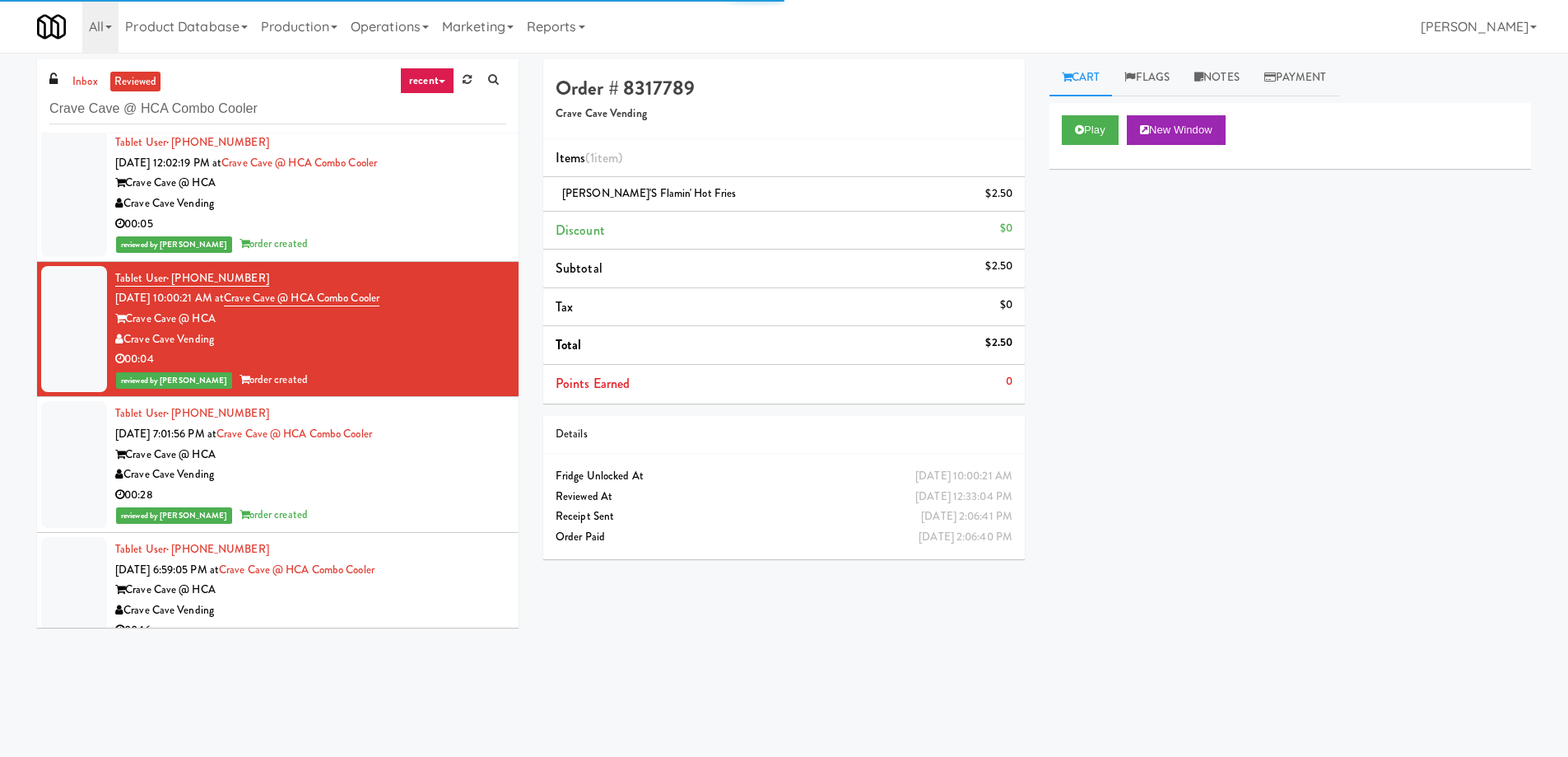
click at [452, 518] on div "reviewed by Ivy T order created" at bounding box center [310, 515] width 391 height 21
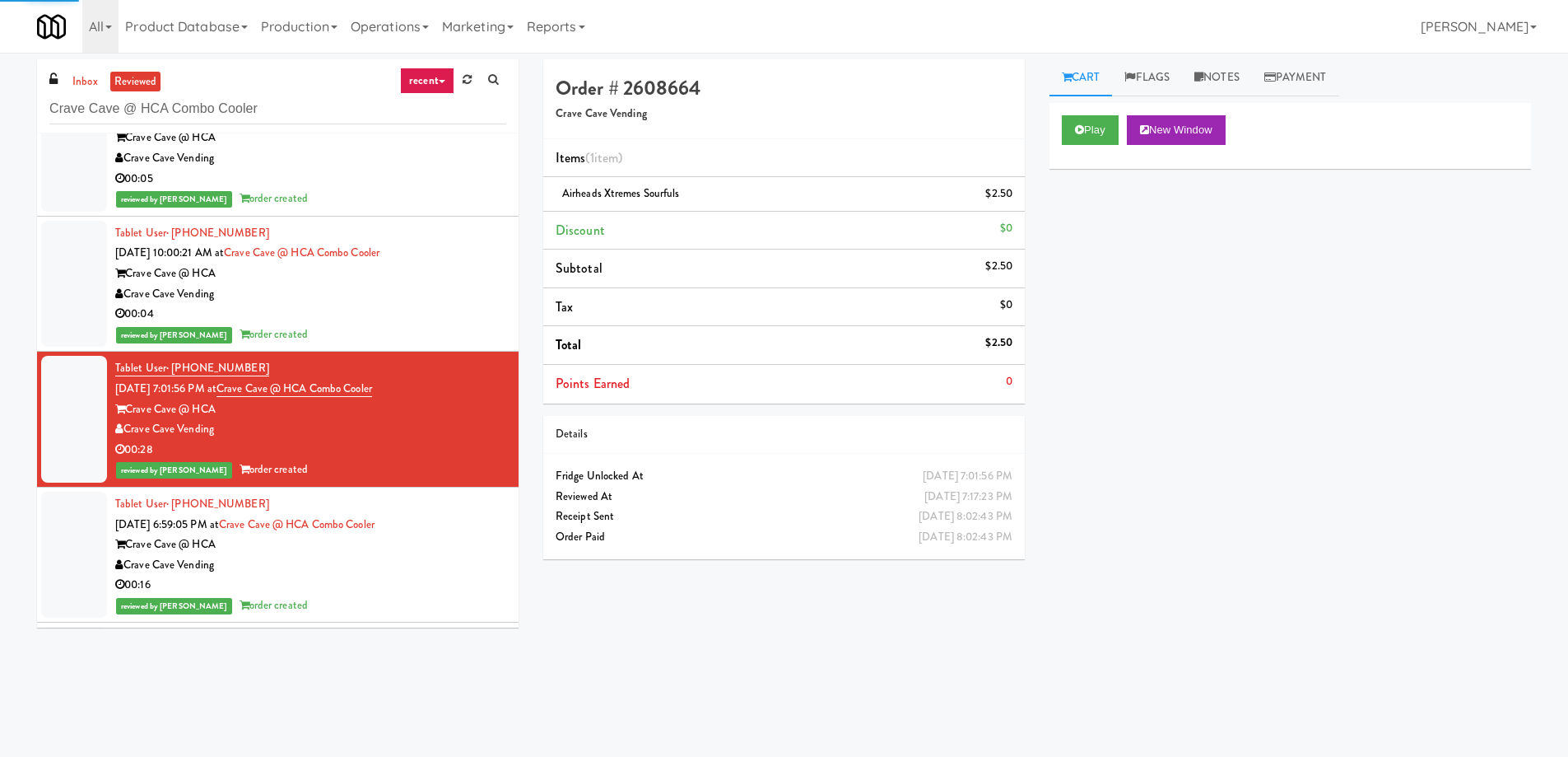
scroll to position [2882, 0]
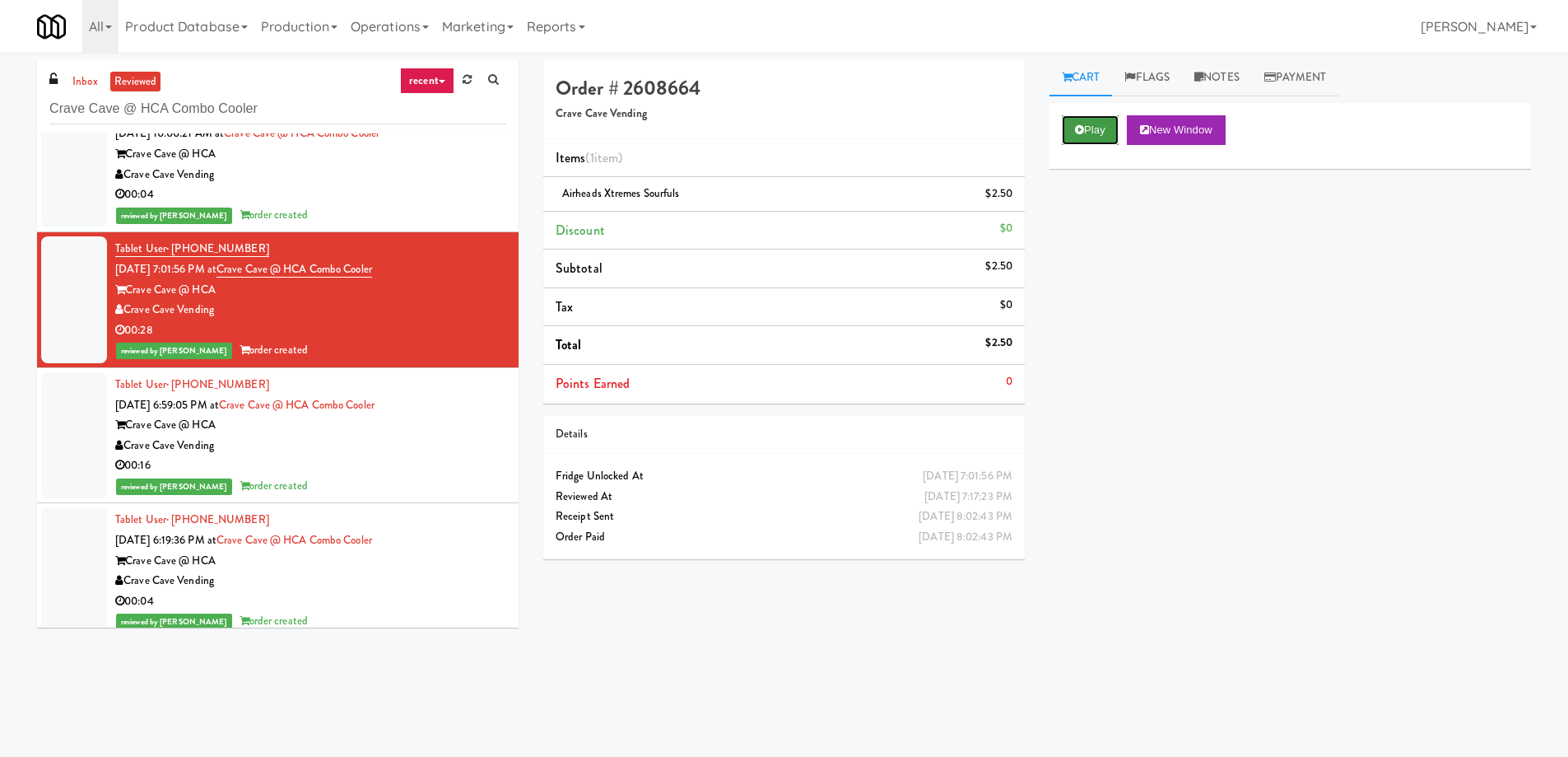
click at [1078, 136] on button "Play" at bounding box center [1090, 130] width 57 height 30
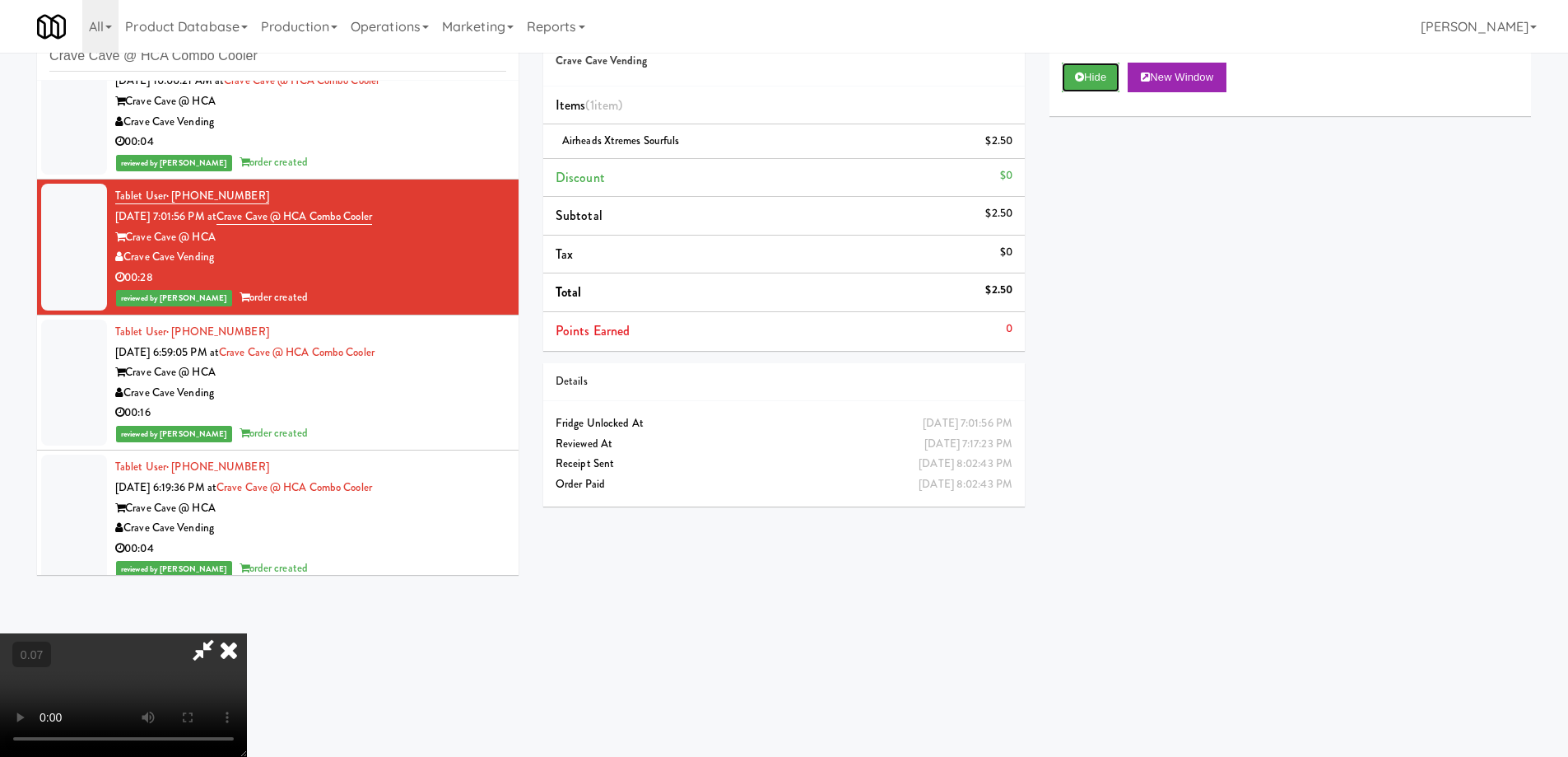
scroll to position [30, 0]
click at [247, 633] on video at bounding box center [123, 694] width 247 height 123
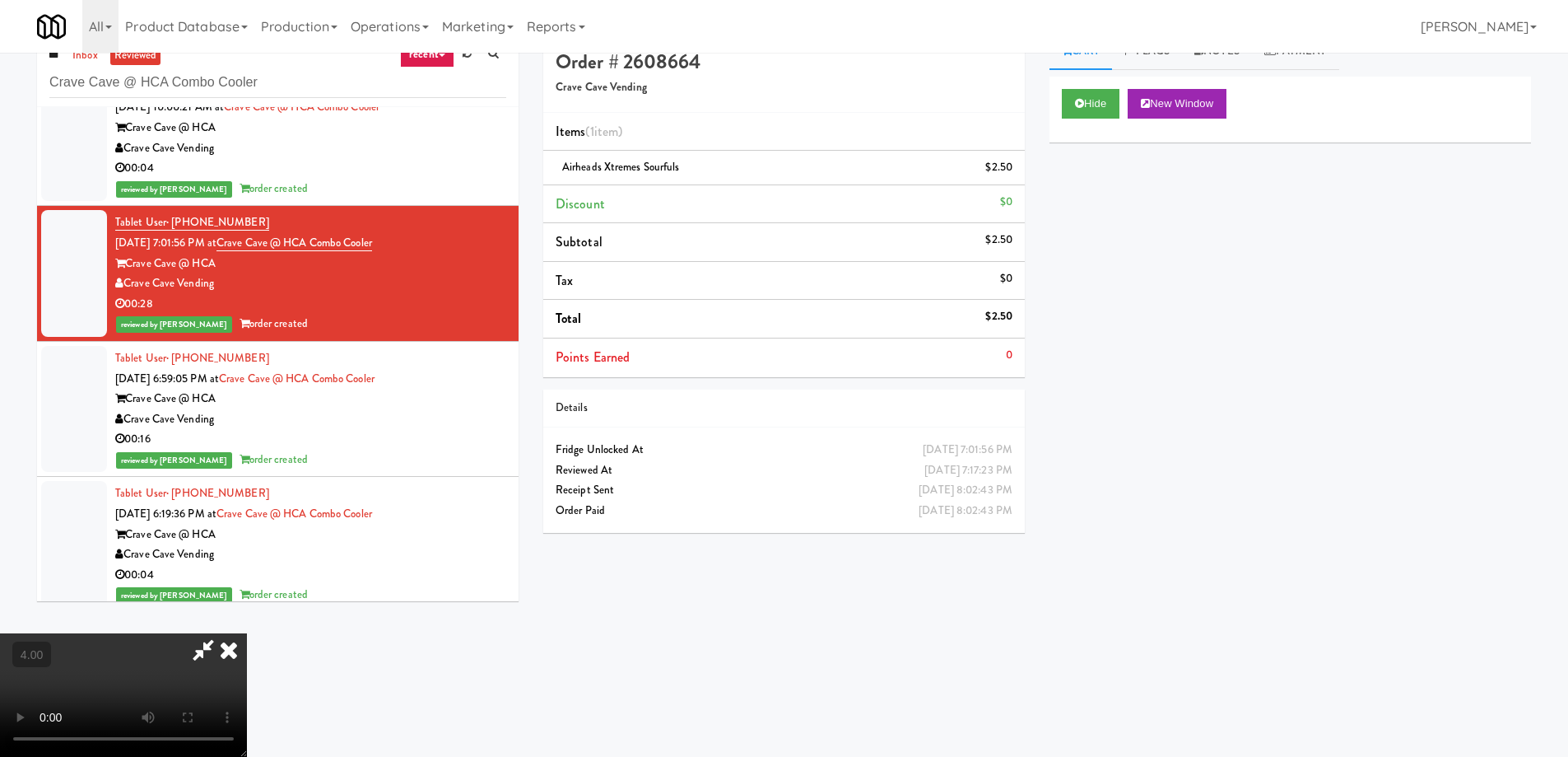
scroll to position [0, 0]
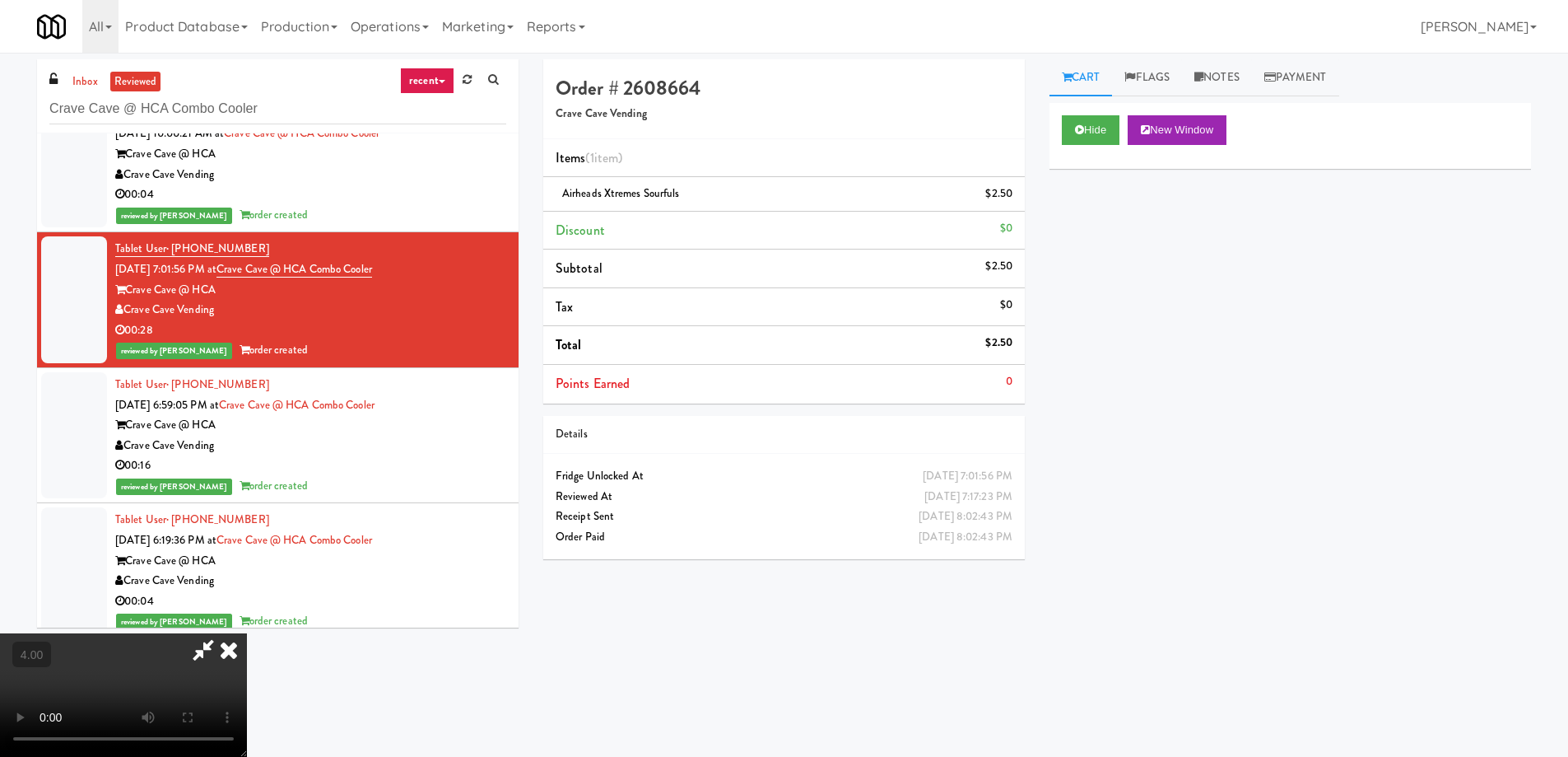
click at [247, 633] on icon at bounding box center [229, 649] width 36 height 33
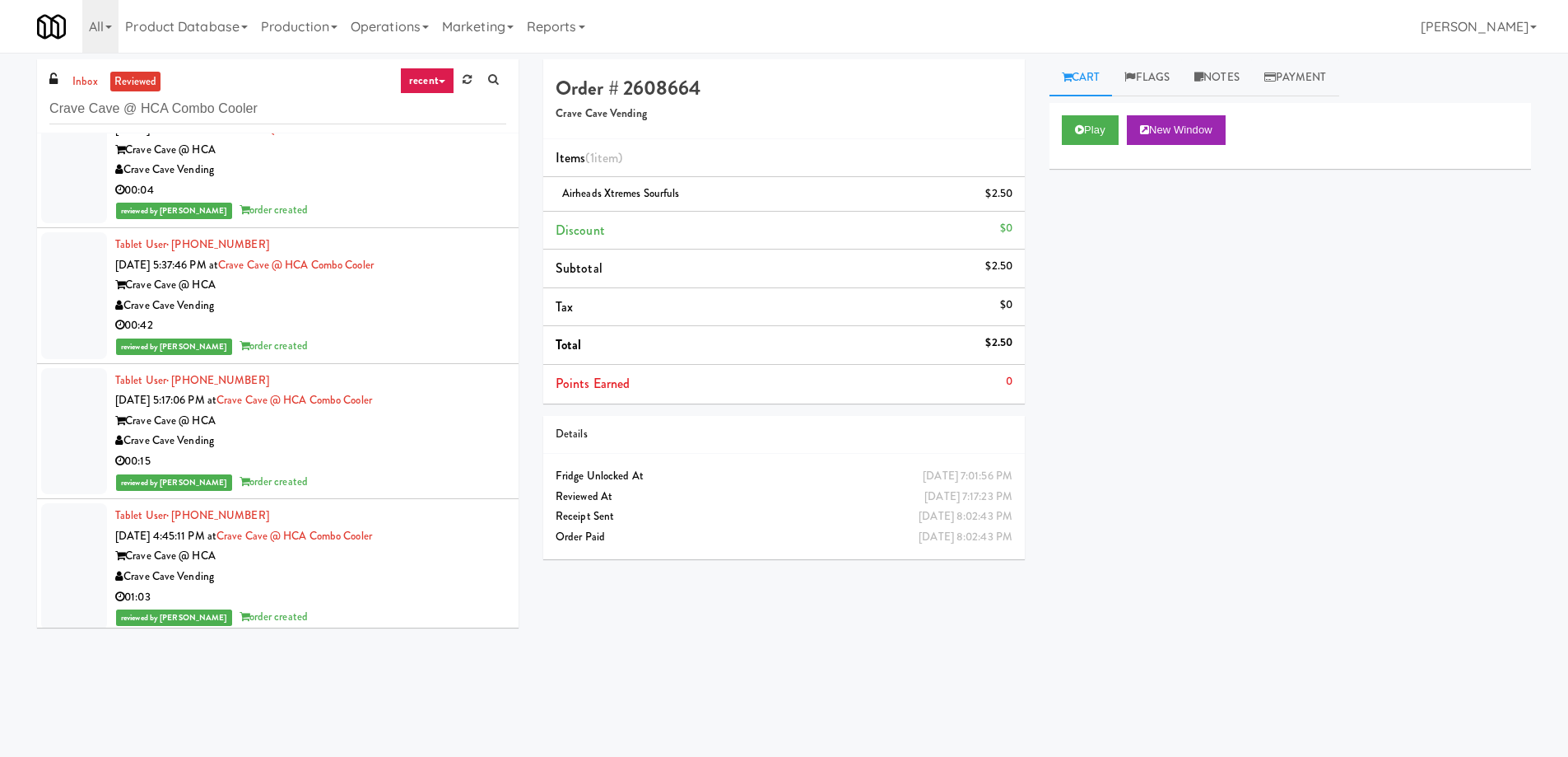
scroll to position [3294, 0]
click at [404, 477] on div "reviewed by Hannah C order created" at bounding box center [310, 481] width 391 height 21
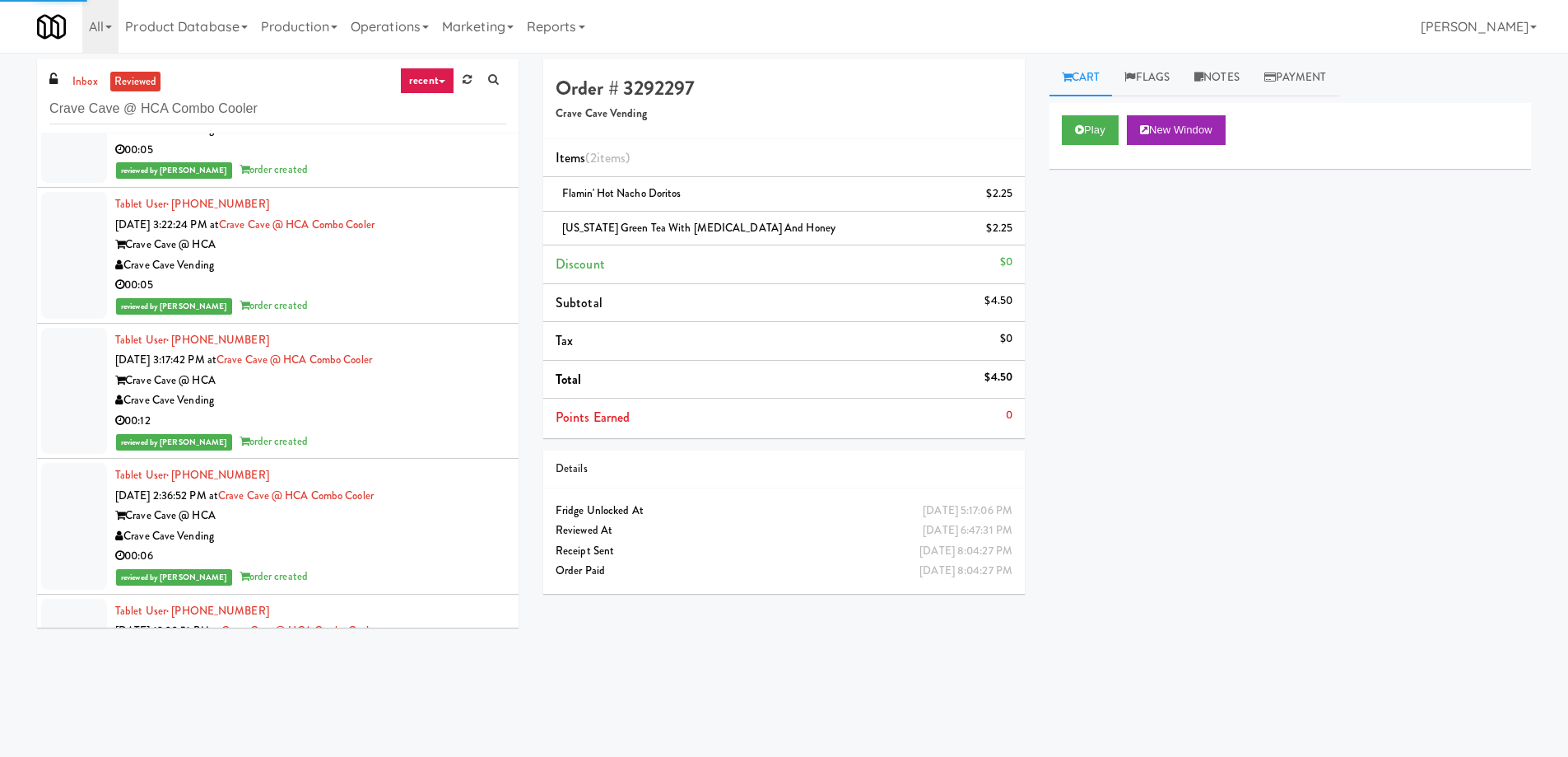
scroll to position [4529, 0]
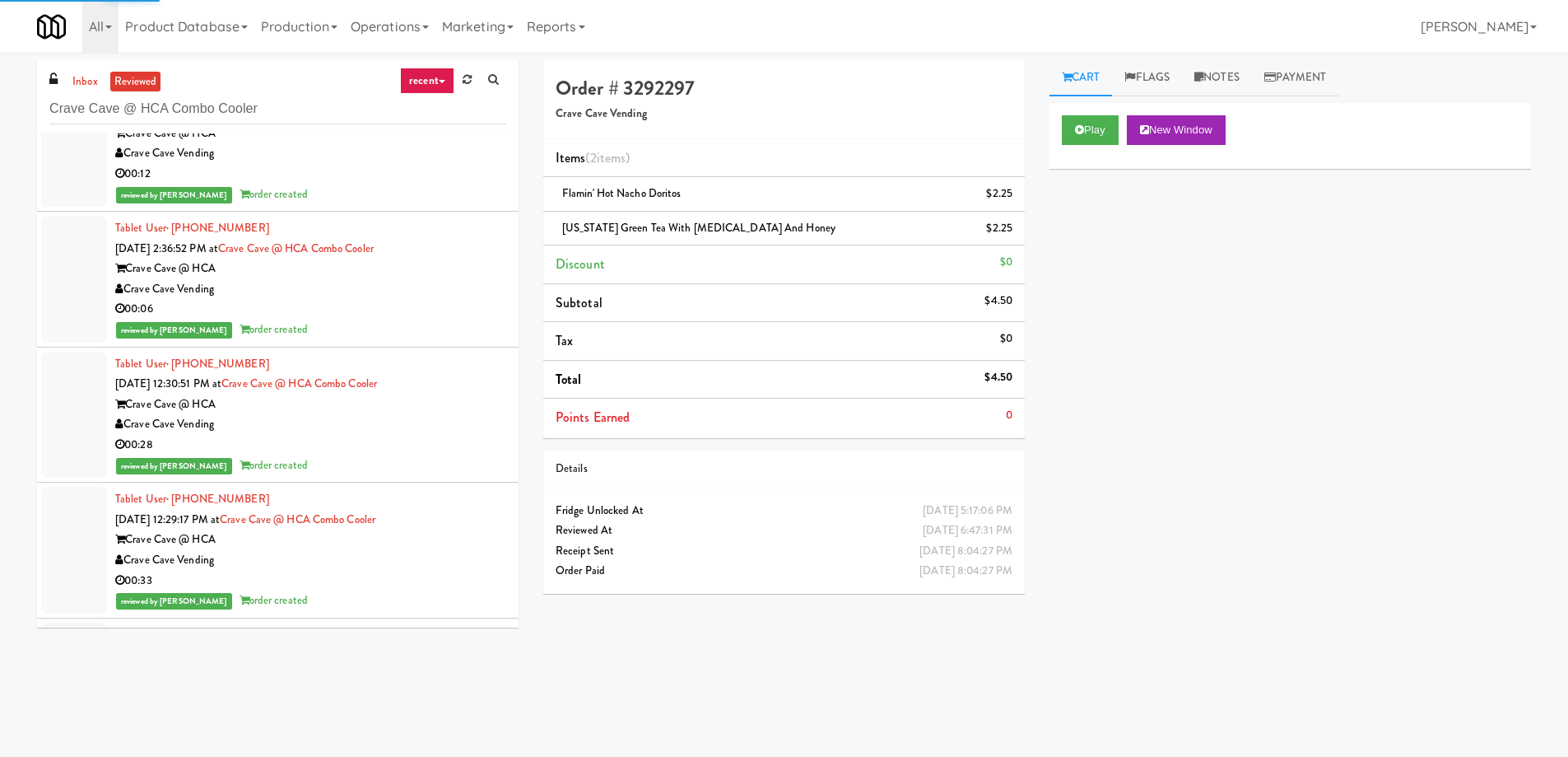
click at [426, 469] on div "reviewed by Lyn A order created" at bounding box center [310, 465] width 391 height 21
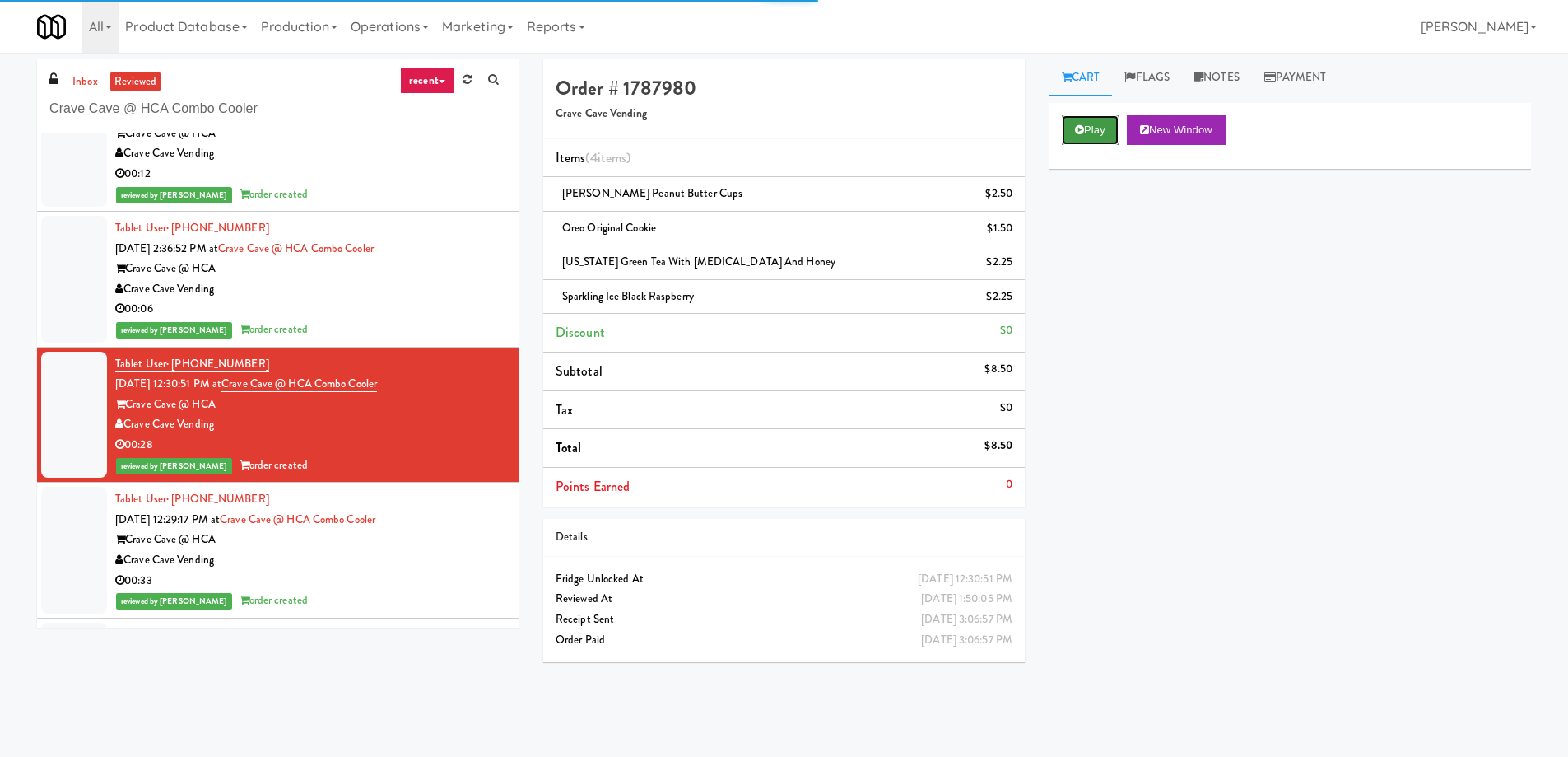
click at [1085, 130] on button "Play" at bounding box center [1090, 130] width 57 height 30
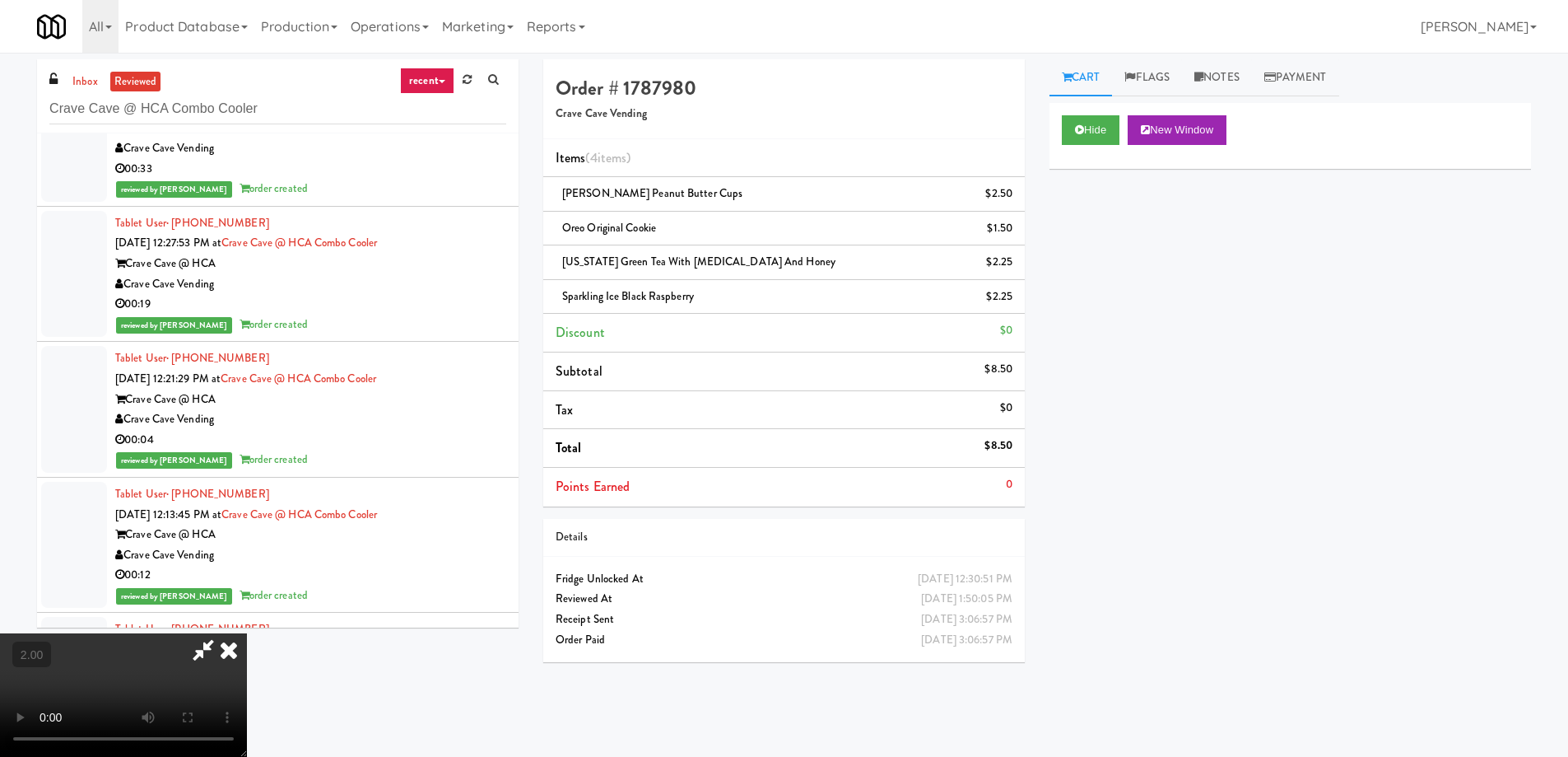
click at [247, 633] on icon at bounding box center [229, 649] width 36 height 33
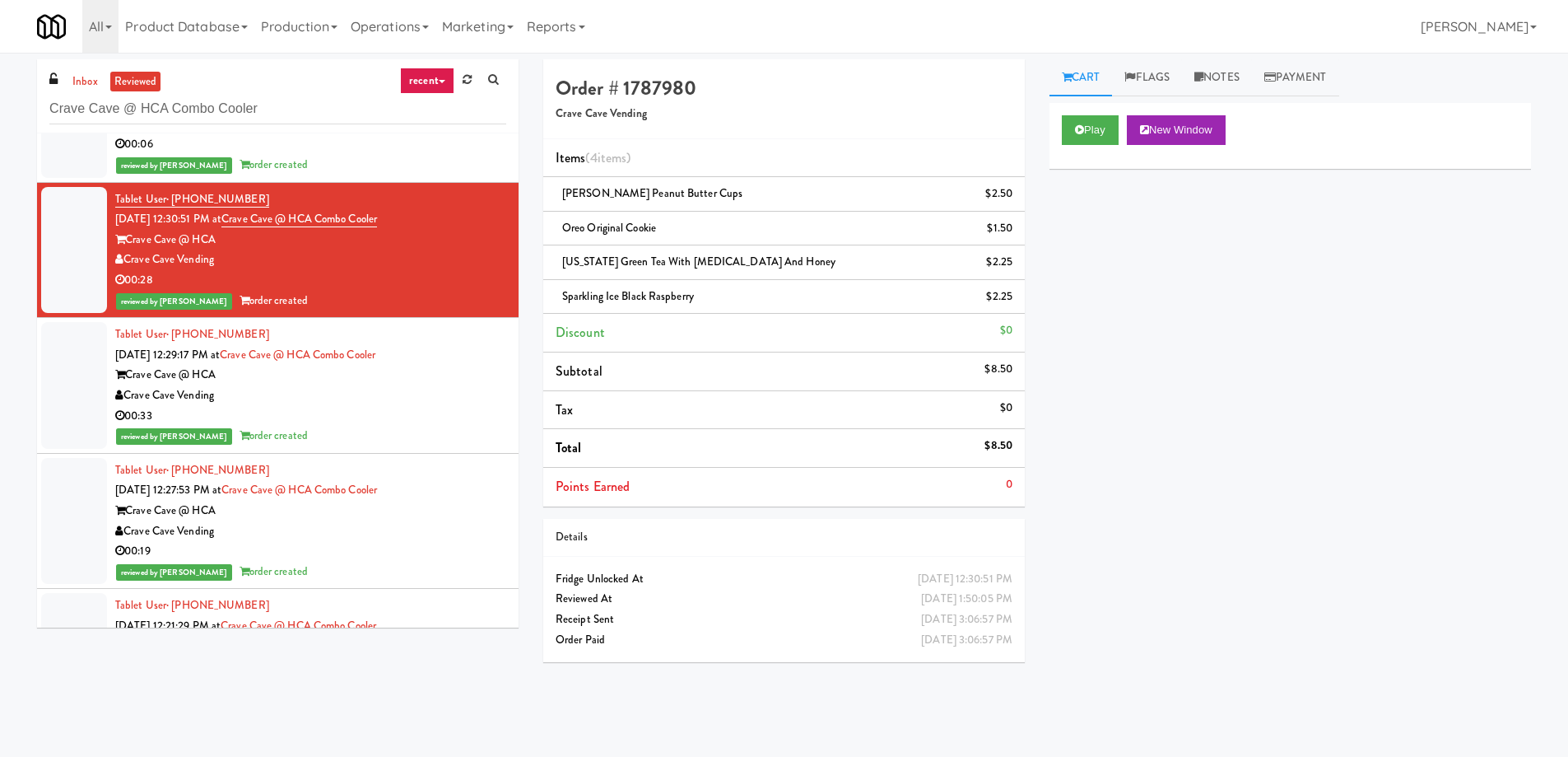
click at [416, 326] on div "Tablet User · (956) 378-0857 Oct 7, 2025 12:29:17 PM at Crave Cave @ HCA Combo …" at bounding box center [310, 385] width 391 height 122
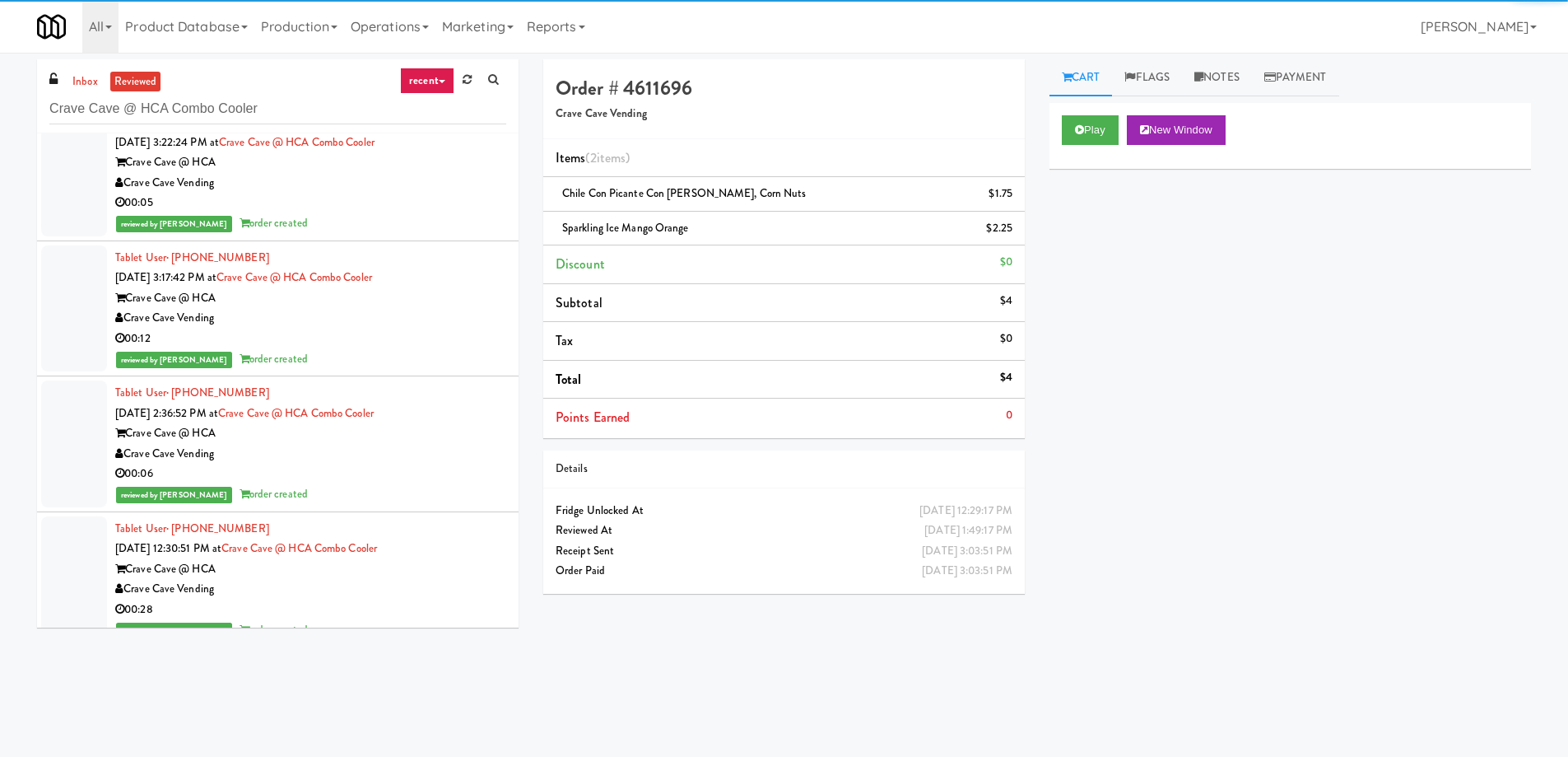
click at [409, 352] on div "reviewed by Lyn A order created" at bounding box center [310, 359] width 391 height 21
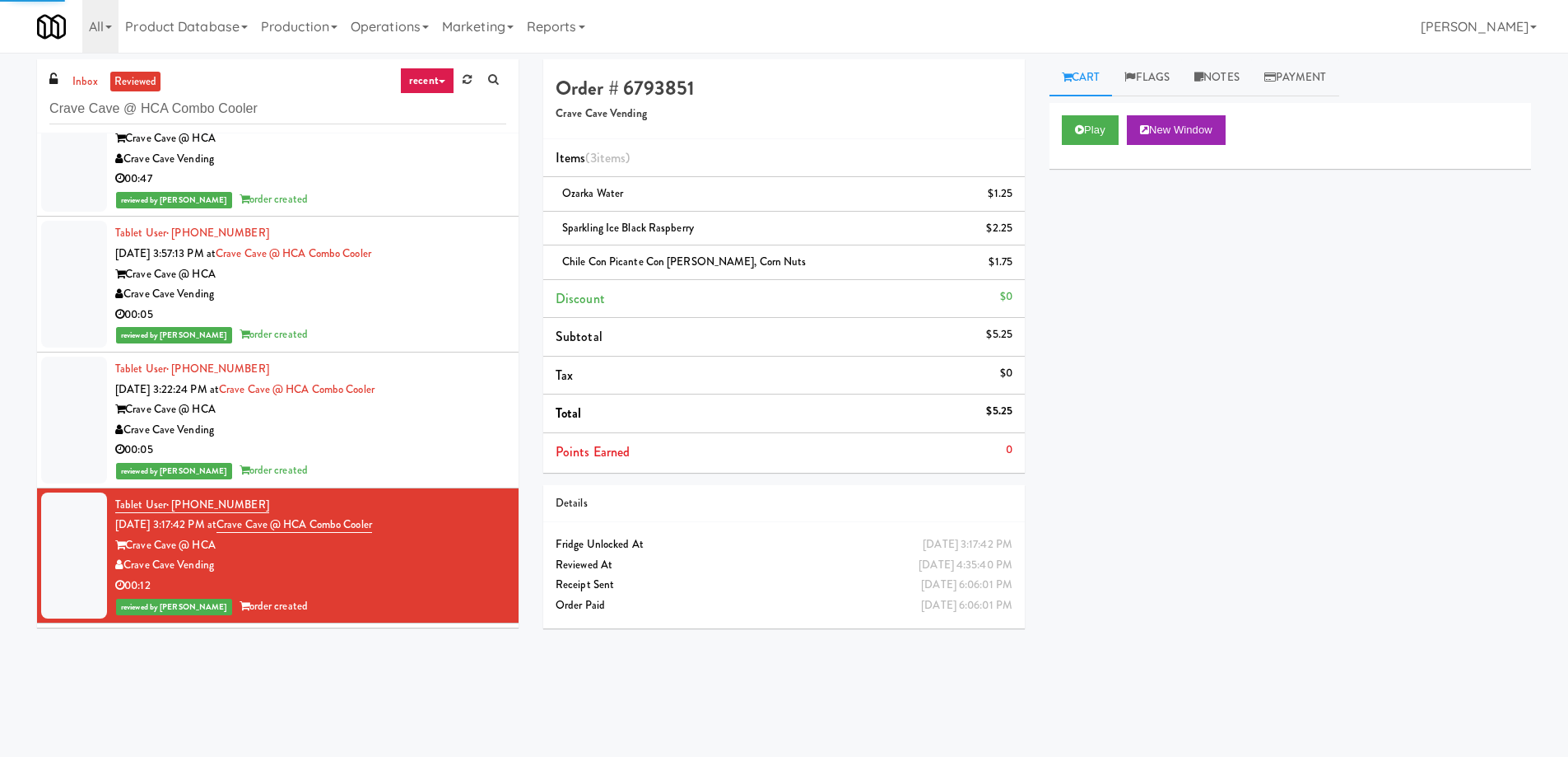
scroll to position [4035, 0]
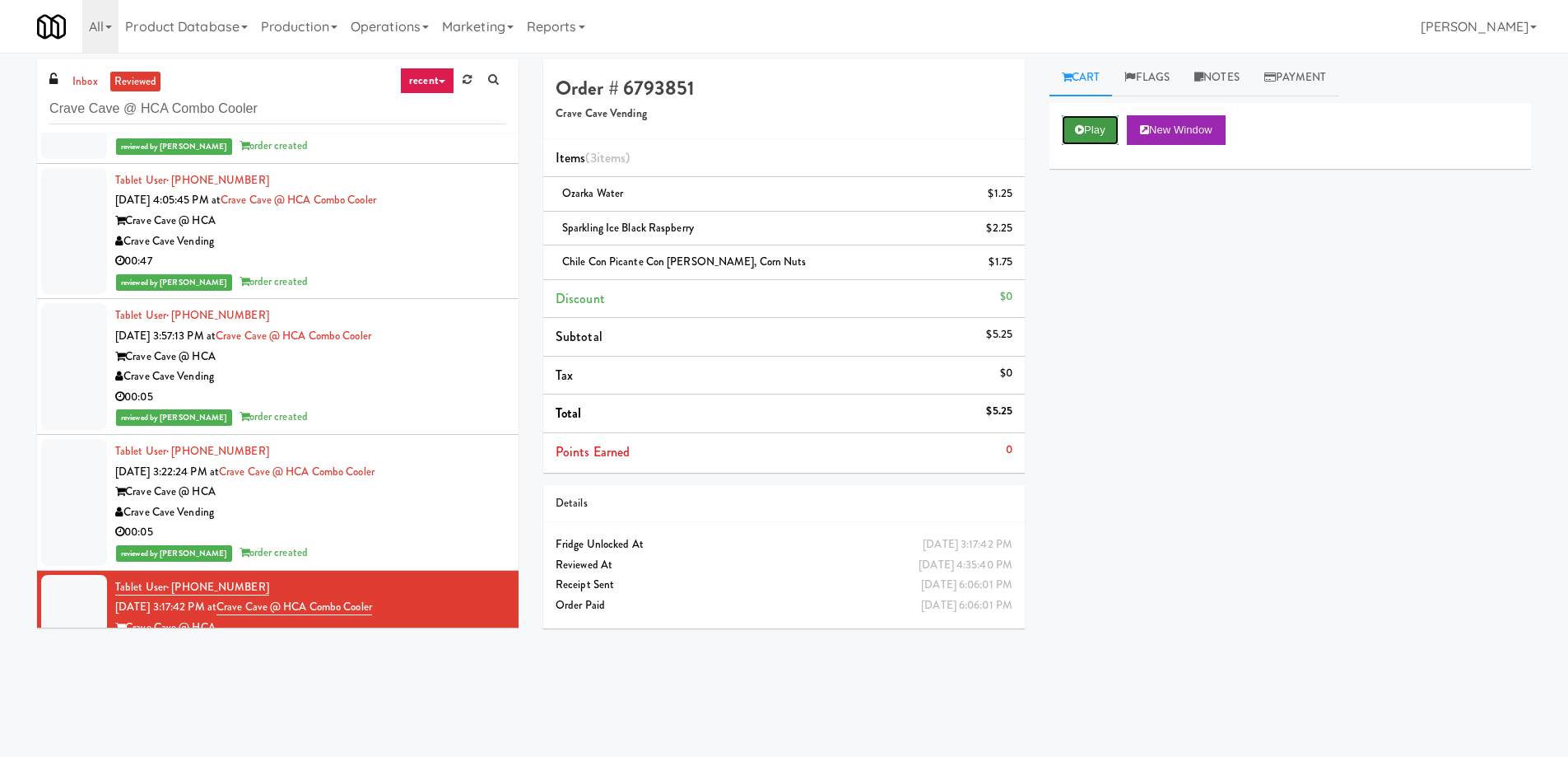
click at [1083, 132] on icon at bounding box center [1079, 129] width 9 height 11
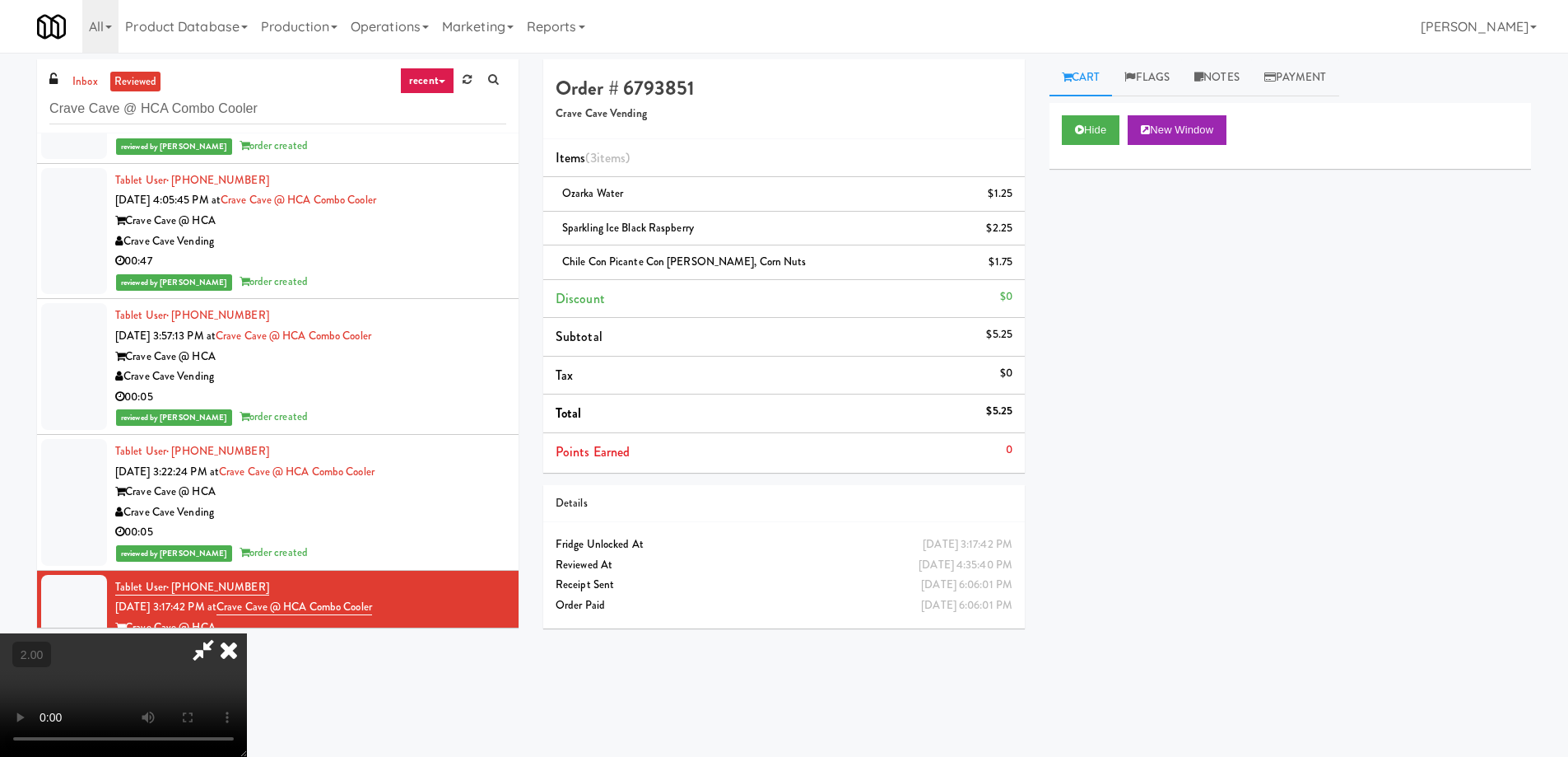
click at [247, 633] on icon at bounding box center [229, 649] width 36 height 33
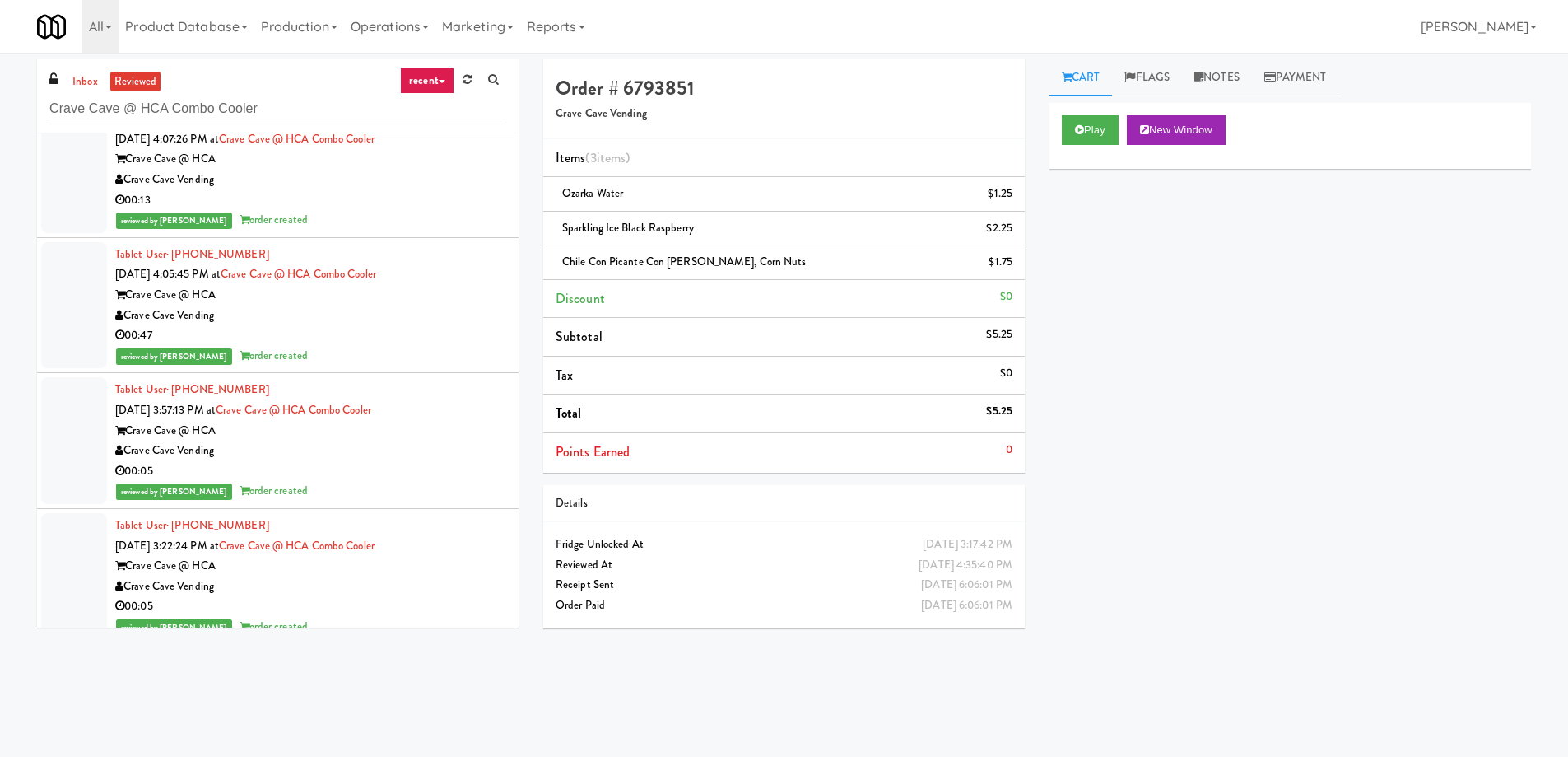
scroll to position [3870, 0]
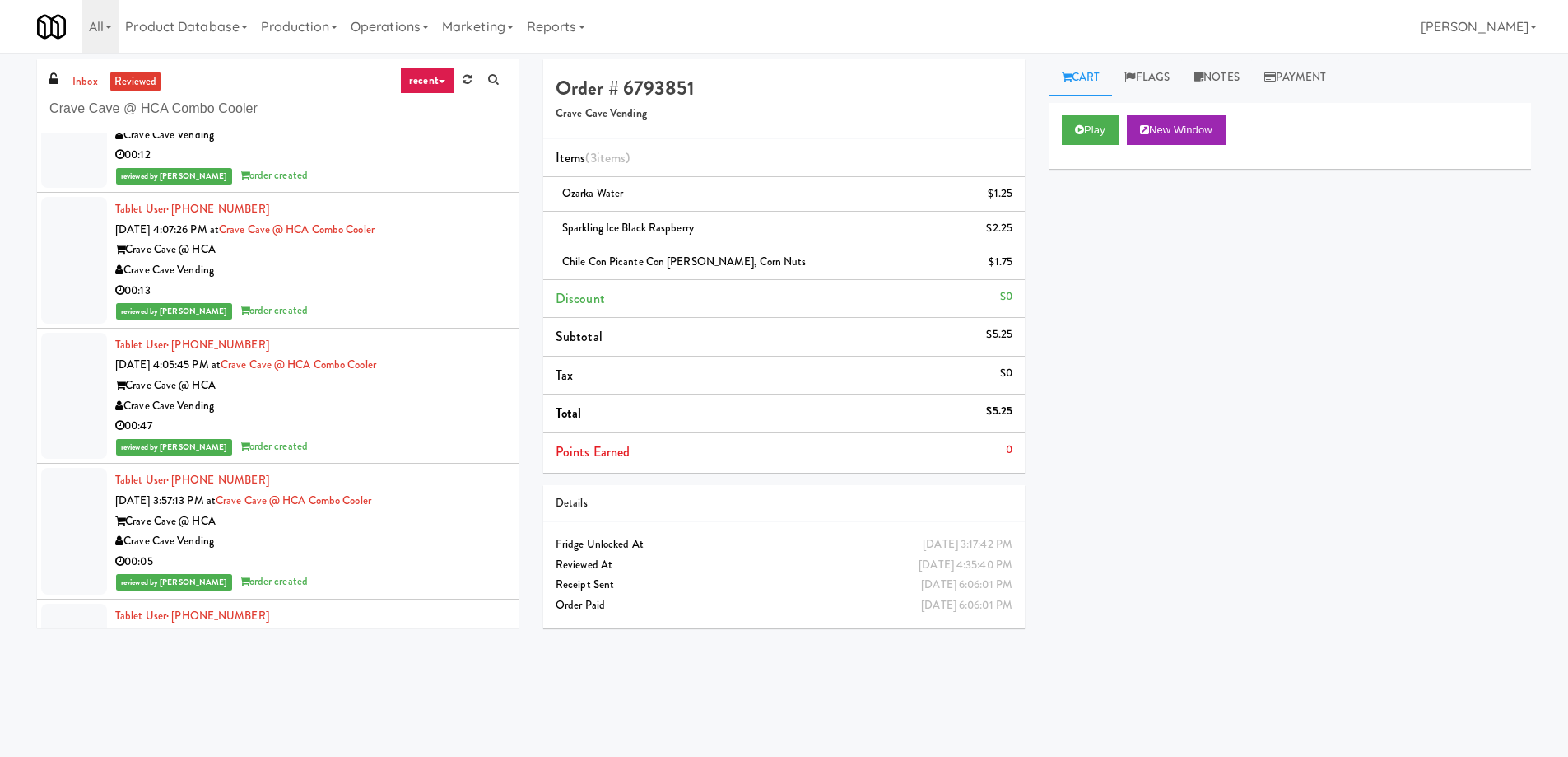
click at [360, 339] on div "Tablet User · (956) 603-3504 Oct 7, 2025 4:05:45 PM at Crave Cave @ HCA Combo C…" at bounding box center [310, 395] width 391 height 122
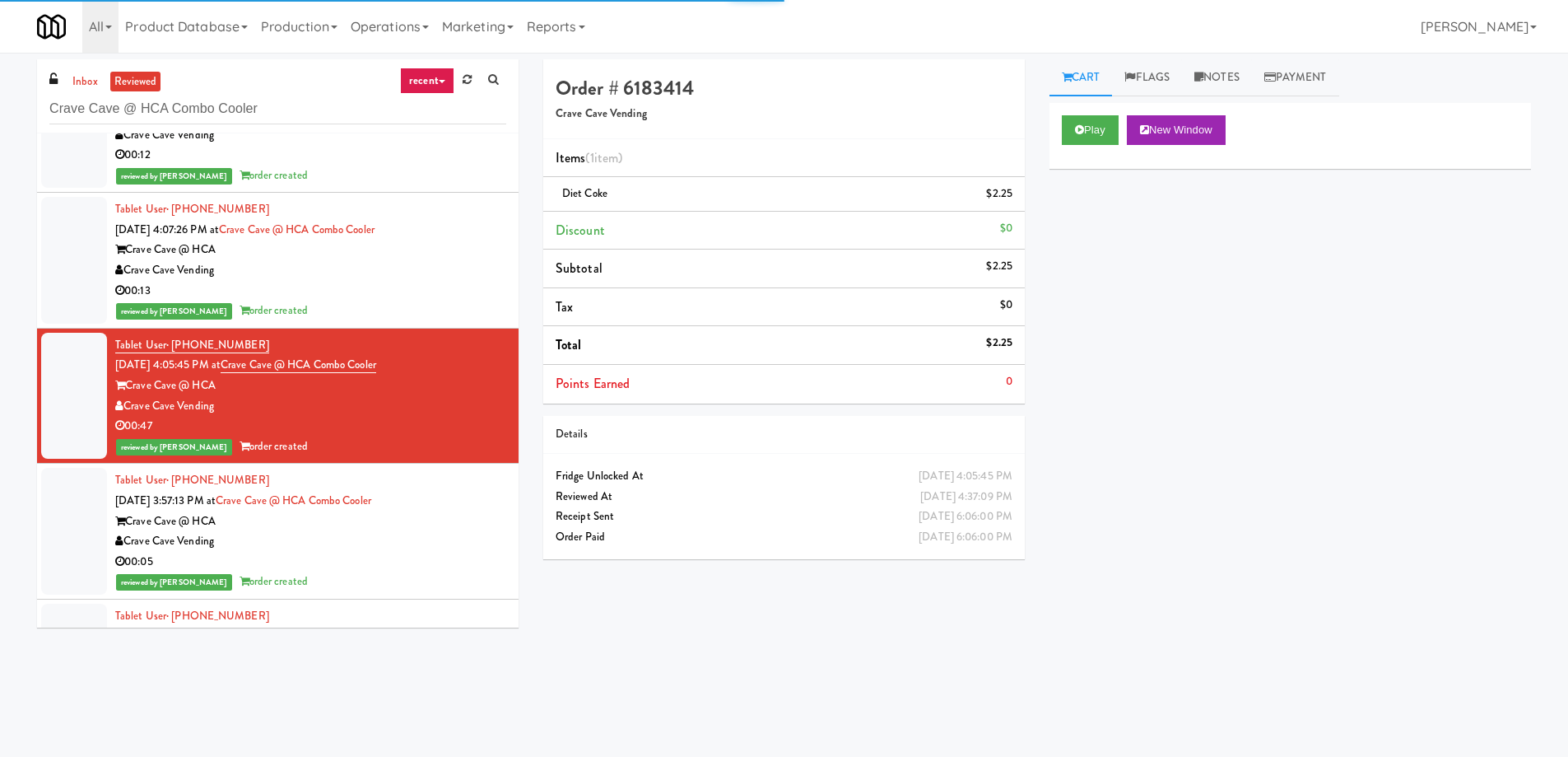
click at [413, 280] on div "00:13" at bounding box center [310, 290] width 391 height 21
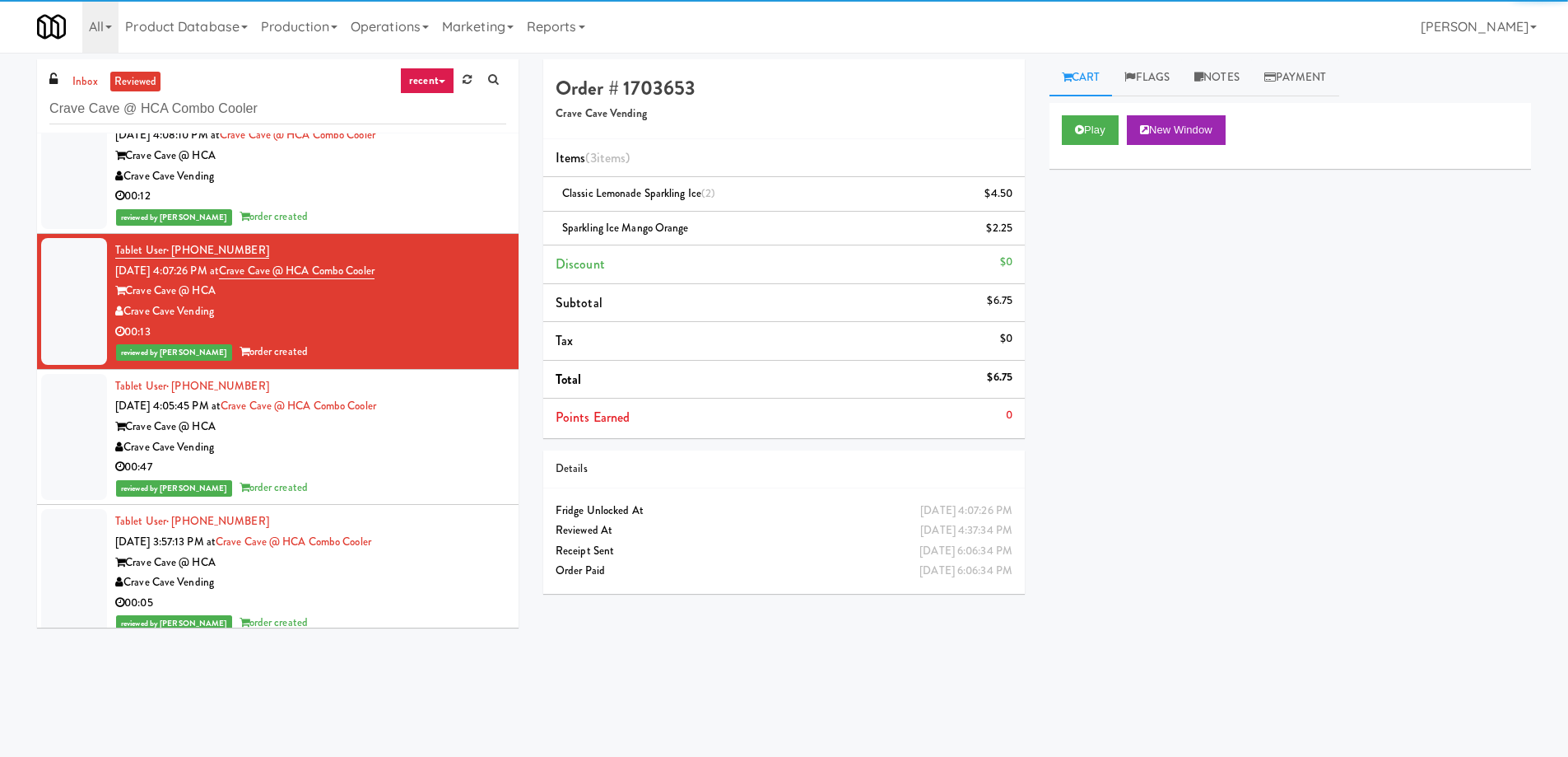
scroll to position [3787, 0]
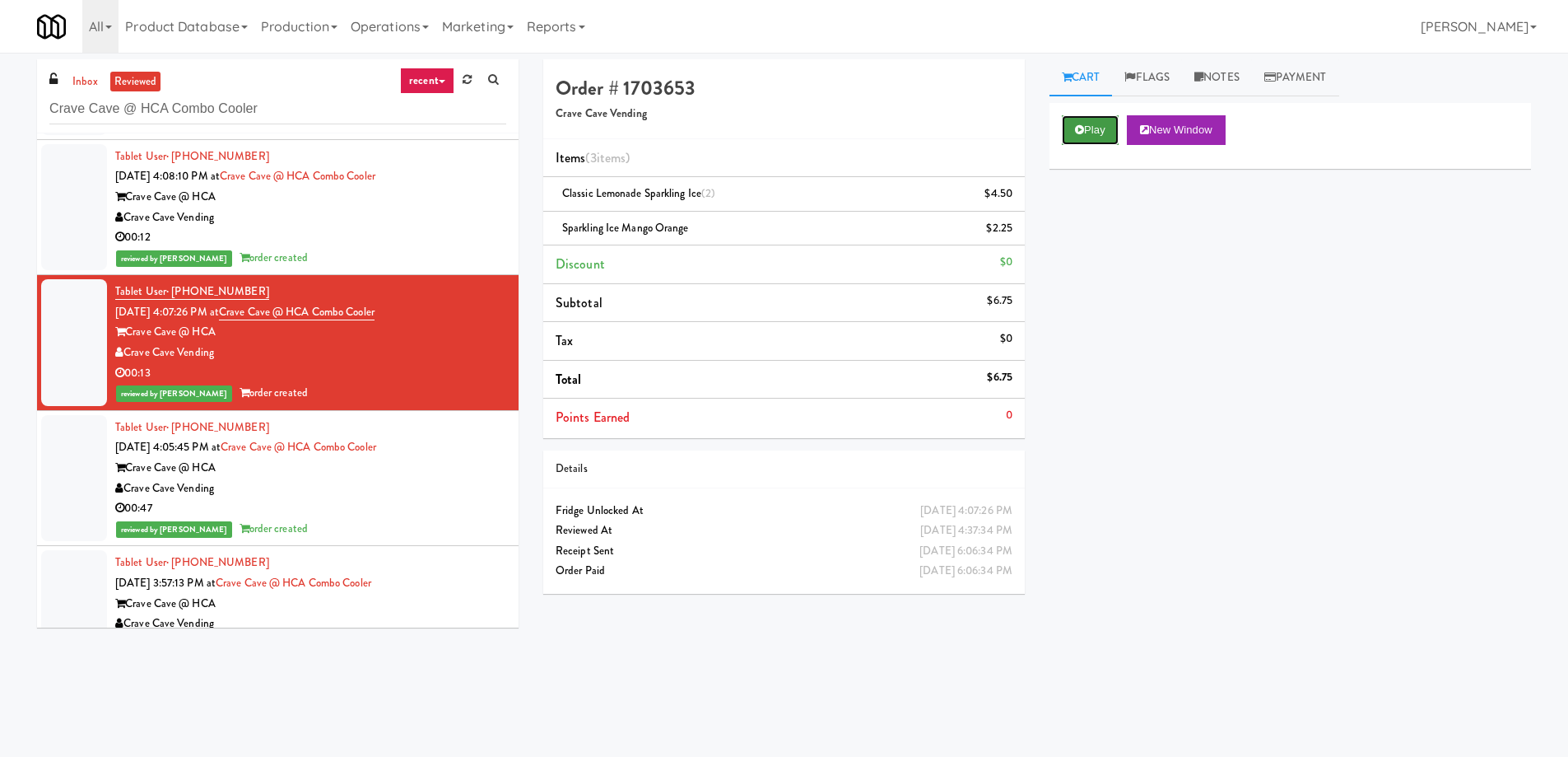
click at [1085, 132] on button "Play" at bounding box center [1090, 130] width 57 height 30
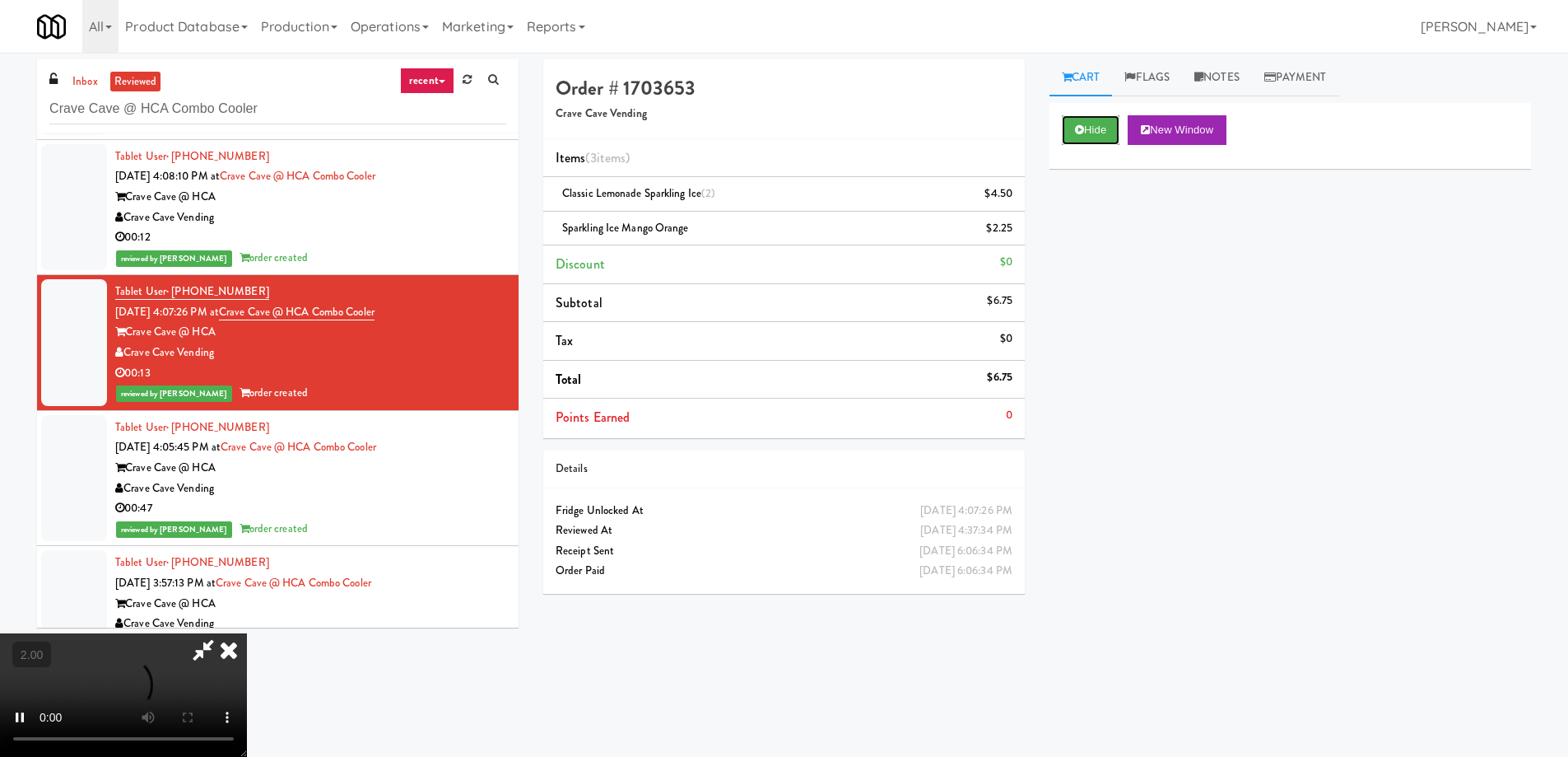
scroll to position [0, 0]
click at [247, 633] on icon at bounding box center [229, 649] width 36 height 33
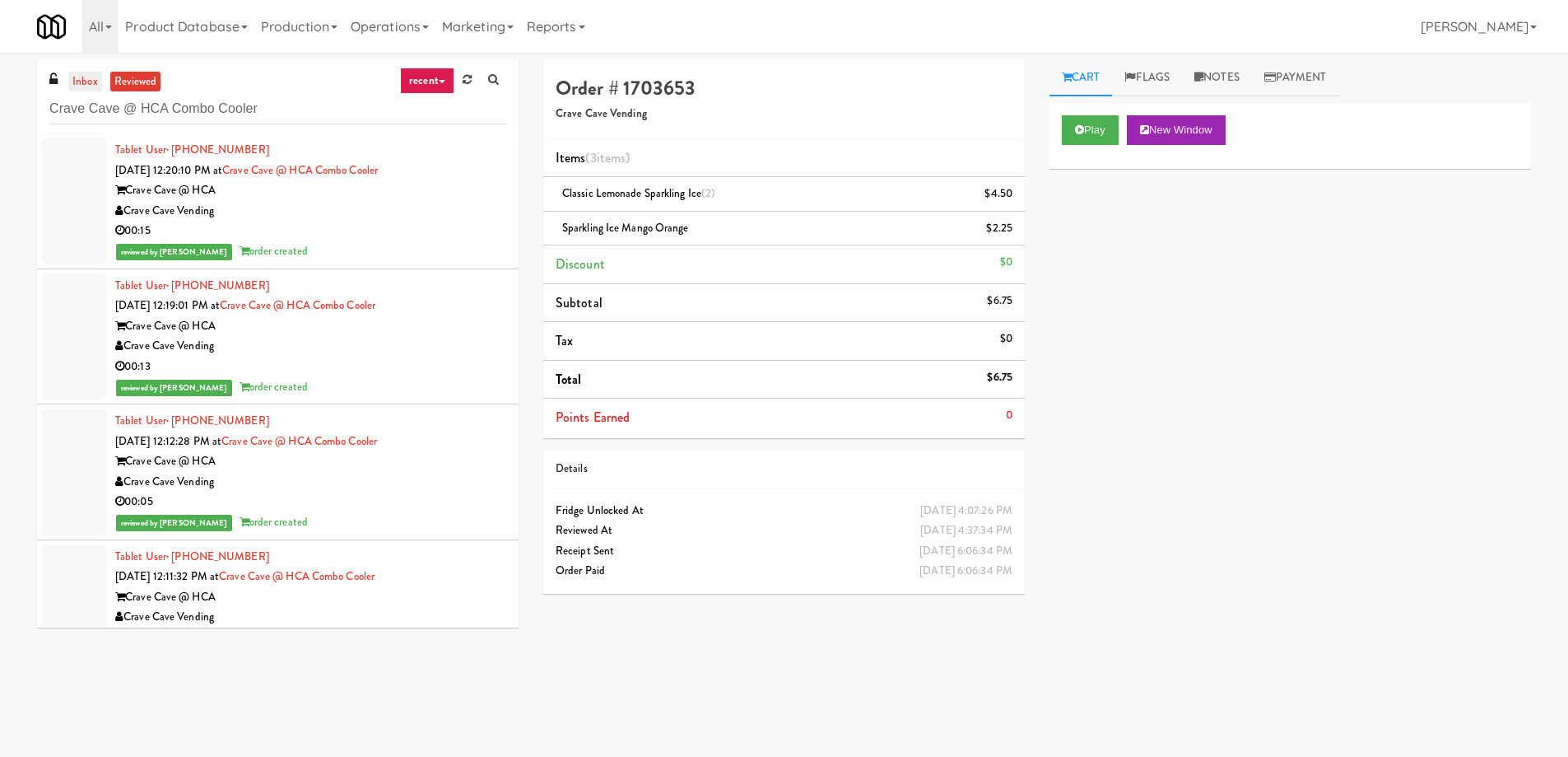
click at [79, 79] on link "inbox" at bounding box center [85, 82] width 34 height 21
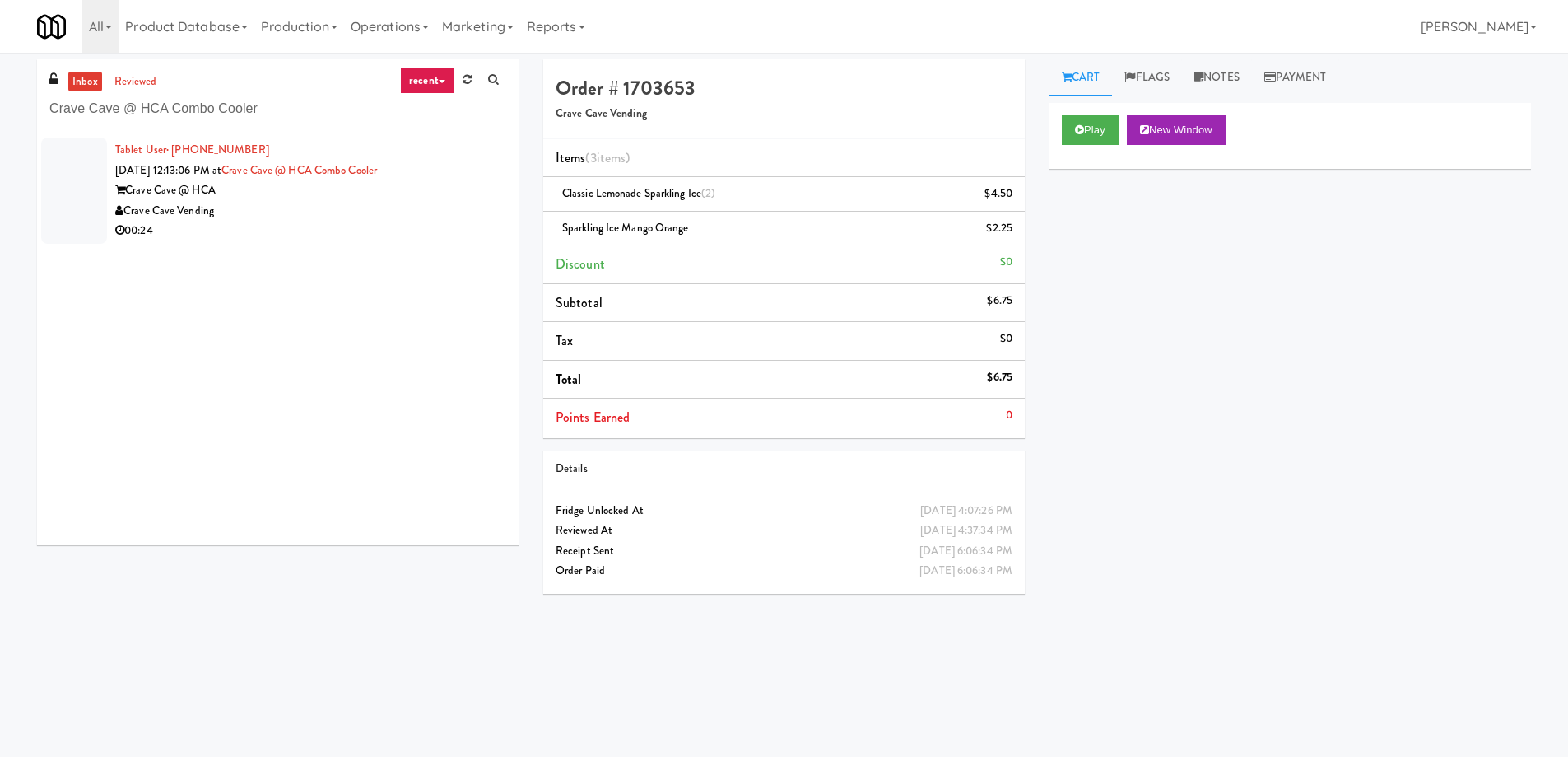
click at [351, 221] on div "00:24" at bounding box center [310, 231] width 391 height 21
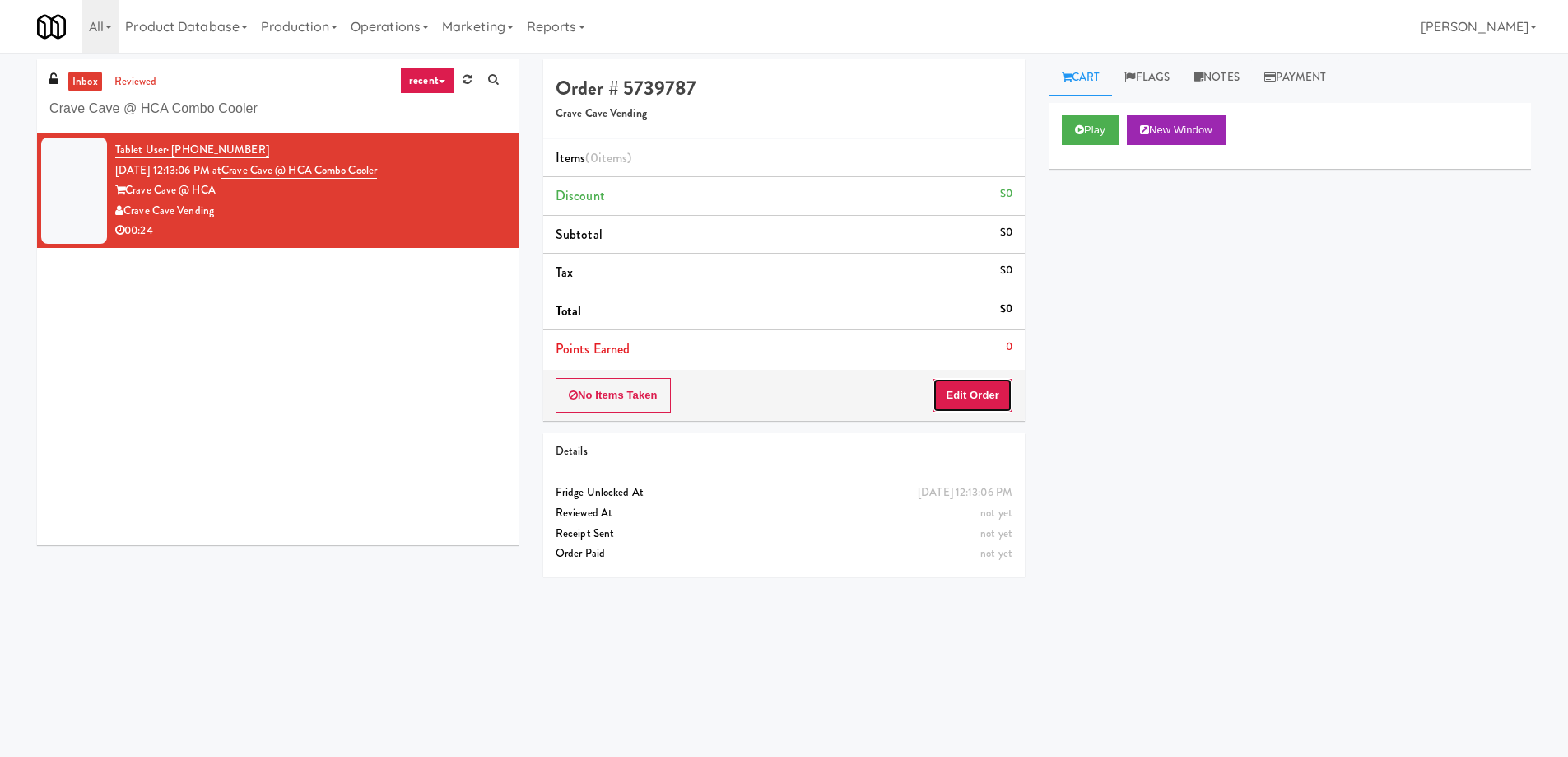
click at [992, 386] on button "Edit Order" at bounding box center [973, 395] width 80 height 35
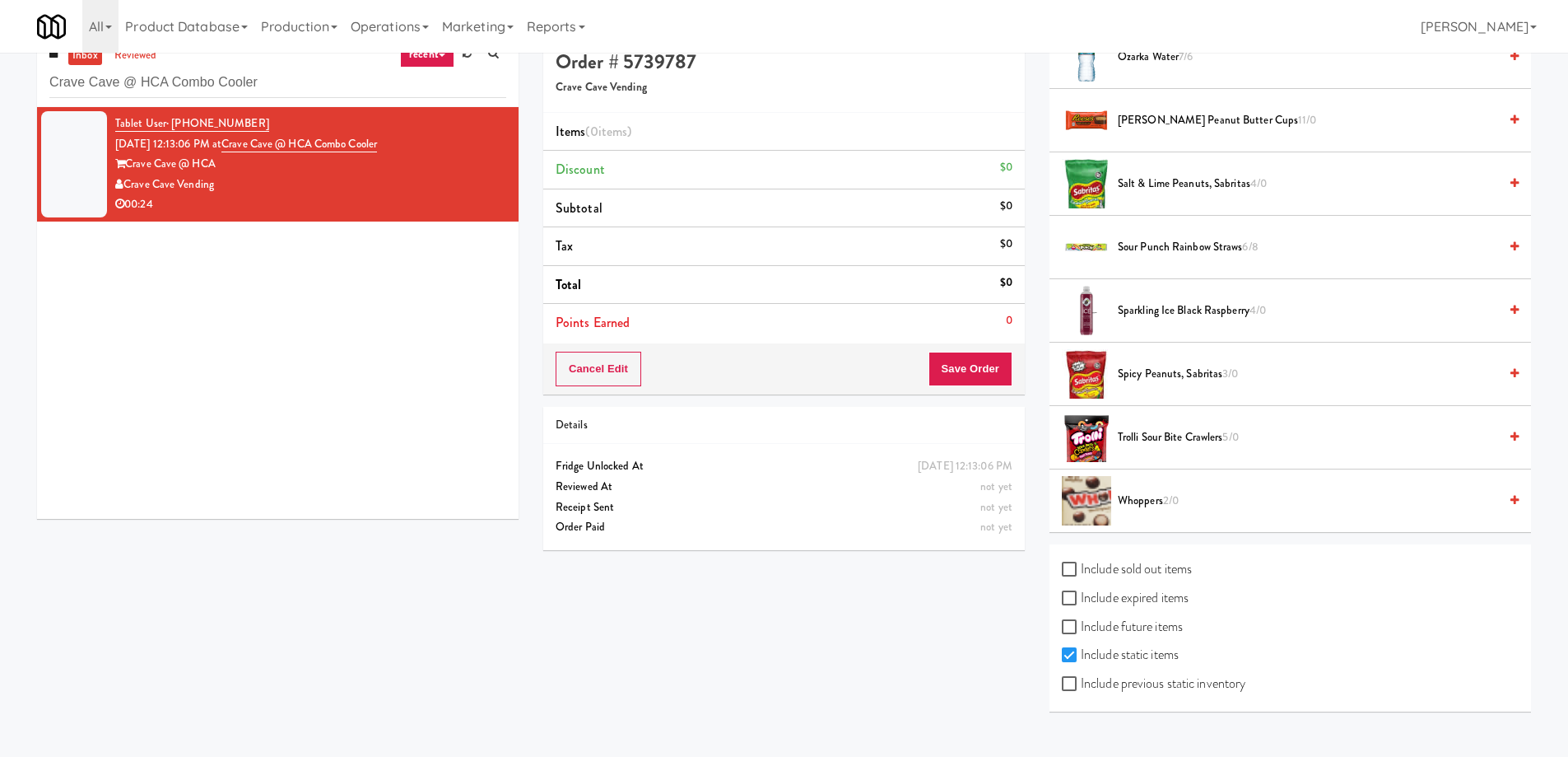
scroll to position [53, 0]
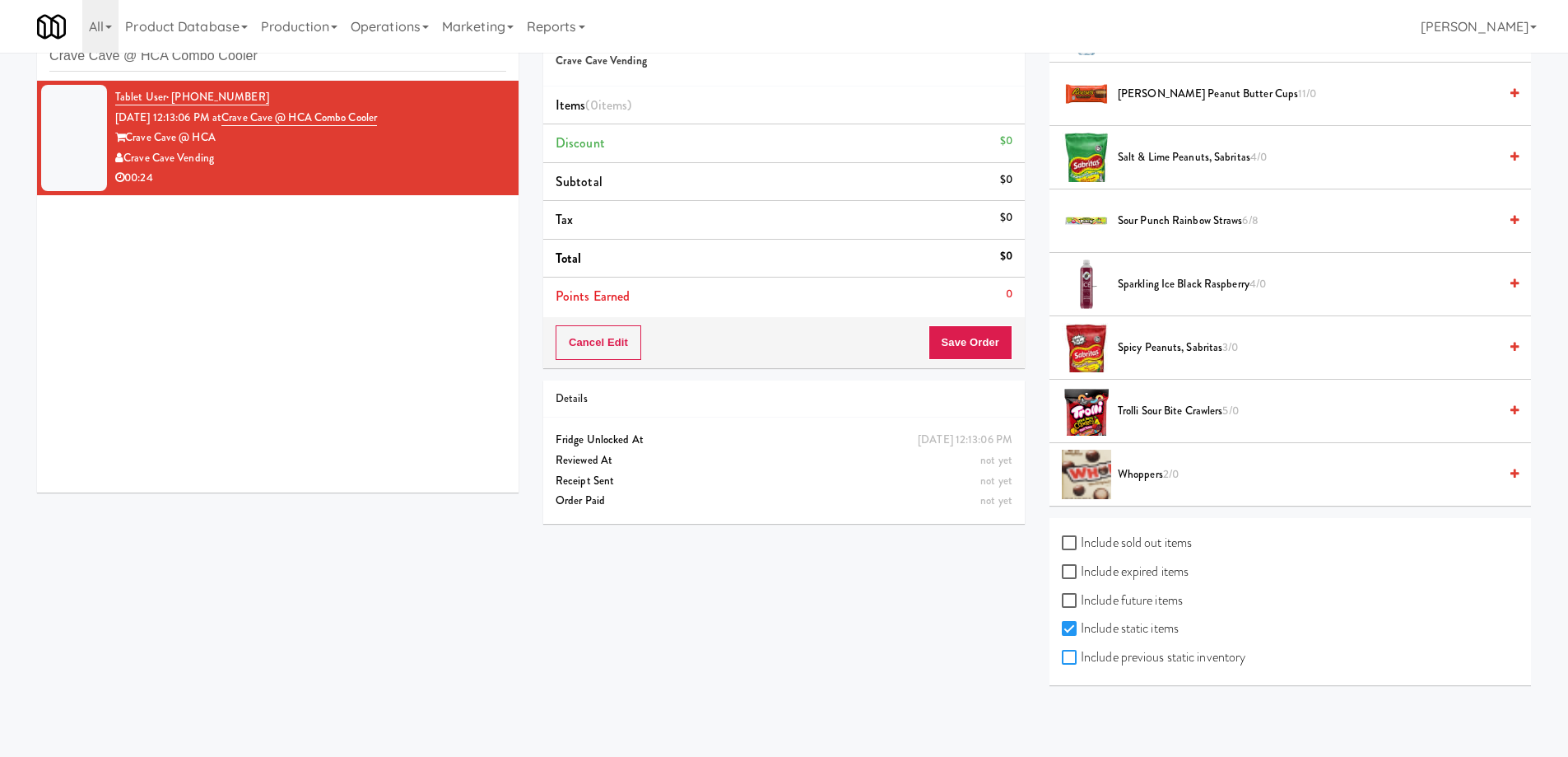
click at [1078, 656] on input "Include previous static inventory" at bounding box center [1071, 658] width 19 height 13
checkbox input "true"
click at [1070, 607] on input "Include future items" at bounding box center [1071, 601] width 19 height 13
checkbox input "true"
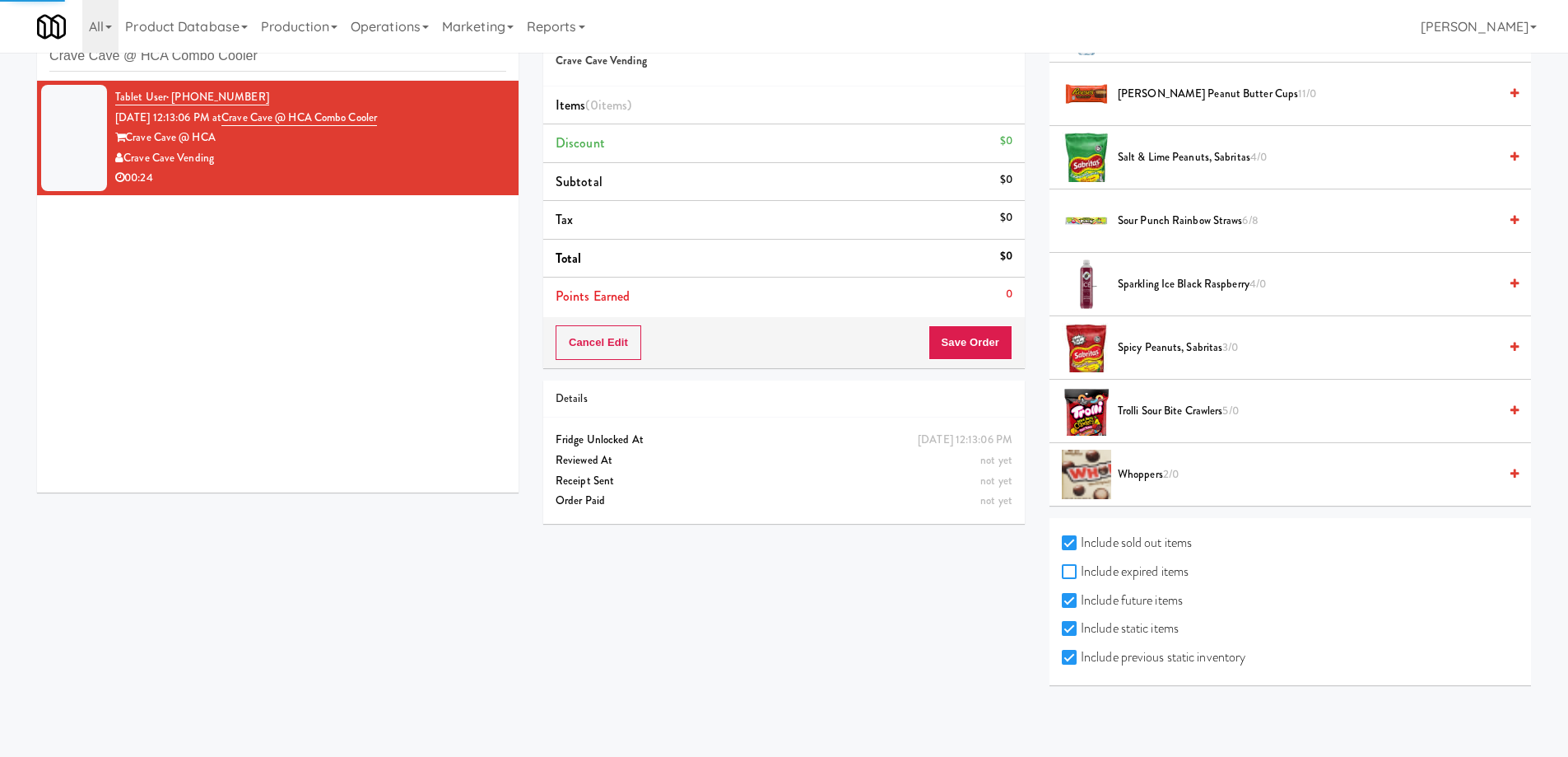
click at [1069, 573] on input "Include expired items" at bounding box center [1071, 573] width 19 height 13
checkbox input "true"
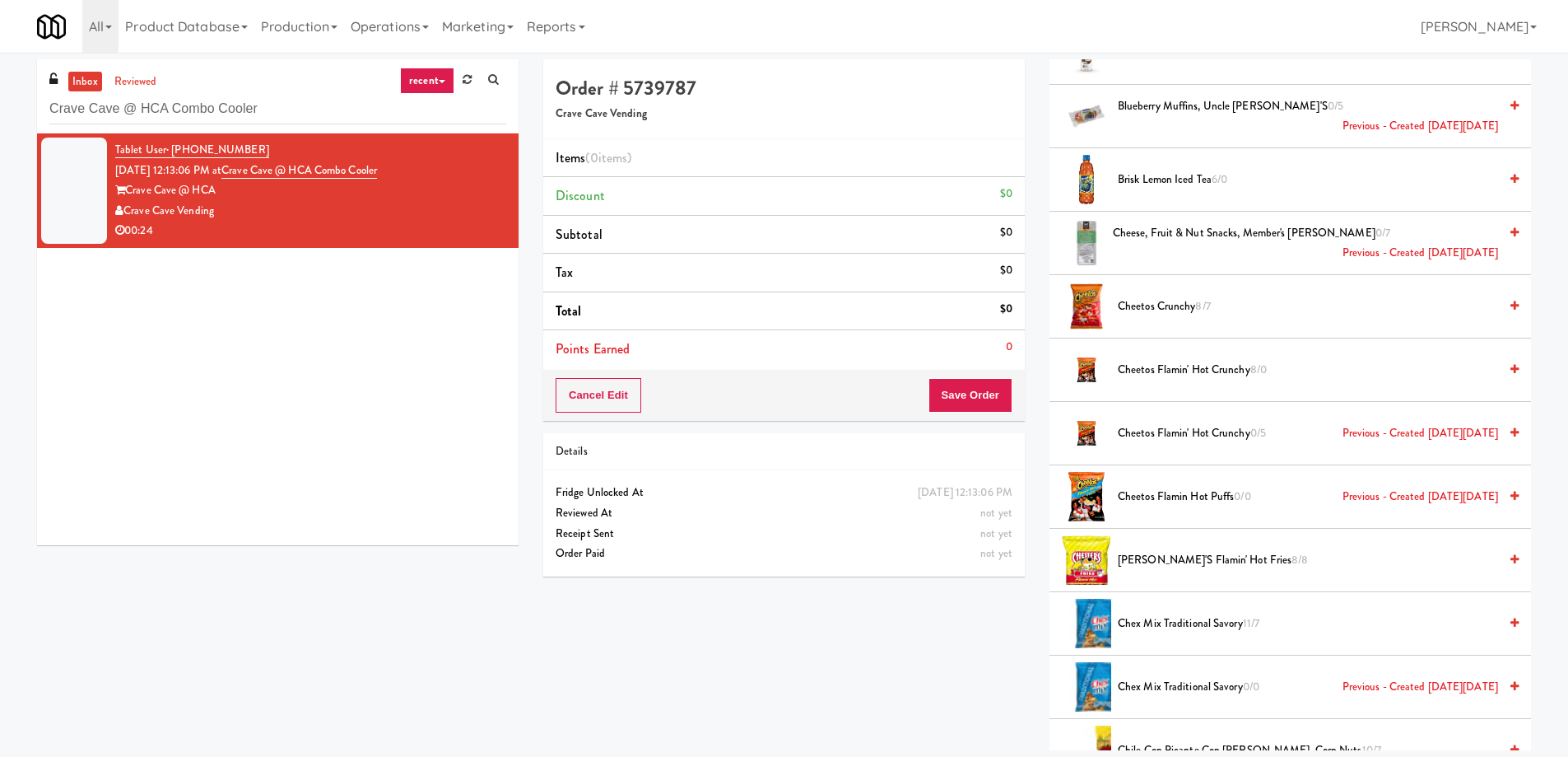
scroll to position [0, 0]
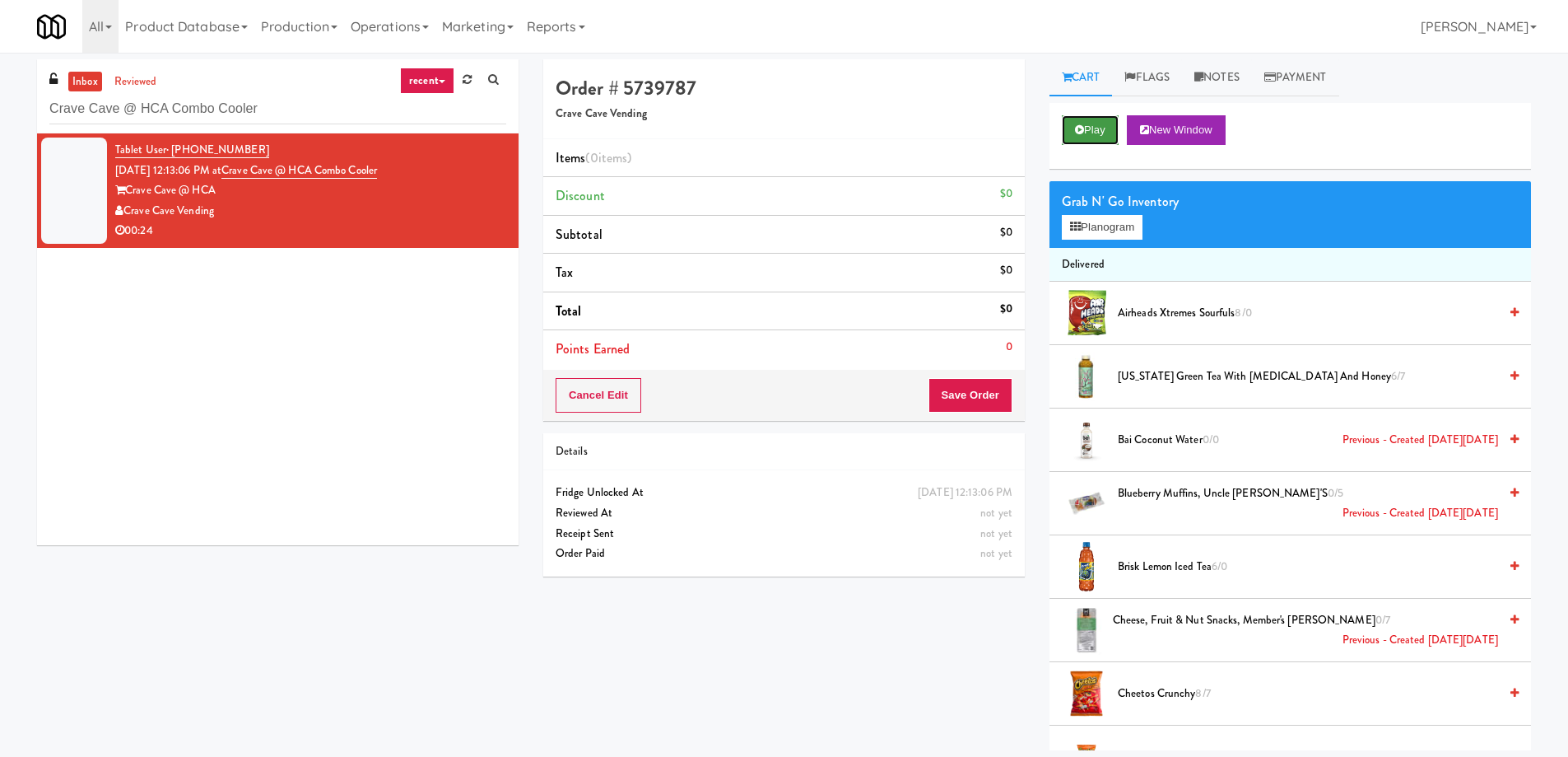
click at [1080, 142] on button "Play" at bounding box center [1090, 130] width 57 height 30
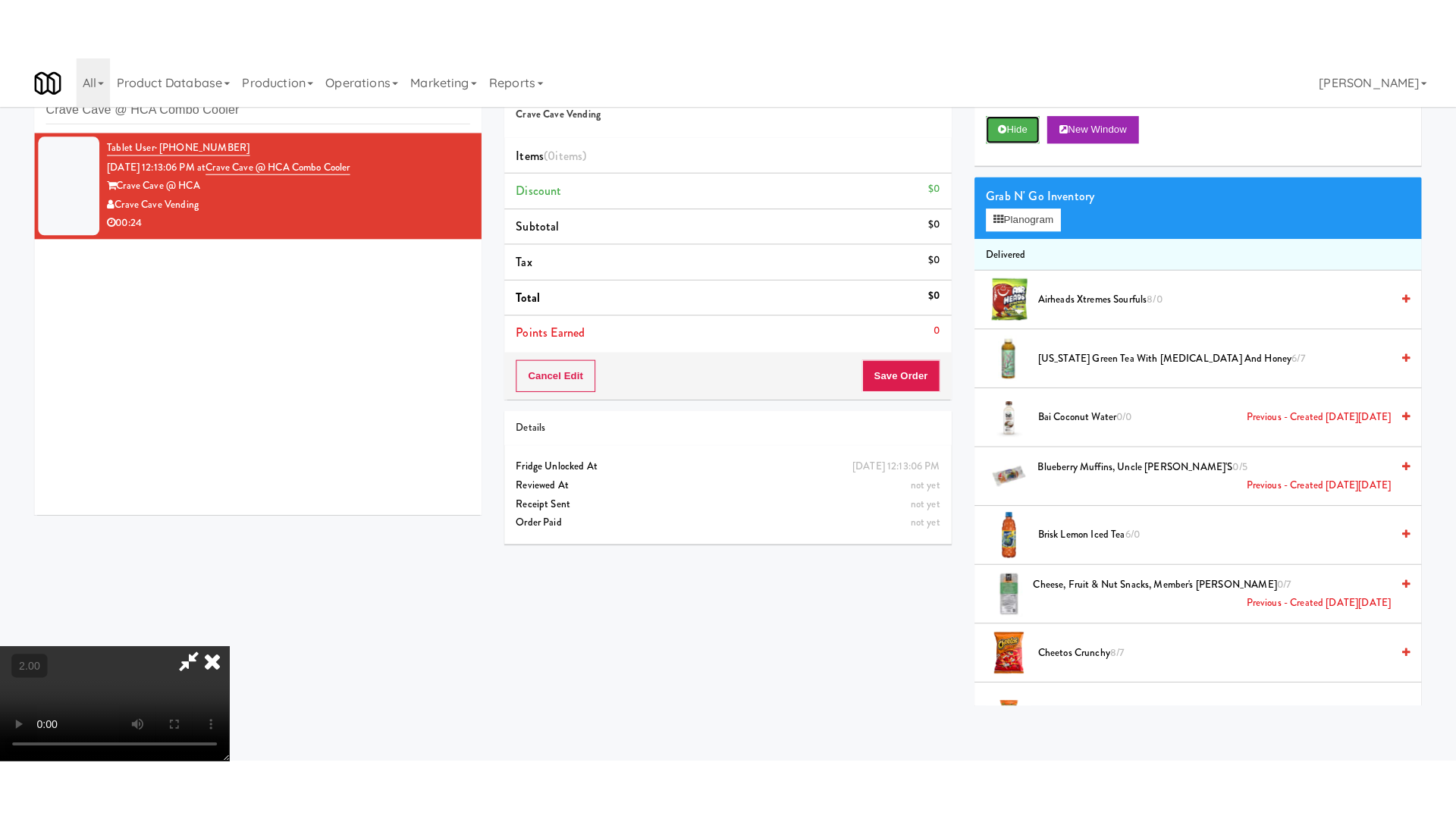
scroll to position [254, 0]
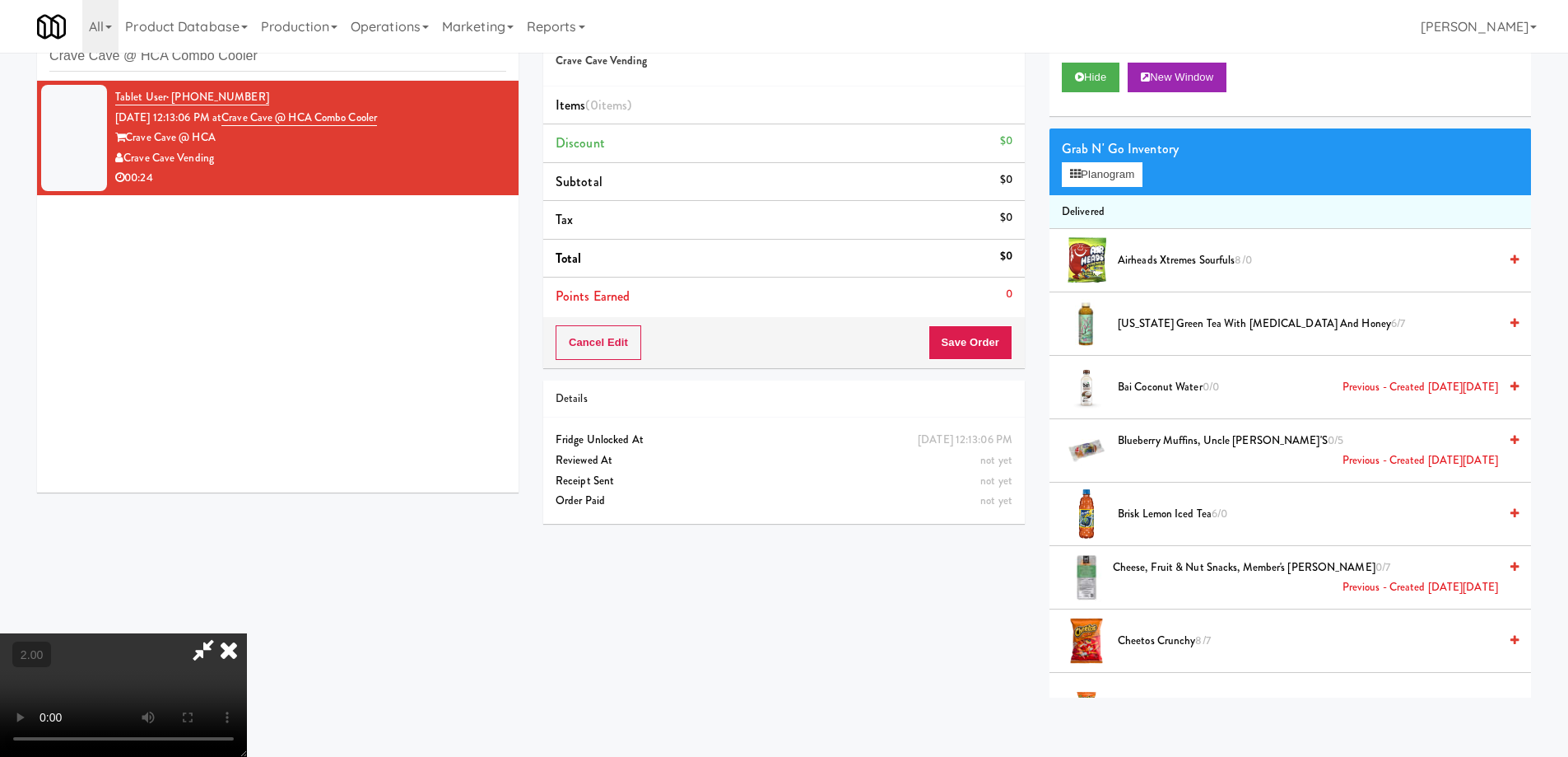
click at [247, 633] on video at bounding box center [123, 694] width 247 height 123
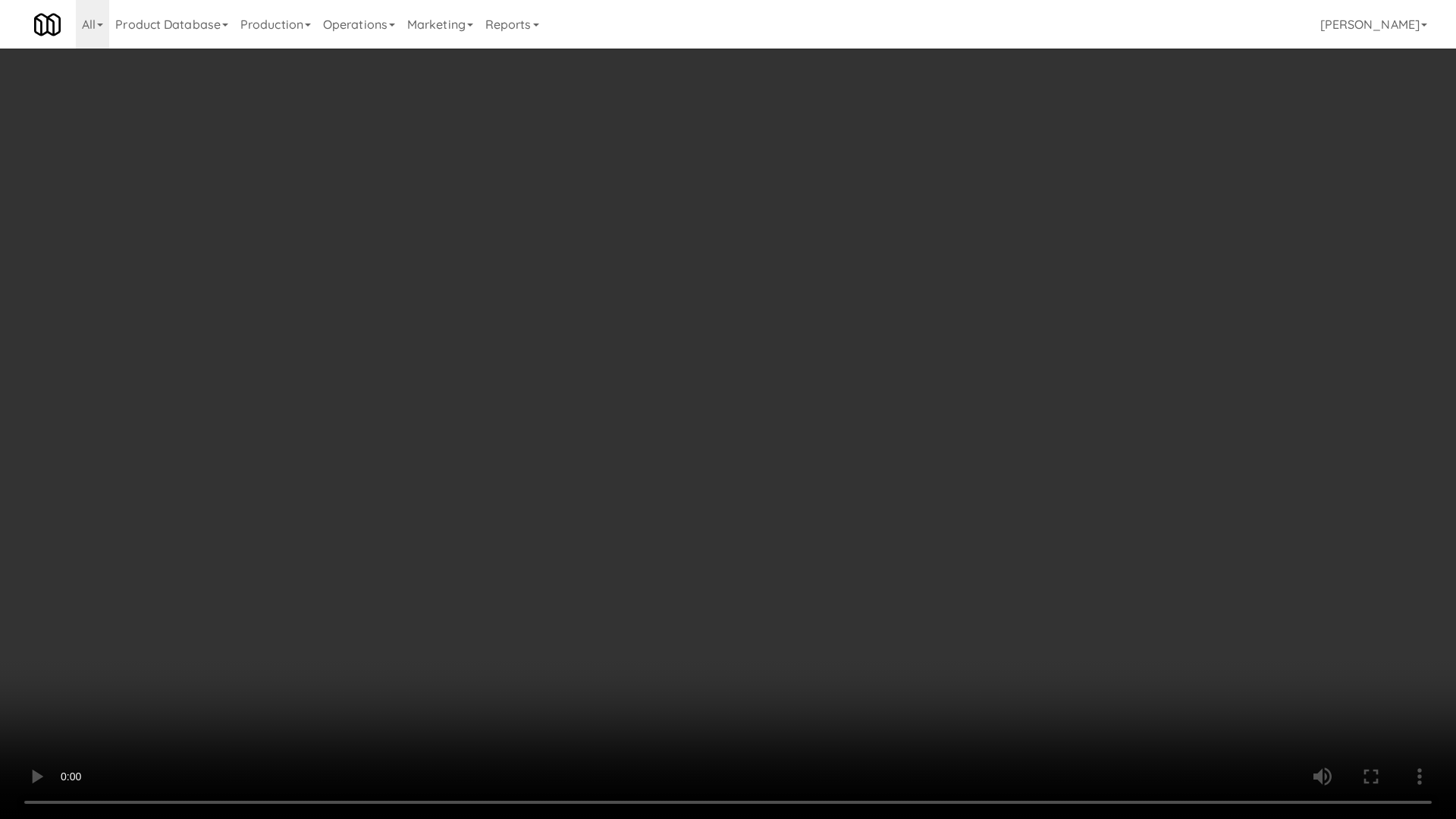
click at [347, 536] on video at bounding box center [728, 409] width 1456 height 819
click at [380, 530] on video at bounding box center [728, 409] width 1456 height 819
click at [392, 520] on video at bounding box center [728, 409] width 1456 height 819
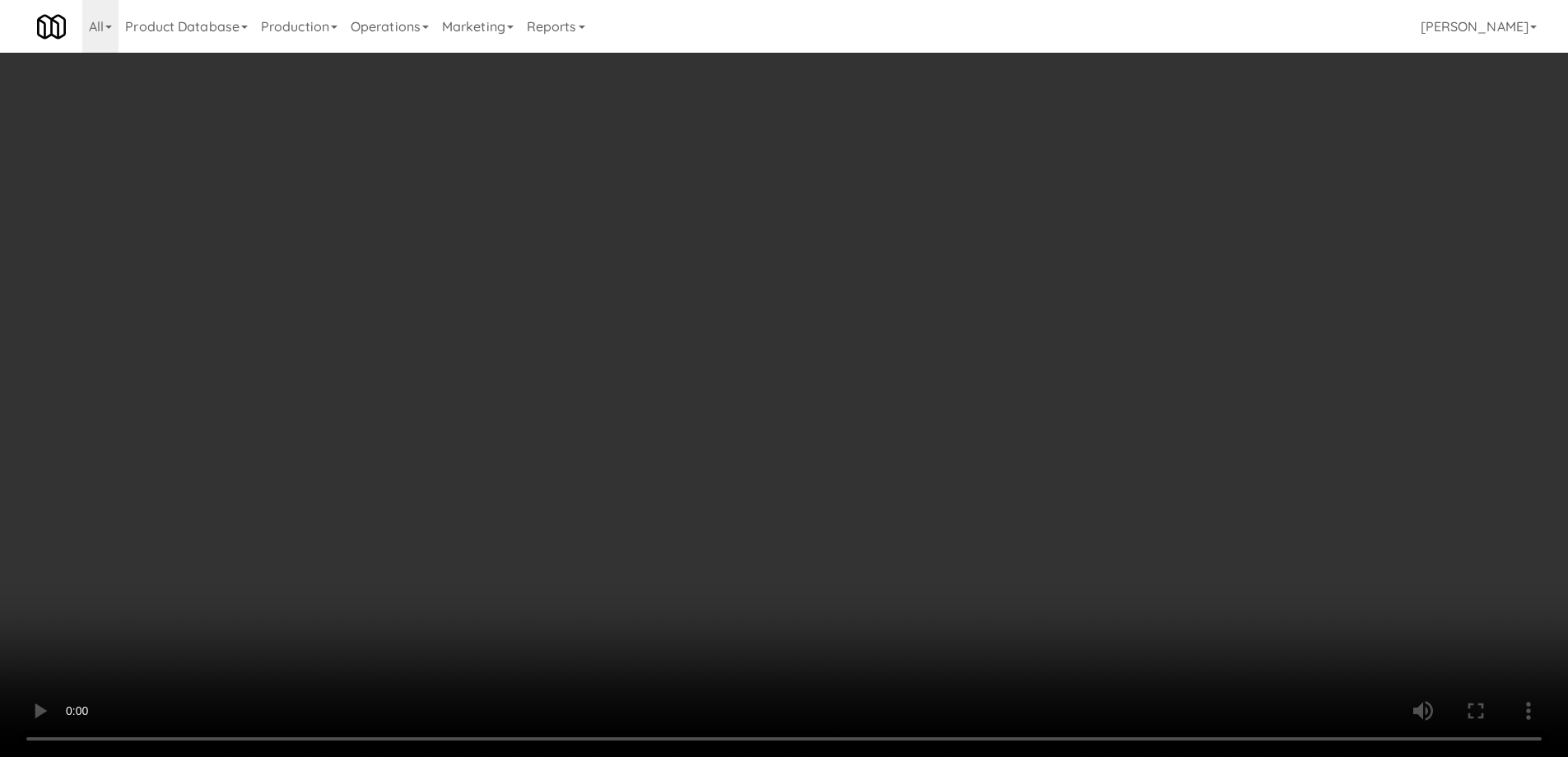
scroll to position [0, 0]
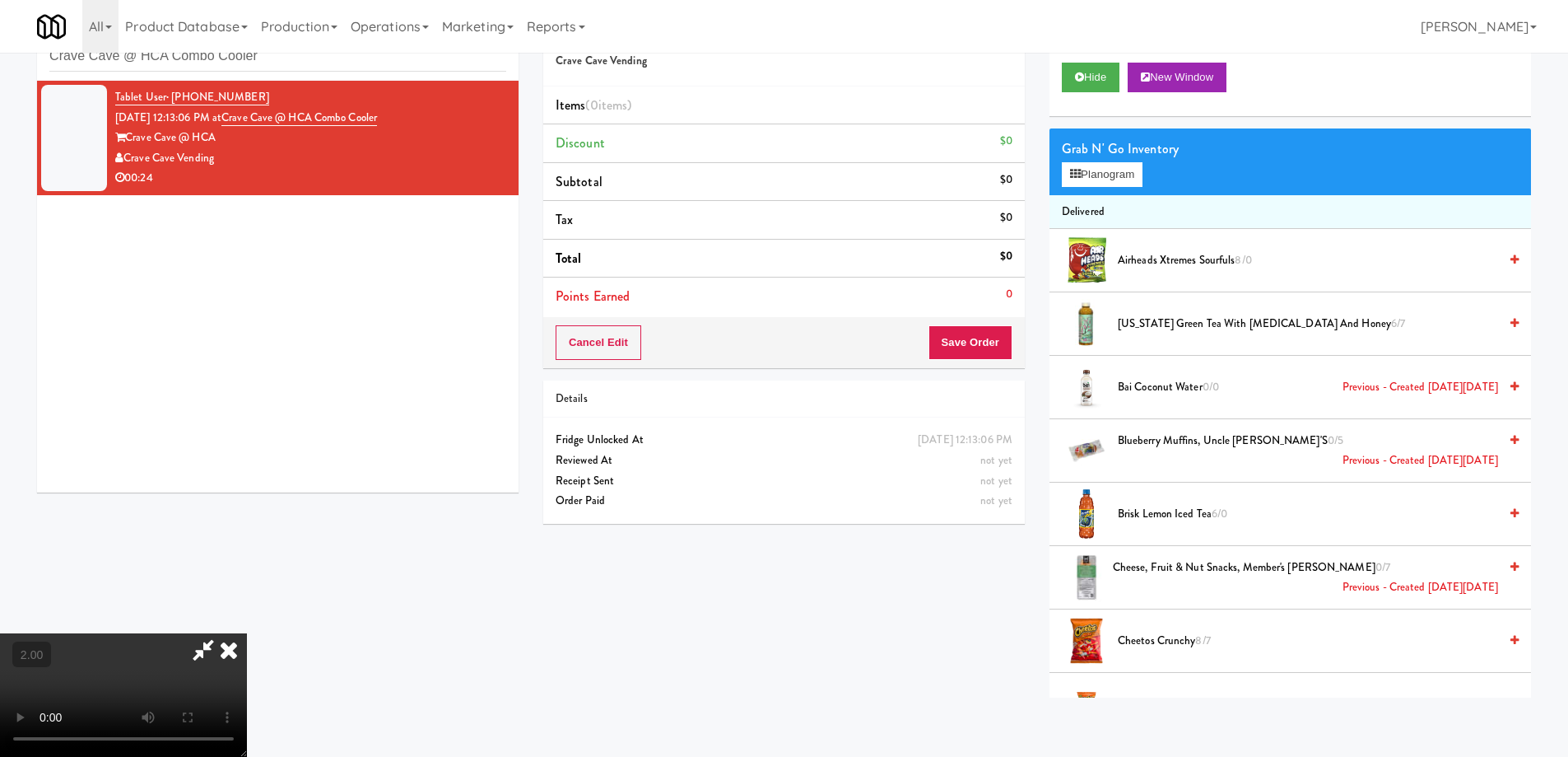
click at [247, 633] on icon at bounding box center [229, 649] width 36 height 33
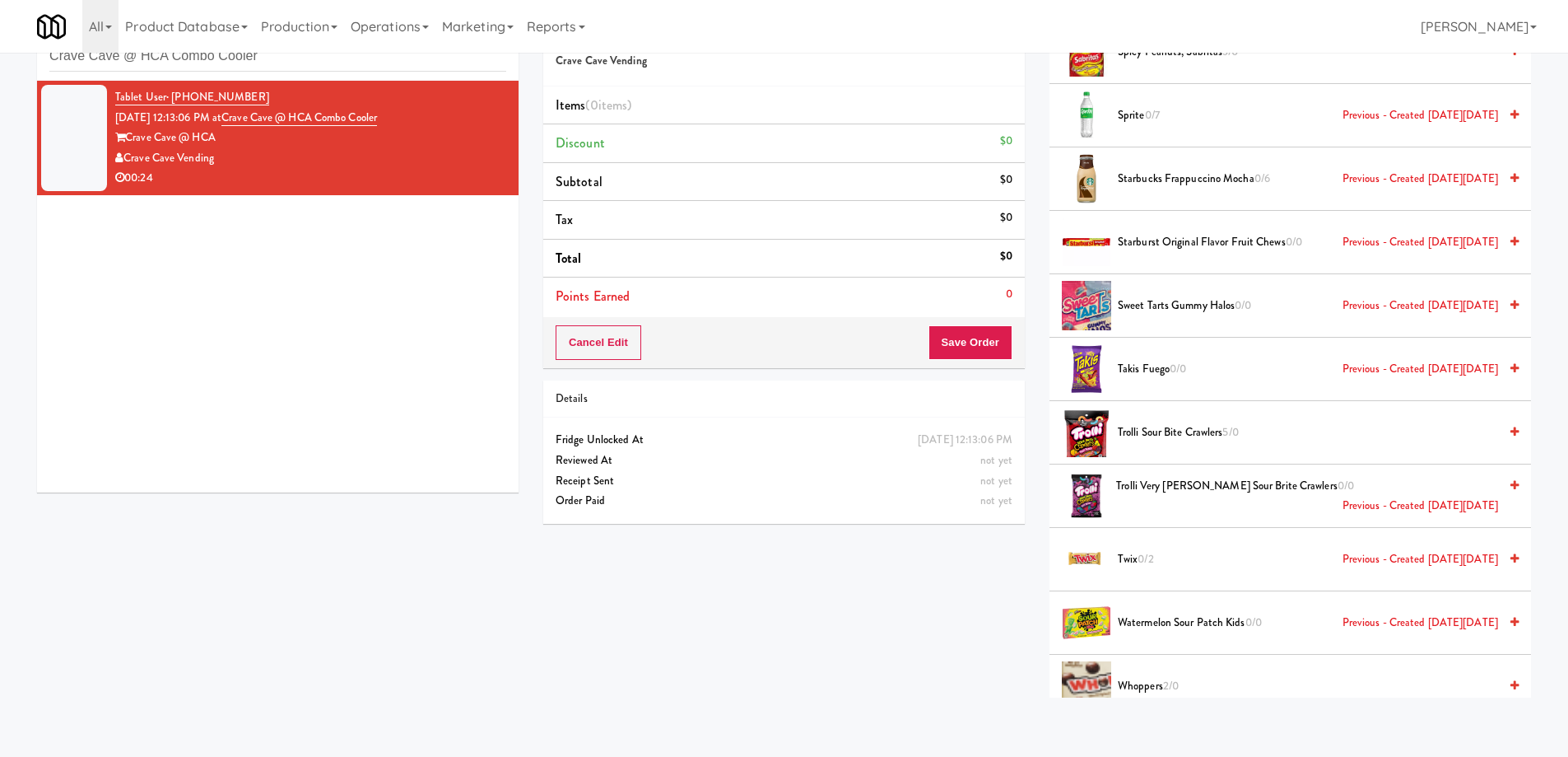
scroll to position [5328, 0]
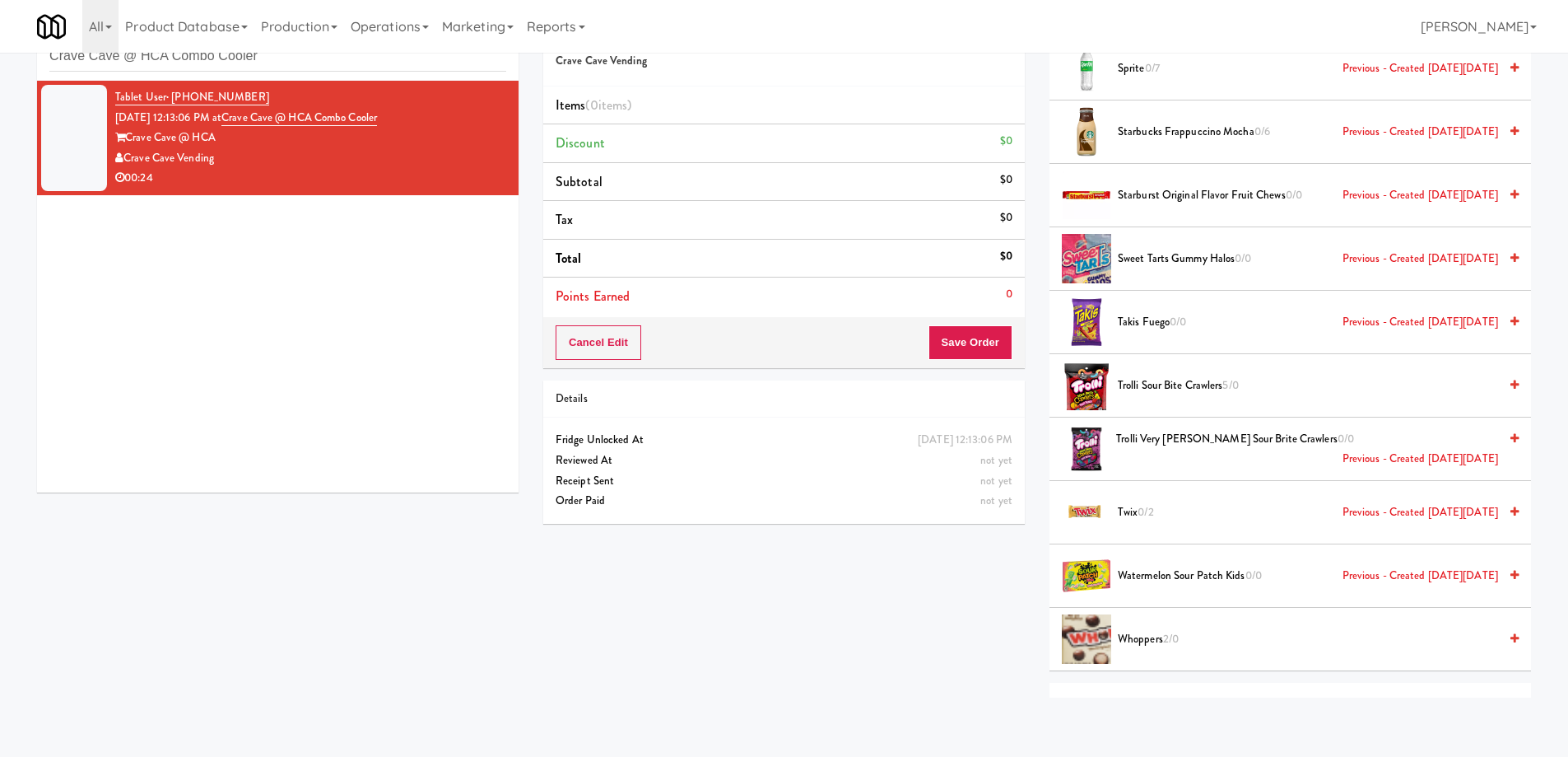
click at [1298, 274] on li "Sweet Tarts Gummy Halos 0/0 Previous - Created on Fri, Sep 26th 2025" at bounding box center [1290, 259] width 481 height 64
click at [1495, 254] on div "Sweet Tarts Gummy Halos 0/0 Previous - Created on Fri, Sep 26th 2025" at bounding box center [1315, 259] width 408 height 21
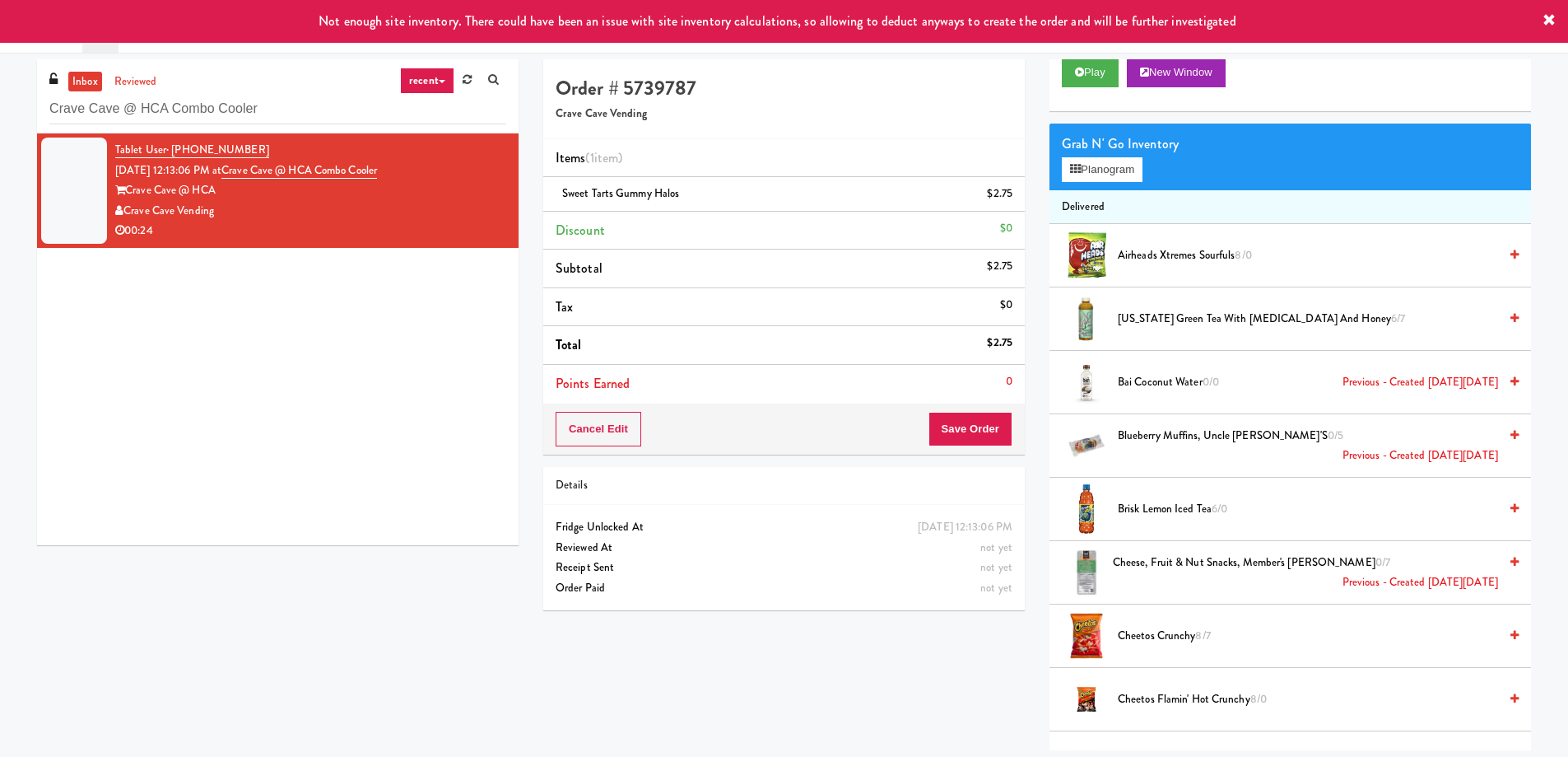
scroll to position [0, 0]
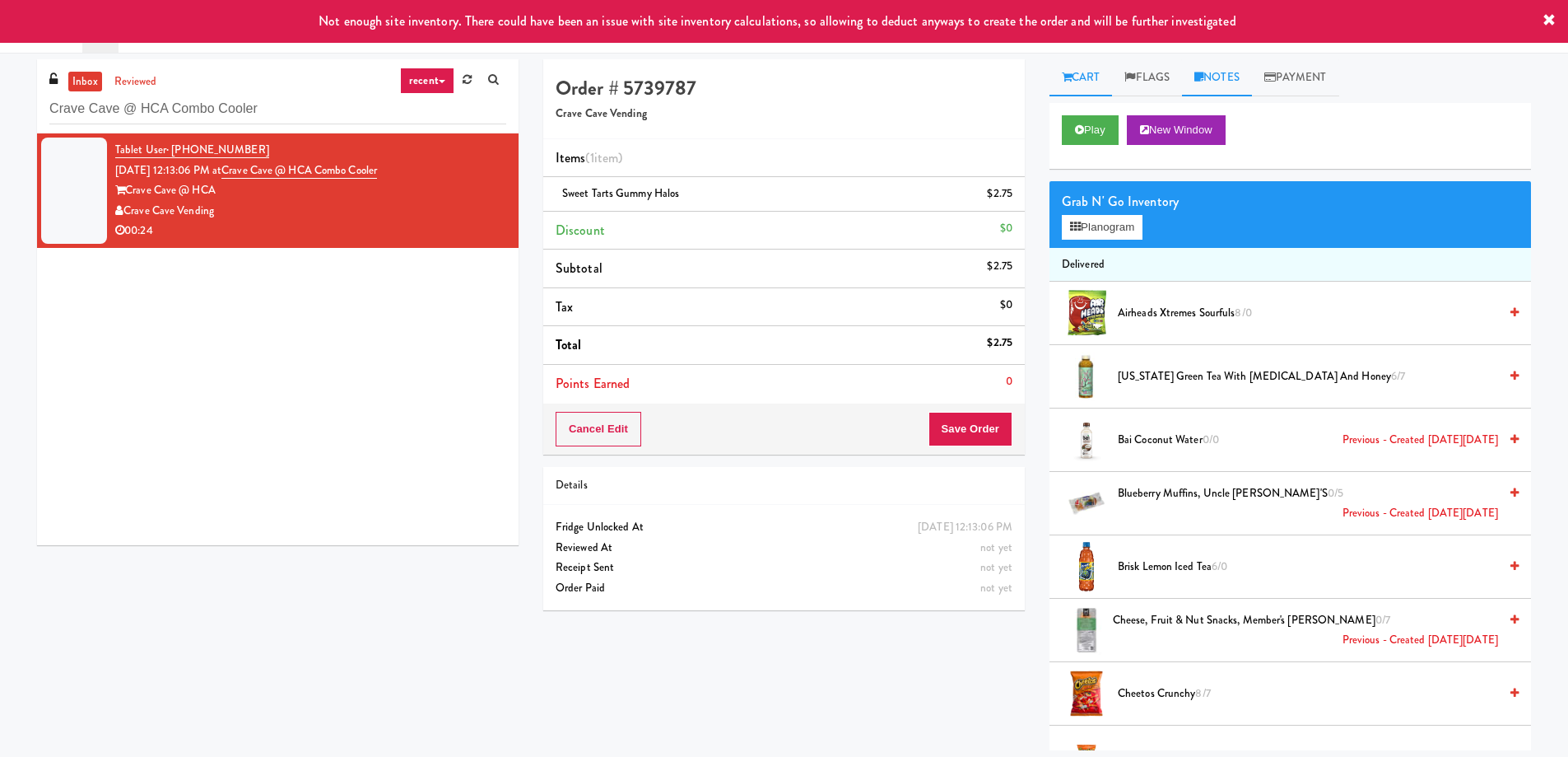
click at [1251, 74] on link "Notes" at bounding box center [1217, 78] width 70 height 37
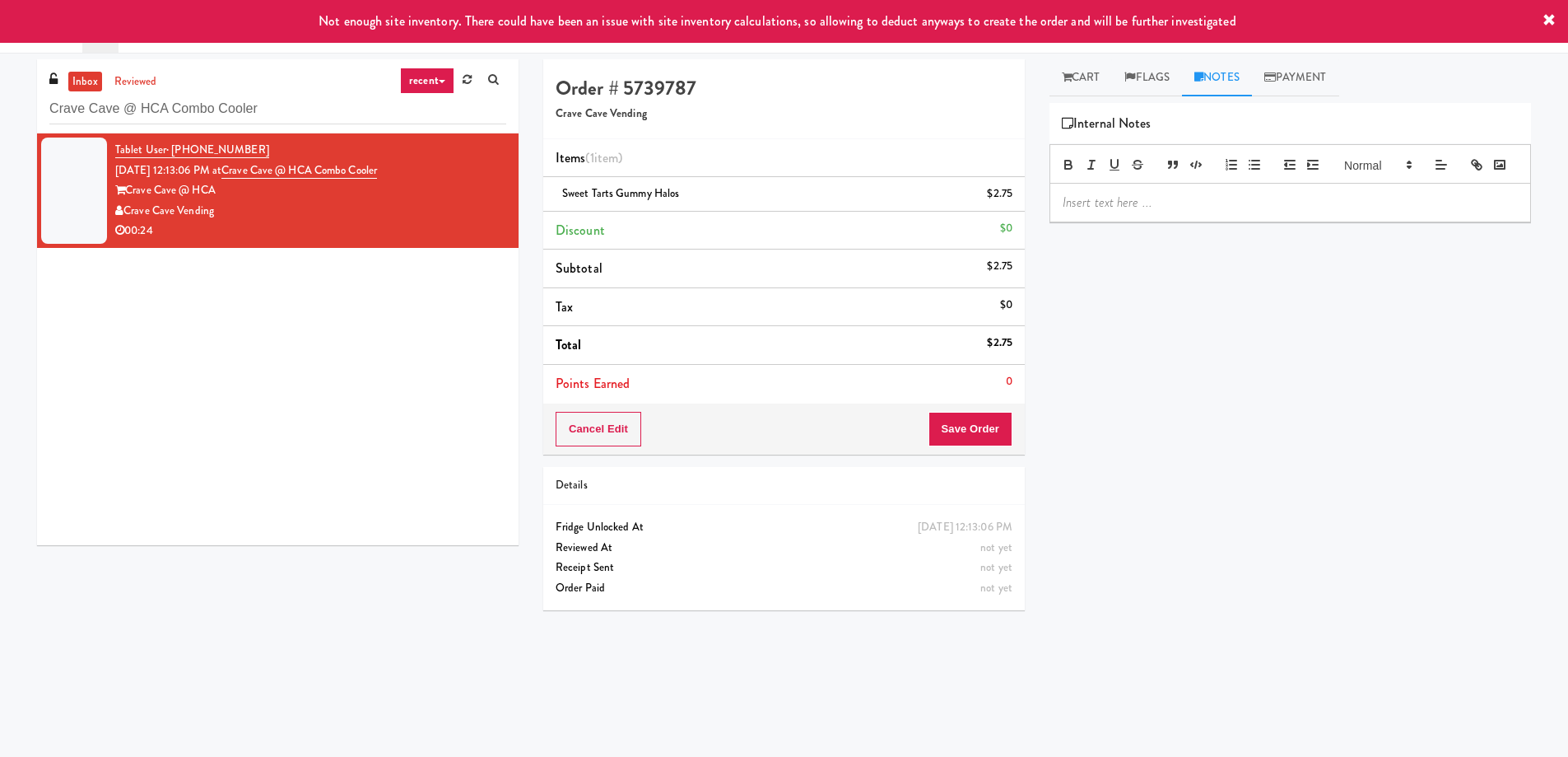
click at [1210, 212] on p at bounding box center [1290, 203] width 455 height 18
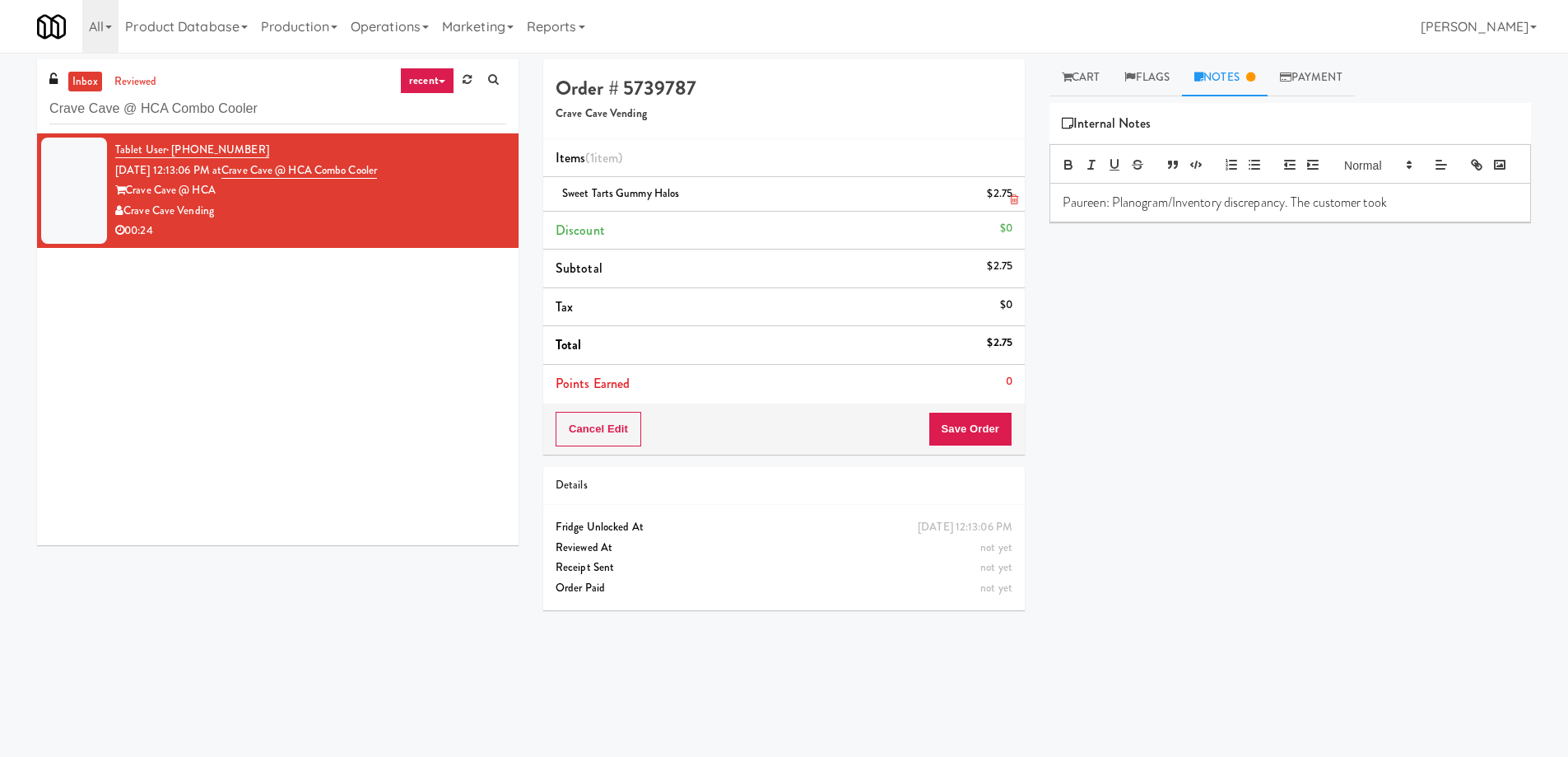
copy span "Sweet Tarts Gummy Halos"
drag, startPoint x: 639, startPoint y: 190, endPoint x: 559, endPoint y: 190, distance: 80.0
click at [559, 190] on div "Sweet Tarts Gummy Halos $2.75" at bounding box center [784, 194] width 457 height 21
click at [1431, 212] on p "Paureen: Planogram/Inventory discrepancy. The customer took" at bounding box center [1290, 203] width 455 height 18
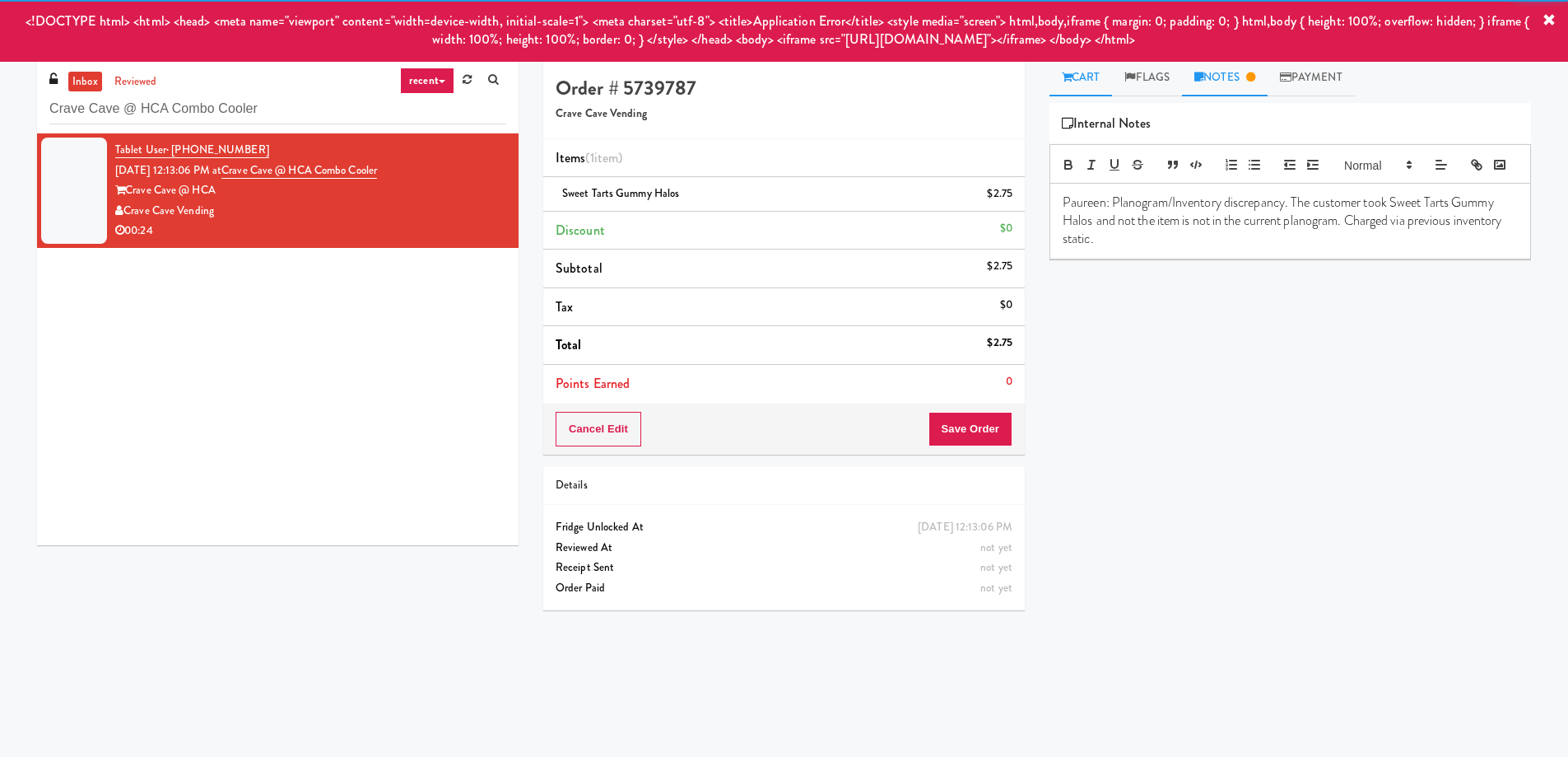
click at [1078, 87] on link "Cart" at bounding box center [1081, 78] width 64 height 37
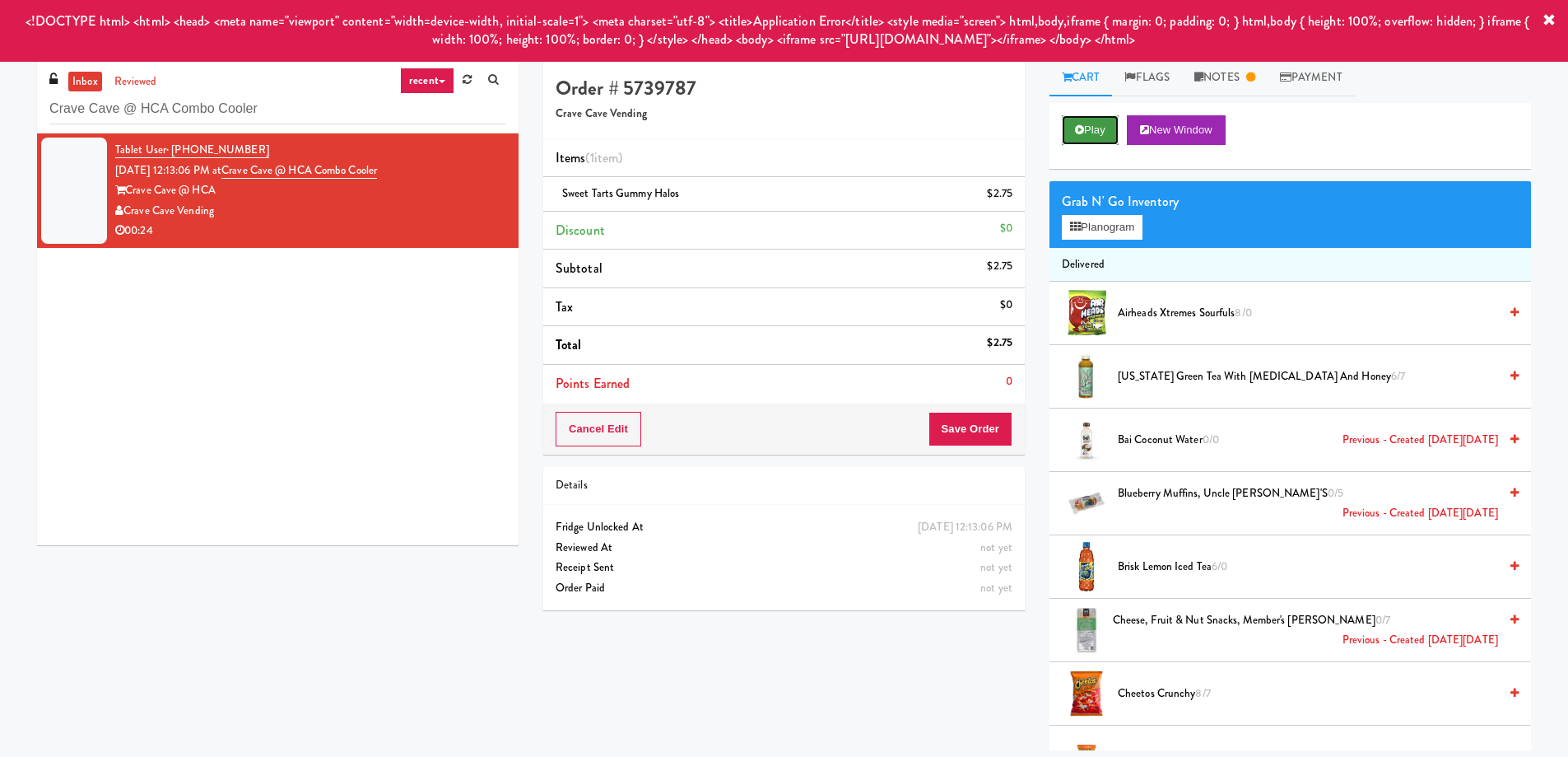
click at [1097, 122] on button "Play" at bounding box center [1090, 130] width 57 height 30
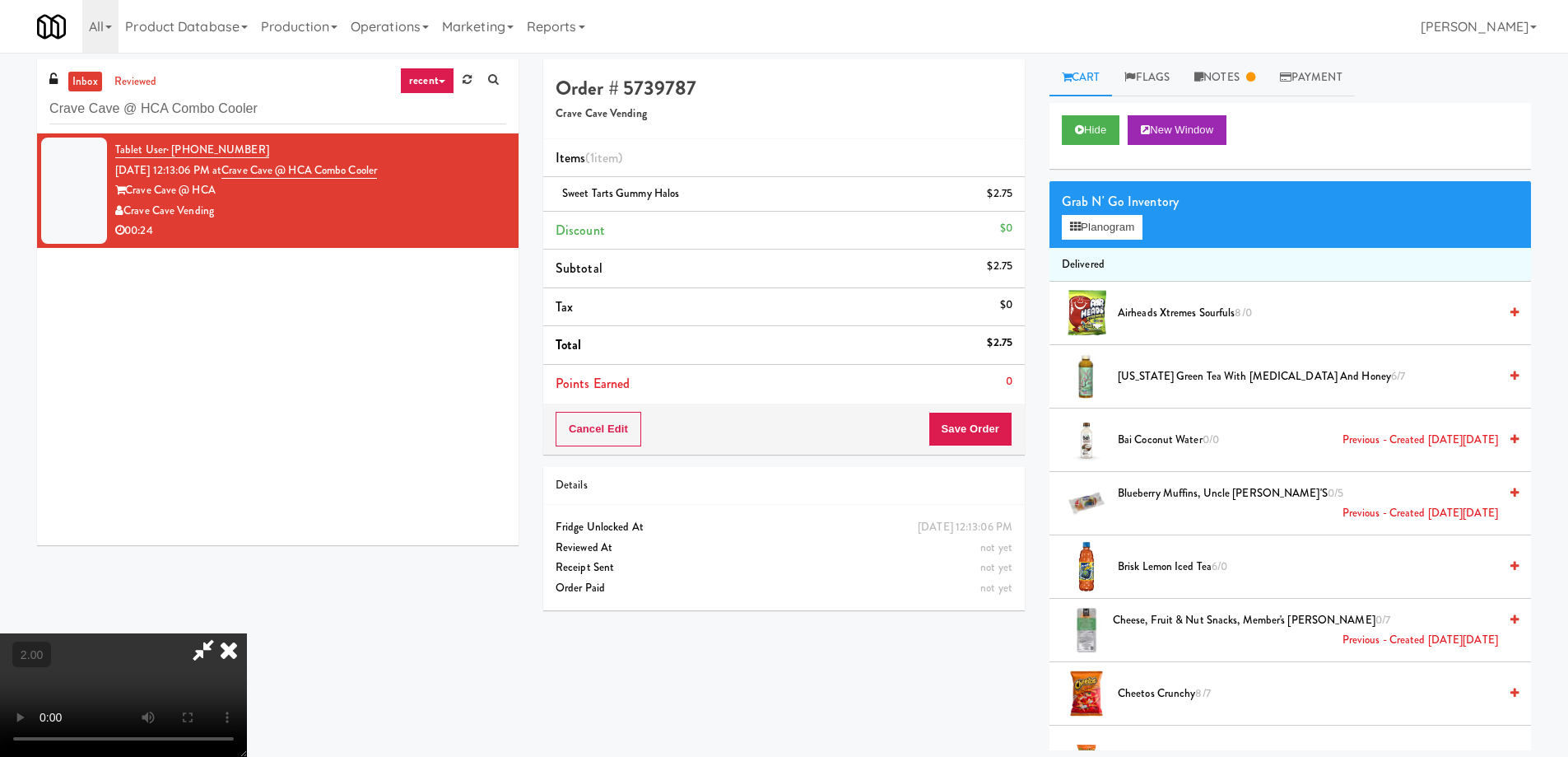
click at [247, 633] on video at bounding box center [123, 694] width 247 height 123
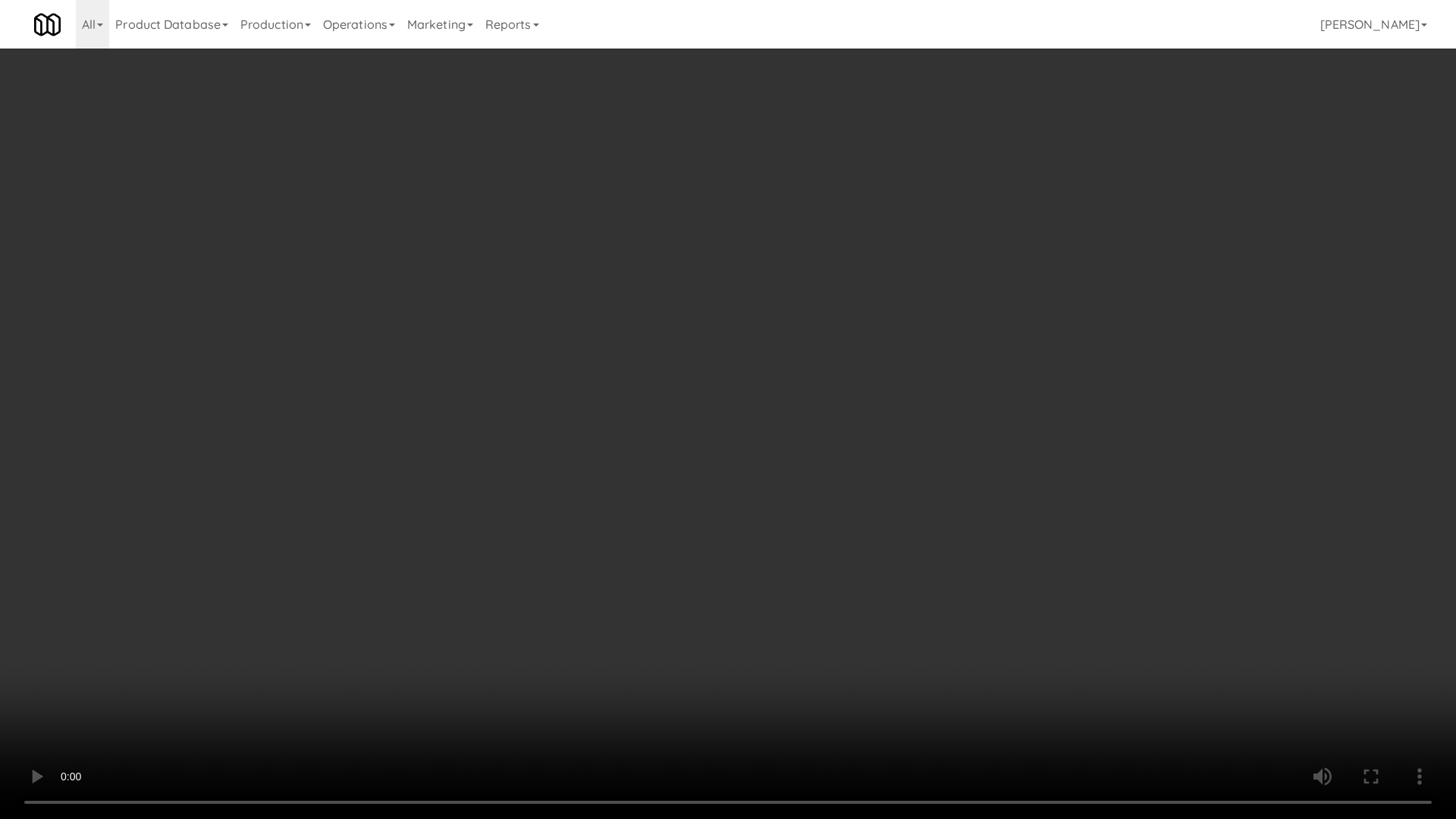
click at [569, 536] on video at bounding box center [728, 409] width 1456 height 819
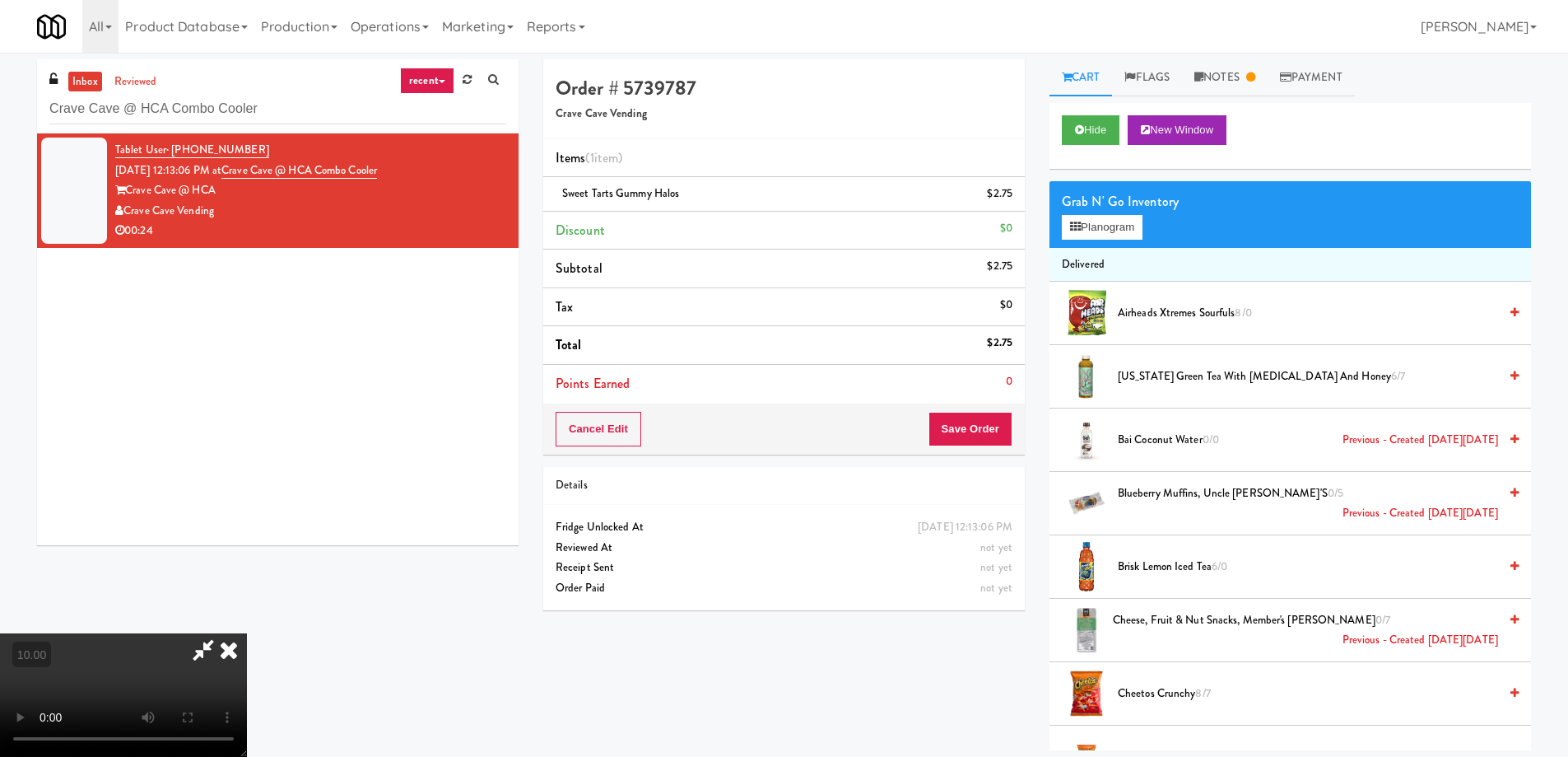
click at [222, 633] on icon at bounding box center [203, 649] width 38 height 33
click at [247, 633] on icon at bounding box center [229, 649] width 36 height 33
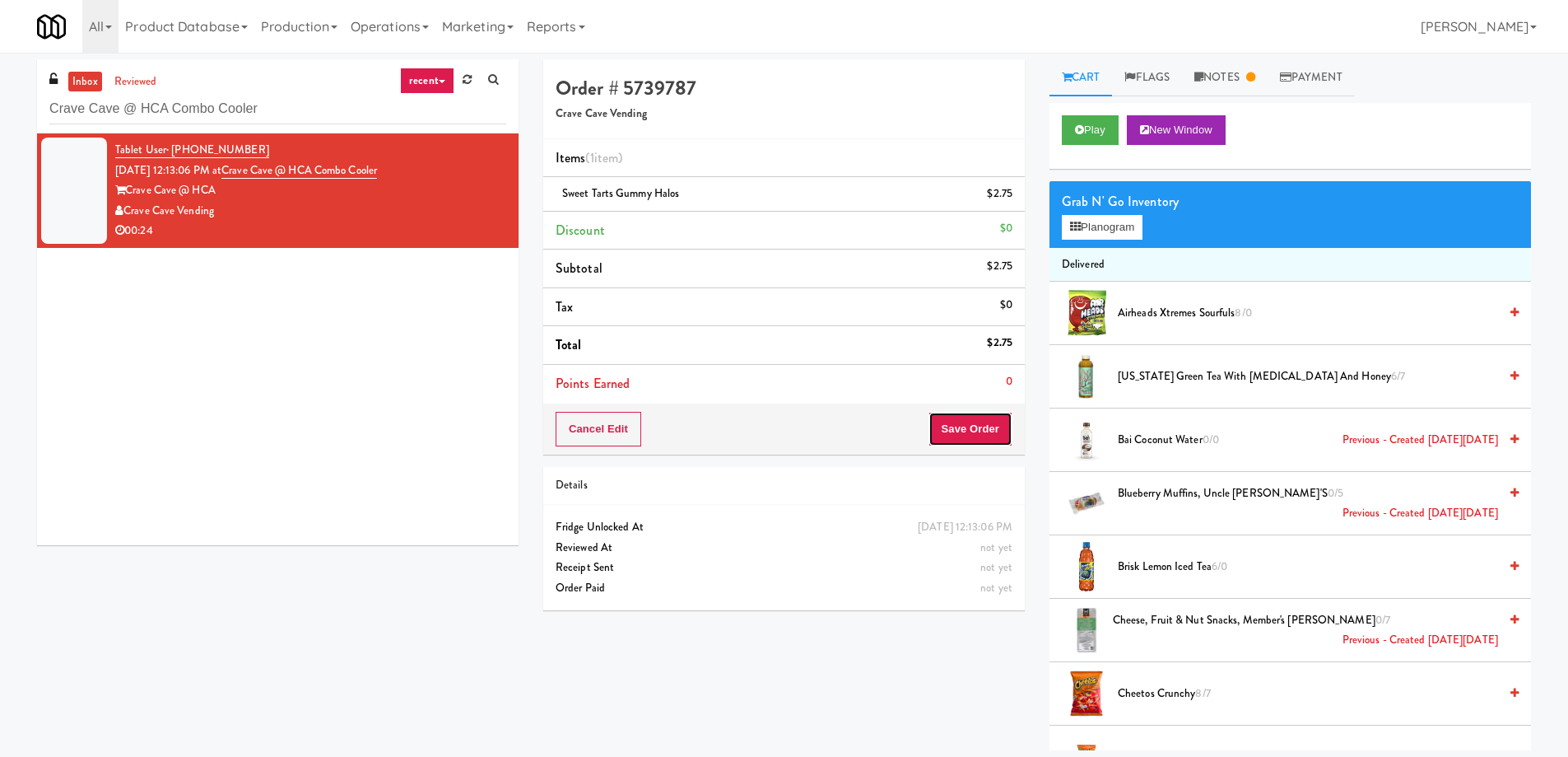
click at [974, 414] on button "Save Order" at bounding box center [971, 429] width 84 height 35
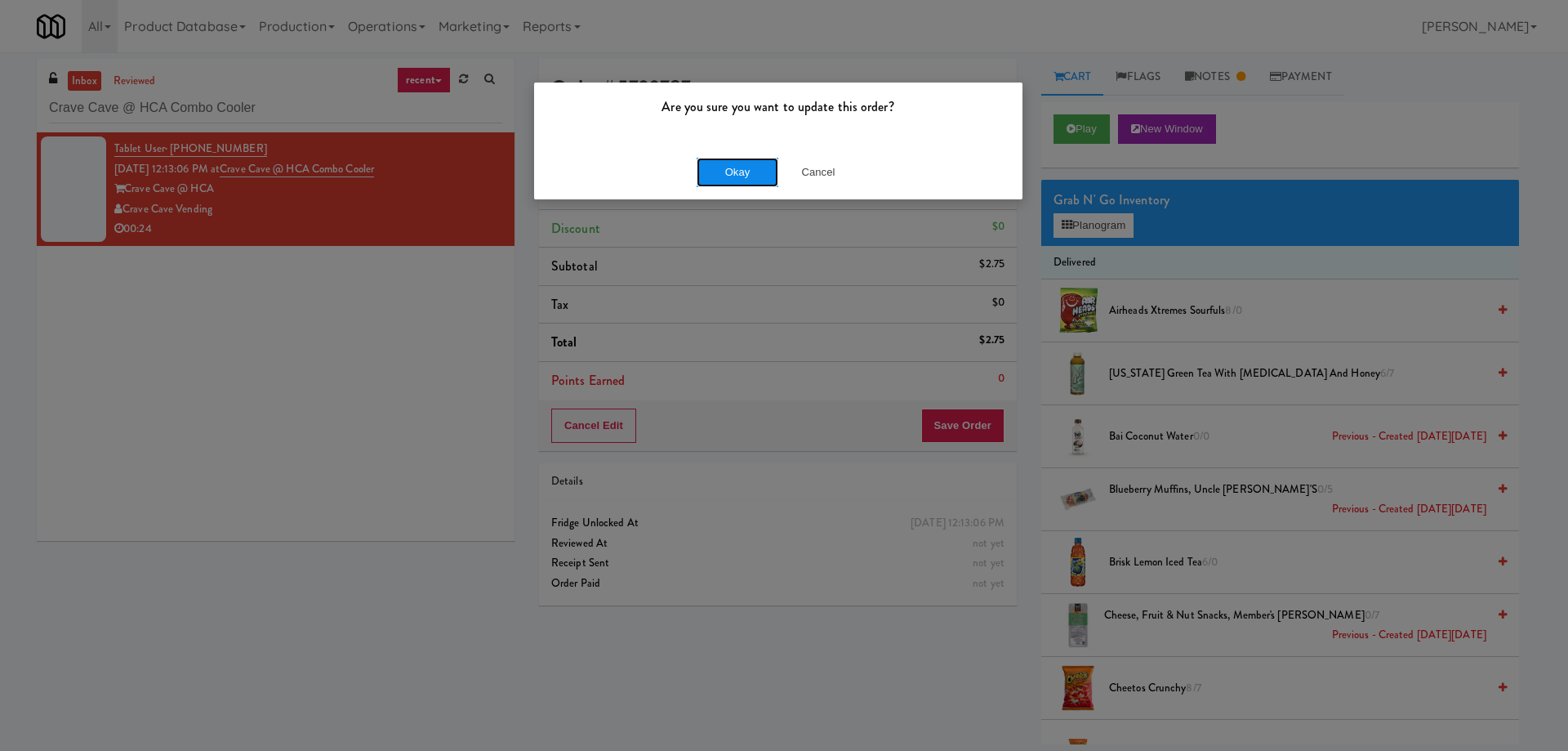
click at [764, 164] on button "Okay" at bounding box center [738, 172] width 82 height 30
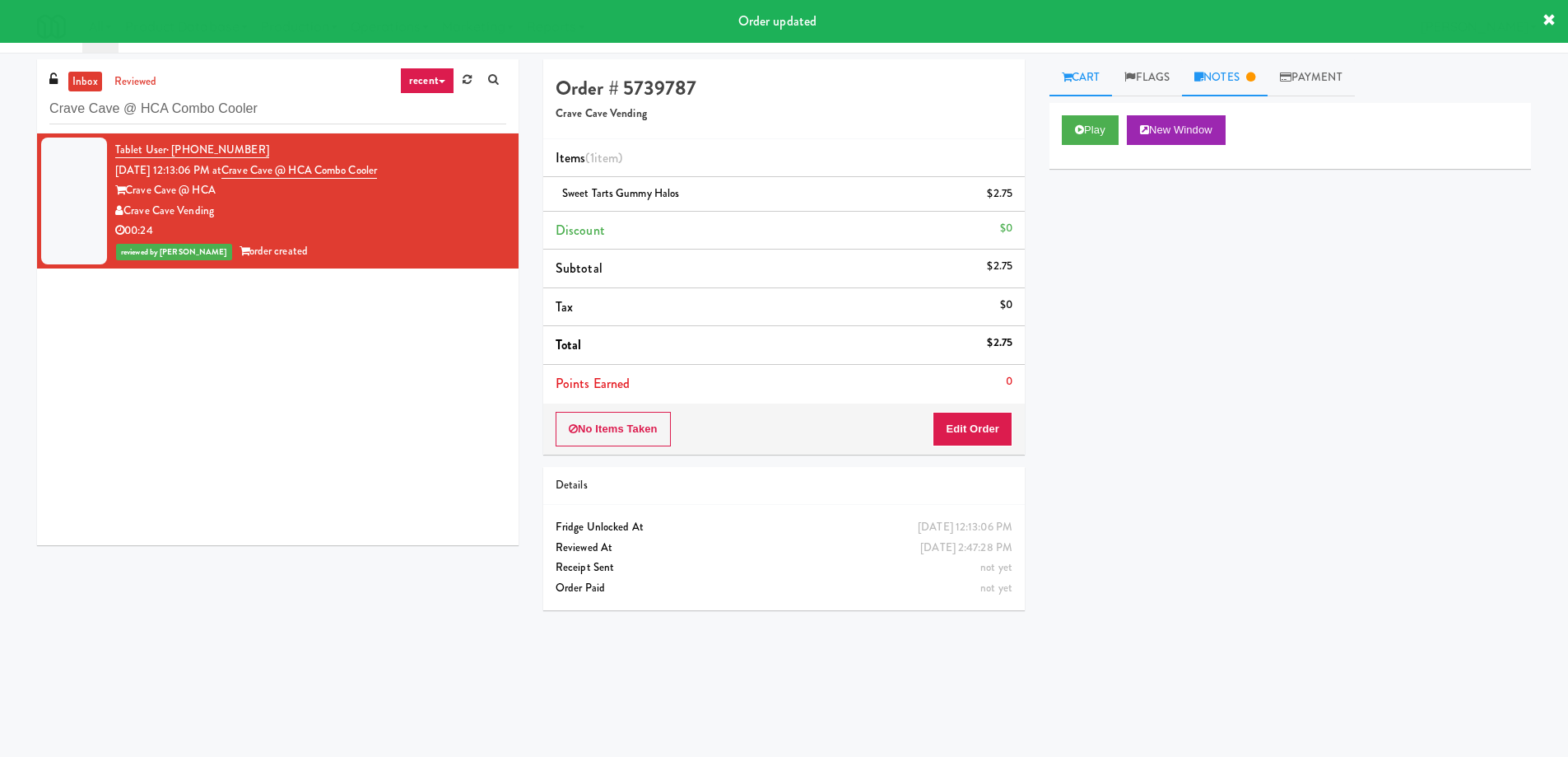
click at [1255, 79] on icon at bounding box center [1250, 77] width 9 height 11
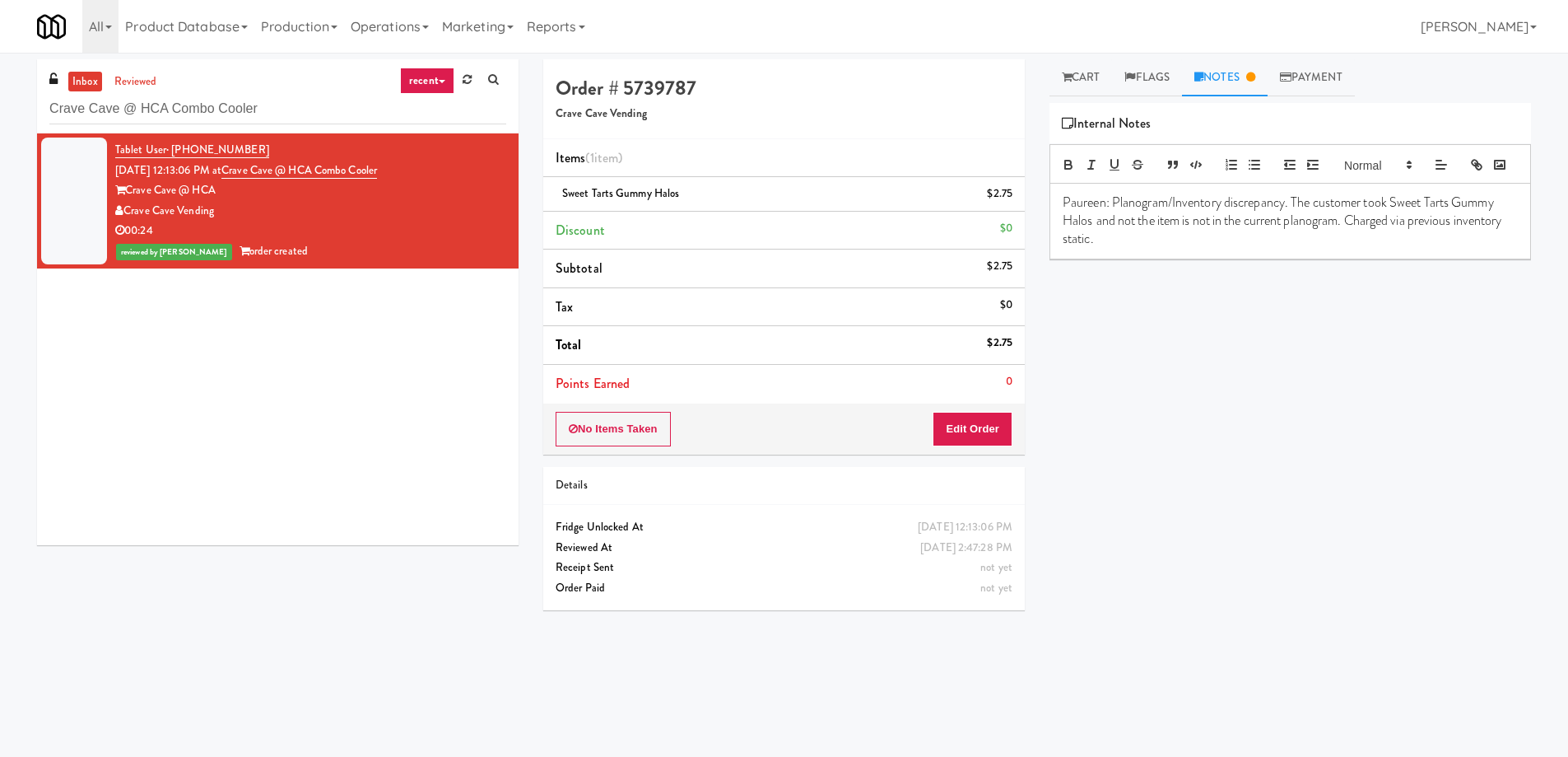
click at [1139, 245] on p "Paureen: Planogram/Inventory discrepancy. The customer took Sweet Tarts Gummy H…" at bounding box center [1290, 221] width 455 height 55
paste input "Mills Memorial Library - 2nd Floor - McMaster University"
drag, startPoint x: 235, startPoint y: 109, endPoint x: 0, endPoint y: 108, distance: 235.0
click at [0, 108] on div "inbox reviewed recent all unclear take inventory issue suspicious failed recent…" at bounding box center [784, 390] width 1568 height 661
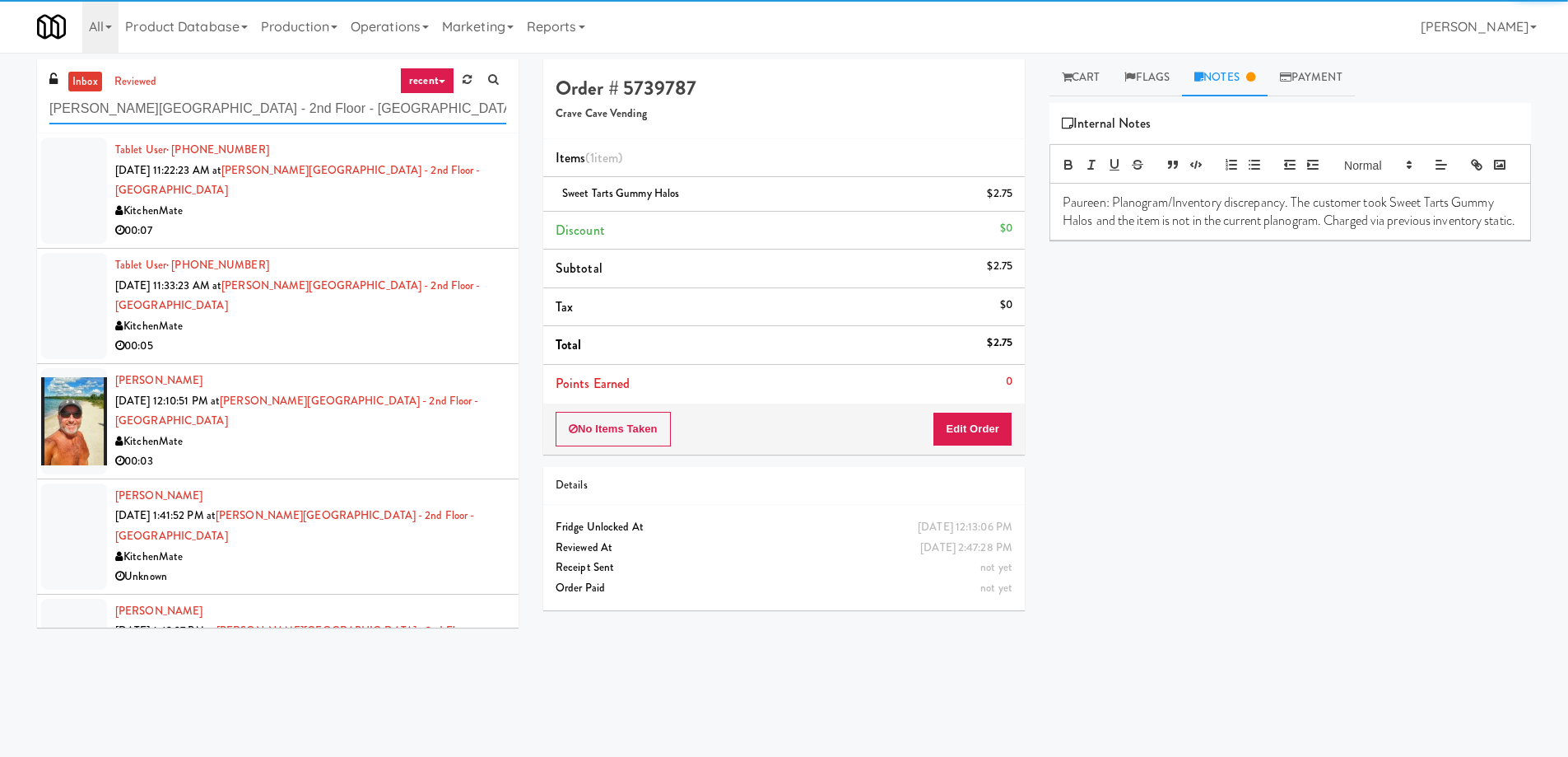
type input "Mills Memorial Library - 2nd Floor - McMaster University"
click at [390, 232] on div "00:07" at bounding box center [310, 231] width 391 height 21
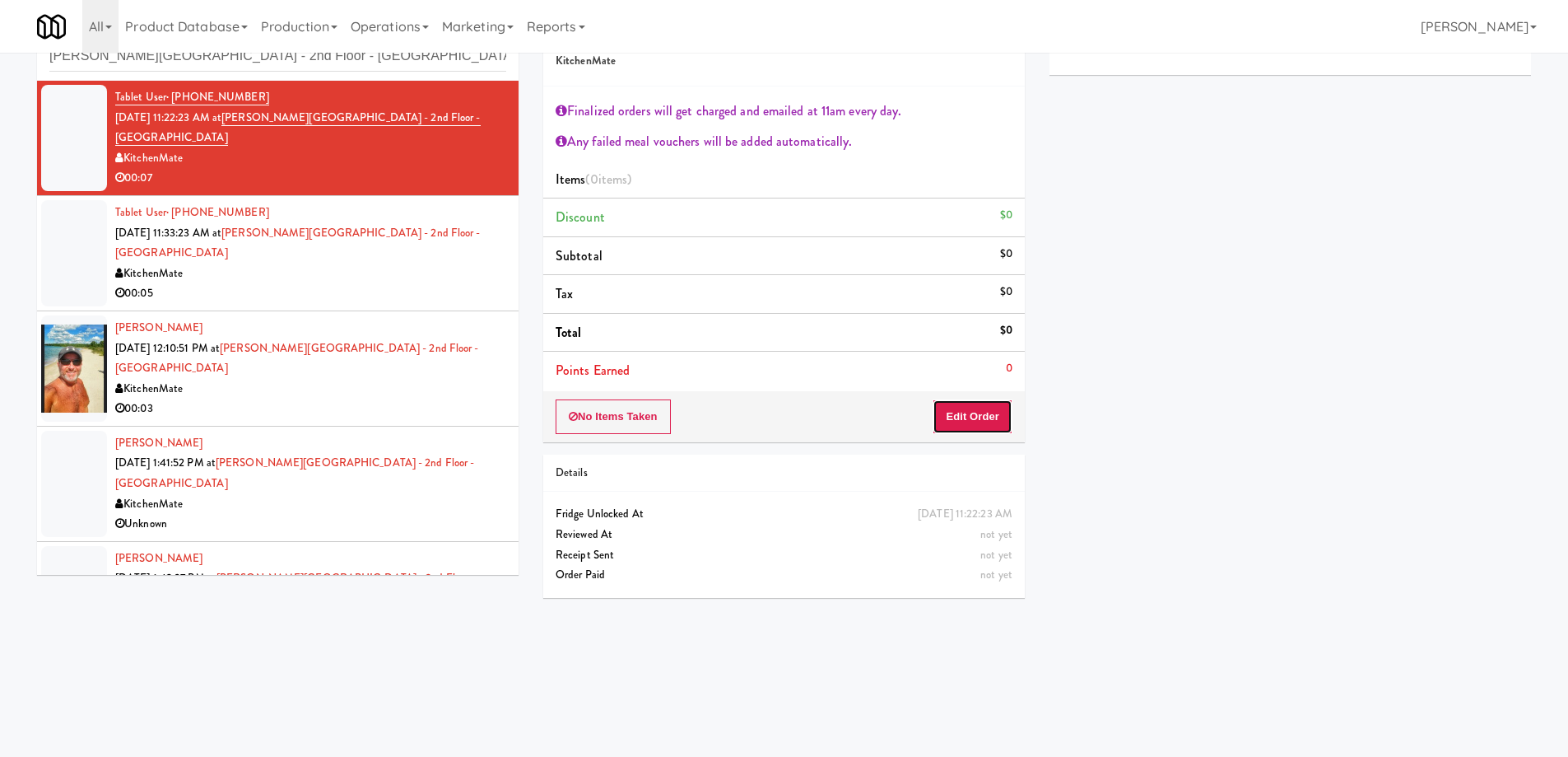
click at [967, 413] on button "Edit Order" at bounding box center [973, 417] width 80 height 35
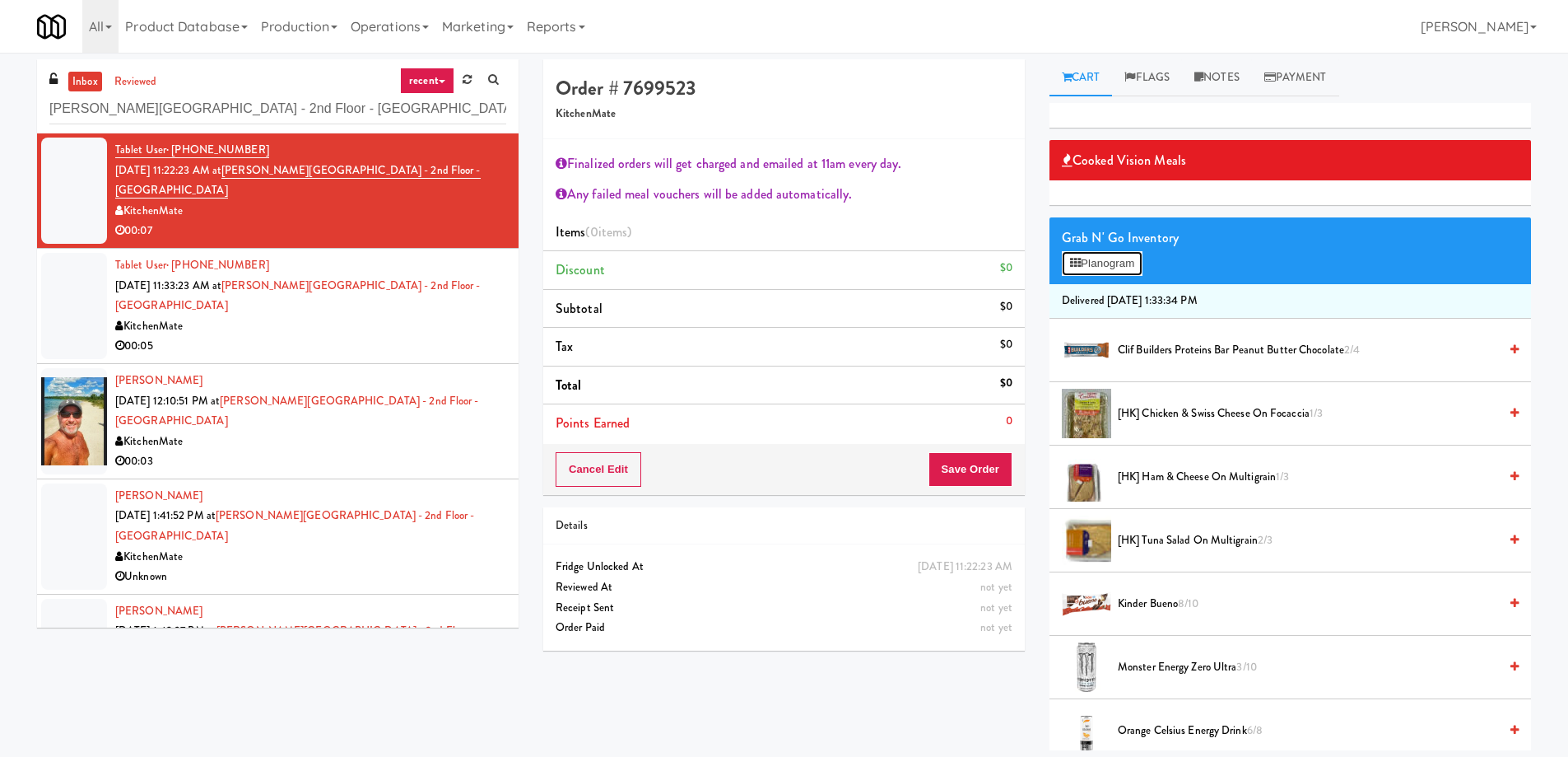
drag, startPoint x: 1121, startPoint y: 264, endPoint x: 1091, endPoint y: 280, distance: 34.0
click at [1119, 263] on button "Planogram" at bounding box center [1102, 264] width 81 height 25
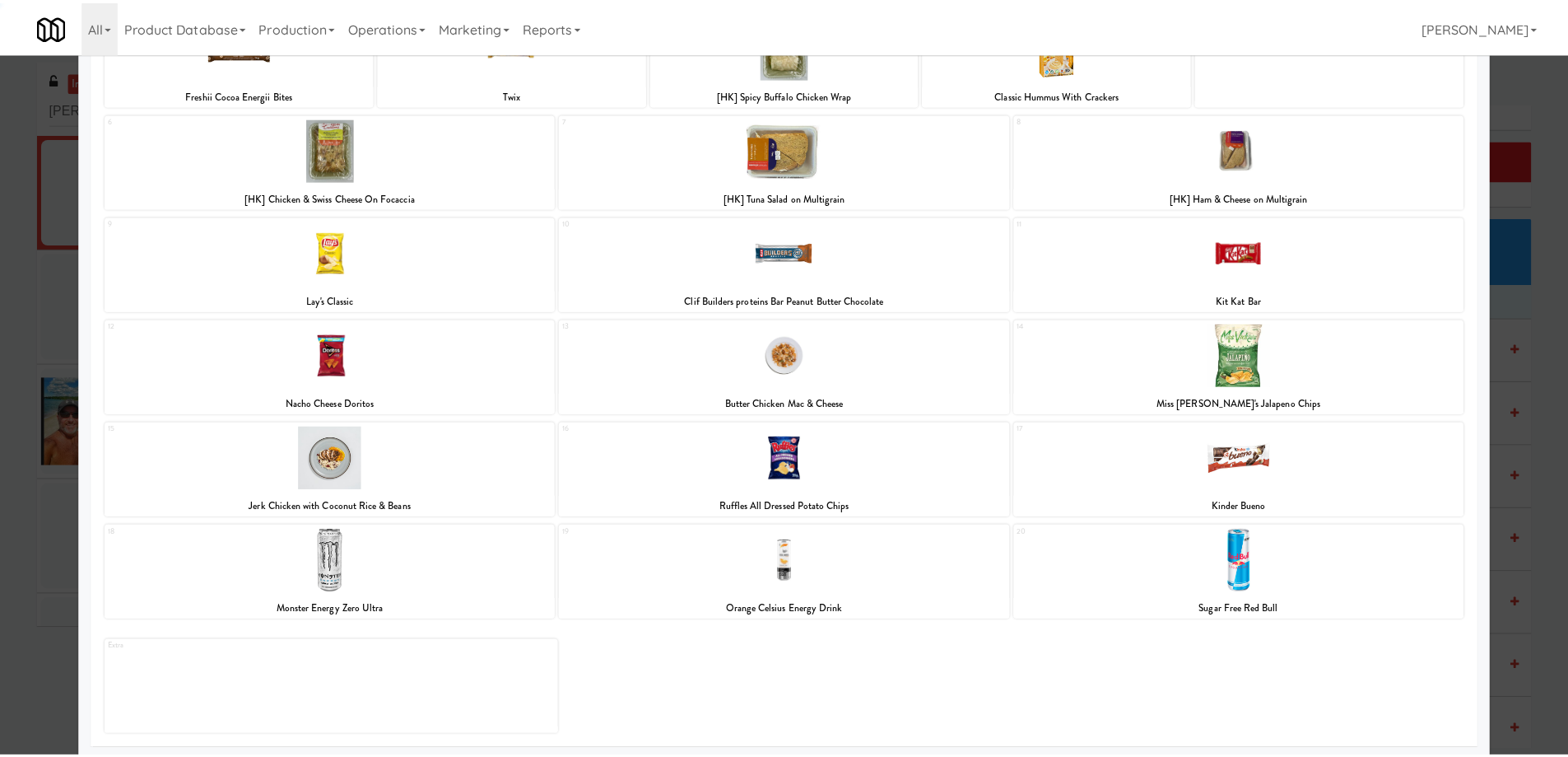
scroll to position [155, 0]
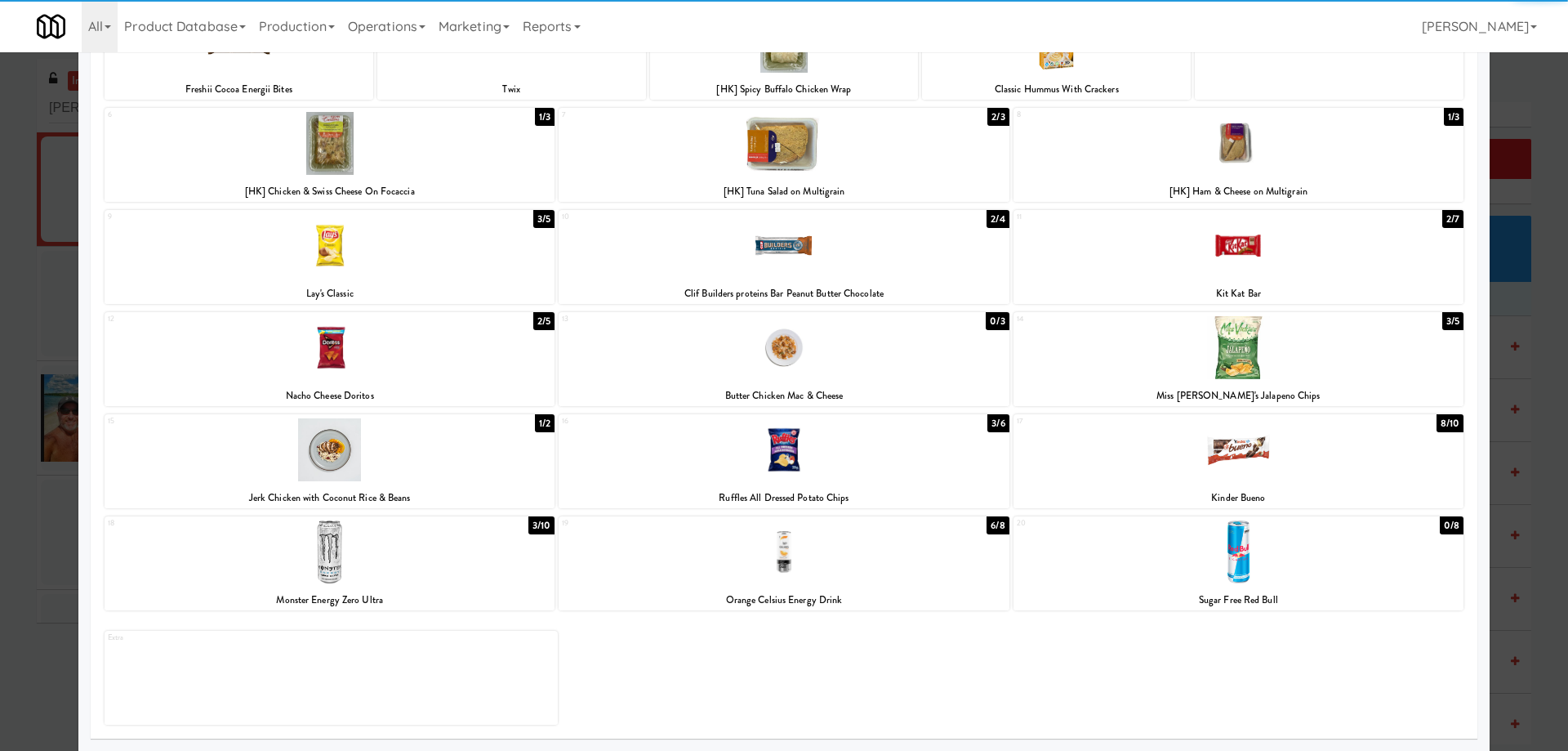
drag, startPoint x: 454, startPoint y: 575, endPoint x: 325, endPoint y: 469, distance: 167.0
click at [453, 572] on div at bounding box center [329, 552] width 450 height 63
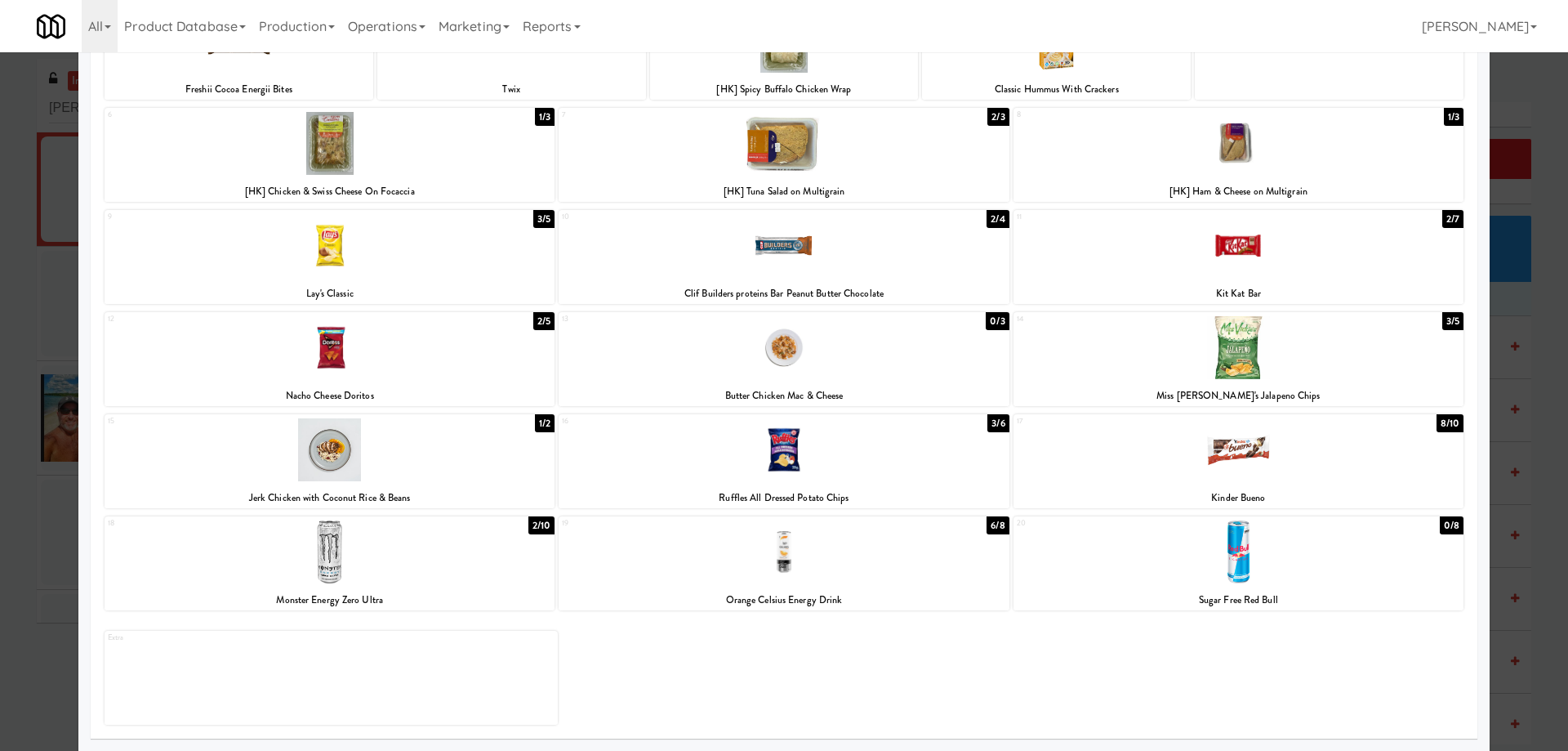
drag, startPoint x: 12, startPoint y: 268, endPoint x: 53, endPoint y: 276, distance: 41.8
click at [12, 267] on div at bounding box center [784, 375] width 1568 height 751
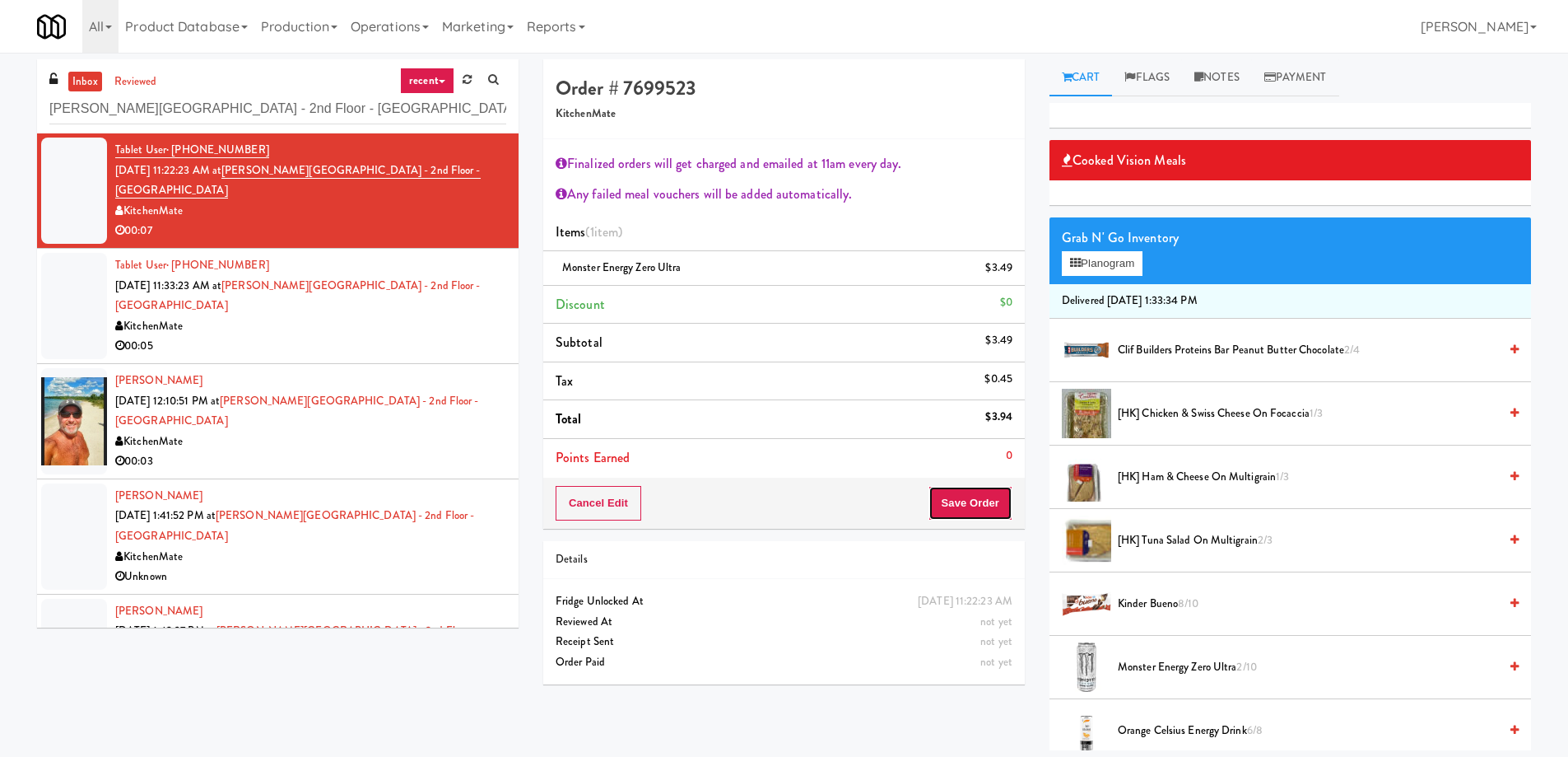
click at [950, 487] on button "Save Order" at bounding box center [971, 503] width 84 height 35
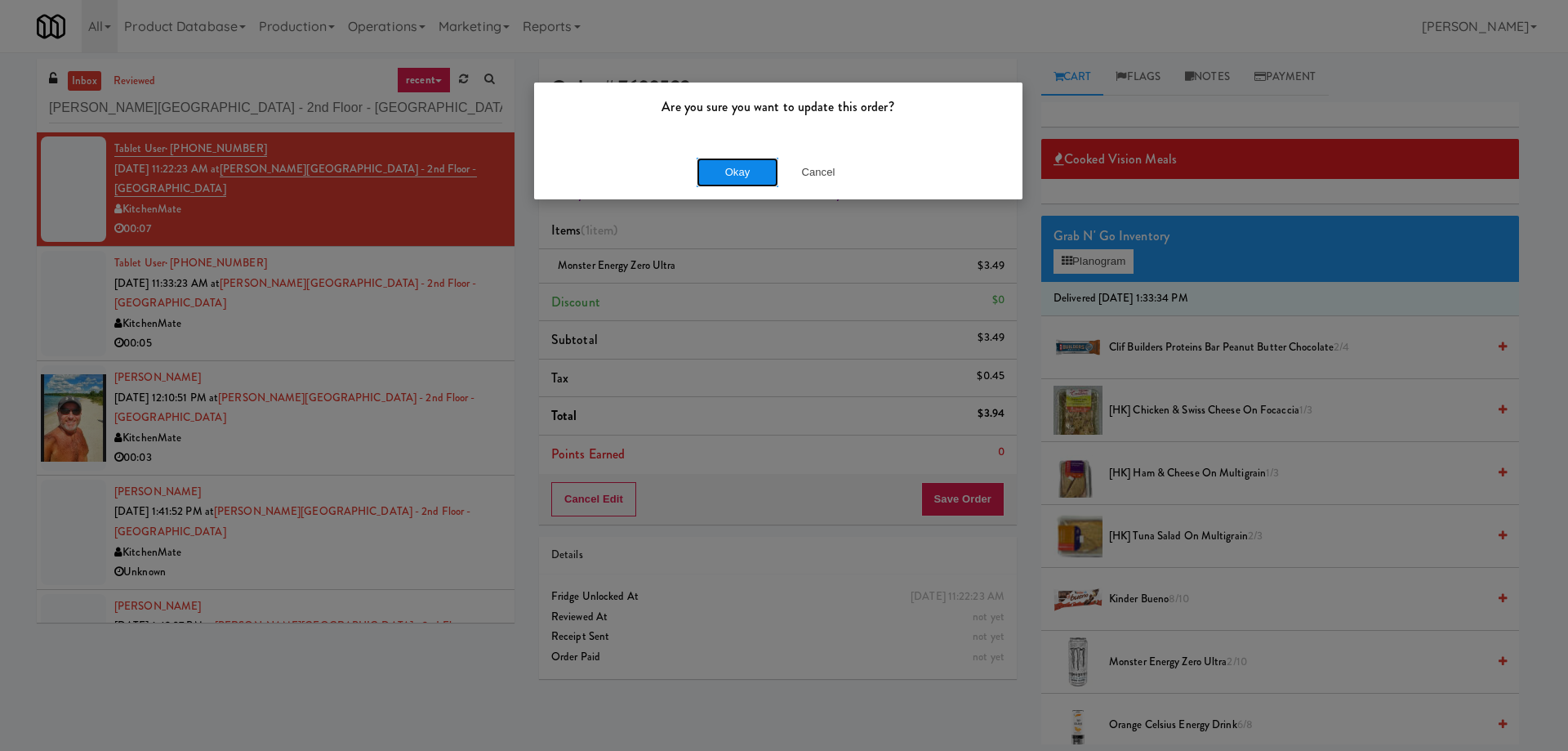
click at [727, 172] on button "Okay" at bounding box center [738, 172] width 82 height 30
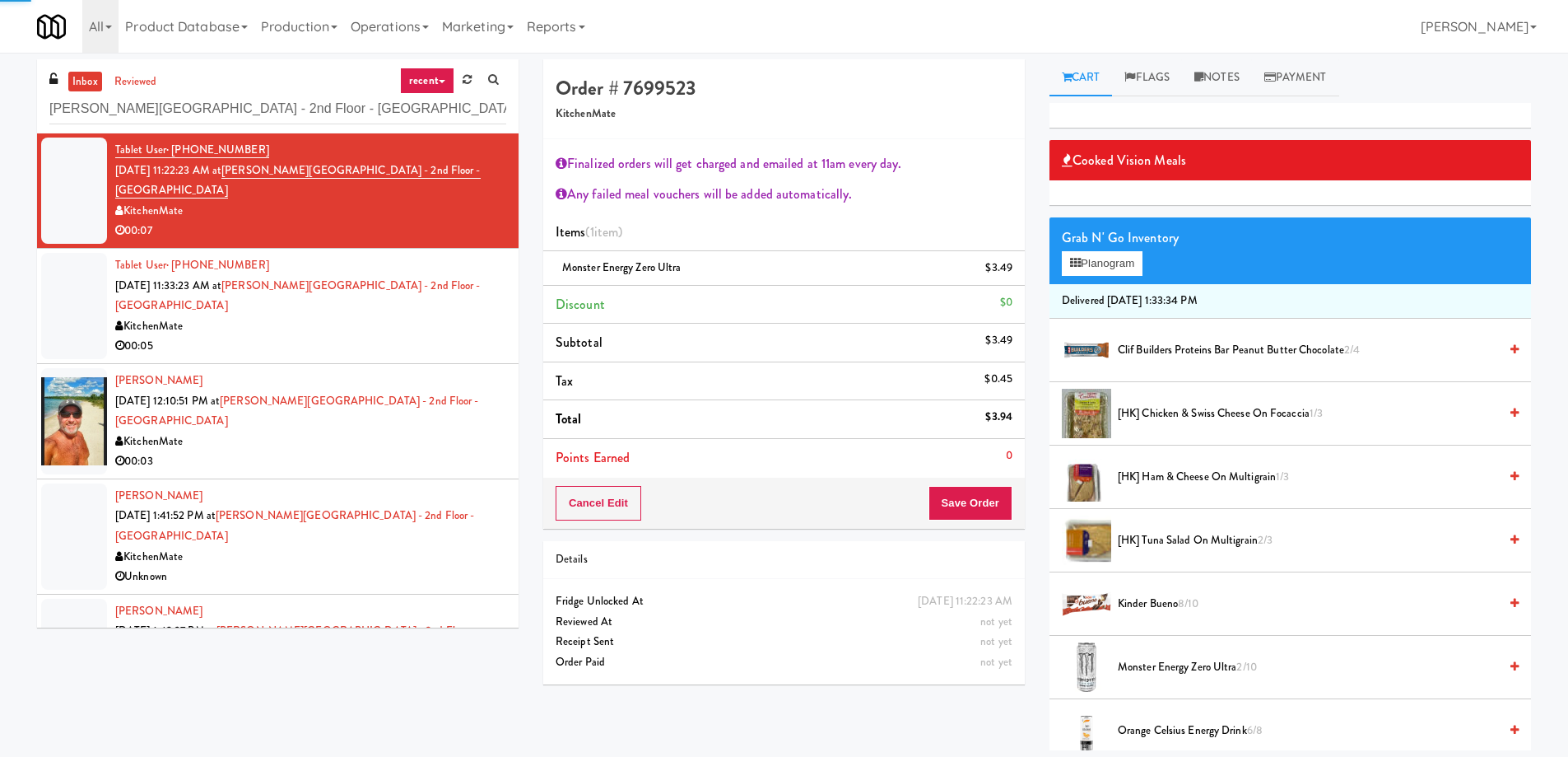
click at [442, 325] on div "KitchenMate" at bounding box center [310, 326] width 391 height 21
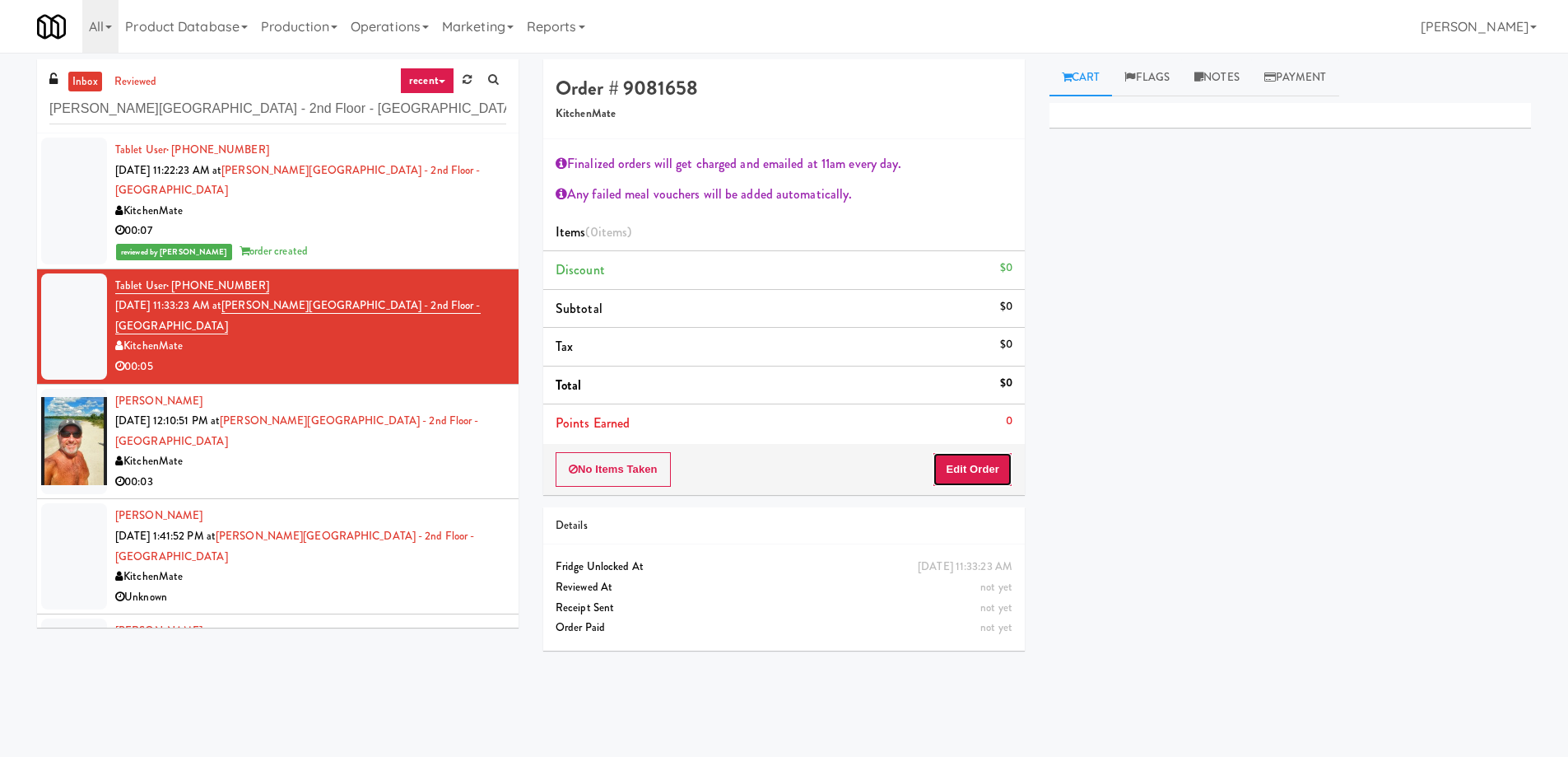
click at [988, 469] on button "Edit Order" at bounding box center [973, 469] width 80 height 35
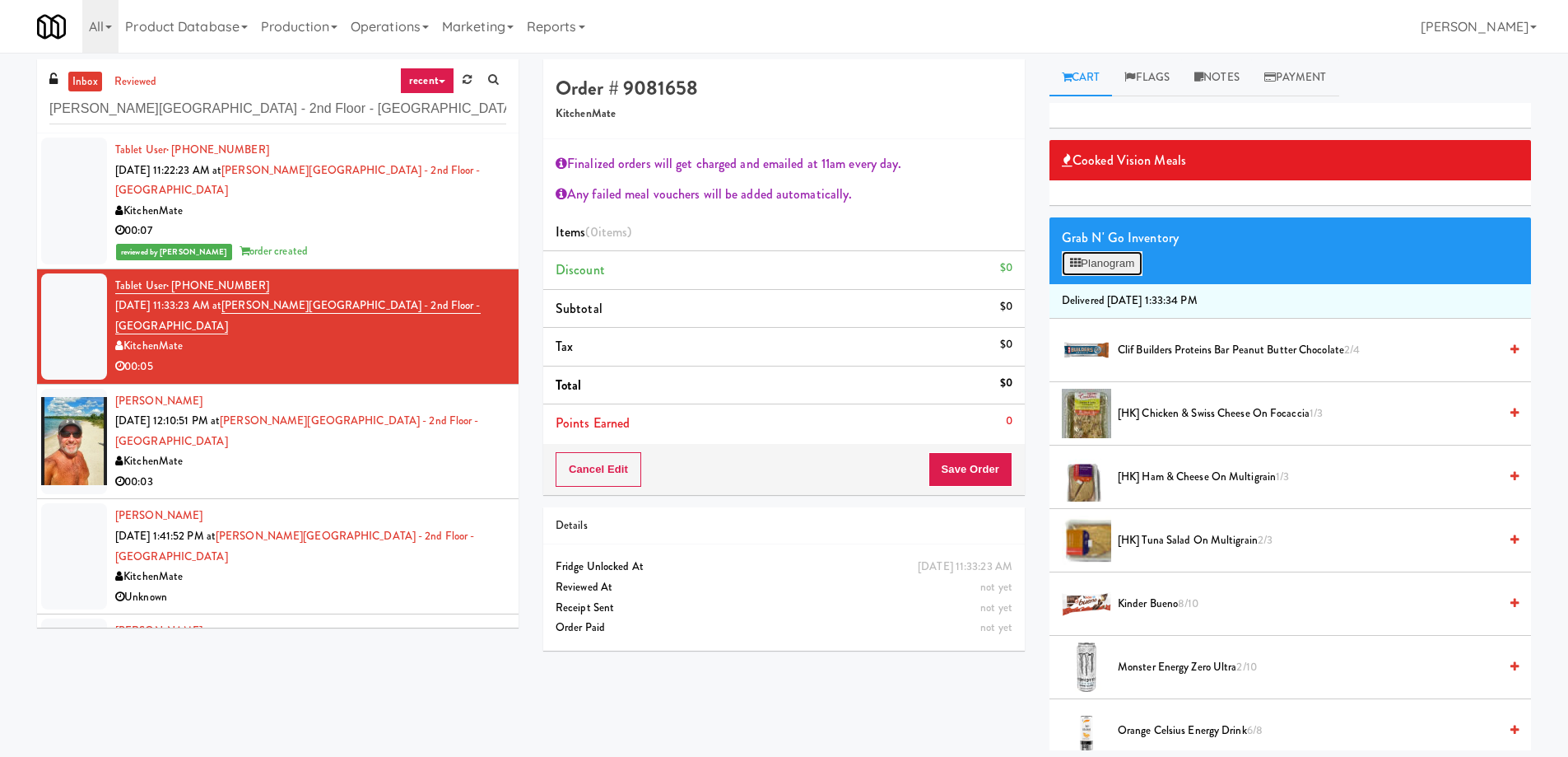
click at [1111, 275] on button "Planogram" at bounding box center [1102, 264] width 81 height 25
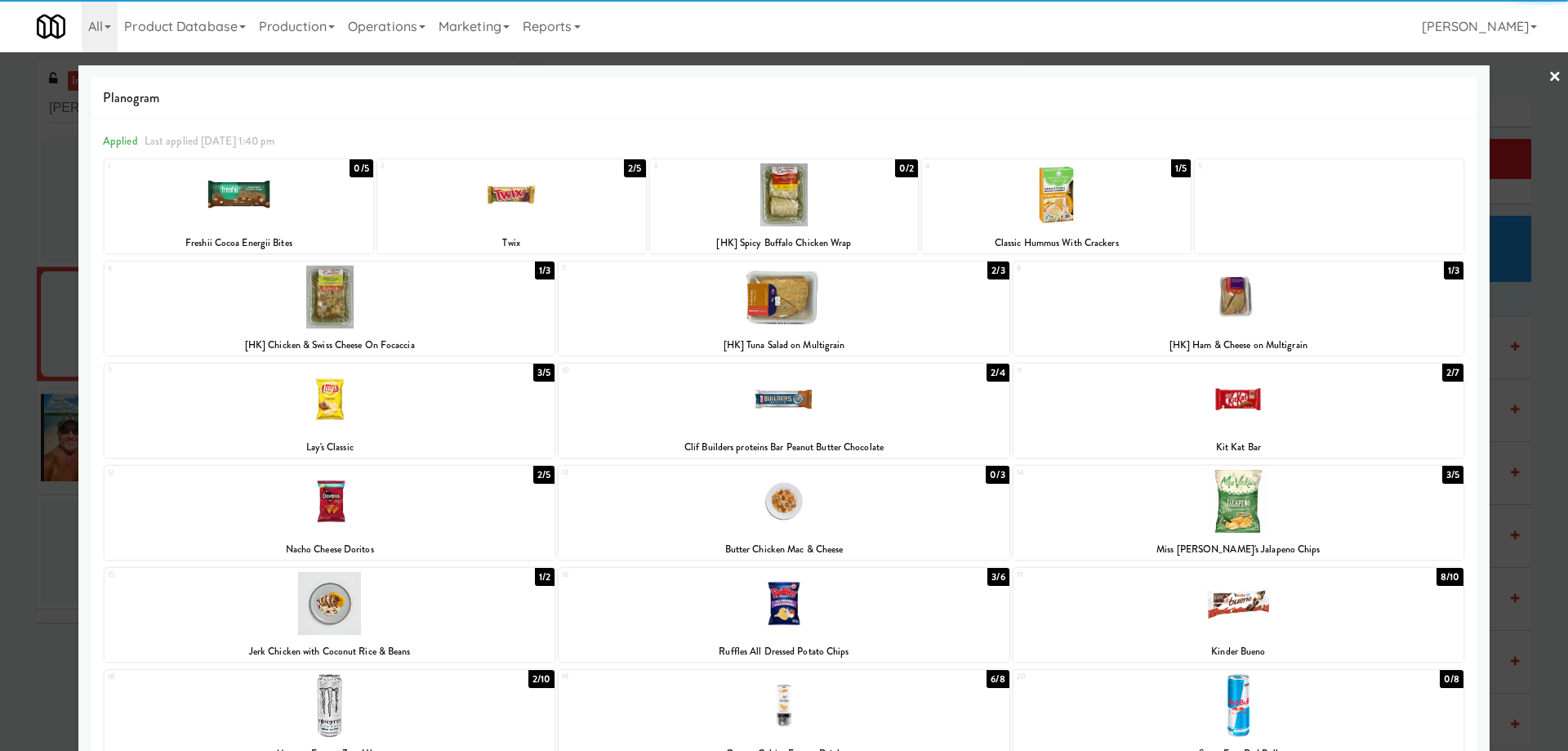
click at [339, 730] on div at bounding box center [329, 705] width 450 height 63
click at [0, 303] on div at bounding box center [784, 375] width 1568 height 751
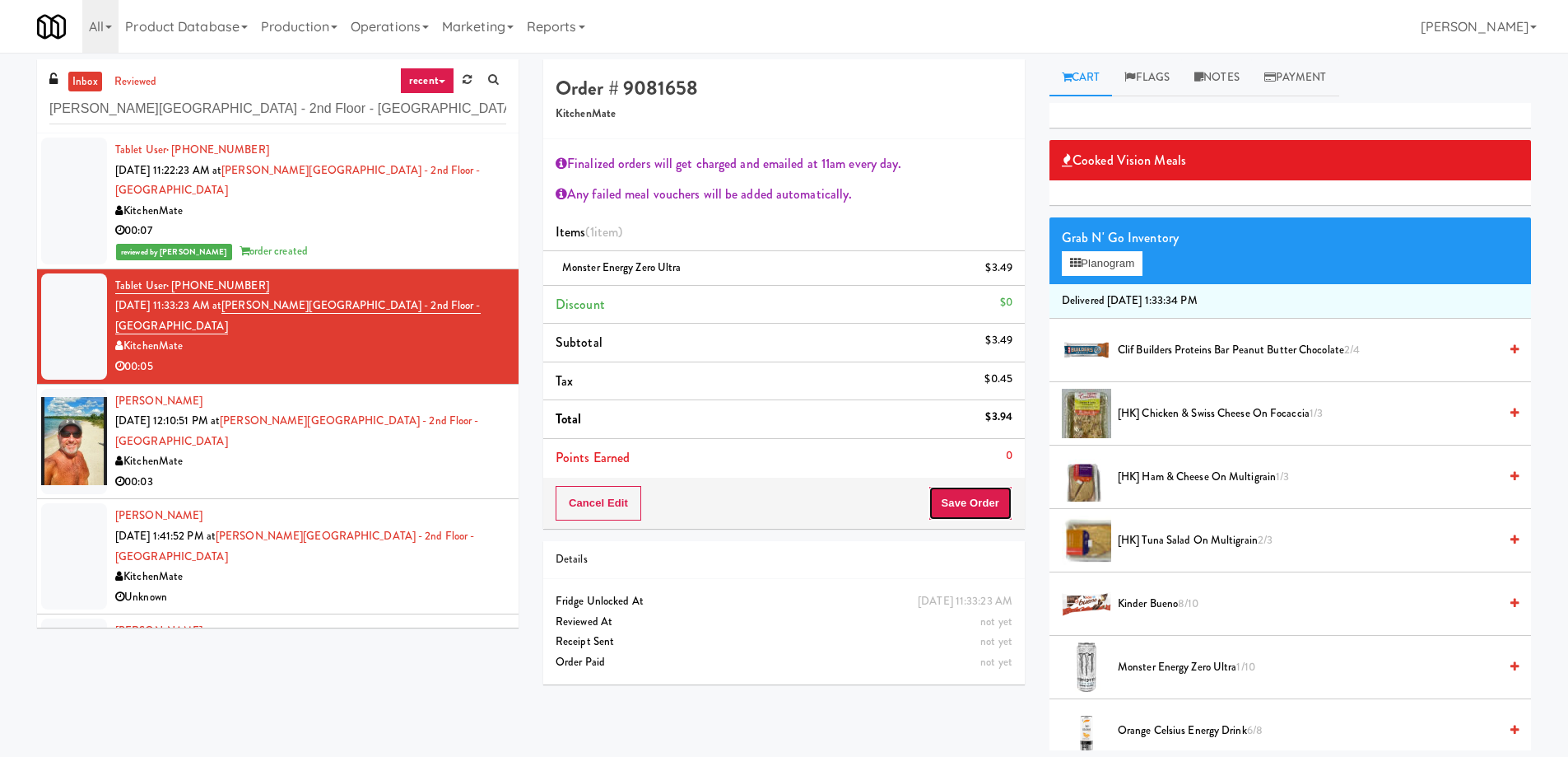
click at [973, 509] on button "Save Order" at bounding box center [971, 503] width 84 height 35
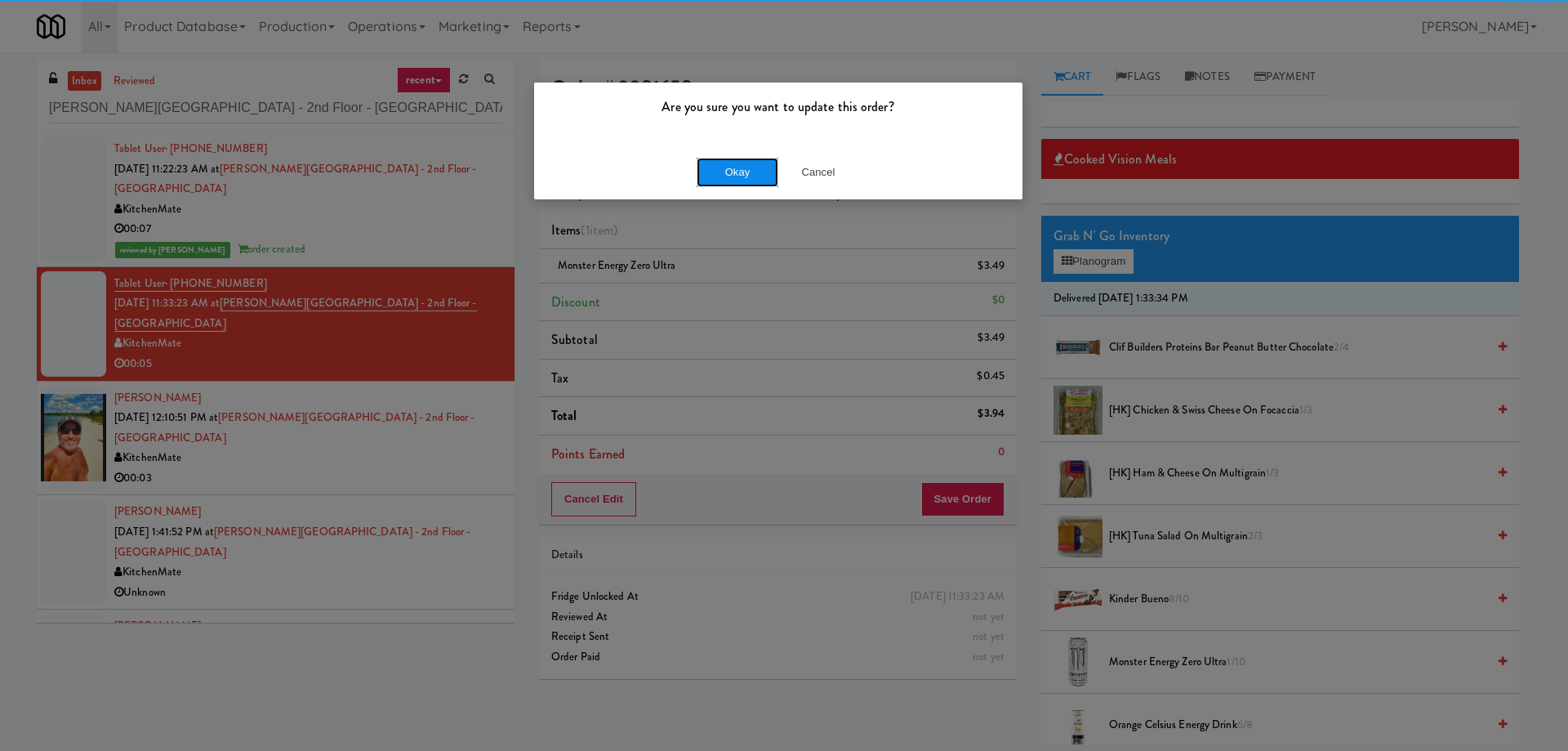
click at [741, 168] on button "Okay" at bounding box center [738, 172] width 82 height 30
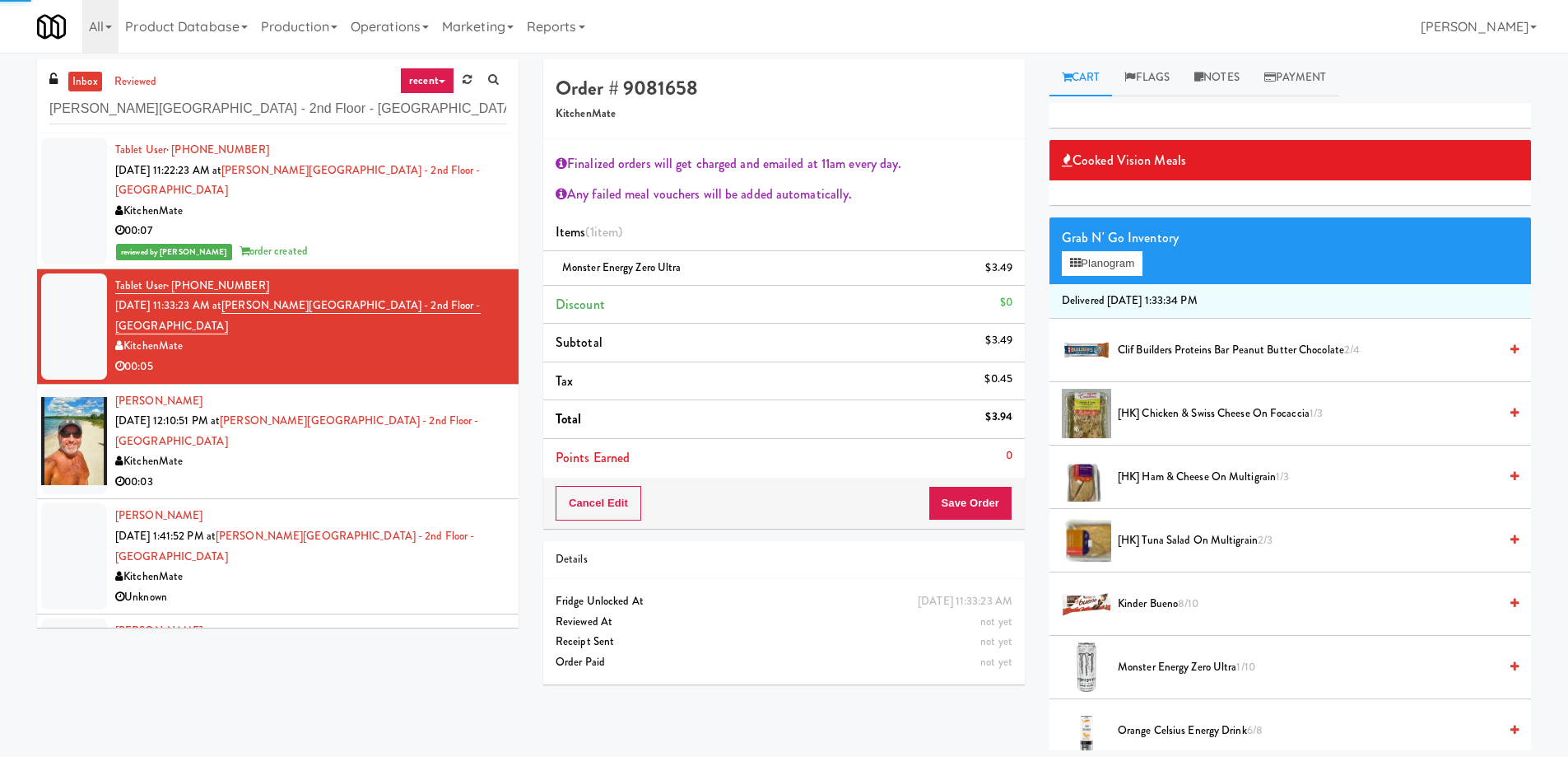
click at [479, 447] on div "Geoff Woods Oct 9, 2025 12:10:51 PM at Mills Memorial Library - 2nd Floor - McM…" at bounding box center [310, 442] width 391 height 101
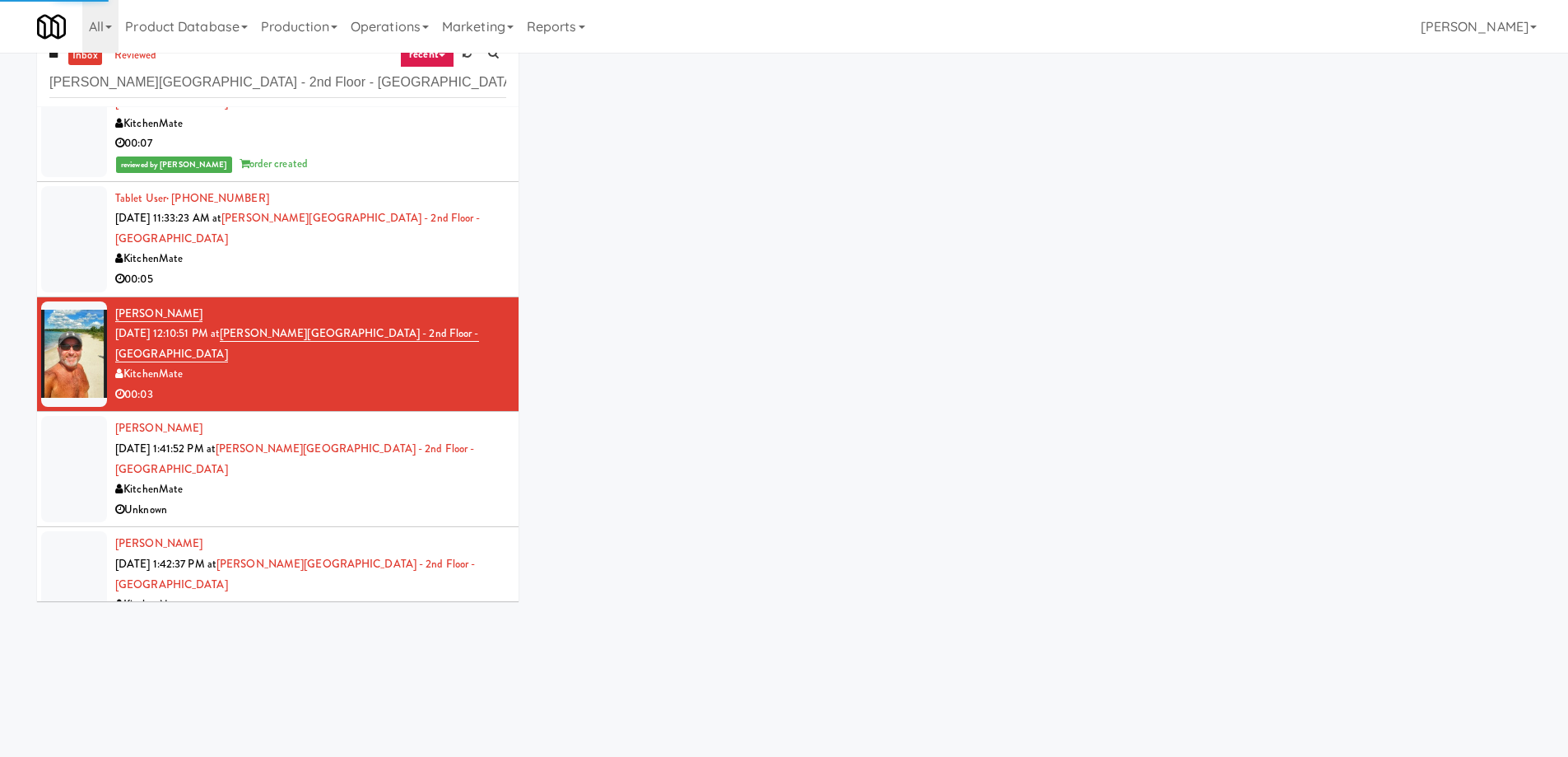
scroll to position [53, 0]
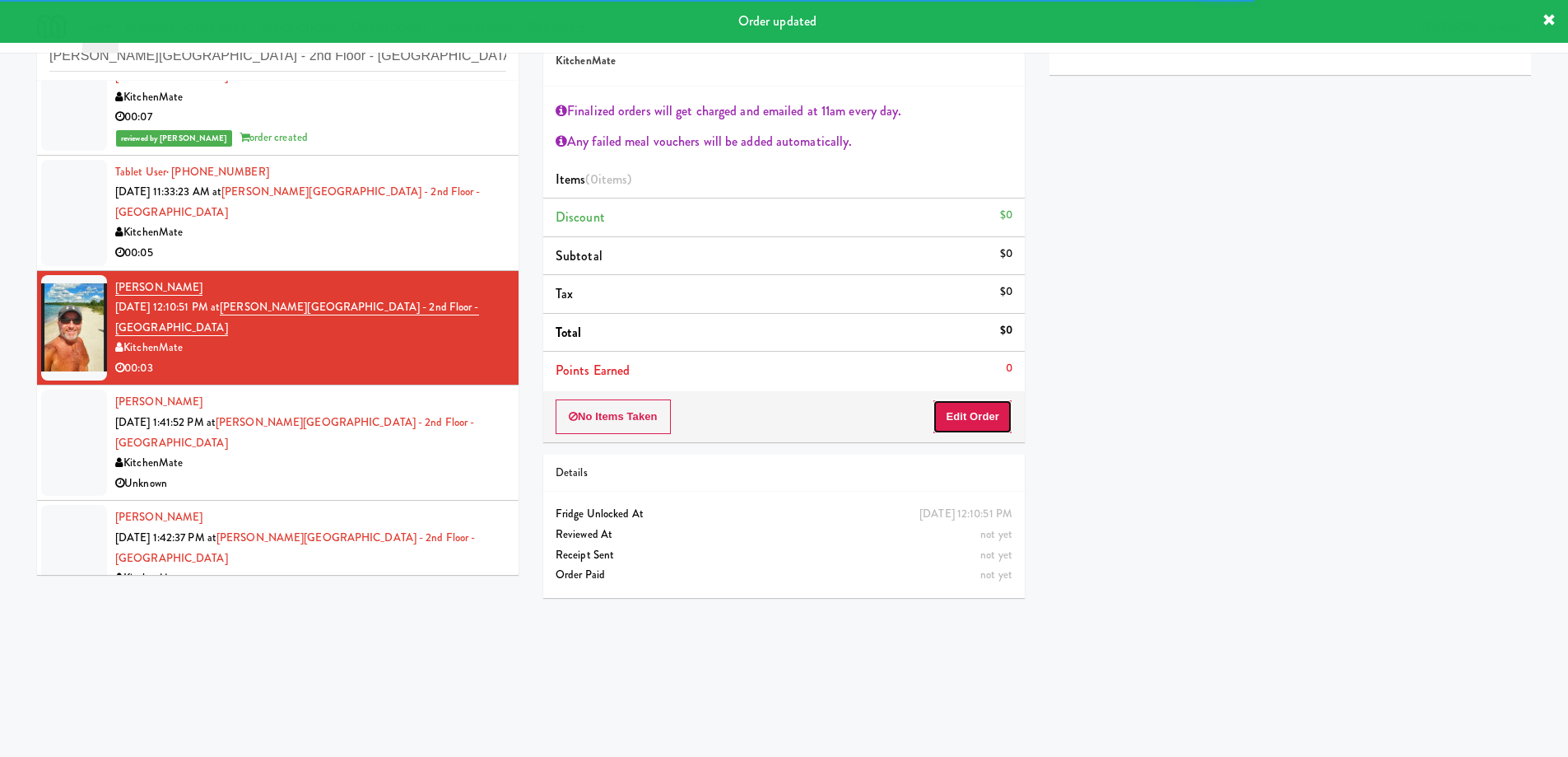
click at [983, 412] on button "Edit Order" at bounding box center [973, 417] width 80 height 35
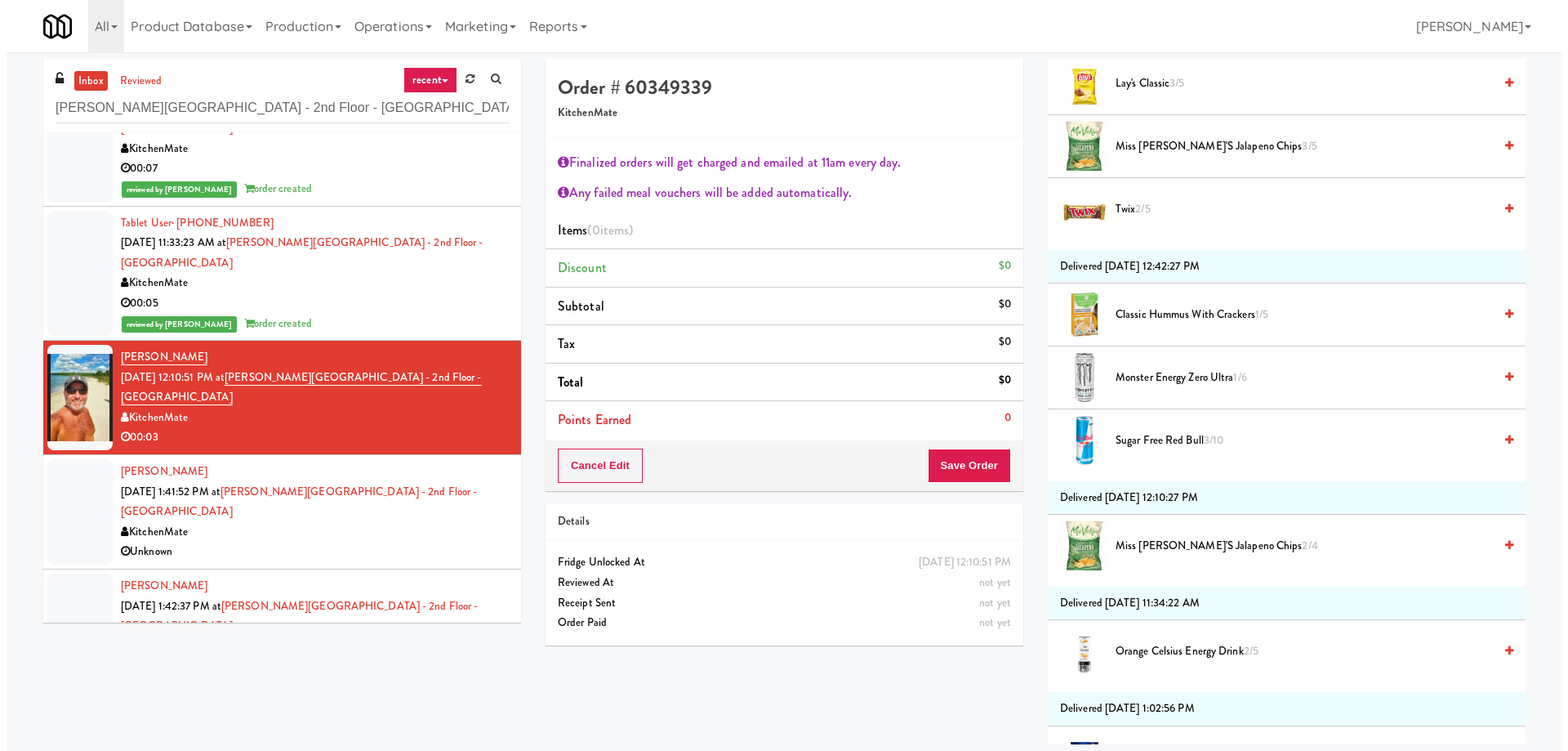
scroll to position [817, 0]
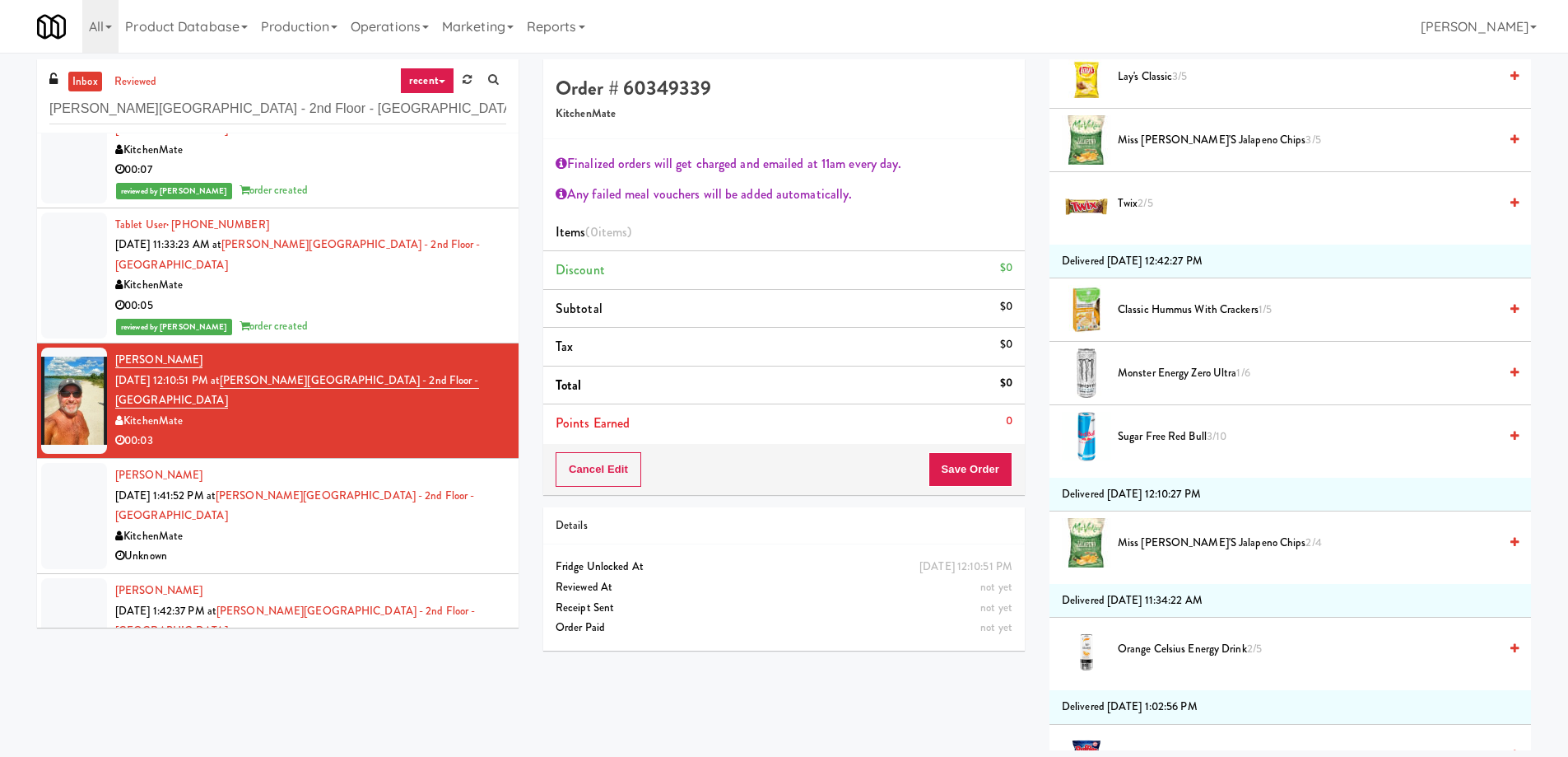
click at [1221, 319] on span "Classic Hummus With Crackers 1/5" at bounding box center [1308, 309] width 380 height 21
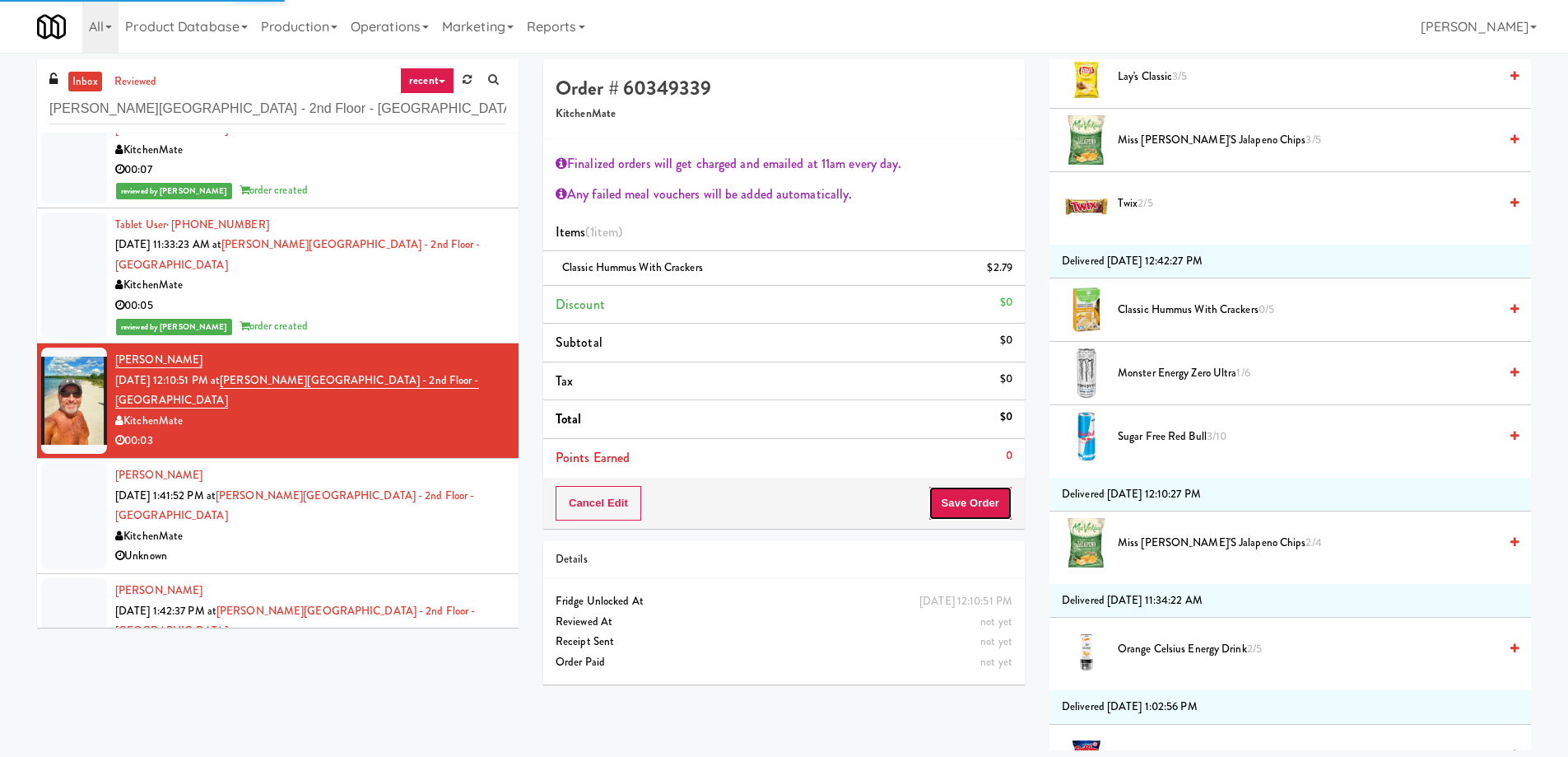
click at [985, 500] on button "Save Order" at bounding box center [971, 503] width 84 height 35
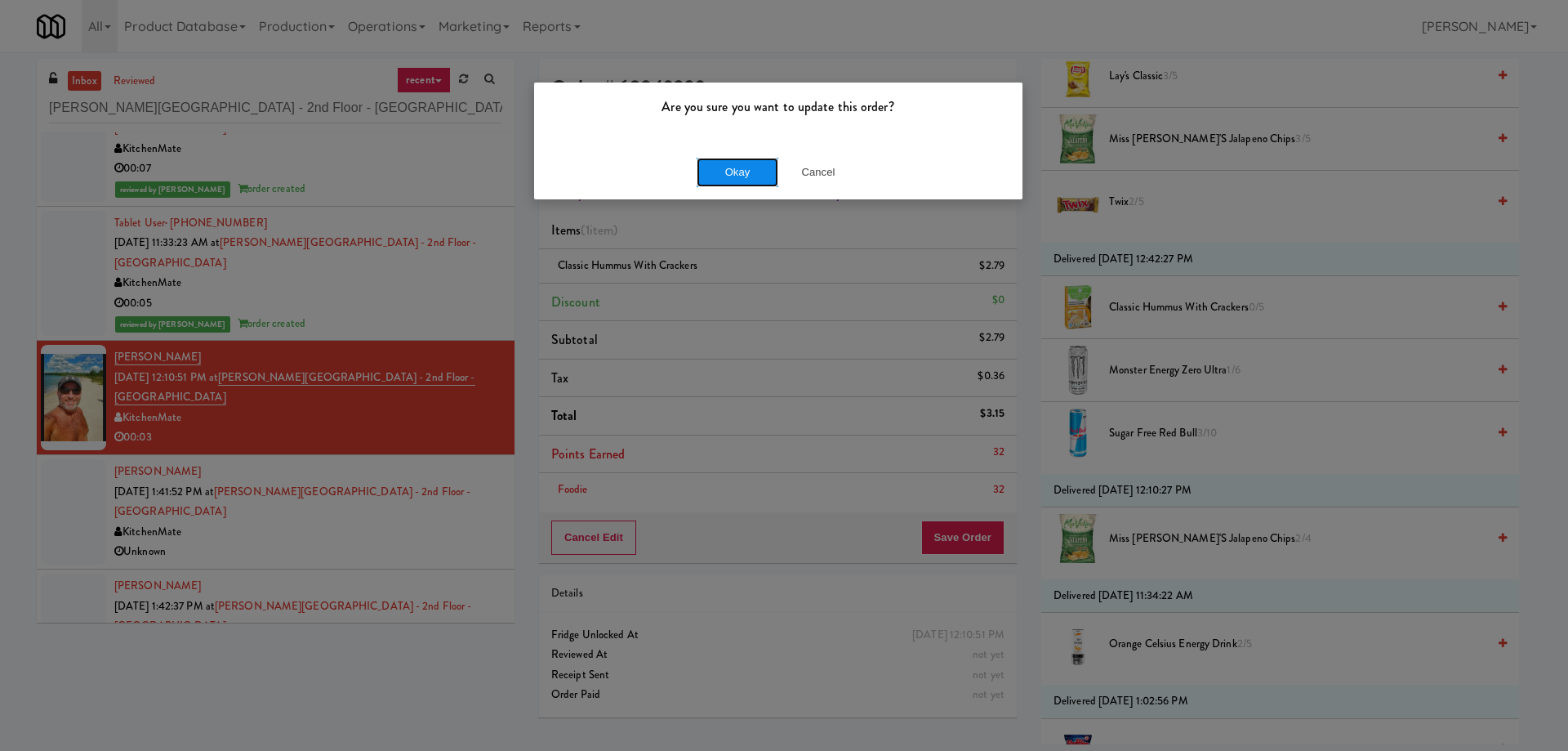
click at [737, 166] on button "Okay" at bounding box center [738, 172] width 82 height 30
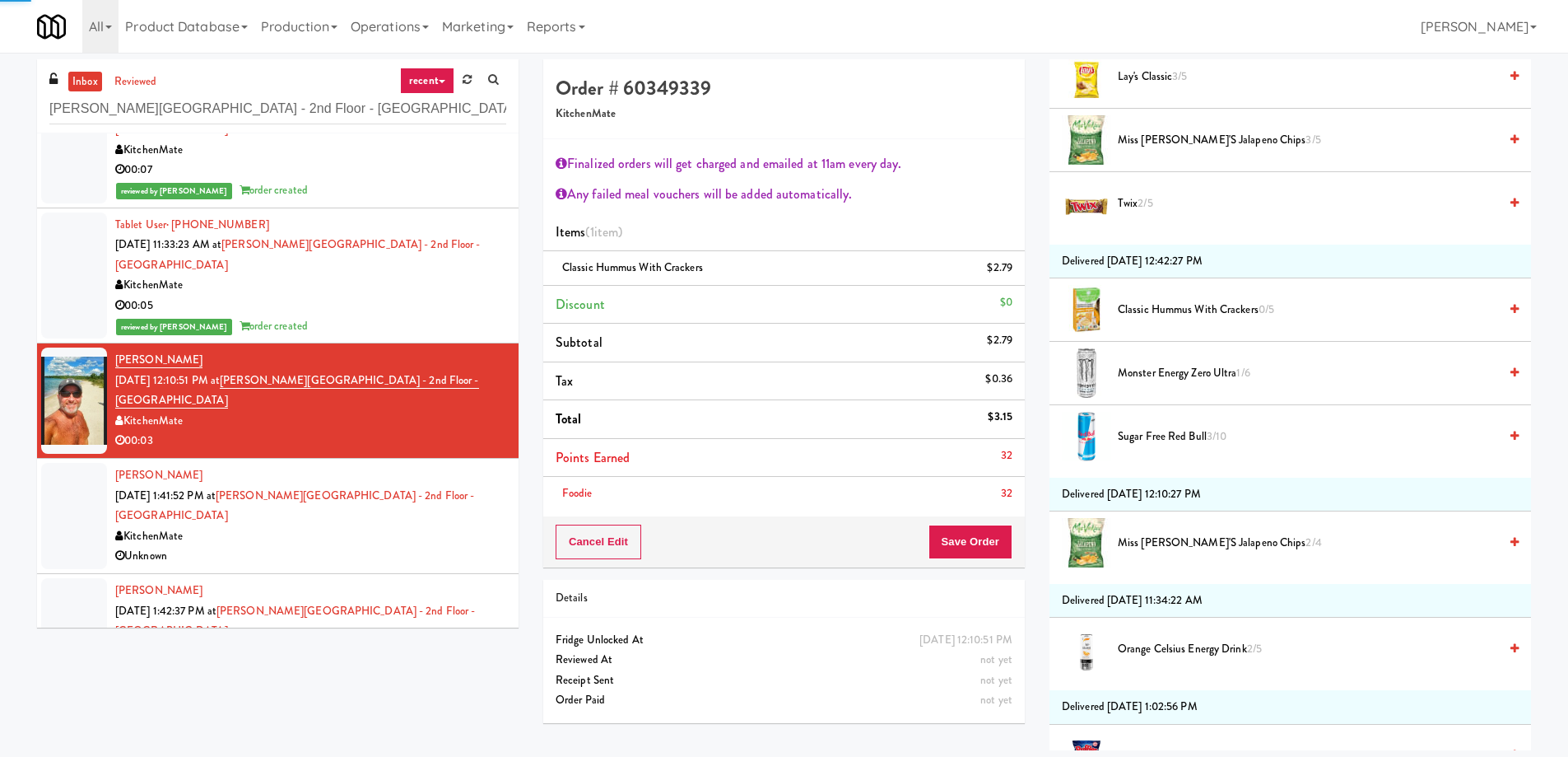
click at [437, 526] on div "KitchenMate" at bounding box center [310, 536] width 391 height 21
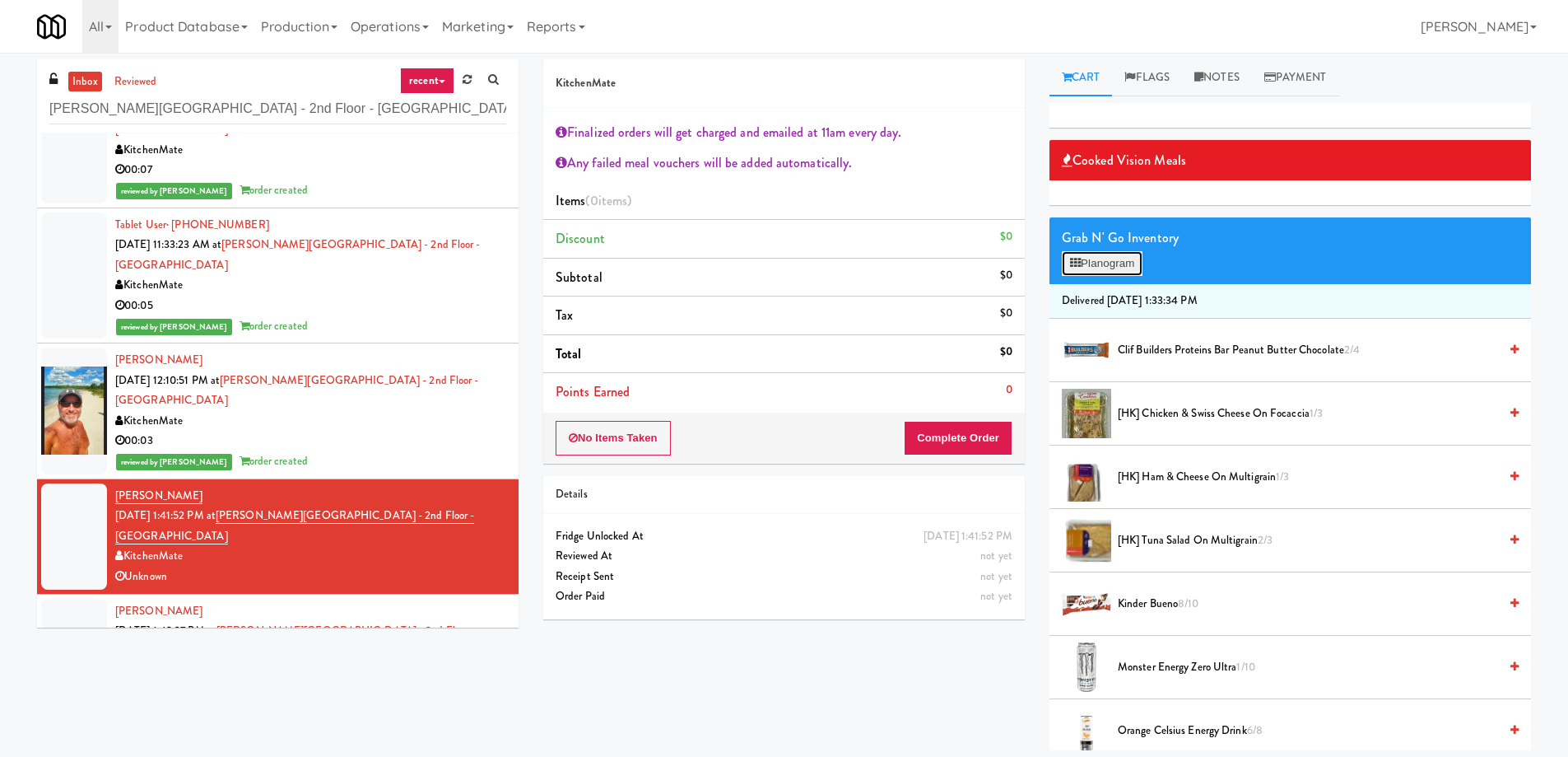
click at [1128, 257] on button "Planogram" at bounding box center [1102, 264] width 81 height 25
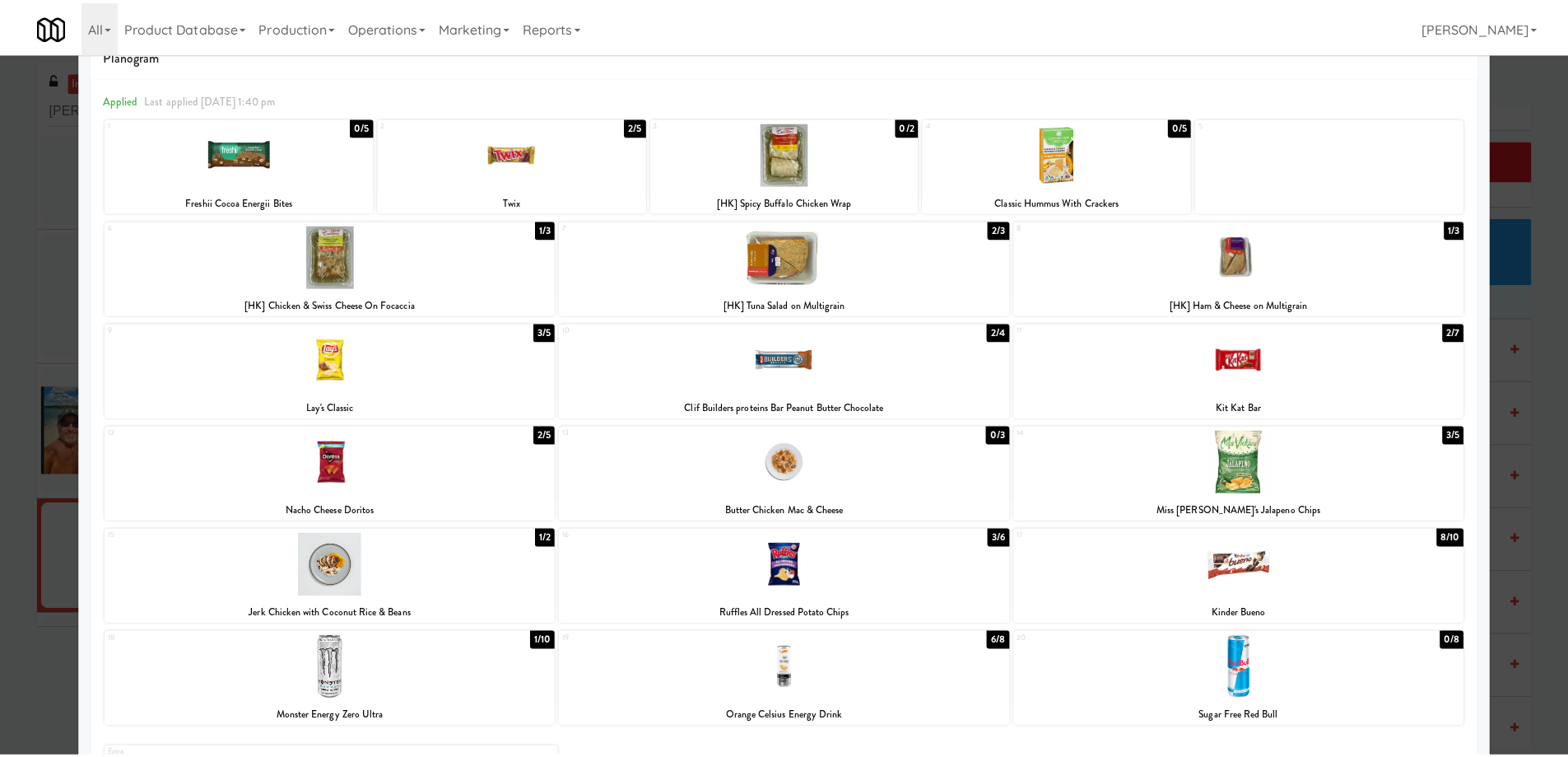
scroll to position [155, 0]
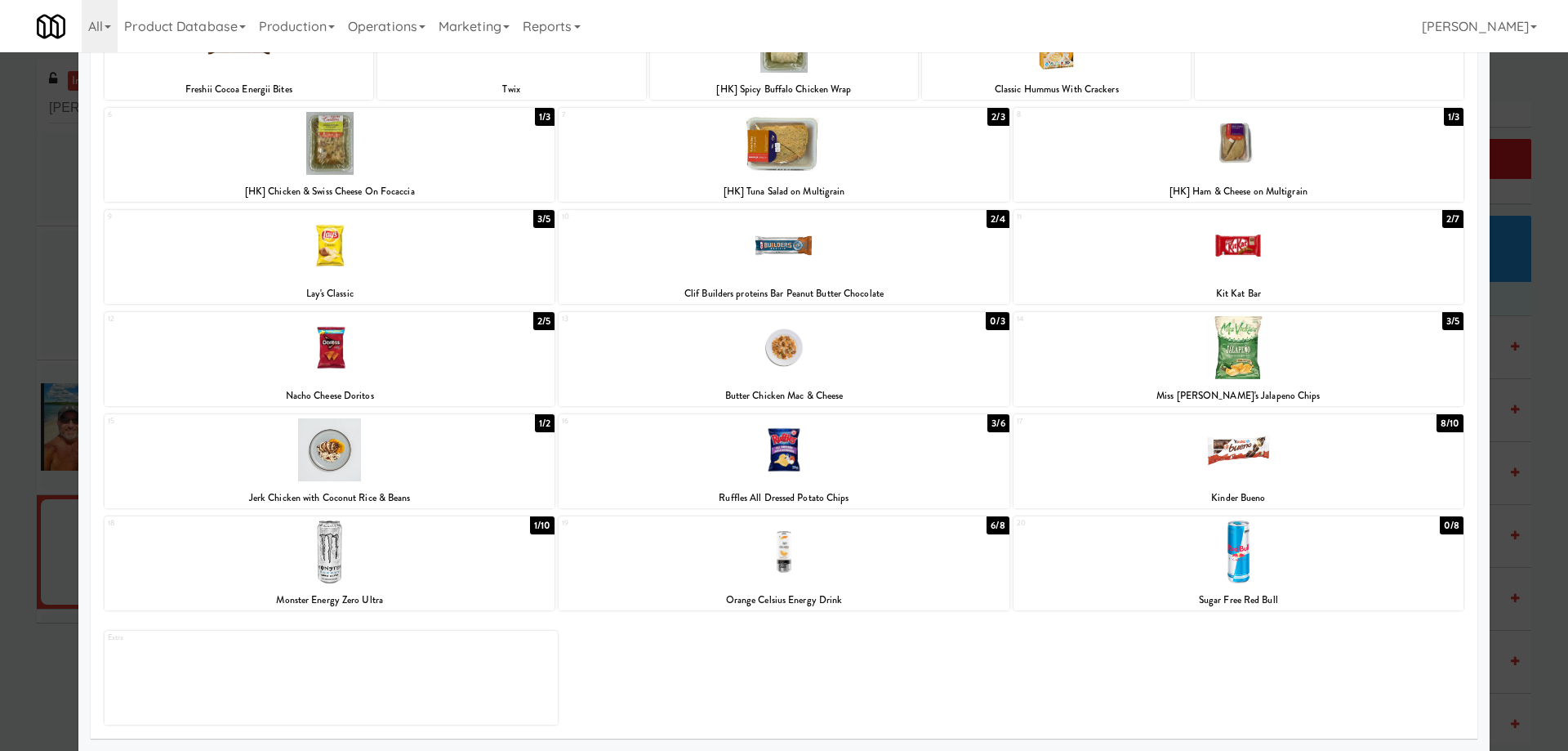
click at [789, 579] on div at bounding box center [784, 552] width 450 height 63
click at [0, 298] on div at bounding box center [784, 375] width 1568 height 751
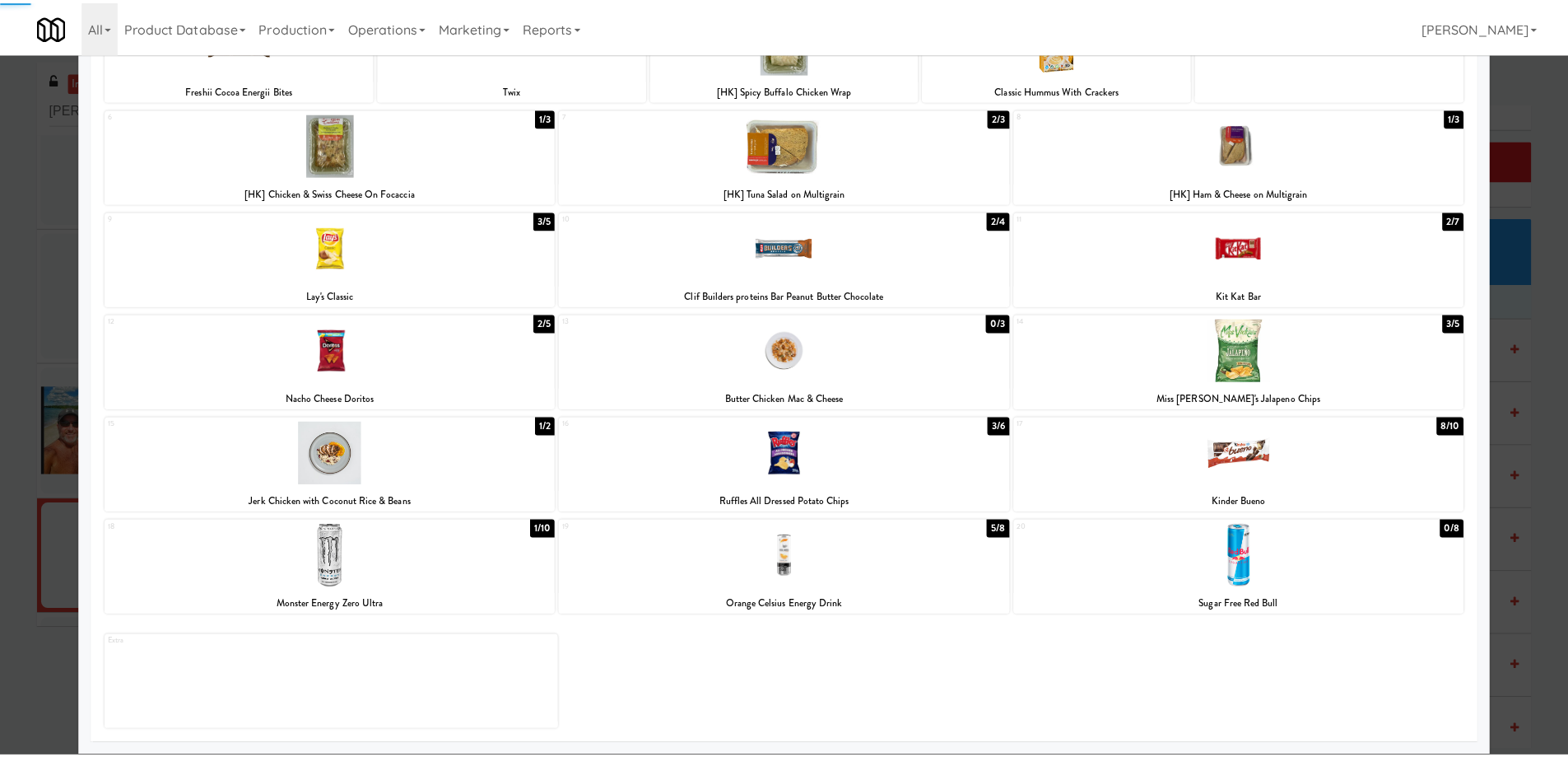
scroll to position [61, 0]
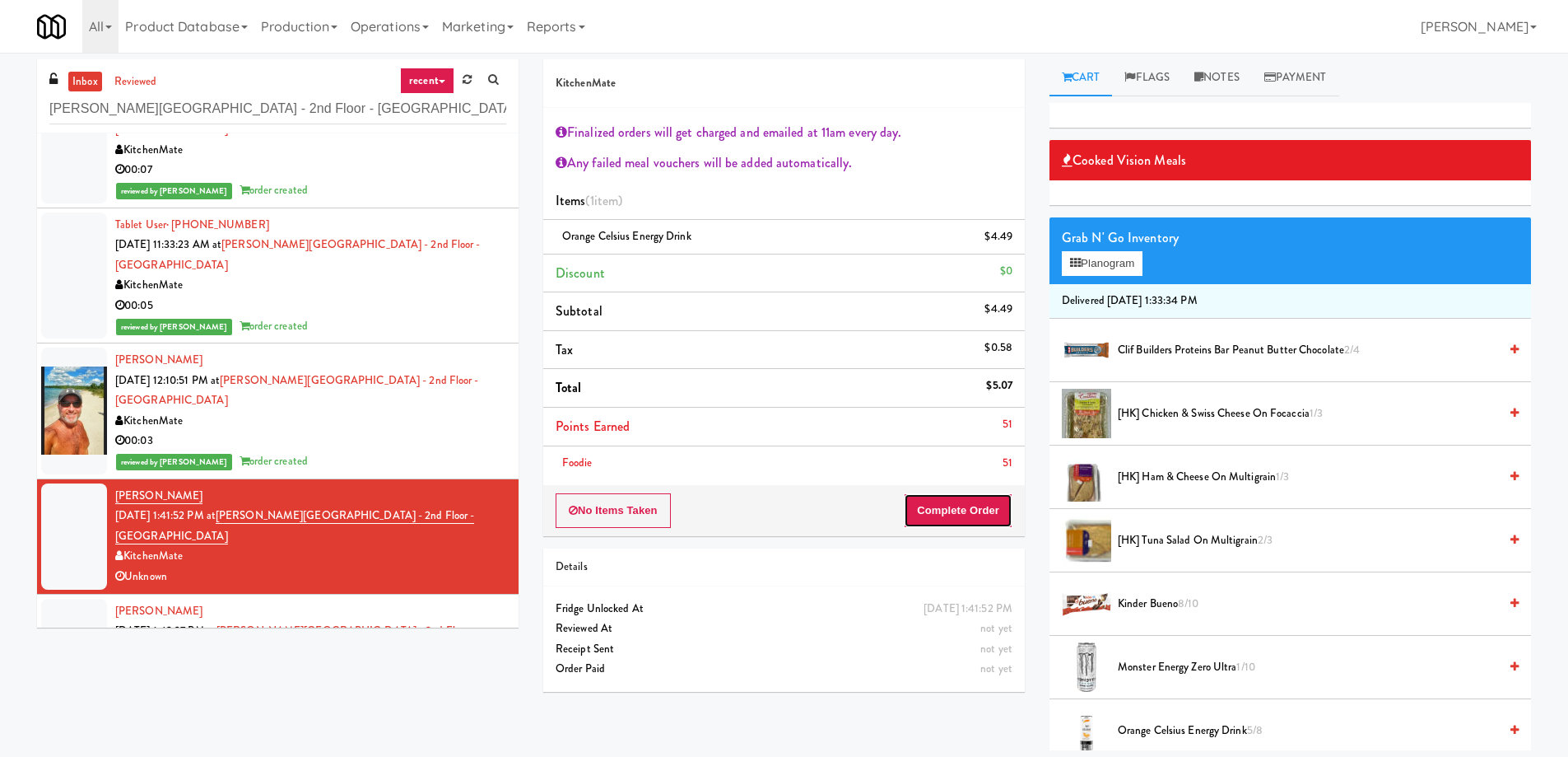
click at [974, 515] on button "Complete Order" at bounding box center [958, 510] width 108 height 35
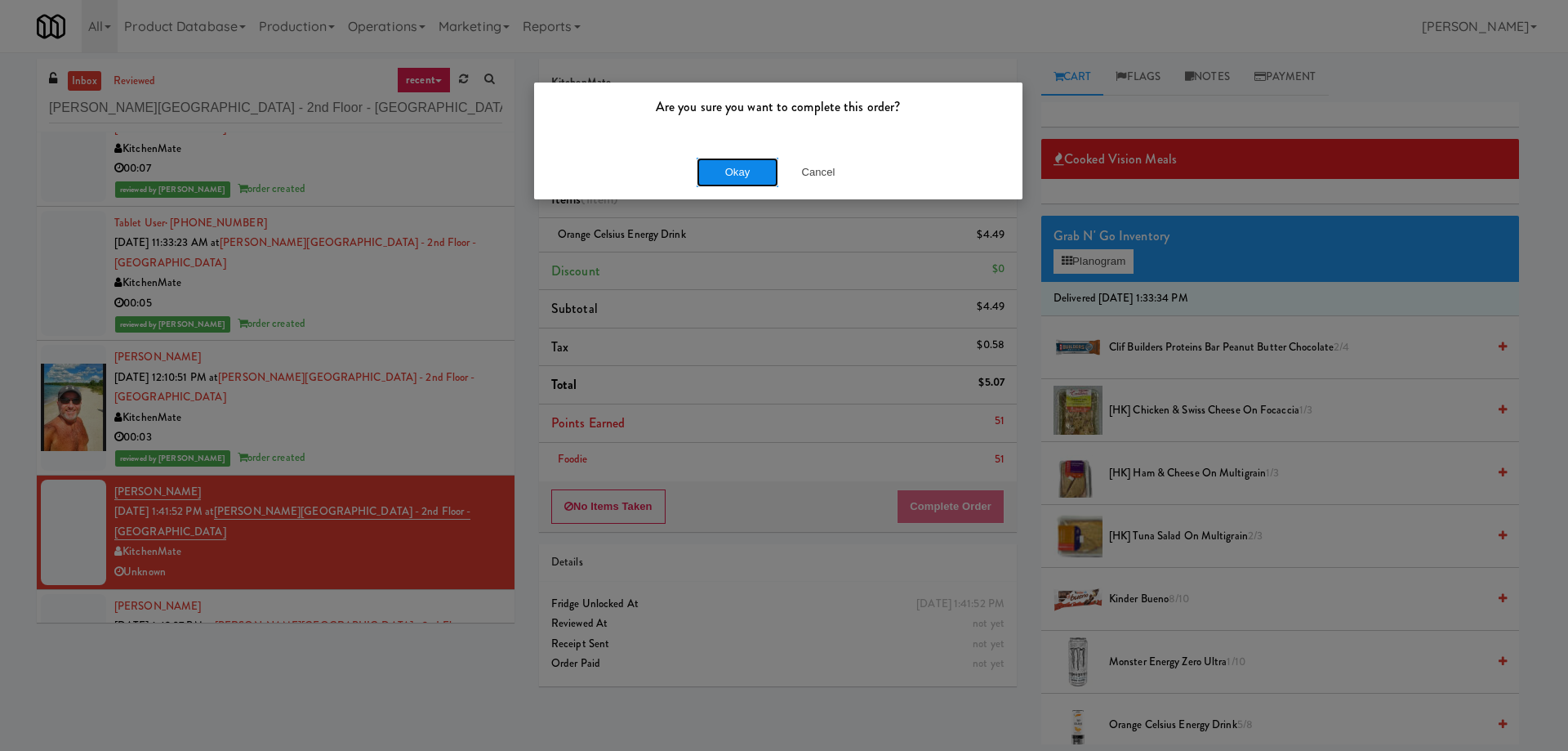
click at [714, 176] on button "Okay" at bounding box center [738, 172] width 82 height 30
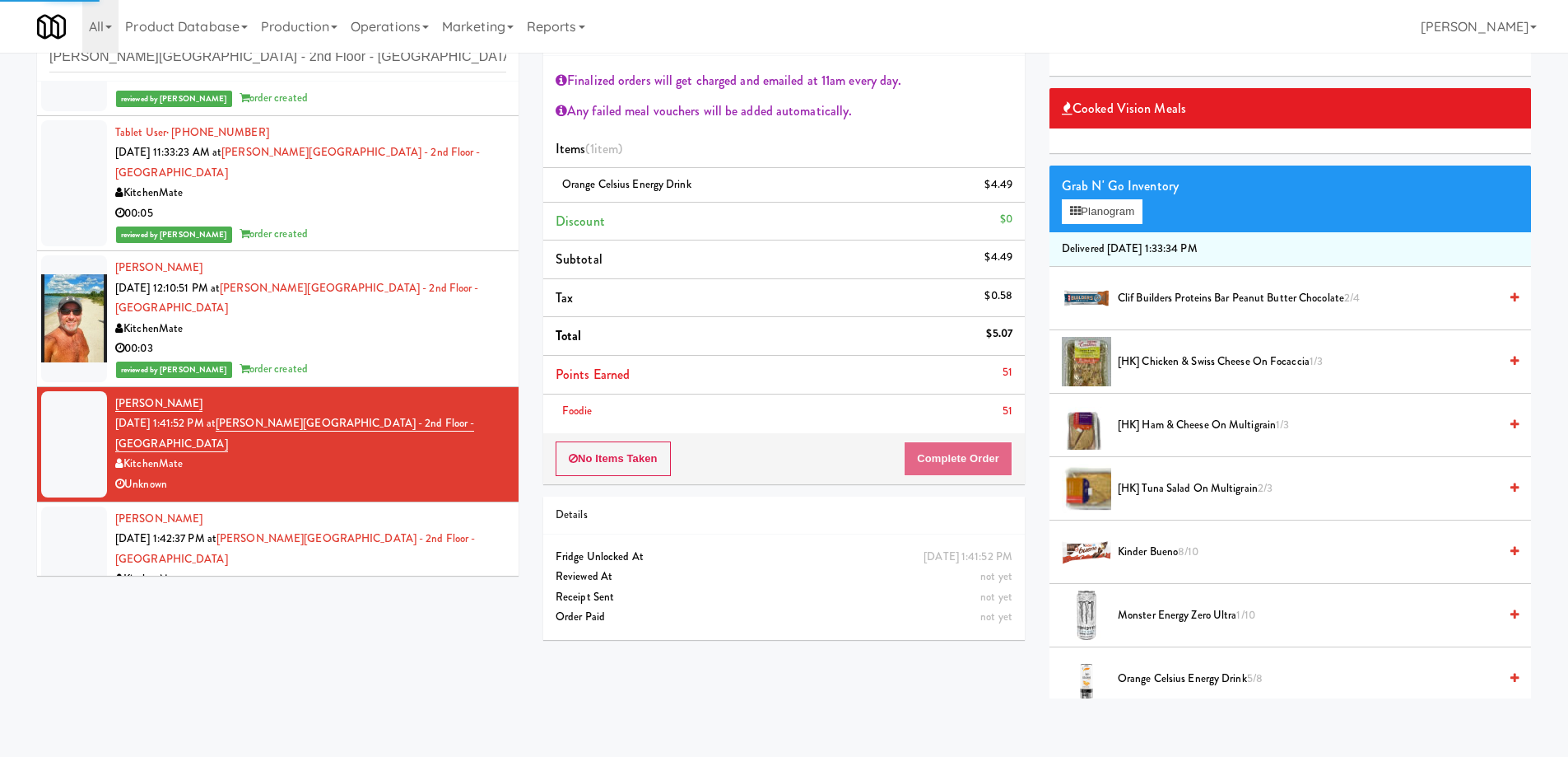
scroll to position [53, 0]
click at [418, 568] on div "KitchenMate" at bounding box center [310, 578] width 391 height 21
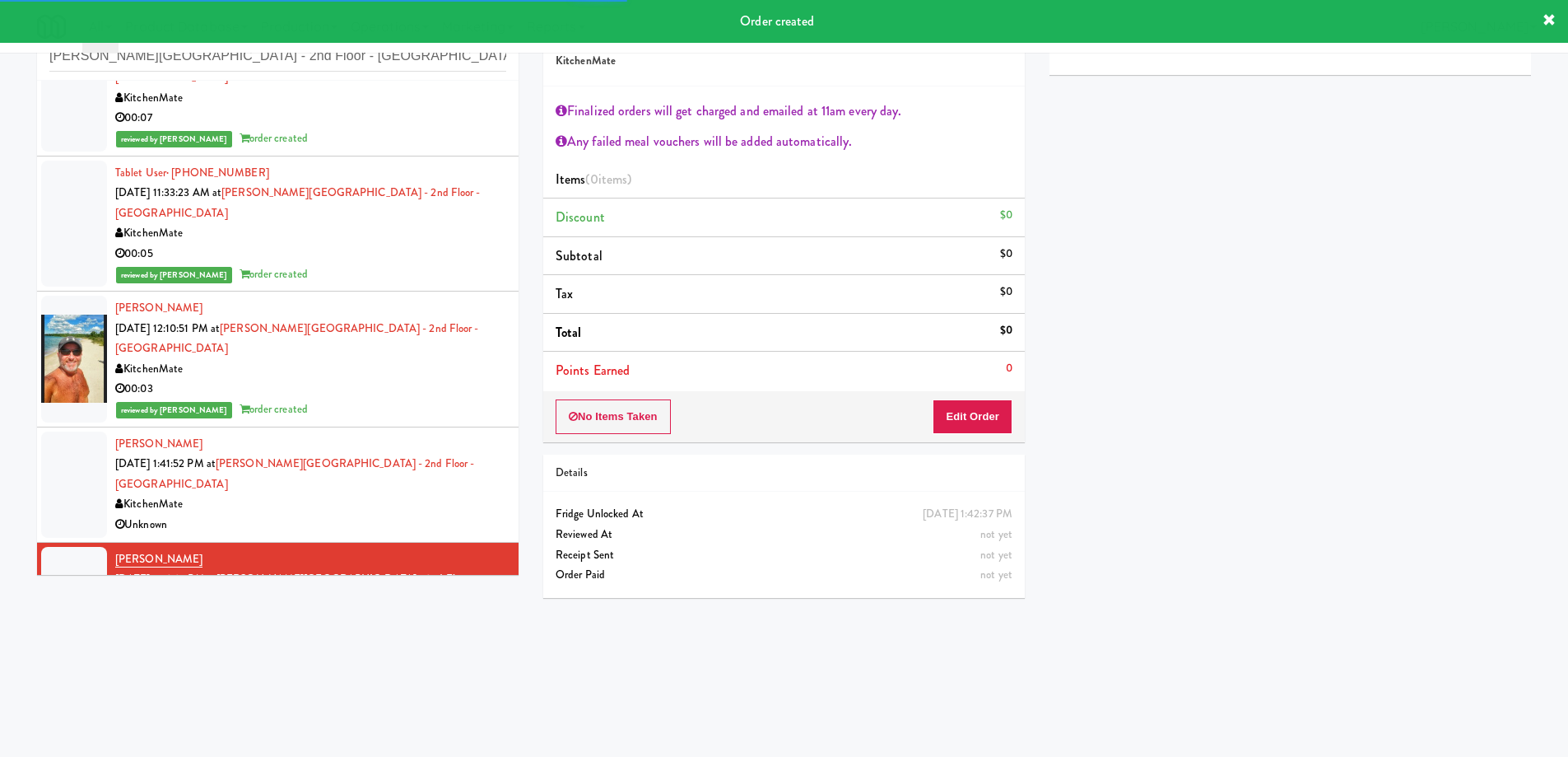
scroll to position [19, 0]
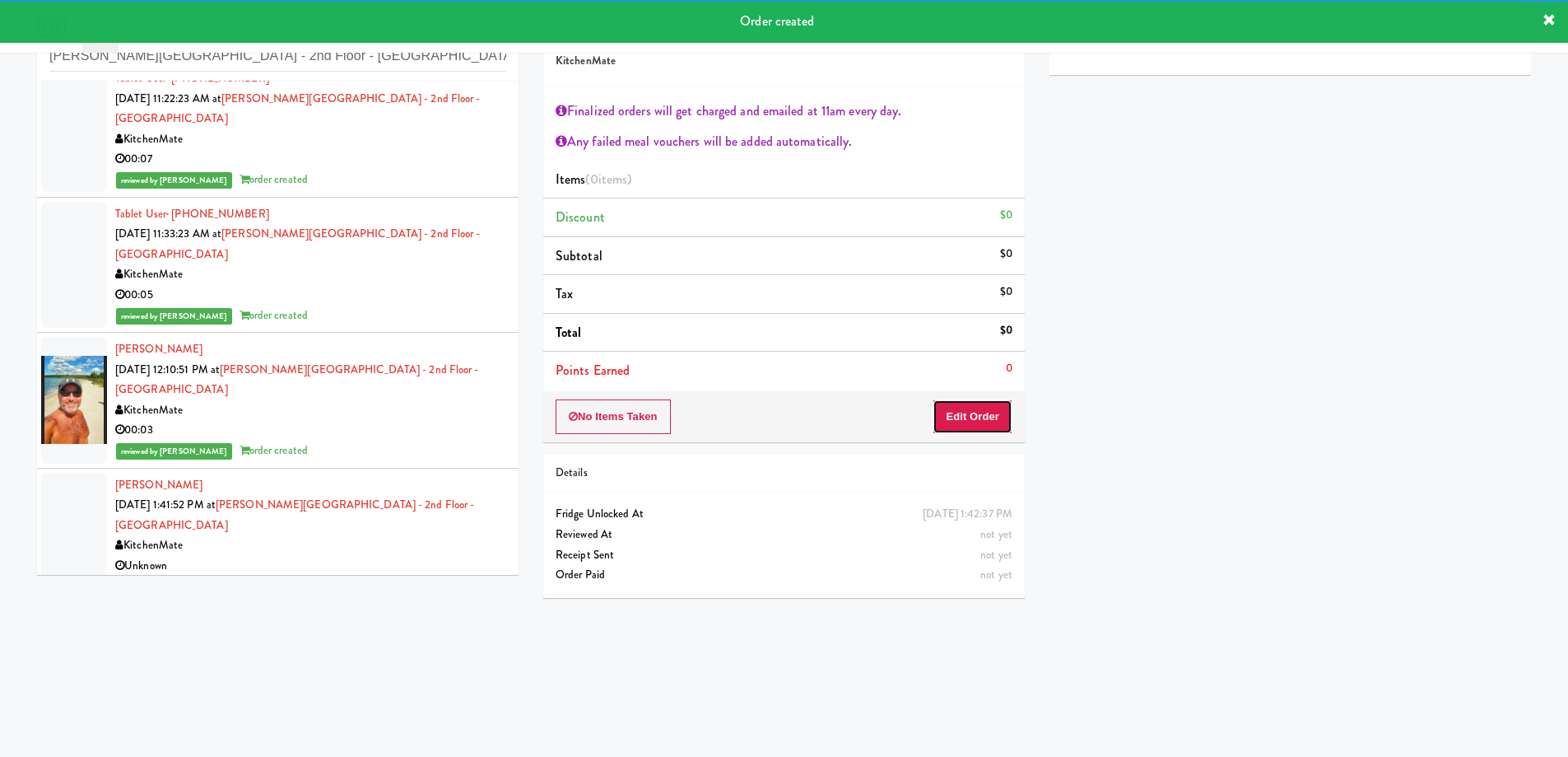
click at [978, 414] on button "Edit Order" at bounding box center [973, 417] width 80 height 35
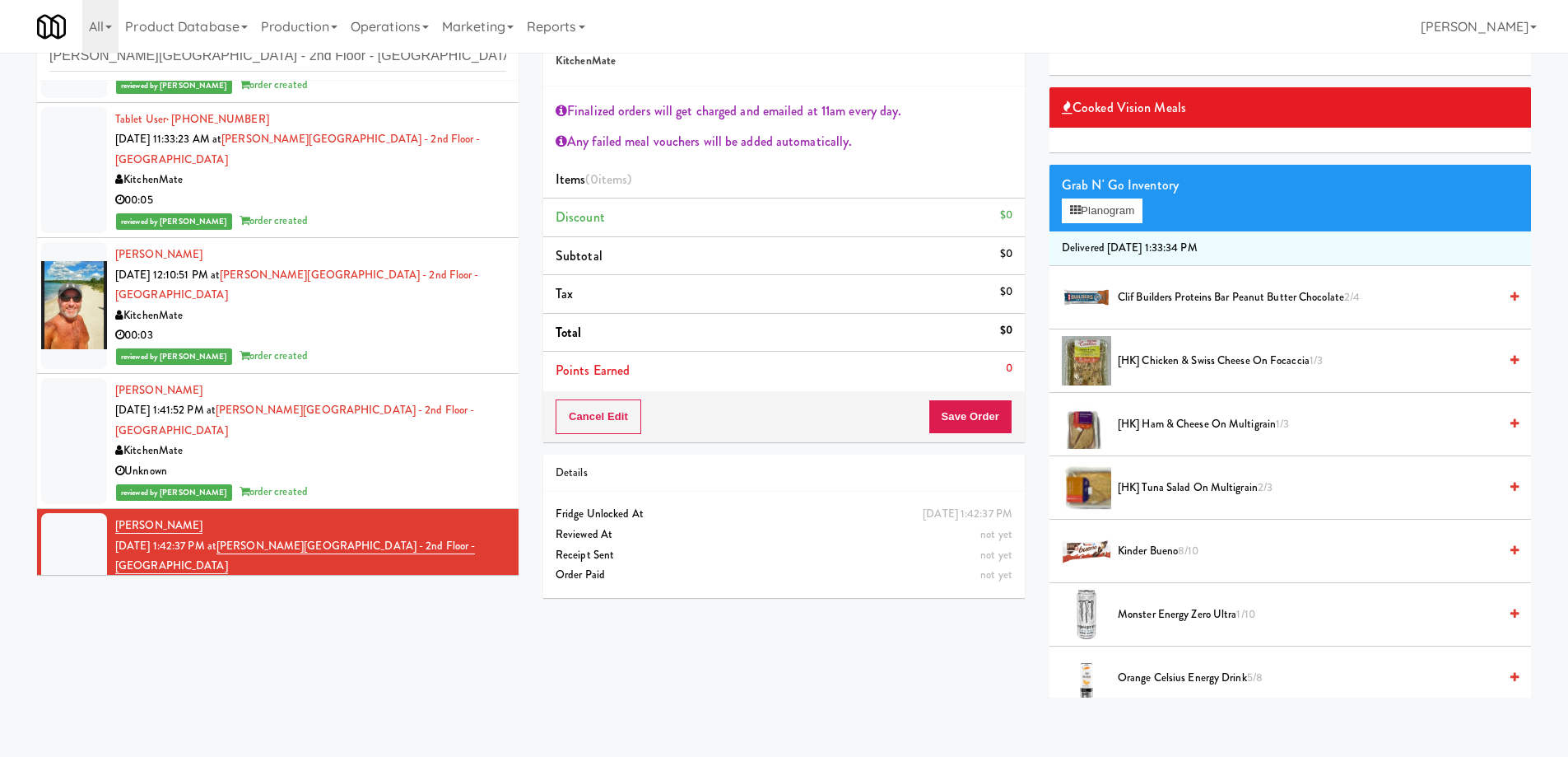
scroll to position [122, 0]
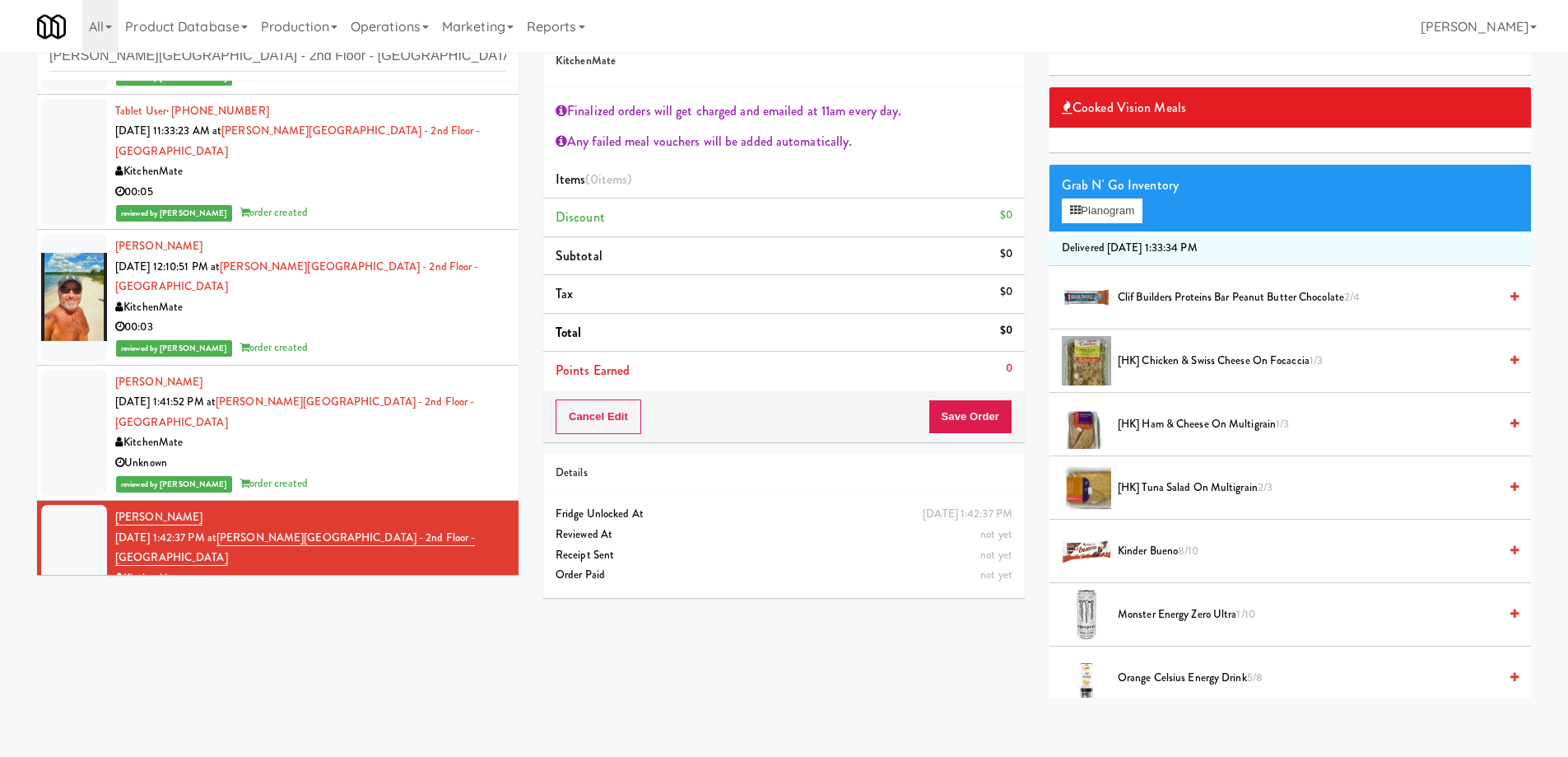
click at [357, 453] on div "Unknown" at bounding box center [310, 462] width 391 height 21
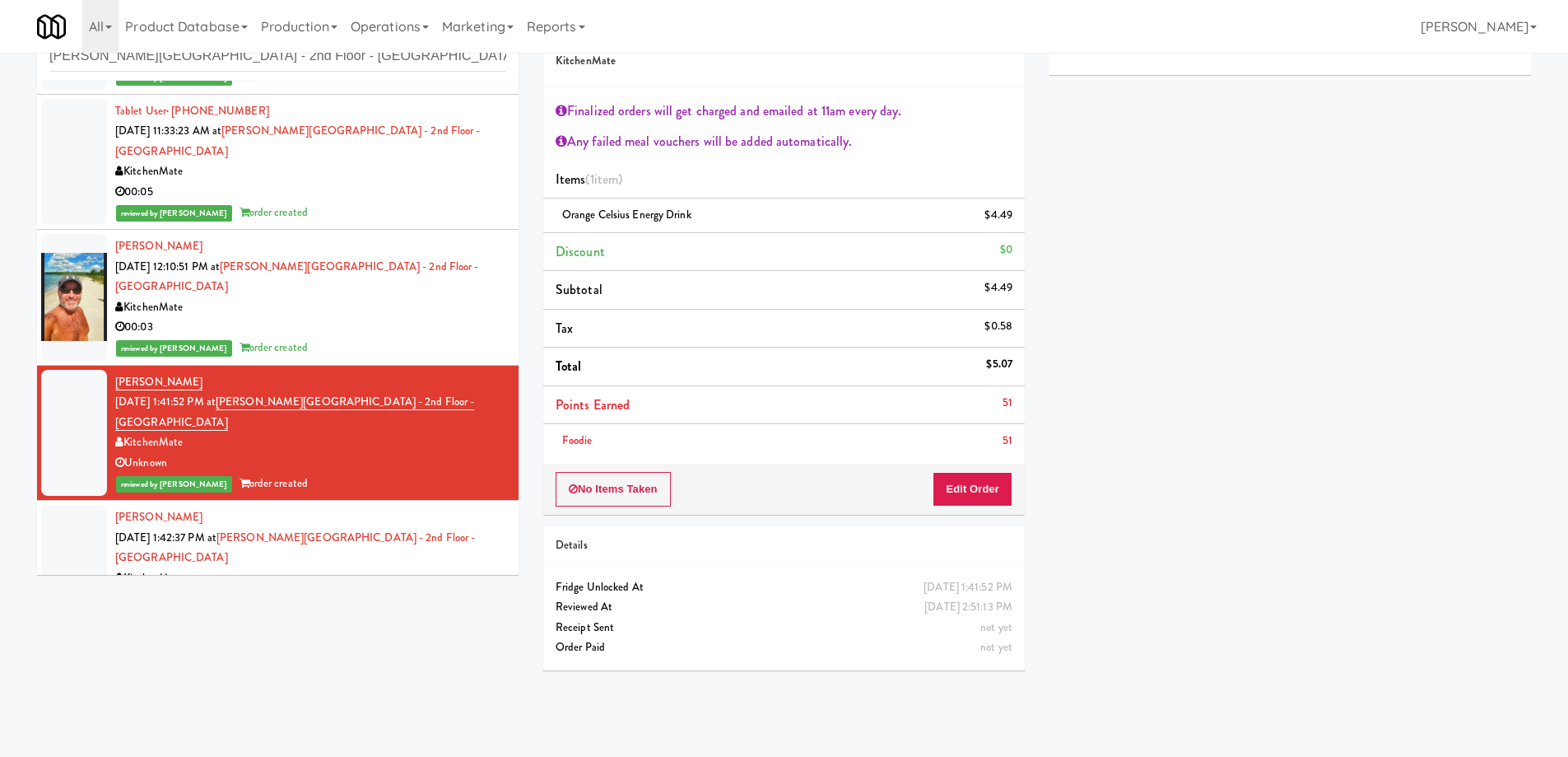
click at [434, 568] on div "KitchenMate" at bounding box center [310, 578] width 391 height 21
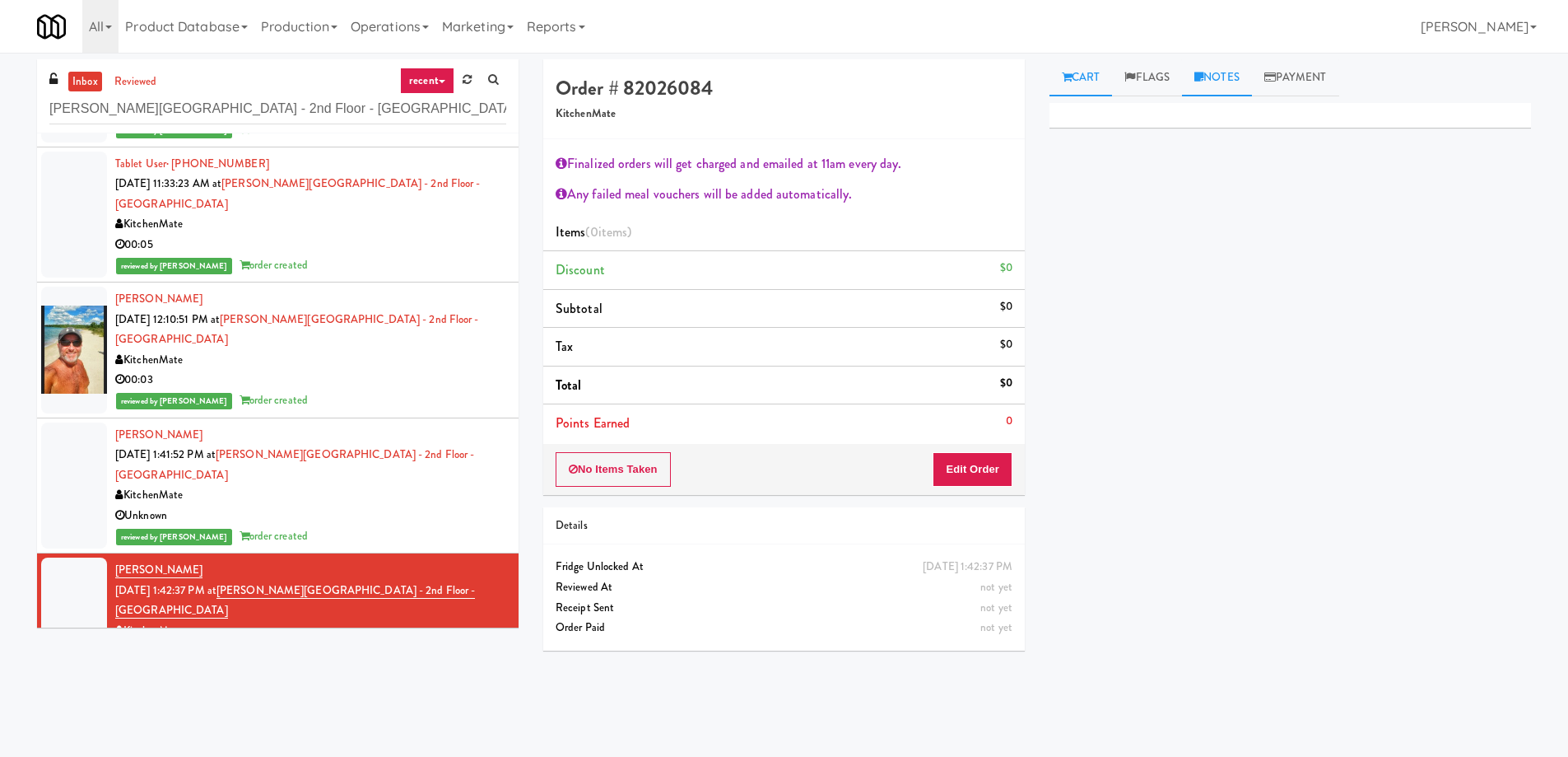
click at [1194, 72] on link "Notes" at bounding box center [1217, 78] width 70 height 37
click at [1245, 212] on p at bounding box center [1290, 203] width 455 height 18
drag, startPoint x: 1487, startPoint y: 225, endPoint x: 1468, endPoint y: 218, distance: 20.2
click at [1468, 212] on p "Paureen: Endorsing for playback. No video in wyze with the same time stamp." at bounding box center [1290, 203] width 455 height 18
copy p "Endorsing for playback. No video in wyze with the same time stamp."
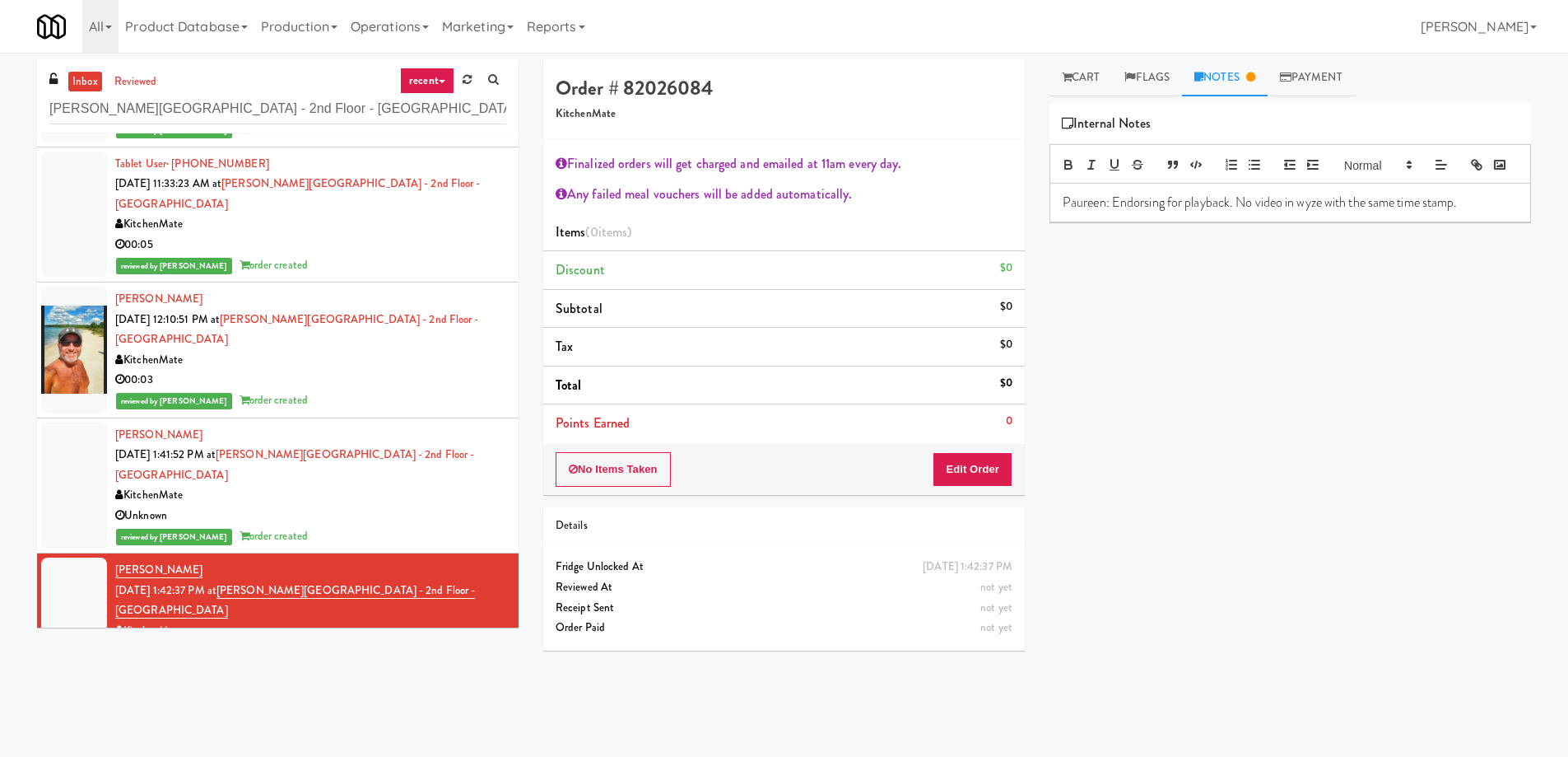
drag, startPoint x: 1466, startPoint y: 226, endPoint x: 1112, endPoint y: 237, distance: 354.2
click at [1112, 222] on div "Paureen: Endorsing for playback. No video in wyze with the same time stamp." at bounding box center [1290, 203] width 480 height 38
drag, startPoint x: 491, startPoint y: 572, endPoint x: 240, endPoint y: 567, distance: 251.0
click at [240, 582] on span "Oct 9, 2025 1:42:37 PM at Mills Memorial Library - 2nd Floor - McMaster Univers…" at bounding box center [294, 601] width 360 height 37
copy link "Mills Memorial Library - 2nd Floor - McMaster University"
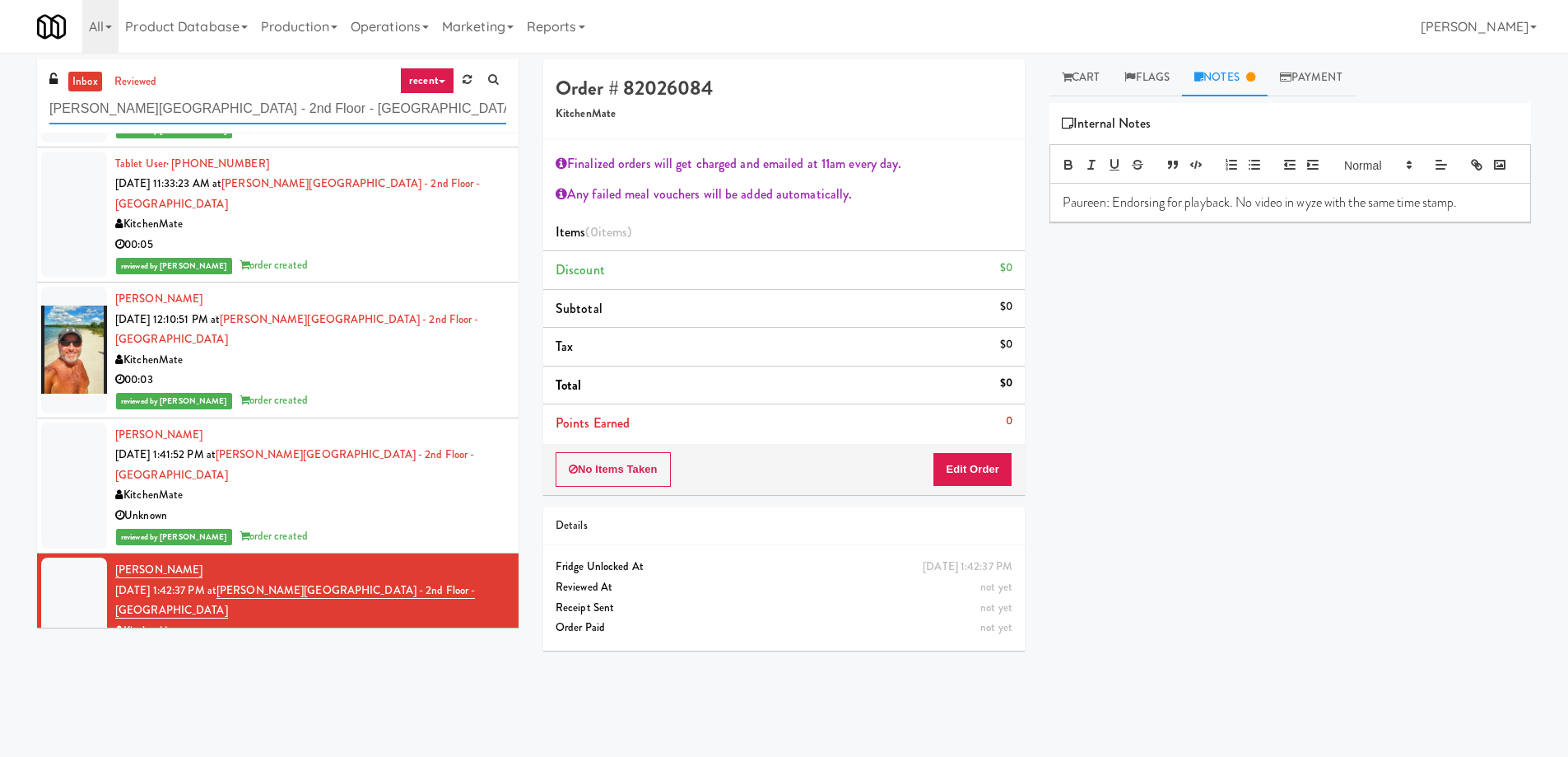
click at [298, 100] on input "Mills Memorial Library - 2nd Floor - McMaster University" at bounding box center [278, 108] width 457 height 31
paste input "Clay Rec. Center"
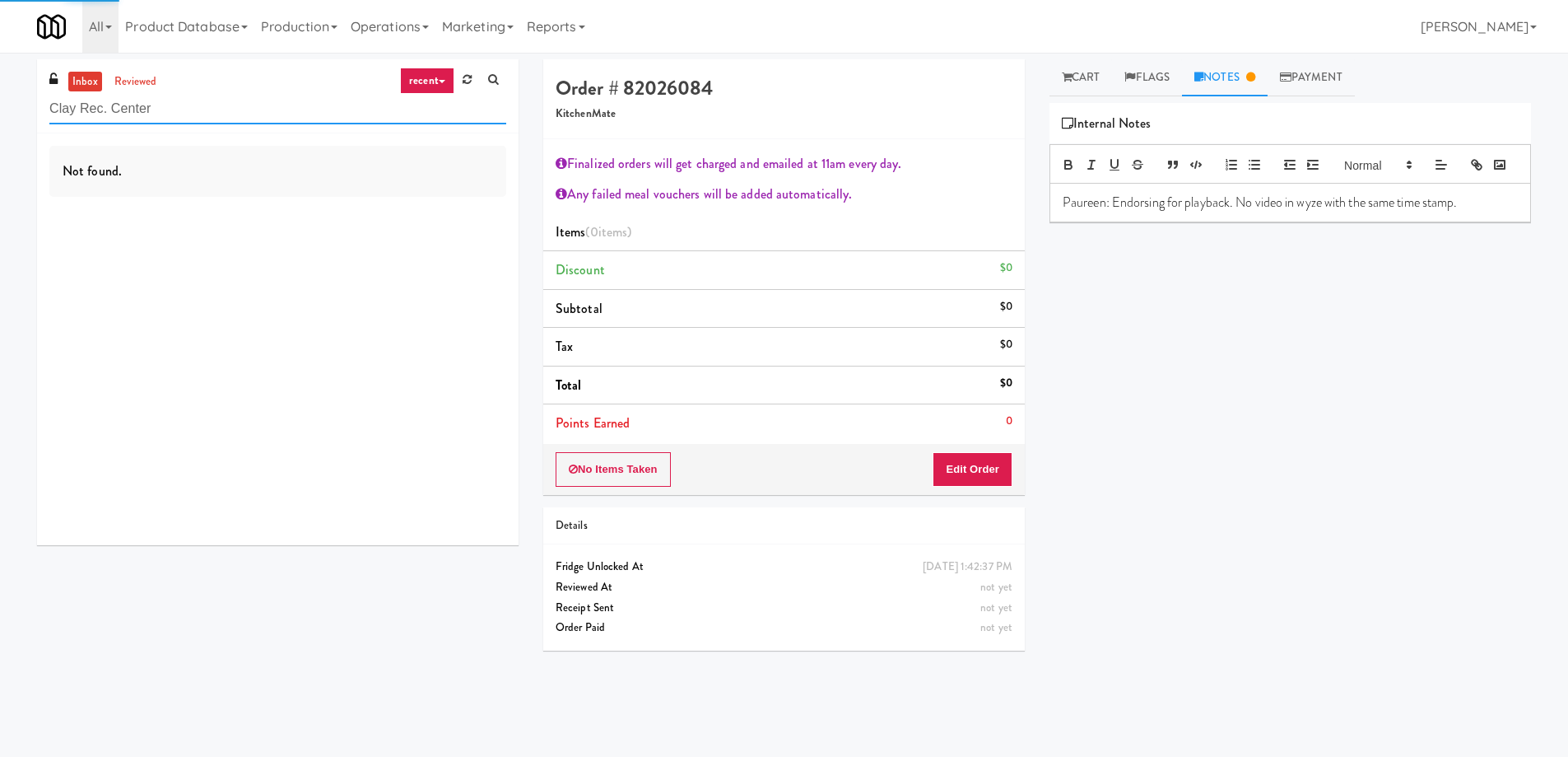
type input "Clay Rec. Center"
click at [395, 216] on div "Not found." at bounding box center [278, 339] width 481 height 412
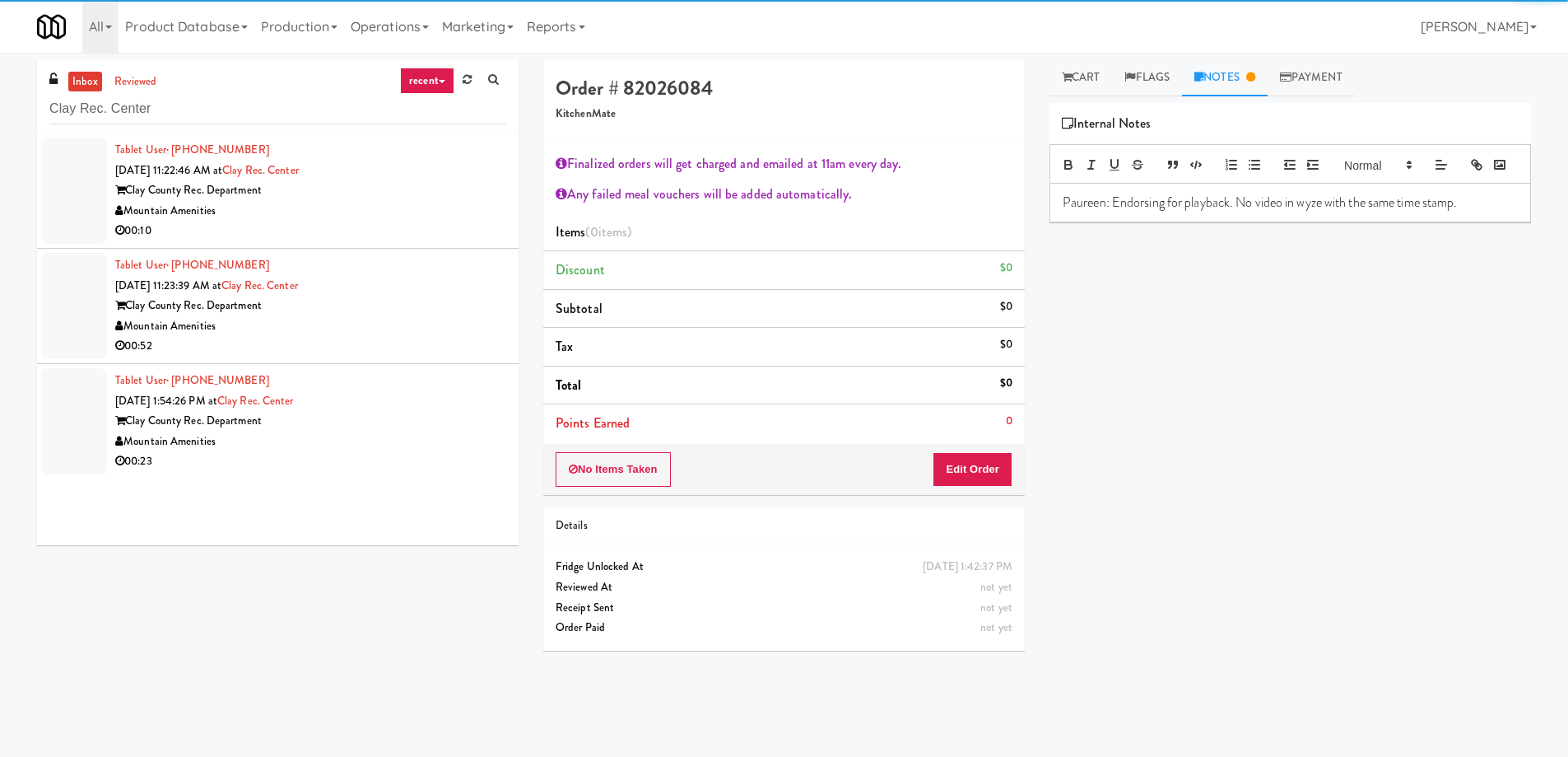
click at [396, 211] on div "Mountain Amenities" at bounding box center [310, 211] width 391 height 21
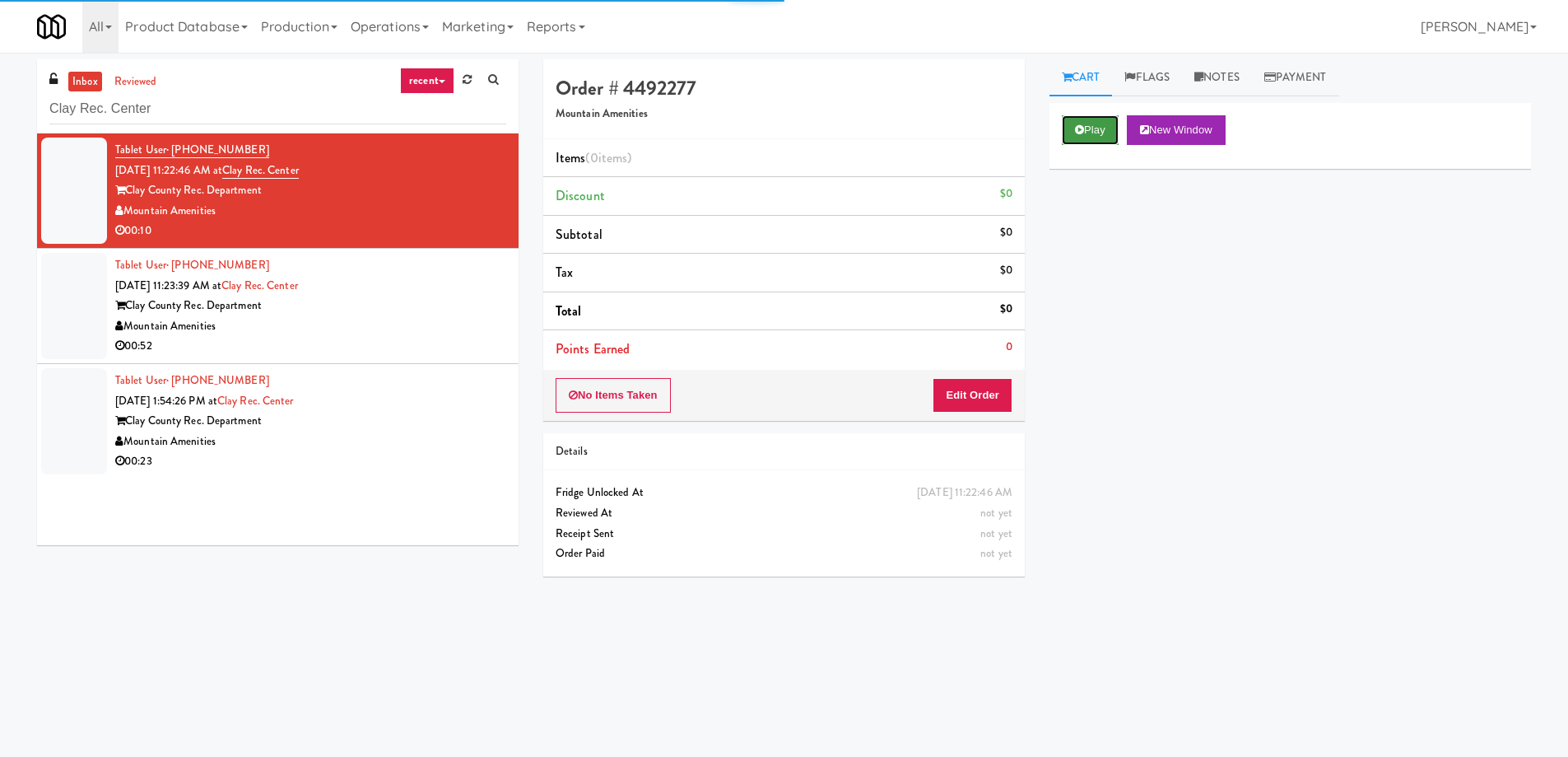
click at [1087, 133] on button "Play" at bounding box center [1090, 130] width 57 height 30
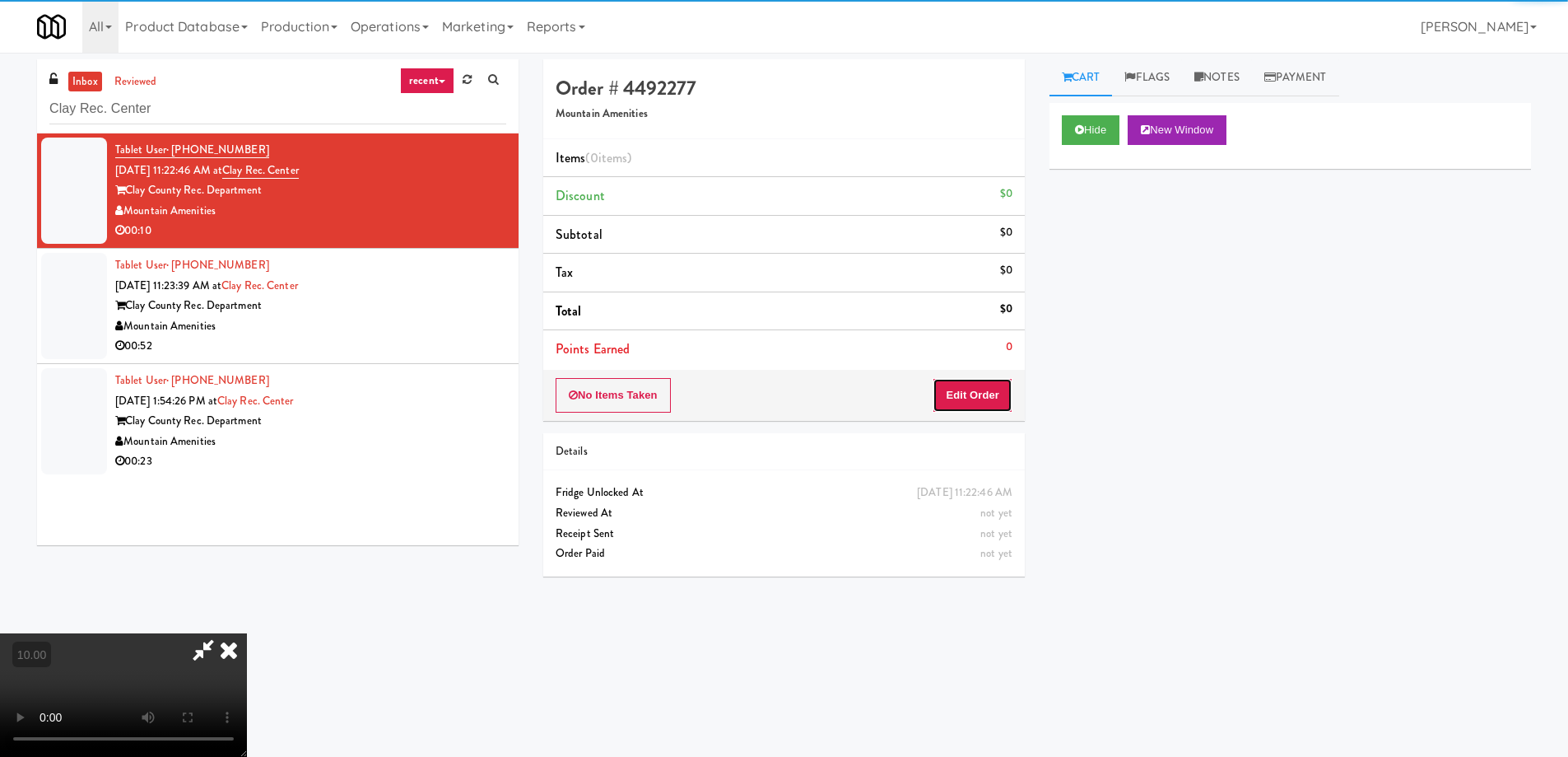
click at [980, 400] on button "Edit Order" at bounding box center [973, 395] width 80 height 35
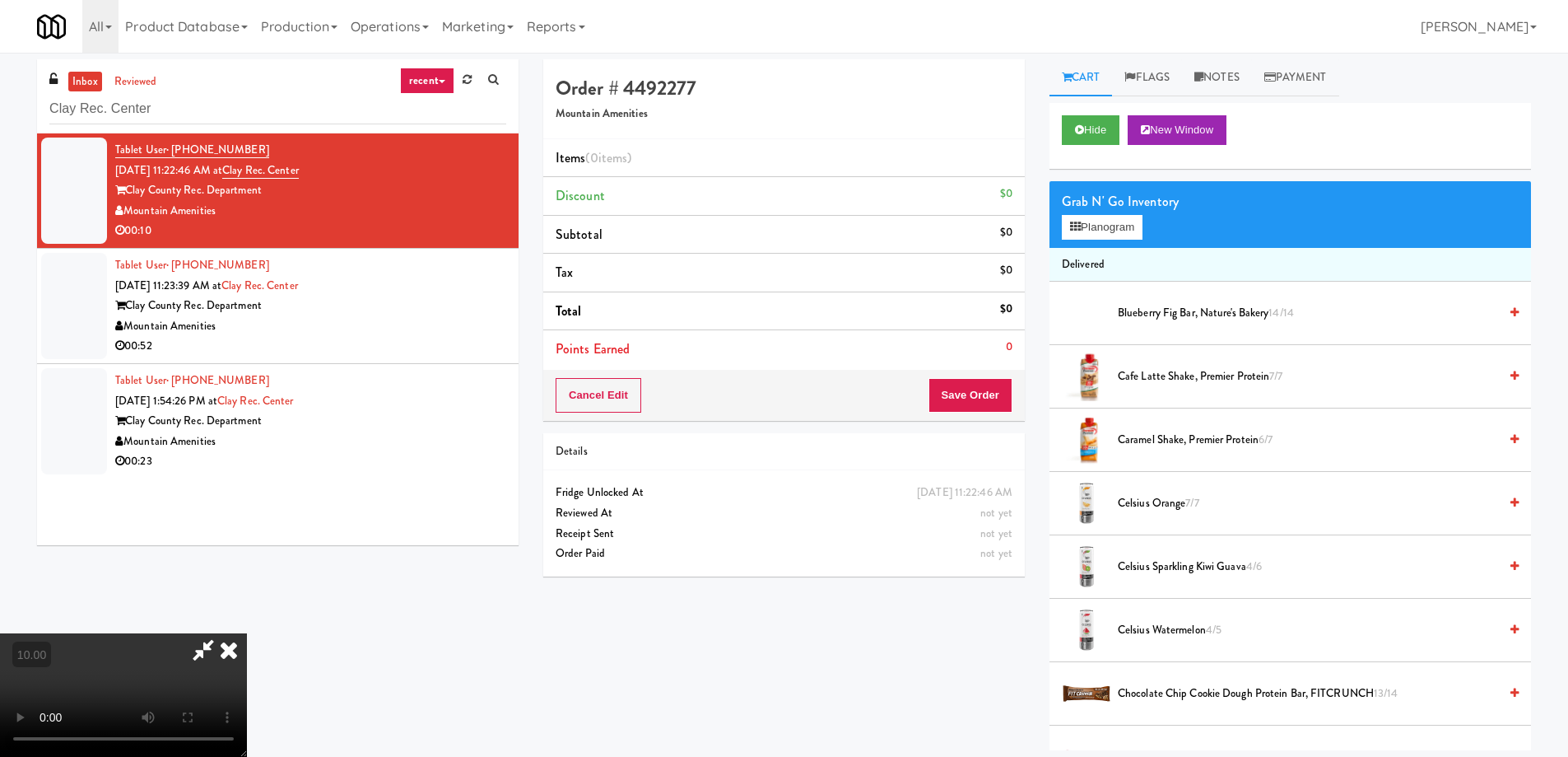
scroll to position [276, 0]
click at [1112, 140] on button "Hide" at bounding box center [1091, 130] width 58 height 30
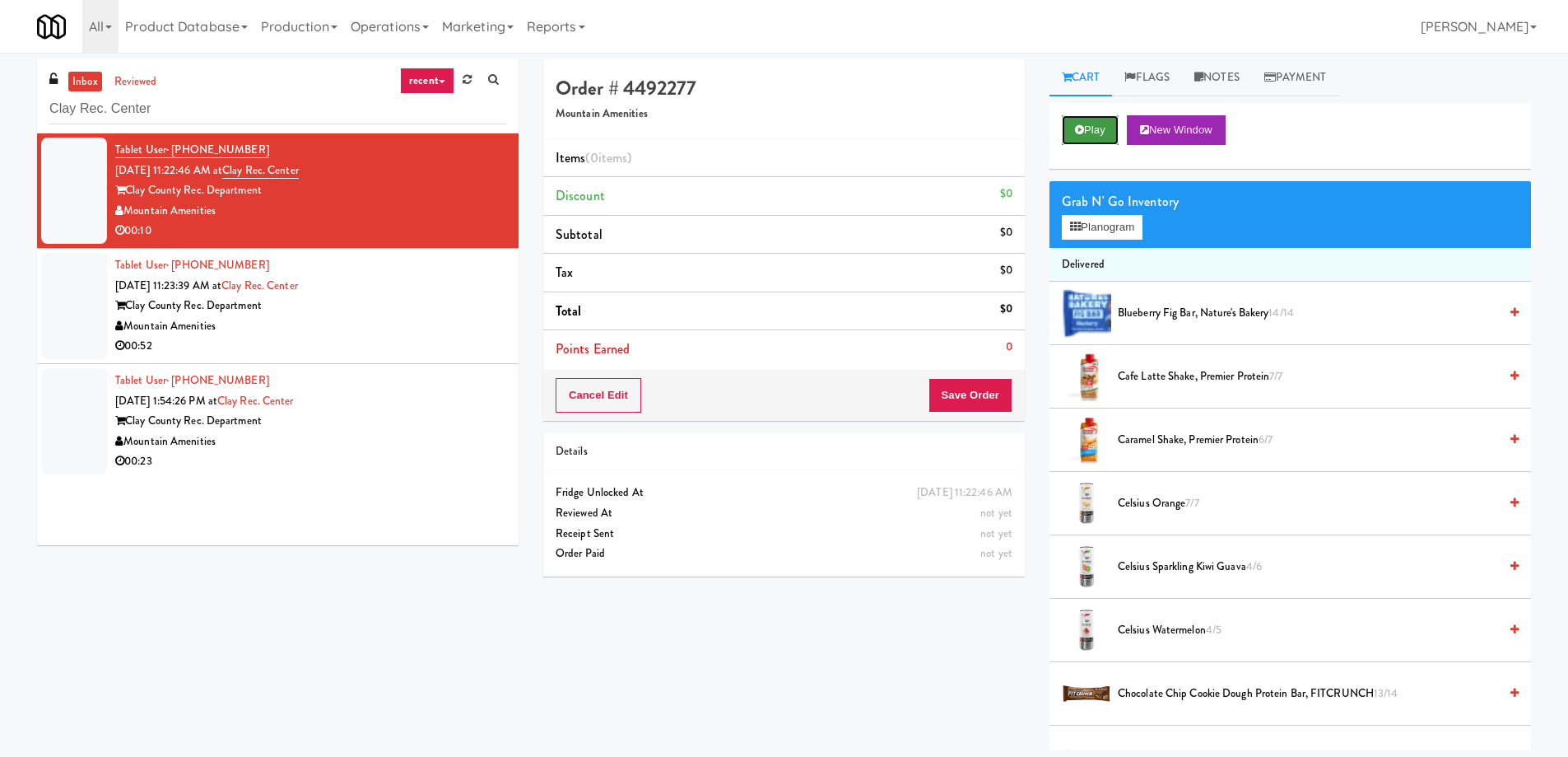
scroll to position [0, 0]
click at [1112, 140] on button "Play" at bounding box center [1090, 130] width 57 height 30
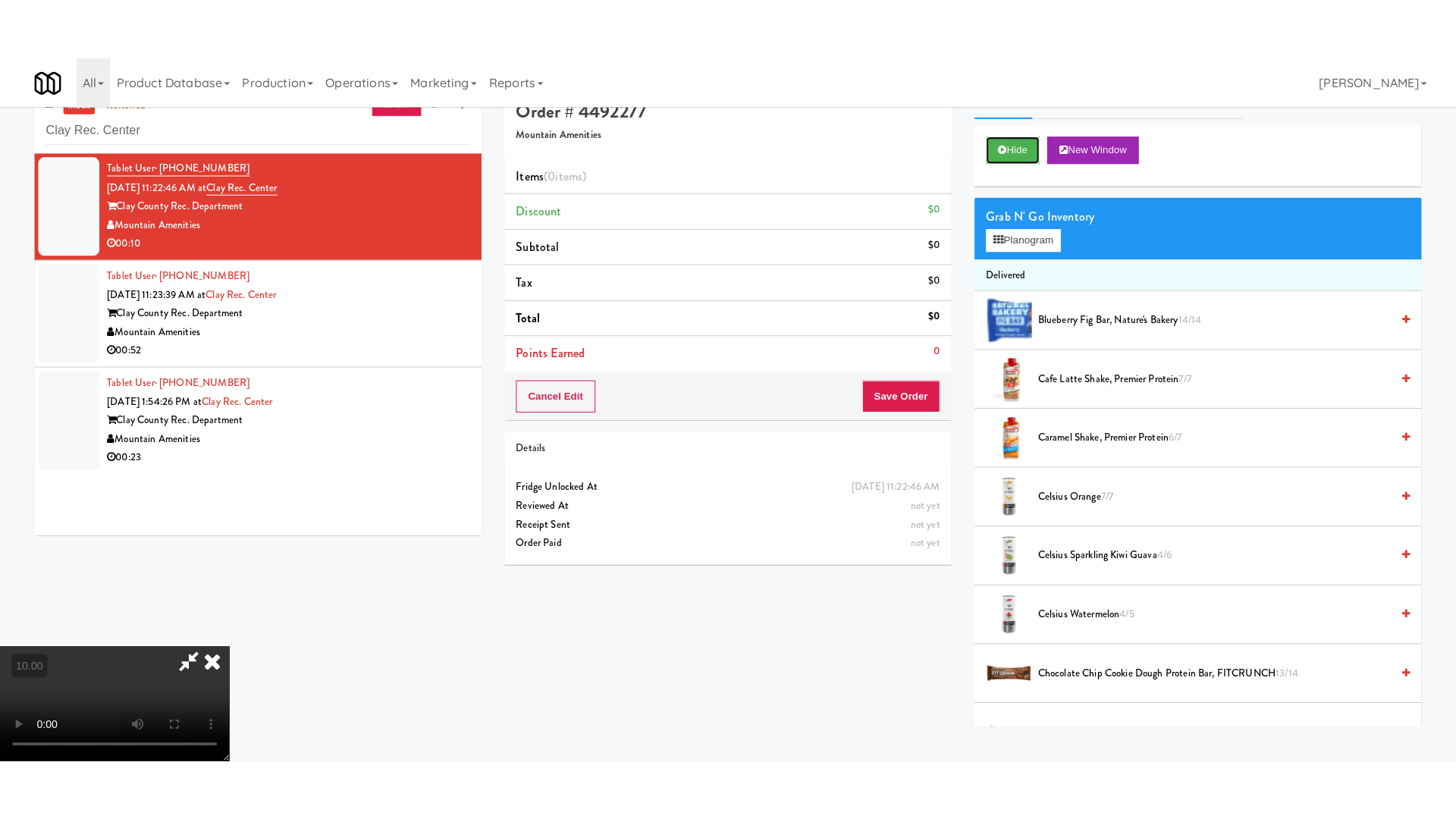
scroll to position [49, 0]
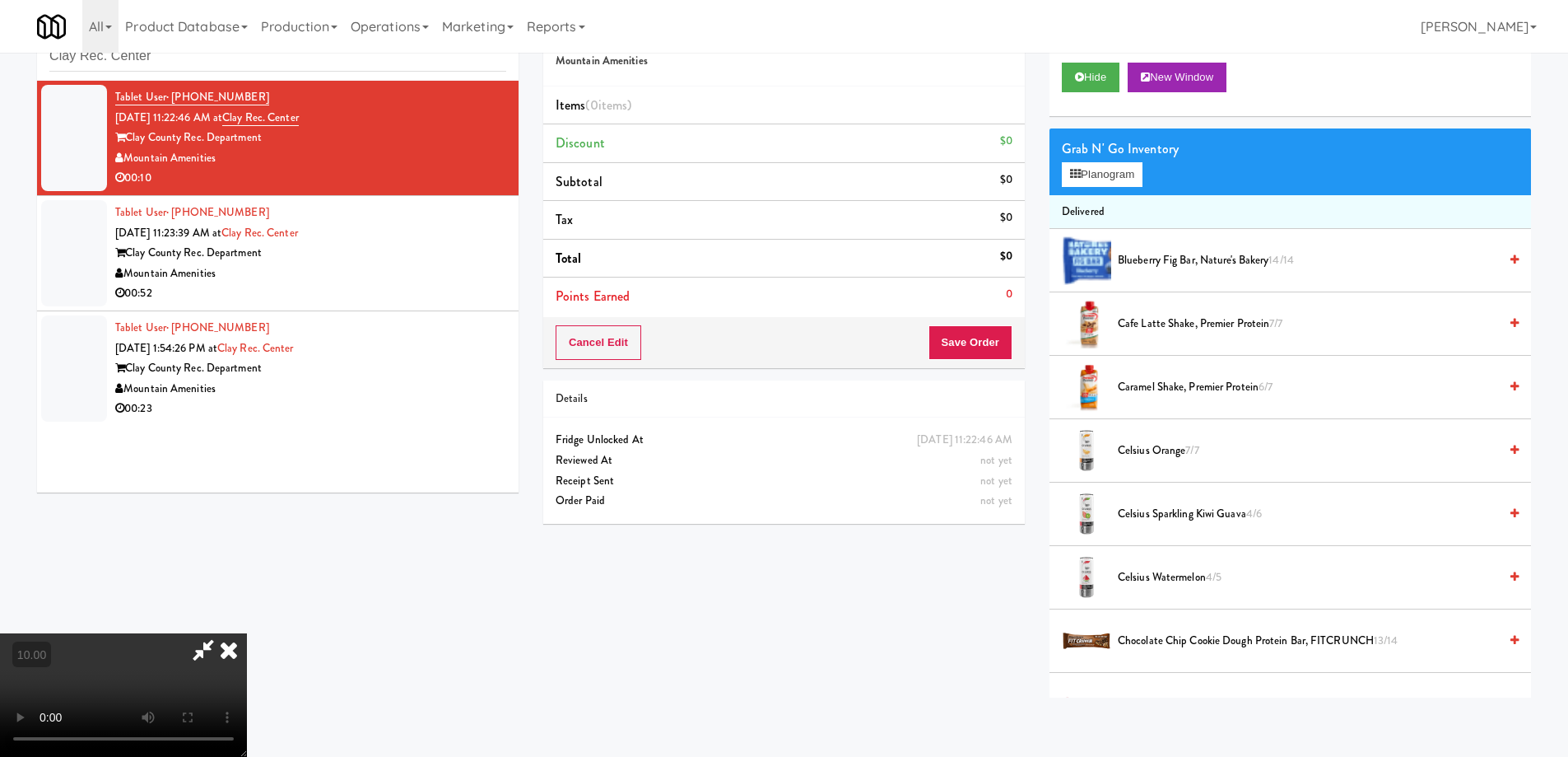
click at [146, 647] on video at bounding box center [123, 694] width 247 height 123
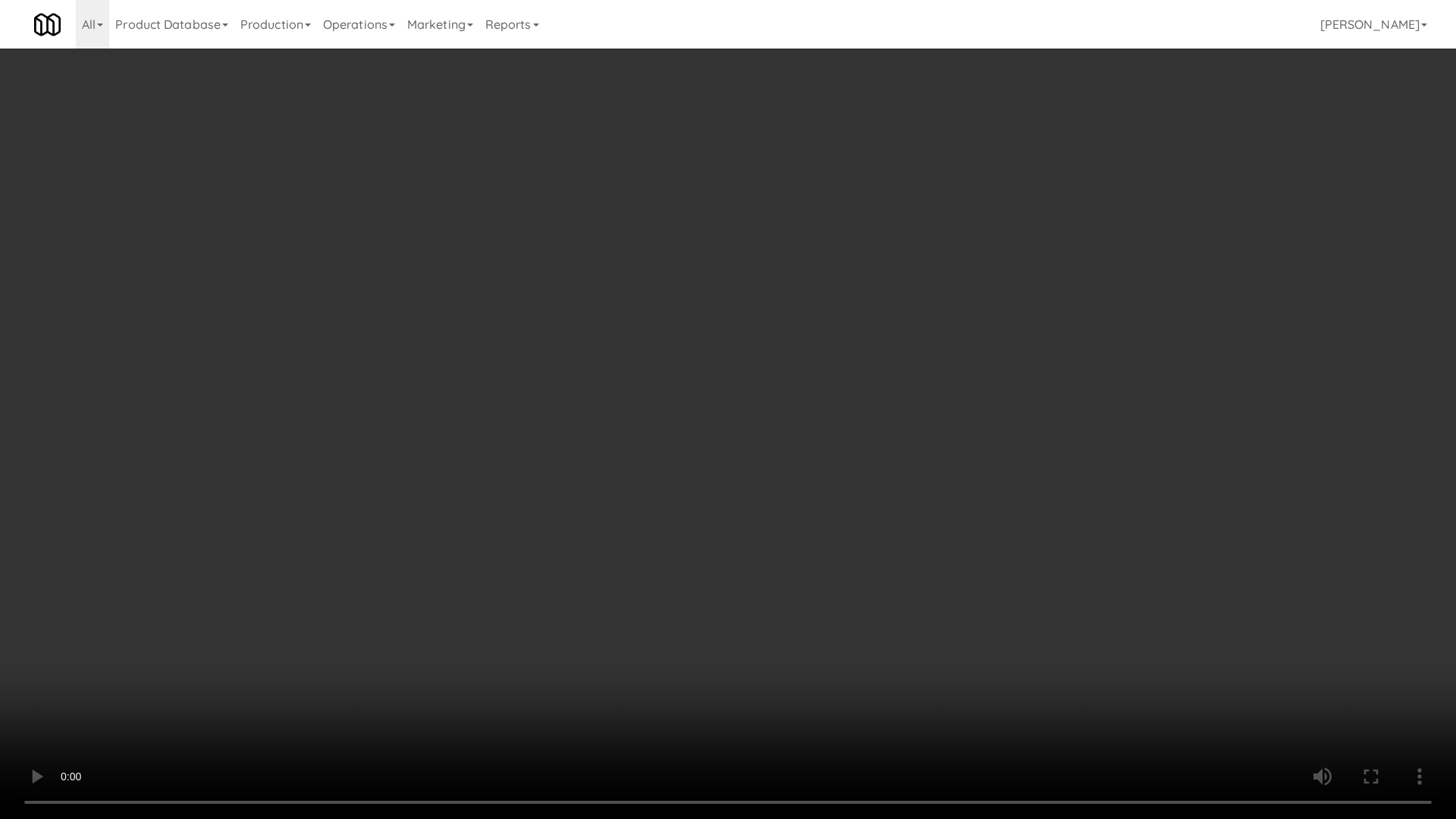
click at [130, 696] on video at bounding box center [728, 409] width 1456 height 819
click at [147, 696] on video at bounding box center [728, 409] width 1456 height 819
click at [417, 680] on video at bounding box center [728, 409] width 1456 height 819
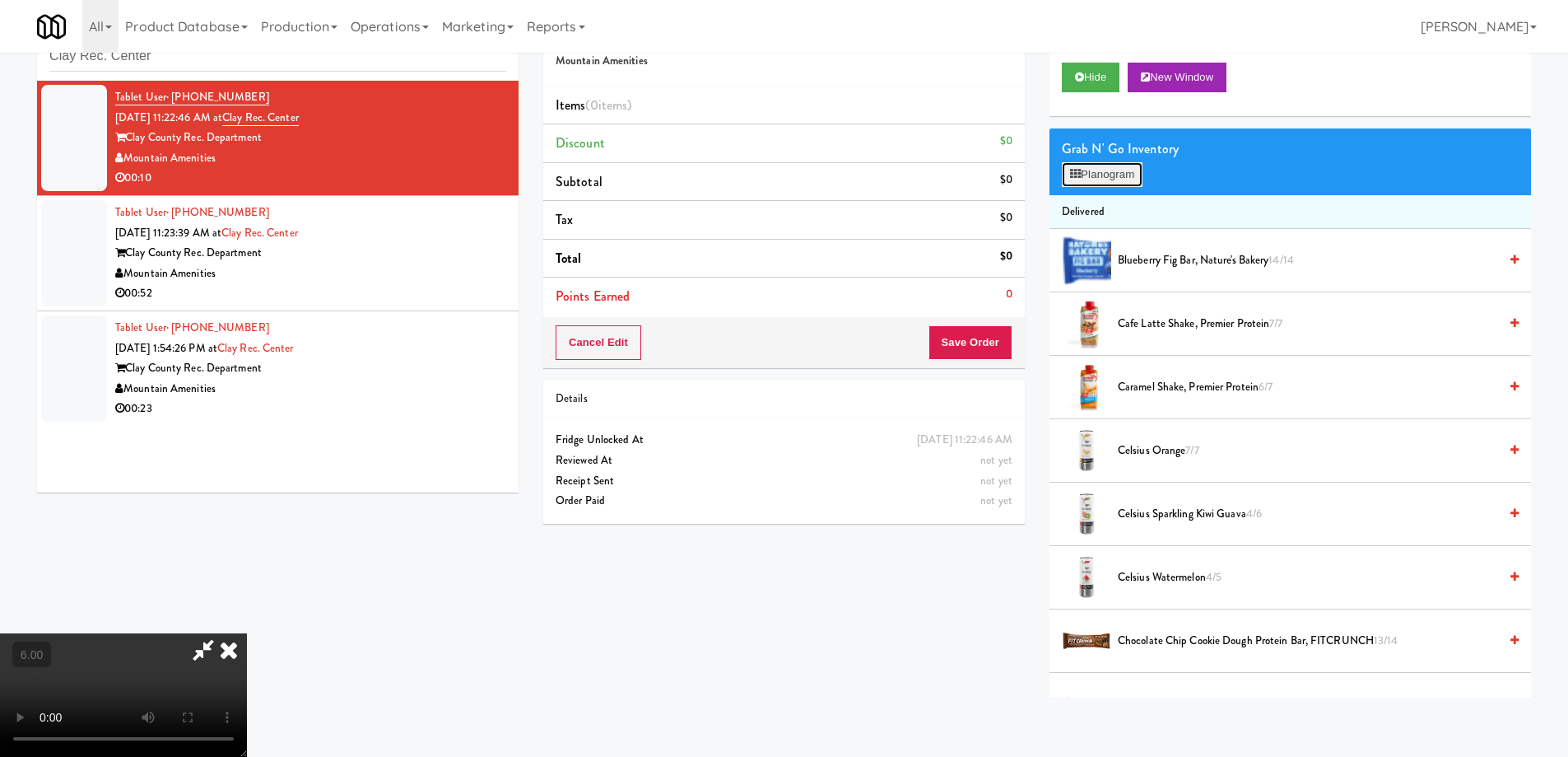
click at [1102, 175] on button "Planogram" at bounding box center [1102, 175] width 81 height 25
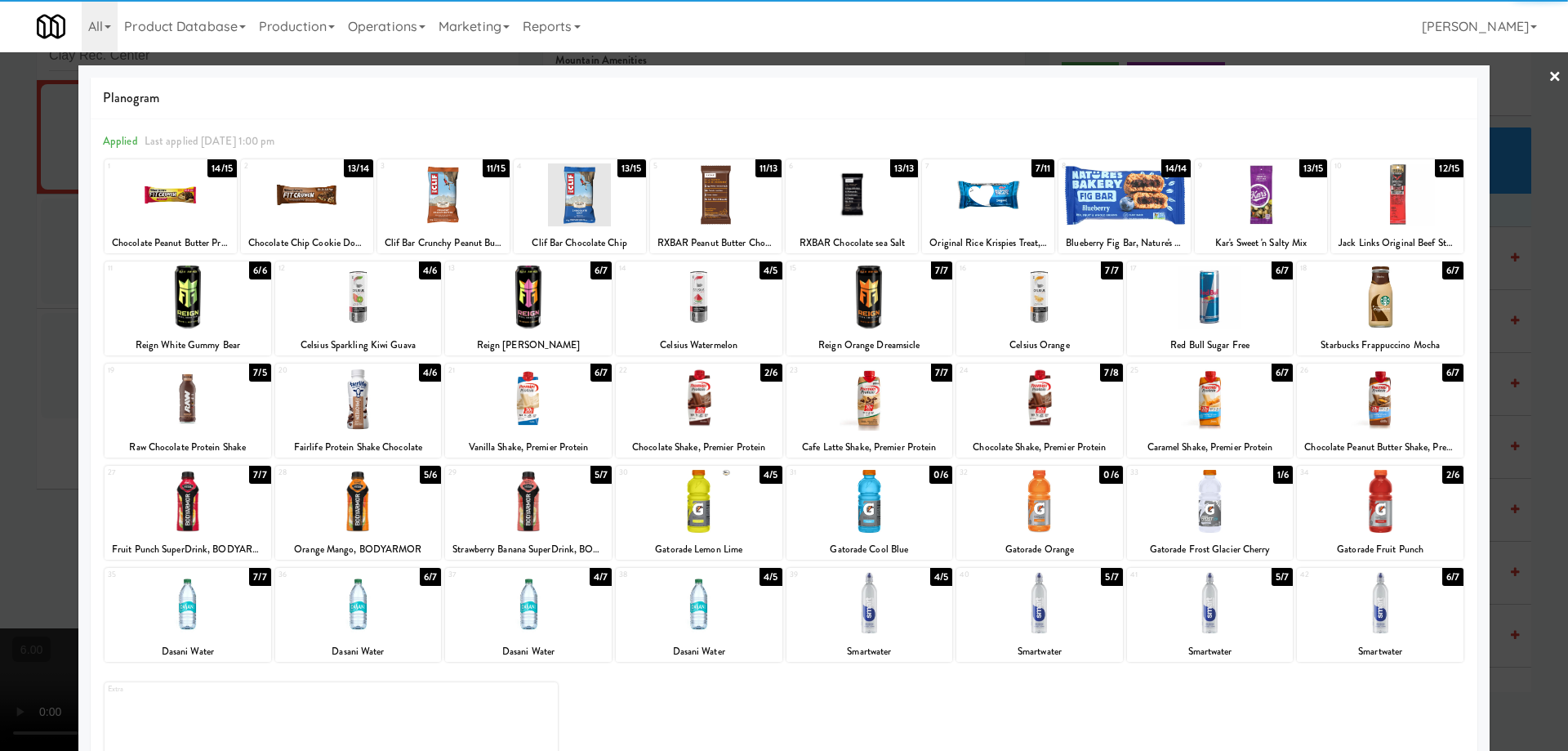
click at [208, 630] on div at bounding box center [187, 603] width 167 height 63
click at [0, 417] on div at bounding box center [784, 375] width 1568 height 751
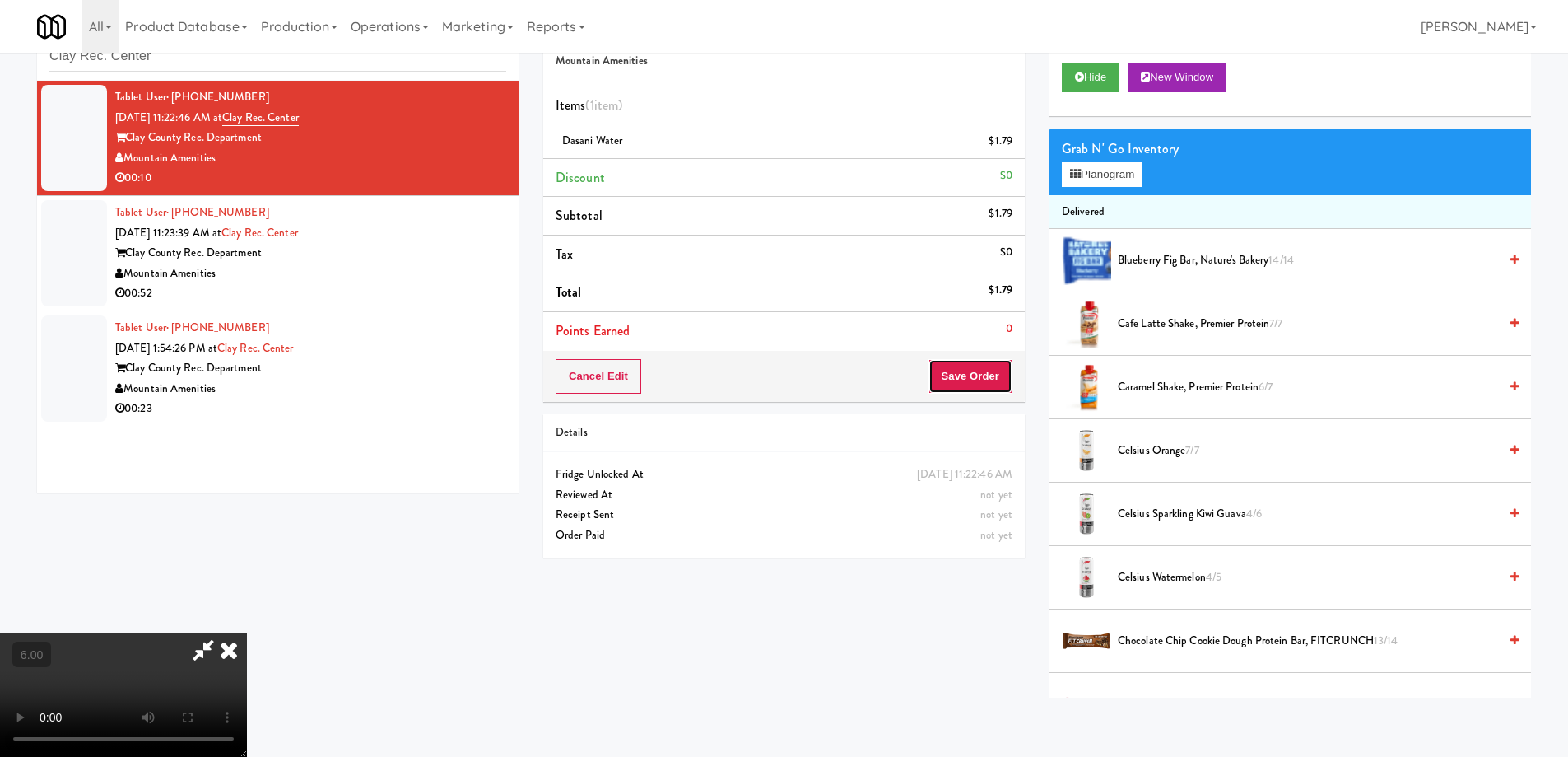
click at [969, 374] on button "Save Order" at bounding box center [971, 376] width 84 height 35
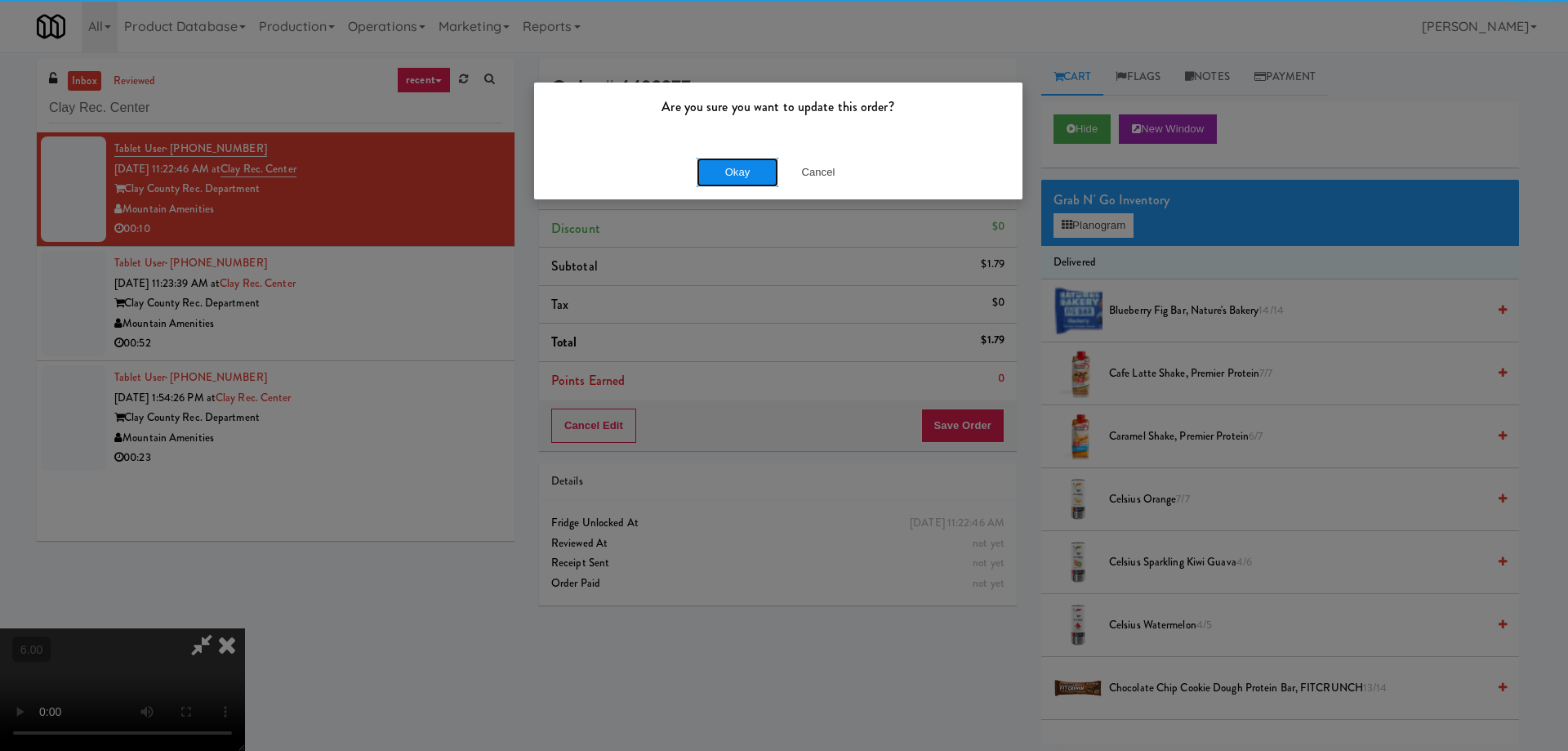
click at [722, 163] on button "Okay" at bounding box center [738, 172] width 82 height 30
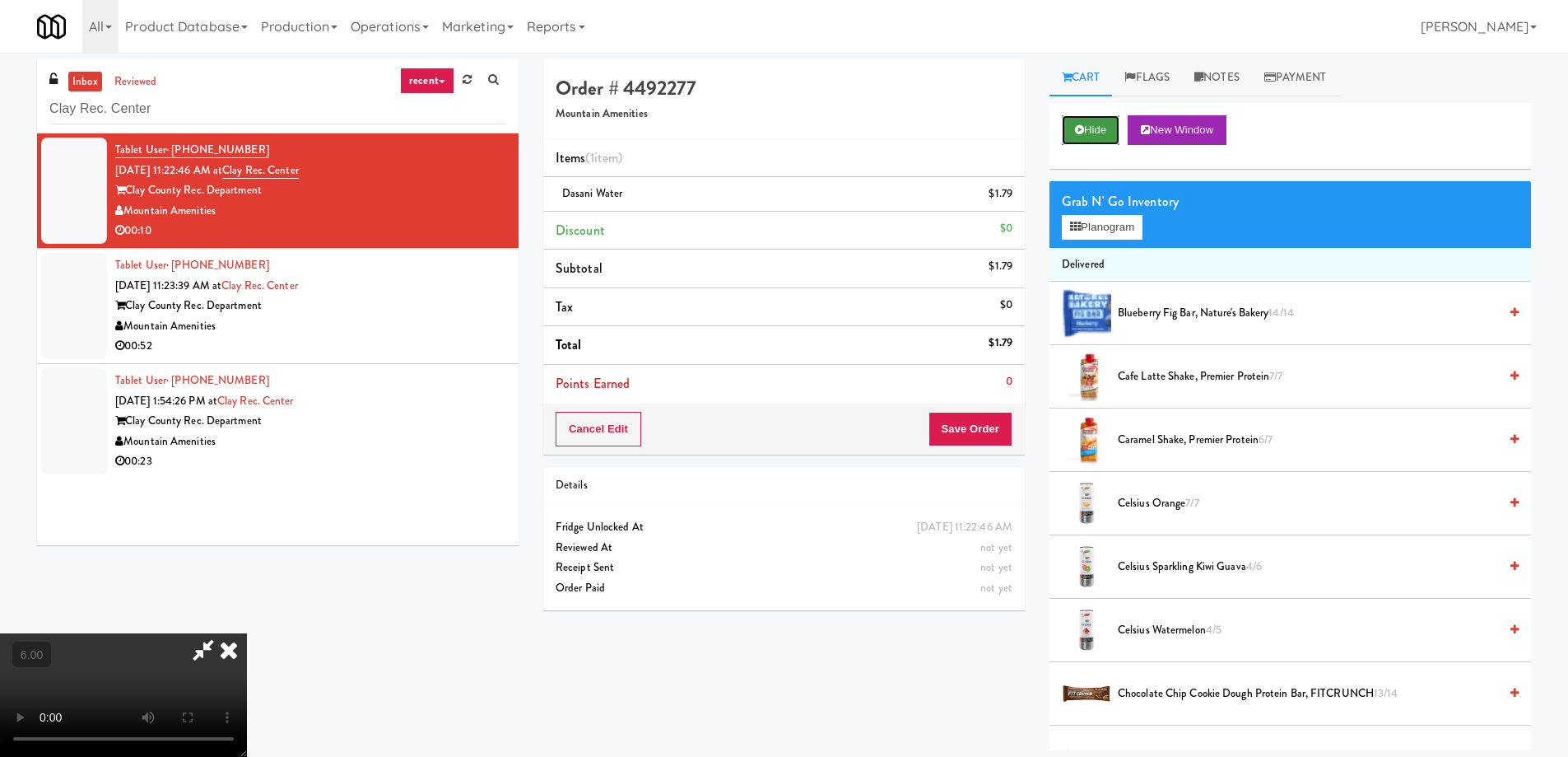
click at [1111, 136] on button "Hide" at bounding box center [1091, 130] width 58 height 30
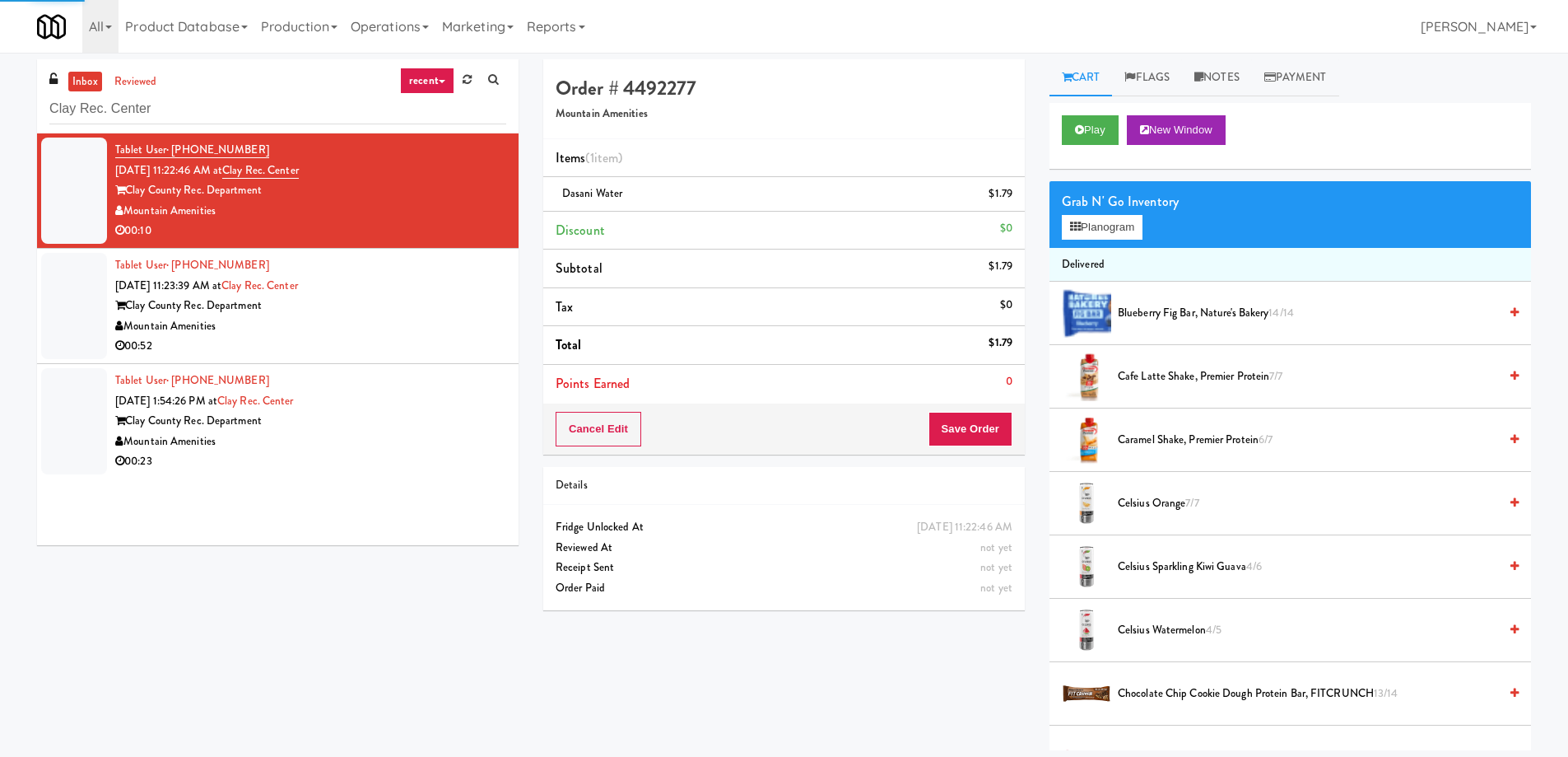
click at [485, 320] on div "Mountain Amenities" at bounding box center [310, 326] width 391 height 21
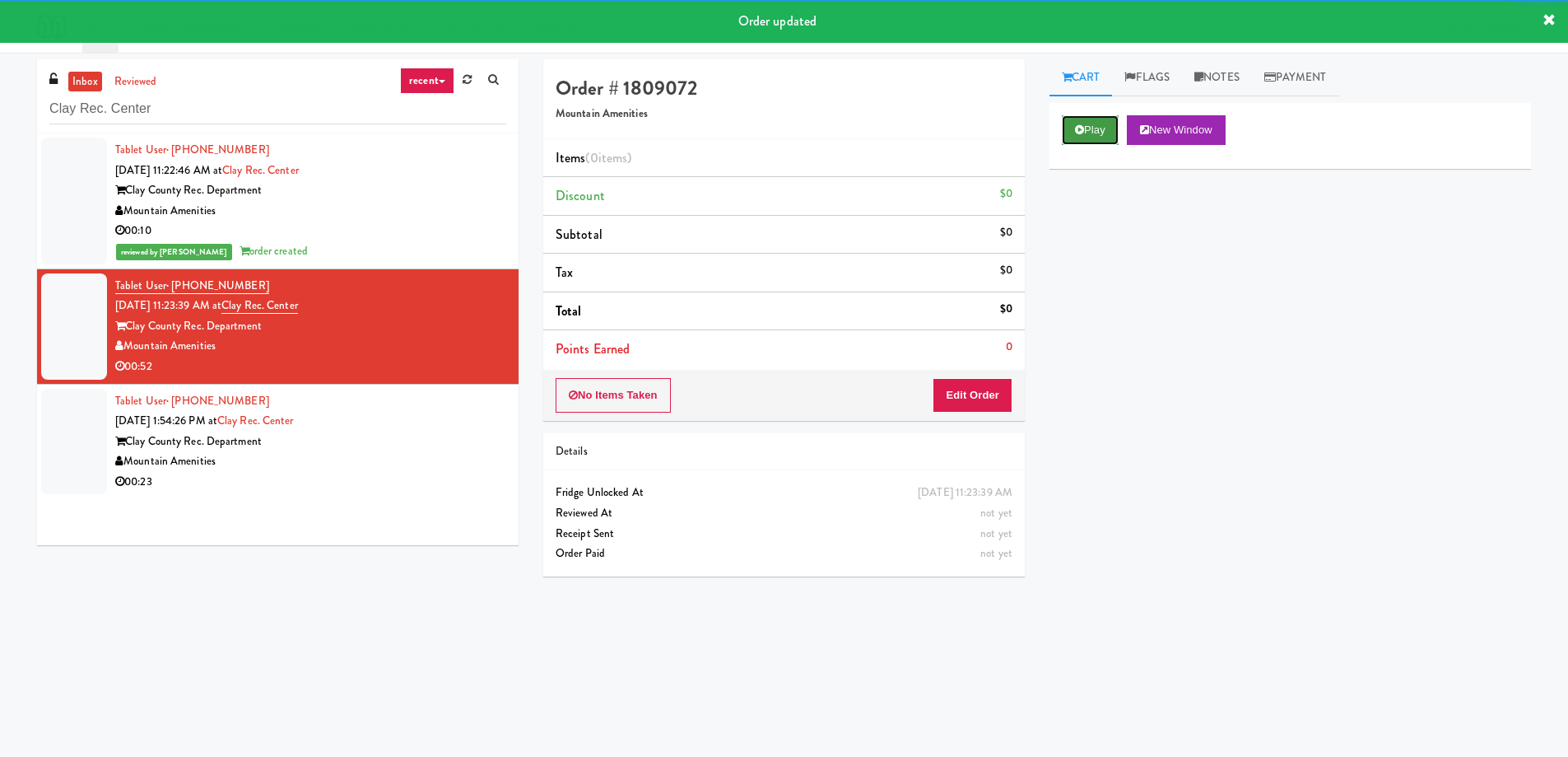
click at [1081, 139] on button "Play" at bounding box center [1090, 130] width 57 height 30
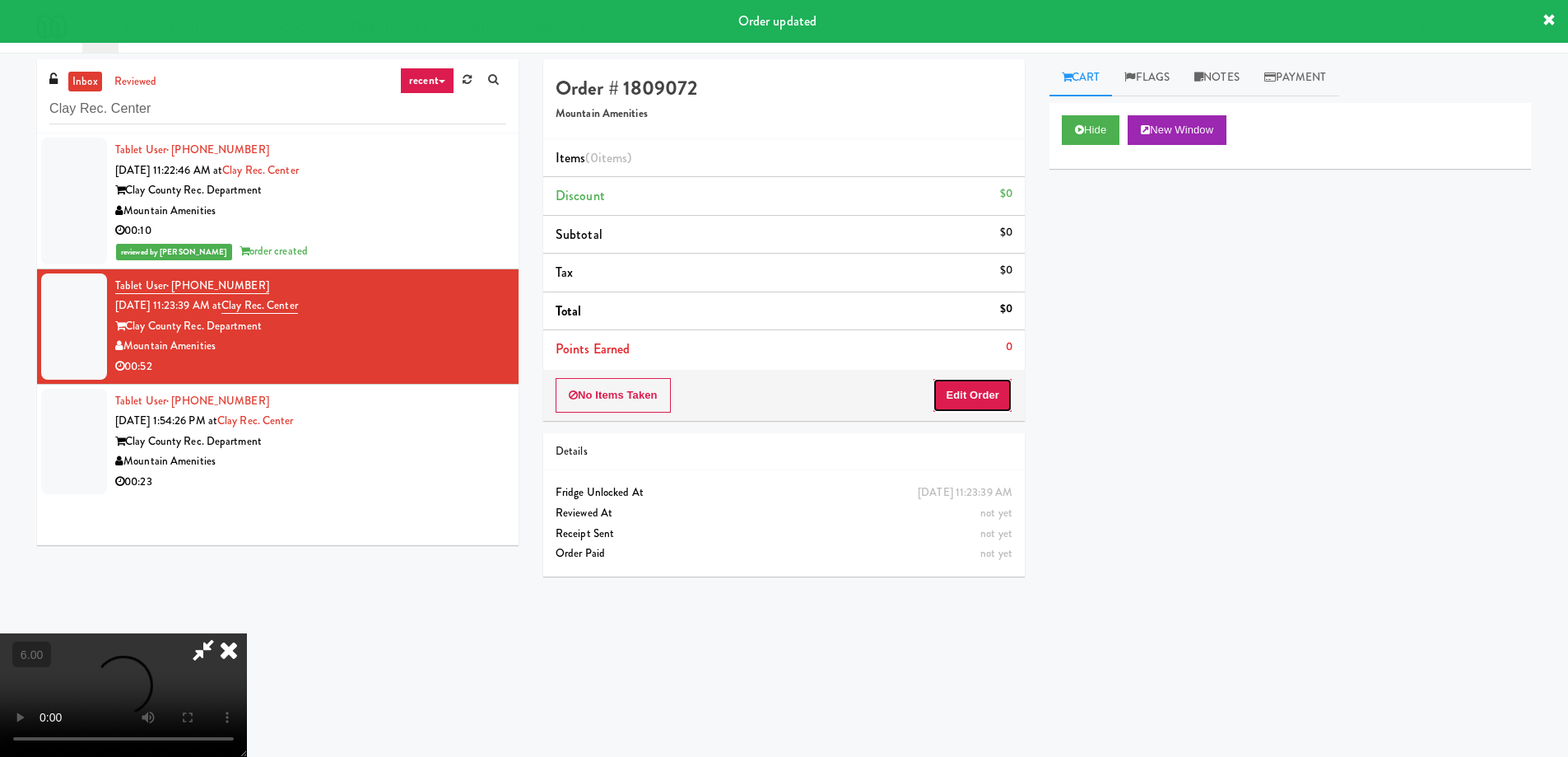
click at [982, 405] on button "Edit Order" at bounding box center [973, 395] width 80 height 35
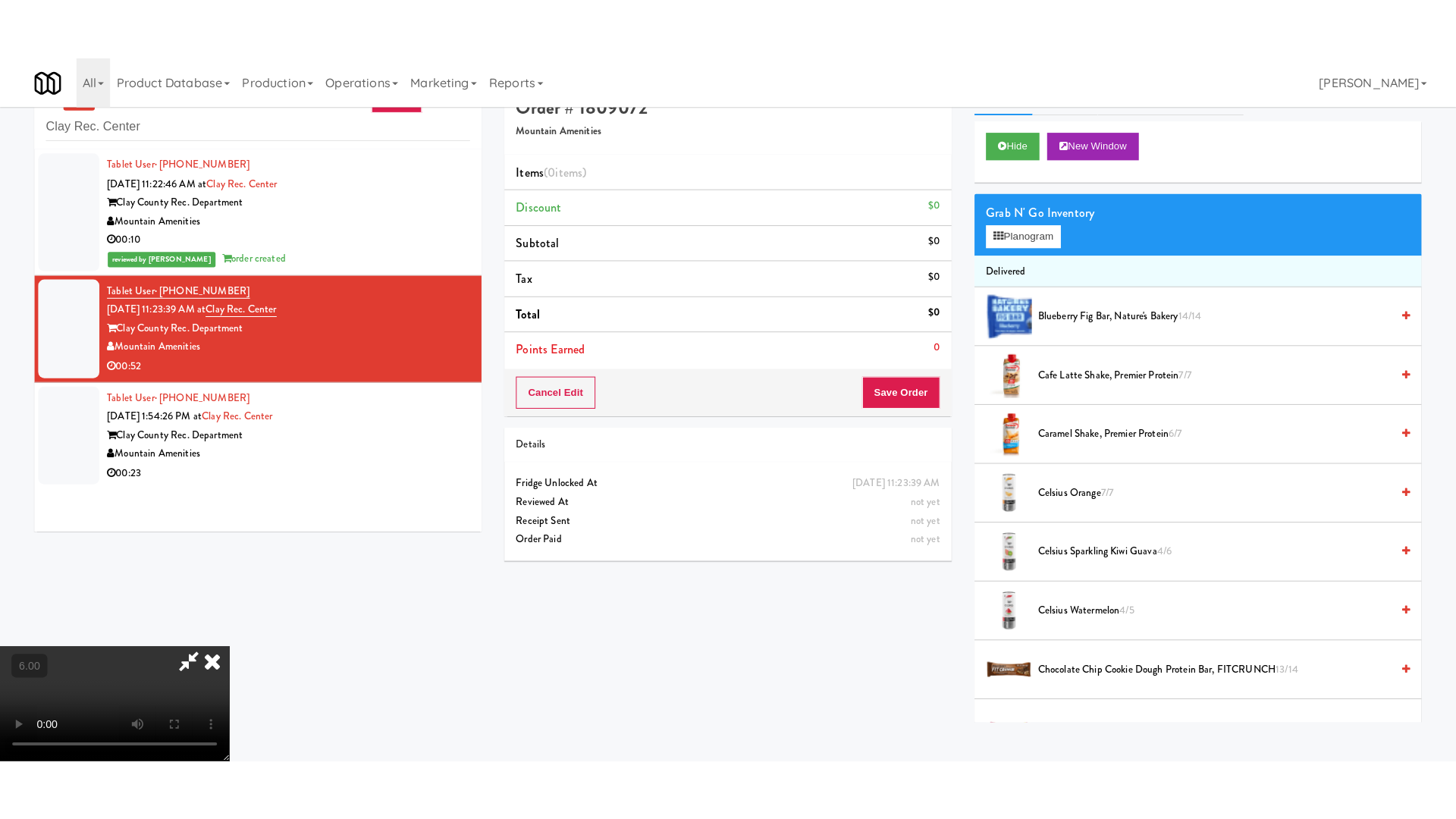
scroll to position [49, 0]
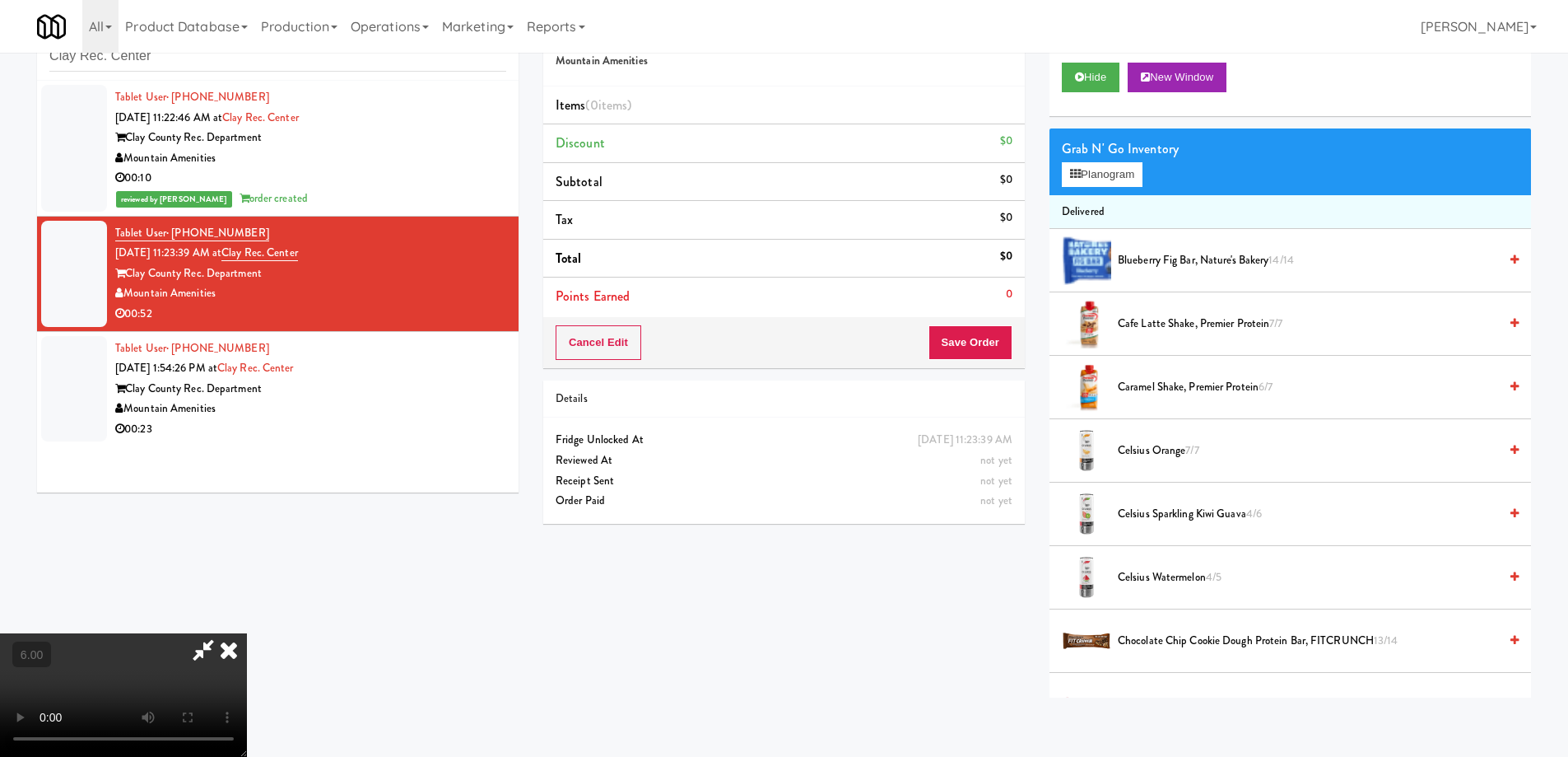
click at [247, 633] on video at bounding box center [123, 694] width 247 height 123
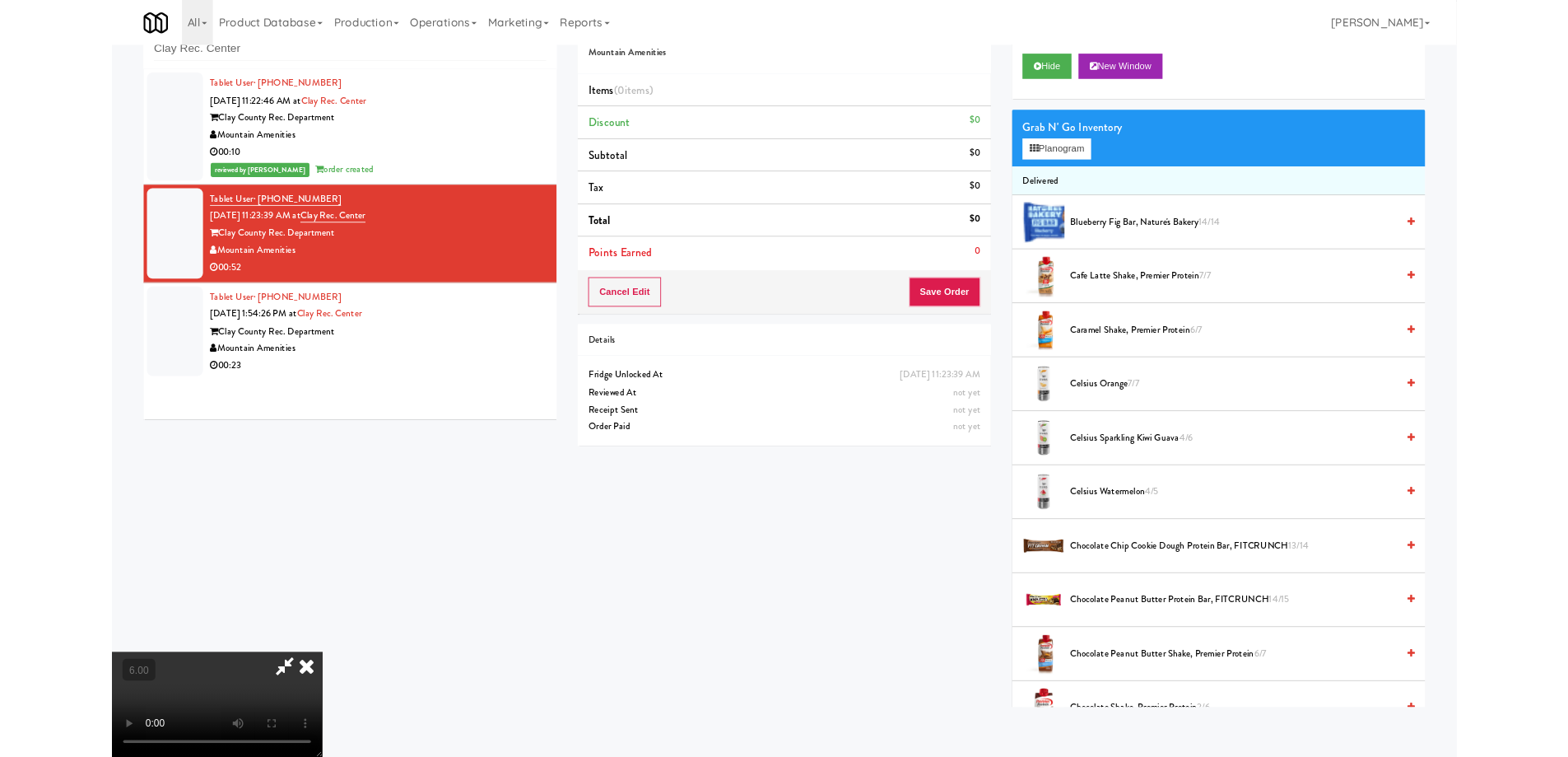
scroll to position [34, 0]
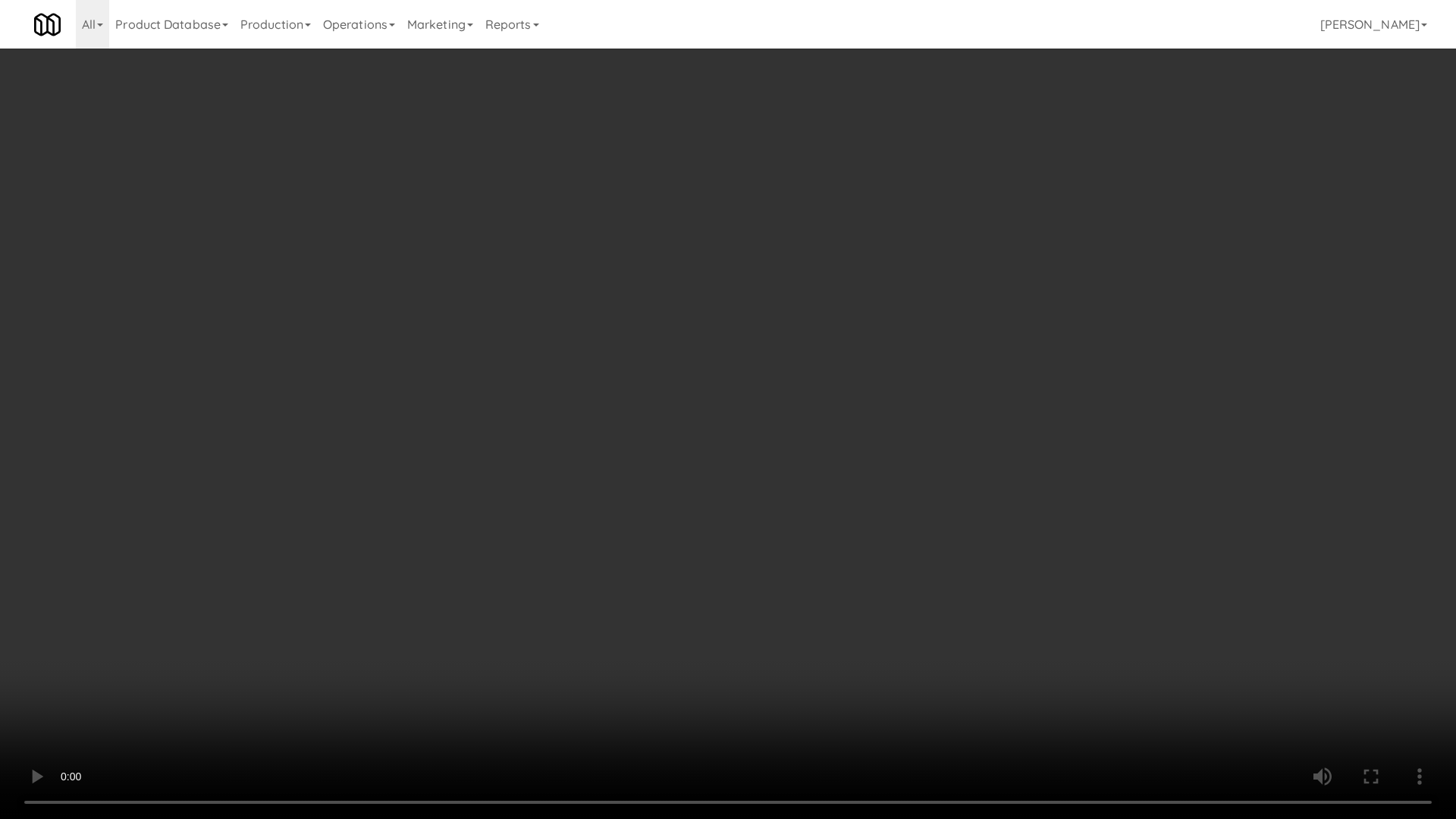
click at [766, 517] on video at bounding box center [728, 409] width 1456 height 819
click at [818, 465] on video at bounding box center [728, 409] width 1456 height 819
drag, startPoint x: 818, startPoint y: 465, endPoint x: 824, endPoint y: 338, distance: 127.1
click at [820, 465] on video at bounding box center [728, 409] width 1456 height 819
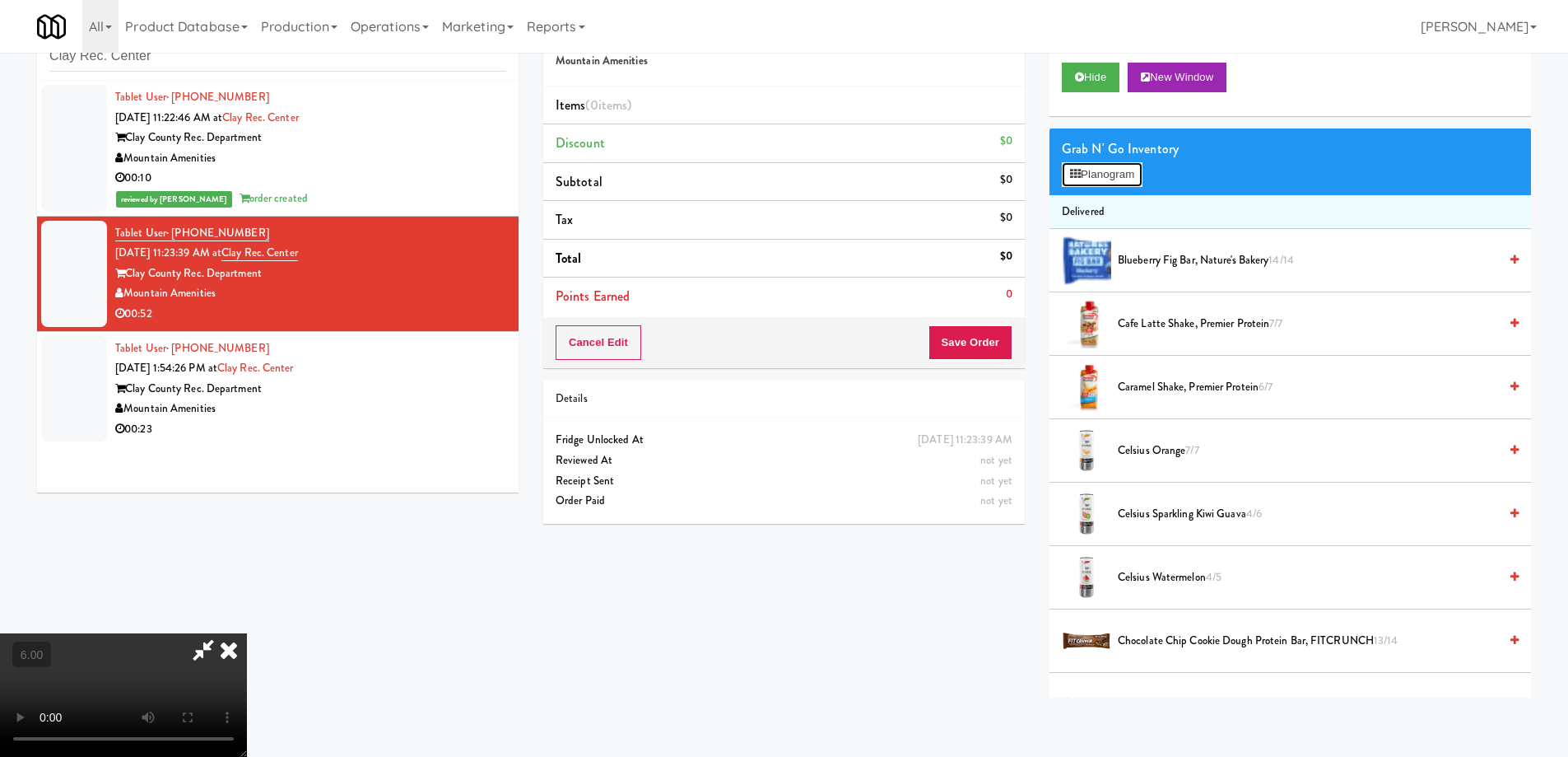
click at [1075, 173] on icon at bounding box center [1075, 174] width 11 height 11
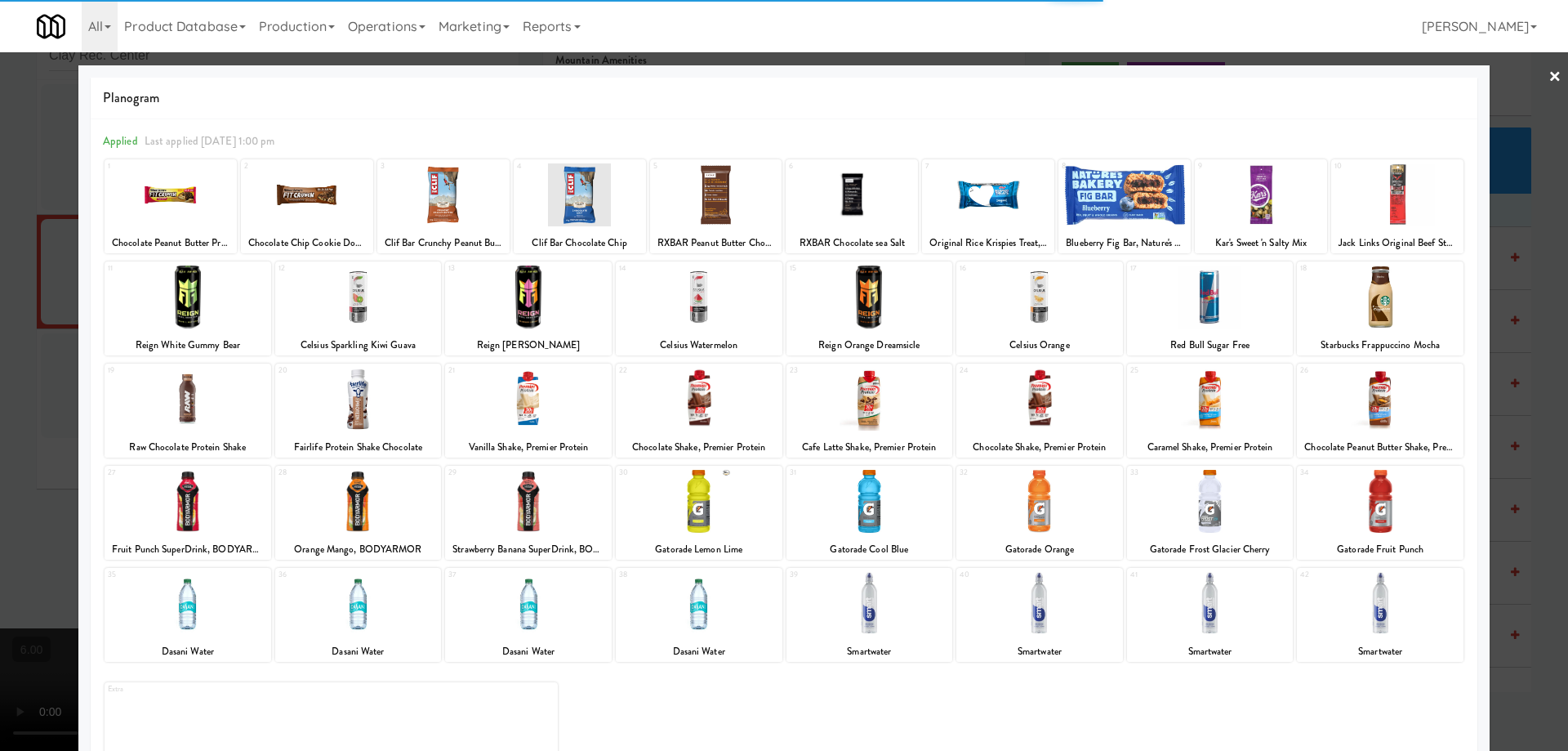
click at [378, 507] on div at bounding box center [358, 501] width 167 height 63
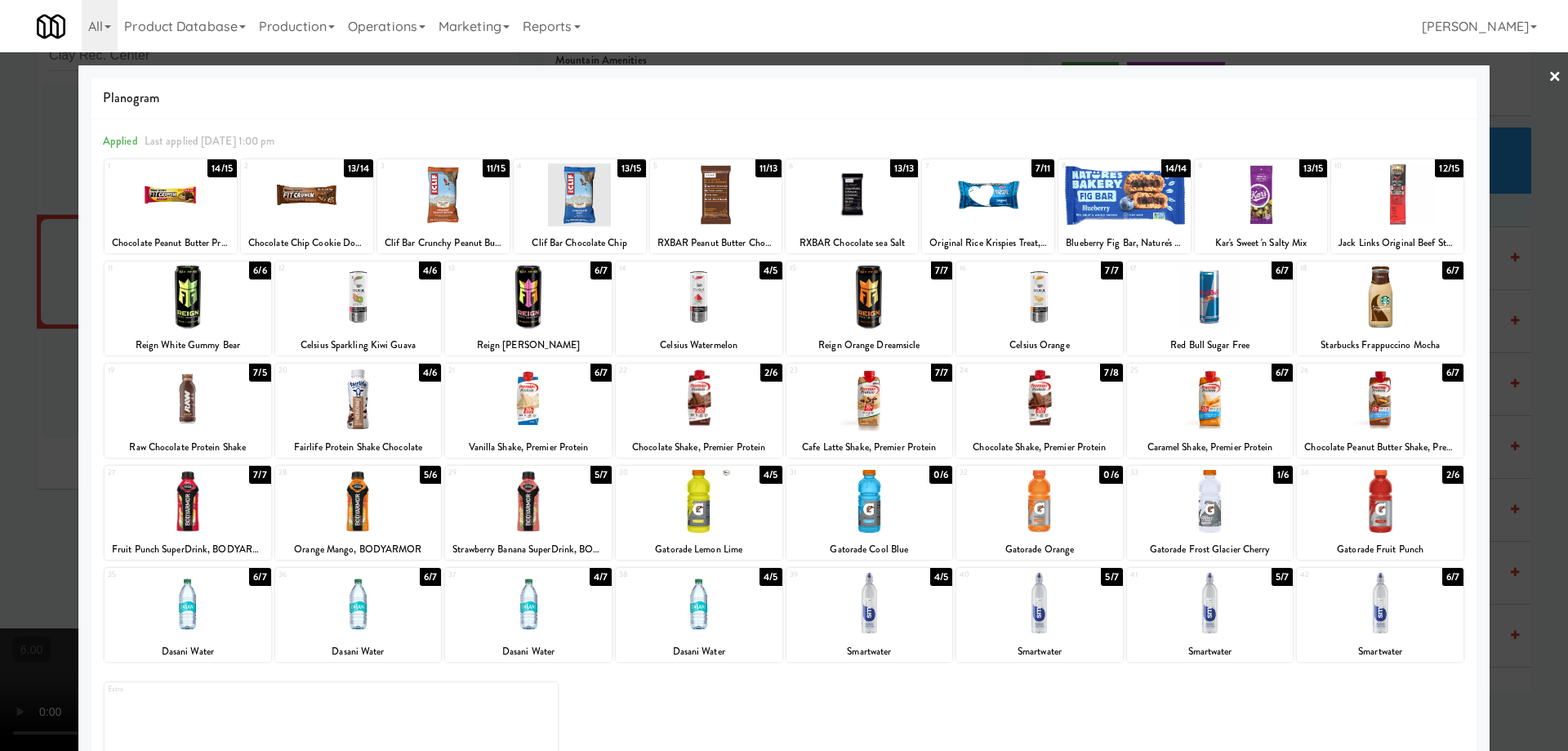
click at [323, 192] on div at bounding box center [307, 195] width 132 height 63
click at [401, 489] on div at bounding box center [358, 501] width 167 height 63
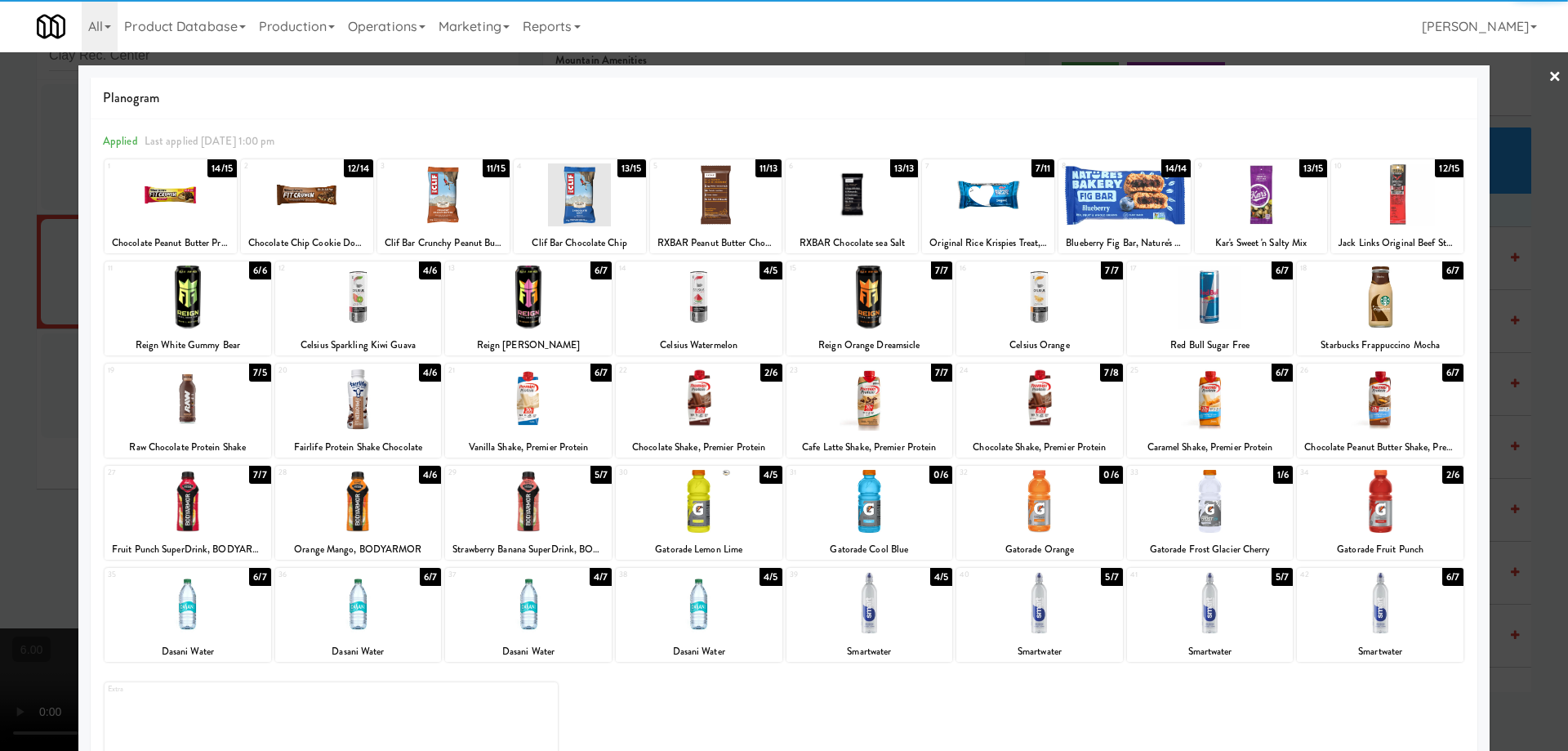
click at [912, 387] on div at bounding box center [869, 399] width 167 height 63
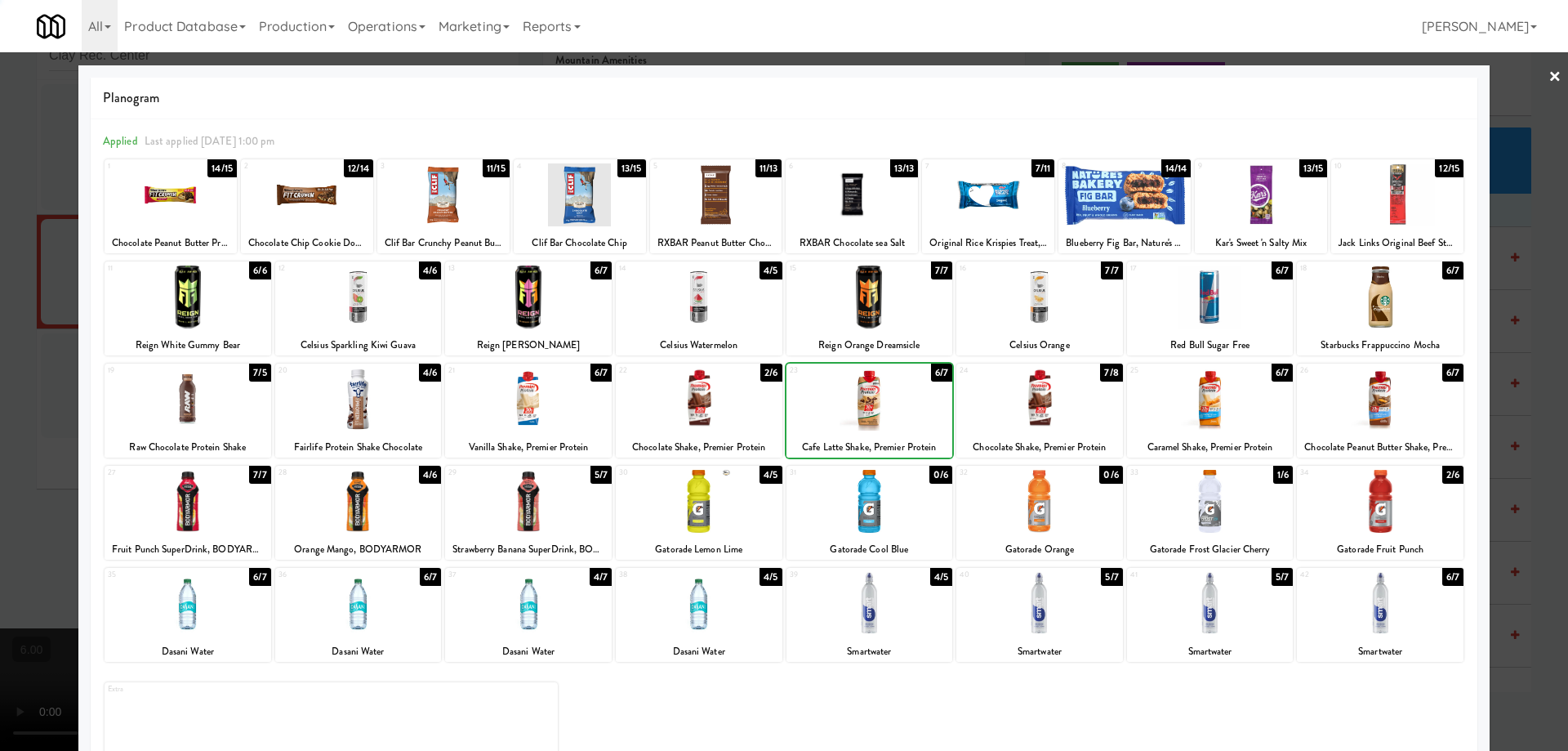
click at [0, 311] on div at bounding box center [784, 375] width 1568 height 751
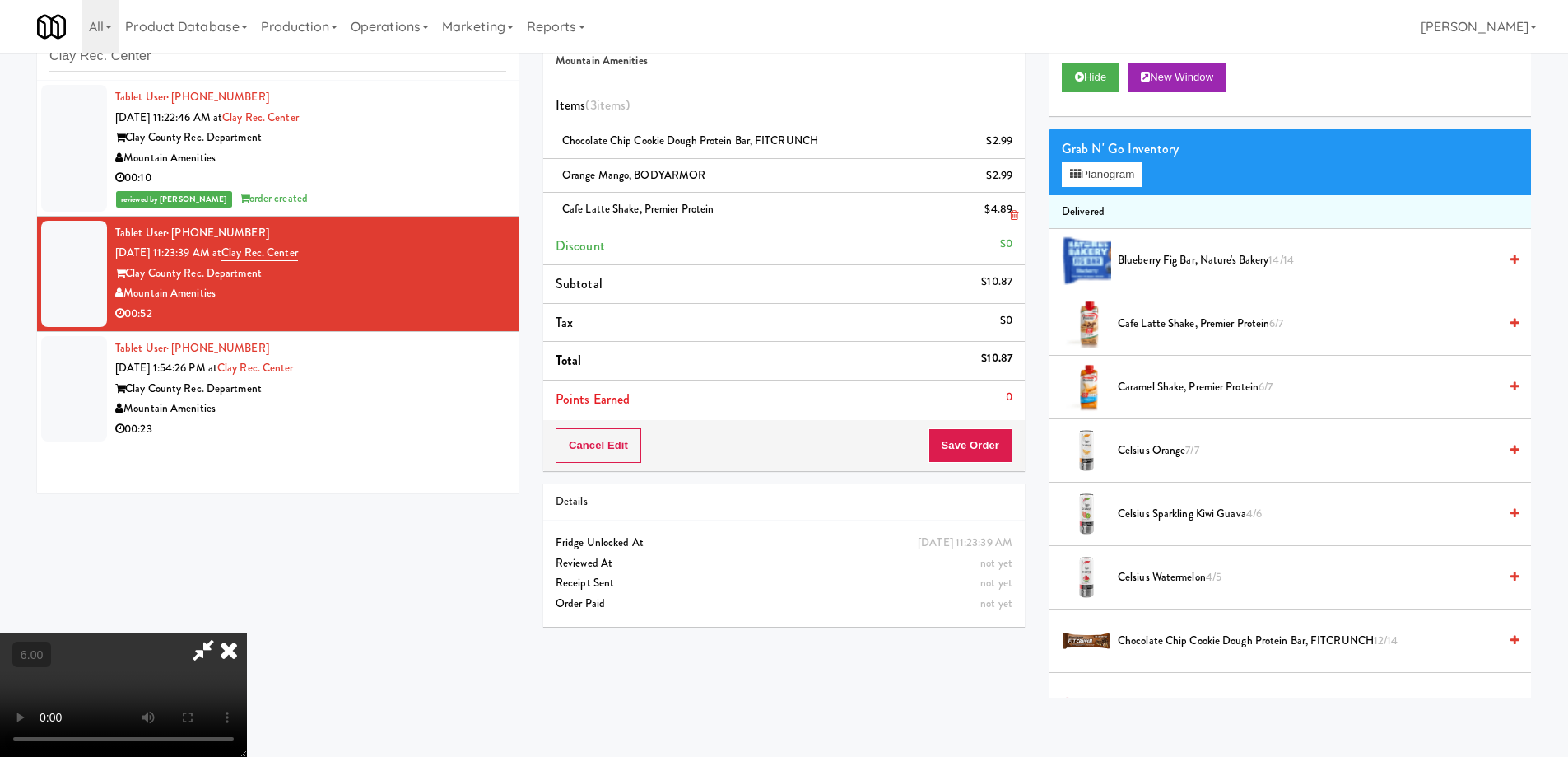
click at [1008, 213] on link at bounding box center [1011, 216] width 15 height 21
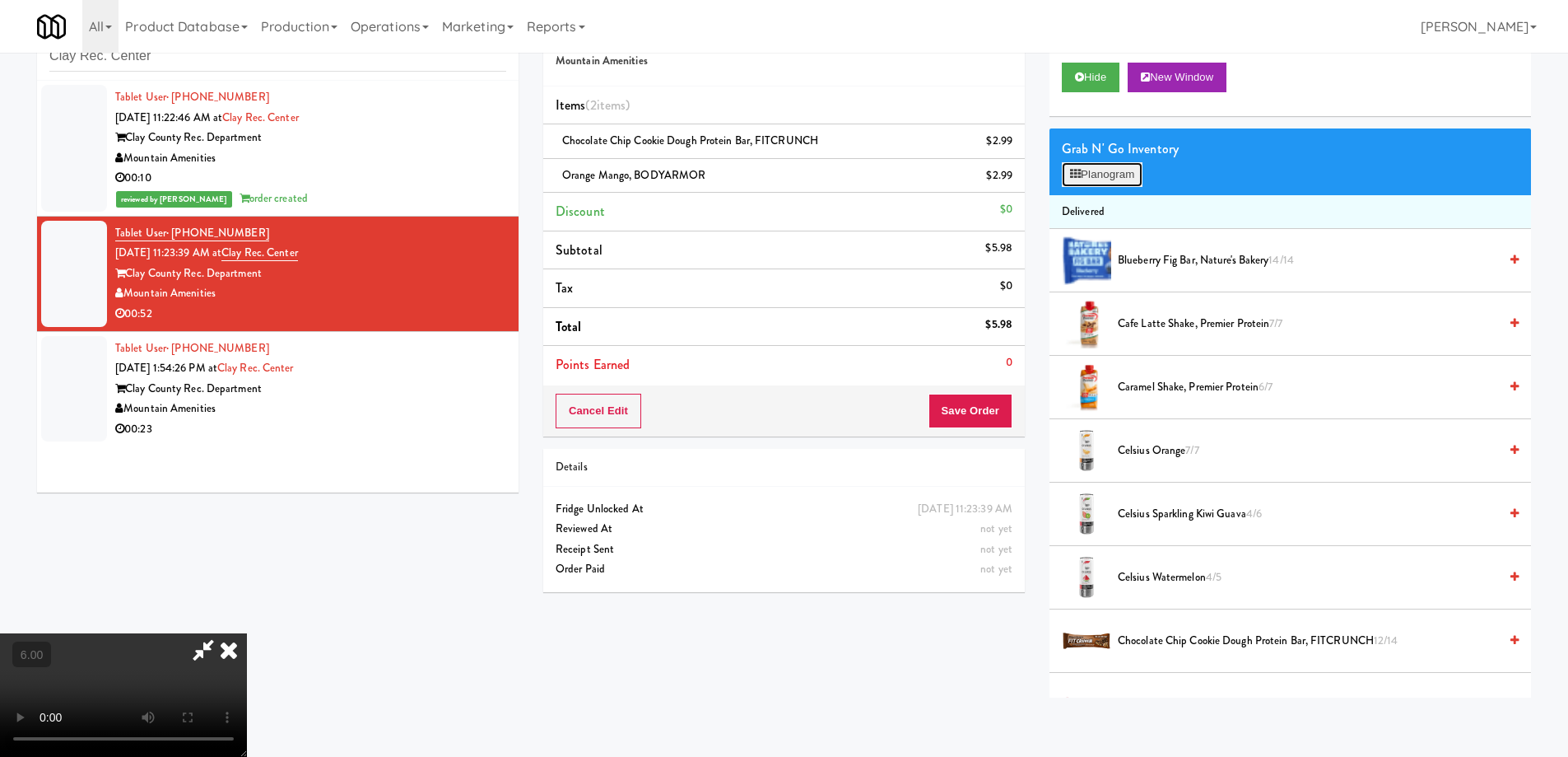
click at [1113, 176] on button "Planogram" at bounding box center [1102, 175] width 81 height 25
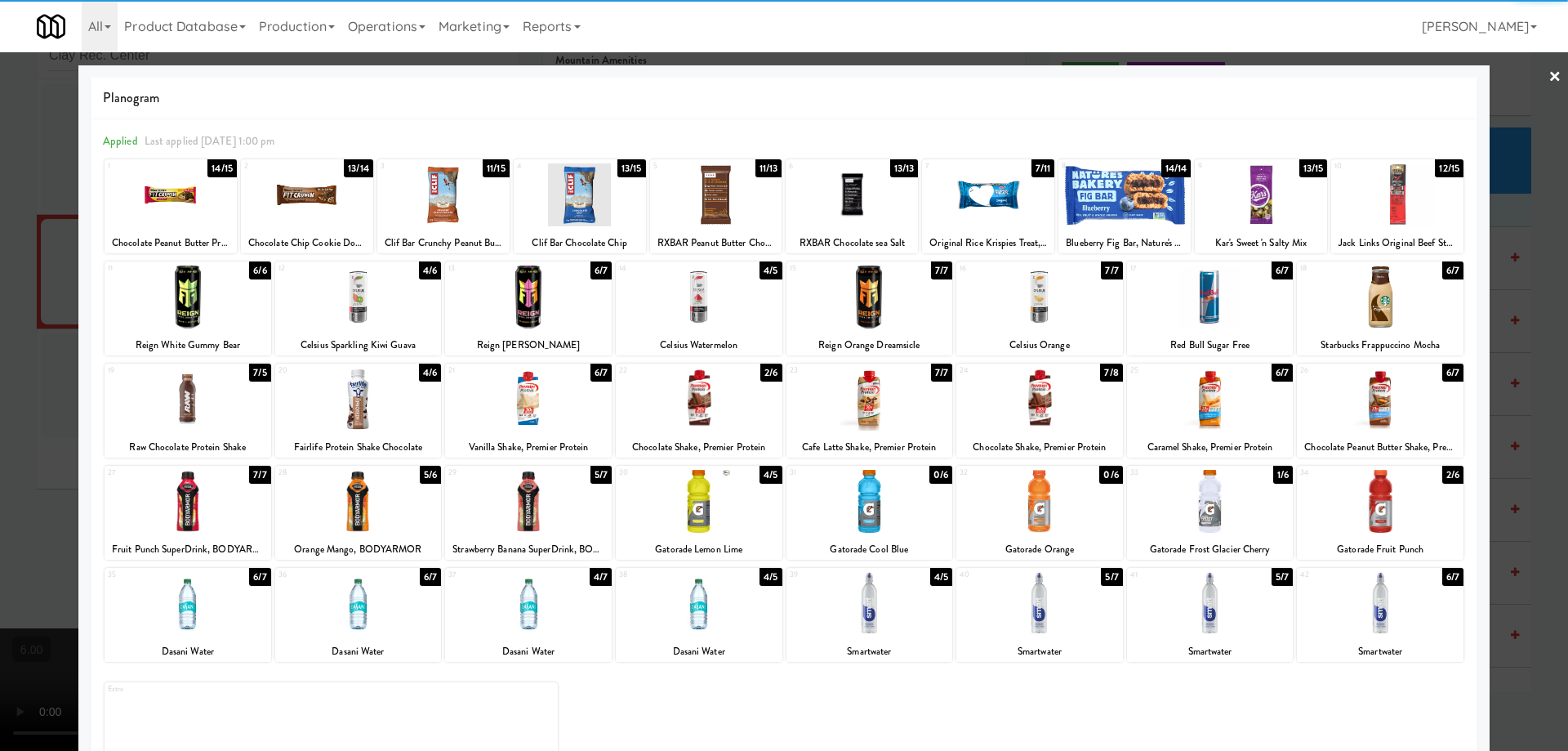
click at [868, 395] on div at bounding box center [869, 399] width 167 height 63
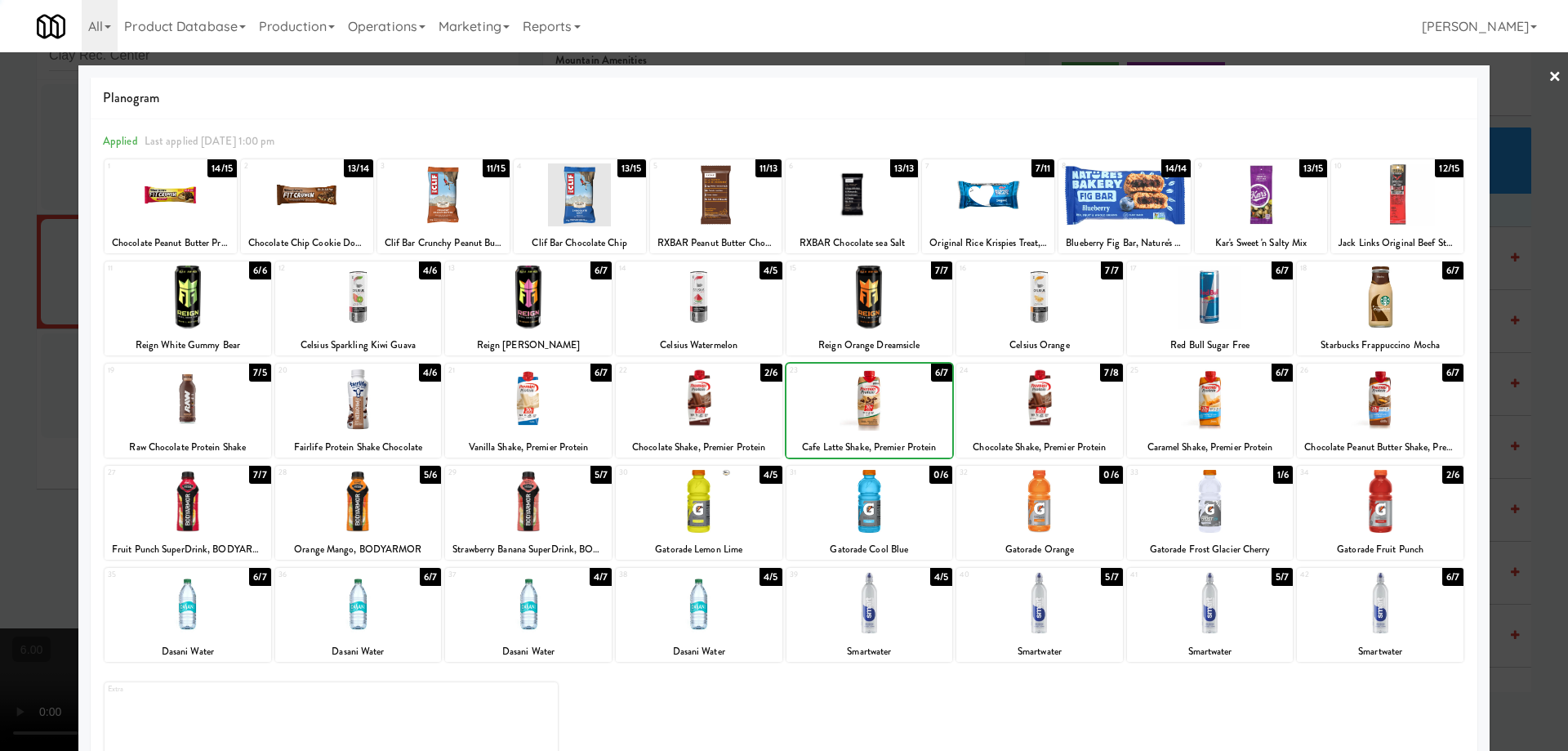
click at [0, 96] on div at bounding box center [784, 375] width 1568 height 751
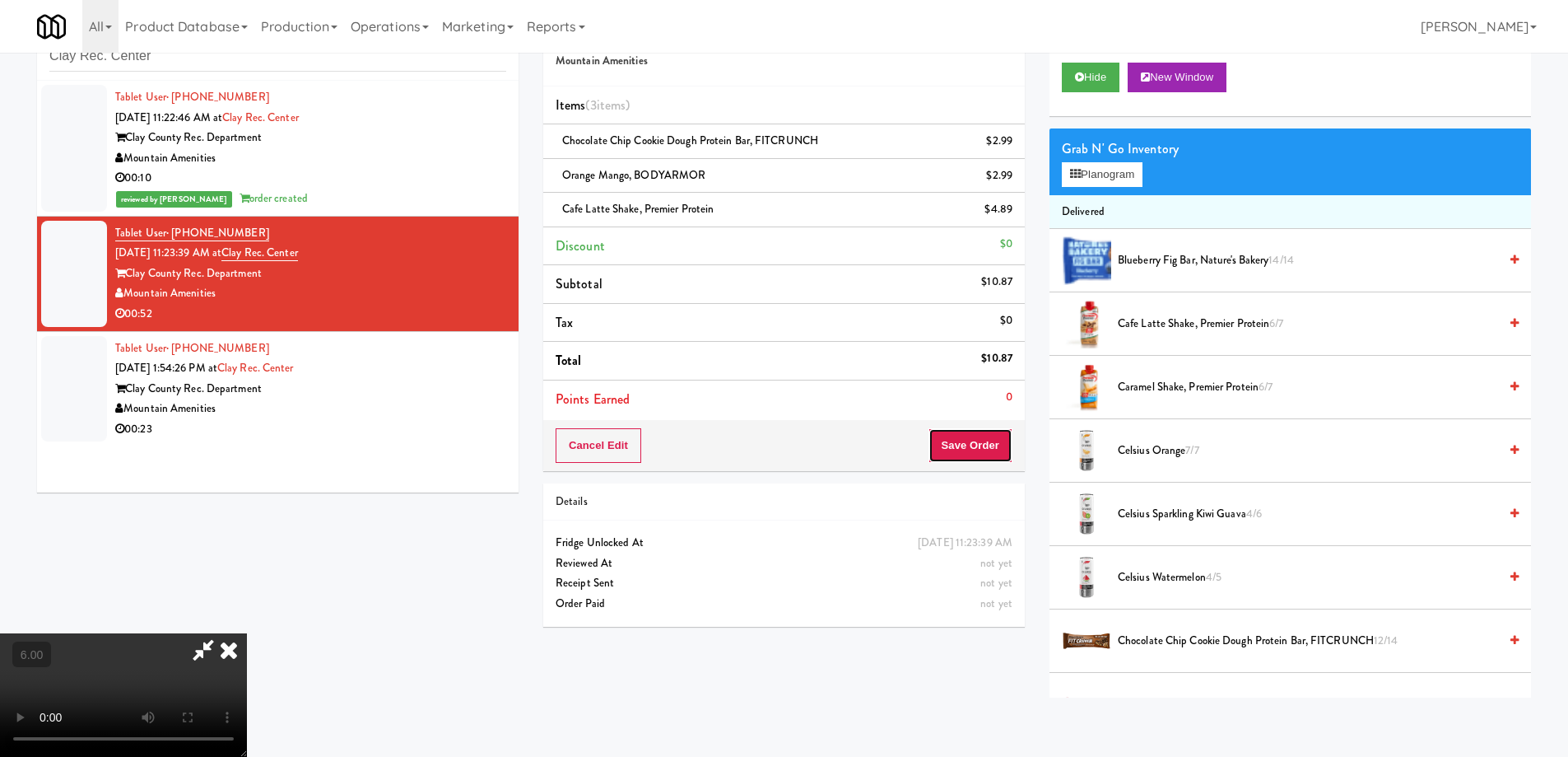
click at [985, 453] on button "Save Order" at bounding box center [971, 446] width 84 height 35
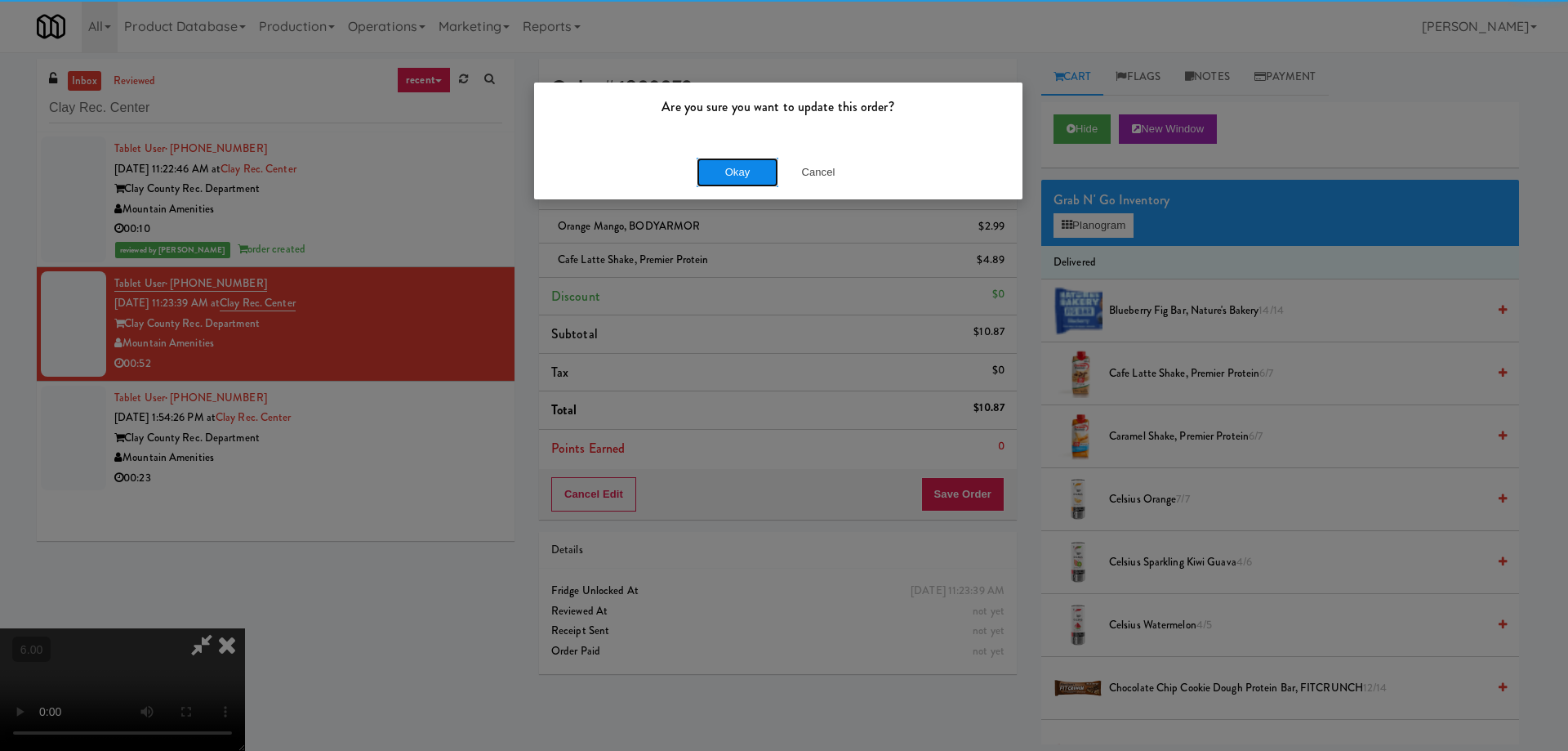
click at [753, 168] on button "Okay" at bounding box center [738, 172] width 82 height 30
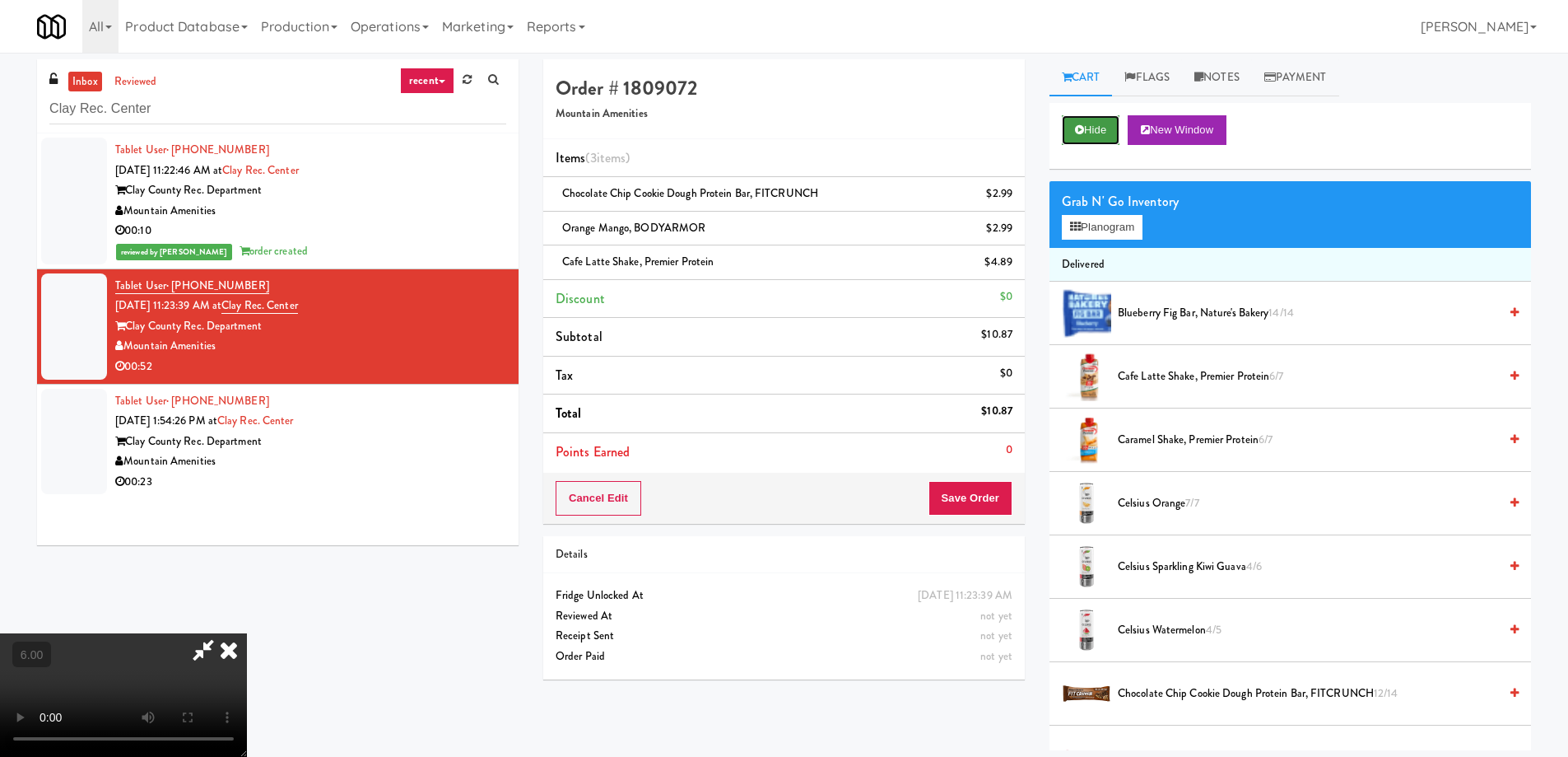
click at [1116, 117] on button "Hide" at bounding box center [1091, 130] width 58 height 30
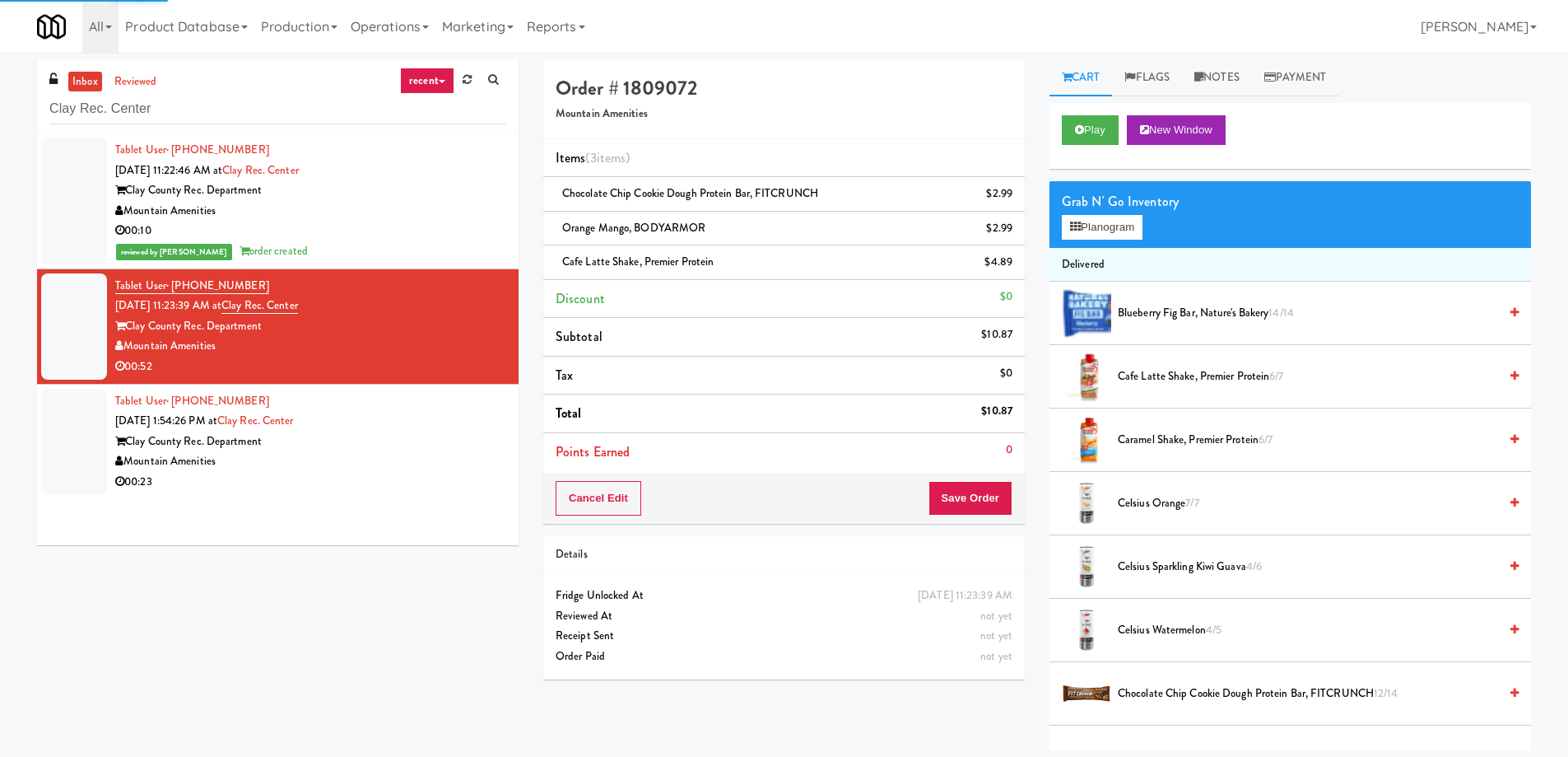
click at [401, 501] on div "Tablet User · (904) 708-4287 Oct 9, 2025 11:22:46 AM at Clay Rec. Center Clay C…" at bounding box center [278, 339] width 481 height 412
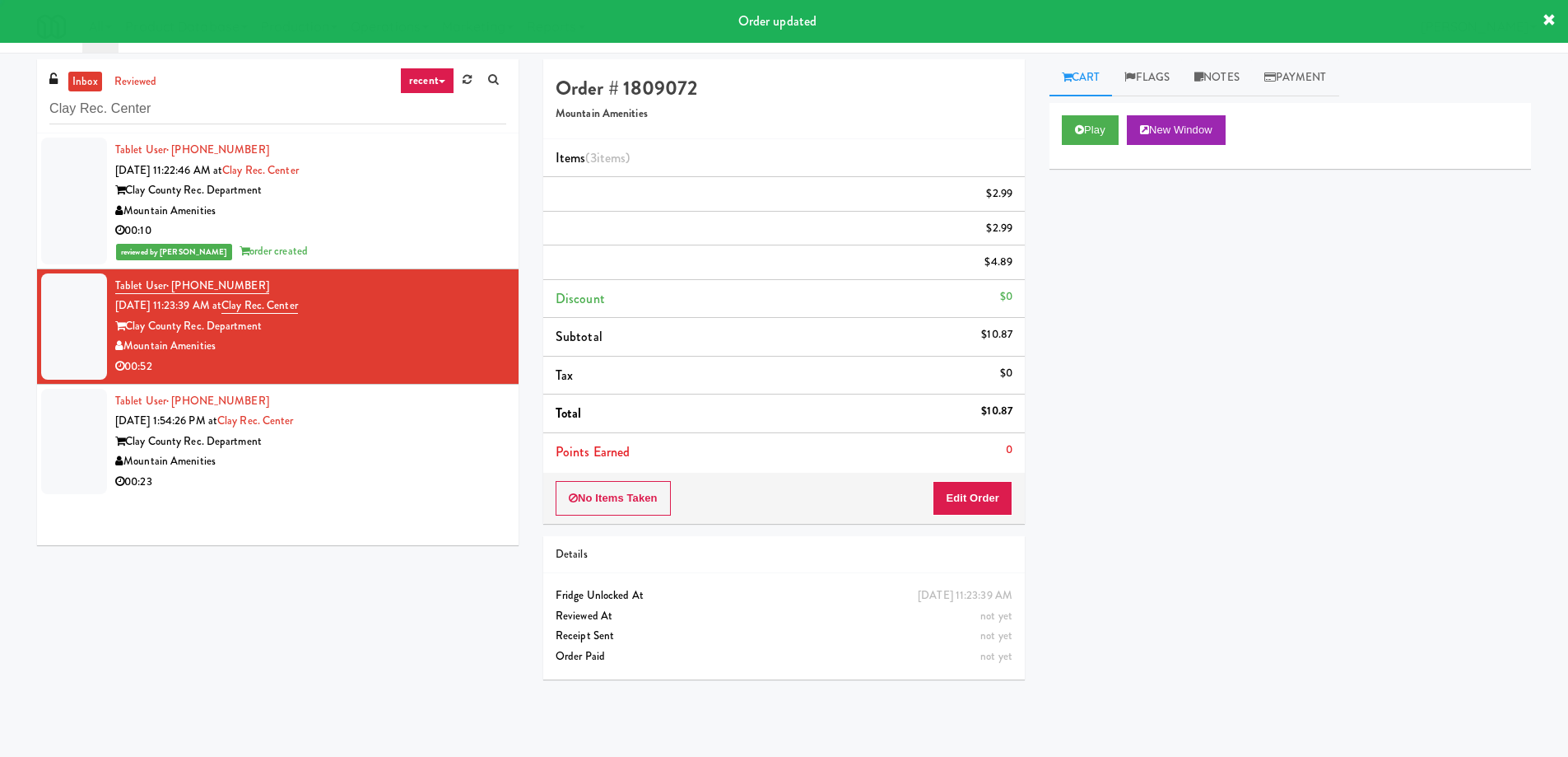
drag, startPoint x: 491, startPoint y: 412, endPoint x: 470, endPoint y: 411, distance: 21.0
click at [495, 414] on li "Tablet User · (828) 541-2425 Oct 9, 2025 1:54:26 PM at Clay Rec. Center Clay Co…" at bounding box center [278, 442] width 481 height 114
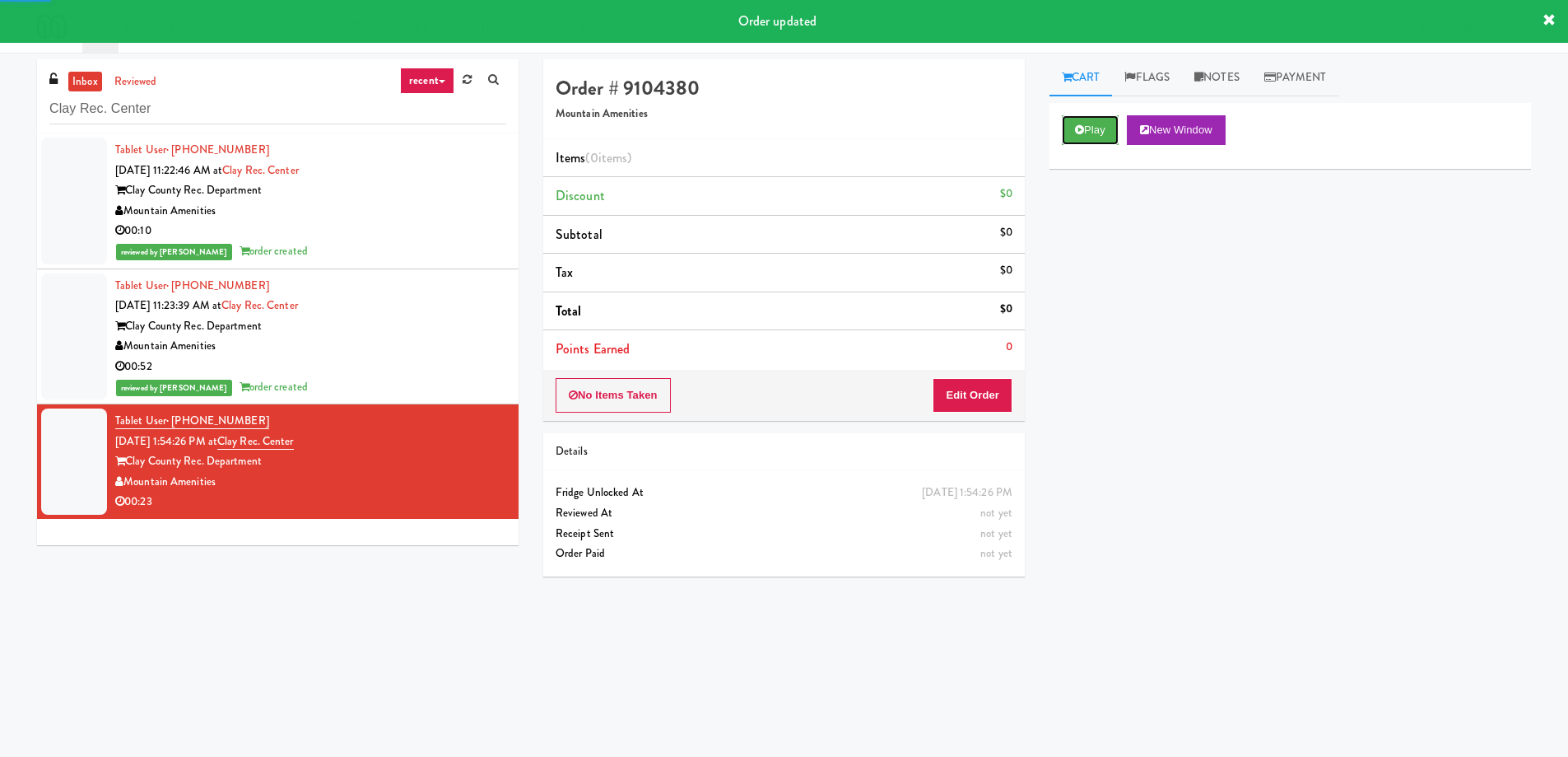
click at [1081, 143] on button "Play" at bounding box center [1090, 130] width 57 height 30
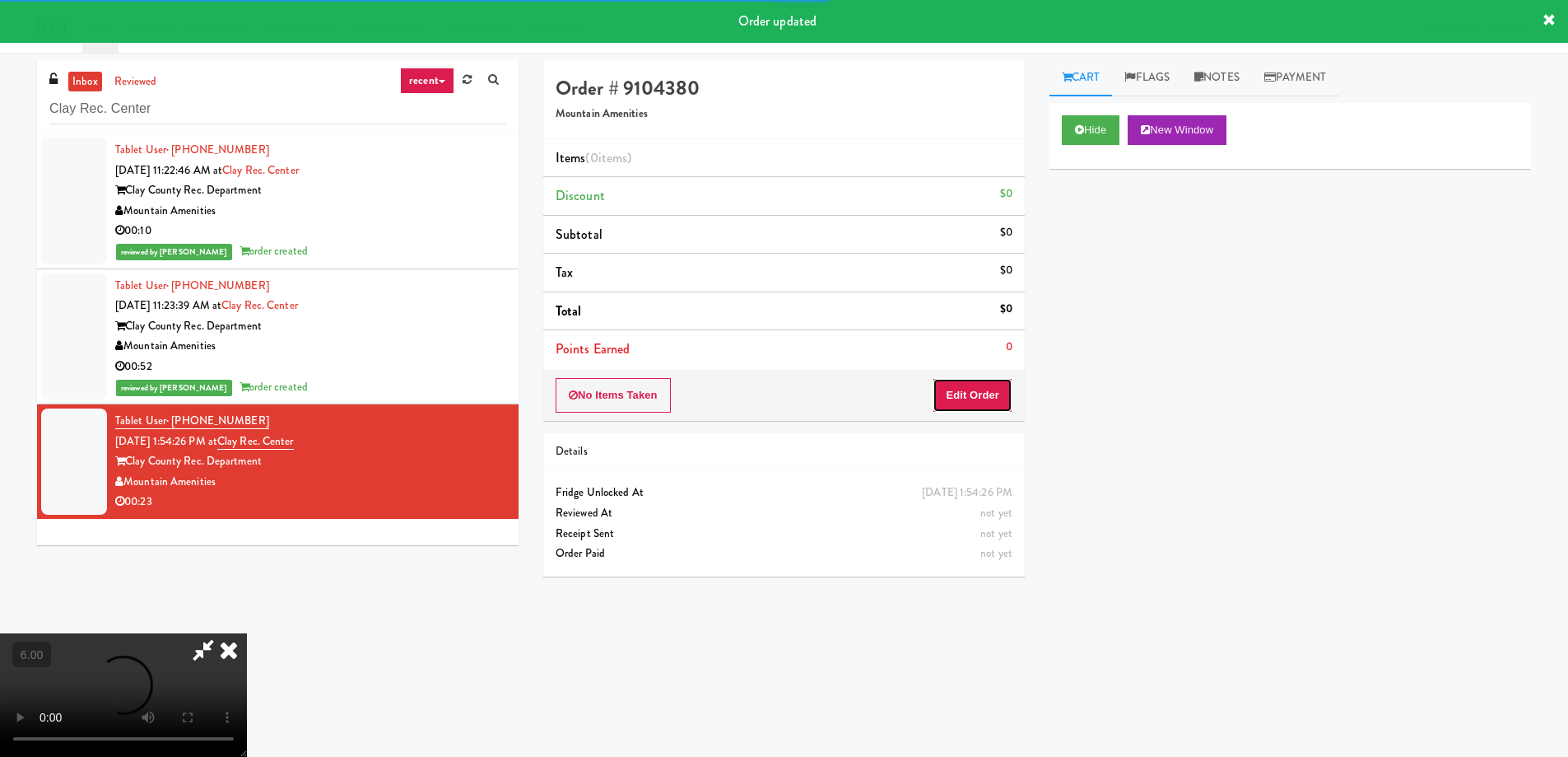
click at [998, 386] on button "Edit Order" at bounding box center [973, 395] width 80 height 35
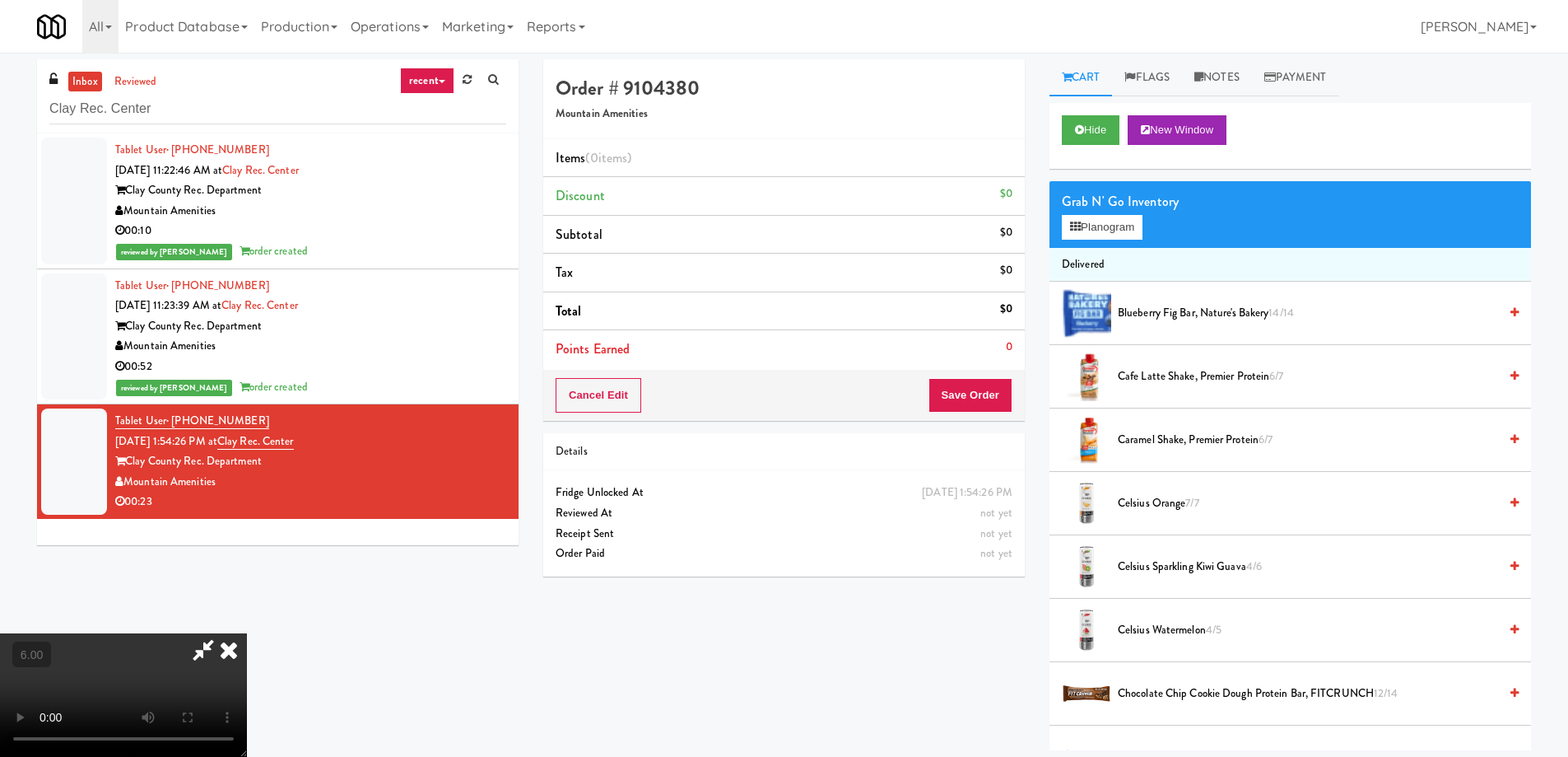
scroll to position [53, 0]
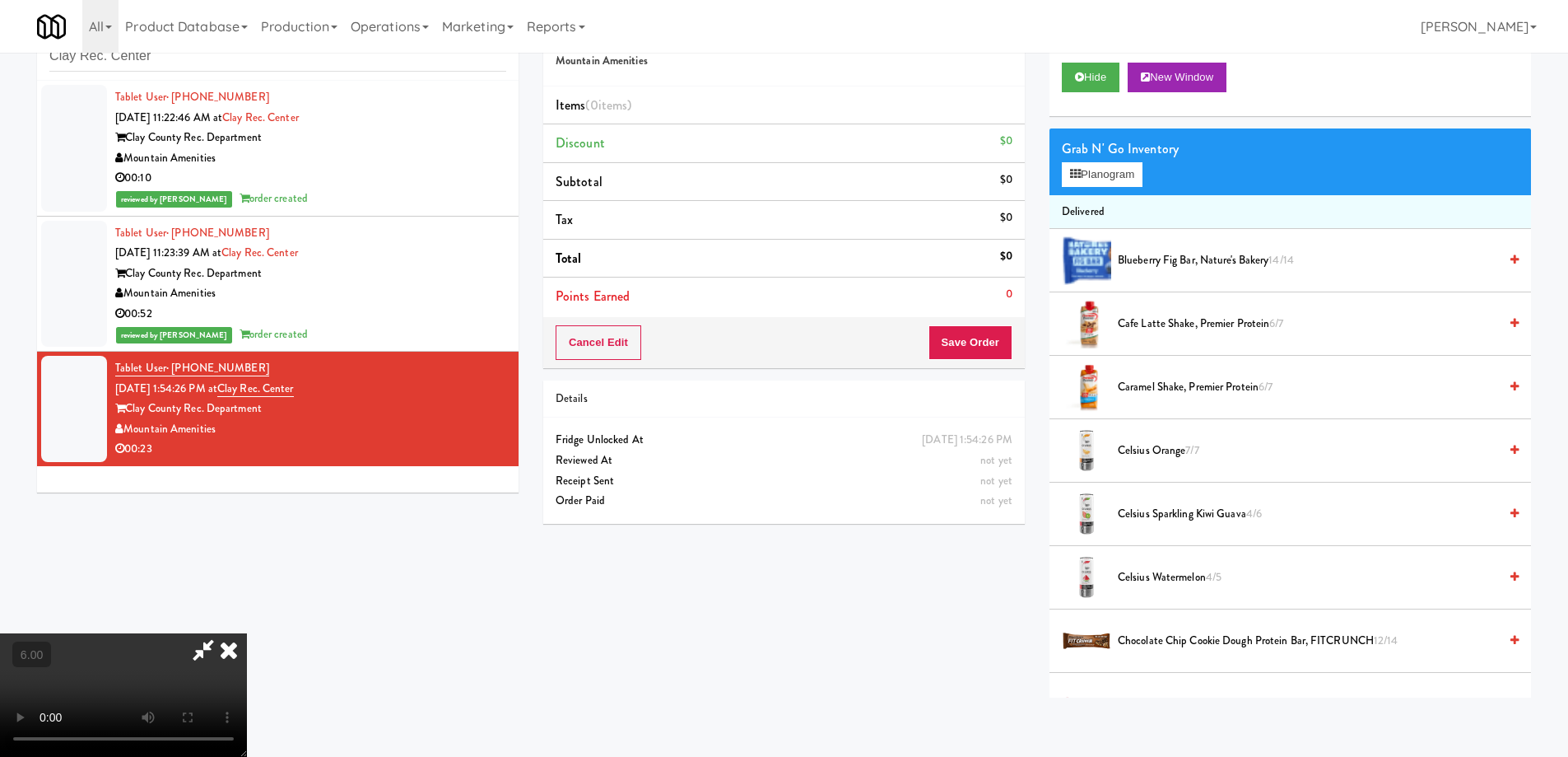
click at [247, 633] on video at bounding box center [123, 694] width 247 height 123
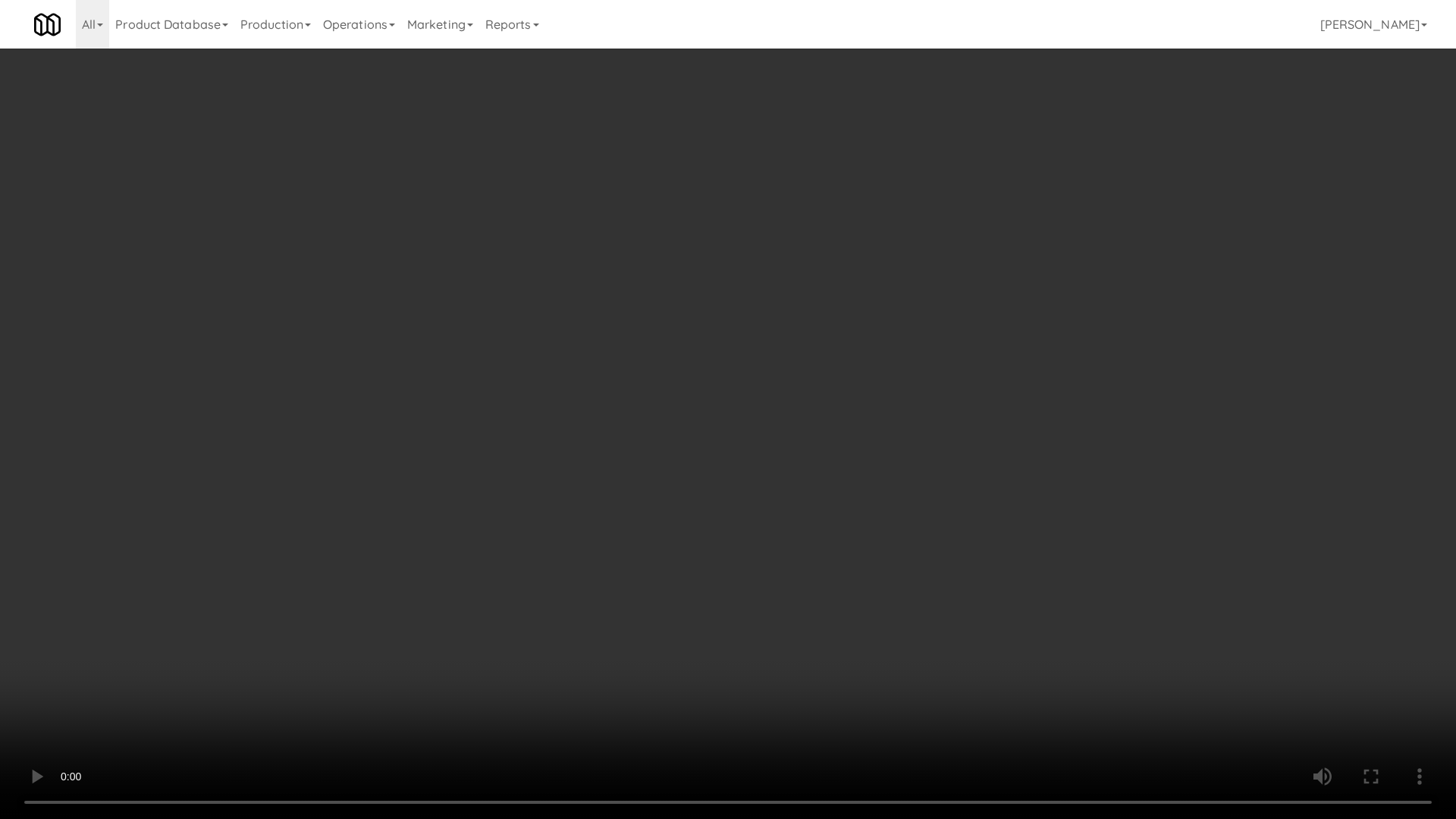
click at [149, 604] on video at bounding box center [728, 409] width 1456 height 819
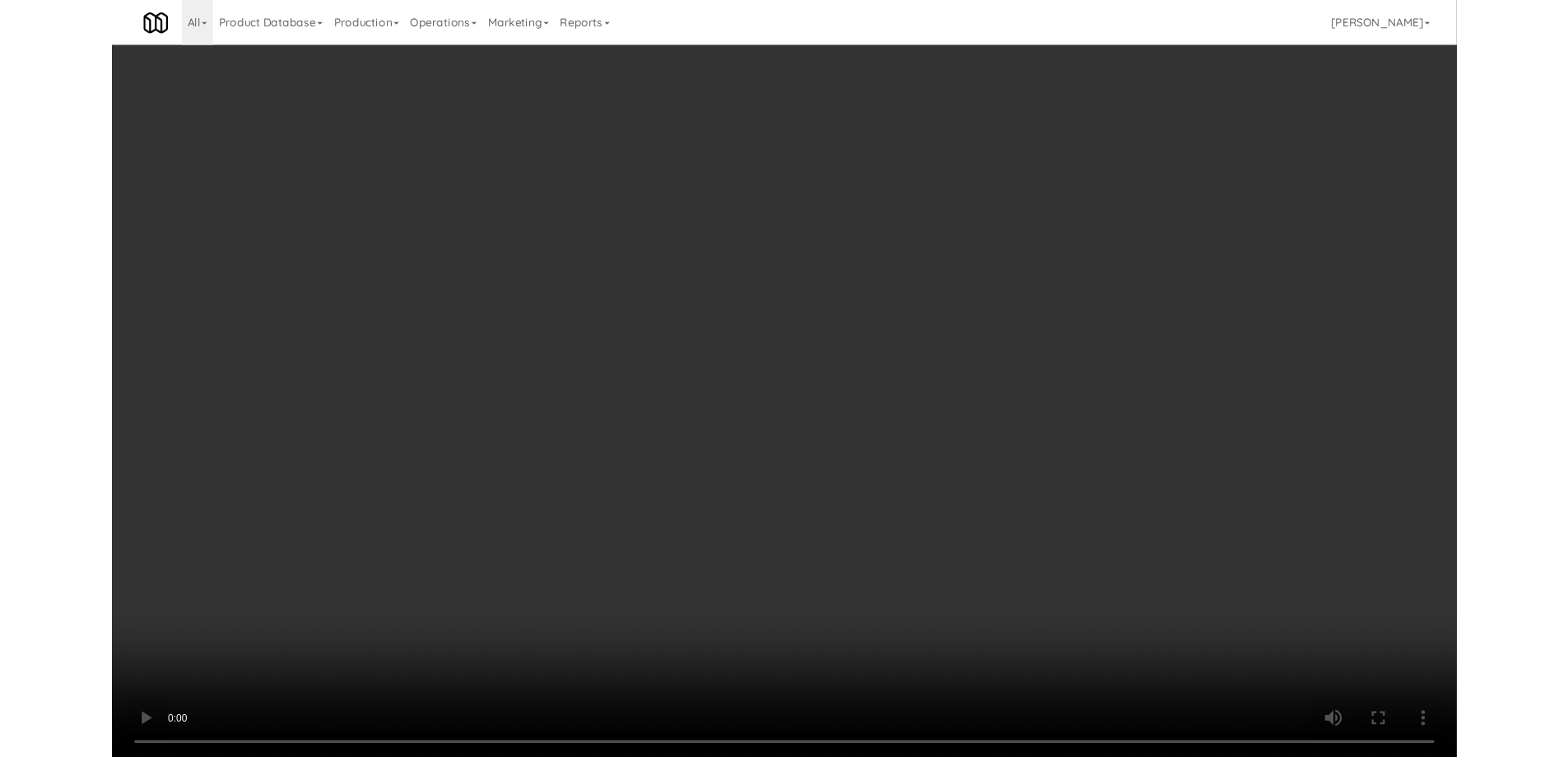
scroll to position [30, 0]
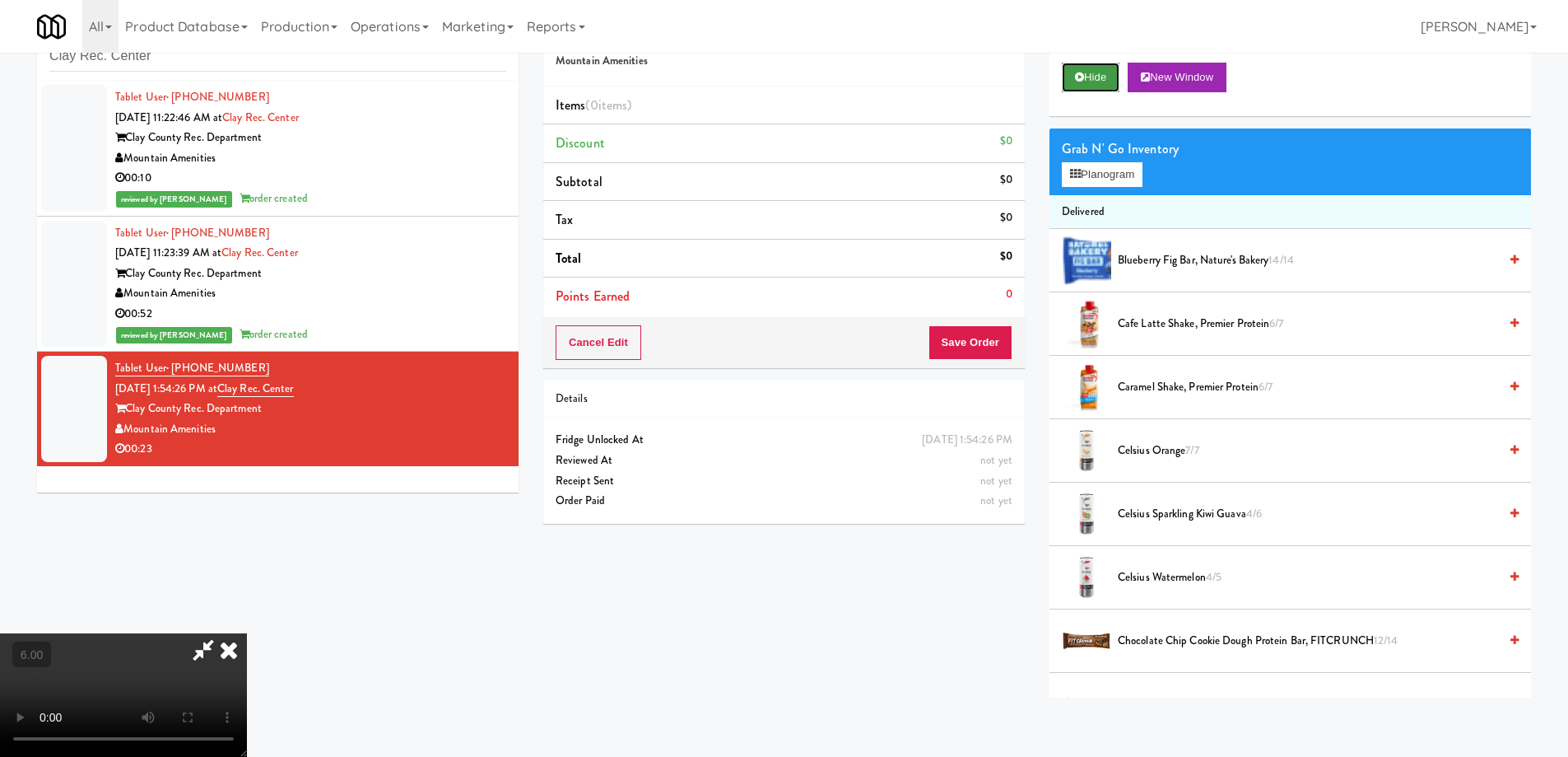
click at [1100, 63] on button "Hide" at bounding box center [1091, 78] width 58 height 30
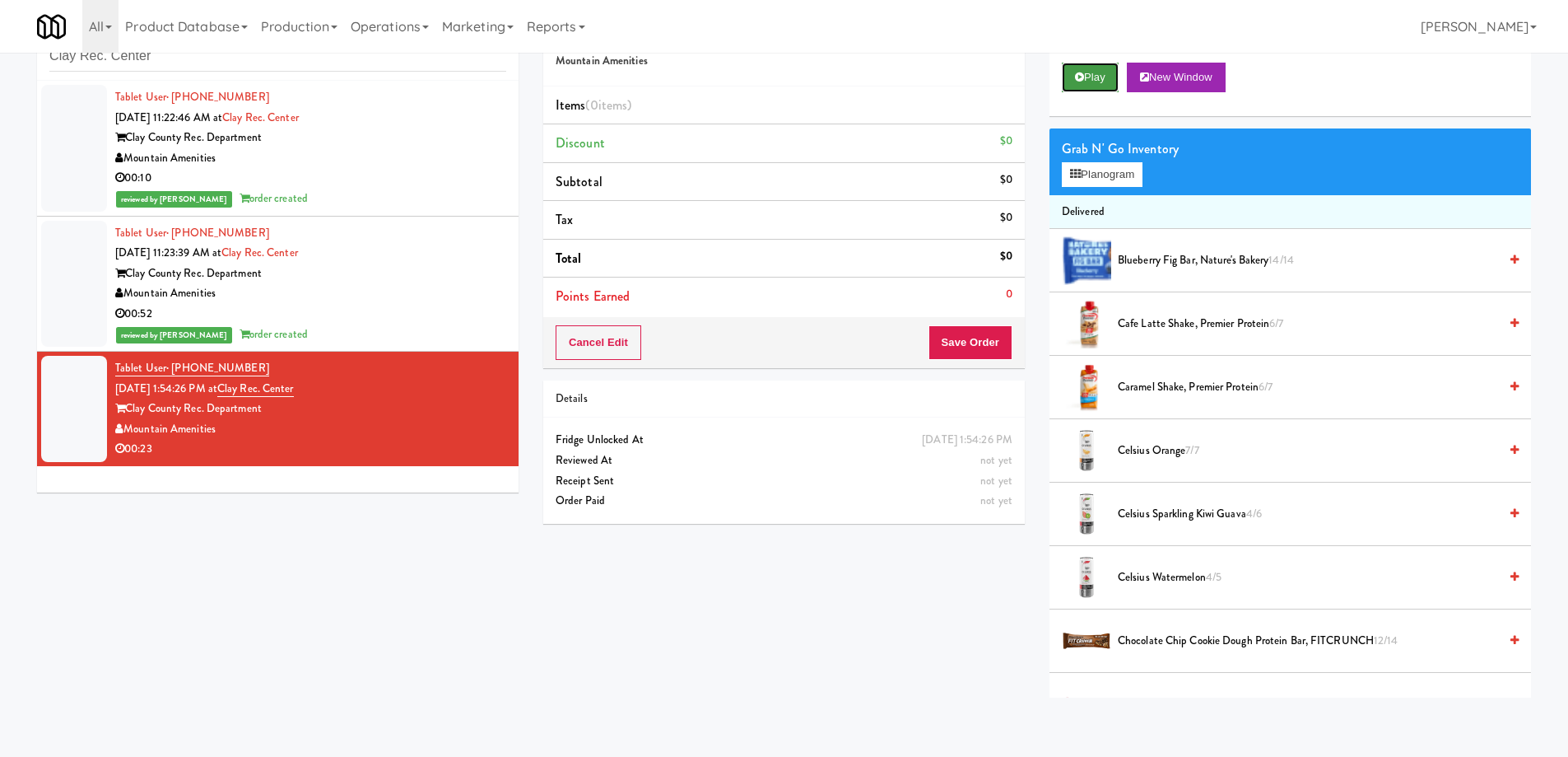
scroll to position [0, 0]
click at [1096, 69] on button "Play" at bounding box center [1090, 78] width 57 height 30
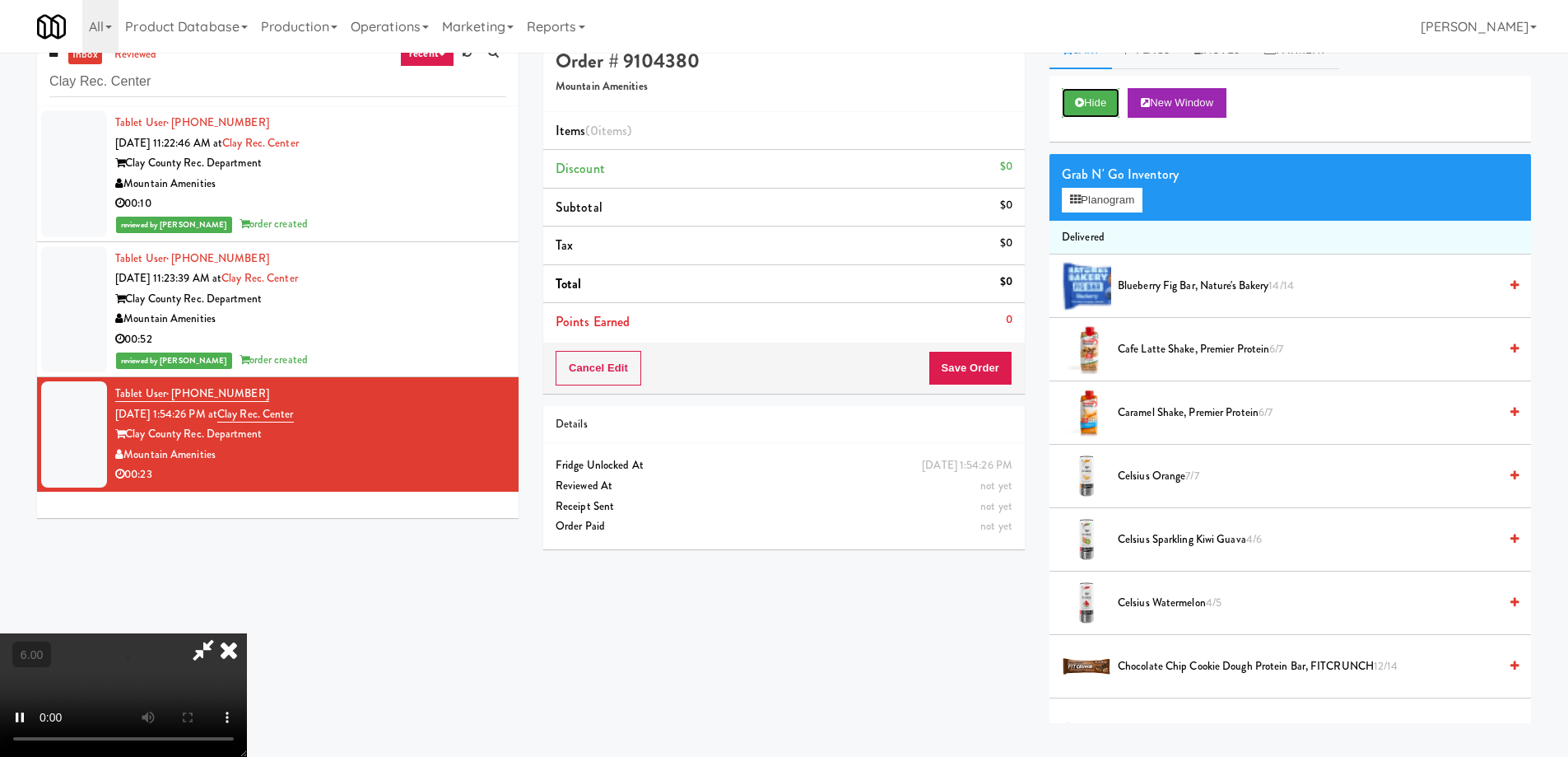
scroll to position [53, 0]
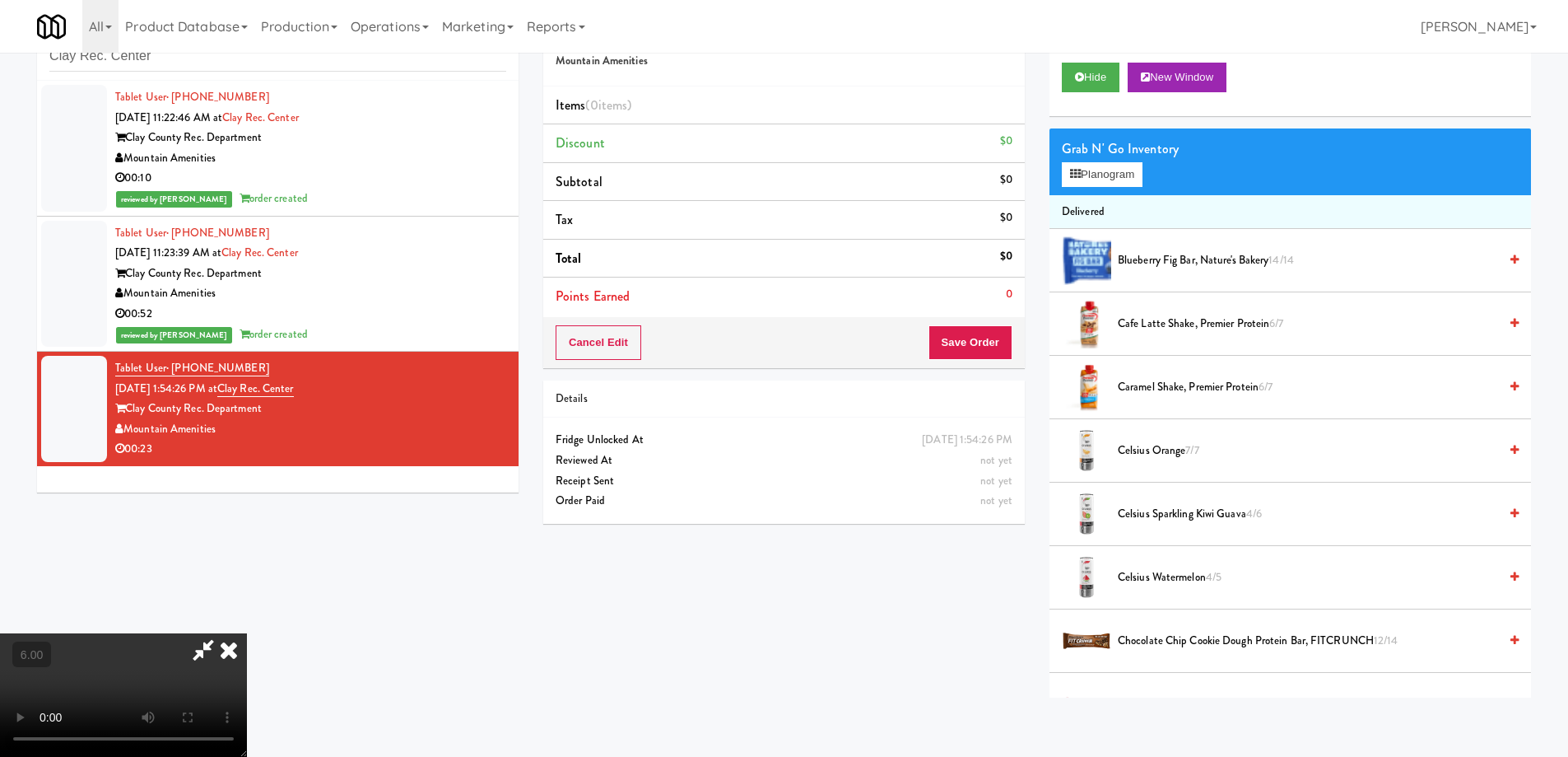
click at [190, 640] on video at bounding box center [123, 694] width 247 height 123
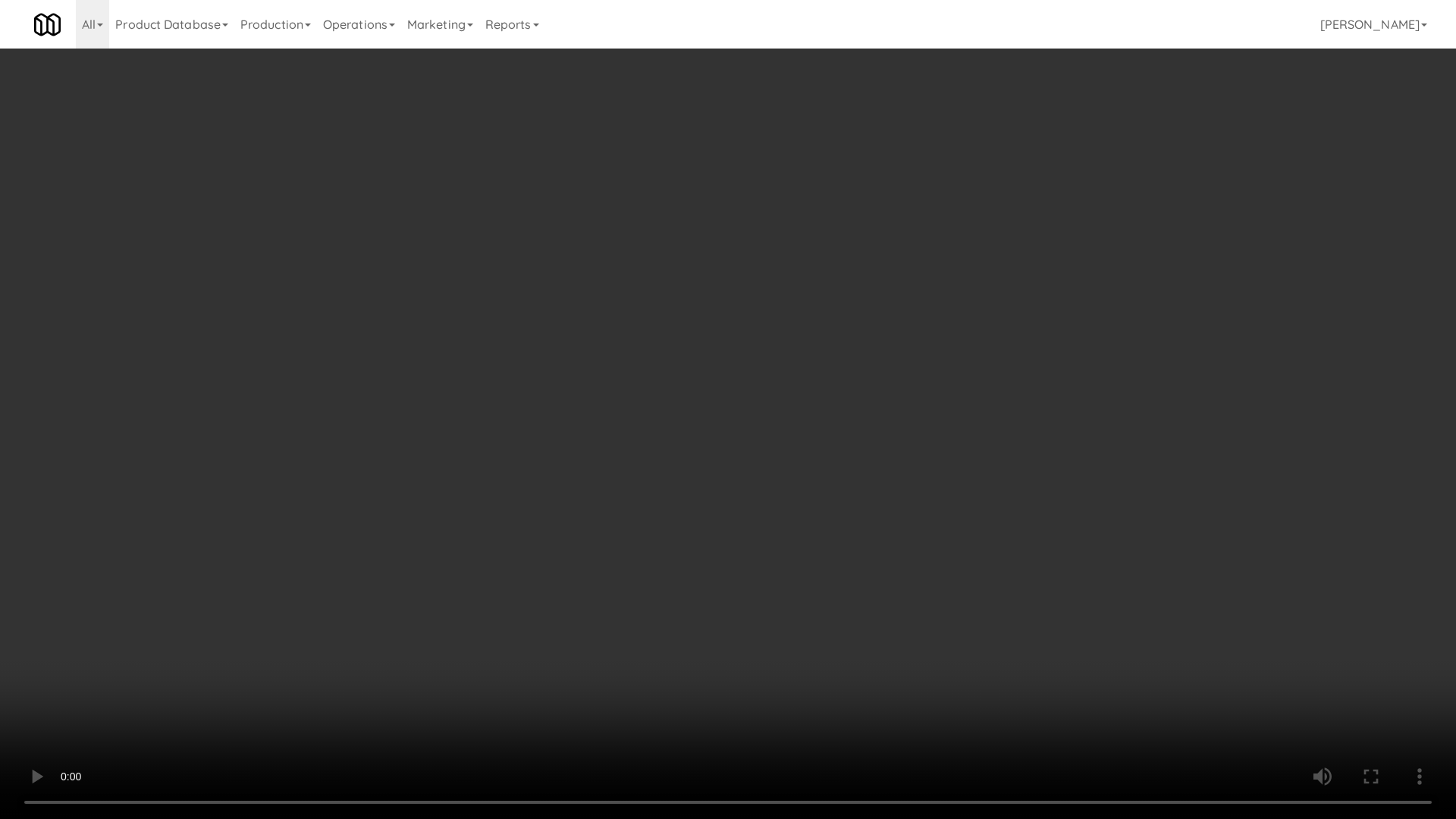
click at [476, 643] on video at bounding box center [728, 409] width 1456 height 819
drag, startPoint x: 475, startPoint y: 643, endPoint x: 646, endPoint y: 460, distance: 250.5
click at [475, 641] on video at bounding box center [728, 409] width 1456 height 819
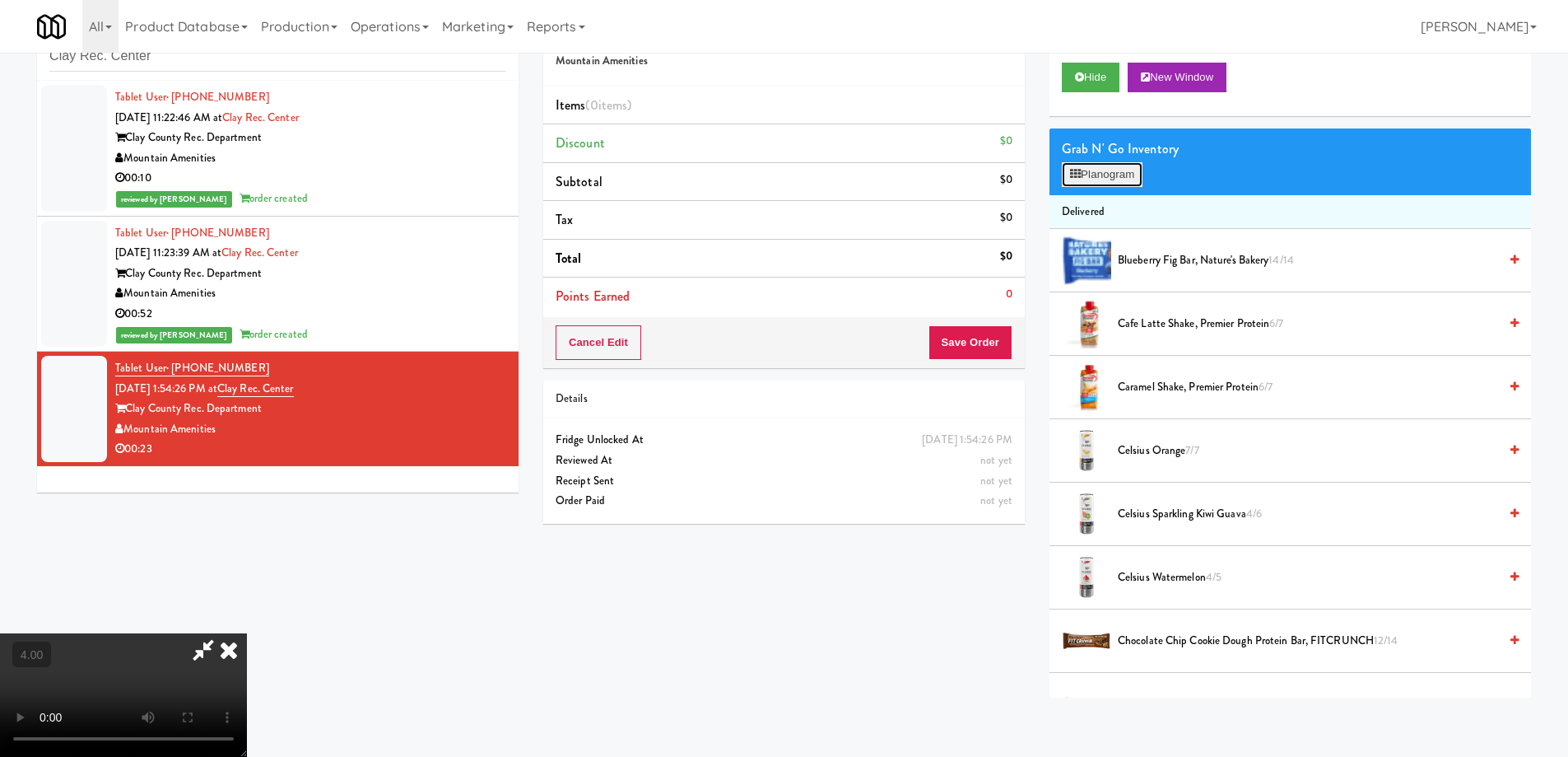
click at [1099, 169] on button "Planogram" at bounding box center [1102, 175] width 81 height 25
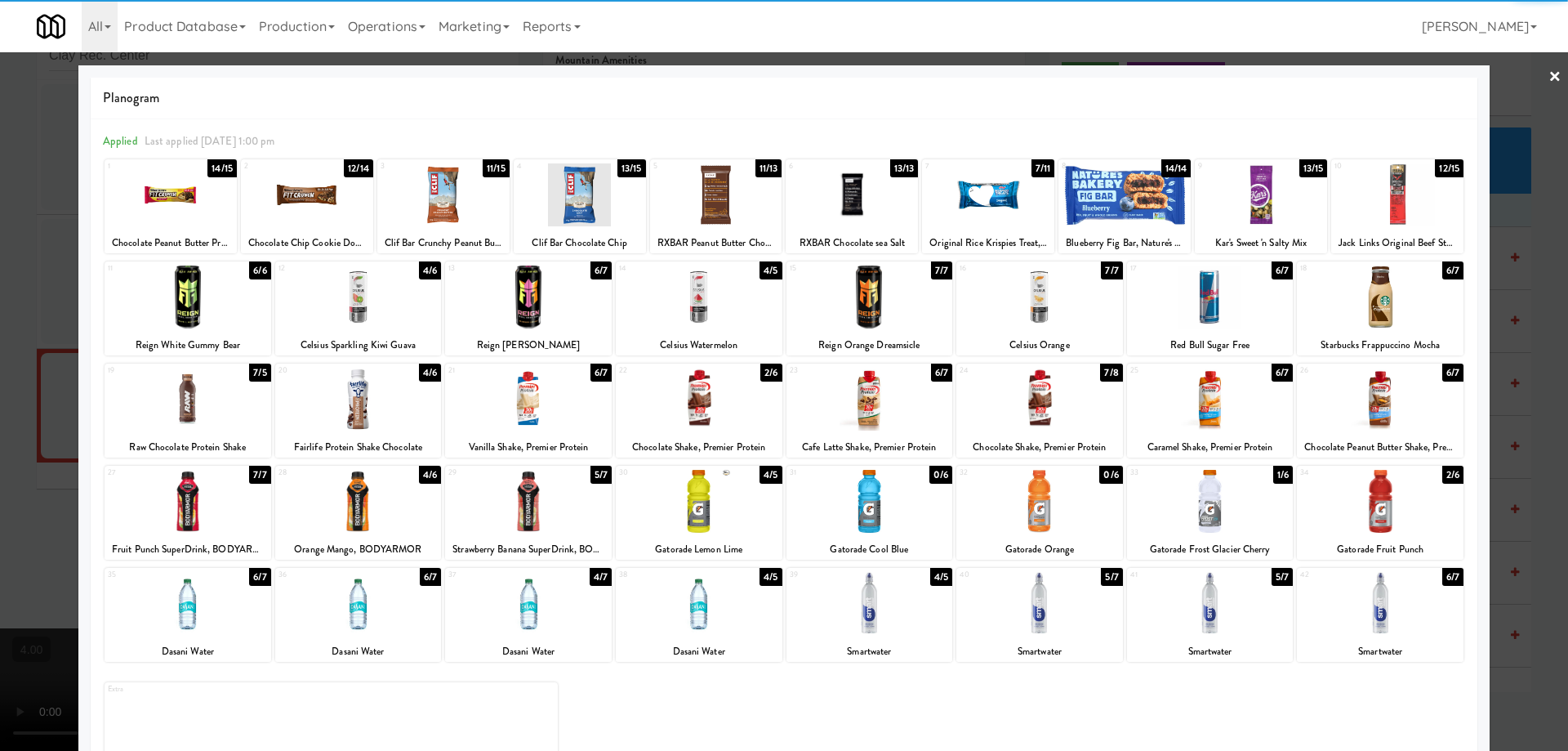
click at [199, 193] on div at bounding box center [170, 195] width 132 height 63
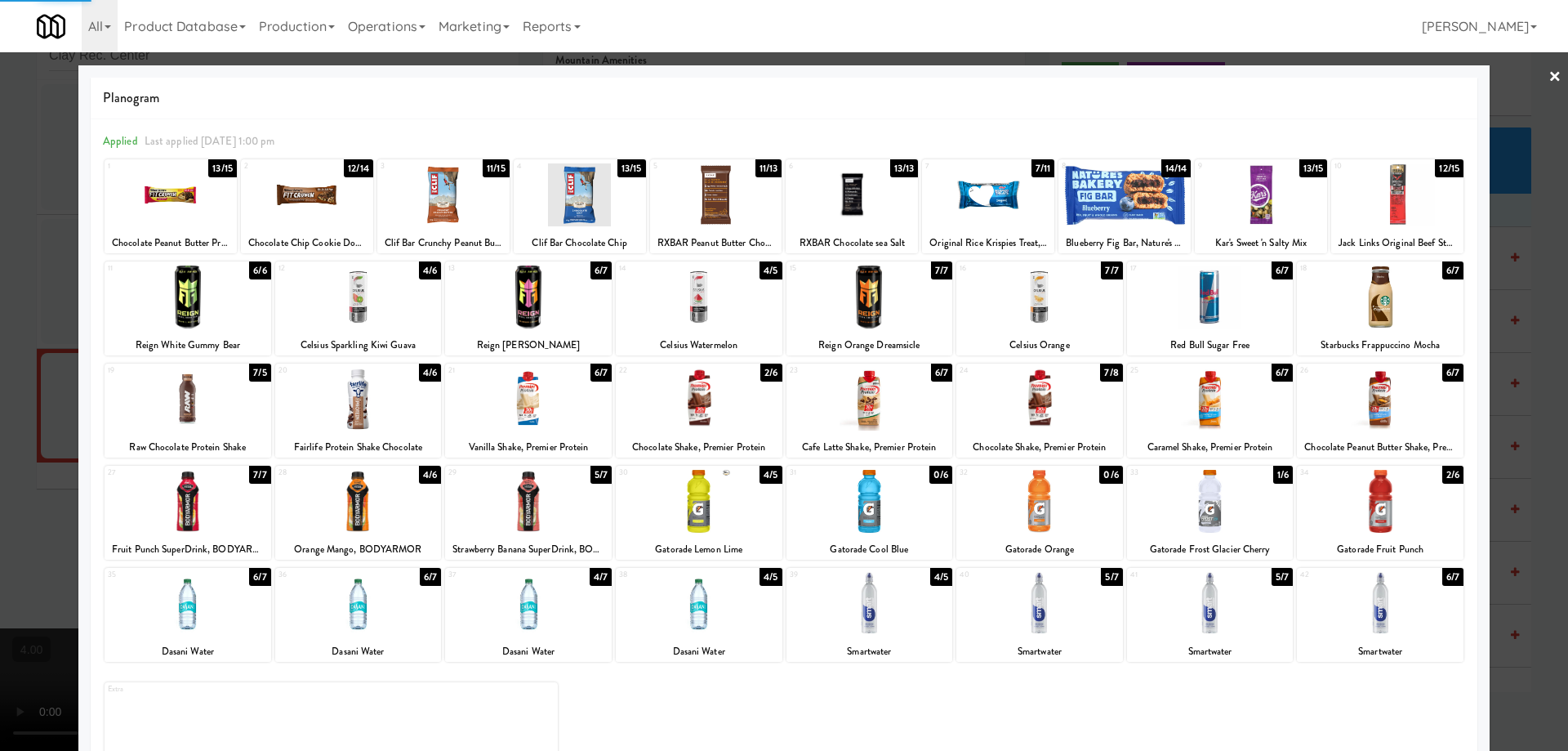
click at [346, 423] on div at bounding box center [358, 399] width 167 height 63
click at [0, 219] on div at bounding box center [784, 375] width 1568 height 751
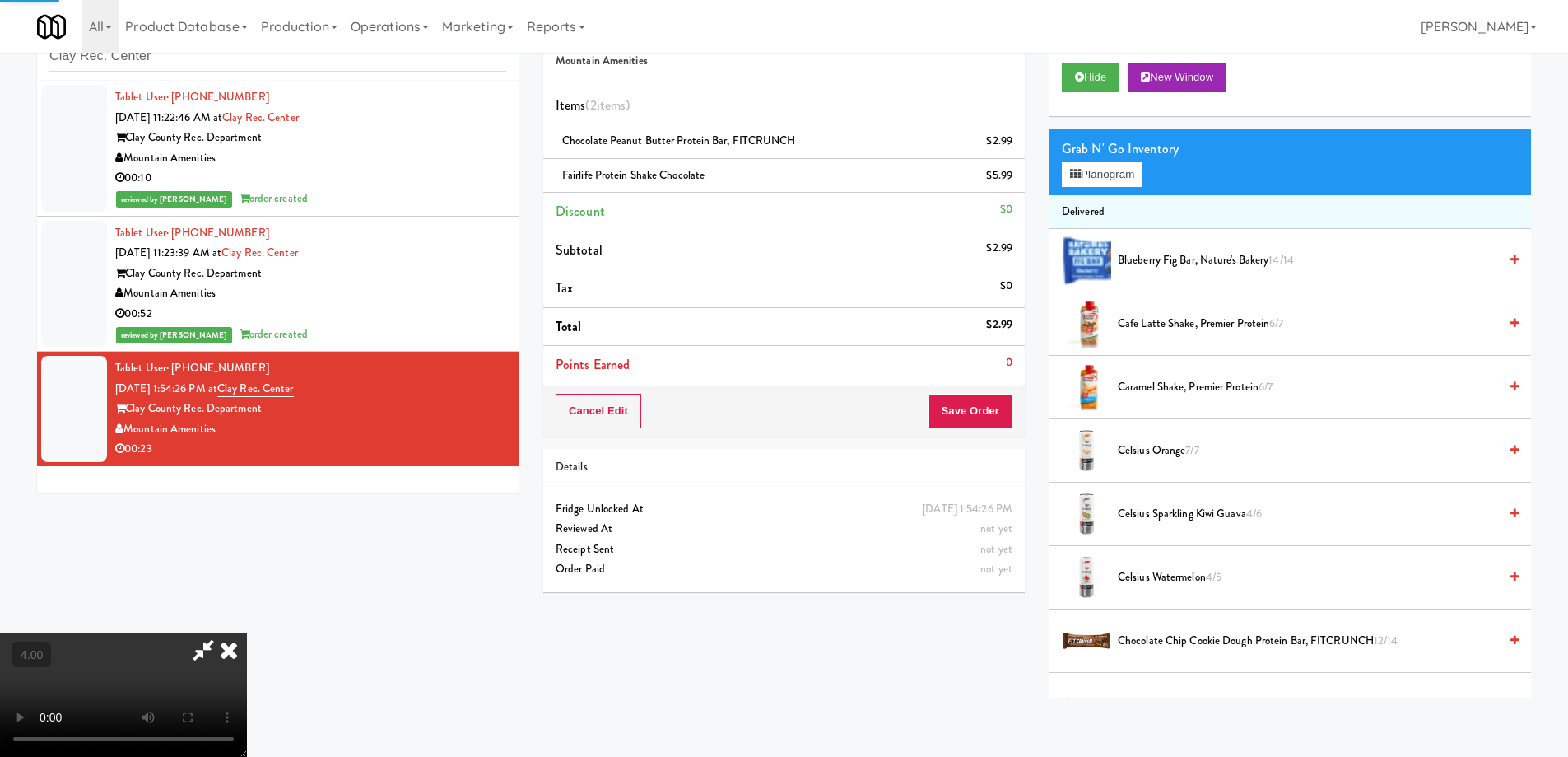
click at [239, 633] on video at bounding box center [123, 694] width 247 height 123
click at [229, 633] on video at bounding box center [123, 694] width 247 height 123
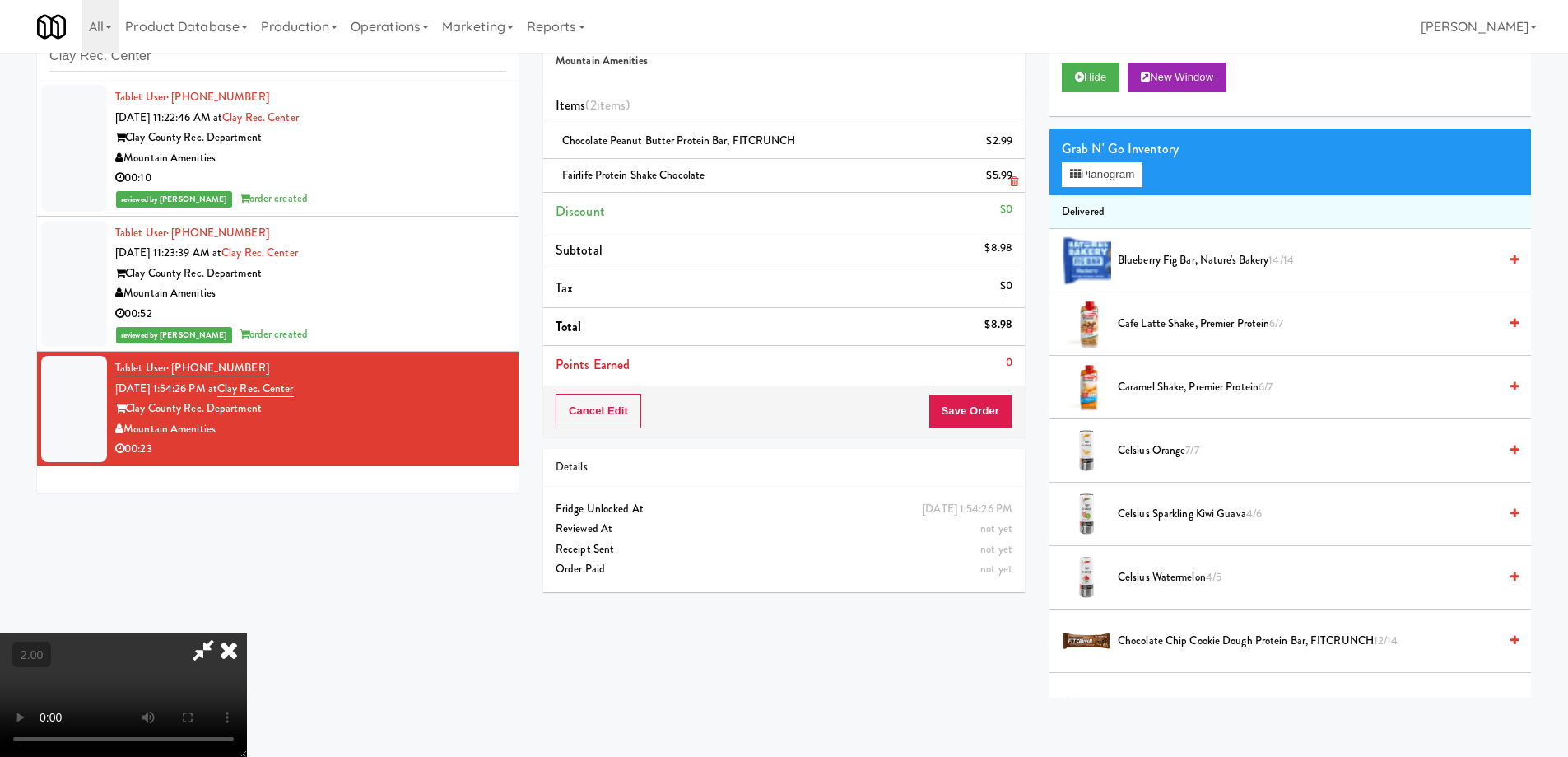
click at [1013, 179] on icon at bounding box center [1014, 181] width 8 height 11
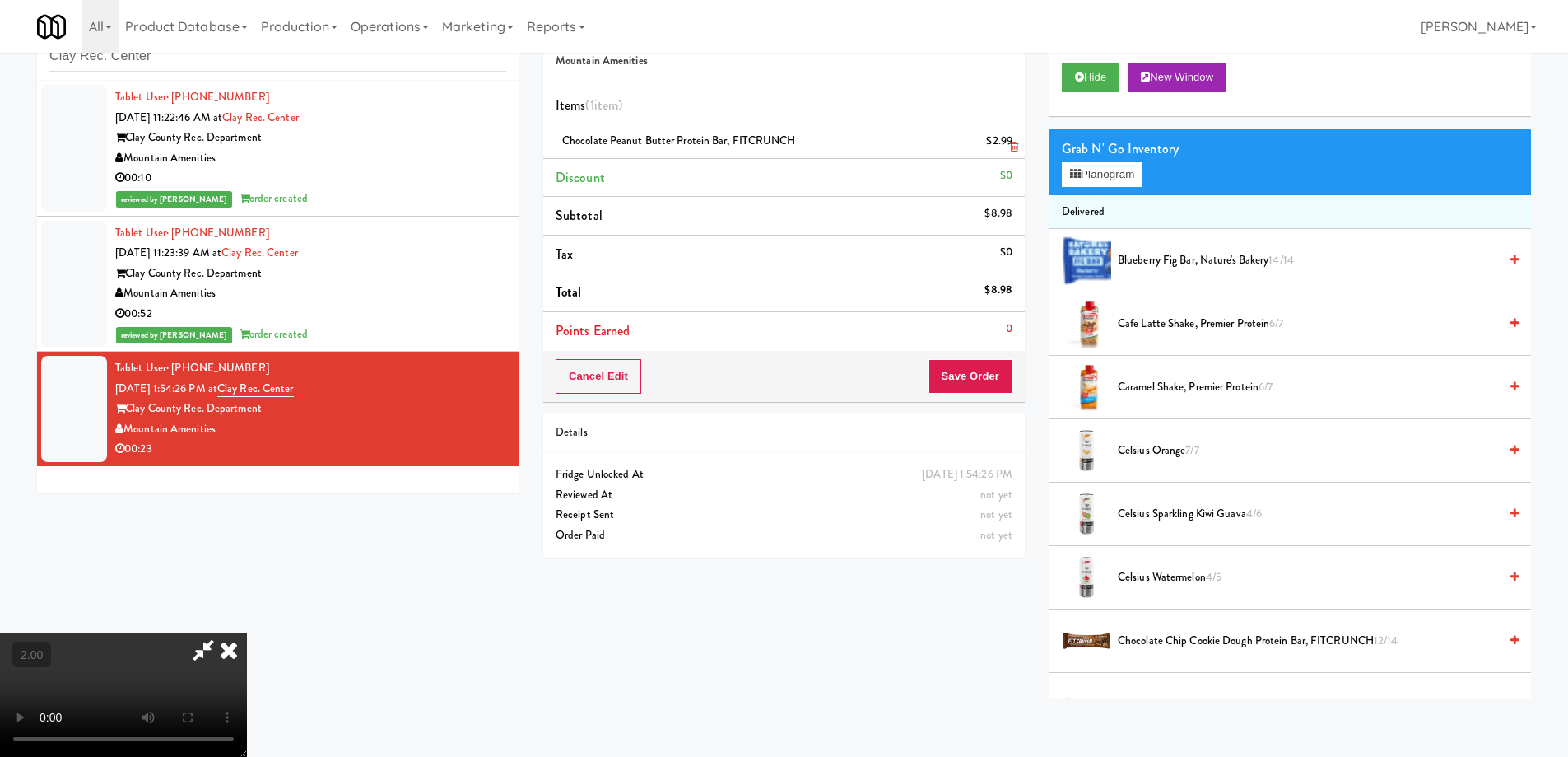
click at [1010, 147] on icon at bounding box center [1014, 146] width 8 height 11
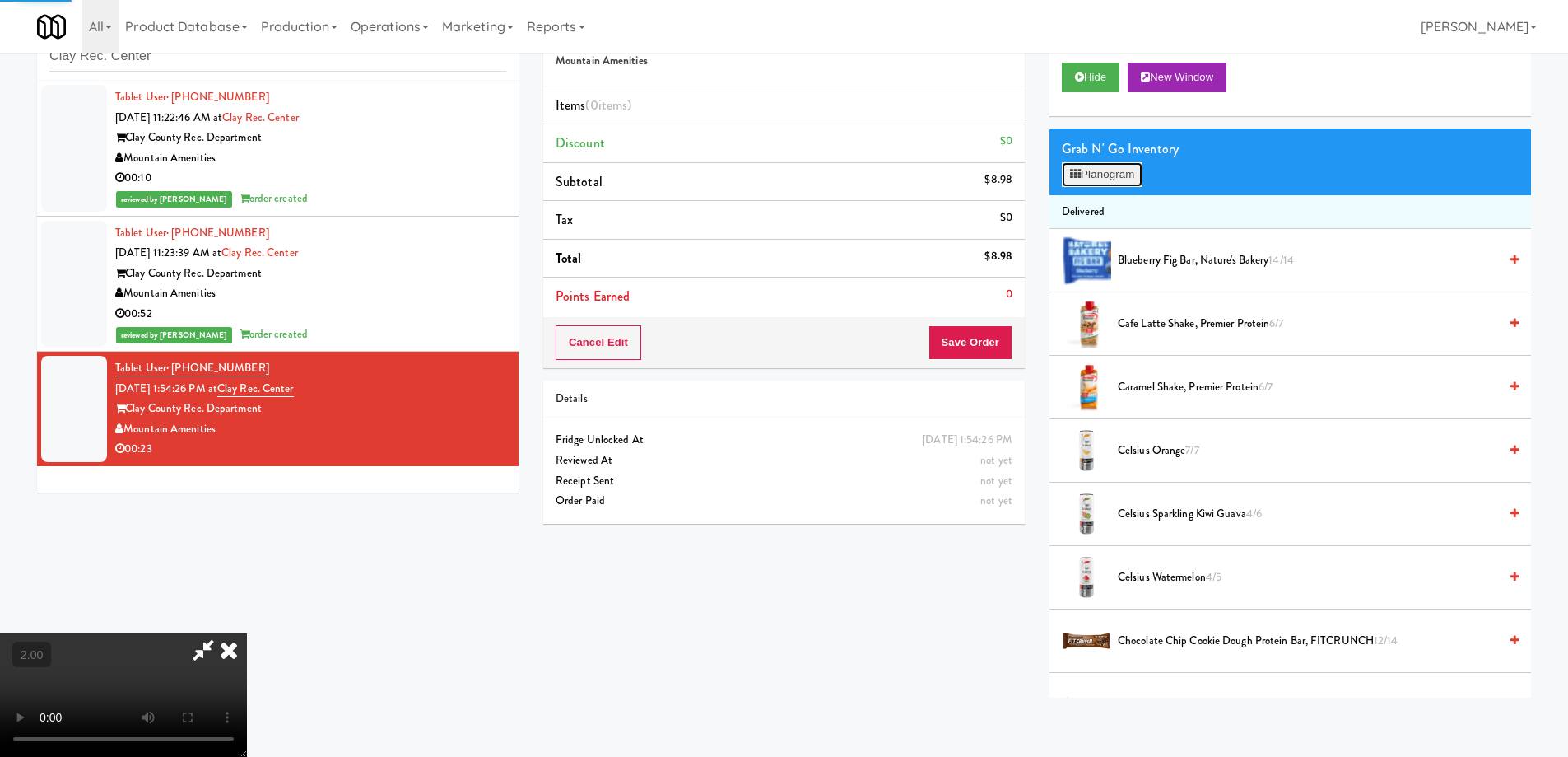
click at [1090, 171] on button "Planogram" at bounding box center [1102, 175] width 81 height 25
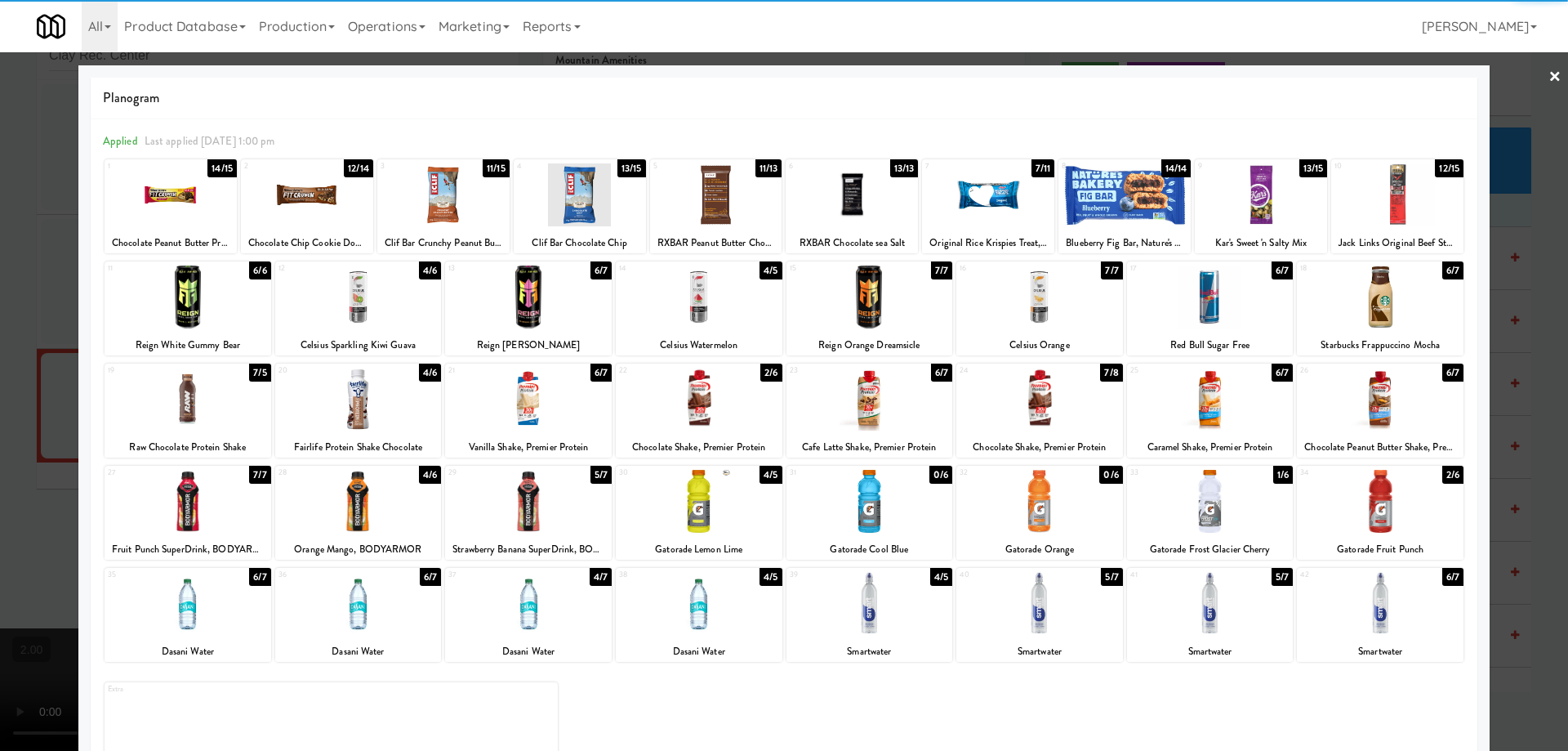
click at [296, 196] on div at bounding box center [307, 195] width 132 height 63
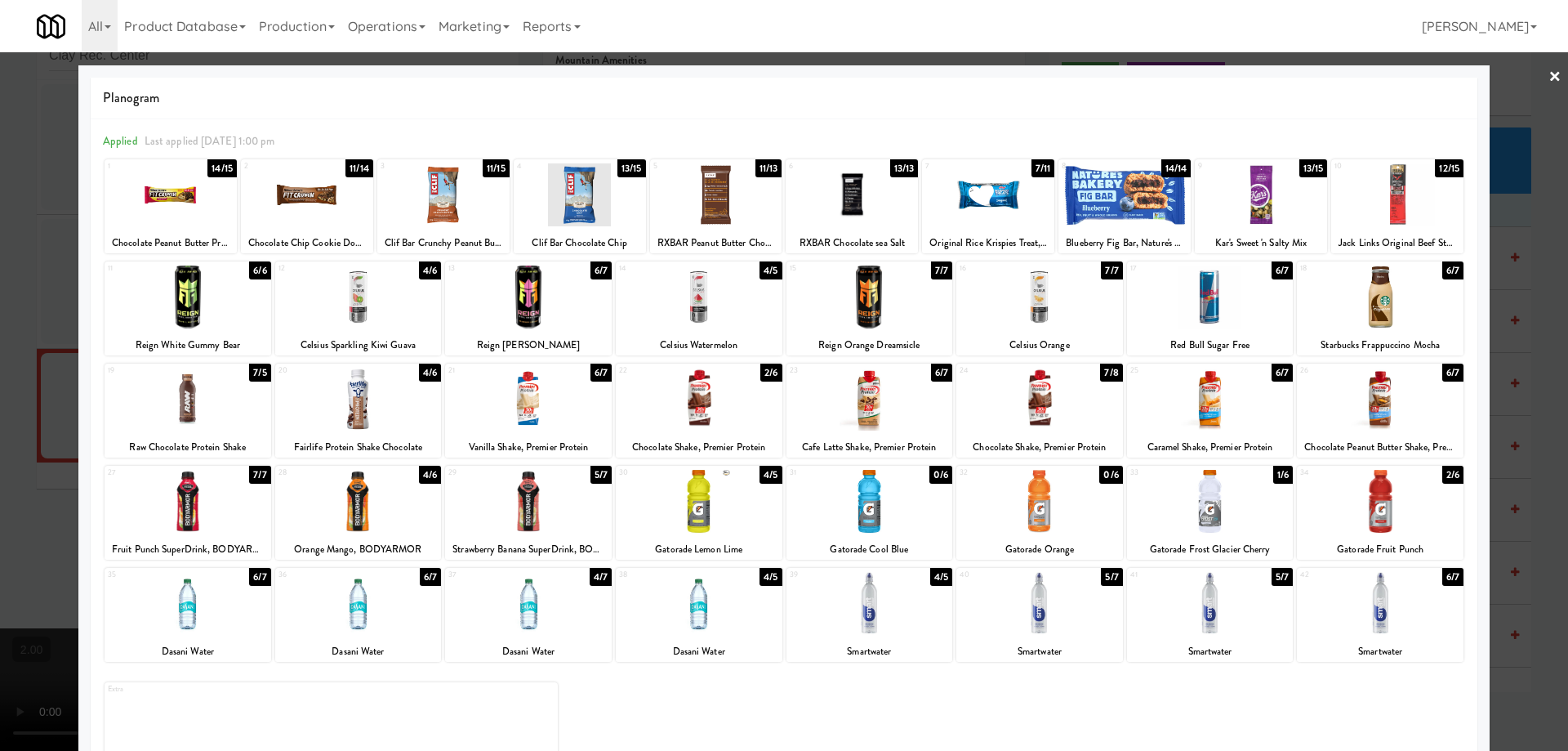
click at [375, 446] on div "Fairlife Protein Shake Chocolate" at bounding box center [358, 446] width 162 height 21
drag, startPoint x: 327, startPoint y: 415, endPoint x: 283, endPoint y: 405, distance: 45.1
click at [326, 415] on div at bounding box center [358, 399] width 167 height 63
drag, startPoint x: 0, startPoint y: 280, endPoint x: 661, endPoint y: 293, distance: 661.1
click at [1, 281] on div at bounding box center [784, 375] width 1568 height 751
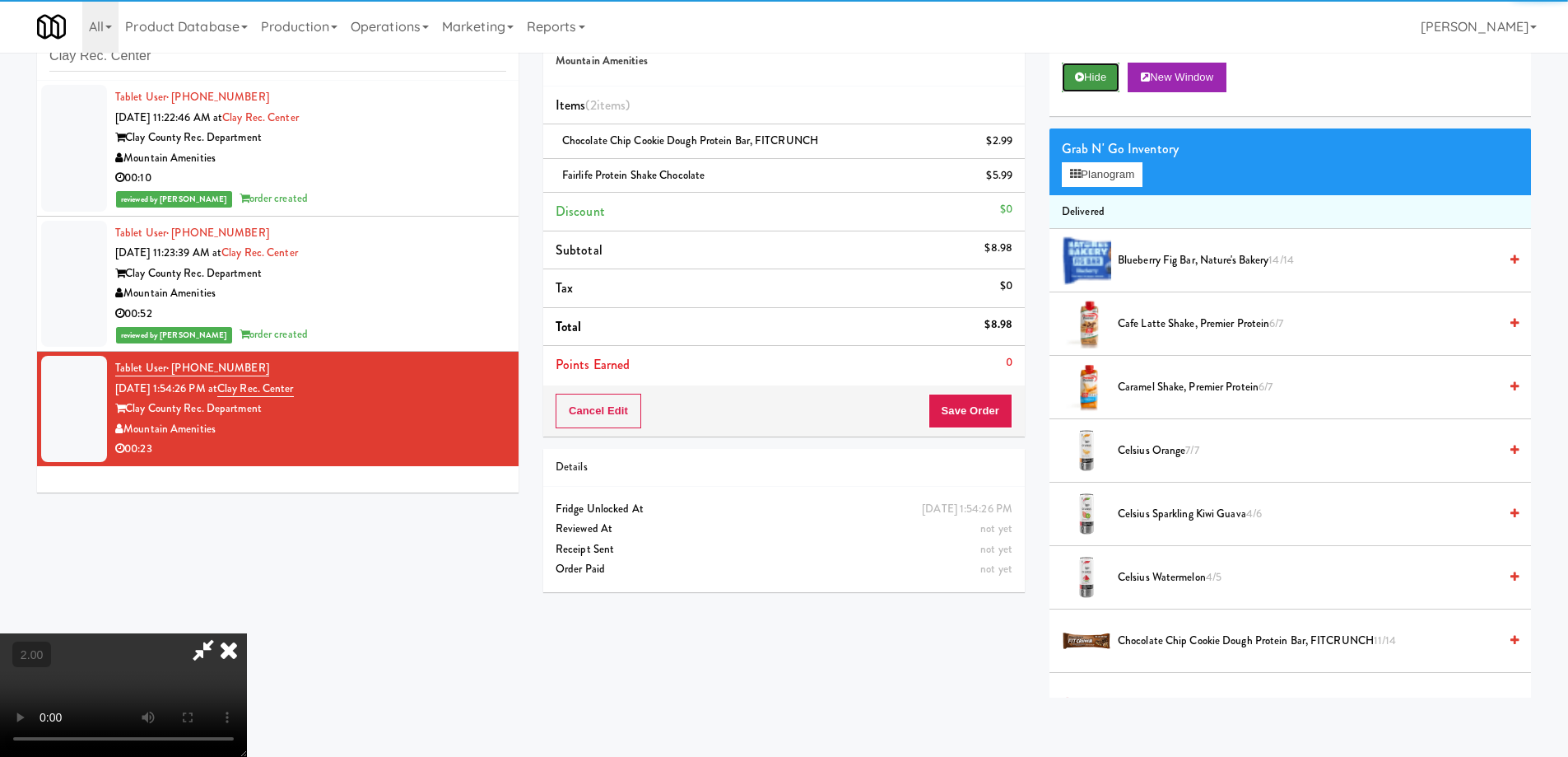
click at [1102, 64] on button "Hide" at bounding box center [1091, 78] width 58 height 30
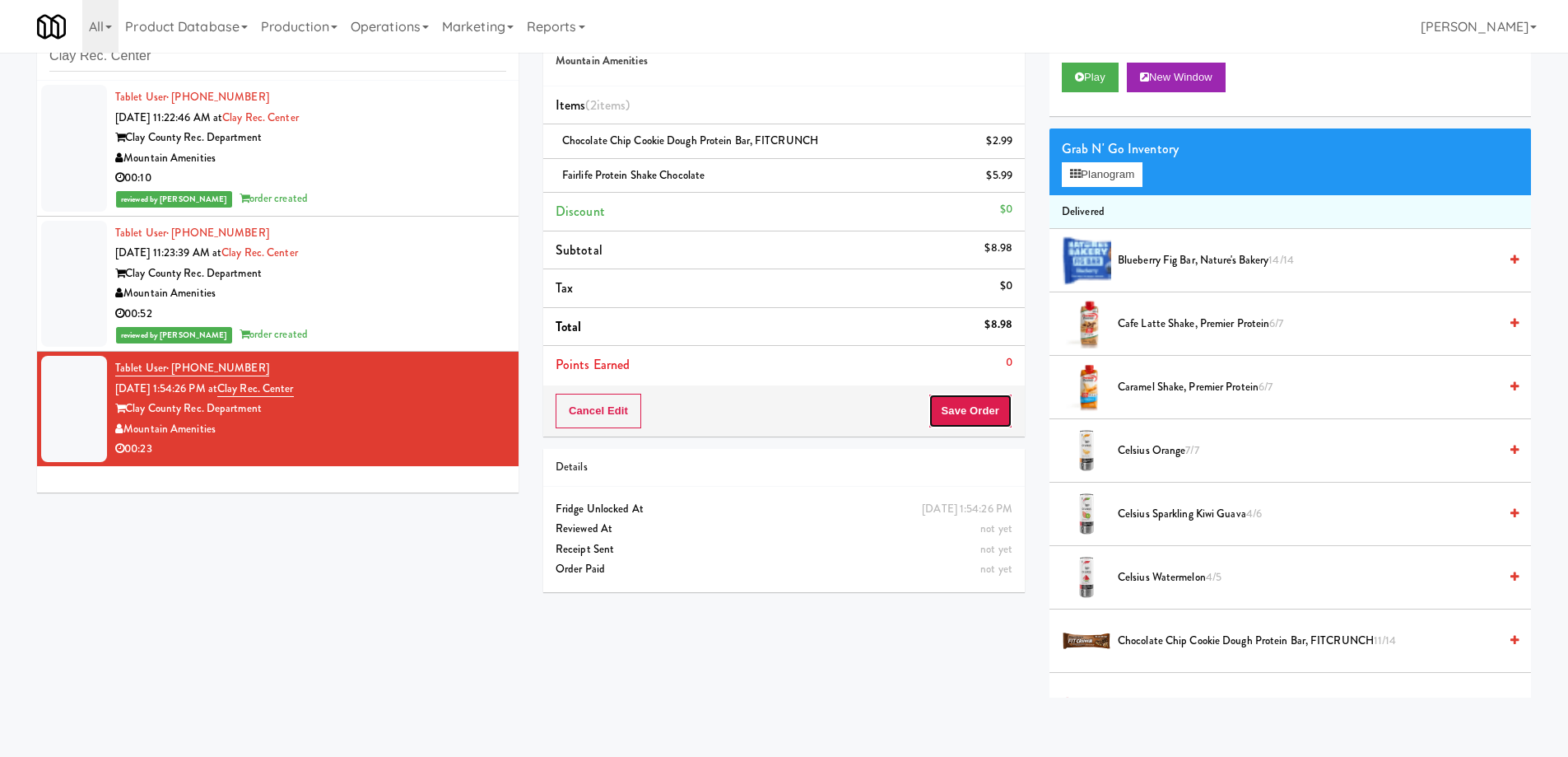
drag, startPoint x: 982, startPoint y: 405, endPoint x: 958, endPoint y: 404, distance: 24.0
click at [982, 407] on button "Save Order" at bounding box center [971, 411] width 84 height 35
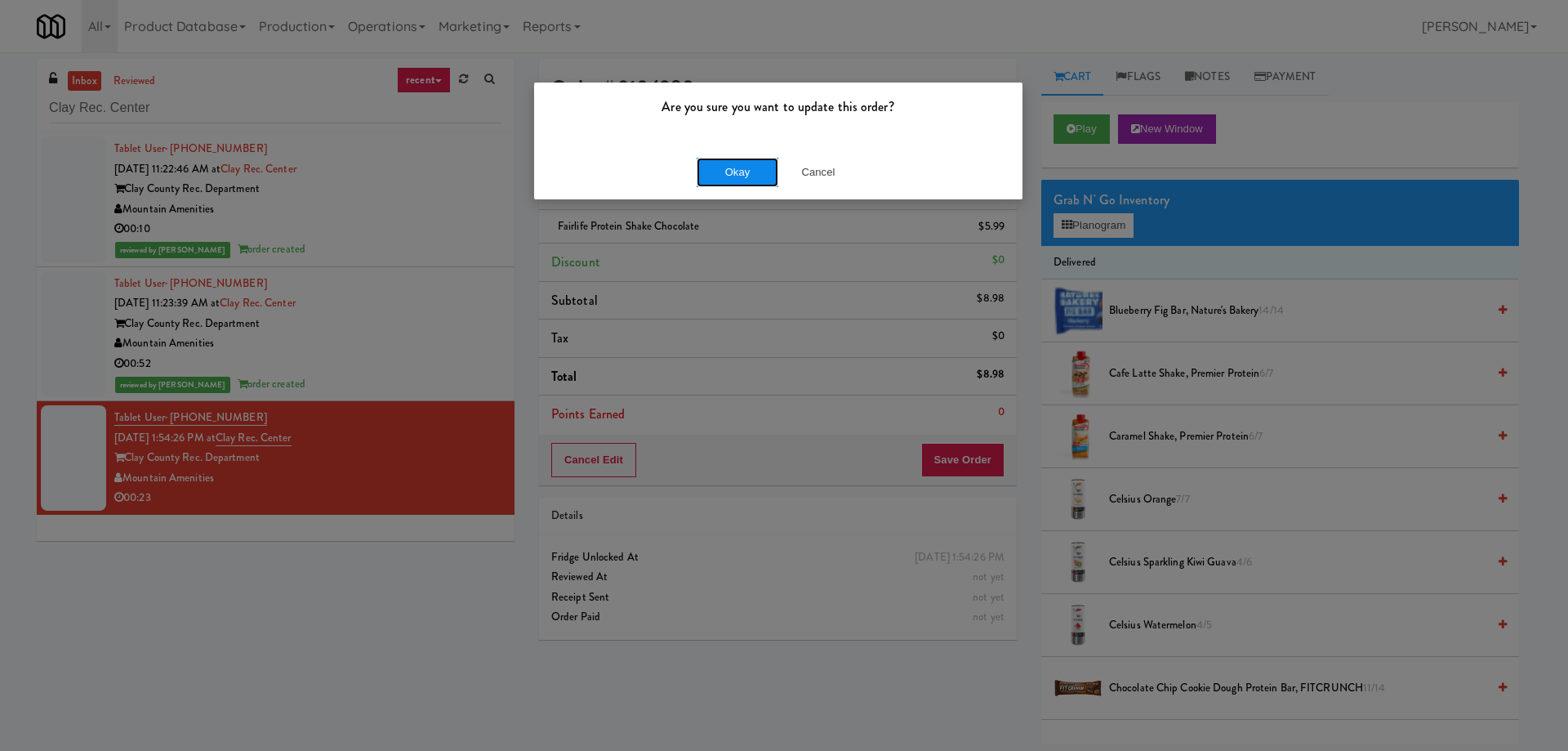
click at [745, 169] on button "Okay" at bounding box center [738, 172] width 82 height 30
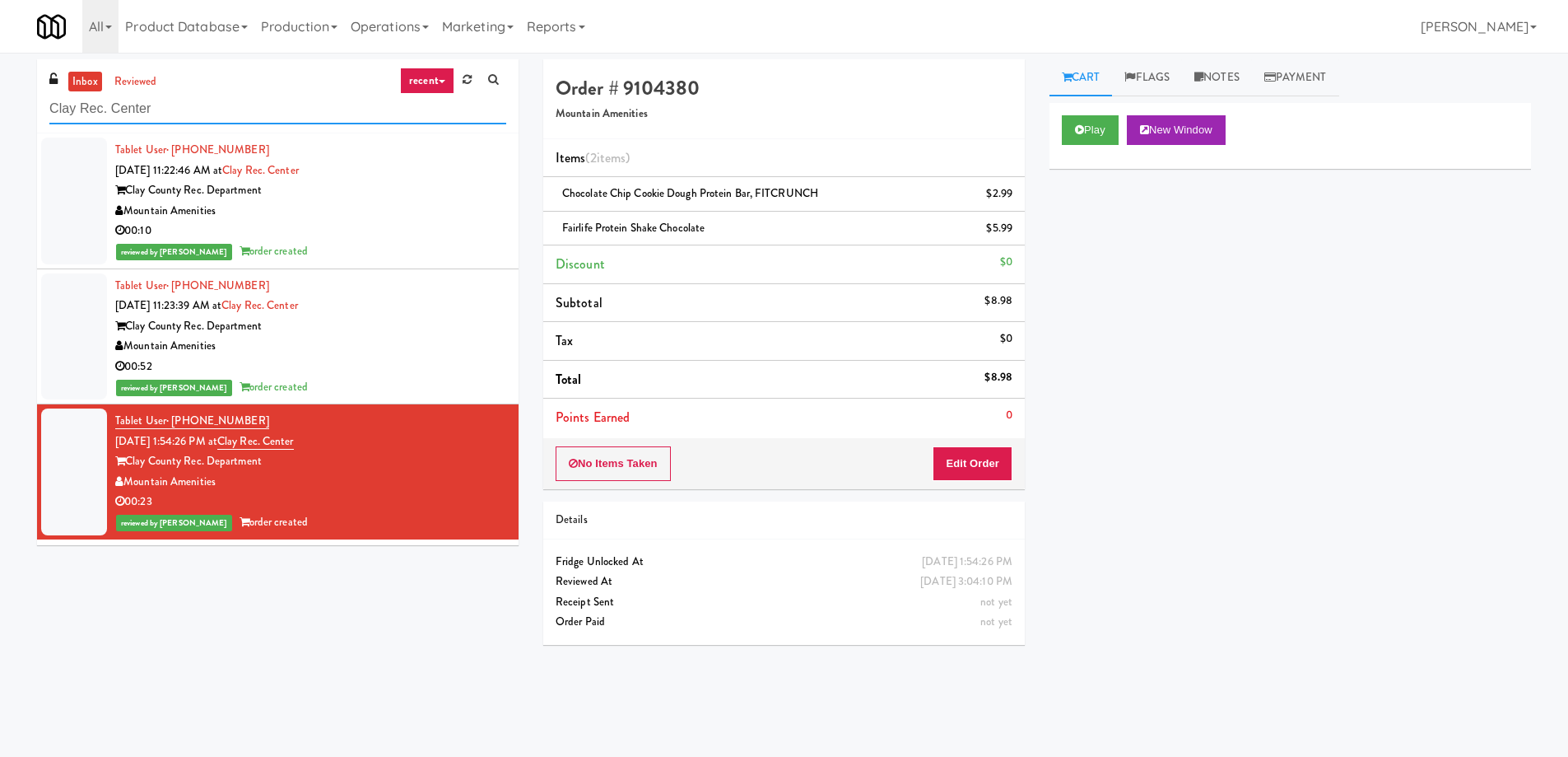
drag, startPoint x: 186, startPoint y: 103, endPoint x: 0, endPoint y: 33, distance: 198.7
click at [0, 53] on body "Are you sure you want to update this order? Okay Cancel Okay Are you sure you w…" at bounding box center [784, 431] width 1568 height 757
paste input "IKEA CDC Mississauga"
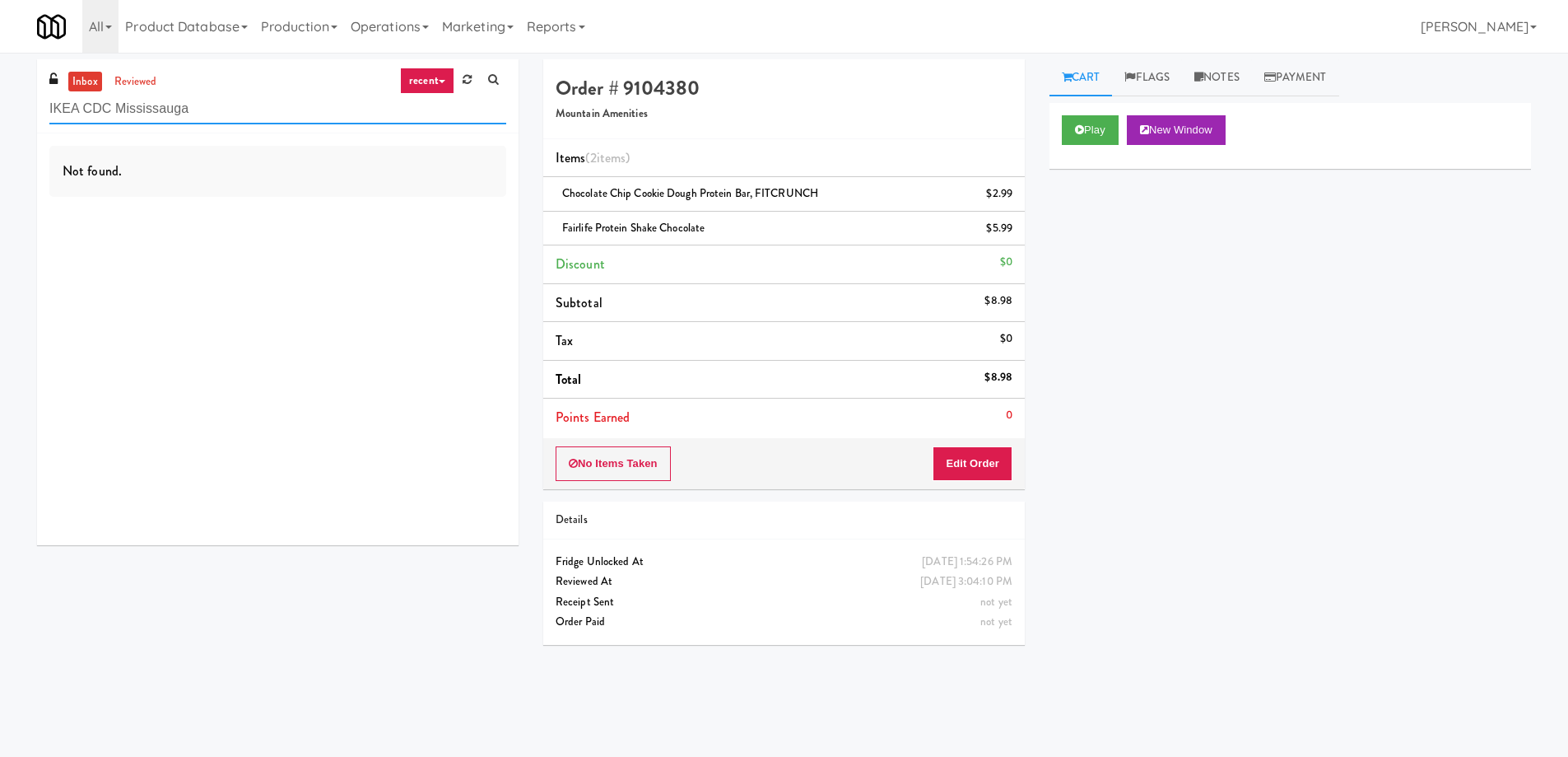
type input "IKEA CDC Mississauga"
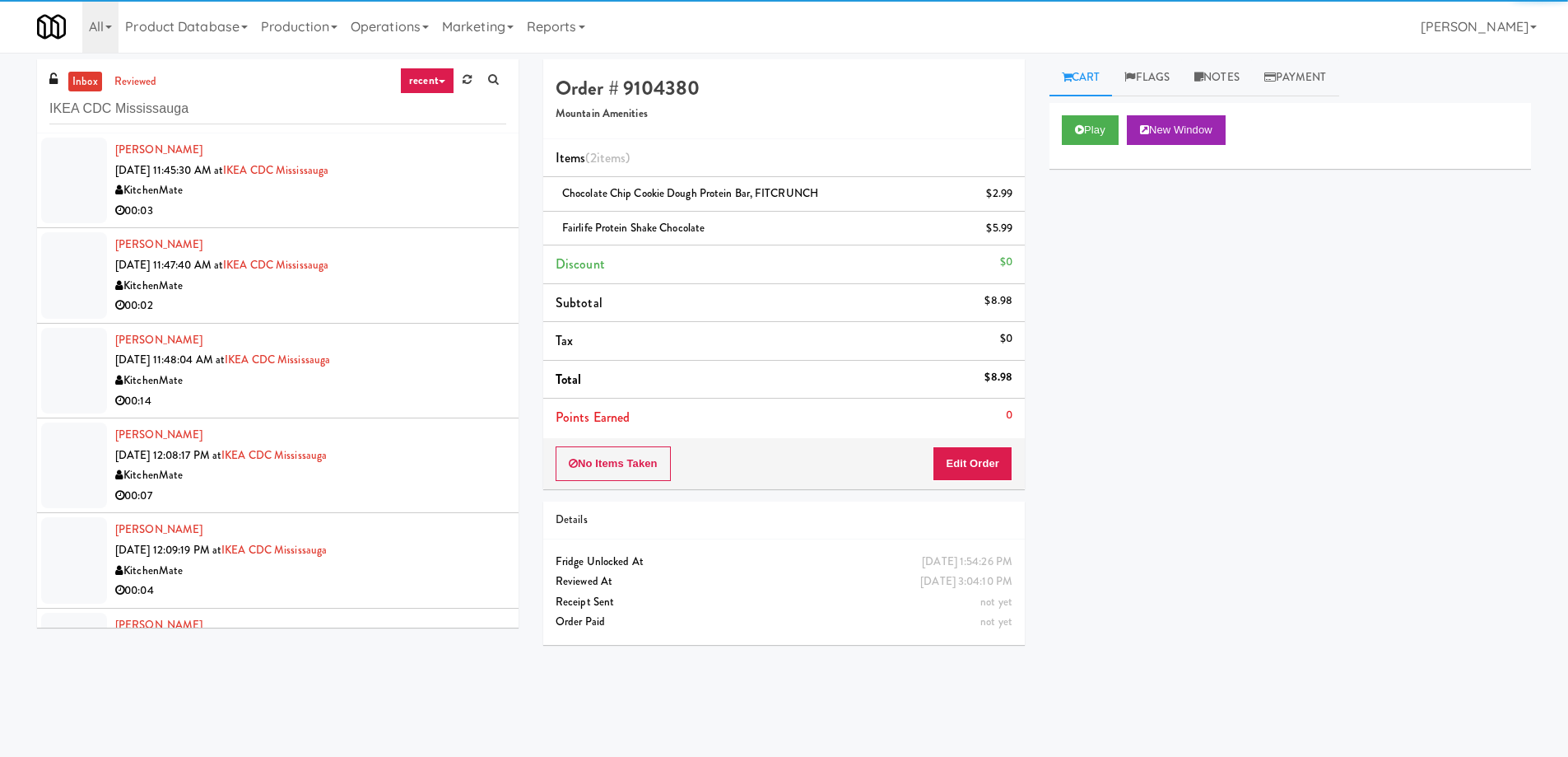
click at [416, 180] on div "Olaoye Adeola Oct 9, 2025 11:45:30 AM at IKEA CDC Mississauga KitchenMate 00:03" at bounding box center [310, 180] width 391 height 81
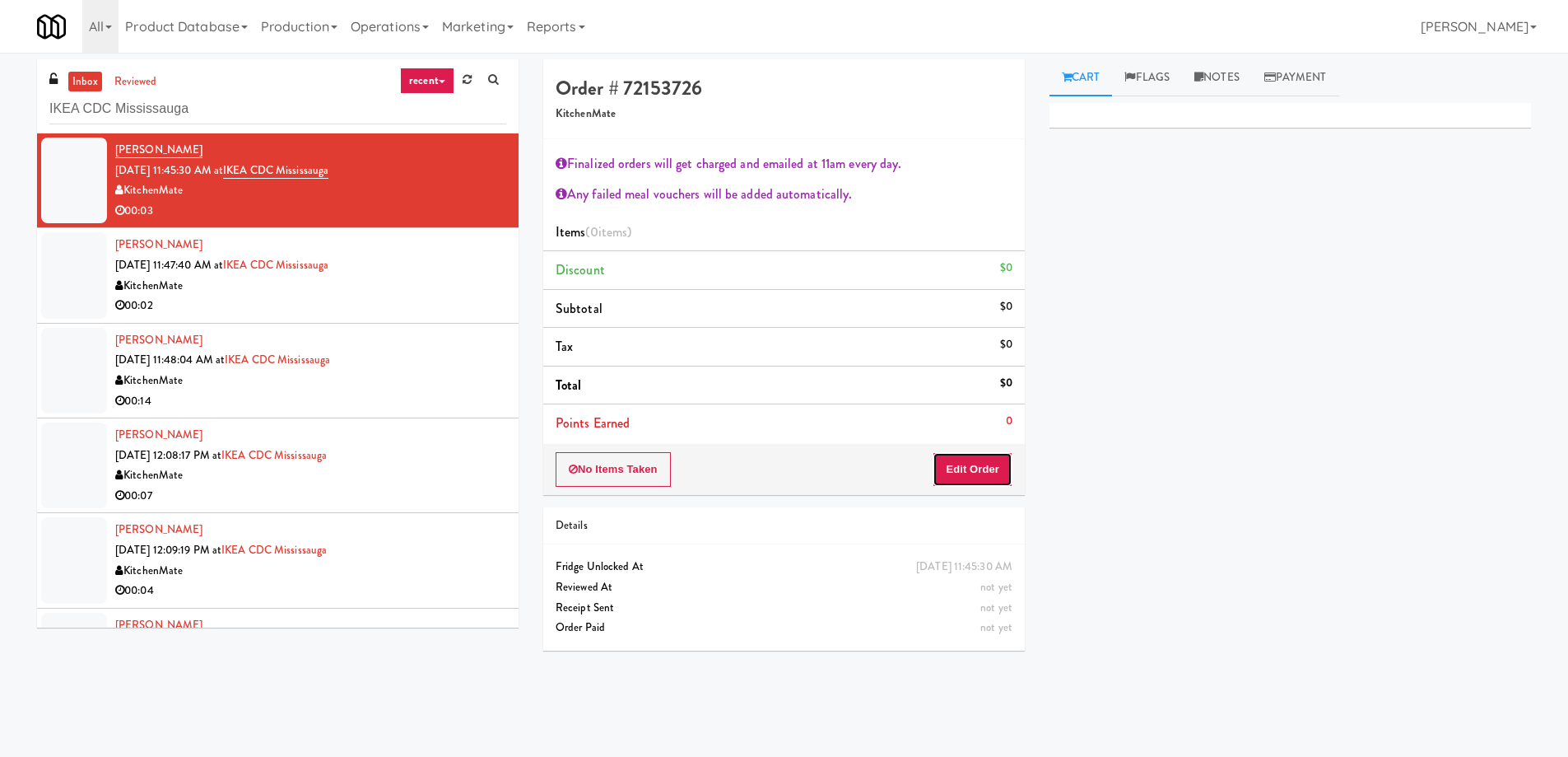
click at [987, 460] on button "Edit Order" at bounding box center [973, 469] width 80 height 35
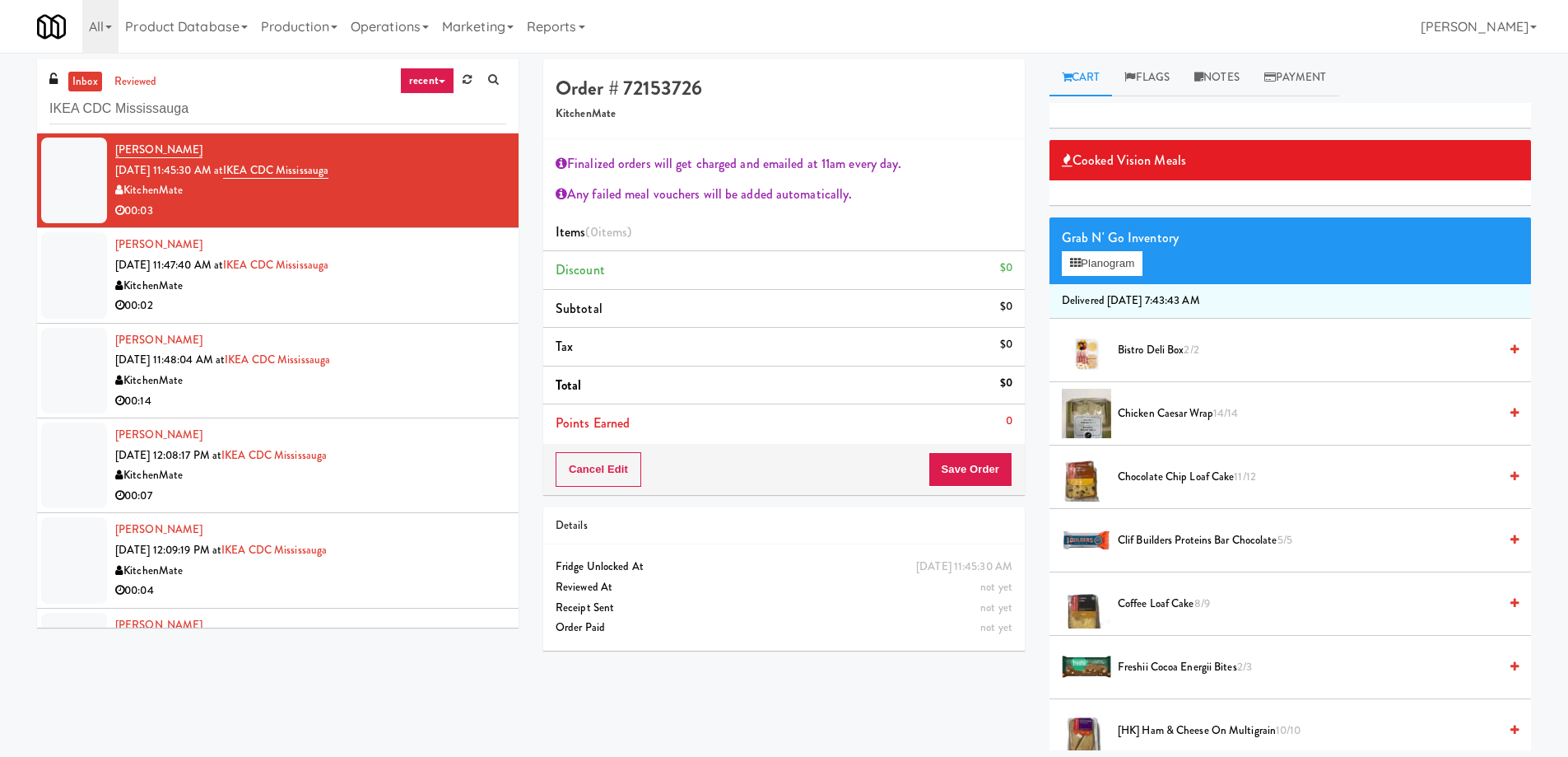
click at [1155, 477] on span "Chocolate Chip Loaf Cake 11/12" at bounding box center [1308, 477] width 380 height 21
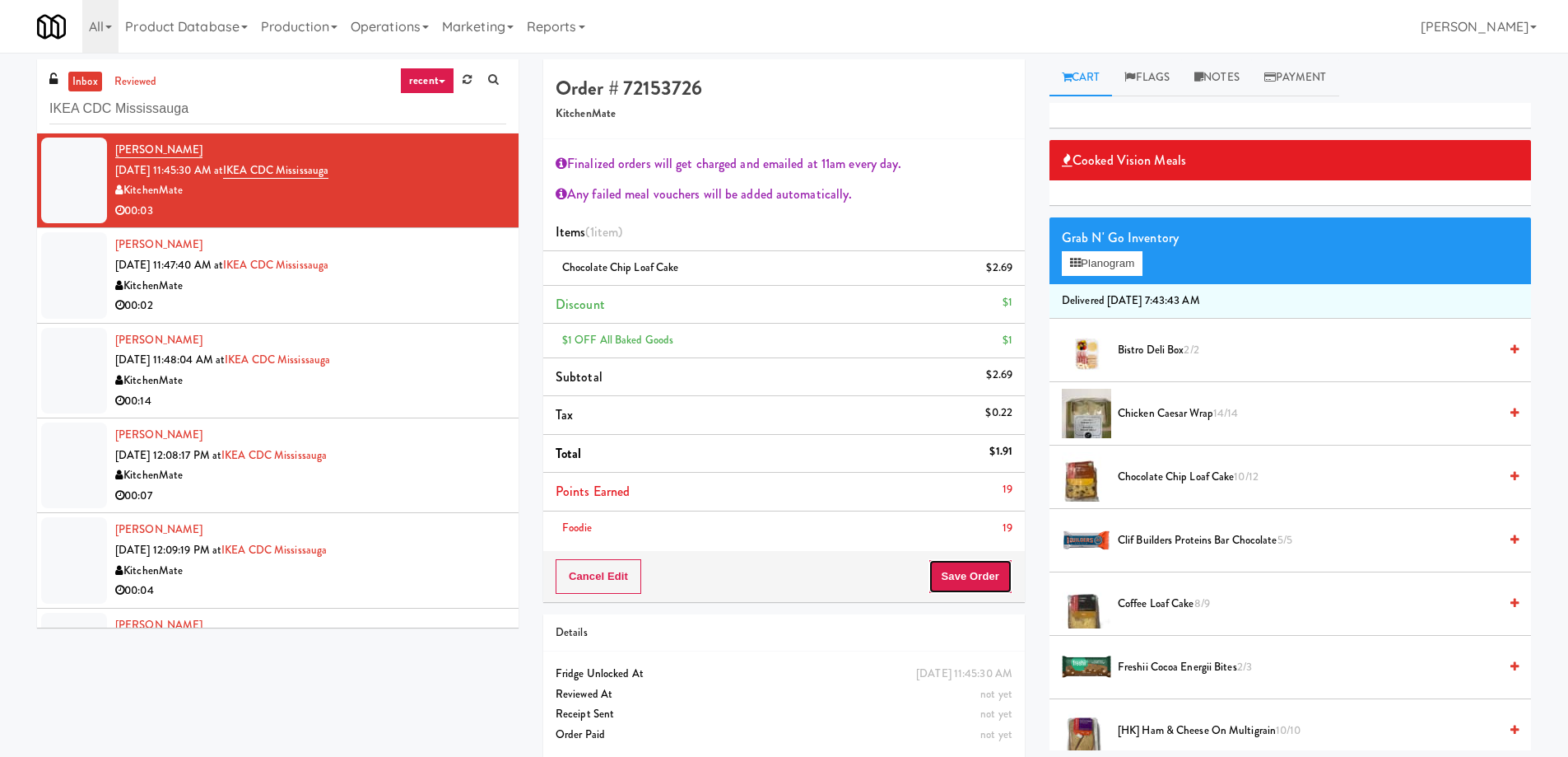
click at [971, 565] on button "Save Order" at bounding box center [971, 577] width 84 height 35
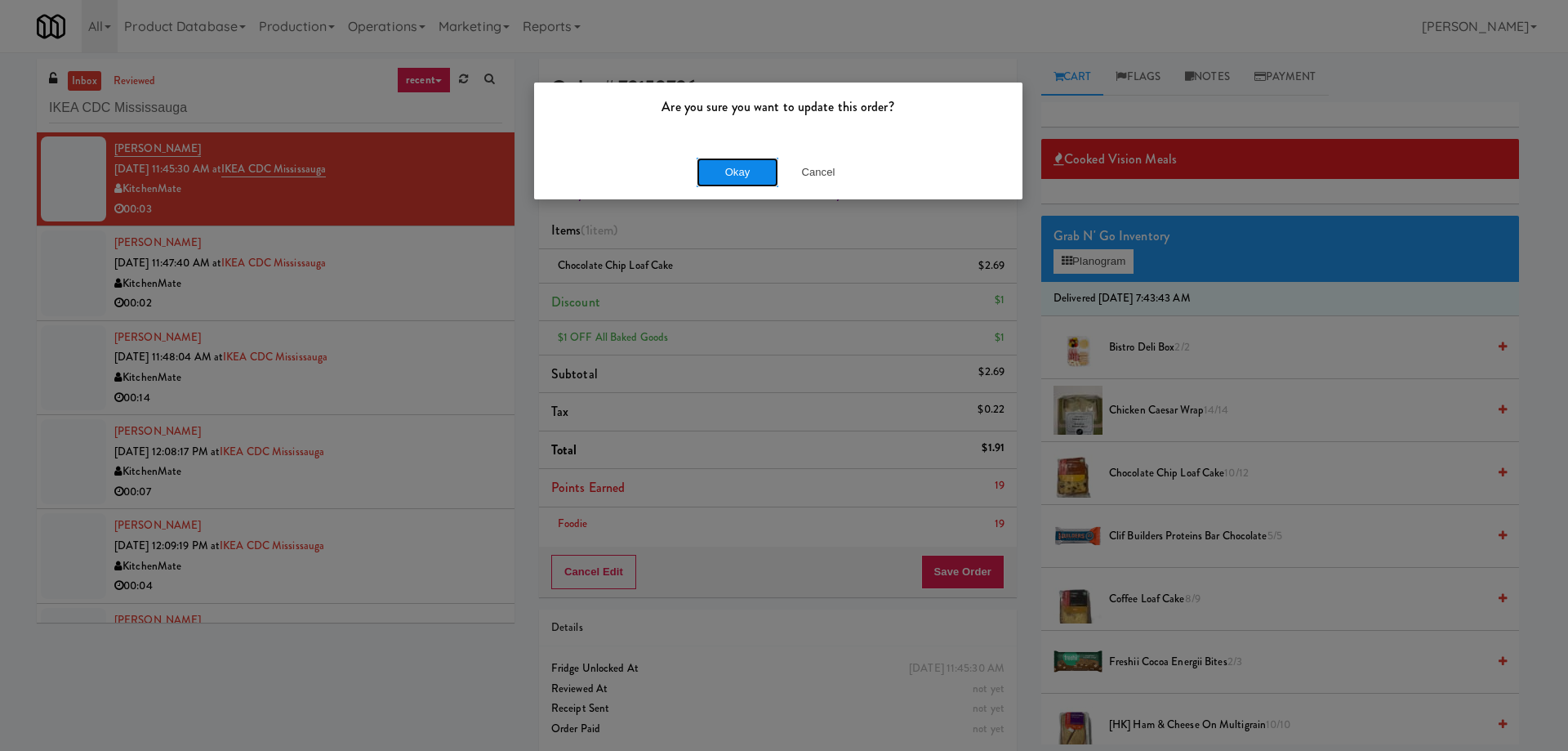
click at [727, 166] on button "Okay" at bounding box center [738, 172] width 82 height 30
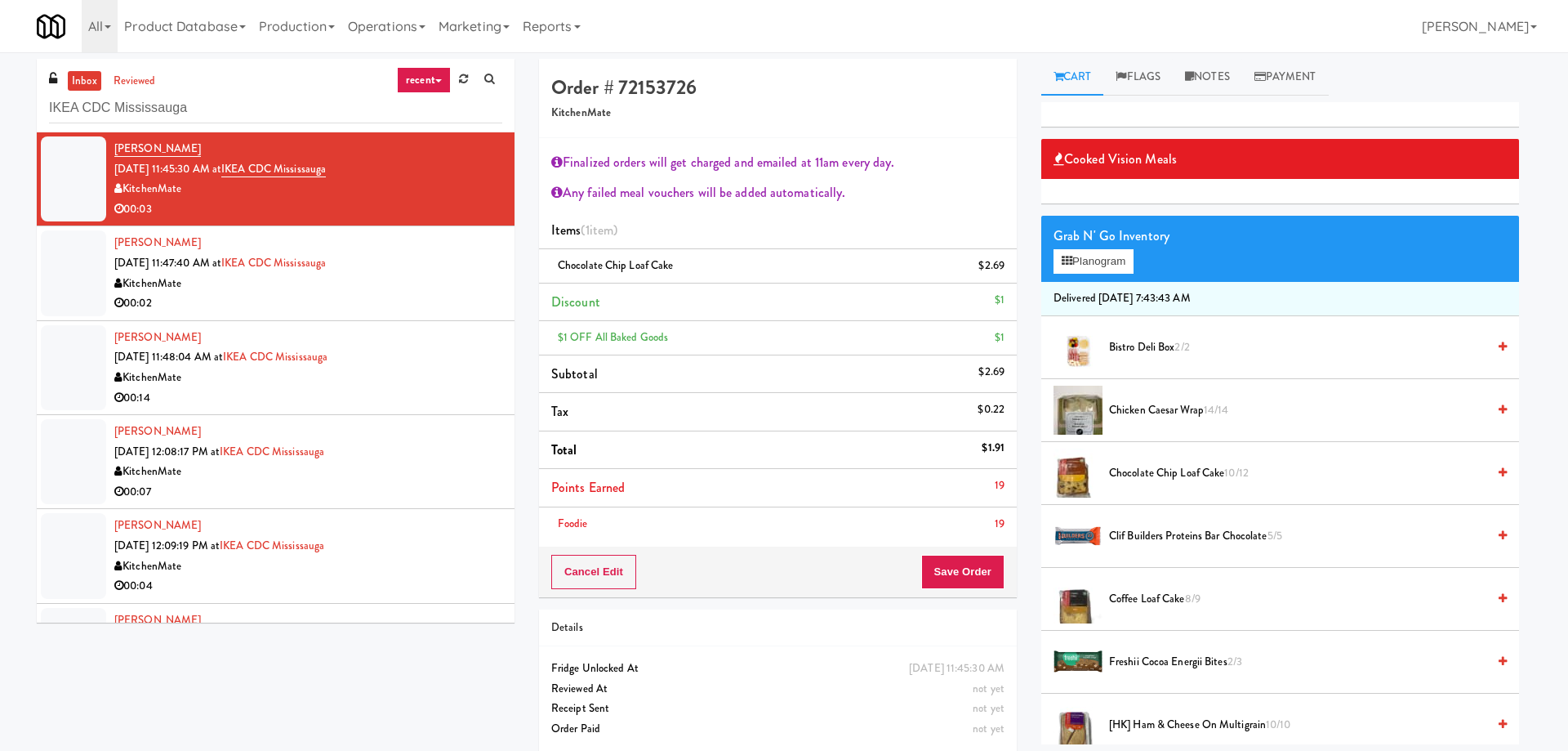
click at [421, 267] on div "Bayardo Izaguirre Oct 9, 2025 11:47:40 AM at IKEA CDC Mississauga KitchenMate 0…" at bounding box center [308, 273] width 388 height 80
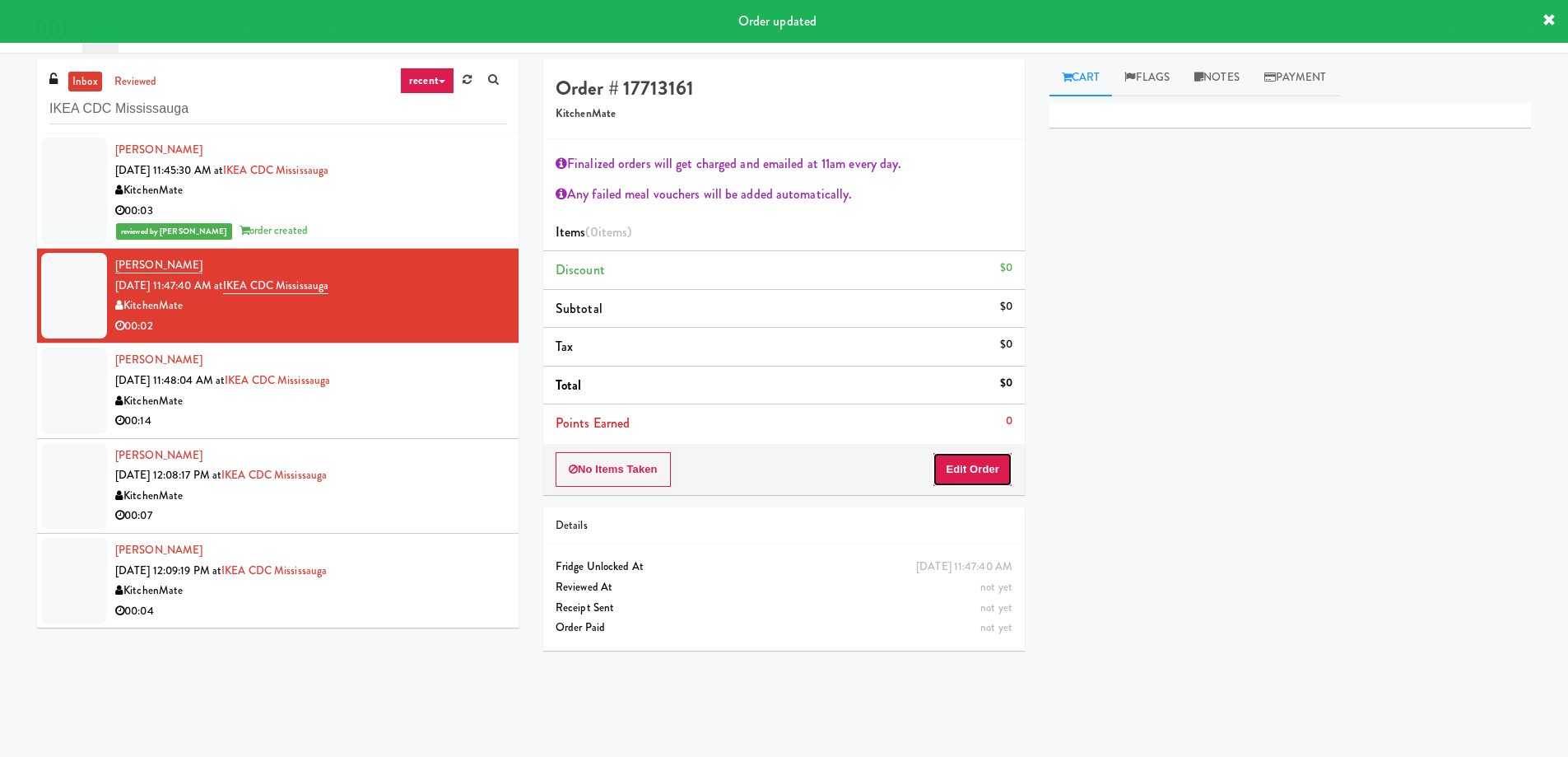
click at [978, 475] on button "Edit Order" at bounding box center [973, 469] width 80 height 35
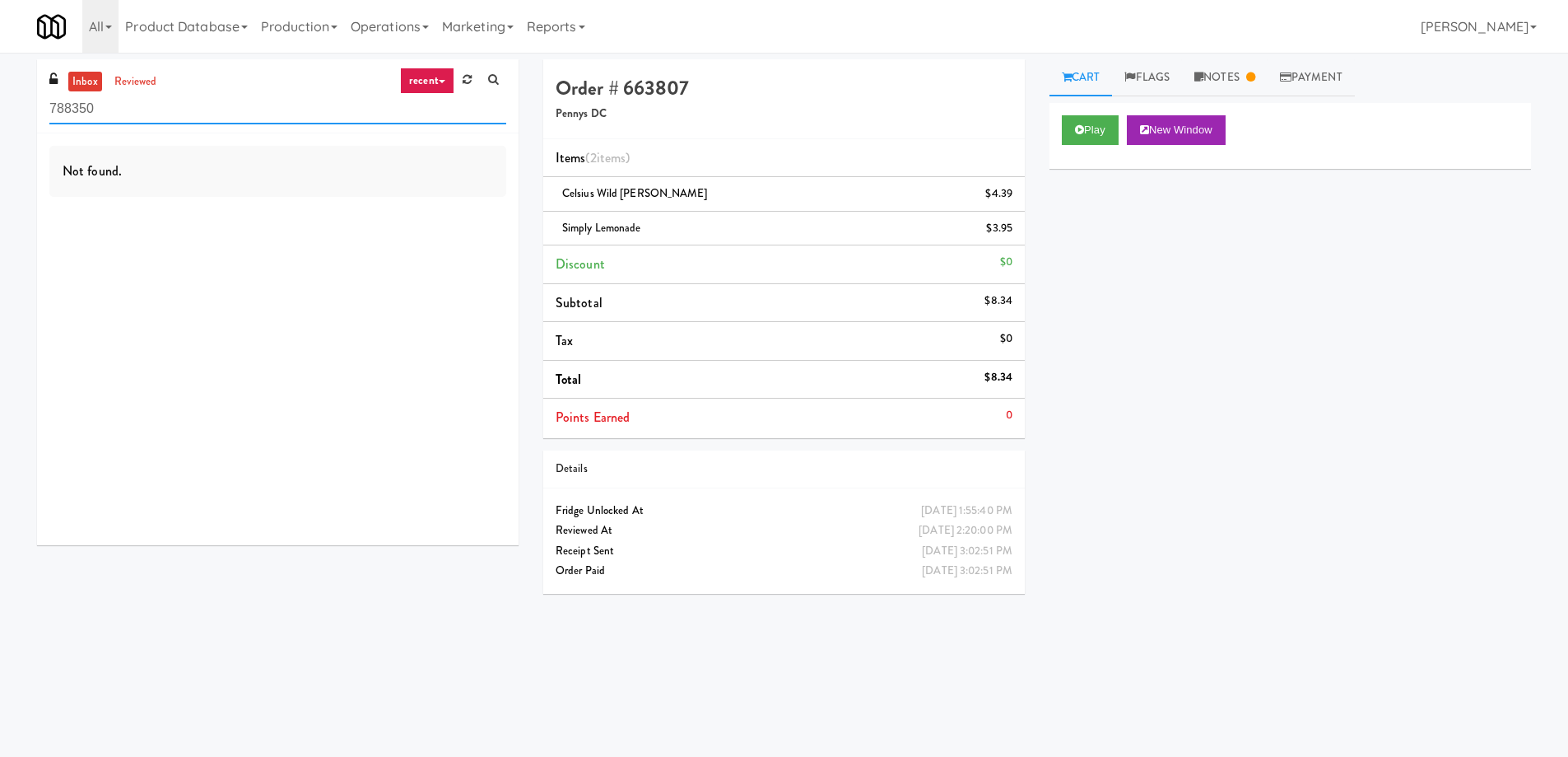
click at [246, 109] on input "788350" at bounding box center [278, 108] width 457 height 31
paste input "Black [PERSON_NAME] - Cooler"
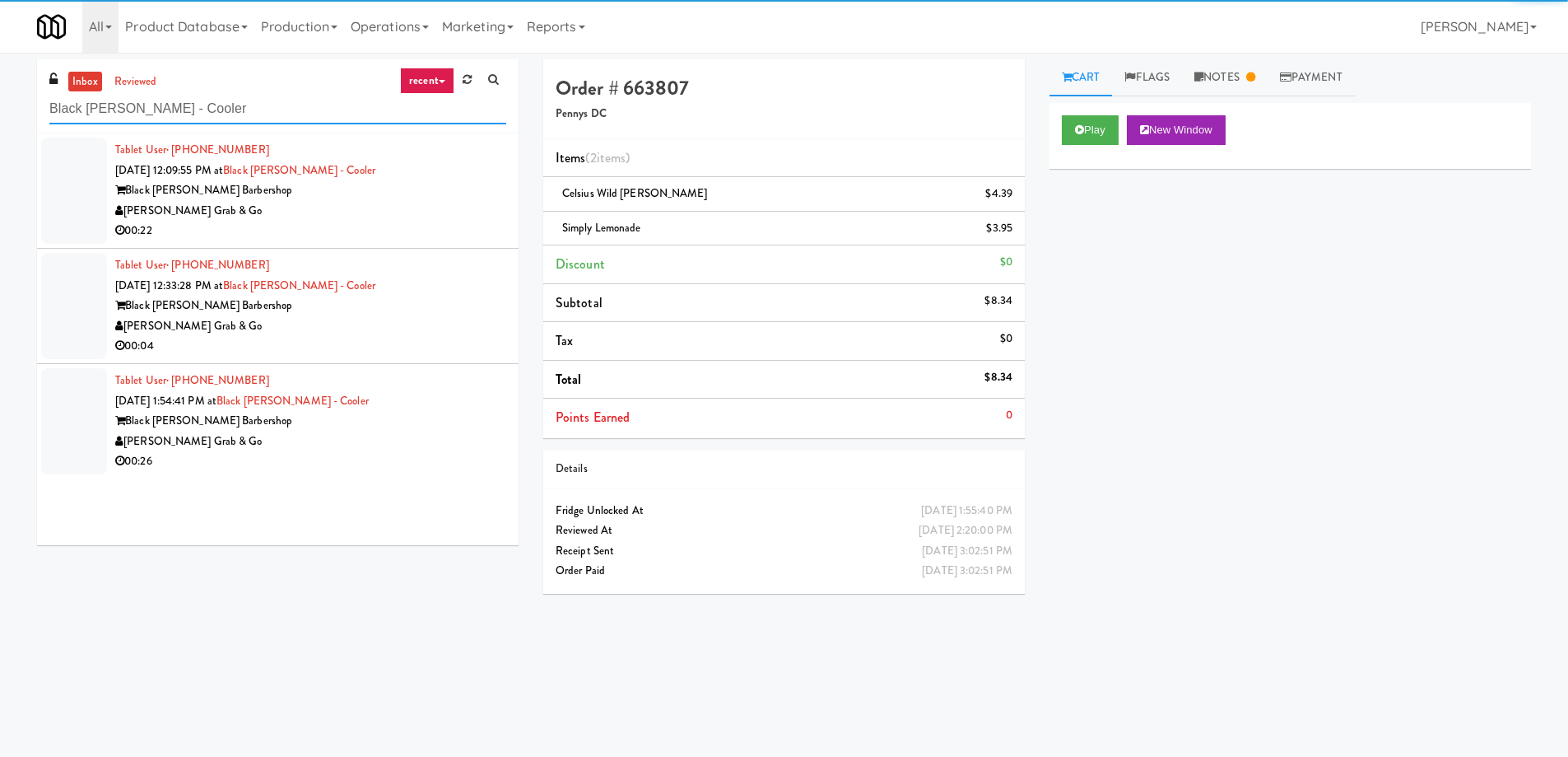
type input "Black [PERSON_NAME] - Cooler"
click at [444, 216] on div "[PERSON_NAME] Grab & Go" at bounding box center [310, 211] width 391 height 21
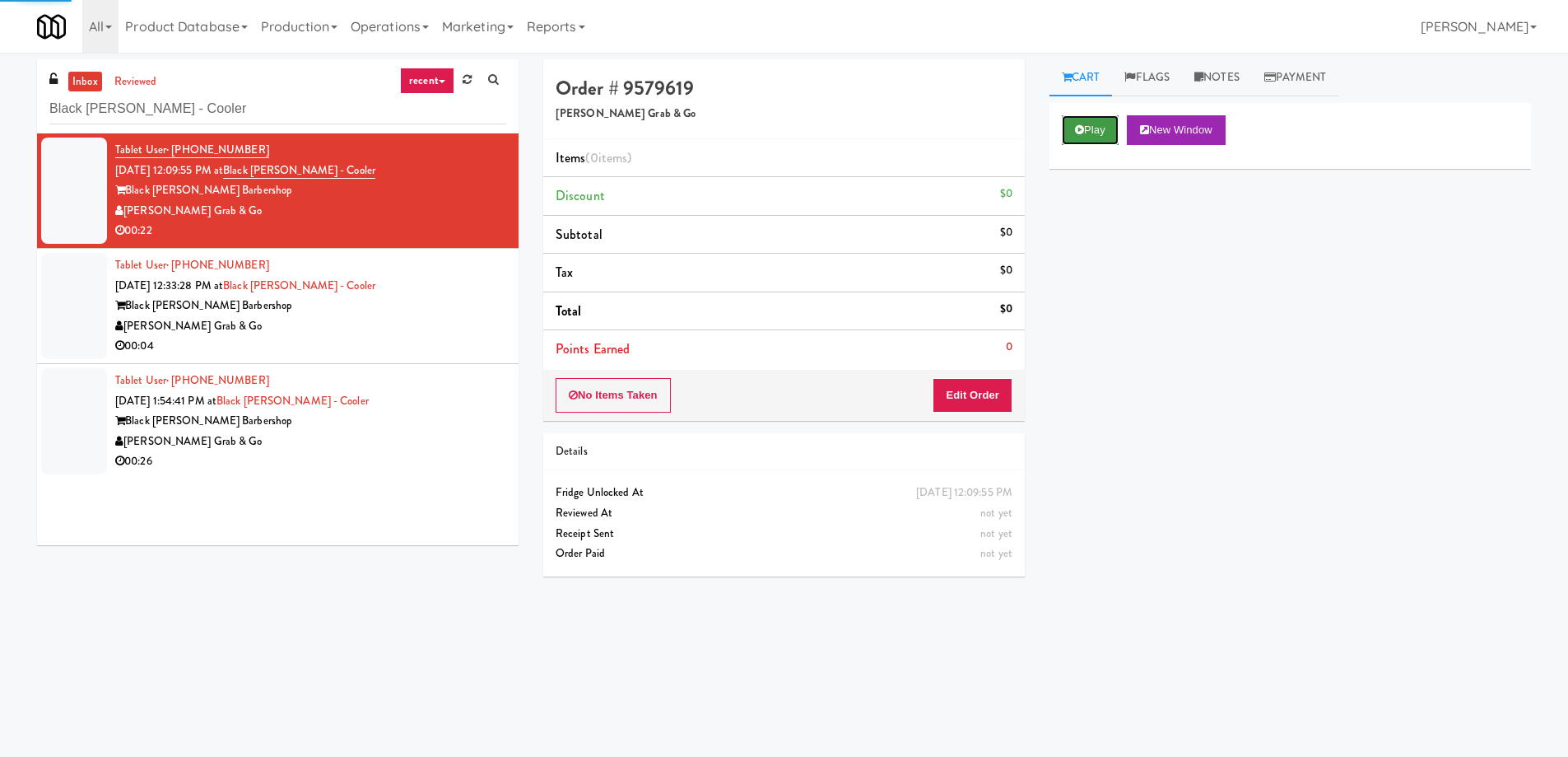
drag, startPoint x: 1078, startPoint y: 124, endPoint x: 1106, endPoint y: 214, distance: 94.3
click at [1079, 127] on icon at bounding box center [1079, 129] width 9 height 11
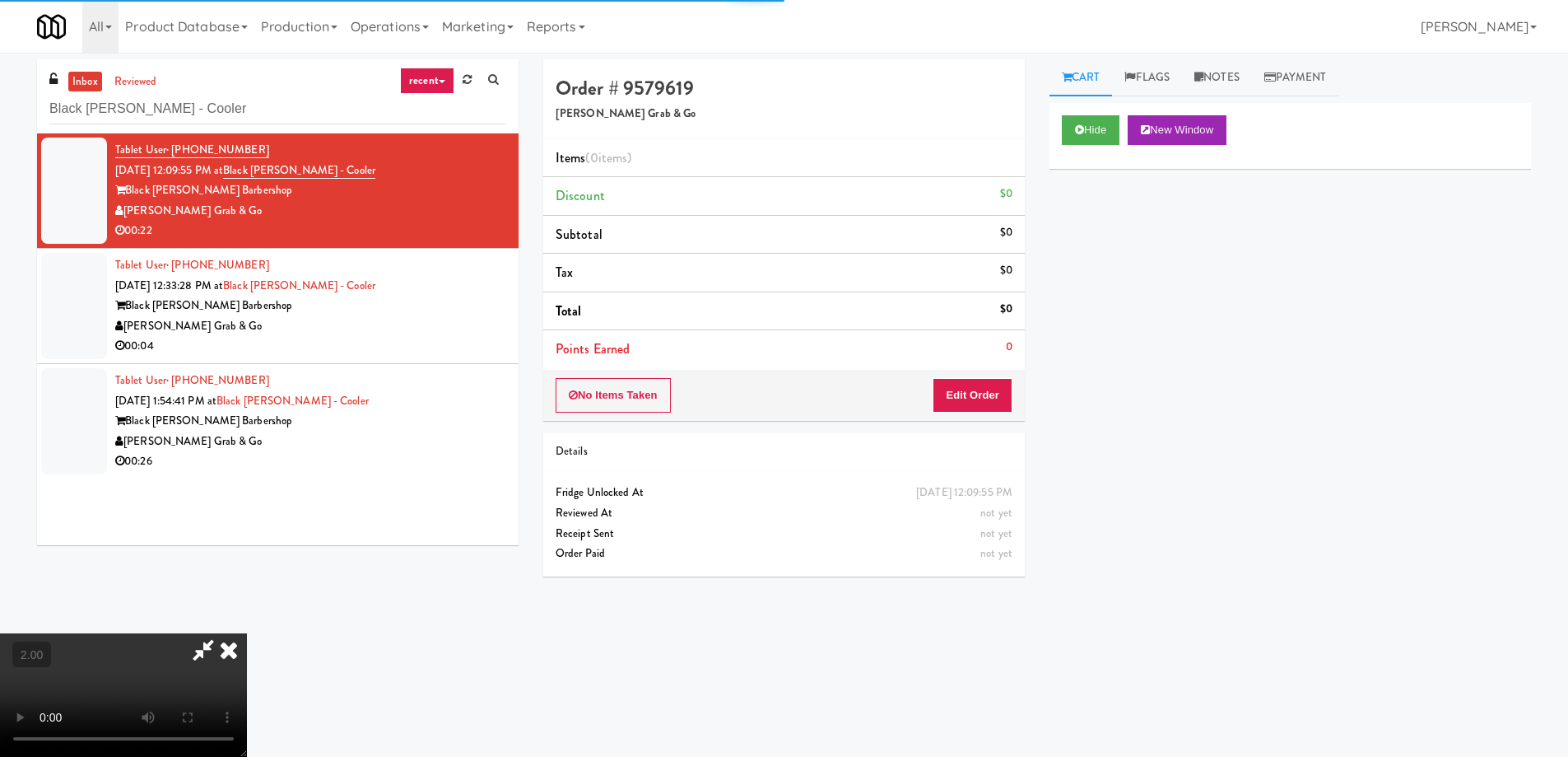
click at [1106, 214] on div "Hide New Window Primary Flag Clear Flag if unable to determine what was taken o…" at bounding box center [1290, 411] width 481 height 617
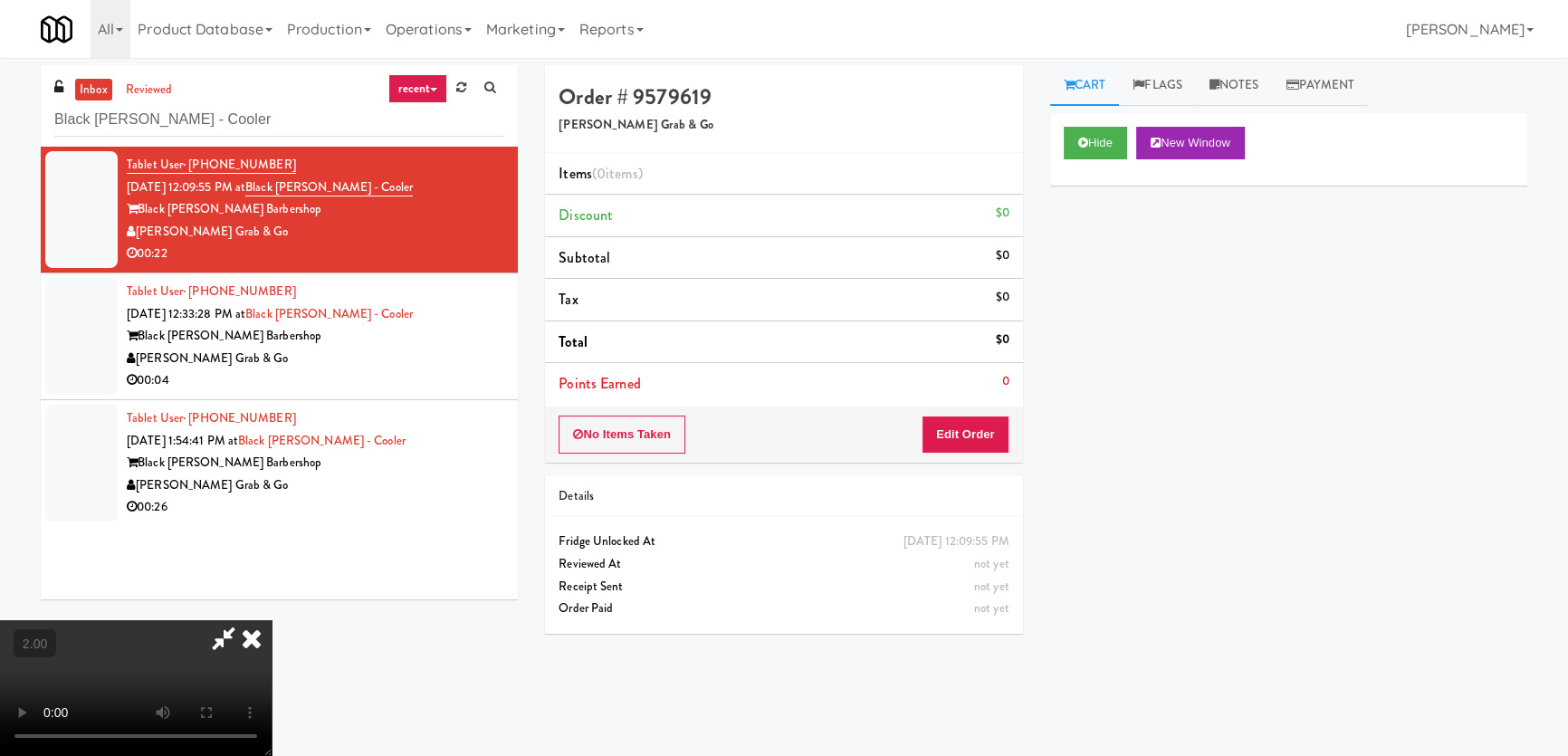
drag, startPoint x: 1193, startPoint y: 282, endPoint x: 1084, endPoint y: 256, distance: 112.1
click at [1084, 256] on div "Hide New Window Primary Flag Clear Flag if unable to determine what was taken o…" at bounding box center [1289, 452] width 477 height 679
click at [272, 620] on video at bounding box center [136, 688] width 272 height 136
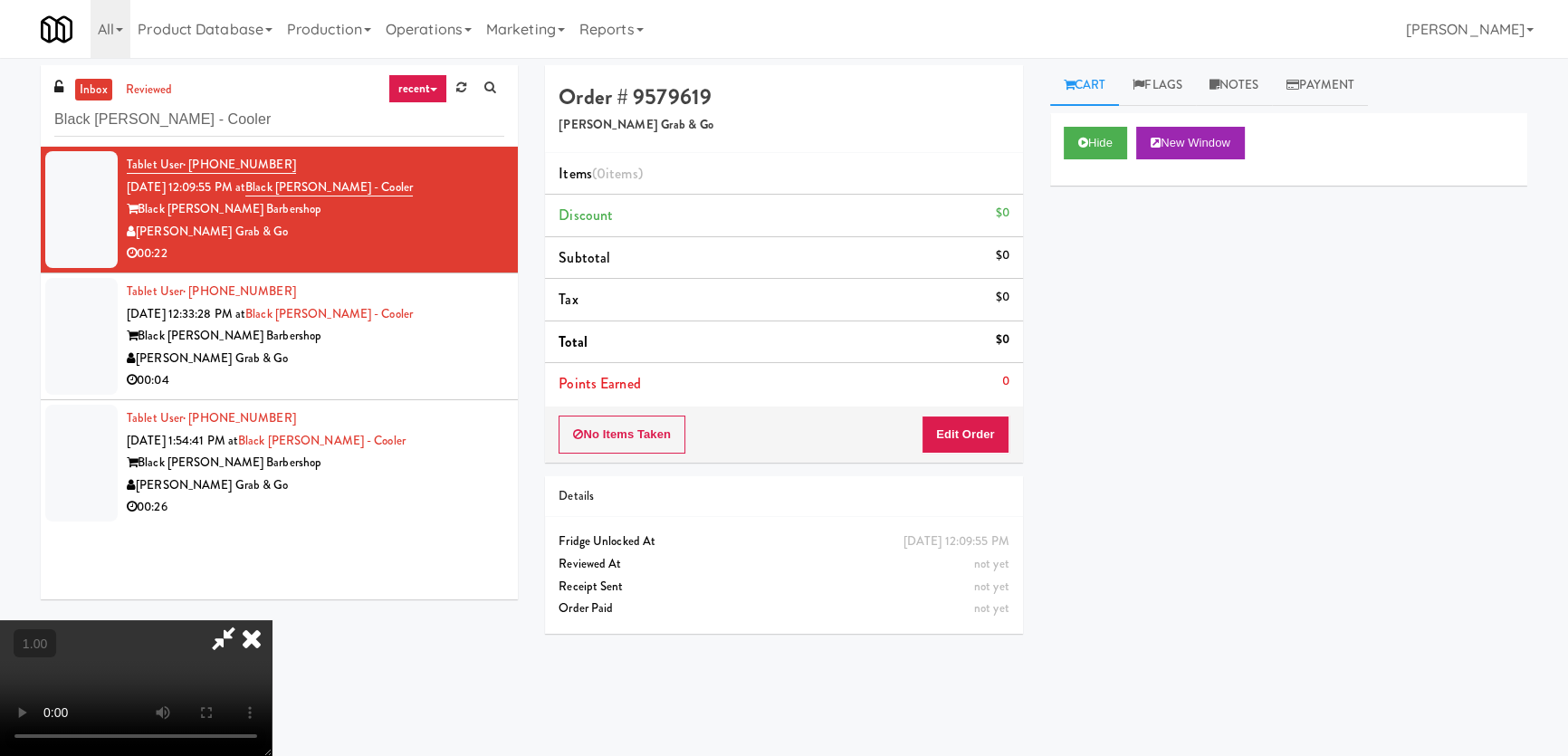
click at [272, 620] on video at bounding box center [136, 688] width 272 height 136
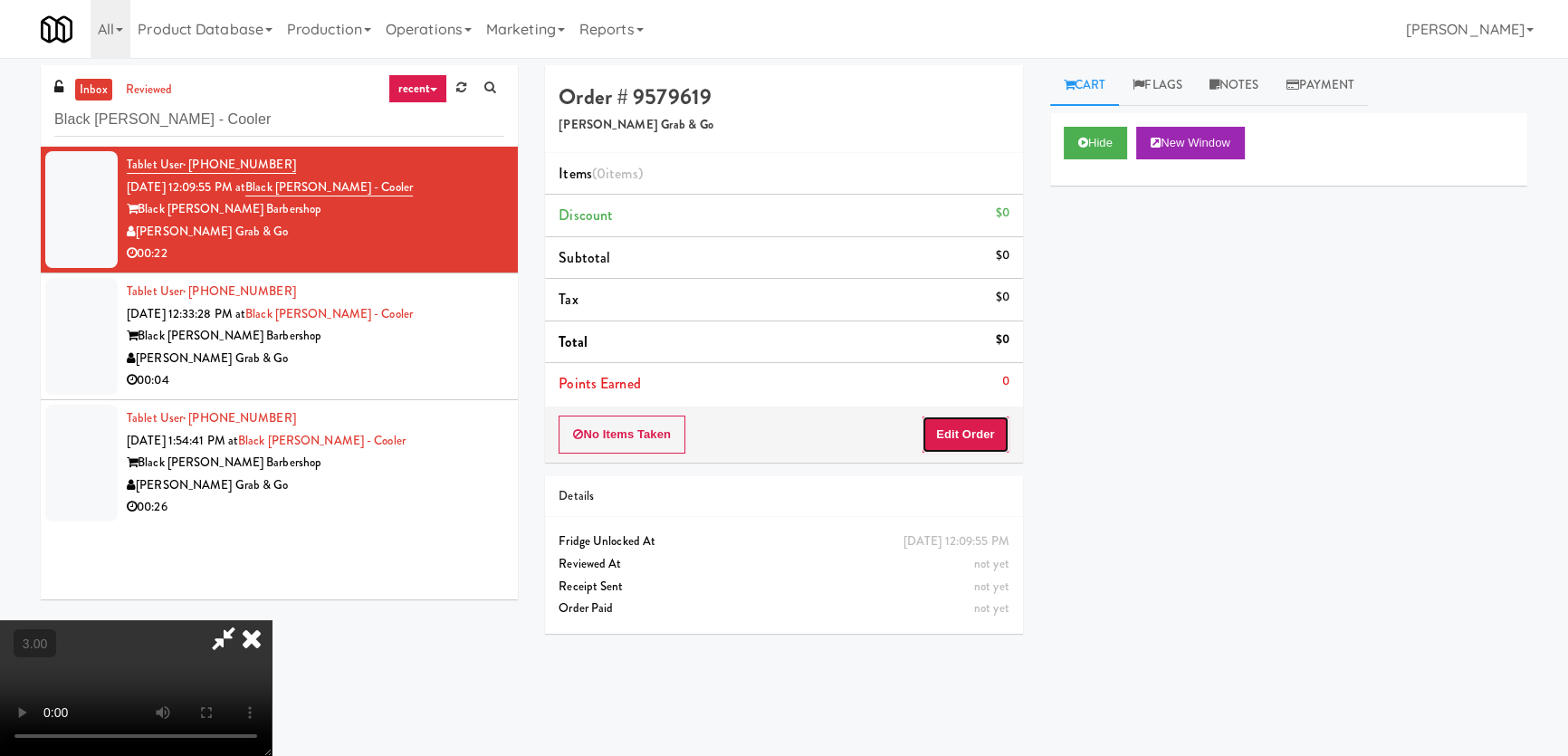
click at [976, 421] on button "Edit Order" at bounding box center [965, 435] width 88 height 38
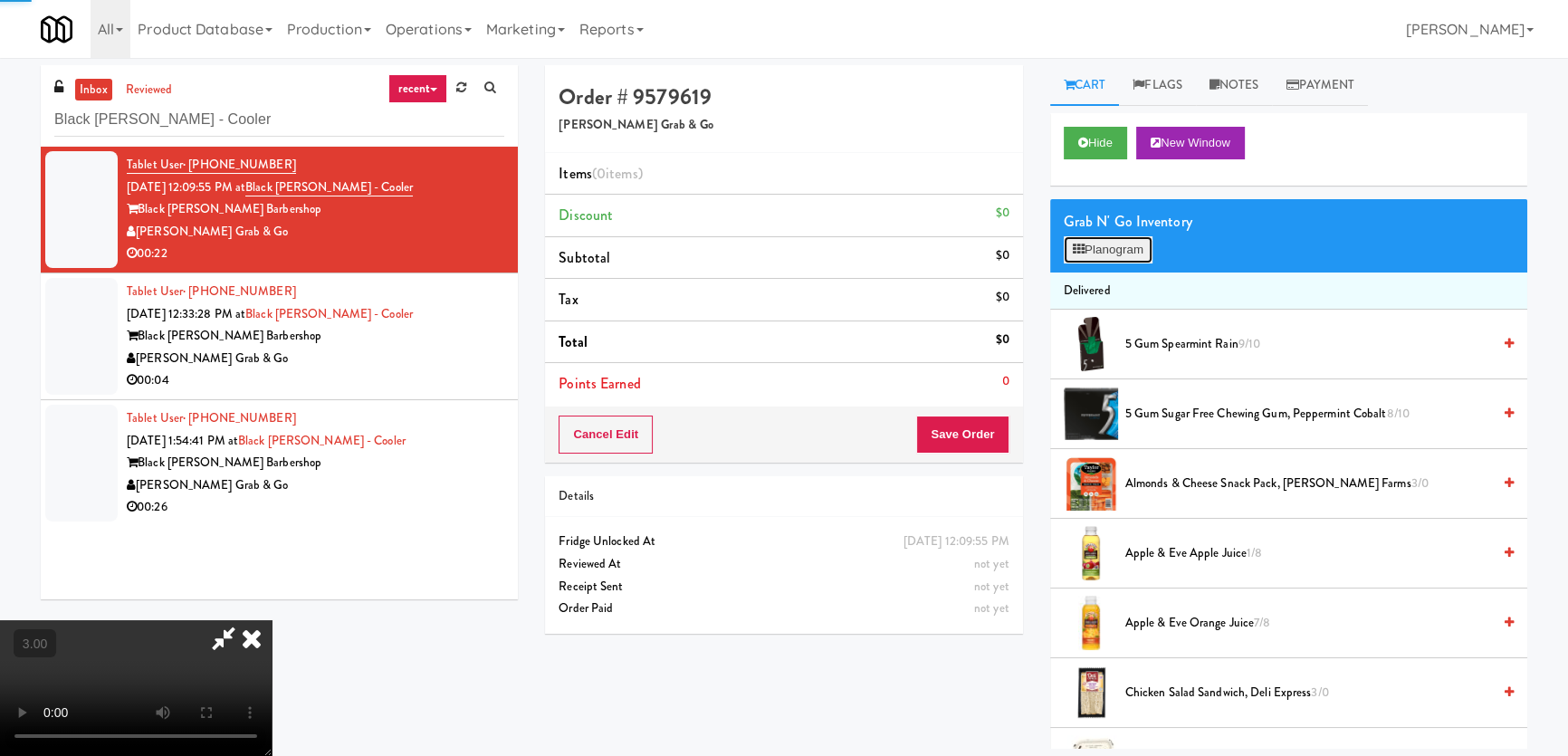
click at [1100, 237] on button "Planogram" at bounding box center [1108, 250] width 89 height 27
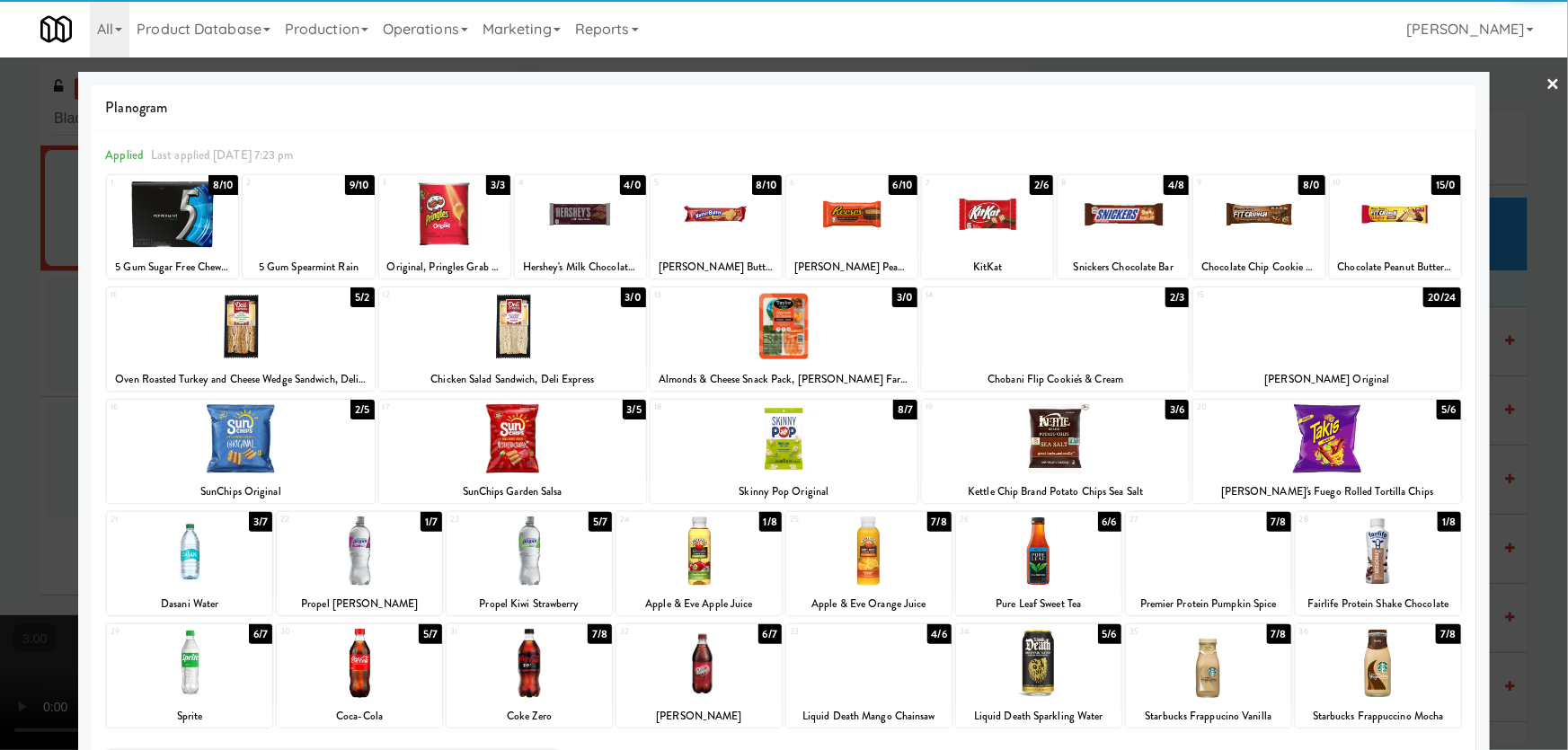
click at [980, 224] on div at bounding box center [987, 214] width 131 height 69
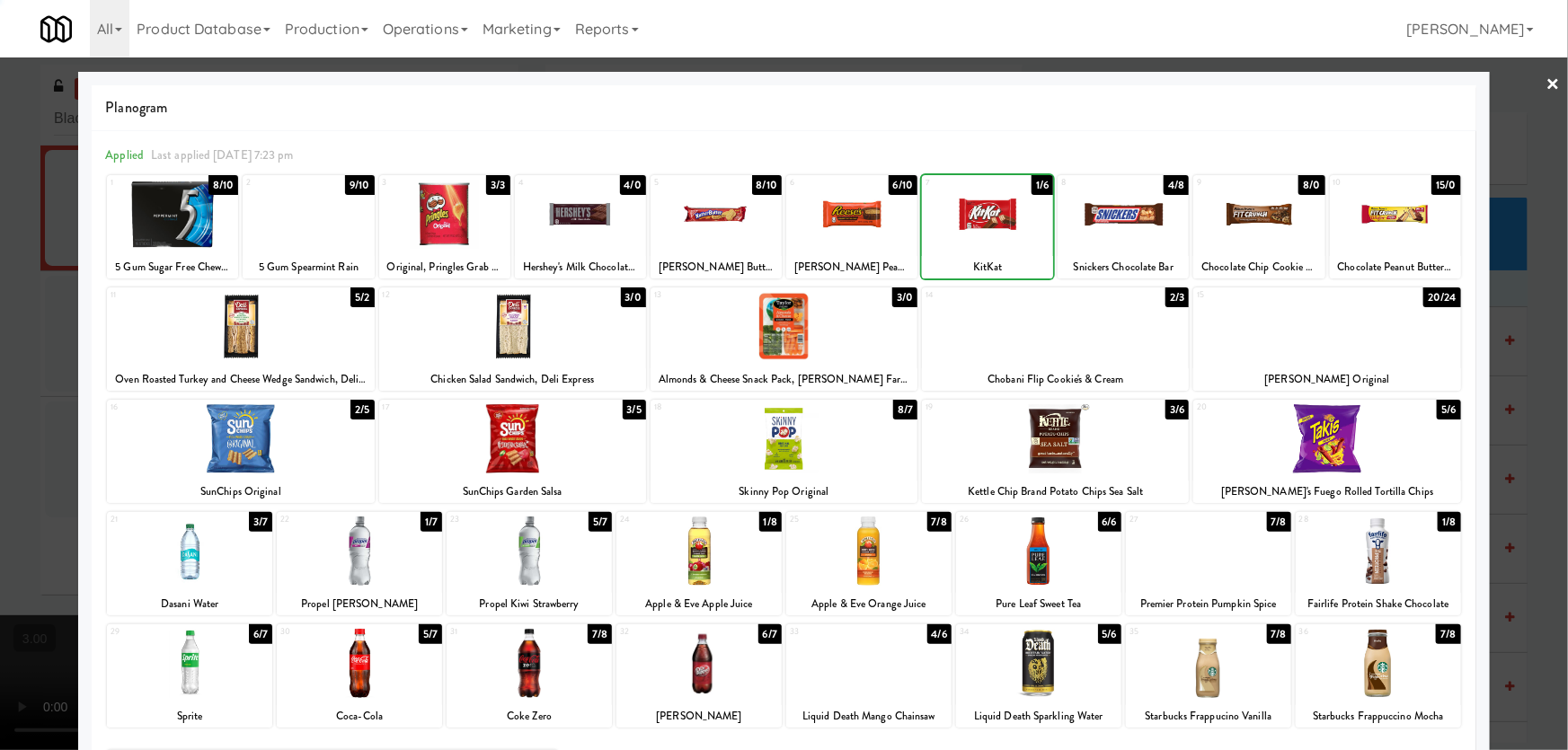
click at [1, 356] on div at bounding box center [784, 375] width 1568 height 750
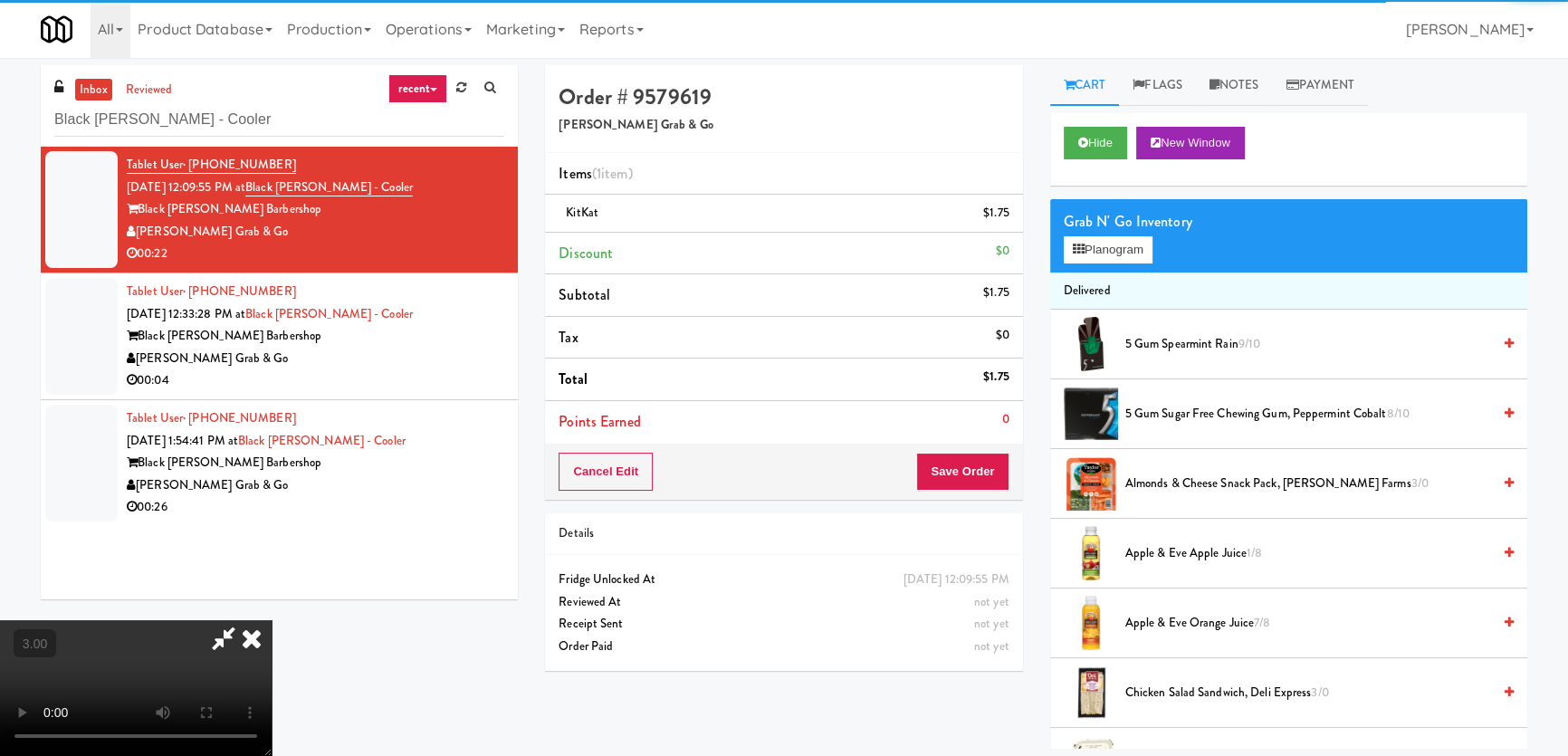
click at [272, 620] on video at bounding box center [136, 688] width 272 height 136
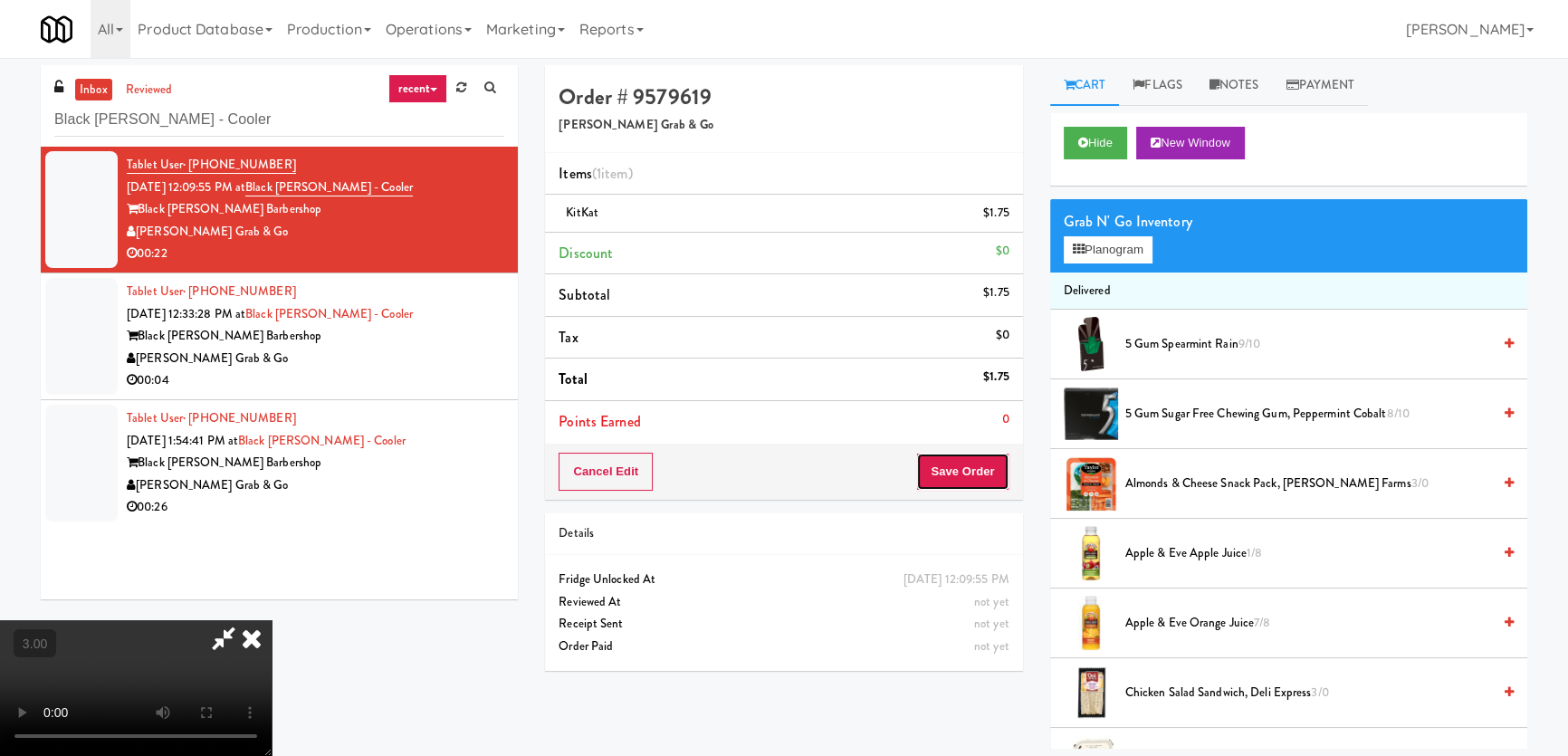
click at [975, 477] on button "Save Order" at bounding box center [962, 472] width 93 height 38
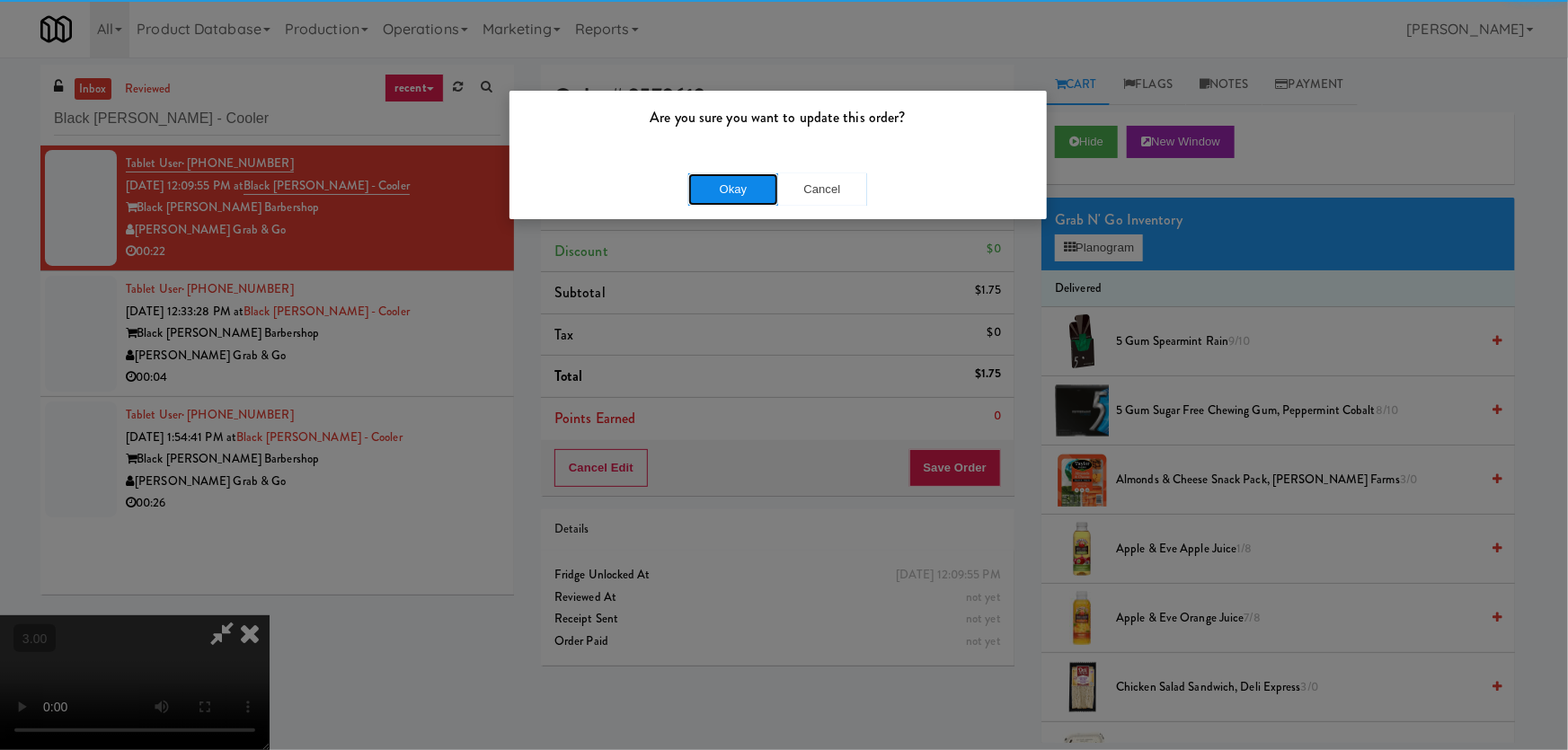
click at [719, 195] on button "Okay" at bounding box center [733, 190] width 90 height 32
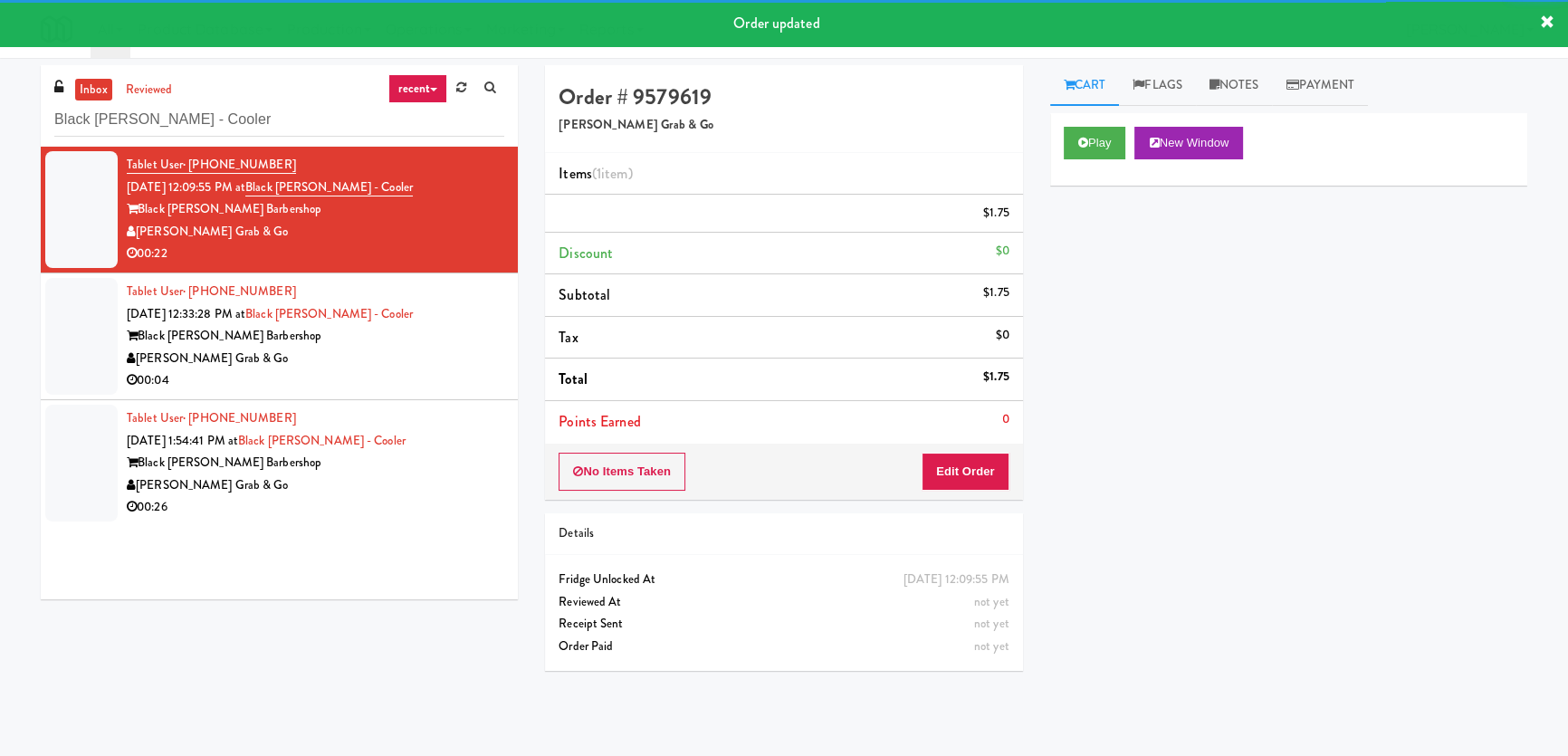
click at [448, 370] on div "[PERSON_NAME] Grab & Go" at bounding box center [315, 358] width 377 height 23
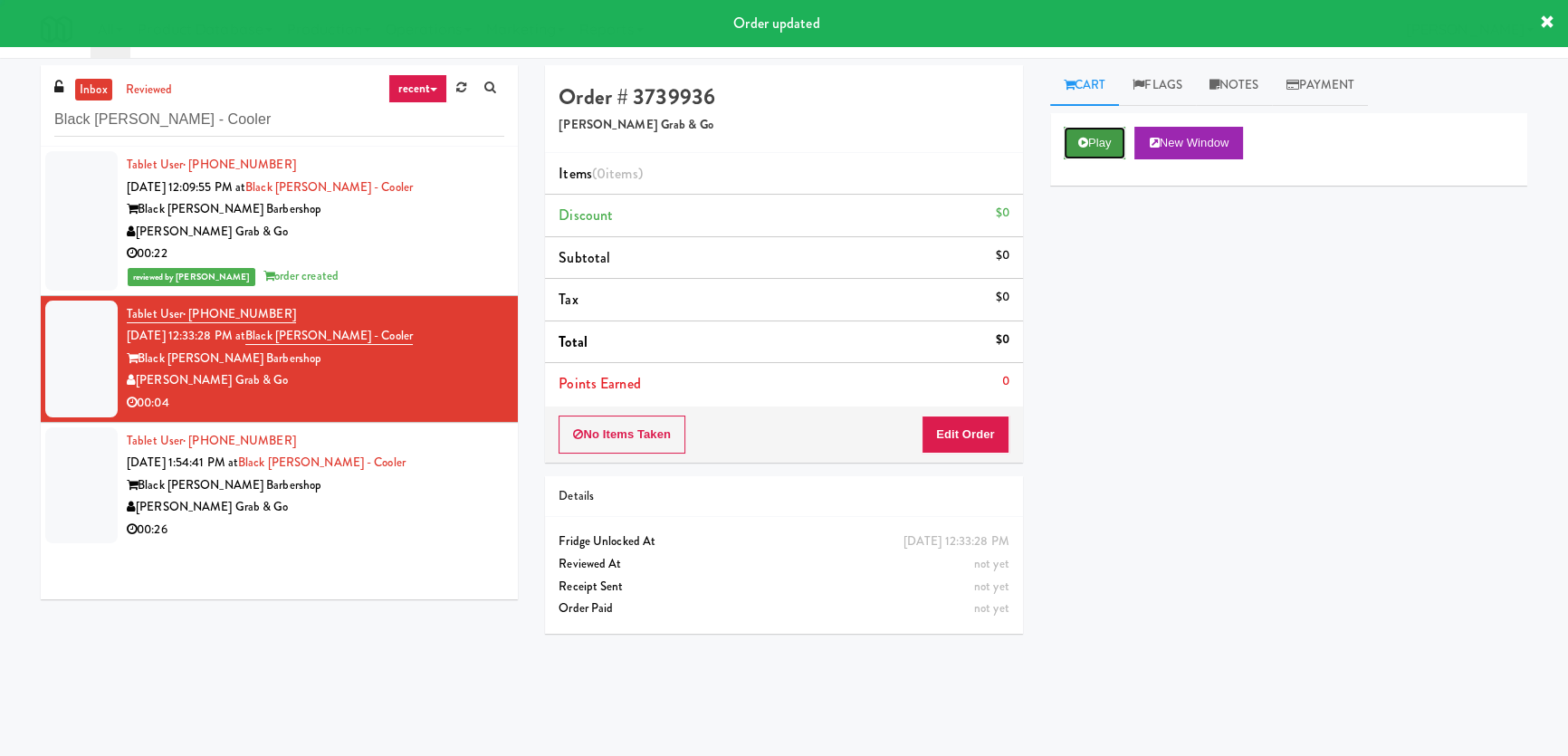
click at [1074, 126] on button "Play" at bounding box center [1094, 143] width 63 height 33
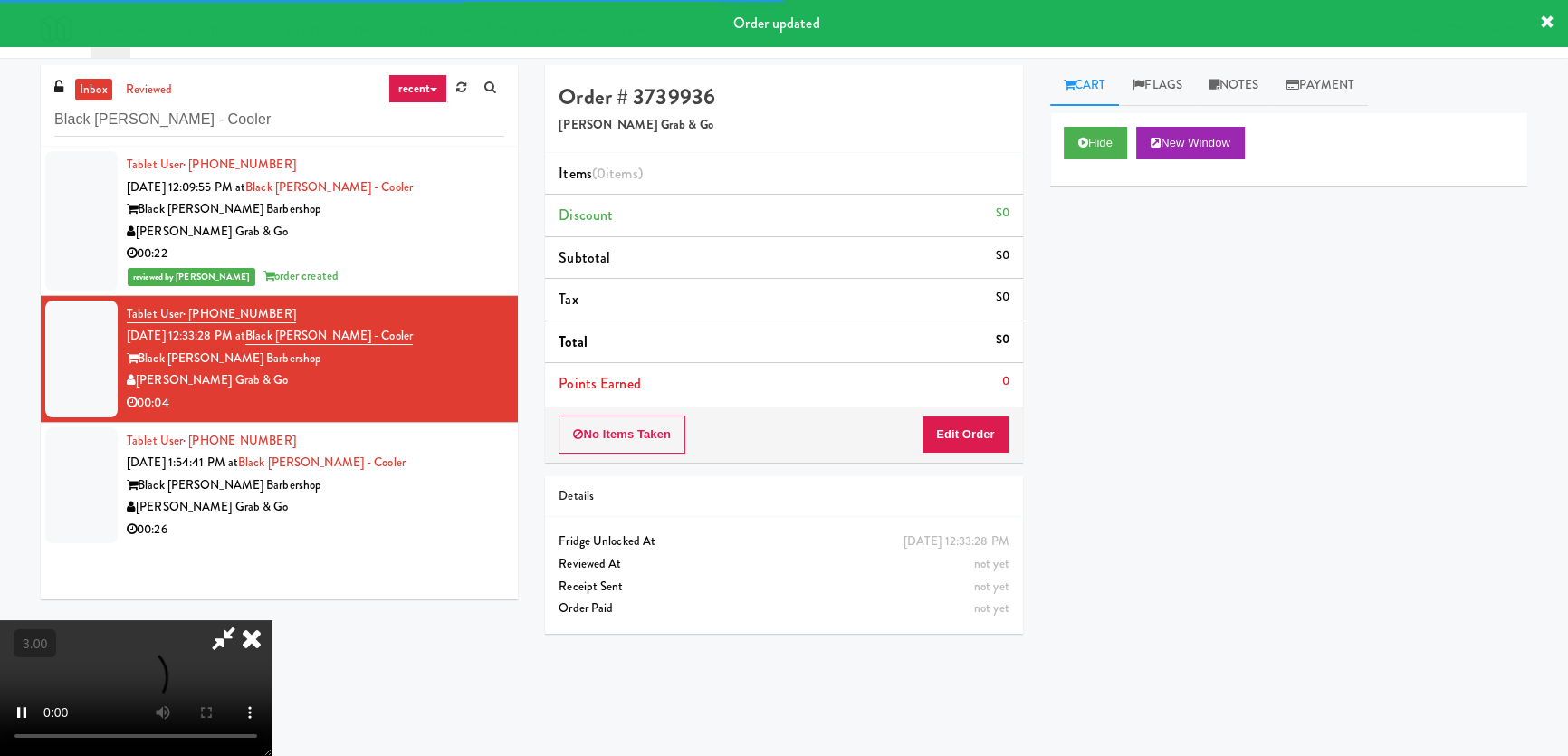
click at [1095, 256] on div "Hide New Window Primary Flag Clear Flag if unable to determine what was taken o…" at bounding box center [1289, 452] width 477 height 679
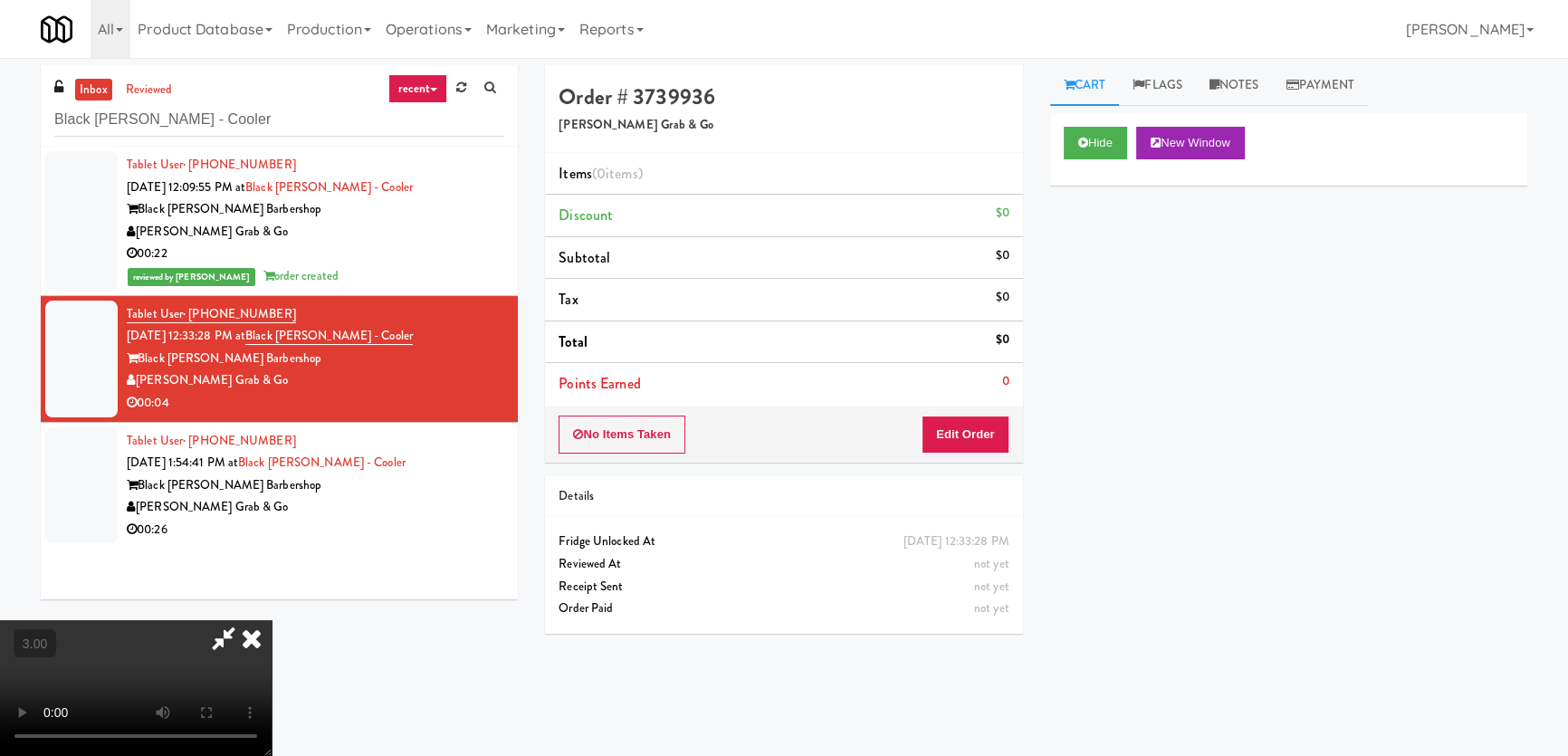
scroll to position [116, 0]
click at [990, 436] on button "Edit Order" at bounding box center [965, 435] width 88 height 38
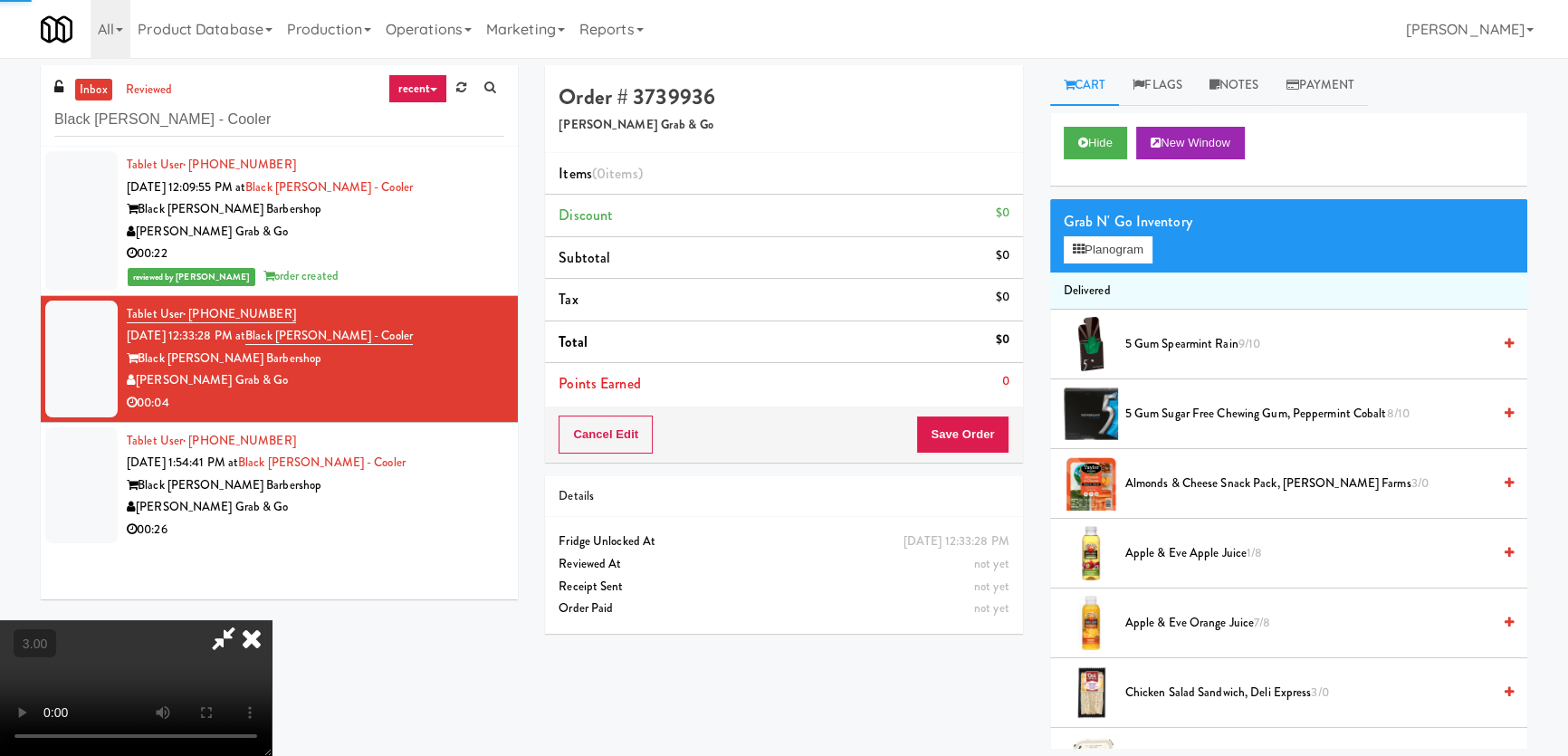
click at [1095, 265] on div "Grab N' Go Inventory Planogram" at bounding box center [1289, 236] width 477 height 74
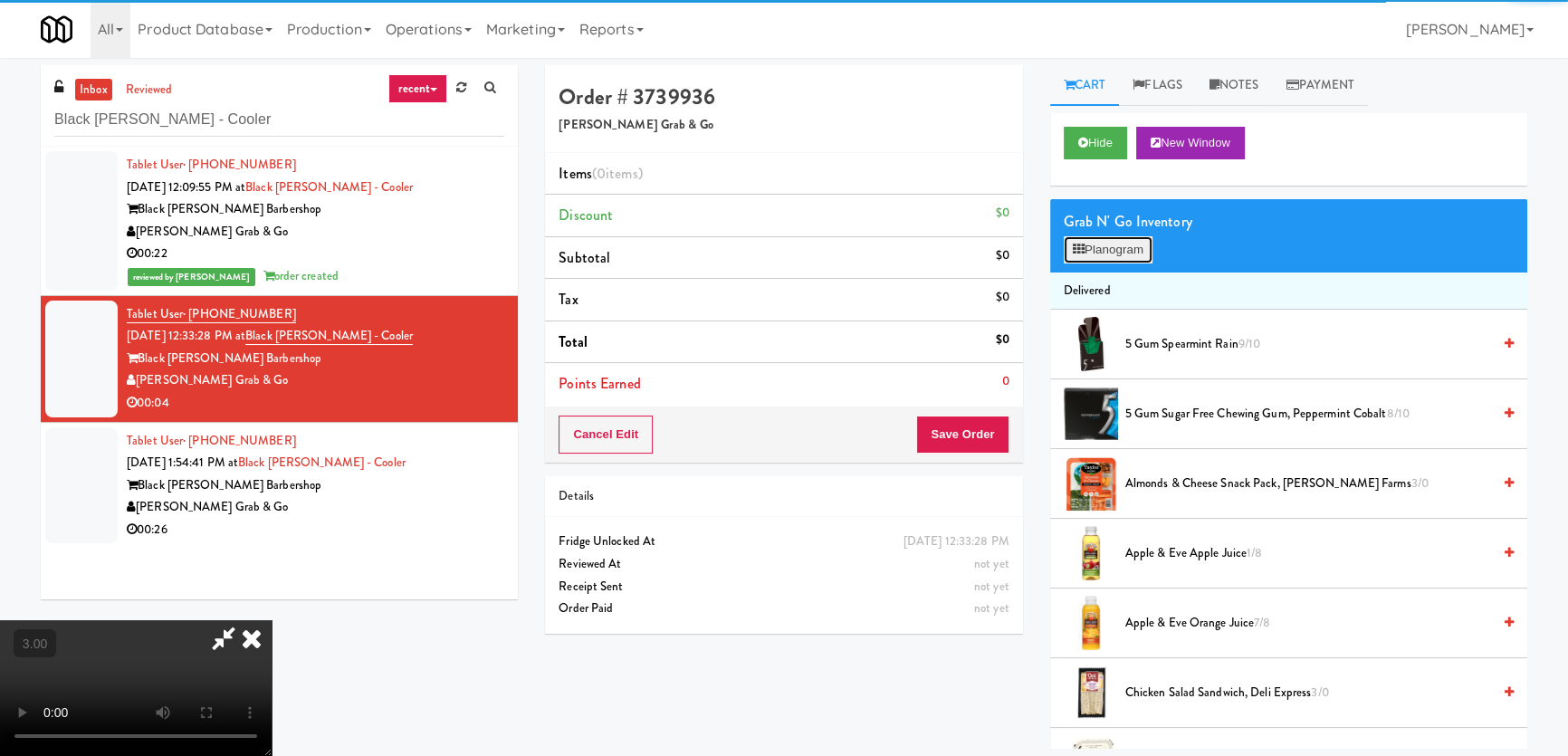
click at [1103, 245] on button "Planogram" at bounding box center [1108, 250] width 89 height 27
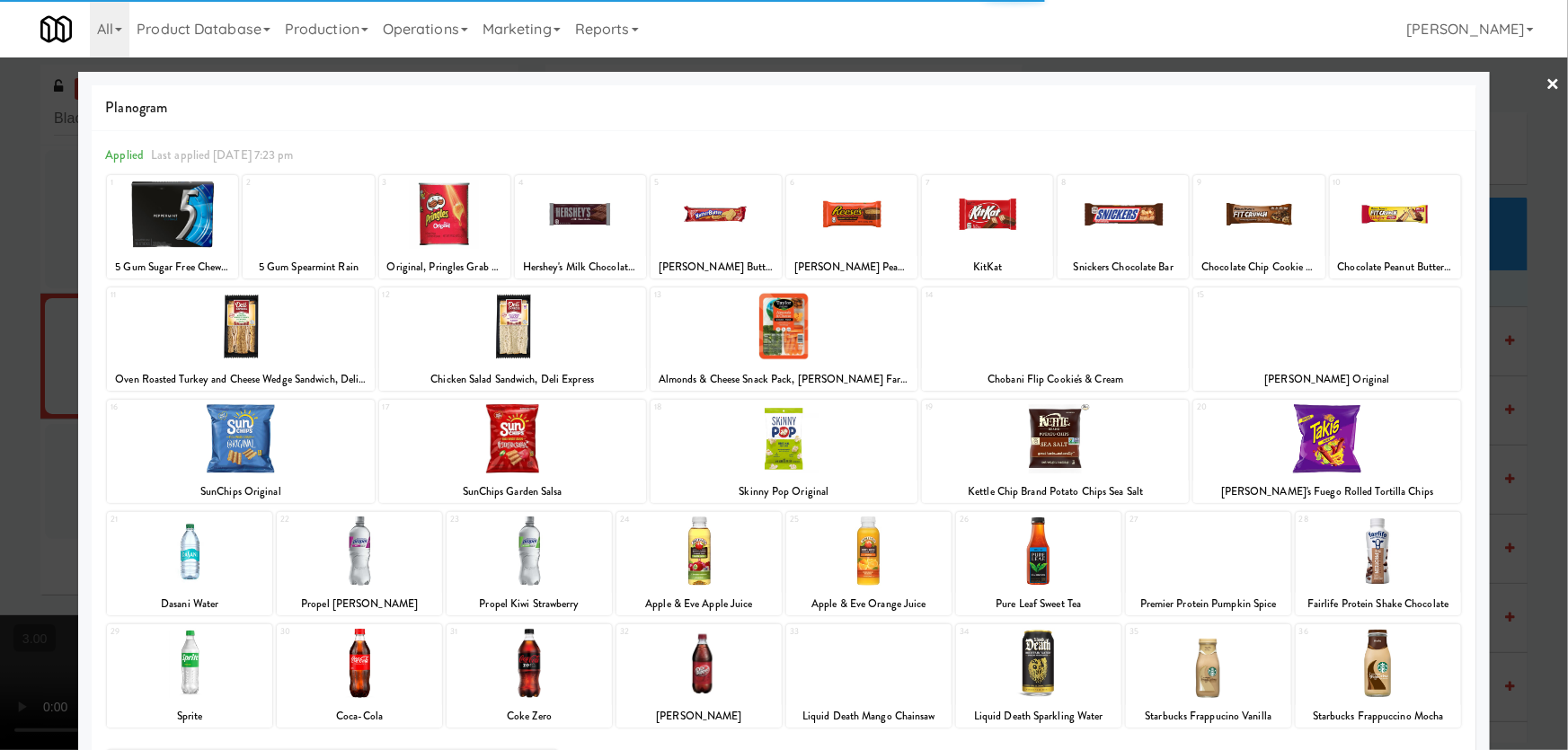
click at [213, 563] on div at bounding box center [189, 551] width 165 height 69
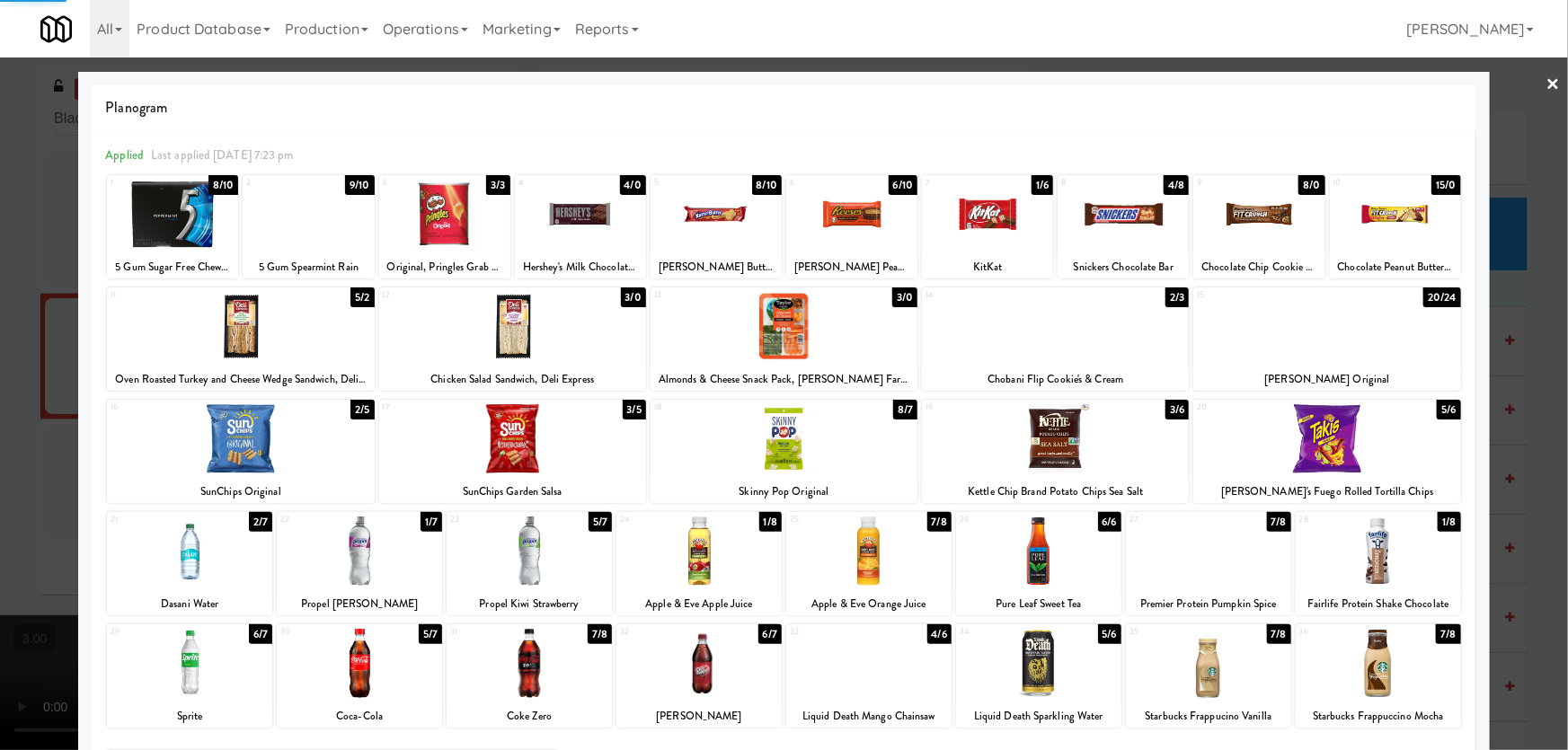
click at [0, 518] on div at bounding box center [784, 375] width 1568 height 750
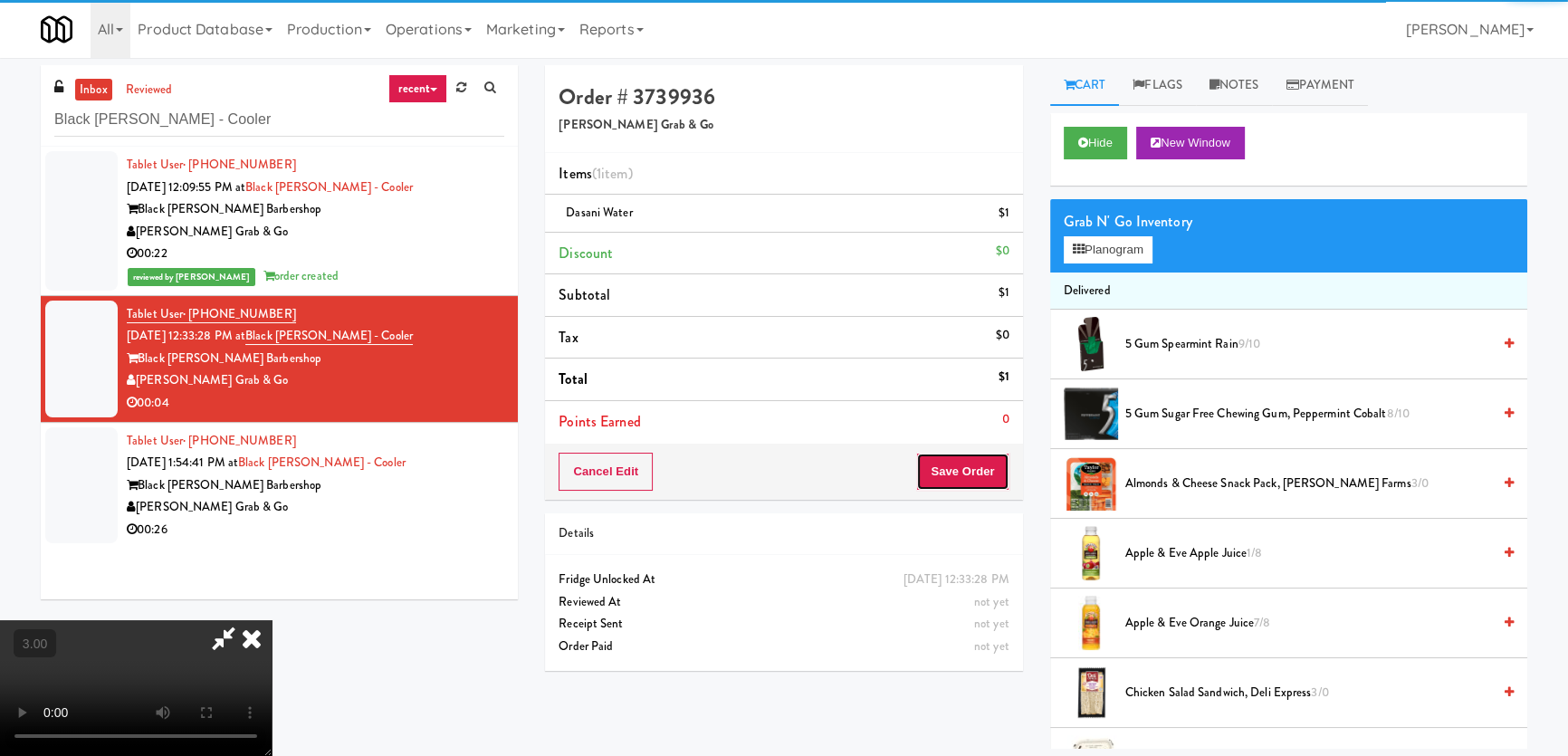
click at [955, 460] on button "Save Order" at bounding box center [962, 472] width 93 height 38
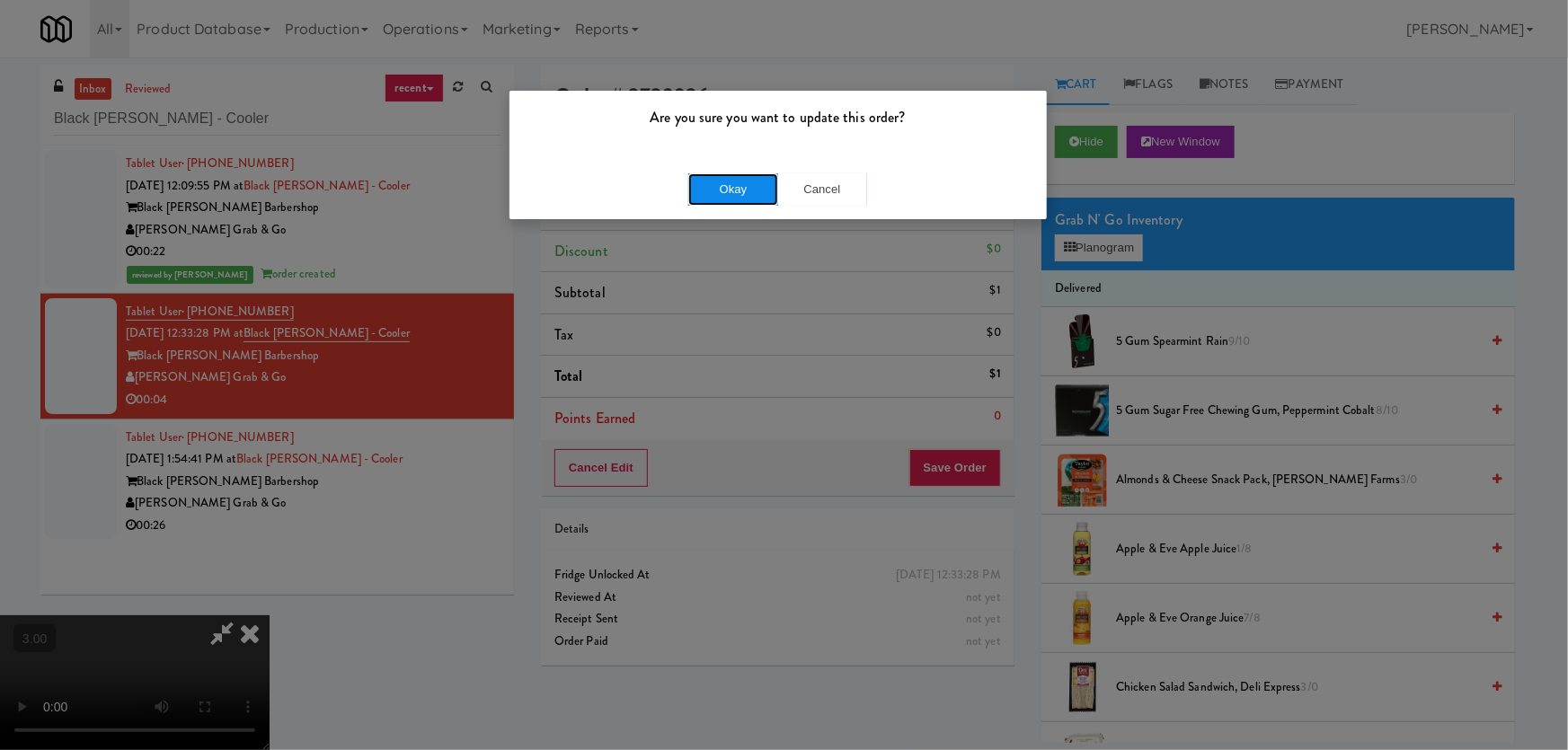
click at [757, 191] on button "Okay" at bounding box center [733, 190] width 90 height 32
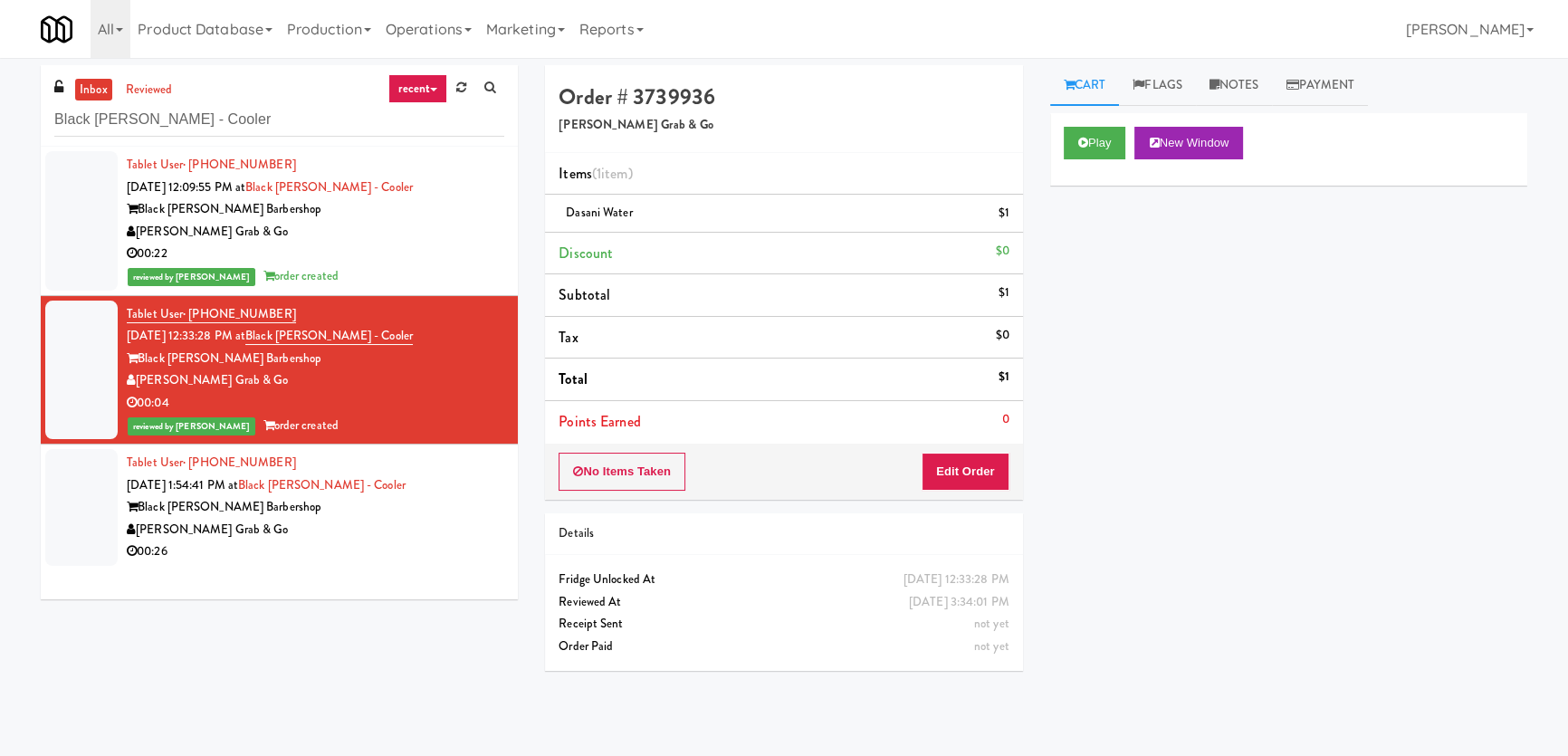
click at [420, 507] on div "Black [PERSON_NAME] Barbershop" at bounding box center [315, 507] width 377 height 23
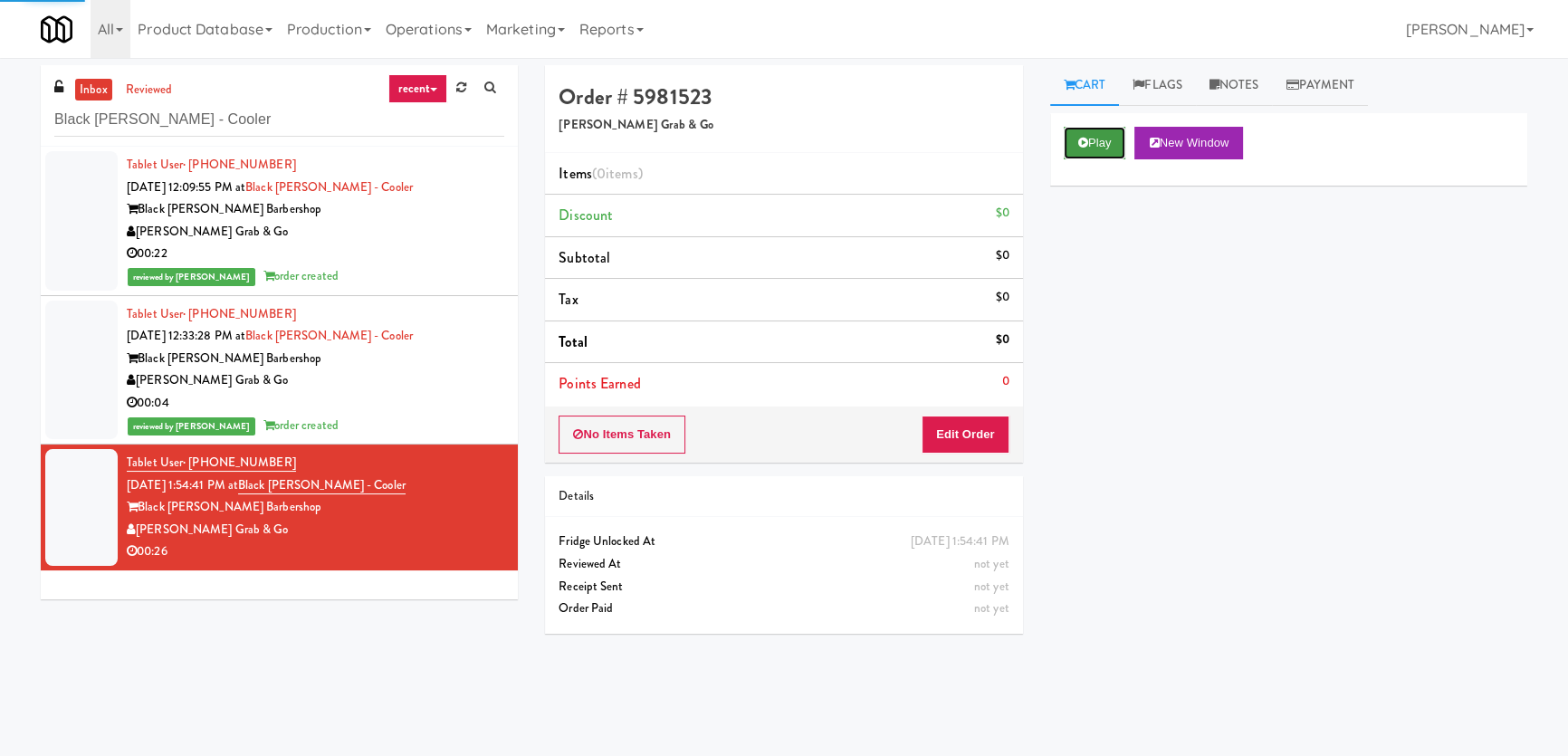
click at [1089, 145] on button "Play" at bounding box center [1094, 143] width 63 height 33
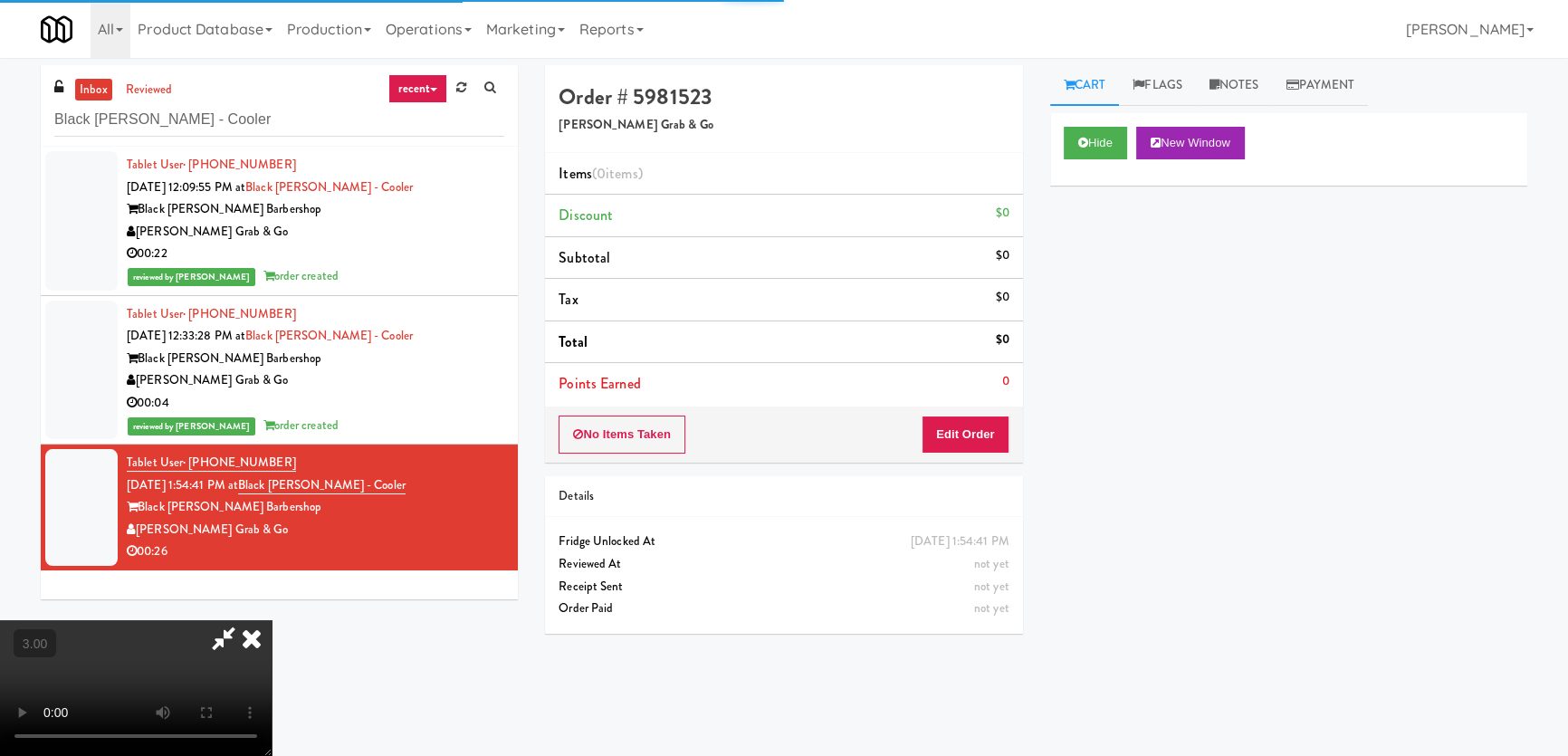
click at [1078, 279] on div "Hide New Window Primary Flag Clear Flag if unable to determine what was taken o…" at bounding box center [1289, 452] width 477 height 679
click at [1088, 411] on div "Hide New Window Primary Flag Clear Flag if unable to determine what was taken o…" at bounding box center [1289, 452] width 477 height 679
click at [272, 620] on video at bounding box center [136, 688] width 272 height 136
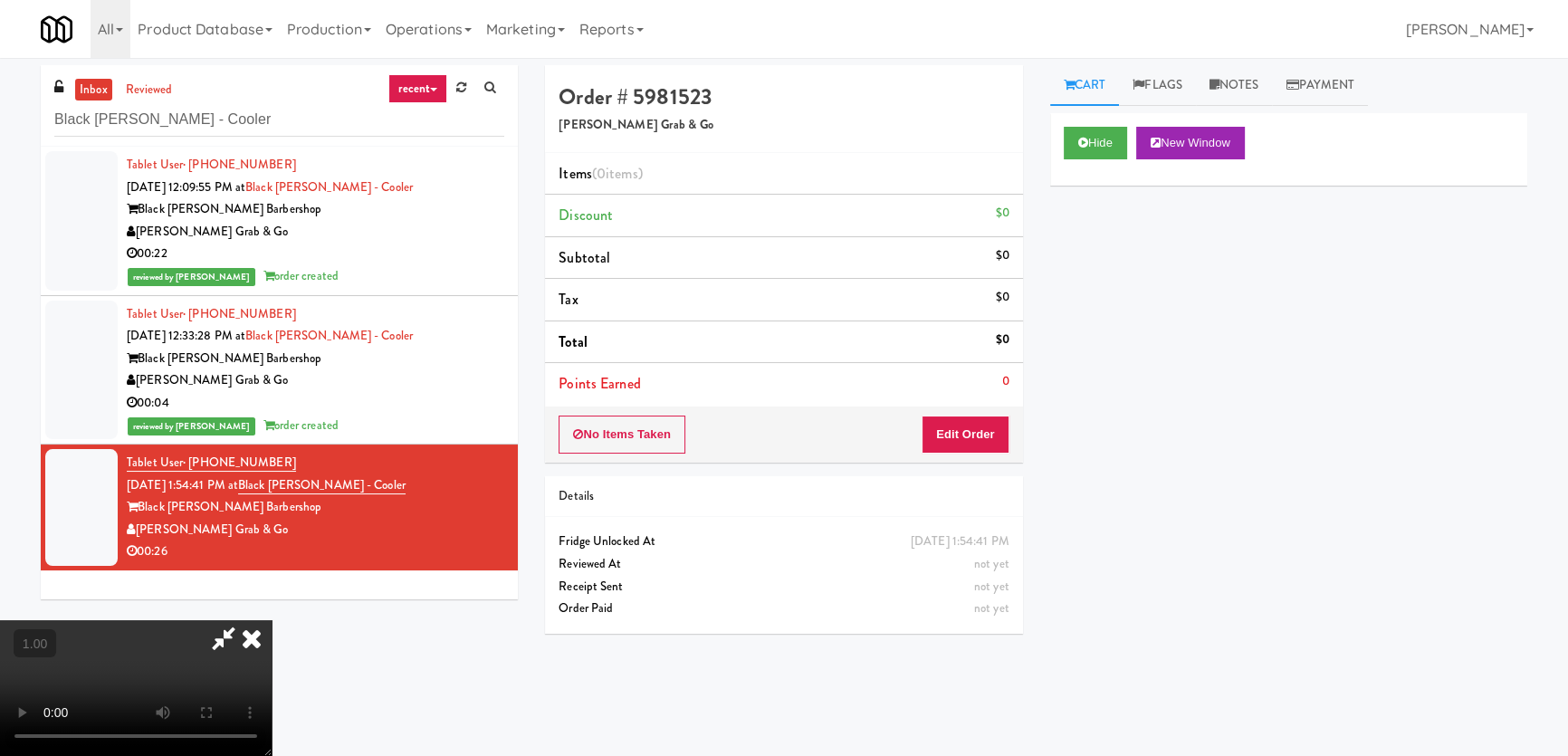
click at [272, 620] on video at bounding box center [136, 688] width 272 height 136
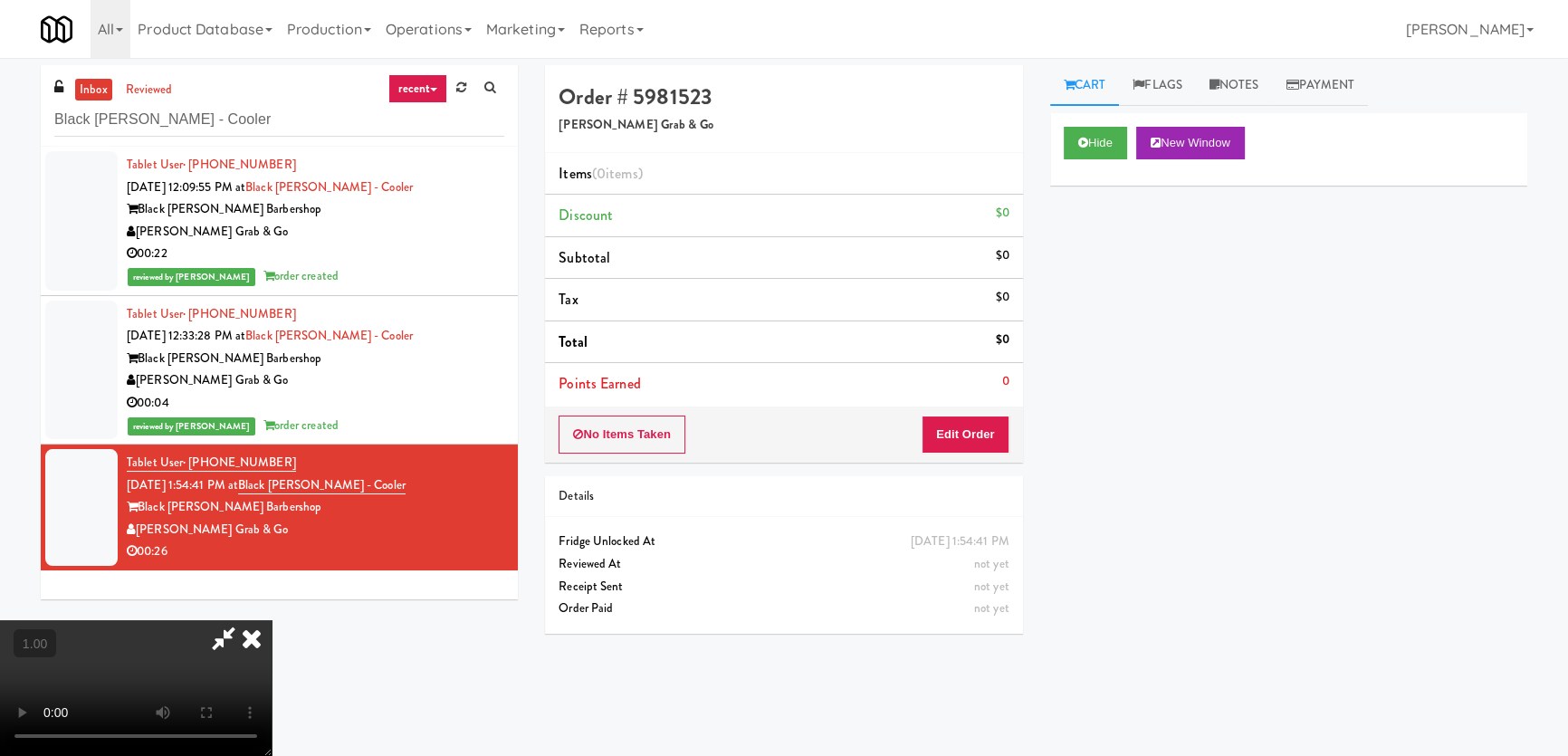
click at [272, 620] on video at bounding box center [136, 688] width 272 height 136
click at [967, 436] on button "Edit Order" at bounding box center [965, 435] width 88 height 38
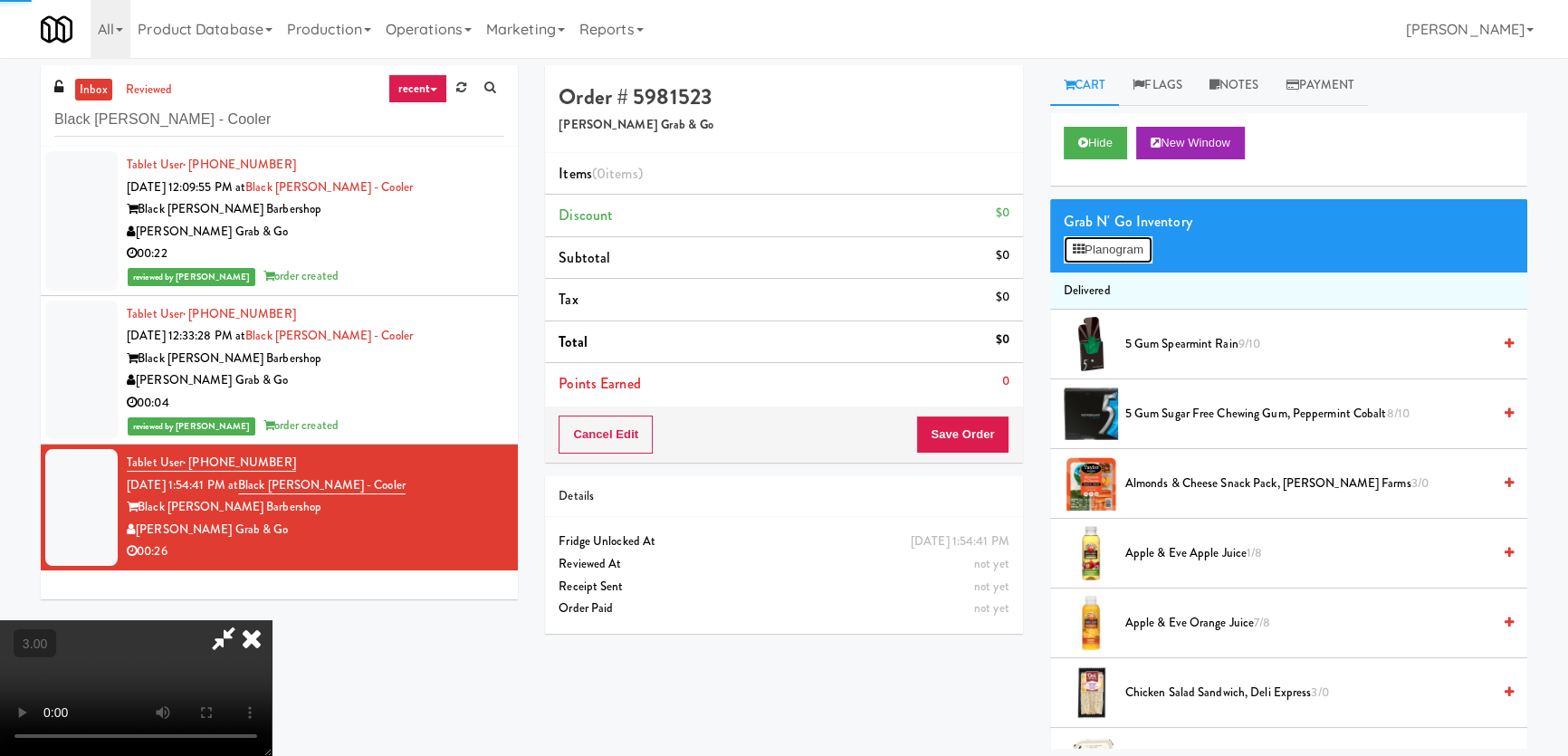
click at [1114, 247] on button "Planogram" at bounding box center [1108, 250] width 89 height 27
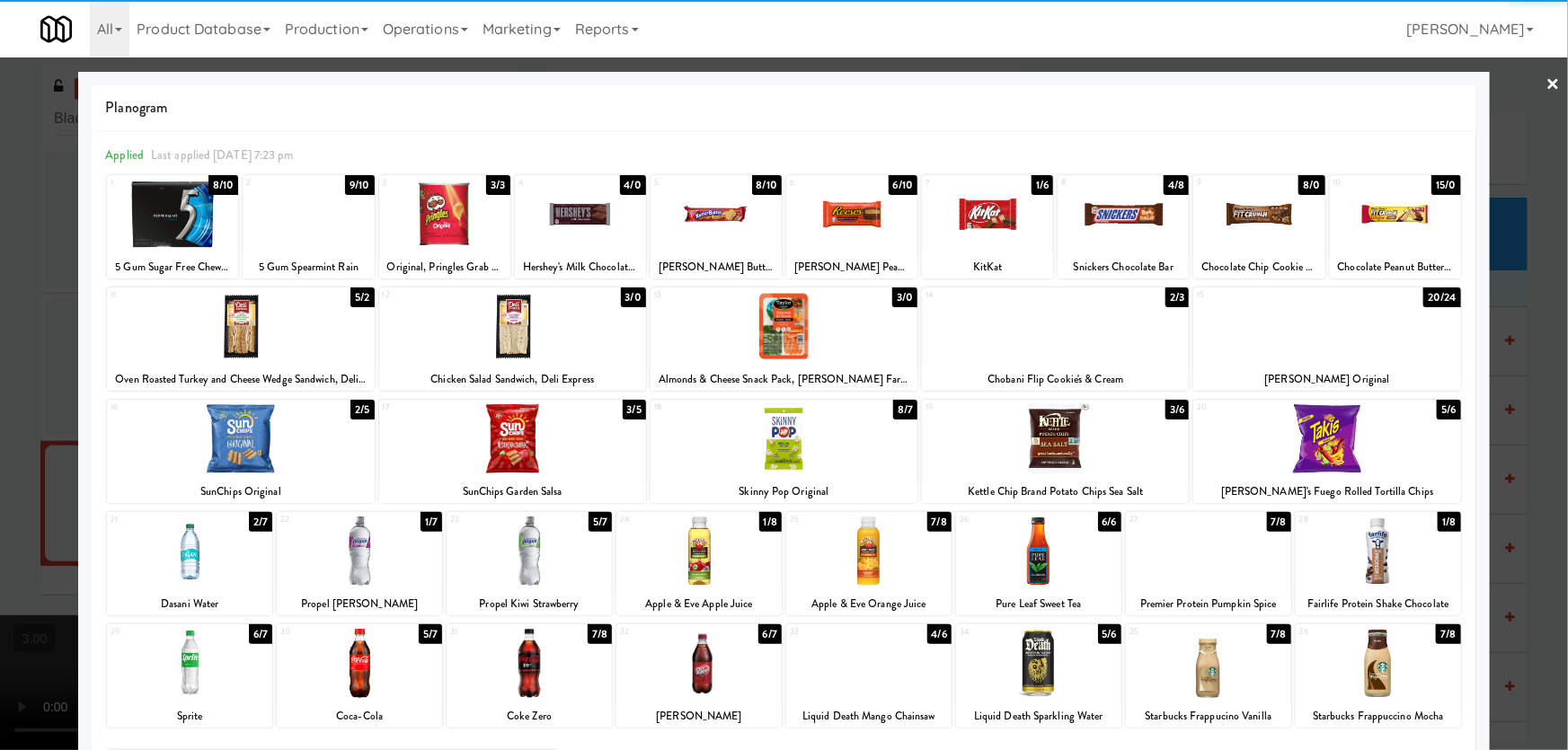
click at [980, 234] on div at bounding box center [987, 214] width 131 height 69
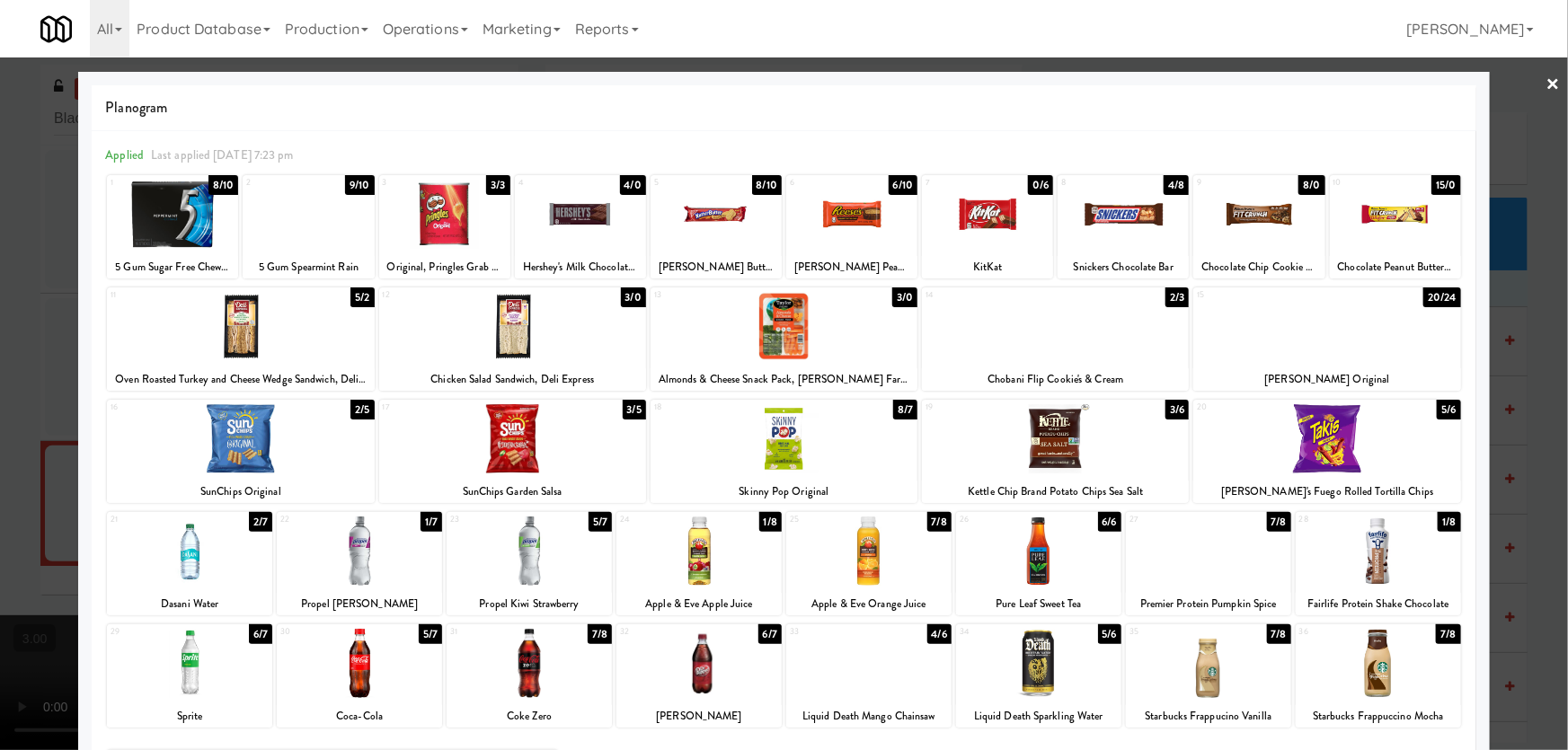
click at [282, 325] on div at bounding box center [240, 326] width 267 height 69
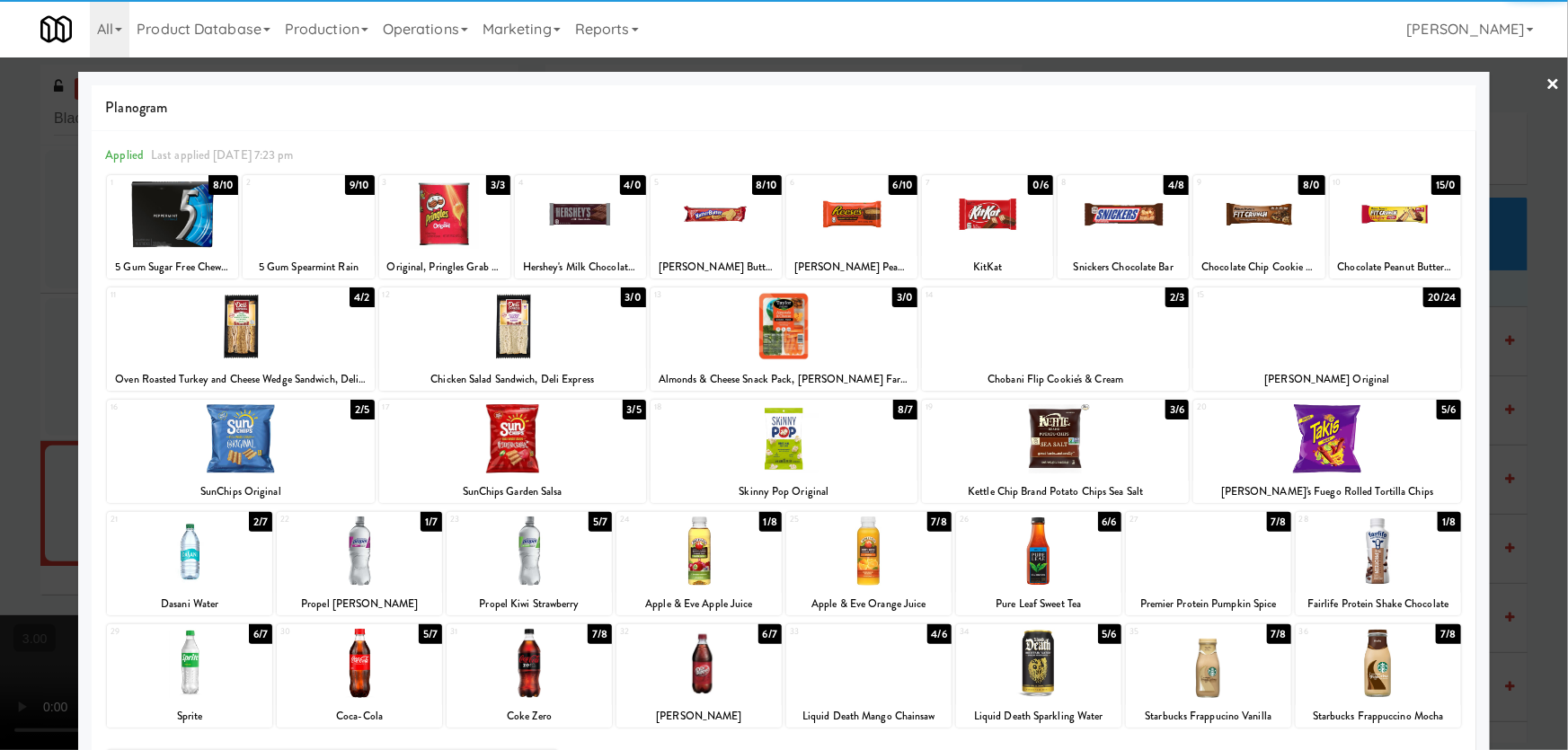
click at [508, 462] on div at bounding box center [513, 439] width 267 height 69
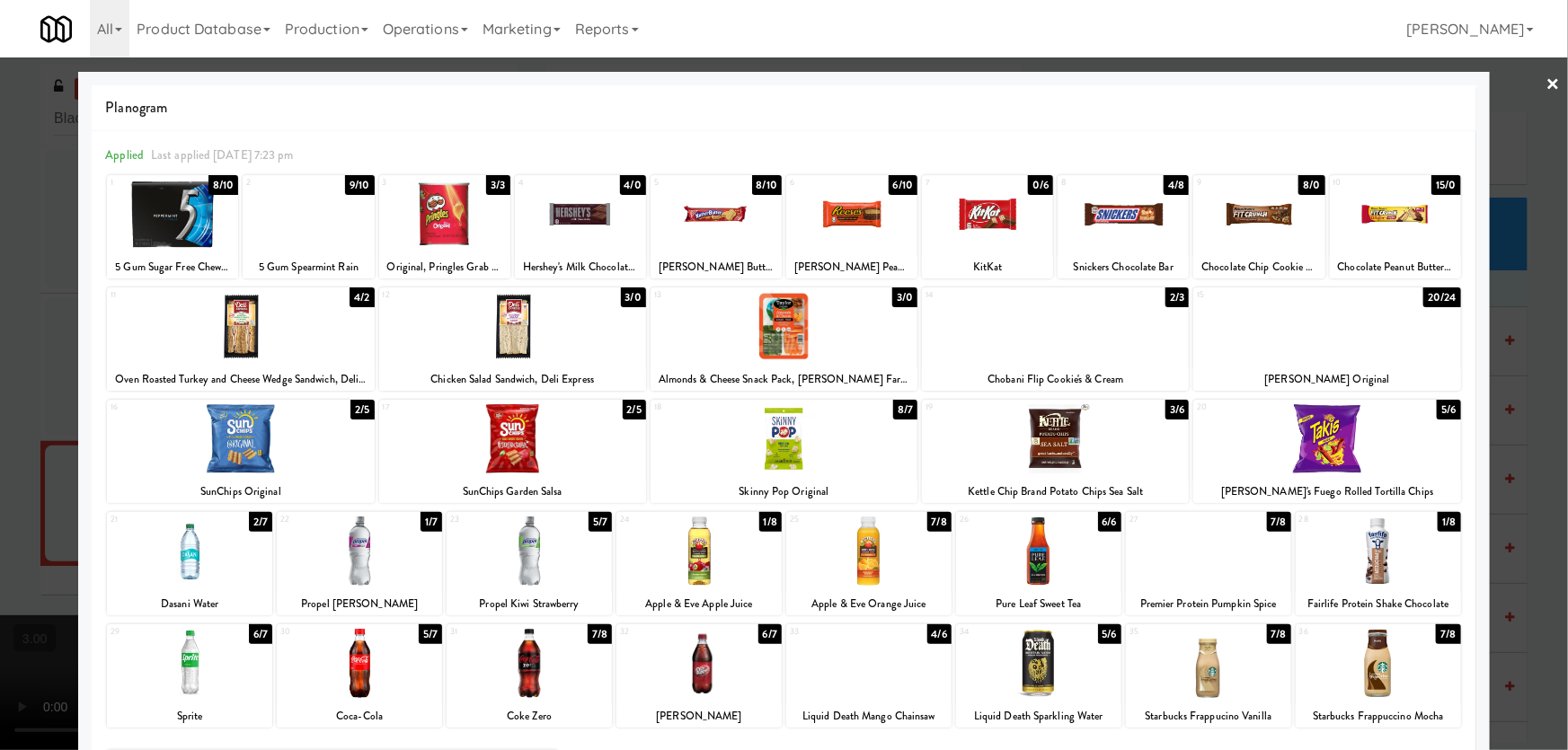
click at [0, 458] on div at bounding box center [784, 375] width 1568 height 750
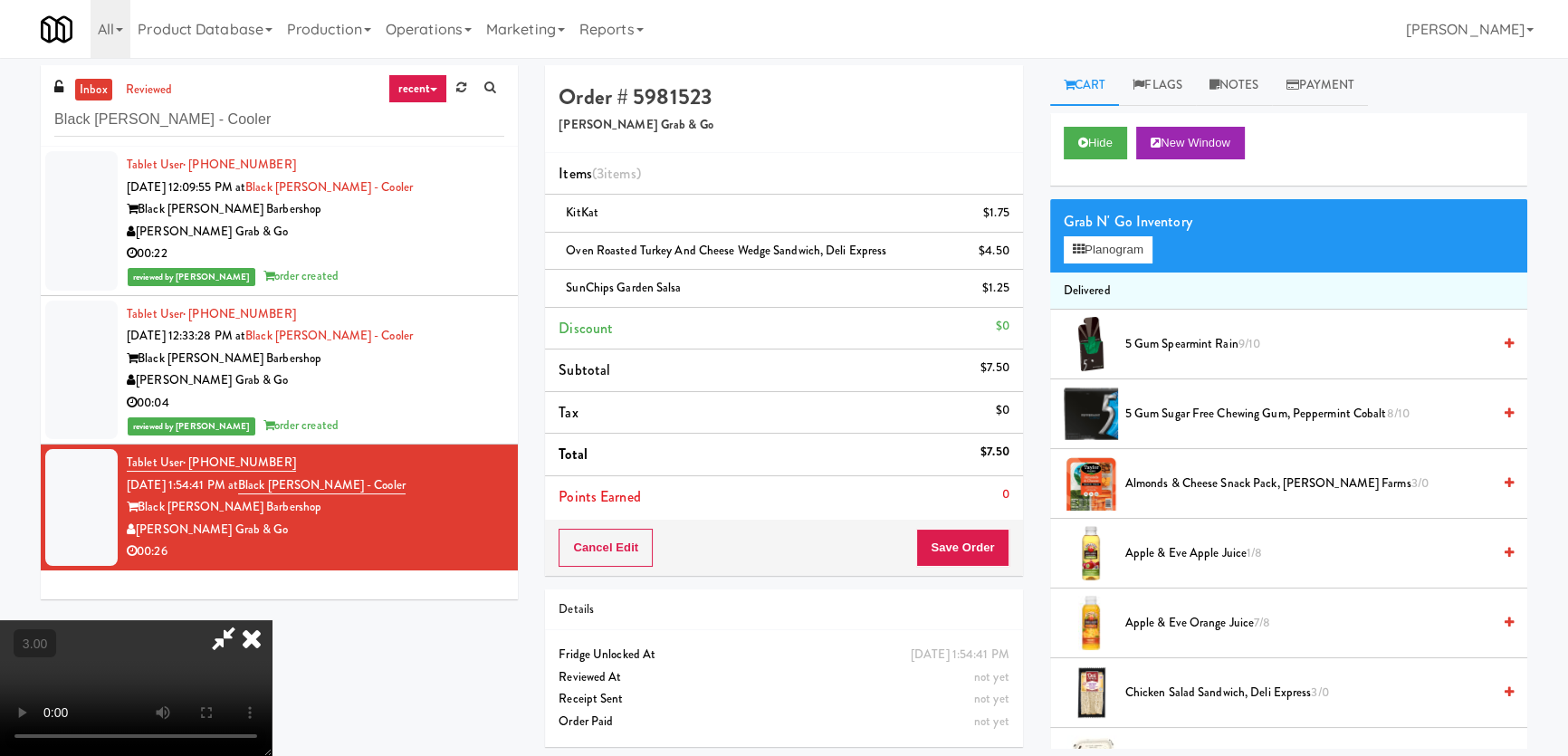
click at [272, 620] on video at bounding box center [136, 688] width 272 height 136
drag, startPoint x: 1111, startPoint y: 239, endPoint x: 1106, endPoint y: 251, distance: 13.0
click at [1111, 239] on button "Planogram" at bounding box center [1108, 250] width 89 height 27
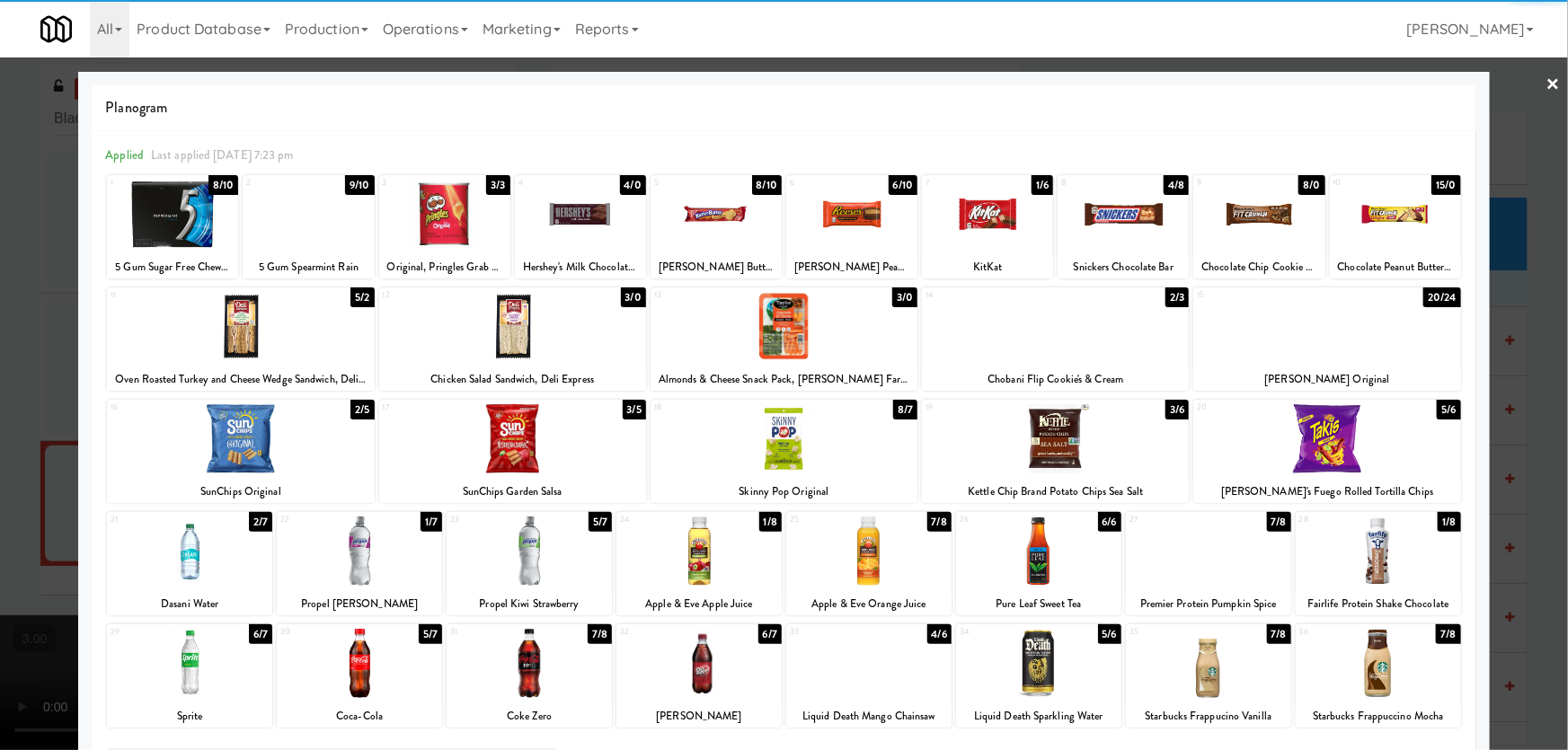
click at [850, 572] on div at bounding box center [868, 551] width 165 height 69
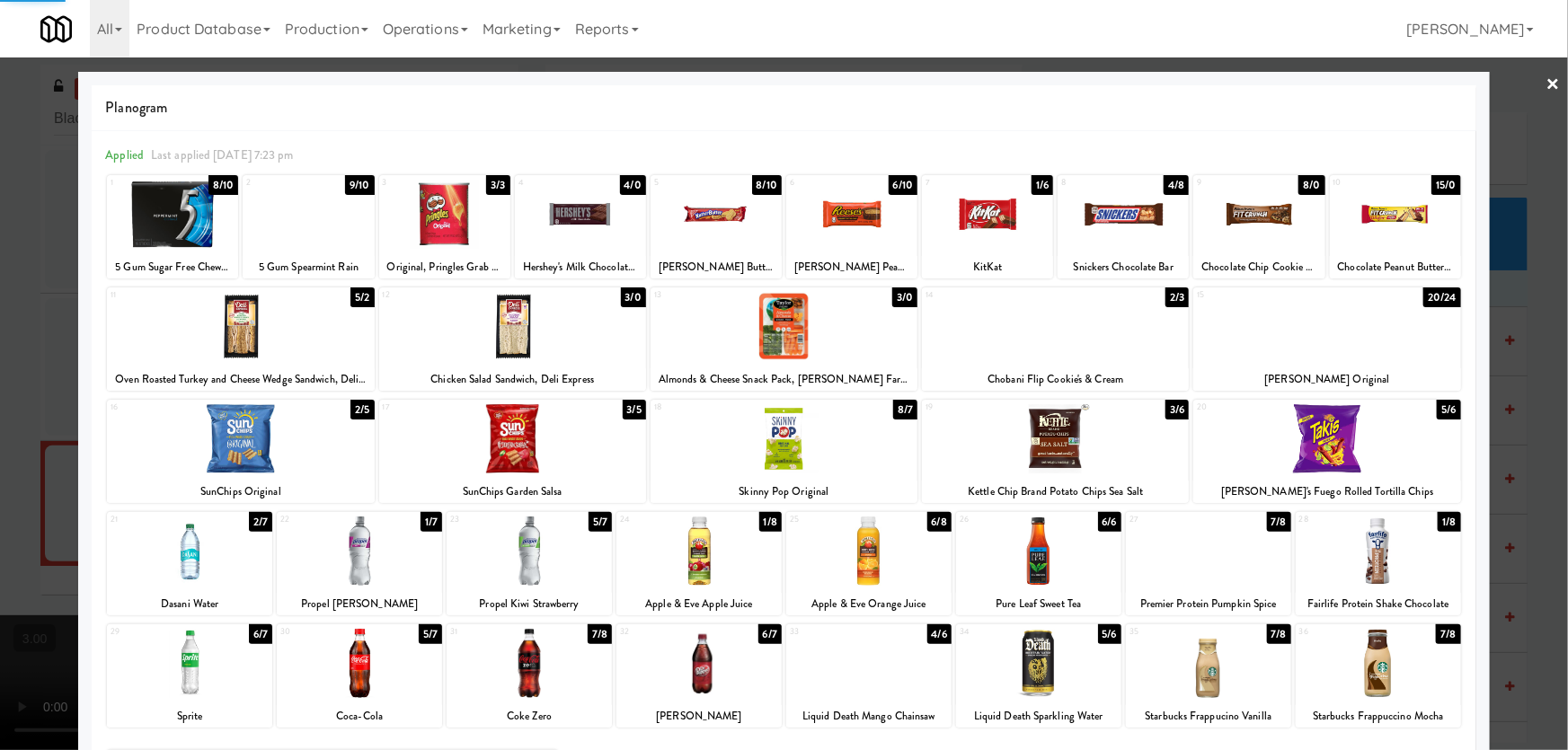
click at [0, 519] on div at bounding box center [784, 375] width 1568 height 750
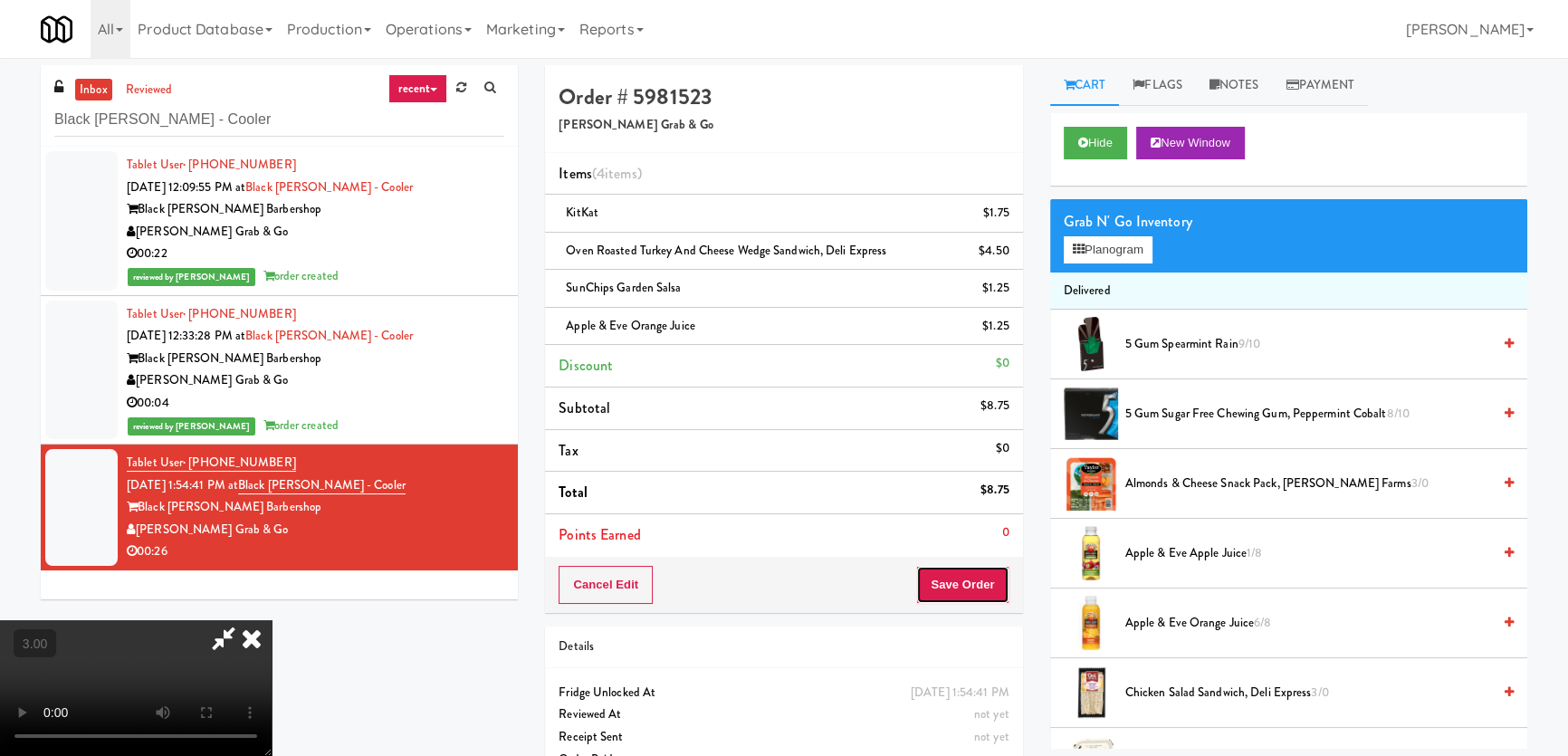
click at [972, 580] on button "Save Order" at bounding box center [962, 585] width 93 height 38
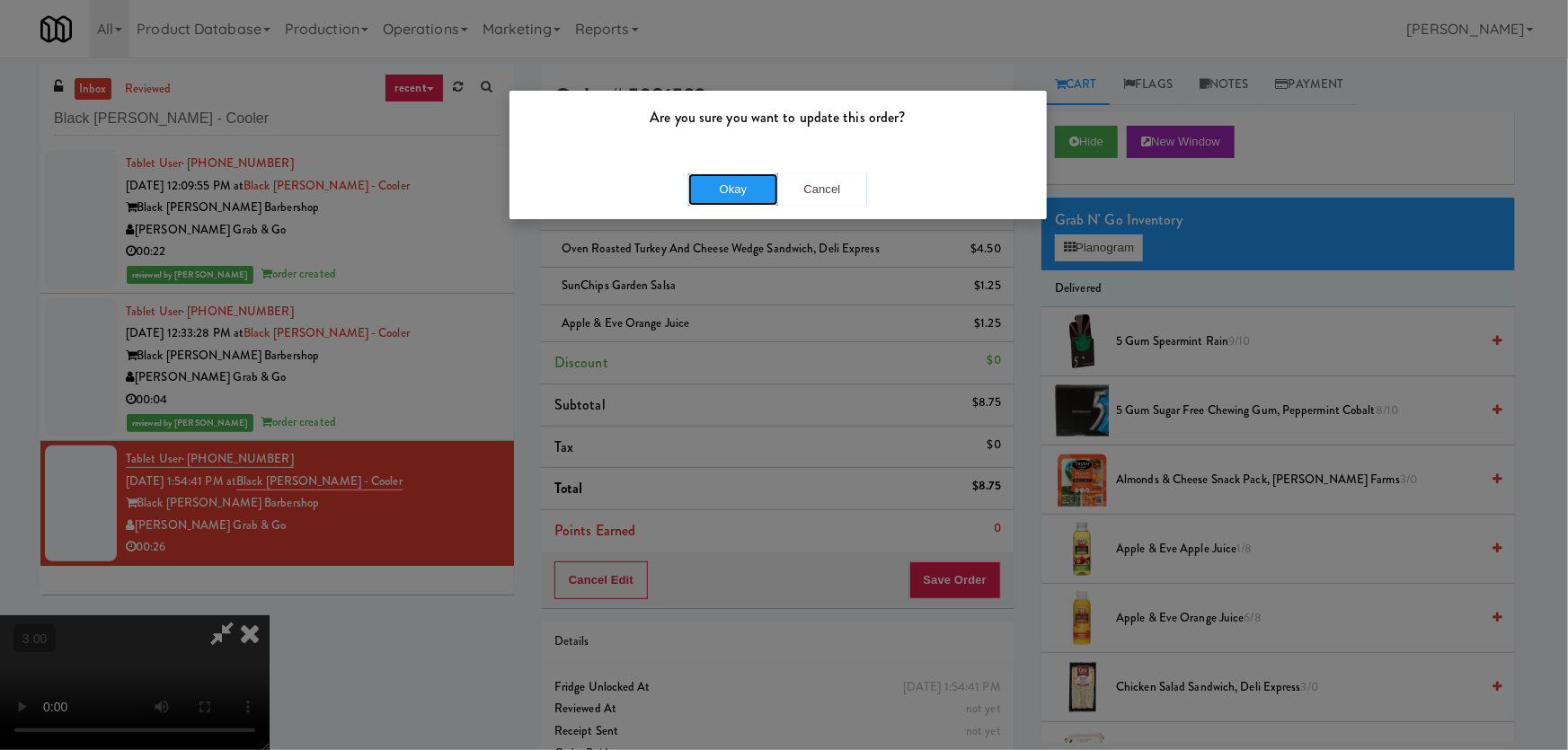
drag, startPoint x: 737, startPoint y: 196, endPoint x: 722, endPoint y: 226, distance: 33.5
click at [736, 196] on button "Okay" at bounding box center [733, 190] width 90 height 32
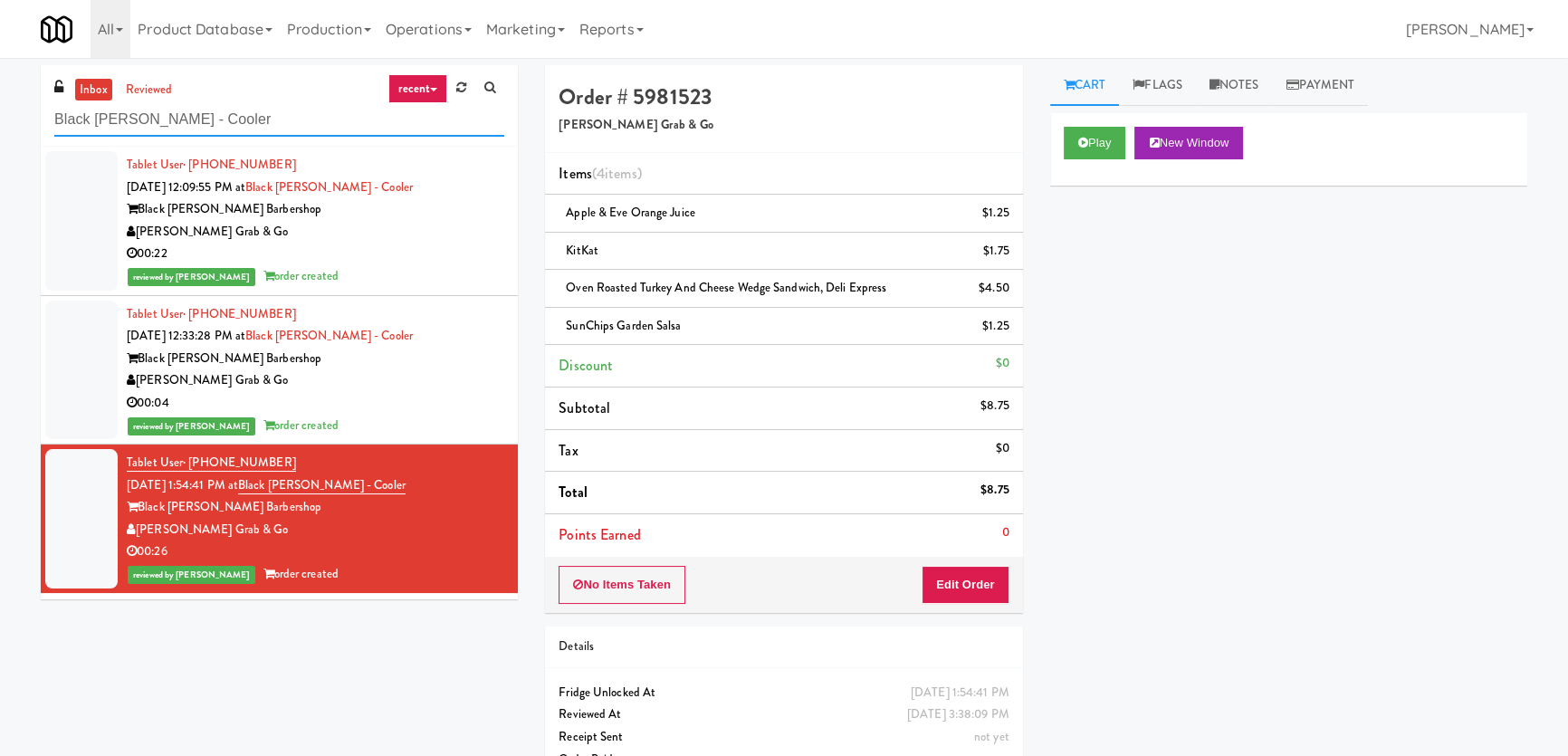
click at [227, 117] on input "Black [PERSON_NAME] - Cooler" at bounding box center [279, 119] width 450 height 34
paste input "Villas Combo"
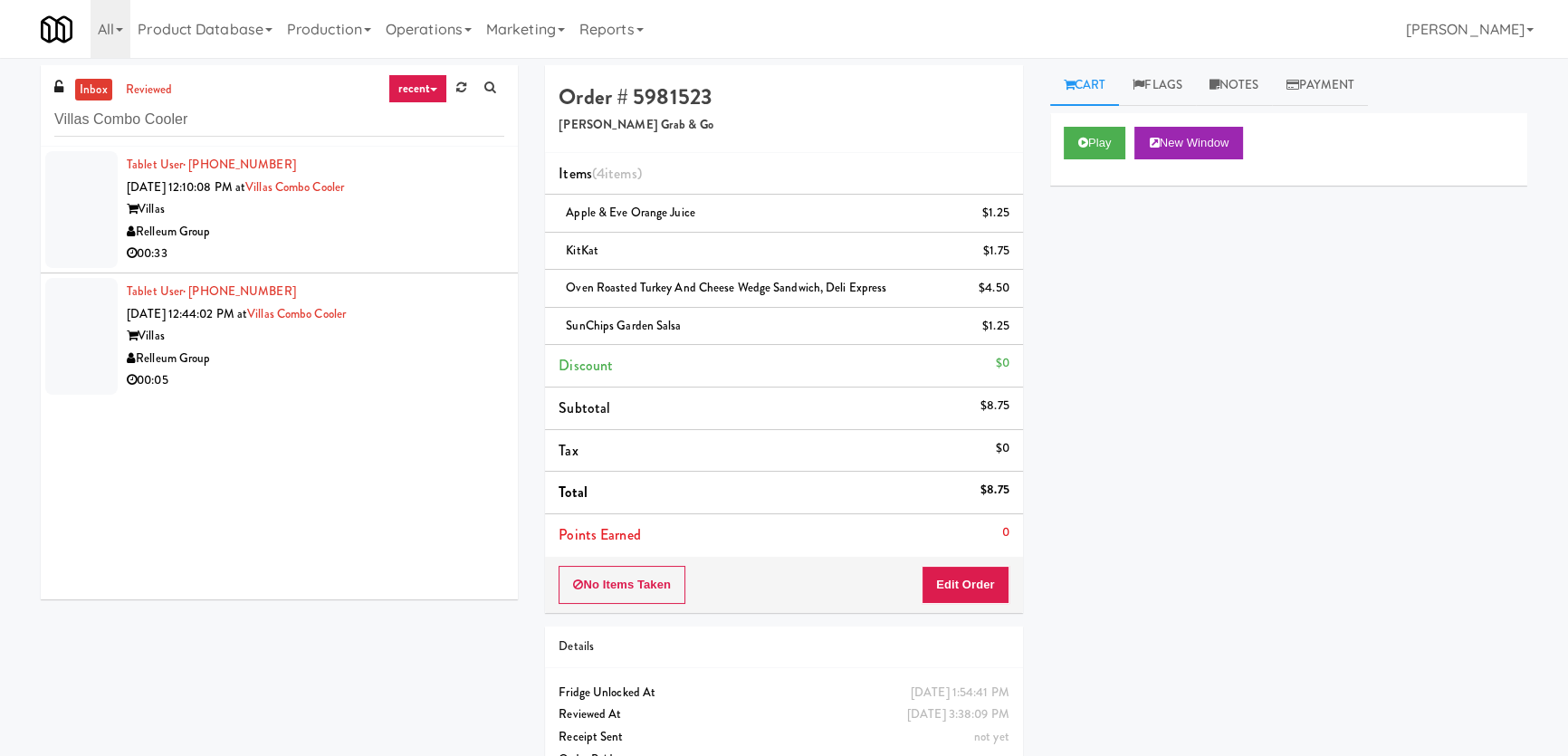
click at [444, 254] on div "00:33" at bounding box center [315, 254] width 377 height 23
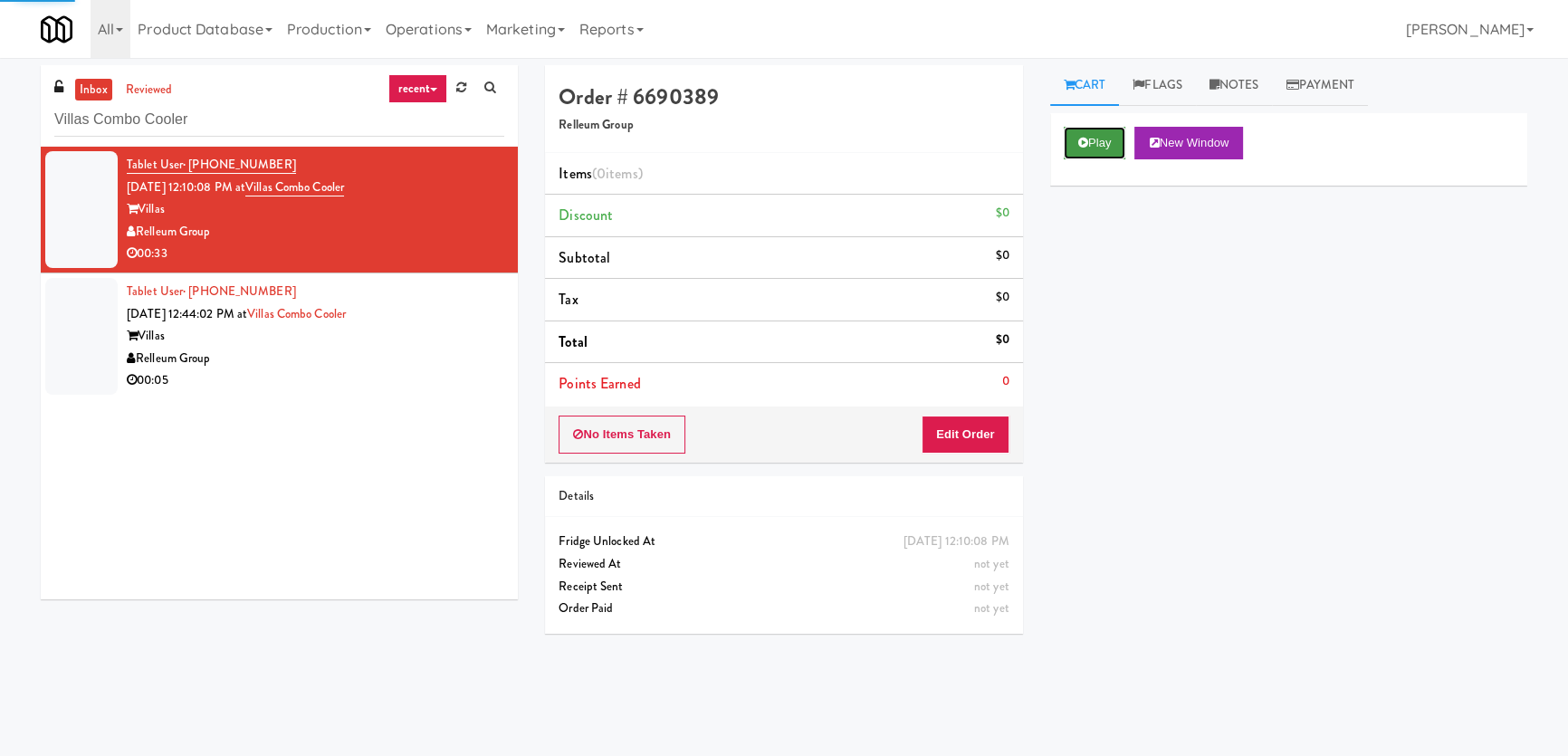
click at [1072, 136] on button "Play" at bounding box center [1094, 143] width 63 height 33
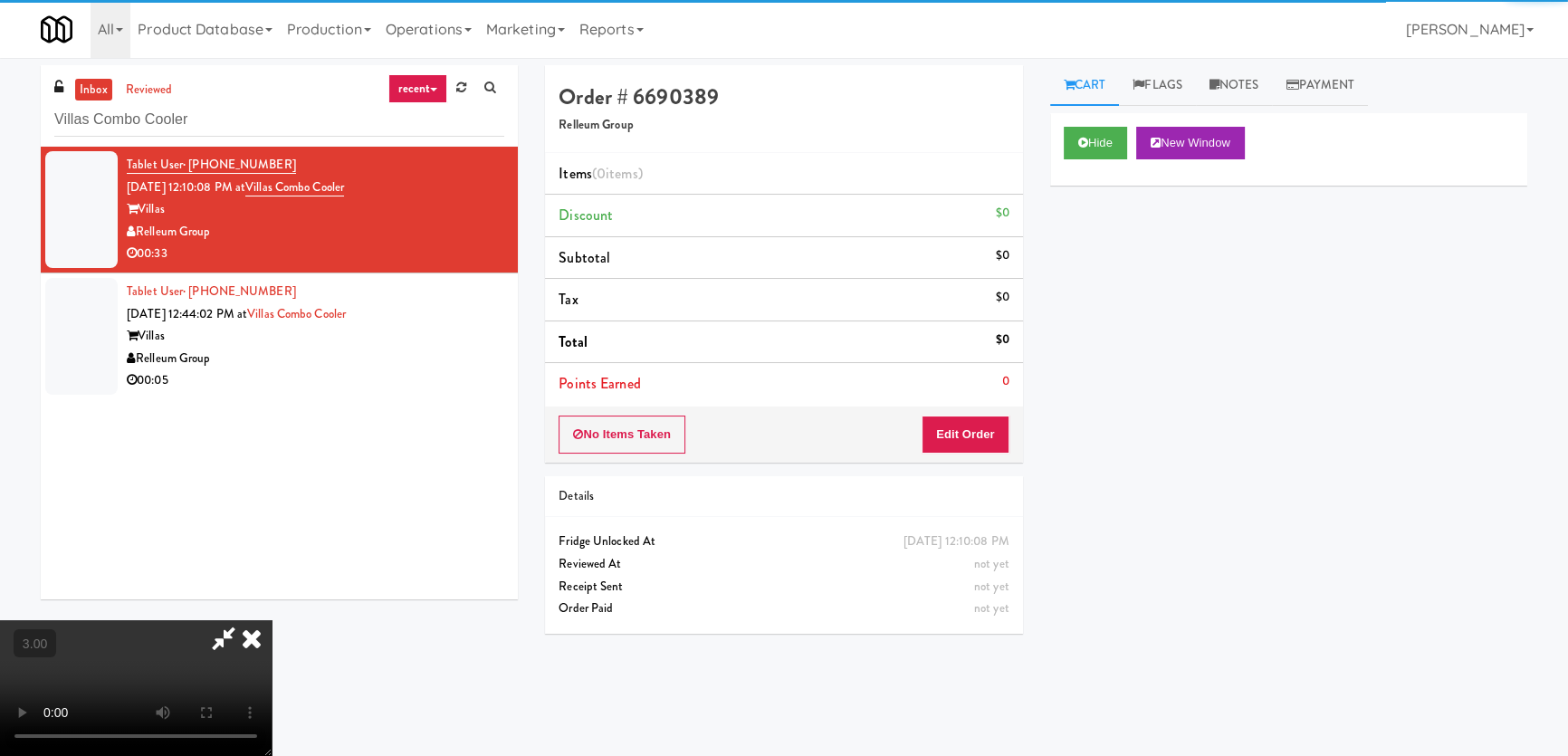
click at [1111, 241] on div "Hide New Window Primary Flag Clear Flag if unable to determine what was taken o…" at bounding box center [1289, 452] width 477 height 679
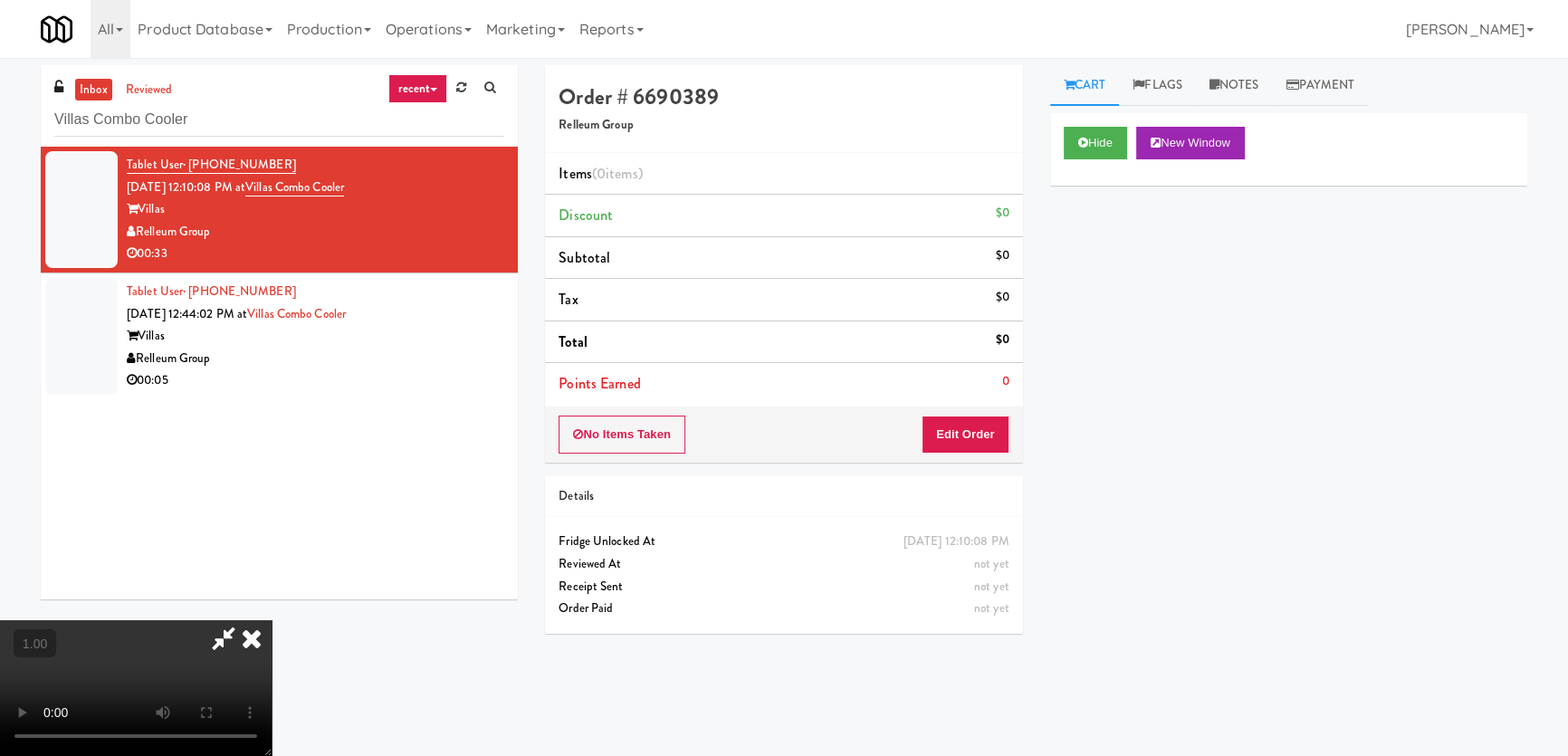
scroll to position [35, 0]
click at [272, 620] on video at bounding box center [136, 688] width 272 height 136
click at [971, 443] on button "Edit Order" at bounding box center [965, 435] width 88 height 38
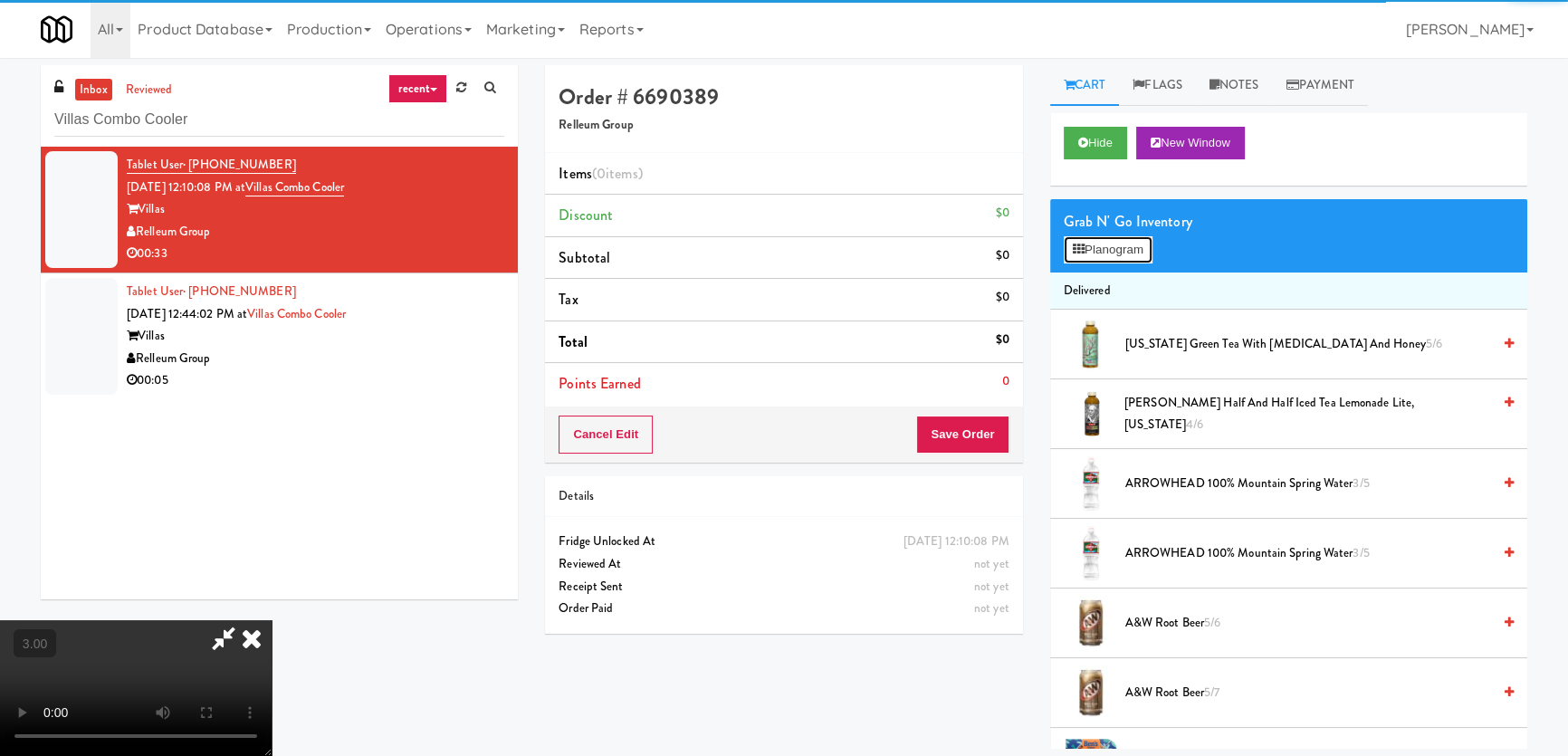
click at [1090, 251] on button "Planogram" at bounding box center [1108, 250] width 89 height 27
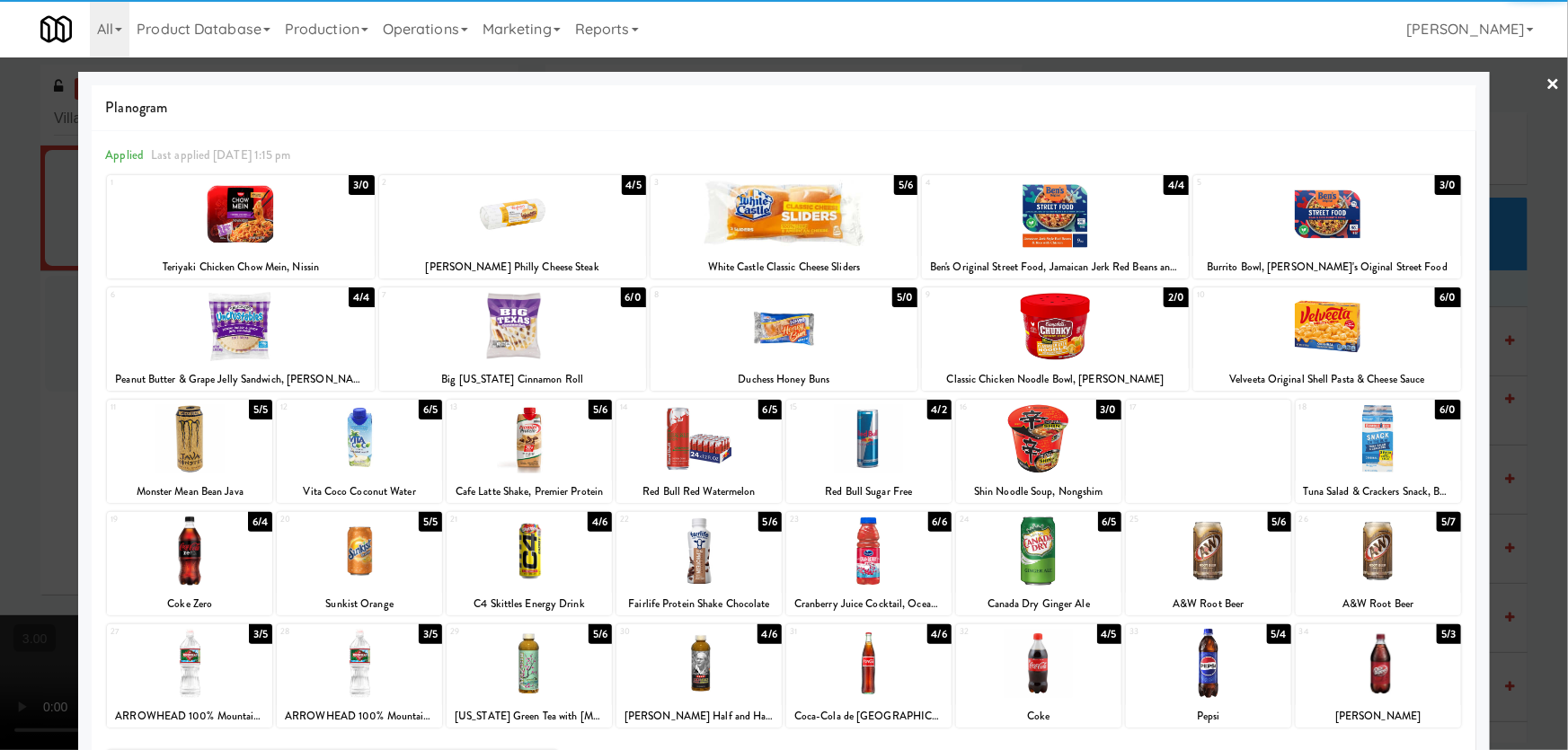
click at [243, 224] on div at bounding box center [240, 214] width 267 height 69
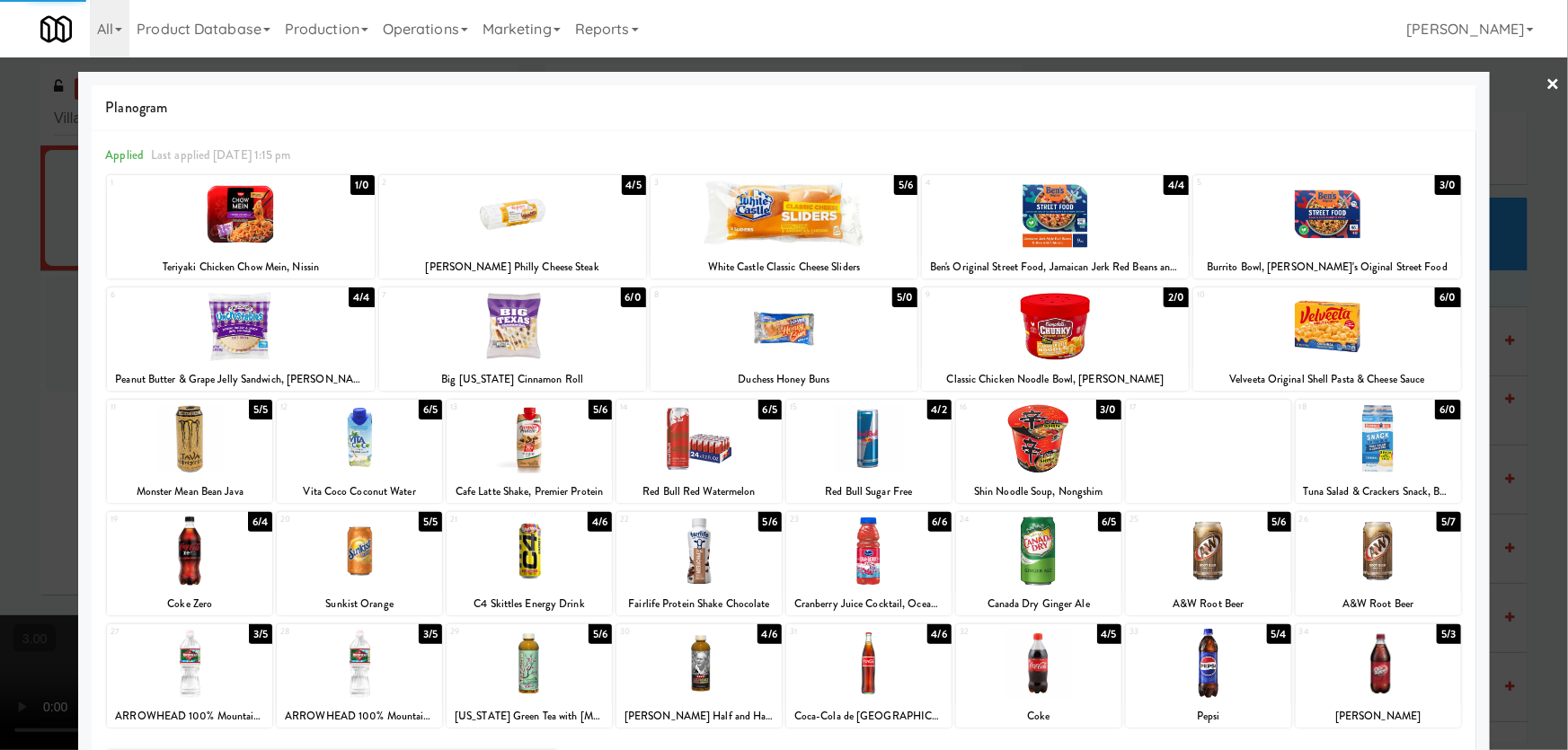
click at [381, 449] on div at bounding box center [359, 439] width 165 height 69
click at [0, 378] on div at bounding box center [784, 375] width 1568 height 750
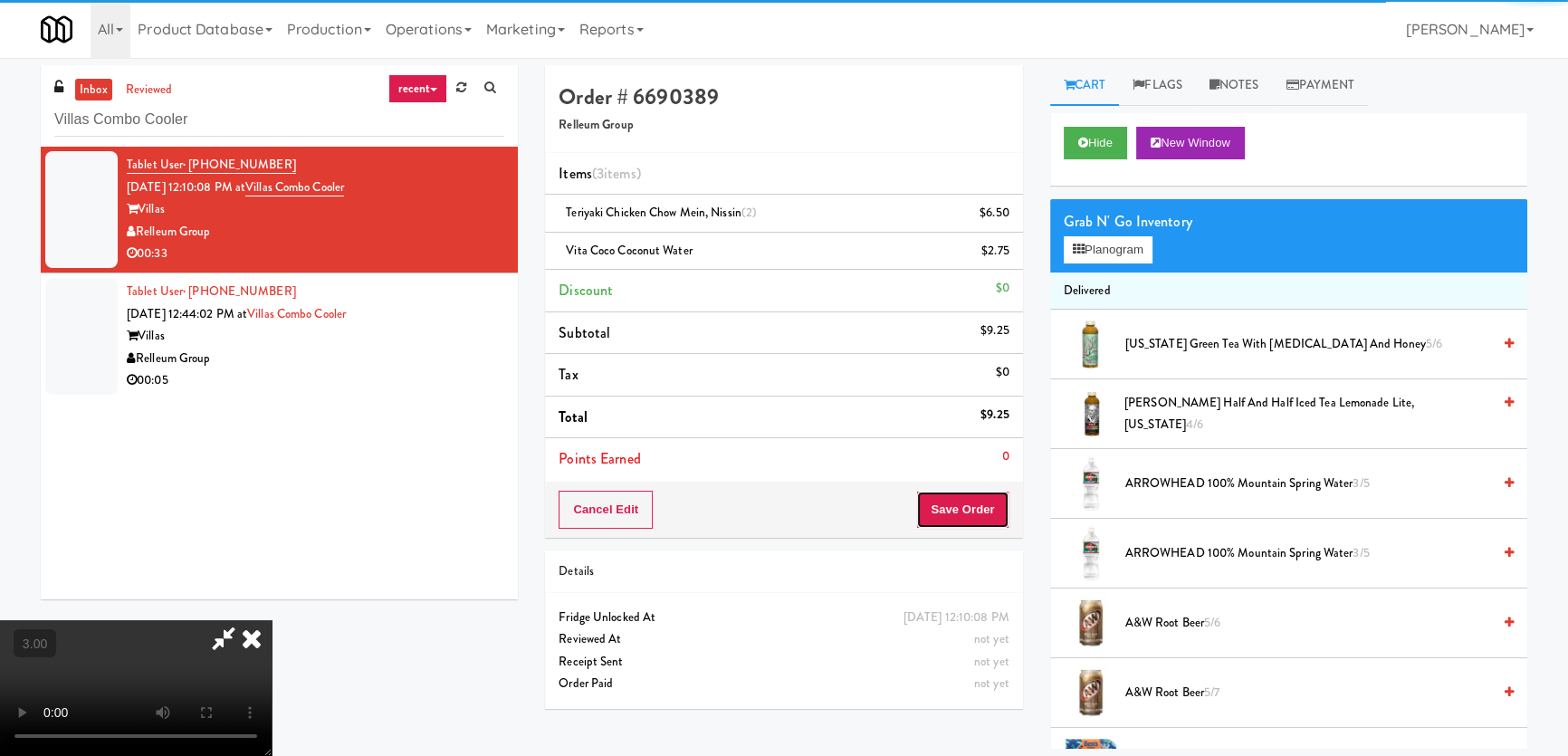
click at [970, 509] on button "Save Order" at bounding box center [962, 509] width 93 height 38
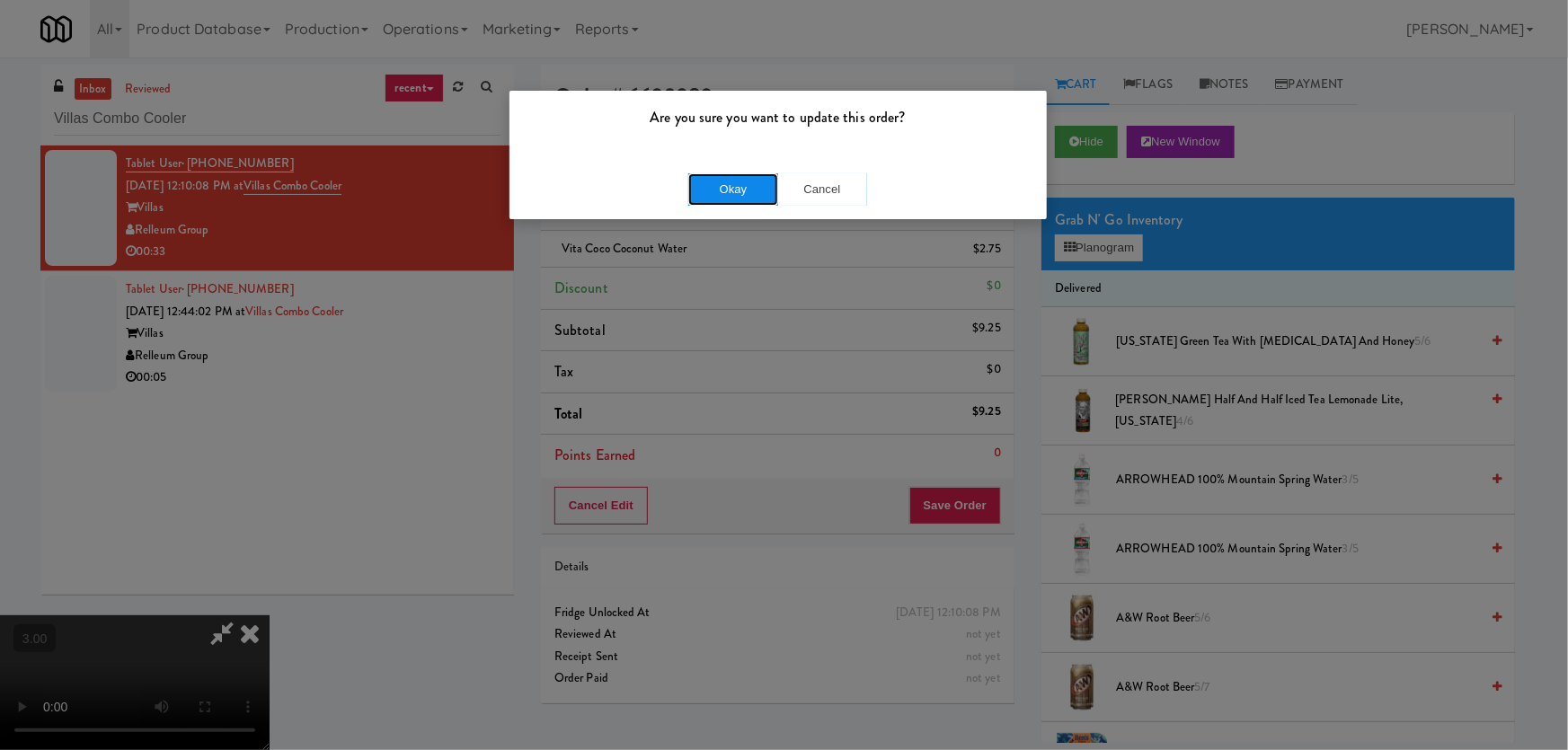
click at [709, 182] on button "Okay" at bounding box center [733, 190] width 90 height 32
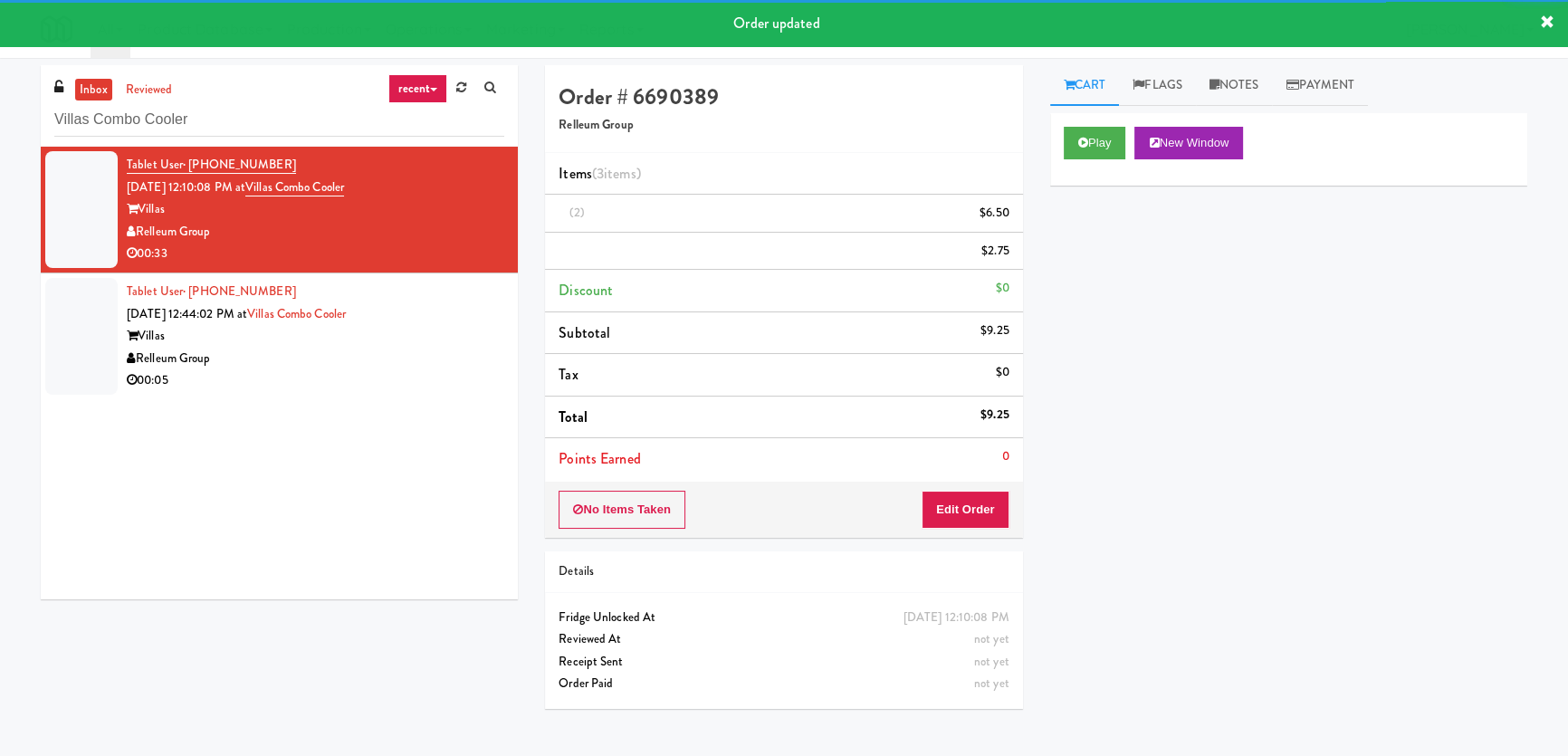
click at [441, 348] on div "Villas" at bounding box center [315, 336] width 377 height 23
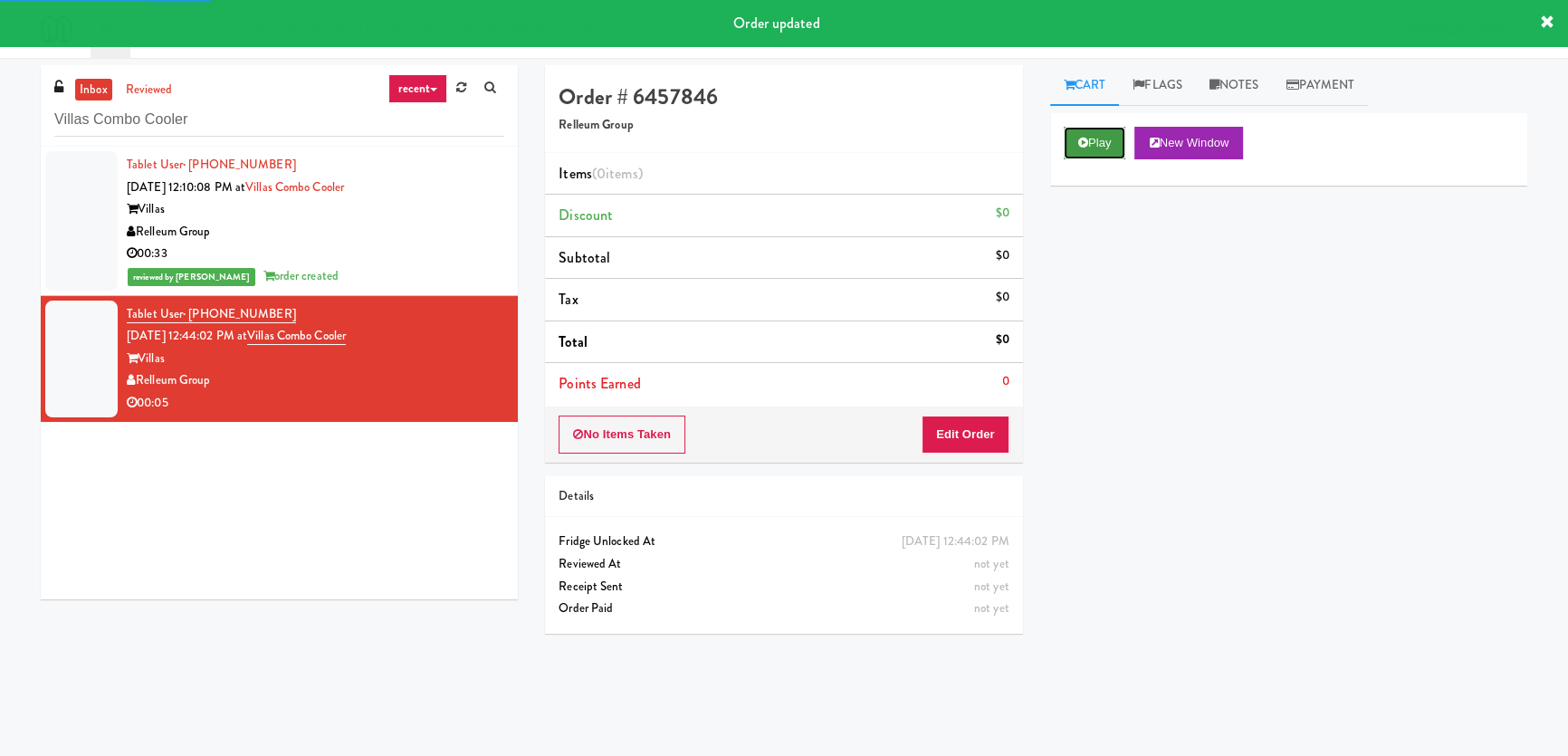
click at [1074, 136] on button "Play" at bounding box center [1094, 143] width 63 height 33
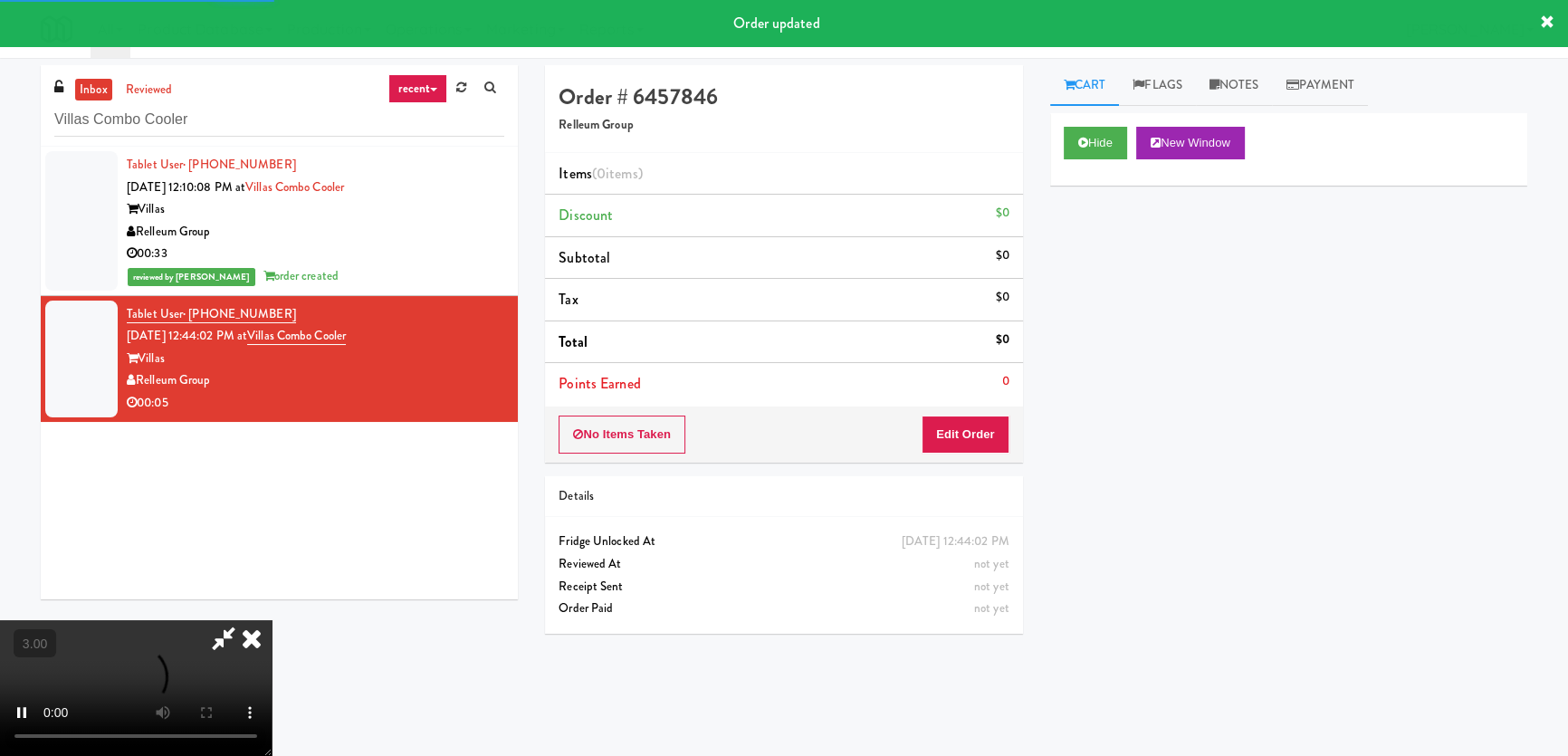
click at [1091, 266] on div "Hide New Window Primary Flag Clear Flag if unable to determine what was taken o…" at bounding box center [1289, 452] width 477 height 679
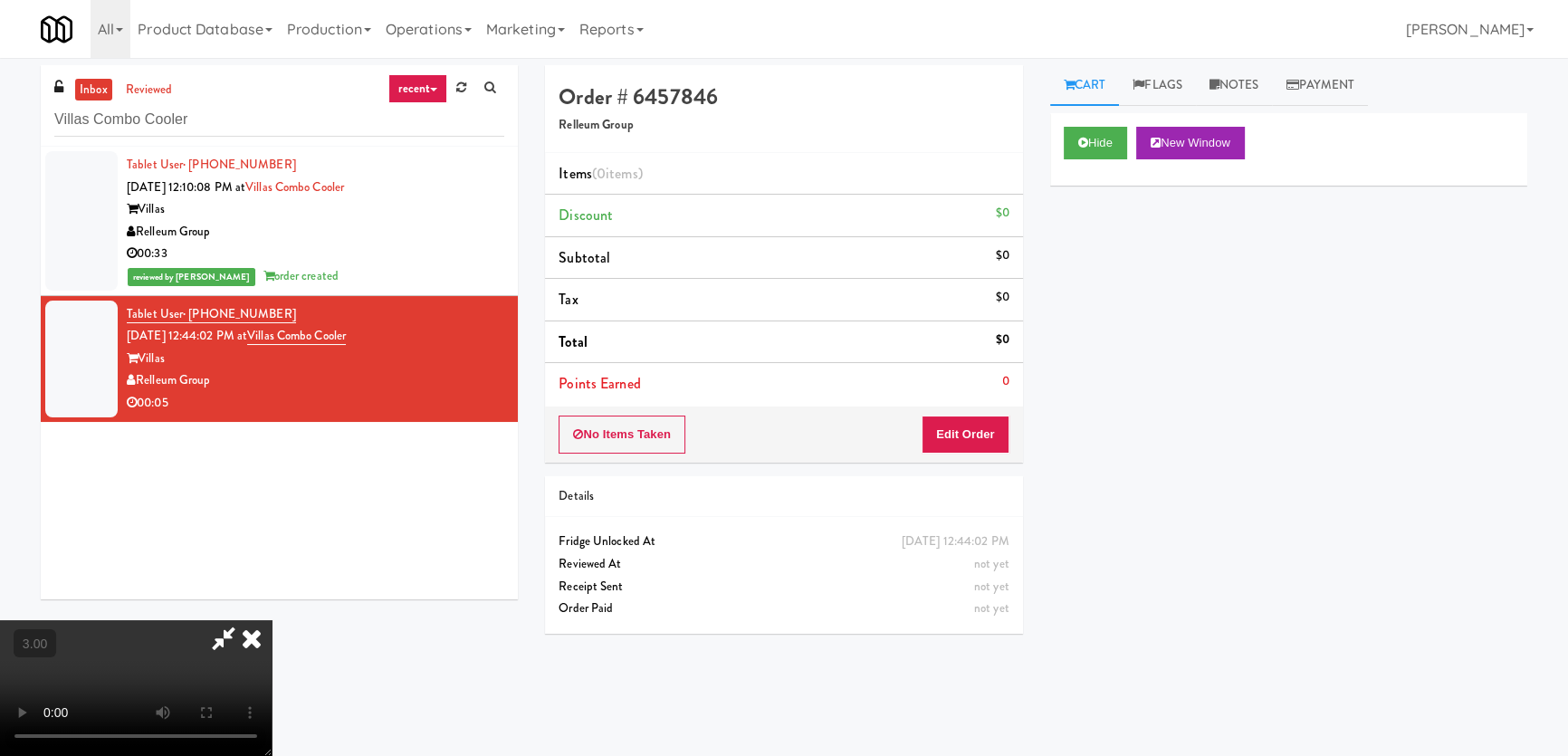
scroll to position [35, 0]
click at [987, 432] on button "Edit Order" at bounding box center [965, 435] width 88 height 38
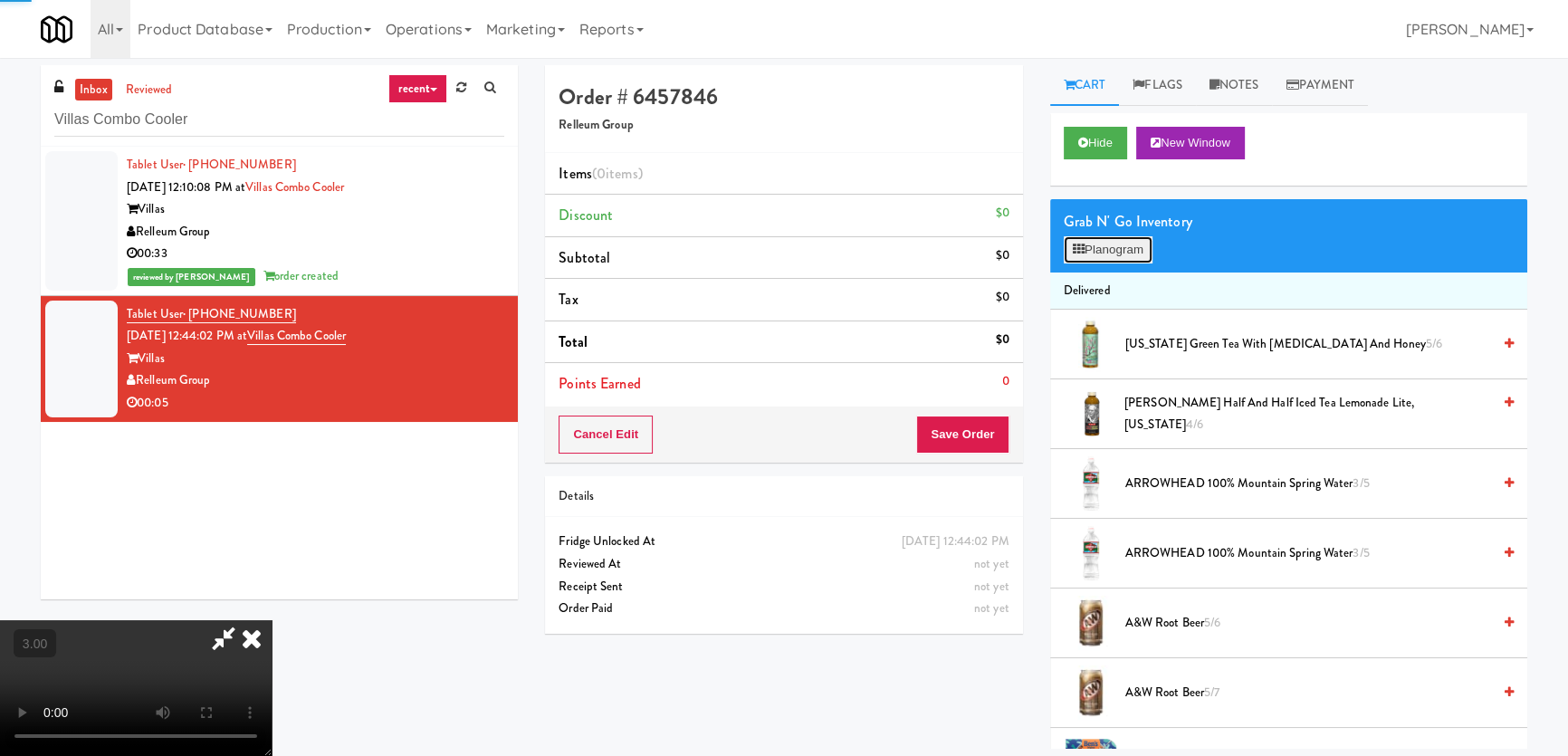
click at [1096, 247] on button "Planogram" at bounding box center [1108, 250] width 89 height 27
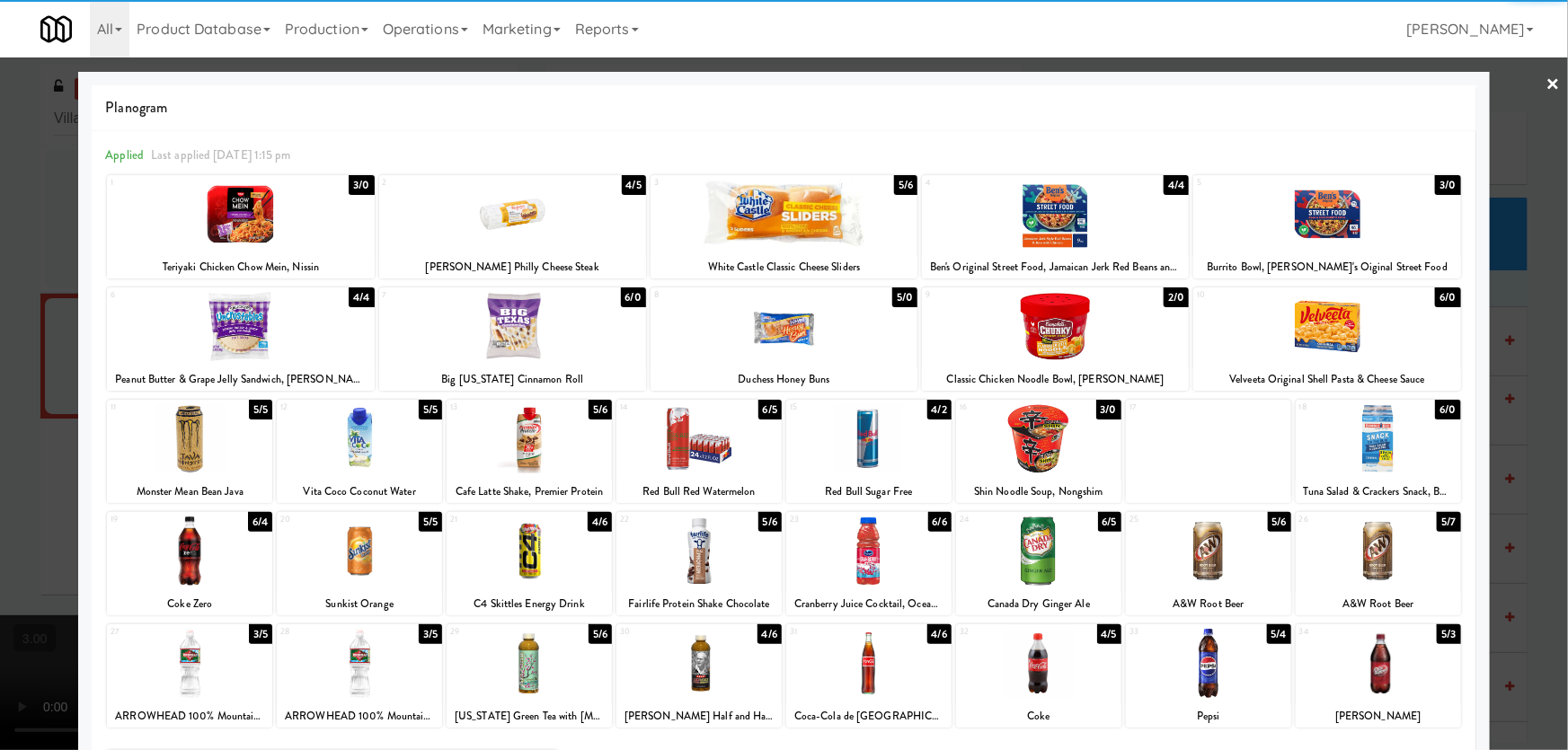
click at [760, 346] on div at bounding box center [784, 326] width 267 height 69
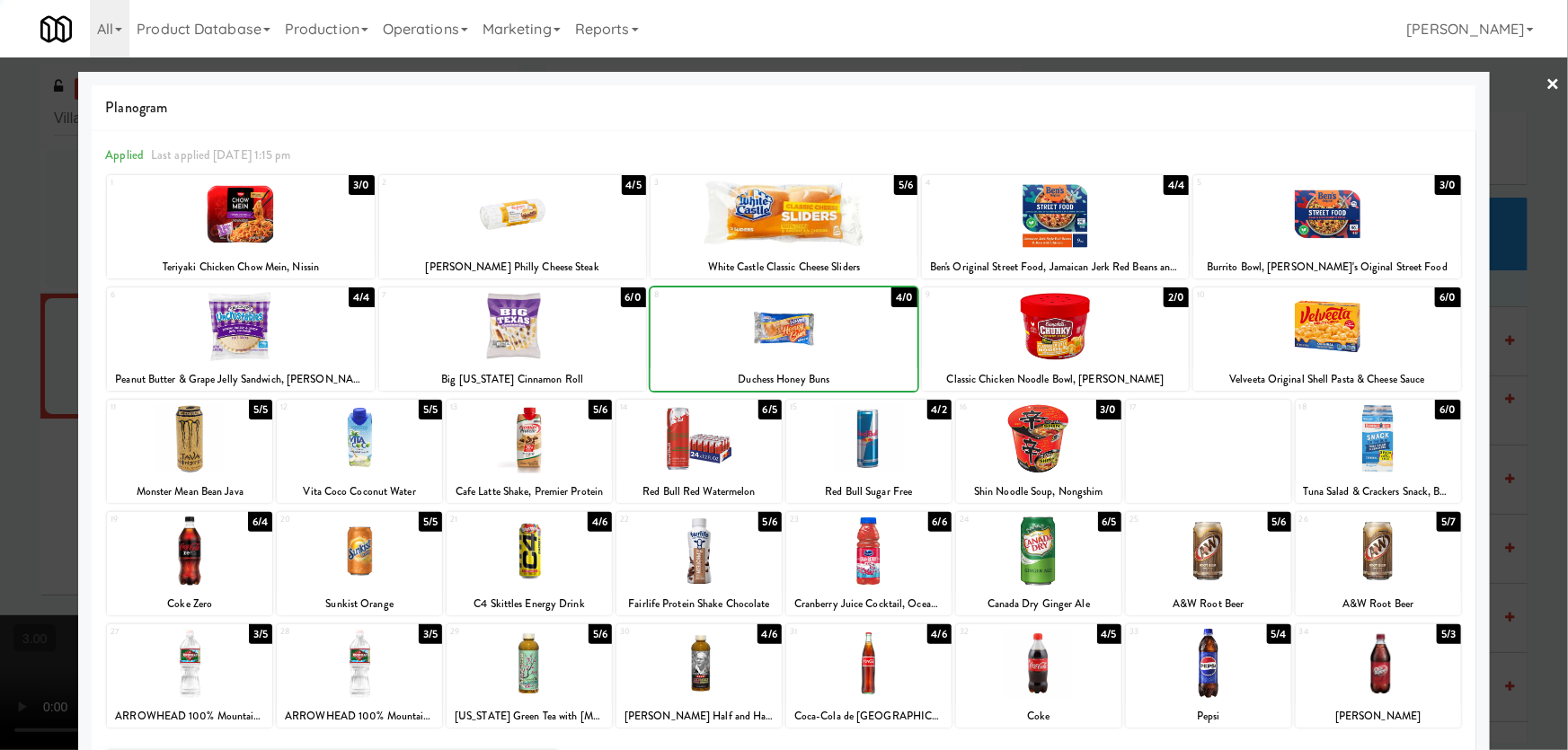
drag, startPoint x: 0, startPoint y: 413, endPoint x: 459, endPoint y: 410, distance: 459.0
click at [5, 413] on div at bounding box center [784, 375] width 1568 height 750
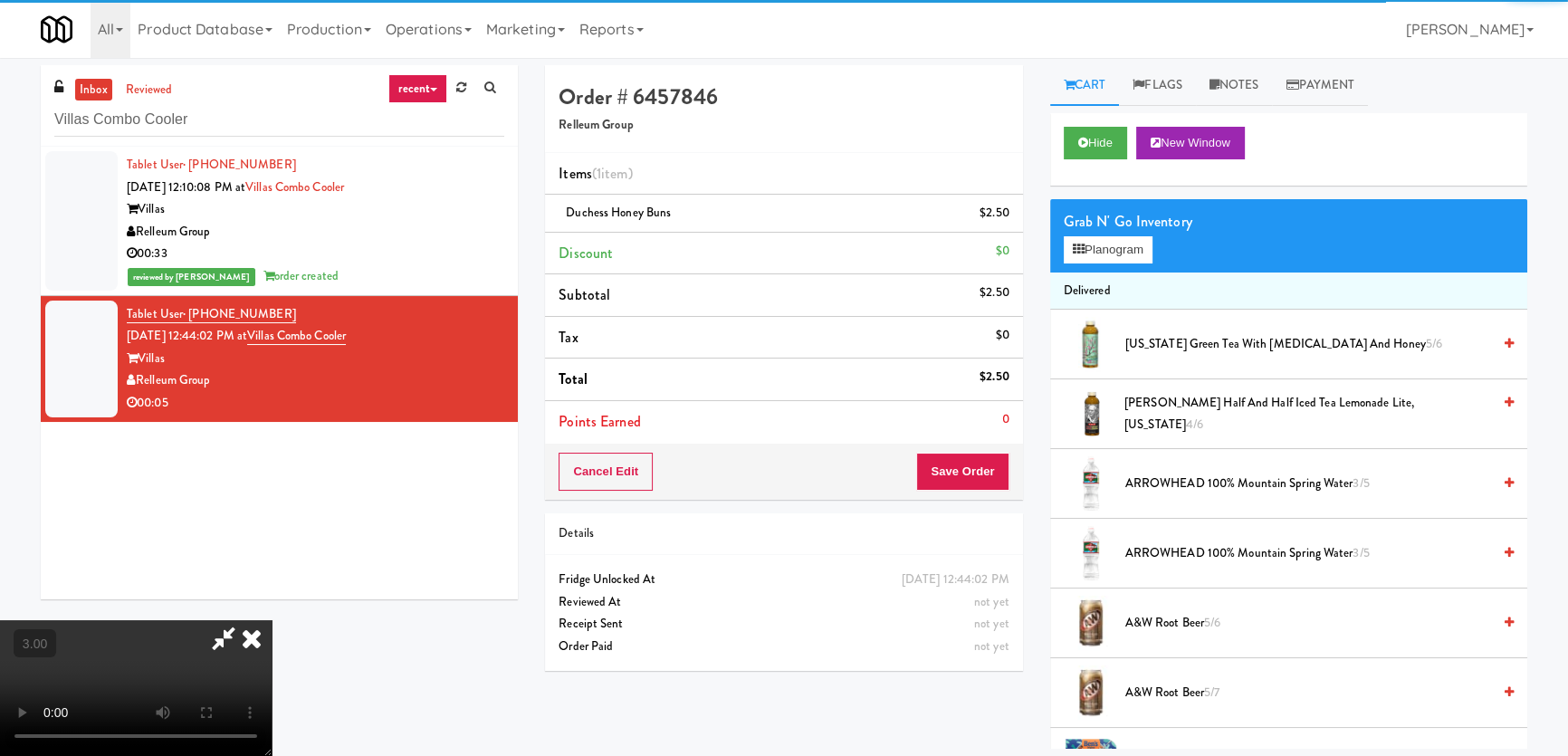
click at [272, 620] on video at bounding box center [136, 688] width 272 height 136
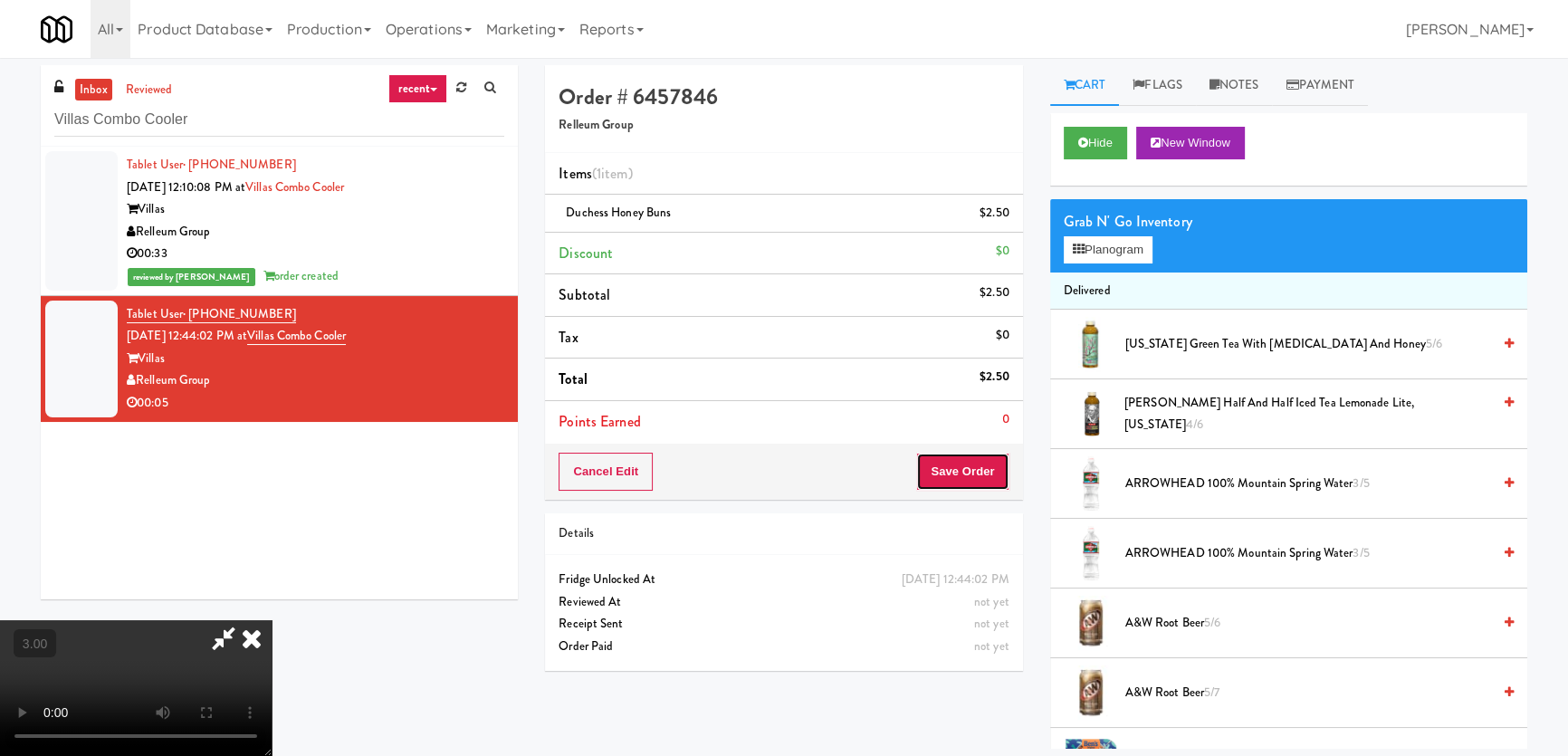
click at [990, 472] on button "Save Order" at bounding box center [962, 472] width 93 height 38
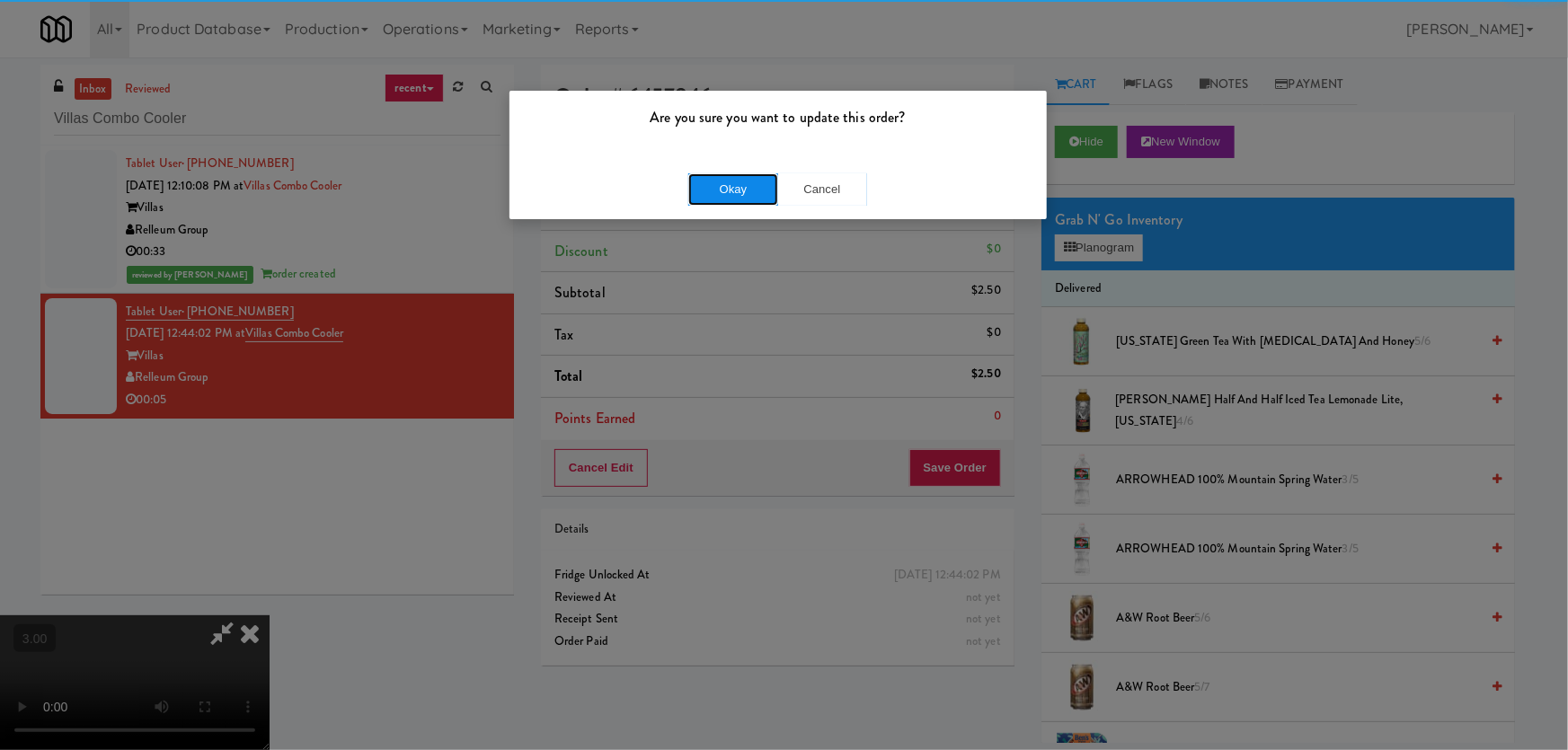
click at [723, 196] on button "Okay" at bounding box center [733, 190] width 90 height 32
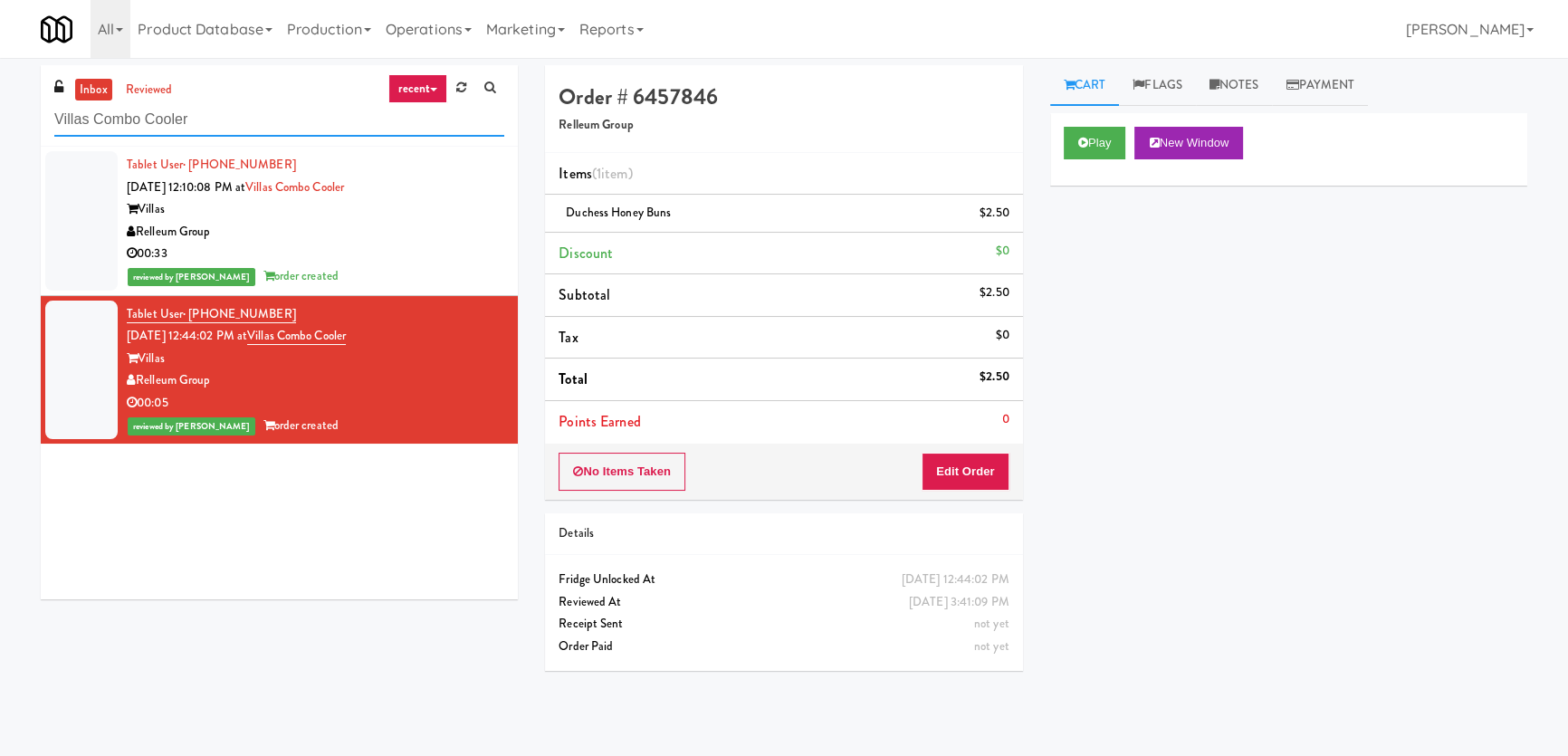
click at [266, 106] on input "Villas Combo Cooler" at bounding box center [279, 119] width 450 height 34
paste input "Waldorf -"
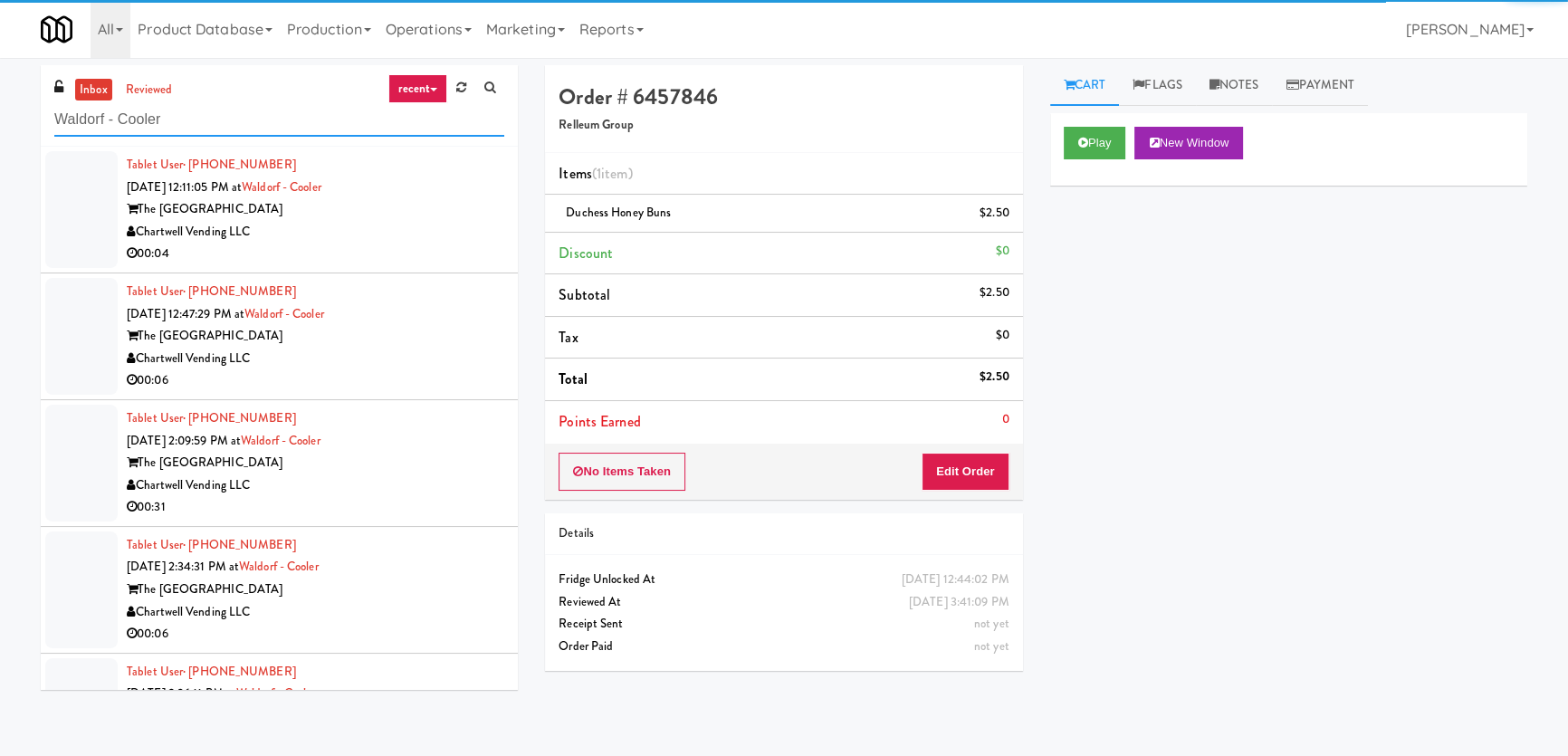
type input "Waldorf - Cooler"
click at [392, 232] on div "Chartwell Vending LLC" at bounding box center [315, 232] width 377 height 23
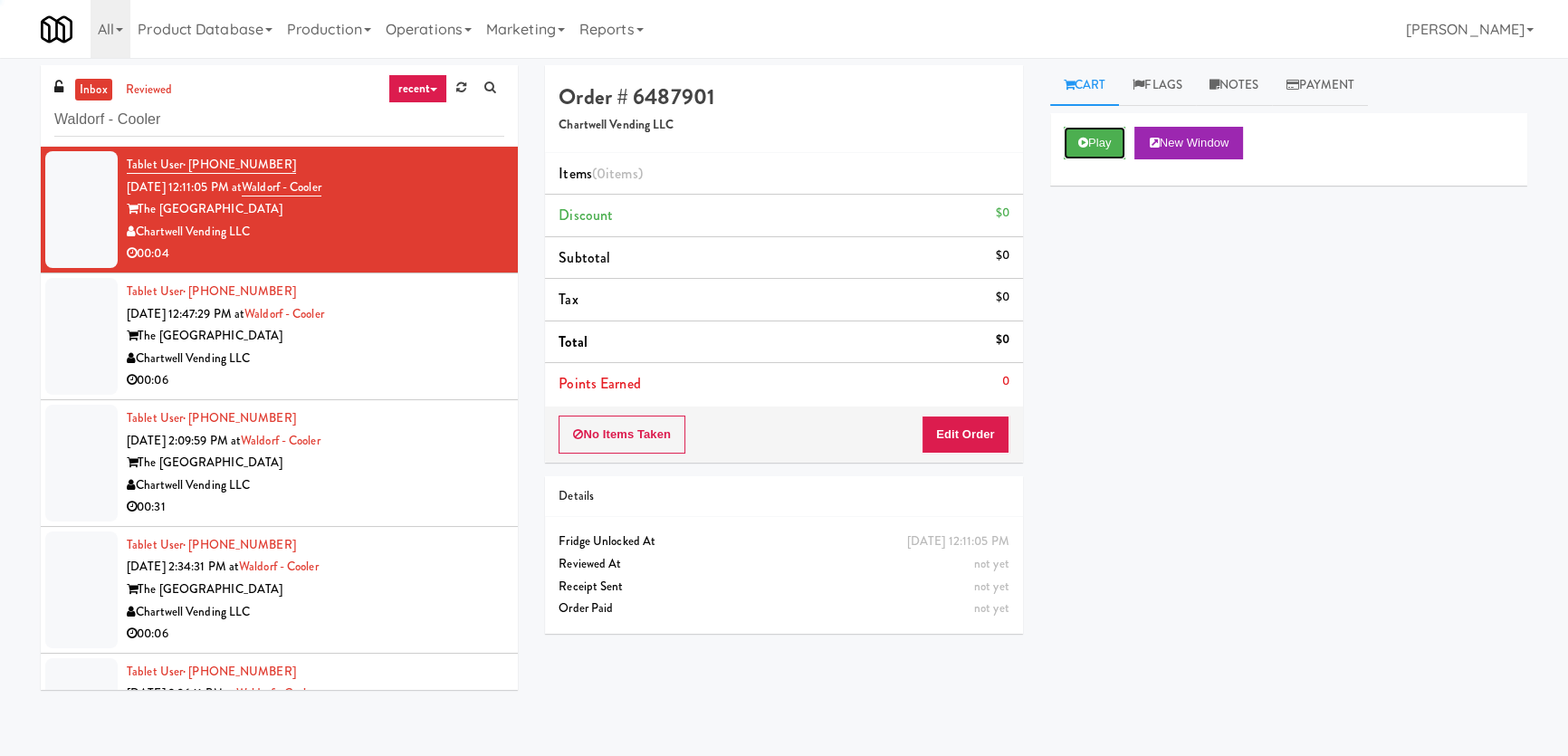
click at [1095, 136] on button "Play" at bounding box center [1094, 143] width 63 height 33
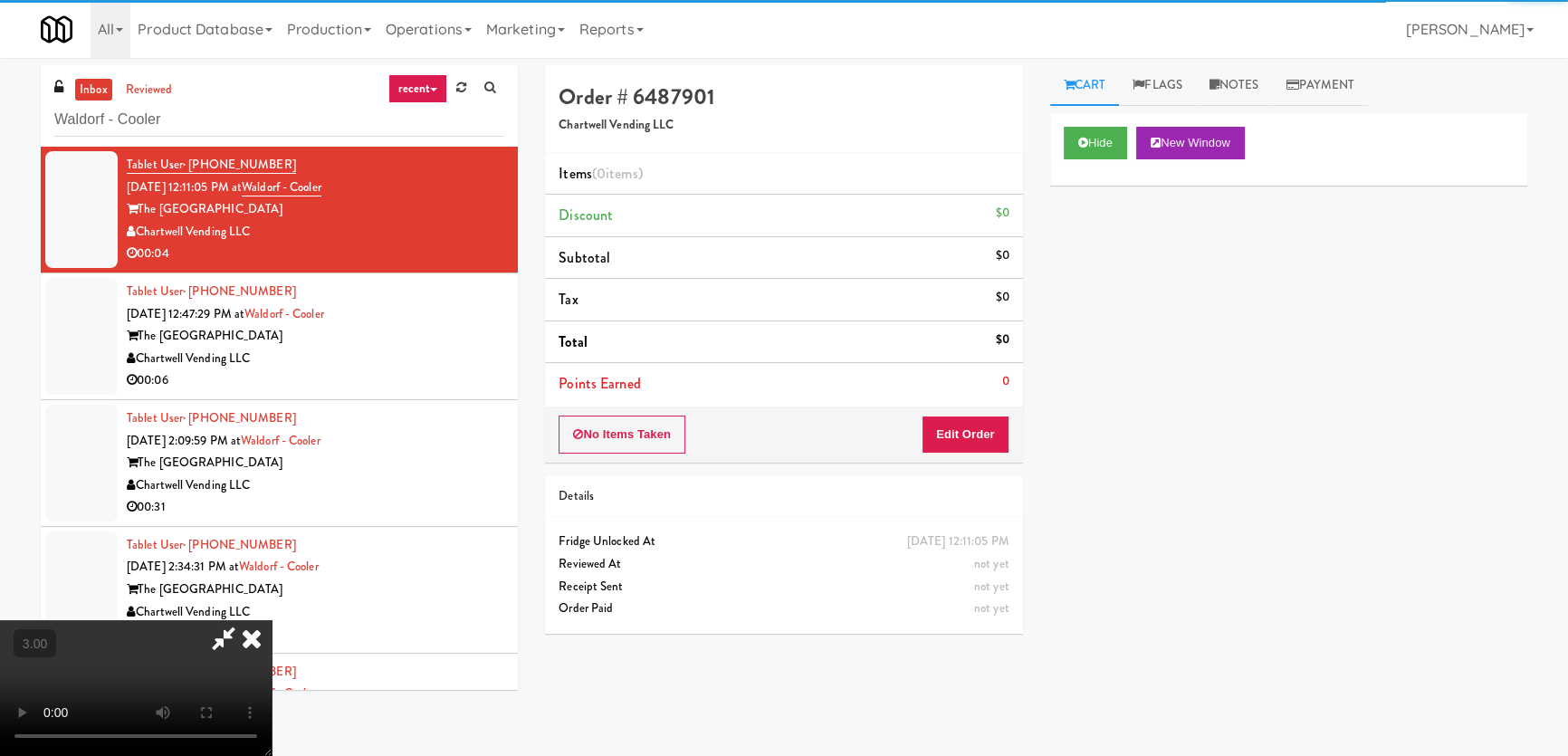
click at [1072, 266] on div "Hide New Window Primary Flag Clear Flag if unable to determine what was taken o…" at bounding box center [1289, 452] width 477 height 679
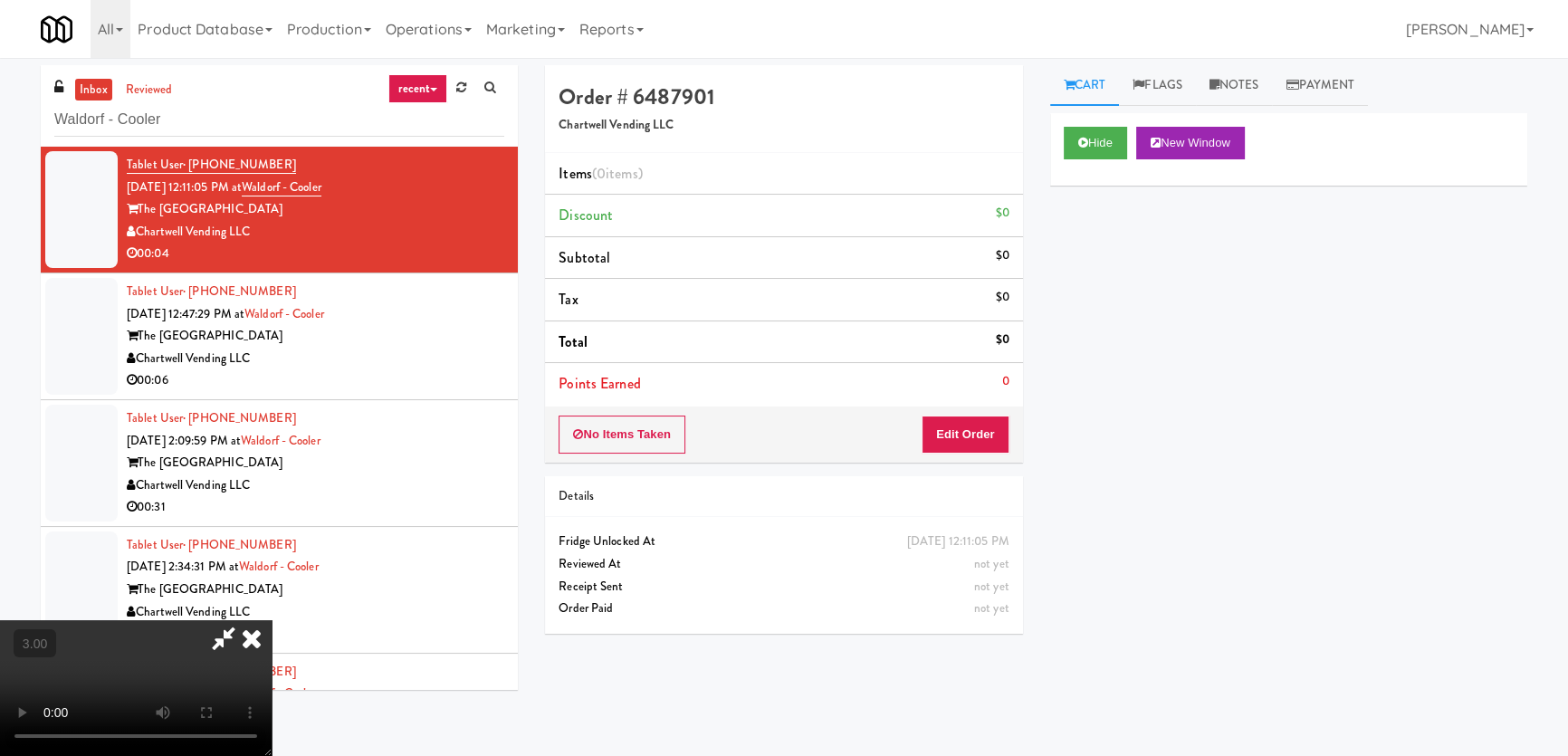
click at [272, 620] on video at bounding box center [136, 688] width 272 height 136
click at [980, 429] on button "Edit Order" at bounding box center [965, 435] width 88 height 38
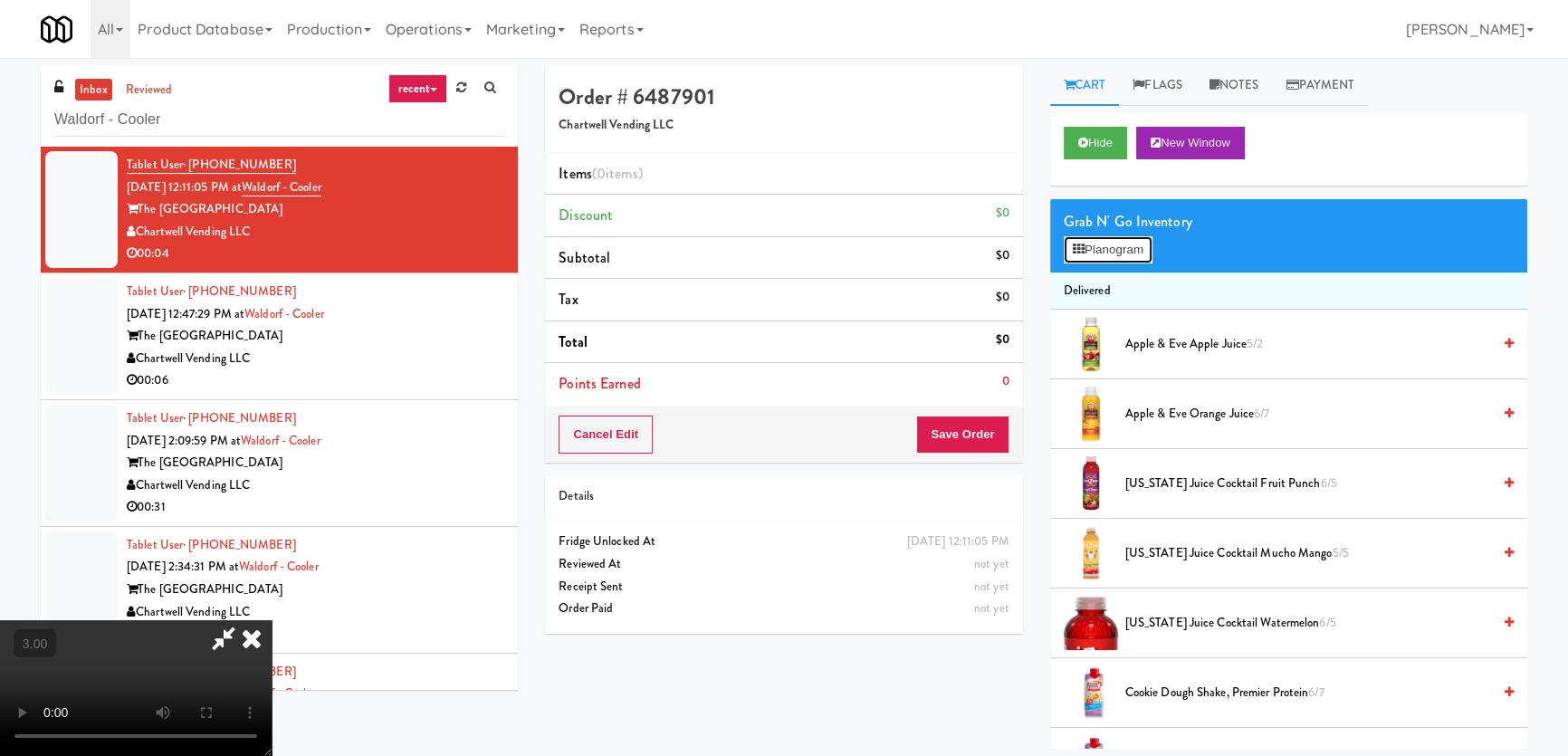
click at [1129, 237] on button "Planogram" at bounding box center [1108, 250] width 89 height 27
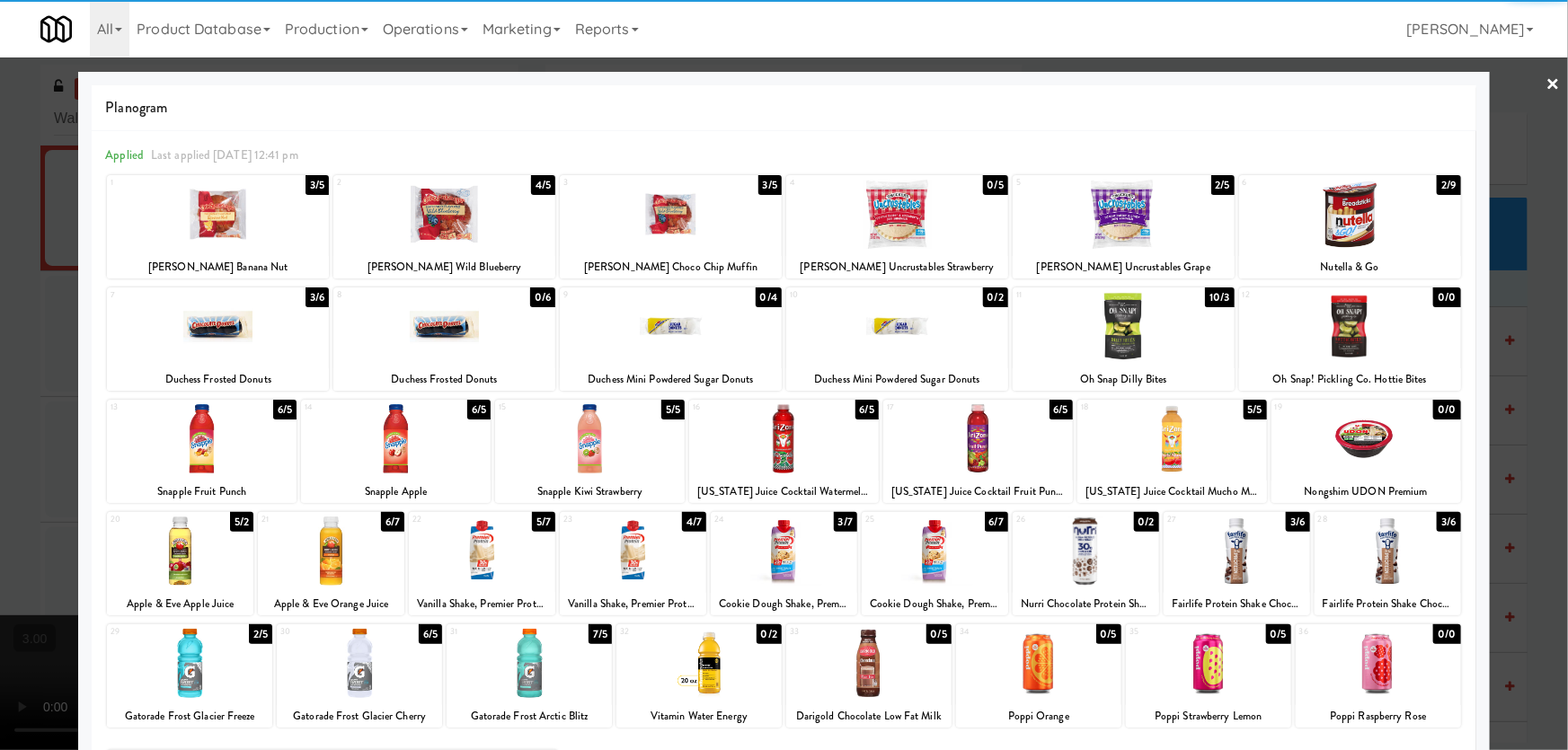
click at [549, 671] on div at bounding box center [529, 663] width 165 height 69
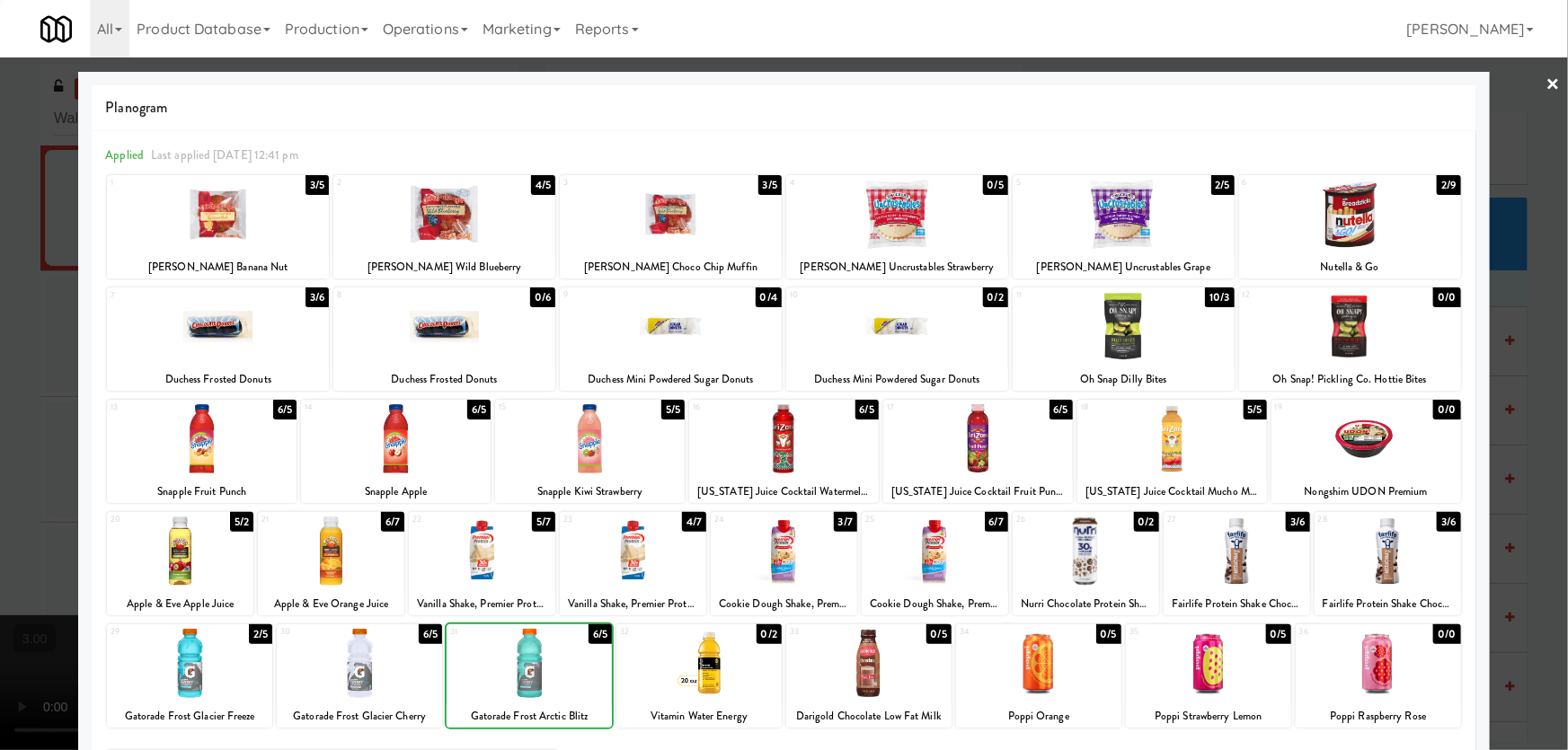
click at [0, 448] on div at bounding box center [784, 375] width 1568 height 750
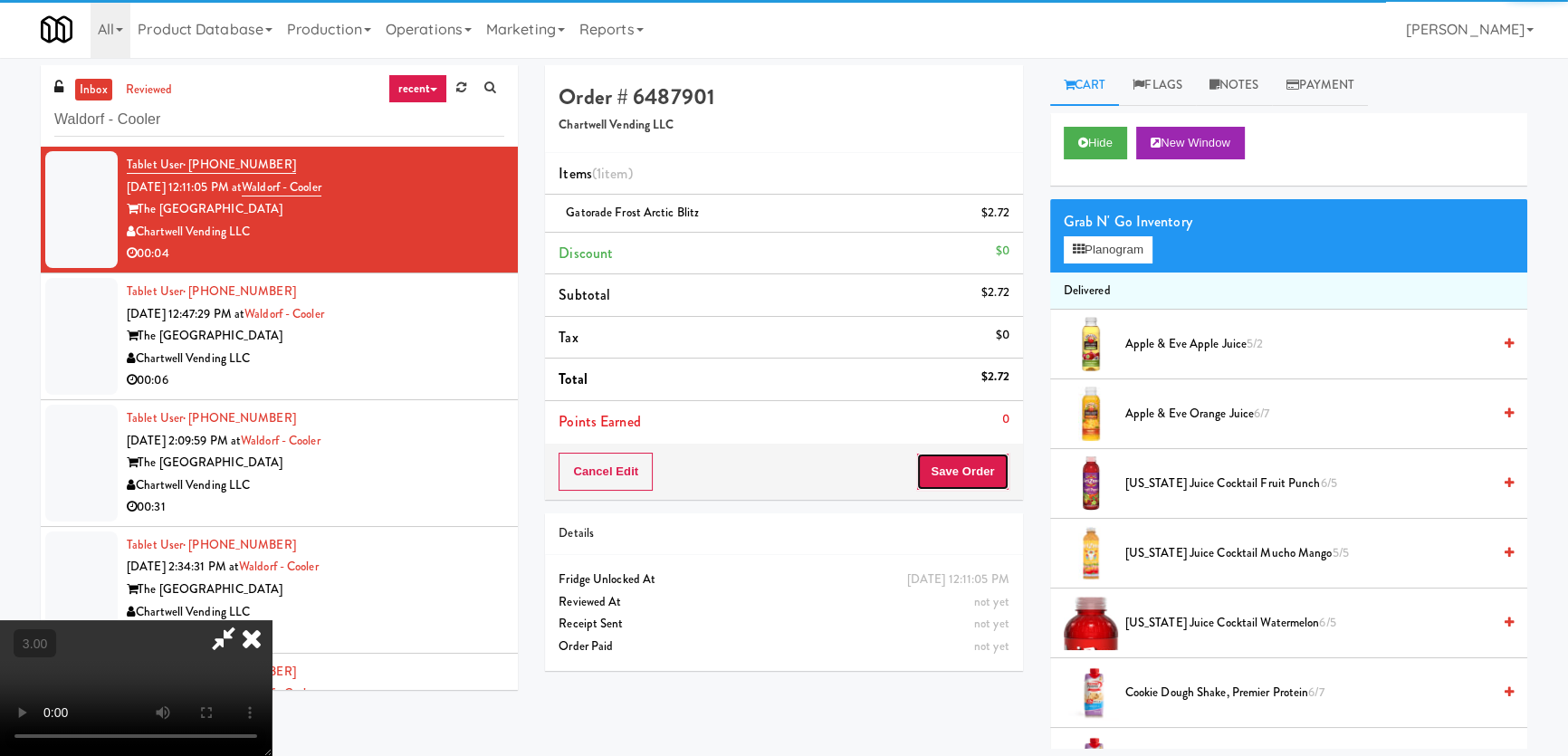
click at [990, 462] on button "Save Order" at bounding box center [962, 472] width 93 height 38
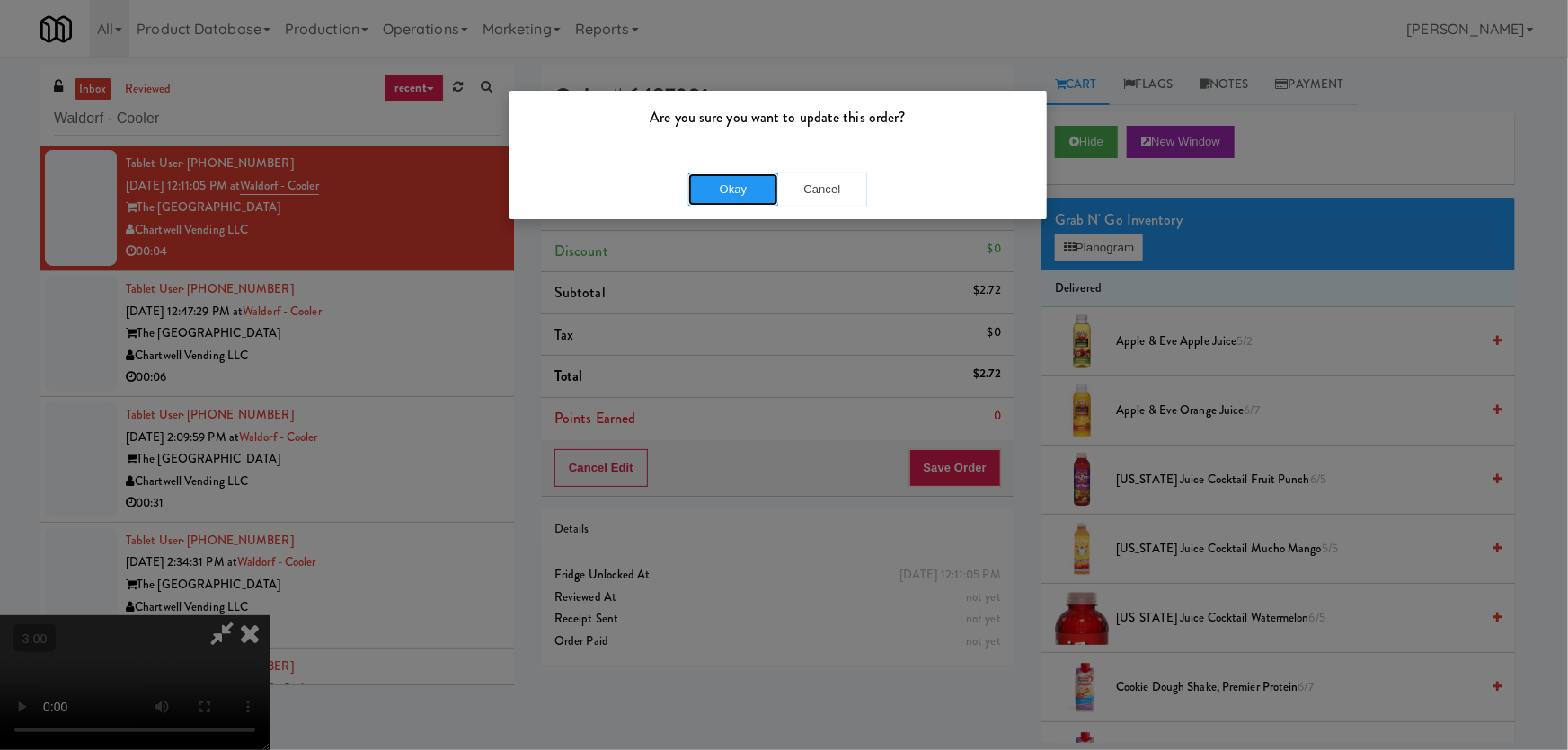
drag, startPoint x: 731, startPoint y: 171, endPoint x: 655, endPoint y: 258, distance: 115.5
click at [730, 171] on div "Okay Cancel" at bounding box center [777, 189] width 537 height 60
click at [747, 194] on button "Okay" at bounding box center [733, 190] width 90 height 32
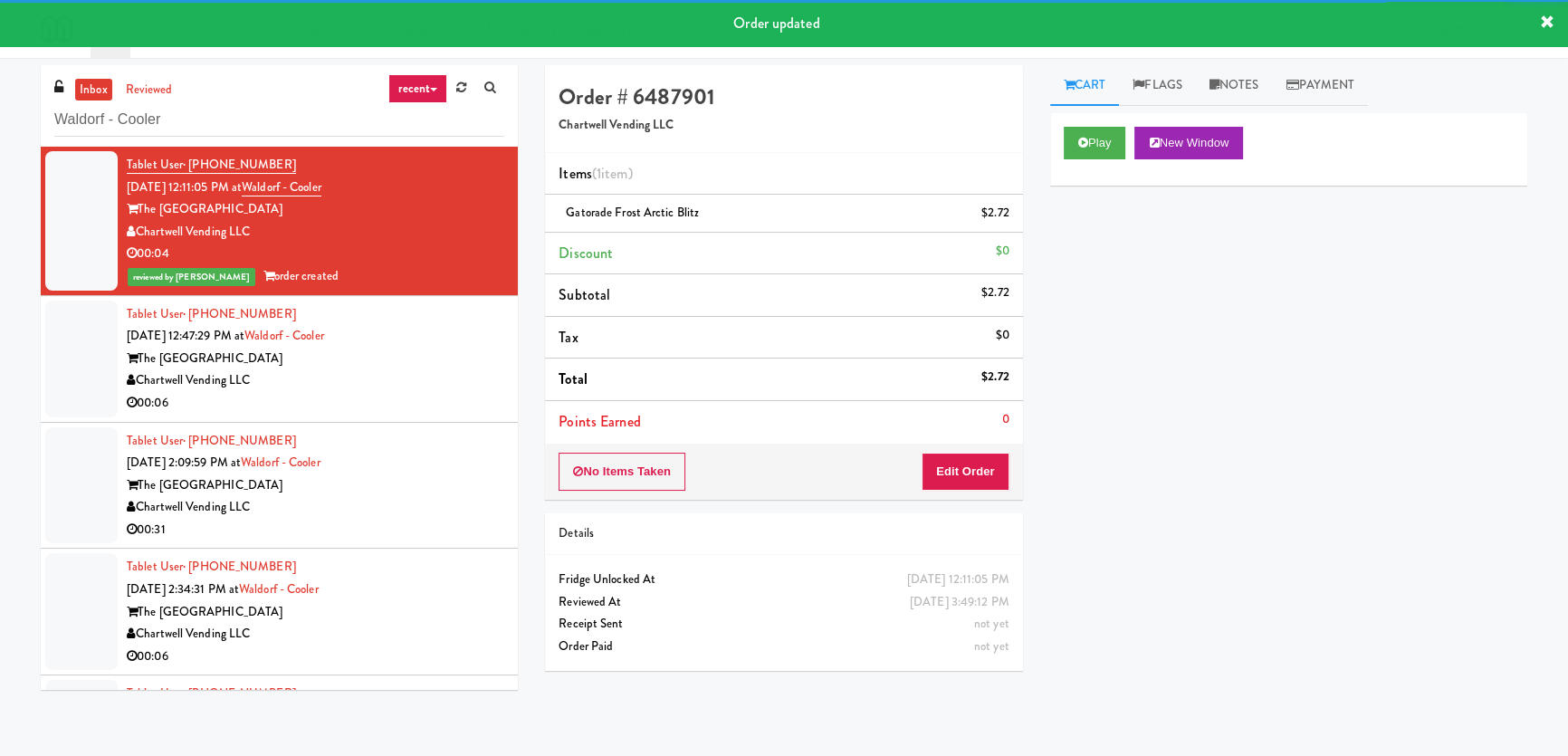
click at [441, 371] on div "Chartwell Vending LLC" at bounding box center [315, 380] width 377 height 23
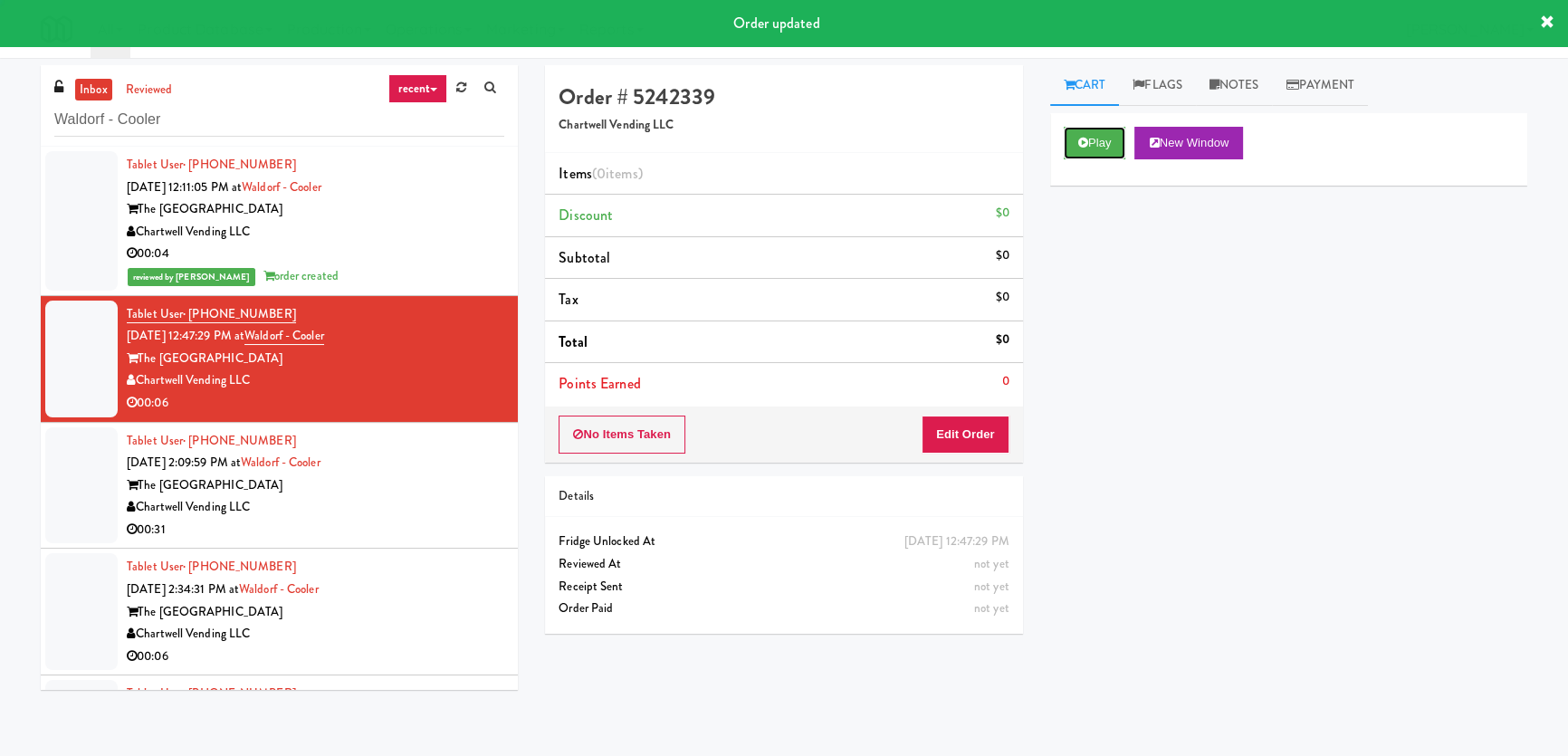
click at [1091, 136] on button "Play" at bounding box center [1094, 143] width 63 height 33
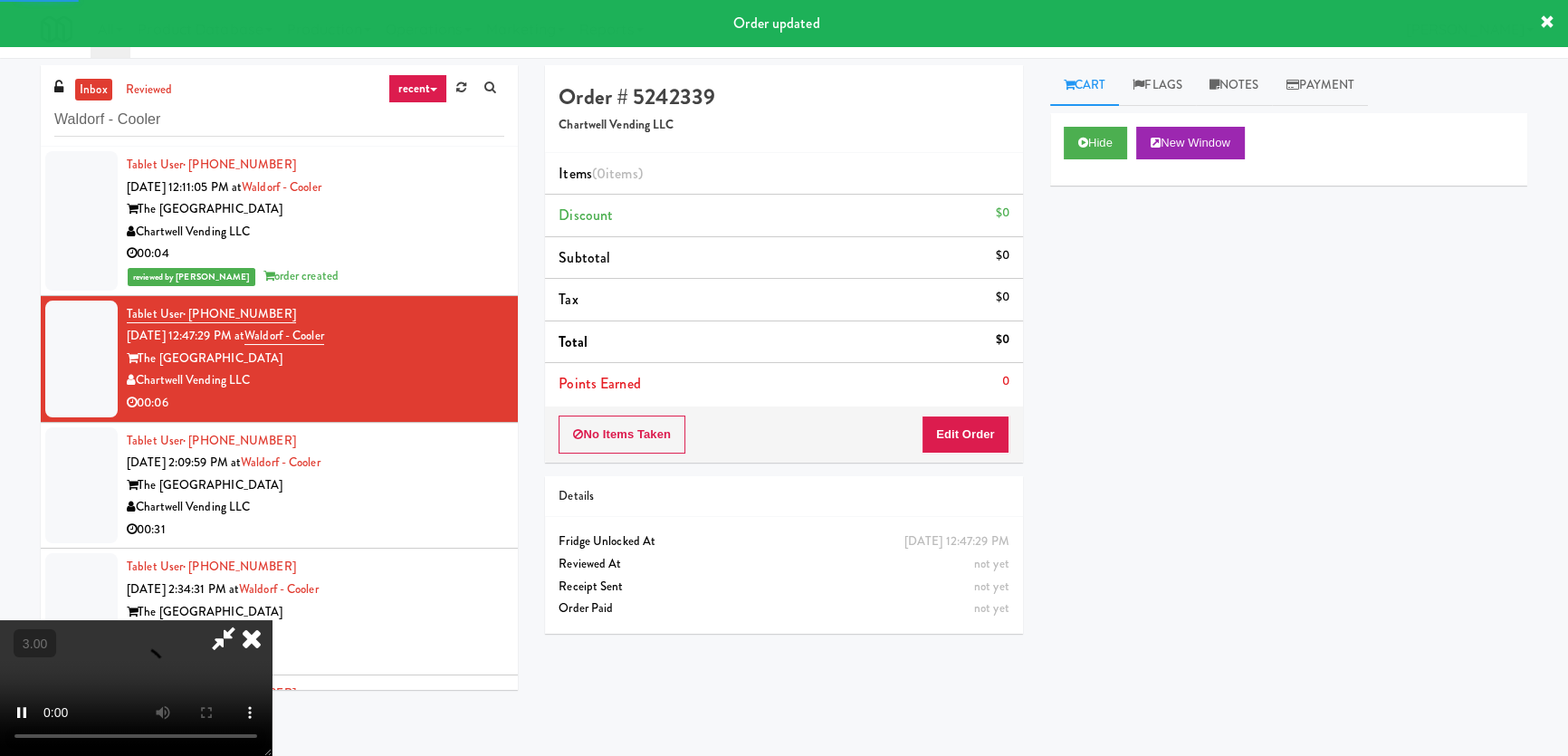
click at [1081, 260] on div "Hide New Window Primary Flag Clear Flag if unable to determine what was taken o…" at bounding box center [1289, 452] width 477 height 679
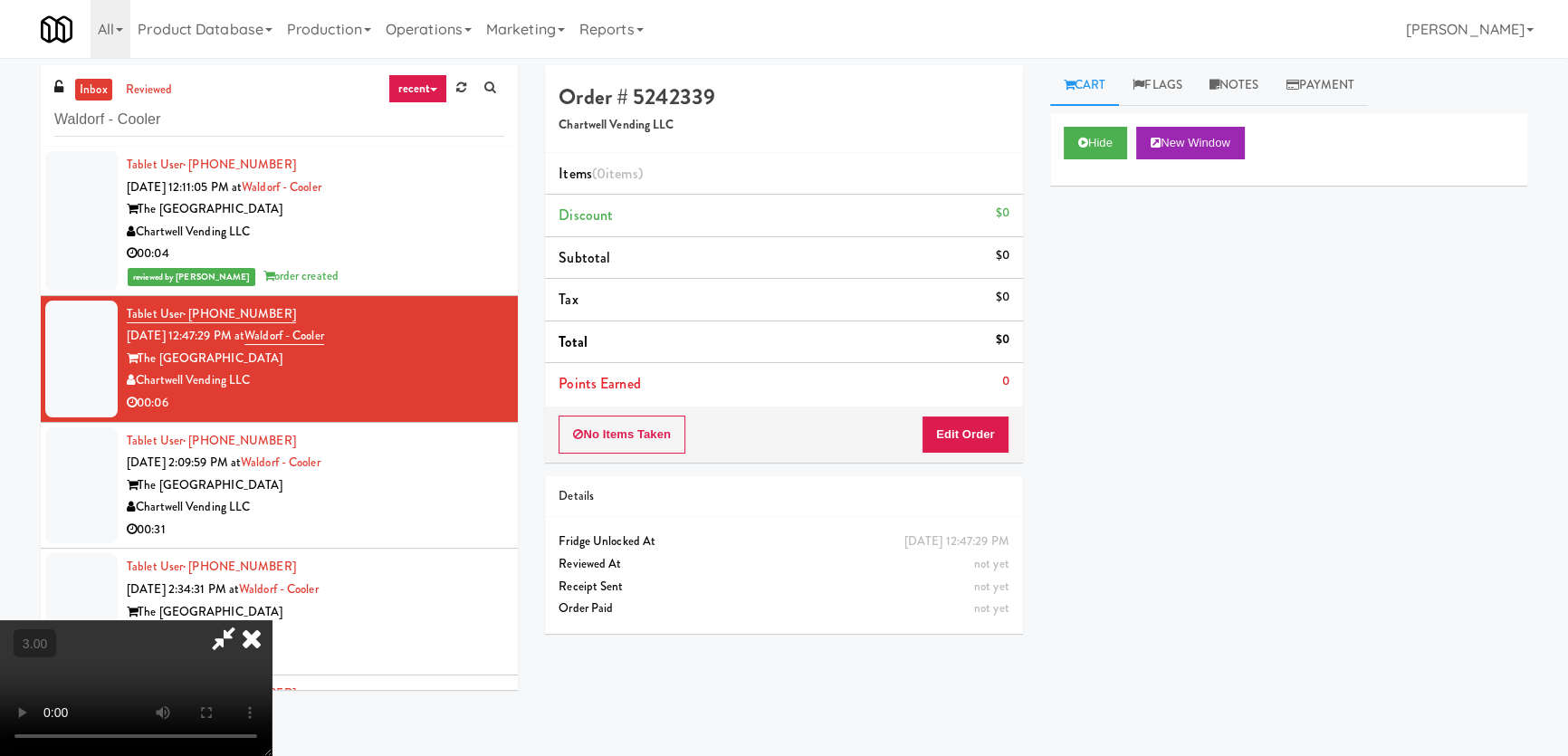
click at [272, 620] on video at bounding box center [136, 688] width 272 height 136
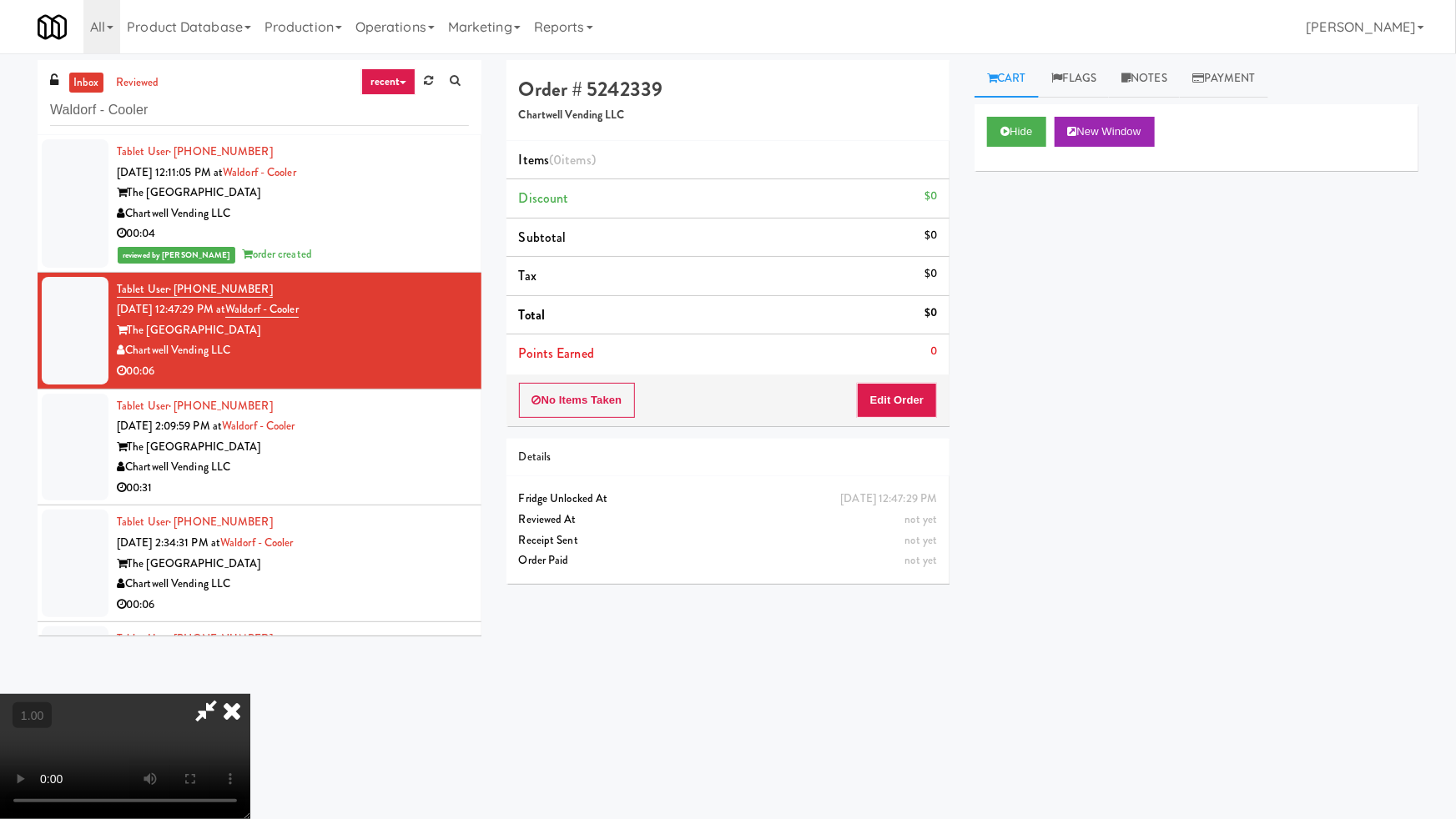
click at [251, 694] on video at bounding box center [125, 756] width 251 height 125
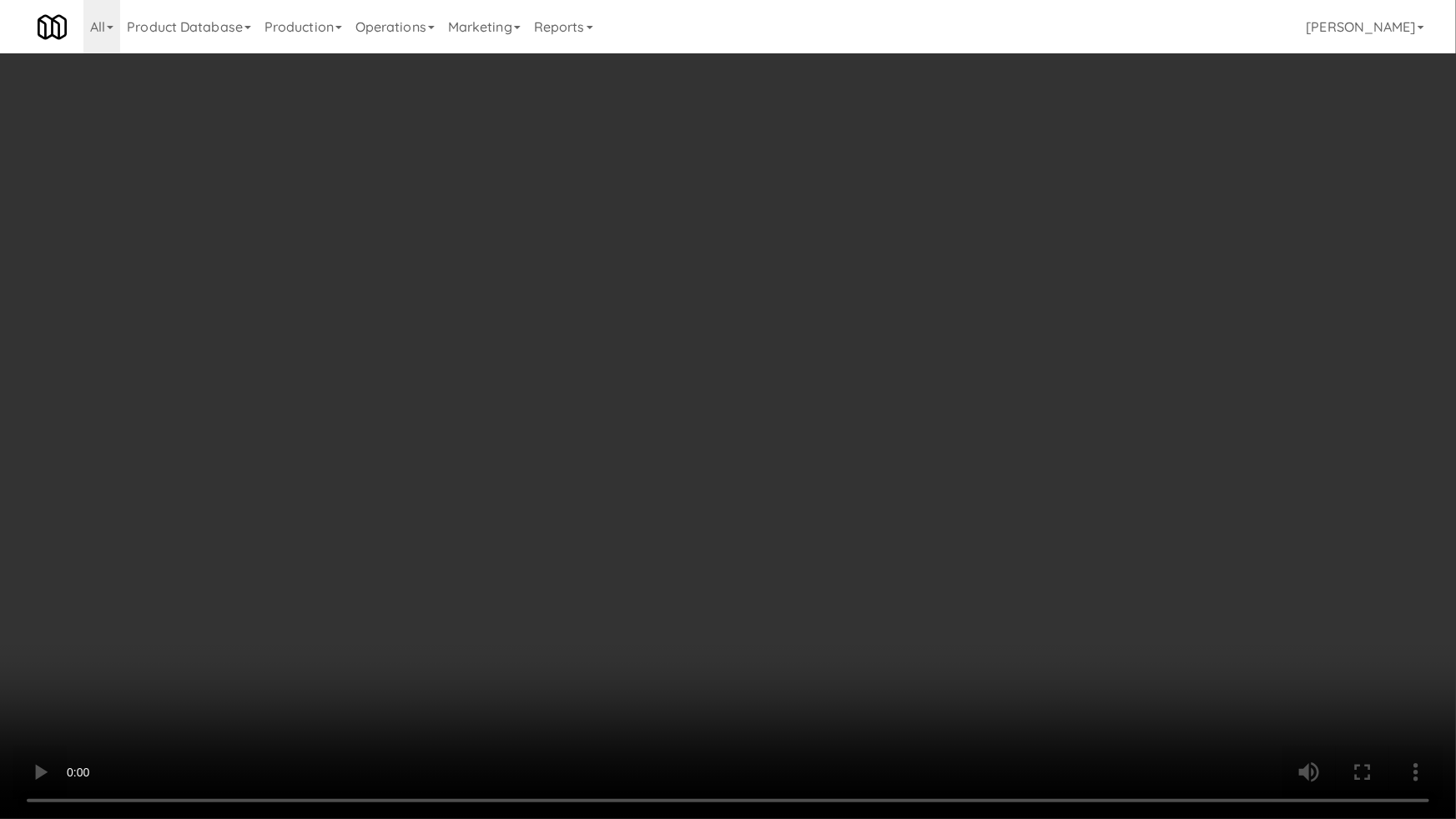
click at [824, 470] on video at bounding box center [728, 409] width 1456 height 819
click at [825, 470] on video at bounding box center [728, 409] width 1456 height 819
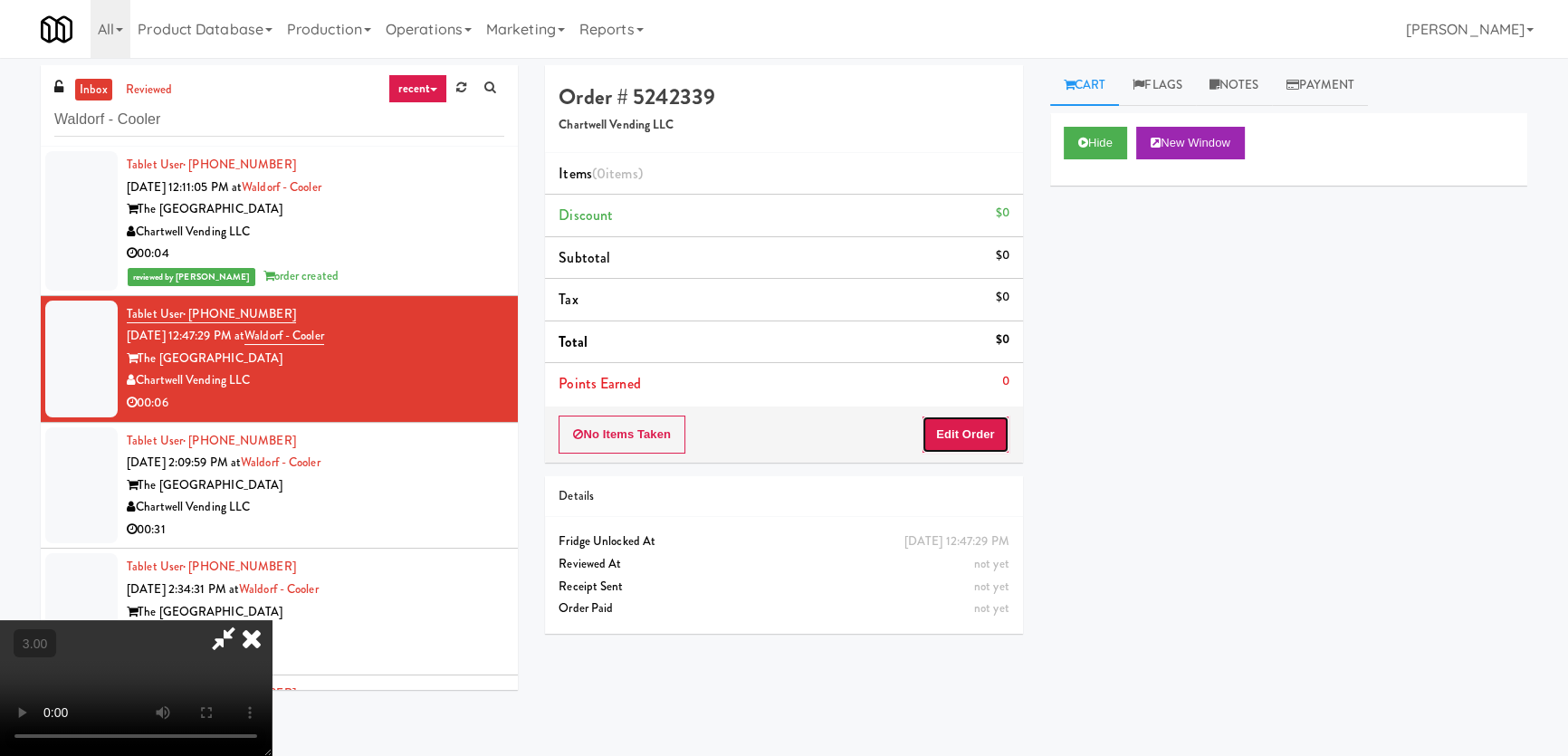
drag, startPoint x: 968, startPoint y: 425, endPoint x: 1032, endPoint y: 348, distance: 100.1
click at [968, 424] on button "Edit Order" at bounding box center [965, 435] width 88 height 38
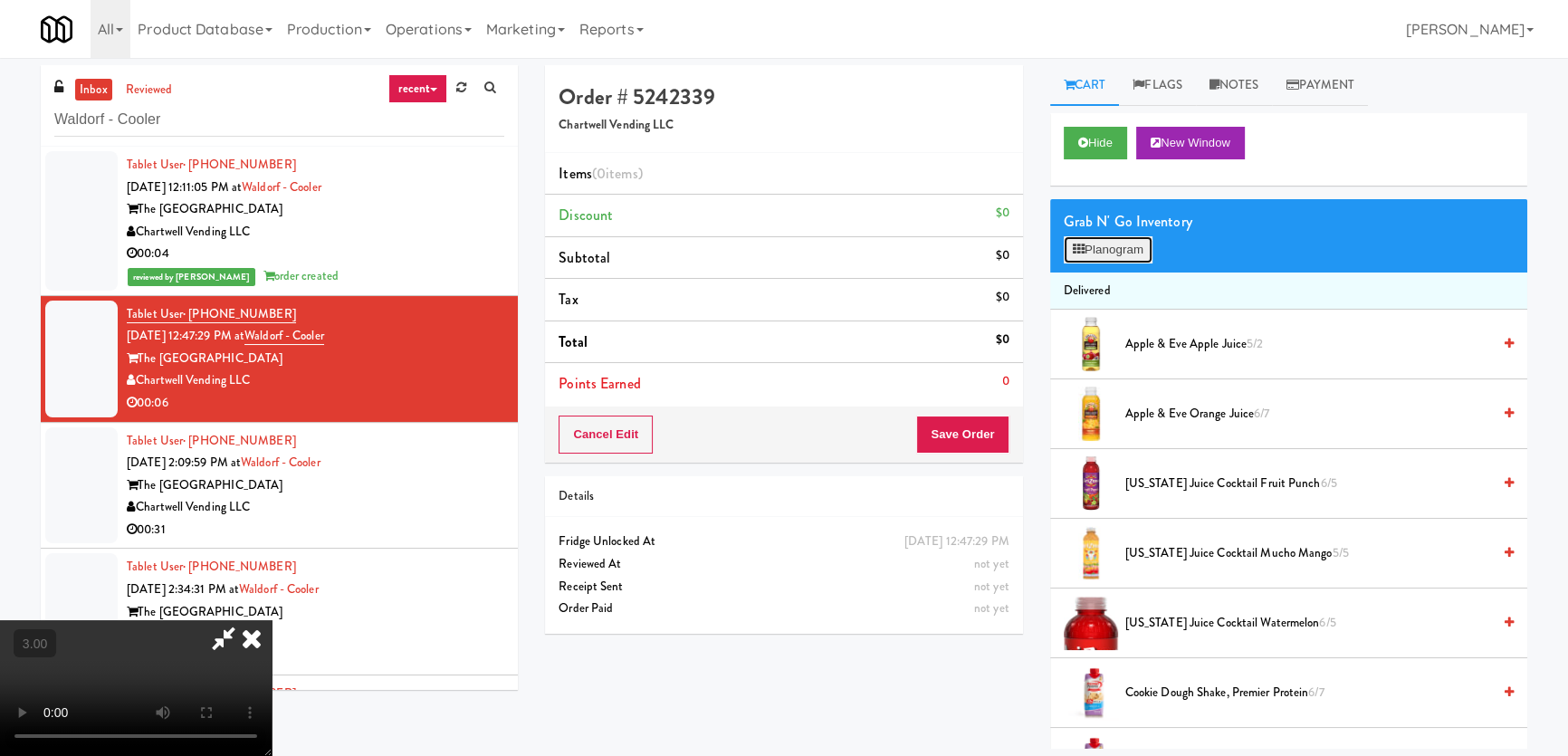
click at [1091, 240] on button "Planogram" at bounding box center [1108, 250] width 89 height 27
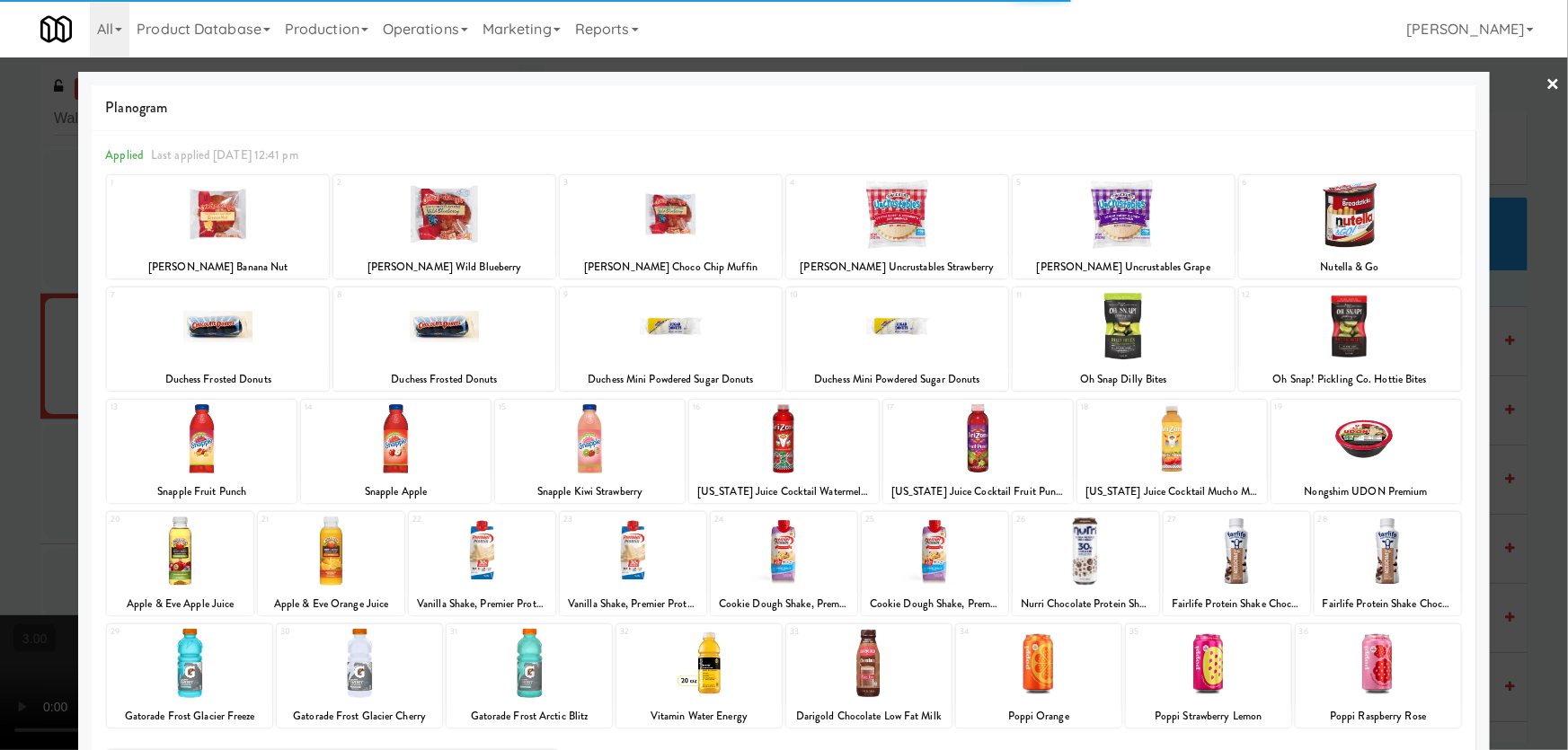
click at [445, 229] on div at bounding box center [444, 214] width 222 height 69
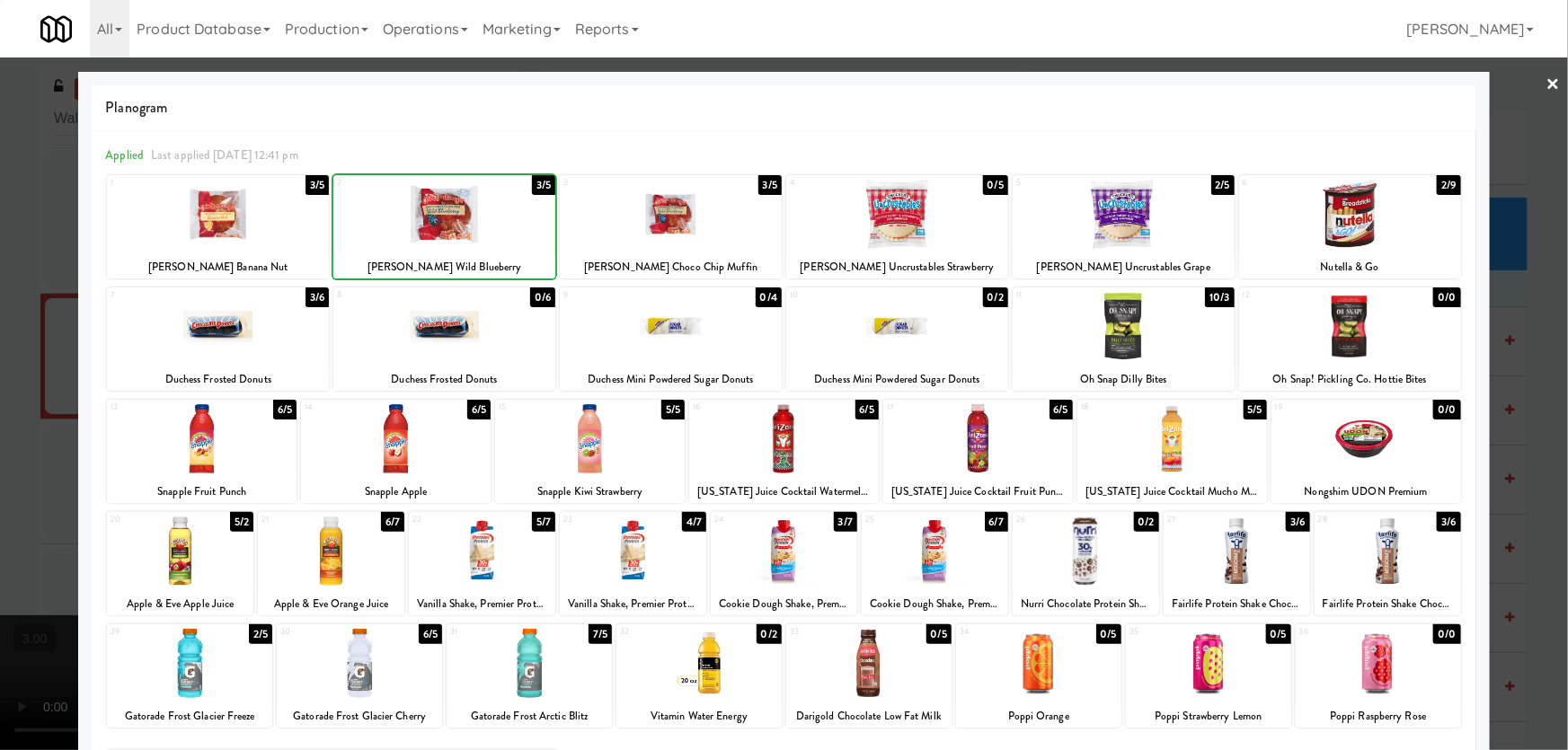
click at [3, 389] on div at bounding box center [784, 375] width 1568 height 750
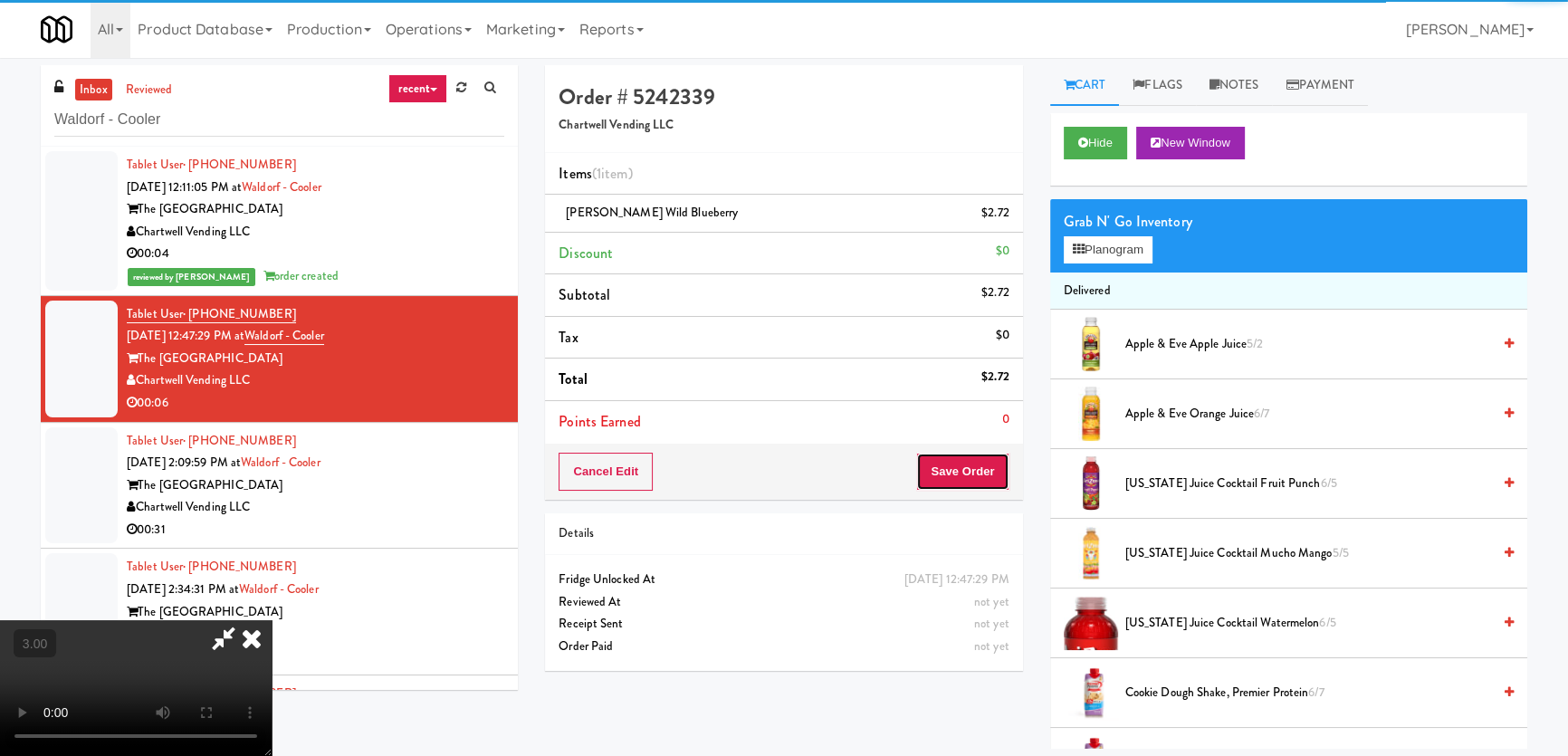
click at [979, 461] on button "Save Order" at bounding box center [962, 472] width 93 height 38
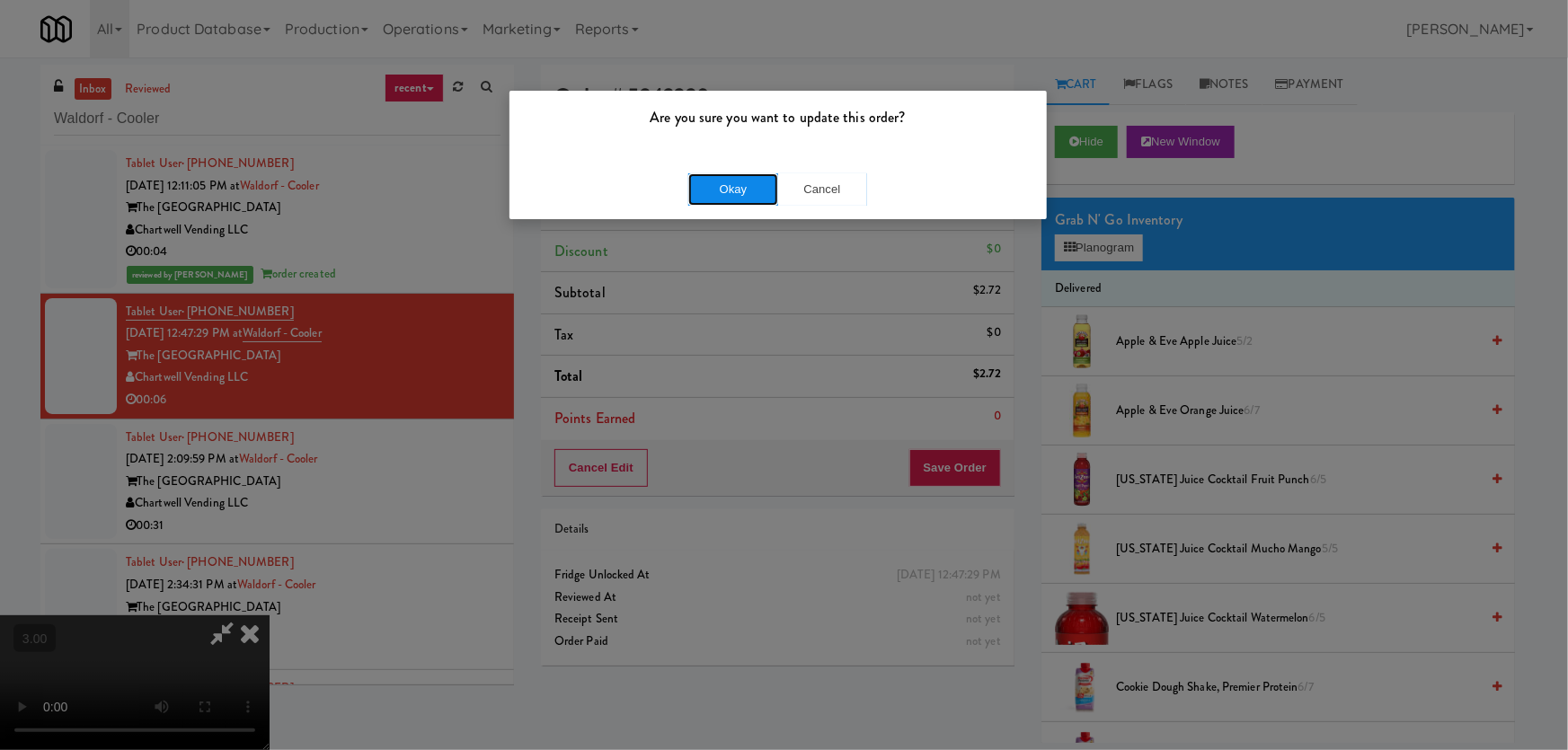
click at [725, 187] on button "Okay" at bounding box center [733, 190] width 90 height 32
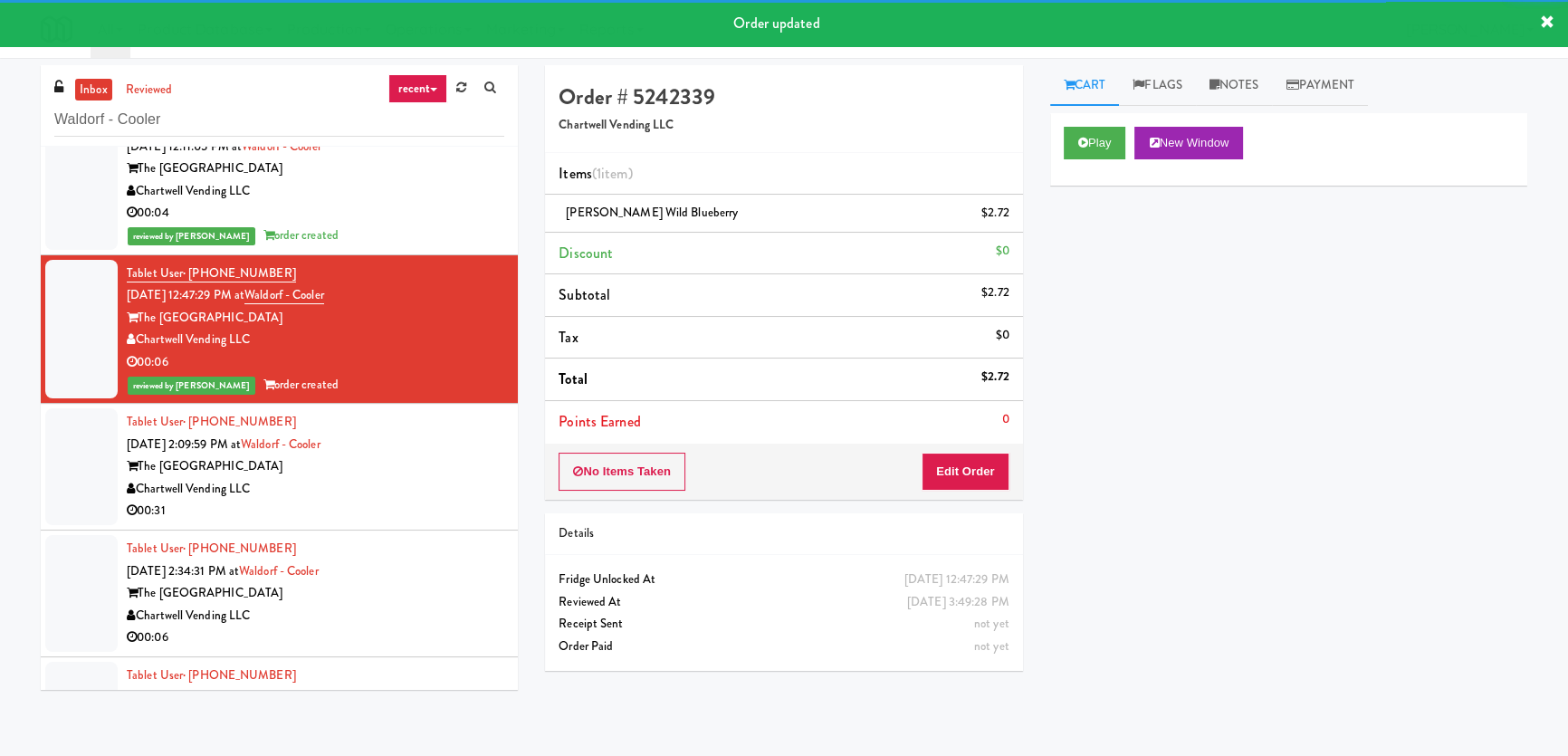
scroll to position [82, 0]
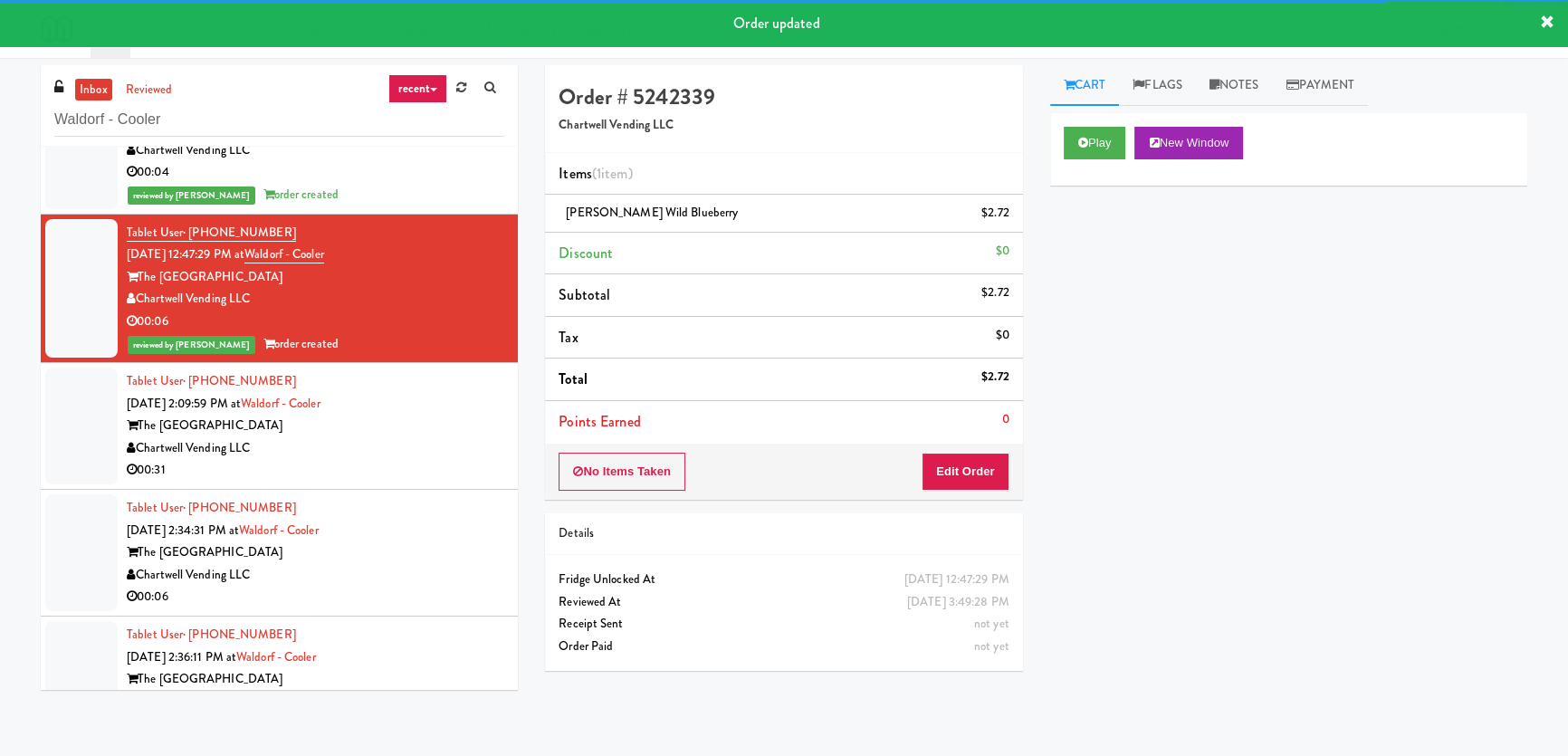
click at [437, 460] on div "00:31" at bounding box center [315, 470] width 377 height 23
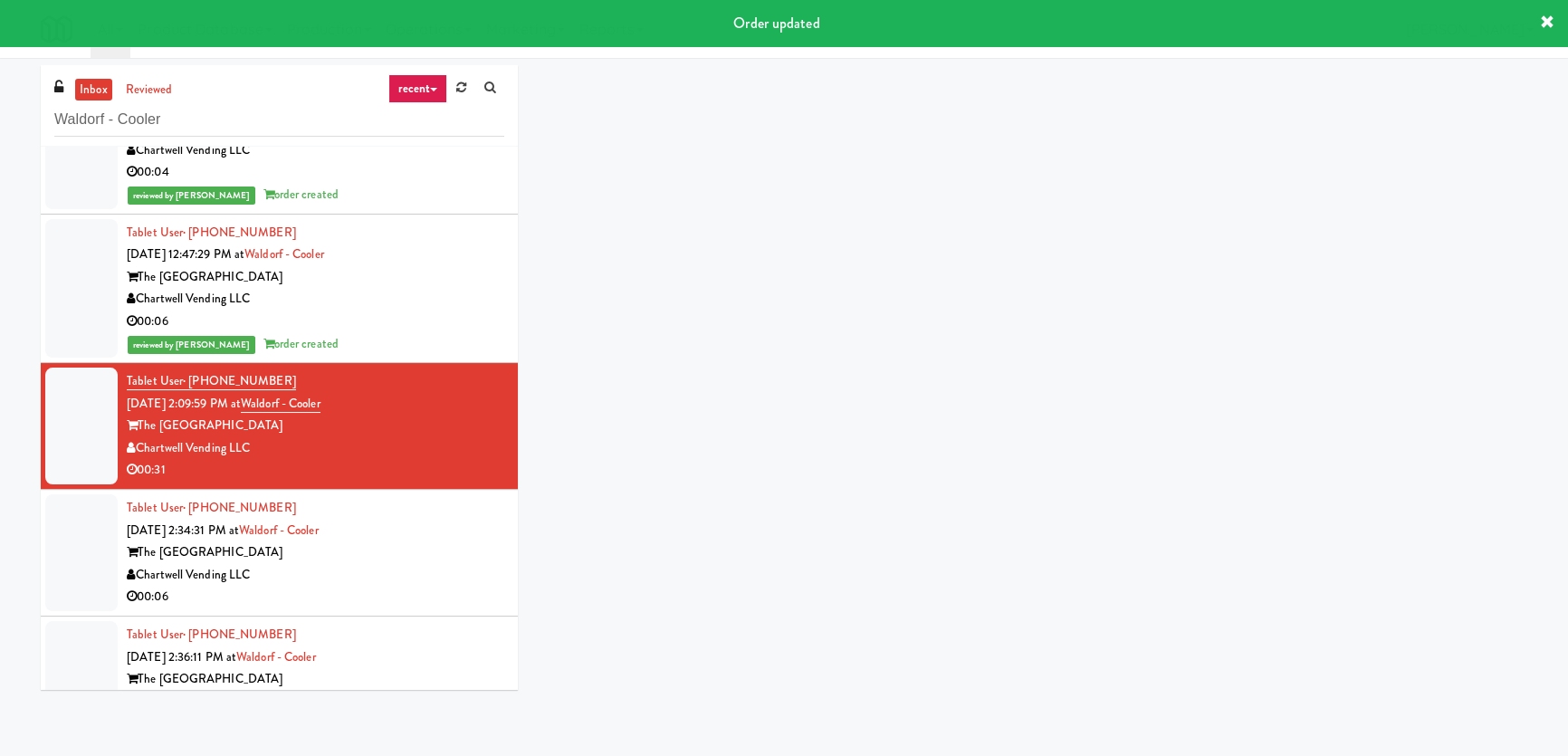
click at [1087, 141] on div "inbox reviewed recent all unclear take inventory issue suspicious failed recent…" at bounding box center [784, 385] width 1513 height 639
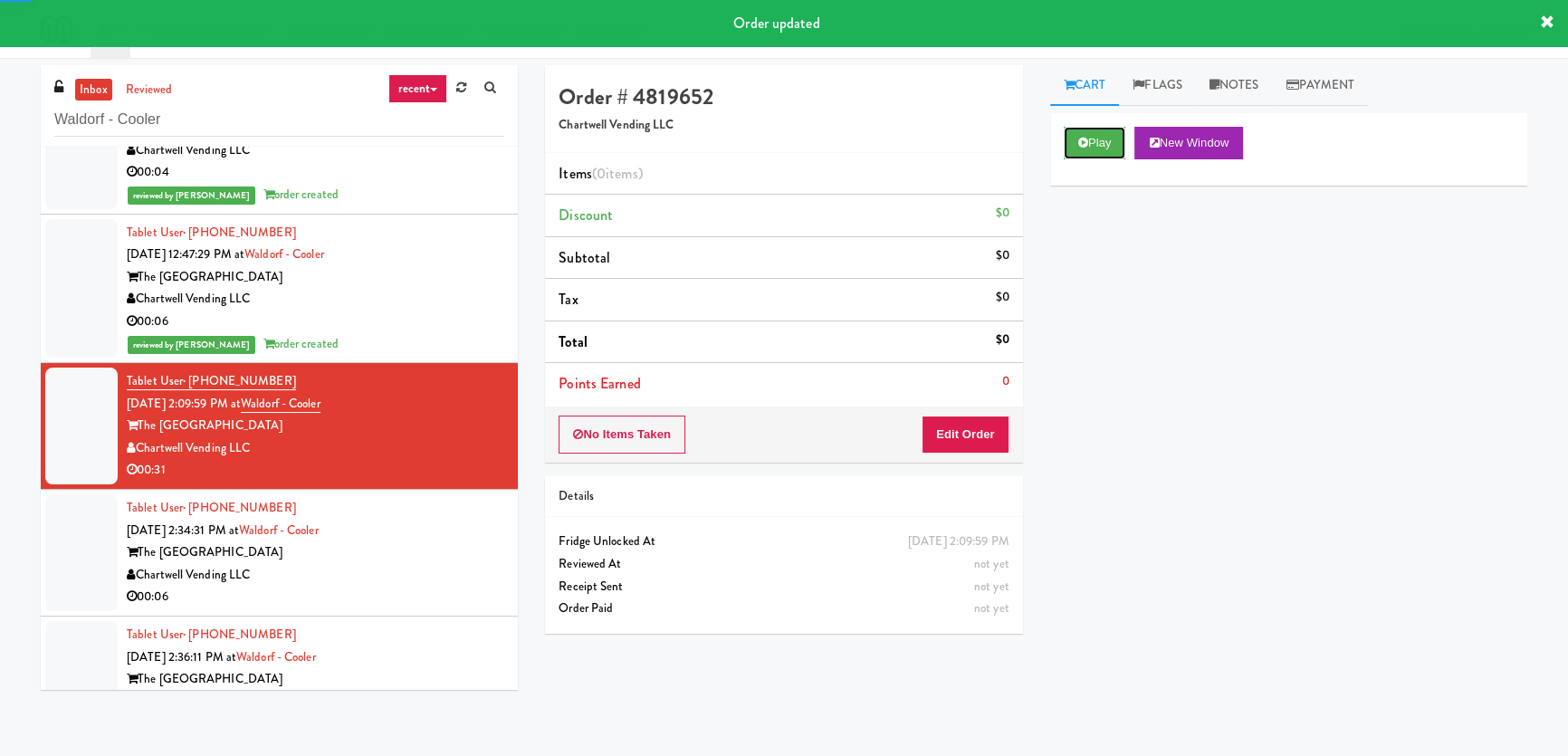
click at [1087, 141] on button "Play" at bounding box center [1094, 143] width 63 height 33
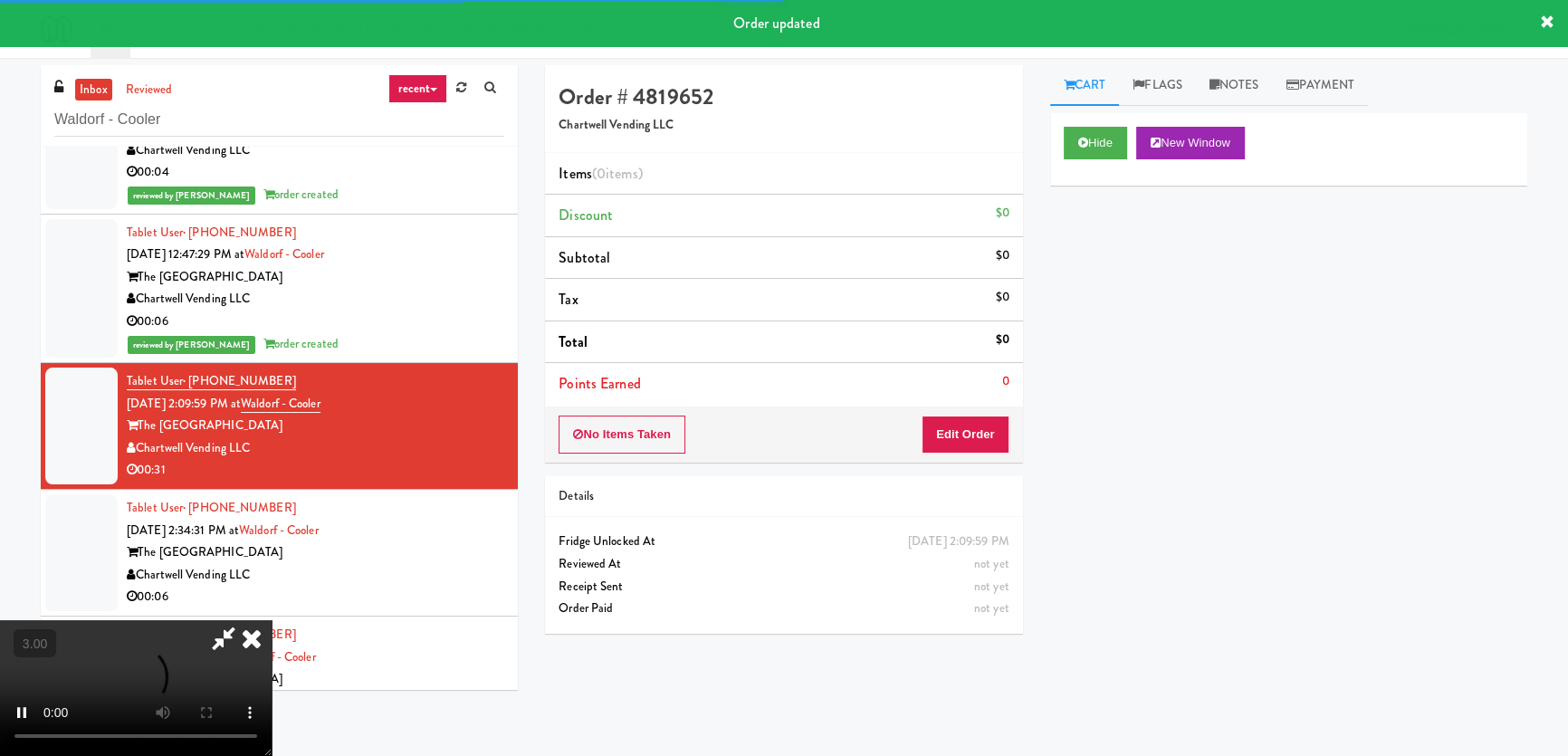
click at [1079, 283] on div "Hide New Window Primary Flag Clear Flag if unable to determine what was taken o…" at bounding box center [1289, 452] width 477 height 679
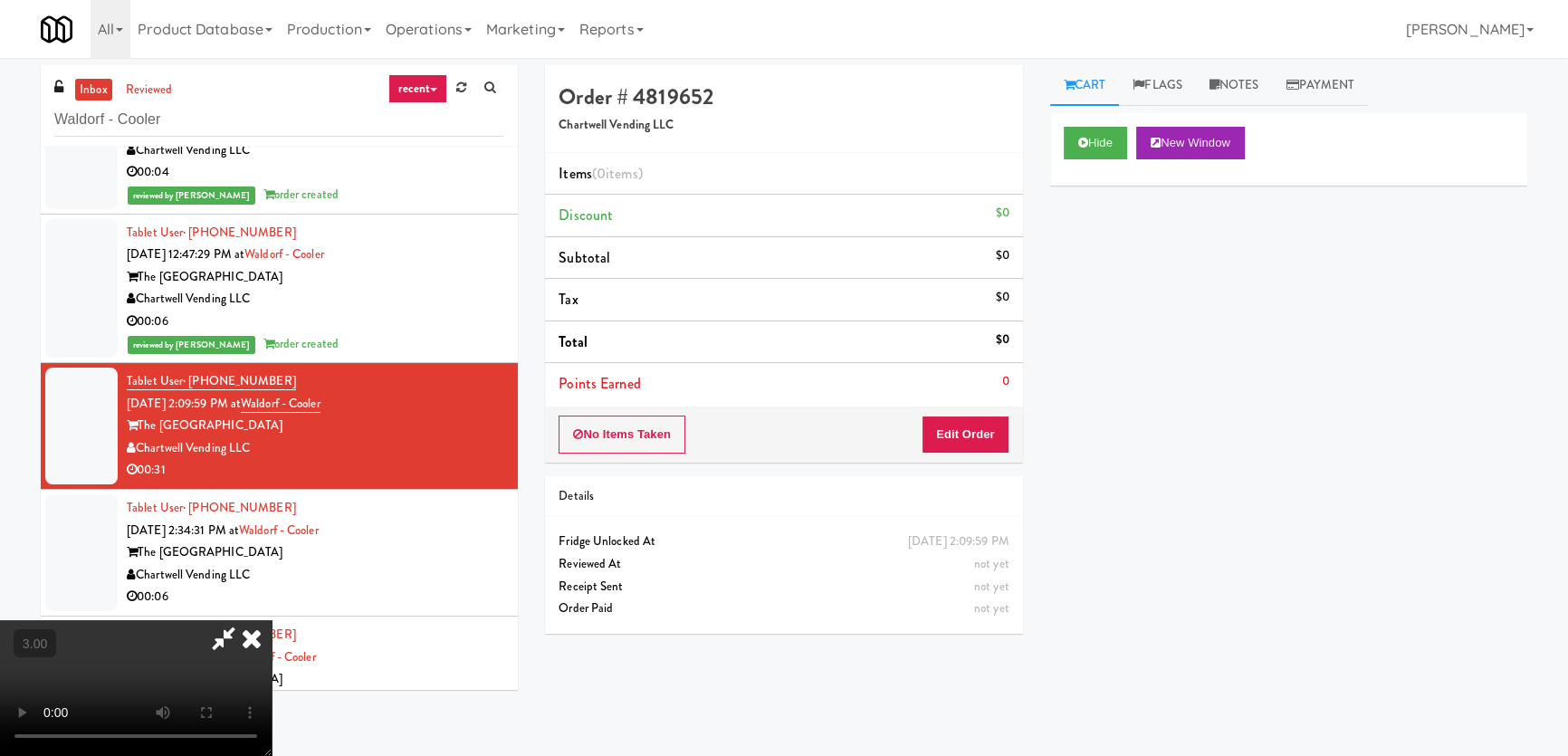
click at [272, 620] on video at bounding box center [136, 688] width 272 height 136
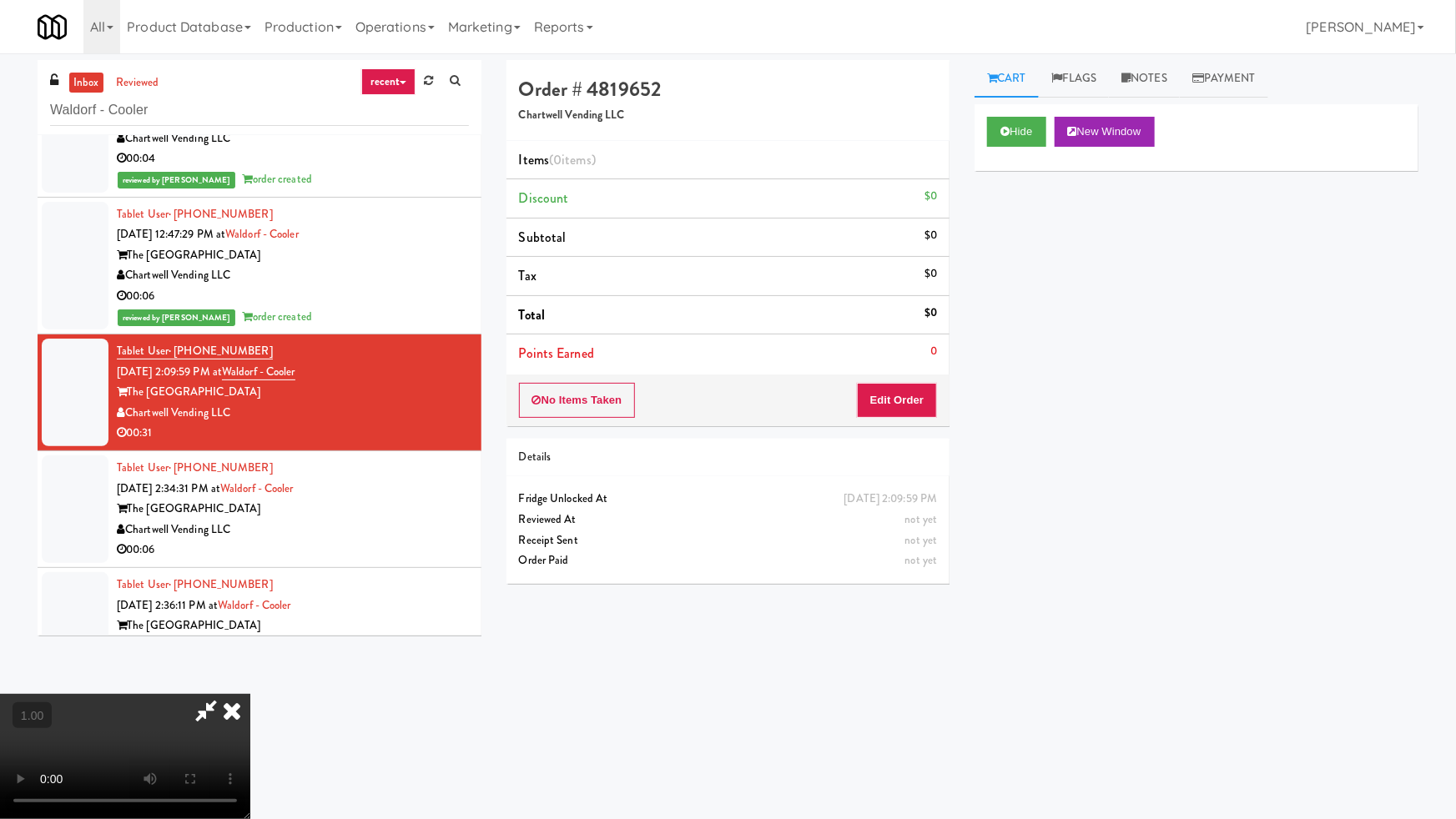
click at [251, 694] on video at bounding box center [125, 756] width 251 height 125
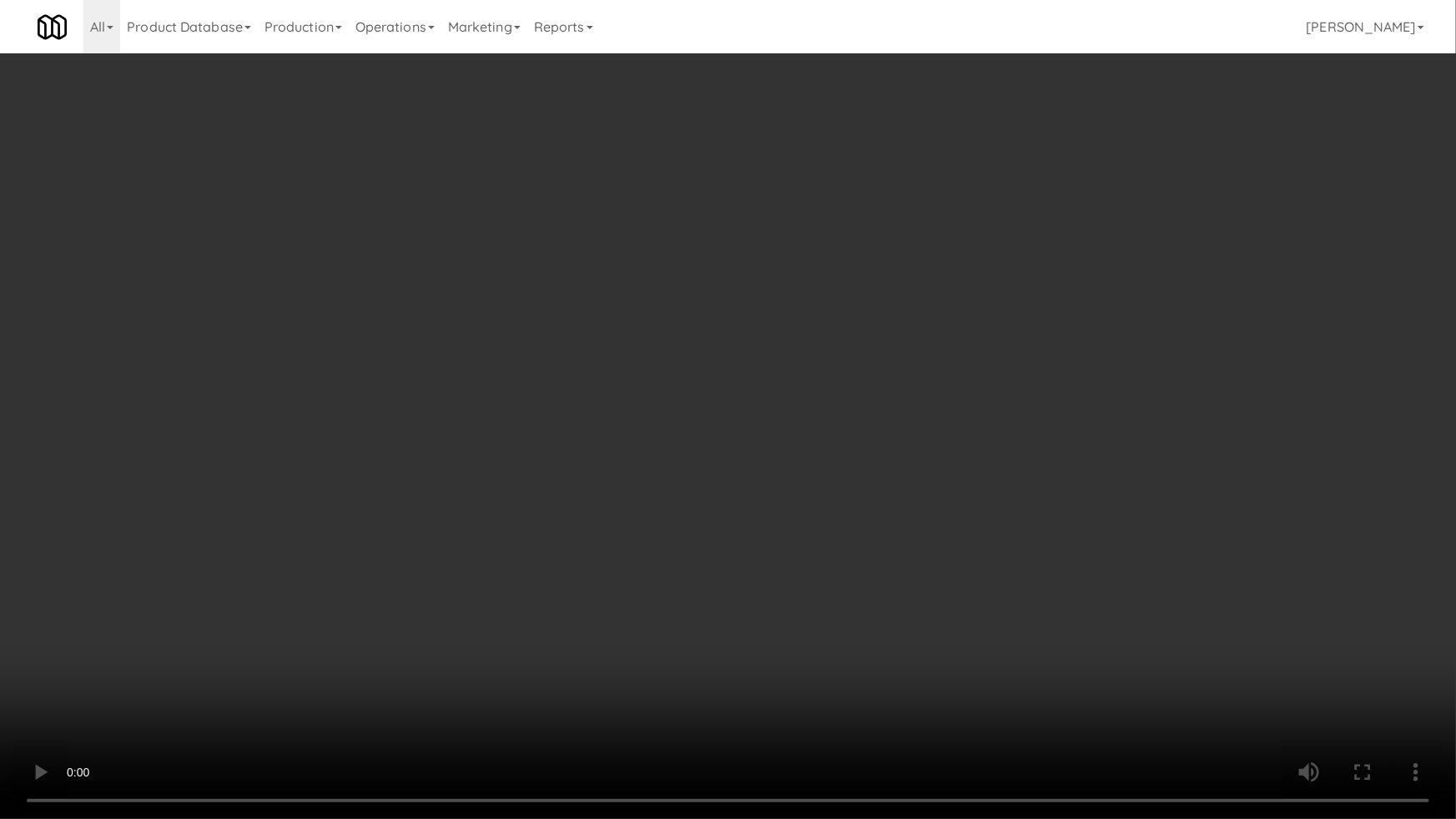
click at [961, 451] on video at bounding box center [728, 409] width 1456 height 819
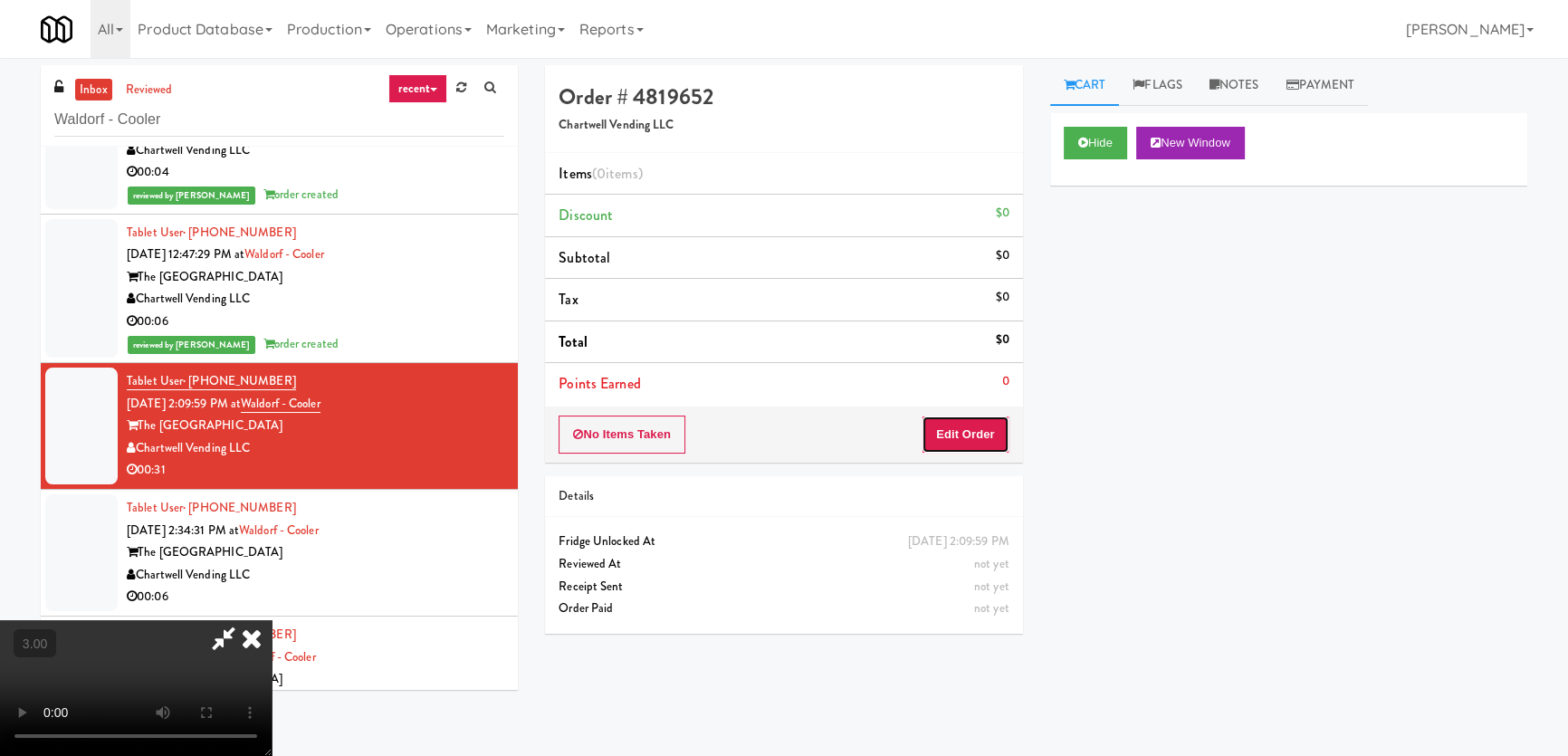
click at [979, 425] on button "Edit Order" at bounding box center [965, 435] width 88 height 38
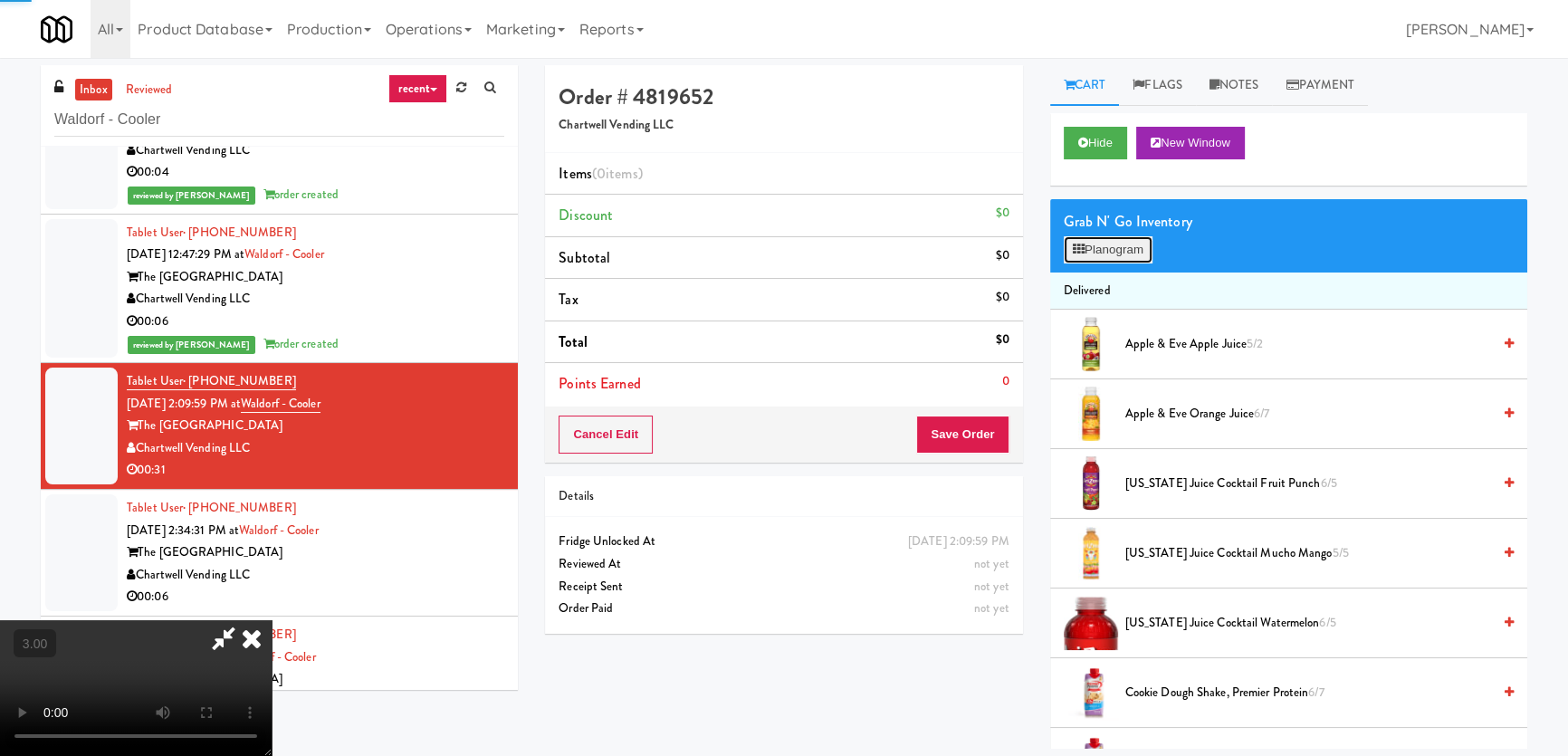
click at [1072, 255] on icon at bounding box center [1078, 249] width 12 height 12
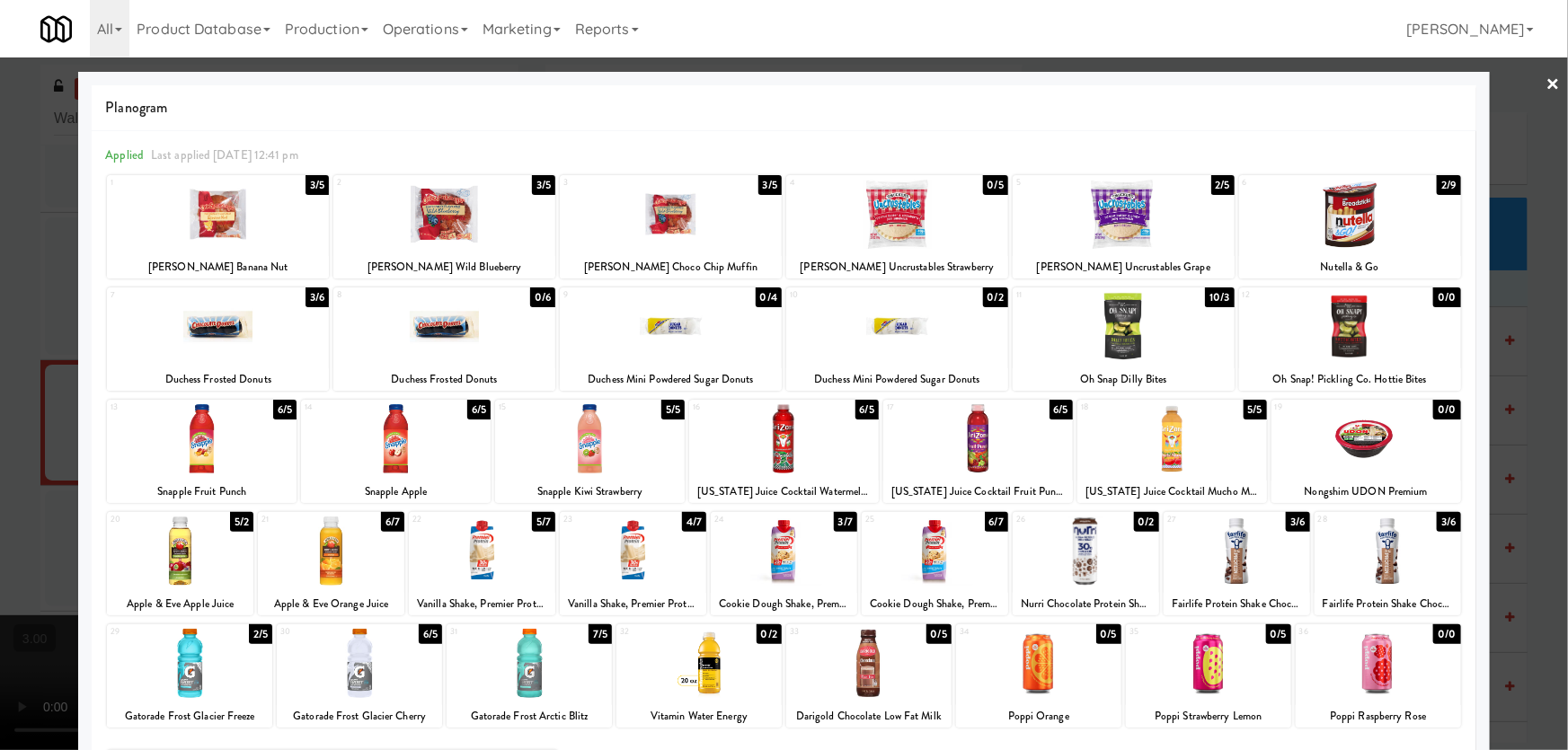
click at [1156, 440] on div at bounding box center [1172, 439] width 190 height 69
drag, startPoint x: 729, startPoint y: 236, endPoint x: 617, endPoint y: 305, distance: 131.5
click at [728, 236] on div at bounding box center [671, 214] width 222 height 69
click at [0, 425] on div at bounding box center [784, 375] width 1568 height 750
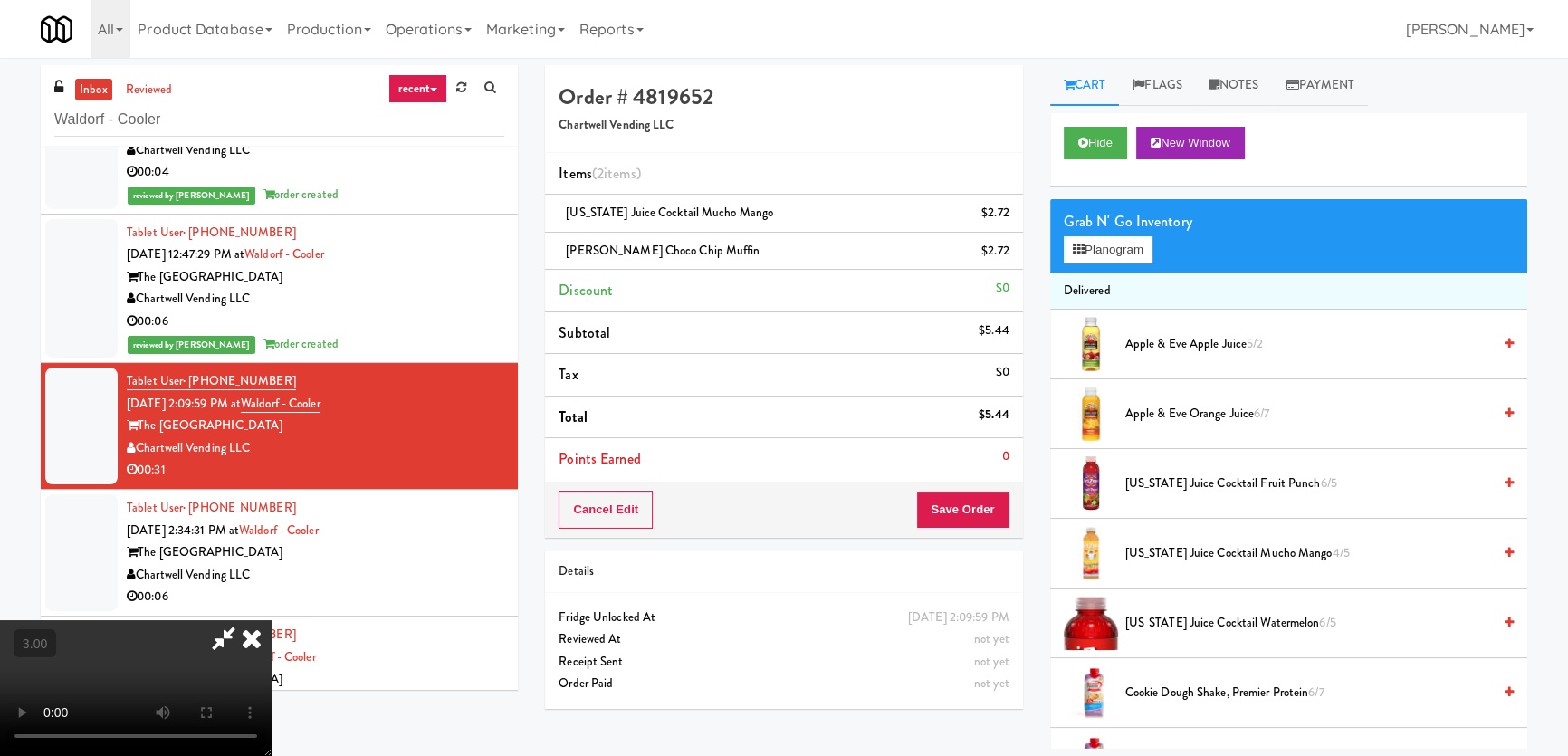
click at [272, 620] on video at bounding box center [136, 688] width 272 height 136
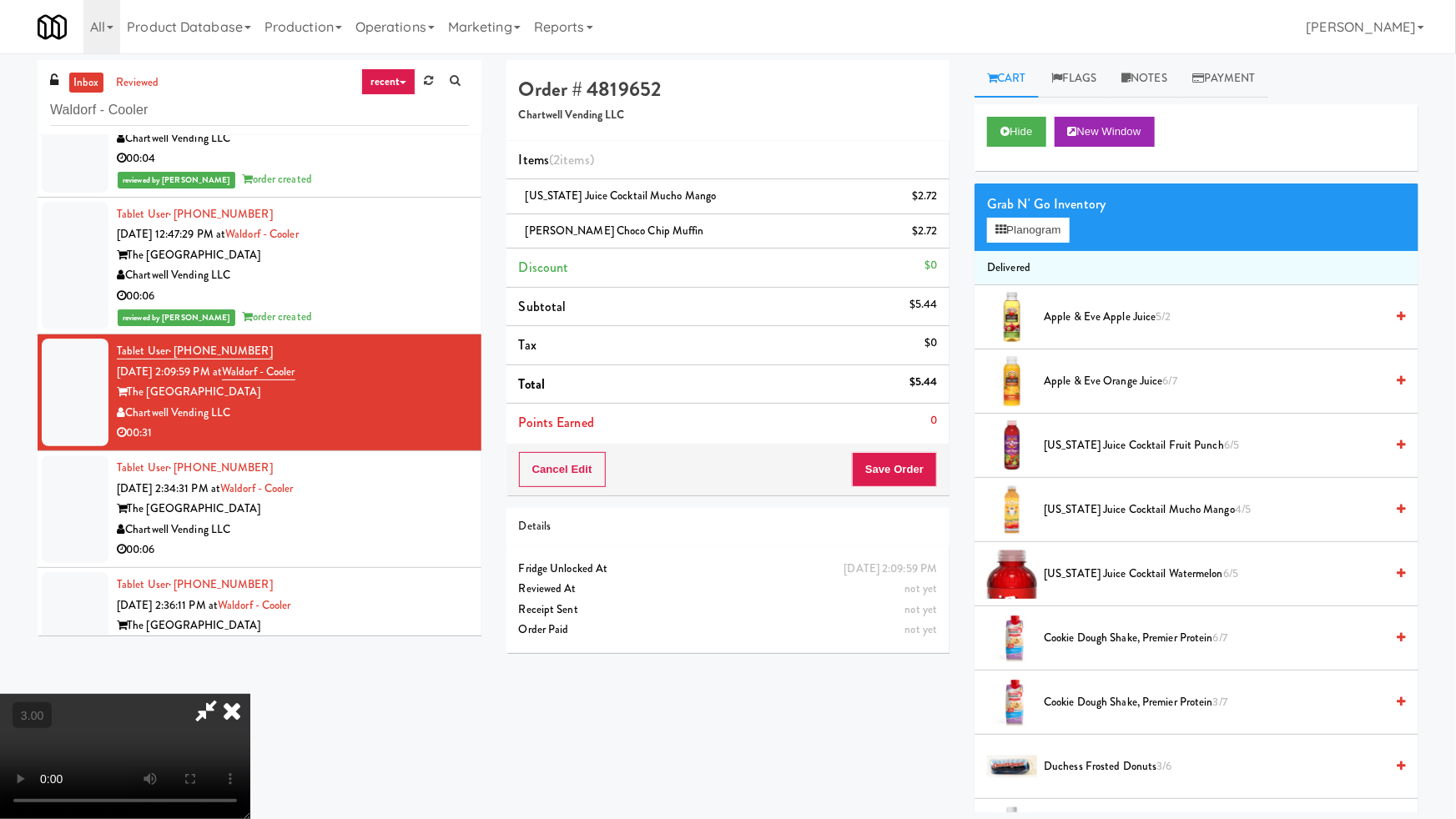
click at [251, 694] on video at bounding box center [125, 756] width 251 height 125
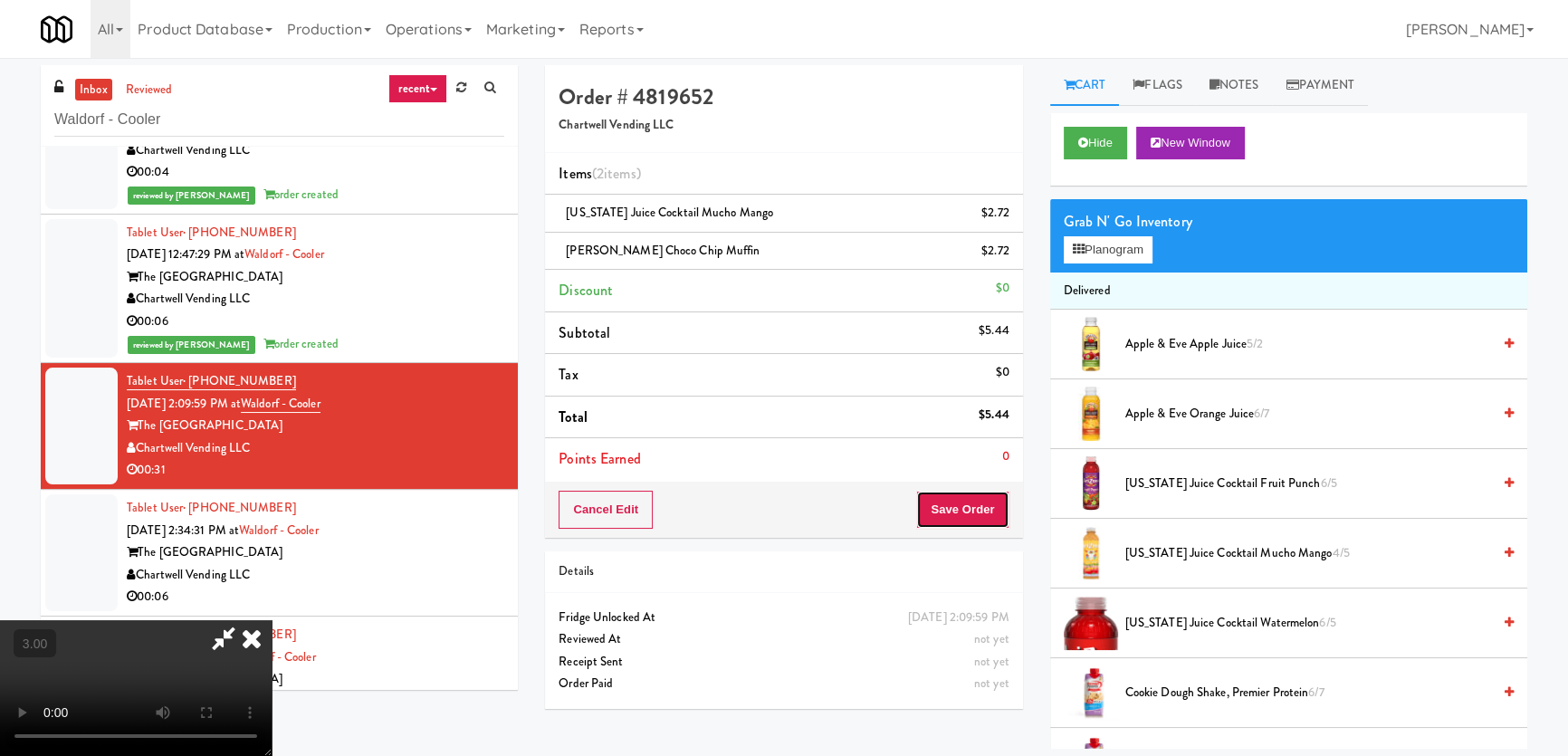
drag, startPoint x: 996, startPoint y: 507, endPoint x: 932, endPoint y: 470, distance: 73.9
click at [996, 507] on button "Save Order" at bounding box center [962, 509] width 93 height 38
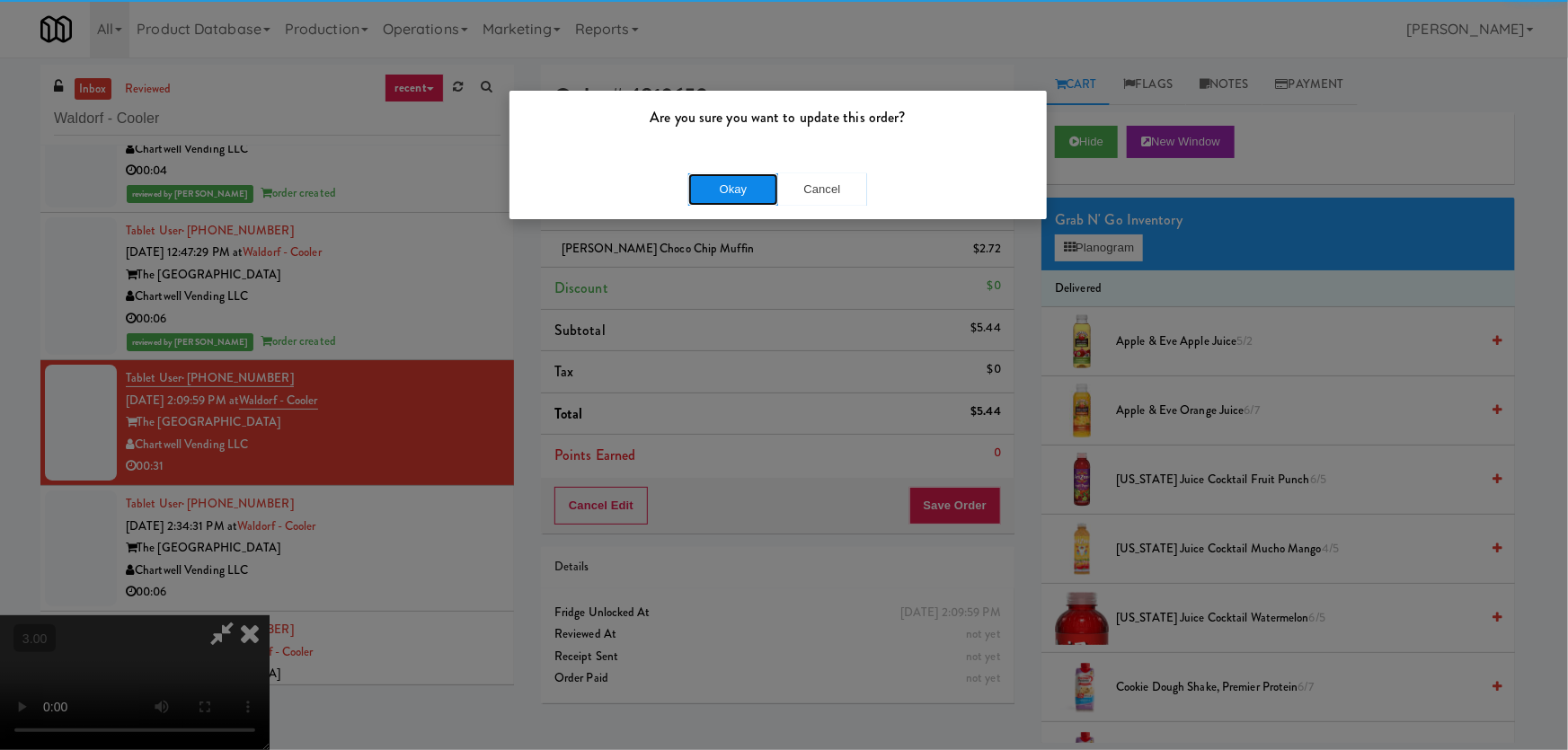
click at [747, 189] on button "Okay" at bounding box center [733, 190] width 90 height 32
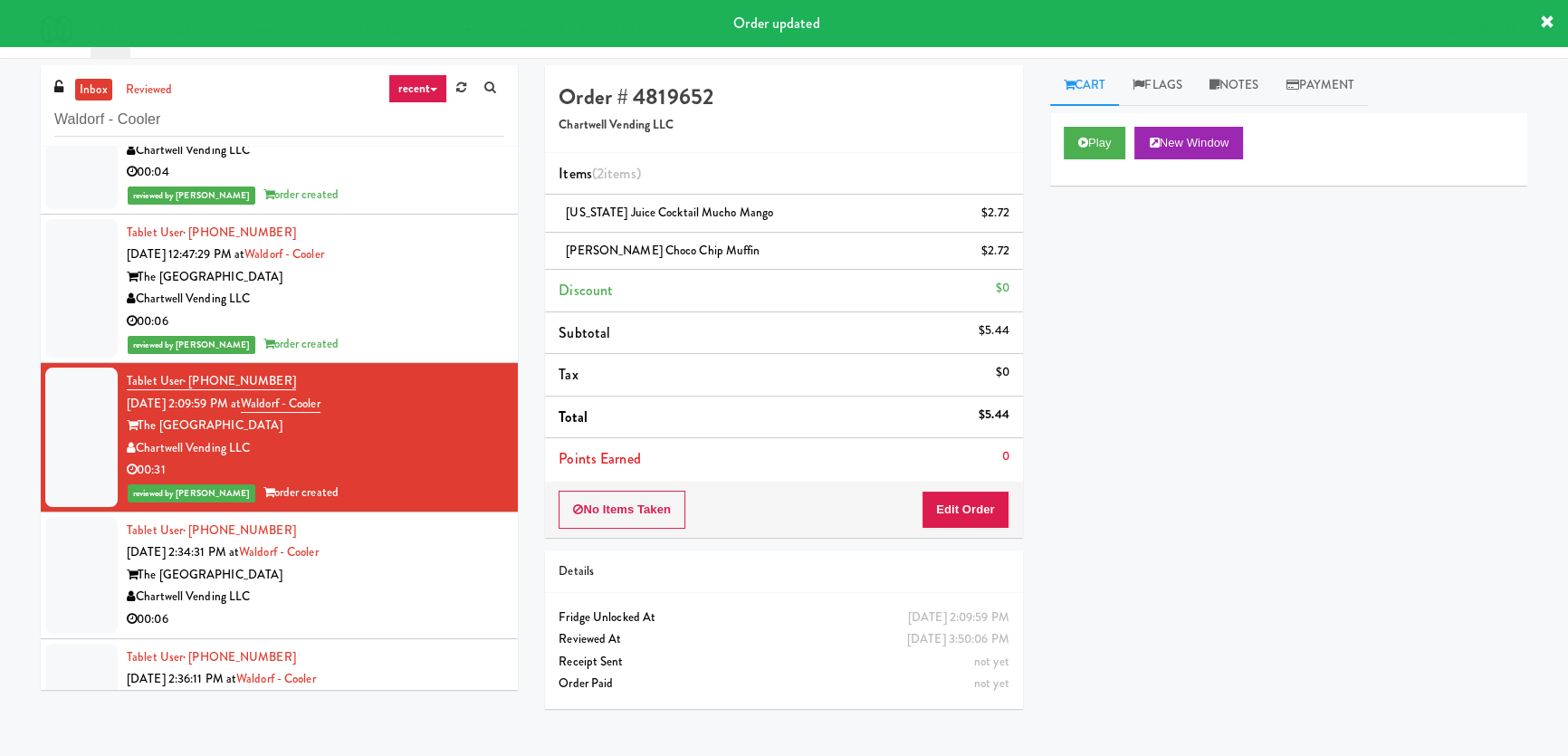
click at [437, 320] on div "00:06" at bounding box center [315, 321] width 377 height 23
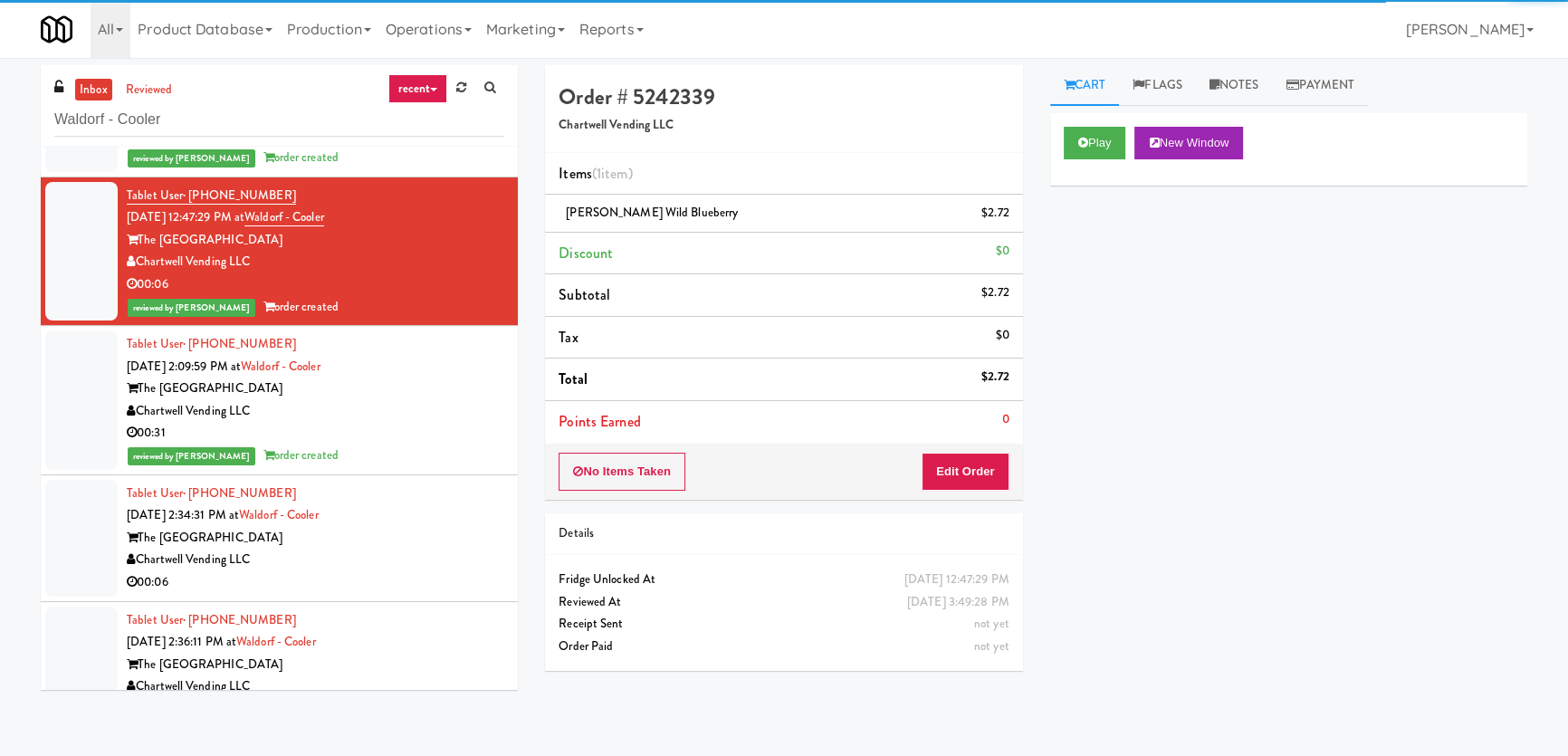
scroll to position [156, 0]
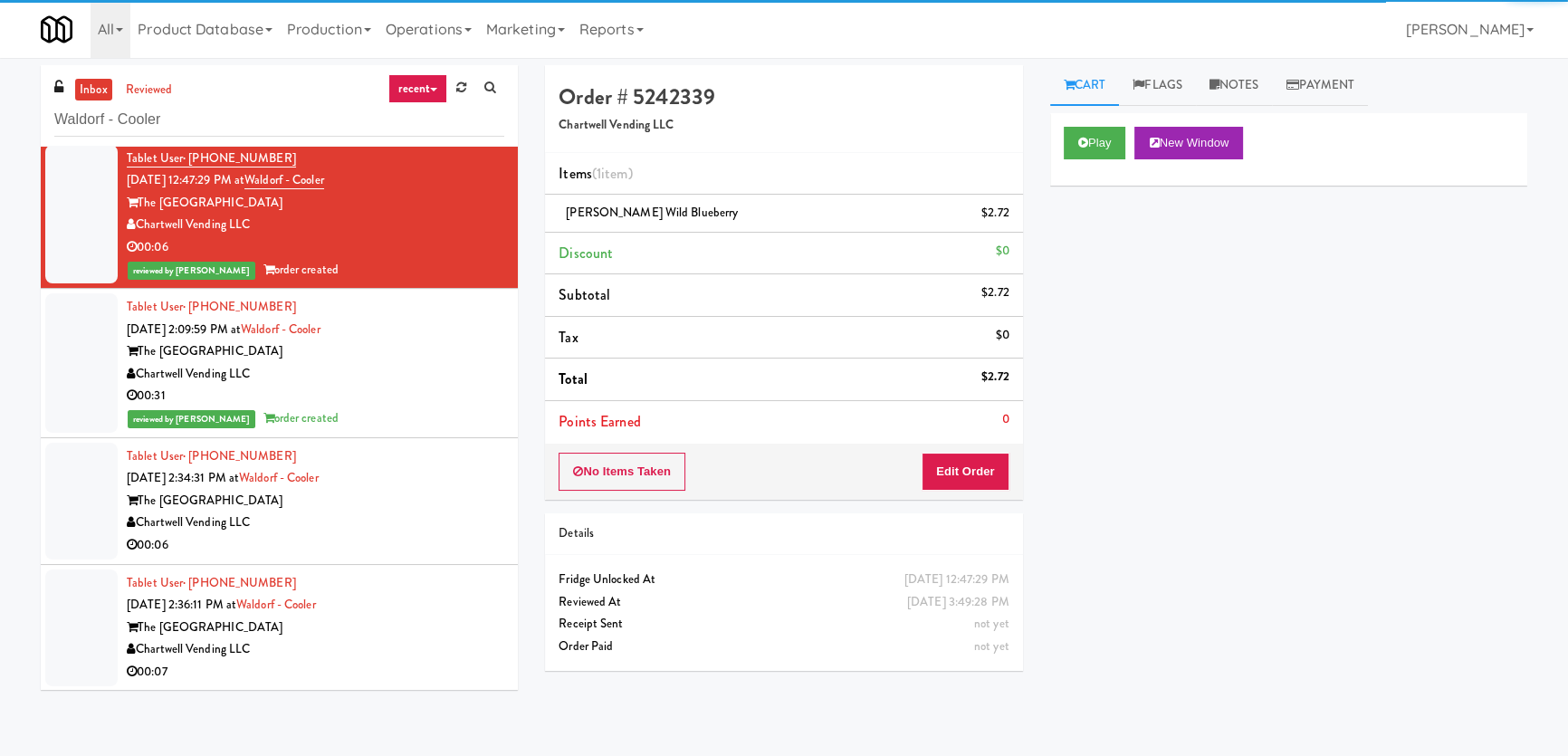
click at [443, 489] on div "The [GEOGRAPHIC_DATA]" at bounding box center [315, 500] width 377 height 23
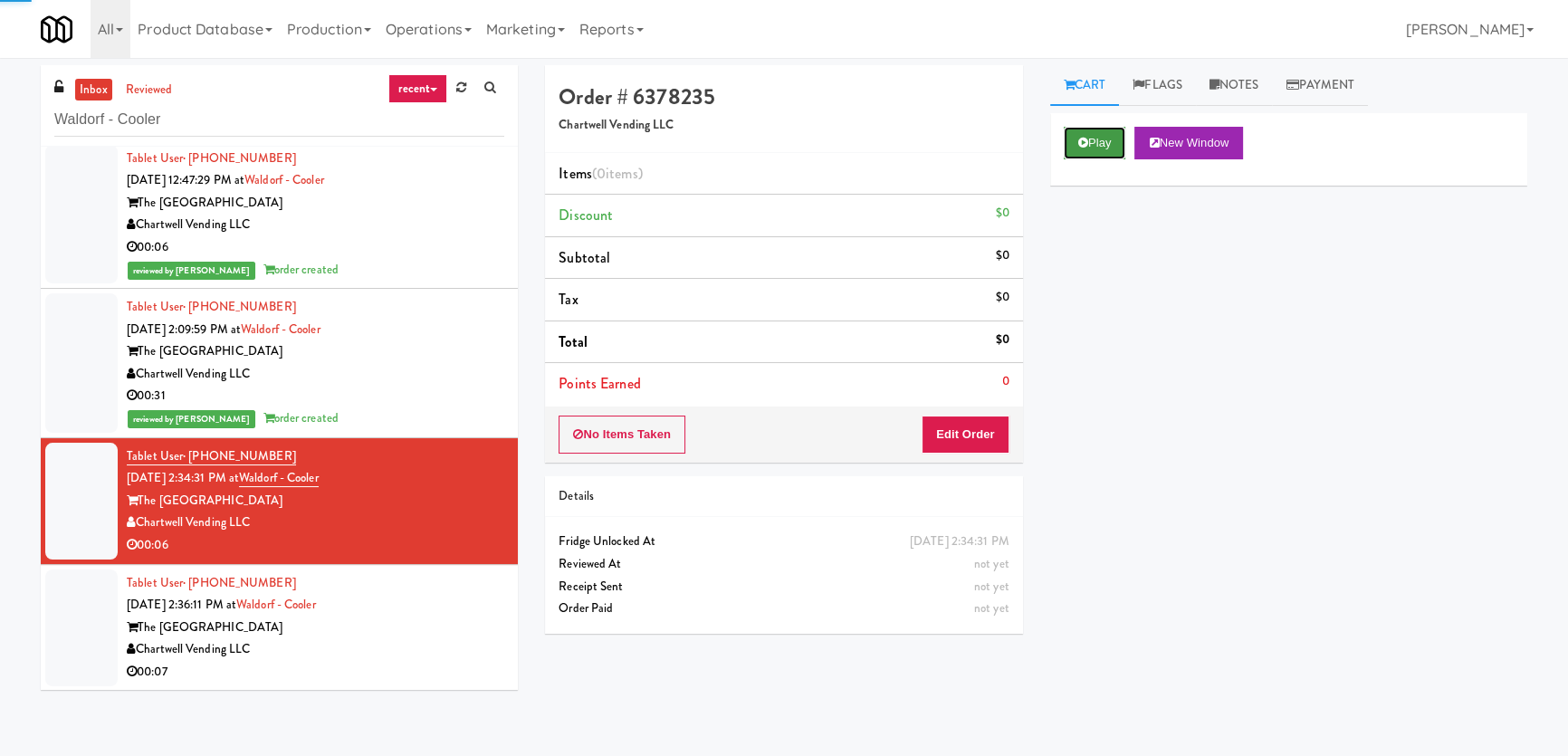
click at [1085, 140] on icon at bounding box center [1082, 142] width 10 height 12
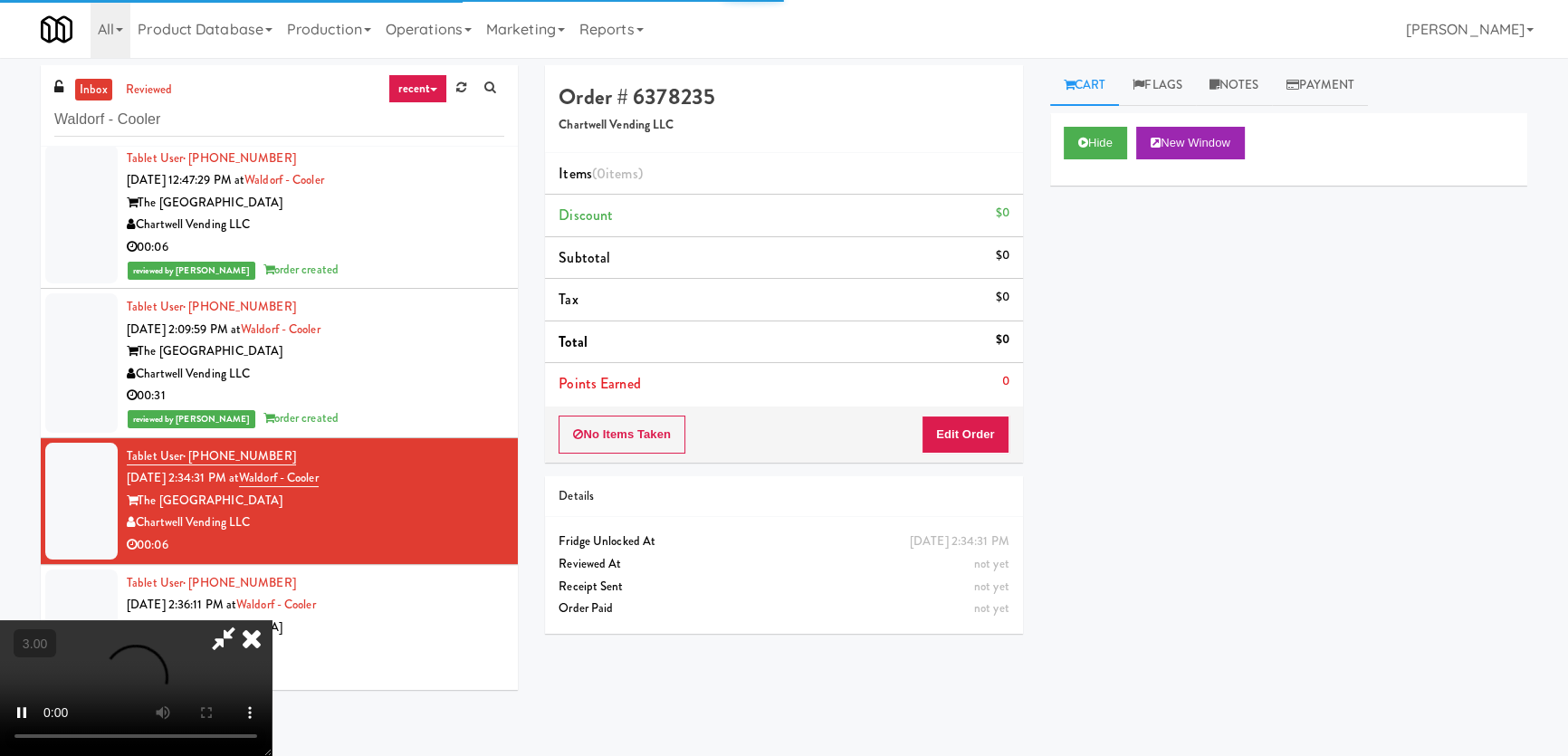
click at [1076, 231] on div "Hide New Window Primary Flag Clear Flag if unable to determine what was taken o…" at bounding box center [1289, 452] width 477 height 679
click at [272, 620] on video at bounding box center [136, 688] width 272 height 136
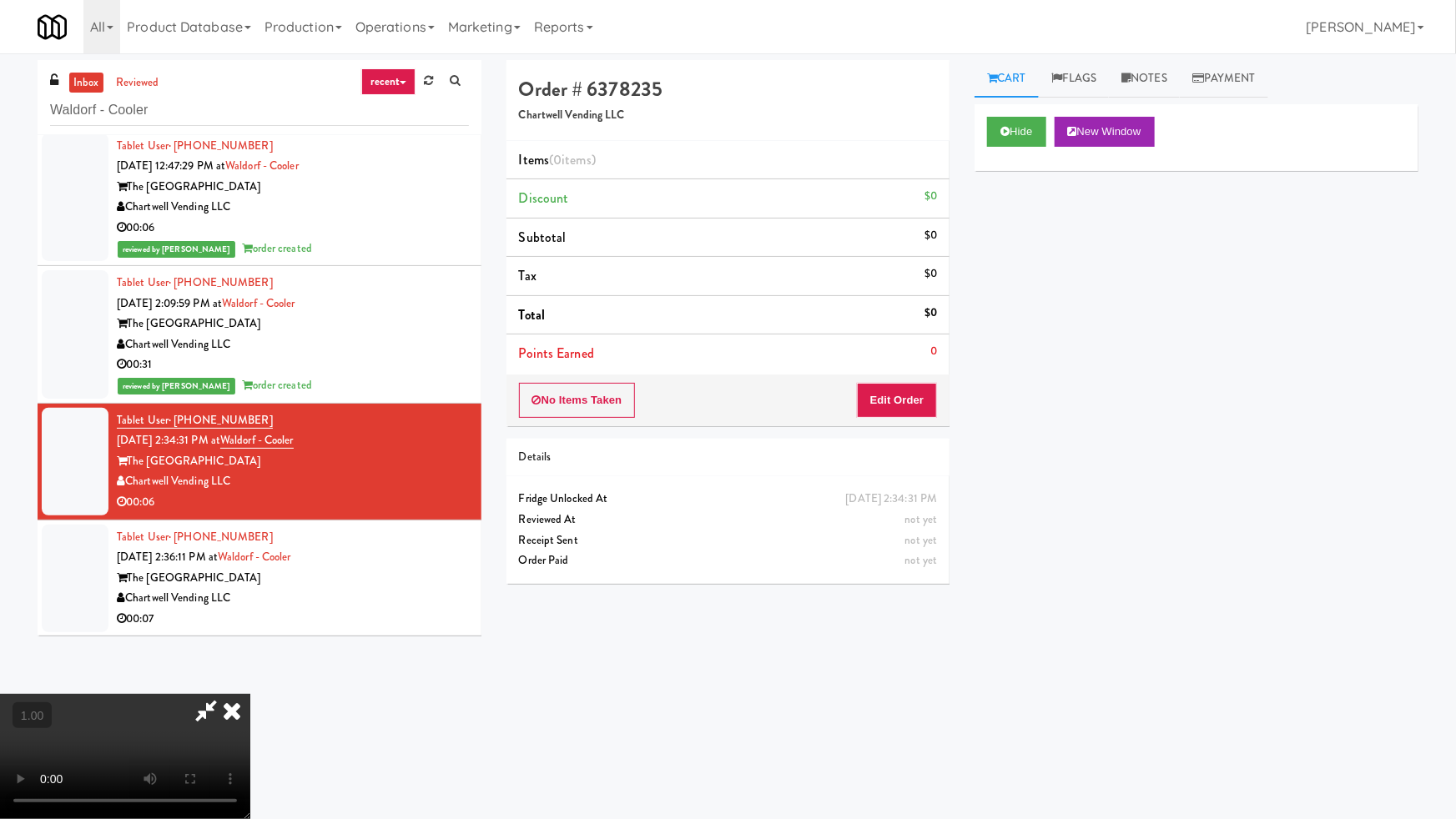
click at [251, 694] on video at bounding box center [125, 756] width 251 height 125
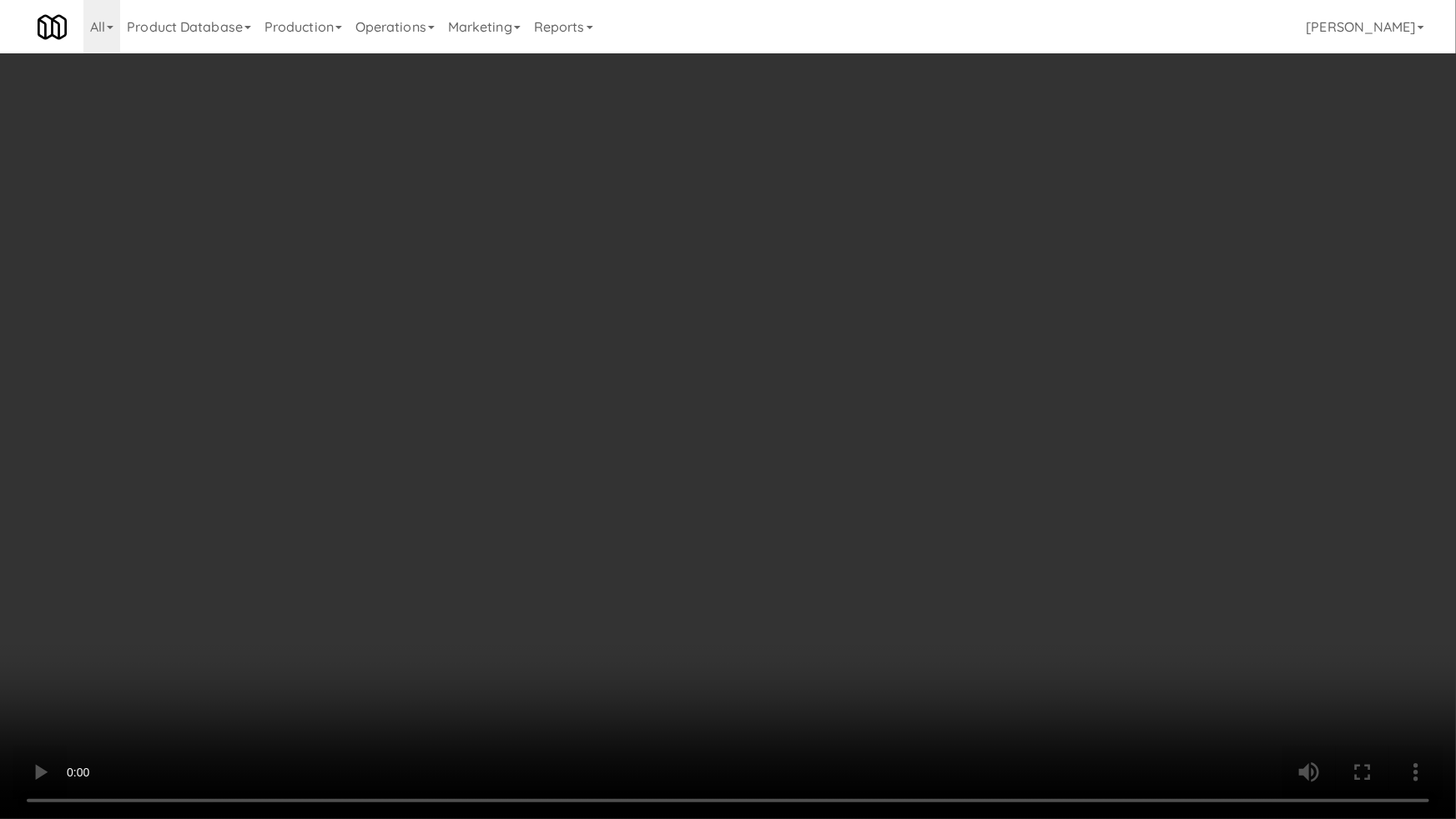
click at [769, 466] on video at bounding box center [728, 409] width 1456 height 819
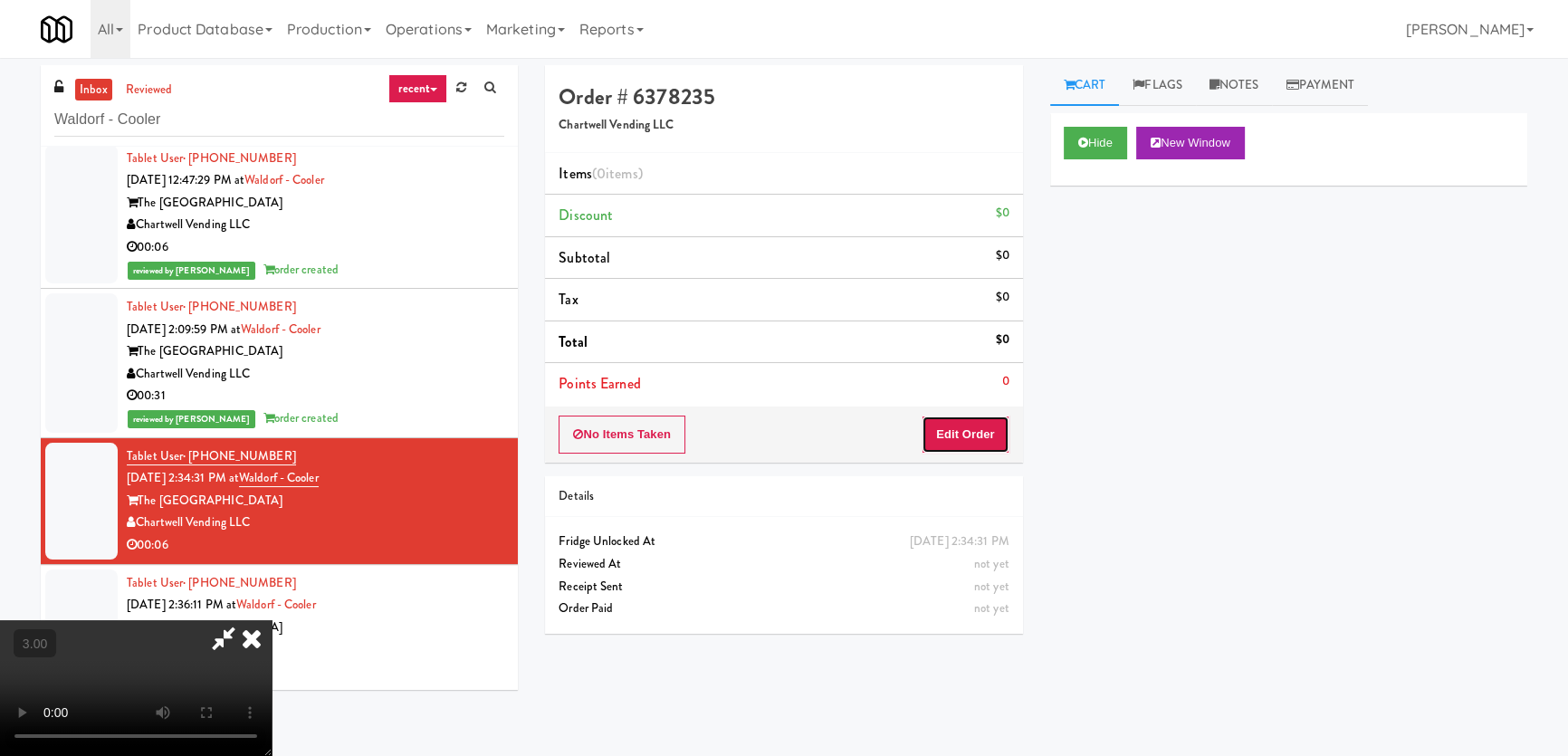
click at [987, 428] on button "Edit Order" at bounding box center [965, 435] width 88 height 38
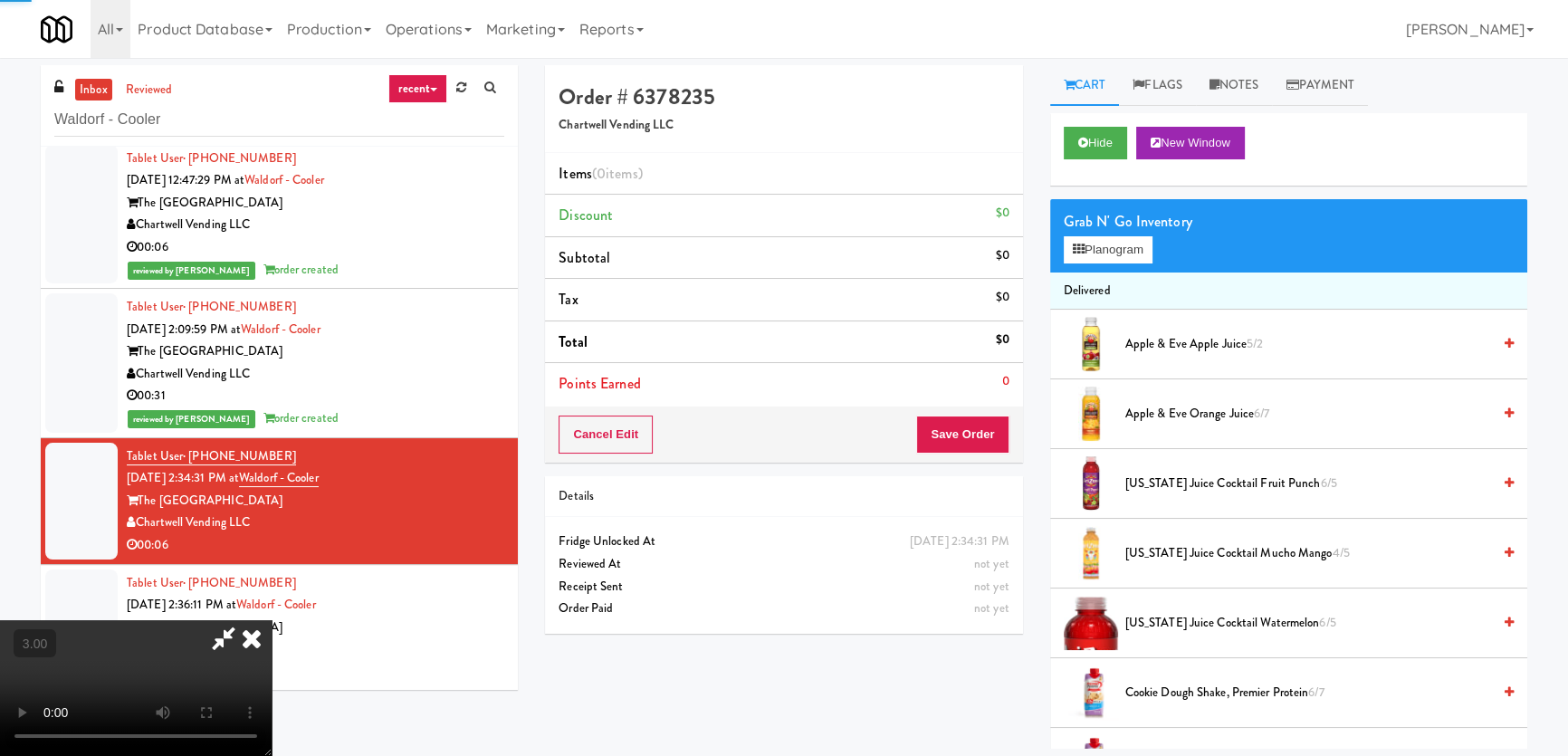
click at [1069, 270] on div "Grab N' Go Inventory Planogram" at bounding box center [1289, 236] width 477 height 74
click at [1089, 252] on button "Planogram" at bounding box center [1108, 250] width 89 height 27
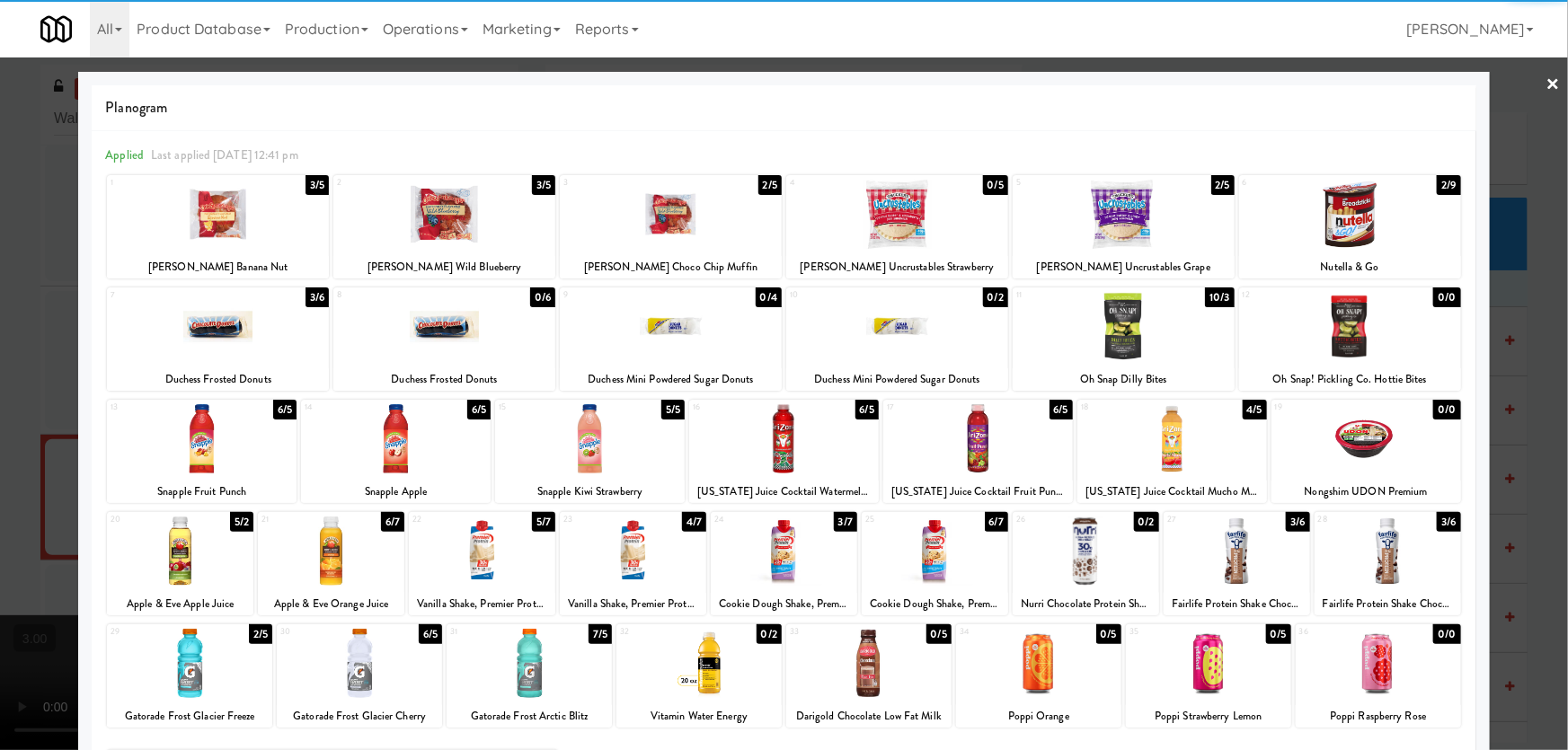
click at [432, 240] on div at bounding box center [444, 214] width 222 height 69
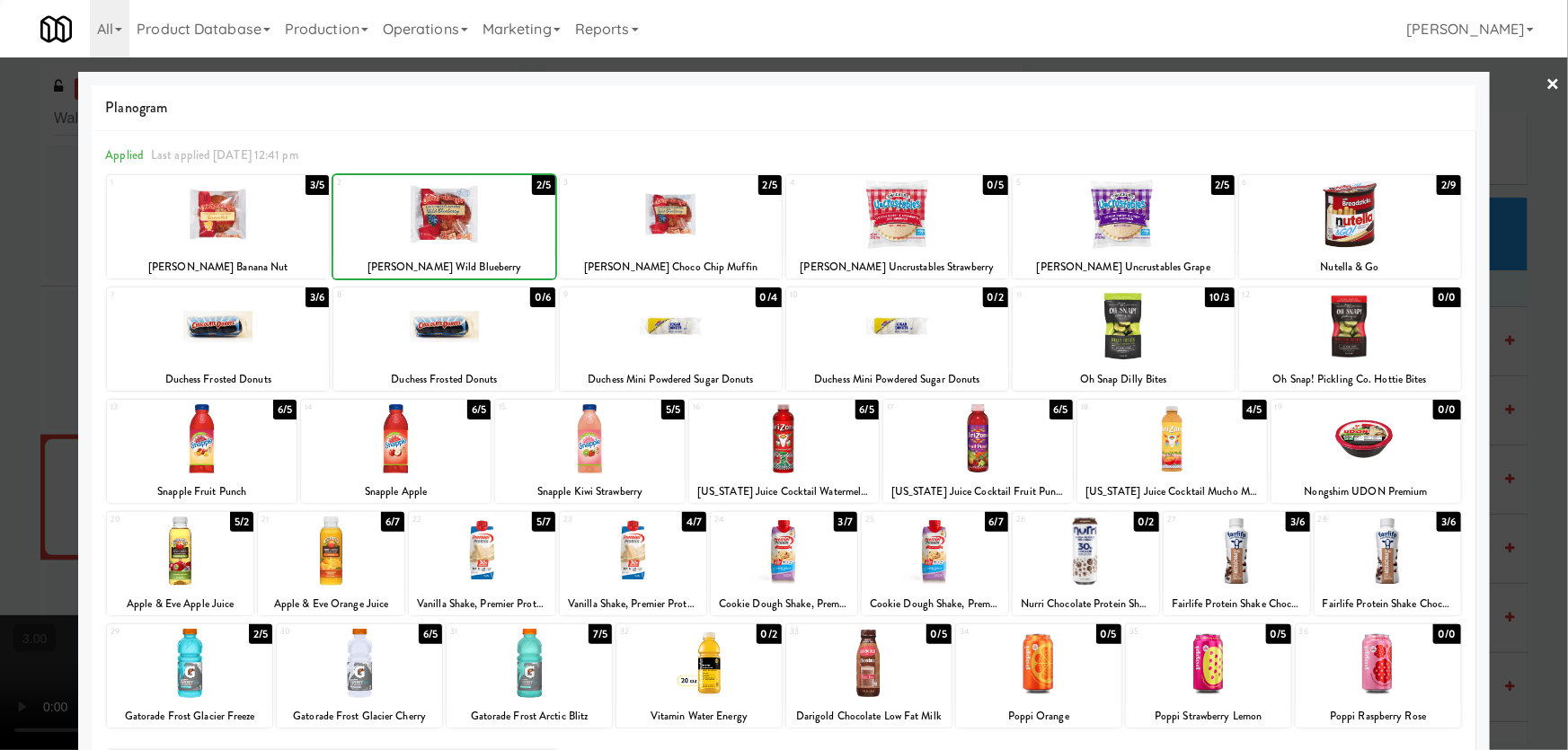
click at [0, 414] on div at bounding box center [784, 375] width 1568 height 750
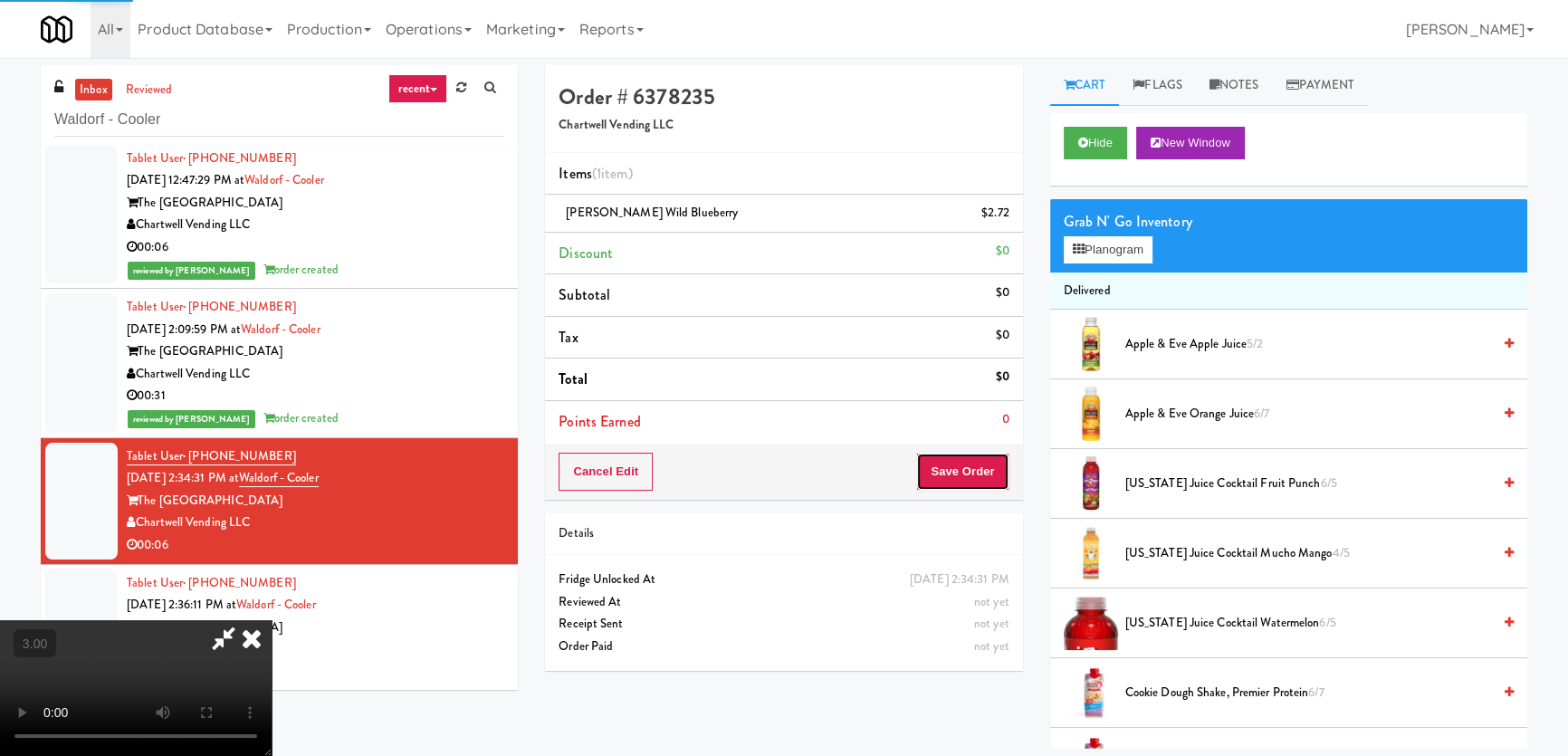
click at [988, 478] on button "Save Order" at bounding box center [962, 472] width 93 height 38
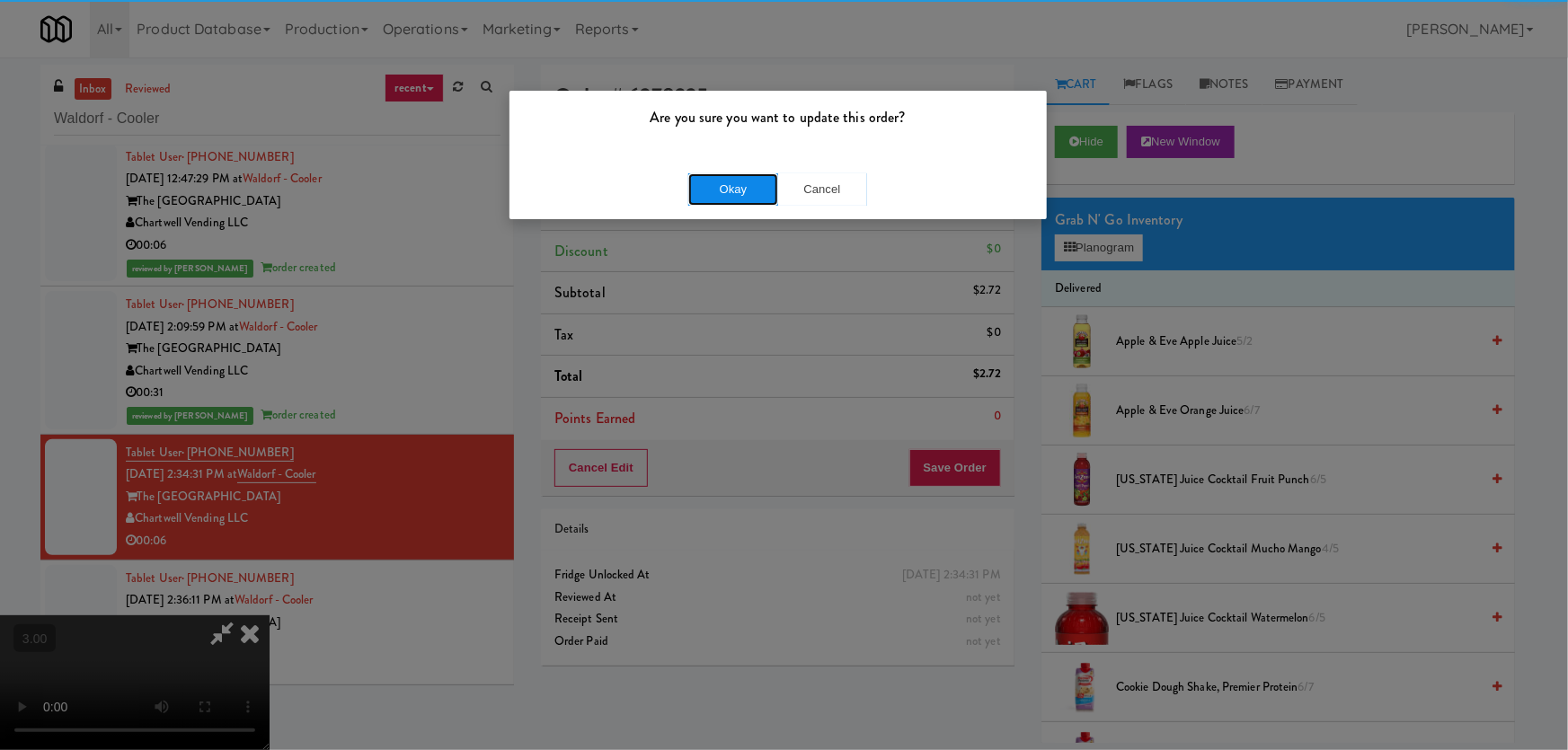
click at [724, 173] on button "Okay" at bounding box center [733, 190] width 90 height 32
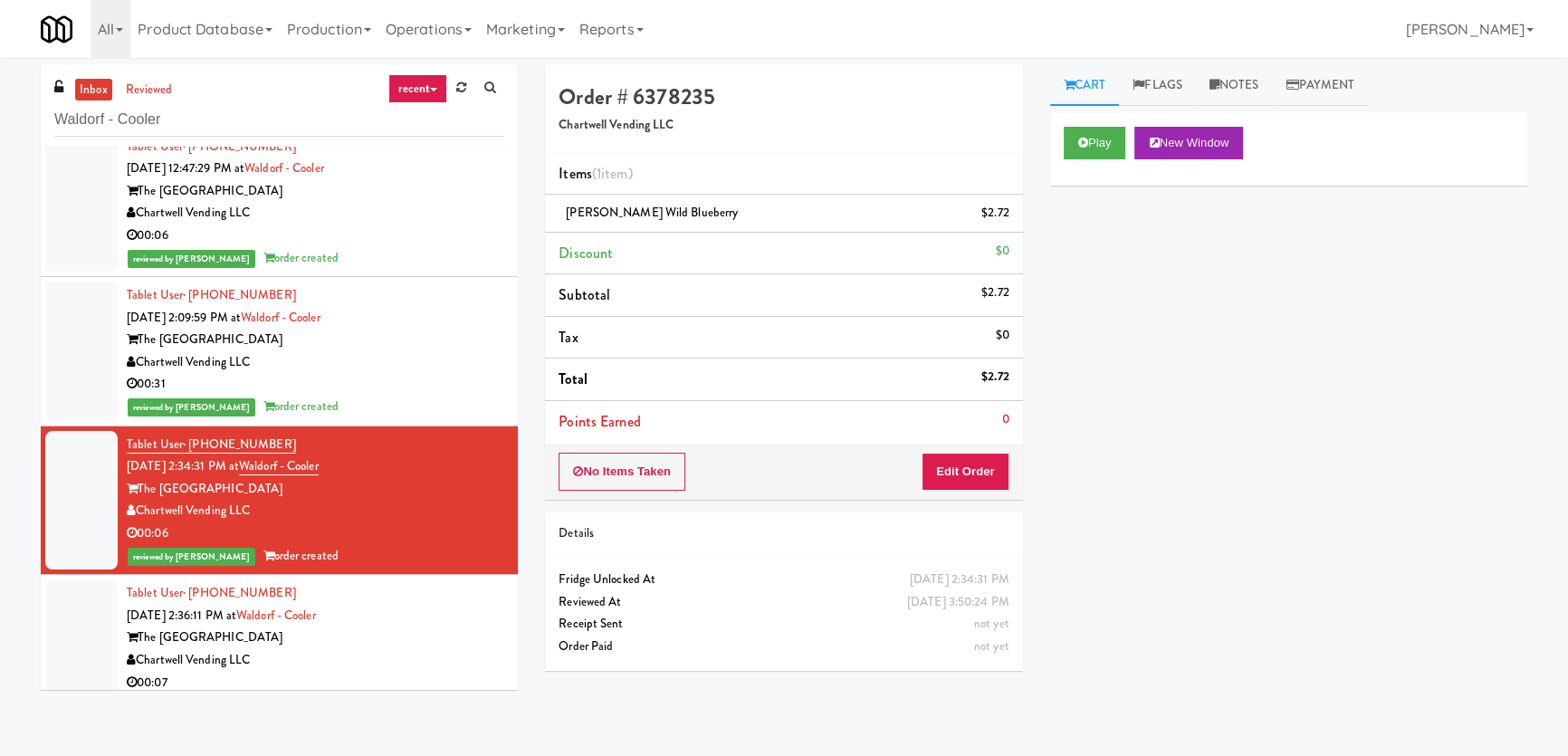
scroll to position [178, 0]
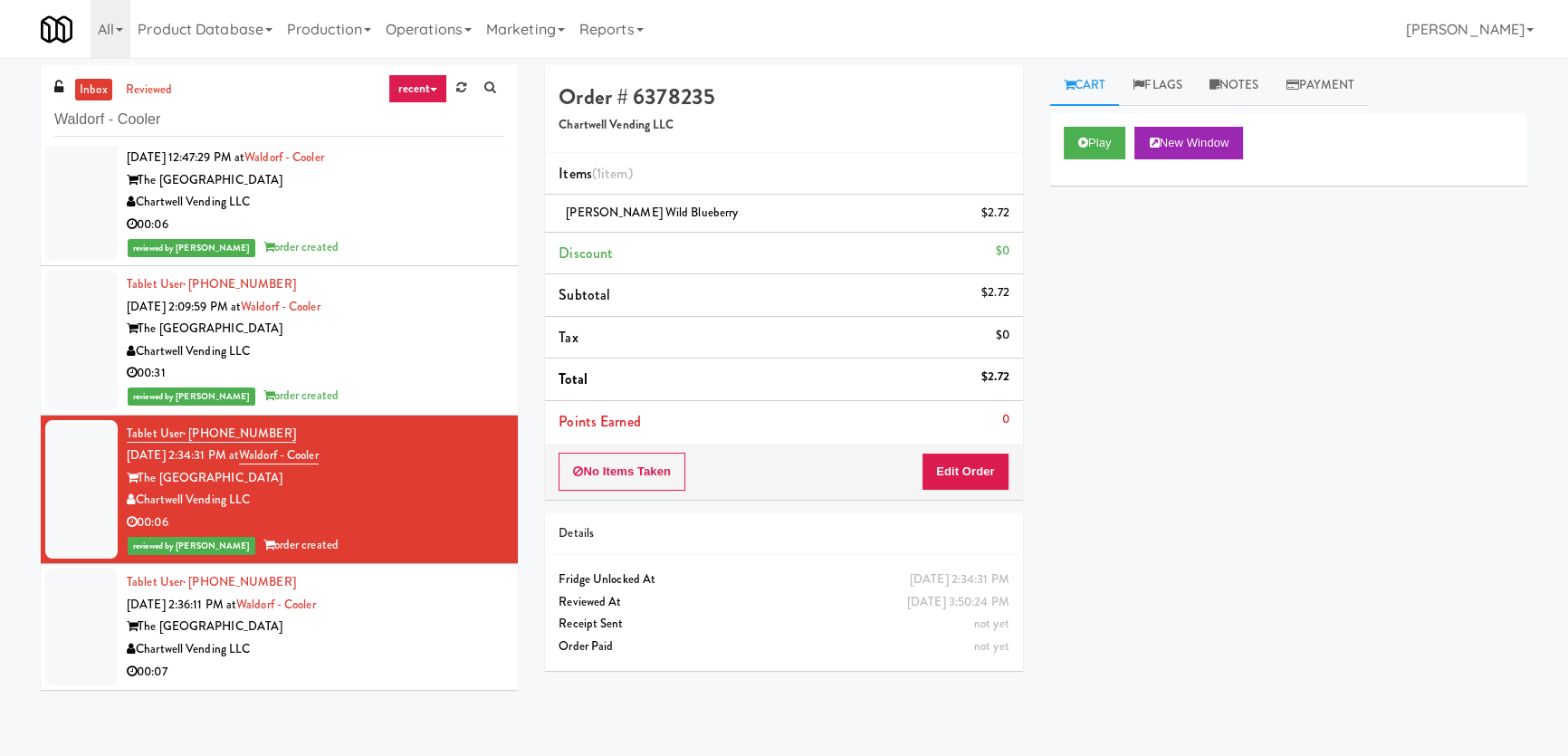
click at [437, 652] on div "Chartwell Vending LLC" at bounding box center [315, 650] width 377 height 23
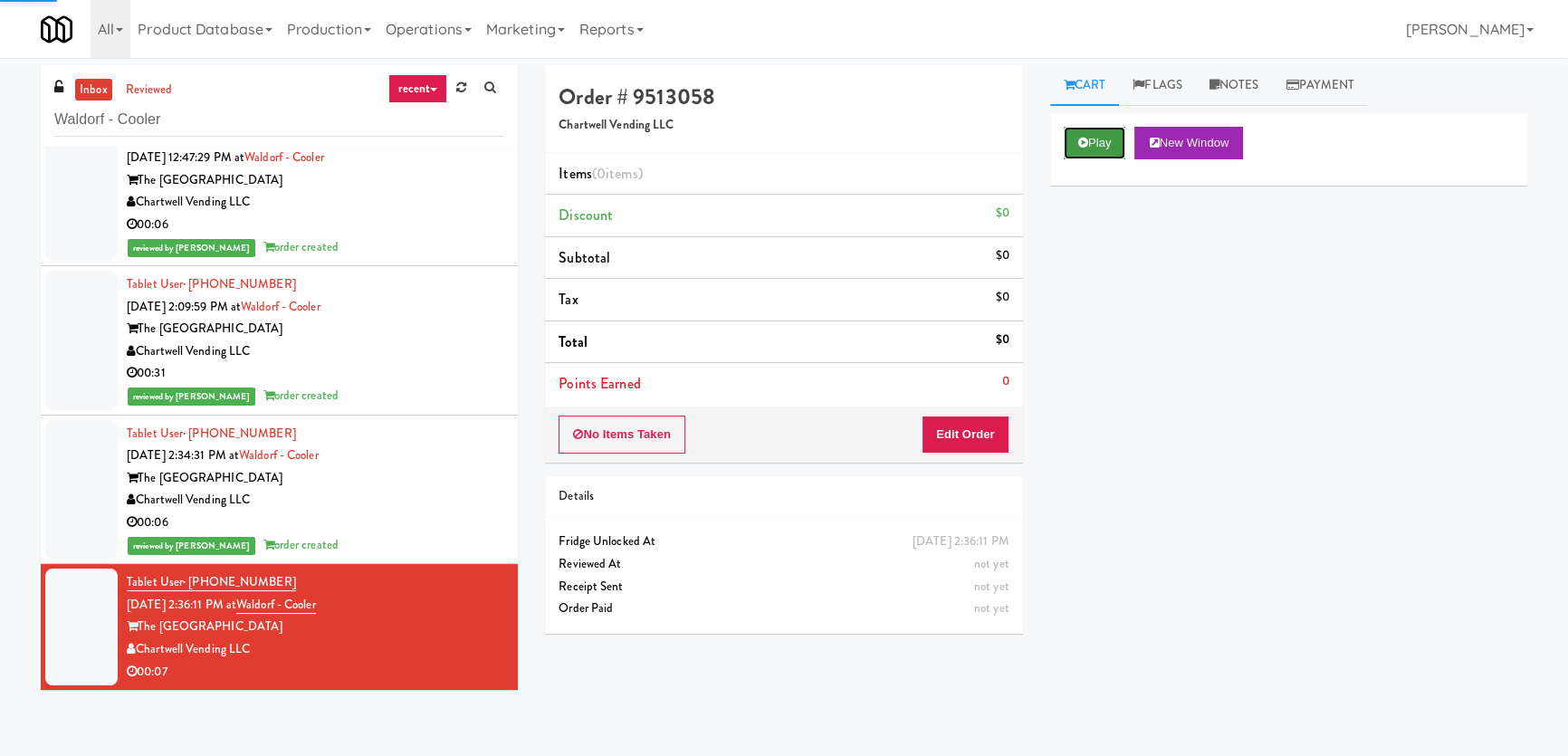
click at [1102, 137] on button "Play" at bounding box center [1094, 143] width 63 height 33
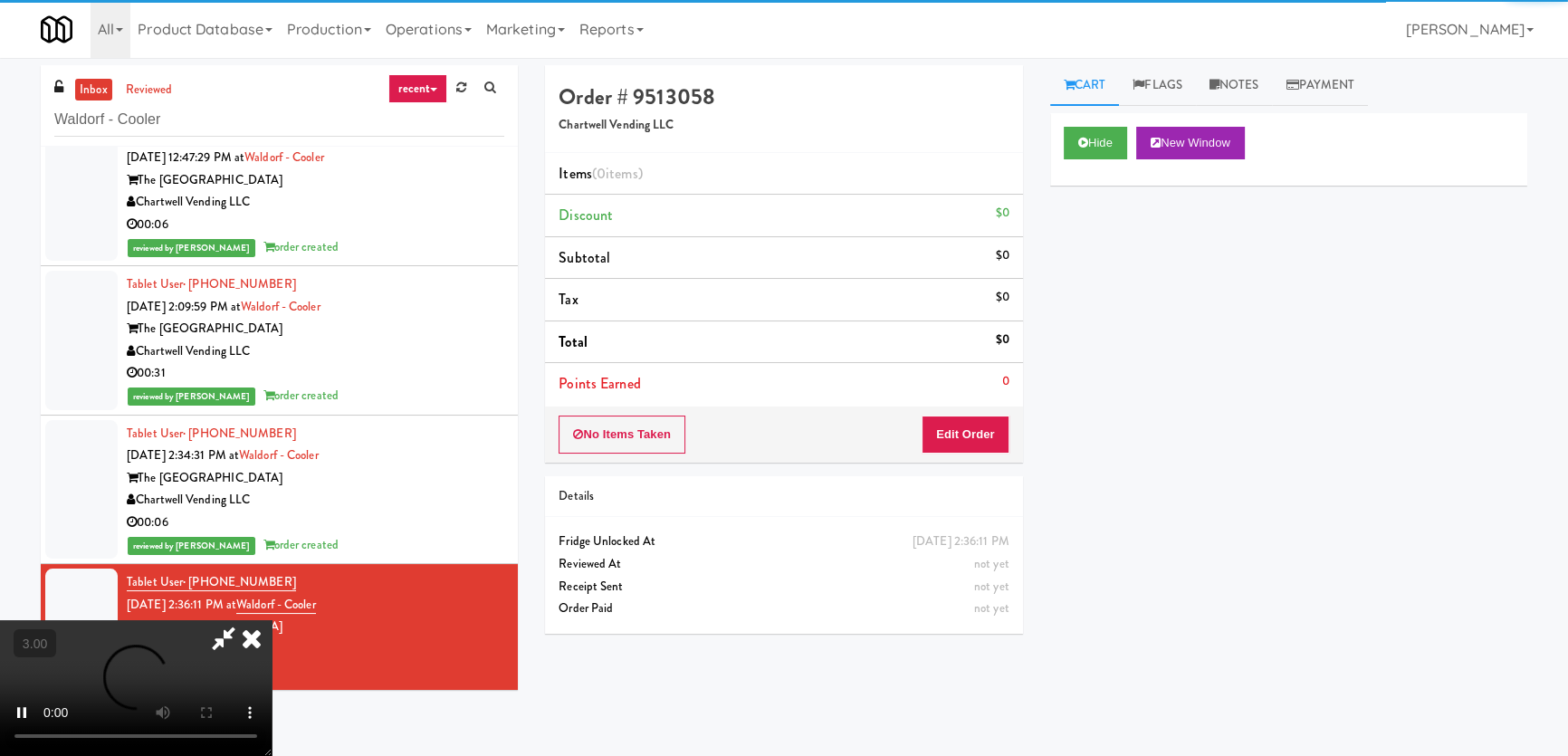
click at [1102, 289] on div "Hide New Window Primary Flag Clear Flag if unable to determine what was taken o…" at bounding box center [1289, 452] width 477 height 679
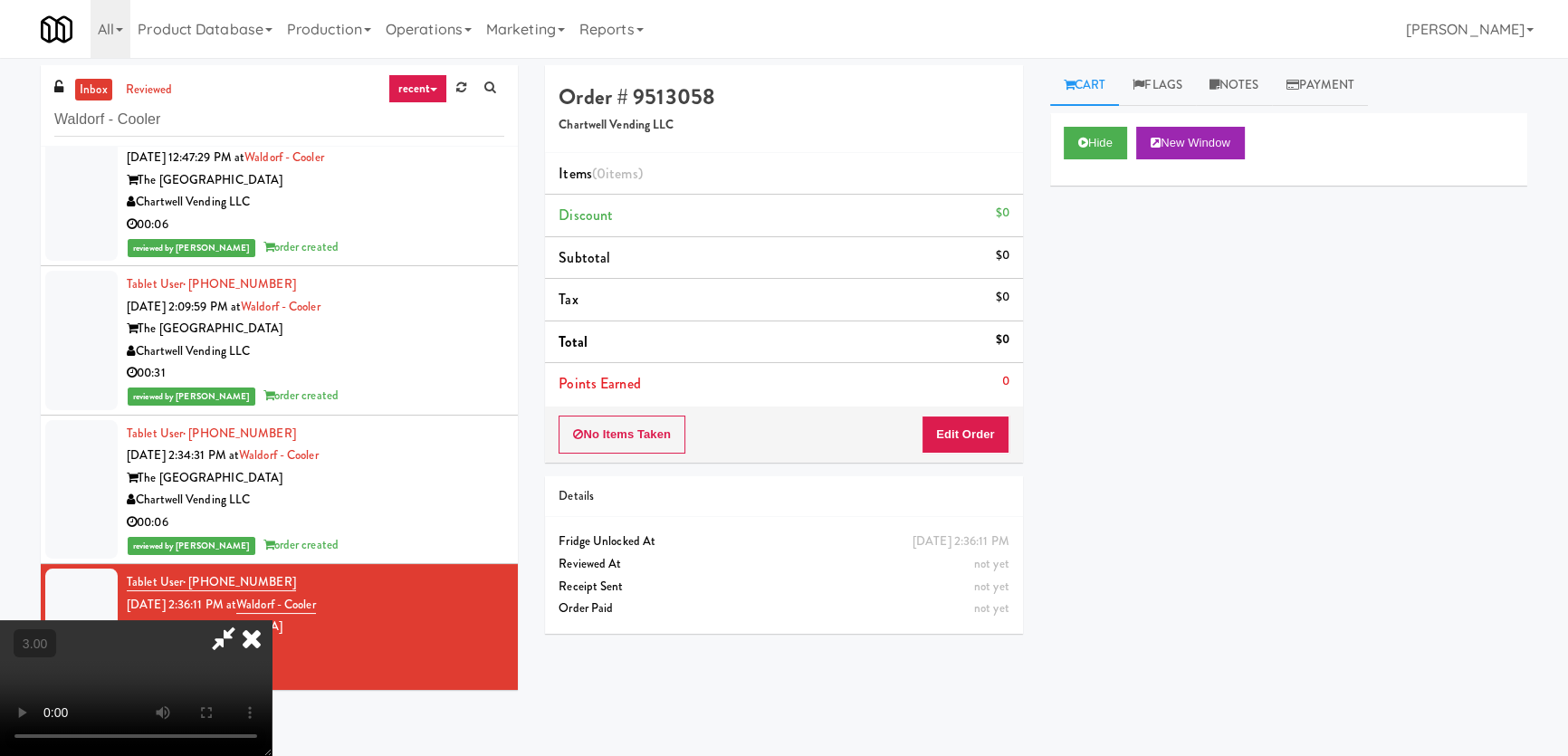
click at [272, 620] on video at bounding box center [136, 688] width 272 height 136
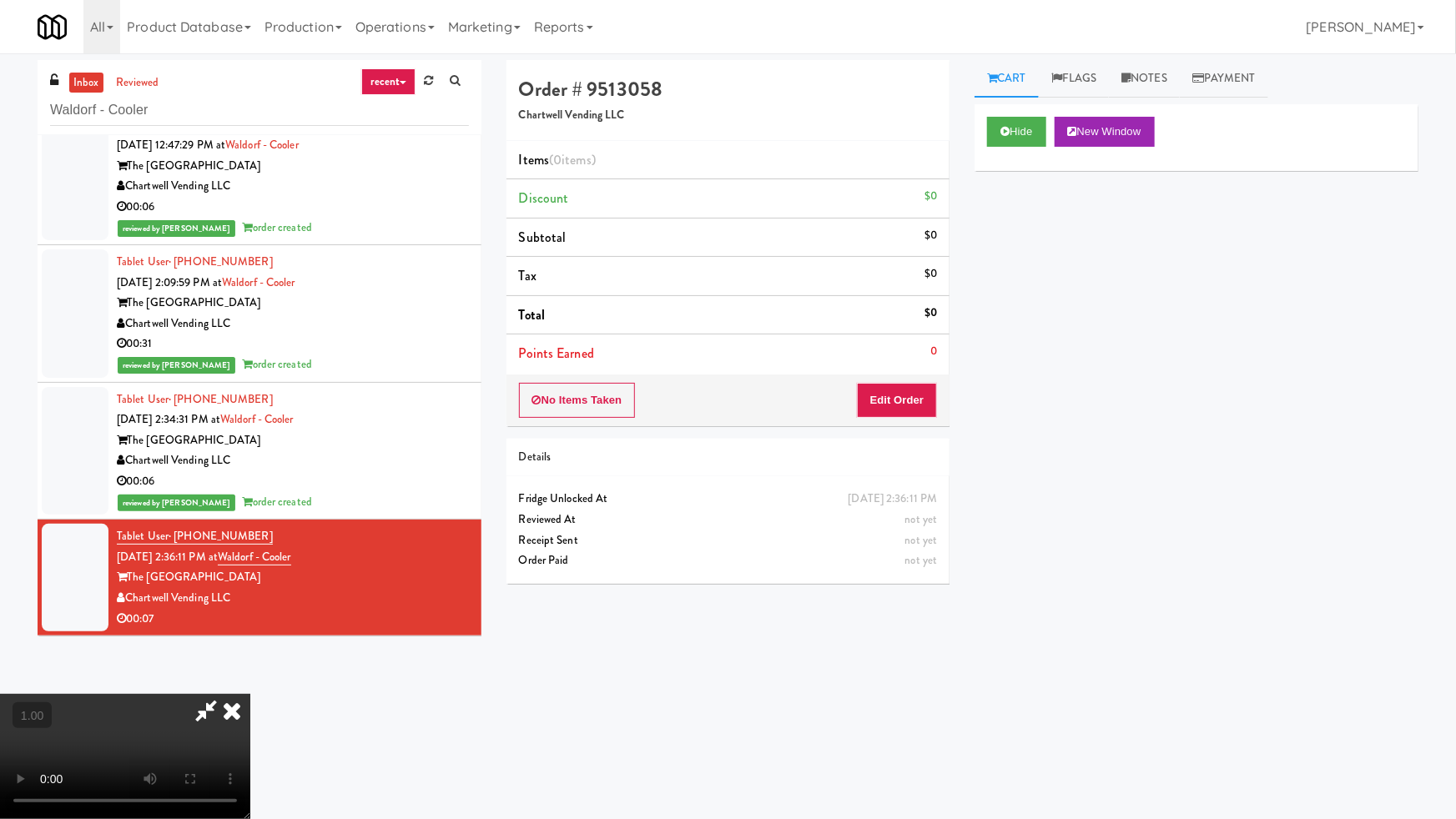
click at [251, 694] on video at bounding box center [125, 756] width 251 height 125
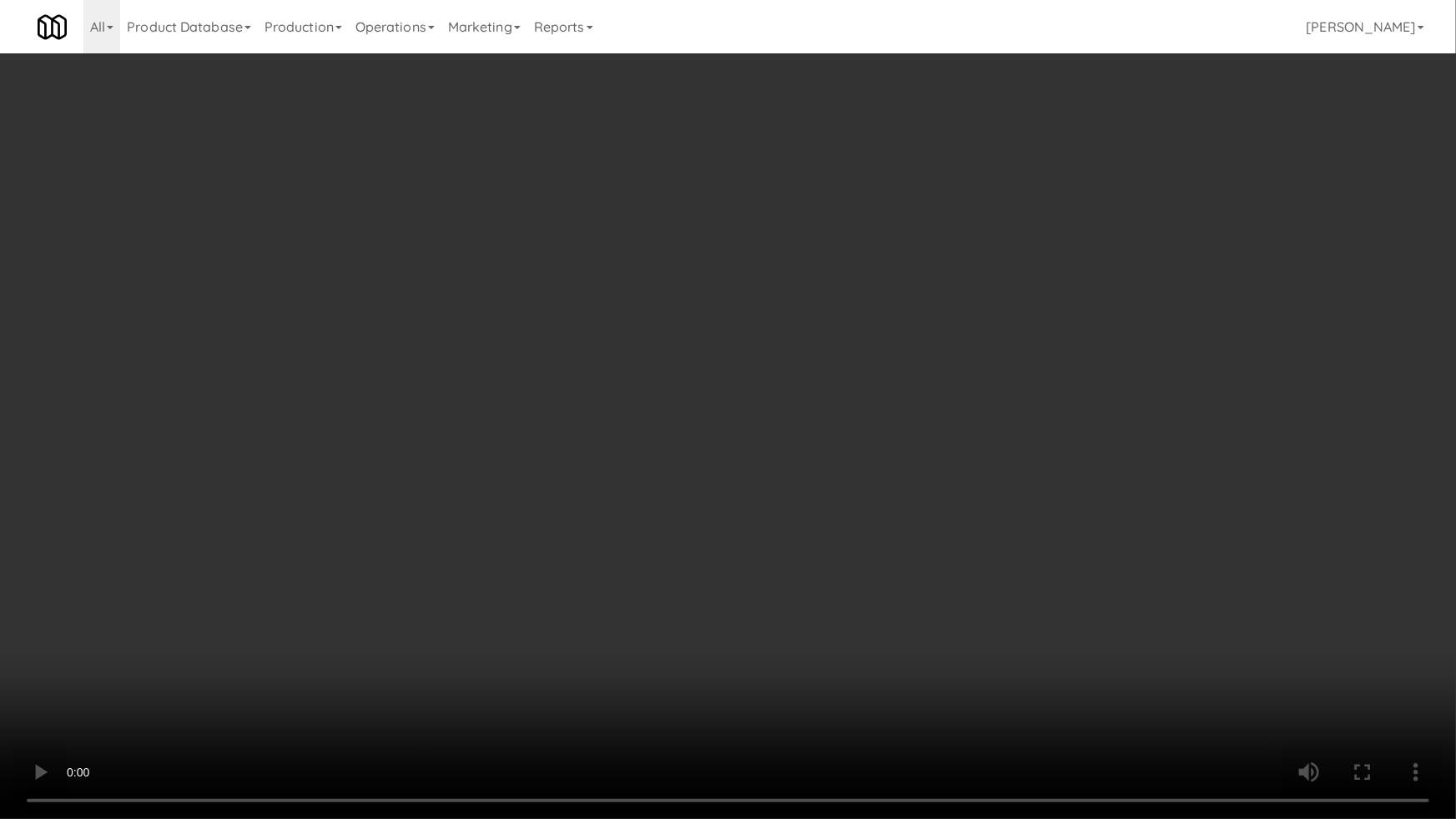
click at [793, 492] on video at bounding box center [728, 409] width 1456 height 819
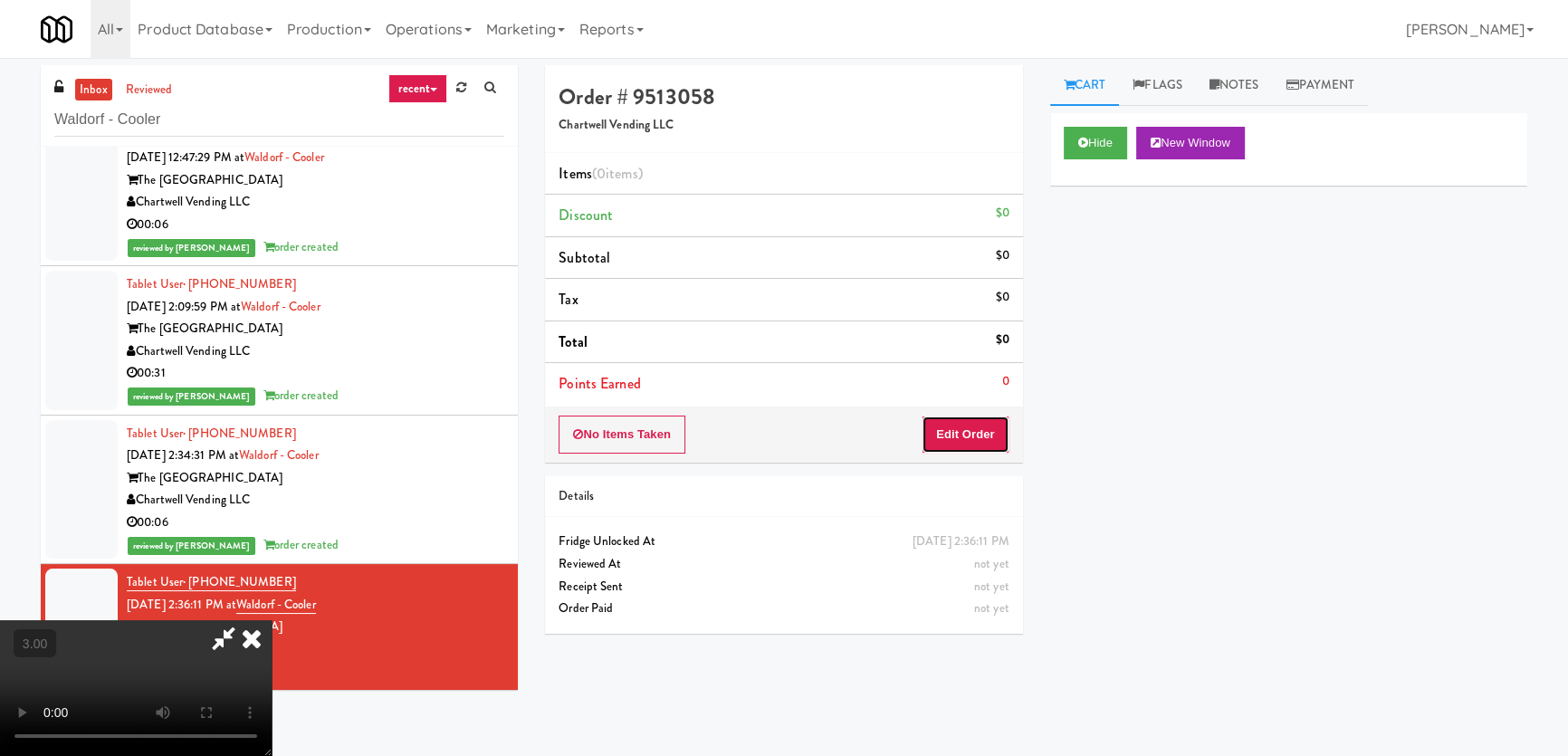
click at [985, 428] on button "Edit Order" at bounding box center [965, 435] width 88 height 38
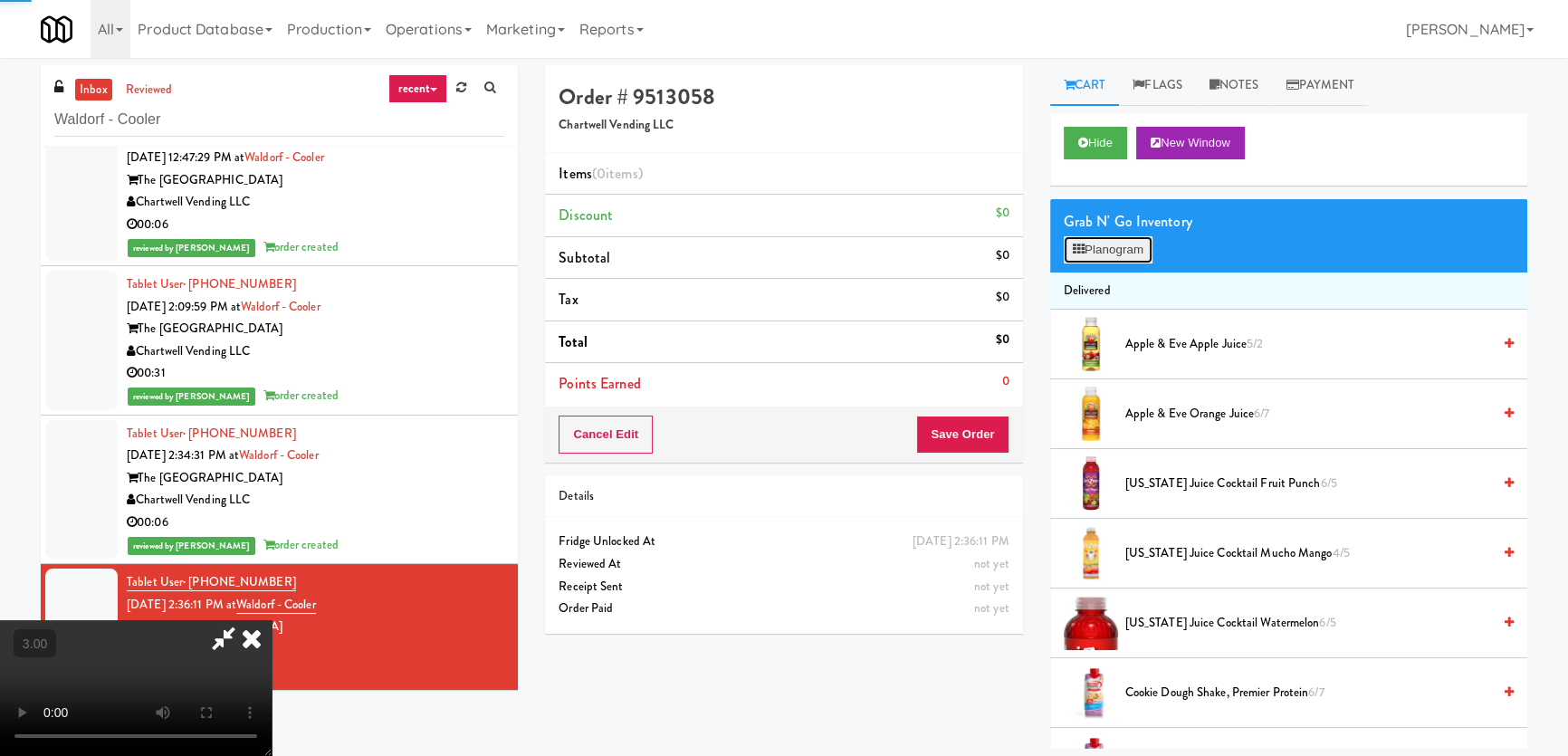
click at [1122, 246] on button "Planogram" at bounding box center [1108, 250] width 89 height 27
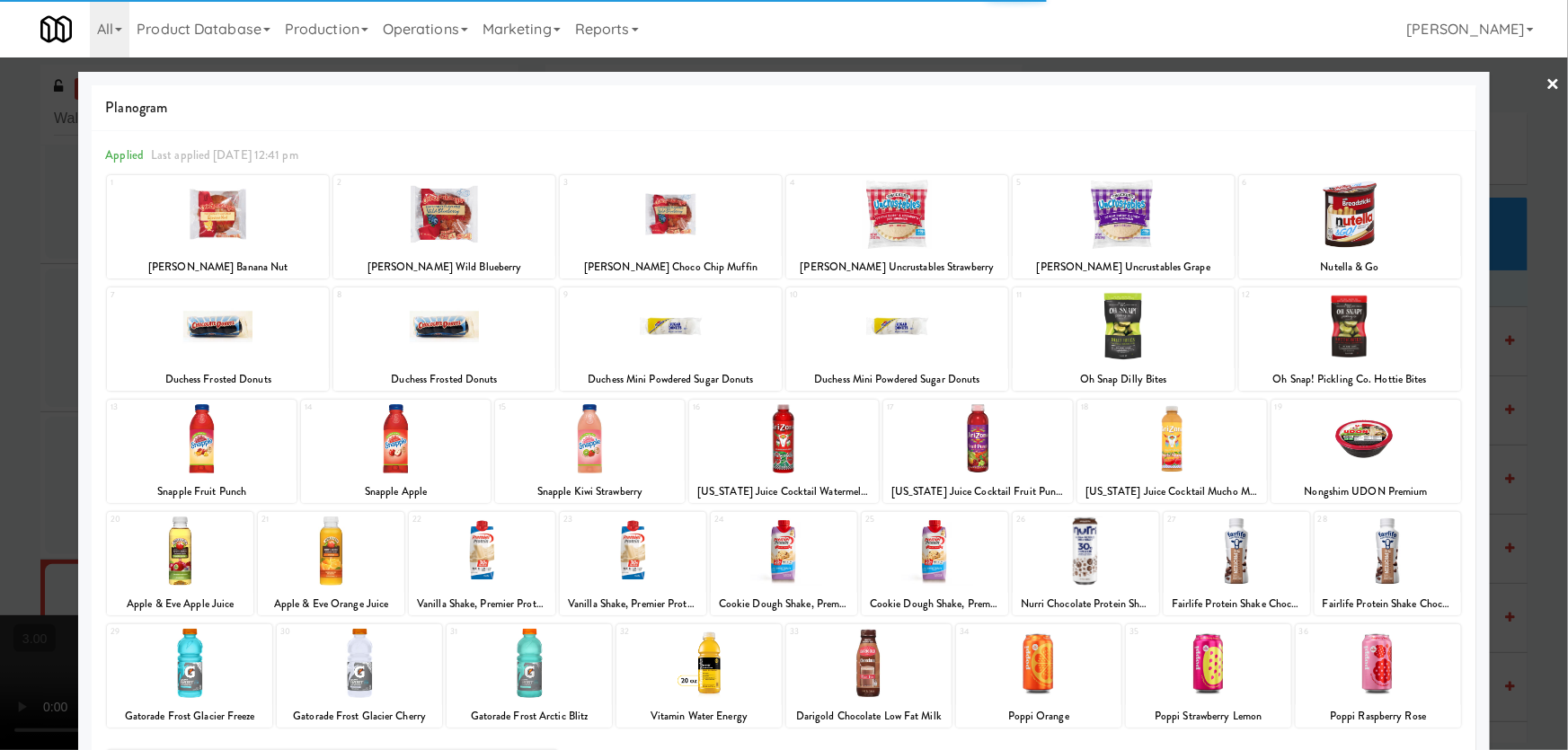
click at [652, 325] on div at bounding box center [671, 326] width 222 height 69
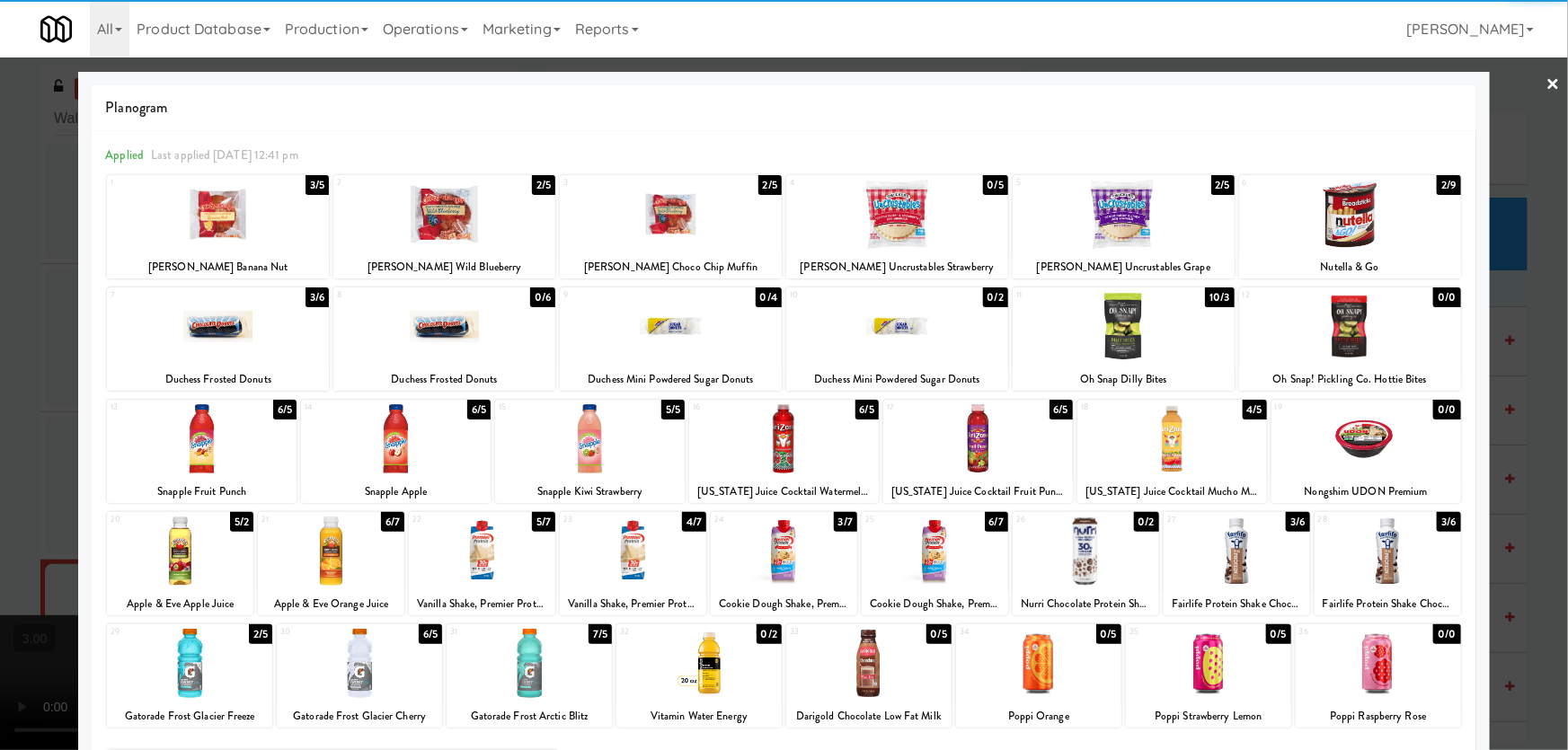
click at [665, 343] on div at bounding box center [671, 326] width 222 height 69
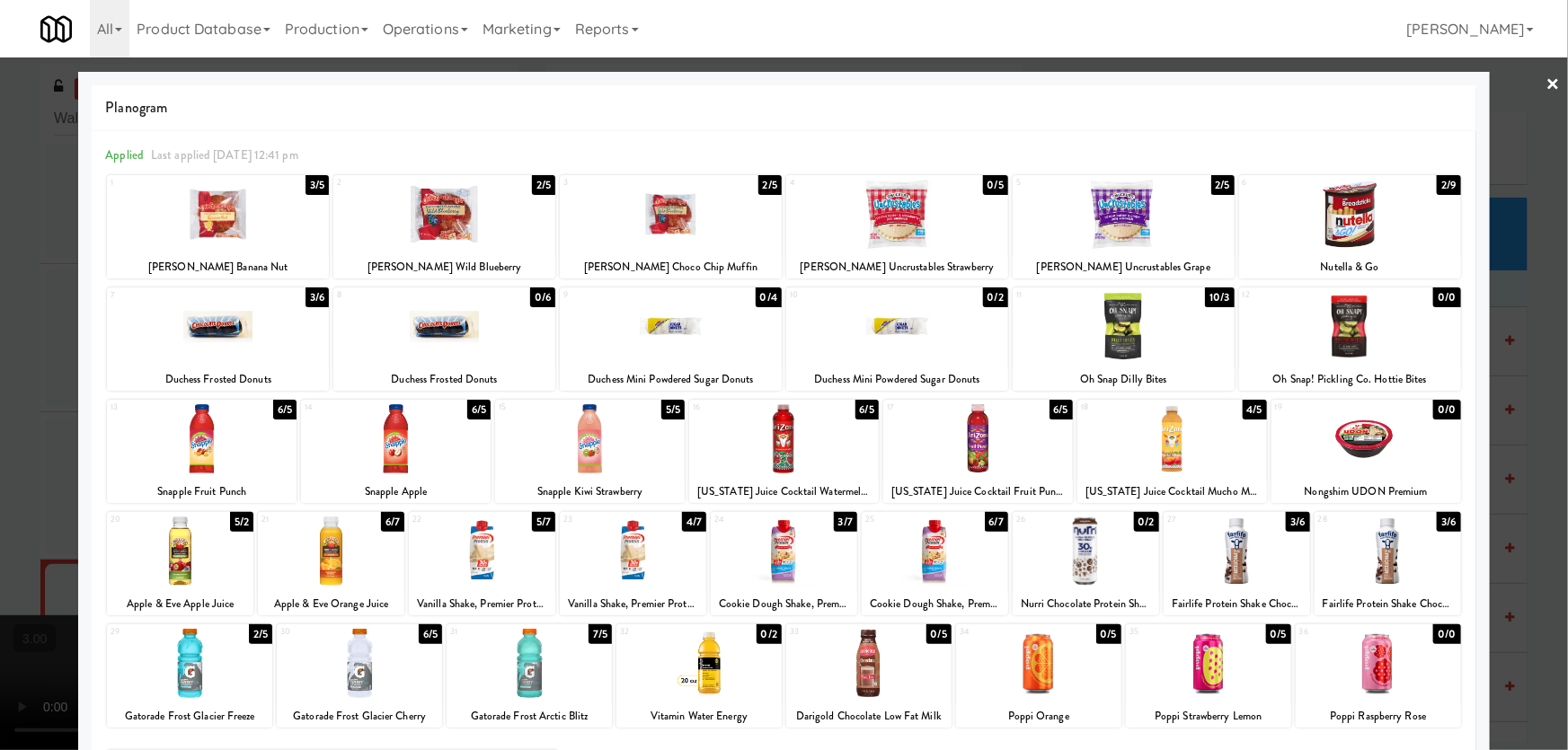
drag, startPoint x: 0, startPoint y: 382, endPoint x: 166, endPoint y: 397, distance: 166.7
click at [0, 383] on div at bounding box center [784, 375] width 1568 height 750
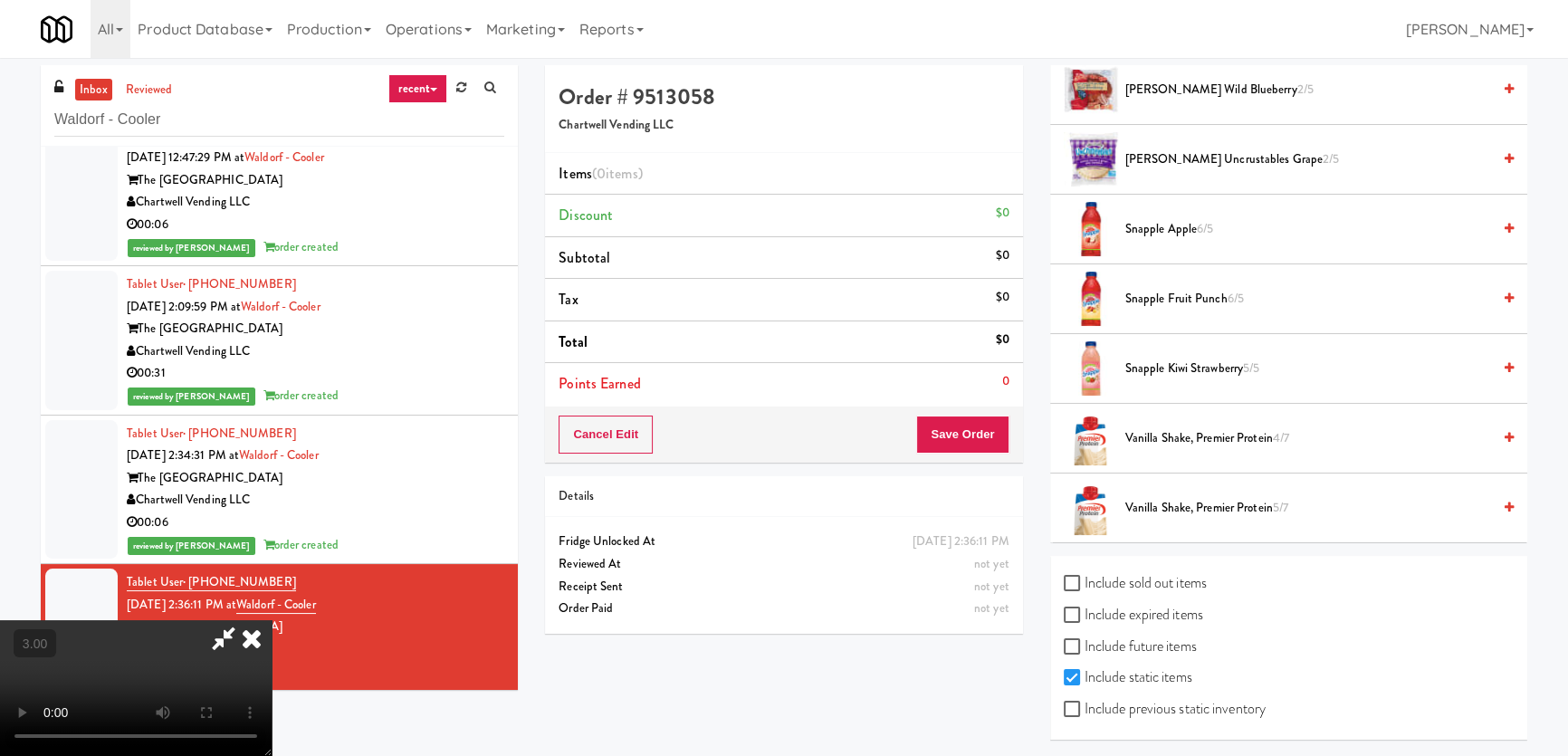
click at [1135, 582] on label "Include sold out items" at bounding box center [1134, 583] width 143 height 27
click at [1084, 582] on input "Include sold out items" at bounding box center [1073, 584] width 21 height 15
checkbox input "true"
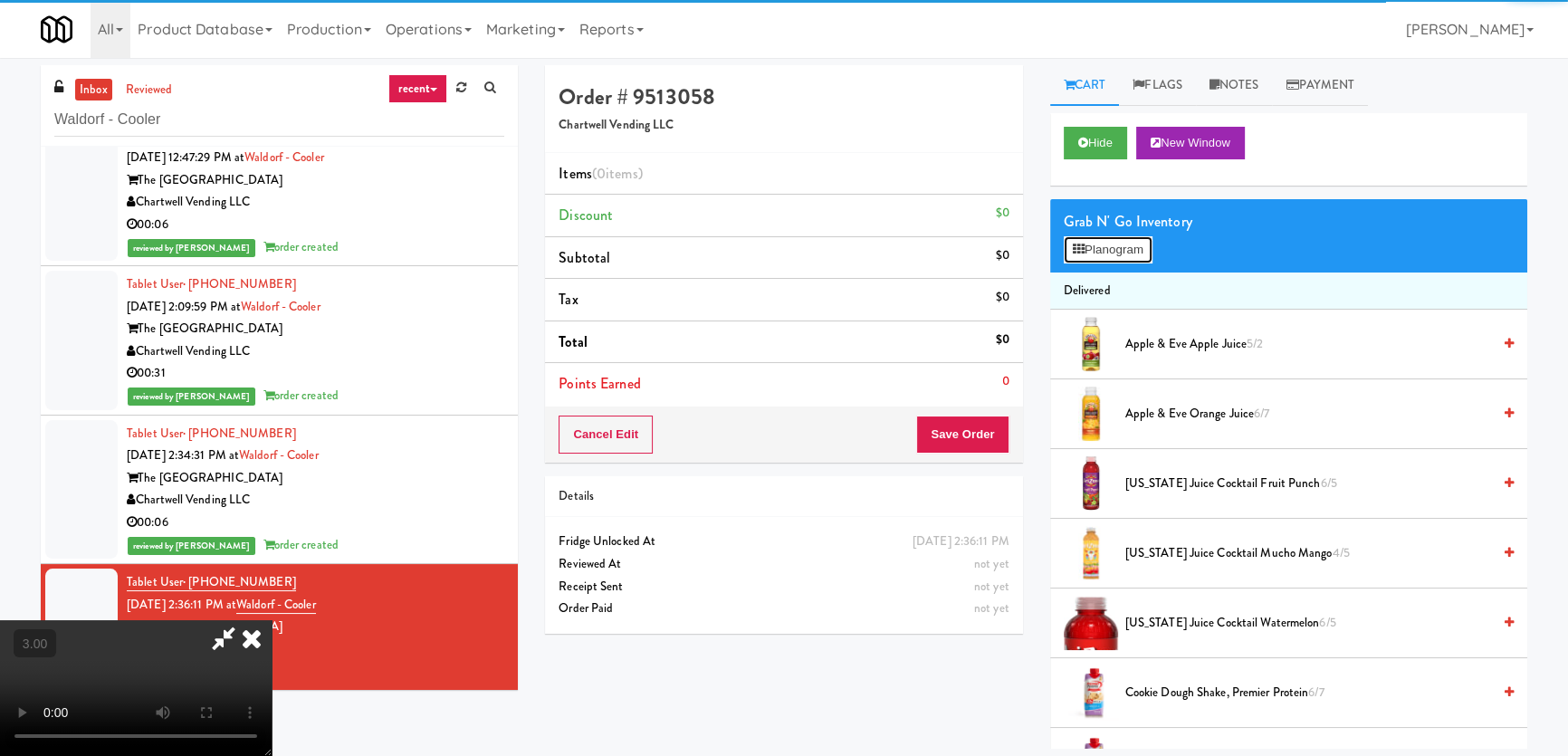
click at [1119, 245] on button "Planogram" at bounding box center [1108, 250] width 89 height 27
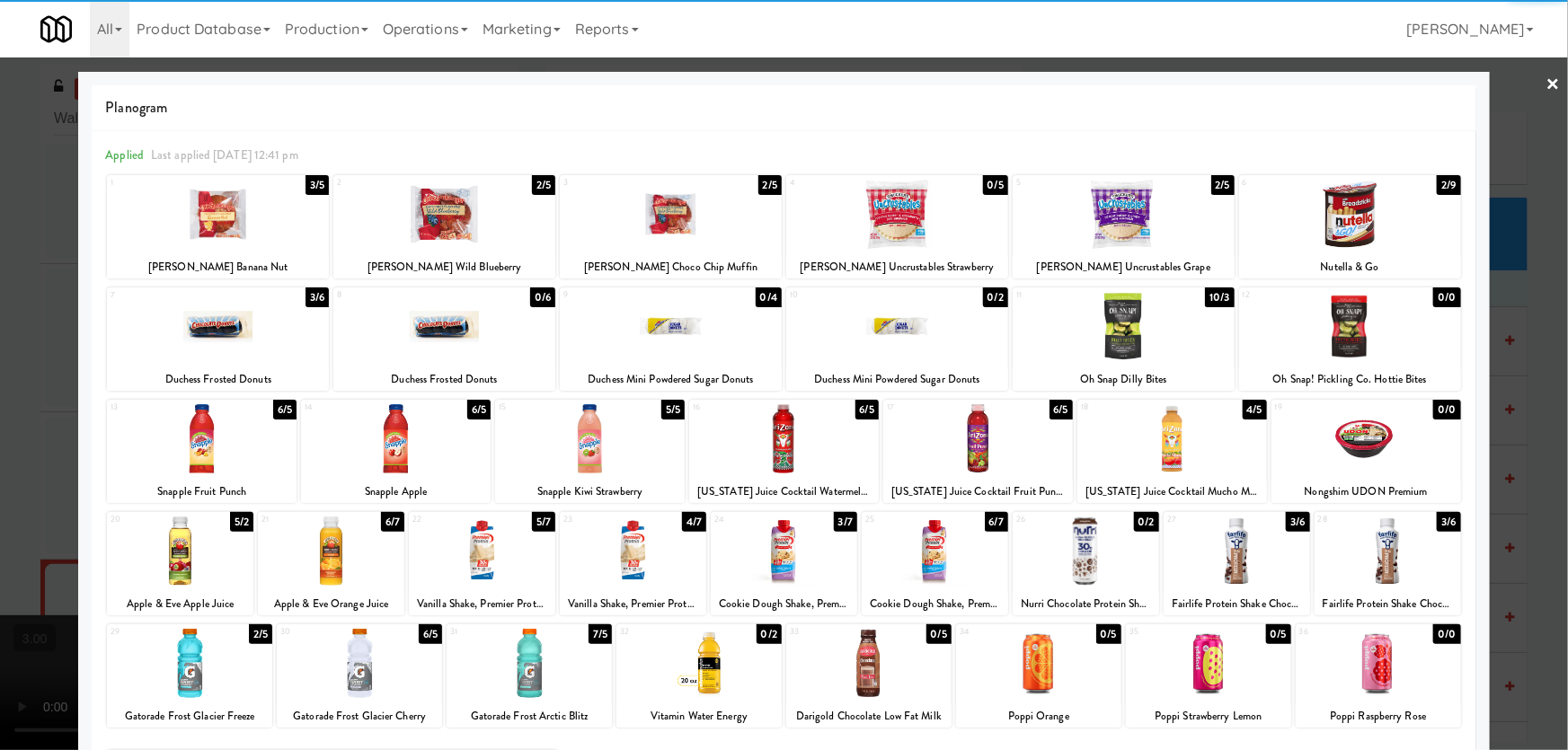
click at [667, 331] on div at bounding box center [671, 326] width 222 height 69
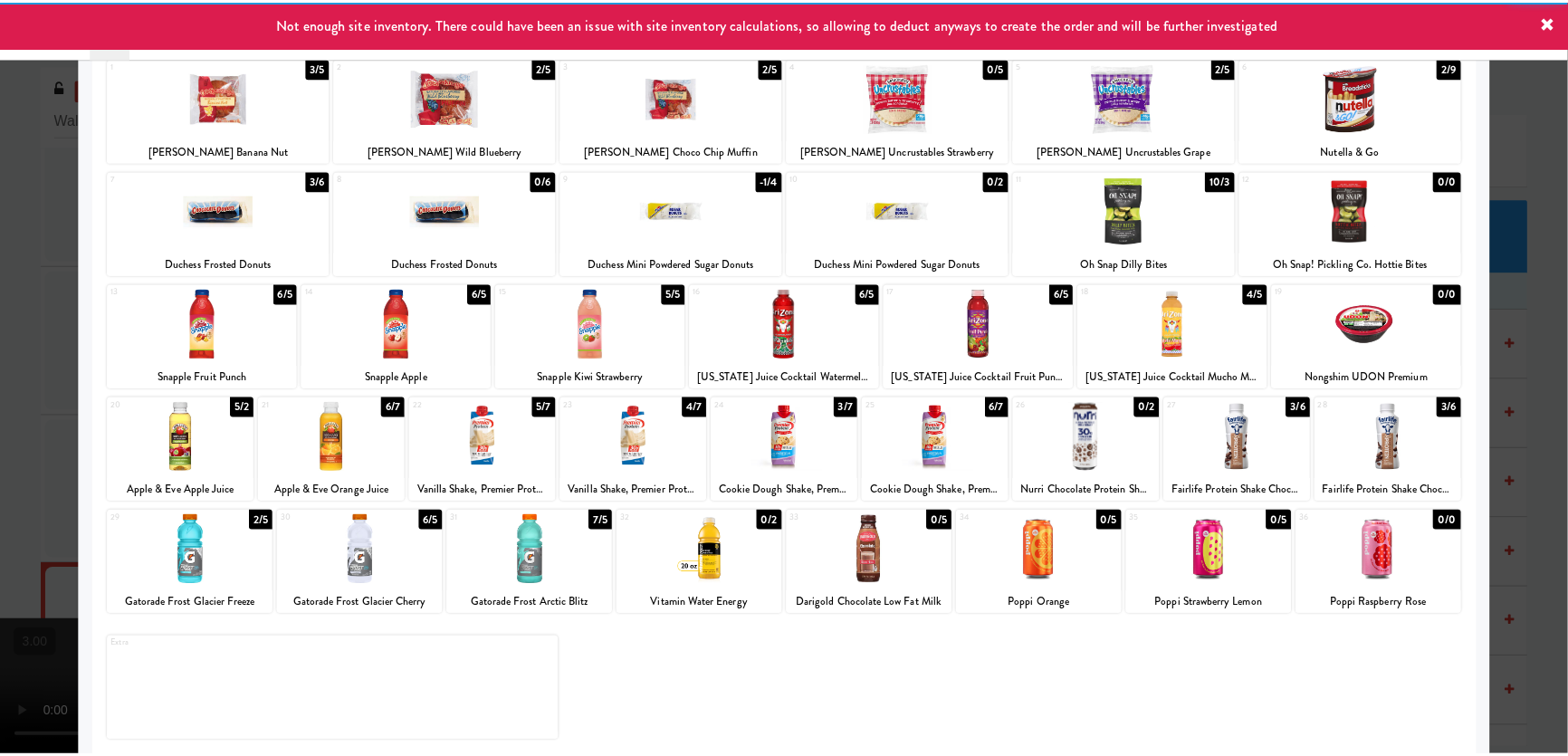
scroll to position [132, 0]
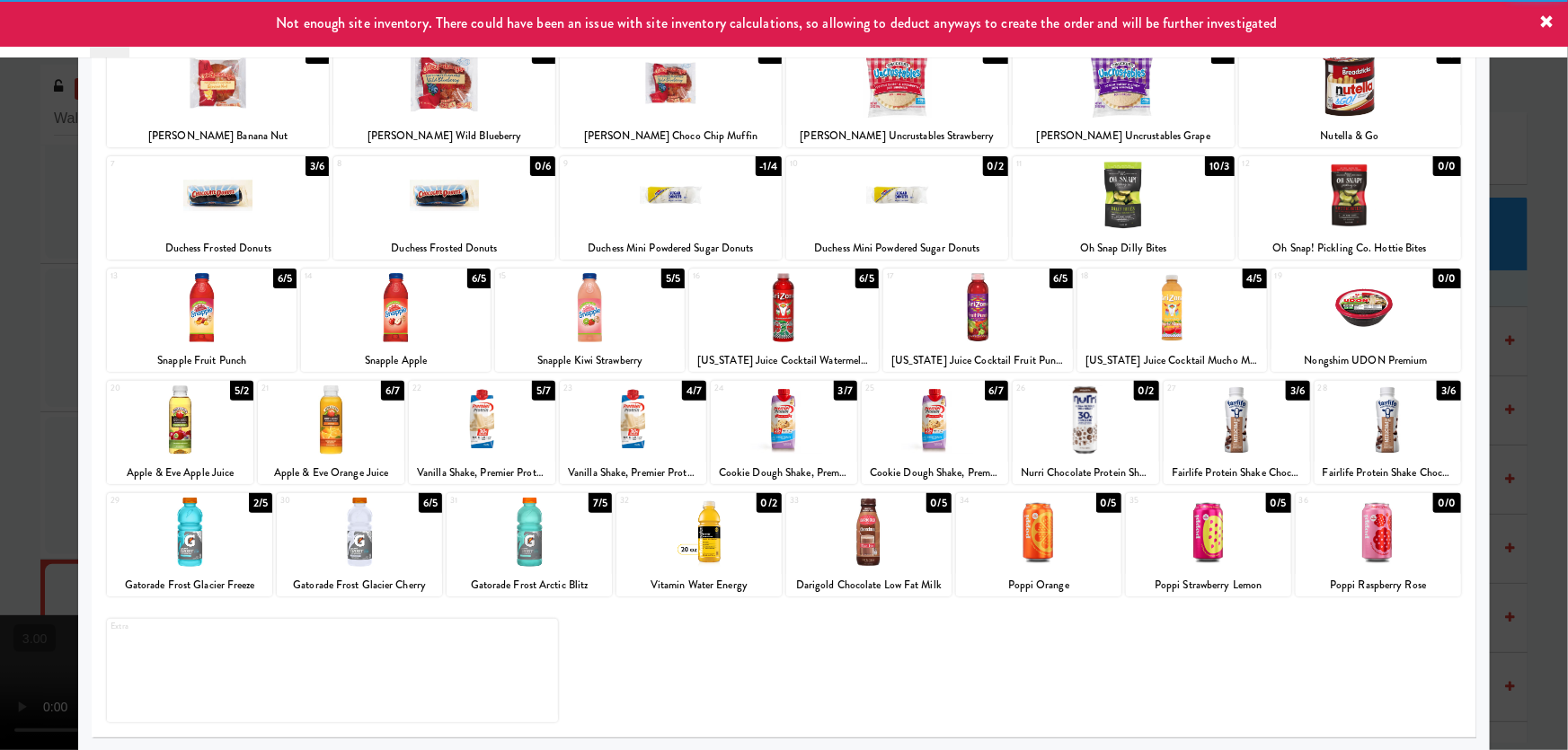
click at [1222, 532] on div at bounding box center [1208, 532] width 165 height 69
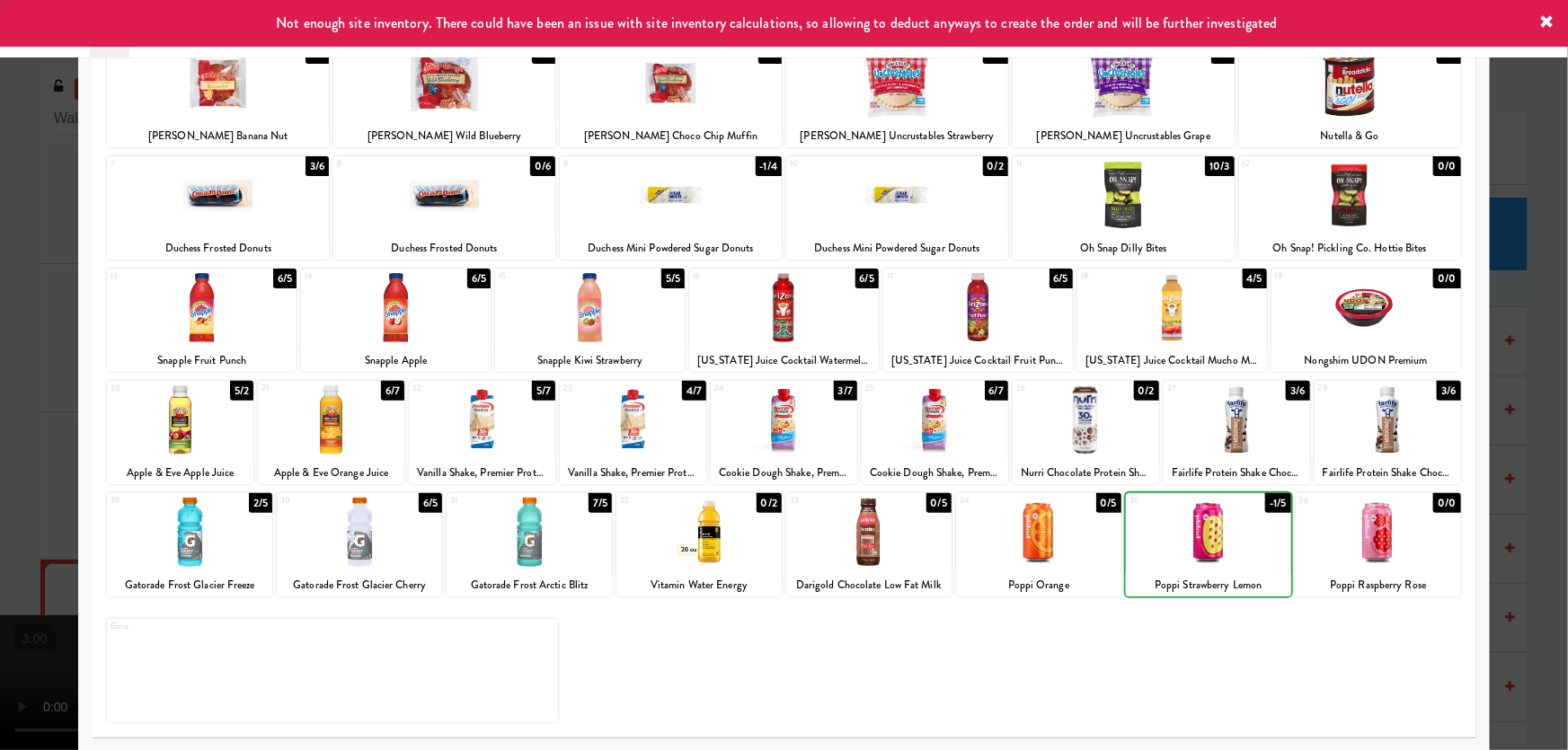
drag, startPoint x: 0, startPoint y: 379, endPoint x: 160, endPoint y: 395, distance: 160.8
click at [0, 379] on div at bounding box center [784, 375] width 1568 height 750
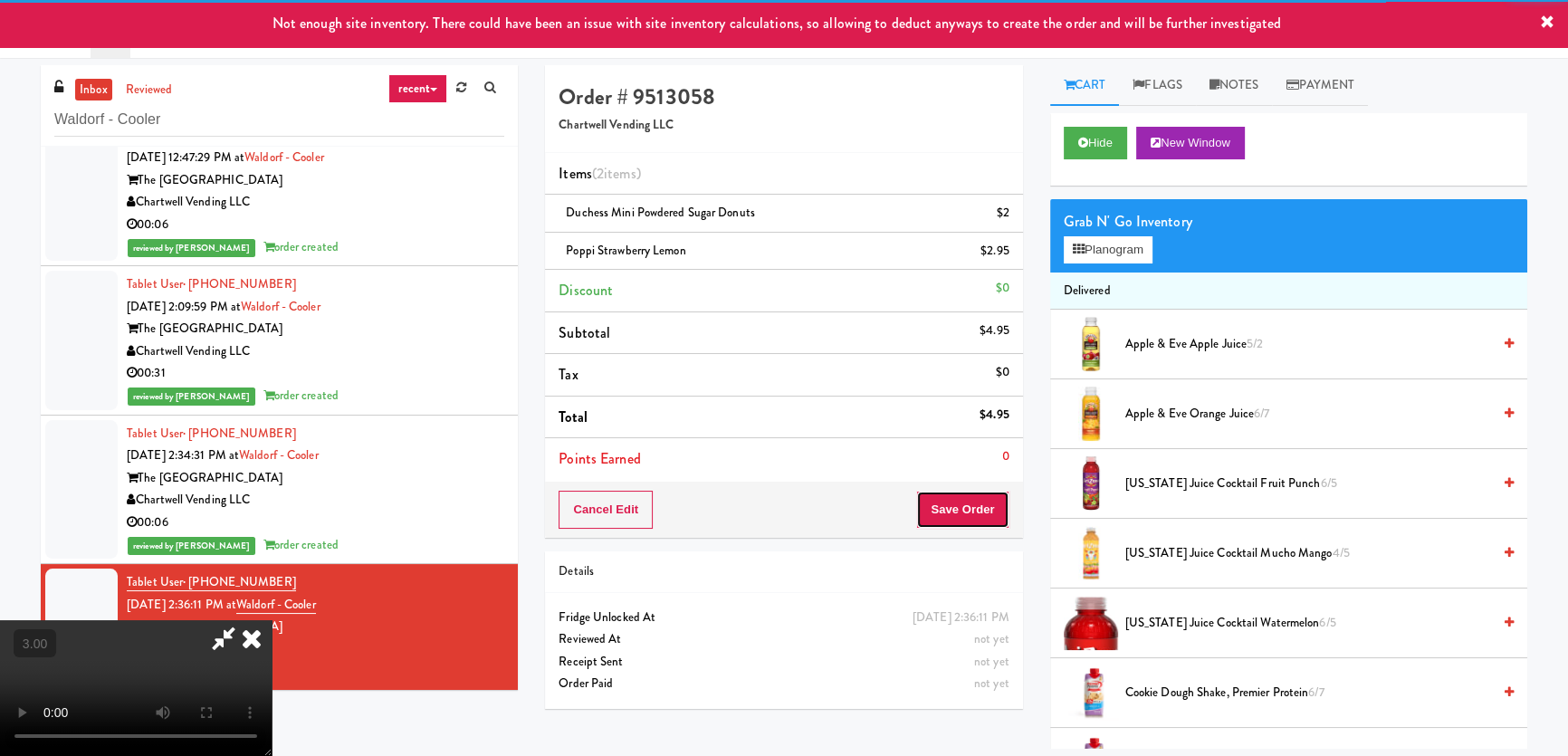
click at [974, 509] on button "Save Order" at bounding box center [962, 509] width 93 height 38
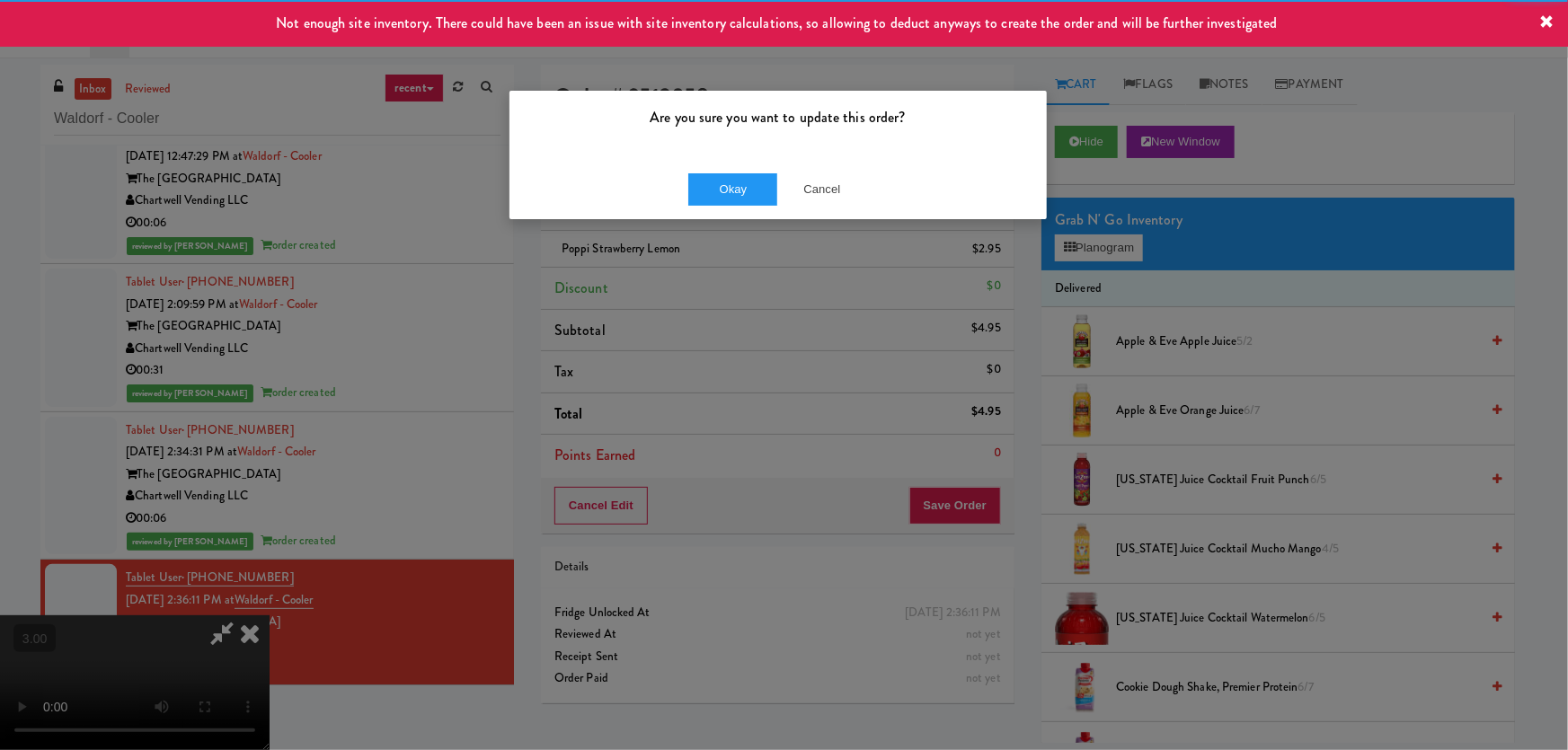
click at [743, 205] on div "Okay Cancel" at bounding box center [777, 189] width 537 height 60
click at [740, 194] on button "Okay" at bounding box center [733, 190] width 90 height 32
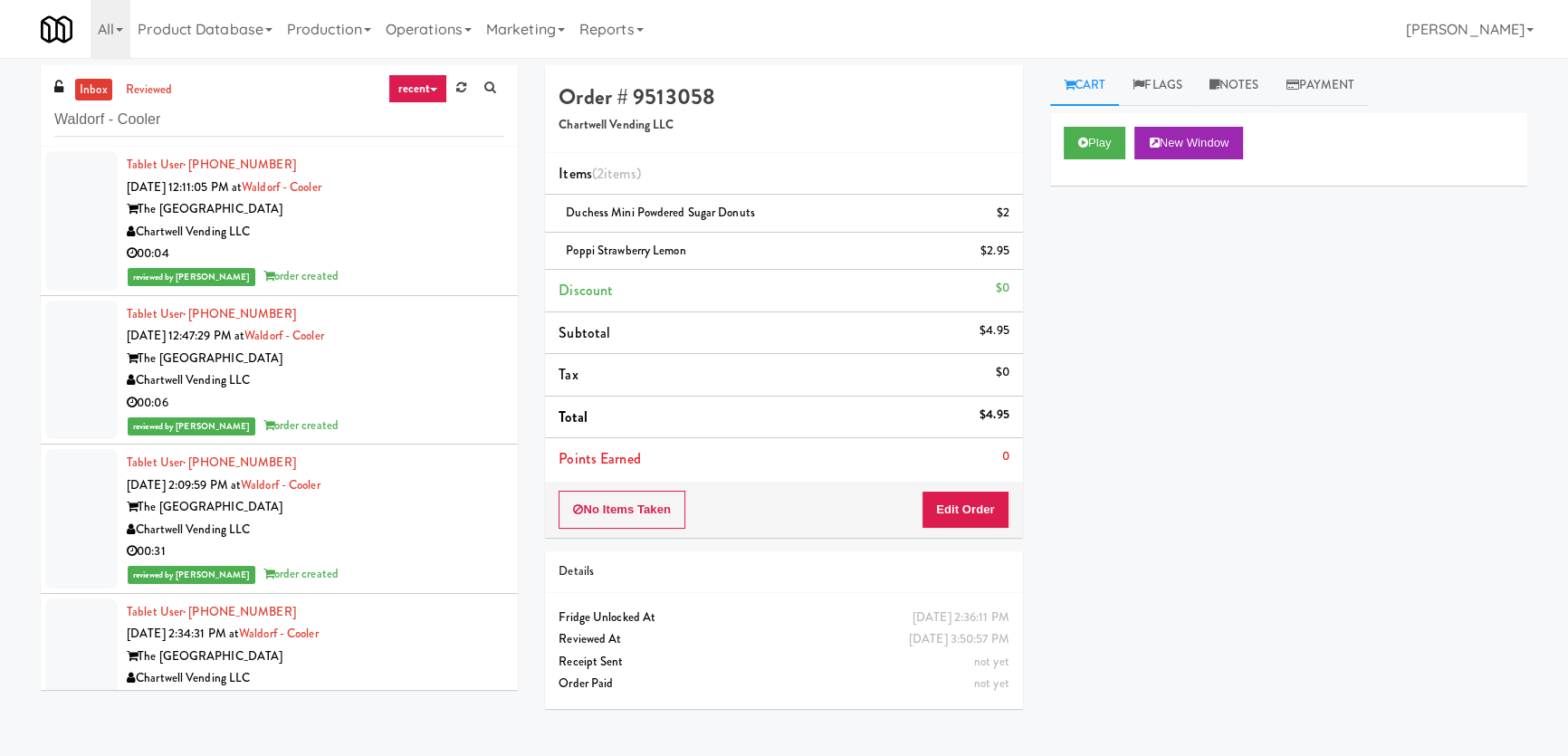
drag, startPoint x: 1116, startPoint y: 338, endPoint x: 923, endPoint y: 324, distance: 193.5
click at [1116, 338] on div "Play New Window Primary Flag Clear Flag if unable to determine what was taken o…" at bounding box center [1289, 452] width 477 height 679
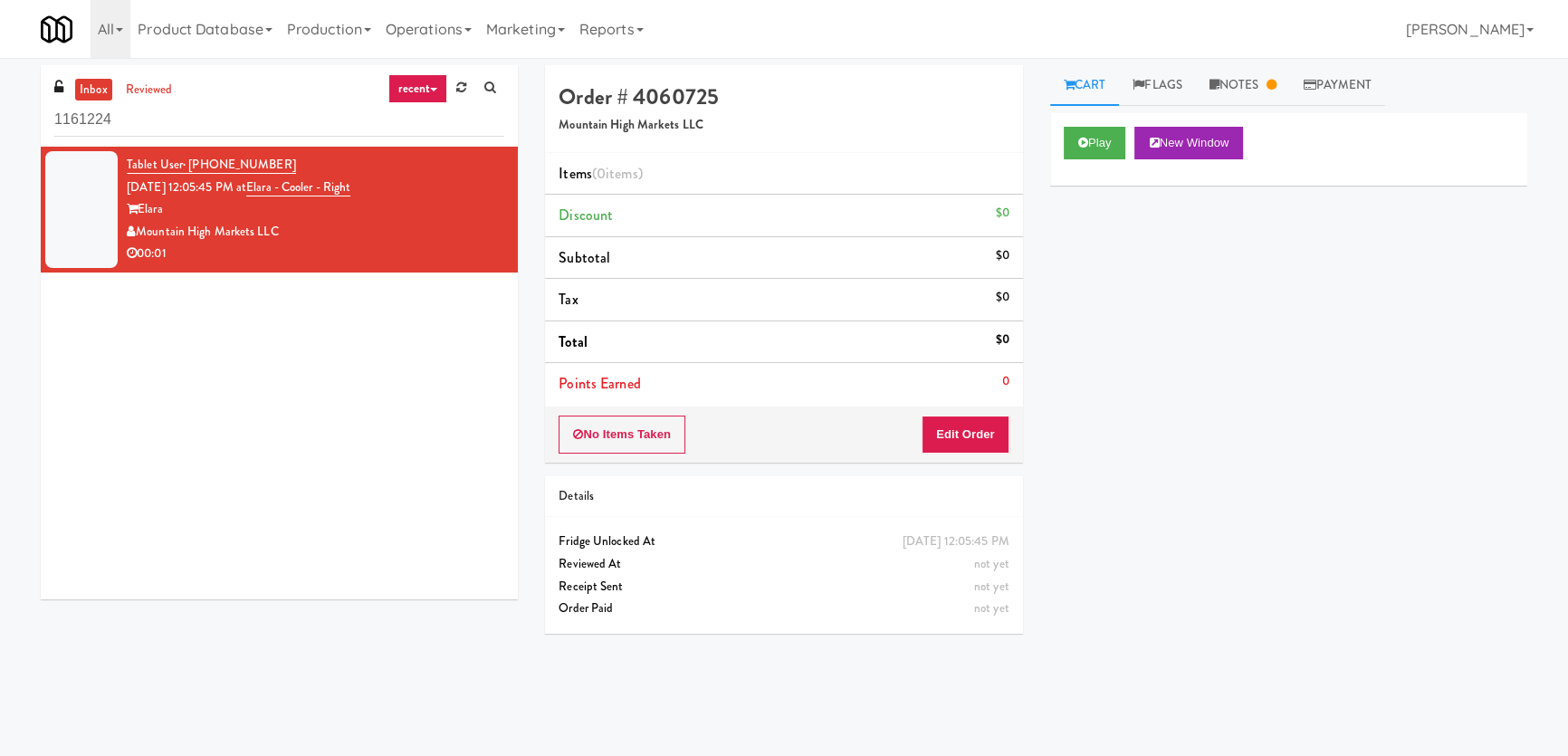
drag, startPoint x: 0, startPoint y: 428, endPoint x: 307, endPoint y: 390, distance: 309.3
click at [0, 428] on div "inbox reviewed recent all unclear take inventory issue suspicious failed recent…" at bounding box center [784, 407] width 1568 height 683
click at [1086, 150] on button "Play" at bounding box center [1094, 143] width 63 height 33
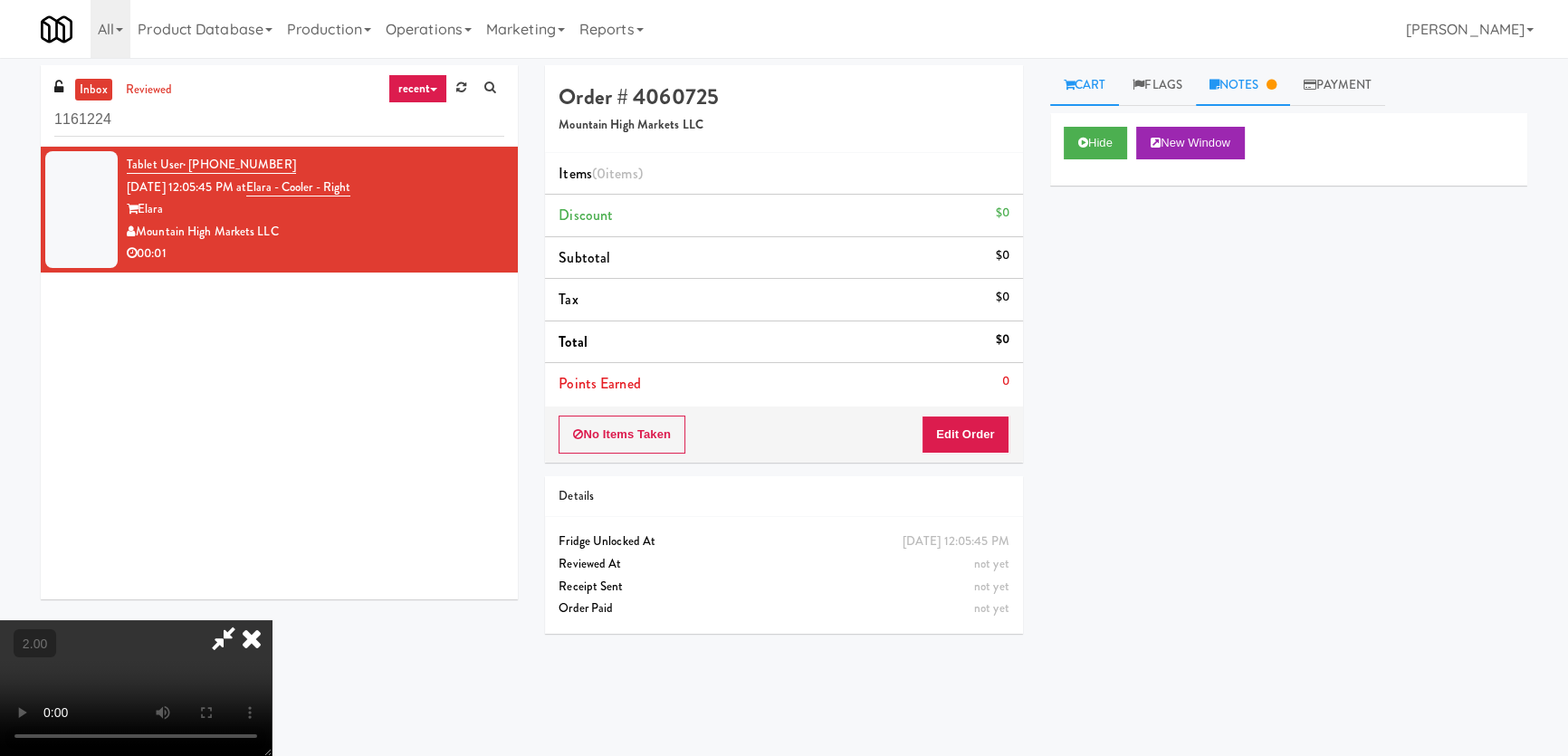
click at [1262, 76] on link "Notes" at bounding box center [1243, 86] width 95 height 41
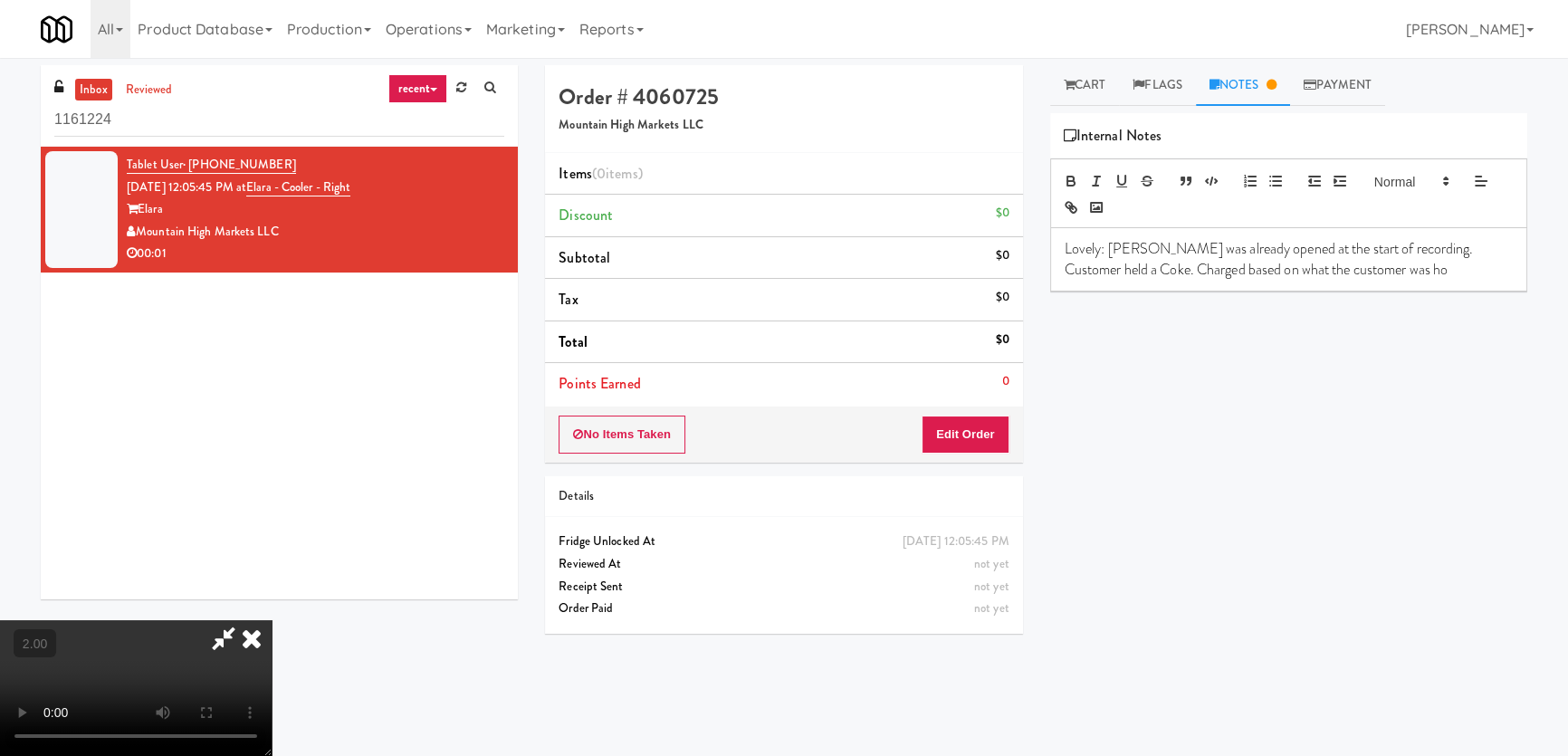
click at [272, 620] on video at bounding box center [136, 688] width 272 height 136
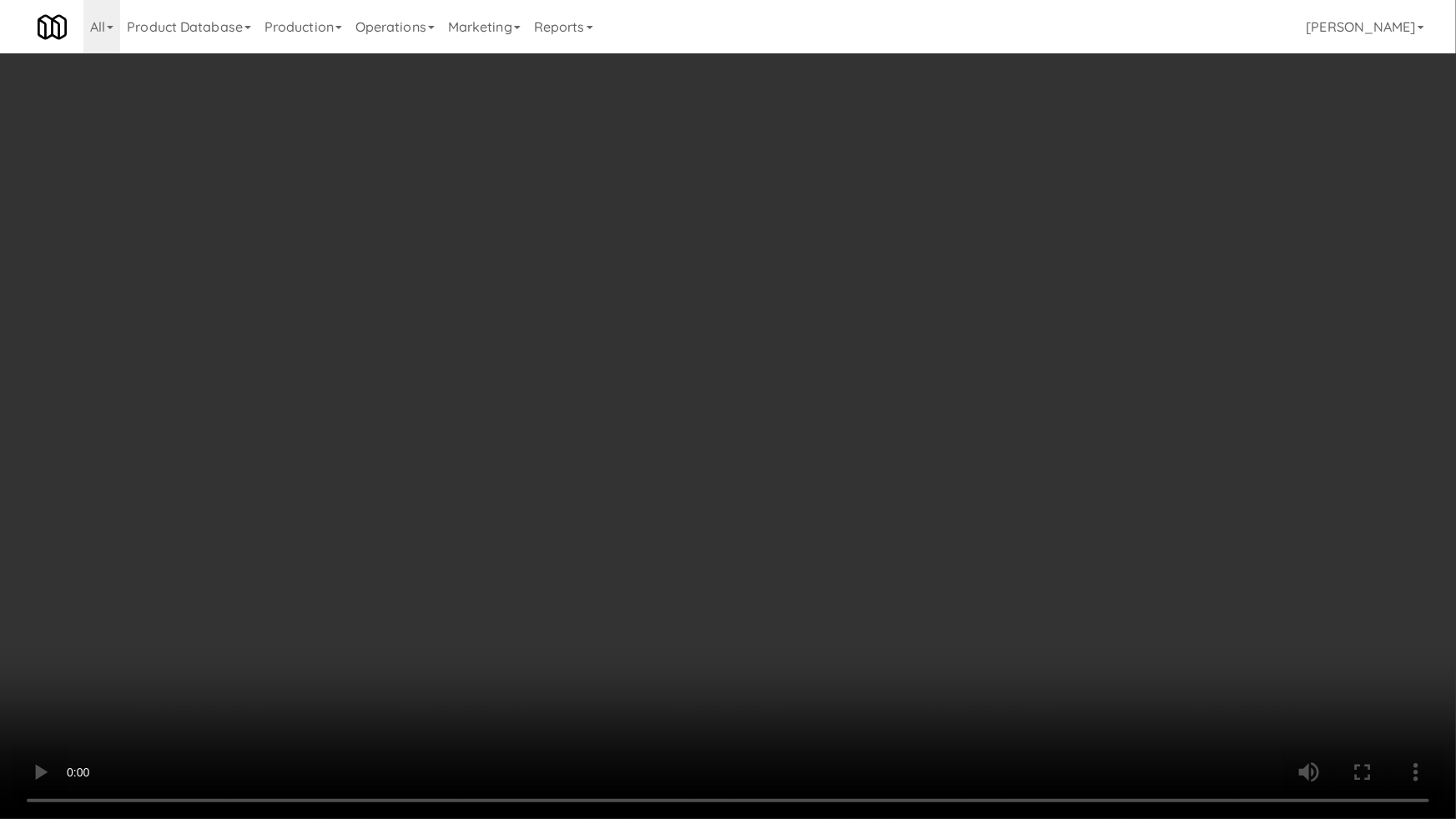
click at [639, 425] on video at bounding box center [728, 409] width 1456 height 819
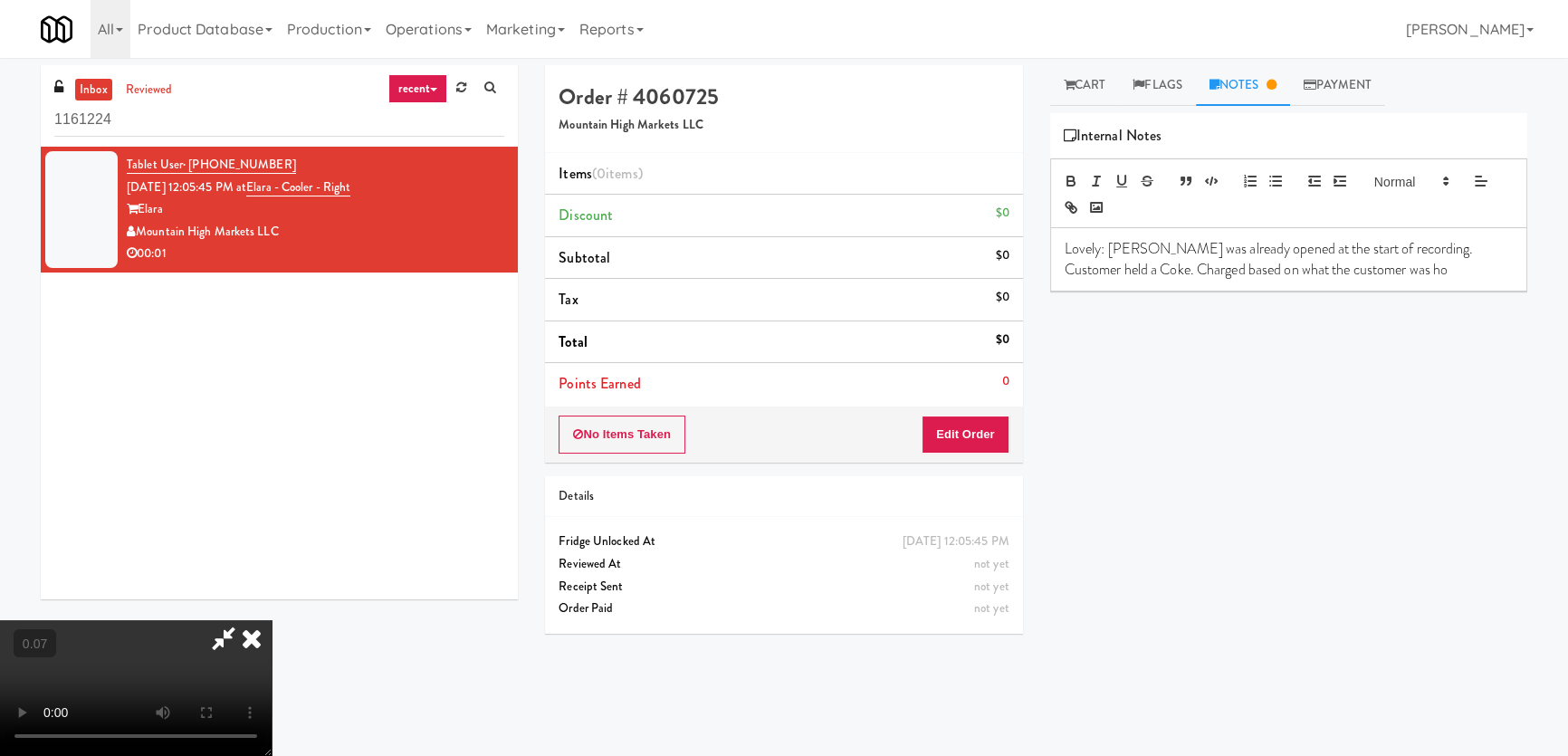
click at [272, 620] on icon at bounding box center [252, 639] width 40 height 36
